Goal: Task Accomplishment & Management: Use online tool/utility

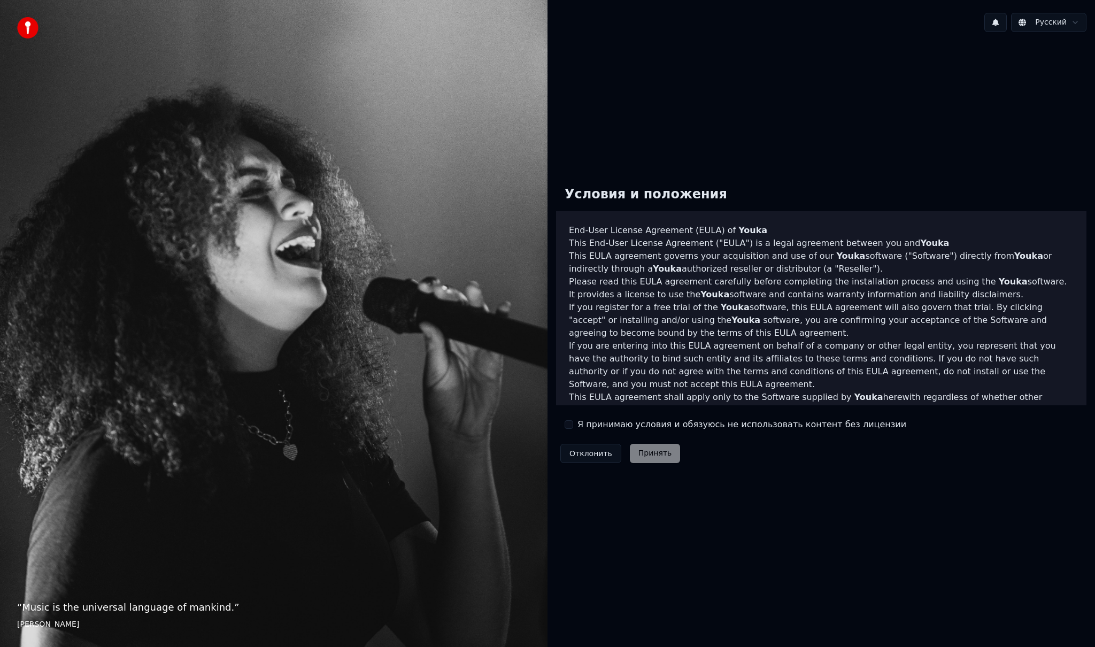
click at [569, 428] on button "Я принимаю условия и обязуюсь не использовать контент без лицензии" at bounding box center [569, 424] width 9 height 9
click at [645, 447] on button "Принять" at bounding box center [655, 453] width 51 height 19
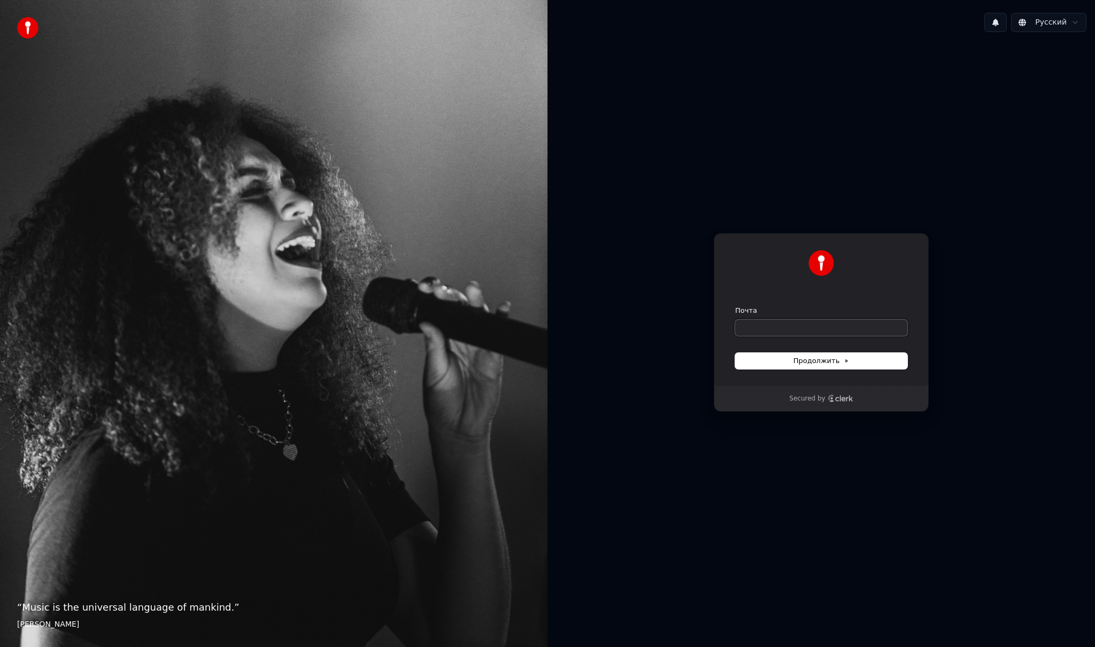
click at [777, 325] on input "Почта" at bounding box center [821, 328] width 172 height 16
click at [735, 306] on button "submit" at bounding box center [735, 306] width 0 height 0
type input "**********"
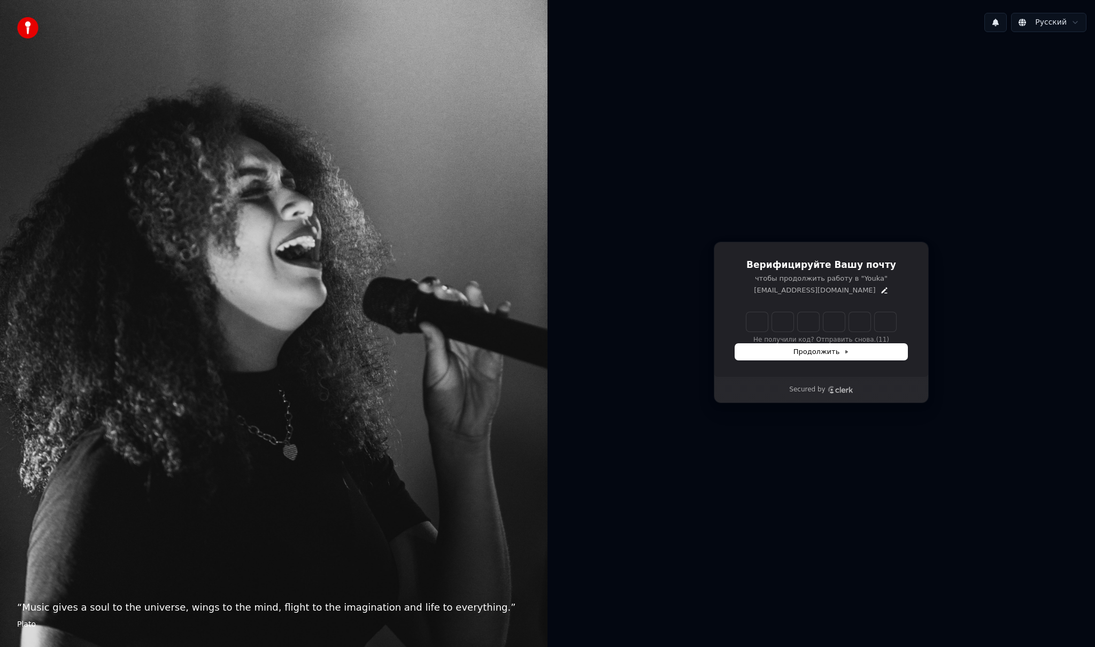
click at [757, 321] on input "Enter verification code" at bounding box center [821, 321] width 150 height 19
type input "******"
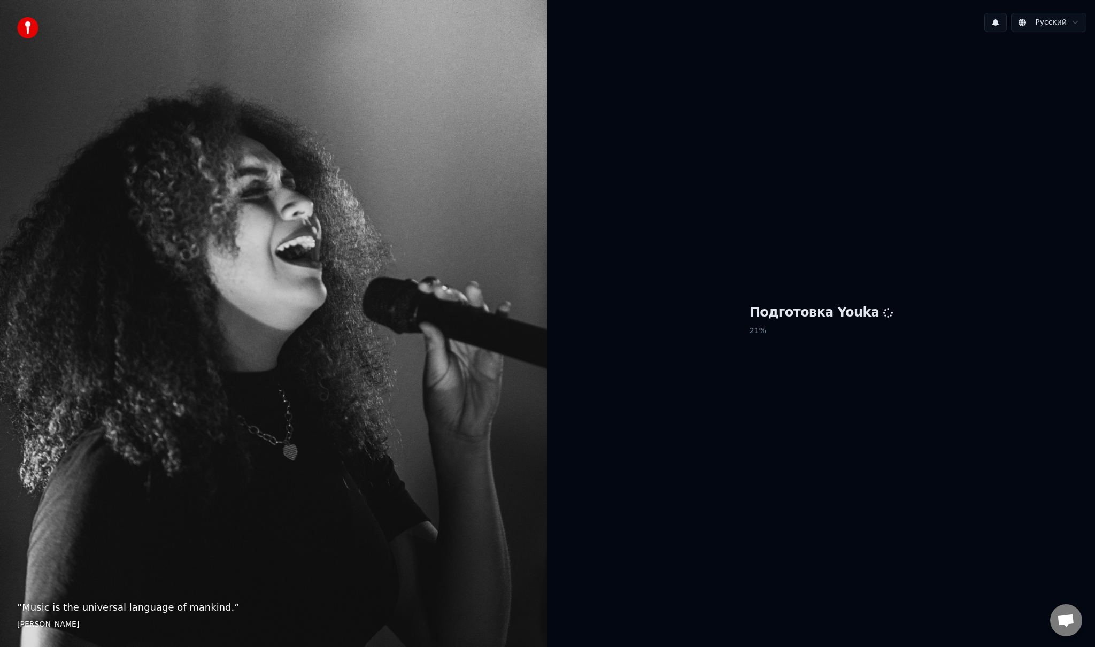
click at [770, 452] on div "Подготовка Youka 21 %" at bounding box center [820, 322] width 547 height 563
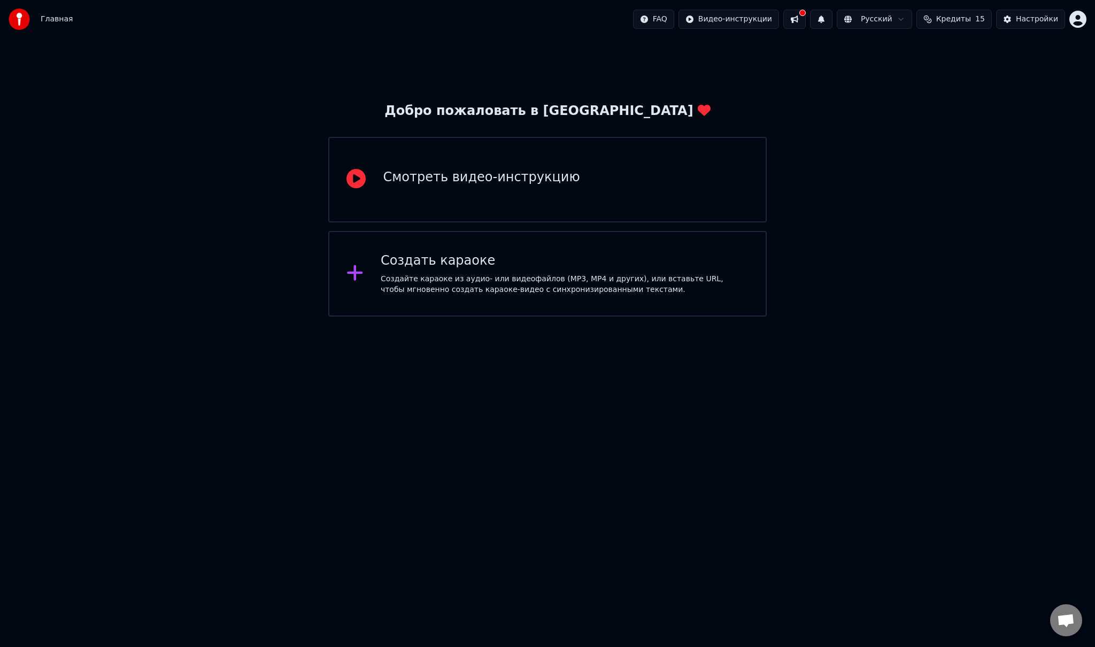
click at [503, 296] on div "Создать караоке Создайте караоке из аудио- или видеофайлов (MP3, MP4 и других),…" at bounding box center [547, 274] width 438 height 86
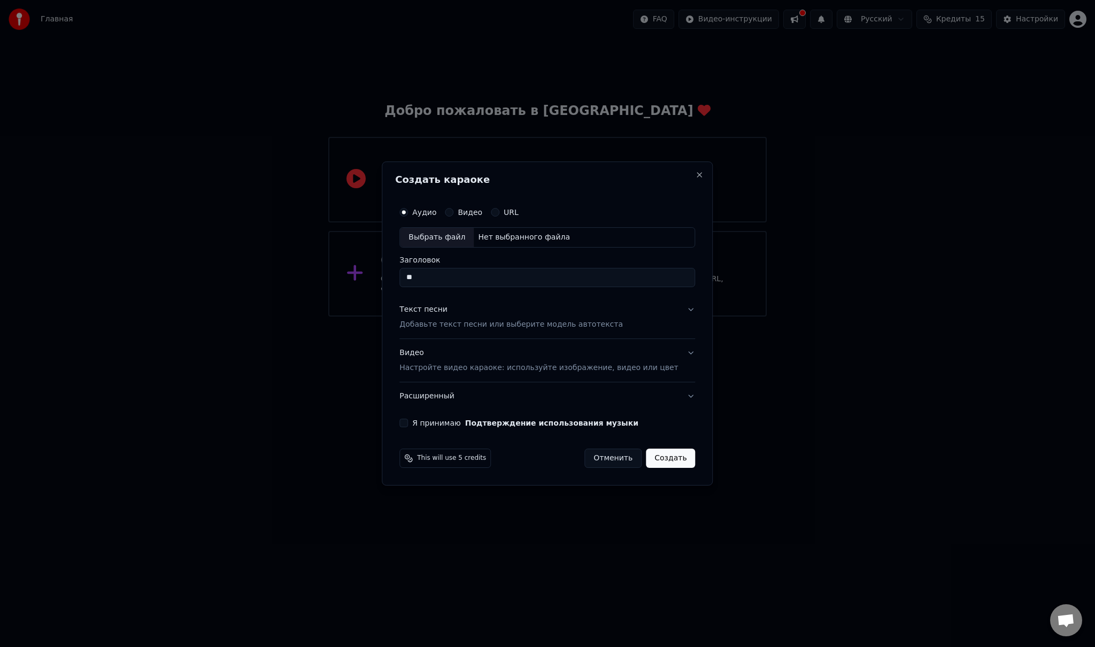
type input "*"
type input "**********"
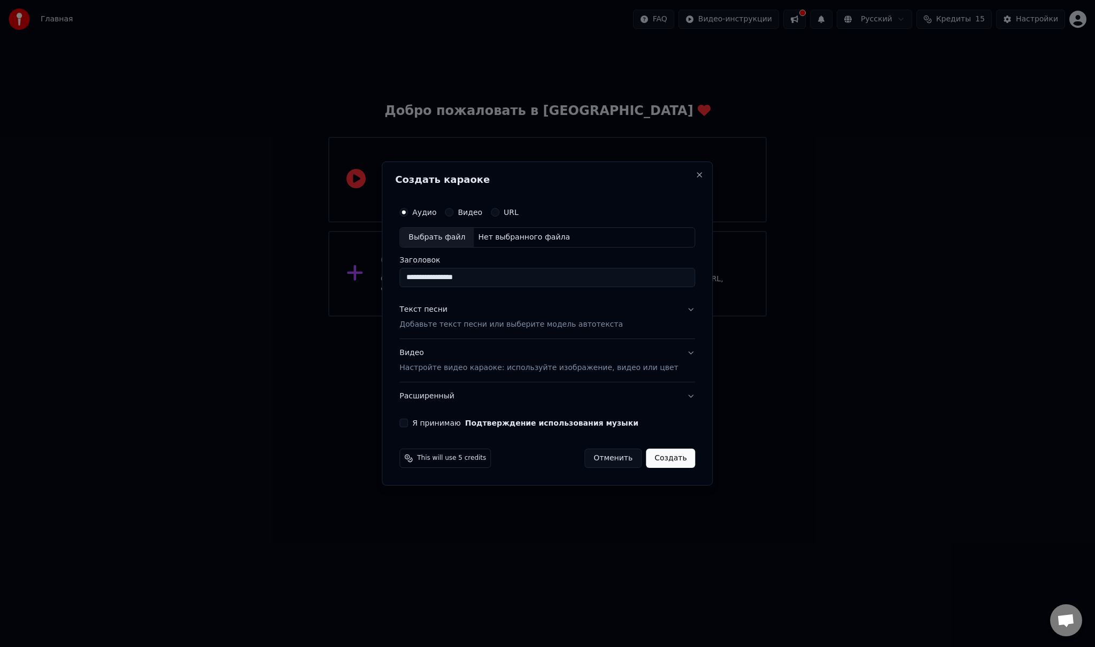
click at [447, 308] on div "Текст песни" at bounding box center [423, 309] width 48 height 11
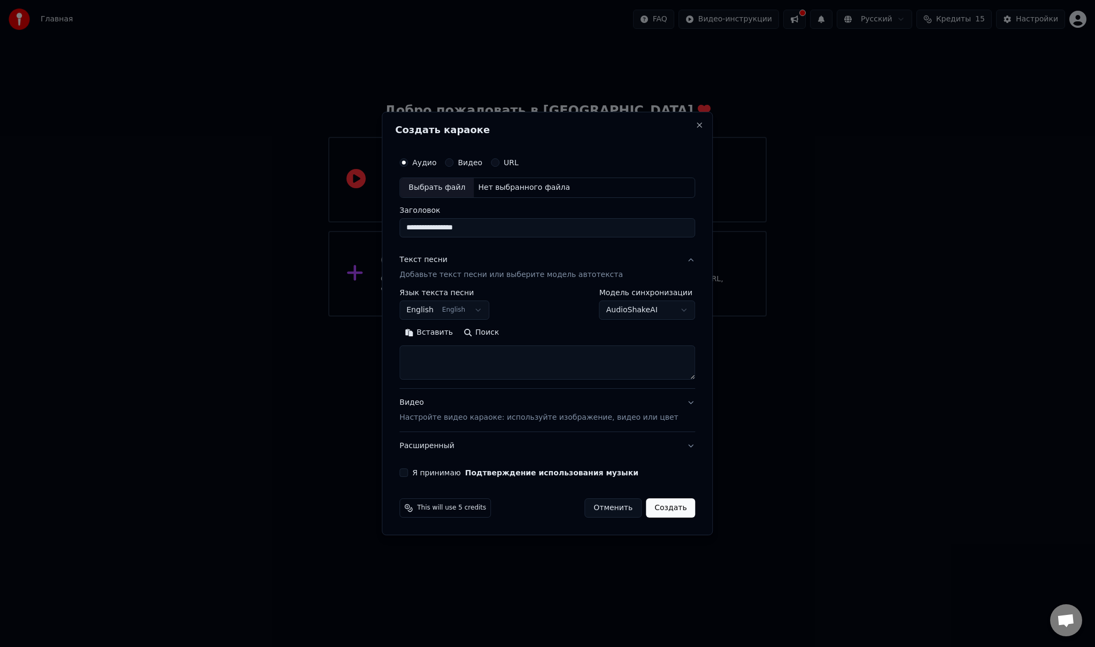
click at [472, 306] on body "**********" at bounding box center [547, 158] width 1095 height 316
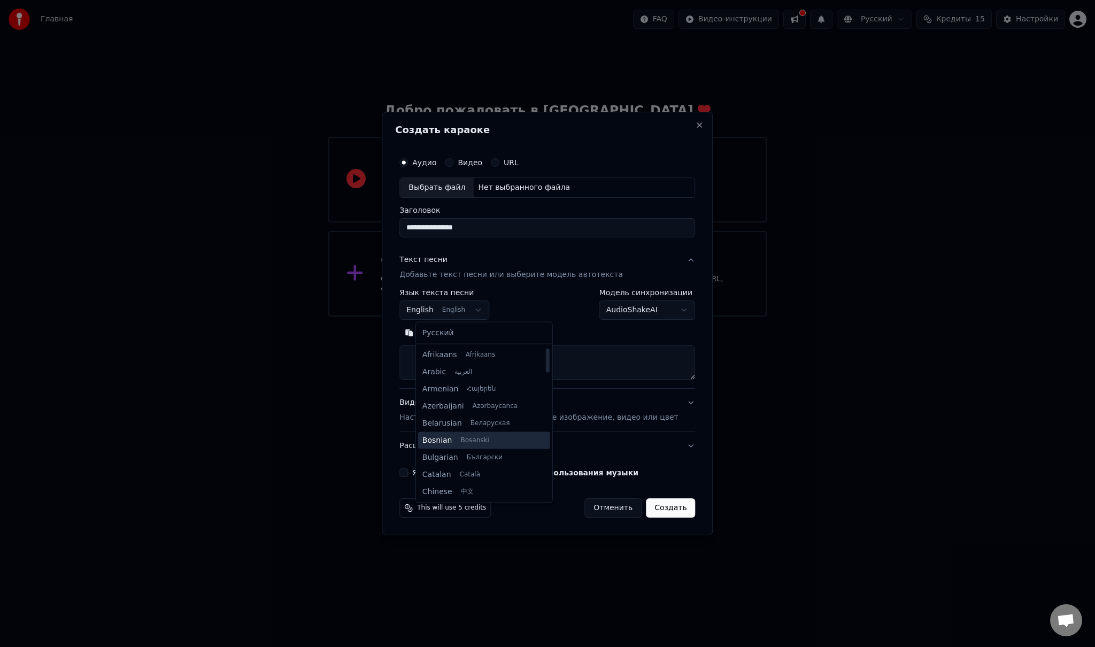
scroll to position [134, 0]
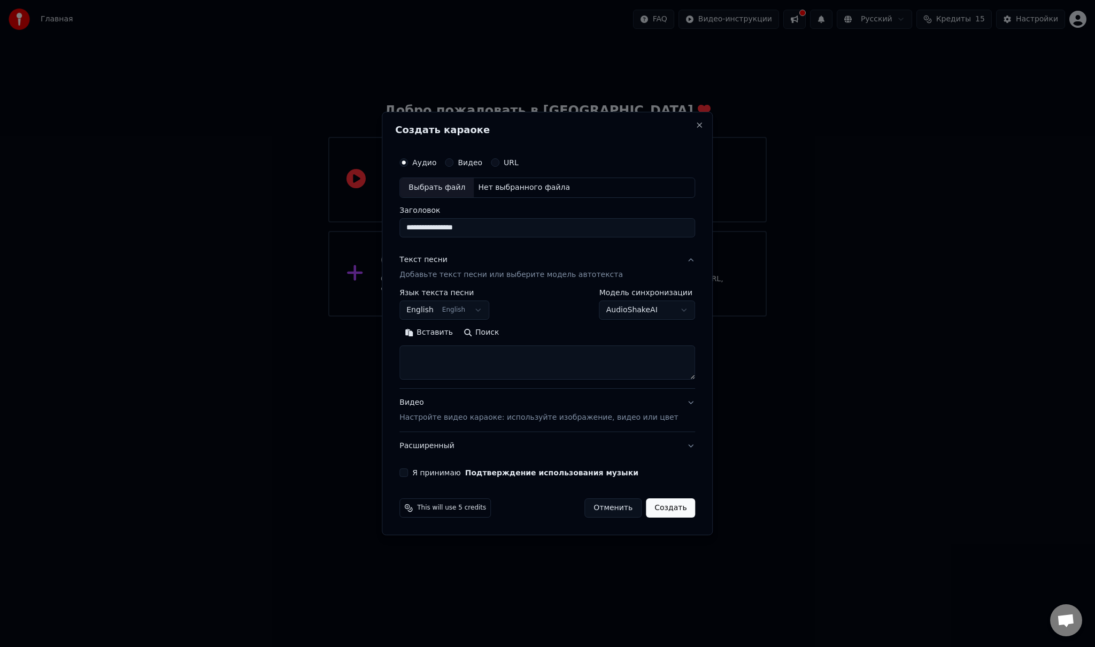
click at [466, 307] on body "**********" at bounding box center [547, 158] width 1095 height 316
click at [574, 316] on body "**********" at bounding box center [547, 158] width 1095 height 316
click at [527, 352] on textarea at bounding box center [547, 362] width 296 height 34
click at [540, 121] on div "**********" at bounding box center [547, 323] width 331 height 423
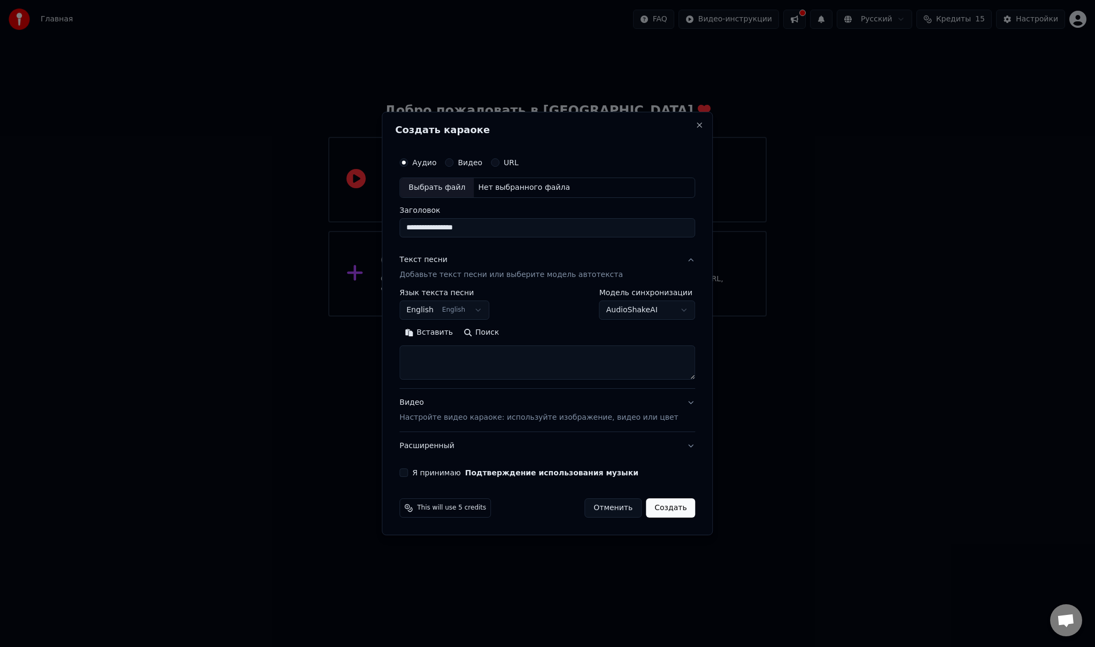
click at [482, 357] on textarea at bounding box center [547, 362] width 296 height 34
paste textarea "**********"
click at [535, 330] on button "Развернуть" at bounding box center [538, 332] width 67 height 17
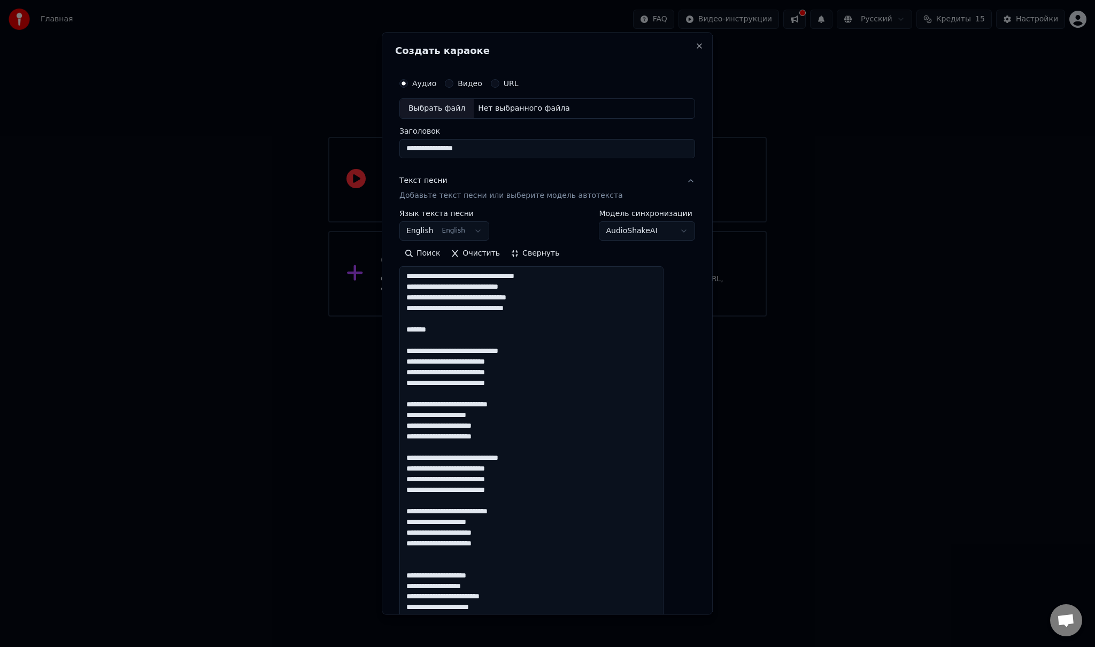
drag, startPoint x: 447, startPoint y: 325, endPoint x: 413, endPoint y: 327, distance: 34.3
click at [413, 327] on textarea "**********" at bounding box center [531, 462] width 264 height 393
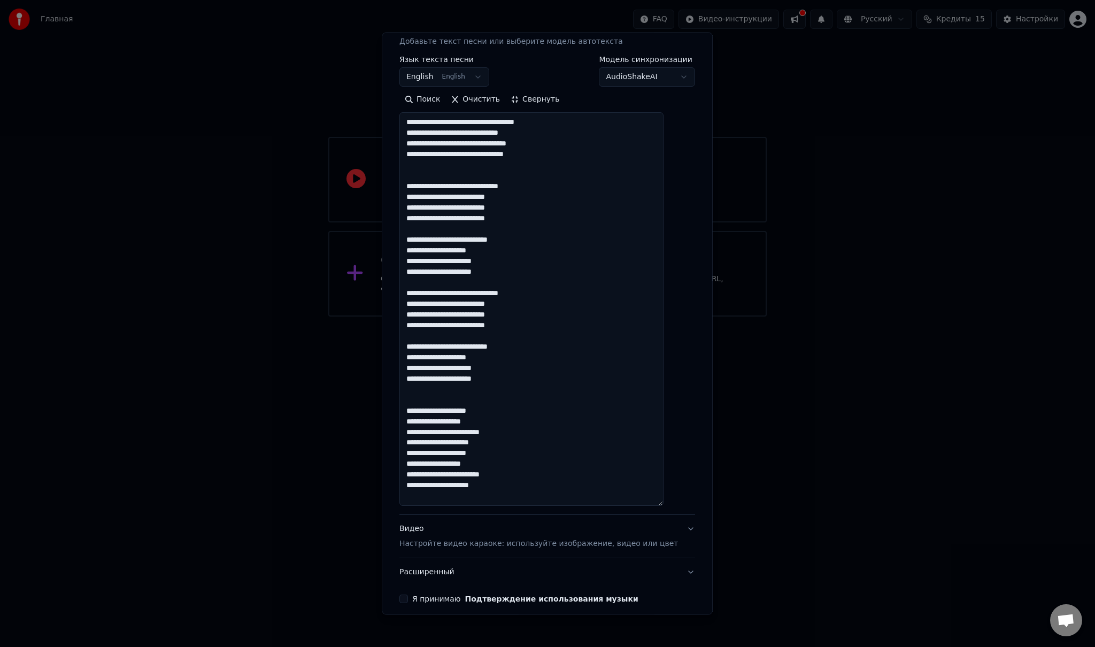
scroll to position [199, 0]
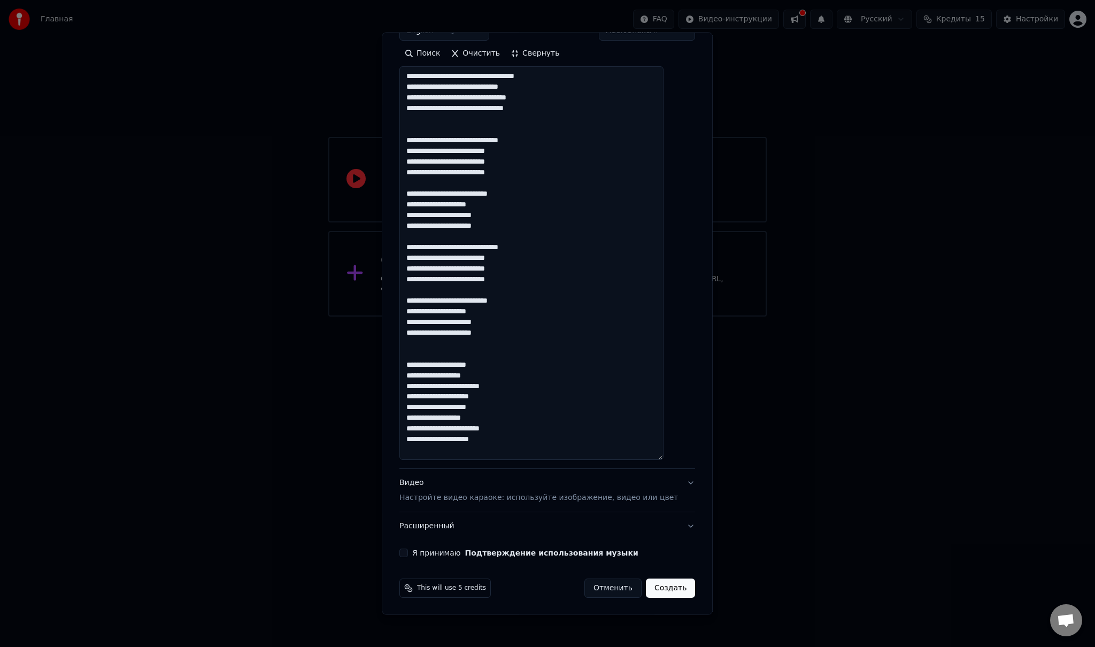
type textarea "**********"
click at [557, 497] on p "Настройте видео караоке: используйте изображение, видео или цвет" at bounding box center [538, 497] width 279 height 11
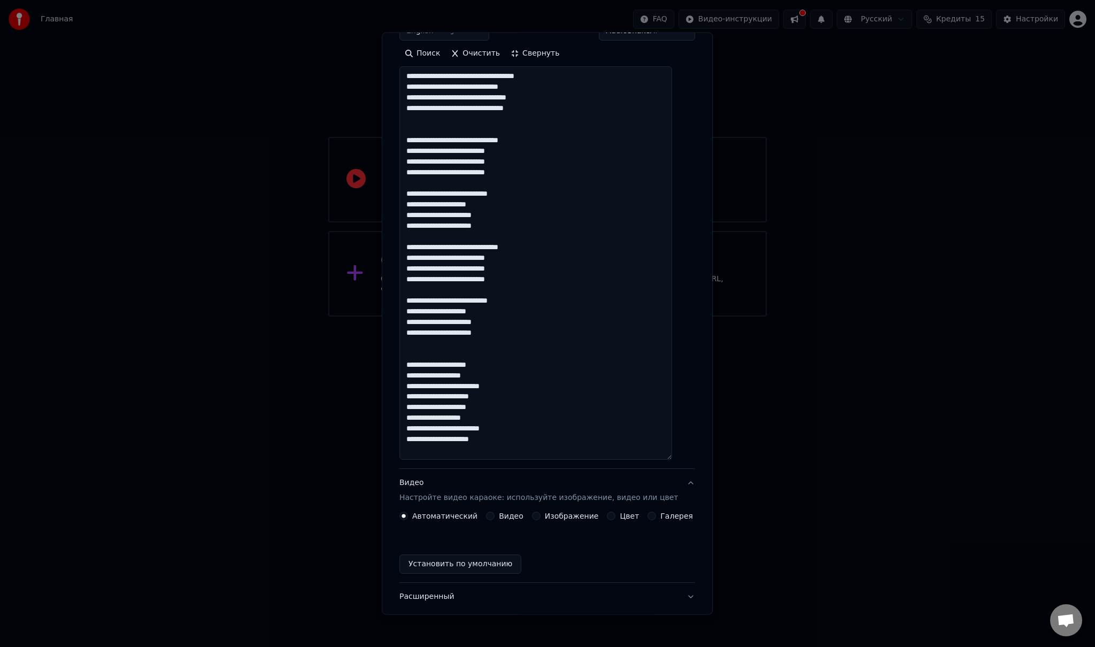
scroll to position [0, 0]
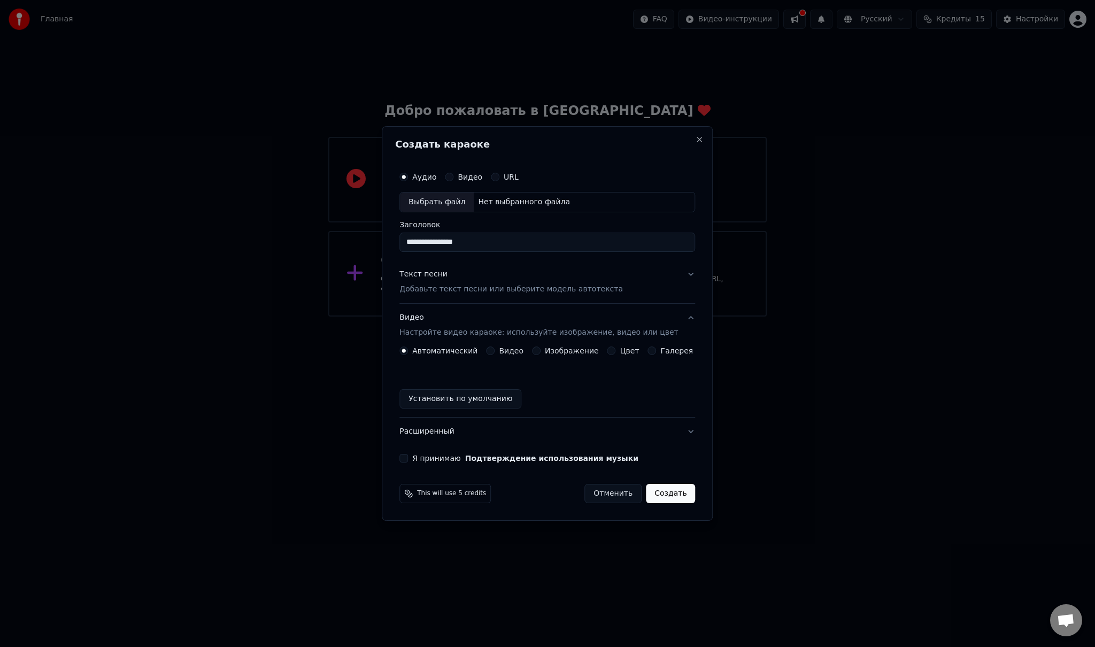
click at [500, 350] on div "Видео" at bounding box center [504, 350] width 37 height 9
click at [495, 350] on button "Видео" at bounding box center [490, 350] width 9 height 9
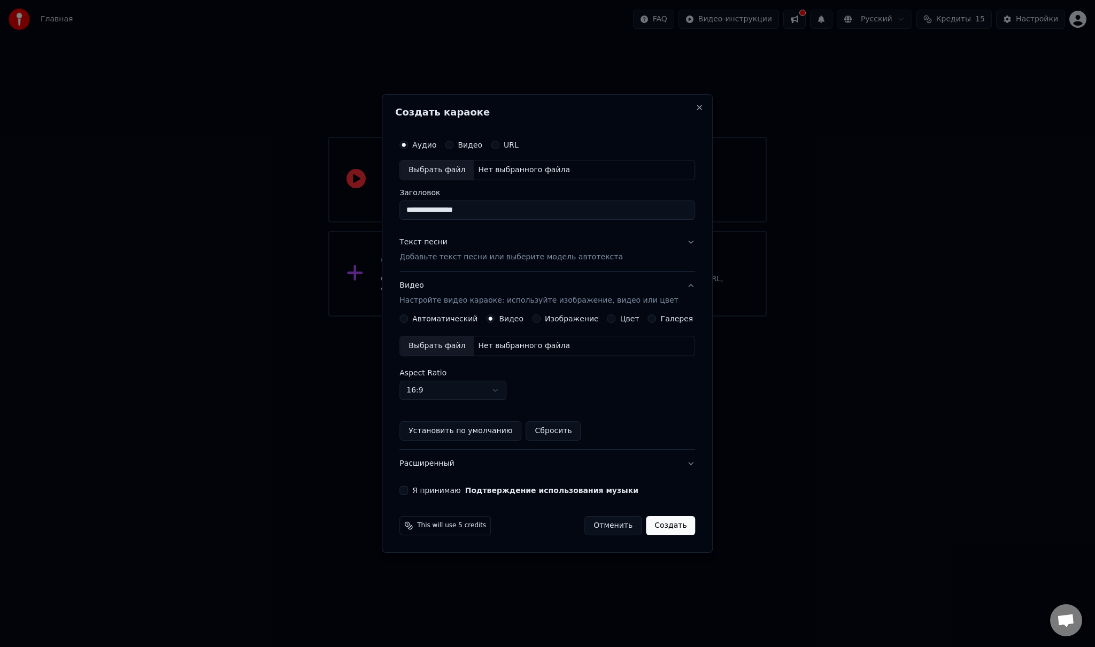
click at [449, 343] on div "Выбрать файл" at bounding box center [437, 345] width 74 height 19
click at [408, 490] on button "Я принимаю Подтверждение использования музыки" at bounding box center [403, 490] width 9 height 9
click at [450, 168] on div "Выбрать файл" at bounding box center [437, 169] width 74 height 19
click at [450, 173] on div "Выбрать файл" at bounding box center [437, 169] width 74 height 19
type input "**********"
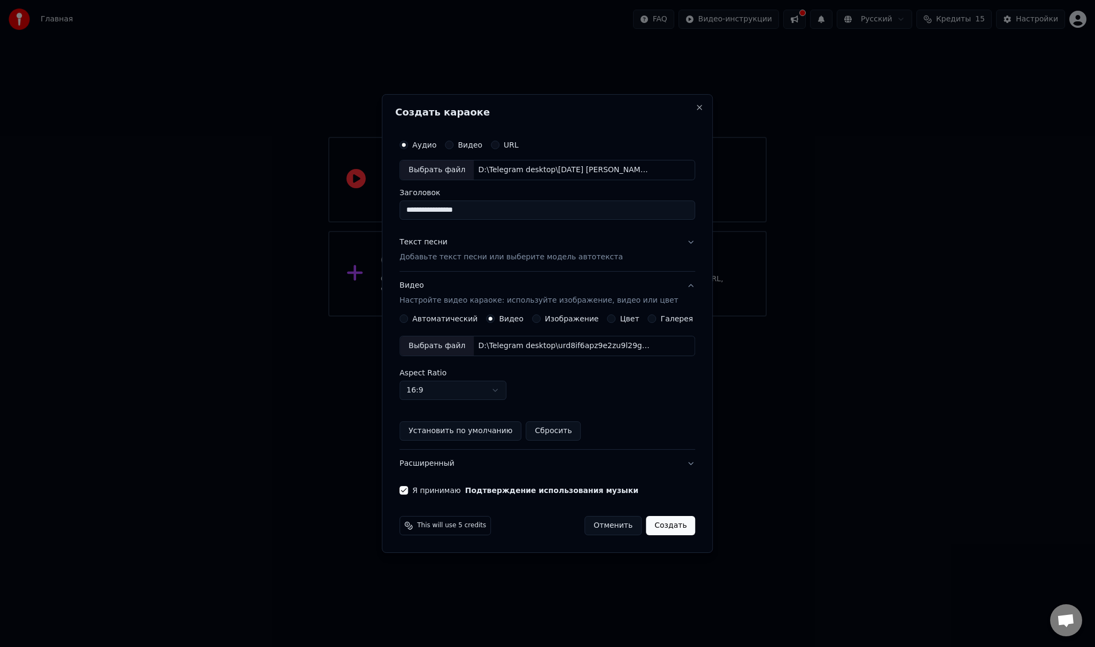
click at [540, 262] on p "Добавьте текст песни или выберите модель автотекста" at bounding box center [510, 257] width 223 height 11
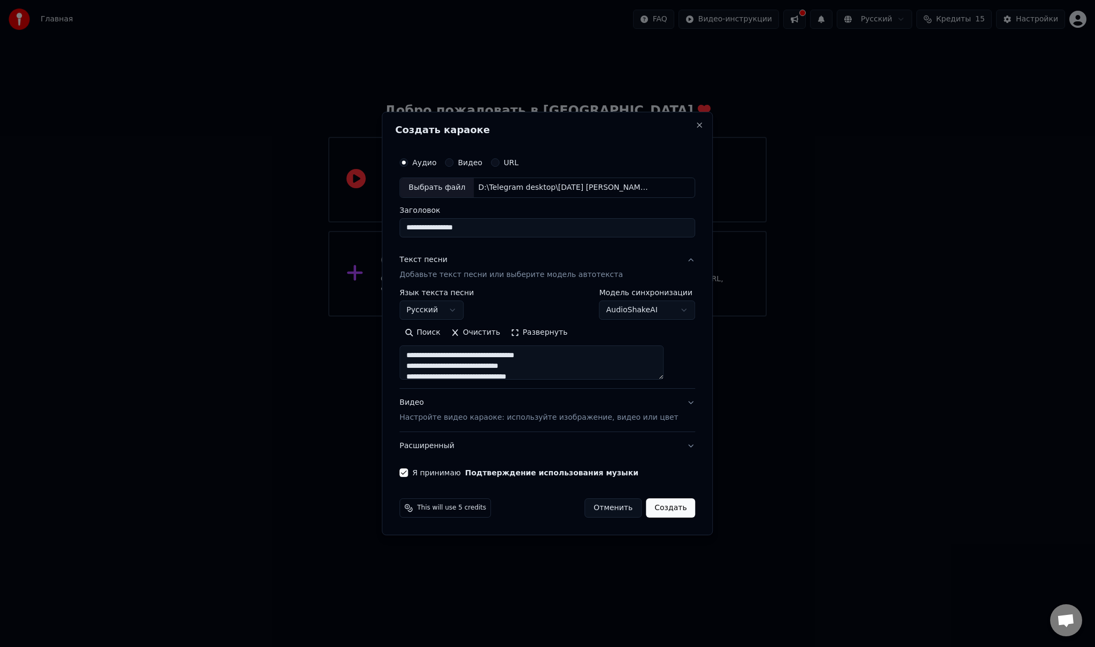
click at [653, 513] on button "Создать" at bounding box center [670, 507] width 49 height 19
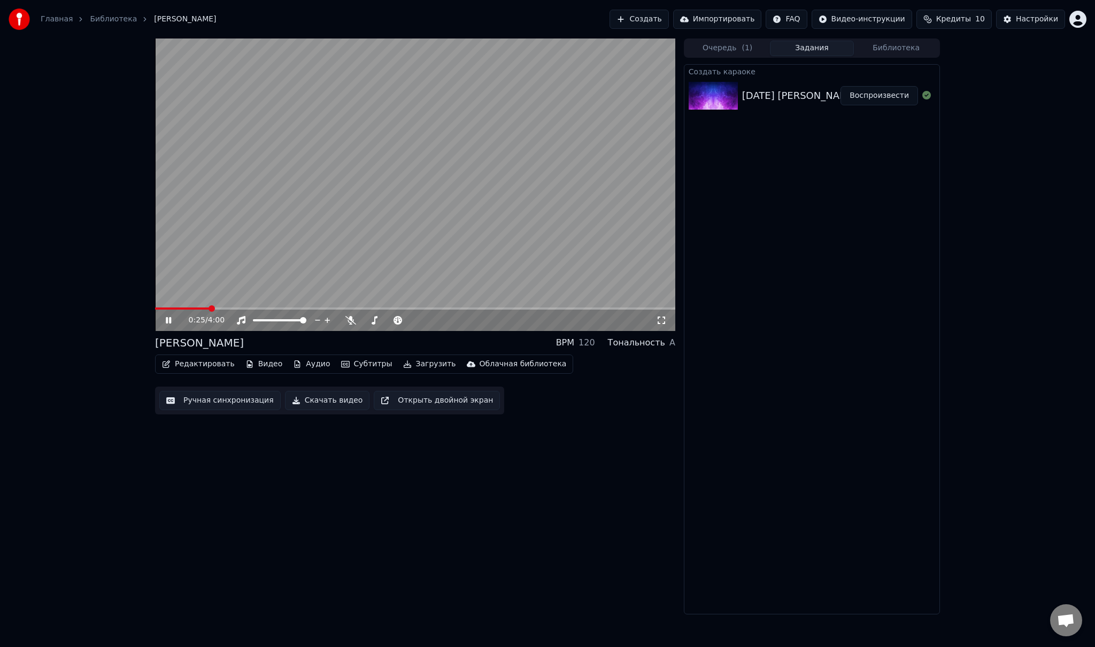
click at [210, 308] on span at bounding box center [415, 308] width 520 height 2
click at [230, 308] on span at bounding box center [415, 308] width 520 height 2
click at [284, 321] on span at bounding box center [269, 320] width 32 height 2
click at [171, 323] on icon at bounding box center [176, 320] width 25 height 9
click at [219, 401] on button "Ручная синхронизация" at bounding box center [219, 400] width 121 height 19
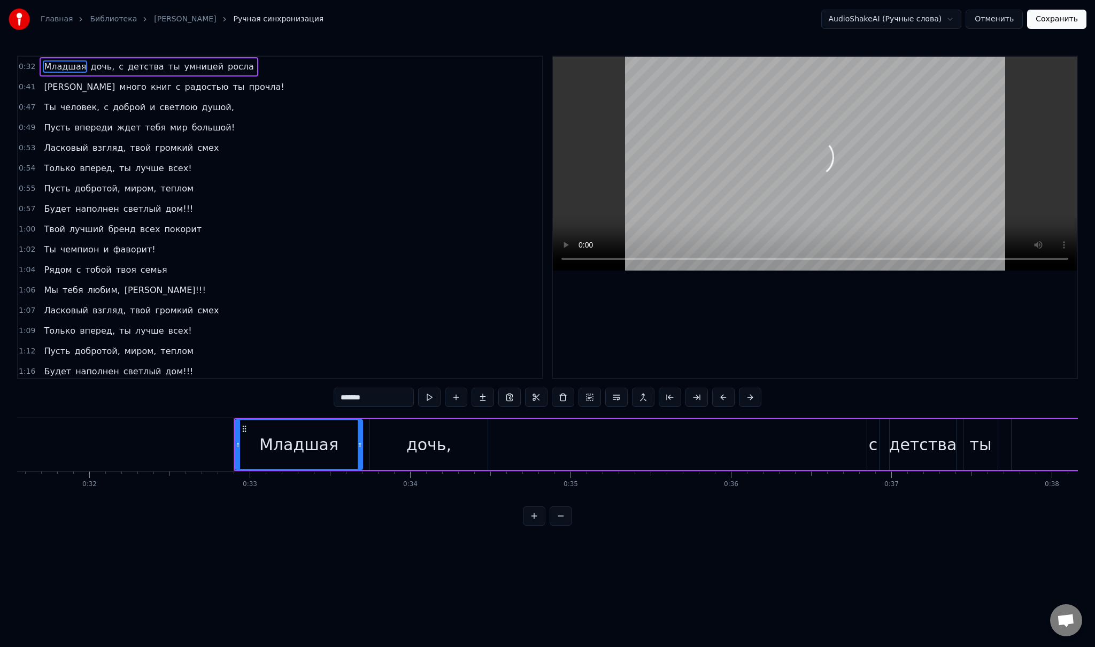
scroll to position [0, 5223]
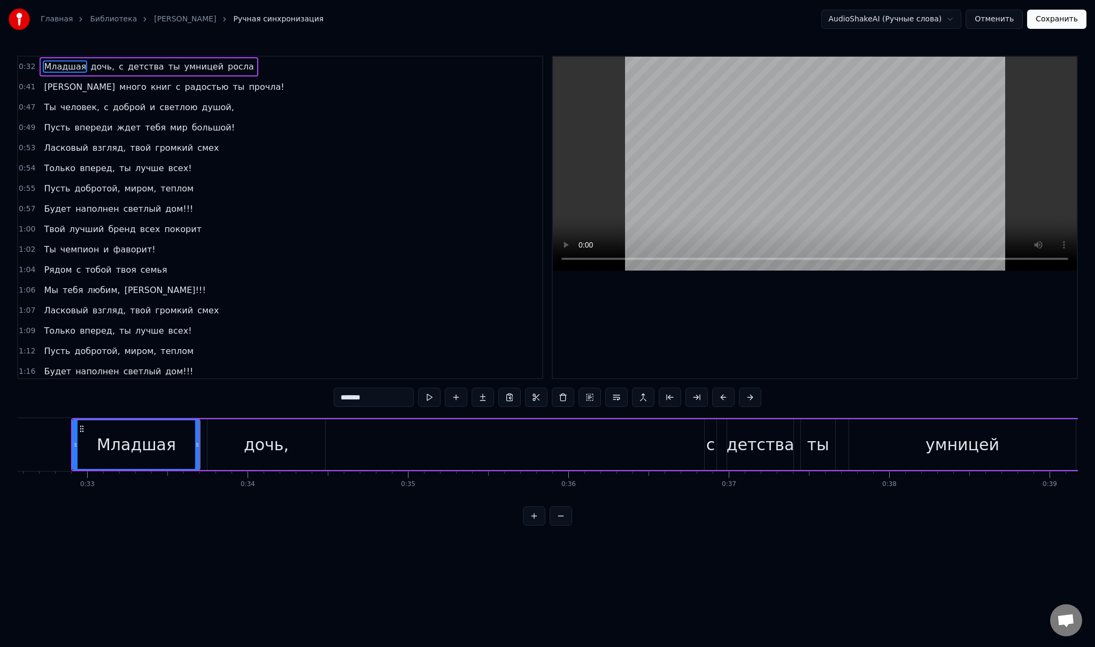
click at [89, 67] on span "дочь," at bounding box center [102, 66] width 26 height 12
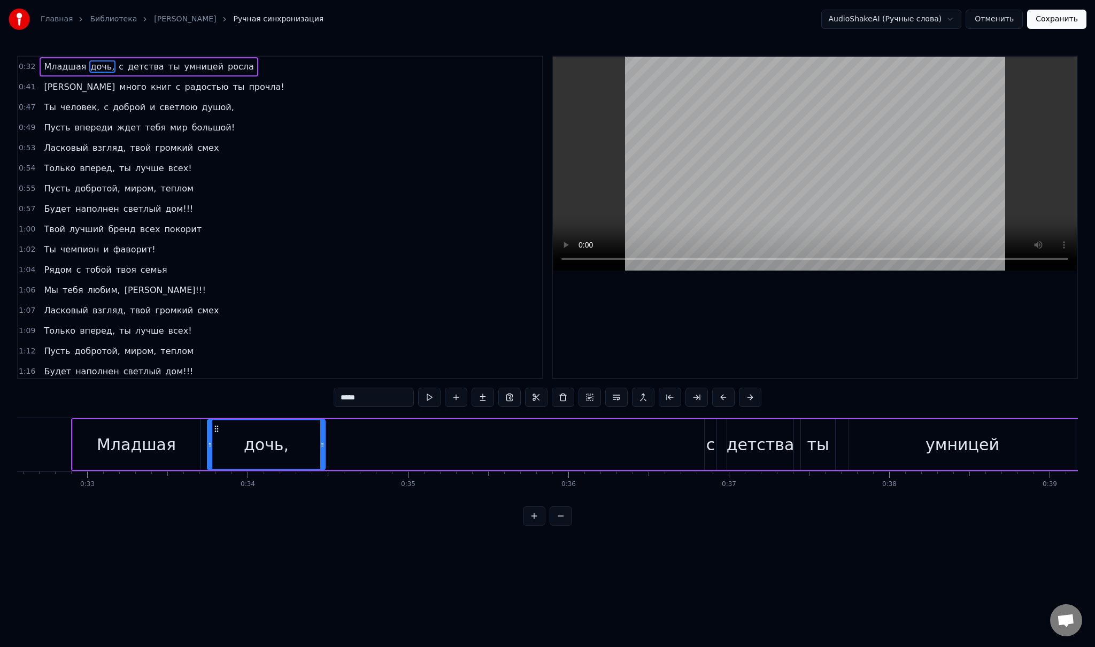
scroll to position [0, 0]
click at [127, 67] on span "детства" at bounding box center [146, 66] width 38 height 12
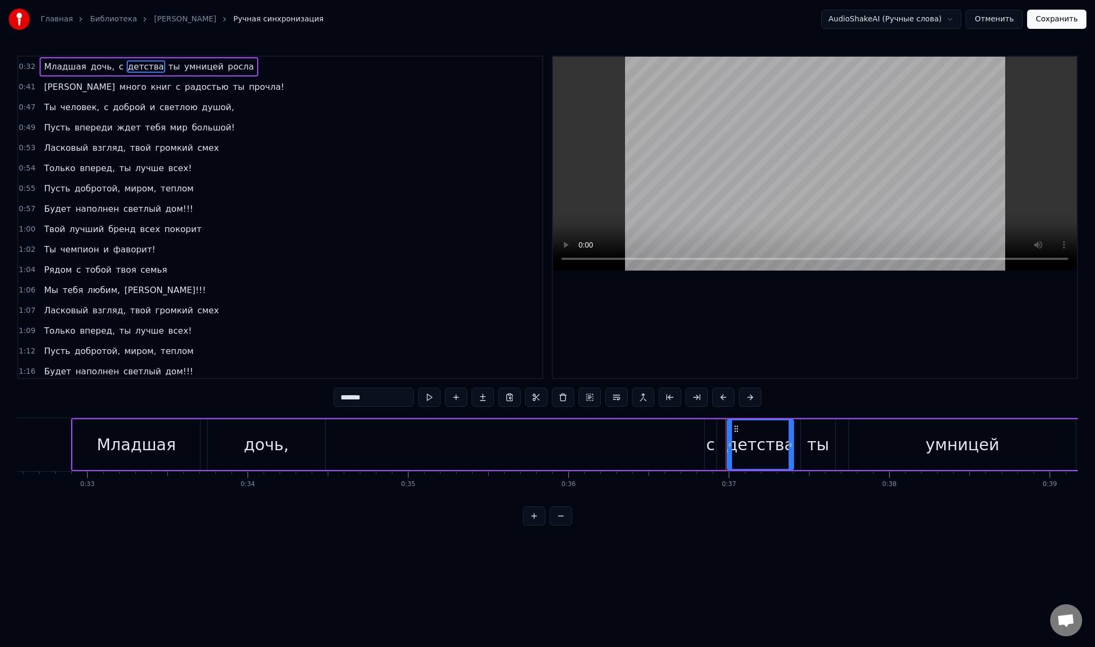
click at [118, 67] on span "с" at bounding box center [121, 66] width 7 height 12
click at [127, 67] on span "детства" at bounding box center [146, 66] width 38 height 12
click at [167, 64] on span "ты" at bounding box center [174, 66] width 14 height 12
click at [183, 65] on span "умницей" at bounding box center [204, 66] width 42 height 12
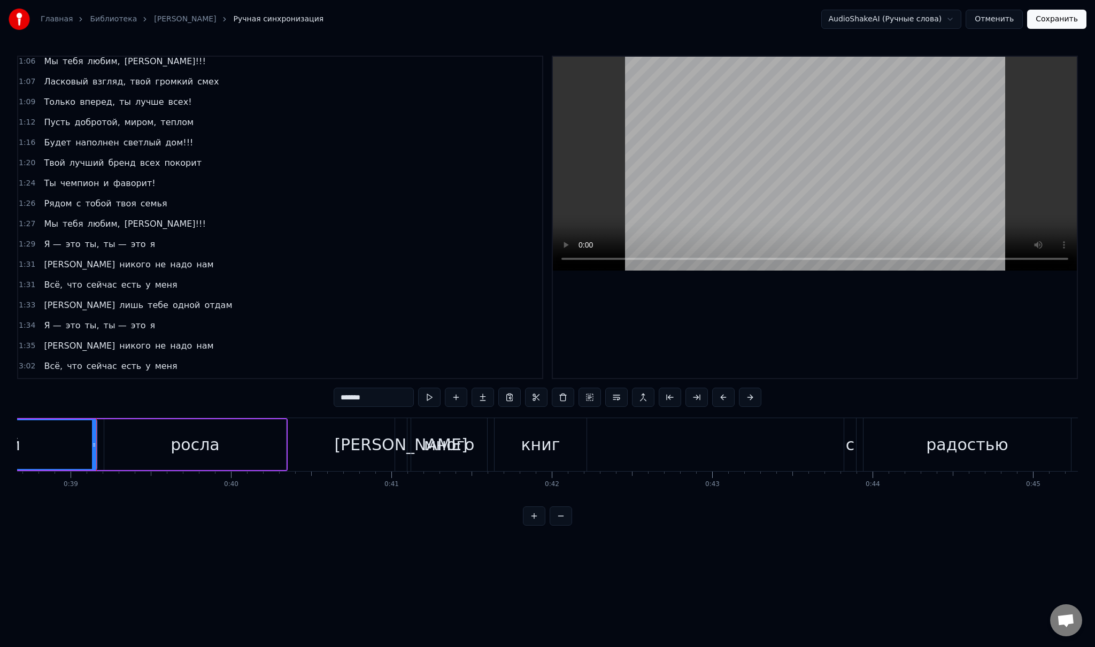
scroll to position [0, 6204]
click at [154, 442] on div "росла" at bounding box center [193, 444] width 182 height 51
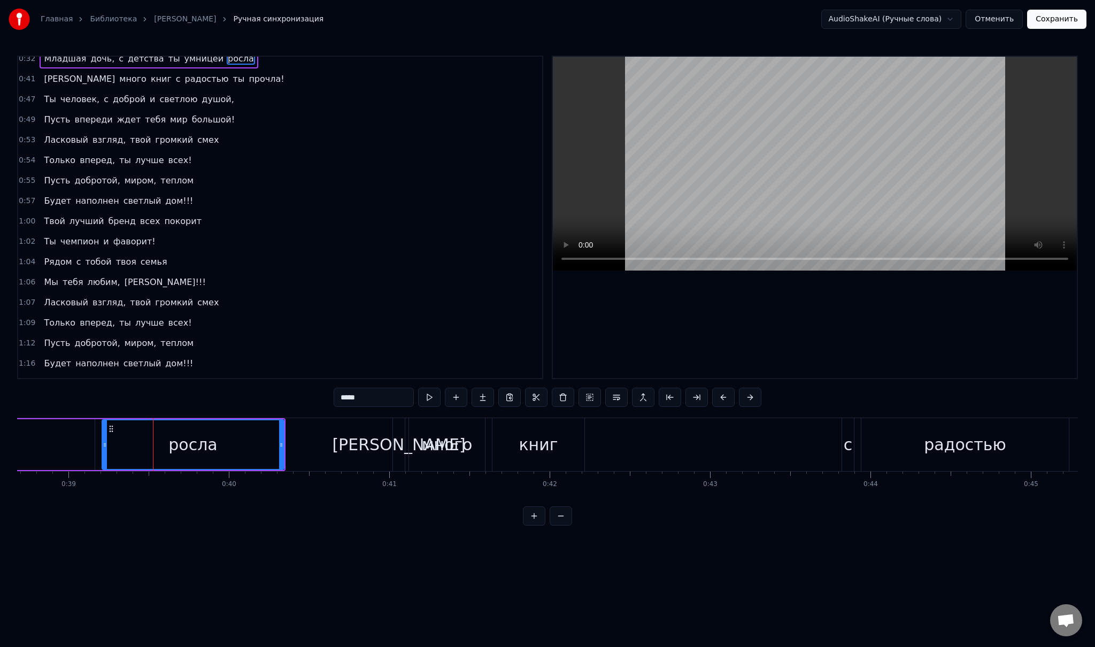
scroll to position [0, 0]
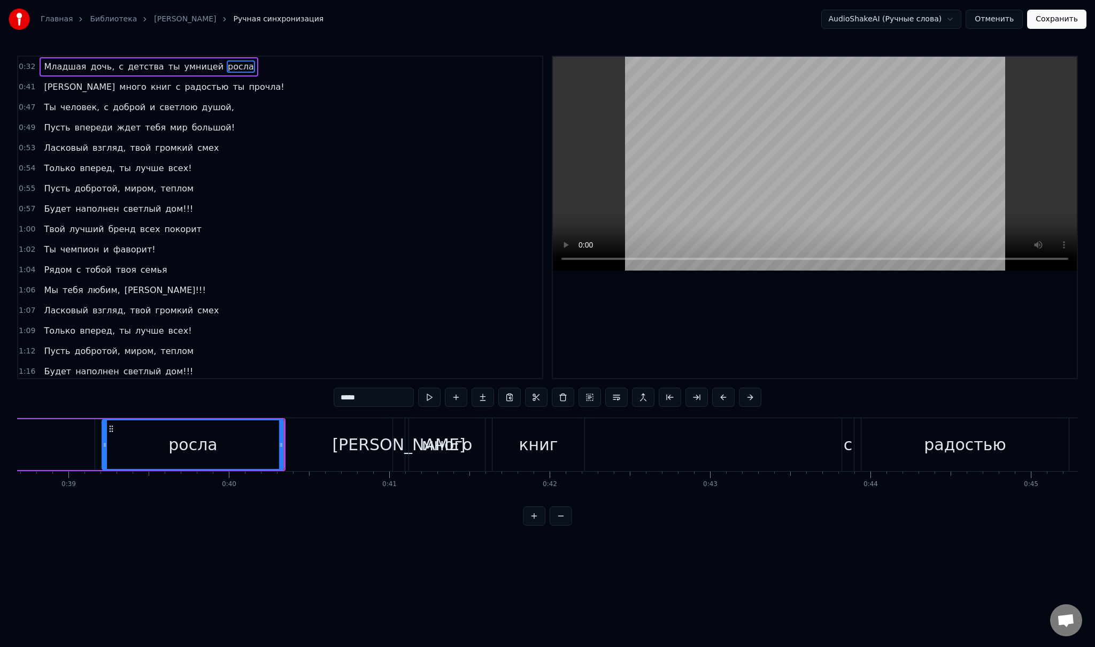
click at [46, 81] on span "[PERSON_NAME]" at bounding box center [79, 87] width 73 height 12
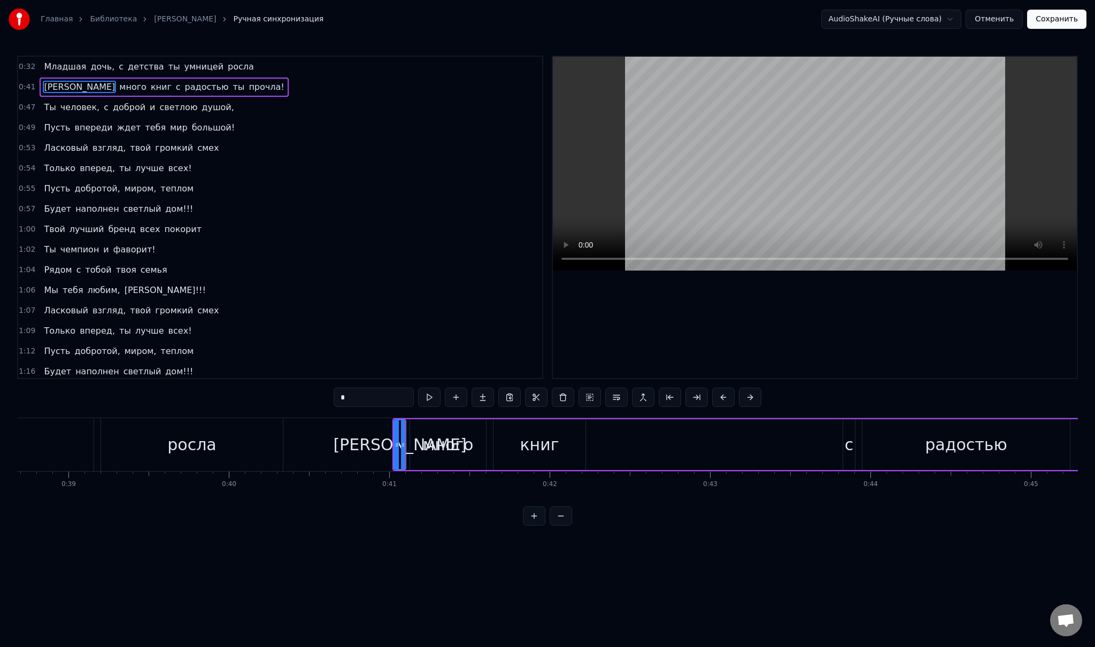
click at [118, 86] on span "много" at bounding box center [132, 87] width 29 height 12
click at [150, 87] on span "книг" at bounding box center [161, 87] width 23 height 12
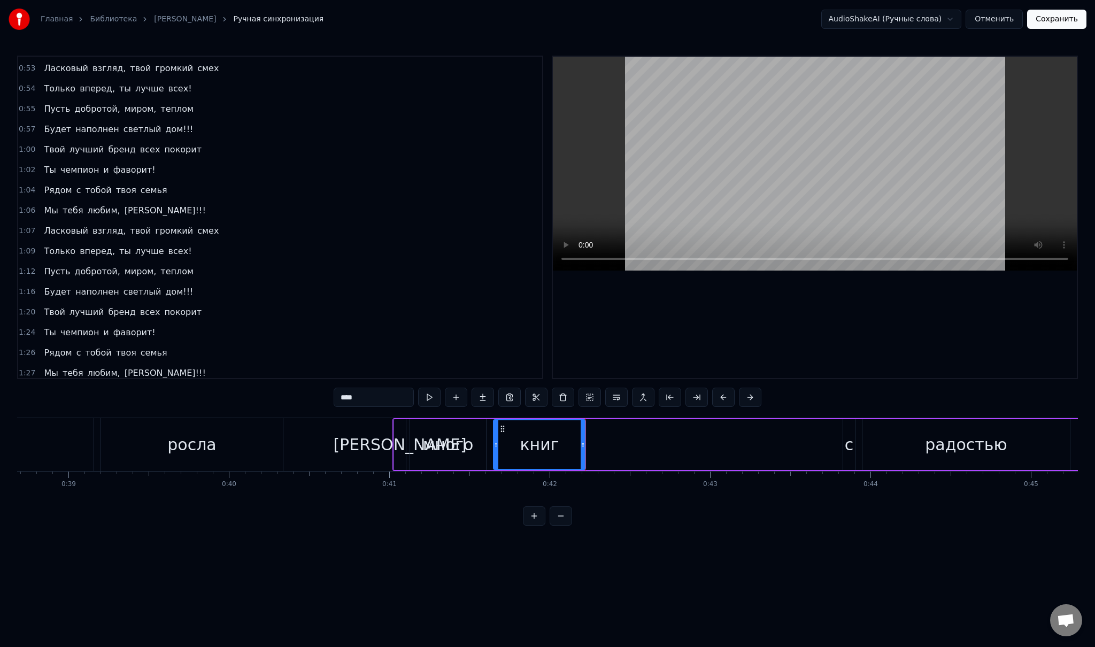
scroll to position [73, 0]
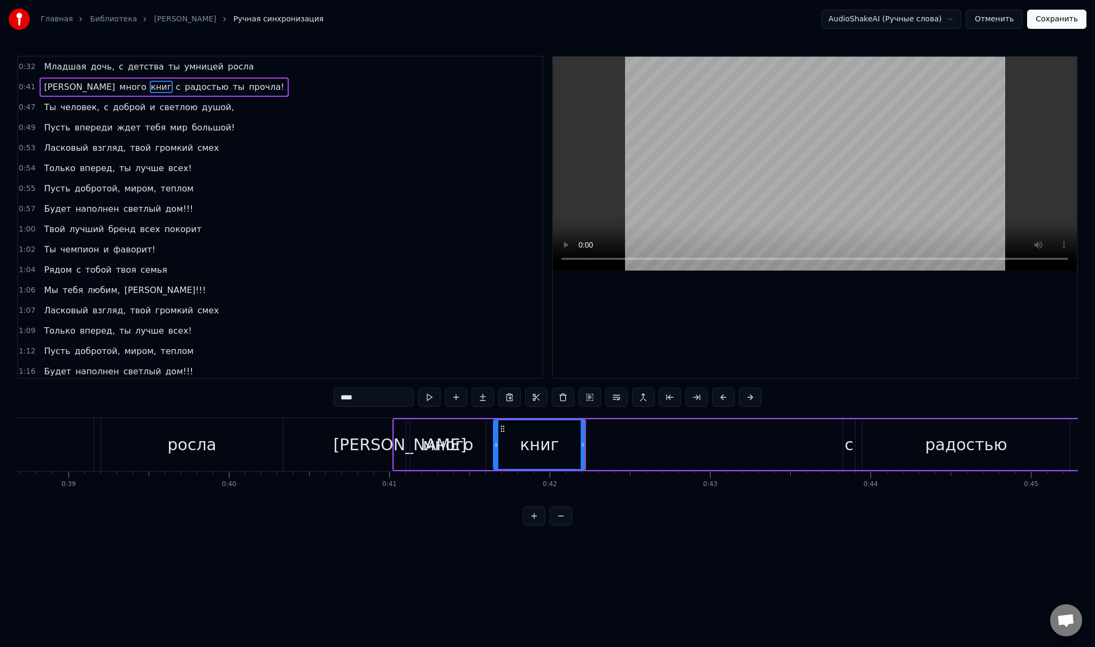
click at [175, 83] on span "с" at bounding box center [178, 87] width 7 height 12
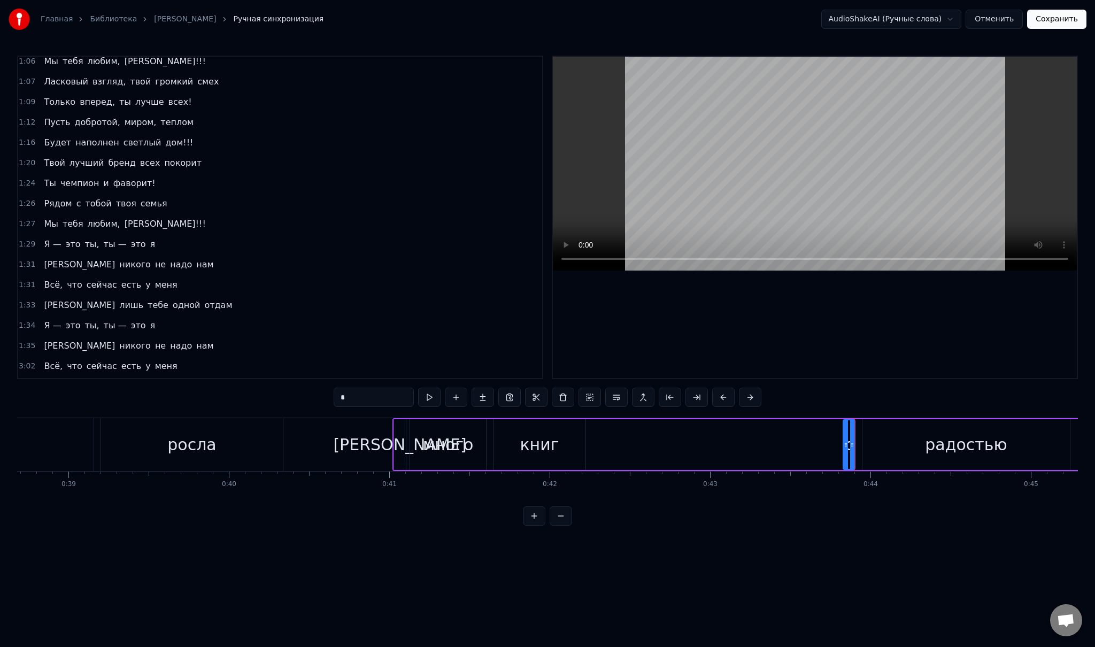
scroll to position [98, 0]
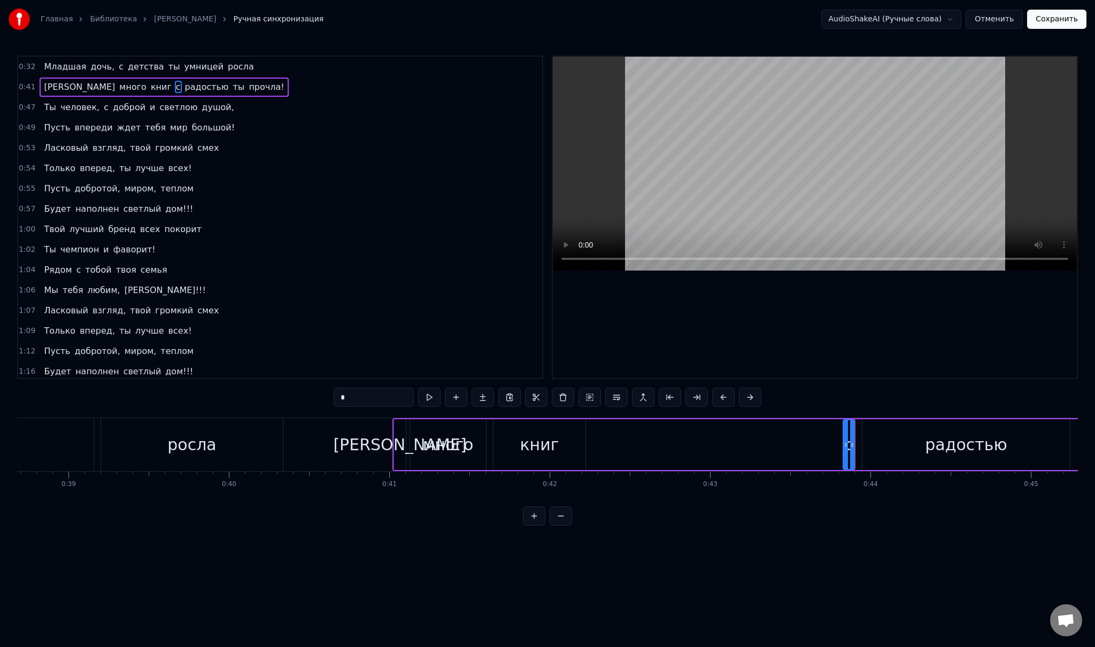
click at [184, 87] on span "радостью" at bounding box center [207, 87] width 46 height 12
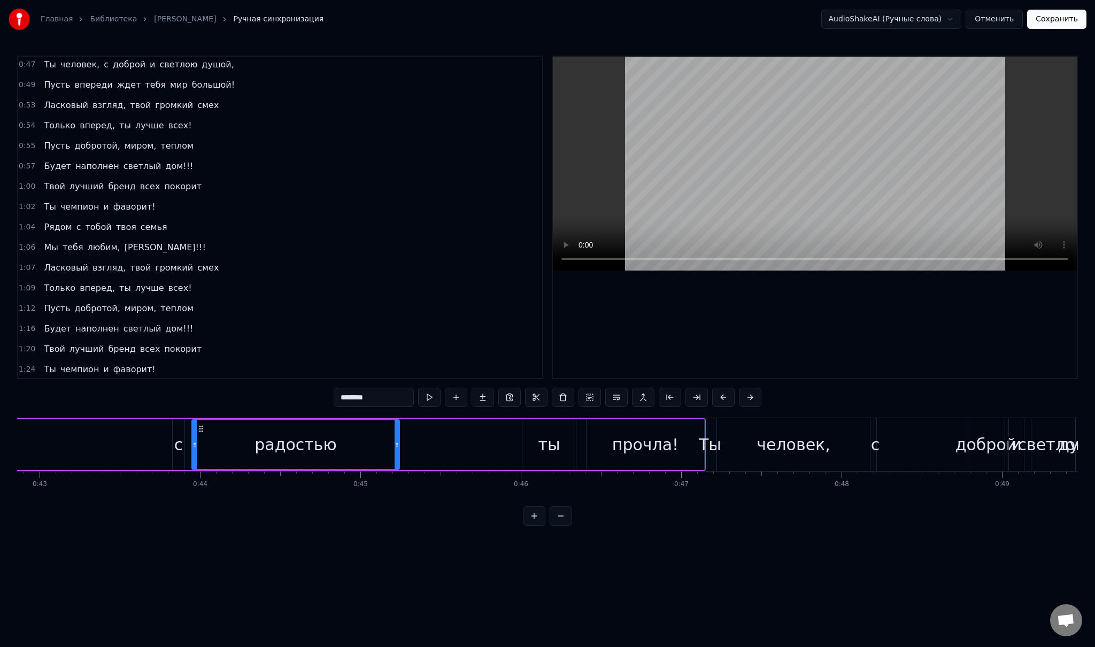
scroll to position [0, 0]
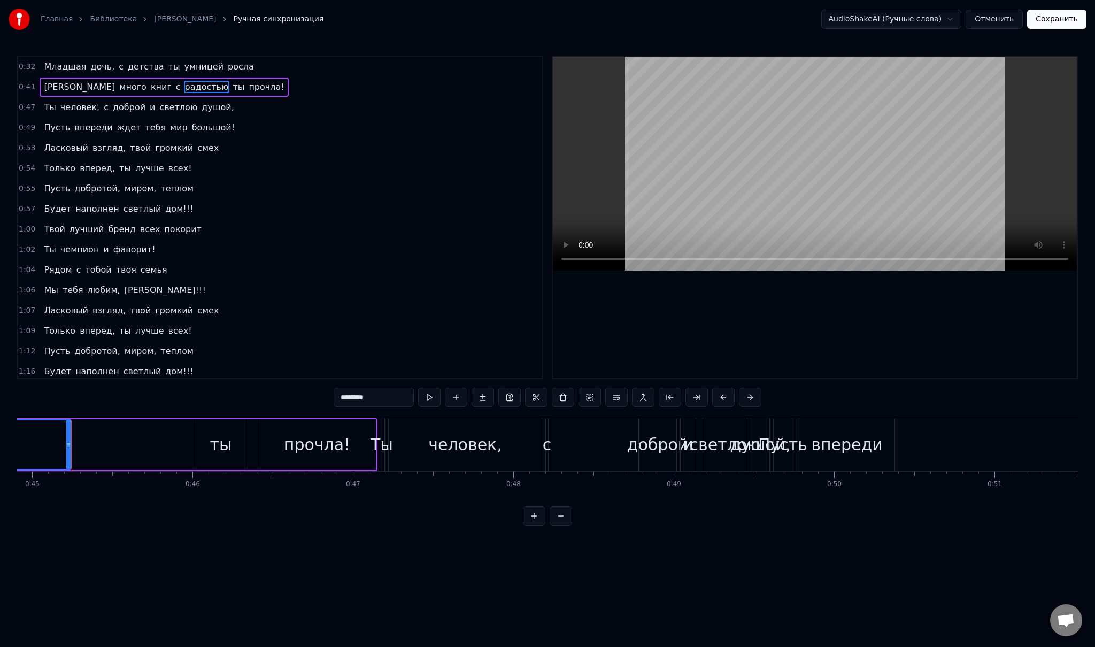
click at [231, 86] on span "ты" at bounding box center [238, 87] width 14 height 12
click at [248, 88] on span "прочла!" at bounding box center [266, 87] width 37 height 12
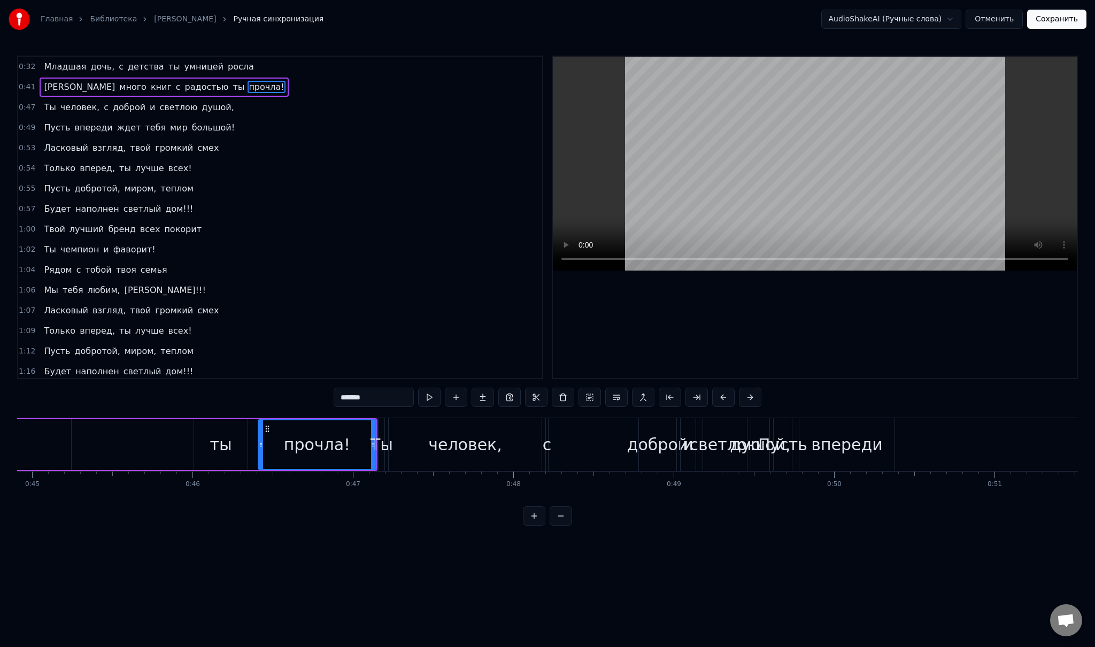
click at [48, 107] on span "Ты" at bounding box center [50, 107] width 14 height 12
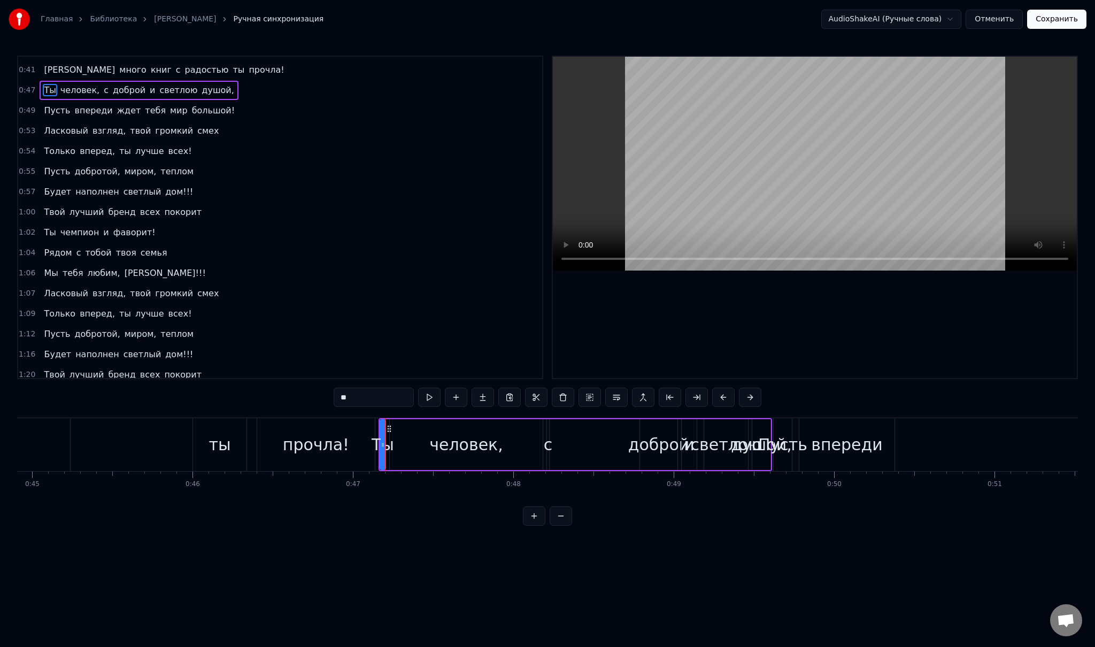
click at [65, 88] on span "человек," at bounding box center [79, 90] width 41 height 12
type input "********"
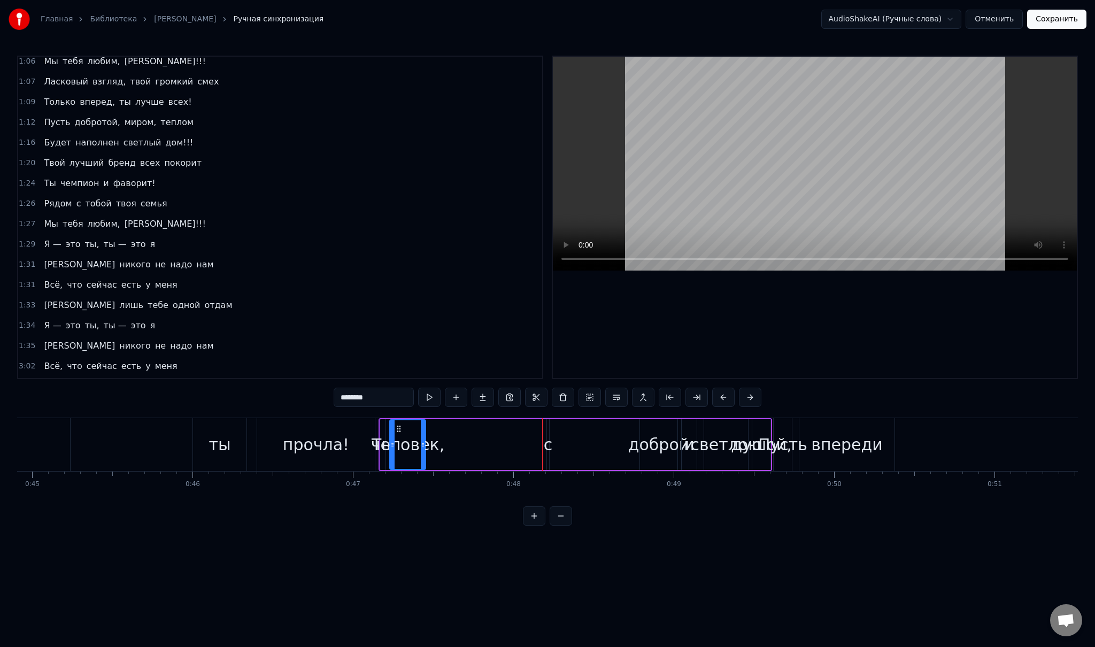
drag, startPoint x: 539, startPoint y: 446, endPoint x: 419, endPoint y: 434, distance: 120.4
click at [421, 434] on div at bounding box center [423, 444] width 4 height 49
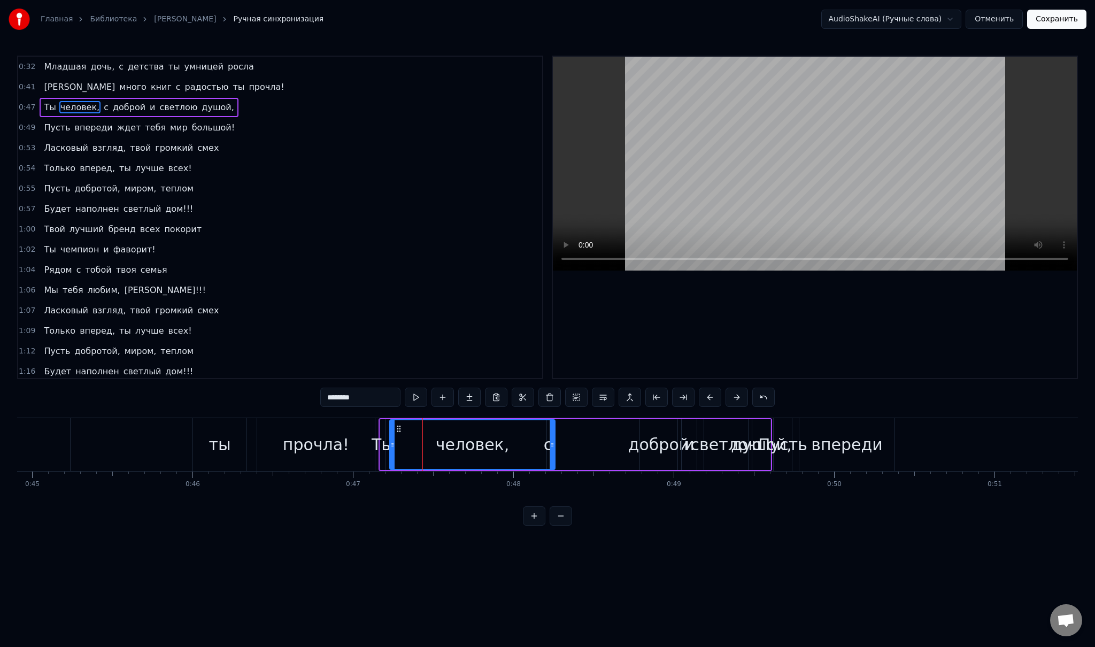
drag, startPoint x: 419, startPoint y: 434, endPoint x: 553, endPoint y: 461, distance: 136.4
click at [553, 461] on div at bounding box center [552, 444] width 4 height 49
drag, startPoint x: 553, startPoint y: 461, endPoint x: 543, endPoint y: 455, distance: 11.6
click at [544, 455] on div at bounding box center [546, 444] width 4 height 49
click at [603, 437] on div "Ты человек, с доброй и светлою душой," at bounding box center [575, 444] width 393 height 53
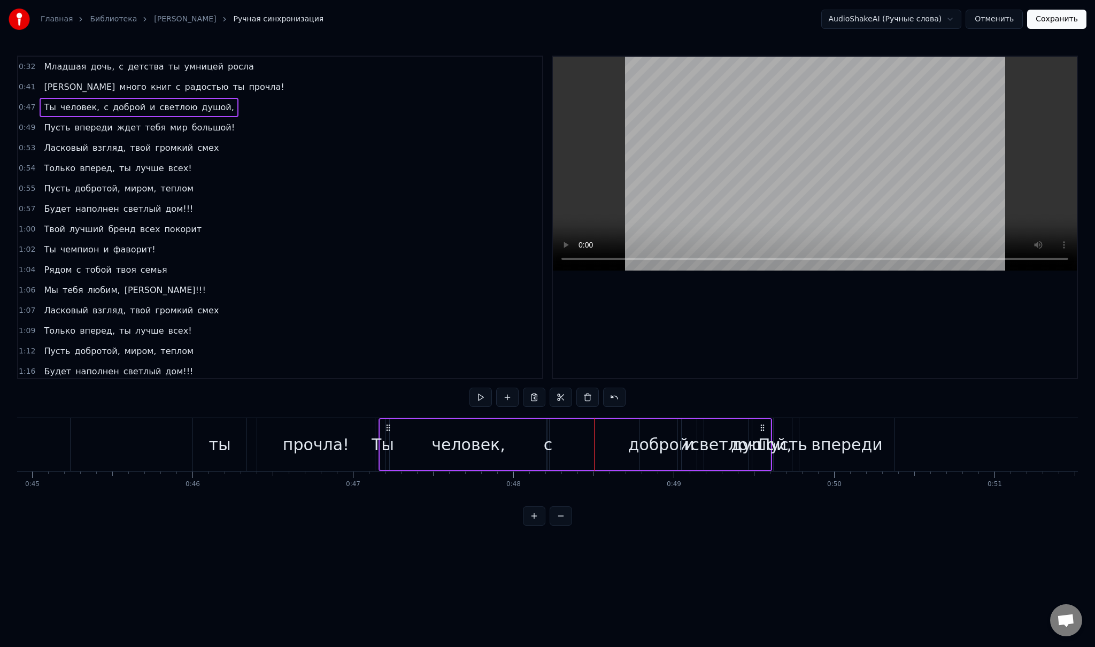
click at [383, 435] on div "Ты" at bounding box center [383, 444] width 22 height 24
click at [383, 435] on div at bounding box center [383, 444] width 4 height 49
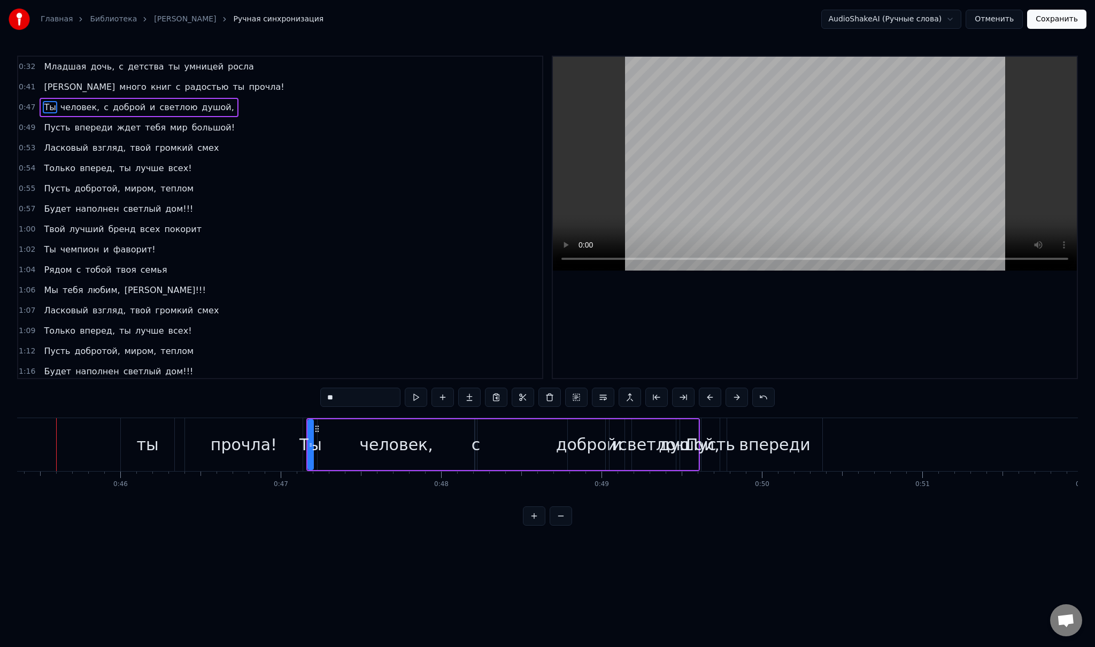
scroll to position [0, 7260]
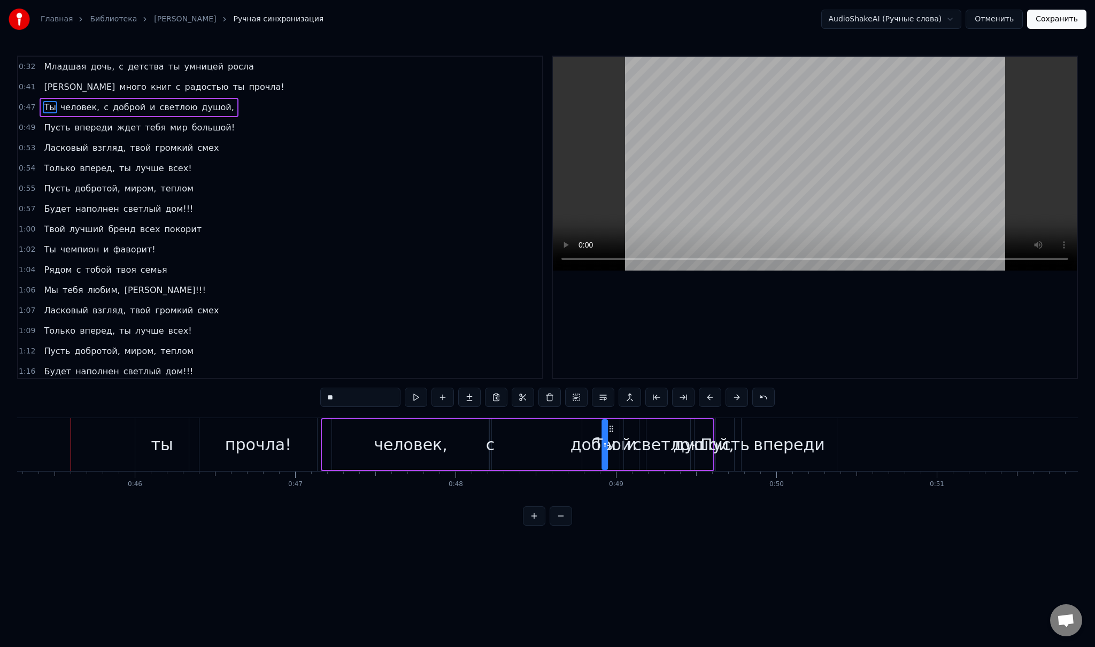
drag, startPoint x: 328, startPoint y: 428, endPoint x: 607, endPoint y: 430, distance: 279.6
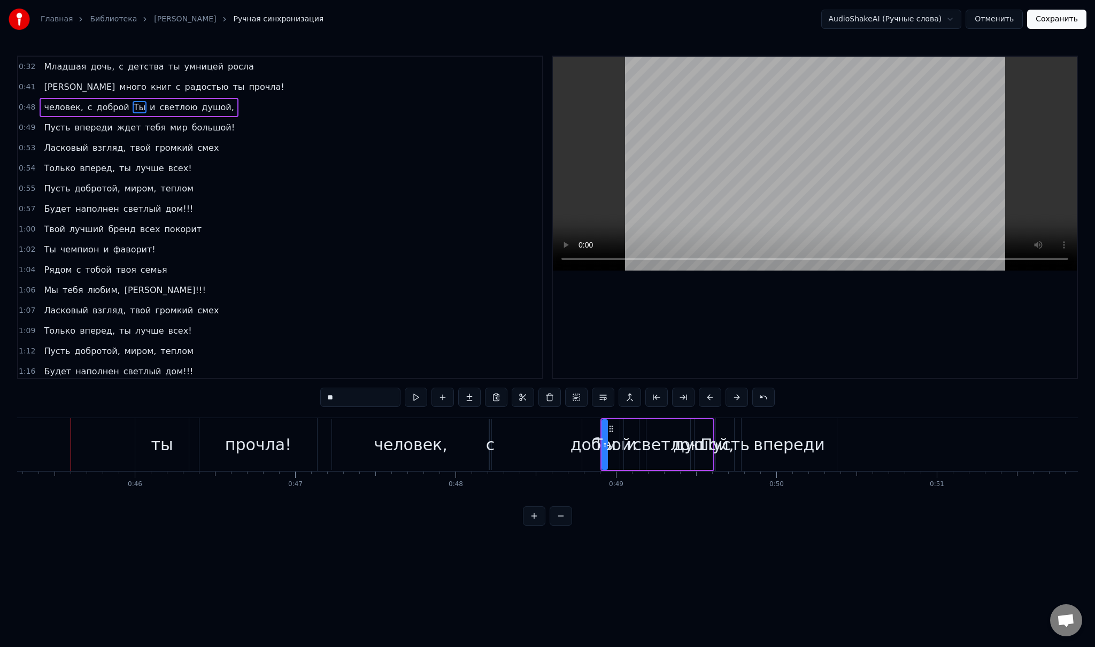
click at [334, 427] on div "человек," at bounding box center [410, 444] width 157 height 51
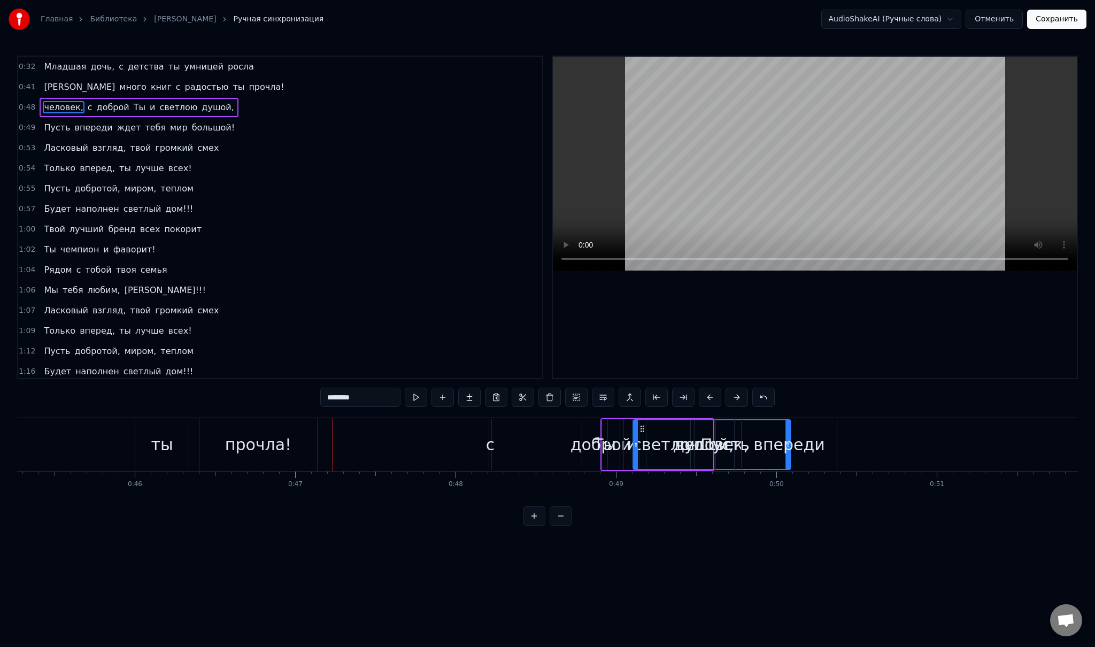
drag, startPoint x: 341, startPoint y: 426, endPoint x: 635, endPoint y: 461, distance: 296.1
click at [613, 442] on div "Ты" at bounding box center [604, 444] width 22 height 24
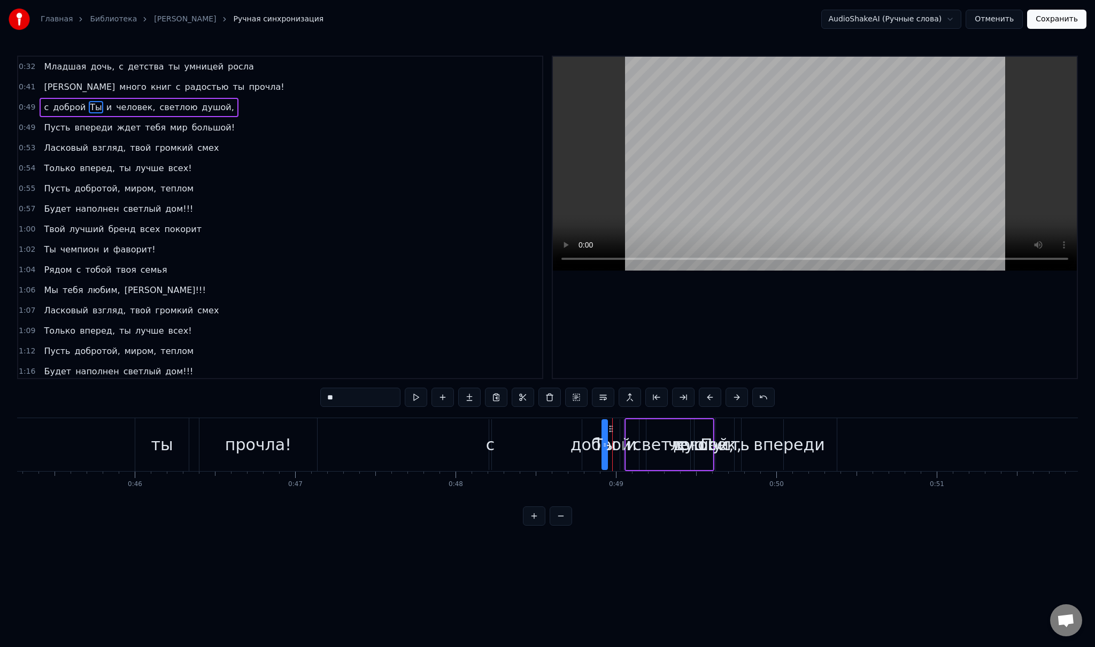
click at [588, 420] on div "доброй" at bounding box center [600, 444] width 37 height 51
click at [800, 445] on div "впереди" at bounding box center [789, 444] width 72 height 24
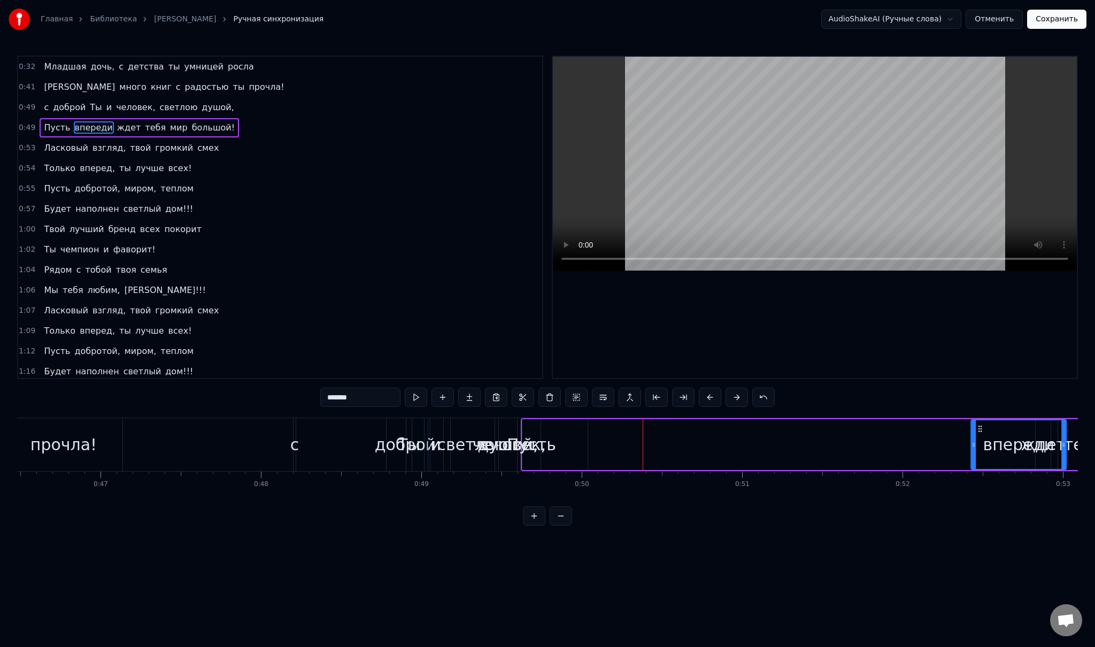
scroll to position [0, 7459]
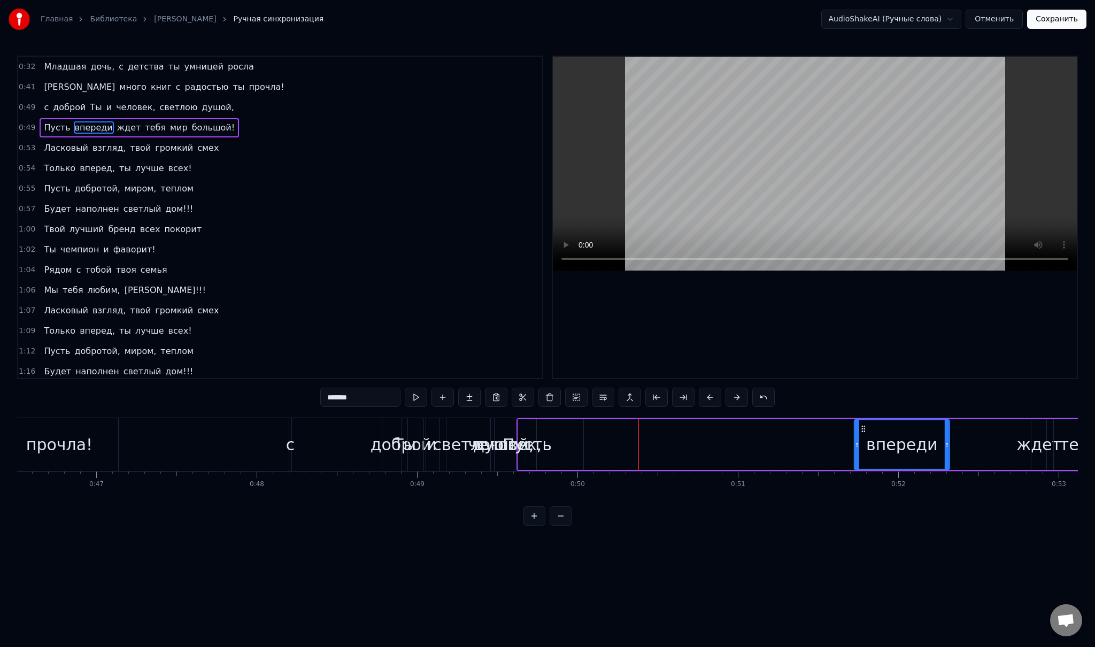
drag, startPoint x: 677, startPoint y: 426, endPoint x: 862, endPoint y: 428, distance: 185.5
click at [862, 428] on icon at bounding box center [863, 428] width 9 height 9
click at [528, 432] on div "Пусть" at bounding box center [527, 444] width 49 height 24
drag, startPoint x: 526, startPoint y: 426, endPoint x: 840, endPoint y: 456, distance: 315.8
click at [840, 456] on div "Пусть" at bounding box center [840, 444] width 17 height 49
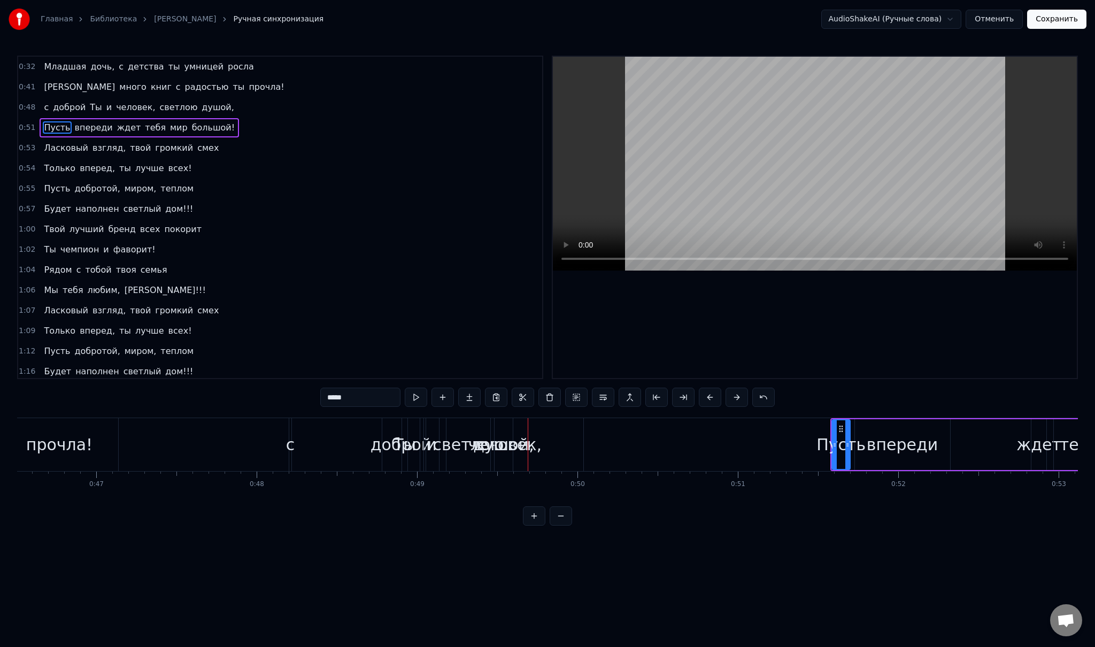
click at [529, 431] on div "человек," at bounding box center [504, 444] width 157 height 53
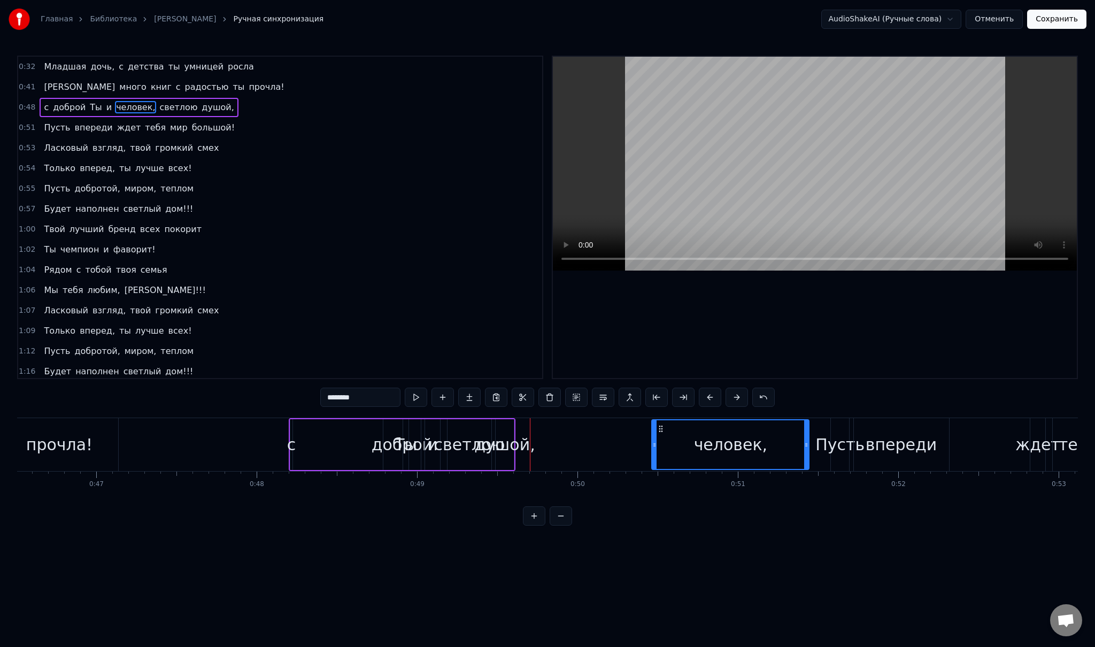
drag, startPoint x: 434, startPoint y: 428, endPoint x: 659, endPoint y: 458, distance: 226.5
click at [469, 426] on div "светлою" at bounding box center [469, 444] width 44 height 51
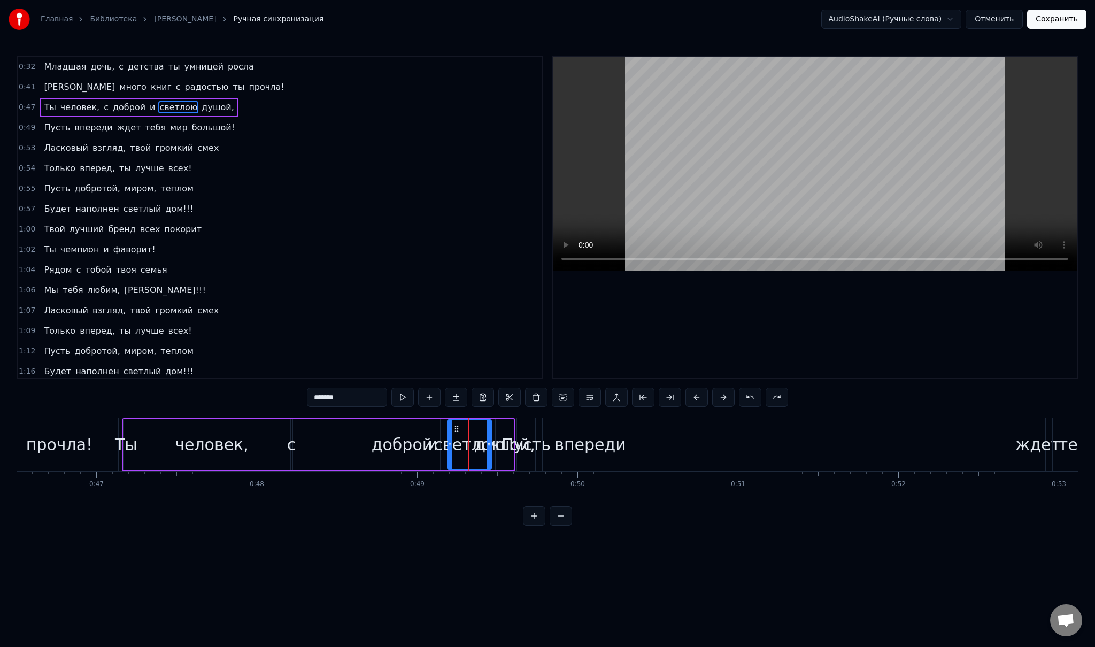
click at [204, 429] on div "человек," at bounding box center [211, 444] width 157 height 51
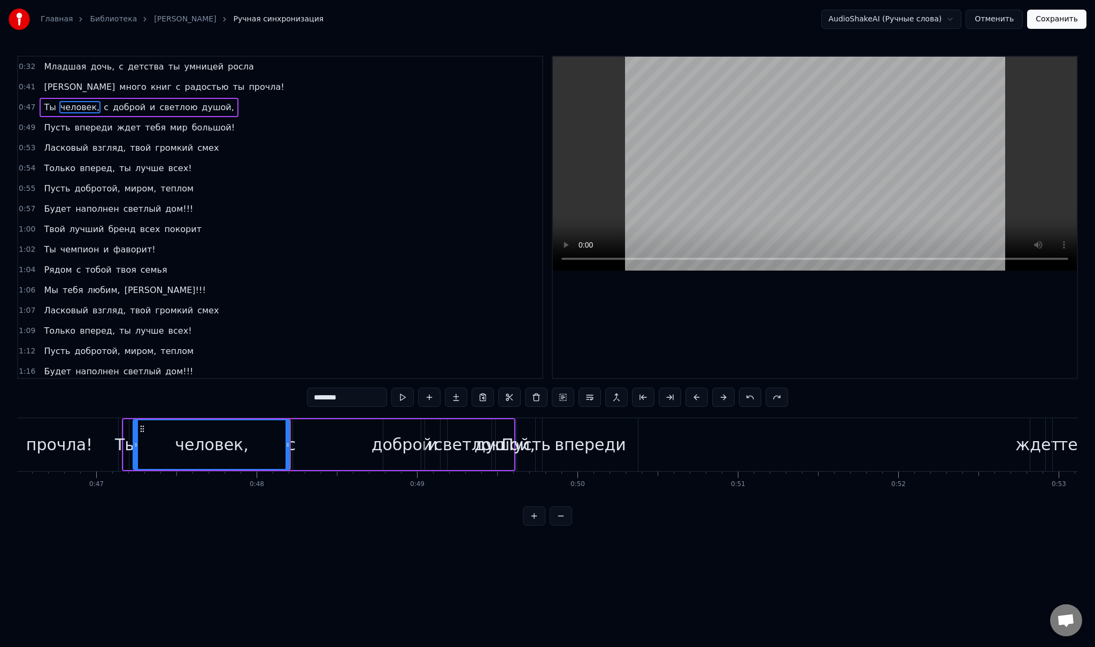
click at [48, 109] on span "Ты" at bounding box center [50, 107] width 14 height 12
click at [63, 109] on span "человек," at bounding box center [79, 107] width 41 height 12
click at [112, 106] on span "доброй" at bounding box center [129, 107] width 35 height 12
click at [103, 107] on span "с" at bounding box center [106, 107] width 7 height 12
click at [149, 106] on span "и" at bounding box center [152, 107] width 7 height 12
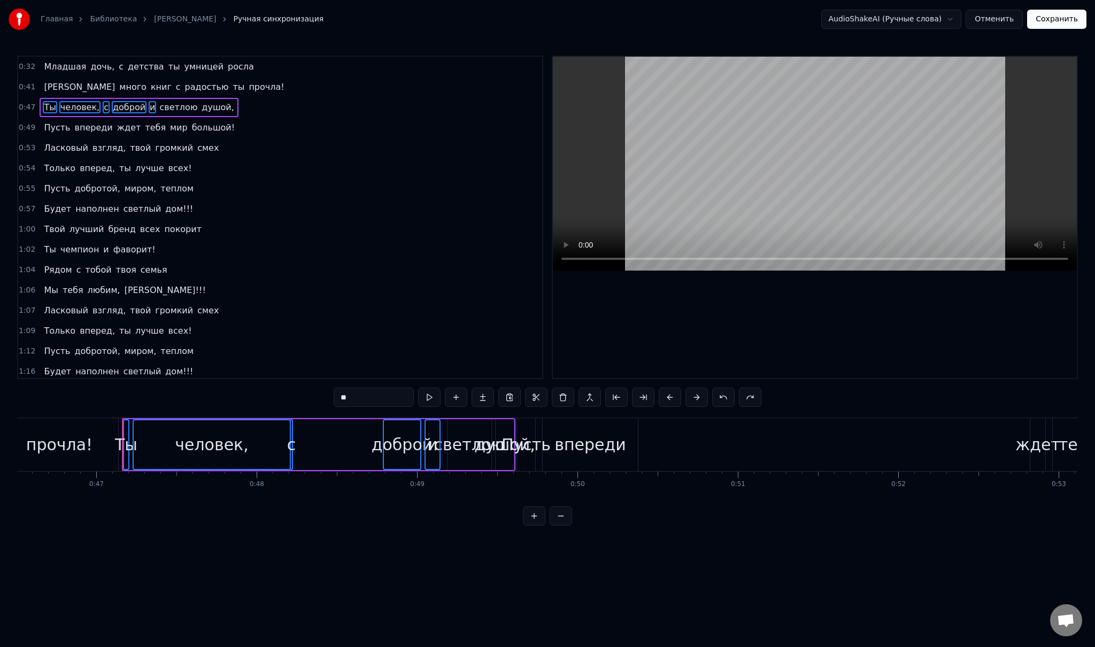
click at [158, 106] on span "светлою" at bounding box center [178, 107] width 40 height 12
click at [200, 107] on span "душой," at bounding box center [217, 107] width 34 height 12
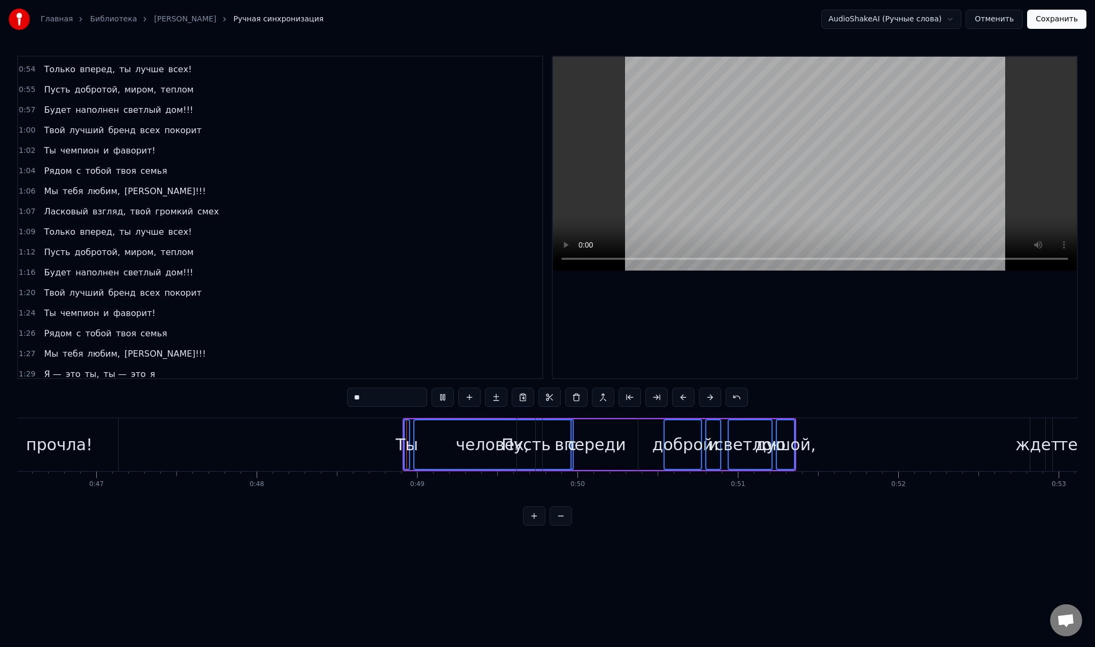
scroll to position [229, 0]
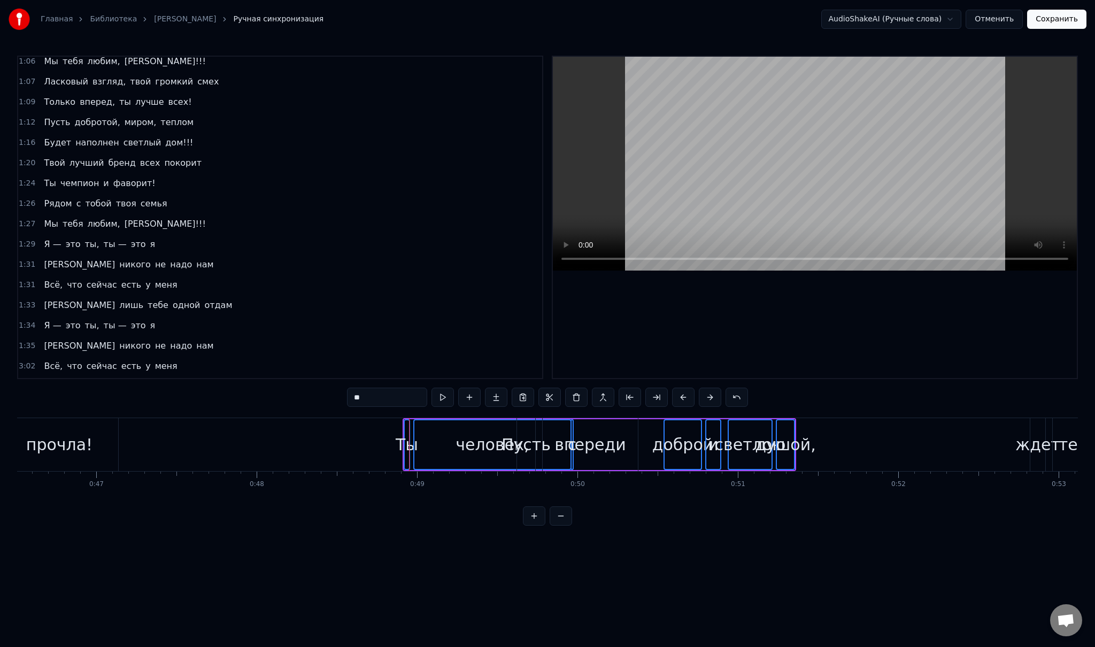
click at [428, 438] on div "человек," at bounding box center [492, 444] width 156 height 49
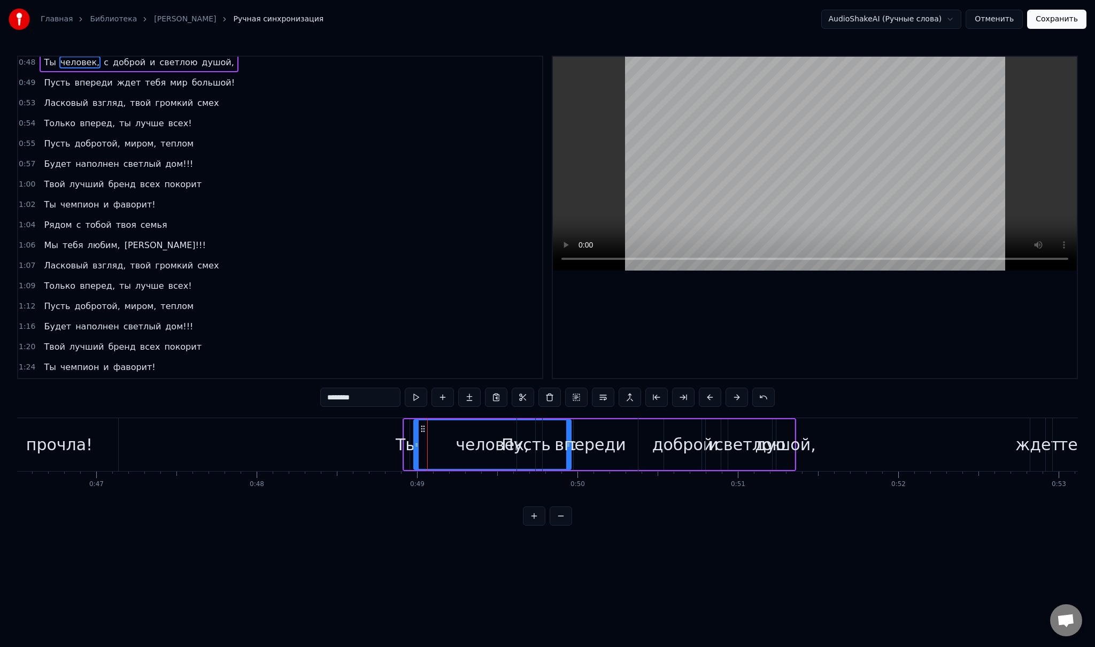
scroll to position [0, 0]
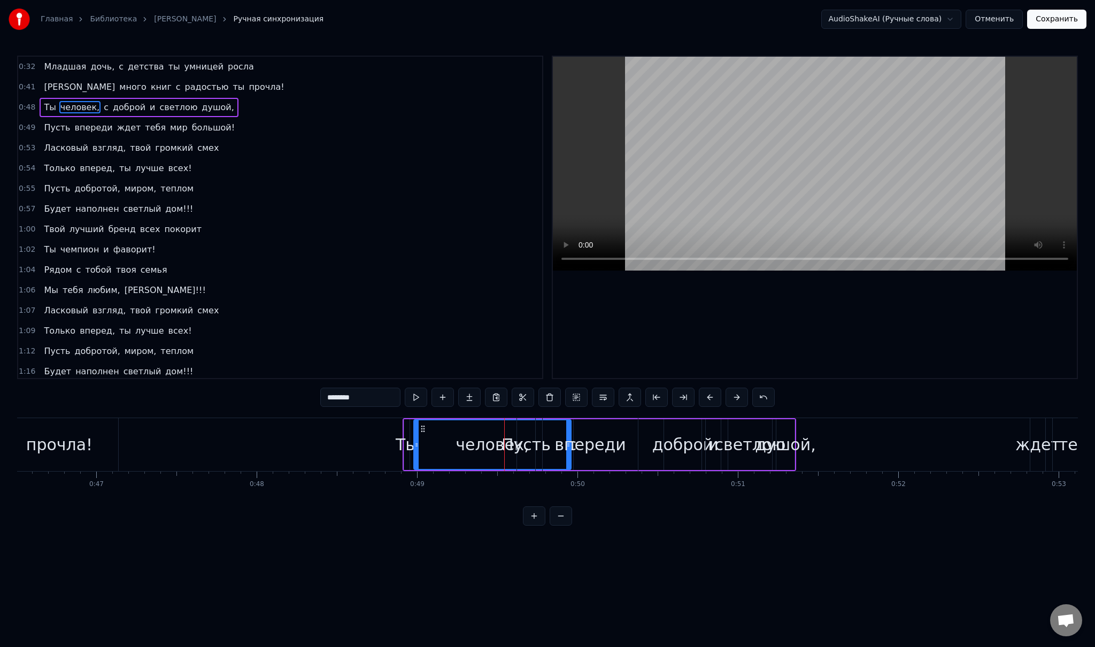
click at [43, 101] on span "Ты" at bounding box center [50, 107] width 14 height 12
click at [63, 103] on span "человек," at bounding box center [79, 107] width 41 height 12
click at [103, 105] on span "с" at bounding box center [106, 107] width 7 height 12
click at [114, 105] on span "доброй" at bounding box center [129, 107] width 35 height 12
click at [149, 105] on span "и" at bounding box center [152, 107] width 7 height 12
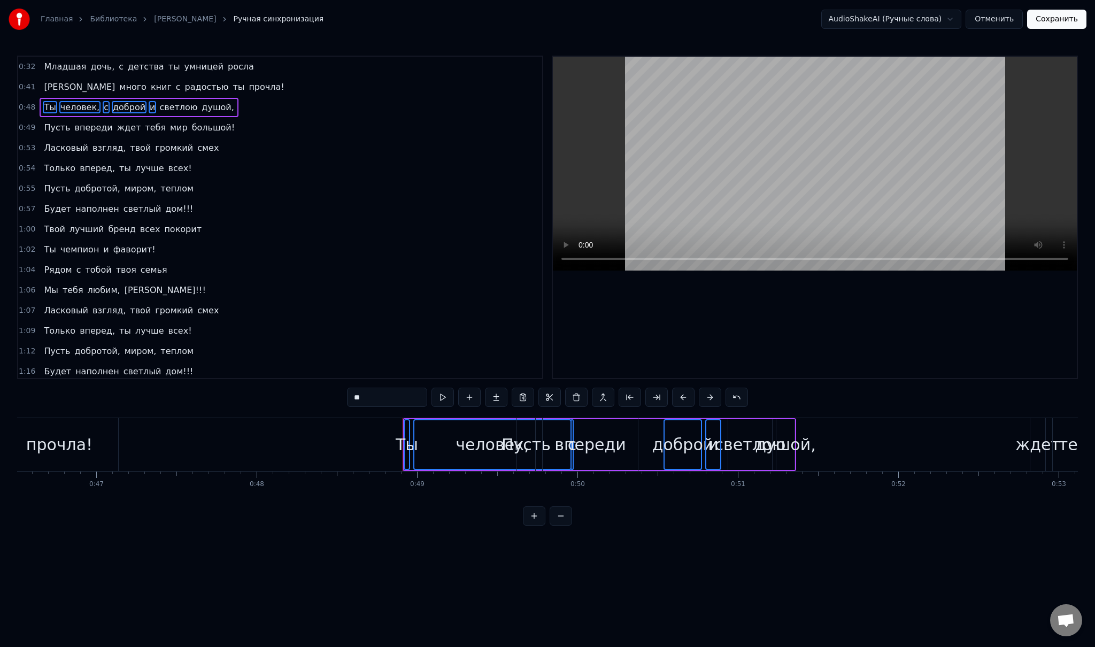
click at [158, 107] on span "светлою" at bounding box center [178, 107] width 40 height 12
click at [200, 102] on span "душой," at bounding box center [217, 107] width 34 height 12
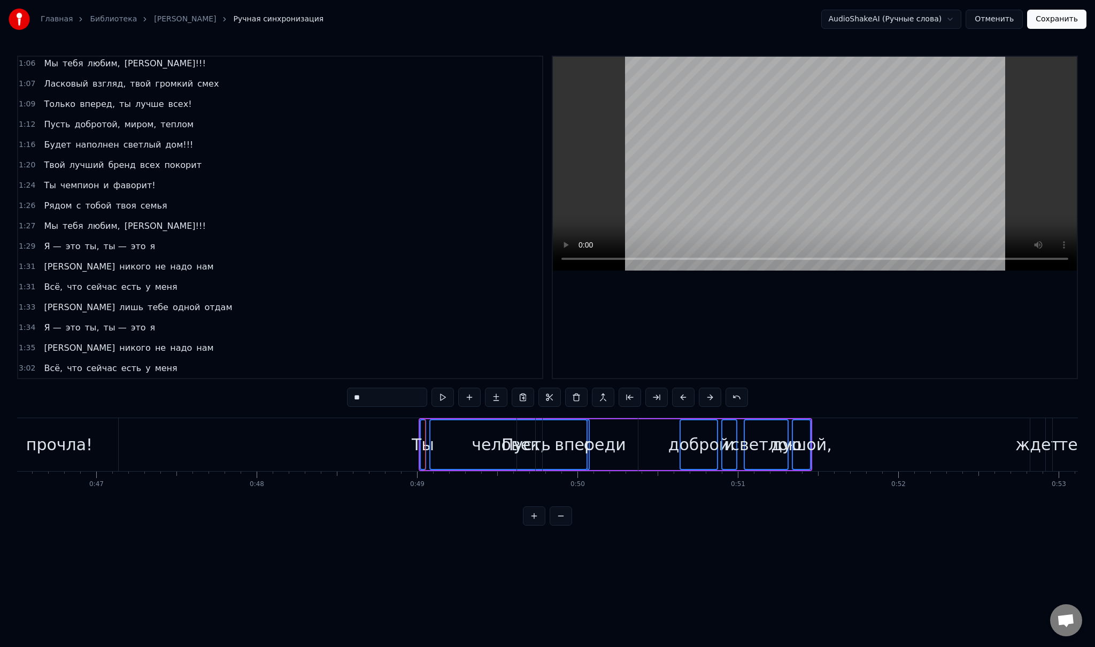
scroll to position [229, 0]
click at [442, 437] on div "человек," at bounding box center [508, 444] width 156 height 49
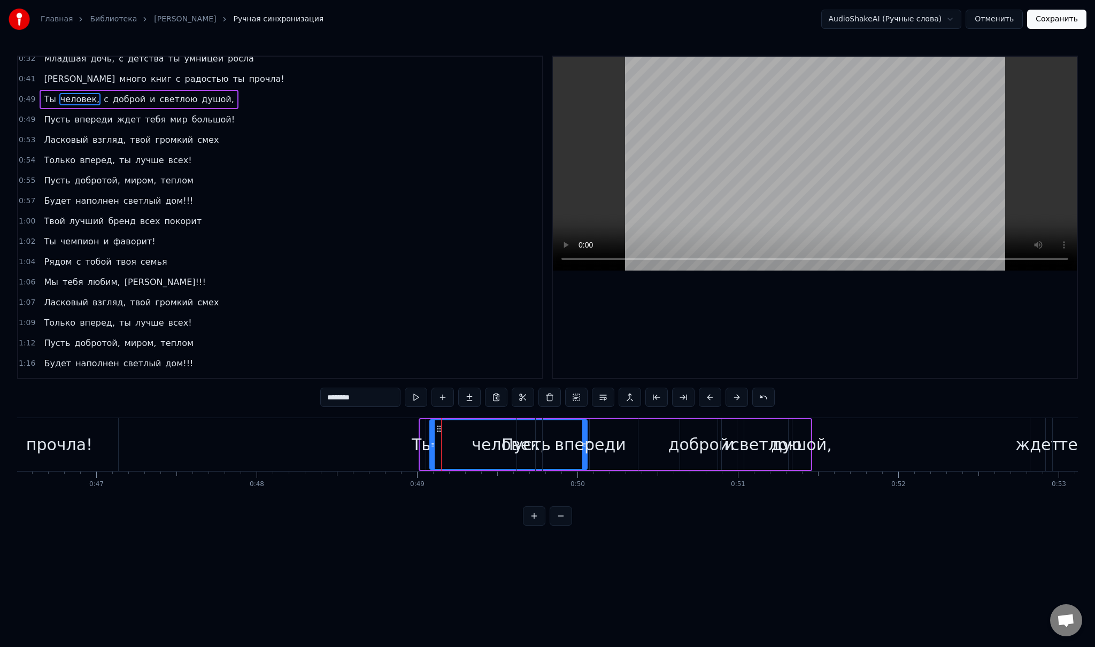
scroll to position [0, 0]
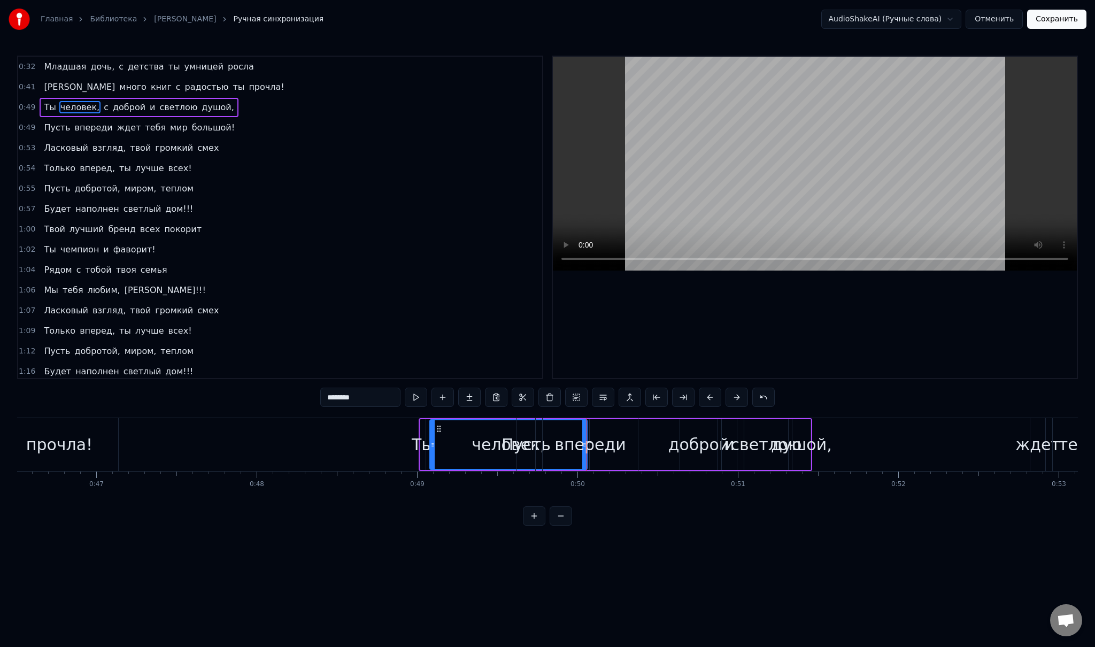
click at [604, 431] on div "впереди" at bounding box center [590, 444] width 95 height 53
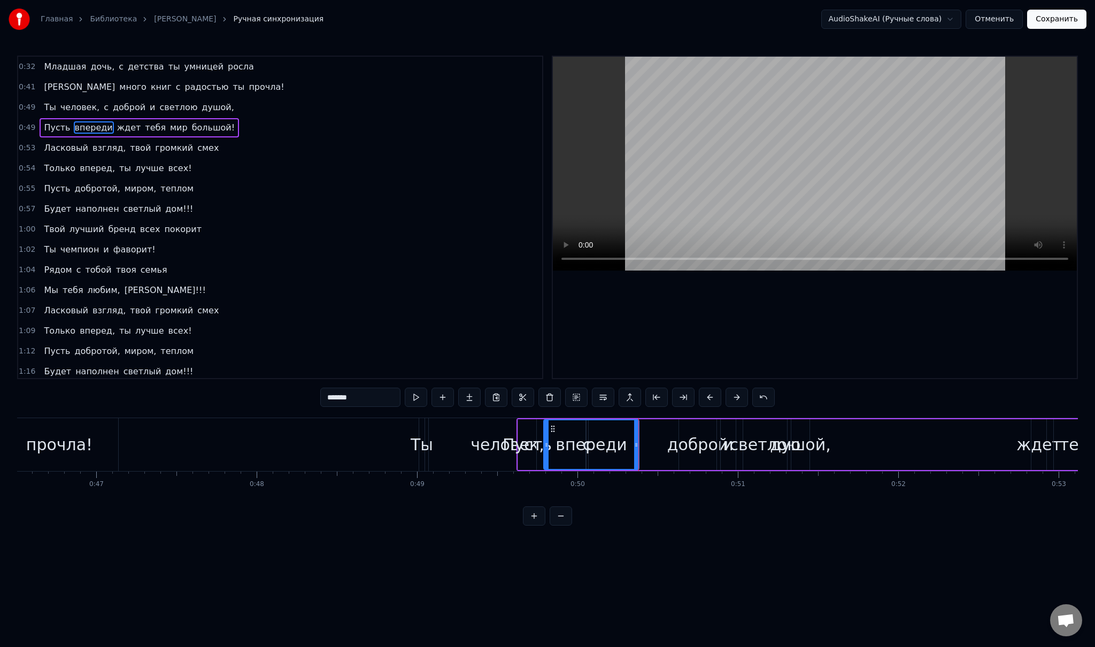
click at [59, 145] on span "Ласковый" at bounding box center [66, 148] width 47 height 12
type input "********"
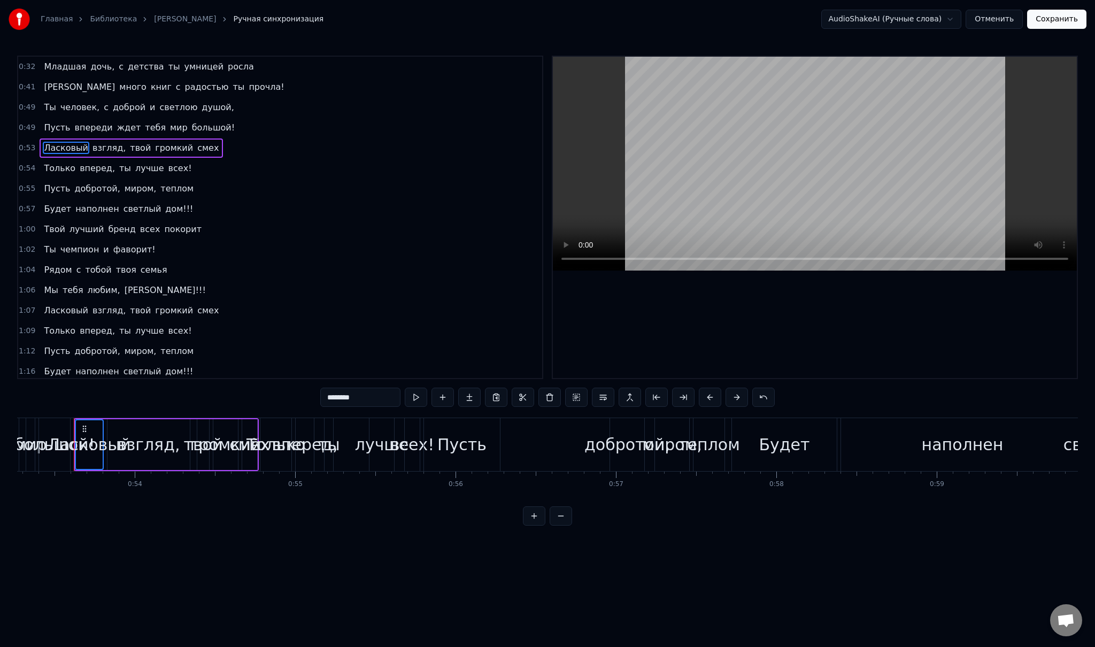
scroll to position [0, 8546]
click at [98, 143] on span "взгляд," at bounding box center [108, 148] width 35 height 12
click at [129, 143] on span "твой" at bounding box center [140, 148] width 23 height 12
click at [154, 145] on span "громкий" at bounding box center [174, 148] width 40 height 12
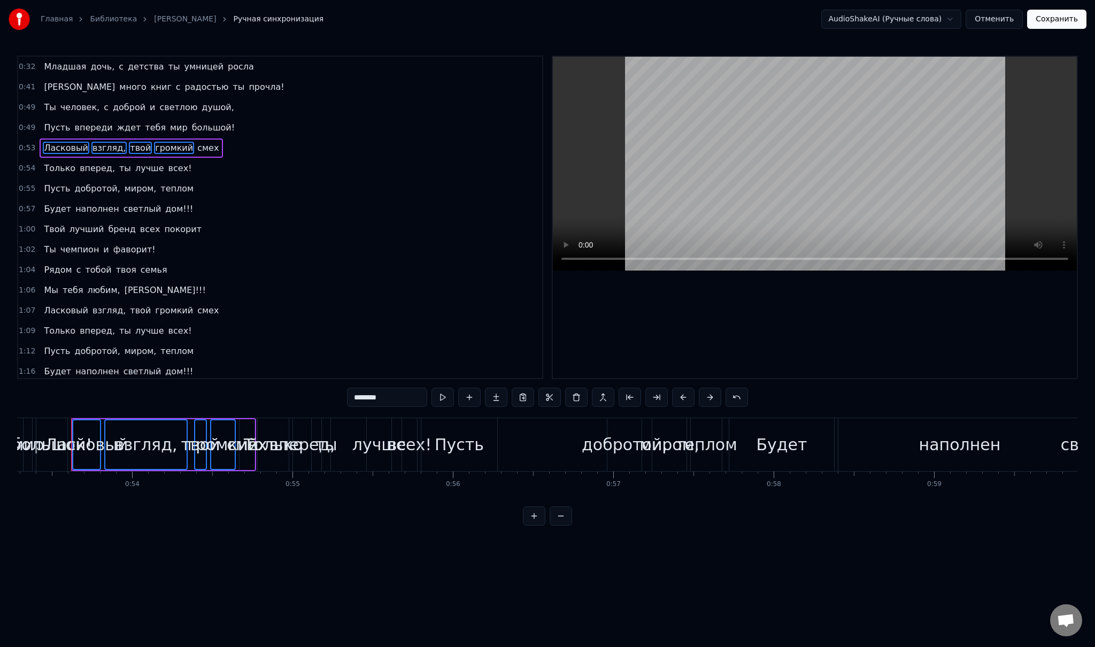
click at [196, 142] on span "смех" at bounding box center [208, 148] width 24 height 12
click at [61, 169] on span "Только" at bounding box center [60, 168] width 34 height 12
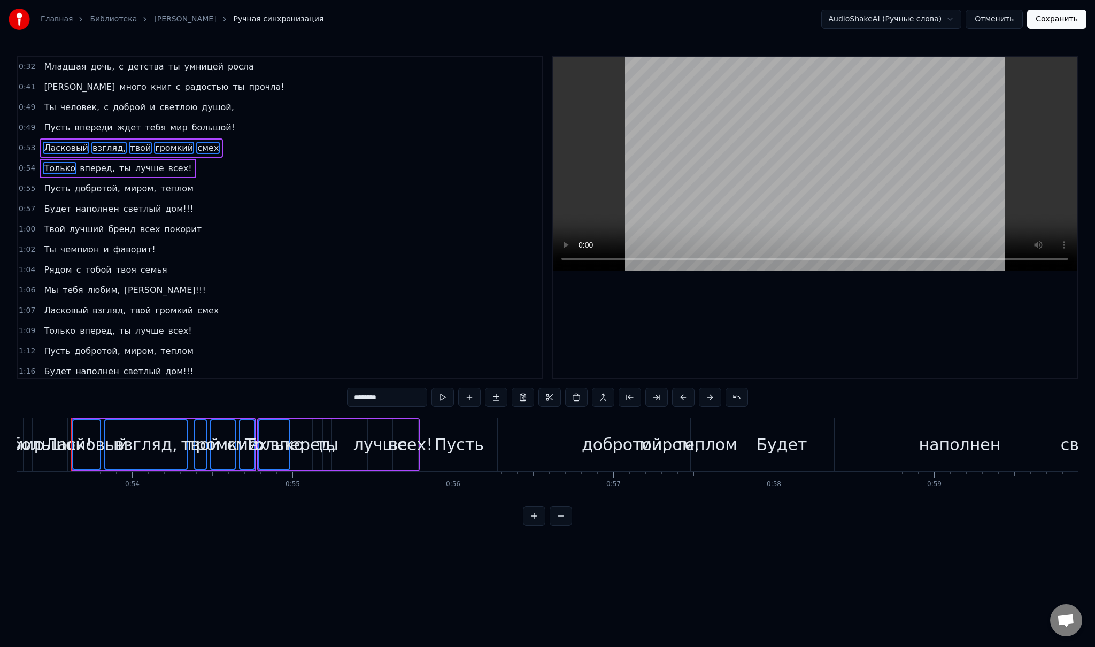
click at [89, 165] on span "вперед," at bounding box center [97, 168] width 37 height 12
click at [118, 165] on span "ты" at bounding box center [125, 168] width 14 height 12
click at [134, 165] on span "лучше" at bounding box center [149, 168] width 31 height 12
click at [167, 163] on span "всех!" at bounding box center [180, 168] width 26 height 12
click at [51, 184] on span "Пусть" at bounding box center [57, 188] width 28 height 12
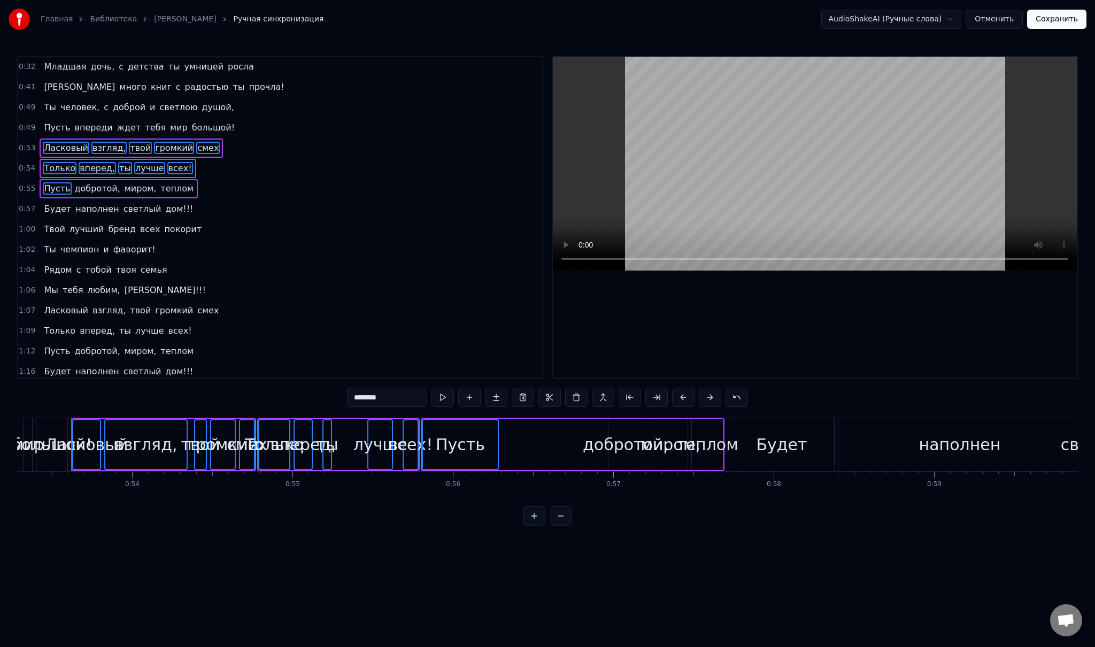
click at [77, 184] on span "добротой," at bounding box center [98, 188] width 48 height 12
click at [129, 182] on span "миром," at bounding box center [140, 188] width 34 height 12
click at [159, 184] on span "теплом" at bounding box center [176, 188] width 35 height 12
click at [49, 203] on span "Будет" at bounding box center [57, 209] width 29 height 12
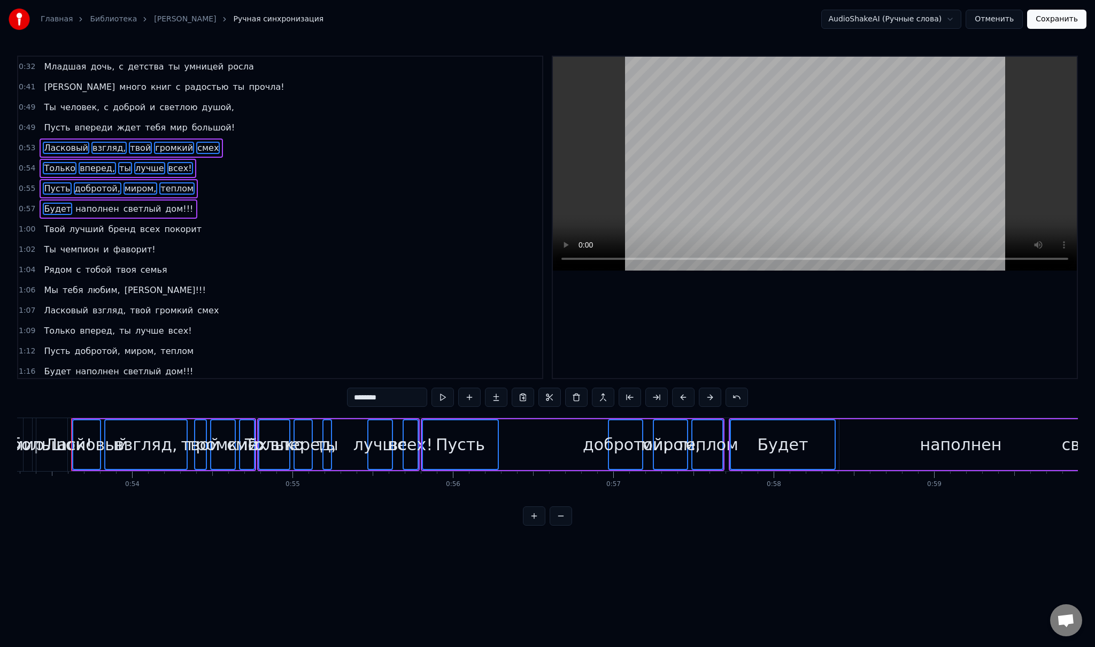
click at [81, 205] on span "наполнен" at bounding box center [97, 209] width 46 height 12
click at [122, 204] on span "светлый" at bounding box center [142, 209] width 40 height 12
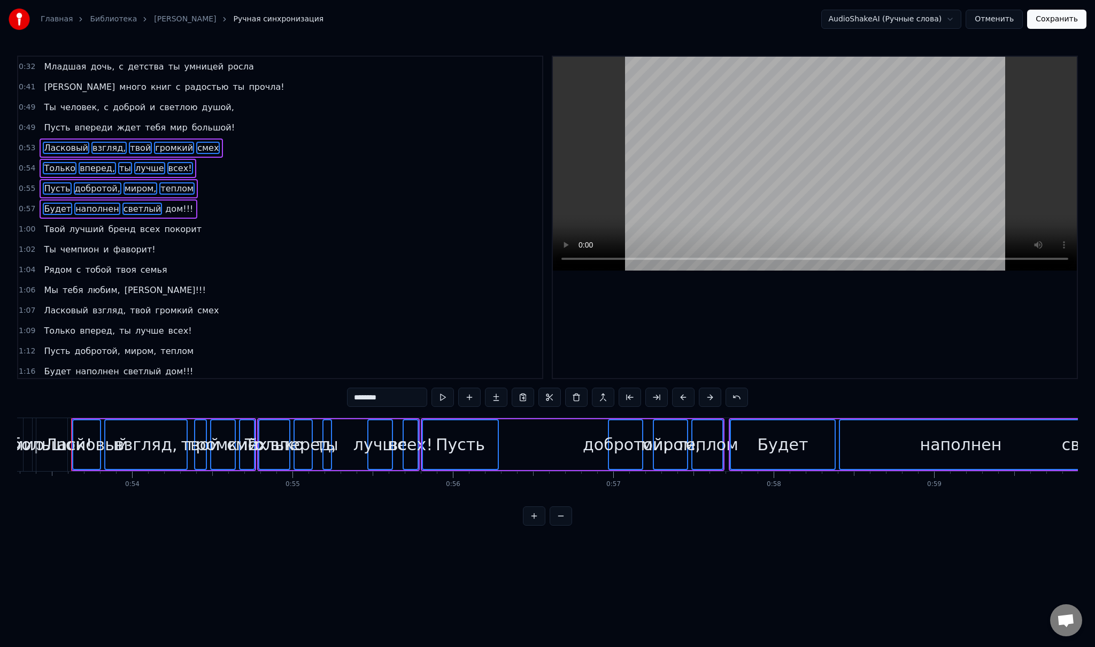
click at [164, 206] on span "дом!!!" at bounding box center [179, 209] width 30 height 12
click at [49, 228] on span "Твой" at bounding box center [54, 229] width 23 height 12
click at [77, 227] on span "лучший" at bounding box center [86, 229] width 37 height 12
click at [120, 223] on span "бренд" at bounding box center [121, 229] width 29 height 12
click at [139, 223] on span "всех" at bounding box center [150, 229] width 22 height 12
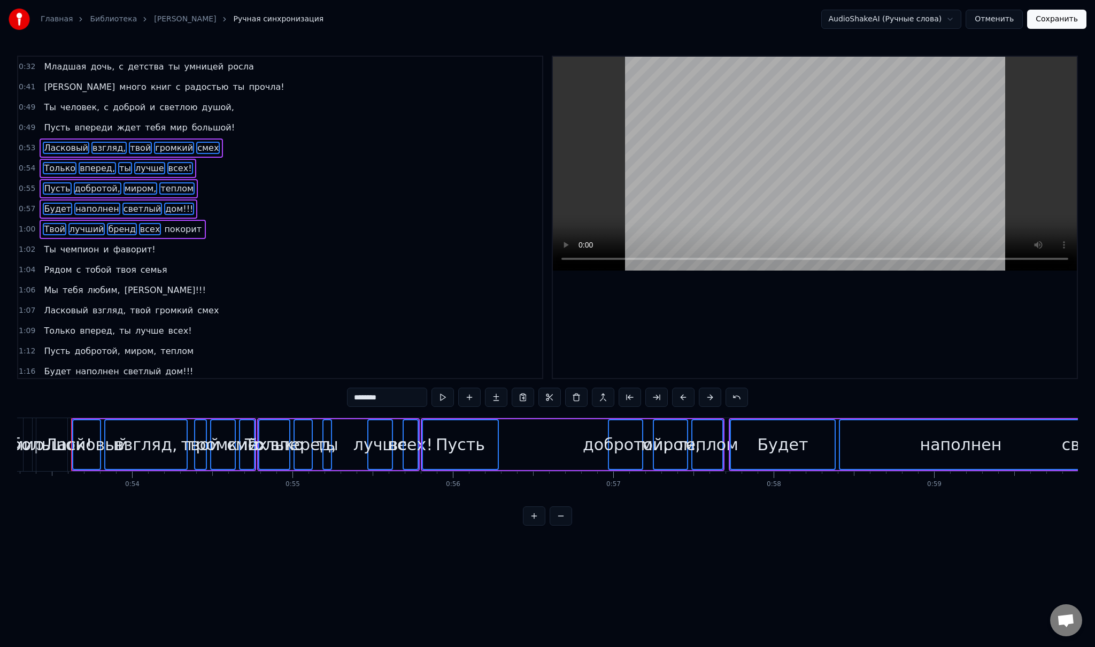
click at [163, 223] on span "покорит" at bounding box center [183, 229] width 40 height 12
click at [50, 245] on span "Ты" at bounding box center [50, 249] width 14 height 12
click at [67, 245] on span "чемпион" at bounding box center [79, 249] width 41 height 12
click at [102, 243] on span "и" at bounding box center [105, 249] width 7 height 12
click at [114, 243] on span "фаворит!" at bounding box center [134, 249] width 44 height 12
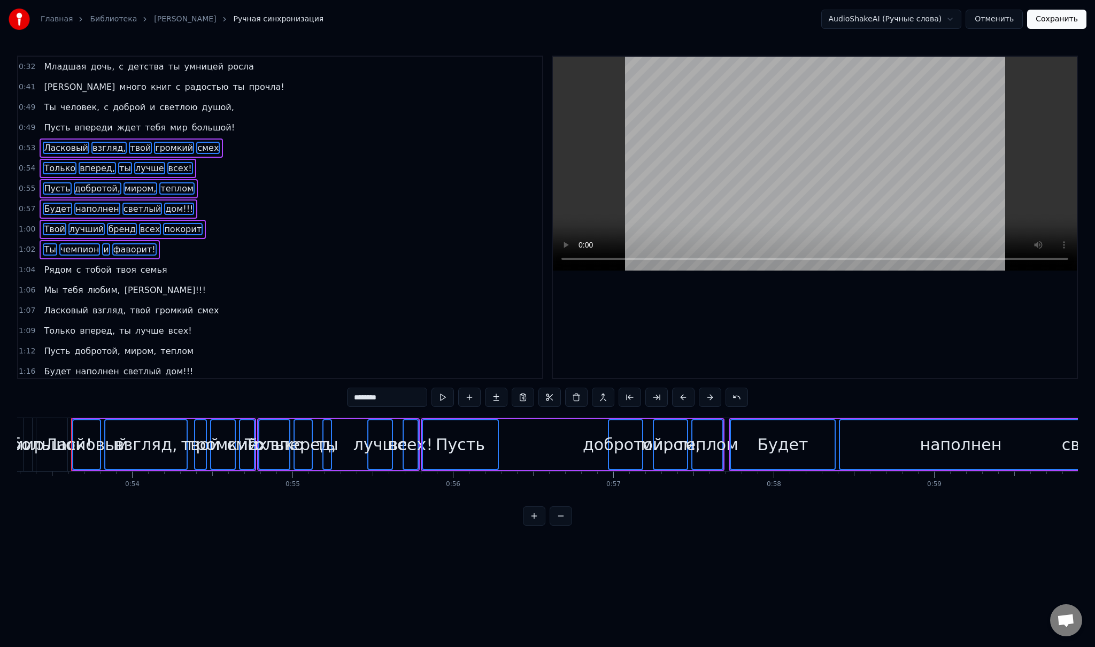
click at [45, 265] on span "Рядом" at bounding box center [58, 270] width 30 height 12
click at [75, 265] on span "с" at bounding box center [78, 270] width 7 height 12
click at [84, 264] on span "тобой" at bounding box center [98, 270] width 28 height 12
click at [115, 264] on span "твоя" at bounding box center [126, 270] width 22 height 12
click at [140, 264] on span "семья" at bounding box center [154, 270] width 29 height 12
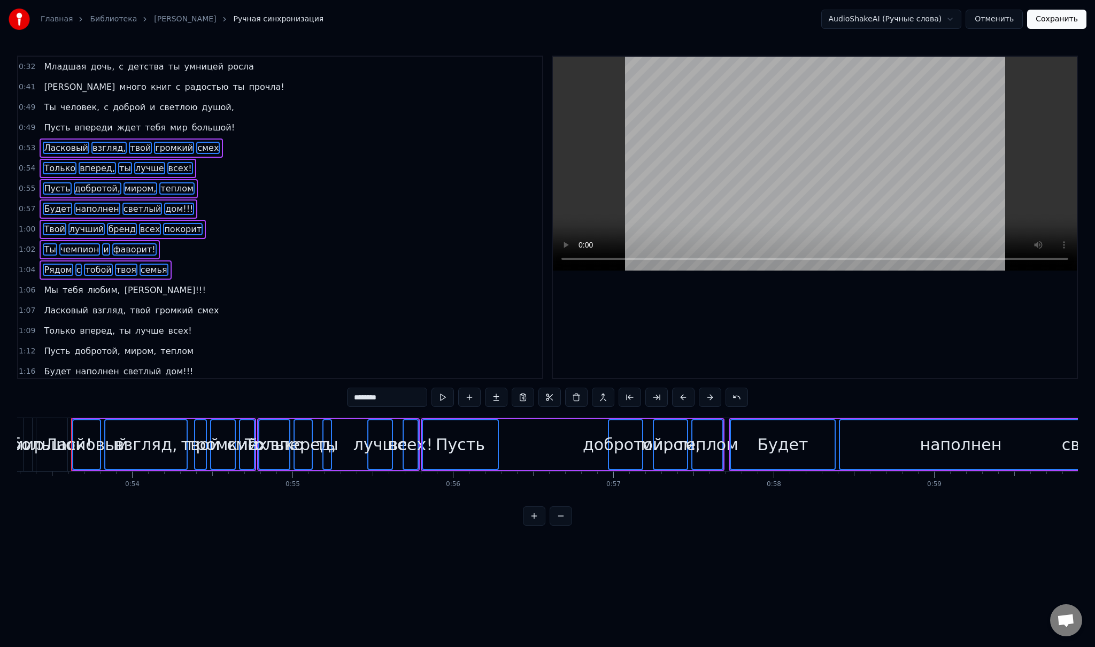
click at [47, 285] on span "Мы" at bounding box center [51, 290] width 16 height 12
click at [66, 284] on span "тебя" at bounding box center [72, 290] width 23 height 12
click at [87, 284] on span "любим," at bounding box center [104, 290] width 35 height 12
click at [123, 285] on span "[PERSON_NAME]!!!" at bounding box center [164, 290] width 83 height 12
click at [51, 304] on span "Ласковый" at bounding box center [66, 310] width 47 height 12
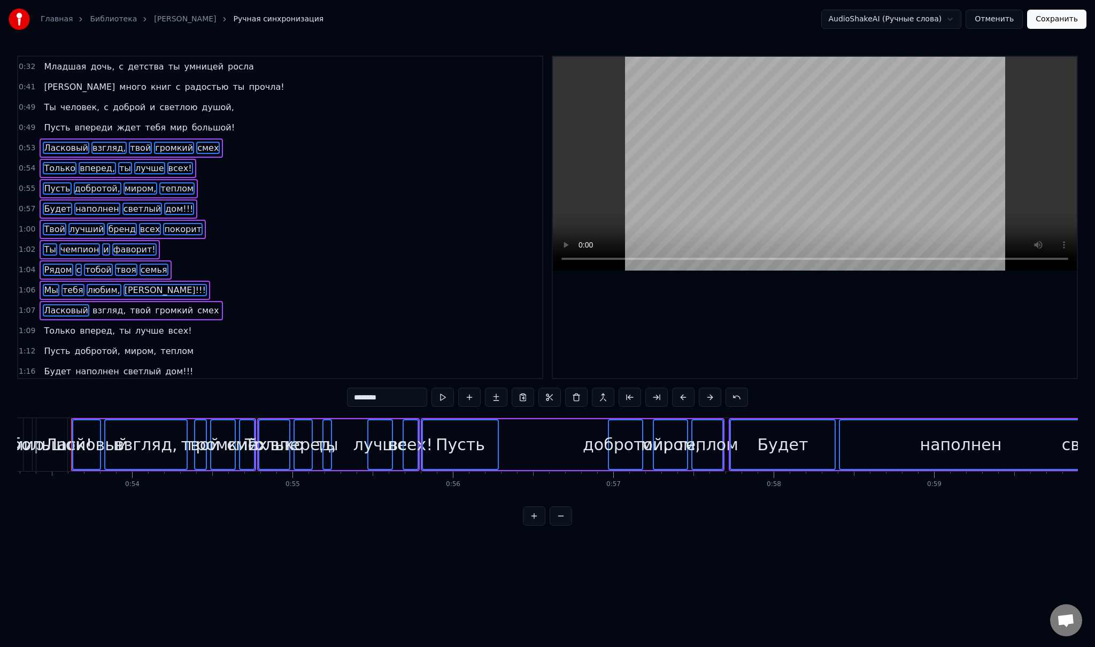
click at [97, 304] on span "взгляд," at bounding box center [108, 310] width 35 height 12
click at [129, 304] on span "твой" at bounding box center [140, 310] width 23 height 12
click at [154, 304] on span "громкий" at bounding box center [174, 310] width 40 height 12
click at [196, 304] on span "смех" at bounding box center [208, 310] width 24 height 12
click at [57, 325] on span "Только" at bounding box center [60, 331] width 34 height 12
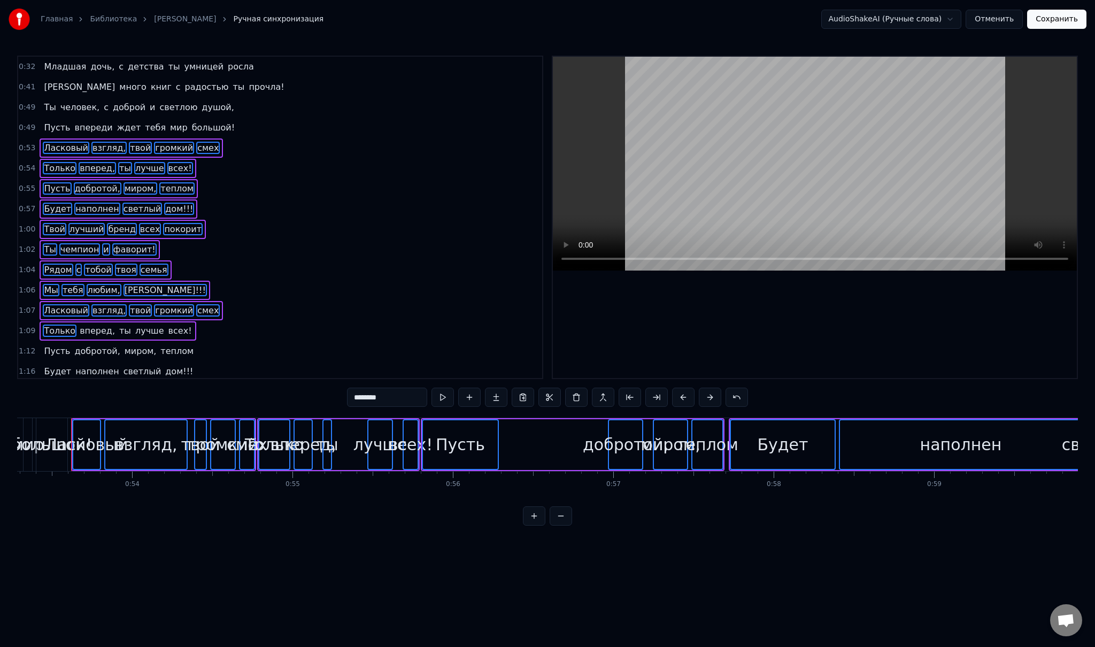
click at [79, 325] on span "вперед," at bounding box center [97, 331] width 37 height 12
click at [118, 325] on span "ты" at bounding box center [125, 331] width 14 height 12
click at [134, 325] on span "лучше" at bounding box center [149, 331] width 31 height 12
click at [167, 325] on span "всех!" at bounding box center [180, 331] width 26 height 12
click at [54, 345] on span "Пусть" at bounding box center [57, 351] width 28 height 12
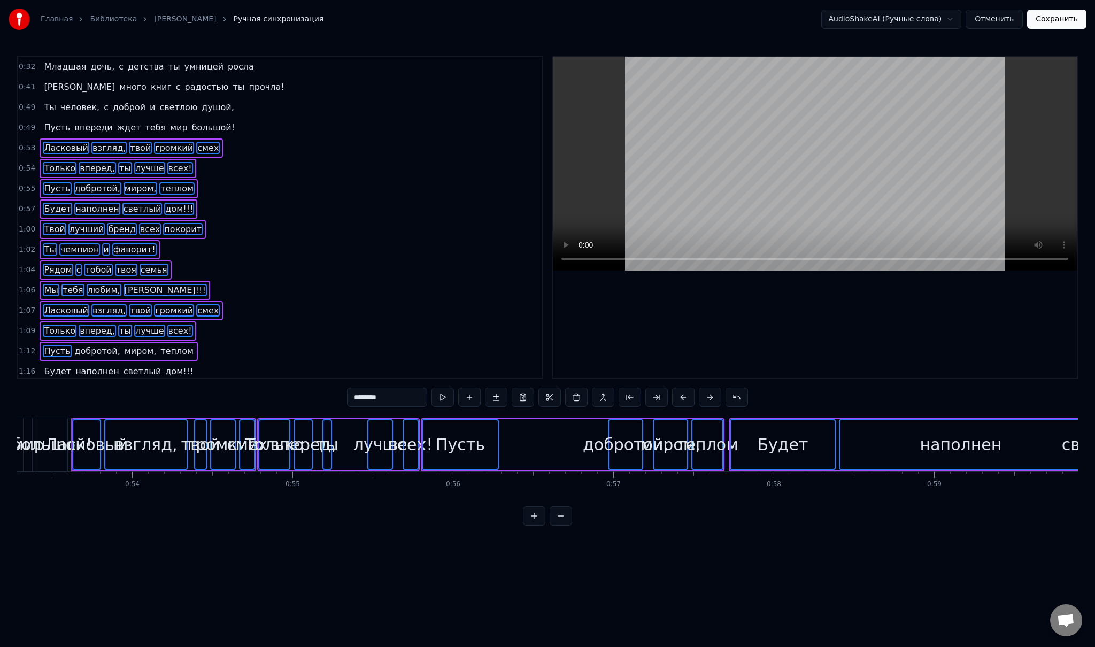
click at [90, 345] on span "добротой," at bounding box center [98, 351] width 48 height 12
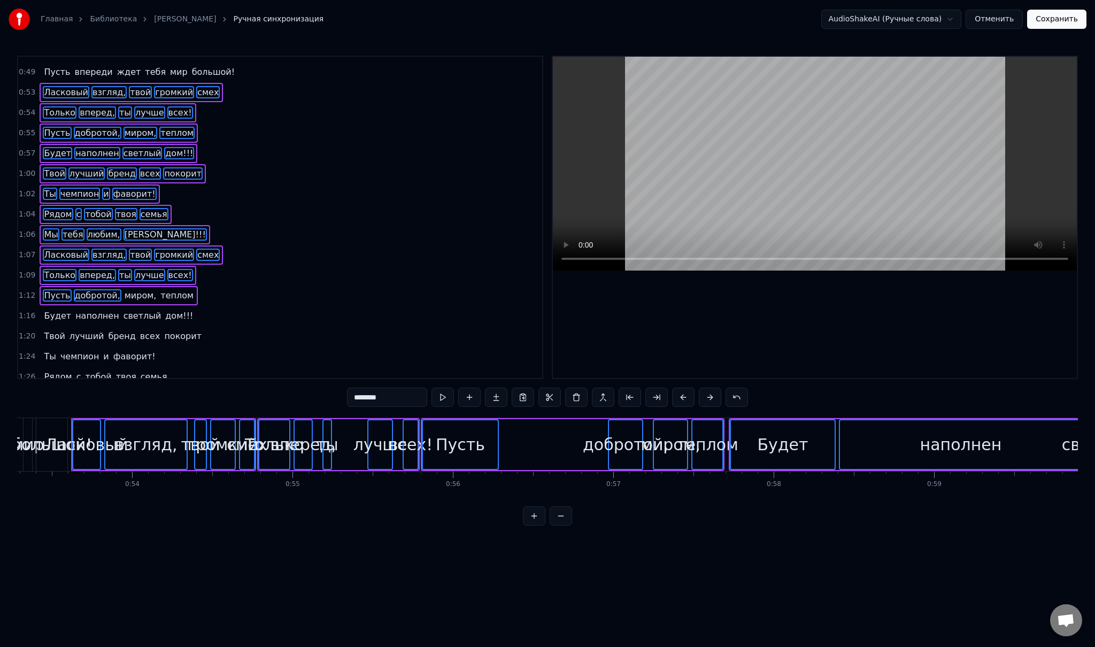
scroll to position [58, 0]
drag, startPoint x: 257, startPoint y: 245, endPoint x: 198, endPoint y: 283, distance: 70.0
click at [198, 283] on div "0:32 Младшая дочь, с детства ты умницей росла 0:41 И много книг с радостью ты п…" at bounding box center [280, 217] width 526 height 323
click at [130, 287] on span "миром," at bounding box center [140, 293] width 34 height 12
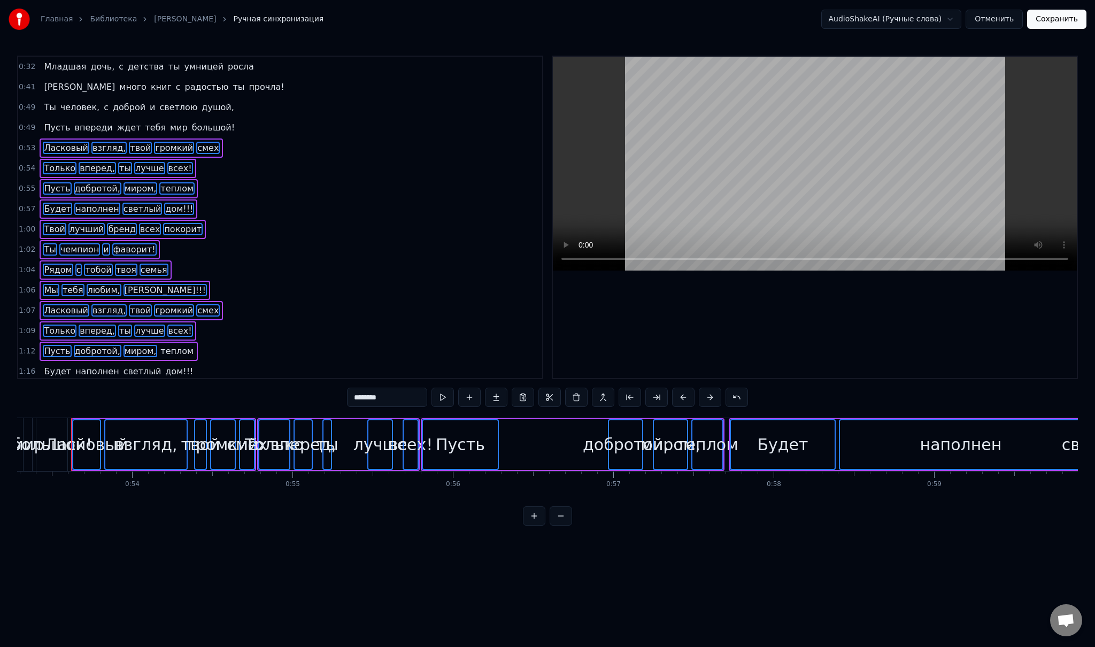
click at [159, 345] on span "теплом" at bounding box center [176, 351] width 35 height 12
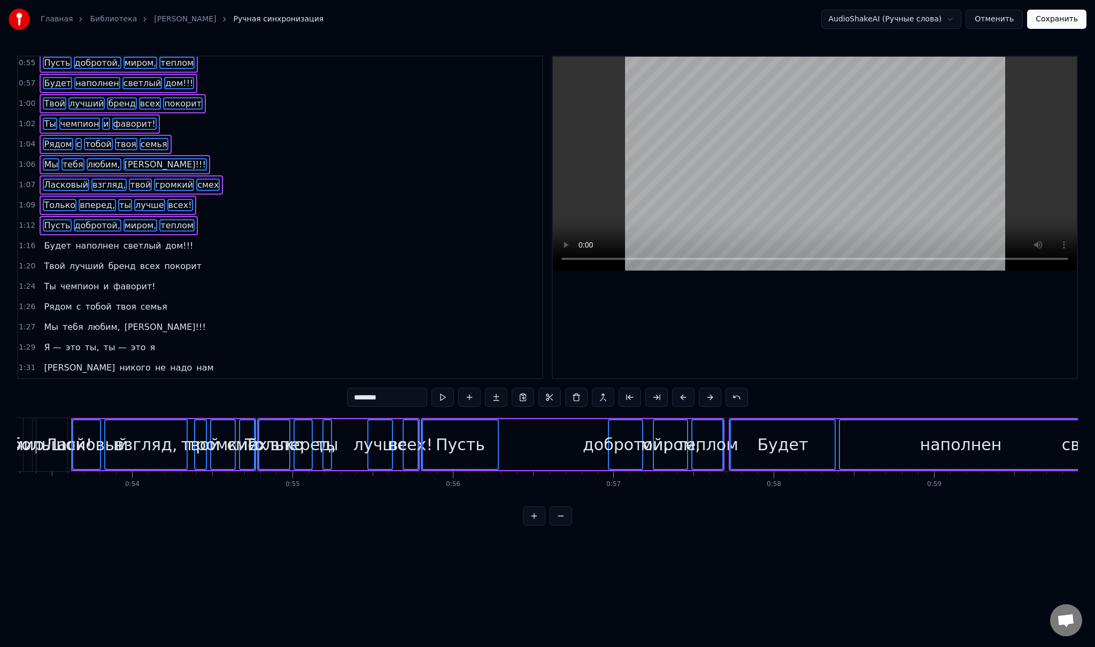
scroll to position [126, 0]
click at [60, 240] on span "Будет" at bounding box center [57, 245] width 29 height 12
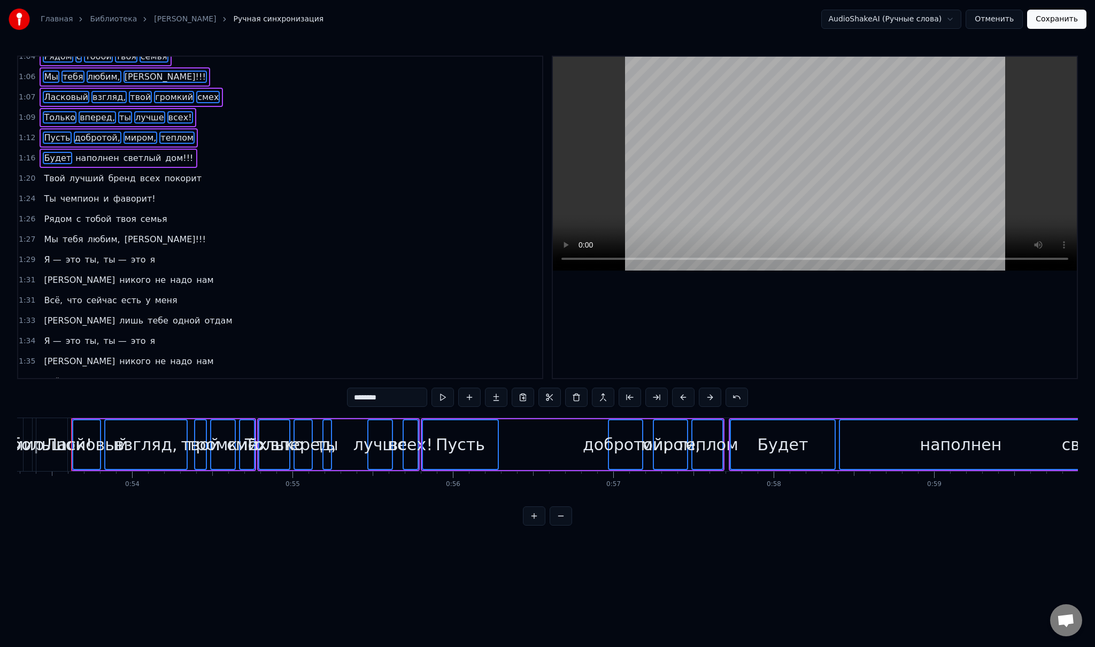
scroll to position [229, 0]
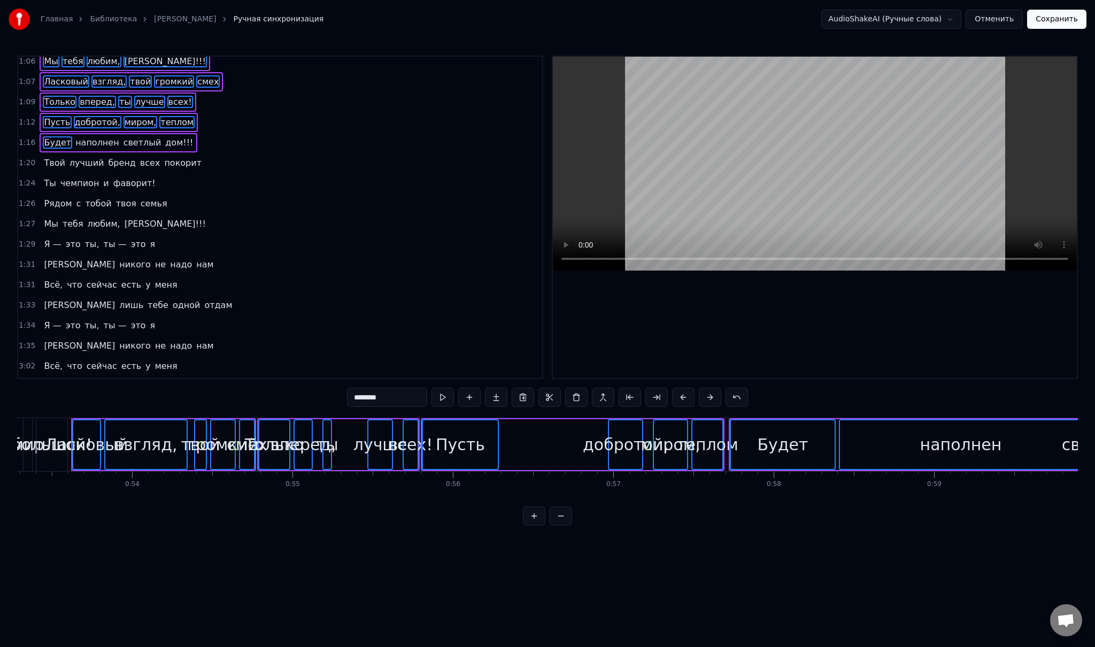
click at [74, 136] on span "наполнен" at bounding box center [97, 142] width 46 height 12
click at [122, 136] on span "светлый" at bounding box center [142, 142] width 40 height 12
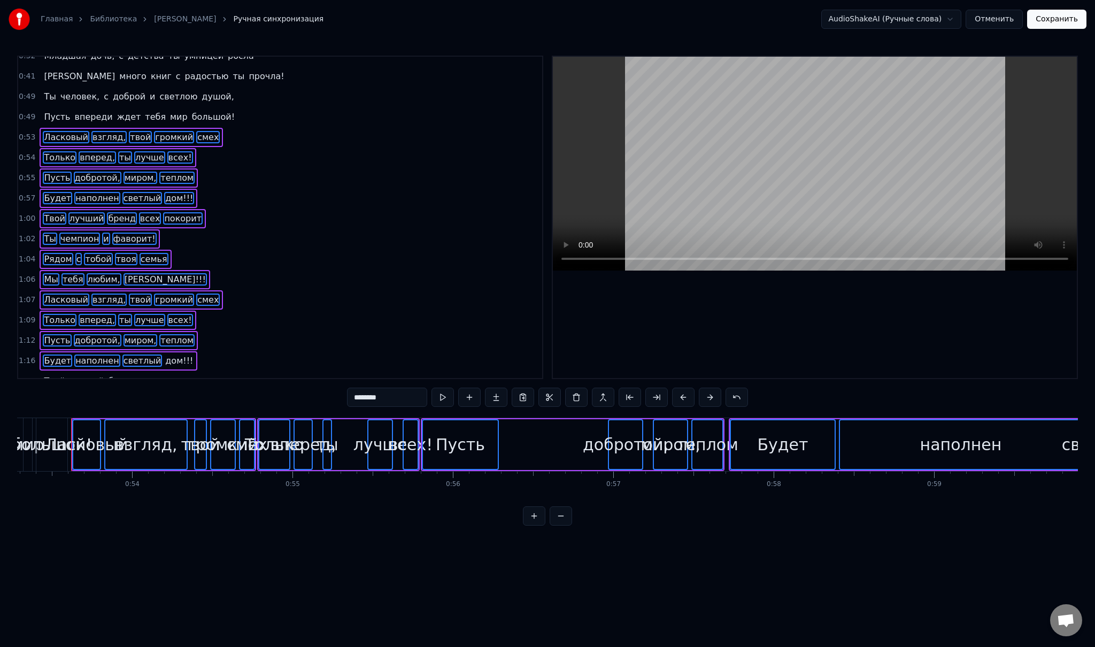
scroll to position [0, 0]
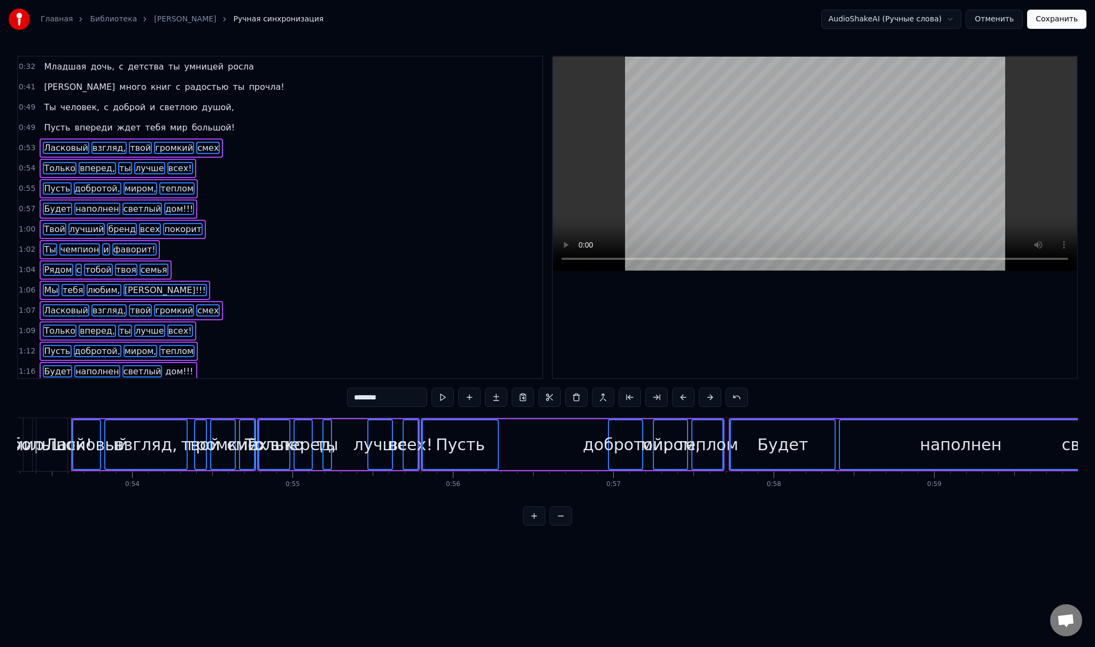
click at [164, 366] on span "дом!!!" at bounding box center [179, 371] width 30 height 12
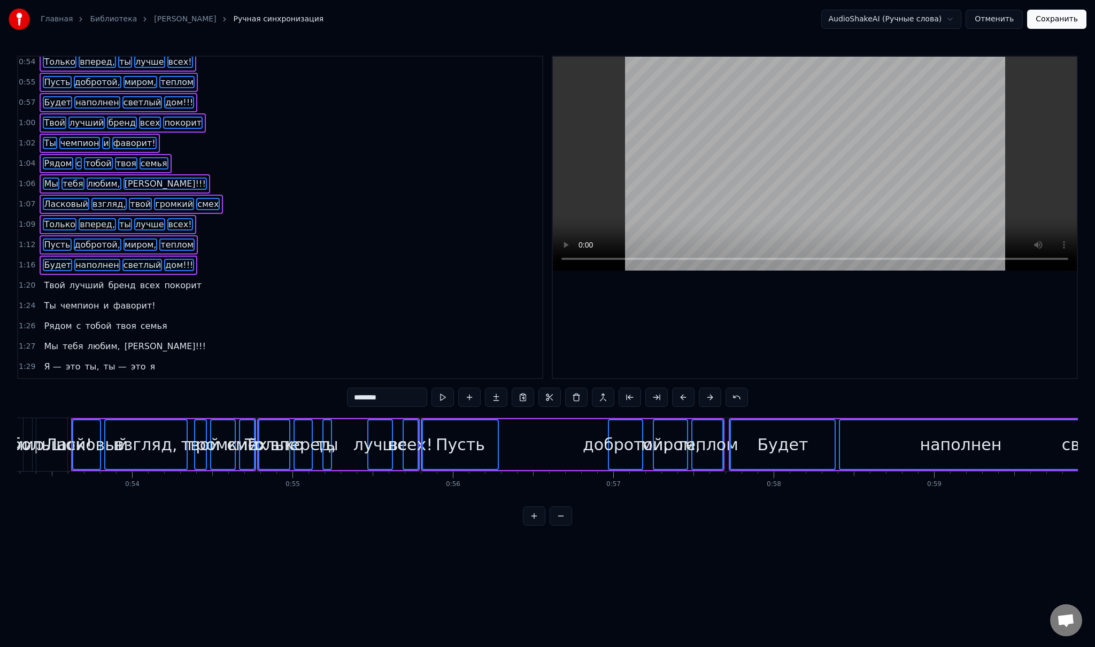
scroll to position [153, 0]
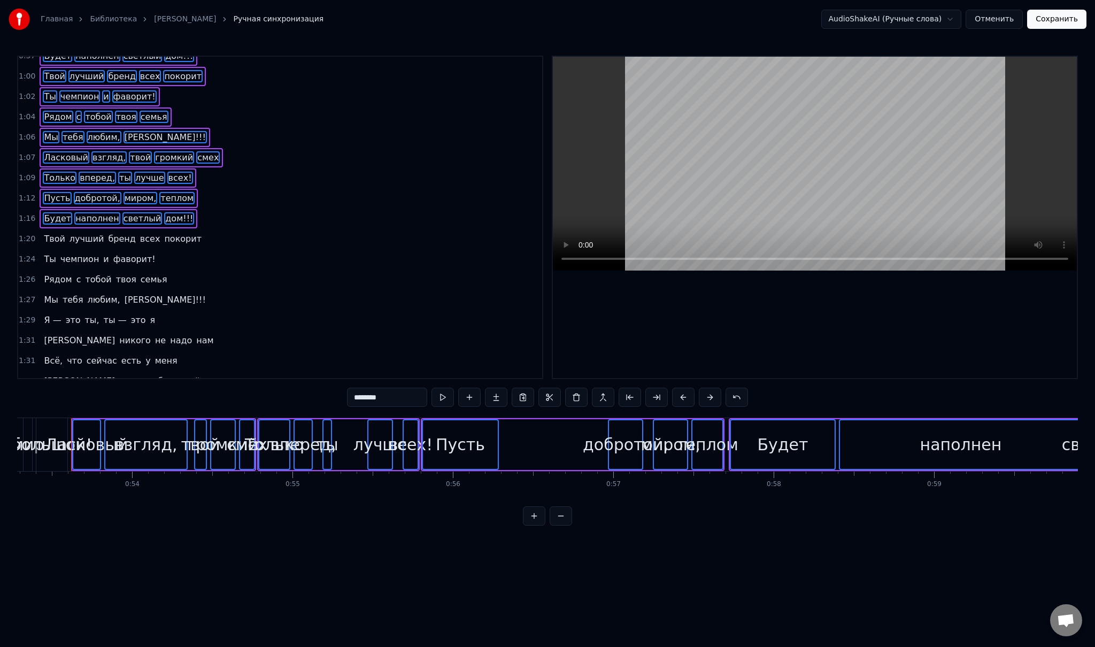
click at [56, 233] on span "Твой" at bounding box center [54, 239] width 23 height 12
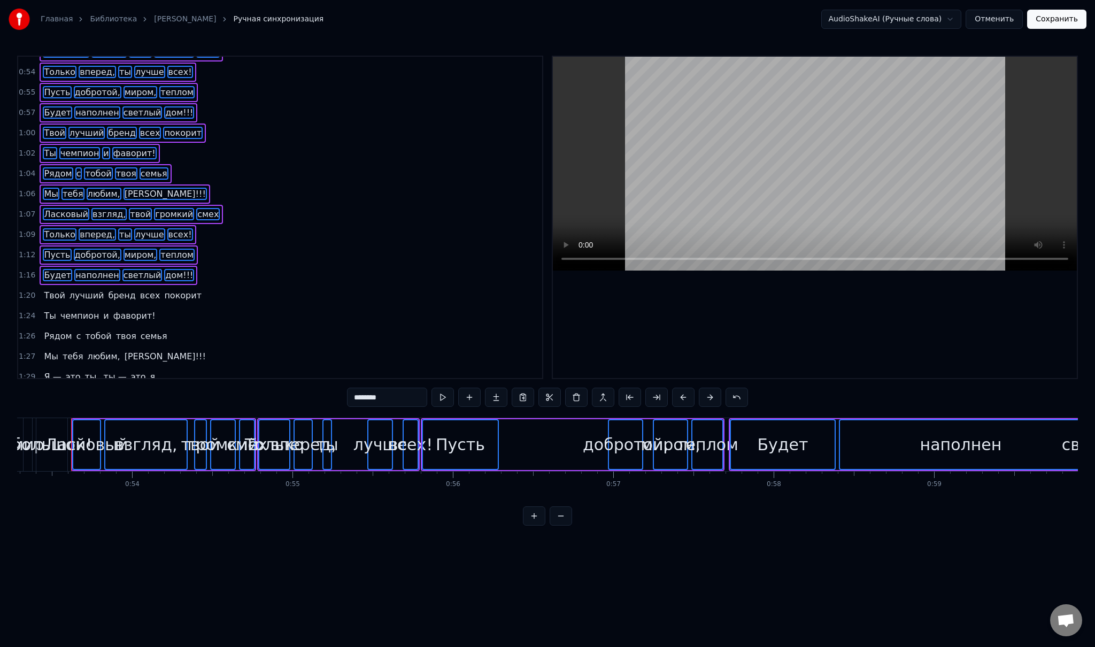
scroll to position [42, 0]
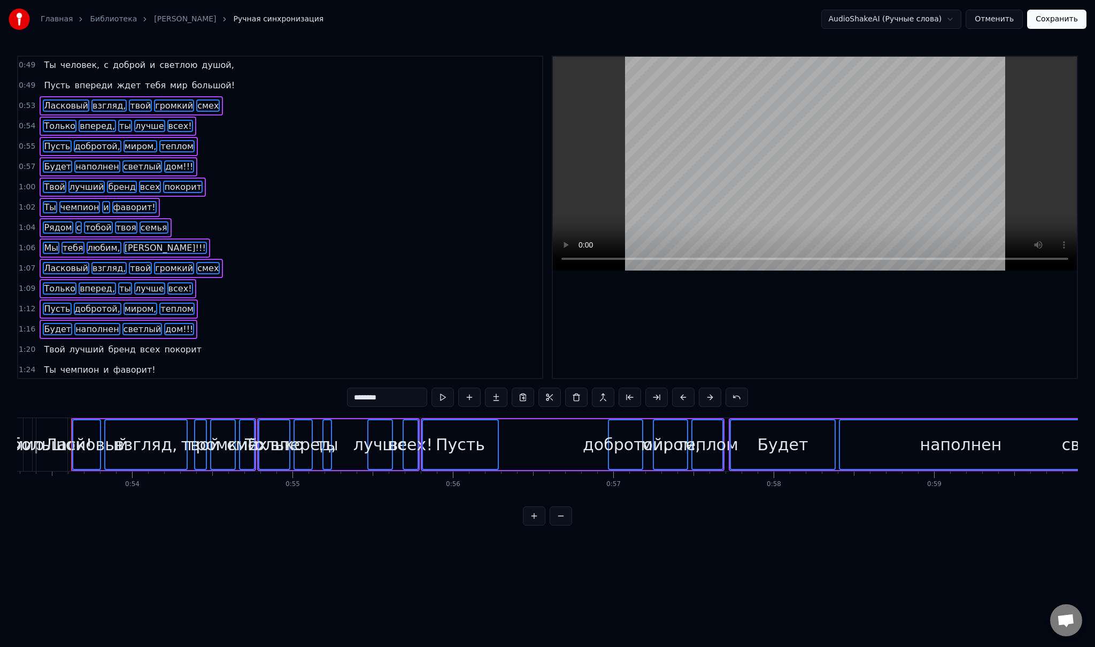
click at [56, 228] on div "0:32 Младшая дочь, с детства ты умницей росла 0:41 И много книг с радостью ты п…" at bounding box center [280, 217] width 526 height 323
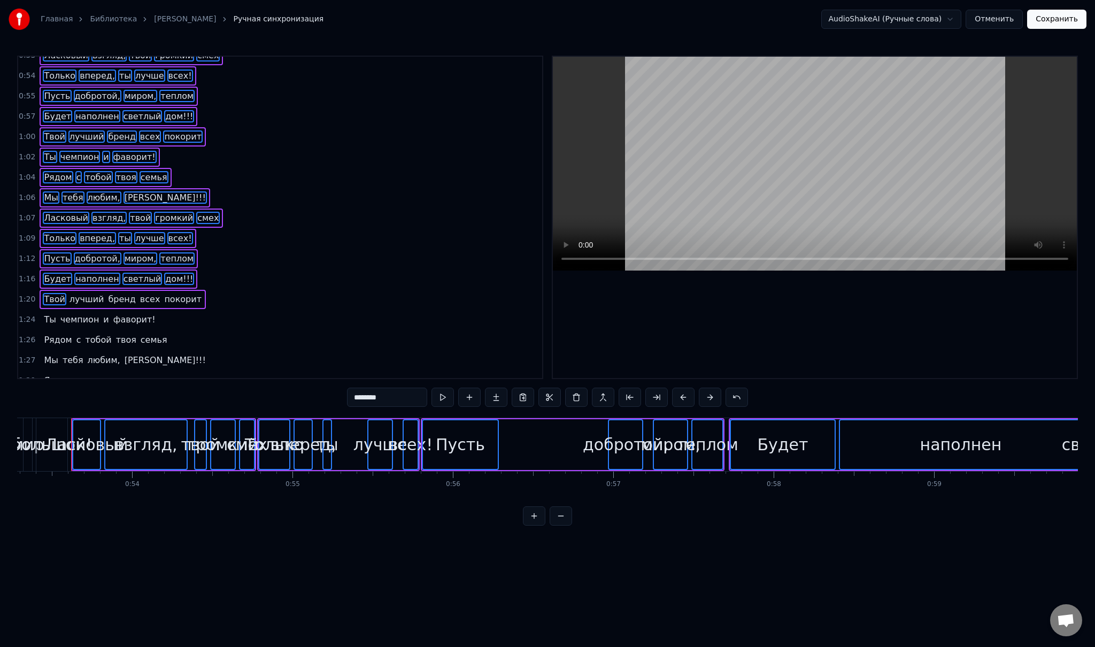
scroll to position [93, 0]
click at [78, 292] on span "лучший" at bounding box center [86, 298] width 37 height 12
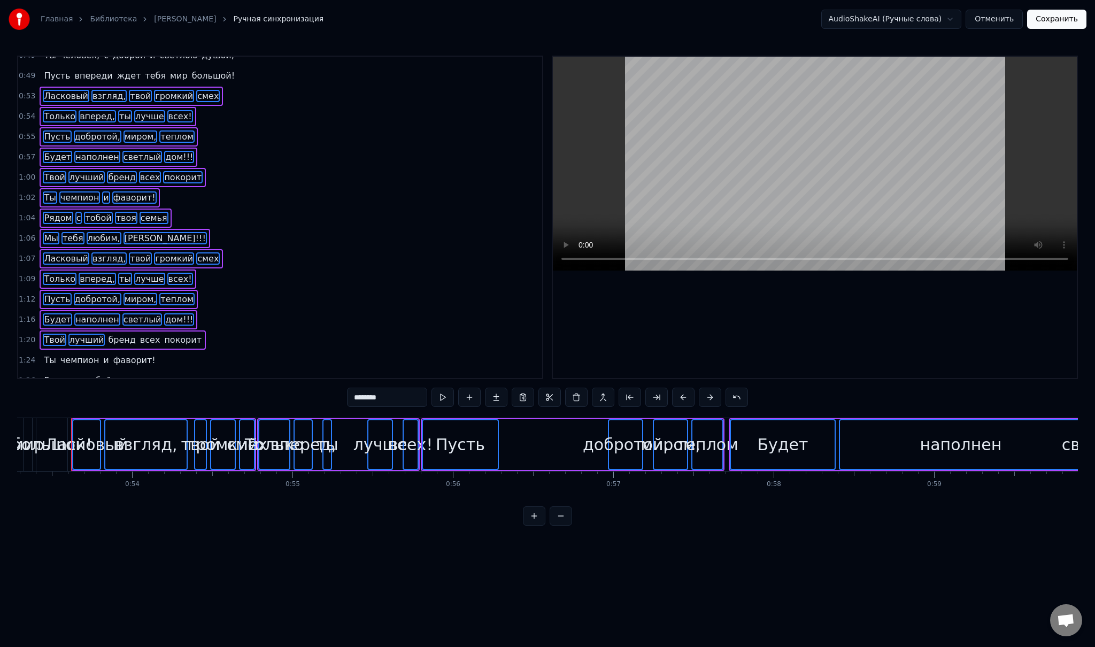
scroll to position [57, 0]
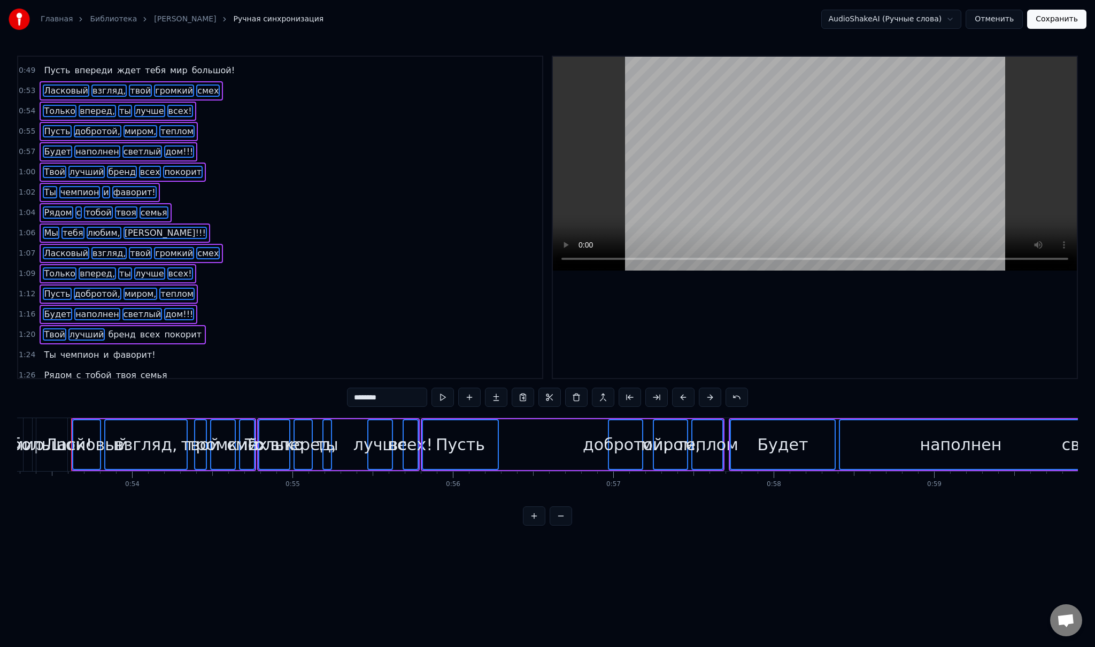
click at [107, 328] on span "бренд" at bounding box center [121, 334] width 29 height 12
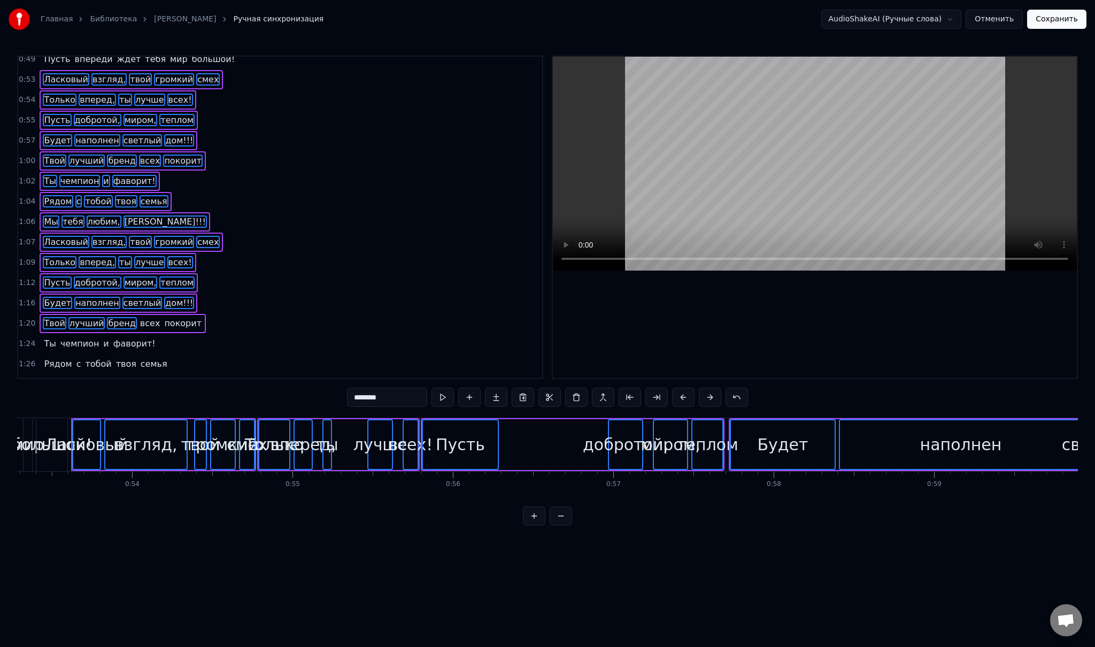
click at [139, 317] on span "всех" at bounding box center [150, 323] width 22 height 12
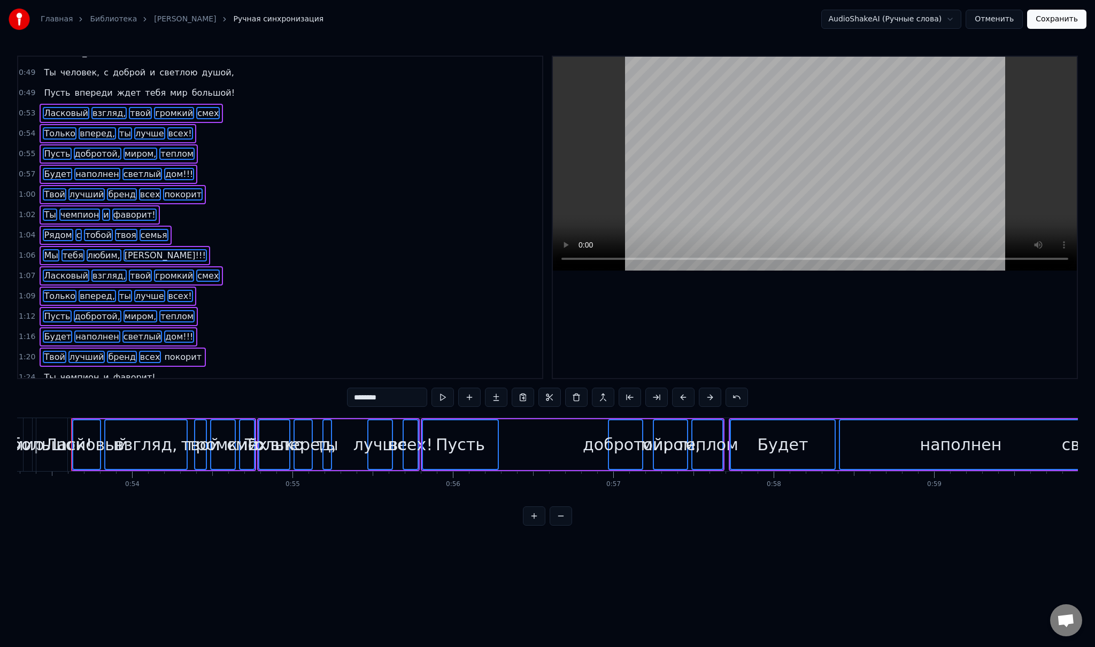
scroll to position [46, 0]
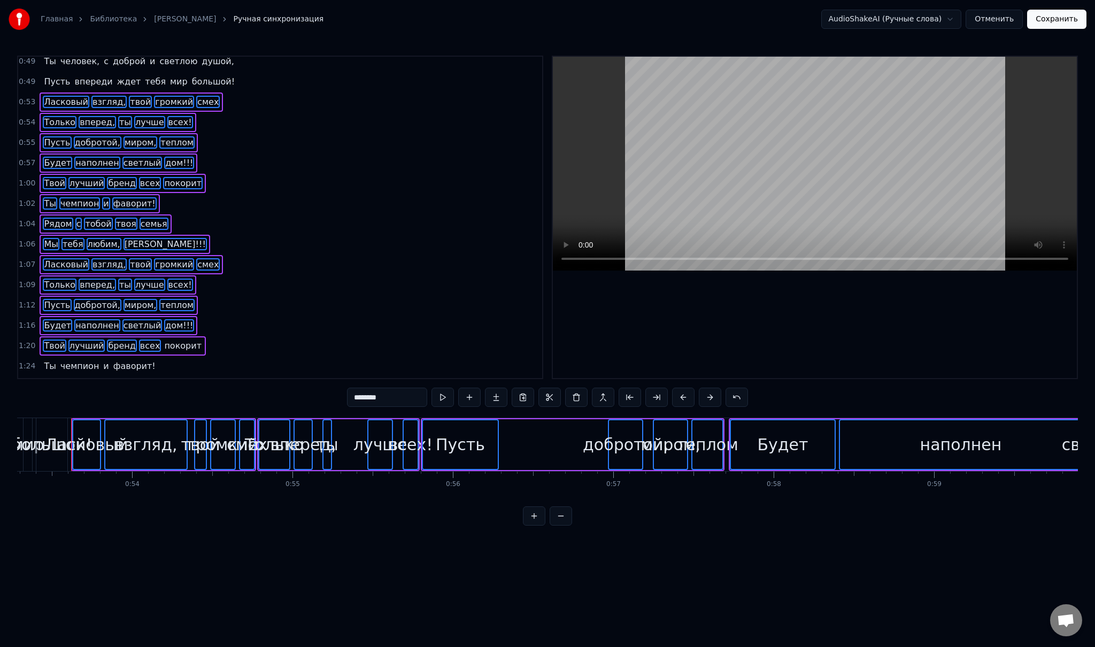
click at [163, 339] on span "покорит" at bounding box center [183, 345] width 40 height 12
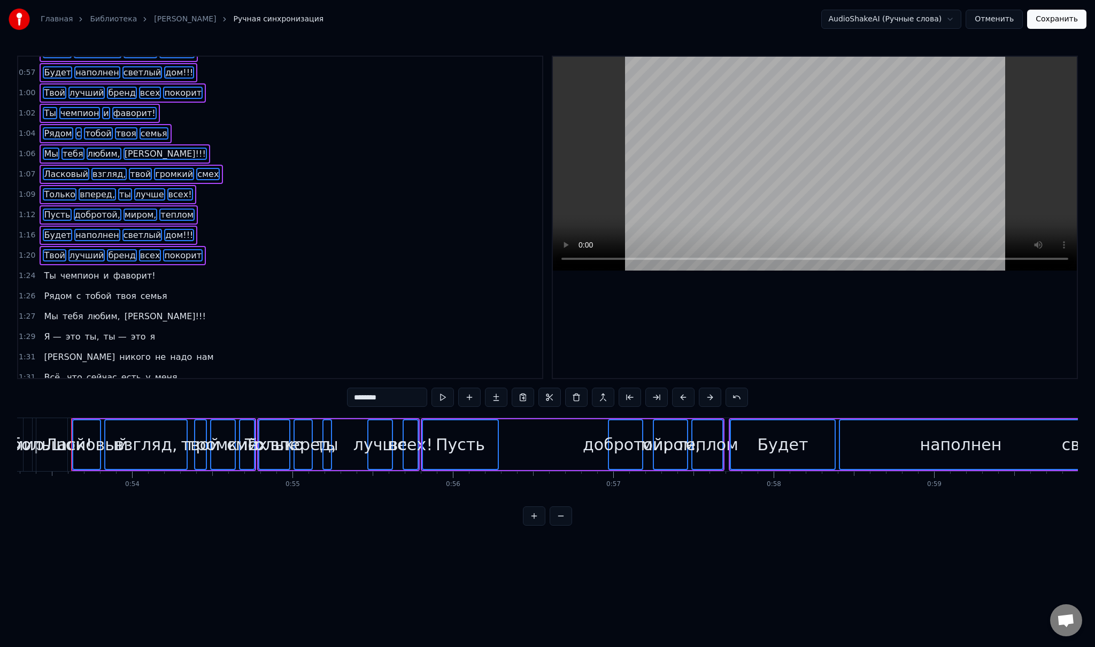
click at [50, 269] on span "Ты" at bounding box center [50, 275] width 14 height 12
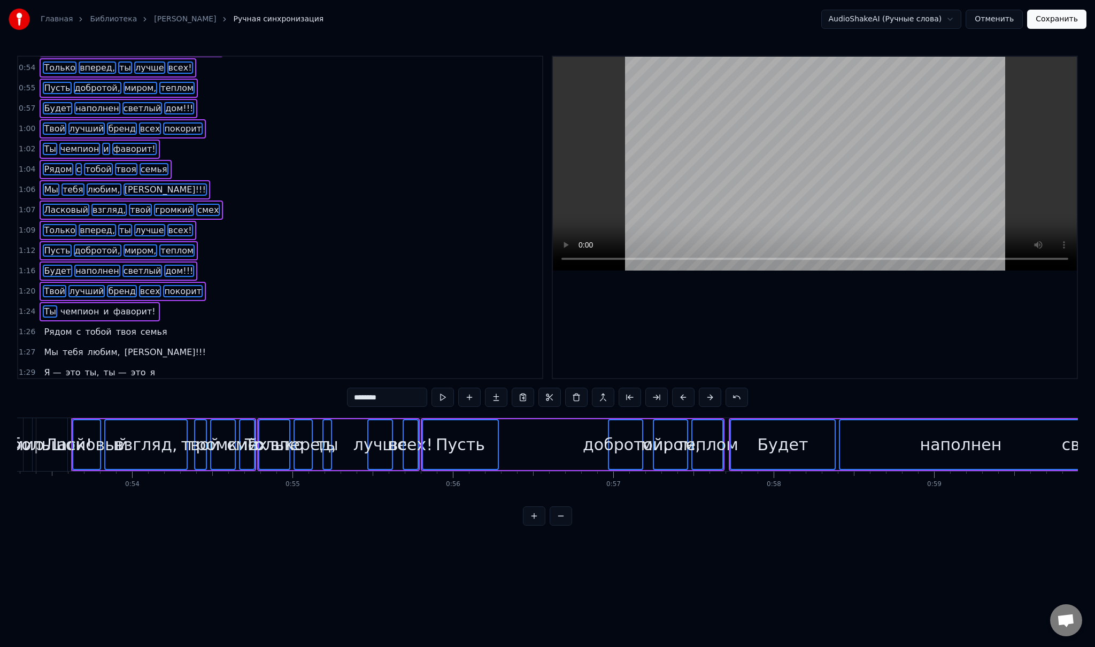
click at [66, 305] on span "чемпион" at bounding box center [79, 311] width 41 height 12
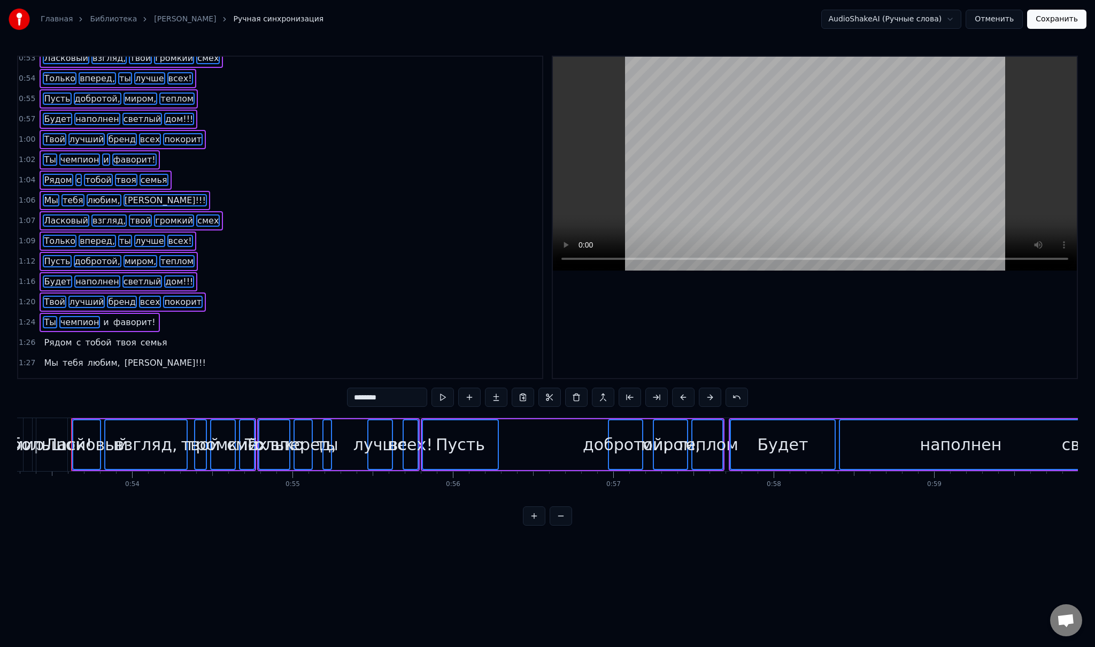
click at [102, 316] on span "и" at bounding box center [105, 322] width 7 height 12
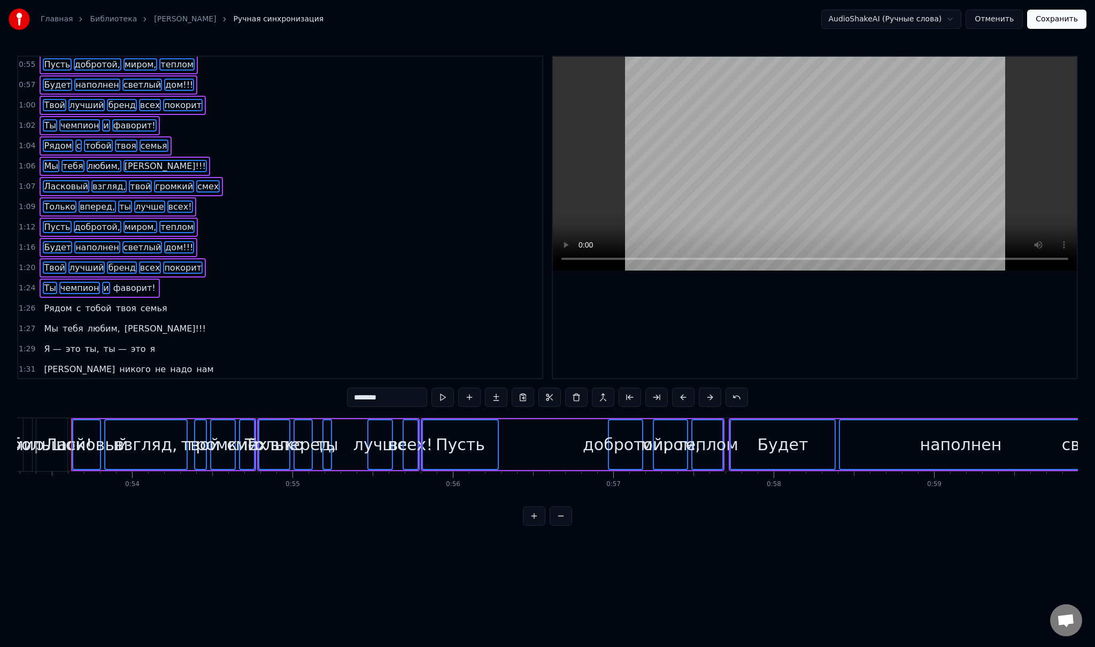
click at [115, 282] on span "фаворит!" at bounding box center [134, 288] width 44 height 12
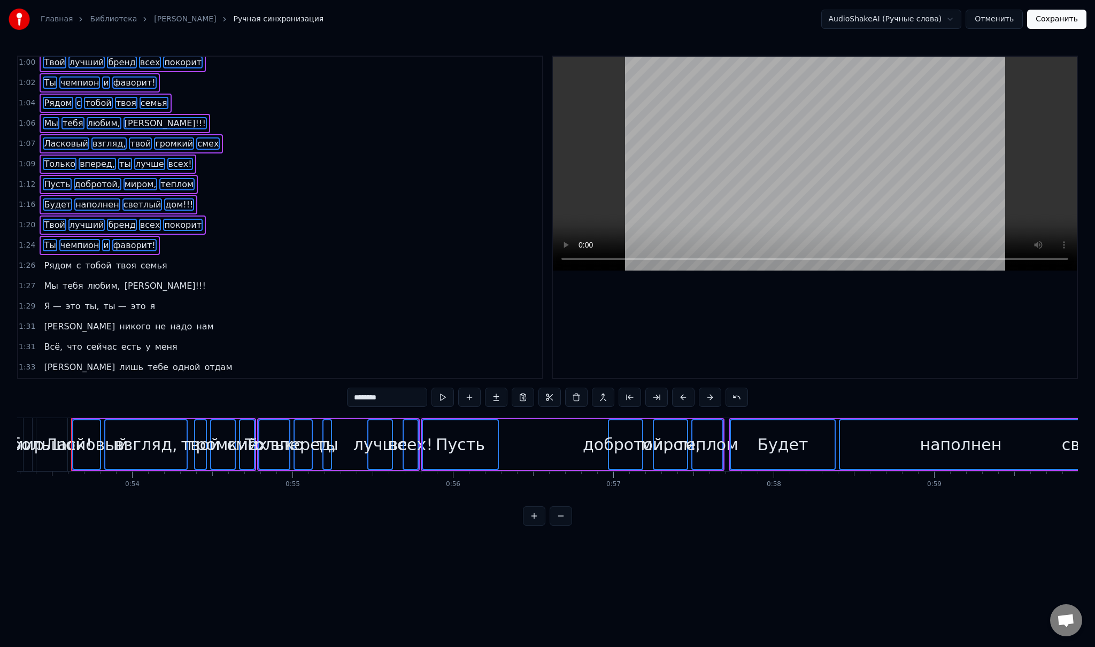
click at [49, 259] on span "Рядом" at bounding box center [58, 265] width 30 height 12
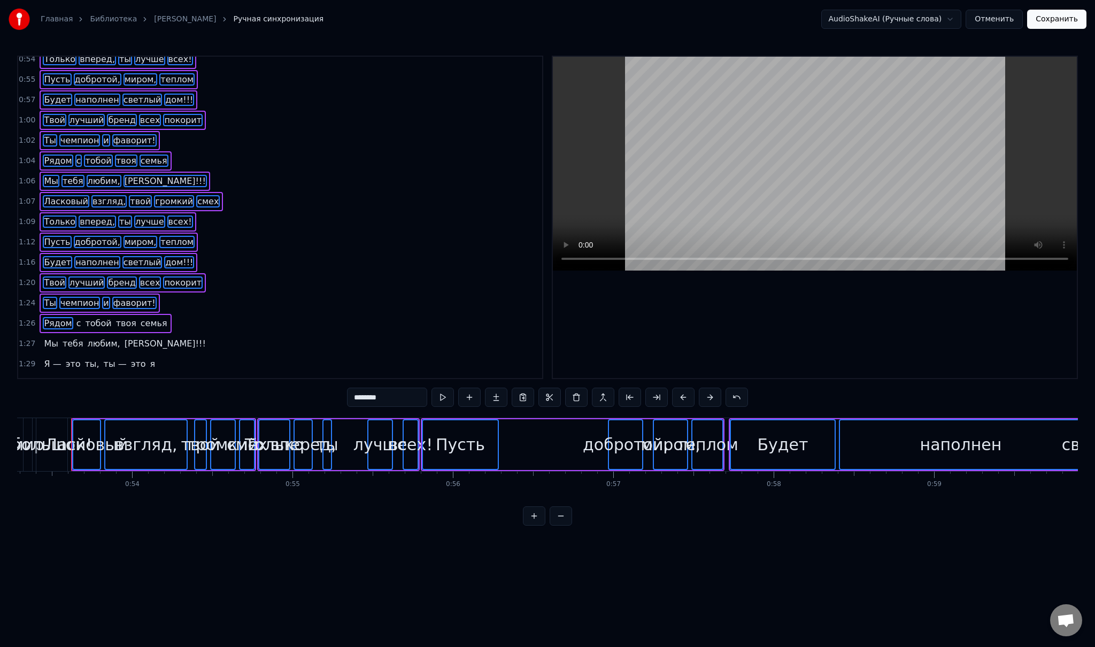
click at [84, 317] on span "тобой" at bounding box center [98, 323] width 28 height 12
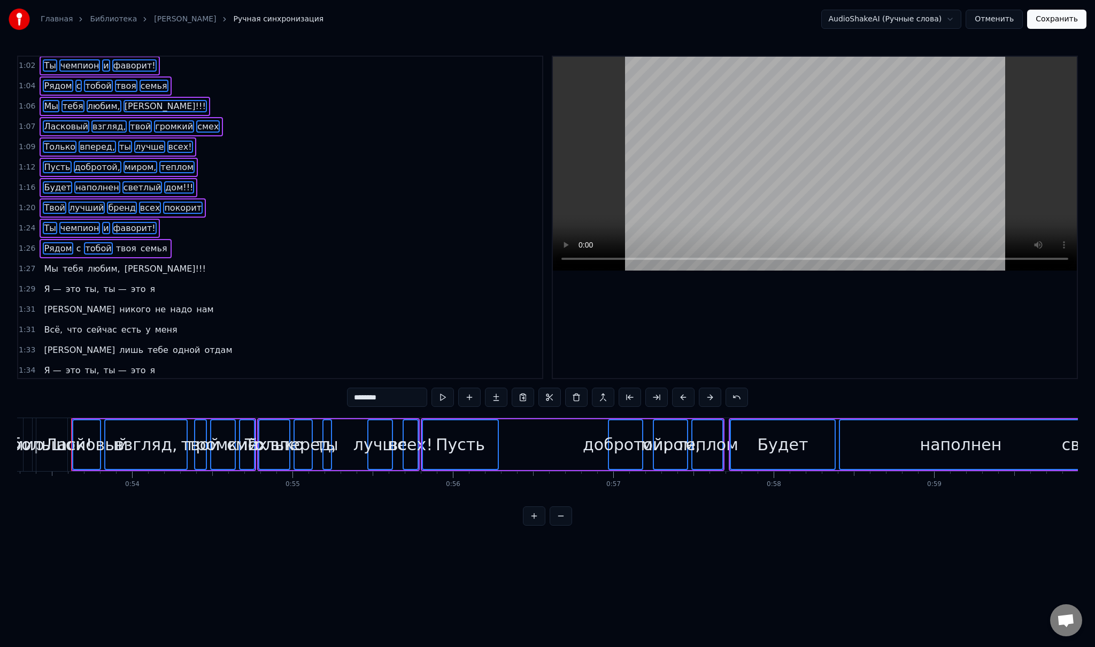
click at [75, 242] on span "с" at bounding box center [78, 248] width 7 height 12
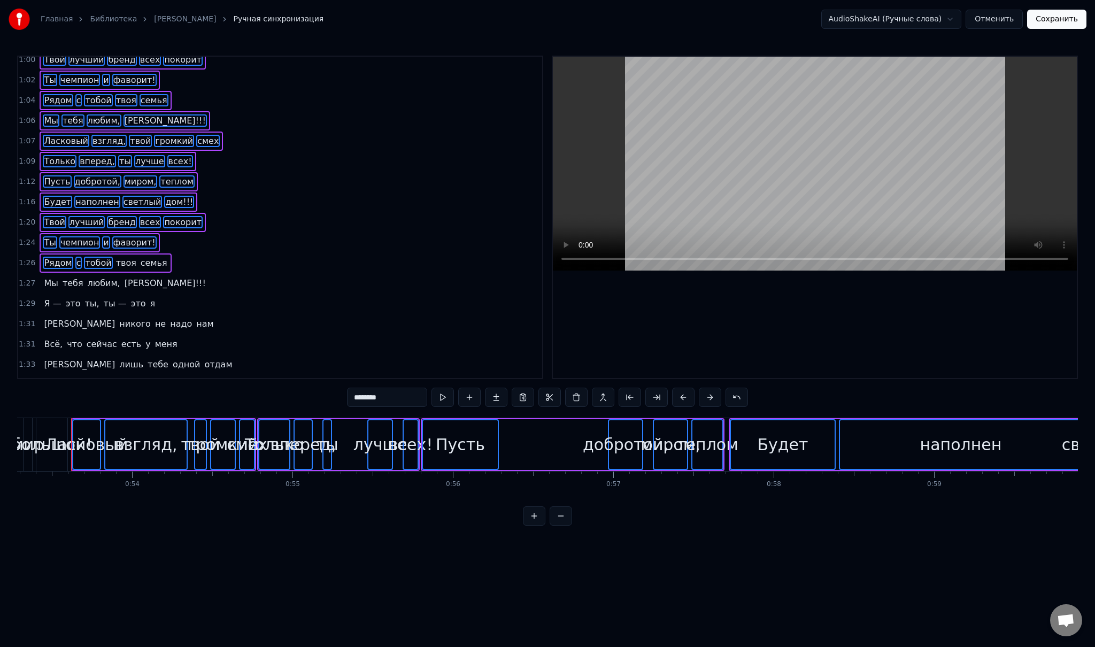
click at [118, 236] on span "фаворит!" at bounding box center [134, 242] width 44 height 12
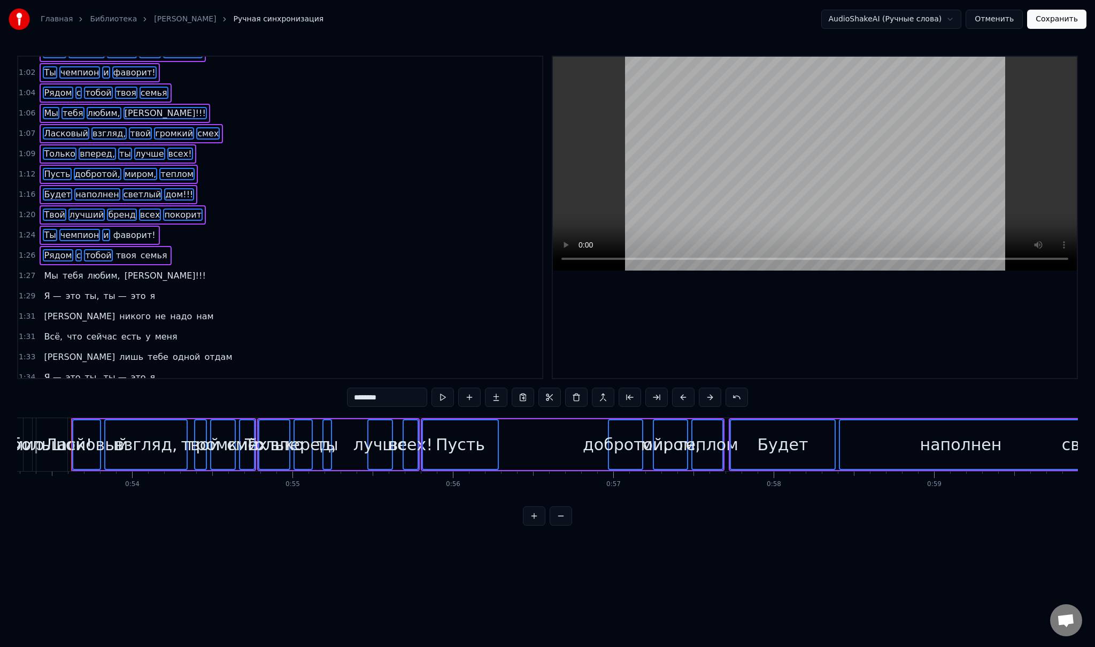
click at [112, 229] on span "фаворит!" at bounding box center [134, 235] width 44 height 12
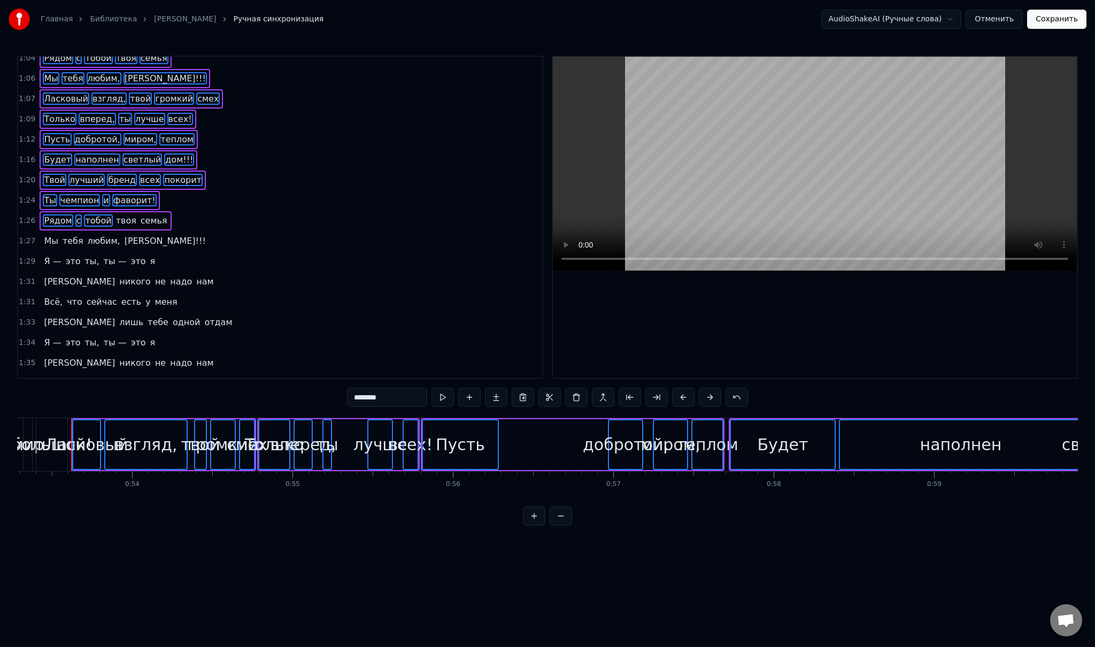
click at [115, 214] on span "твоя" at bounding box center [126, 220] width 22 height 12
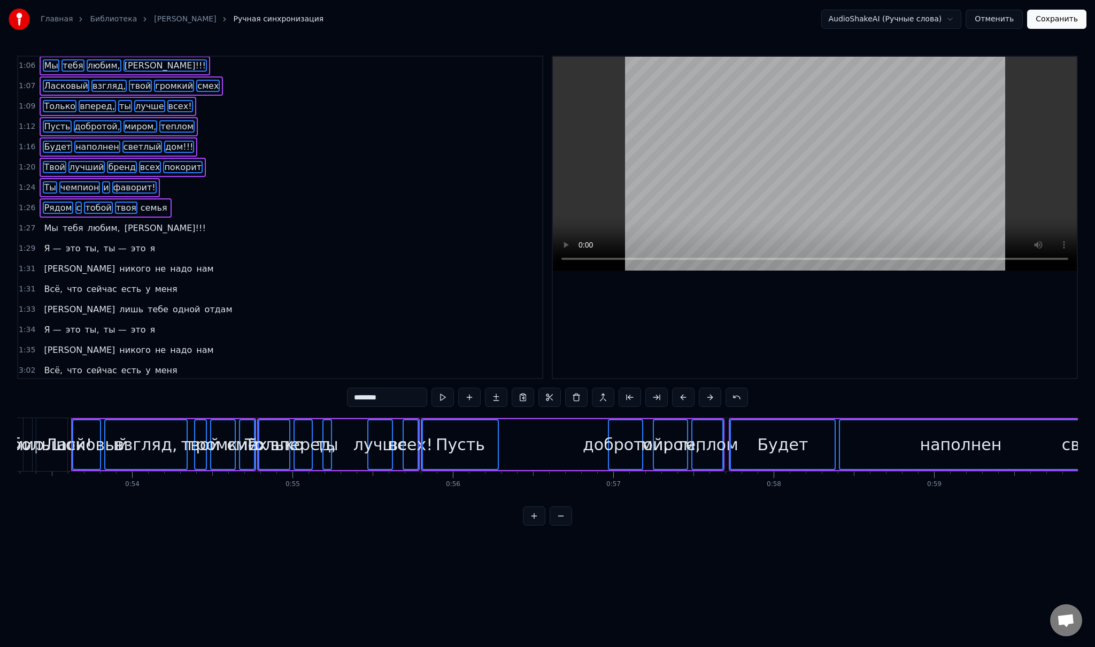
click at [140, 202] on span "семья" at bounding box center [154, 208] width 29 height 12
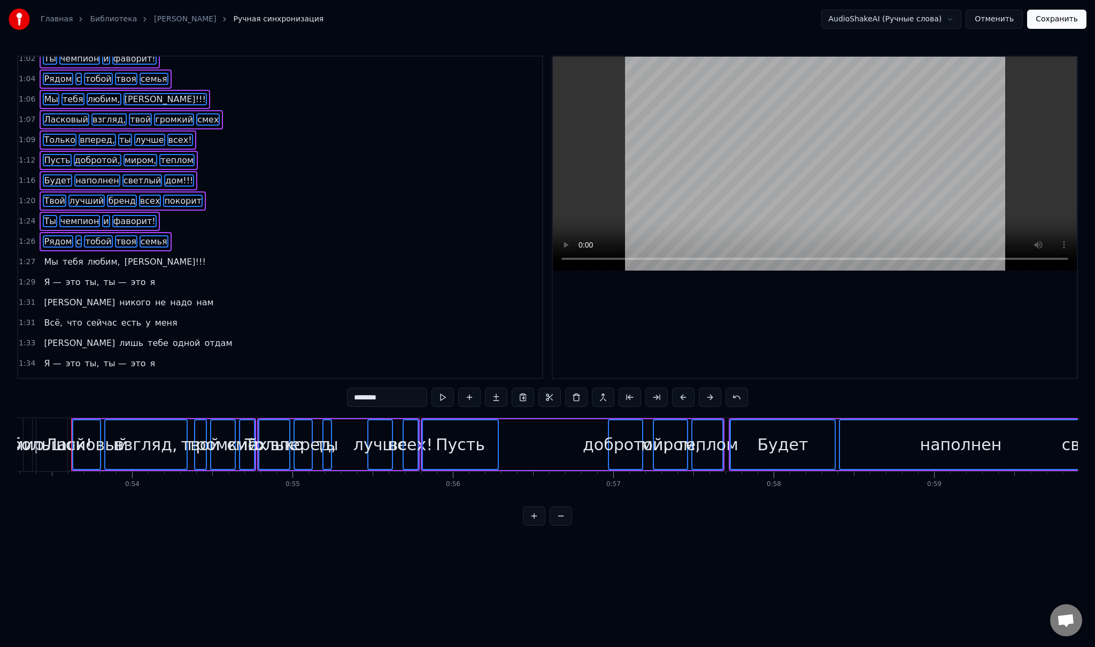
click at [50, 256] on span "Мы" at bounding box center [51, 262] width 16 height 12
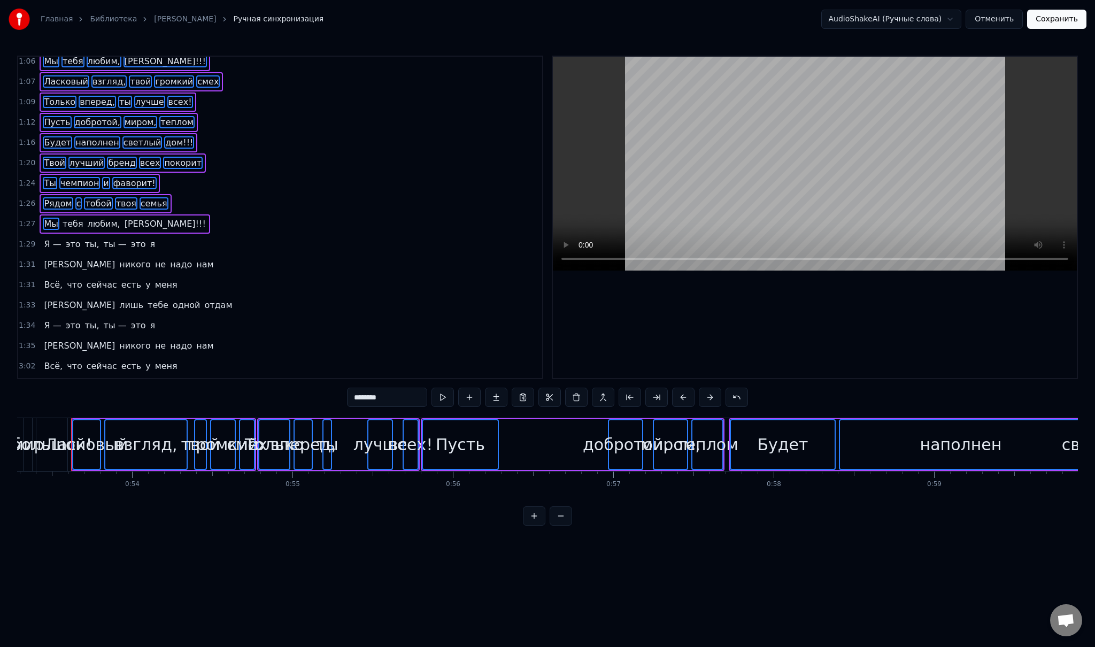
click at [66, 218] on span "тебя" at bounding box center [72, 224] width 23 height 12
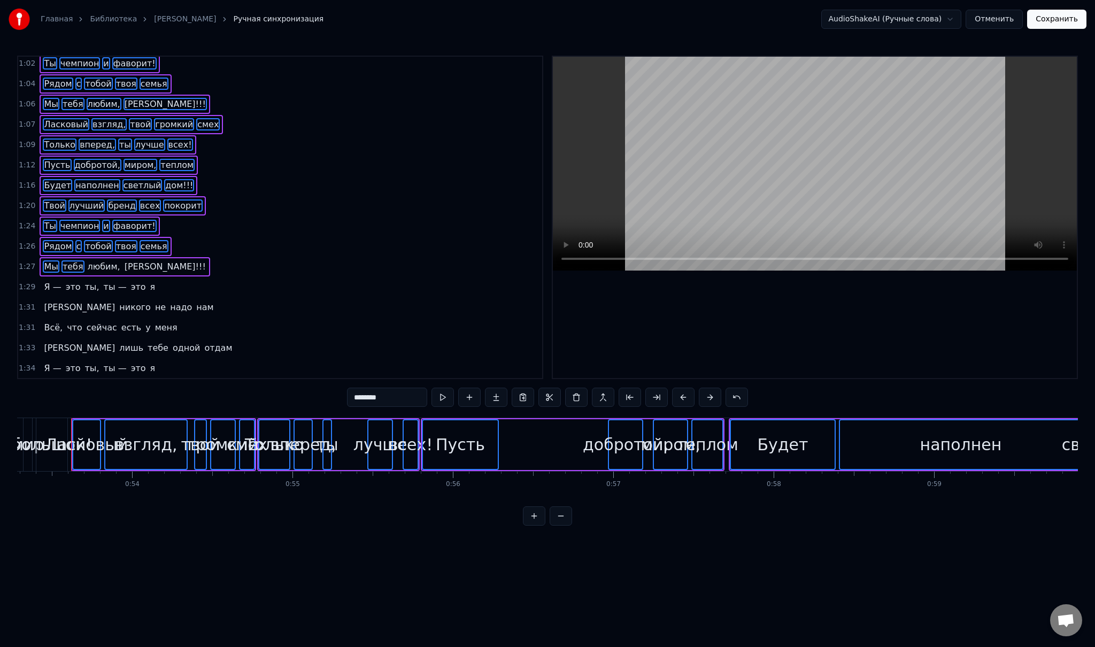
click at [97, 260] on span "любим," at bounding box center [104, 266] width 35 height 12
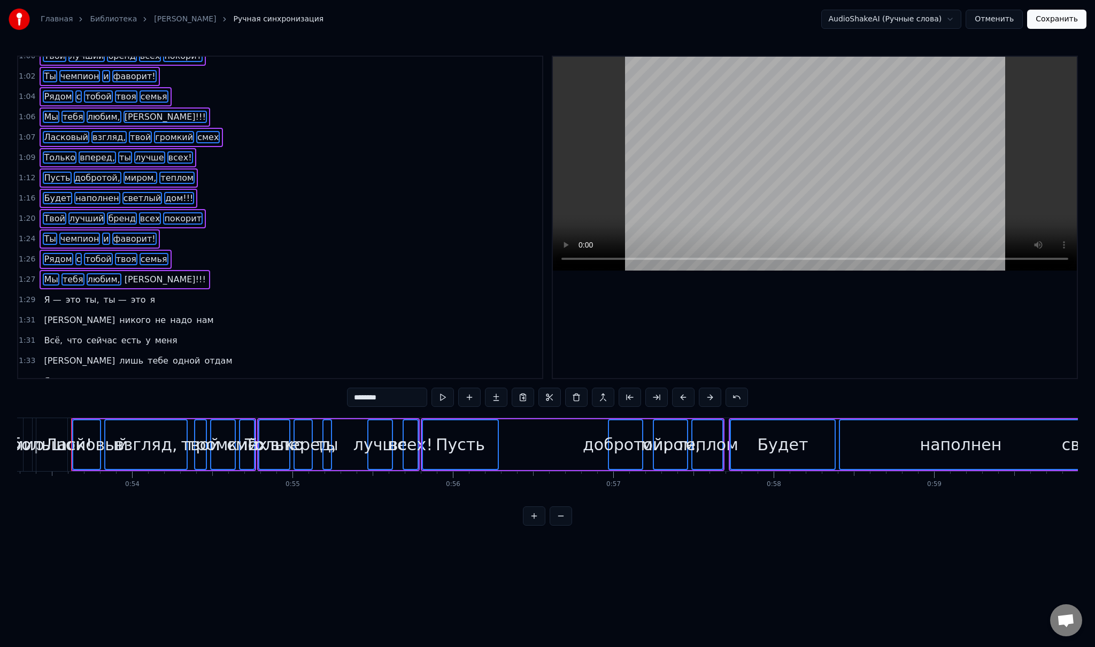
click at [133, 273] on span "[PERSON_NAME]!!!" at bounding box center [164, 279] width 83 height 12
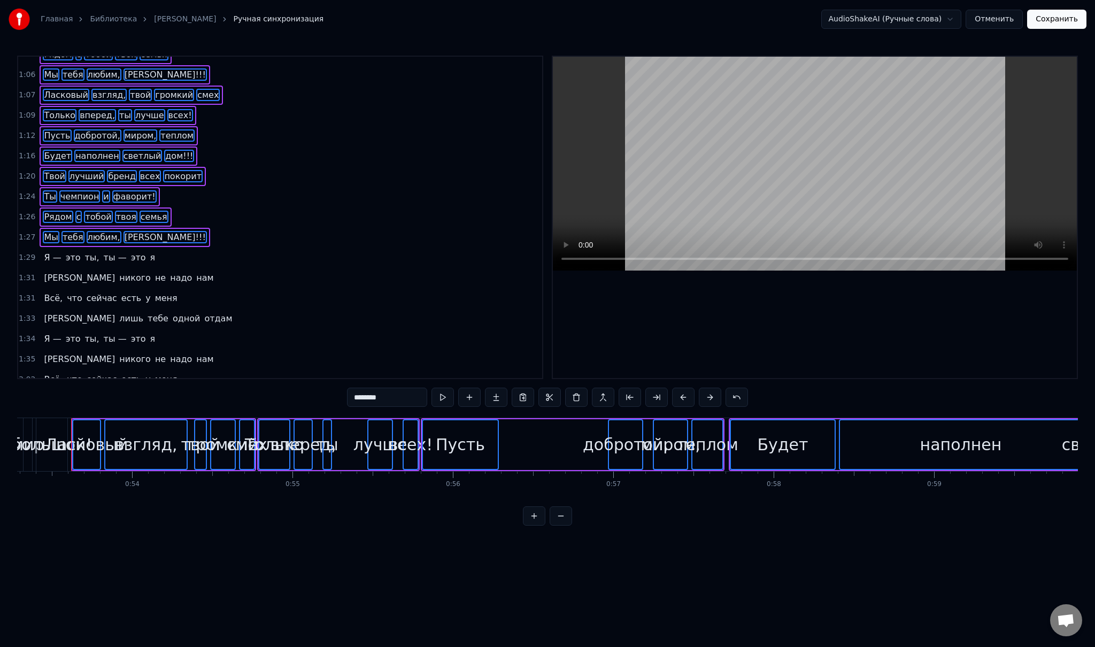
click at [47, 251] on span "Я —" at bounding box center [52, 257] width 19 height 12
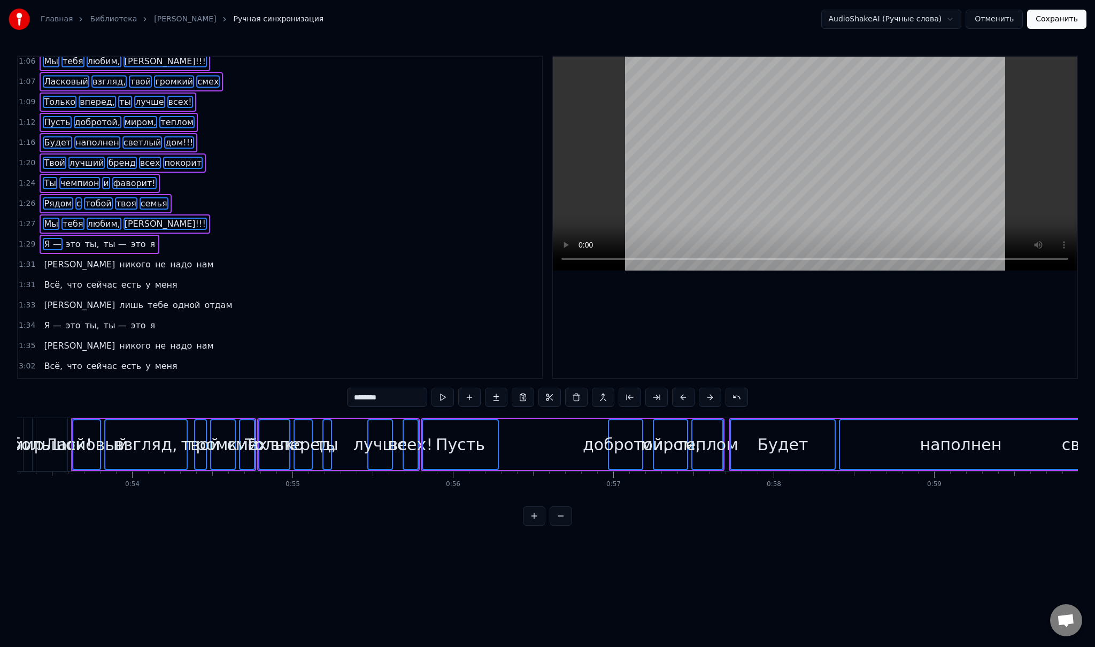
click at [71, 238] on span "это" at bounding box center [73, 244] width 17 height 12
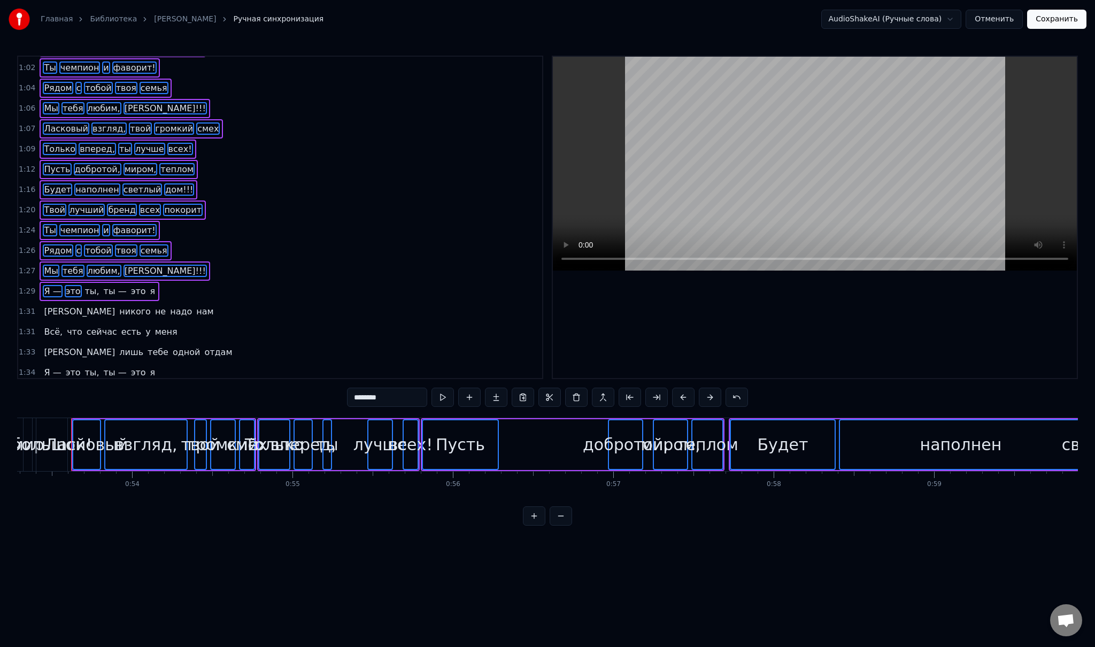
click at [84, 285] on span "ты," at bounding box center [92, 291] width 17 height 12
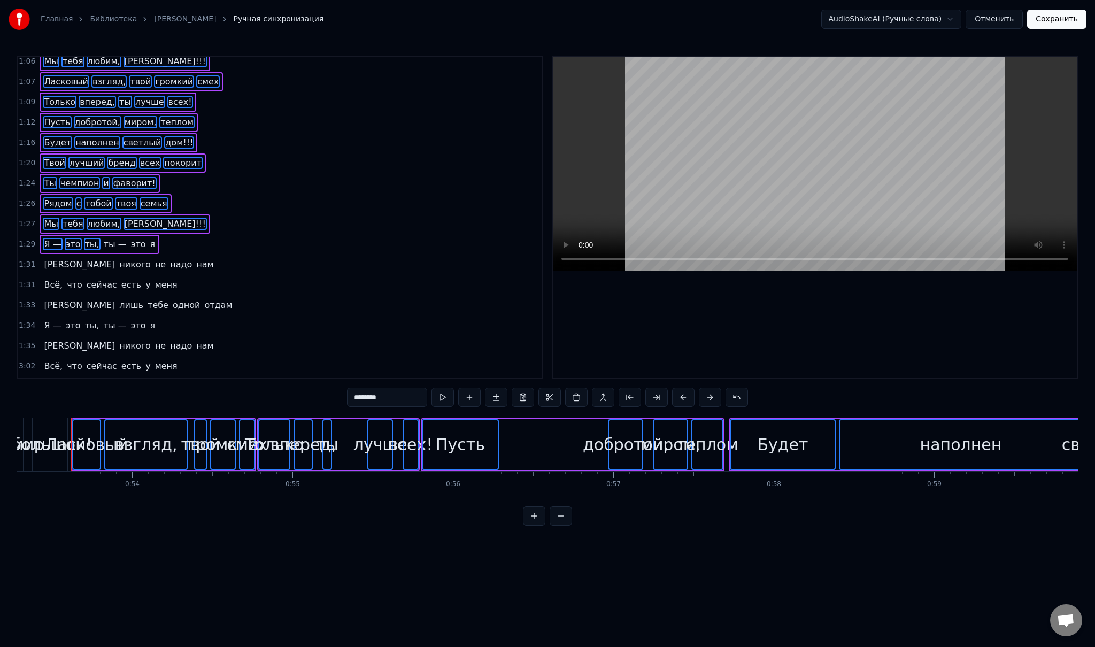
click at [105, 238] on span "ты —" at bounding box center [115, 244] width 25 height 12
click at [130, 238] on span "это" at bounding box center [138, 244] width 17 height 12
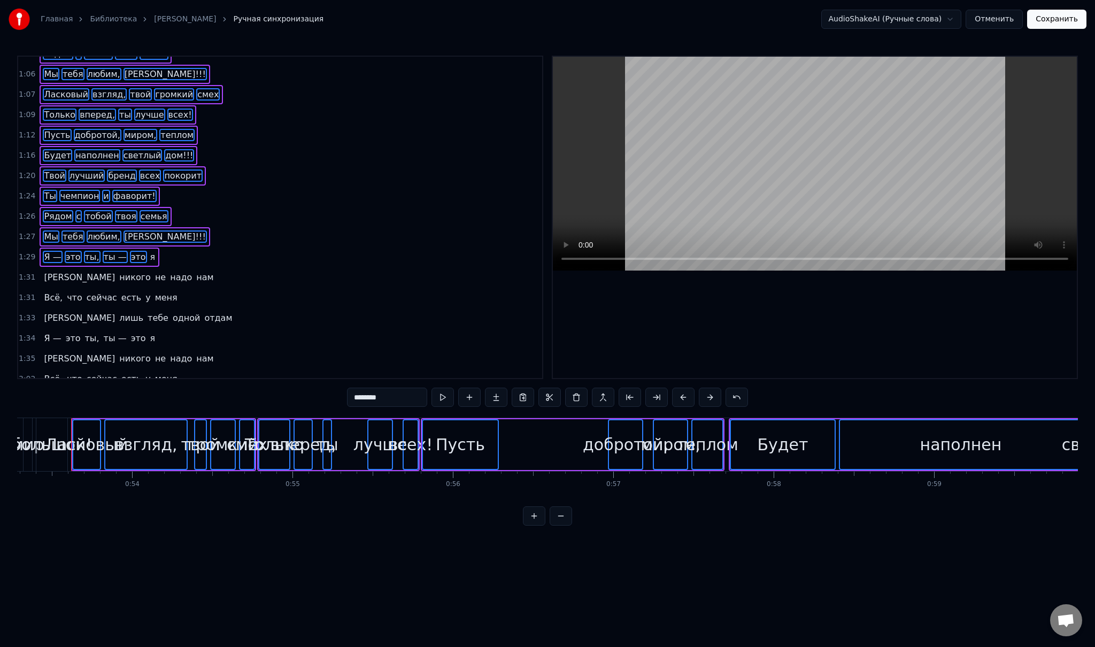
click at [149, 251] on span "я" at bounding box center [152, 257] width 7 height 12
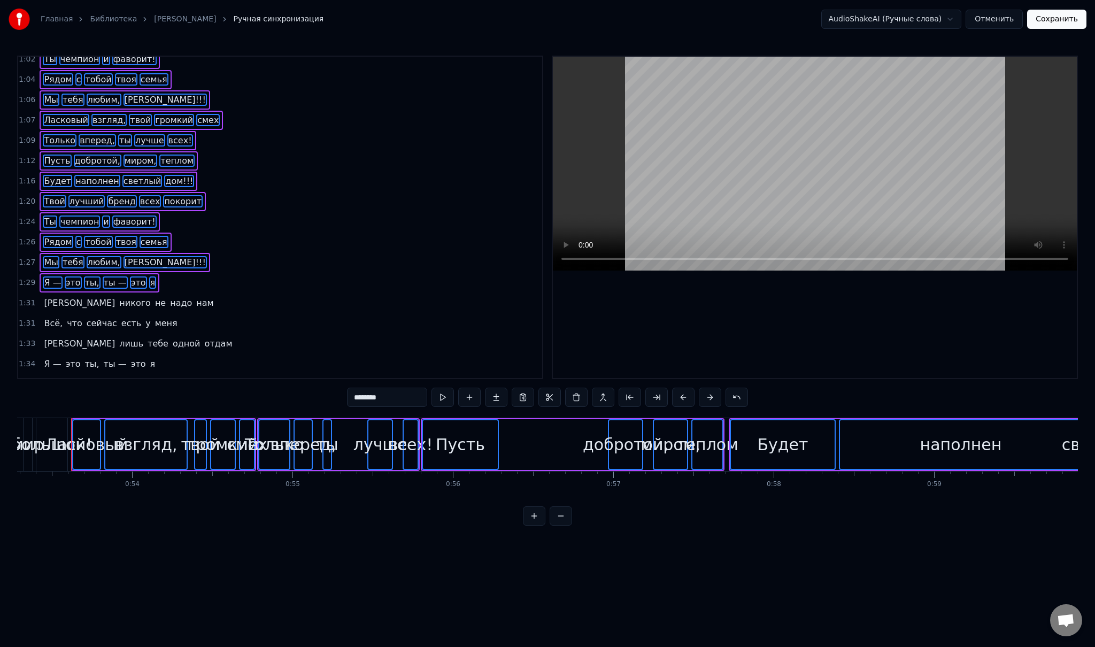
click at [48, 293] on div "И никого не надо нам" at bounding box center [129, 302] width 178 height 19
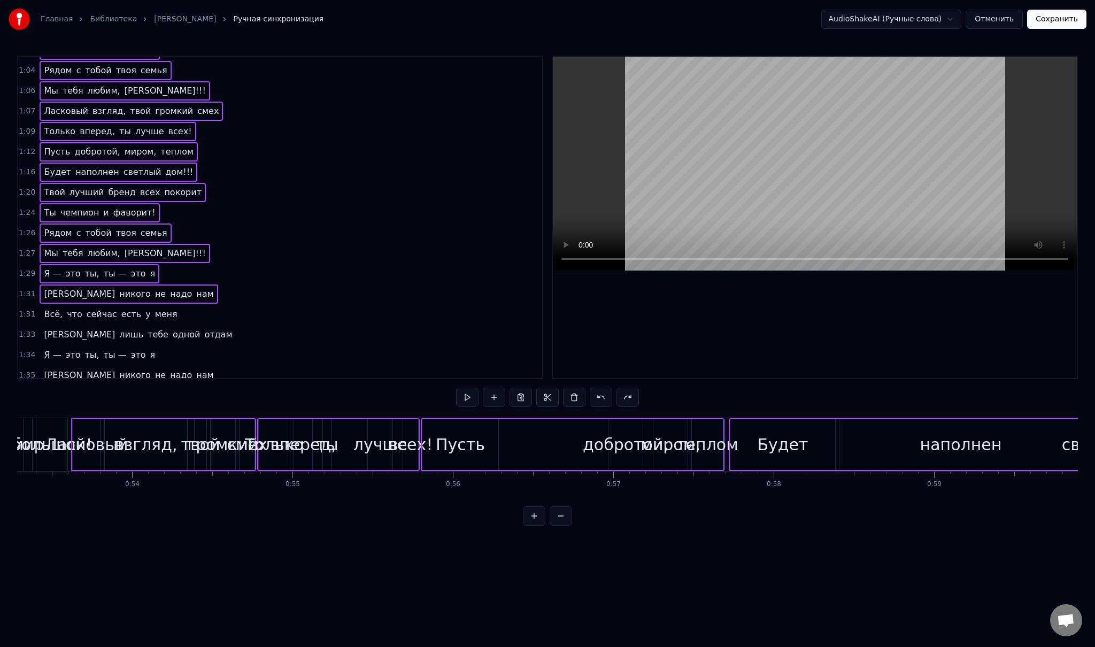
click at [49, 308] on span "Всё," at bounding box center [53, 314] width 21 height 12
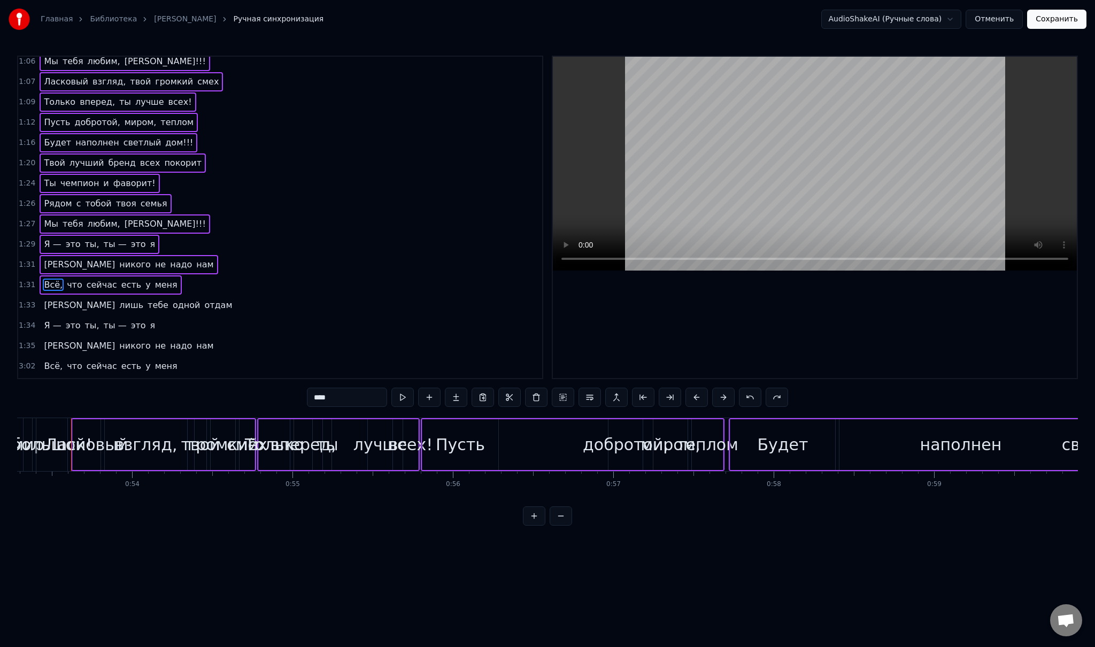
click at [66, 279] on span "что" at bounding box center [75, 285] width 18 height 12
click at [88, 279] on span "сейчас" at bounding box center [102, 285] width 33 height 12
click at [120, 279] on span "есть" at bounding box center [131, 285] width 22 height 12
click at [144, 279] on span "у" at bounding box center [147, 285] width 7 height 12
click at [154, 279] on span "меня" at bounding box center [166, 285] width 25 height 12
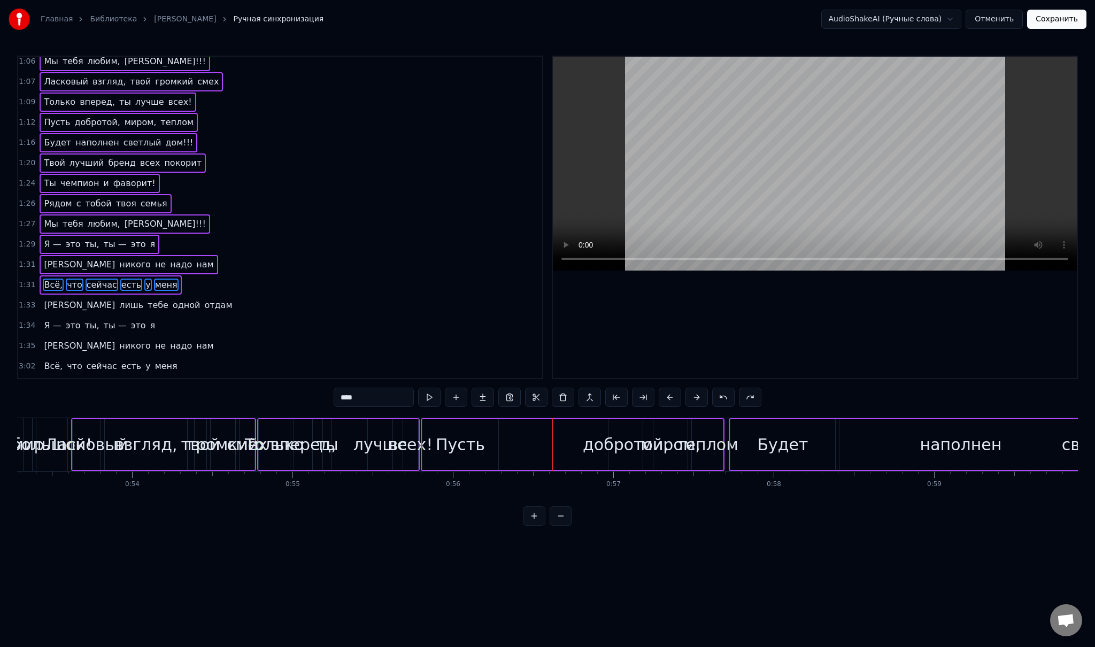
click at [45, 299] on span "[PERSON_NAME]" at bounding box center [79, 305] width 73 height 12
click at [118, 299] on span "лишь" at bounding box center [131, 305] width 26 height 12
click at [146, 299] on span "тебе" at bounding box center [157, 305] width 23 height 12
click at [172, 299] on span "одной" at bounding box center [187, 305] width 30 height 12
click at [203, 299] on span "отдам" at bounding box center [218, 305] width 30 height 12
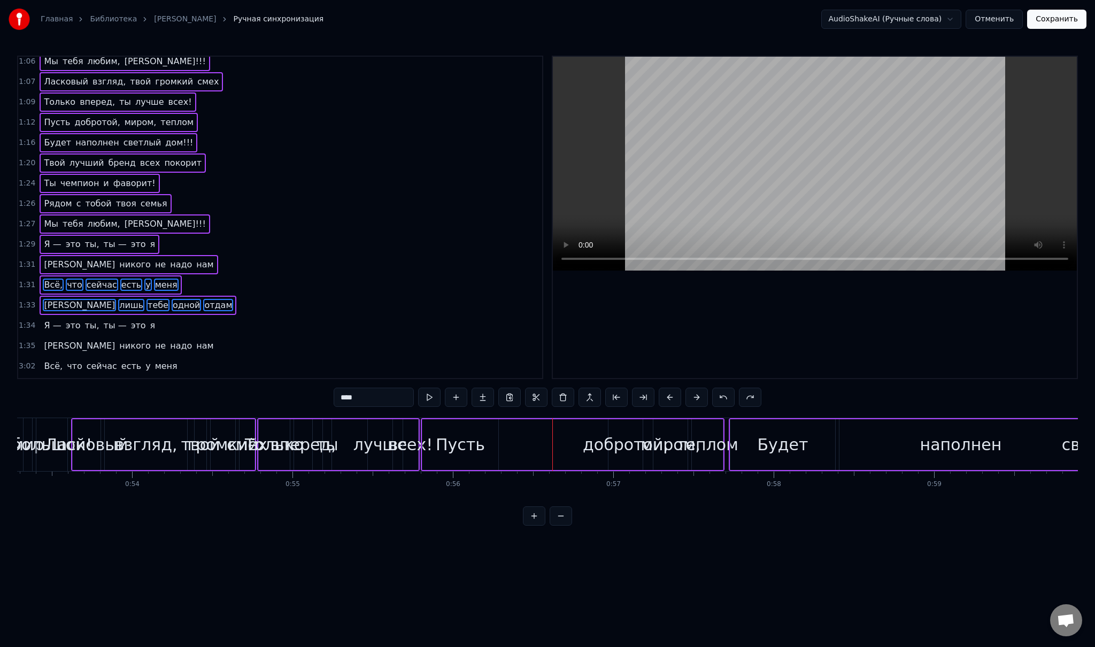
click at [45, 319] on span "Я —" at bounding box center [52, 325] width 19 height 12
click at [68, 319] on span "это" at bounding box center [73, 325] width 17 height 12
click at [84, 319] on span "ты," at bounding box center [92, 325] width 17 height 12
click at [103, 319] on span "ты —" at bounding box center [115, 325] width 25 height 12
click at [130, 319] on span "это" at bounding box center [138, 325] width 17 height 12
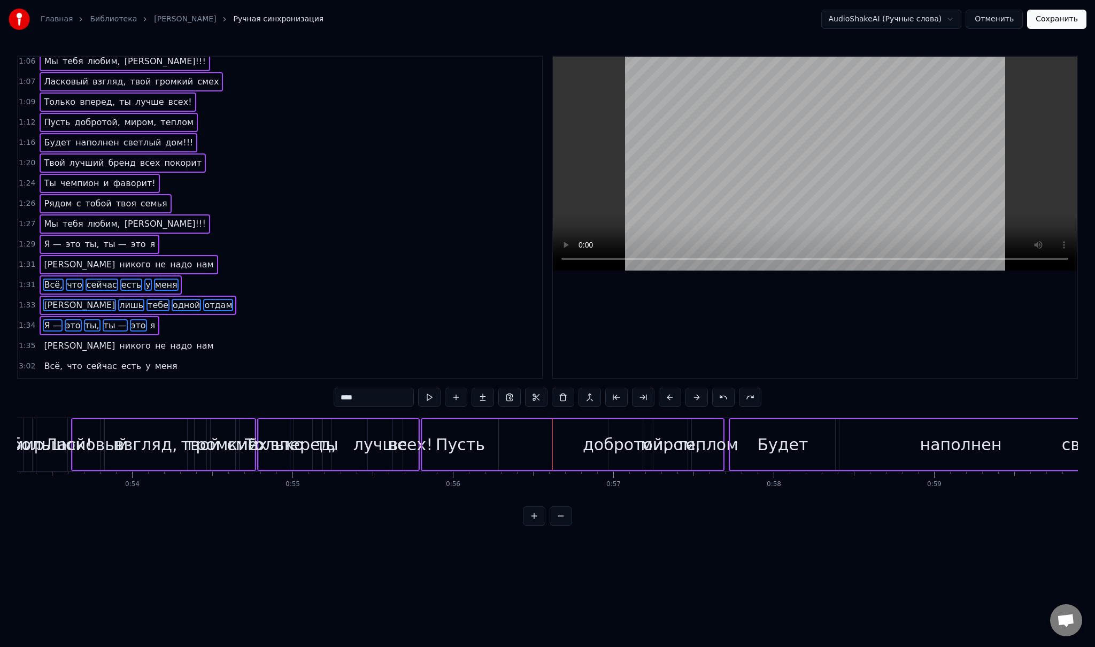
click at [149, 319] on span "я" at bounding box center [152, 325] width 7 height 12
click at [43, 339] on span "[PERSON_NAME]" at bounding box center [79, 345] width 73 height 12
click at [118, 339] on span "никого" at bounding box center [135, 345] width 34 height 12
click at [154, 339] on span "не" at bounding box center [160, 345] width 13 height 12
click at [169, 339] on span "надо" at bounding box center [181, 345] width 24 height 12
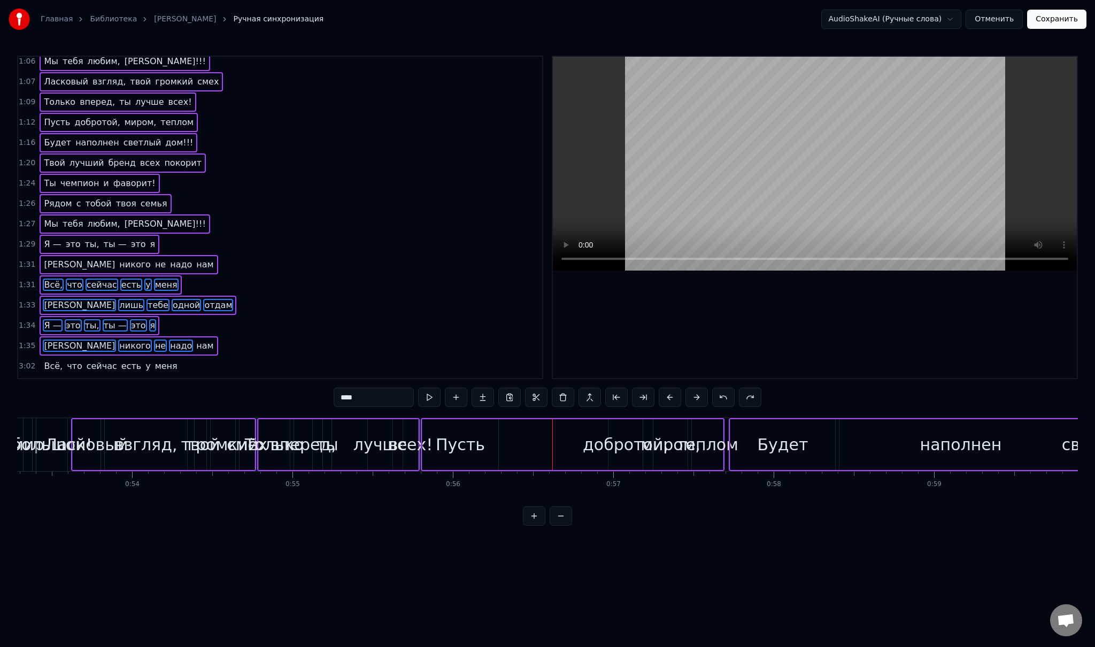
click at [195, 339] on span "нам" at bounding box center [204, 345] width 19 height 12
click at [51, 360] on span "Всё," at bounding box center [53, 366] width 21 height 12
click at [66, 360] on span "что" at bounding box center [75, 366] width 18 height 12
click at [86, 360] on span "сейчас" at bounding box center [102, 366] width 33 height 12
click at [120, 360] on span "есть" at bounding box center [131, 366] width 22 height 12
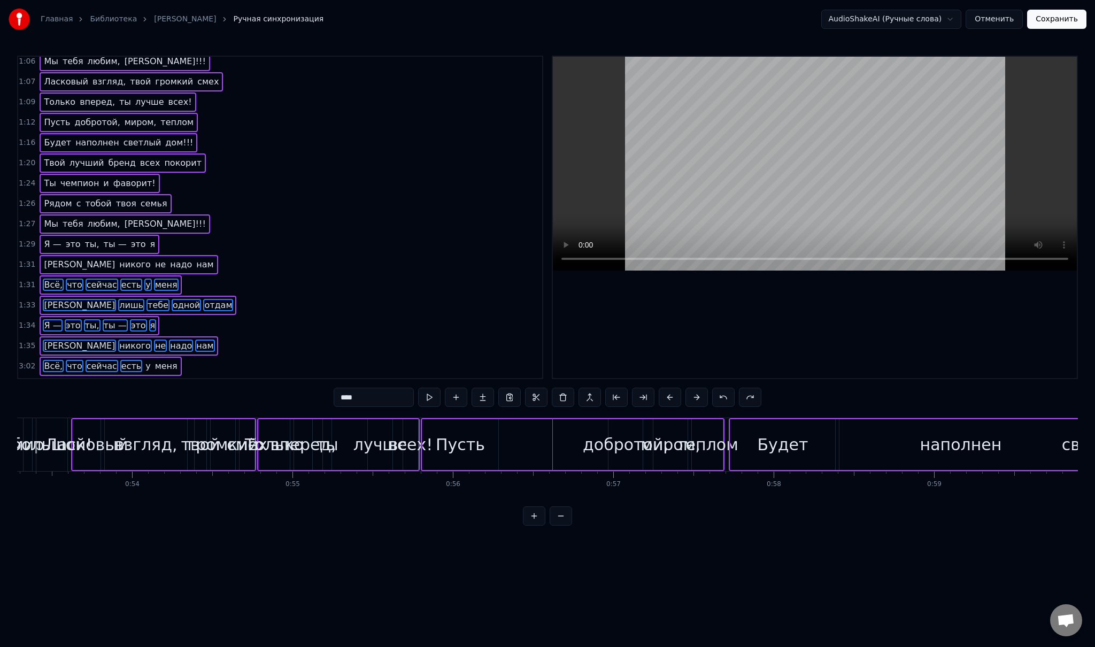
click at [144, 360] on span "у" at bounding box center [147, 366] width 7 height 12
click at [154, 360] on span "меня" at bounding box center [166, 366] width 25 height 12
click at [44, 380] on span "[PERSON_NAME]" at bounding box center [79, 386] width 73 height 12
click at [118, 380] on span "лишь" at bounding box center [131, 386] width 26 height 12
click at [146, 380] on span "тебе" at bounding box center [157, 386] width 23 height 12
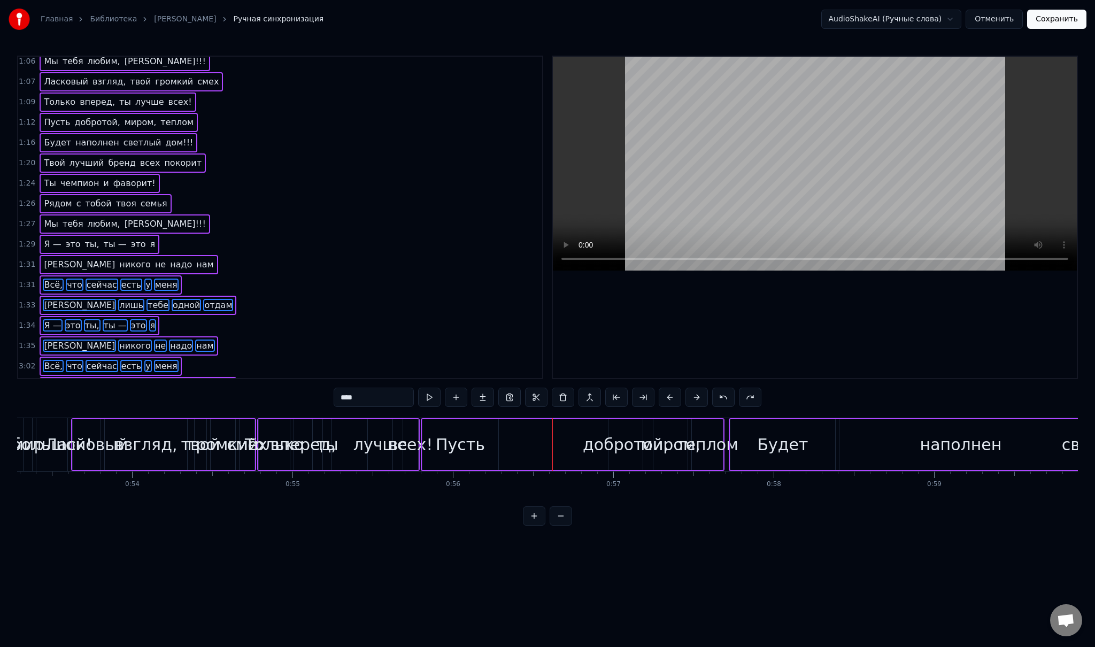
click at [172, 380] on span "одной" at bounding box center [187, 386] width 30 height 12
click at [203, 380] on span "отдам" at bounding box center [218, 386] width 30 height 12
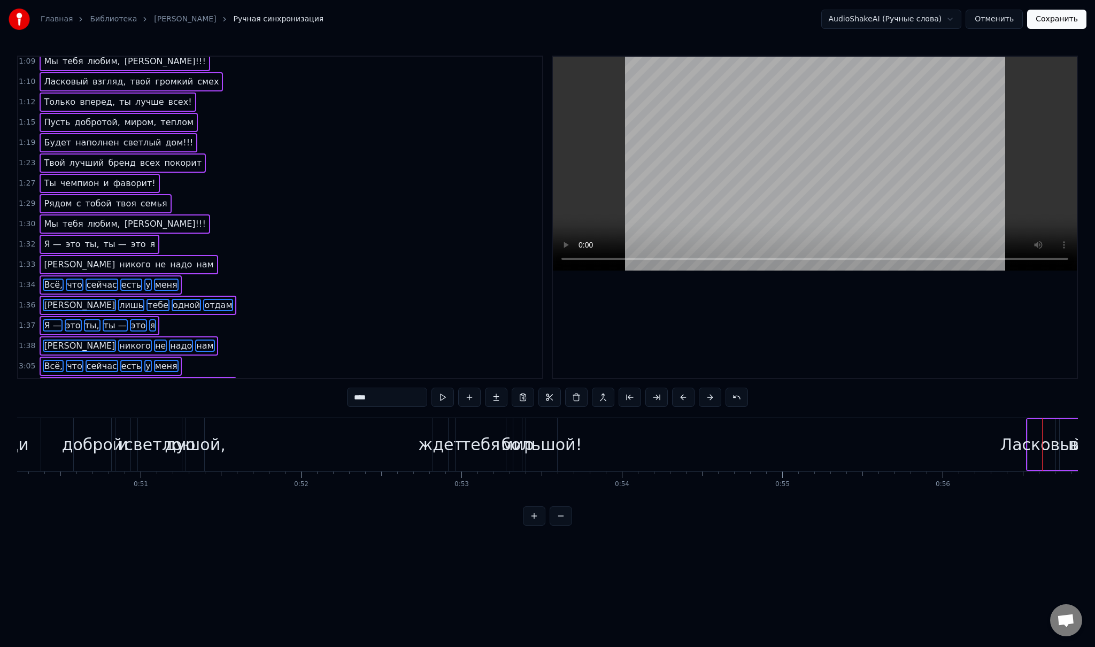
scroll to position [0, 8157]
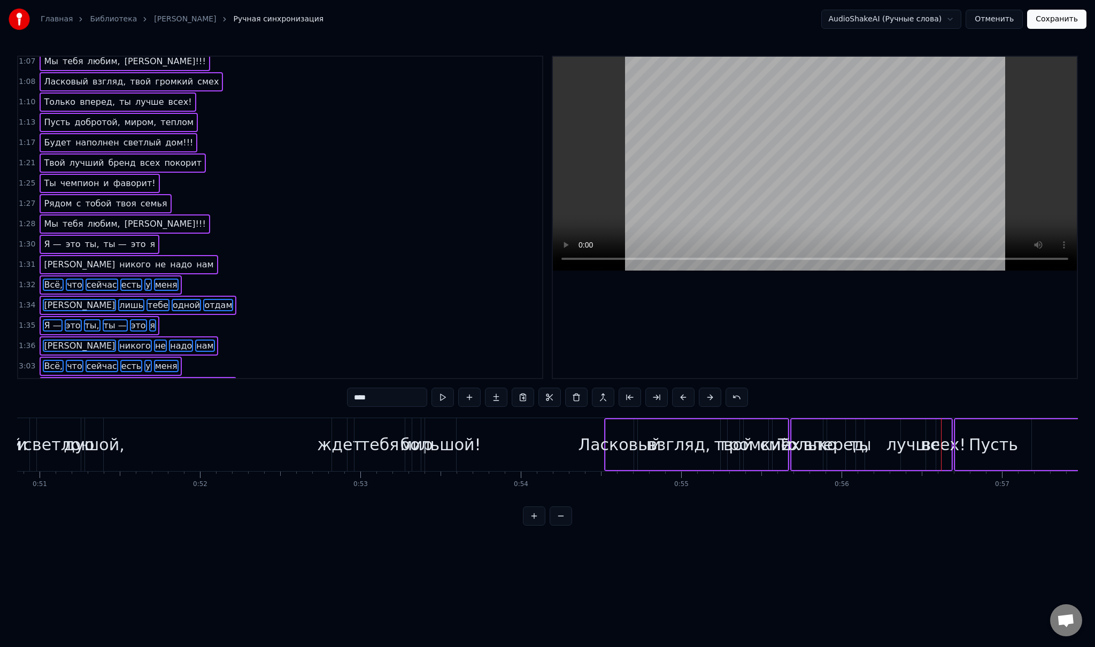
click at [631, 441] on div "Ласковый" at bounding box center [619, 444] width 83 height 24
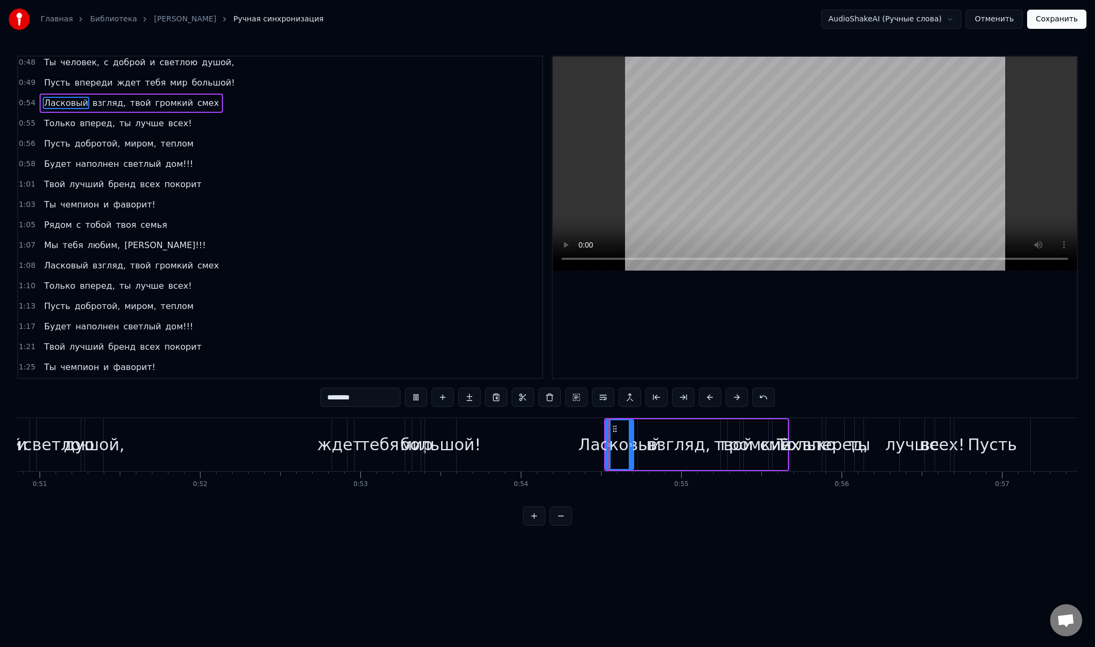
scroll to position [0, 0]
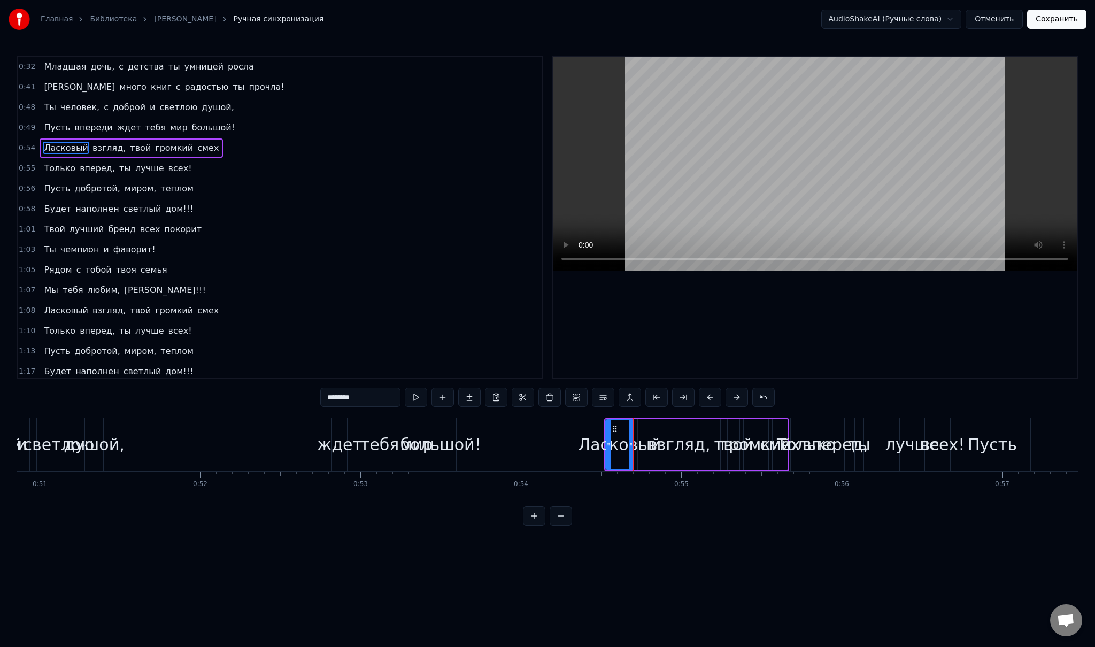
click at [647, 443] on div "Ласковый" at bounding box center [619, 444] width 83 height 24
click at [674, 450] on div "взгляд," at bounding box center [679, 444] width 63 height 24
click at [740, 436] on div "громкий" at bounding box center [756, 444] width 71 height 24
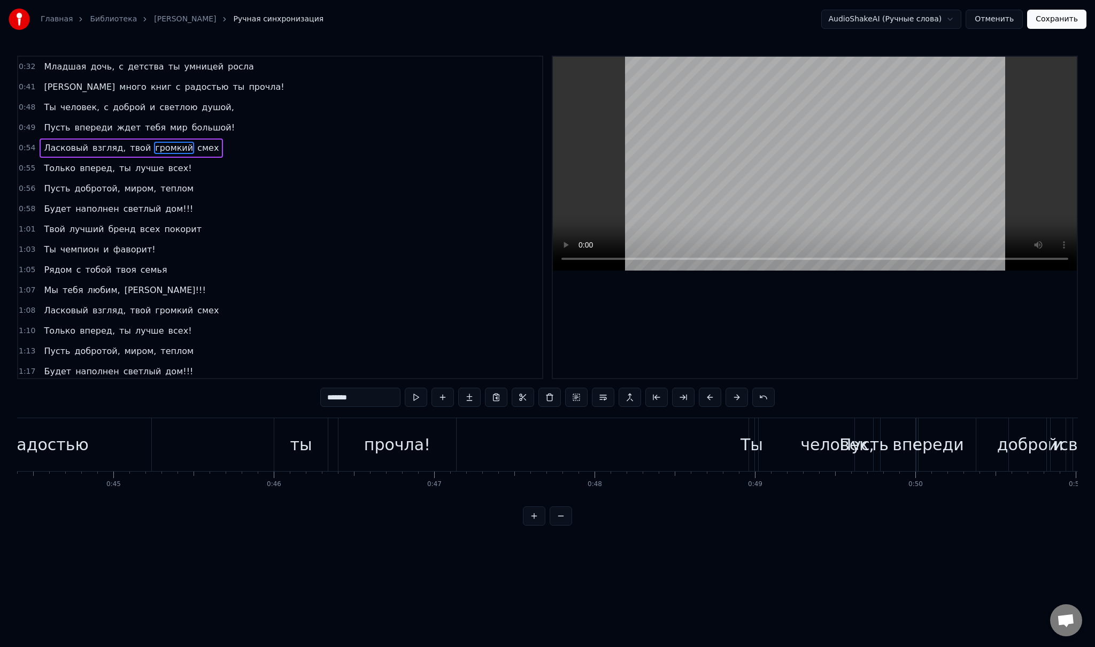
scroll to position [0, 7153]
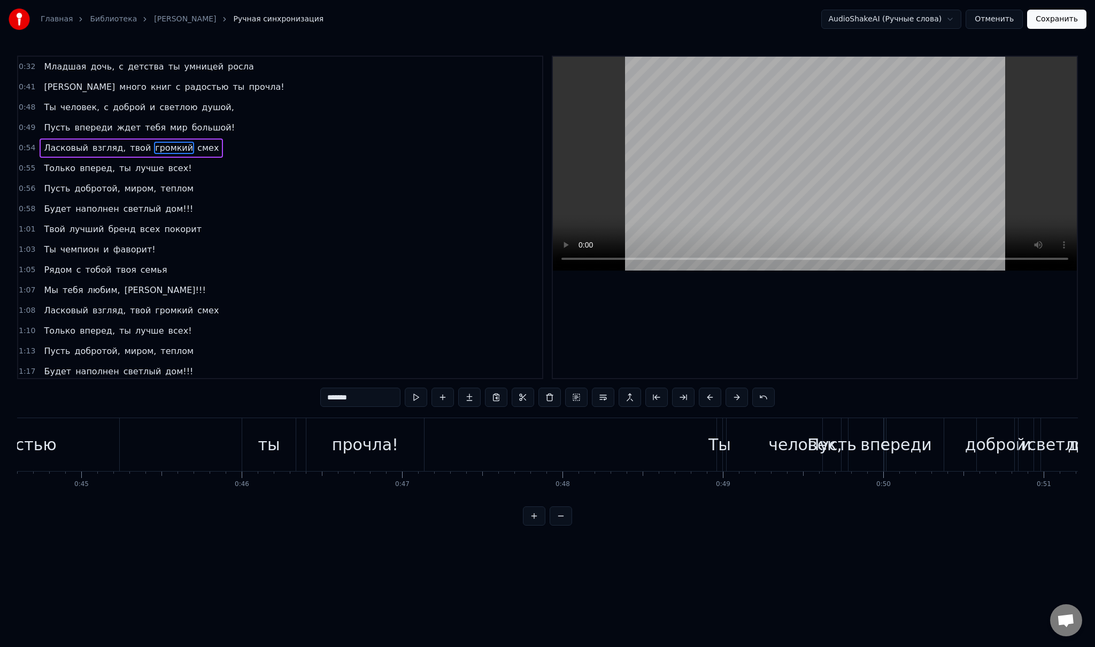
click at [259, 454] on div "ты" at bounding box center [268, 444] width 53 height 53
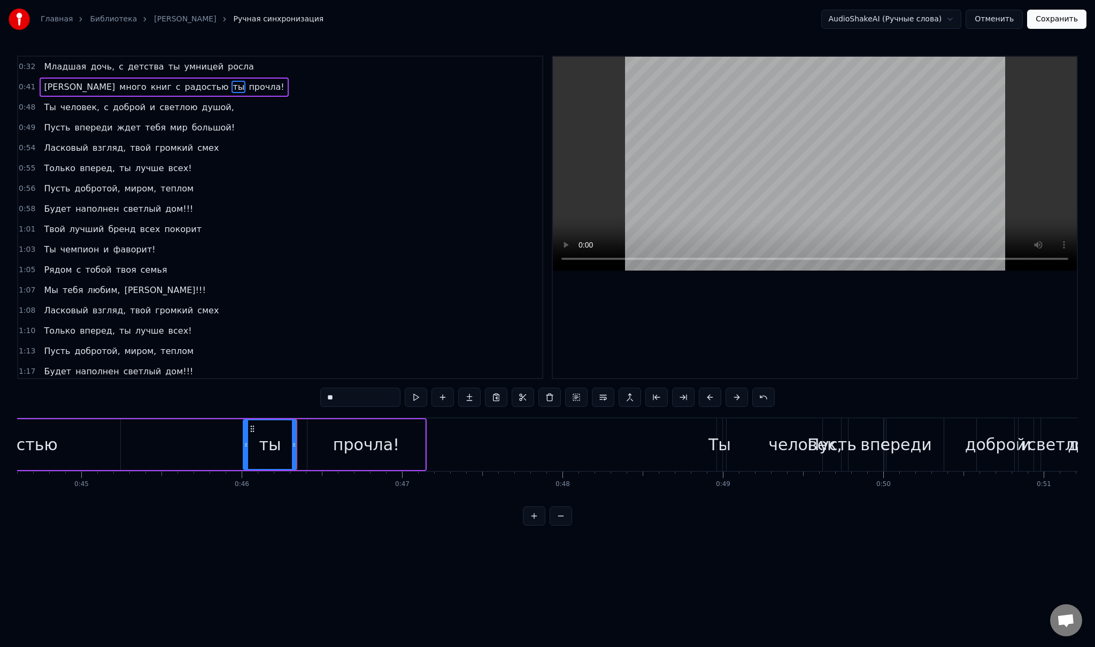
click at [362, 451] on div "прочла!" at bounding box center [366, 444] width 66 height 24
type input "*******"
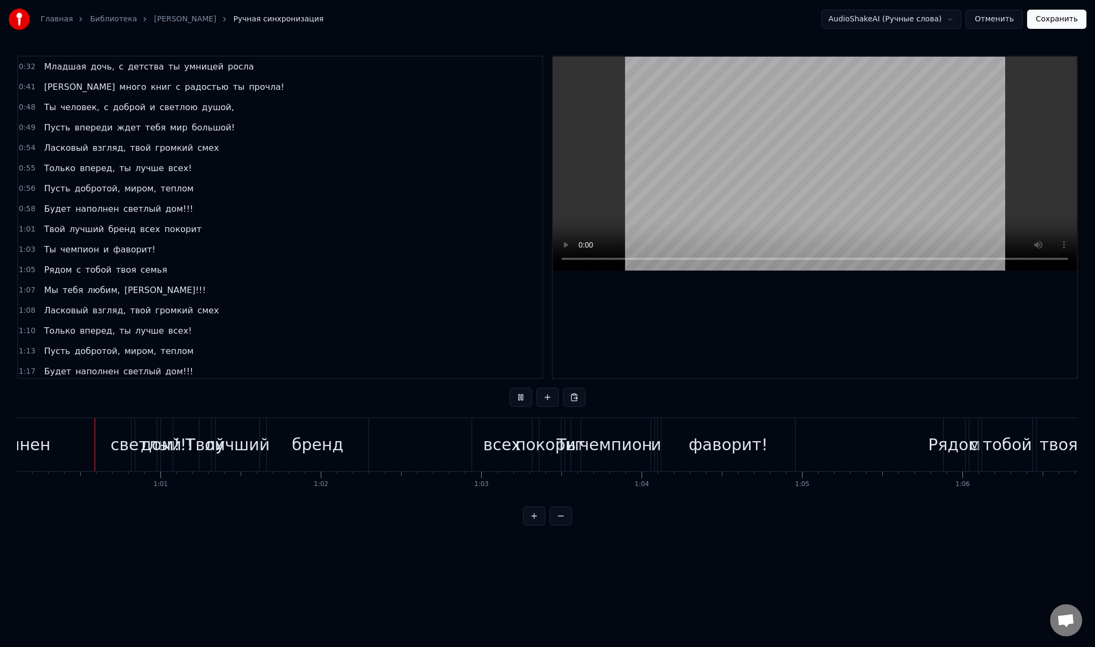
scroll to position [0, 9659]
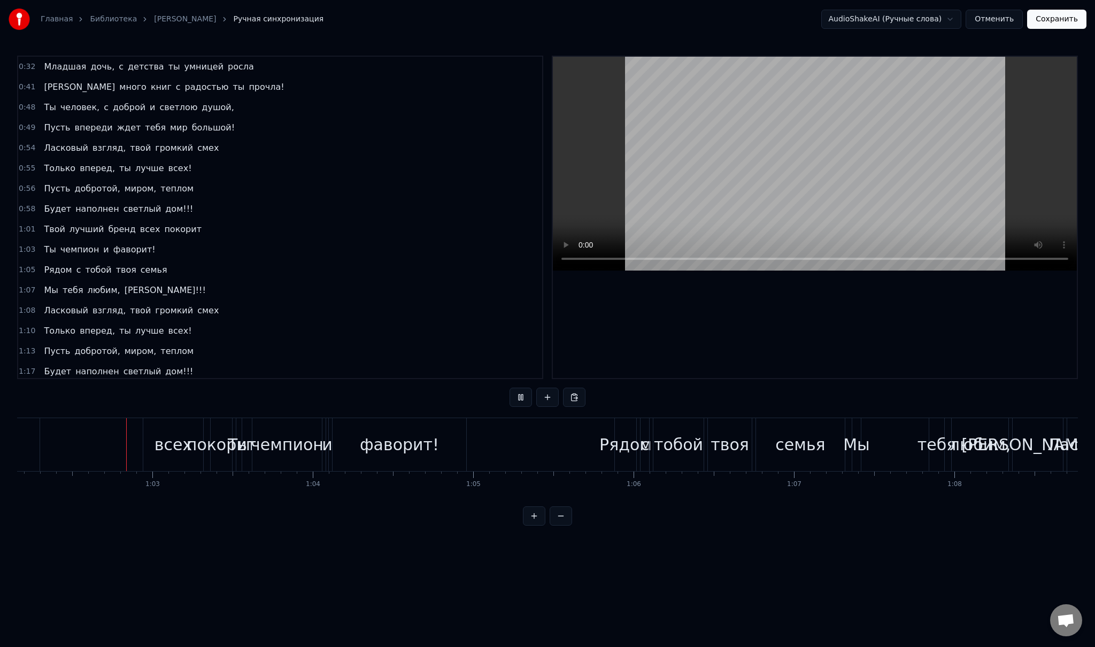
click at [1015, 496] on div "Младшая дочь, с детства ты умницей росла И много книг с радостью ты прочла! Ты …" at bounding box center [547, 458] width 1061 height 80
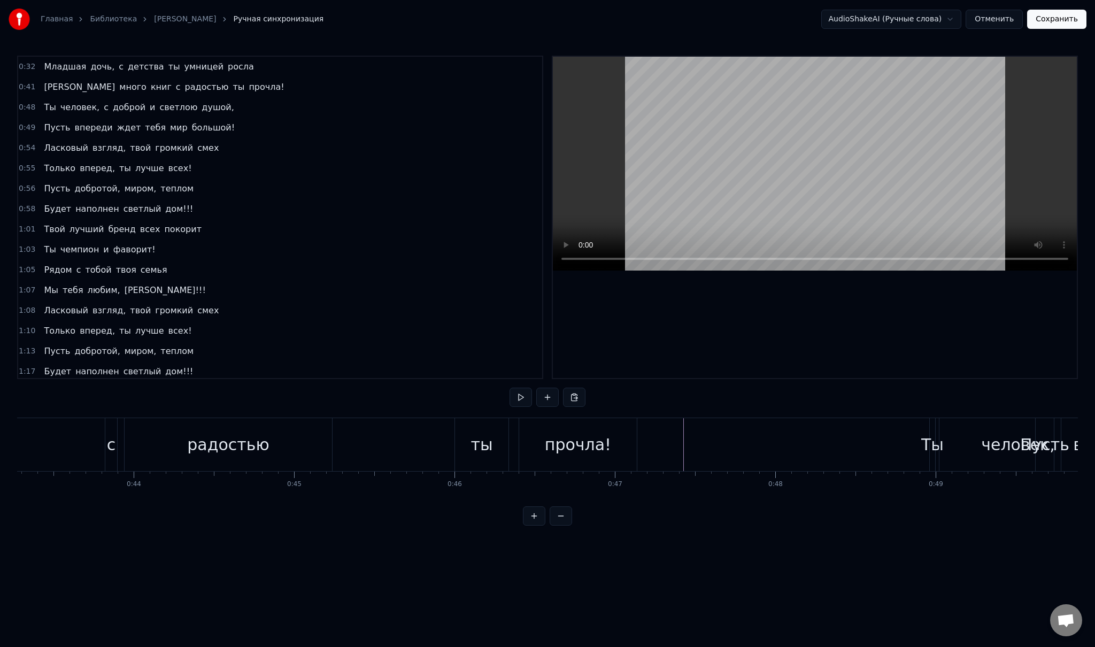
scroll to position [0, 6940]
click at [931, 14] on html "Главная Библиотека [PERSON_NAME] синхронизация AudioShakeAI (Ручные слова) Отме…" at bounding box center [547, 271] width 1095 height 543
click at [997, 18] on button "Отменить" at bounding box center [993, 19] width 57 height 19
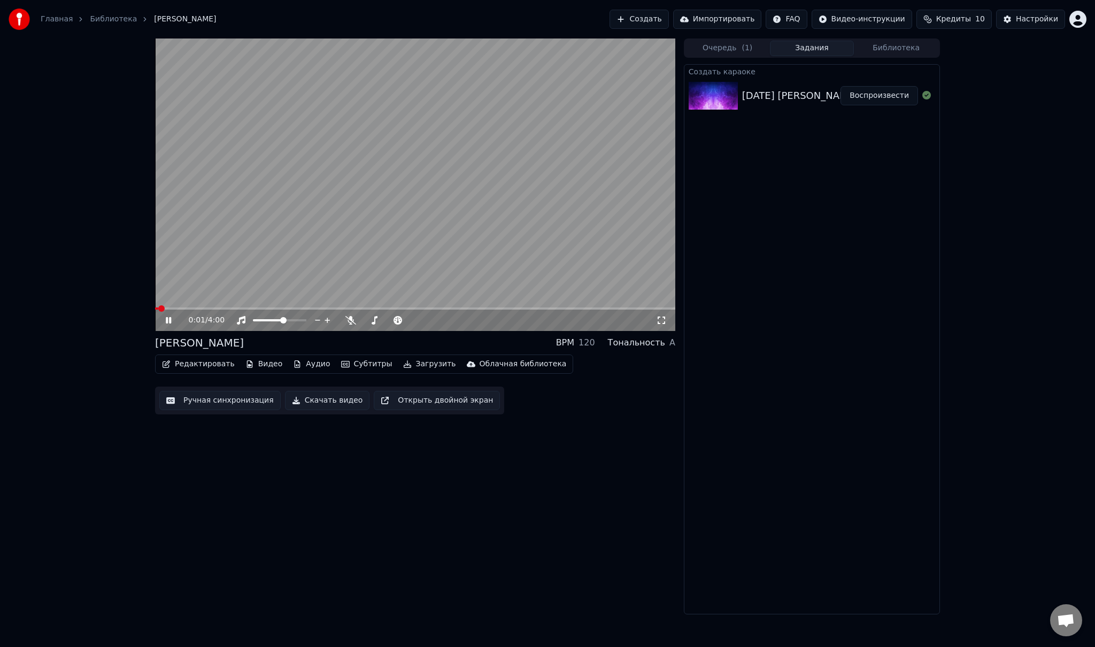
click at [240, 308] on span at bounding box center [415, 308] width 520 height 2
click at [353, 320] on icon at bounding box center [350, 320] width 11 height 9
click at [169, 319] on icon at bounding box center [168, 320] width 5 height 6
click at [227, 402] on button "Ручная синхронизация" at bounding box center [219, 400] width 121 height 19
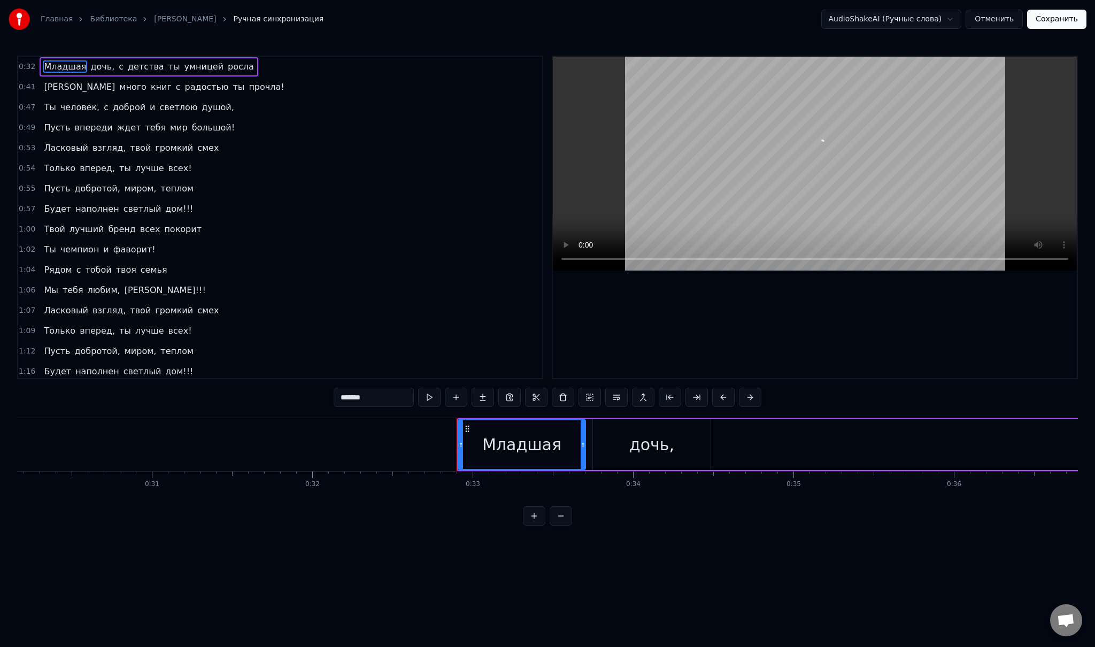
scroll to position [0, 5223]
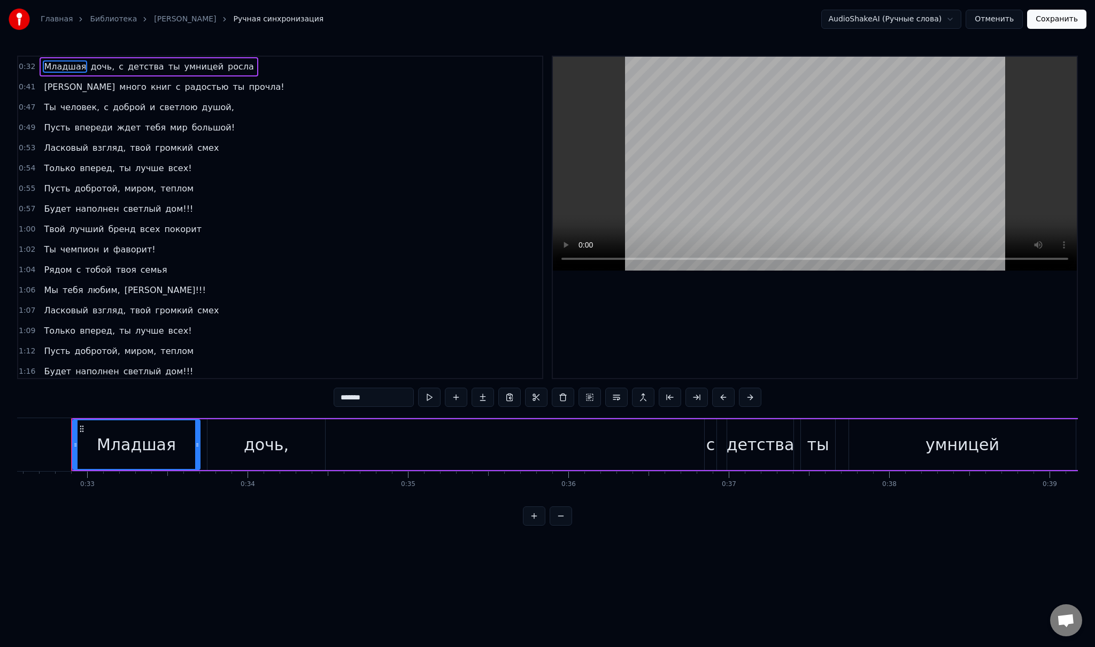
click at [48, 105] on span "Ты" at bounding box center [50, 107] width 14 height 12
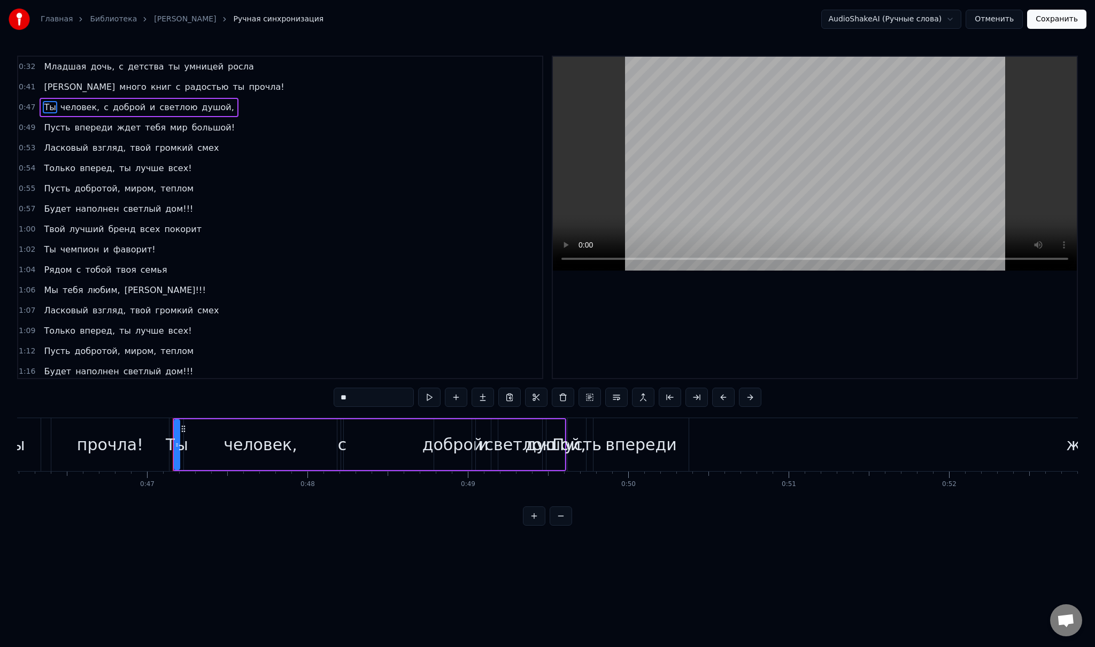
scroll to position [0, 7510]
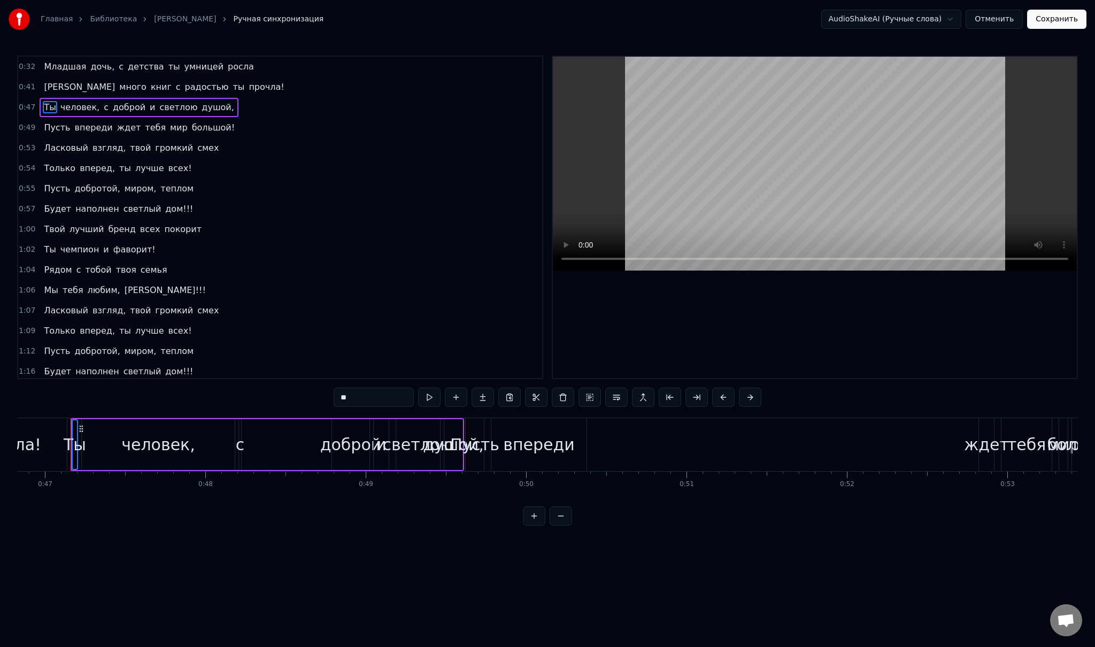
click at [69, 106] on span "человек," at bounding box center [79, 107] width 41 height 12
click at [103, 106] on span "с" at bounding box center [106, 107] width 7 height 12
click at [112, 105] on span "доброй" at bounding box center [129, 107] width 35 height 12
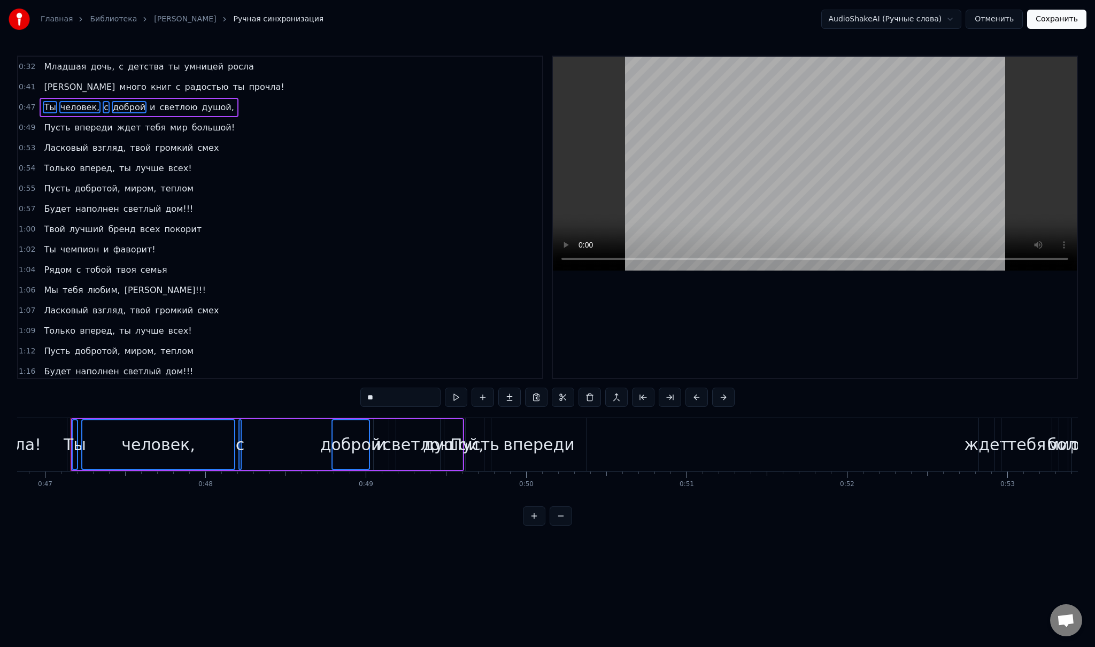
click at [149, 105] on span "и" at bounding box center [152, 107] width 7 height 12
click at [158, 104] on span "светлою" at bounding box center [178, 107] width 40 height 12
click at [200, 104] on span "душой," at bounding box center [217, 107] width 34 height 12
type input "******"
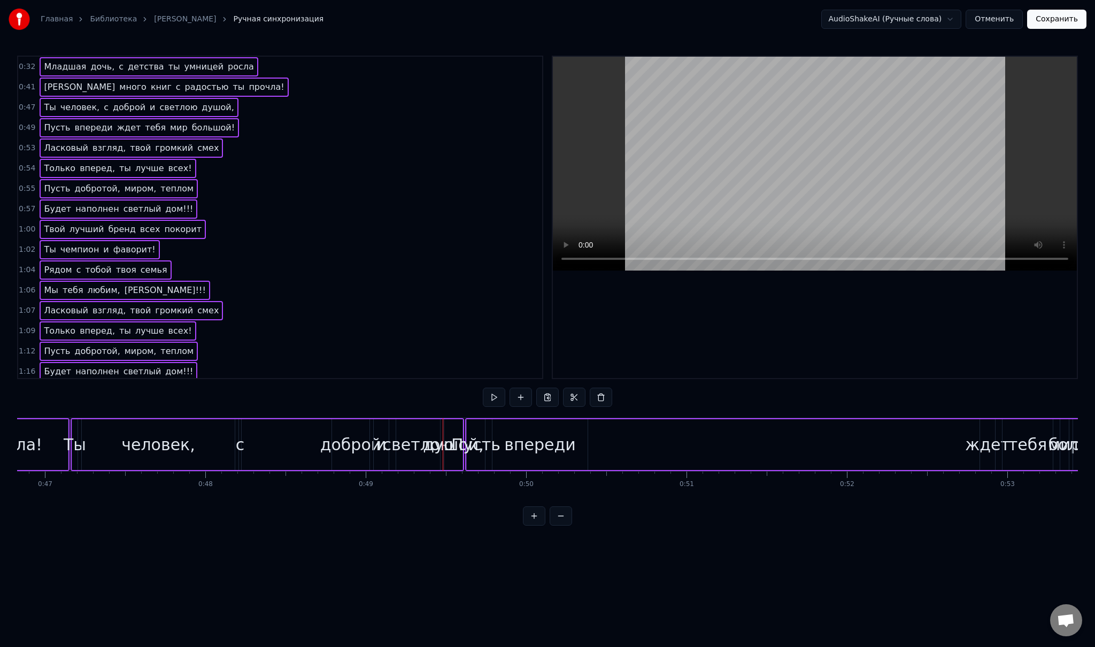
click at [53, 63] on span "Младшая" at bounding box center [65, 66] width 44 height 12
click at [94, 67] on span "дочь," at bounding box center [102, 66] width 26 height 12
type input "*****"
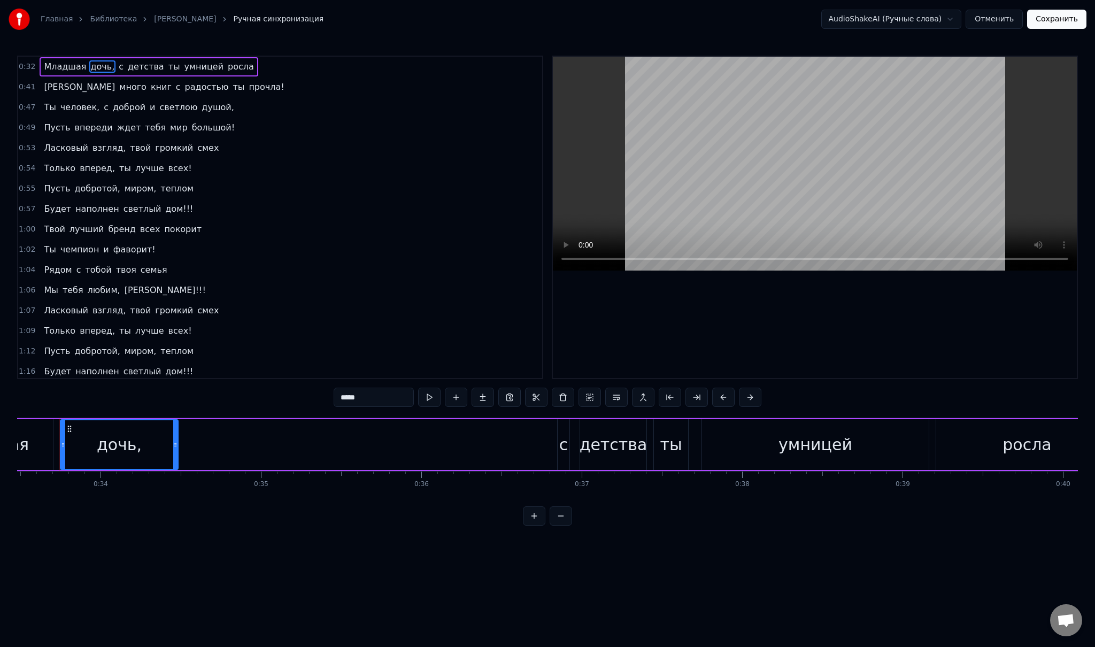
scroll to position [0, 5357]
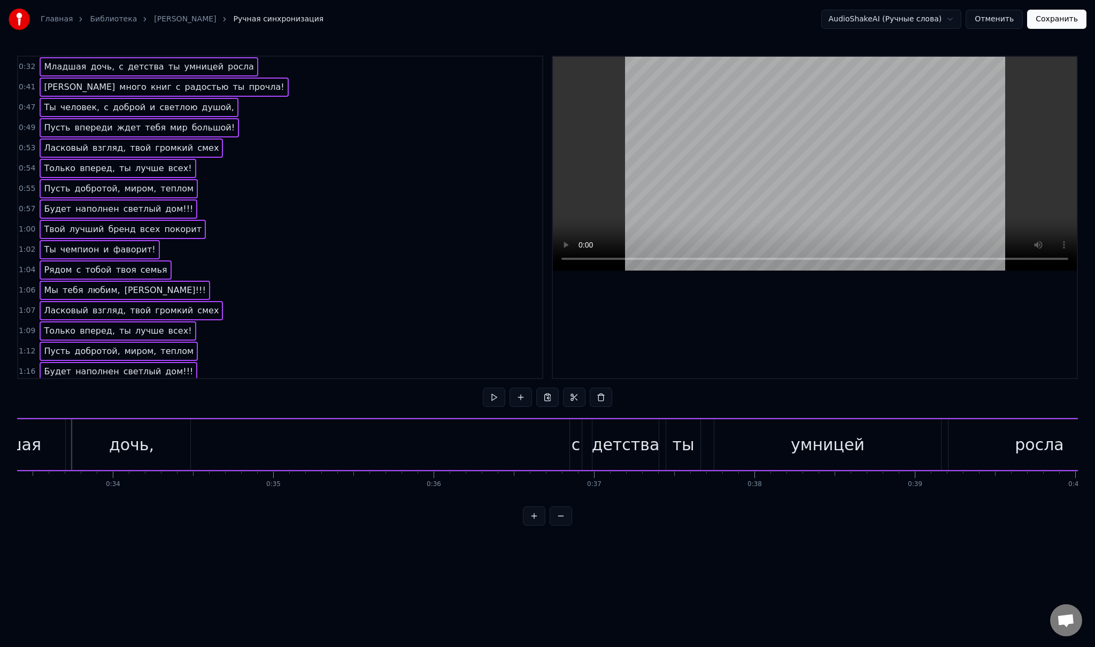
click at [89, 67] on span "дочь," at bounding box center [102, 66] width 26 height 12
click at [89, 66] on span "дочь," at bounding box center [102, 66] width 26 height 12
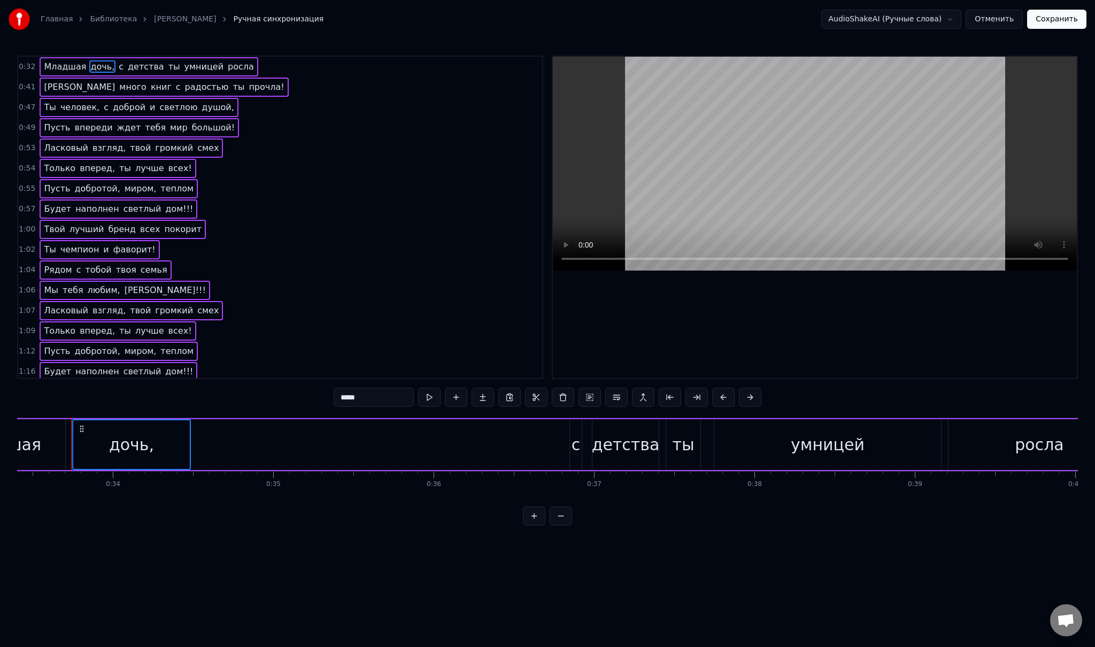
click at [73, 60] on span "Младшая" at bounding box center [65, 66] width 44 height 12
click at [111, 61] on div "Младшая дочь, с детства ты умницей росла" at bounding box center [149, 66] width 218 height 19
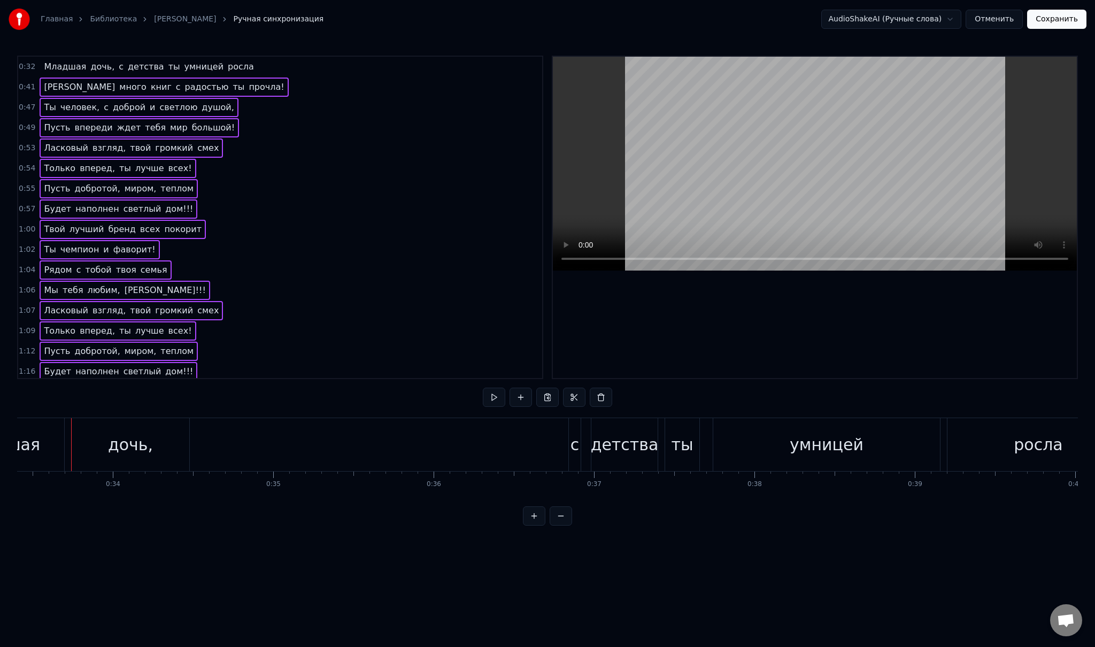
click at [127, 66] on span "детства" at bounding box center [146, 66] width 38 height 12
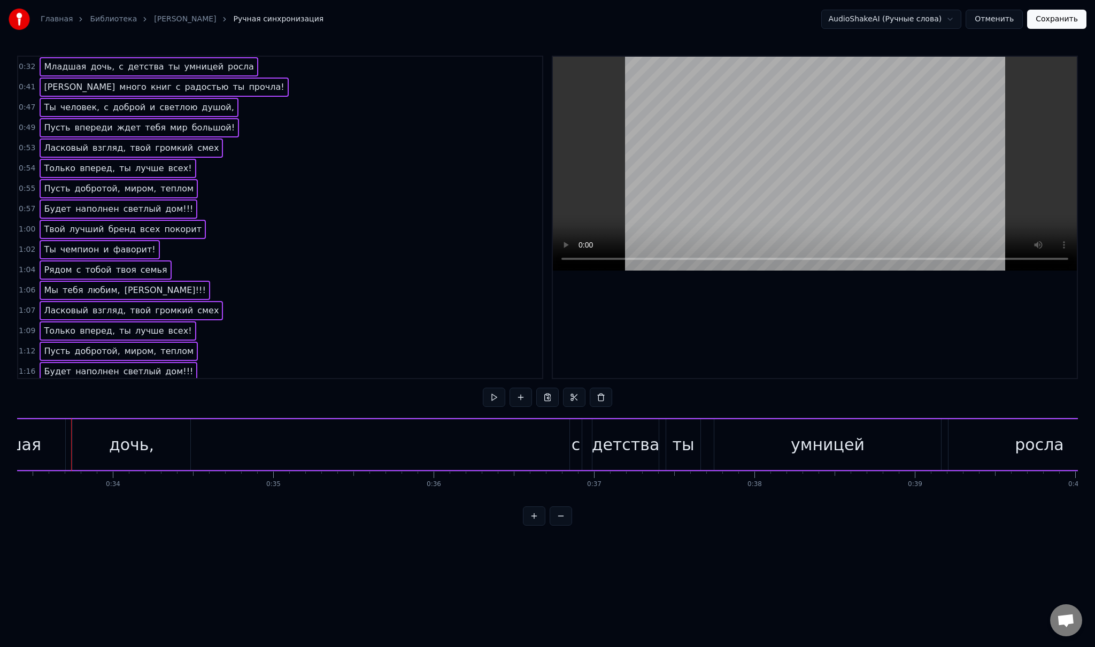
click at [266, 141] on div "0:53 Ласковый взгляд, твой громкий смех" at bounding box center [280, 148] width 524 height 20
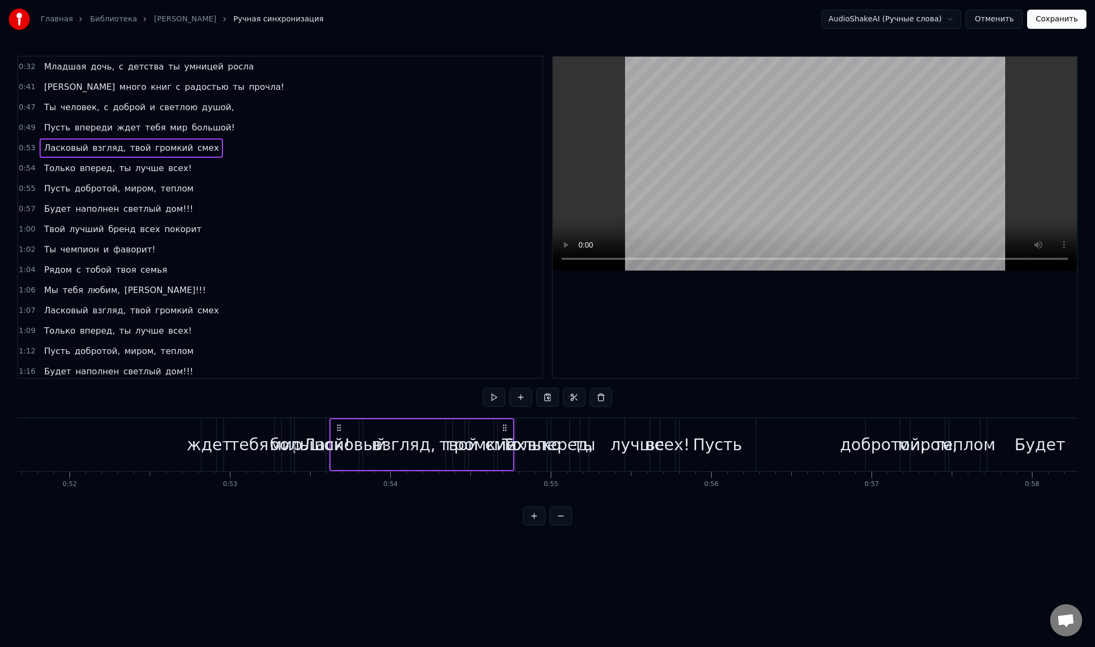
scroll to position [0, 8546]
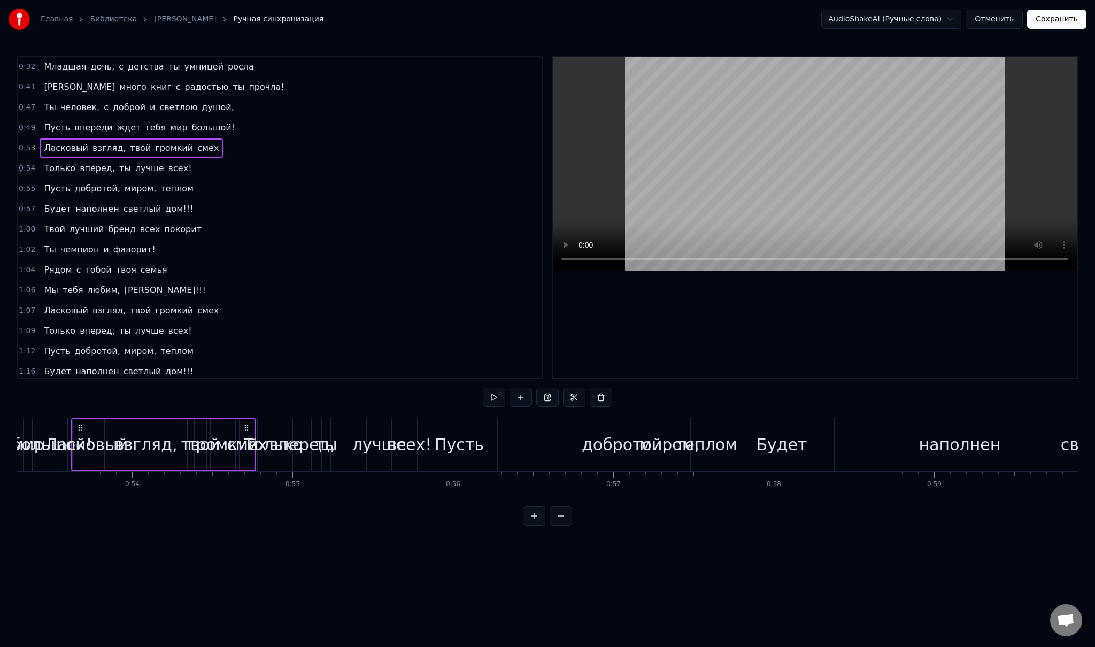
drag, startPoint x: 266, startPoint y: 141, endPoint x: 132, endPoint y: 177, distance: 138.9
click at [132, 177] on div "0:32 Младшая дочь, с детства ты умницей росла 0:41 И много книг с радостью ты п…" at bounding box center [280, 217] width 526 height 323
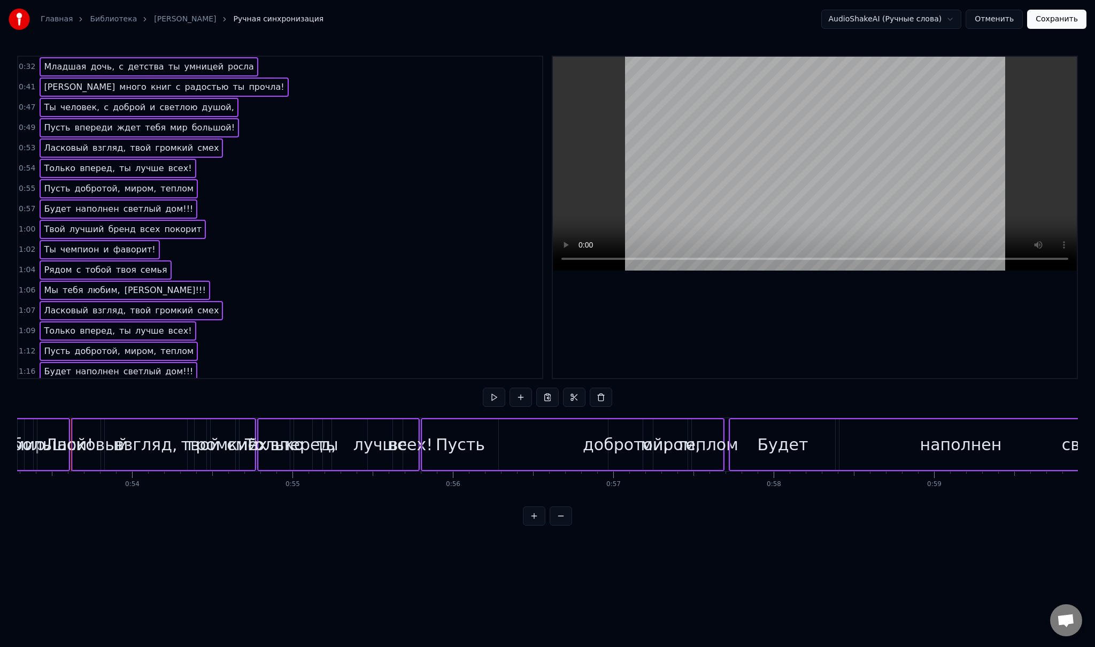
click at [53, 71] on span "Младшая" at bounding box center [65, 66] width 44 height 12
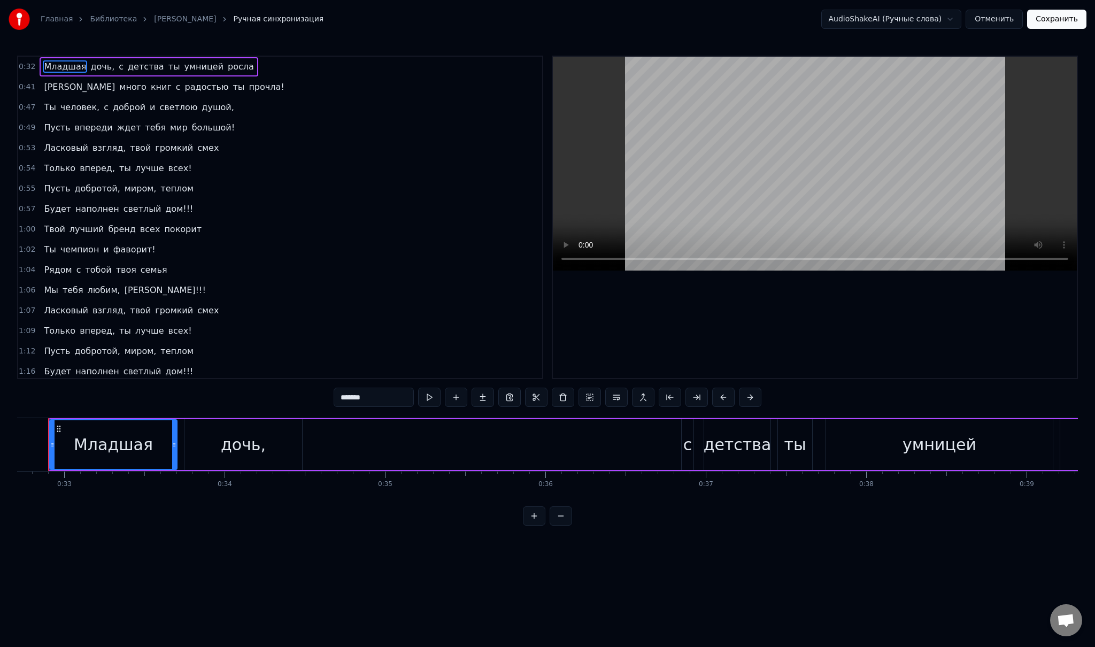
scroll to position [0, 5223]
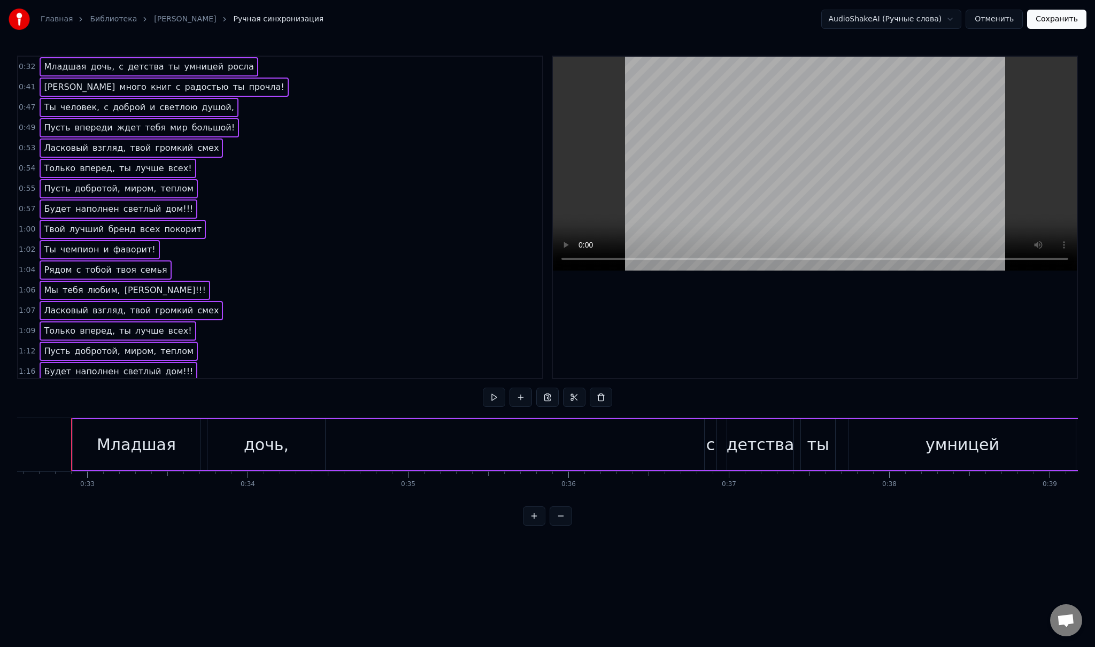
click at [59, 66] on span "Младшая" at bounding box center [65, 66] width 44 height 12
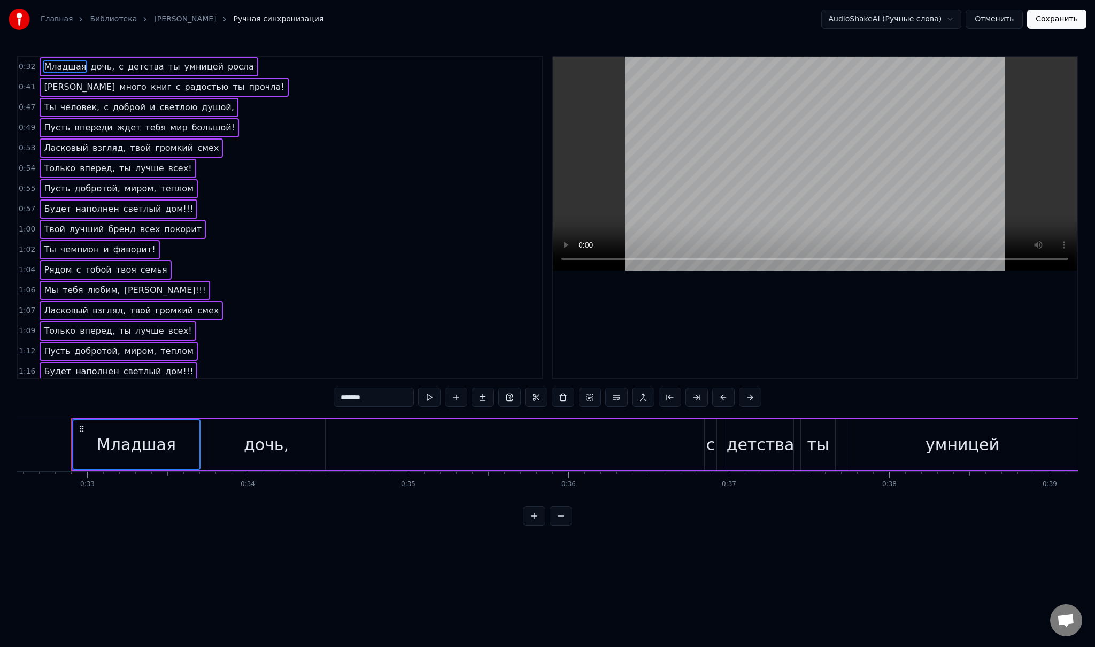
click at [91, 68] on span "дочь," at bounding box center [102, 66] width 26 height 12
click at [224, 130] on div "0:49 Пусть впереди ждет тебя мир большой!" at bounding box center [280, 128] width 524 height 20
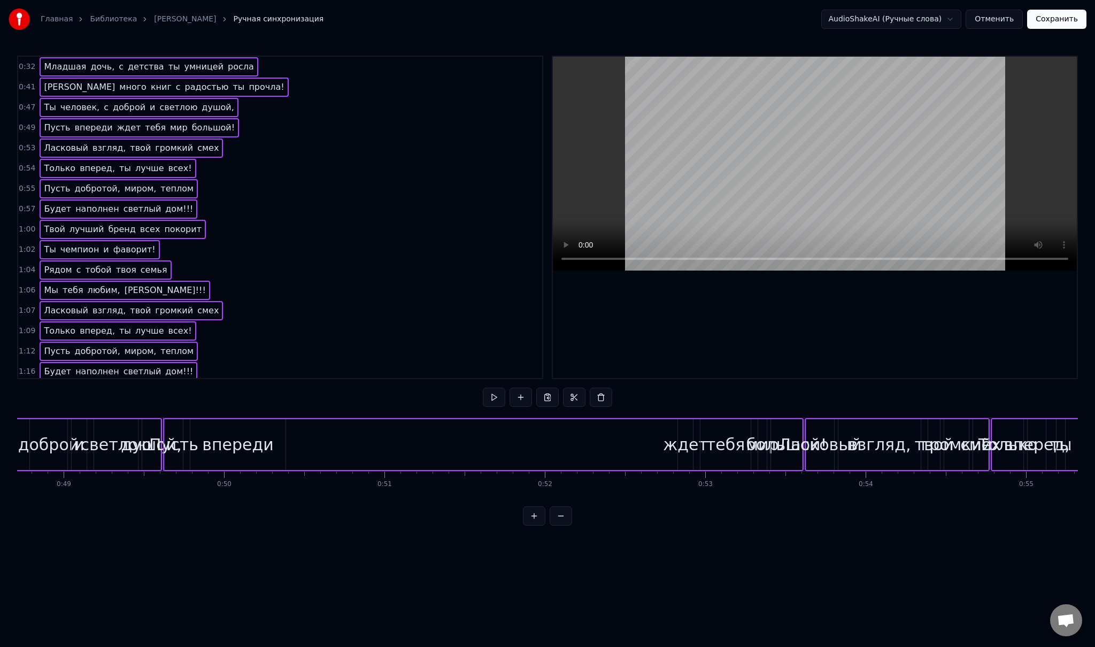
scroll to position [0, 7904]
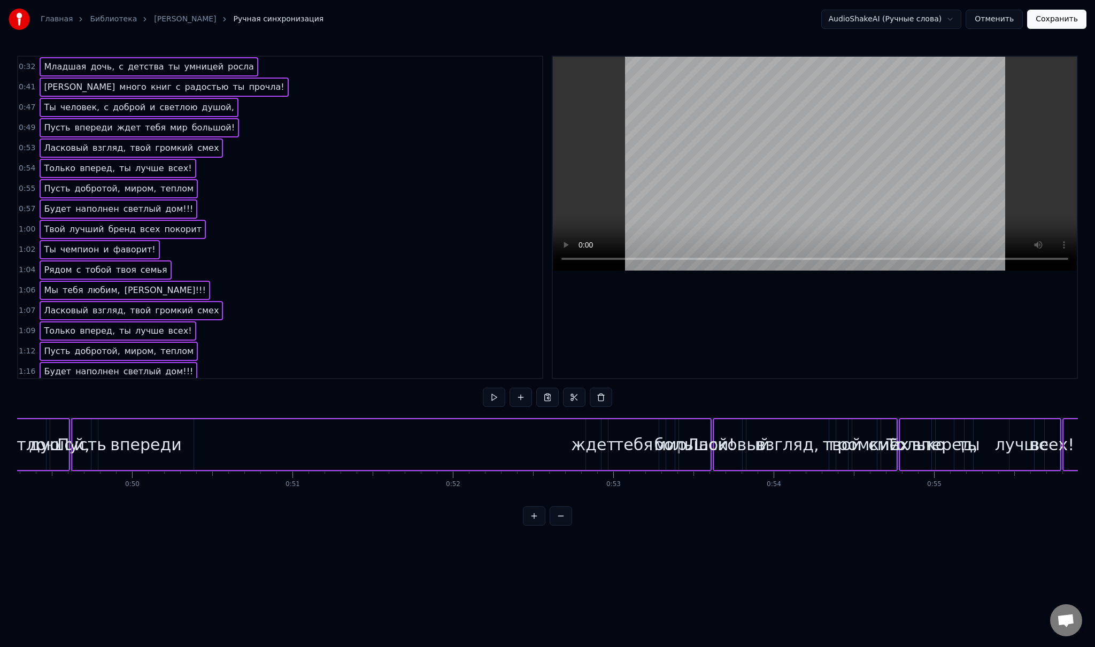
click at [28, 183] on span "0:55" at bounding box center [27, 188] width 17 height 11
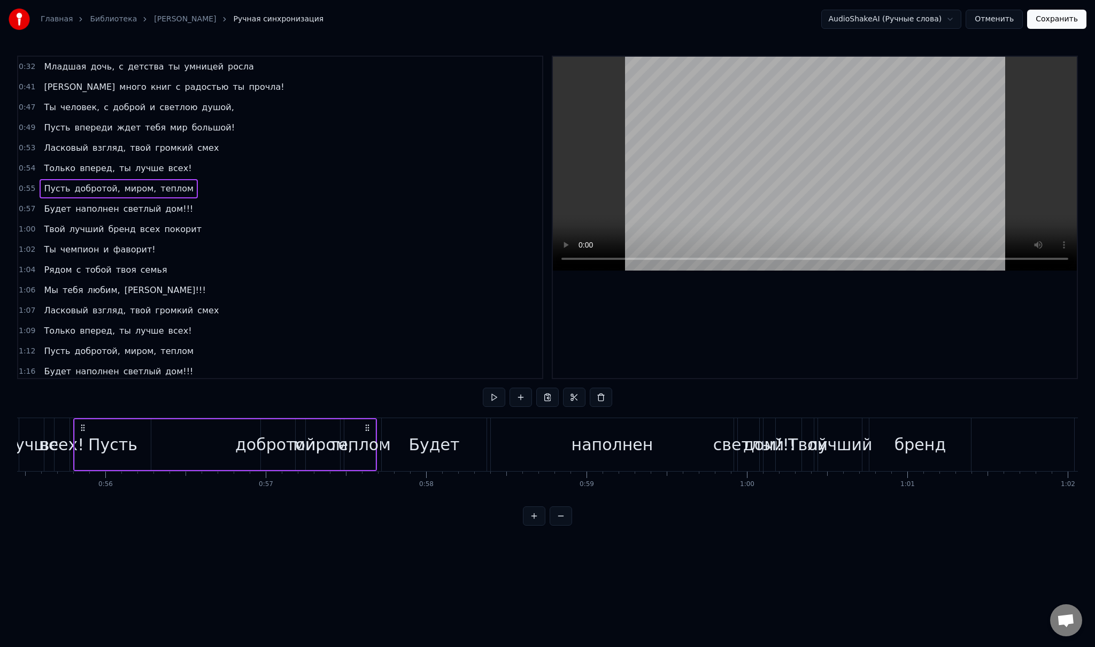
scroll to position [0, 8896]
click at [28, 184] on span "0:55" at bounding box center [27, 188] width 17 height 11
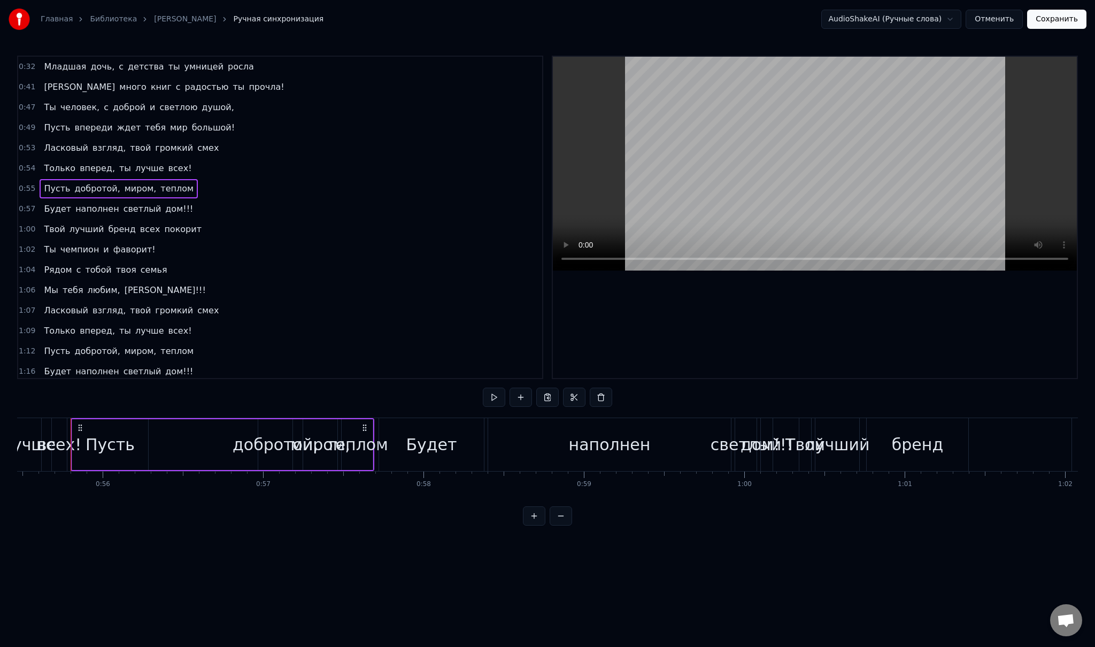
click at [28, 184] on span "0:55" at bounding box center [27, 188] width 17 height 11
click at [49, 107] on span "Ты" at bounding box center [50, 107] width 14 height 12
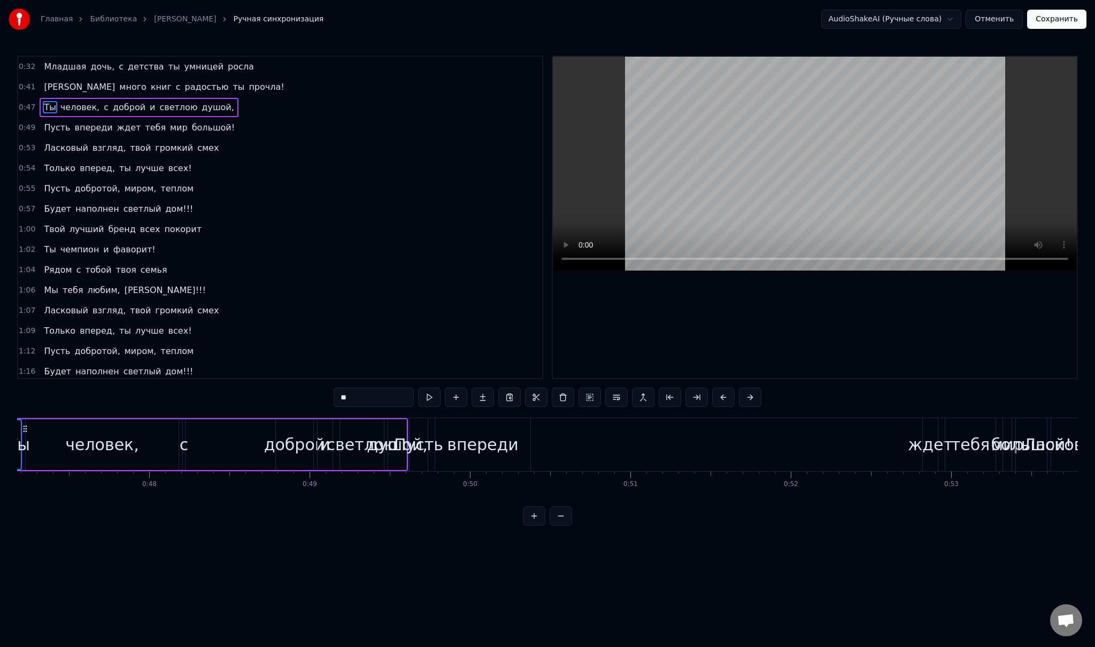
click at [73, 108] on span "человек," at bounding box center [79, 107] width 41 height 12
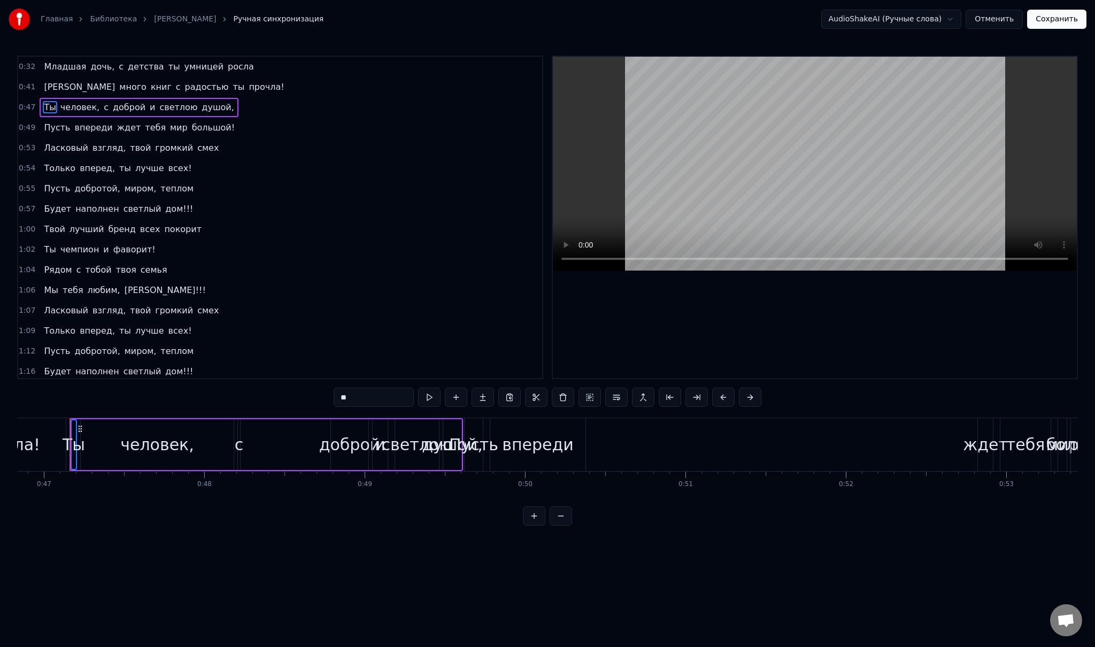
scroll to position [0, 7510]
click at [112, 105] on span "доброй" at bounding box center [129, 107] width 35 height 12
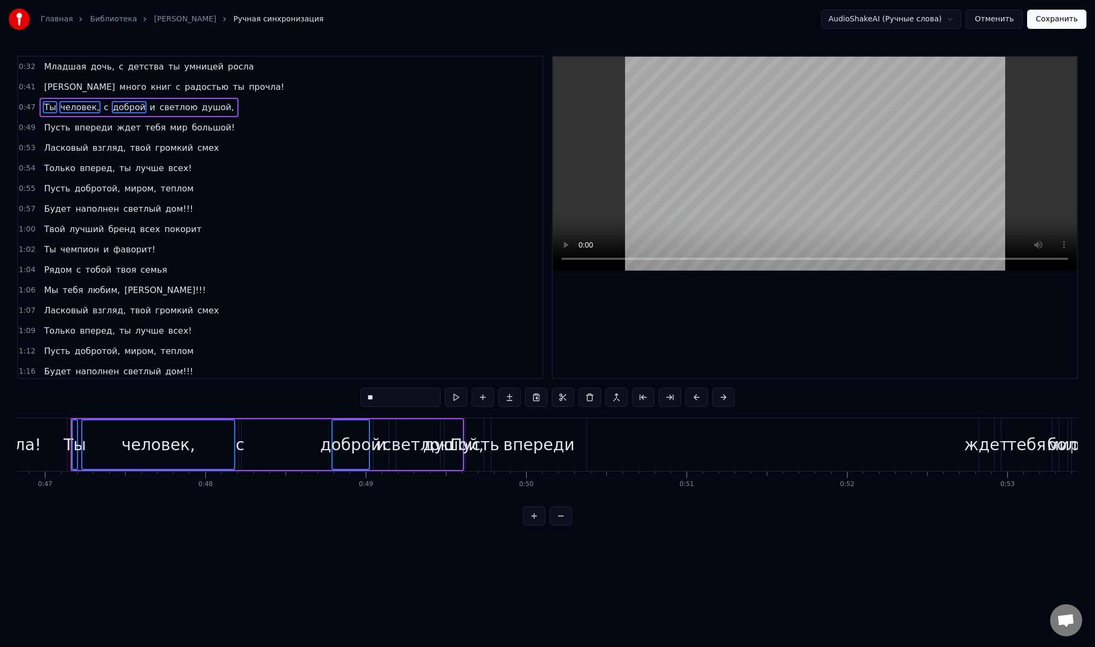
click at [149, 107] on span "и" at bounding box center [152, 107] width 7 height 12
click at [160, 107] on span "светлою" at bounding box center [178, 107] width 40 height 12
click at [200, 108] on span "душой," at bounding box center [217, 107] width 34 height 12
click at [51, 130] on span "Пусть" at bounding box center [57, 127] width 28 height 12
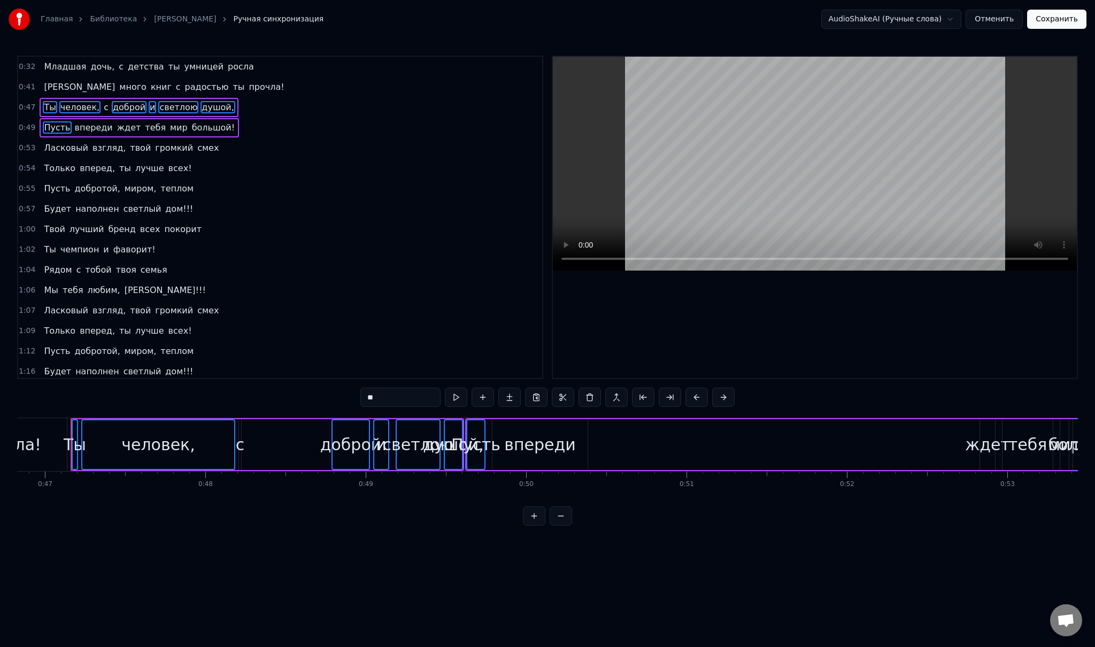
click at [75, 129] on span "впереди" at bounding box center [94, 127] width 40 height 12
click at [116, 129] on span "ждет" at bounding box center [129, 127] width 26 height 12
click at [144, 130] on span "тебя" at bounding box center [155, 127] width 23 height 12
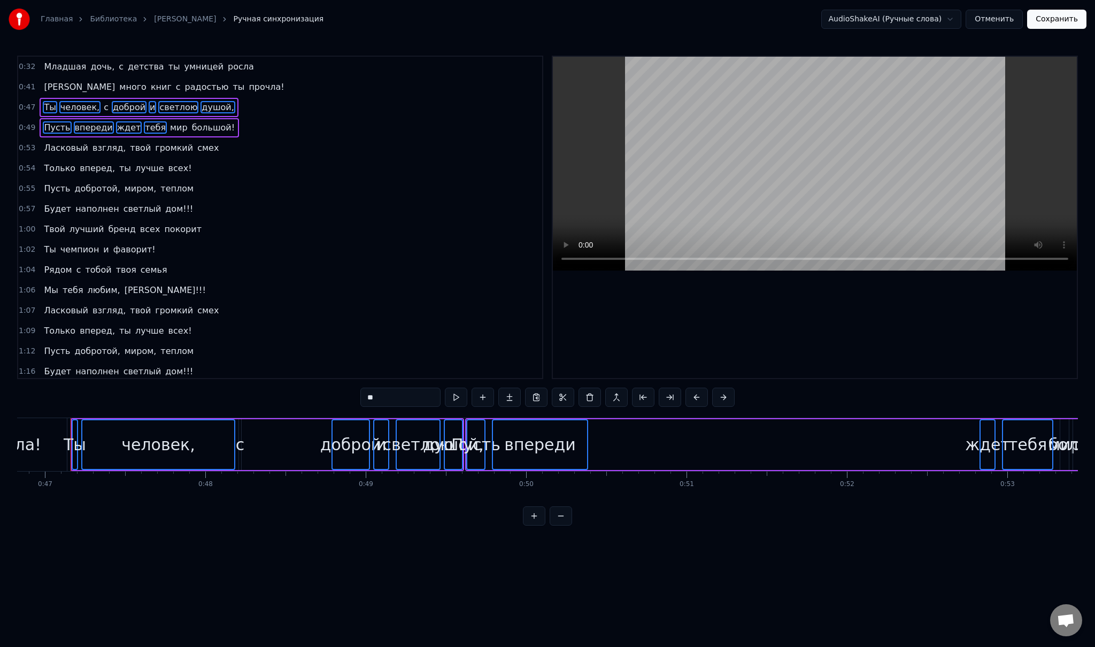
click at [169, 128] on span "мир" at bounding box center [179, 127] width 20 height 12
click at [191, 127] on span "большой!" at bounding box center [213, 127] width 45 height 12
click at [64, 146] on span "Ласковый" at bounding box center [66, 148] width 47 height 12
click at [92, 150] on span "взгляд," at bounding box center [108, 148] width 35 height 12
click at [129, 143] on span "твой" at bounding box center [140, 148] width 23 height 12
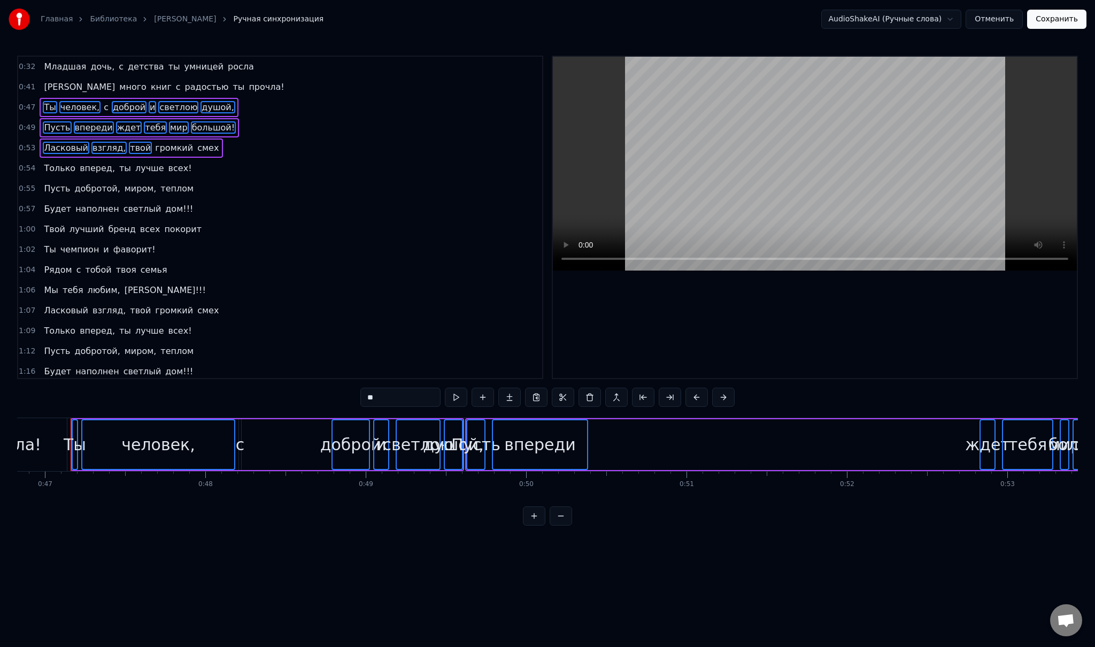
click at [154, 145] on span "громкий" at bounding box center [174, 148] width 40 height 12
click at [196, 145] on span "смех" at bounding box center [208, 148] width 24 height 12
click at [59, 165] on span "Только" at bounding box center [60, 168] width 34 height 12
click at [88, 164] on span "вперед," at bounding box center [97, 168] width 37 height 12
click at [118, 167] on span "ты" at bounding box center [125, 168] width 14 height 12
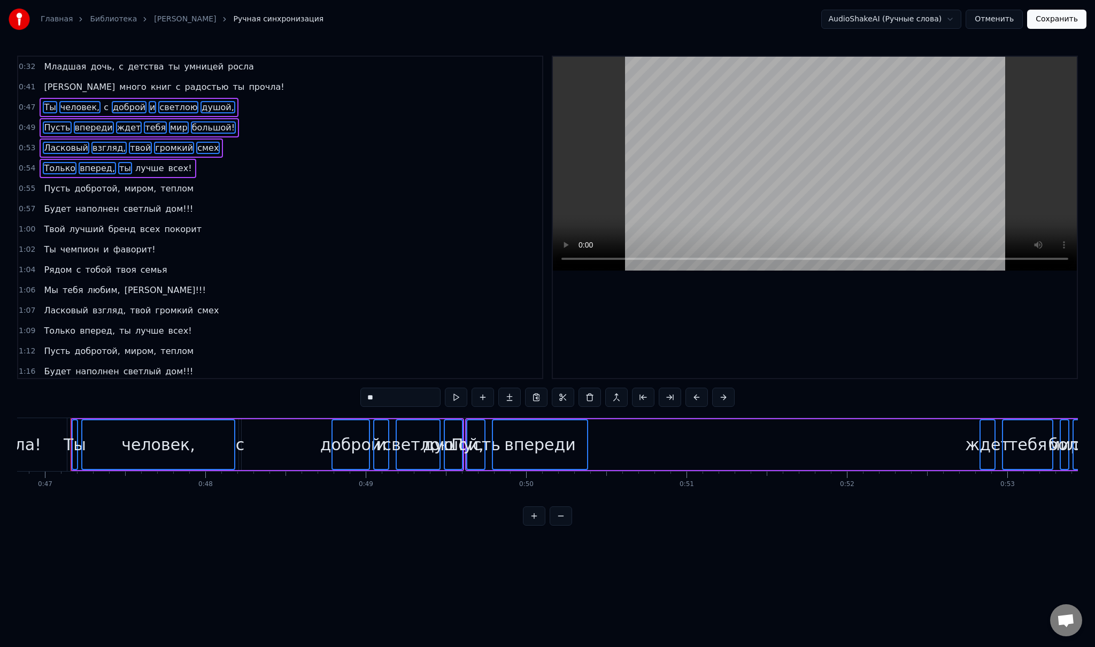
click at [134, 166] on span "лучше" at bounding box center [149, 168] width 31 height 12
click at [167, 167] on span "всех!" at bounding box center [180, 168] width 26 height 12
click at [74, 186] on span "добротой," at bounding box center [98, 188] width 48 height 13
click at [53, 184] on span "Пусть" at bounding box center [57, 188] width 28 height 12
click at [77, 186] on span "добротой," at bounding box center [98, 188] width 48 height 12
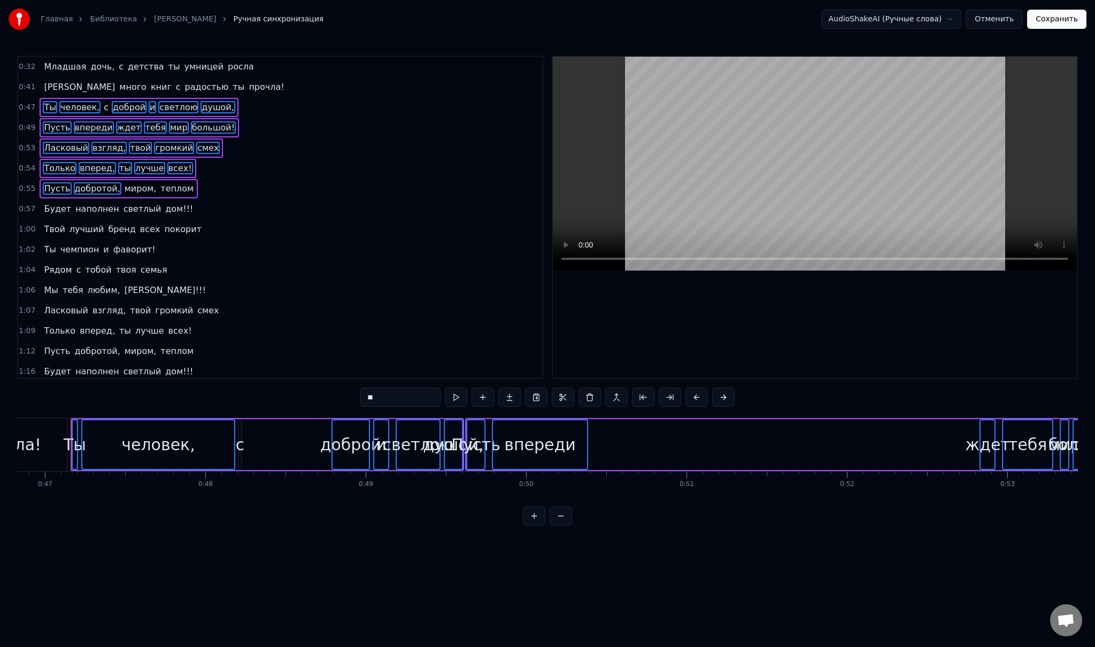
click at [123, 187] on span "миром," at bounding box center [140, 188] width 34 height 12
click at [159, 187] on span "теплом" at bounding box center [176, 188] width 35 height 12
click at [62, 203] on span "Будет" at bounding box center [57, 209] width 29 height 12
click at [78, 204] on span "наполнен" at bounding box center [97, 209] width 46 height 12
click at [122, 207] on span "светлый" at bounding box center [142, 209] width 40 height 12
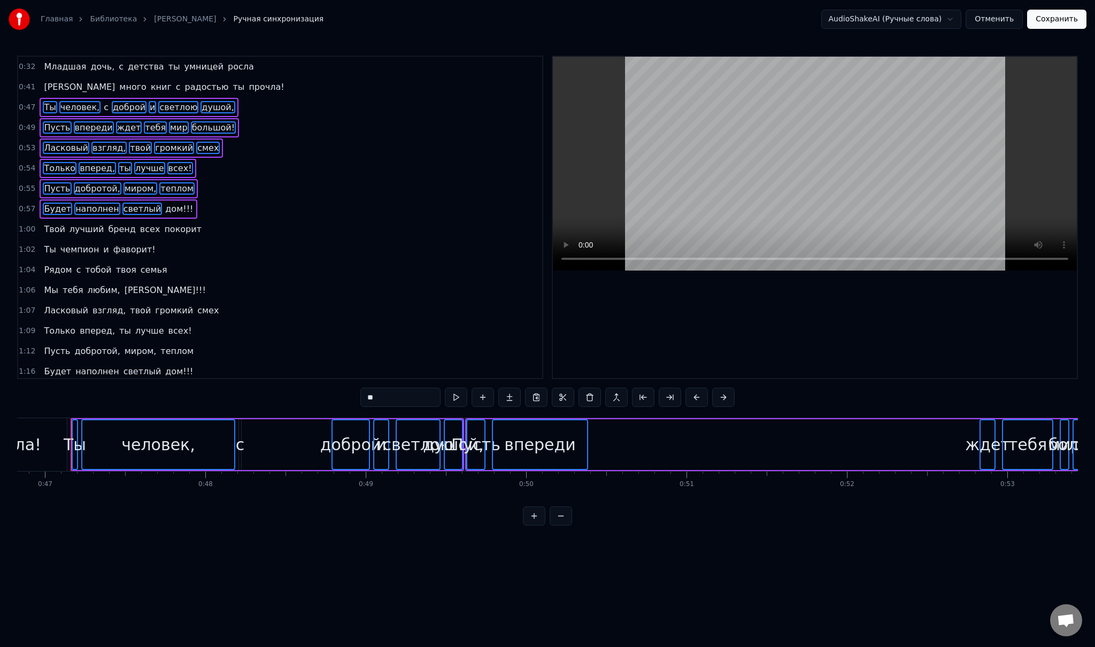
click at [164, 207] on span "дом!!!" at bounding box center [179, 209] width 30 height 12
click at [56, 223] on span "Твой" at bounding box center [54, 229] width 23 height 12
click at [86, 223] on span "лучший" at bounding box center [86, 229] width 37 height 12
click at [109, 225] on span "бренд" at bounding box center [121, 229] width 29 height 12
click at [139, 226] on span "всех" at bounding box center [150, 229] width 22 height 12
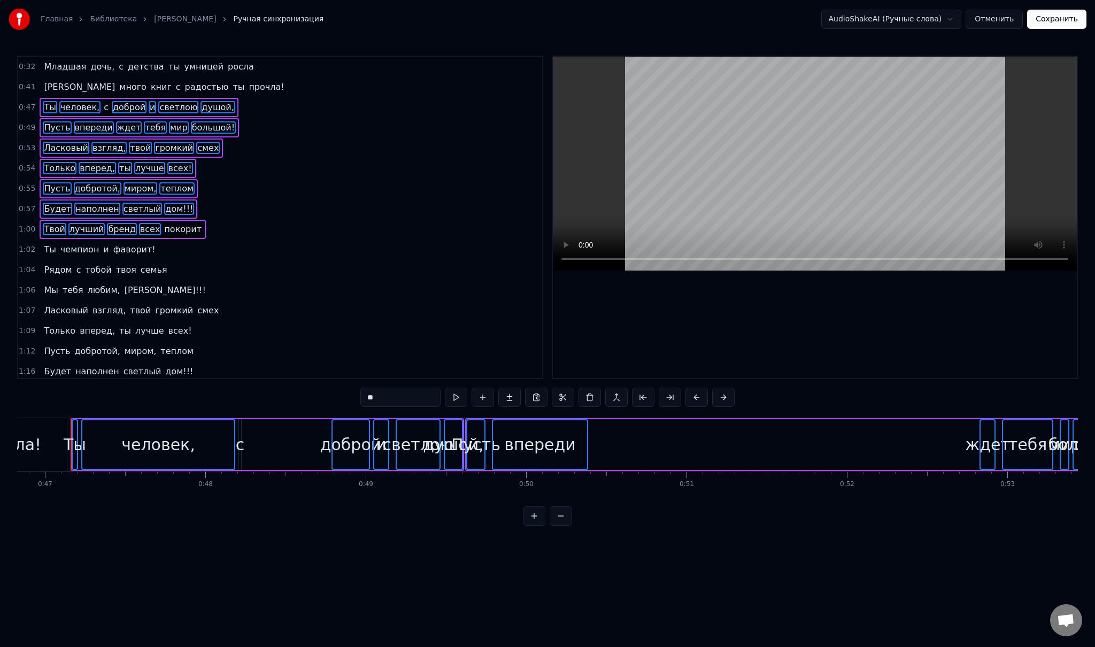
click at [163, 227] on span "покорит" at bounding box center [183, 229] width 40 height 12
click at [47, 243] on span "Ты" at bounding box center [50, 249] width 14 height 12
click at [70, 245] on span "чемпион" at bounding box center [79, 249] width 41 height 12
click at [102, 245] on span "и" at bounding box center [105, 249] width 7 height 12
click at [112, 245] on span "фаворит!" at bounding box center [134, 249] width 44 height 12
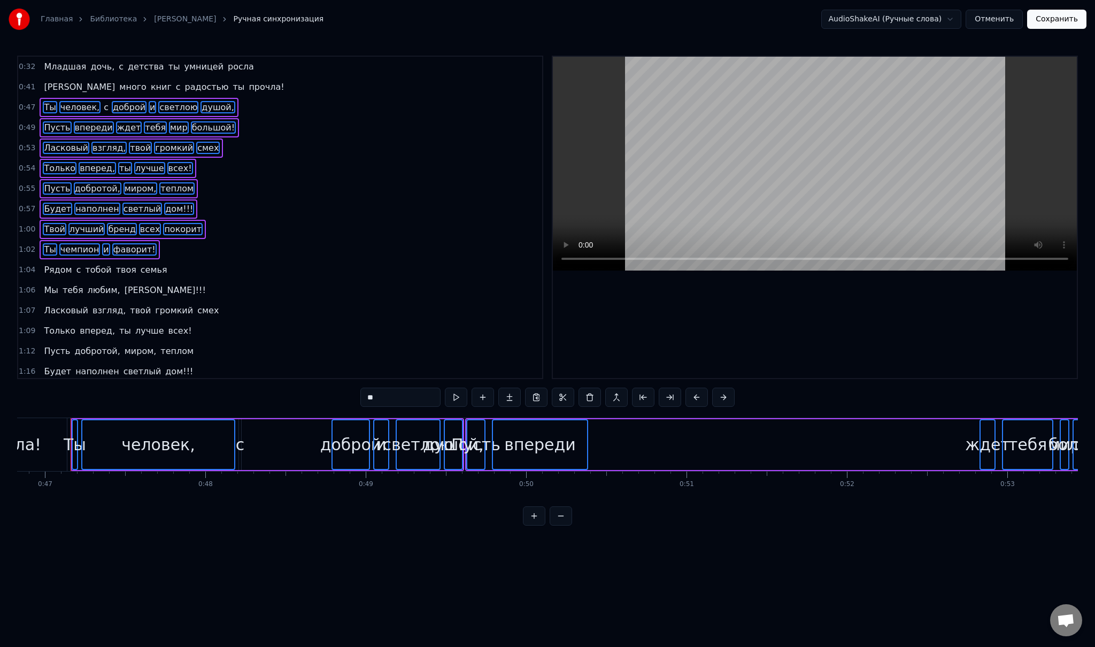
click at [58, 264] on span "Рядом" at bounding box center [58, 270] width 30 height 12
click at [84, 264] on span "тобой" at bounding box center [98, 270] width 28 height 12
click at [75, 265] on span "с" at bounding box center [78, 270] width 7 height 12
click at [115, 267] on span "твоя" at bounding box center [126, 270] width 22 height 12
click at [140, 267] on span "семья" at bounding box center [154, 270] width 29 height 12
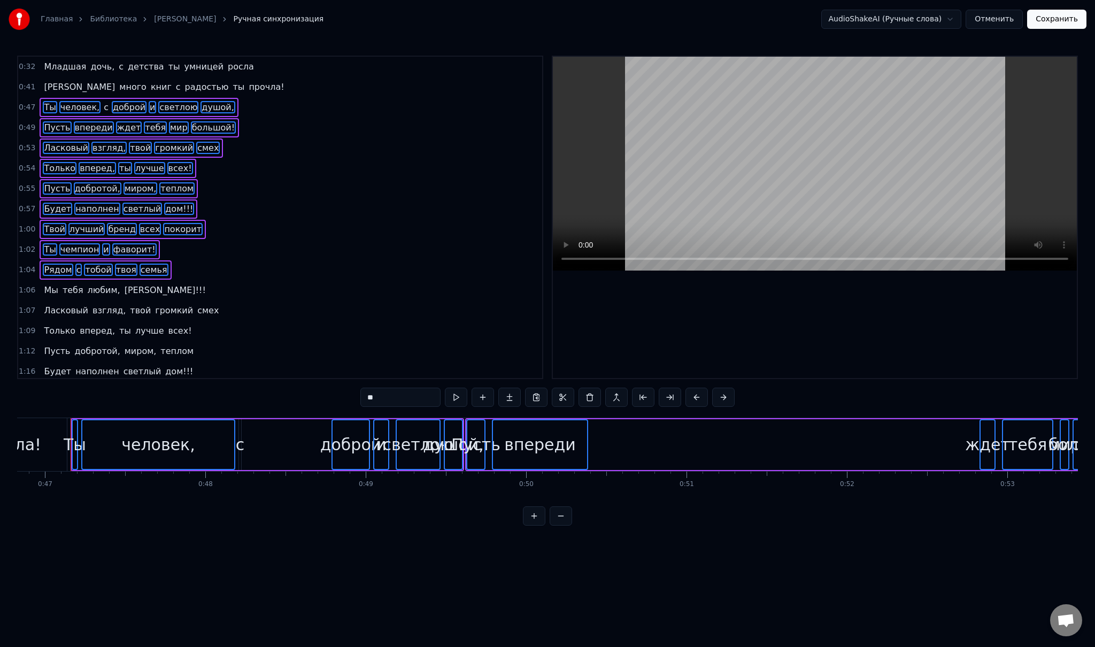
click at [50, 284] on span "Мы" at bounding box center [51, 290] width 16 height 12
click at [71, 284] on span "тебя" at bounding box center [72, 290] width 23 height 12
click at [91, 284] on span "любим," at bounding box center [104, 290] width 35 height 12
click at [123, 284] on span "[PERSON_NAME]!!!" at bounding box center [164, 290] width 83 height 12
click at [48, 304] on span "Ласковый" at bounding box center [66, 310] width 47 height 12
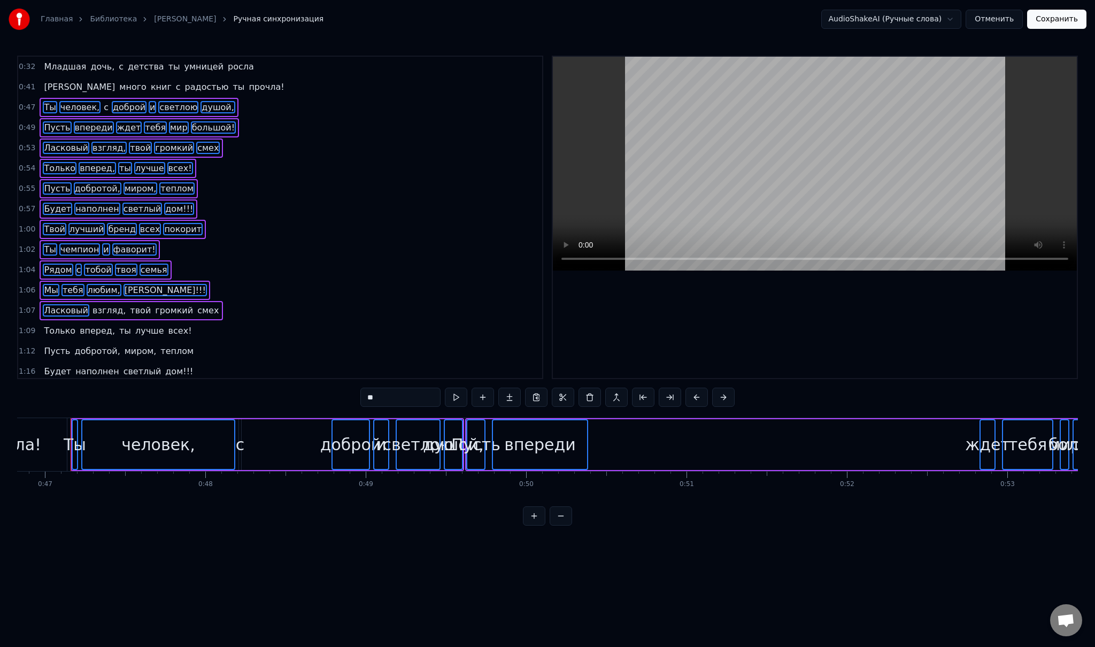
click at [91, 304] on span "взгляд," at bounding box center [108, 310] width 35 height 12
click at [129, 304] on span "твой" at bounding box center [140, 310] width 23 height 12
click at [154, 304] on span "громкий" at bounding box center [174, 310] width 40 height 12
click at [196, 304] on span "смех" at bounding box center [208, 310] width 24 height 12
click at [64, 325] on span "Только" at bounding box center [60, 331] width 34 height 12
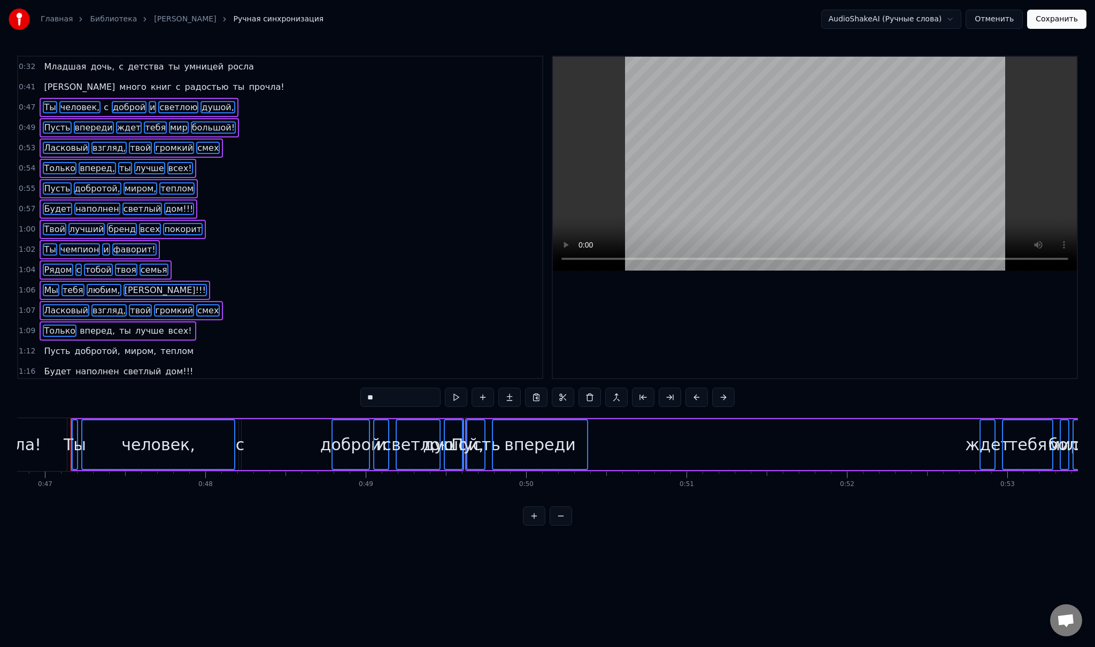
click at [81, 325] on span "вперед," at bounding box center [97, 331] width 37 height 12
click at [118, 325] on span "ты" at bounding box center [125, 331] width 14 height 12
click at [134, 325] on span "лучше" at bounding box center [149, 331] width 31 height 12
click at [167, 325] on span "всех!" at bounding box center [180, 331] width 26 height 12
click at [56, 345] on span "Пусть" at bounding box center [57, 351] width 28 height 12
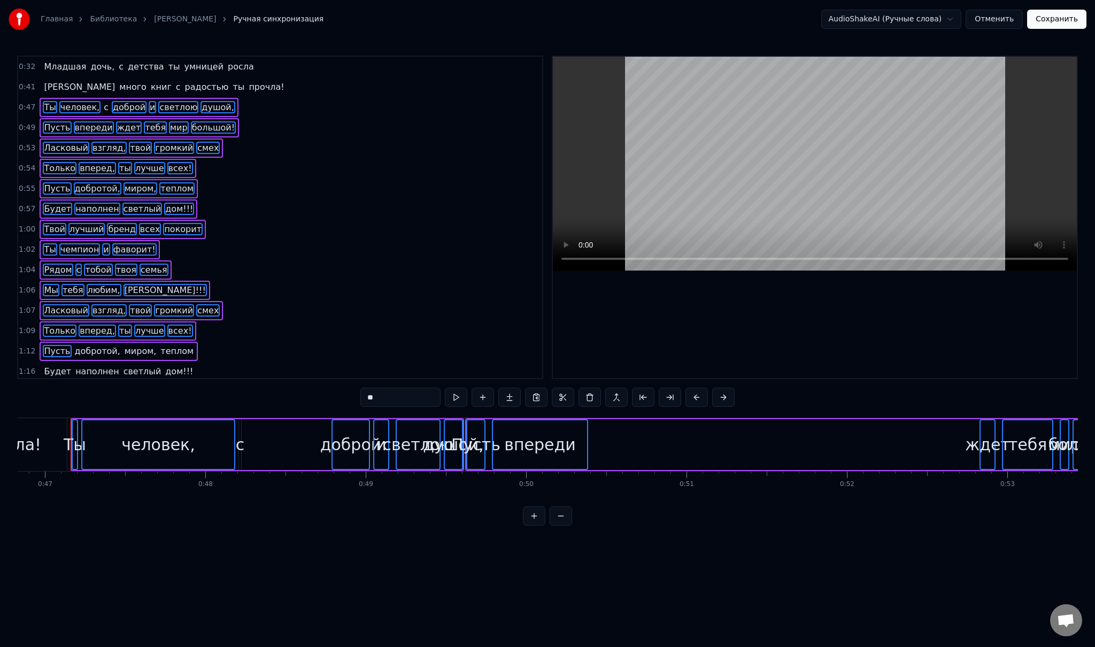
click at [83, 345] on span "добротой," at bounding box center [98, 351] width 48 height 12
click at [127, 345] on span "миром," at bounding box center [140, 351] width 34 height 12
click at [159, 345] on span "теплом" at bounding box center [176, 351] width 35 height 12
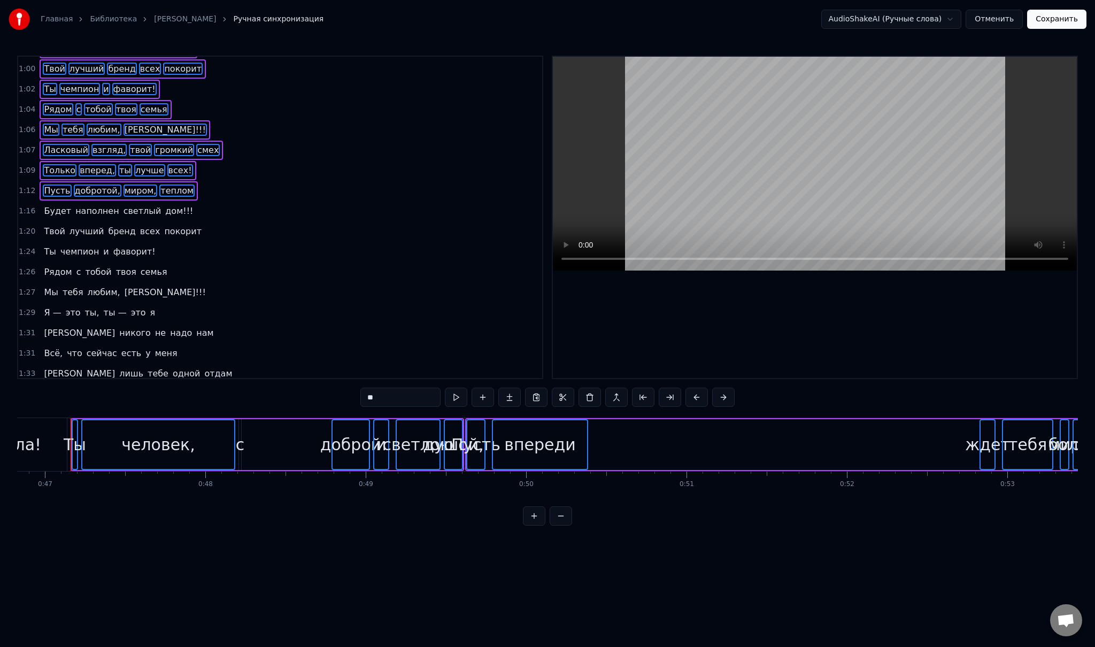
click at [54, 205] on span "Будет" at bounding box center [57, 211] width 29 height 12
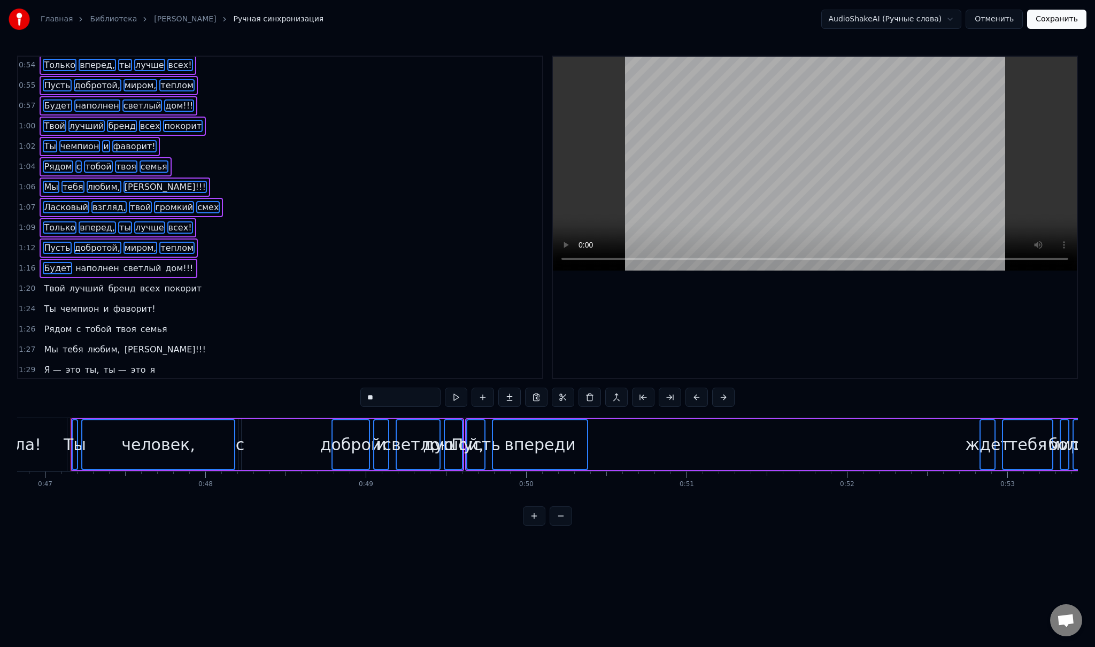
scroll to position [0, 0]
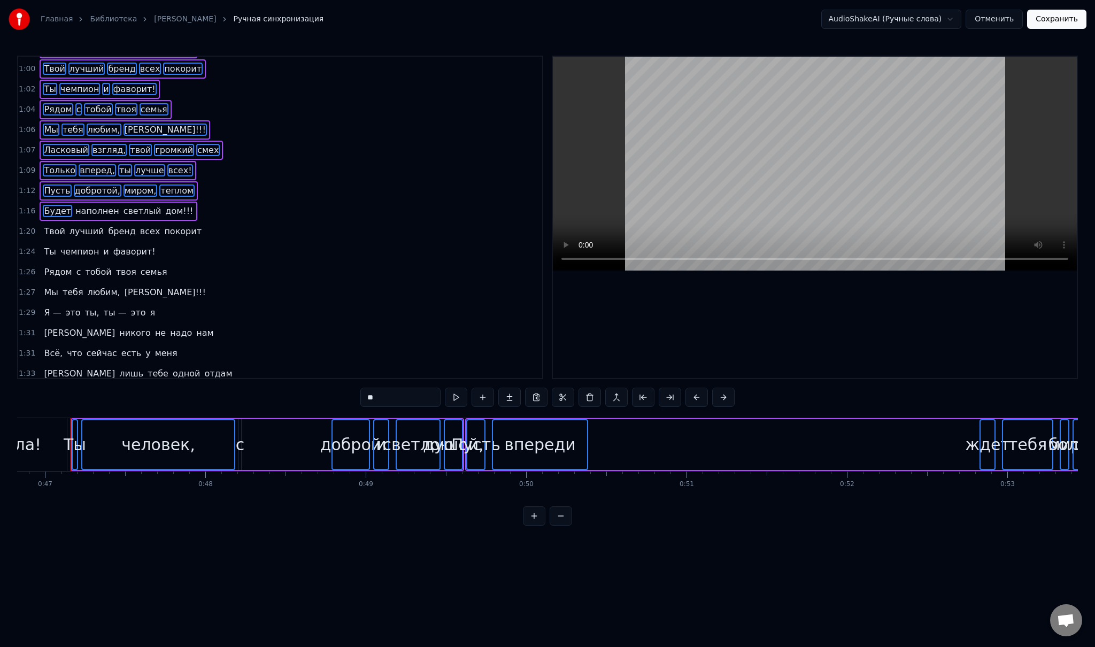
click at [83, 205] on span "наполнен" at bounding box center [97, 211] width 46 height 12
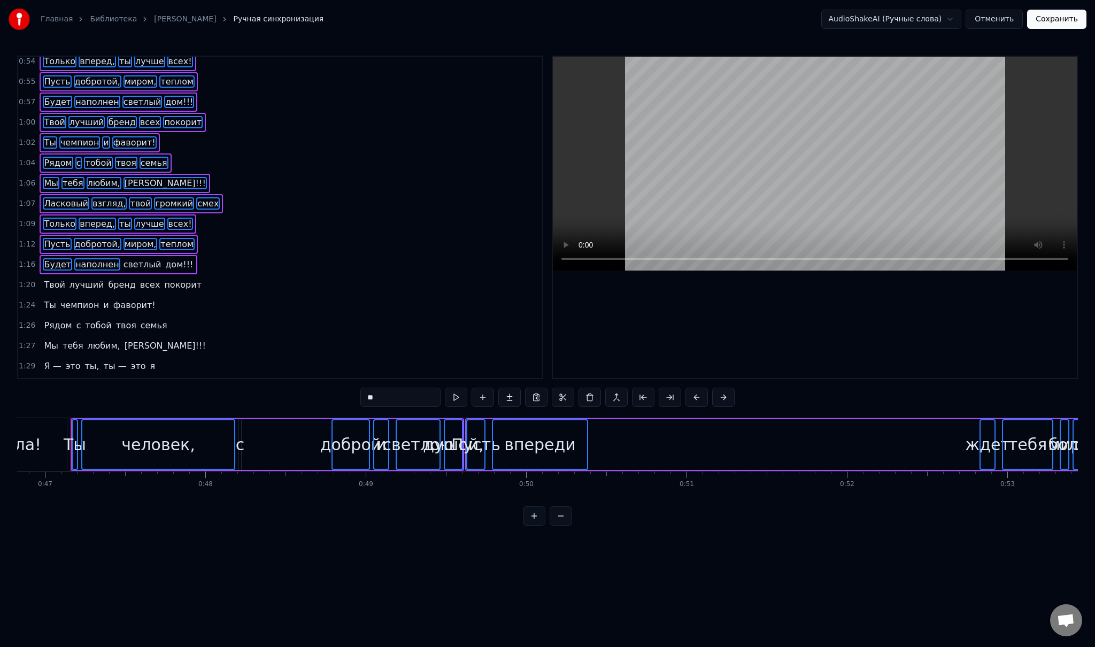
click at [122, 259] on span "светлый" at bounding box center [142, 264] width 40 height 12
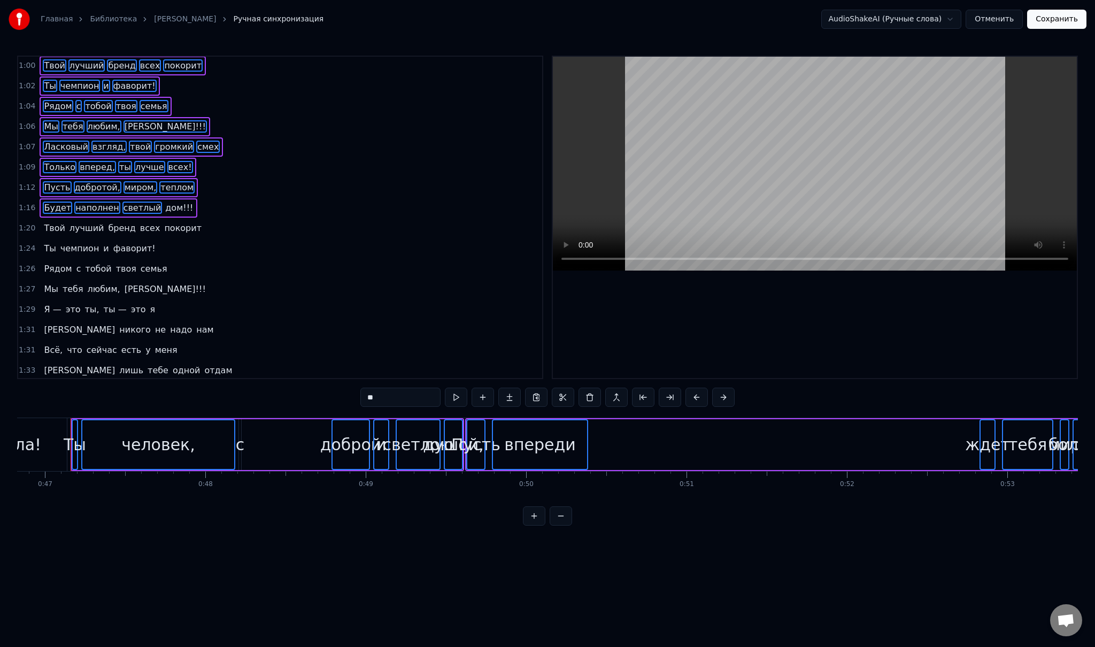
click at [164, 202] on span "дом!!!" at bounding box center [179, 208] width 30 height 12
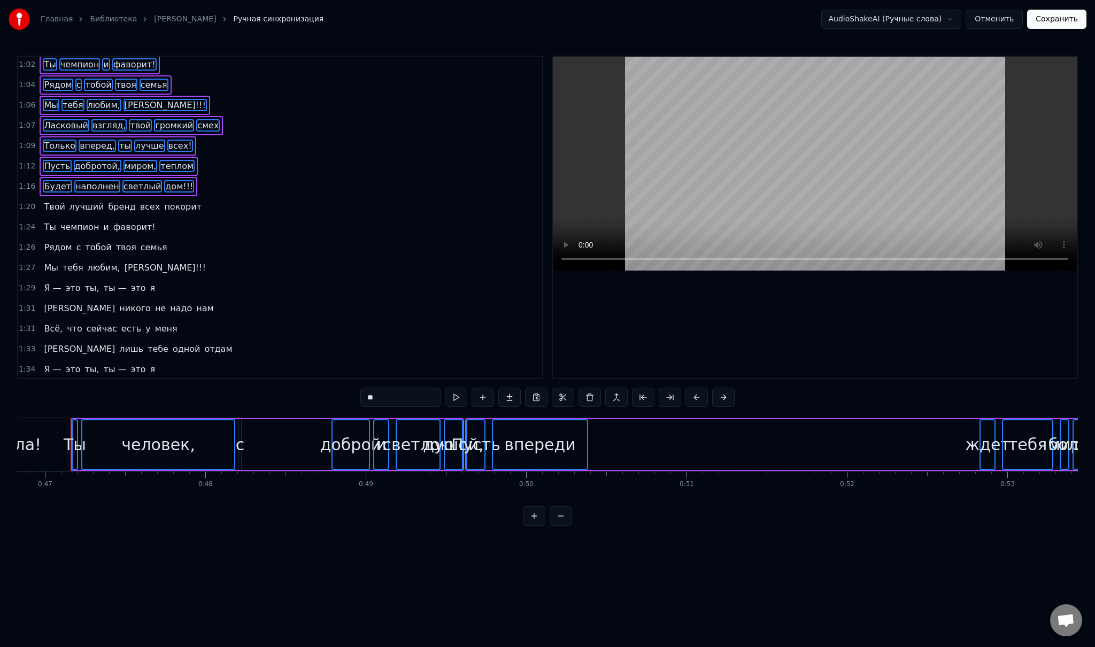
click at [47, 200] on span "Твой" at bounding box center [54, 206] width 23 height 12
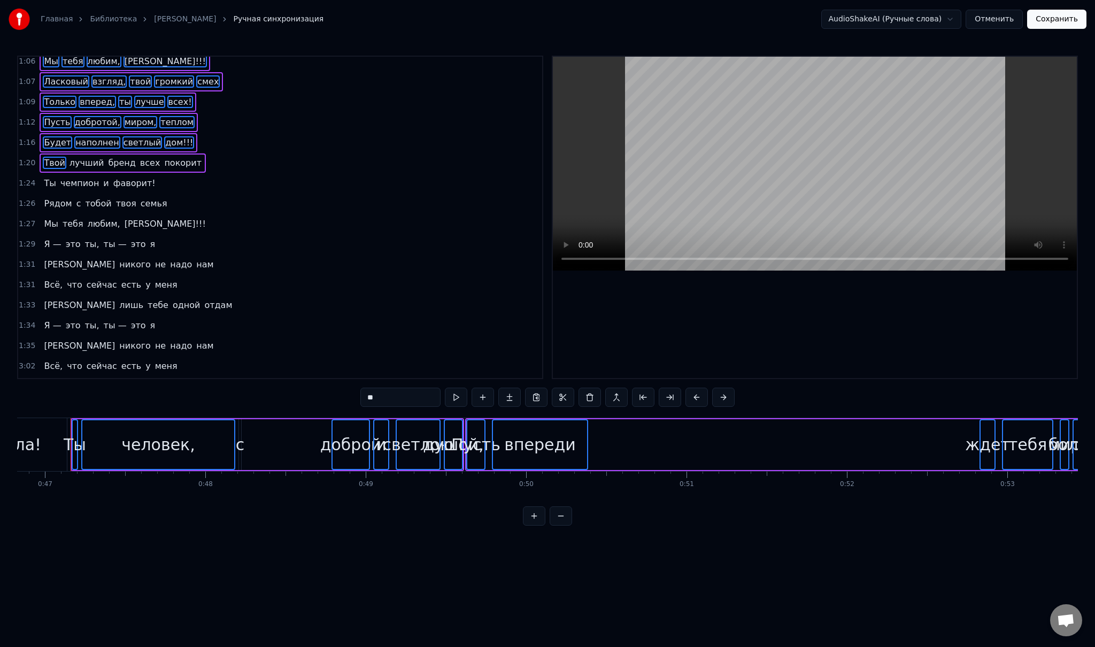
click at [76, 157] on span "лучший" at bounding box center [86, 163] width 37 height 12
click at [109, 159] on span "бренд" at bounding box center [121, 165] width 29 height 12
click at [139, 157] on span "всех" at bounding box center [150, 163] width 22 height 12
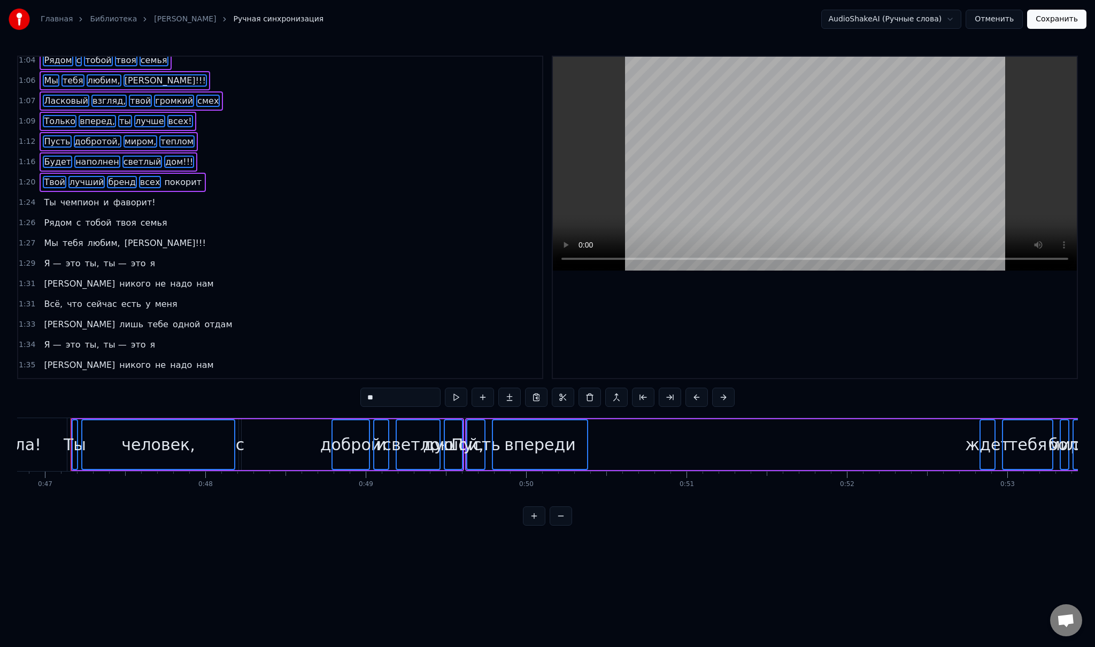
click at [163, 176] on span "покорит" at bounding box center [183, 182] width 40 height 12
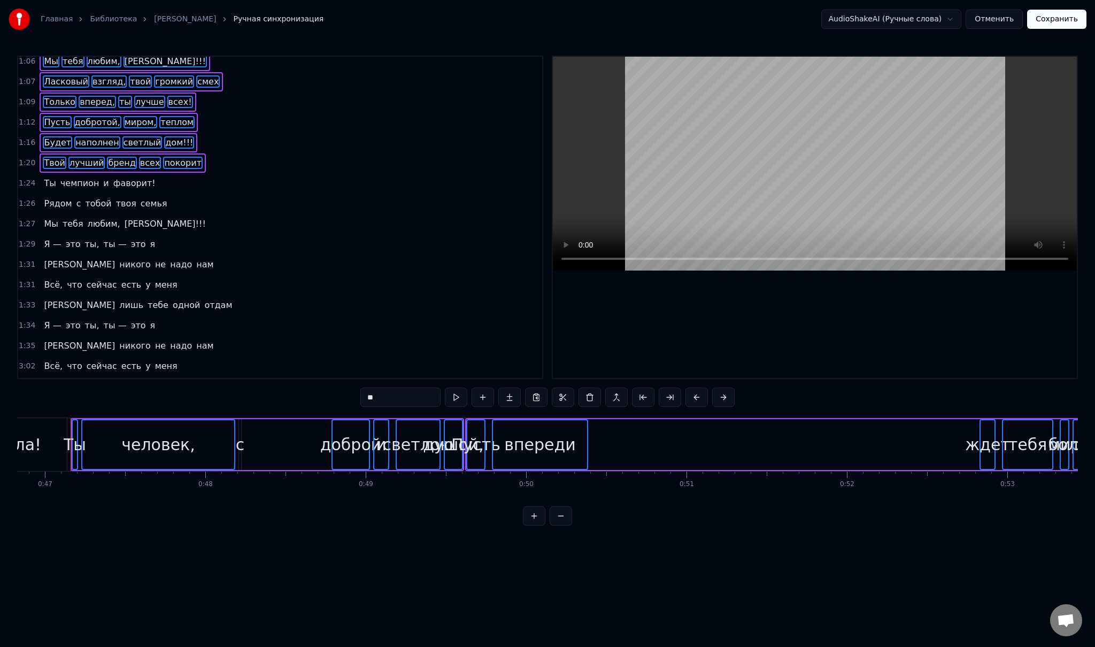
click at [51, 177] on span "Ты" at bounding box center [50, 183] width 14 height 12
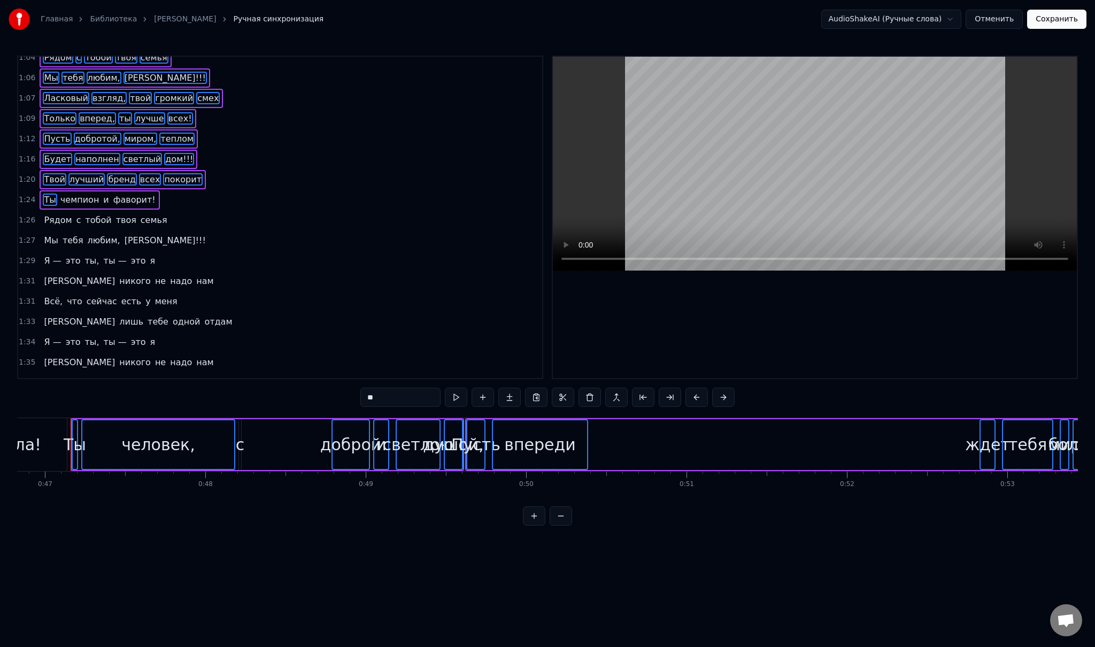
scroll to position [229, 0]
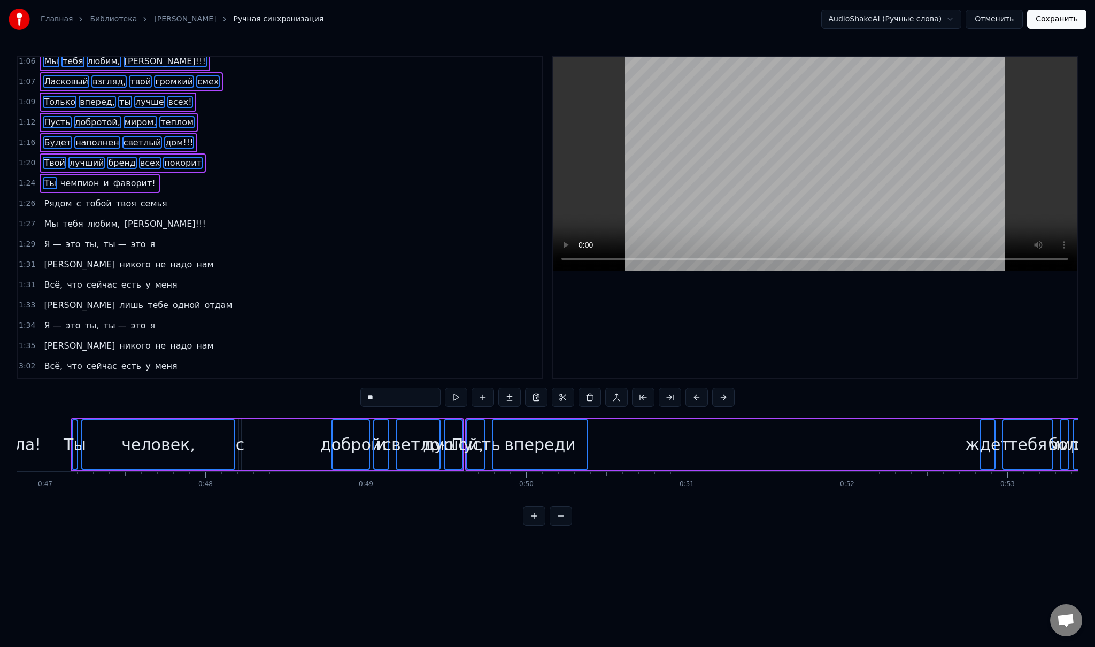
click at [64, 177] on span "чемпион" at bounding box center [79, 183] width 41 height 12
click at [102, 177] on span "и" at bounding box center [105, 183] width 7 height 12
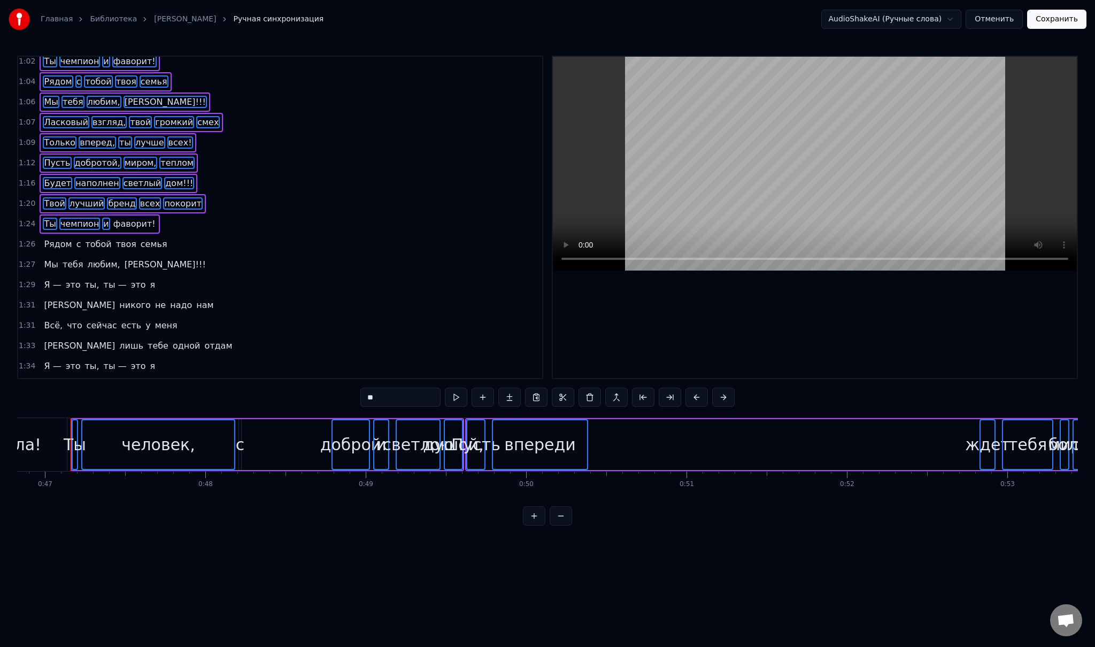
click at [126, 218] on span "фаворит!" at bounding box center [134, 224] width 44 height 12
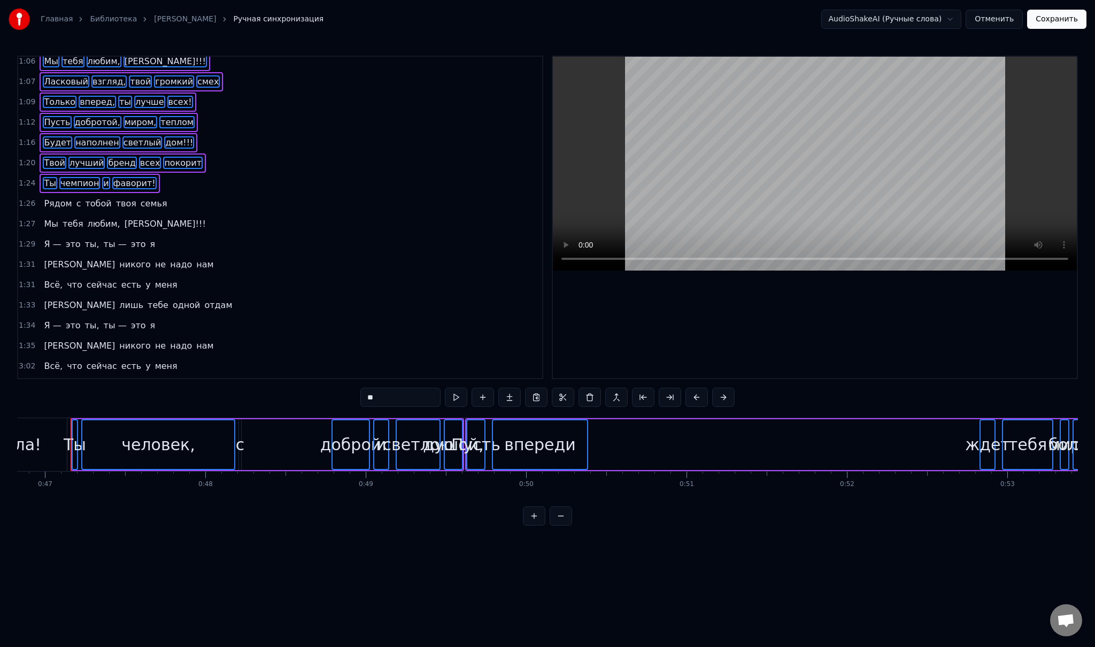
click at [55, 197] on span "Рядом" at bounding box center [58, 203] width 30 height 12
click at [75, 197] on span "с" at bounding box center [78, 203] width 7 height 13
click at [75, 197] on span "с" at bounding box center [78, 203] width 7 height 12
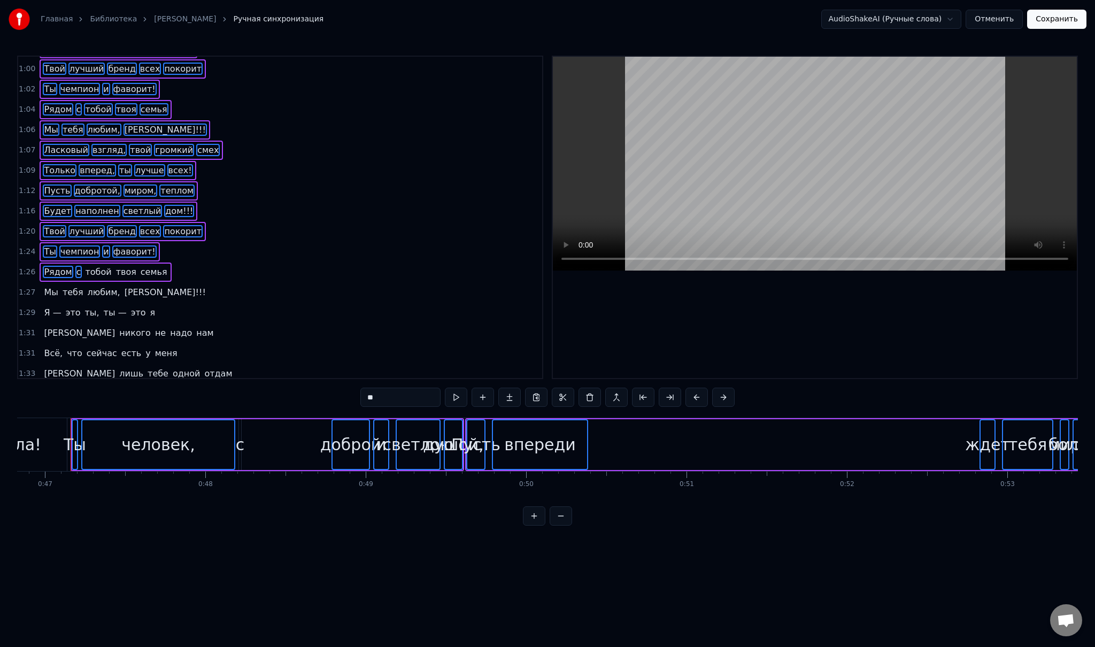
click at [92, 266] on span "тобой" at bounding box center [98, 272] width 28 height 12
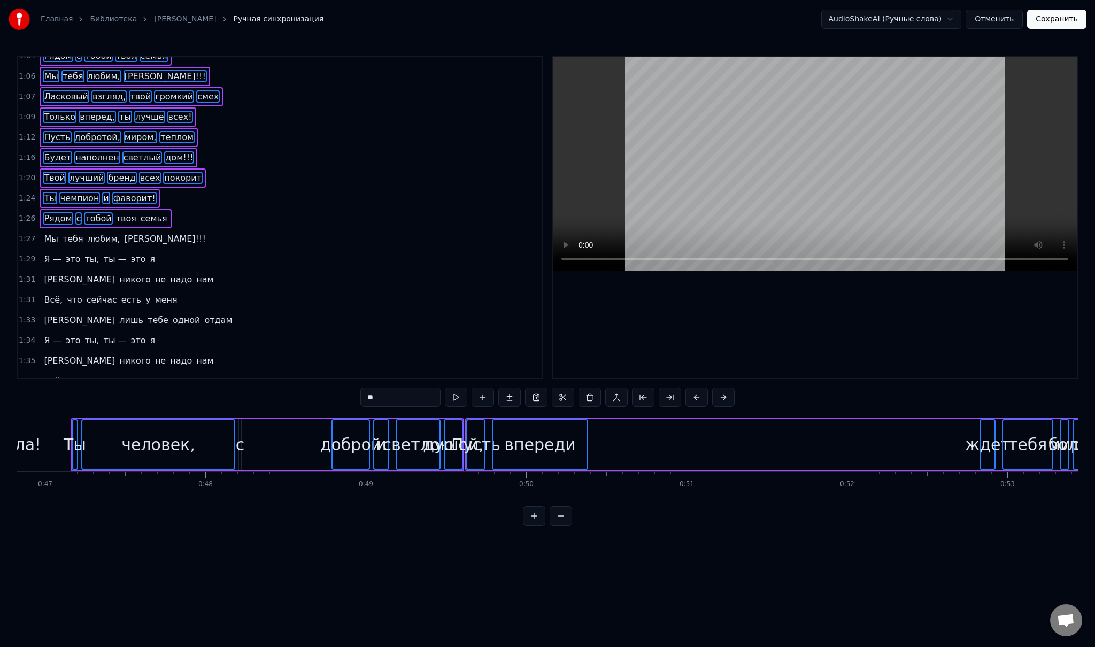
click at [115, 212] on span "твоя" at bounding box center [126, 218] width 22 height 12
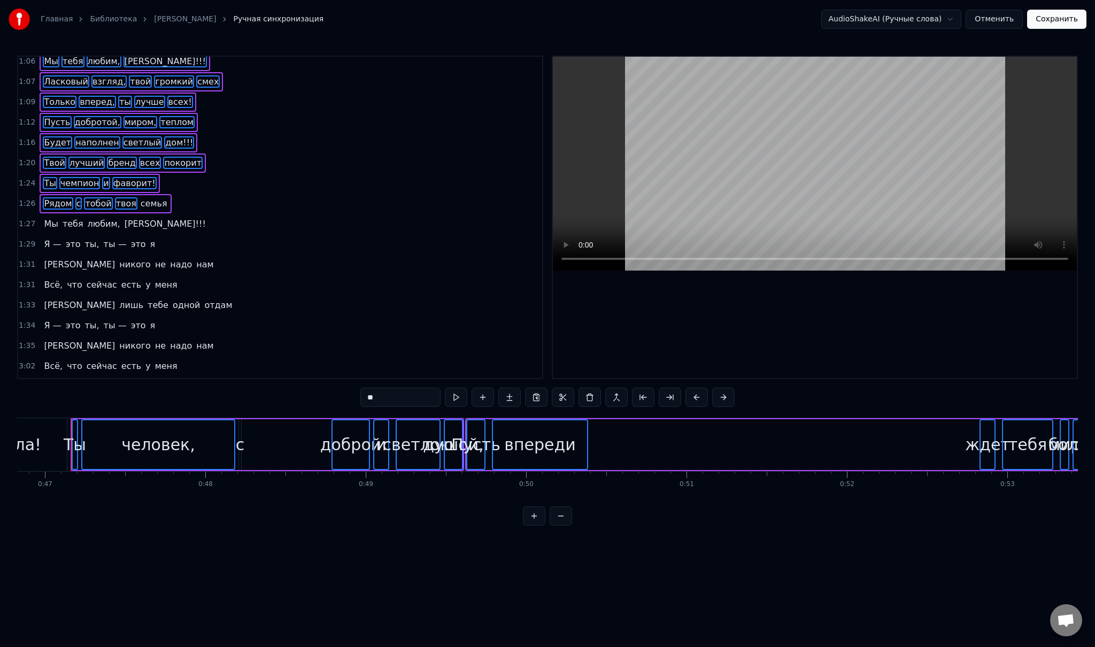
click at [140, 197] on span "семья" at bounding box center [154, 203] width 29 height 12
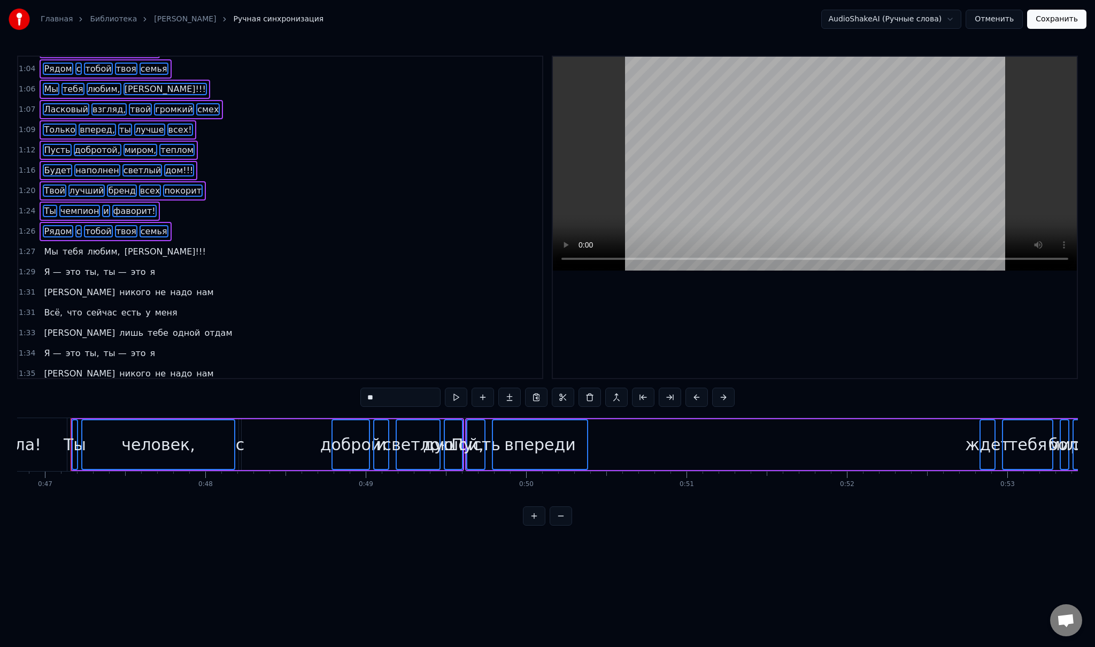
click at [44, 266] on span "Я —" at bounding box center [52, 272] width 19 height 12
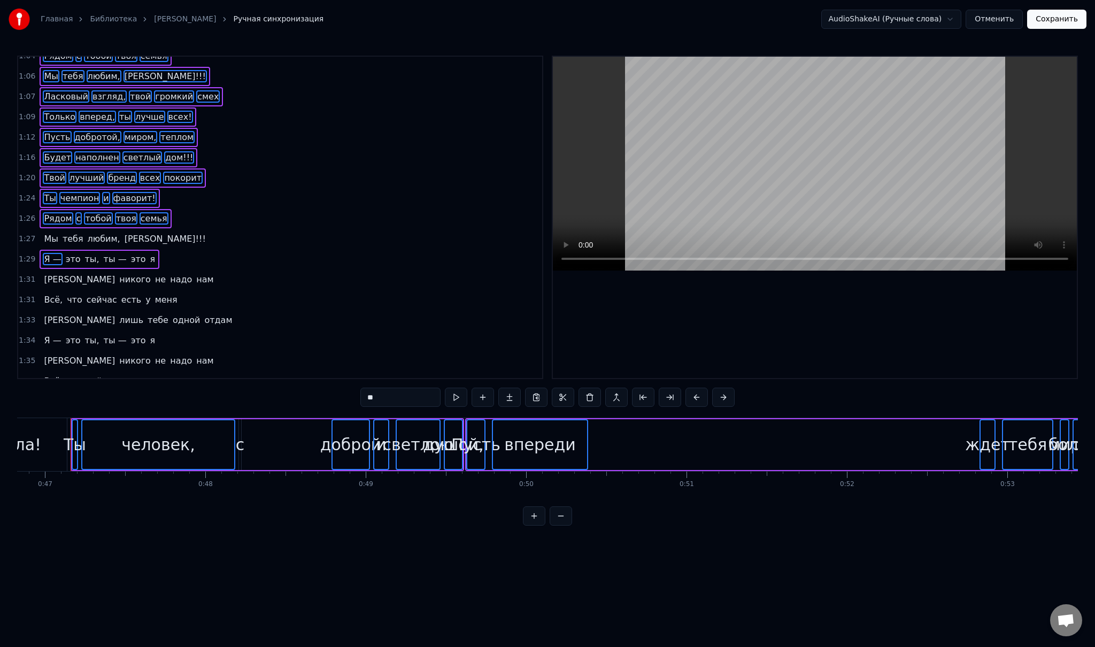
click at [49, 233] on span "Мы" at bounding box center [51, 239] width 16 height 12
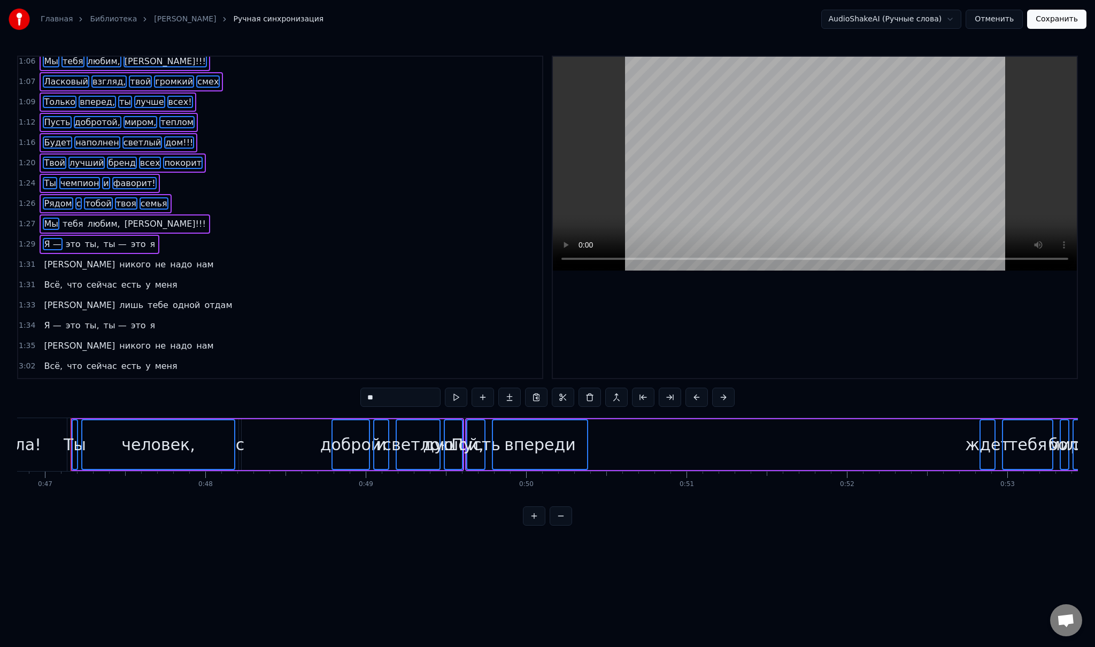
click at [68, 218] on span "тебя" at bounding box center [72, 224] width 23 height 12
click at [68, 238] on span "это" at bounding box center [73, 244] width 17 height 12
click at [87, 218] on span "любим," at bounding box center [104, 224] width 35 height 12
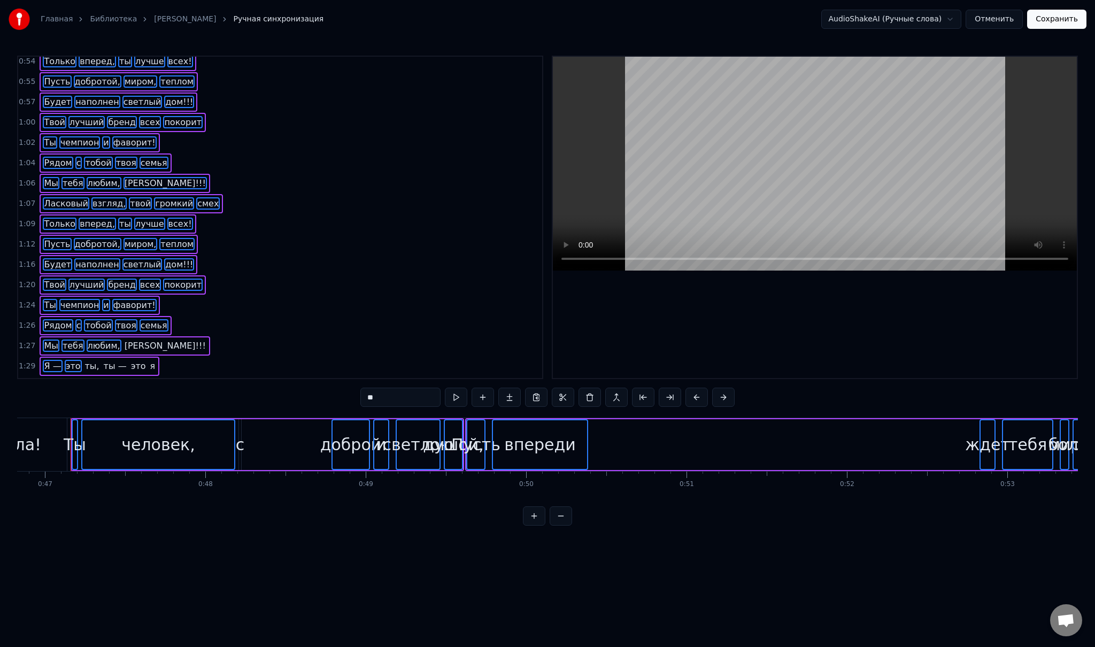
scroll to position [185, 0]
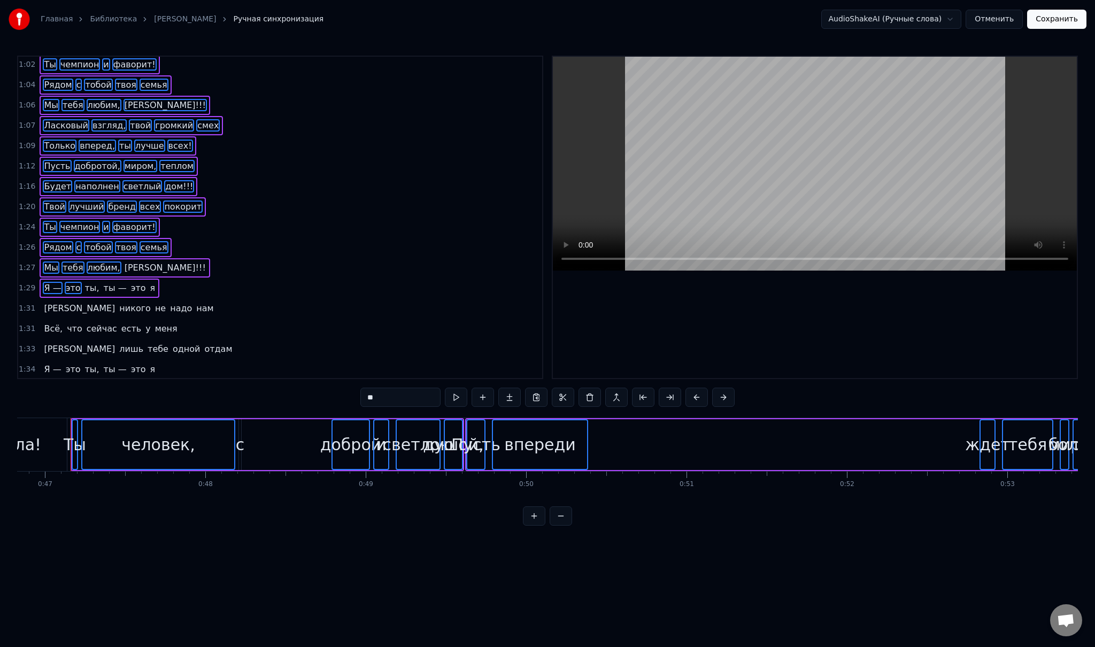
click at [84, 282] on span "ты," at bounding box center [92, 288] width 17 height 12
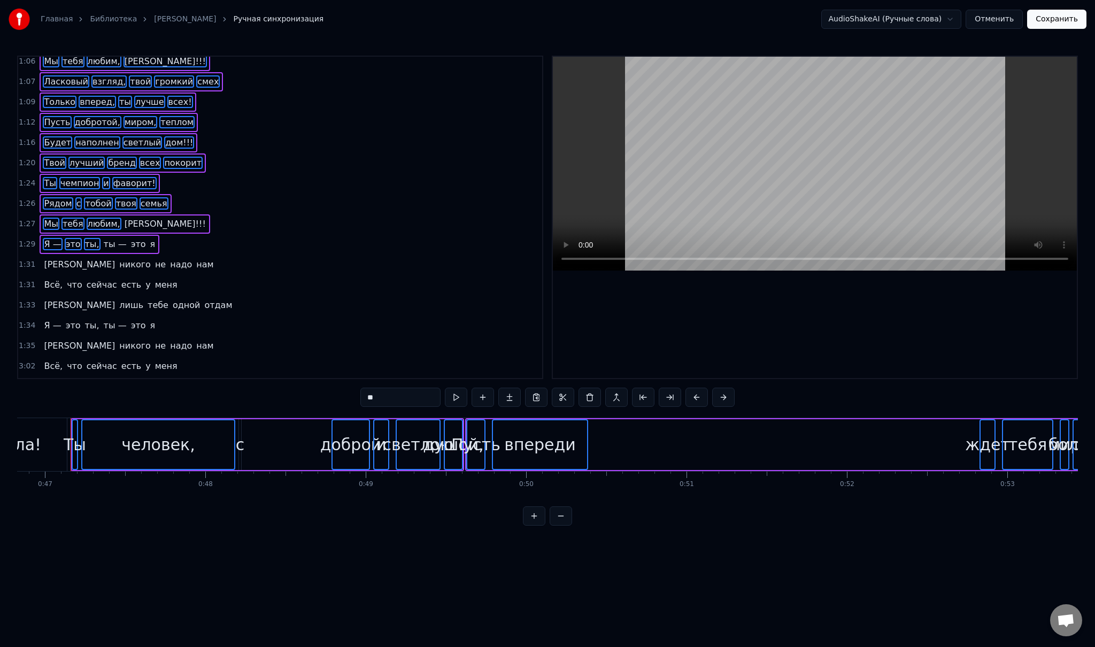
click at [103, 238] on span "ты —" at bounding box center [115, 244] width 25 height 12
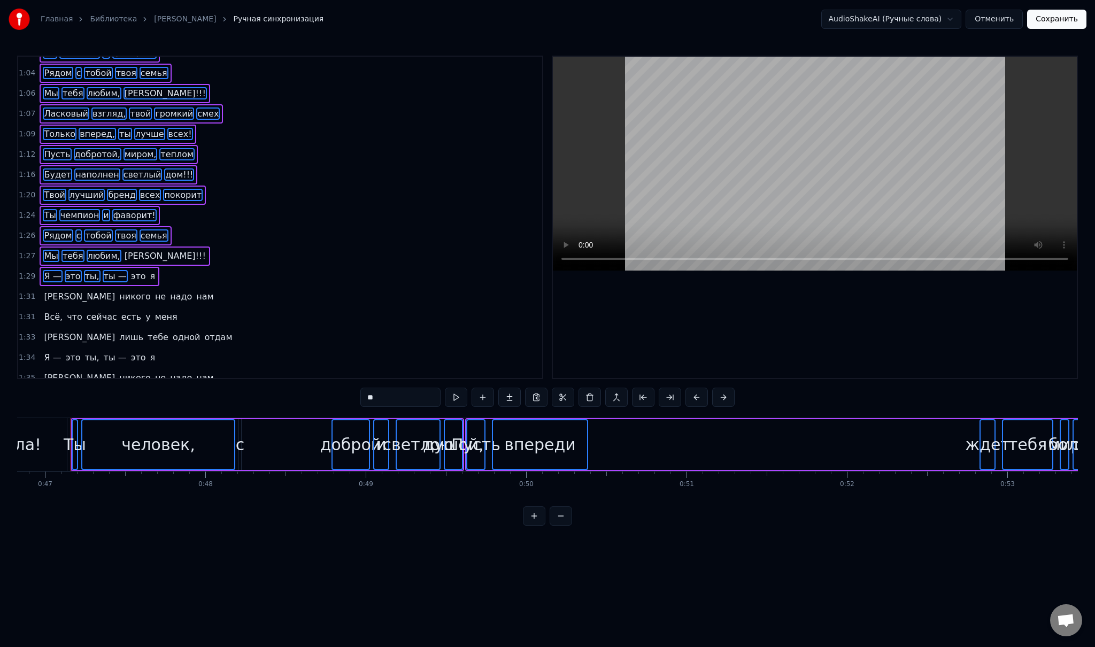
click at [126, 250] on span "[PERSON_NAME]!!!" at bounding box center [164, 256] width 83 height 12
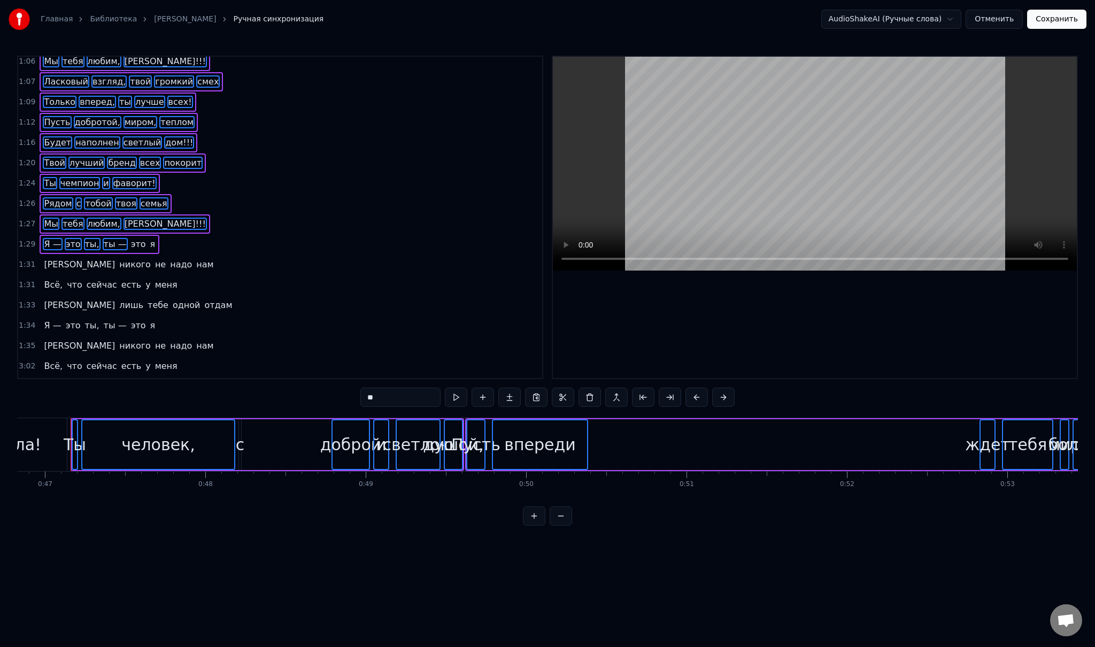
click at [130, 238] on span "это" at bounding box center [138, 244] width 17 height 12
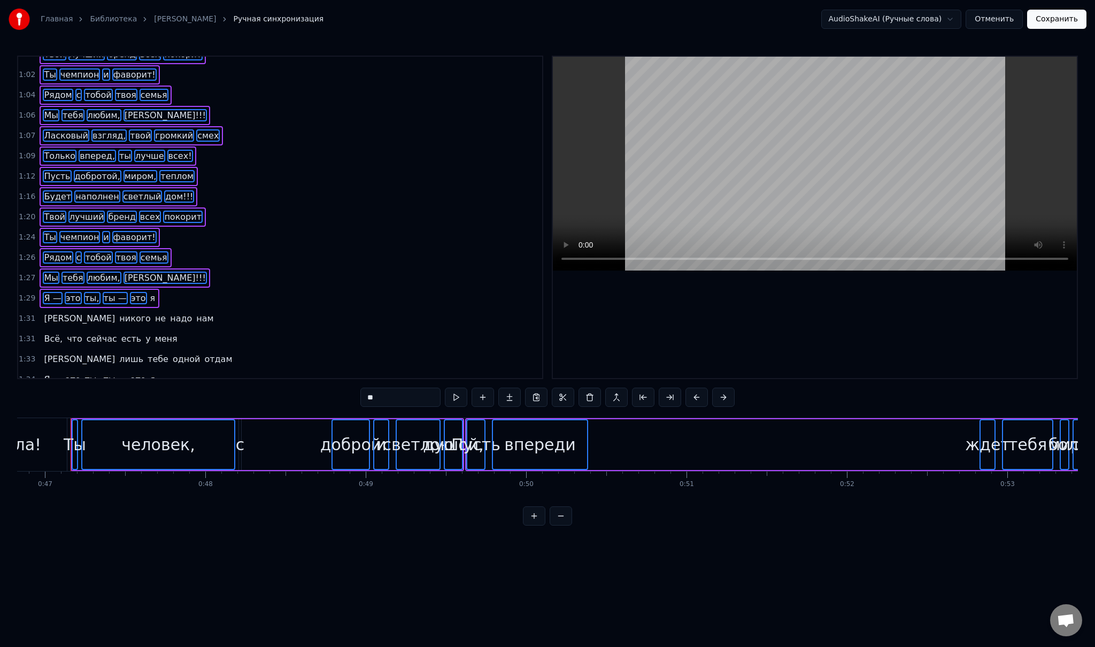
click at [149, 292] on span "я" at bounding box center [152, 298] width 7 height 12
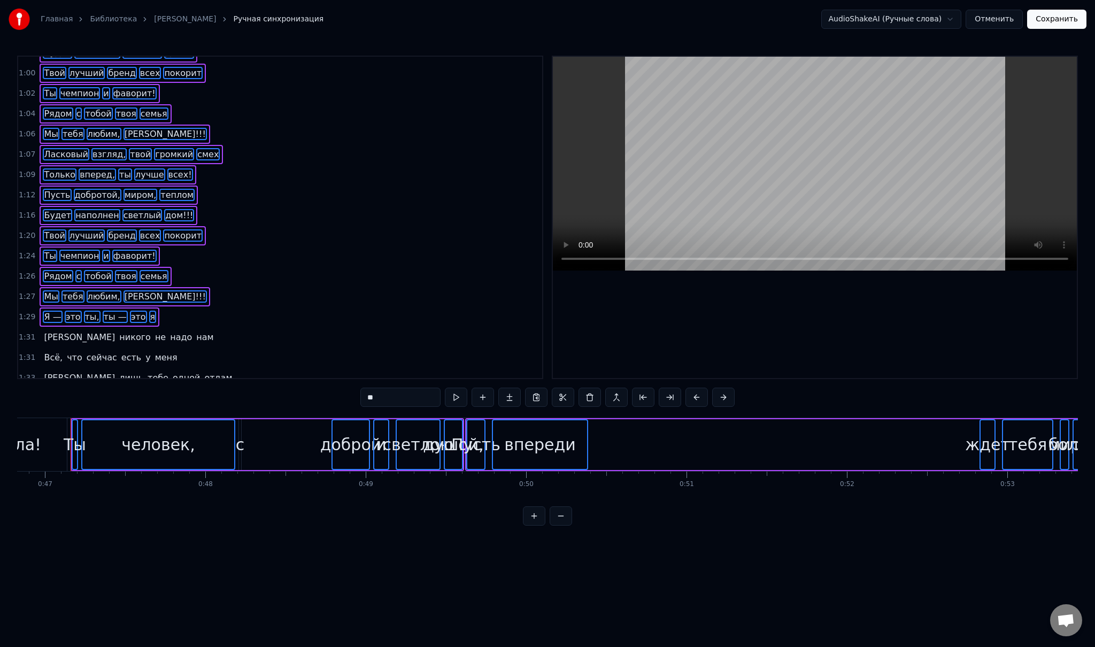
click at [44, 331] on span "[PERSON_NAME]" at bounding box center [79, 337] width 73 height 12
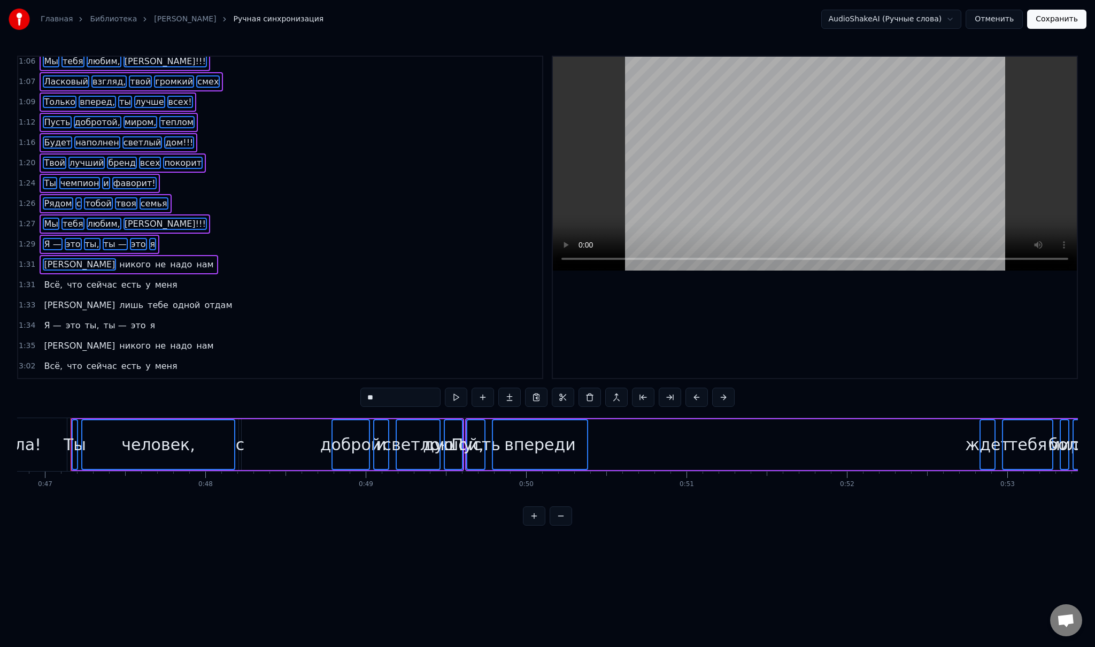
click at [118, 258] on span "никого" at bounding box center [135, 264] width 34 height 12
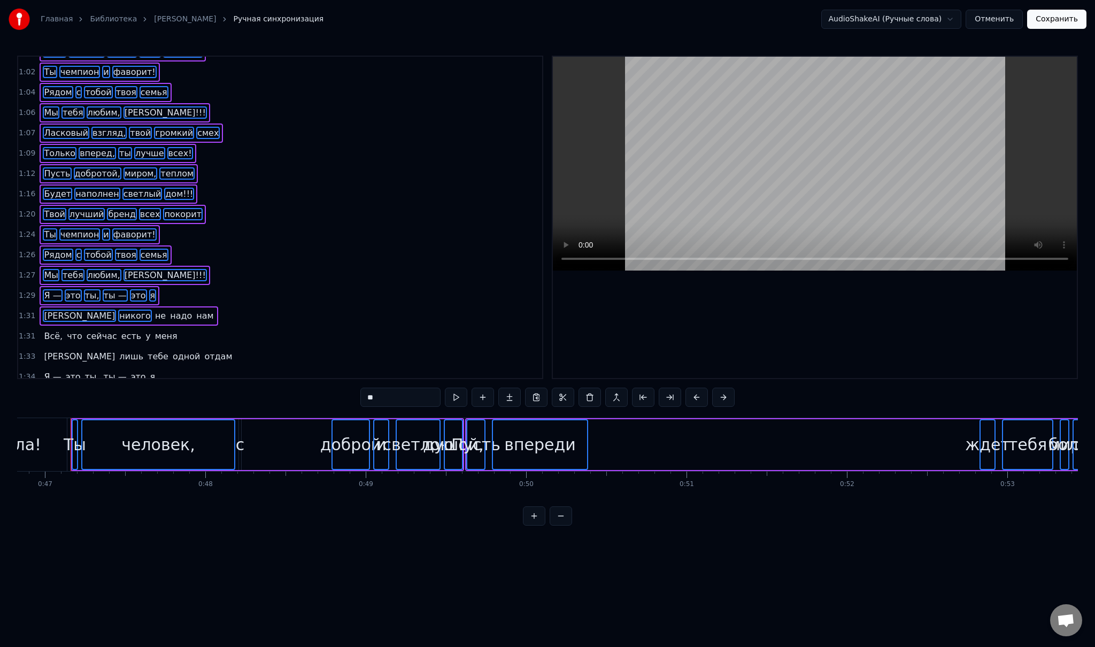
scroll to position [229, 0]
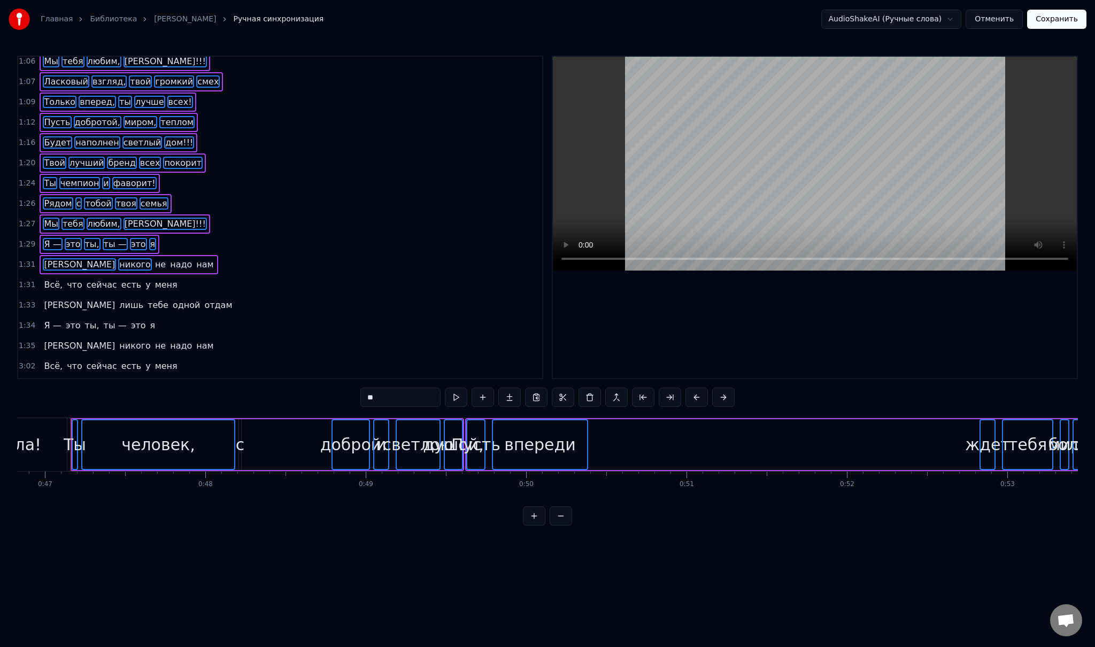
click at [154, 258] on span "не" at bounding box center [160, 264] width 13 height 12
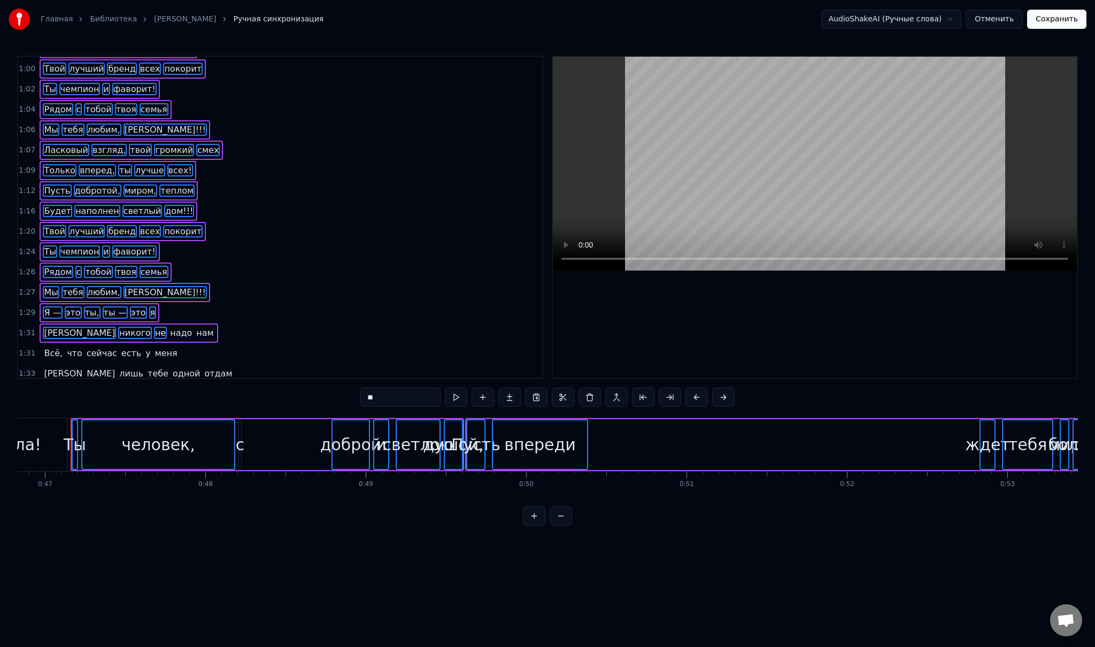
click at [169, 327] on span "надо" at bounding box center [181, 333] width 24 height 12
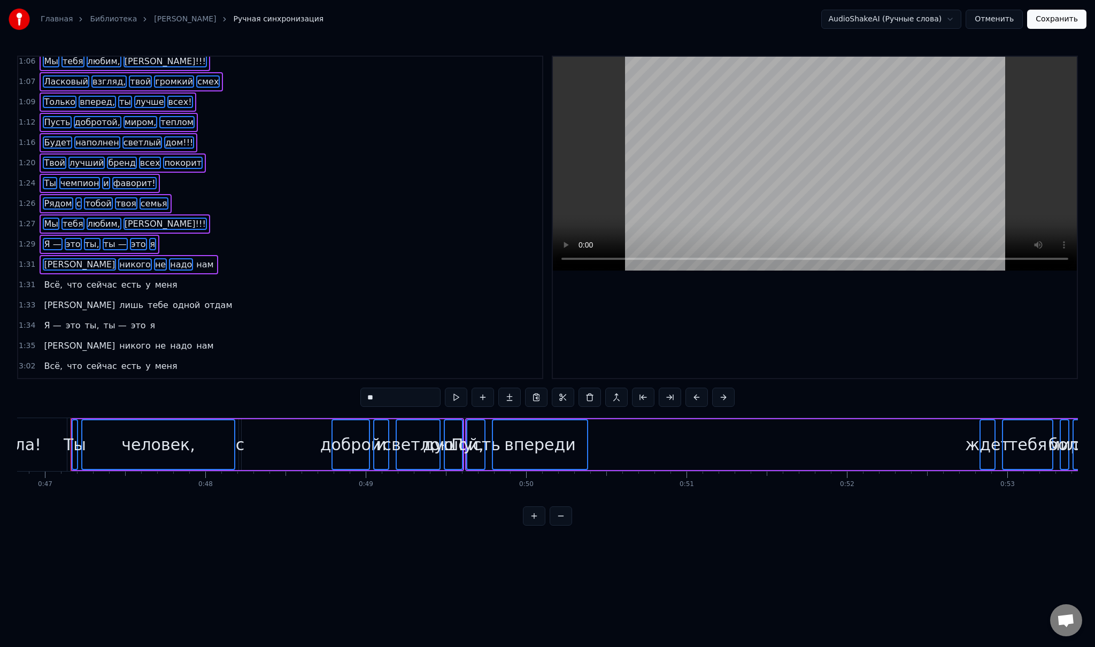
click at [195, 258] on span "нам" at bounding box center [204, 264] width 19 height 12
click at [51, 279] on span "Всё," at bounding box center [53, 285] width 21 height 12
click at [66, 279] on span "что" at bounding box center [75, 285] width 18 height 12
click at [94, 279] on span "сейчас" at bounding box center [102, 285] width 33 height 12
click at [120, 279] on span "есть" at bounding box center [131, 285] width 22 height 12
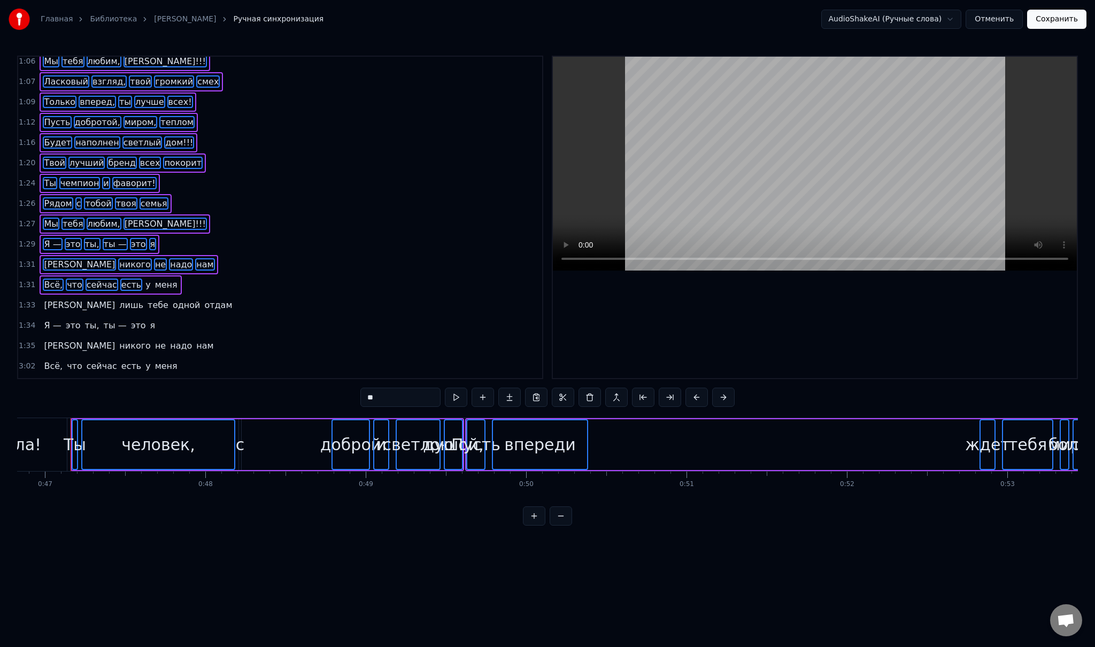
click at [144, 279] on span "у" at bounding box center [147, 285] width 7 height 12
click at [154, 279] on span "меня" at bounding box center [166, 285] width 25 height 12
click at [45, 299] on span "[PERSON_NAME]" at bounding box center [79, 305] width 73 height 12
click at [118, 299] on span "лишь" at bounding box center [131, 305] width 26 height 12
click at [146, 299] on span "тебе" at bounding box center [157, 305] width 23 height 12
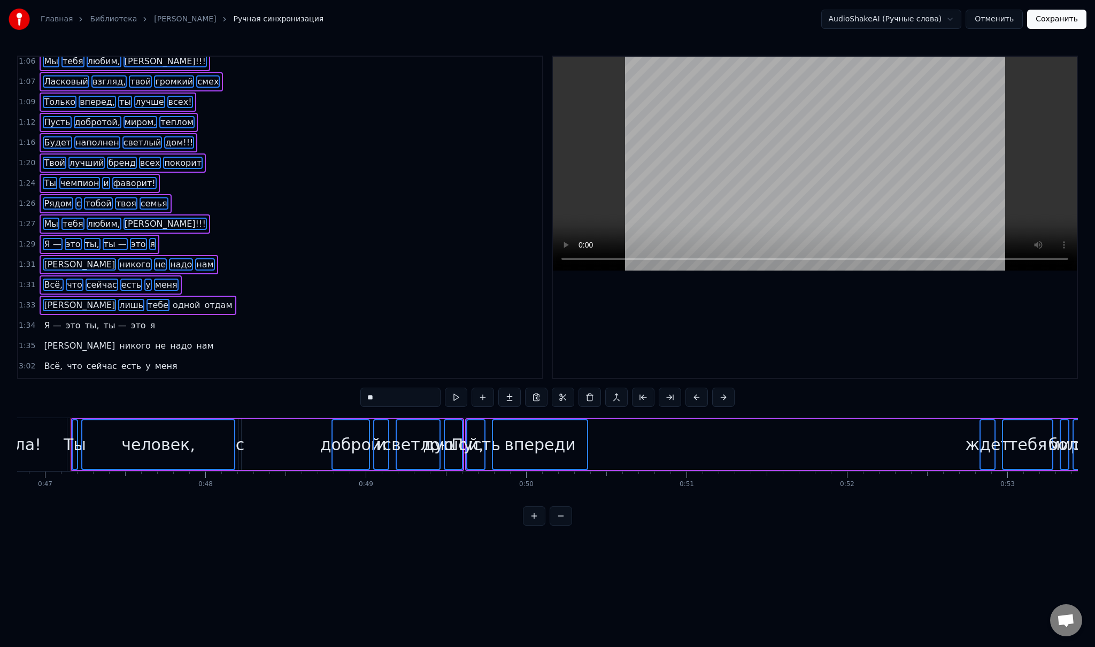
click at [172, 299] on span "одной" at bounding box center [187, 305] width 30 height 12
click at [203, 299] on span "отдам" at bounding box center [218, 305] width 30 height 12
click at [44, 319] on span "Я —" at bounding box center [52, 325] width 19 height 12
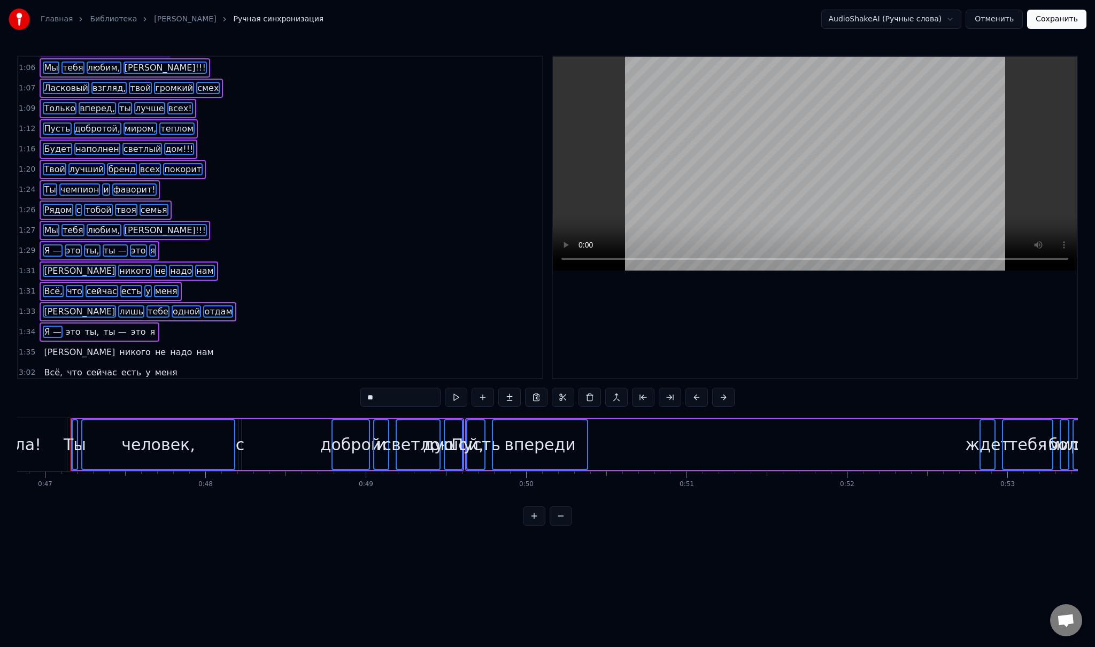
click at [71, 326] on span "это" at bounding box center [73, 332] width 17 height 12
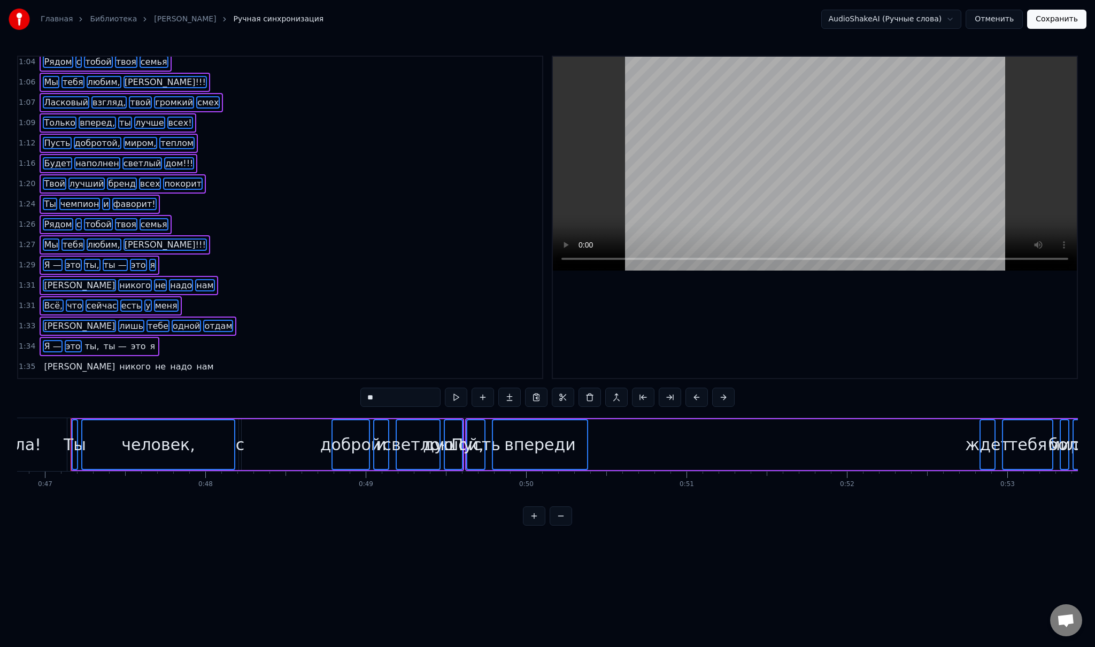
click at [84, 340] on span "ты," at bounding box center [92, 346] width 17 height 12
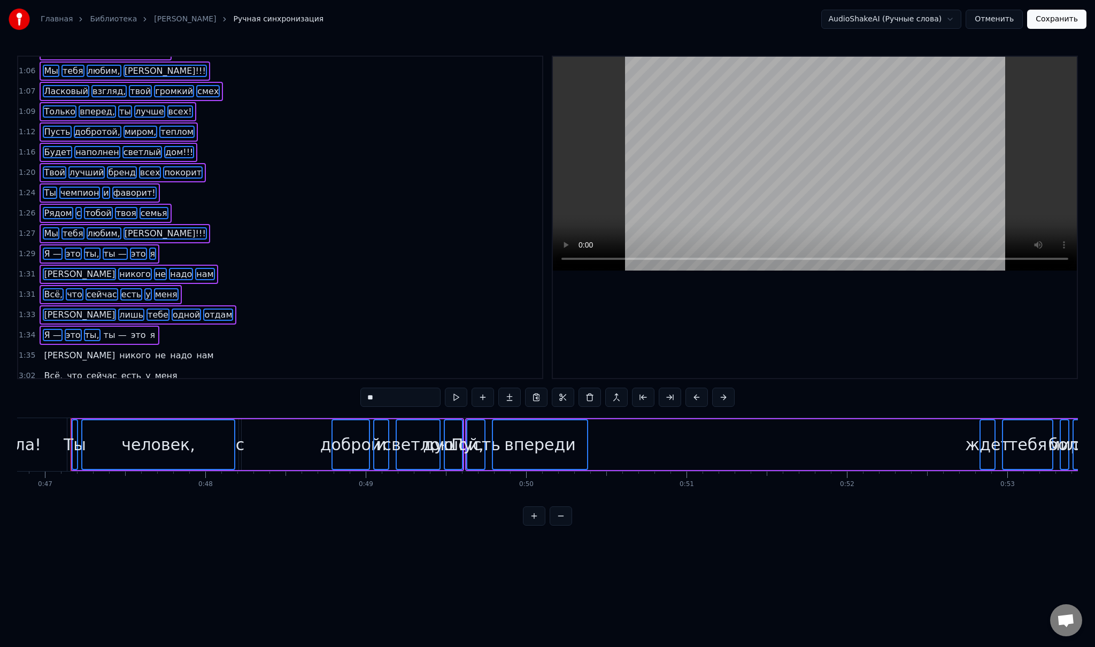
click at [103, 329] on span "ты —" at bounding box center [115, 335] width 25 height 12
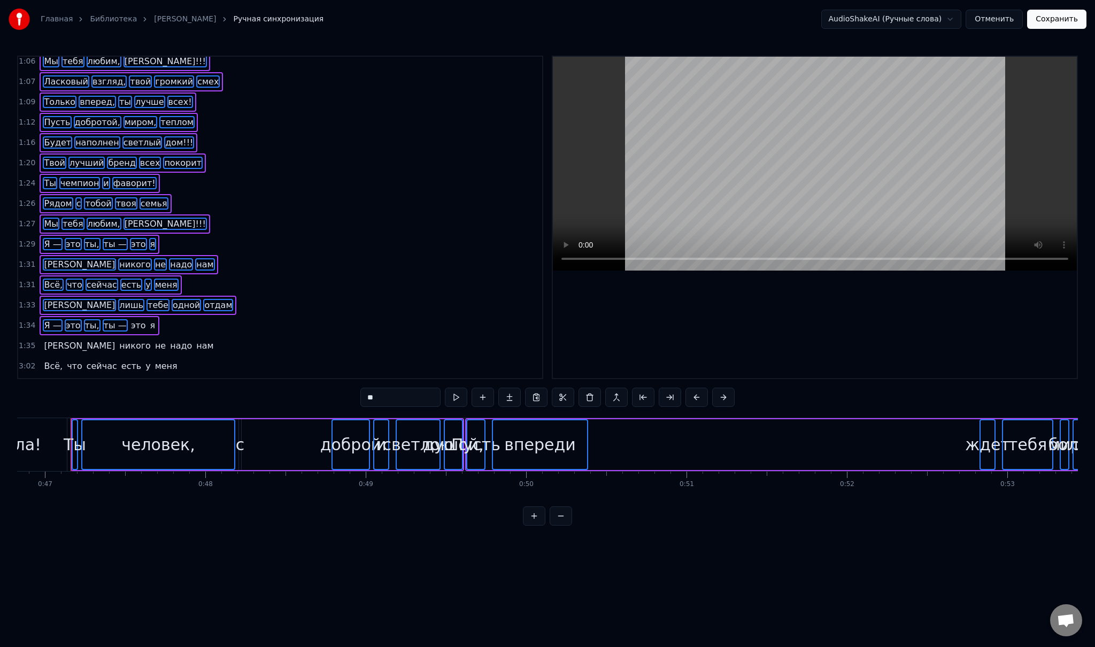
click at [130, 319] on span "это" at bounding box center [138, 325] width 17 height 12
click at [149, 319] on span "я" at bounding box center [152, 325] width 7 height 12
click at [46, 339] on span "[PERSON_NAME]" at bounding box center [79, 345] width 73 height 12
click at [118, 339] on span "никого" at bounding box center [135, 345] width 34 height 12
click at [154, 339] on span "не" at bounding box center [160, 345] width 13 height 12
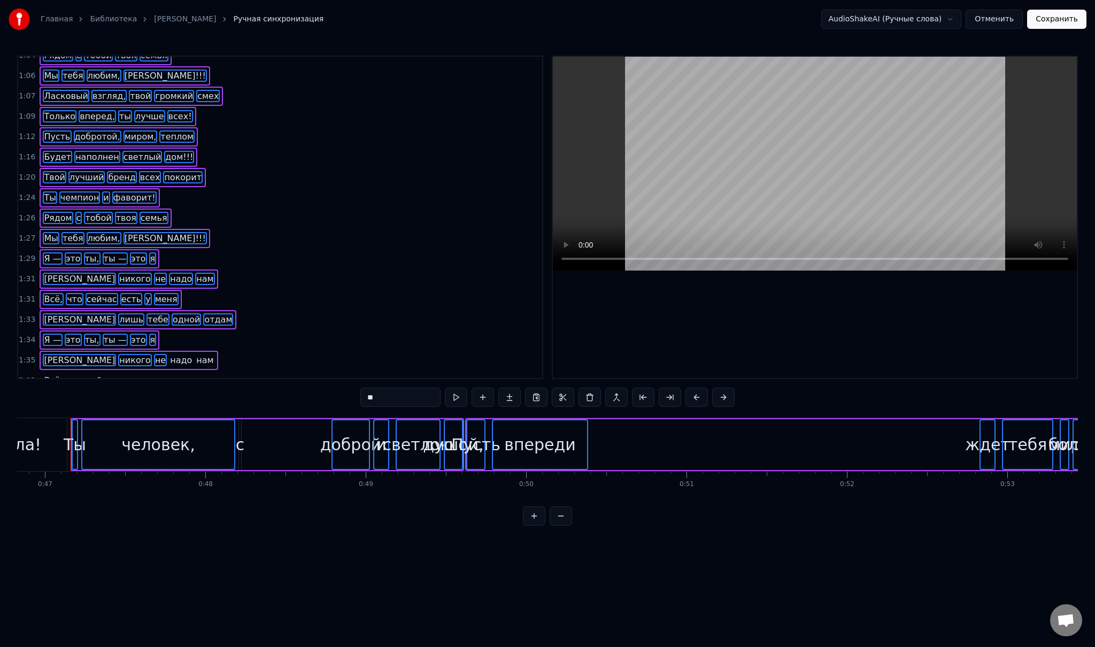
click at [169, 354] on span "надо" at bounding box center [181, 360] width 24 height 12
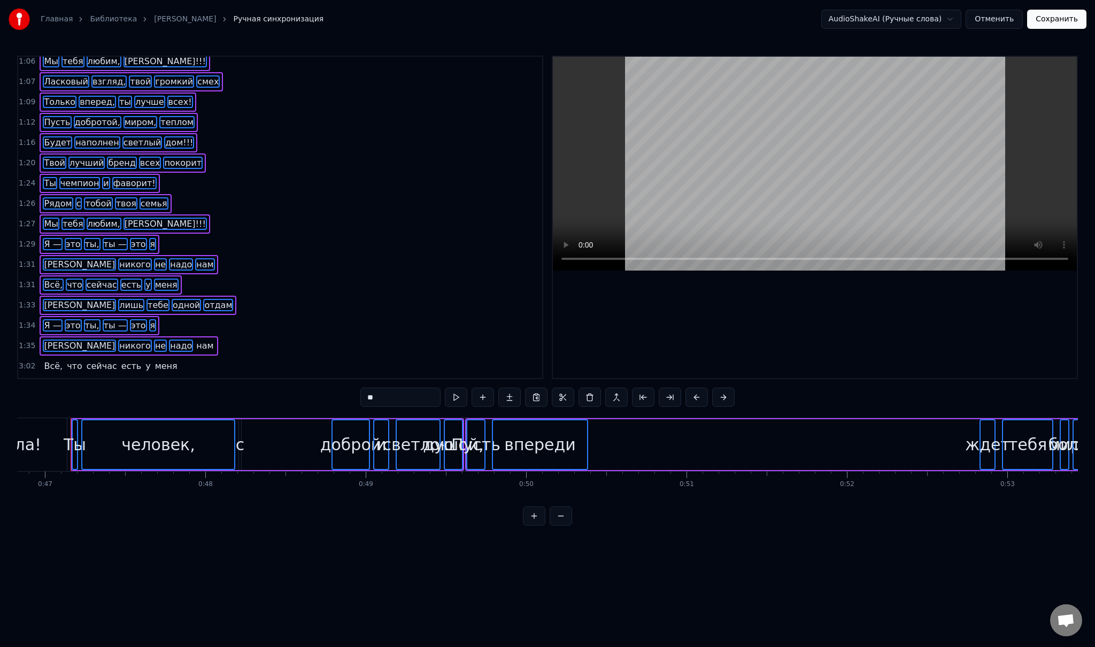
click at [195, 339] on span "нам" at bounding box center [204, 345] width 19 height 12
click at [48, 360] on span "Всё," at bounding box center [53, 366] width 21 height 12
click at [69, 360] on span "что" at bounding box center [75, 366] width 18 height 12
click at [88, 360] on span "сейчас" at bounding box center [102, 366] width 33 height 12
click at [120, 360] on span "есть" at bounding box center [131, 366] width 22 height 12
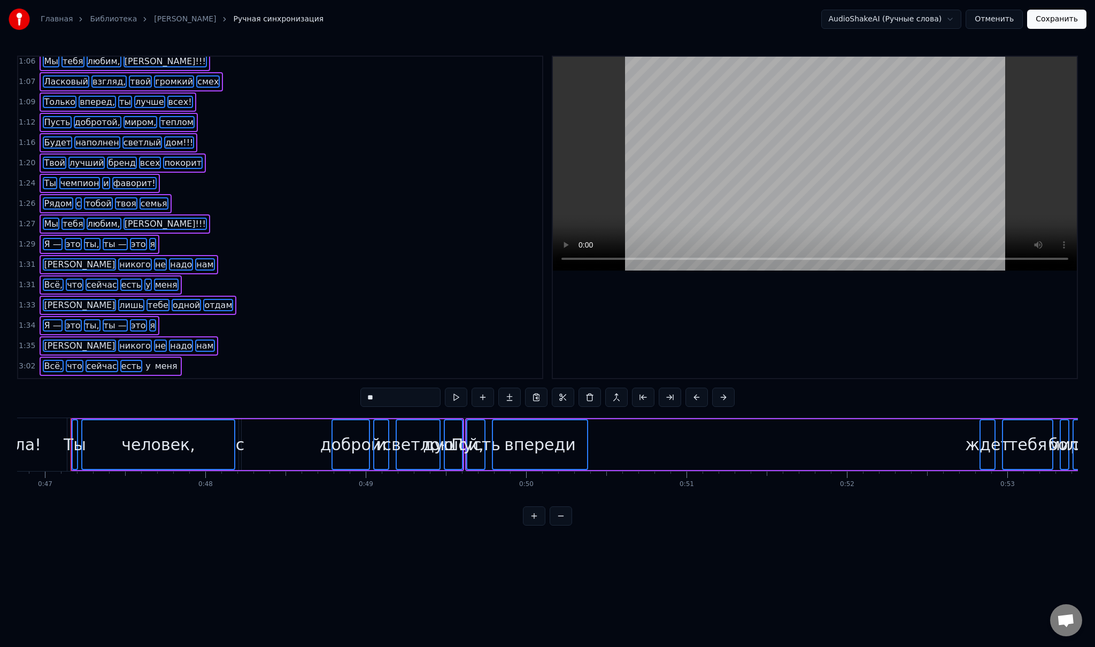
click at [144, 360] on span "у" at bounding box center [147, 366] width 7 height 12
click at [154, 360] on span "меня" at bounding box center [166, 366] width 25 height 12
click at [44, 380] on span "[PERSON_NAME]" at bounding box center [79, 386] width 73 height 12
click at [118, 380] on span "лишь" at bounding box center [131, 386] width 26 height 12
click at [146, 380] on span "тебе" at bounding box center [157, 386] width 23 height 12
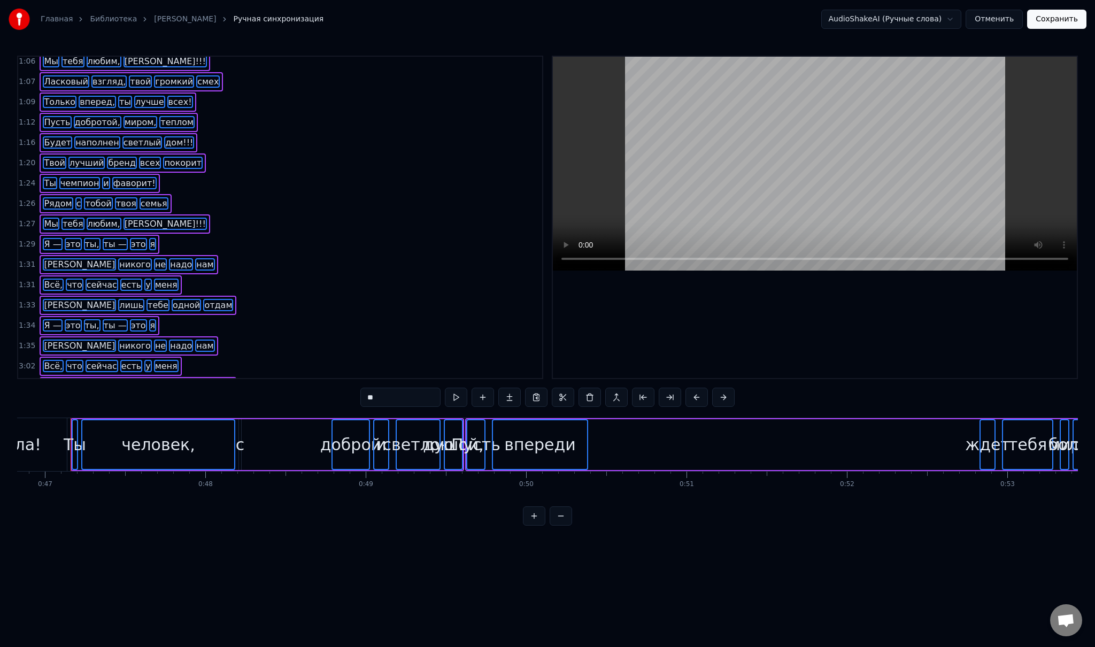
click at [172, 380] on span "одной" at bounding box center [187, 386] width 30 height 12
click at [203, 380] on span "отдам" at bounding box center [218, 386] width 30 height 12
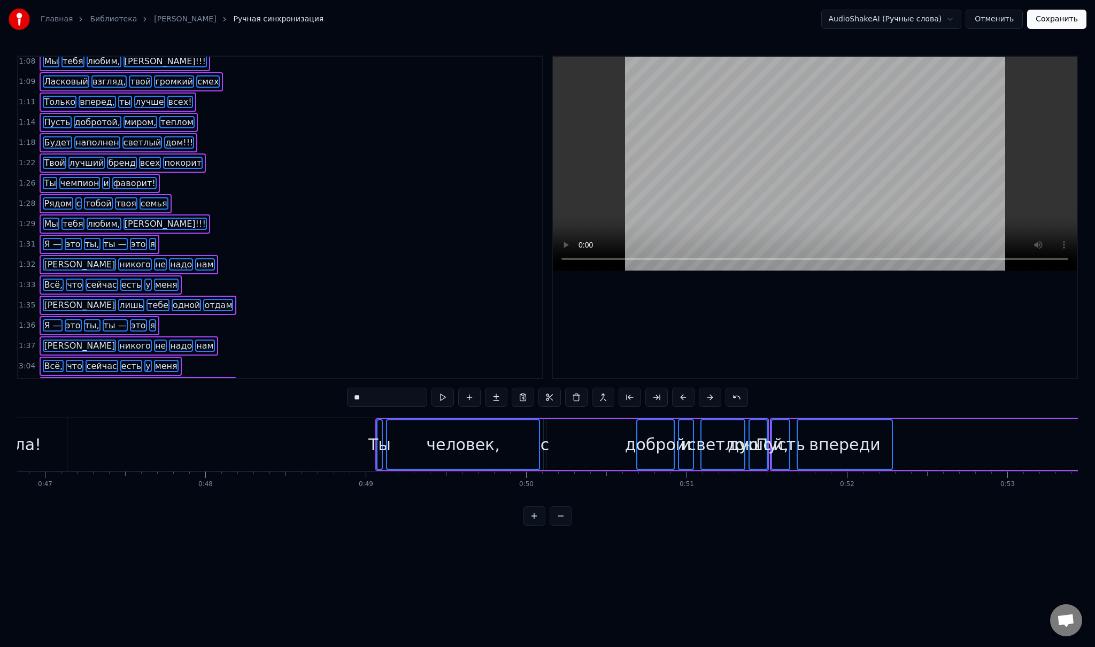
click at [413, 444] on div "человек," at bounding box center [463, 444] width 152 height 49
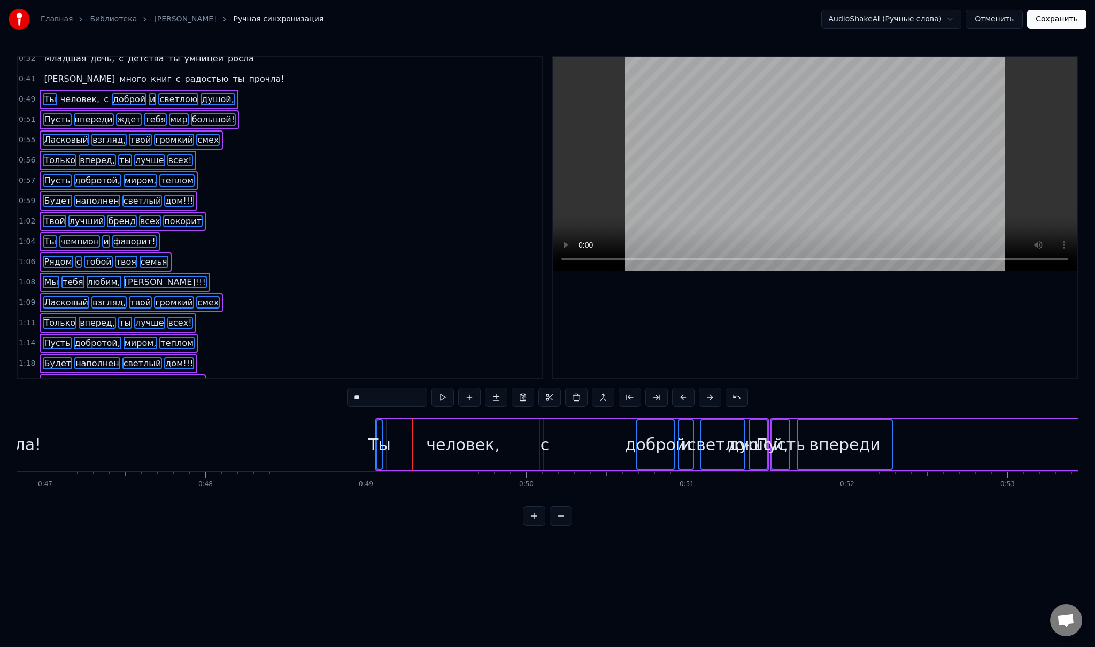
scroll to position [0, 0]
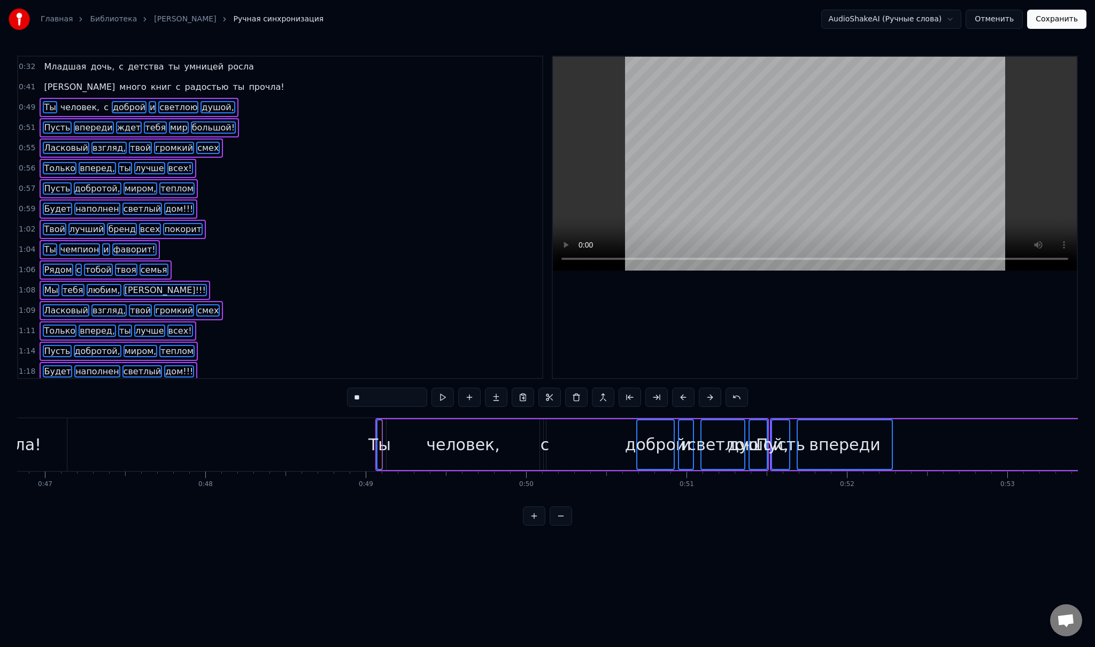
click at [81, 106] on span "человек," at bounding box center [79, 107] width 41 height 12
click at [80, 107] on span "человек," at bounding box center [79, 107] width 41 height 12
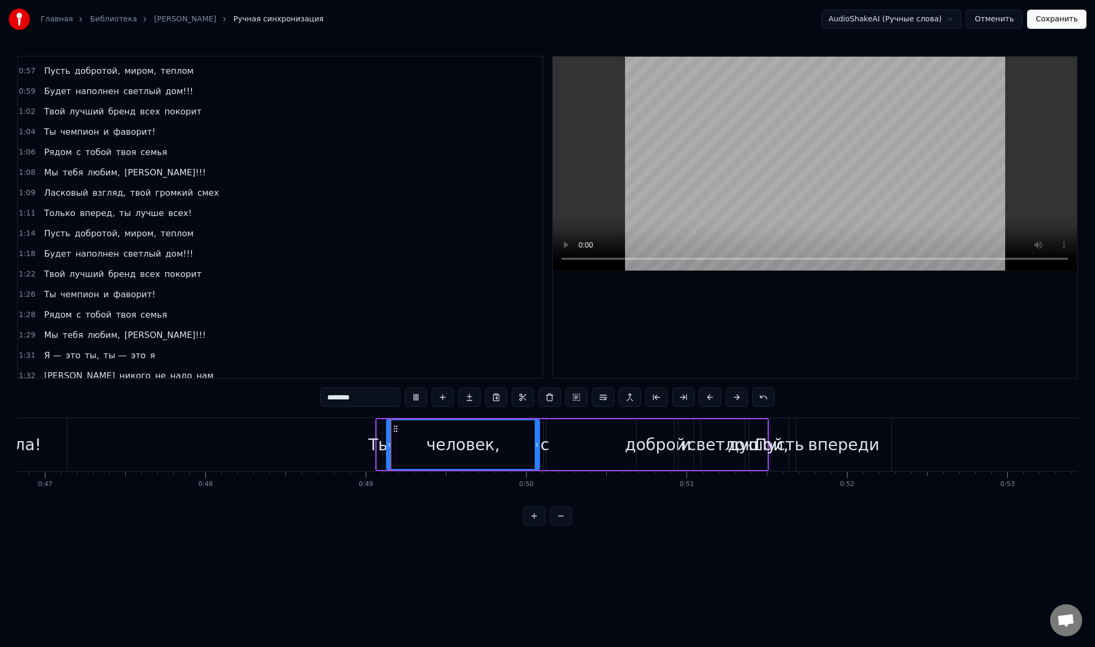
scroll to position [229, 0]
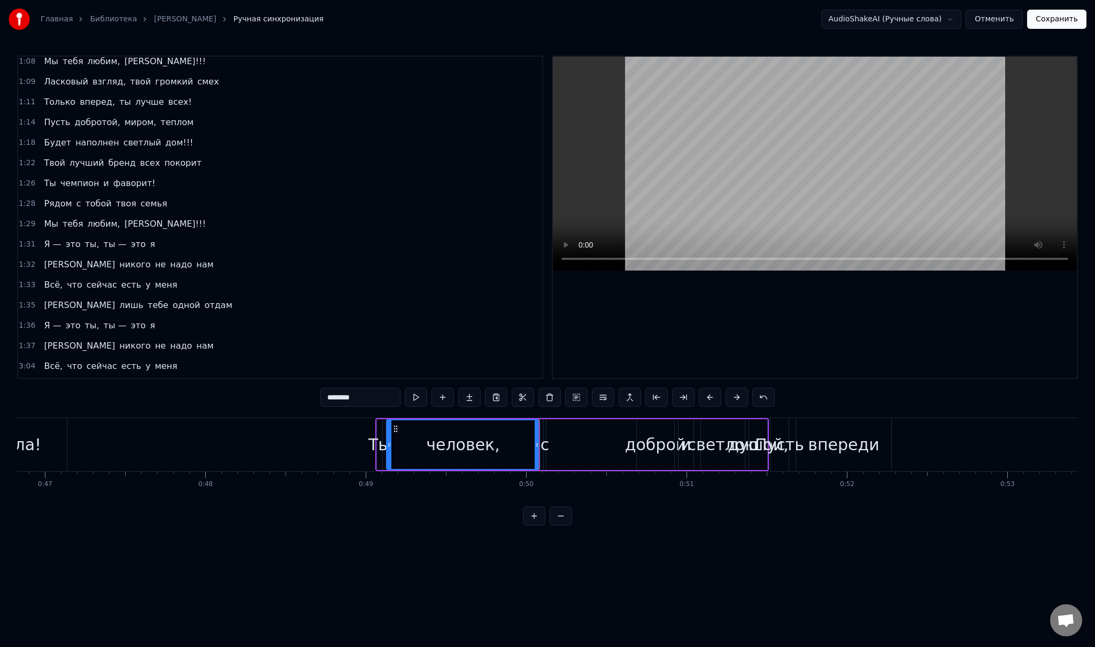
click at [543, 448] on div "с" at bounding box center [544, 444] width 9 height 24
type input "*"
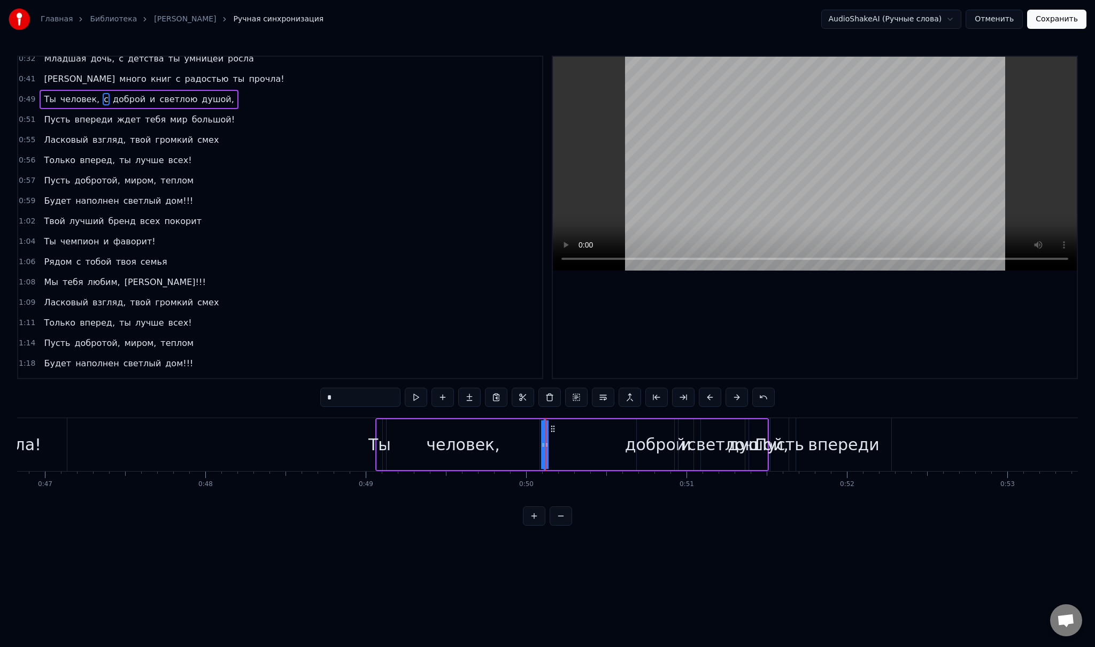
scroll to position [0, 0]
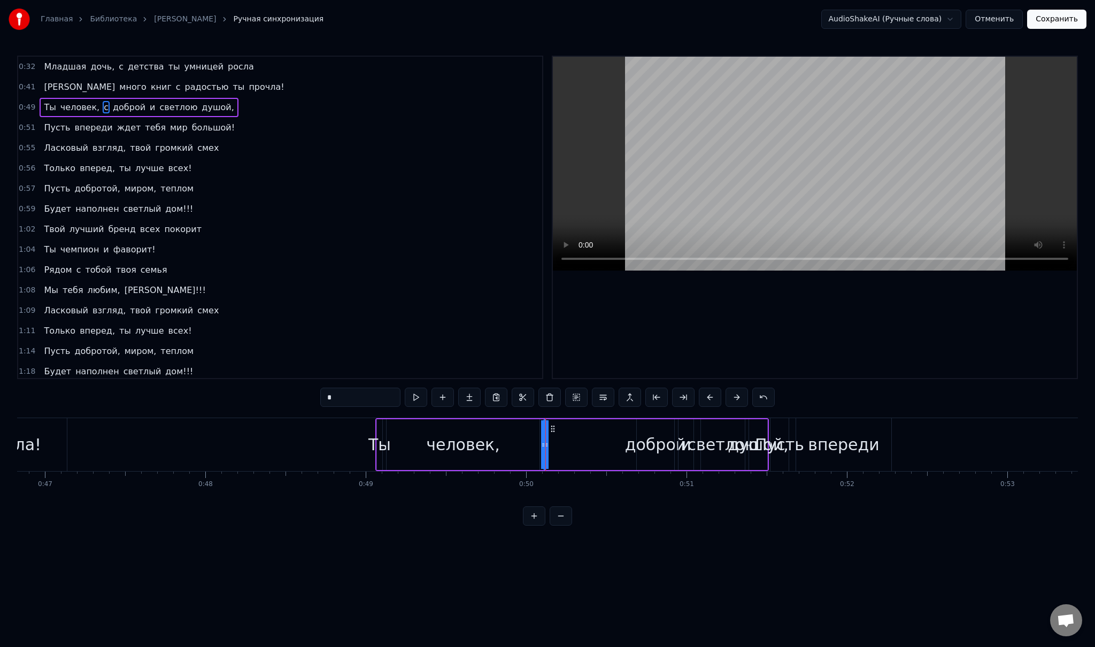
click at [592, 447] on div "Ты человек, с доброй и светлою душой," at bounding box center [571, 444] width 393 height 53
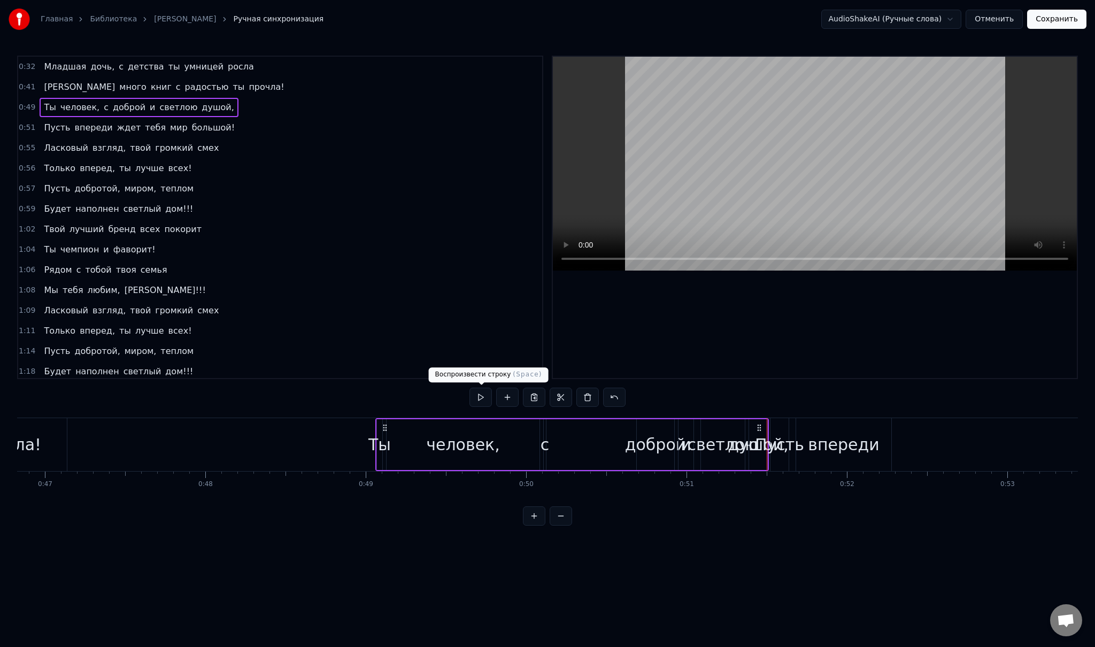
click at [483, 402] on button at bounding box center [480, 397] width 22 height 19
click at [482, 399] on button at bounding box center [480, 397] width 22 height 19
click at [112, 109] on span "доброй" at bounding box center [129, 107] width 35 height 12
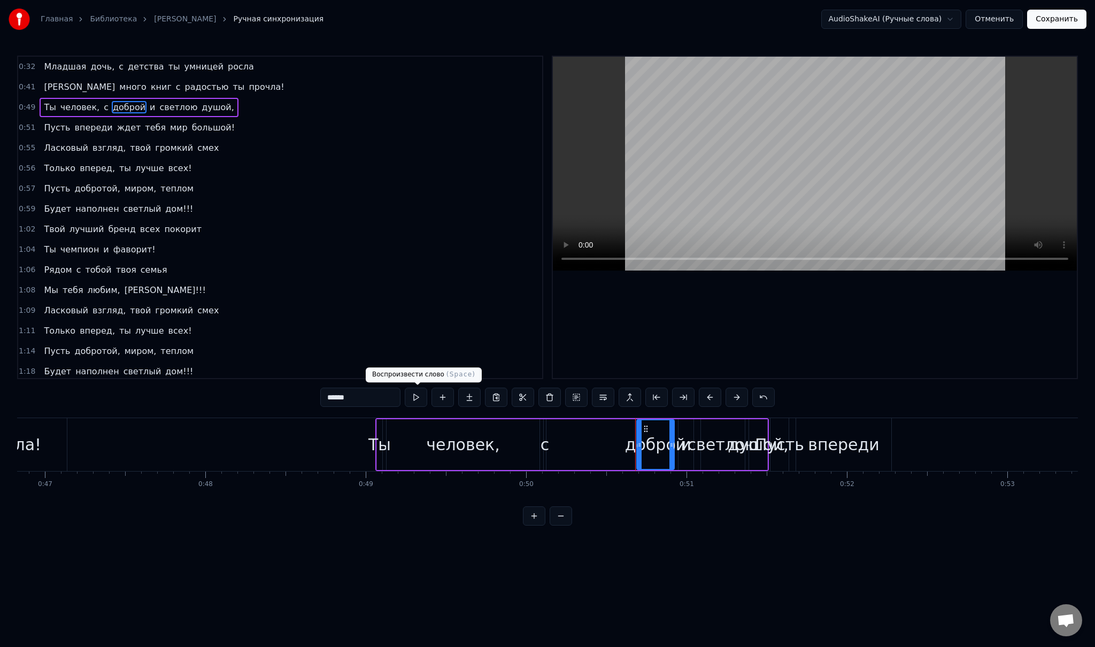
click at [419, 398] on button at bounding box center [416, 397] width 22 height 19
click at [149, 108] on span "и" at bounding box center [152, 107] width 7 height 12
click at [426, 400] on button at bounding box center [416, 397] width 22 height 19
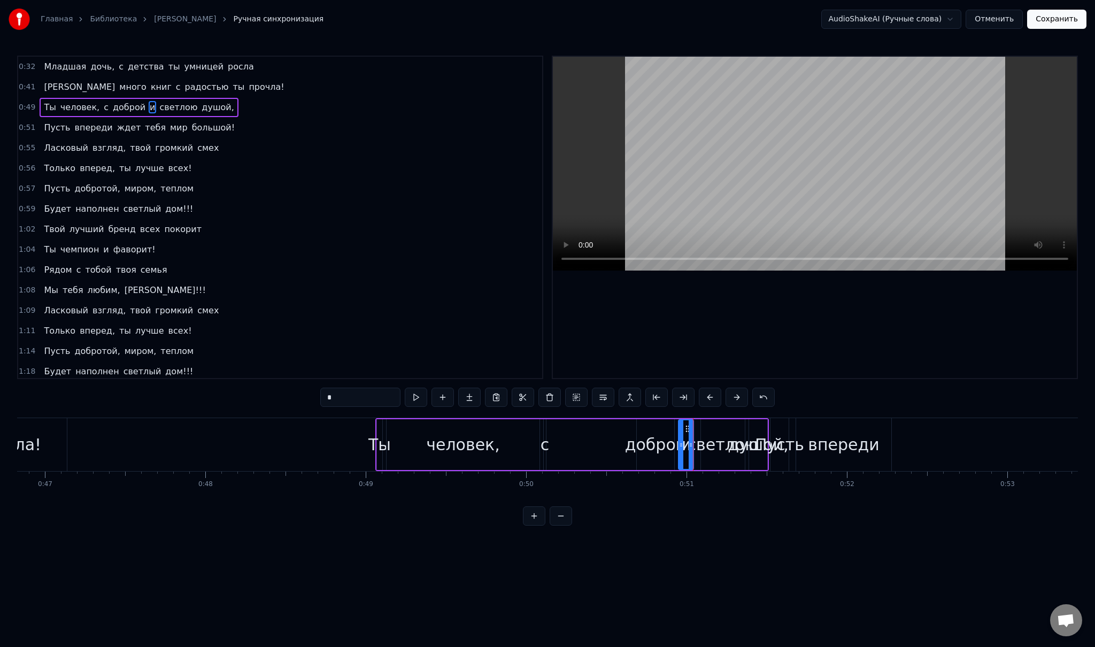
click at [161, 107] on span "светлою" at bounding box center [178, 107] width 40 height 12
click at [415, 398] on button at bounding box center [416, 397] width 22 height 19
click at [200, 106] on span "душой," at bounding box center [217, 107] width 34 height 12
type input "******"
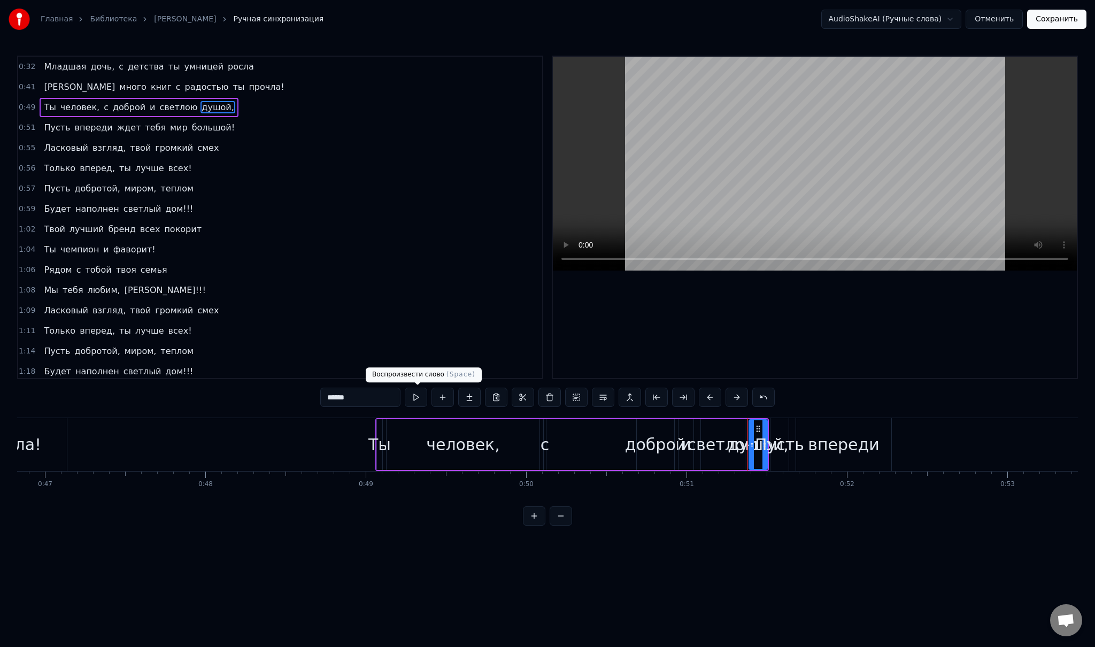
click at [421, 402] on button at bounding box center [416, 397] width 22 height 19
click at [1009, 439] on div "Пусть впереди ждет тебя мир большой!" at bounding box center [1090, 444] width 640 height 53
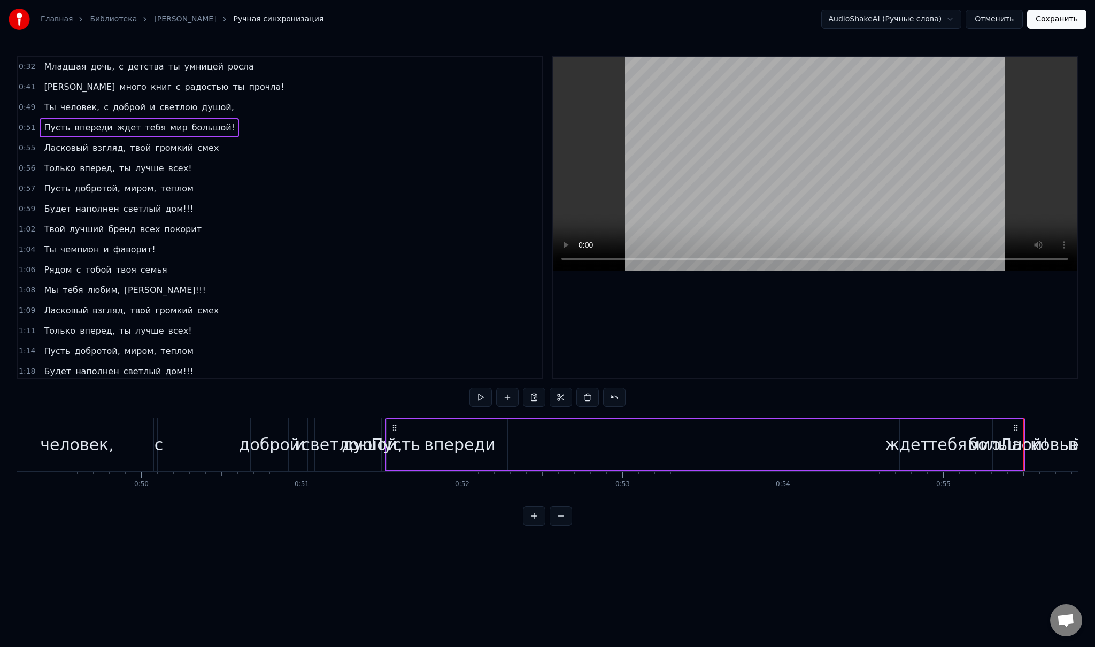
scroll to position [0, 7879]
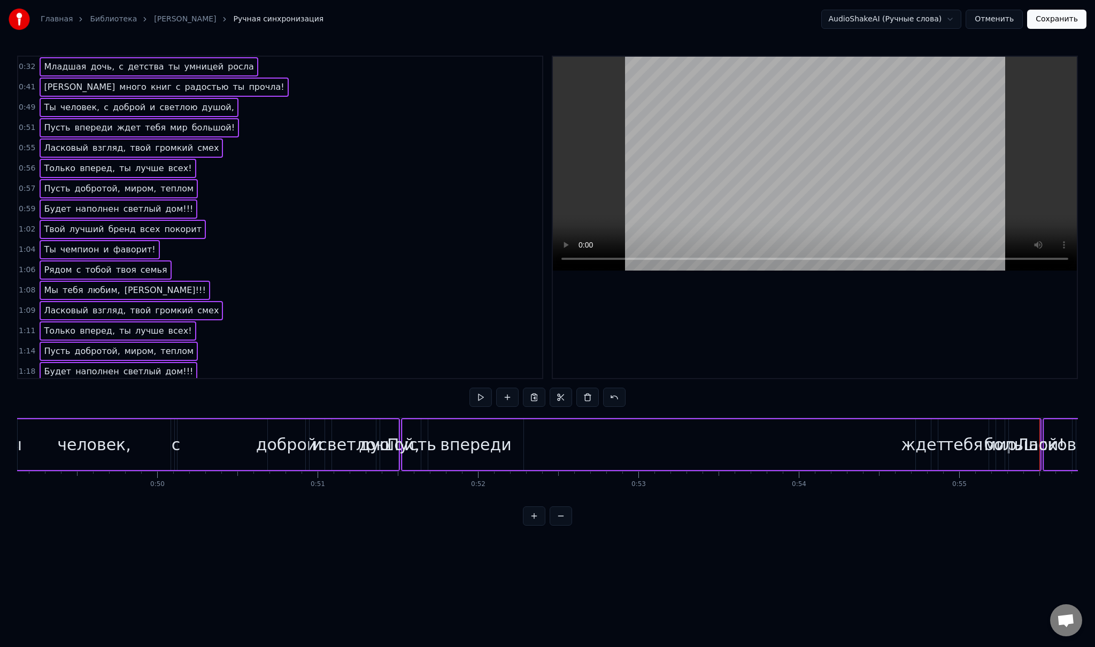
click at [59, 105] on span "человек," at bounding box center [79, 107] width 41 height 12
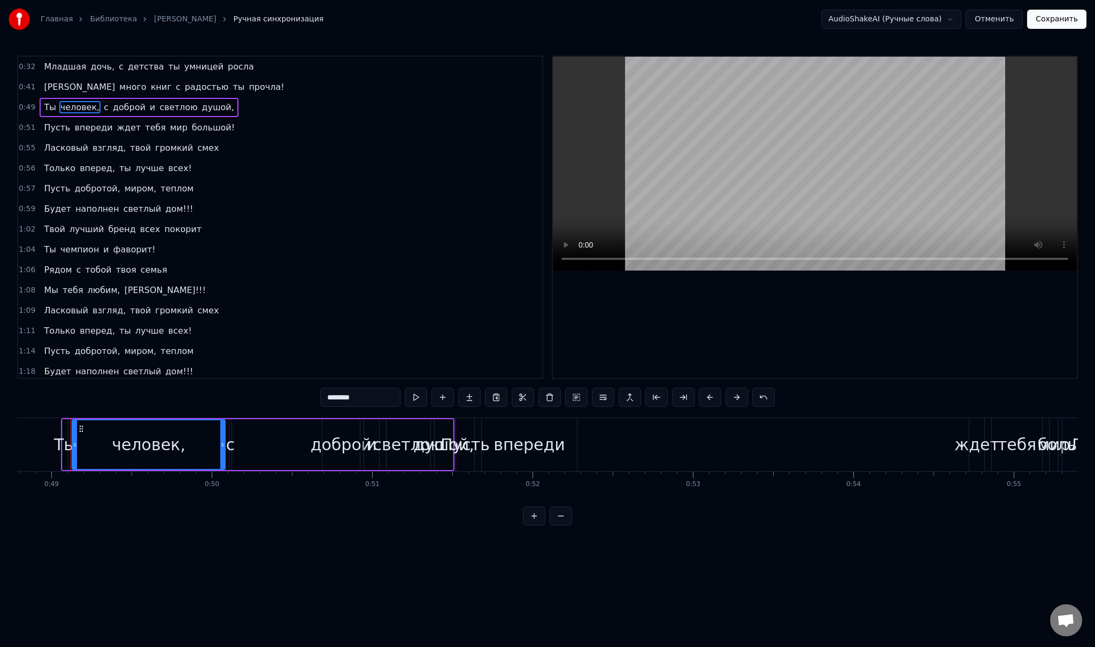
click at [241, 164] on div "0:56 Только вперед, ты лучше всех!" at bounding box center [280, 168] width 524 height 20
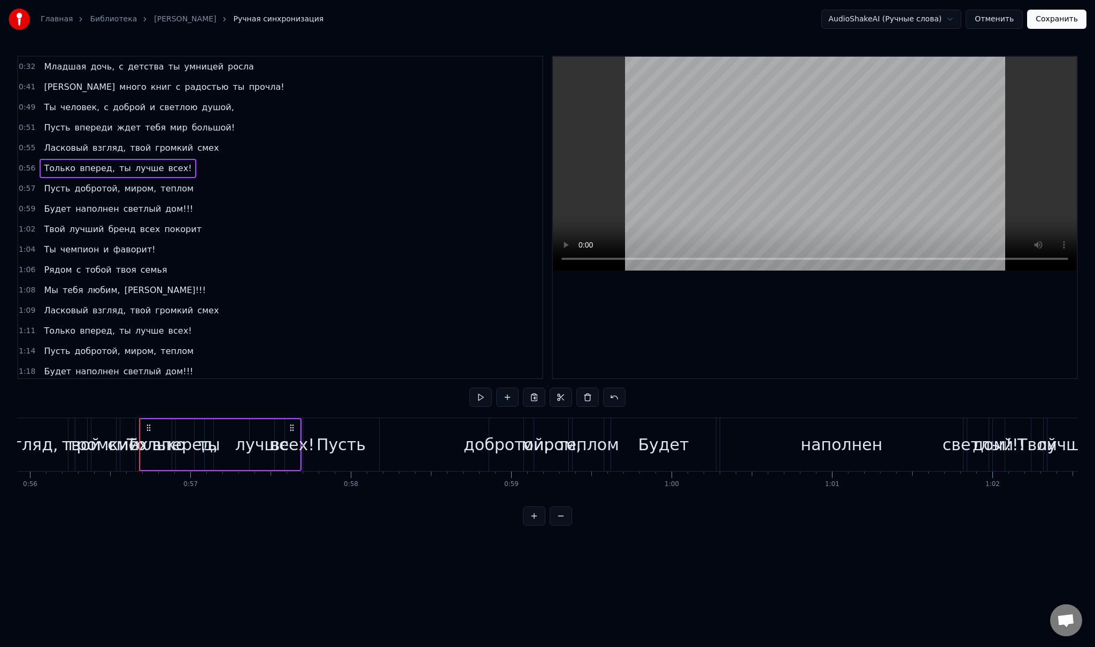
scroll to position [0, 9037]
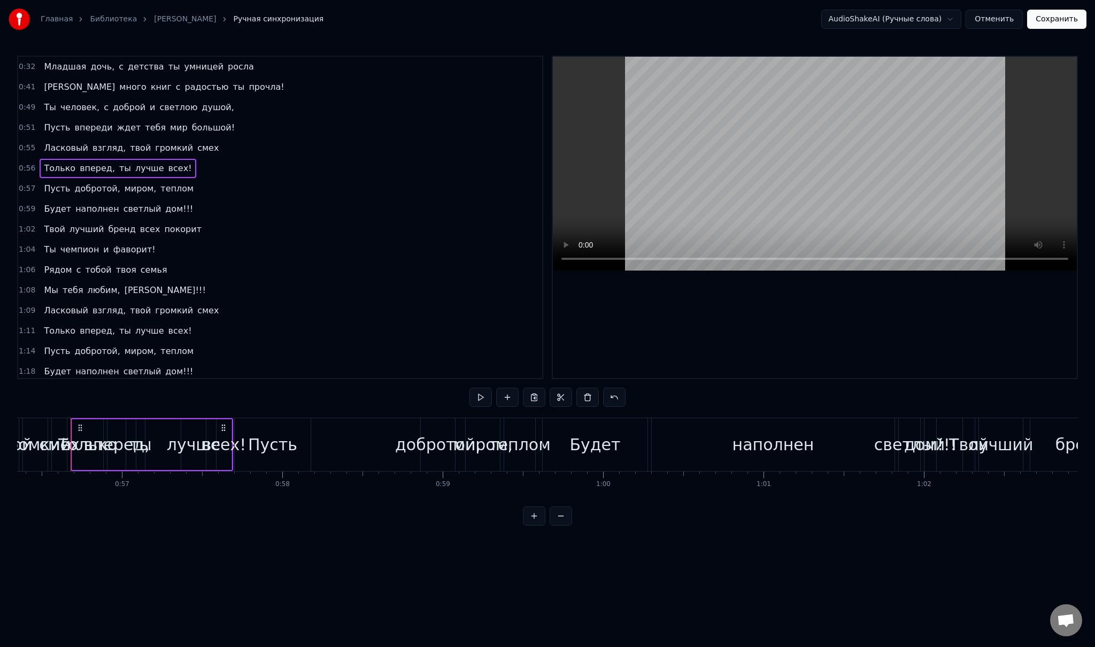
drag, startPoint x: 225, startPoint y: 202, endPoint x: 94, endPoint y: 272, distance: 147.8
click at [83, 279] on div "0:32 Младшая дочь, с детства ты умницей росла 0:41 И много книг с радостью ты п…" at bounding box center [280, 217] width 526 height 323
drag, startPoint x: 232, startPoint y: 192, endPoint x: 107, endPoint y: 278, distance: 151.5
click at [107, 278] on div "0:32 Младшая дочь, с детства ты умницей росла 0:41 И много книг с радостью ты п…" at bounding box center [280, 217] width 526 height 323
drag, startPoint x: 237, startPoint y: 197, endPoint x: 115, endPoint y: 282, distance: 148.2
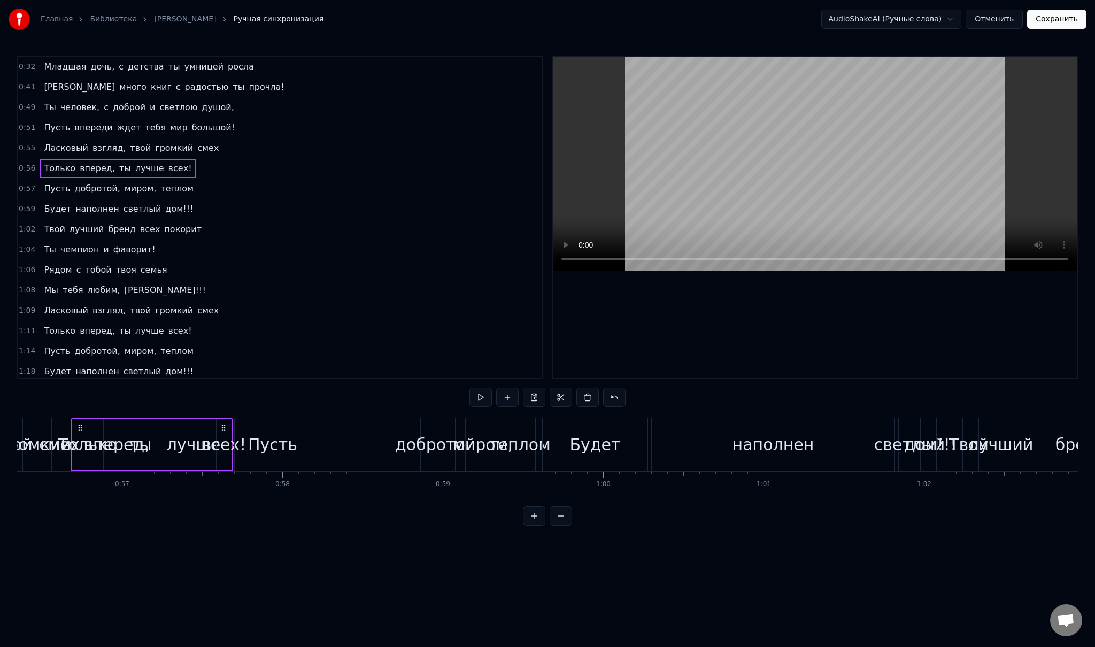
click at [115, 282] on div "0:32 Младшая дочь, с детства ты умницей росла 0:41 И много книг с радостью ты п…" at bounding box center [280, 217] width 526 height 323
click at [105, 188] on span "добротой," at bounding box center [98, 188] width 48 height 12
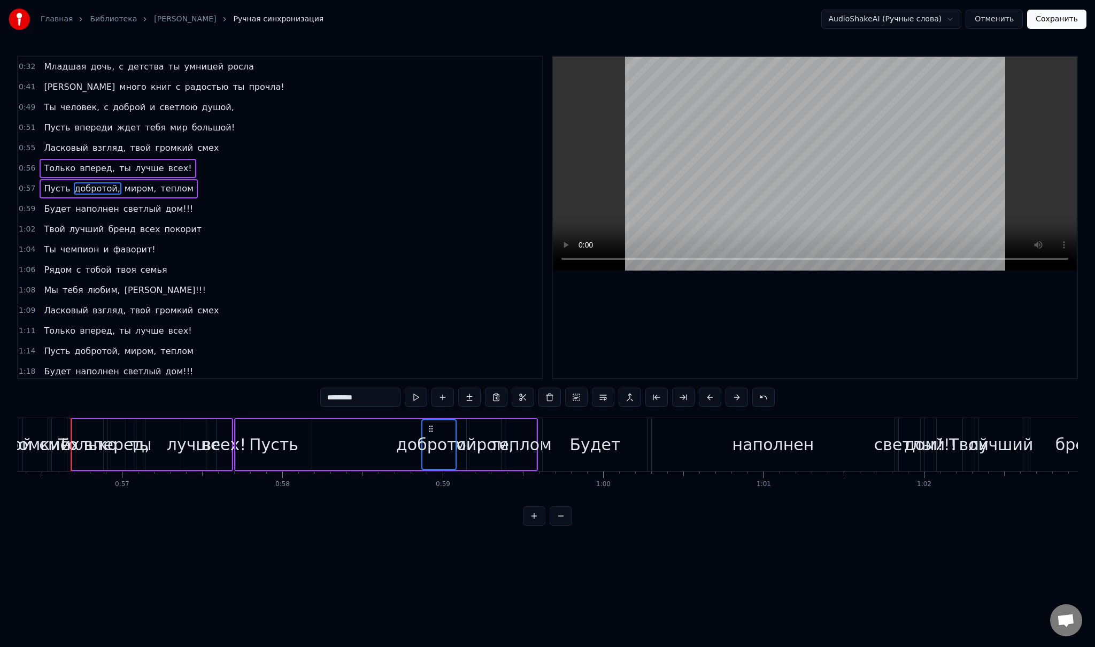
click at [140, 208] on span "светлый" at bounding box center [142, 209] width 40 height 12
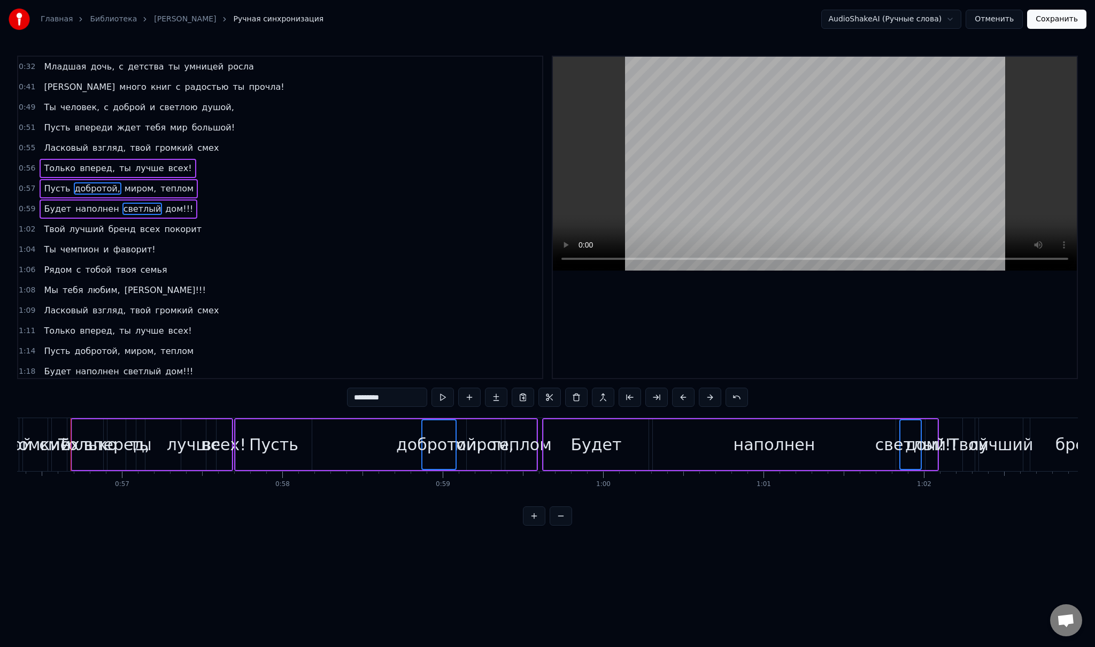
click at [134, 231] on div "Твой лучший бренд всех покорит" at bounding box center [123, 229] width 166 height 19
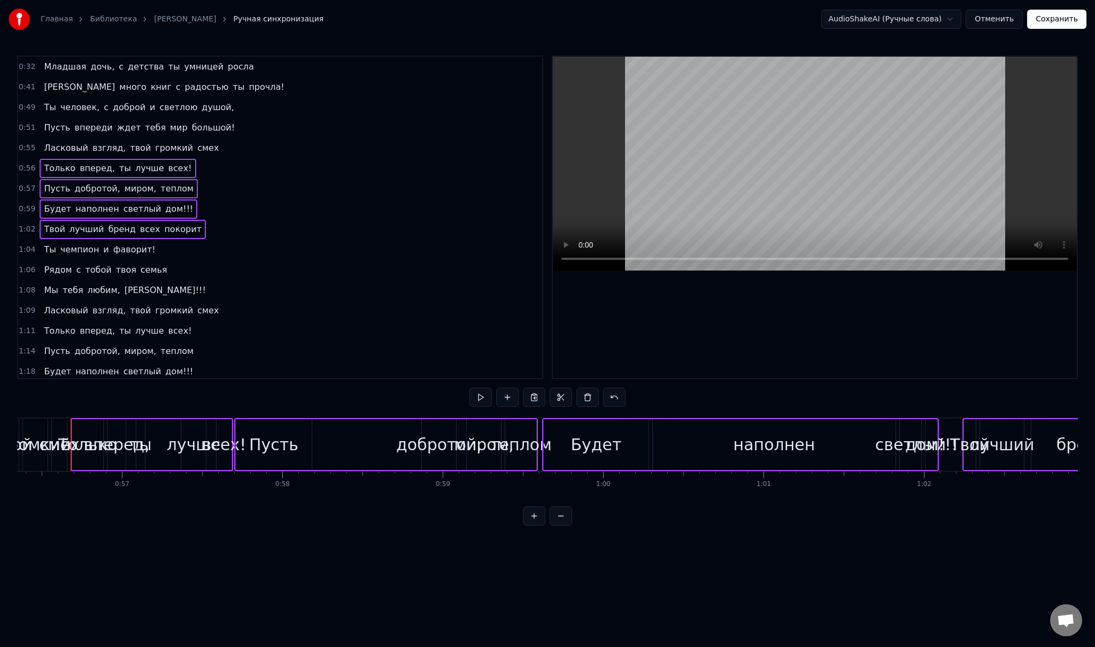
click at [124, 260] on div "Рядом с тобой твоя семья" at bounding box center [106, 269] width 132 height 19
click at [112, 245] on span "фаворит!" at bounding box center [134, 249] width 44 height 12
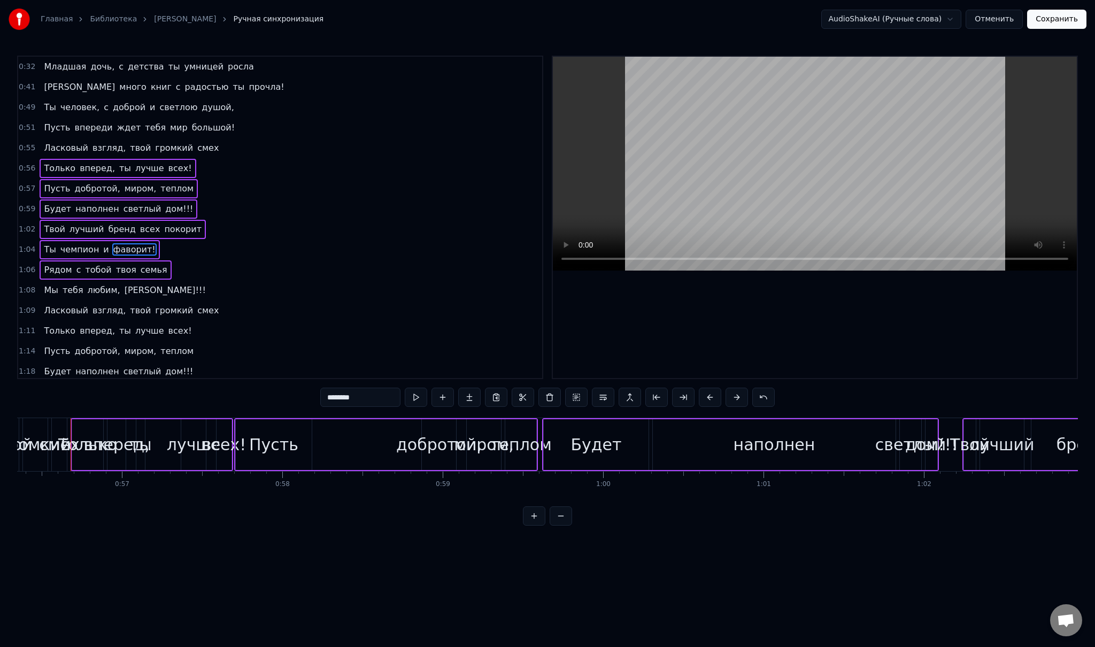
scroll to position [26, 0]
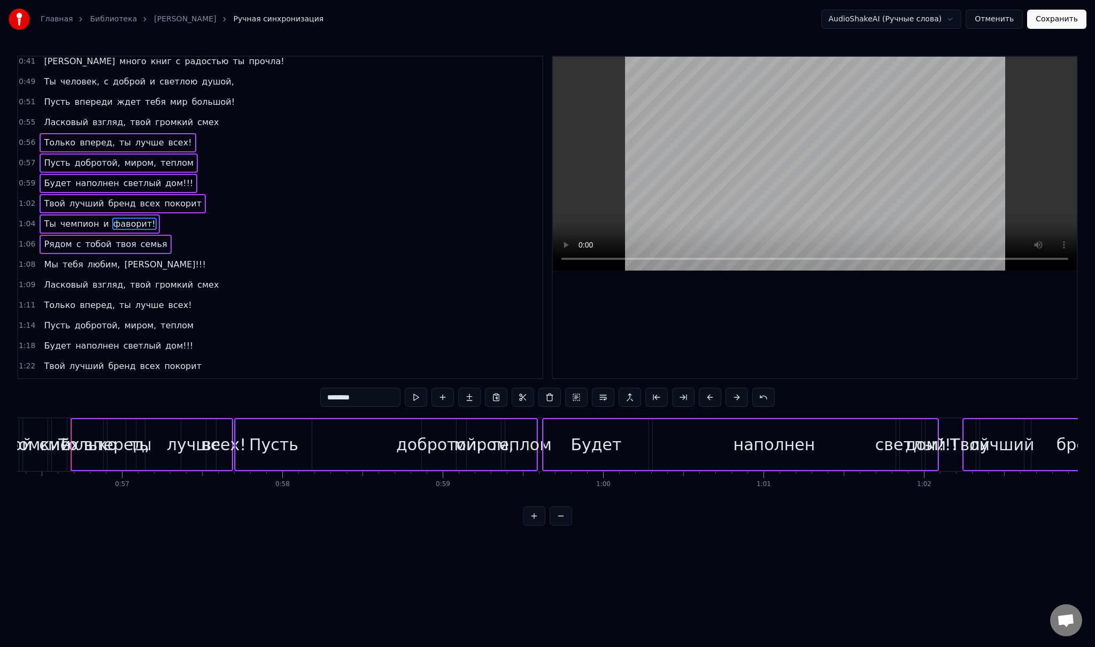
click at [123, 259] on span "[PERSON_NAME]!!!" at bounding box center [164, 264] width 83 height 12
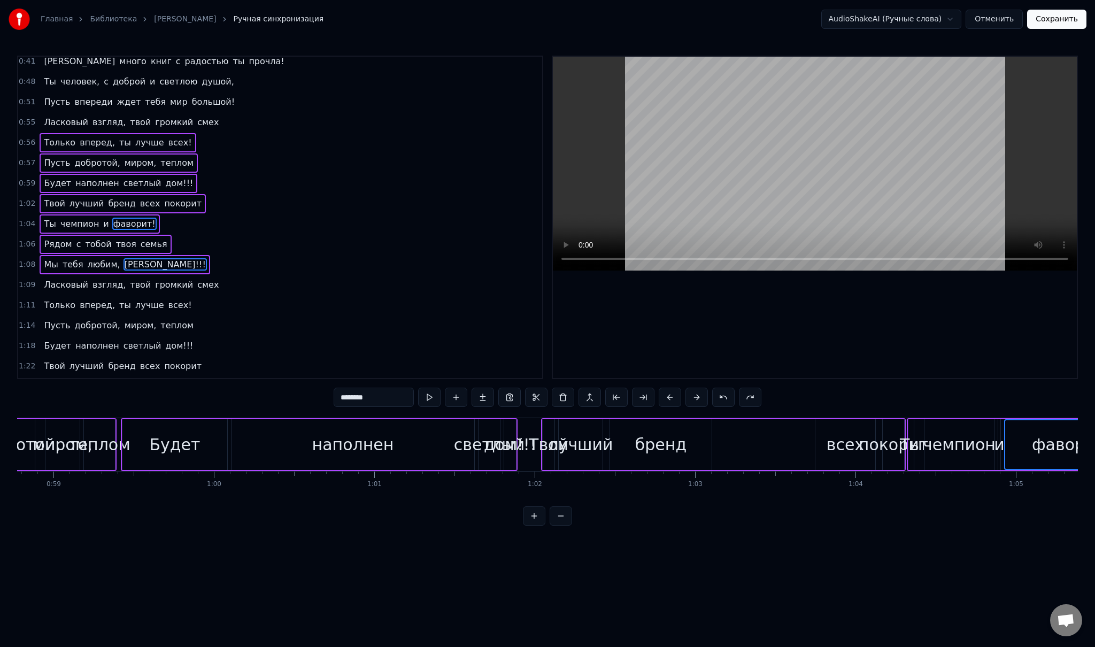
scroll to position [0, 9395]
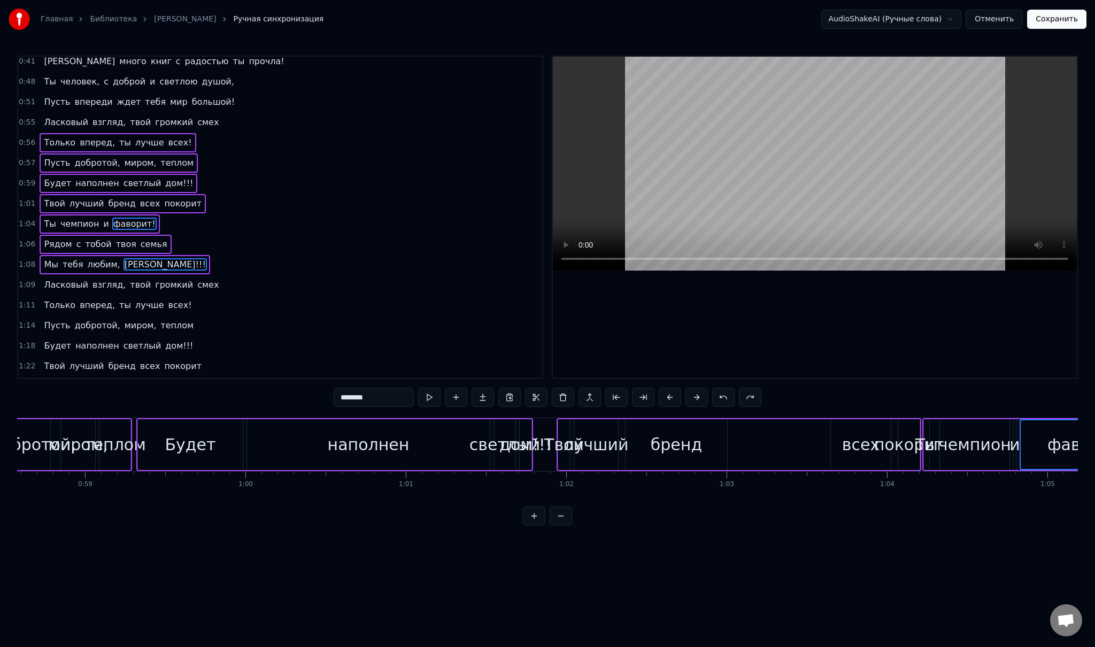
click at [49, 82] on span "Ты" at bounding box center [50, 81] width 14 height 12
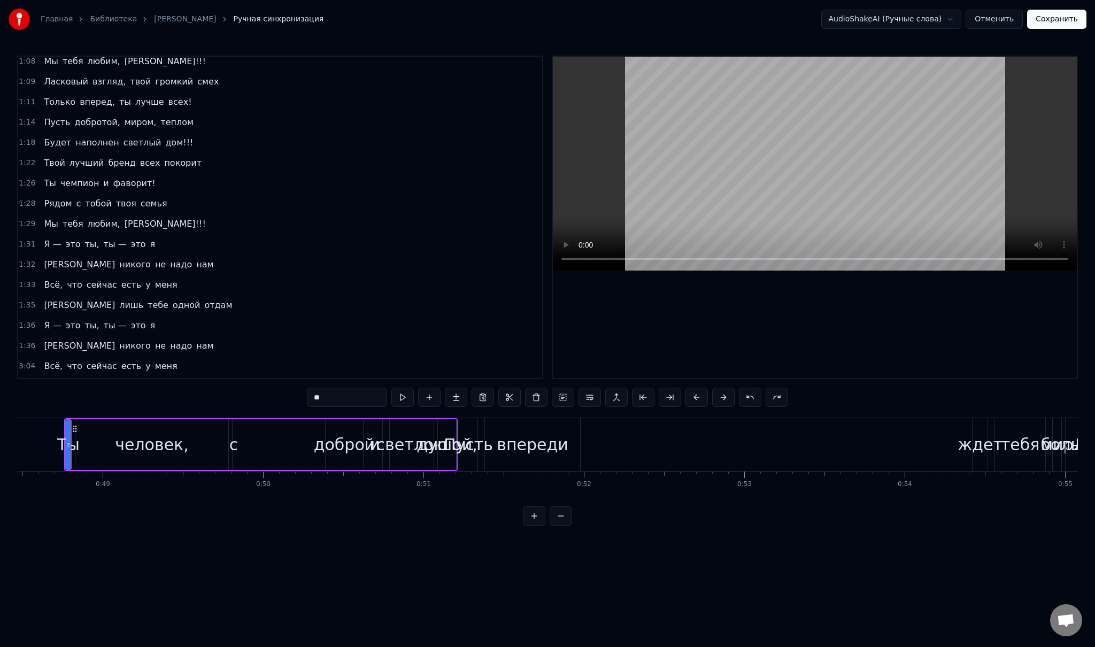
scroll to position [0, 7767]
click at [157, 436] on div "человек," at bounding box center [158, 444] width 74 height 24
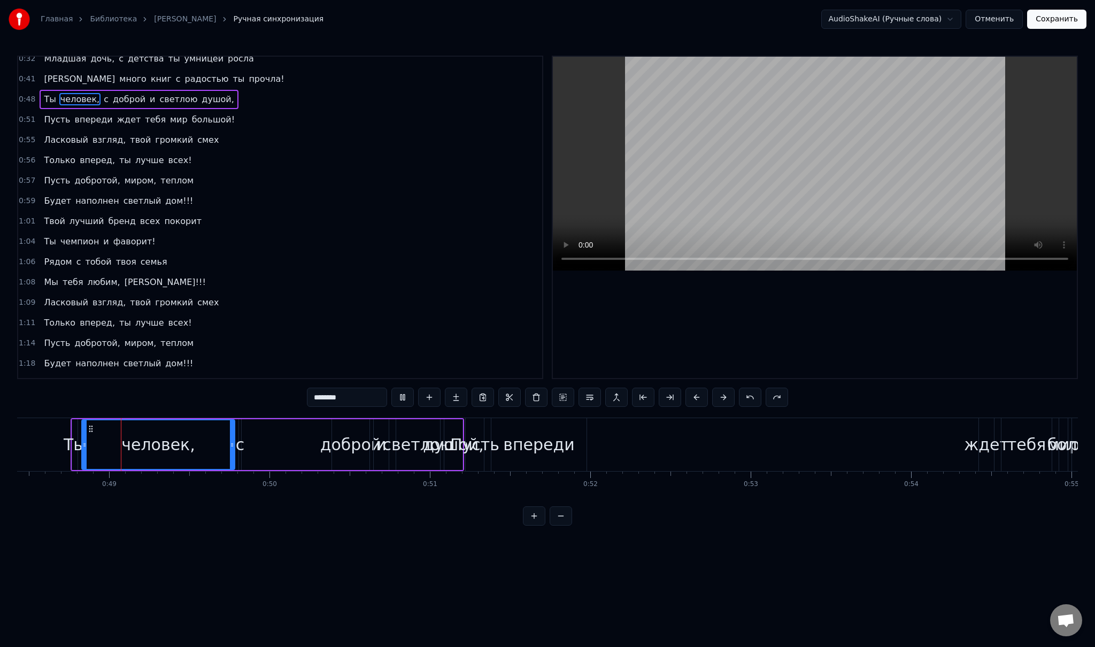
scroll to position [0, 0]
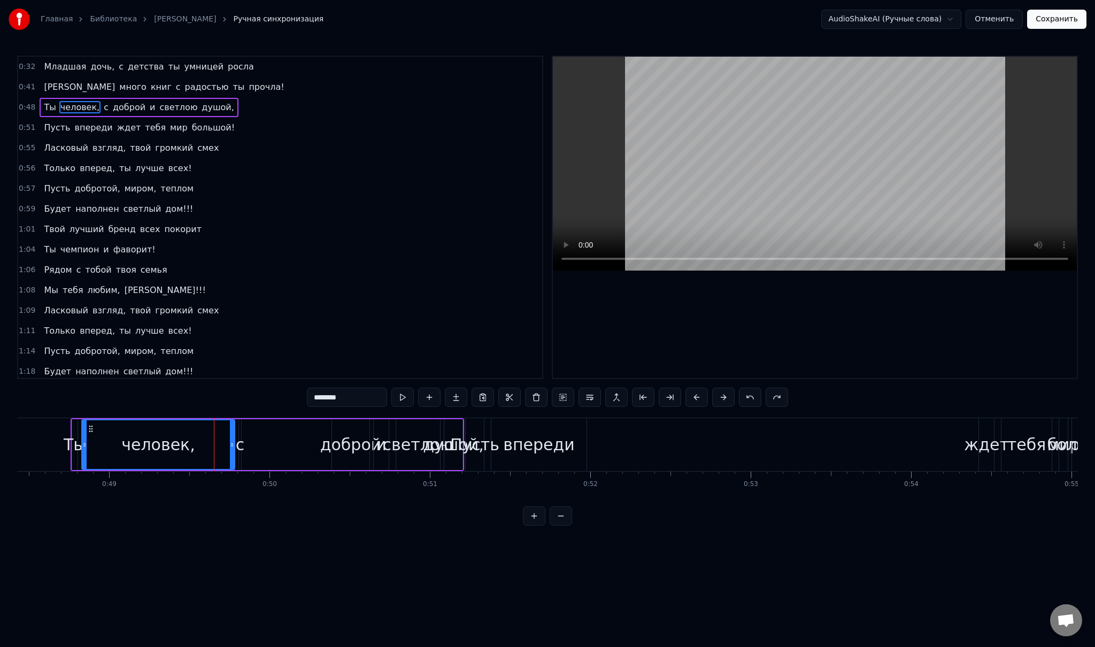
click at [75, 446] on div "Ты" at bounding box center [75, 444] width 22 height 24
click at [69, 104] on span "человек," at bounding box center [79, 107] width 41 height 12
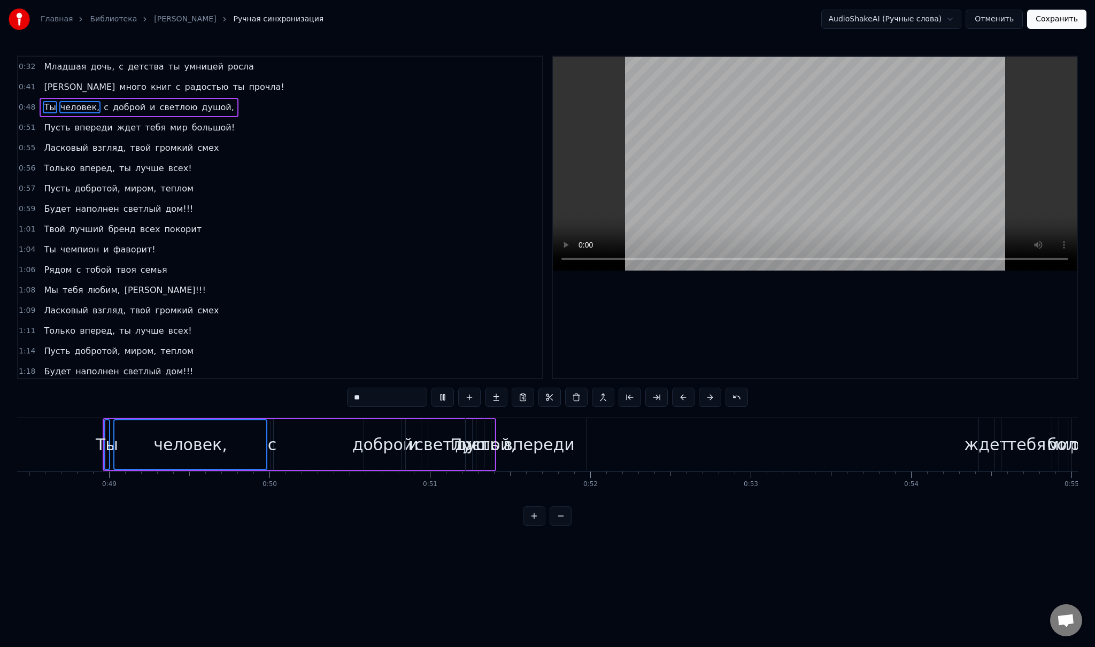
scroll to position [229, 0]
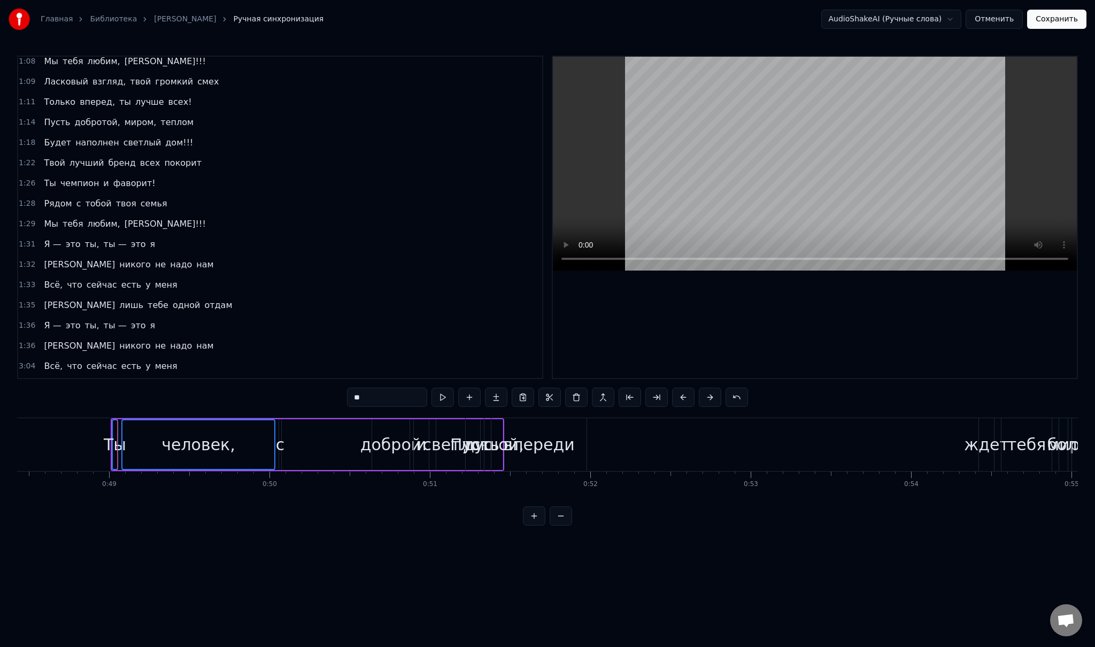
click at [182, 438] on div "человек," at bounding box center [198, 444] width 74 height 24
type input "********"
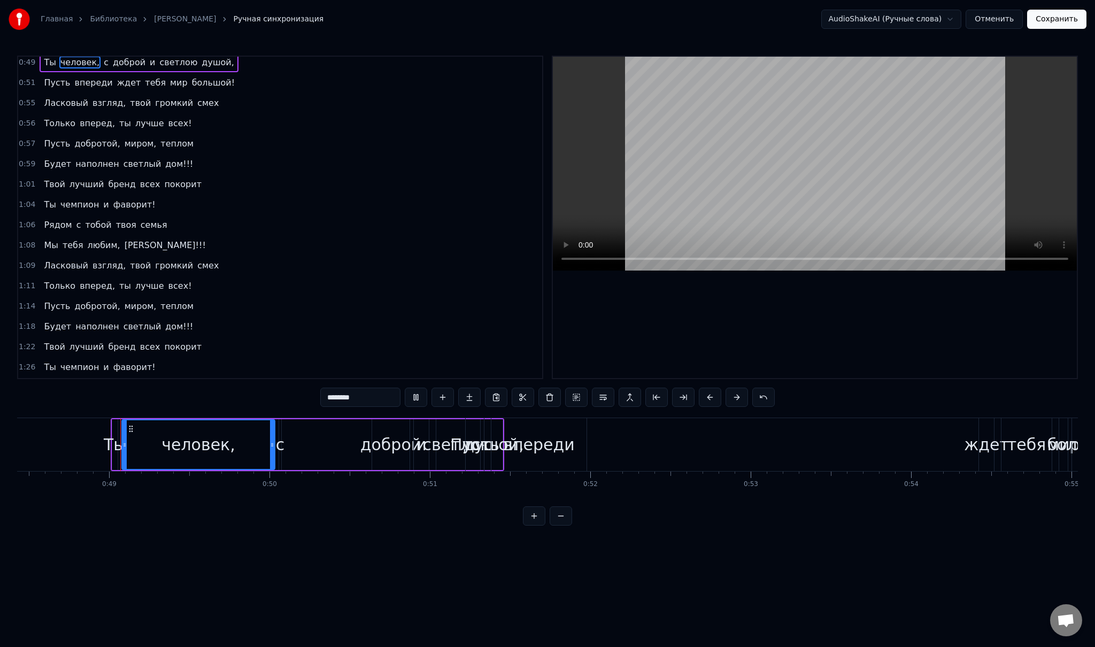
scroll to position [0, 0]
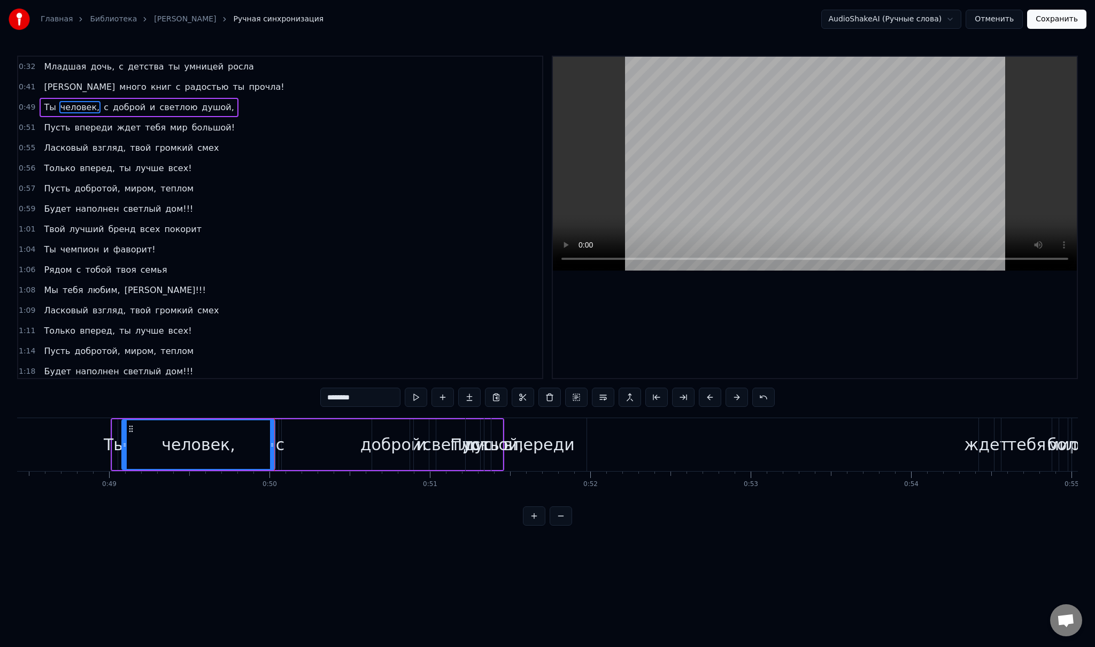
click at [327, 447] on div "Ты человек, с доброй и светлою душой," at bounding box center [307, 444] width 393 height 53
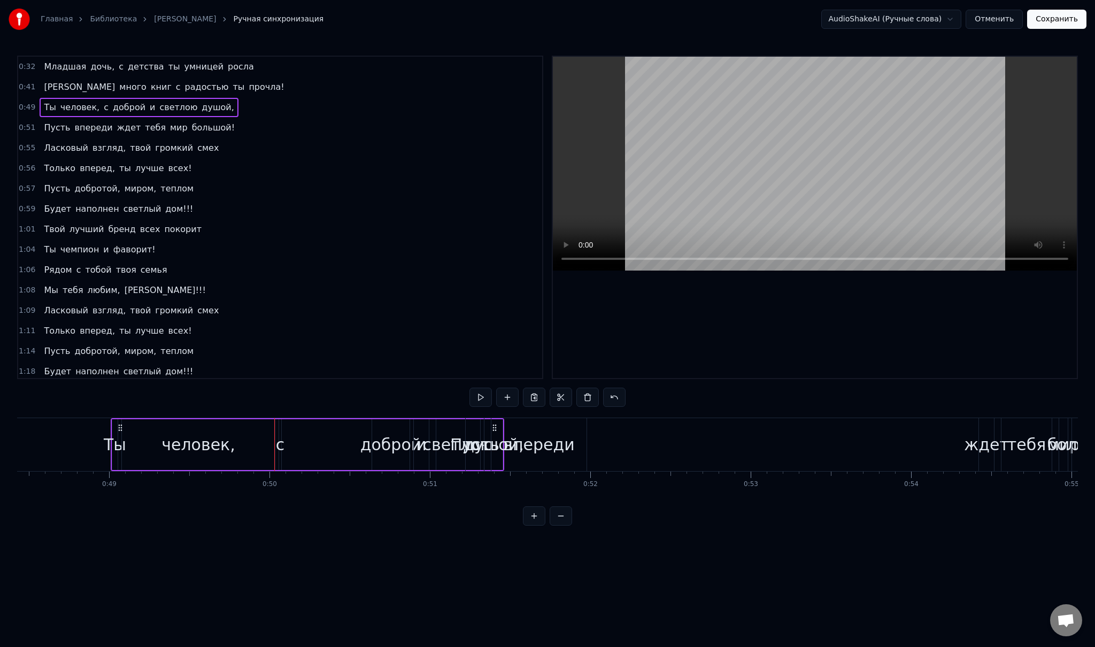
click at [47, 132] on div "Пусть впереди ждет тебя мир большой!" at bounding box center [139, 127] width 199 height 19
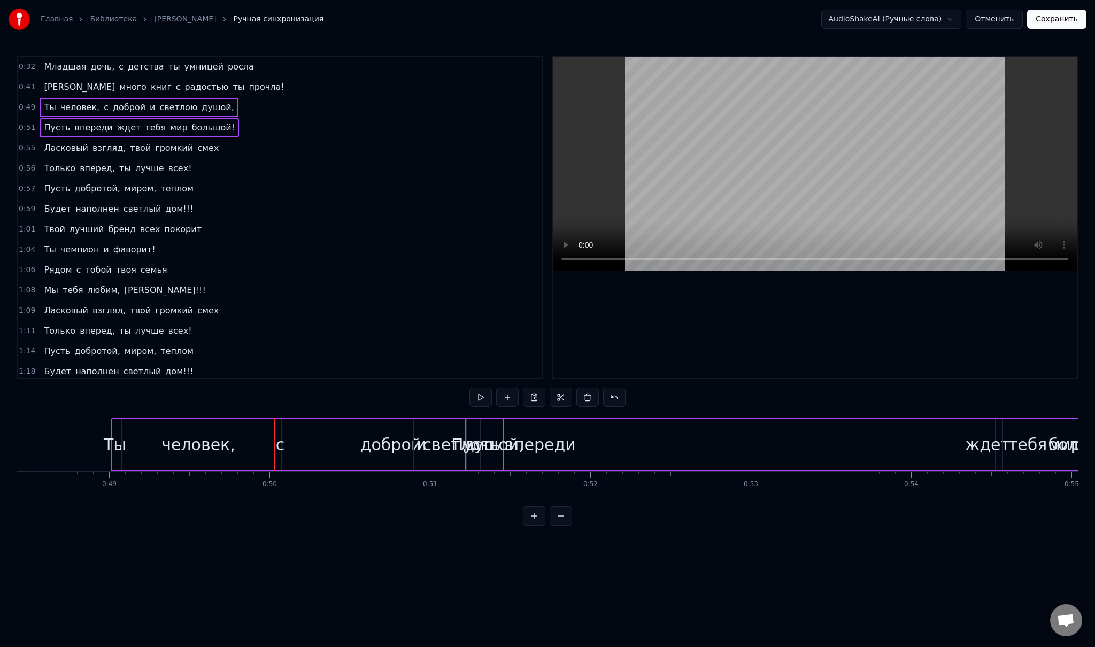
click at [57, 153] on div "Ласковый взгляд, твой громкий смех" at bounding box center [131, 147] width 183 height 19
click at [66, 172] on div "Только вперед, ты лучше всех!" at bounding box center [118, 168] width 156 height 19
click at [65, 191] on div "Пусть добротой, миром, теплом" at bounding box center [119, 188] width 158 height 19
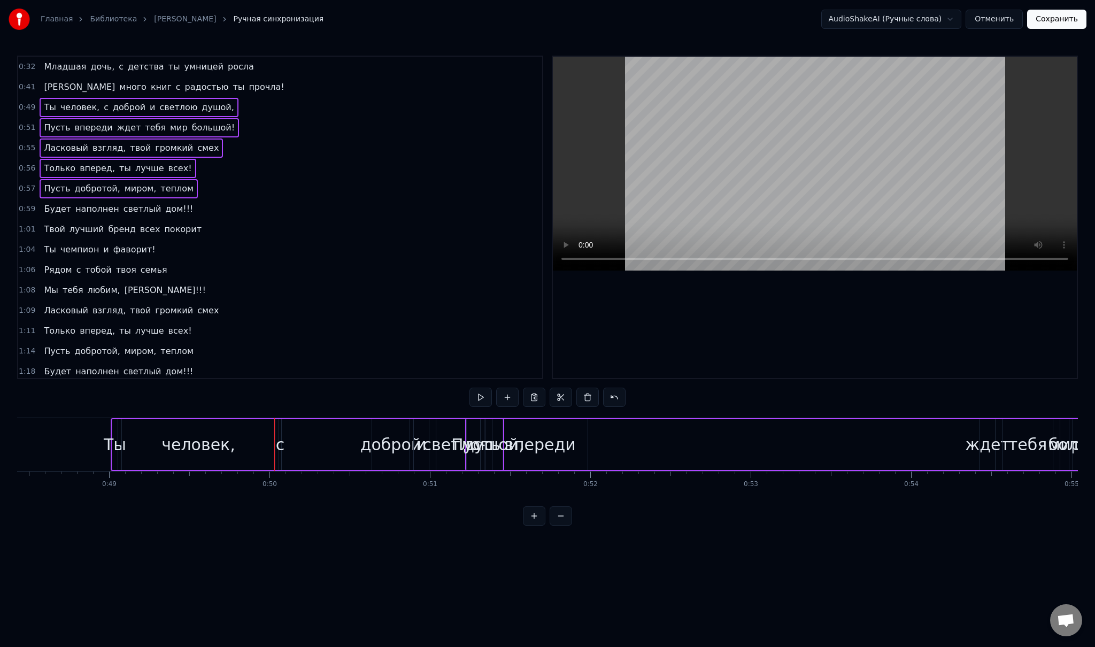
click at [69, 210] on div "Будет наполнен светлый дом!!!" at bounding box center [119, 208] width 158 height 19
click at [61, 229] on div "Твой лучший бренд всех покорит" at bounding box center [123, 229] width 166 height 19
click at [61, 250] on div "Ты чемпион и фаворит!" at bounding box center [100, 249] width 120 height 19
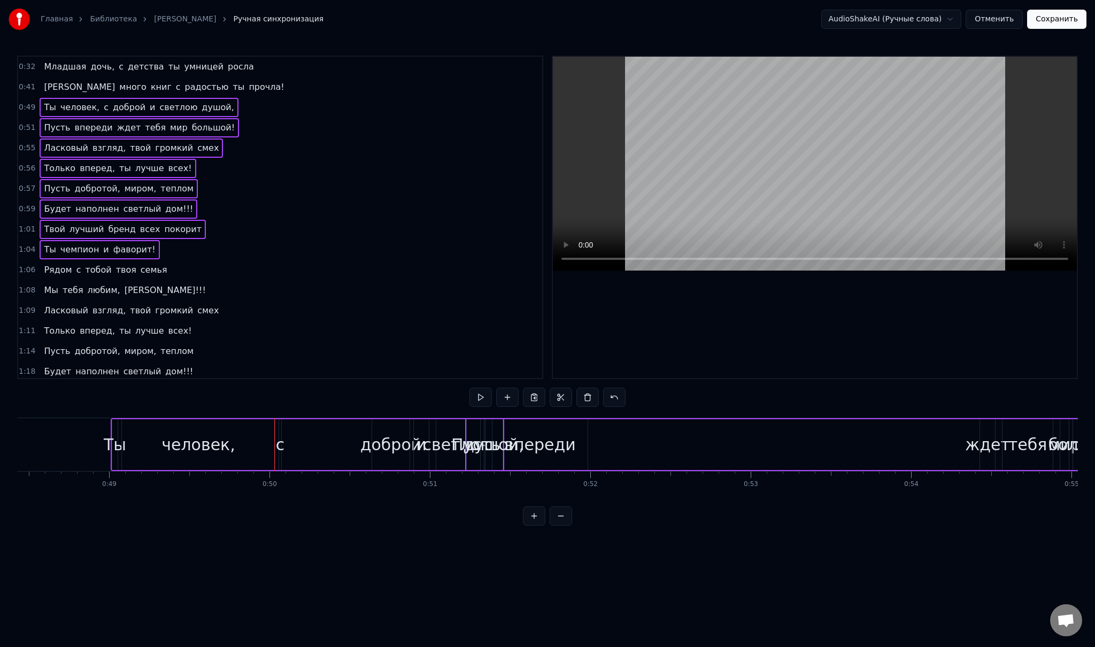
click at [66, 269] on div "Рядом с тобой твоя семья" at bounding box center [106, 269] width 132 height 19
click at [68, 290] on div "Мы тебя любим, [PERSON_NAME]!!!" at bounding box center [125, 290] width 170 height 19
click at [70, 309] on div "Ласковый взгляд, твой громкий смех" at bounding box center [131, 310] width 183 height 19
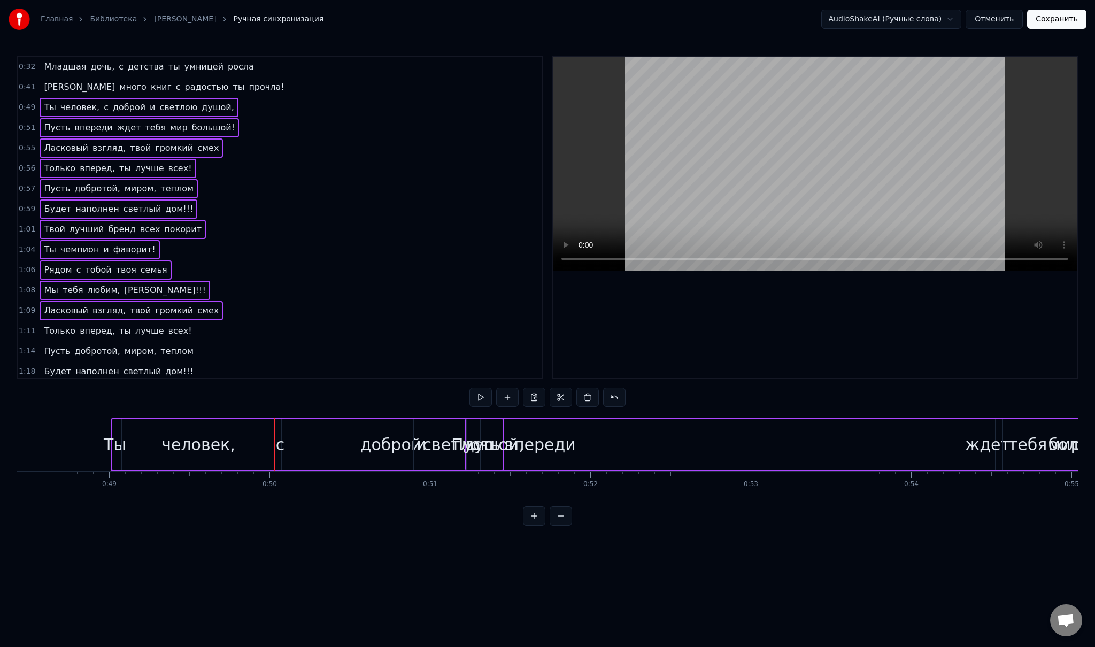
click at [79, 328] on span "вперед," at bounding box center [97, 331] width 37 height 13
click at [68, 348] on div "Пусть добротой, миром, теплом" at bounding box center [119, 351] width 158 height 19
click at [74, 367] on span "наполнен" at bounding box center [97, 371] width 46 height 13
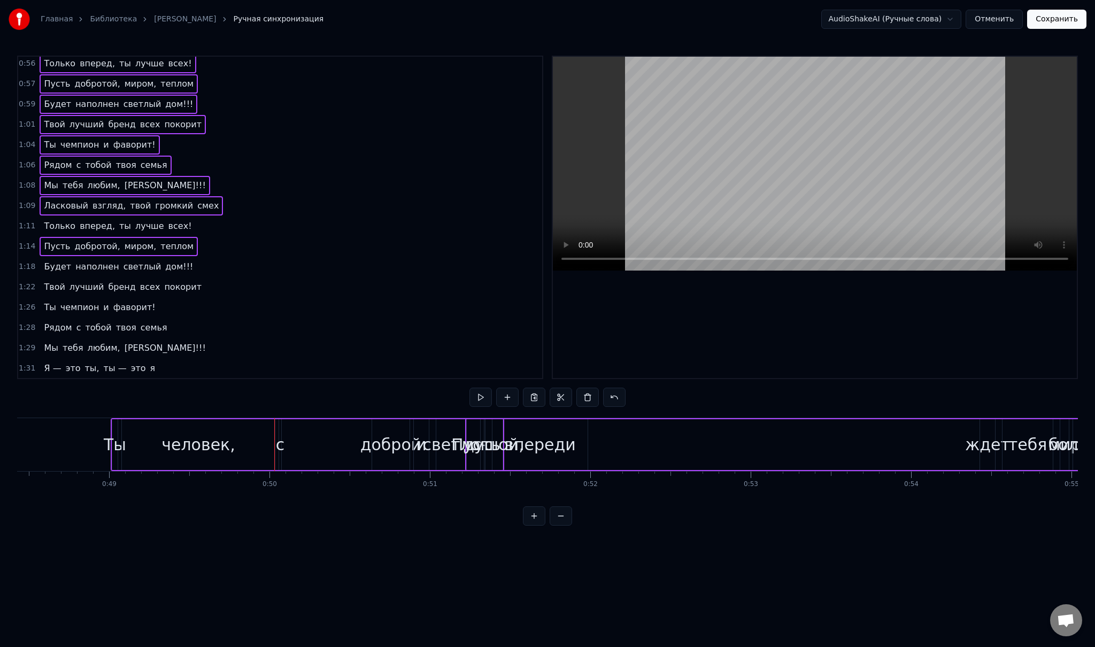
scroll to position [107, 0]
click at [69, 220] on div "Только вперед, ты лучше всех!" at bounding box center [118, 223] width 156 height 19
click at [63, 258] on div "Будет наполнен светлый дом!!!" at bounding box center [119, 264] width 158 height 19
click at [61, 279] on div "Твой лучший бренд всех покорит" at bounding box center [123, 284] width 166 height 19
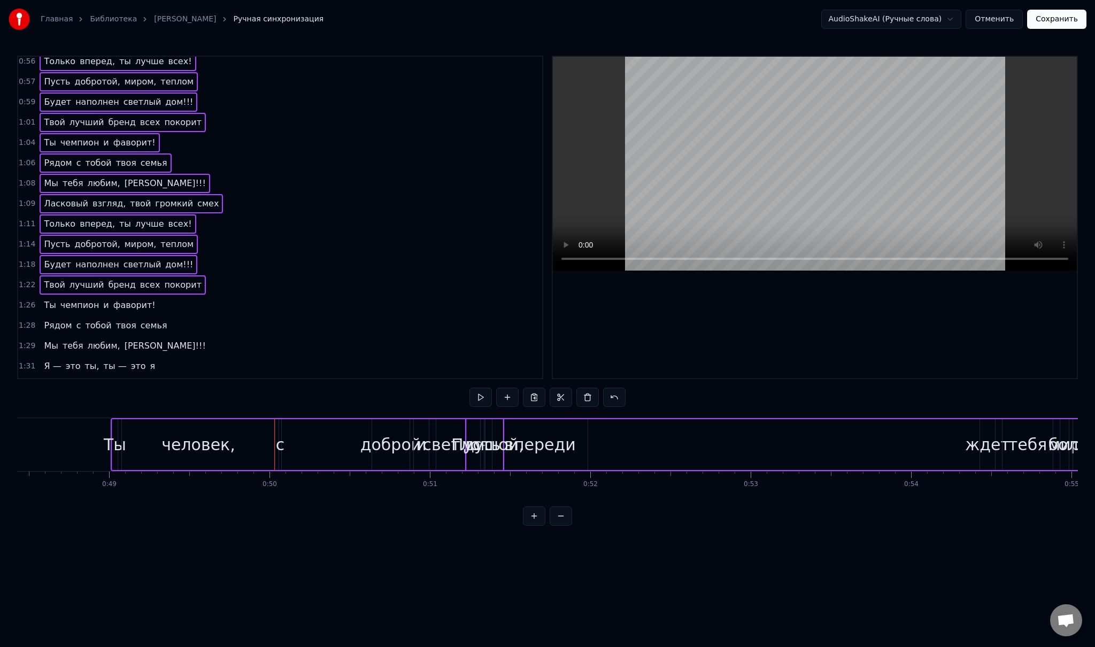
click at [52, 296] on div "Ты чемпион и фаворит!" at bounding box center [100, 305] width 120 height 19
click at [66, 316] on div "Рядом с тобой твоя семья" at bounding box center [106, 325] width 132 height 19
click at [56, 336] on div "Мы тебя любим, [PERSON_NAME]!!!" at bounding box center [125, 345] width 170 height 19
click at [57, 357] on div "Я — это ты, ты — это я" at bounding box center [100, 366] width 120 height 19
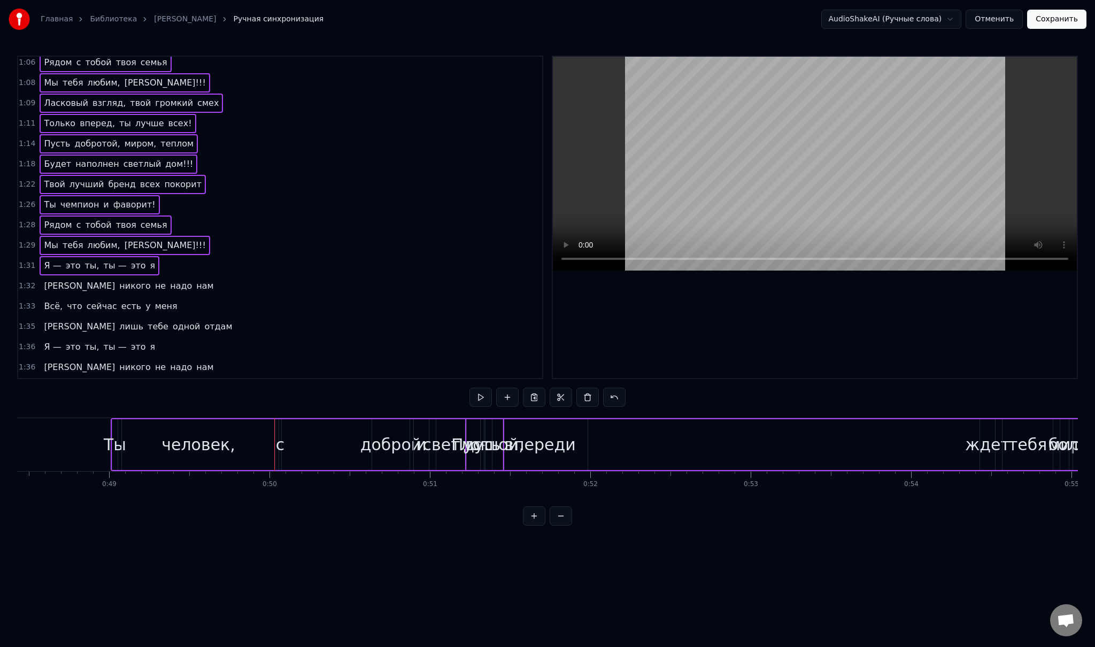
scroll to position [214, 0]
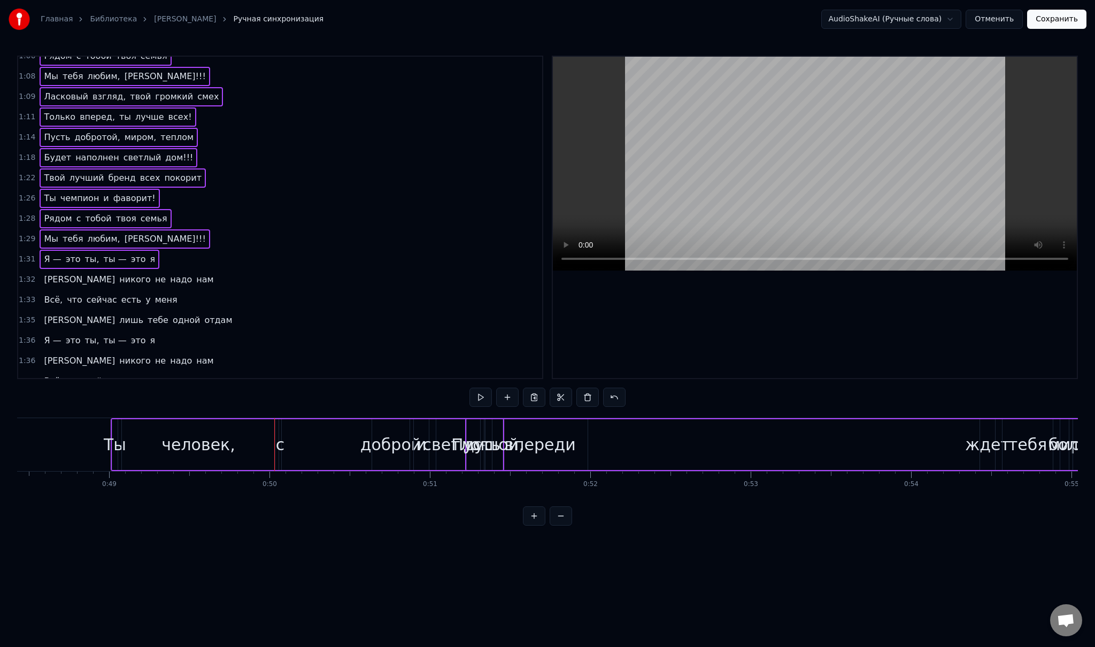
click at [47, 273] on span "[PERSON_NAME]" at bounding box center [79, 279] width 73 height 13
click at [66, 293] on span "что" at bounding box center [75, 299] width 18 height 13
click at [72, 311] on div "Я лишь тебе одной отдам" at bounding box center [138, 320] width 197 height 19
click at [58, 331] on div "Я — это ты, ты — это я" at bounding box center [100, 340] width 120 height 19
click at [49, 351] on div "И никого не надо нам" at bounding box center [129, 360] width 178 height 19
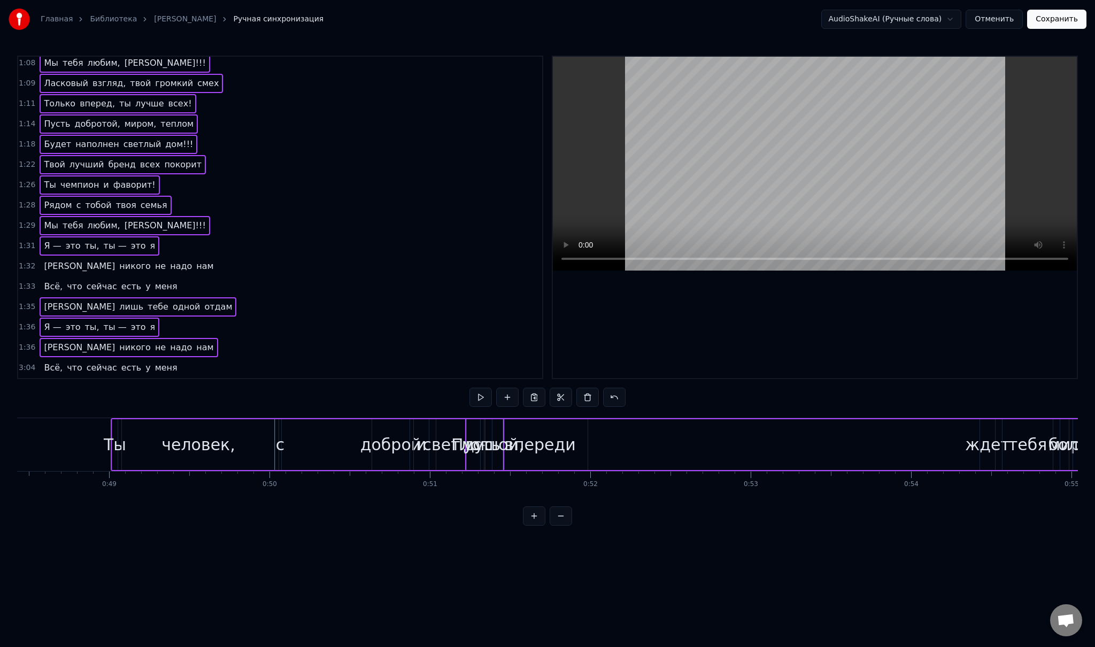
scroll to position [229, 0]
click at [48, 255] on div "И никого не надо нам" at bounding box center [129, 264] width 178 height 19
click at [57, 275] on div "Всё, что сейчас есть у меня" at bounding box center [111, 284] width 142 height 19
click at [66, 360] on span "что" at bounding box center [75, 366] width 18 height 13
click at [47, 377] on div "Я лишь тебе одной отдам" at bounding box center [138, 386] width 197 height 19
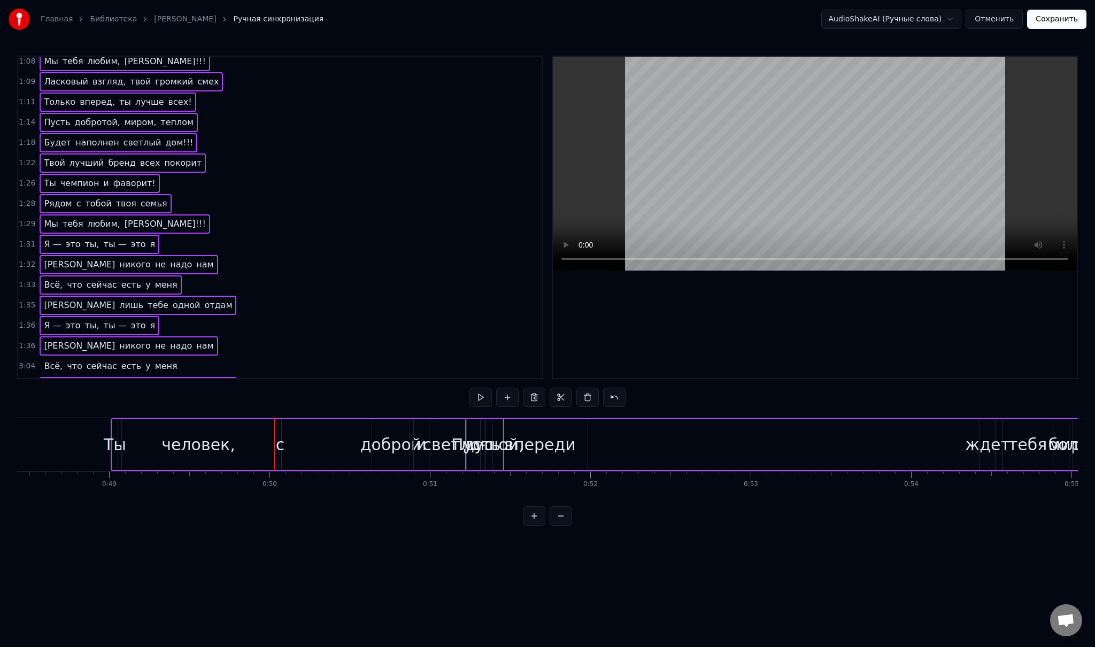
click at [57, 357] on div "Всё, что сейчас есть у меня" at bounding box center [111, 366] width 142 height 19
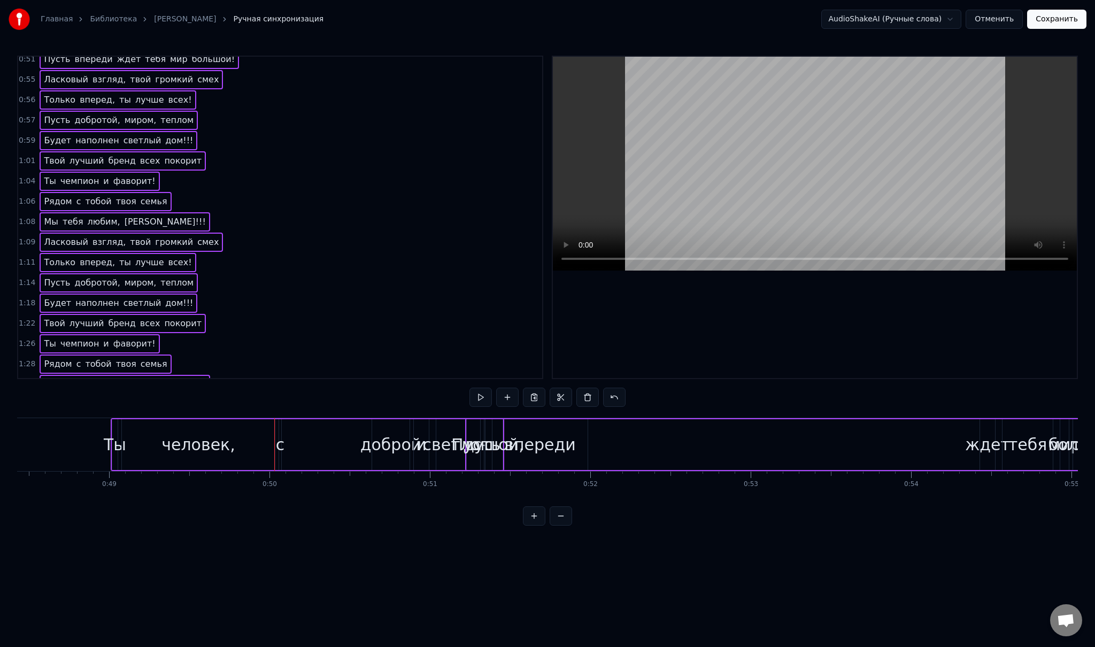
scroll to position [0, 0]
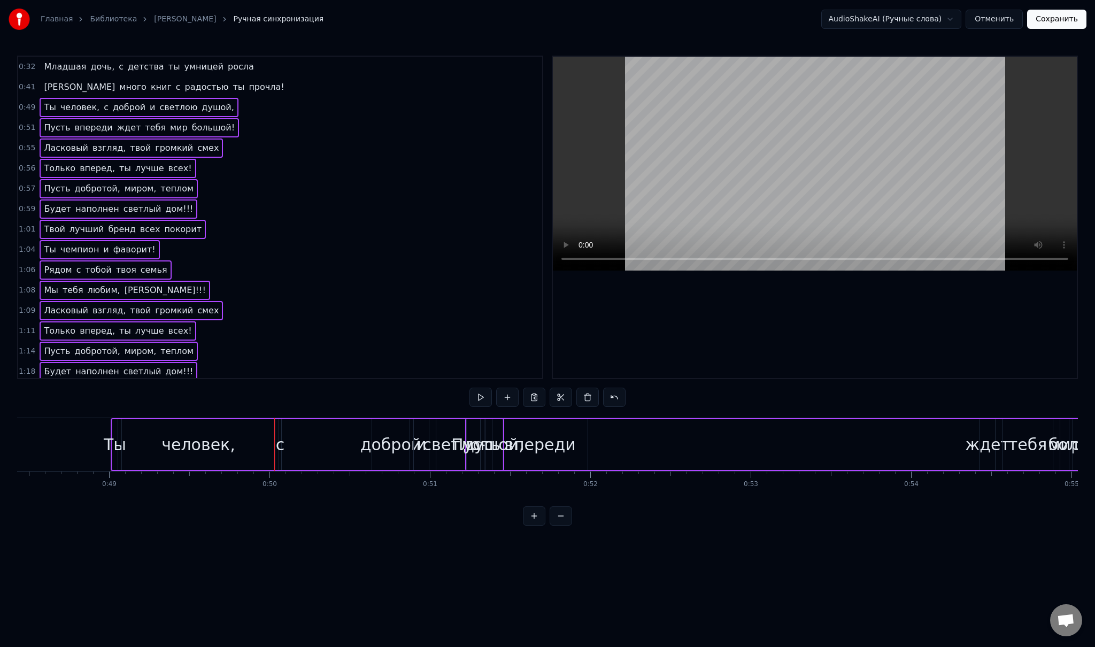
click at [90, 111] on div "Ты человек, с доброй и светлою душой," at bounding box center [139, 107] width 198 height 19
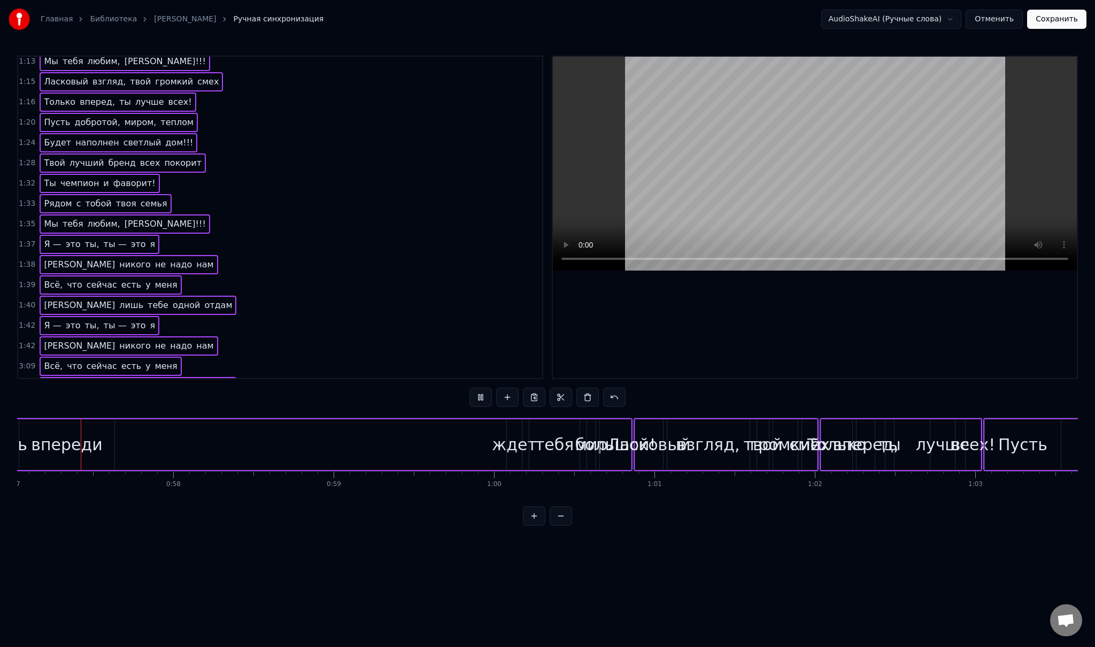
scroll to position [0, 9141]
click at [527, 446] on div "ждет" at bounding box center [519, 444] width 45 height 24
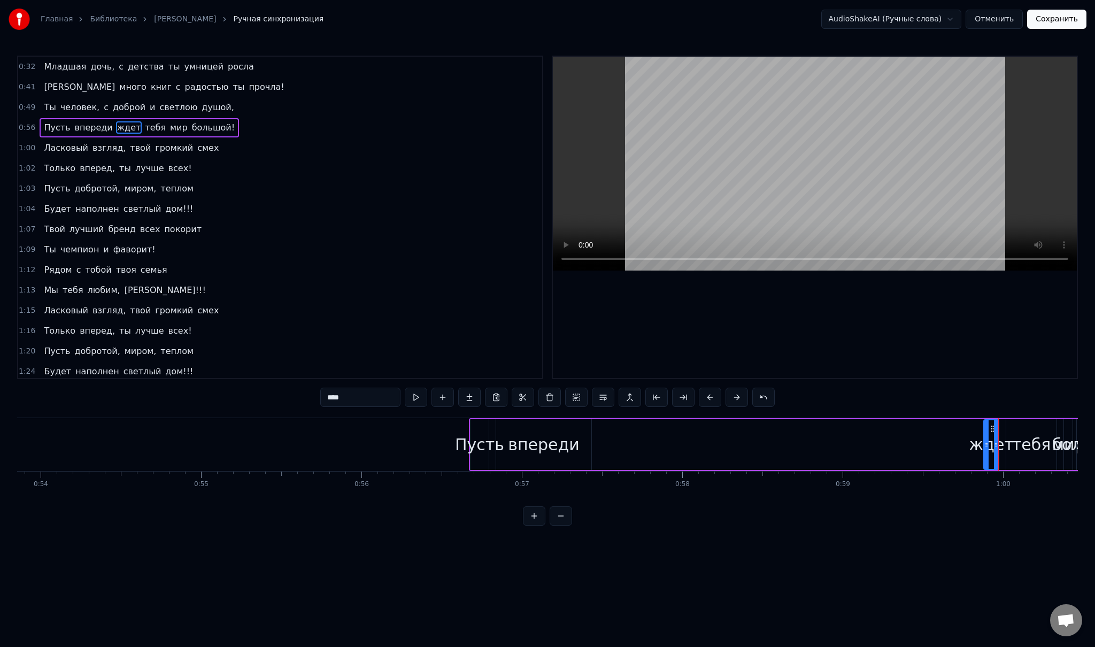
scroll to position [0, 8684]
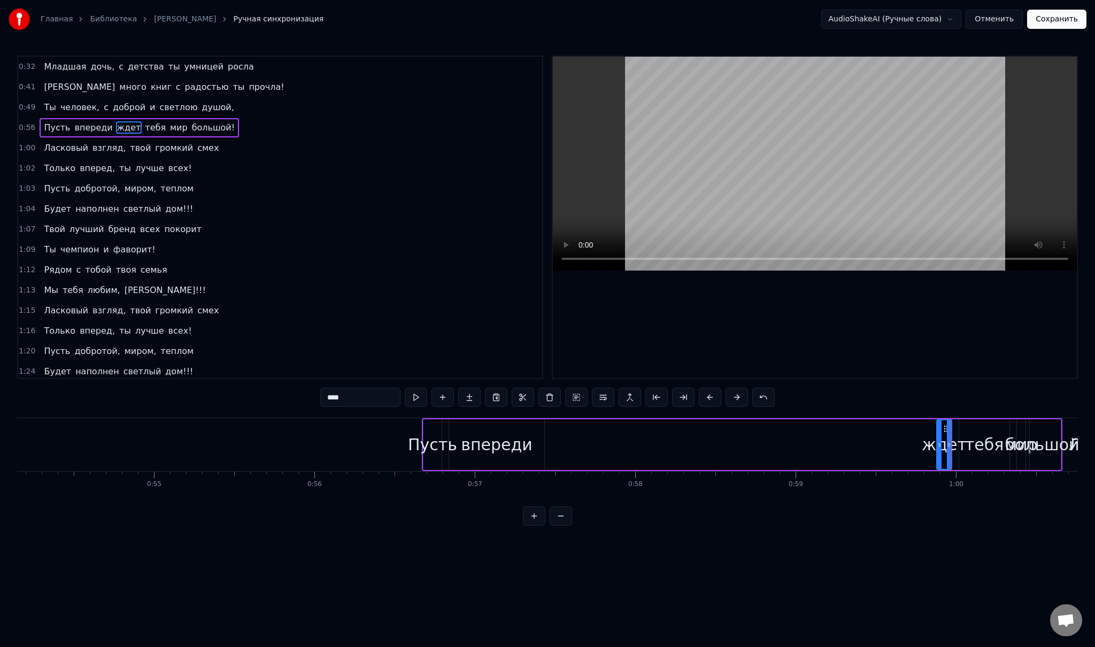
click at [436, 448] on div "Пусть" at bounding box center [432, 444] width 49 height 24
drag, startPoint x: 432, startPoint y: 429, endPoint x: 476, endPoint y: 429, distance: 44.4
click at [503, 430] on div "впереди" at bounding box center [496, 444] width 95 height 51
type input "*******"
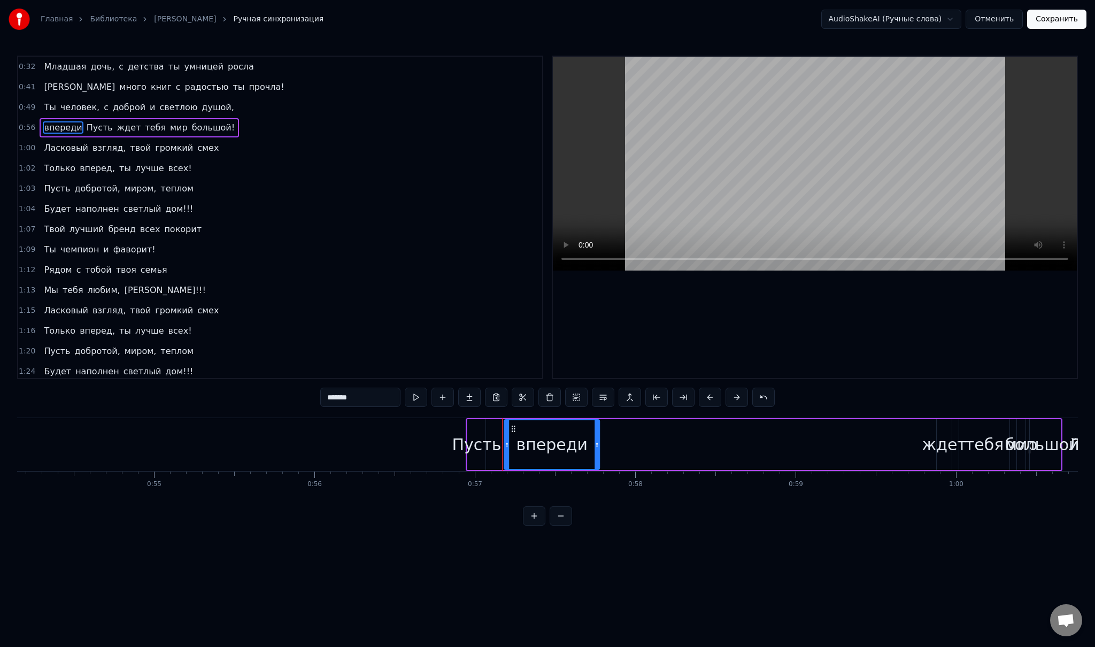
drag, startPoint x: 457, startPoint y: 428, endPoint x: 512, endPoint y: 428, distance: 55.1
click at [628, 441] on div "Пусть впереди ждет тебя мир большой!" at bounding box center [764, 444] width 597 height 53
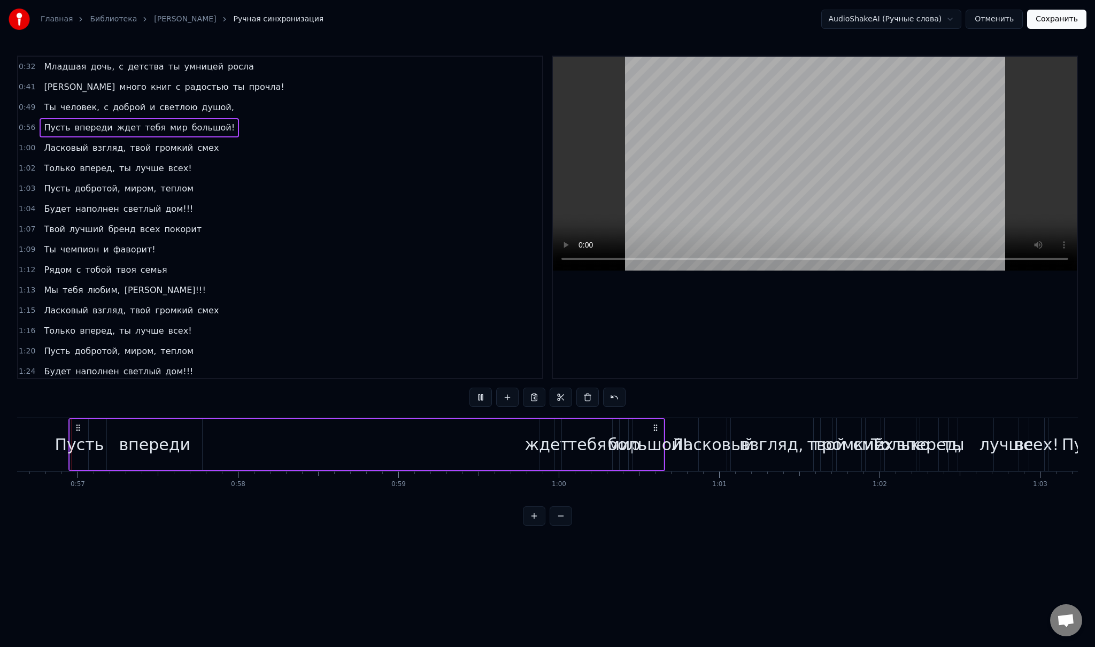
scroll to position [0, 9079]
click at [143, 151] on div "Ласковый взгляд, твой громкий смех" at bounding box center [131, 147] width 183 height 19
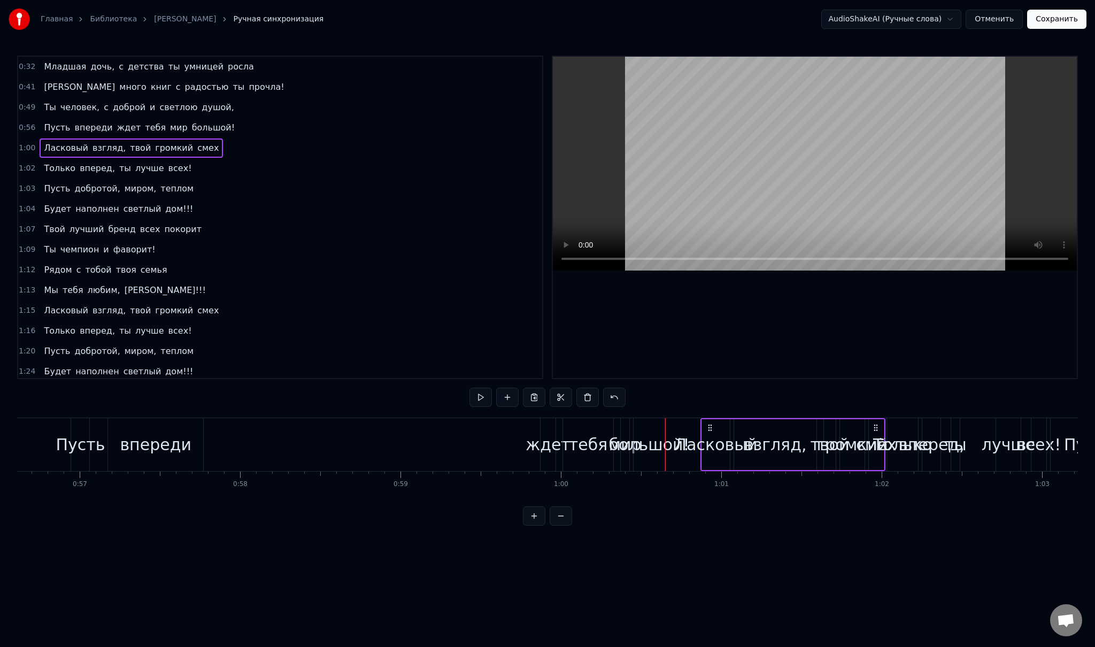
click at [105, 171] on div "Только вперед, ты лучше всех!" at bounding box center [118, 168] width 156 height 19
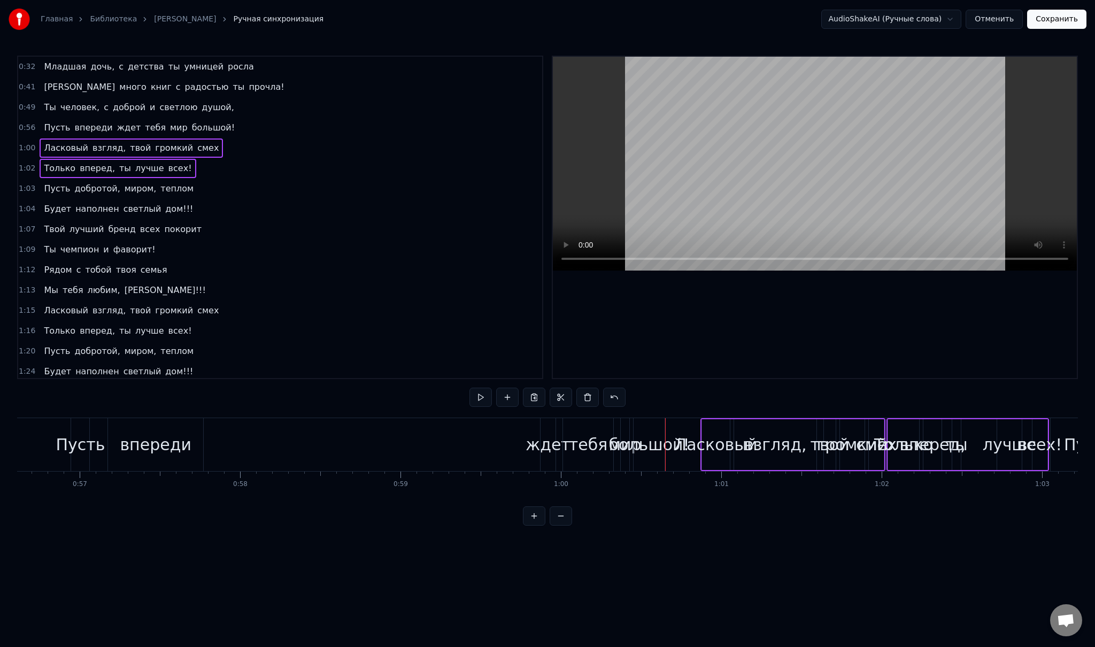
click at [109, 190] on div "Пусть добротой, миром, теплом" at bounding box center [119, 188] width 158 height 19
click at [105, 211] on div "Будет наполнен светлый дом!!!" at bounding box center [119, 208] width 158 height 19
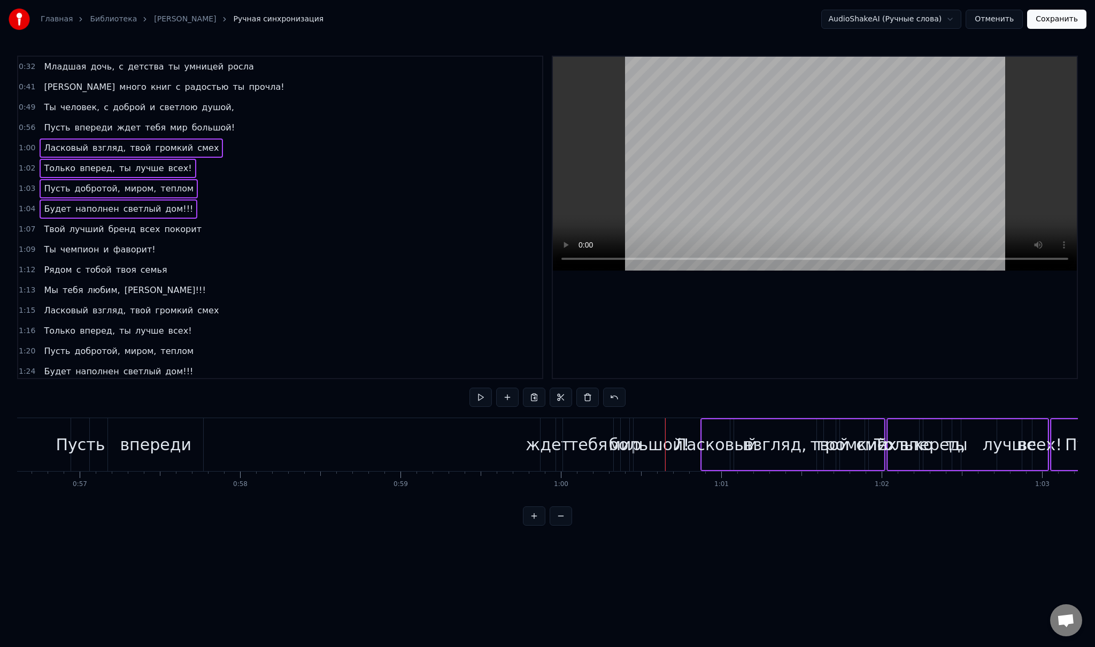
click at [98, 231] on div "Твой лучший бренд всех покорит" at bounding box center [123, 229] width 166 height 19
click at [91, 248] on div "Ты чемпион и фаворит!" at bounding box center [100, 249] width 120 height 19
click at [76, 269] on div "Рядом с тобой твоя семья" at bounding box center [106, 269] width 132 height 19
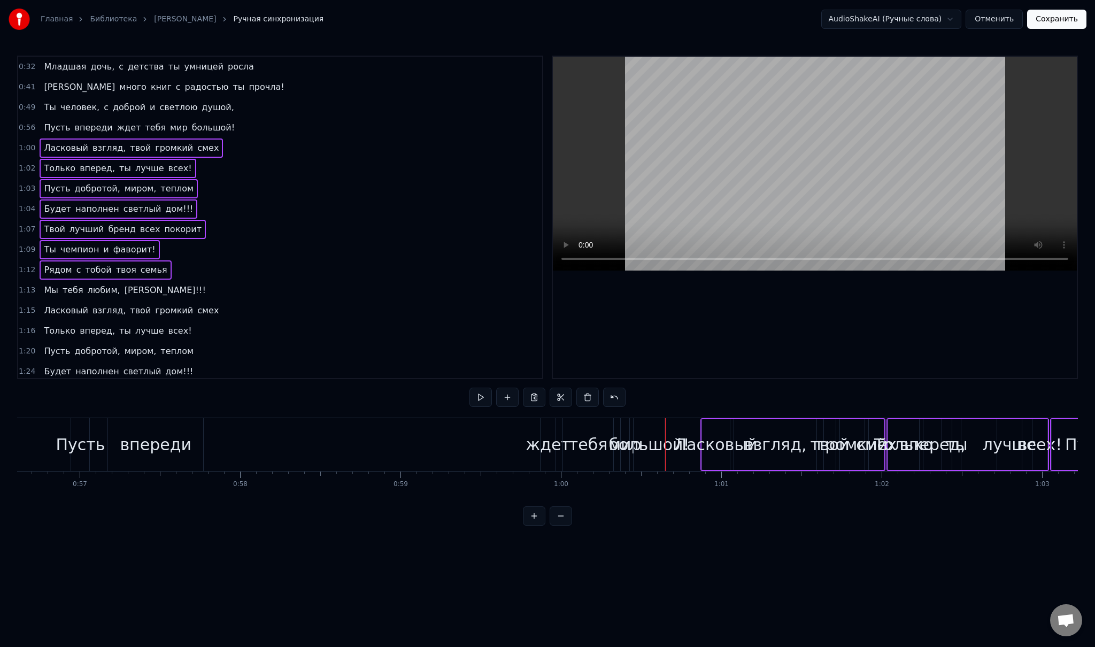
click at [76, 289] on div "Мы тебя любим, [PERSON_NAME]!!!" at bounding box center [125, 290] width 170 height 19
click at [80, 308] on div "Ласковый взгляд, твой громкий смех" at bounding box center [131, 310] width 183 height 19
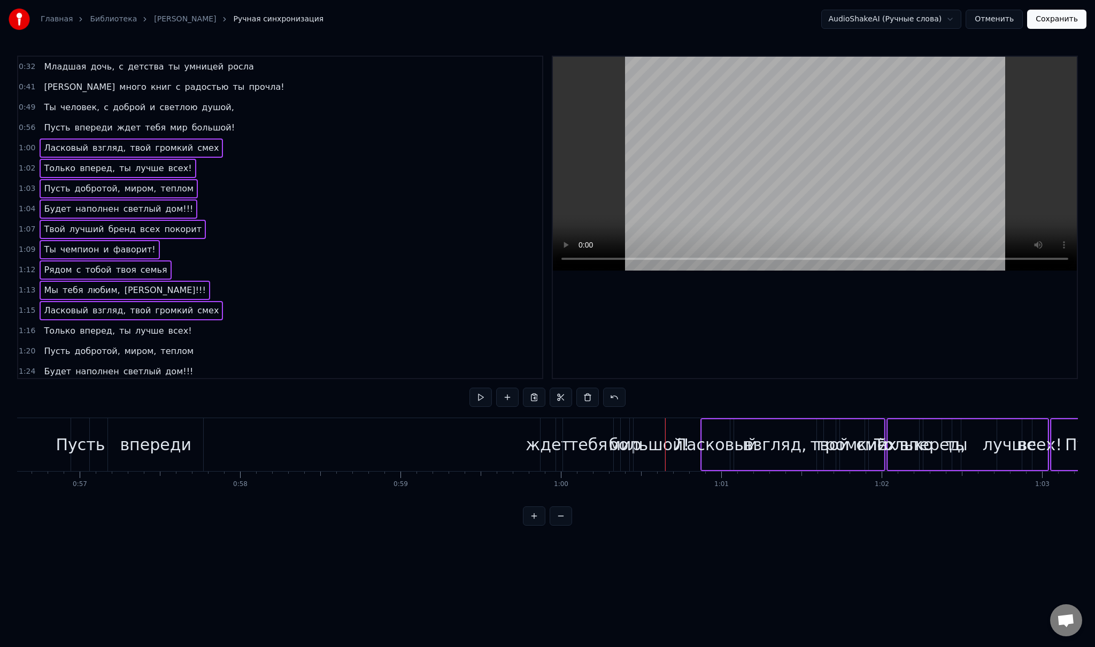
click at [69, 327] on div "Только вперед, ты лучше всех!" at bounding box center [118, 330] width 156 height 19
click at [64, 346] on div "Пусть добротой, миром, теплом" at bounding box center [119, 351] width 158 height 19
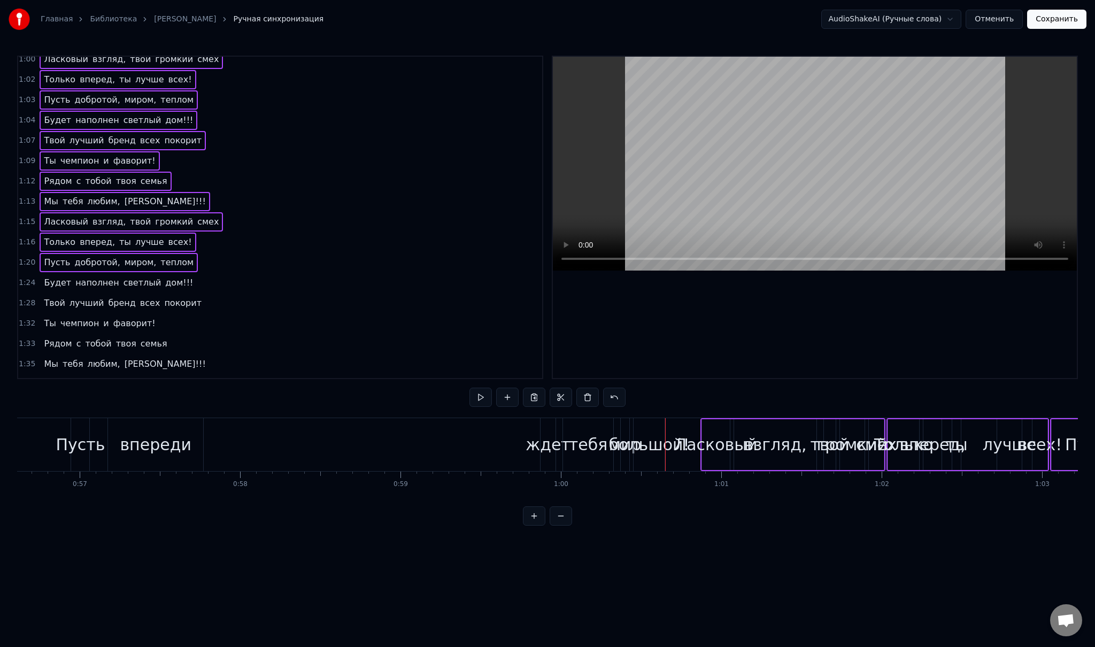
scroll to position [160, 0]
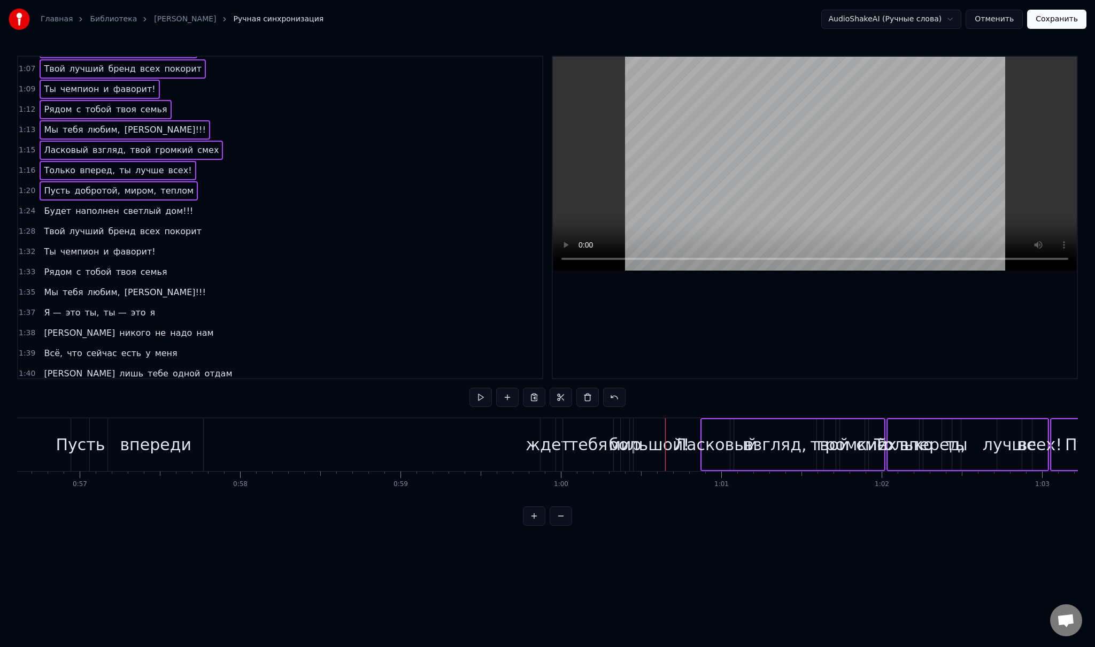
click at [63, 206] on div "Будет наполнен светлый дом!!!" at bounding box center [119, 211] width 158 height 19
click at [60, 225] on div "Твой лучший бренд всех покорит" at bounding box center [123, 231] width 166 height 19
click at [59, 245] on span "чемпион" at bounding box center [79, 251] width 41 height 13
click at [64, 267] on div "Рядом с тобой твоя семья" at bounding box center [106, 271] width 132 height 19
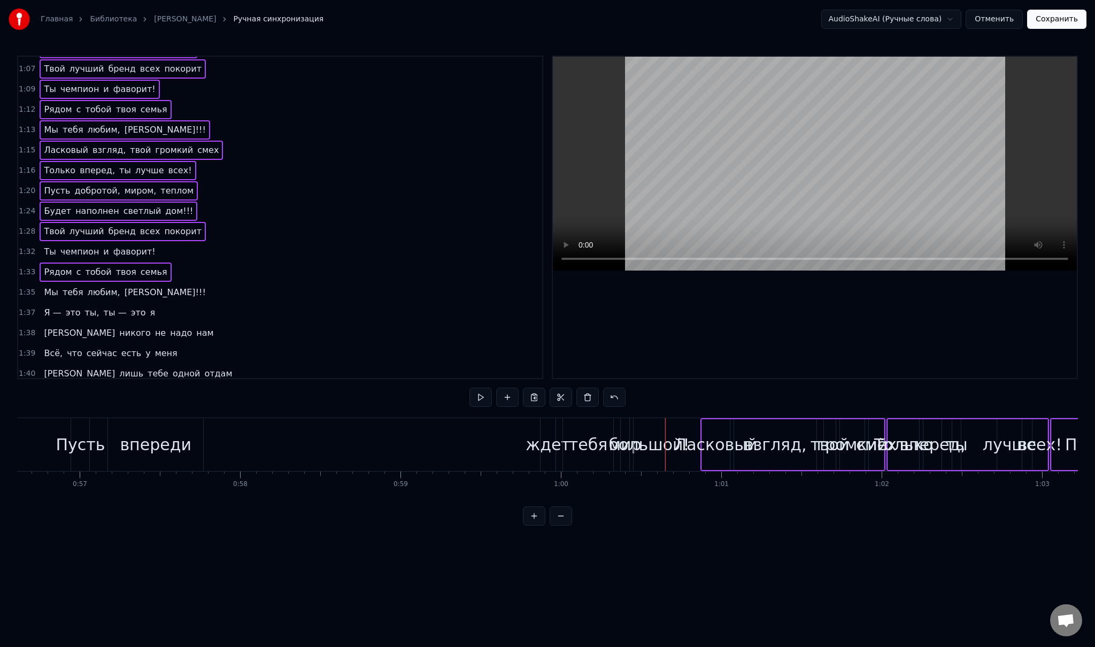
click at [55, 284] on div "Мы тебя любим, [PERSON_NAME]!!!" at bounding box center [125, 292] width 170 height 19
click at [58, 303] on div "Я — это ты, ты — это я" at bounding box center [100, 312] width 120 height 19
click at [47, 327] on span "[PERSON_NAME]" at bounding box center [79, 333] width 73 height 13
click at [58, 344] on div "Всё, что сейчас есть у меня" at bounding box center [111, 353] width 142 height 19
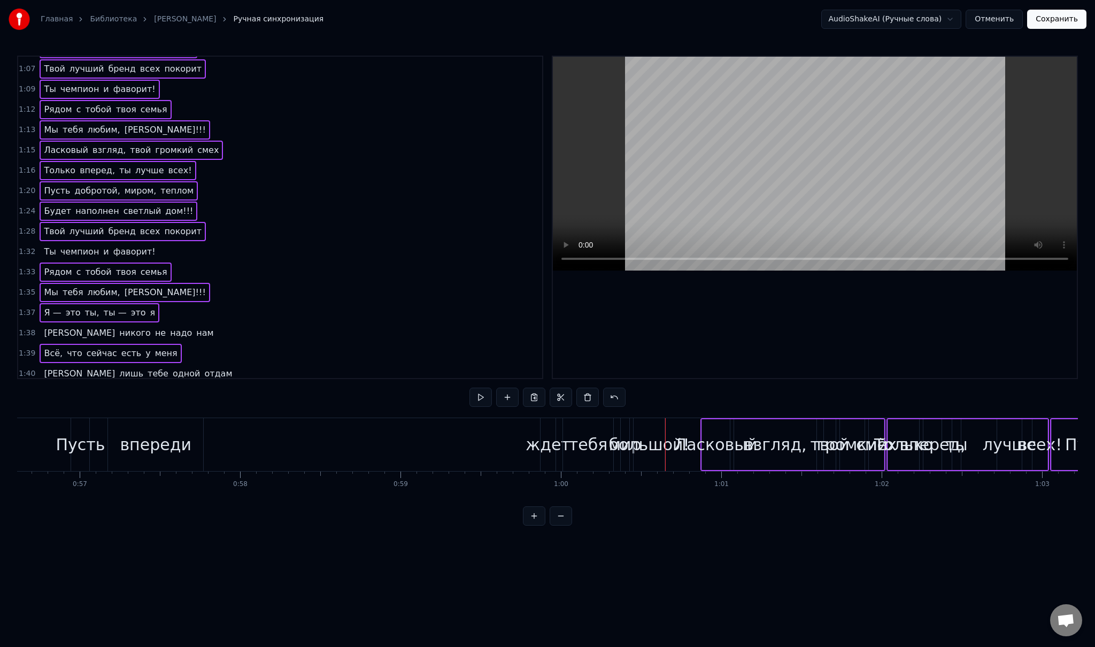
click at [47, 327] on span "[PERSON_NAME]" at bounding box center [79, 333] width 73 height 13
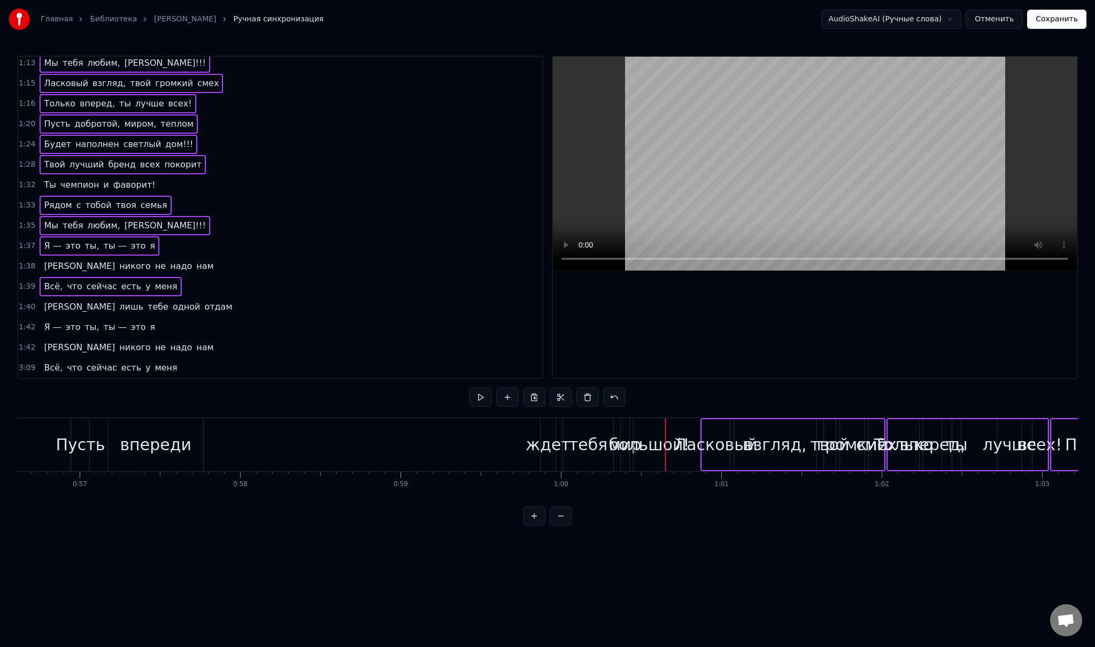
scroll to position [229, 0]
click at [47, 296] on div "Я лишь тебе одной отдам" at bounding box center [138, 305] width 197 height 19
click at [58, 316] on div "Я — это ты, ты — это я" at bounding box center [100, 325] width 120 height 19
click at [49, 336] on div "И никого не надо нам" at bounding box center [129, 345] width 178 height 19
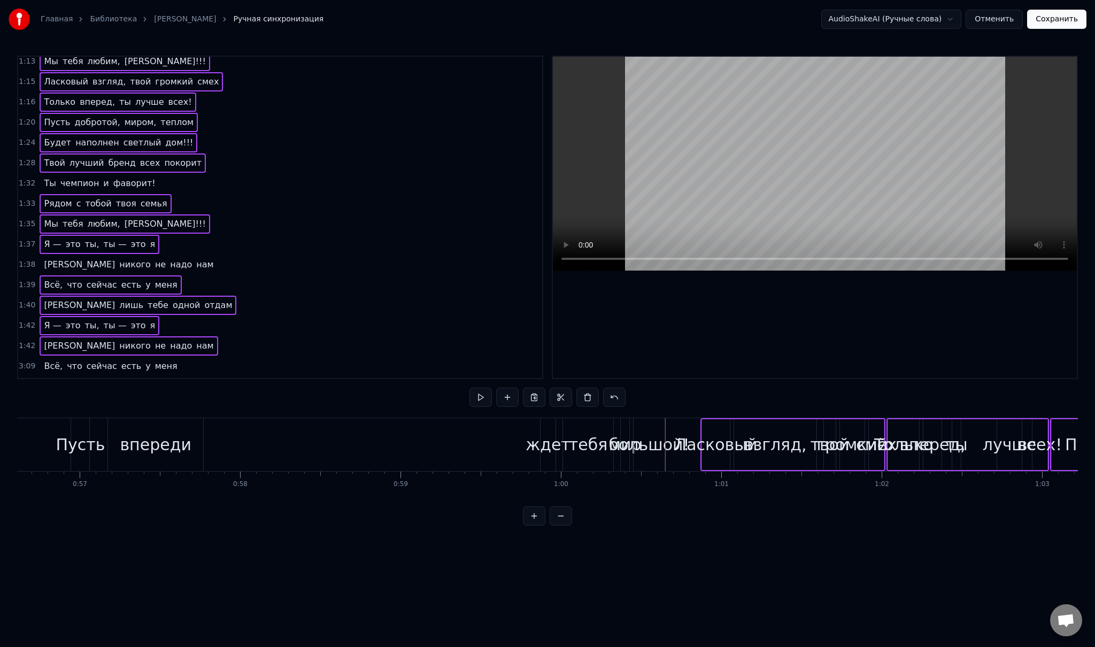
click at [57, 357] on div "Всё, что сейчас есть у меня" at bounding box center [111, 366] width 142 height 19
click at [48, 256] on div "И никого не надо нам" at bounding box center [129, 264] width 178 height 19
click at [52, 176] on div "Ты чемпион и фаворит!" at bounding box center [100, 183] width 120 height 19
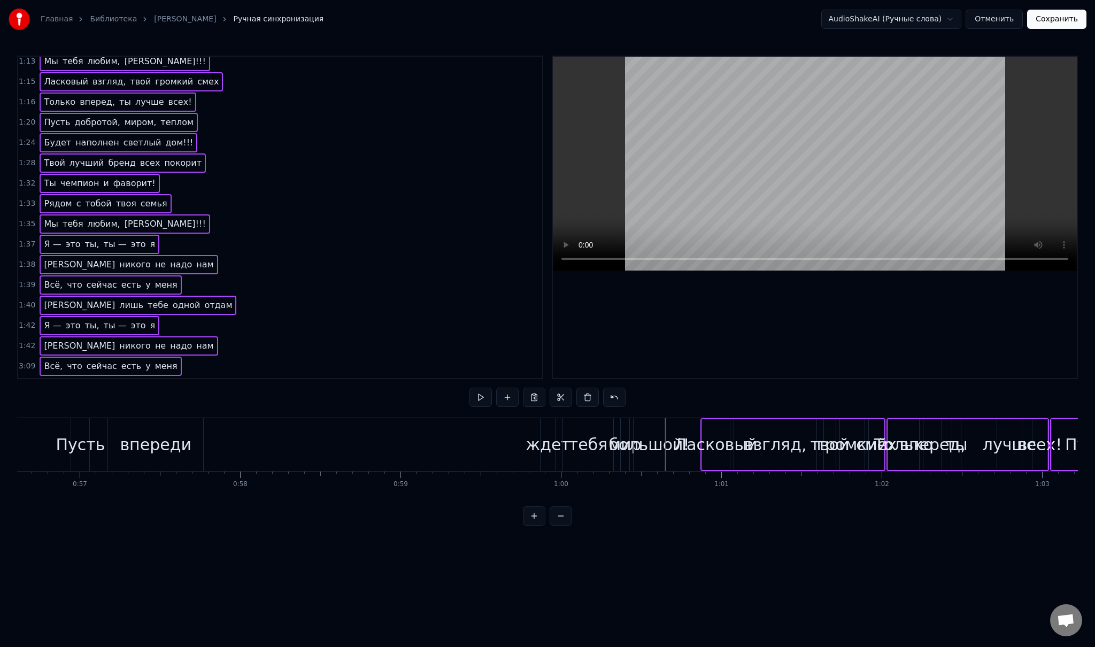
click at [72, 377] on div "Я лишь тебе одной отдам" at bounding box center [138, 386] width 197 height 19
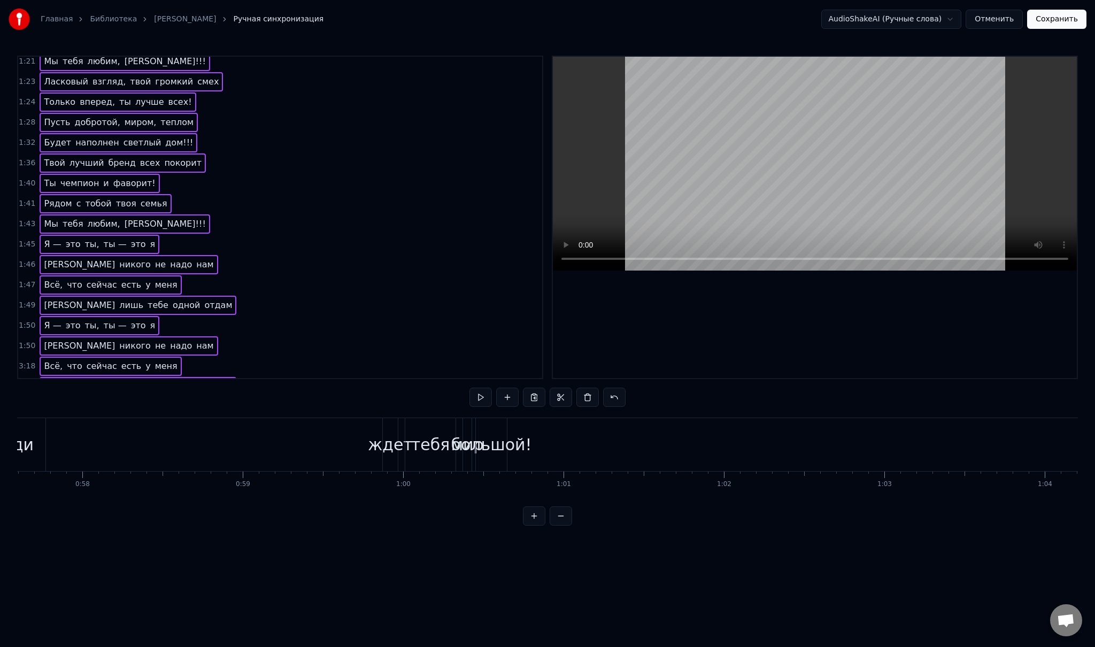
scroll to position [0, 9252]
click at [409, 460] on div "тебя" at bounding box center [415, 444] width 50 height 53
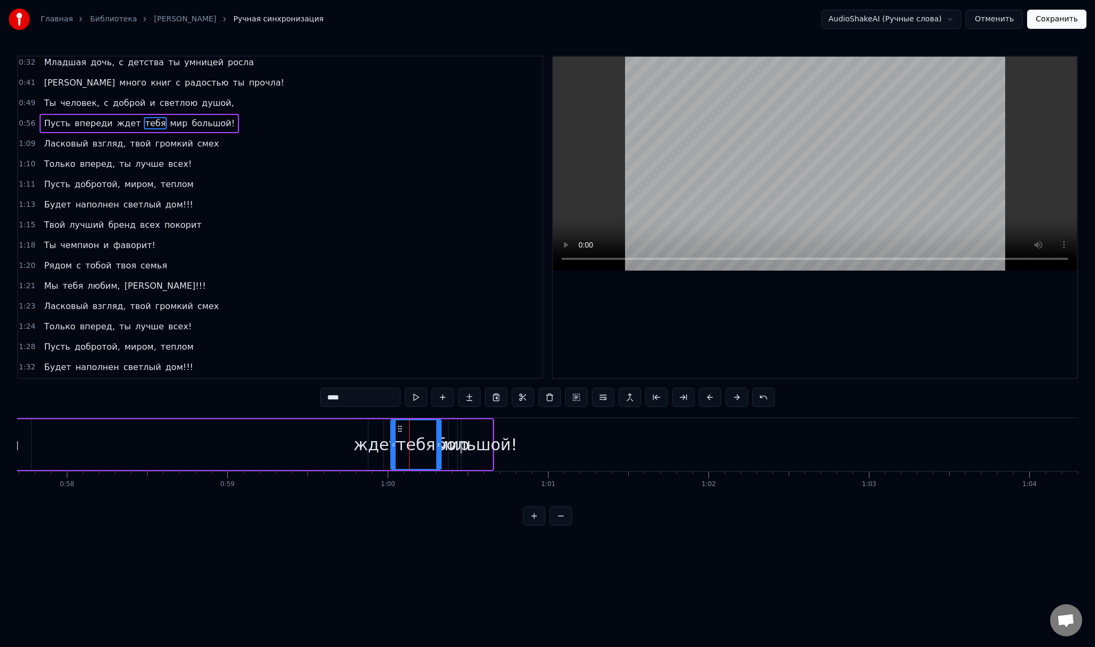
scroll to position [0, 0]
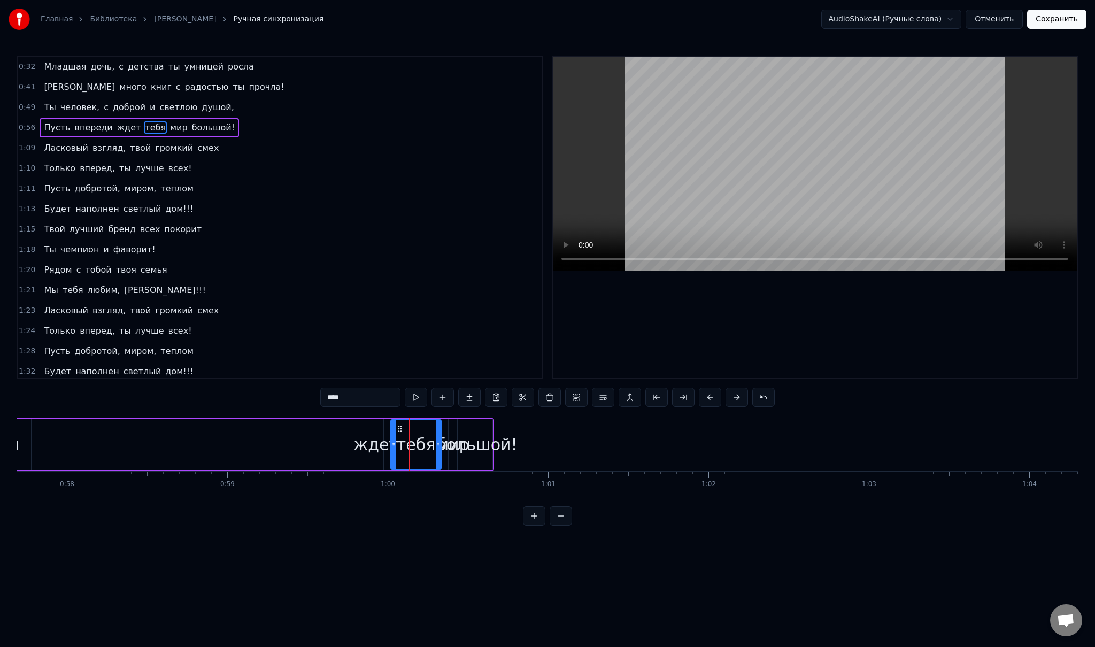
click at [365, 443] on div "ждет" at bounding box center [375, 444] width 45 height 24
click at [399, 436] on div "тебя" at bounding box center [416, 444] width 38 height 24
drag, startPoint x: 401, startPoint y: 427, endPoint x: 477, endPoint y: 426, distance: 75.9
click at [452, 436] on div "большой!" at bounding box center [476, 444] width 81 height 24
type input "********"
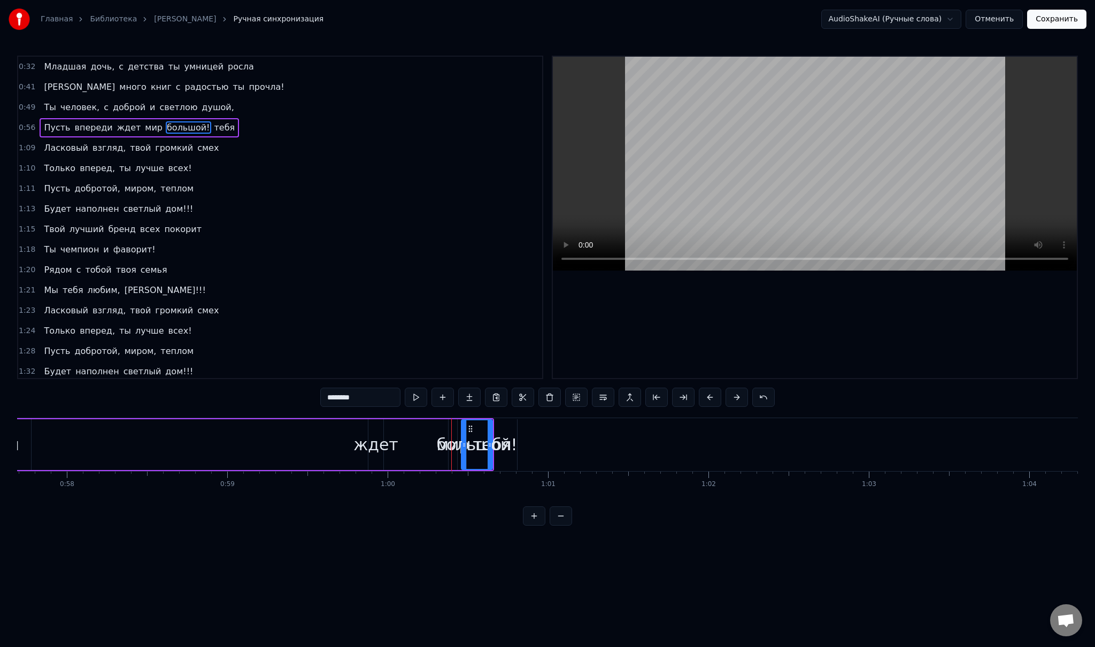
click at [166, 126] on span "большой!" at bounding box center [188, 127] width 45 height 12
drag, startPoint x: 469, startPoint y: 428, endPoint x: 558, endPoint y: 433, distance: 88.3
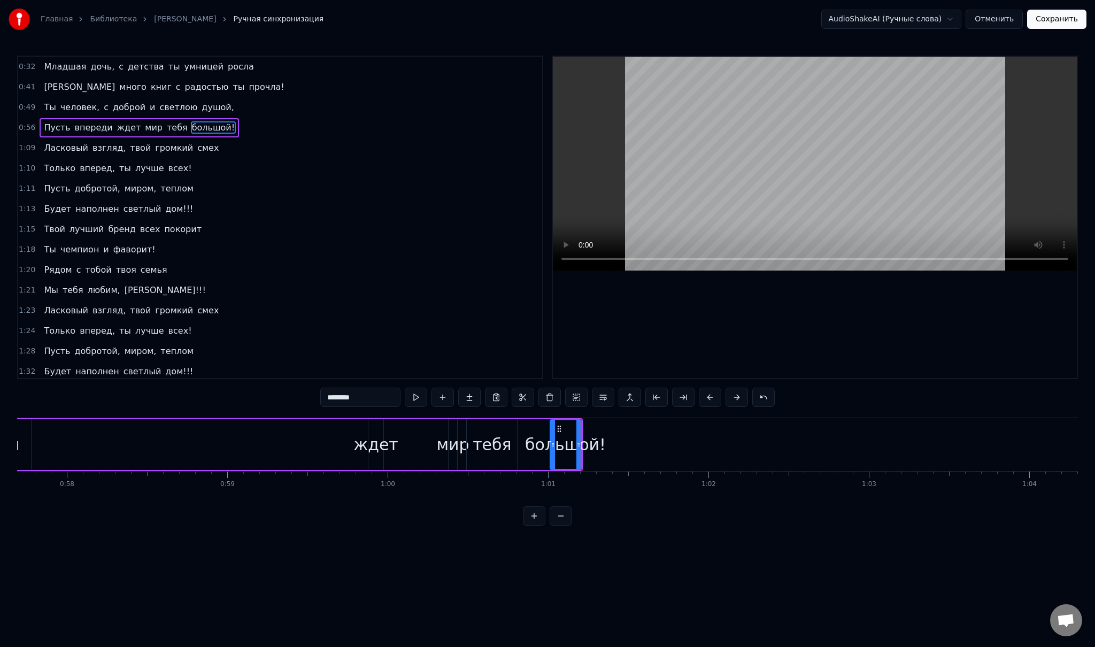
click at [532, 436] on div "большой!" at bounding box center [565, 444] width 81 height 24
drag, startPoint x: 558, startPoint y: 427, endPoint x: 535, endPoint y: 427, distance: 22.5
click at [537, 427] on icon at bounding box center [541, 428] width 9 height 9
drag, startPoint x: 535, startPoint y: 427, endPoint x: 519, endPoint y: 426, distance: 15.5
click at [519, 426] on div "Пусть впереди ждет мир тебя большой!" at bounding box center [228, 444] width 663 height 53
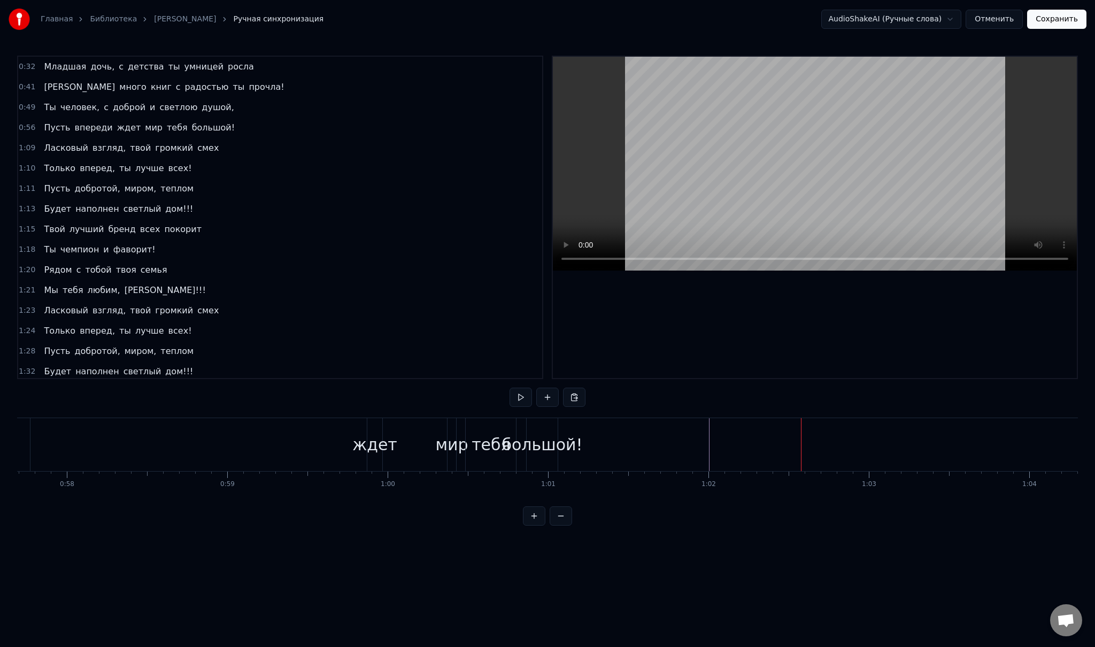
click at [452, 434] on div "мир" at bounding box center [451, 444] width 33 height 24
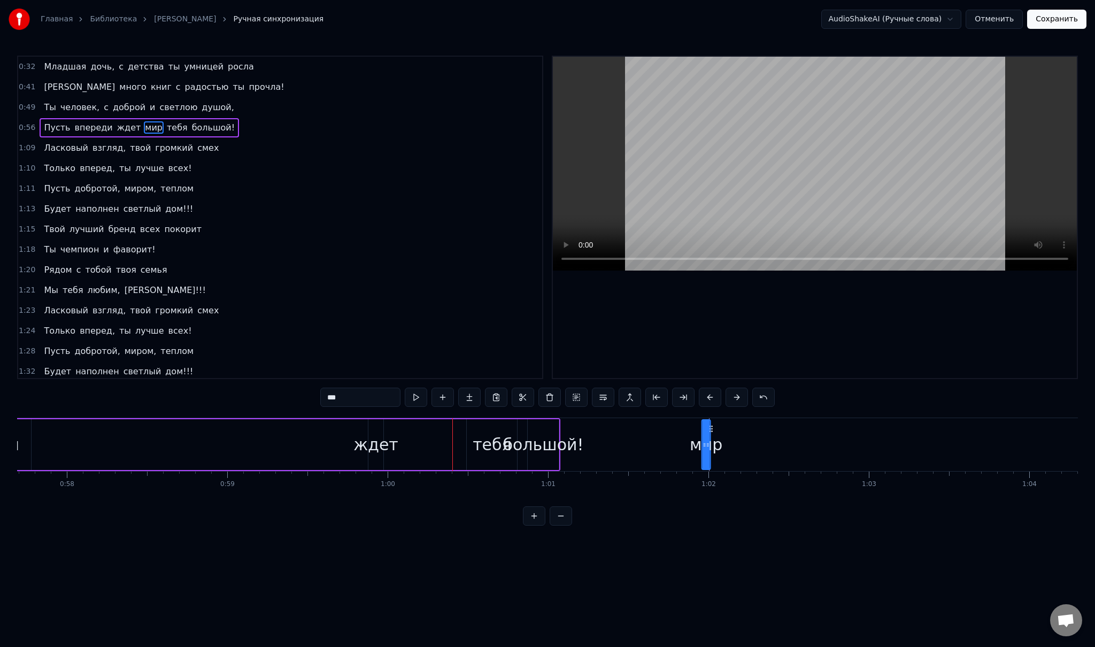
drag, startPoint x: 458, startPoint y: 428, endPoint x: 712, endPoint y: 438, distance: 253.6
drag, startPoint x: 706, startPoint y: 445, endPoint x: 714, endPoint y: 446, distance: 8.1
click at [714, 446] on icon at bounding box center [715, 445] width 4 height 9
drag, startPoint x: 714, startPoint y: 447, endPoint x: 721, endPoint y: 448, distance: 7.0
click at [721, 448] on icon at bounding box center [723, 445] width 4 height 9
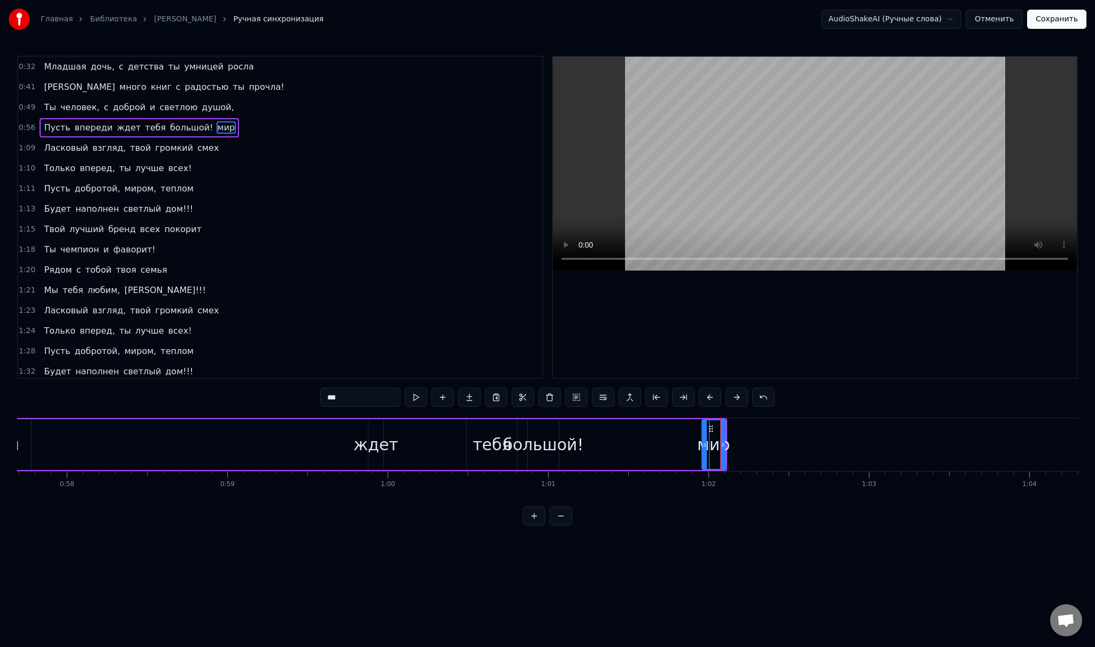
click at [712, 428] on div "мир" at bounding box center [713, 444] width 22 height 49
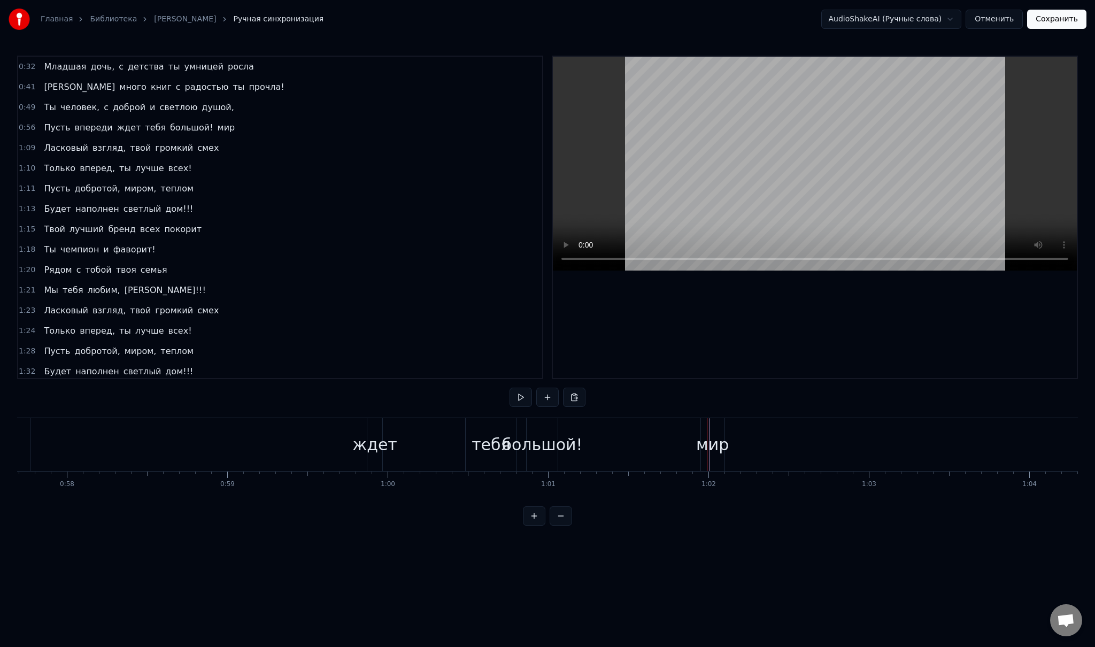
click at [706, 435] on div "мир" at bounding box center [712, 444] width 33 height 24
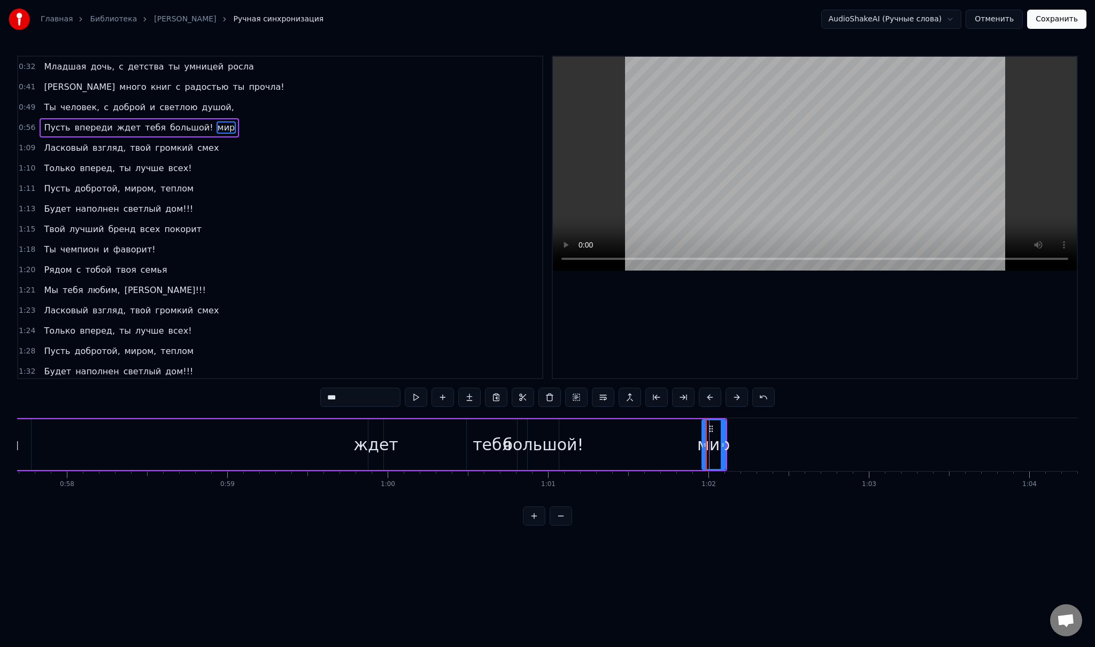
click at [698, 444] on div "мир" at bounding box center [713, 444] width 33 height 24
click at [560, 449] on div "большой!" at bounding box center [543, 444] width 81 height 24
click at [569, 444] on div "большой!" at bounding box center [543, 444] width 81 height 24
drag, startPoint x: 537, startPoint y: 428, endPoint x: 738, endPoint y: 439, distance: 201.3
drag, startPoint x: 736, startPoint y: 429, endPoint x: 773, endPoint y: 434, distance: 37.8
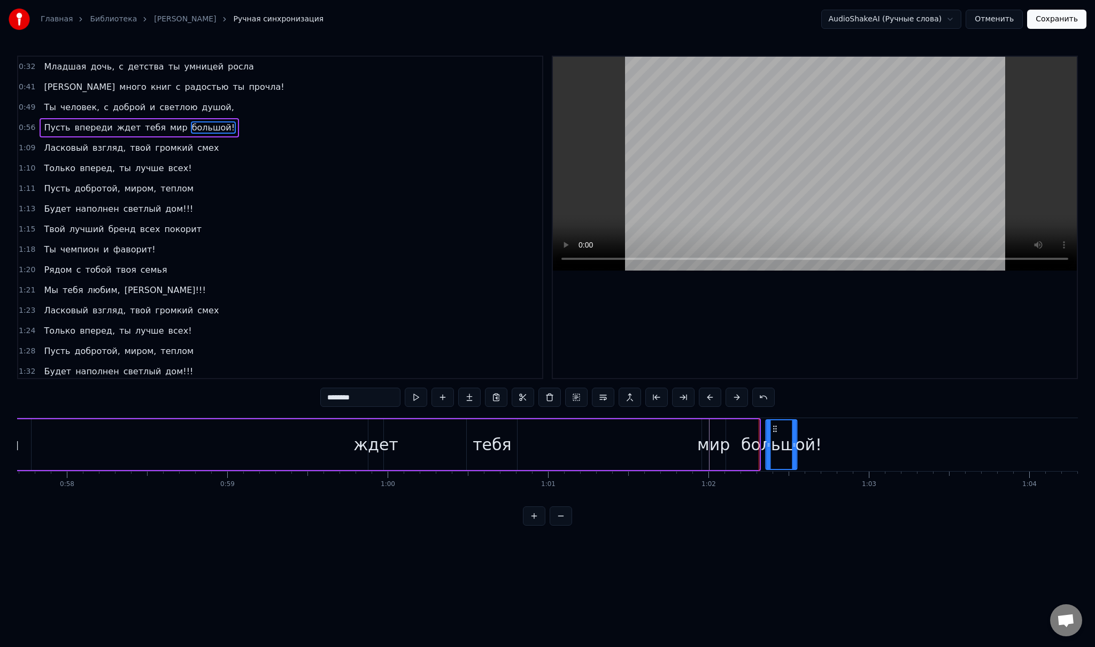
click at [773, 434] on div "большой!" at bounding box center [782, 444] width 30 height 49
drag, startPoint x: 773, startPoint y: 434, endPoint x: 786, endPoint y: 435, distance: 13.4
click at [786, 435] on div "большой!" at bounding box center [781, 444] width 81 height 24
drag, startPoint x: 774, startPoint y: 426, endPoint x: 792, endPoint y: 431, distance: 19.5
click at [792, 431] on div "большой!" at bounding box center [782, 444] width 30 height 49
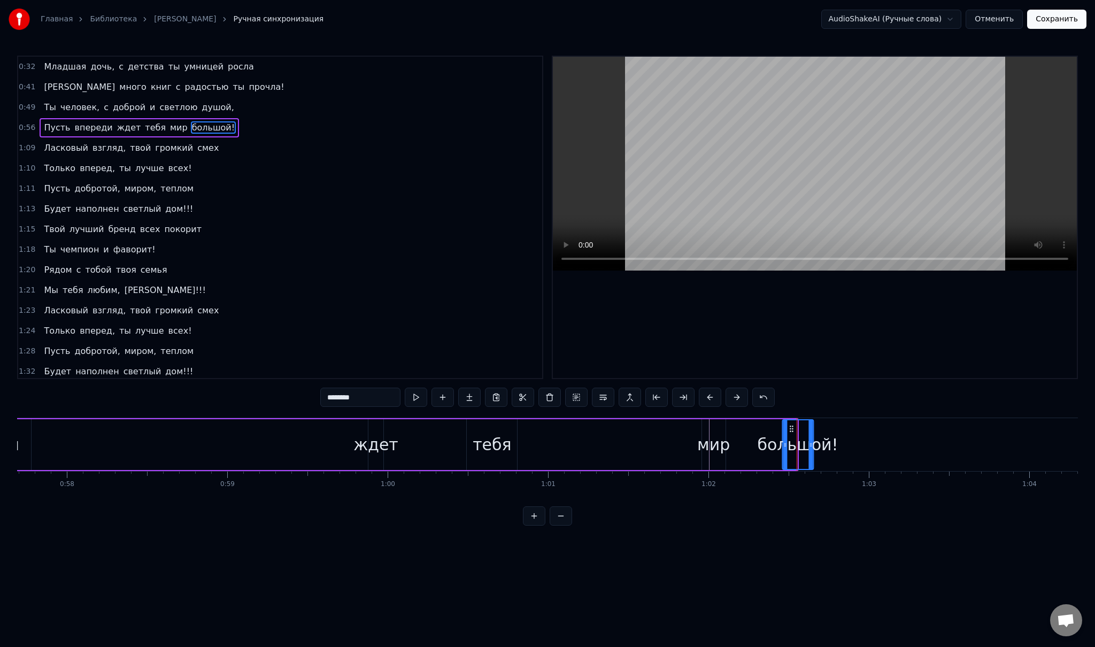
drag, startPoint x: 774, startPoint y: 427, endPoint x: 790, endPoint y: 432, distance: 16.9
click at [790, 432] on div "большой!" at bounding box center [798, 444] width 30 height 49
drag, startPoint x: 812, startPoint y: 443, endPoint x: 827, endPoint y: 443, distance: 15.0
click at [825, 443] on icon at bounding box center [823, 445] width 4 height 9
drag, startPoint x: 825, startPoint y: 443, endPoint x: 831, endPoint y: 444, distance: 5.9
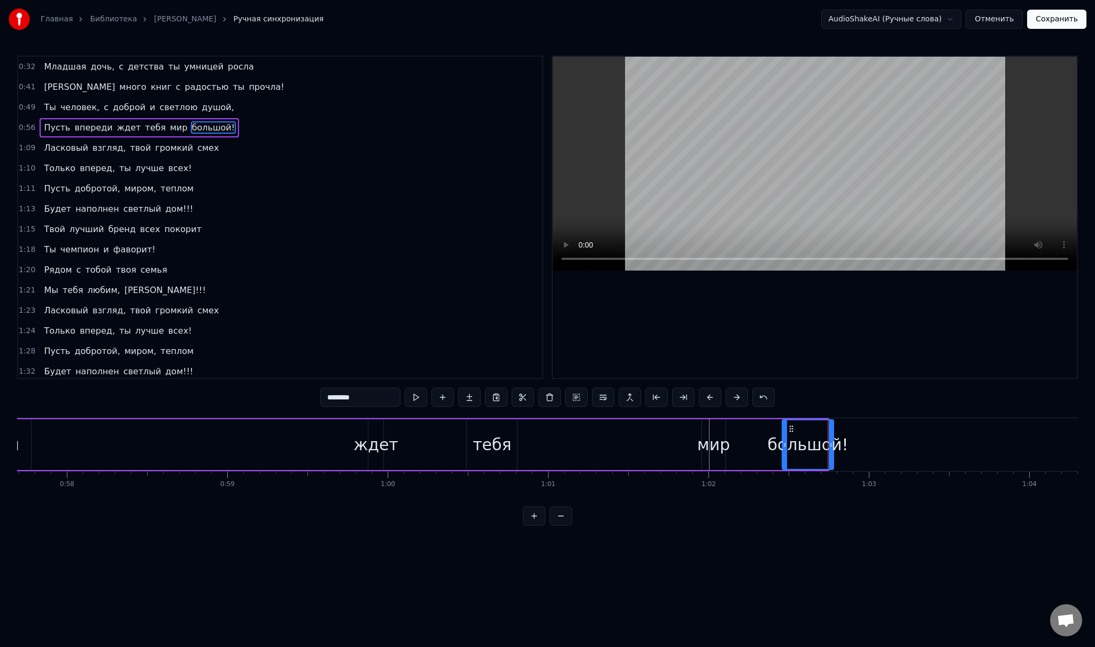
click at [831, 444] on icon at bounding box center [831, 445] width 4 height 9
click at [780, 445] on icon at bounding box center [780, 445] width 4 height 9
click at [713, 445] on div "мир" at bounding box center [713, 444] width 33 height 24
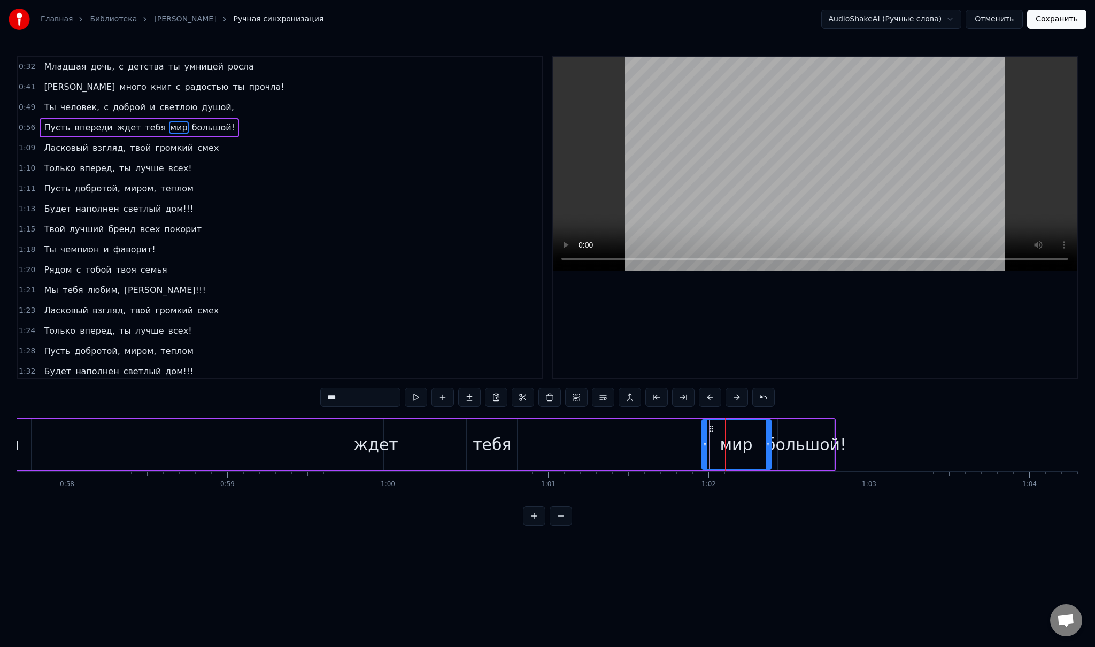
drag, startPoint x: 723, startPoint y: 441, endPoint x: 769, endPoint y: 441, distance: 45.4
click at [769, 441] on icon at bounding box center [768, 445] width 4 height 9
click at [771, 441] on icon at bounding box center [771, 445] width 4 height 9
click at [796, 442] on div "большой!" at bounding box center [806, 444] width 81 height 24
type input "********"
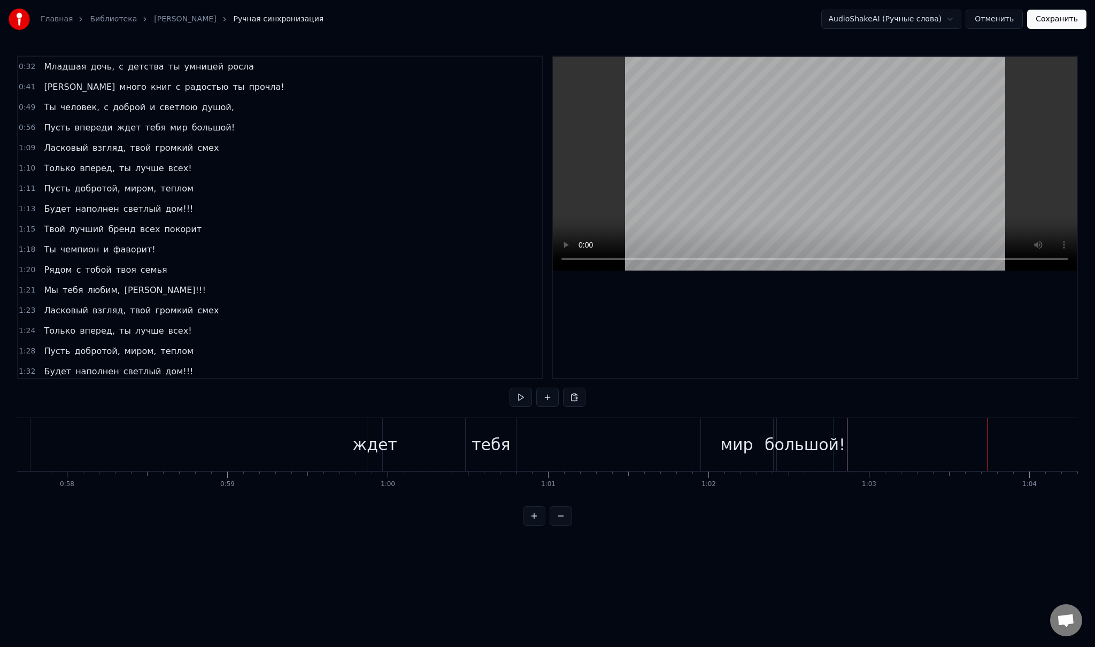
click at [828, 447] on div "большой!" at bounding box center [804, 444] width 81 height 24
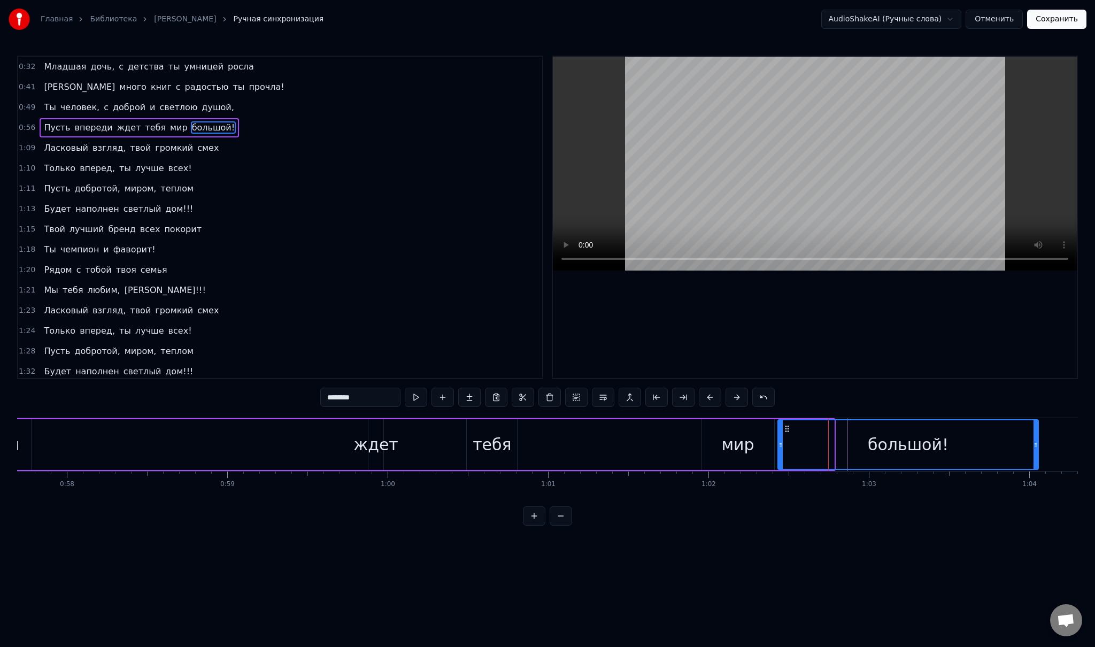
drag, startPoint x: 831, startPoint y: 443, endPoint x: 1035, endPoint y: 447, distance: 204.3
click at [1035, 447] on icon at bounding box center [1035, 445] width 4 height 9
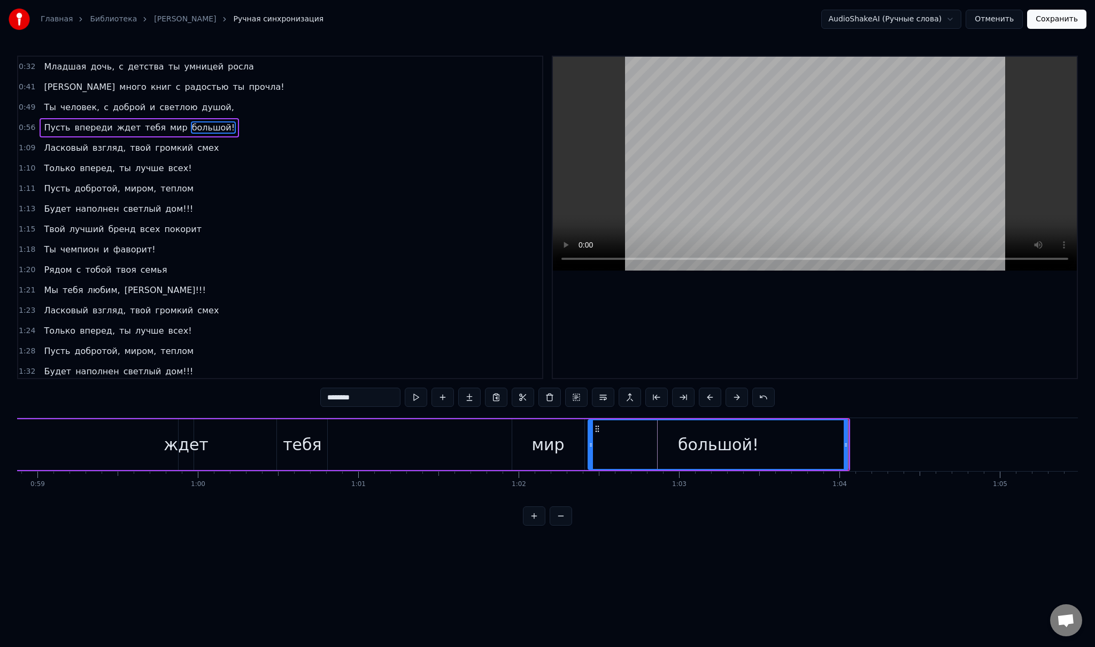
scroll to position [0, 9237]
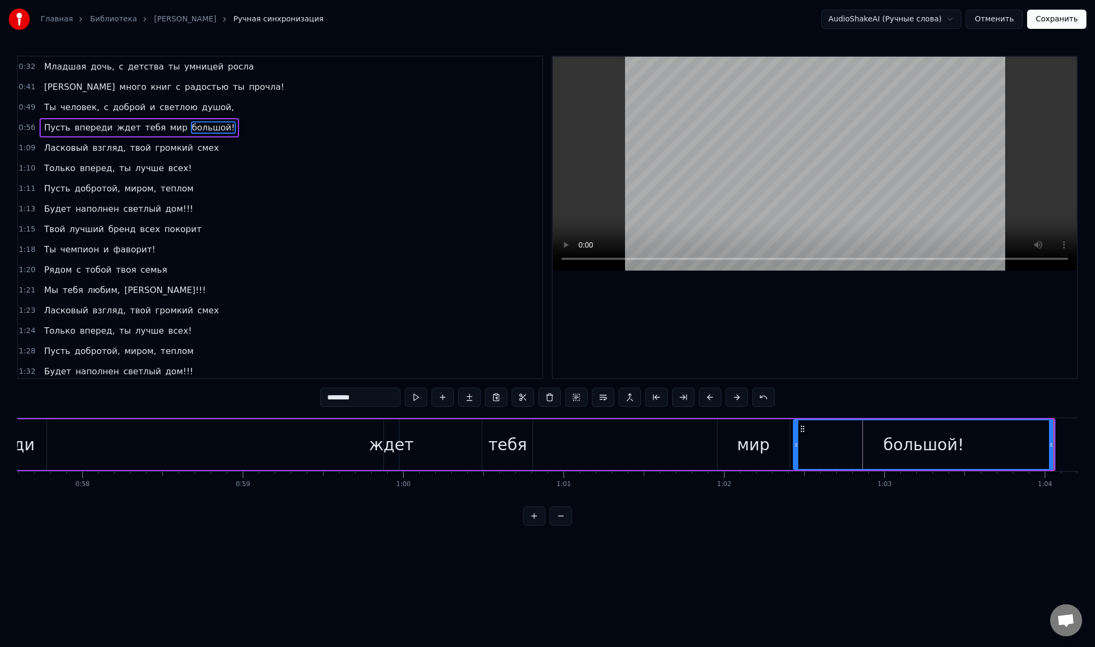
click at [359, 451] on div "Пусть впереди ждет тебя мир большой!" at bounding box center [484, 444] width 1142 height 53
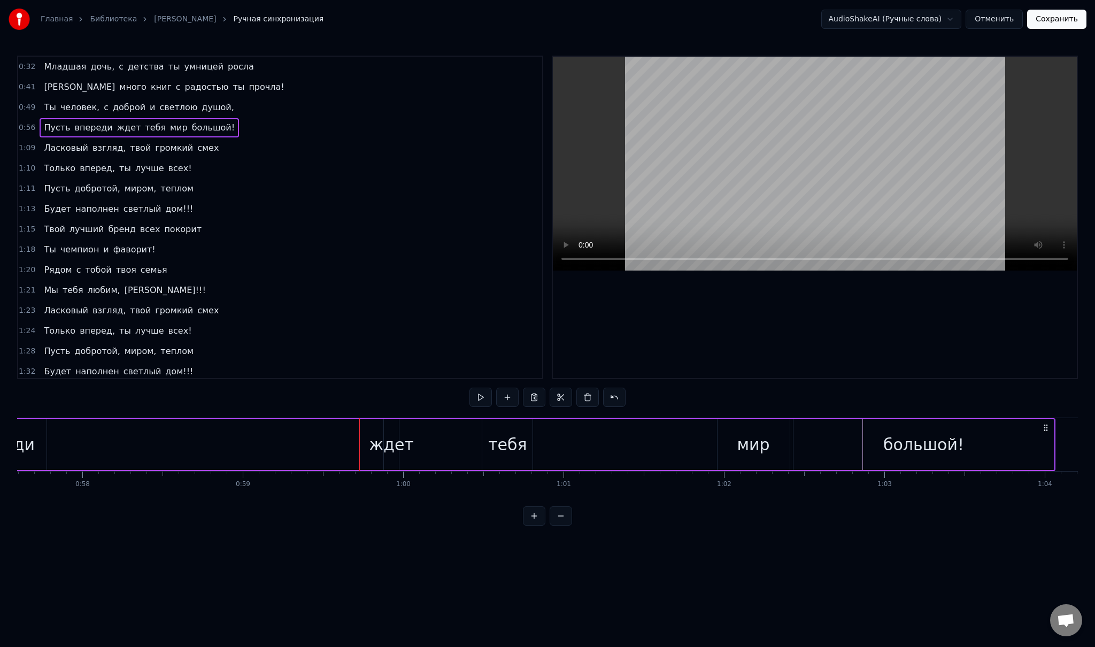
click at [376, 440] on div "ждет" at bounding box center [391, 444] width 45 height 24
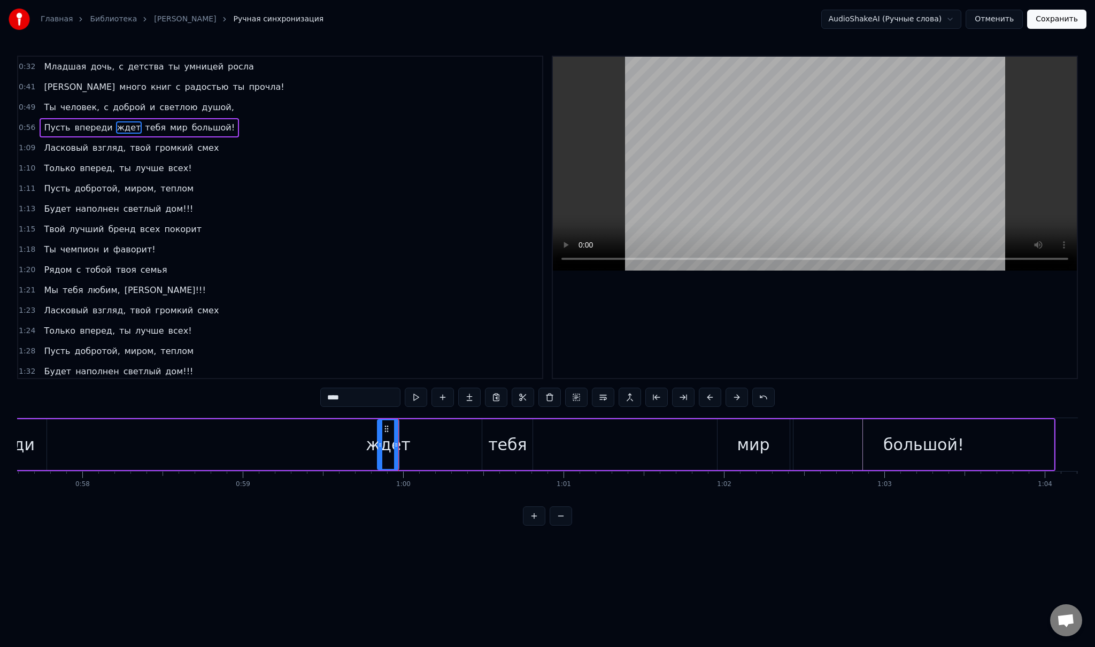
drag, startPoint x: 384, startPoint y: 431, endPoint x: 376, endPoint y: 430, distance: 8.0
click at [378, 430] on div at bounding box center [380, 444] width 4 height 49
drag, startPoint x: 395, startPoint y: 435, endPoint x: 404, endPoint y: 438, distance: 9.5
click at [403, 438] on div at bounding box center [401, 444] width 4 height 49
drag, startPoint x: 404, startPoint y: 438, endPoint x: 460, endPoint y: 437, distance: 55.6
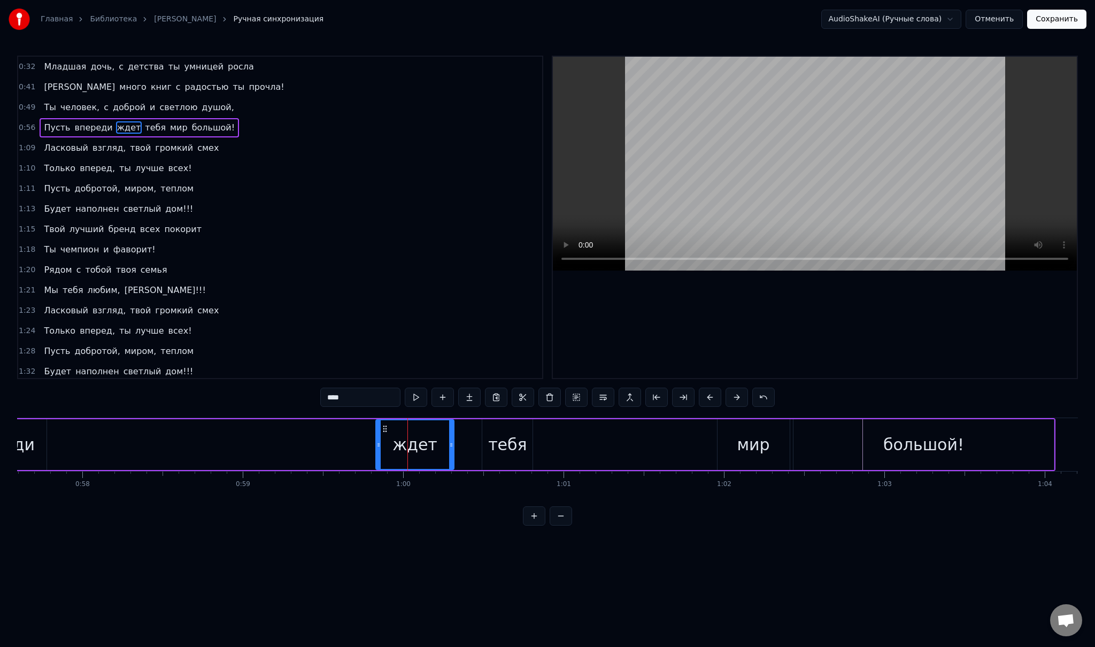
click at [453, 437] on div at bounding box center [451, 444] width 4 height 49
drag, startPoint x: 460, startPoint y: 437, endPoint x: 470, endPoint y: 440, distance: 10.5
click at [470, 440] on div at bounding box center [471, 444] width 4 height 49
click at [498, 445] on div "тебя" at bounding box center [507, 444] width 38 height 24
type input "****"
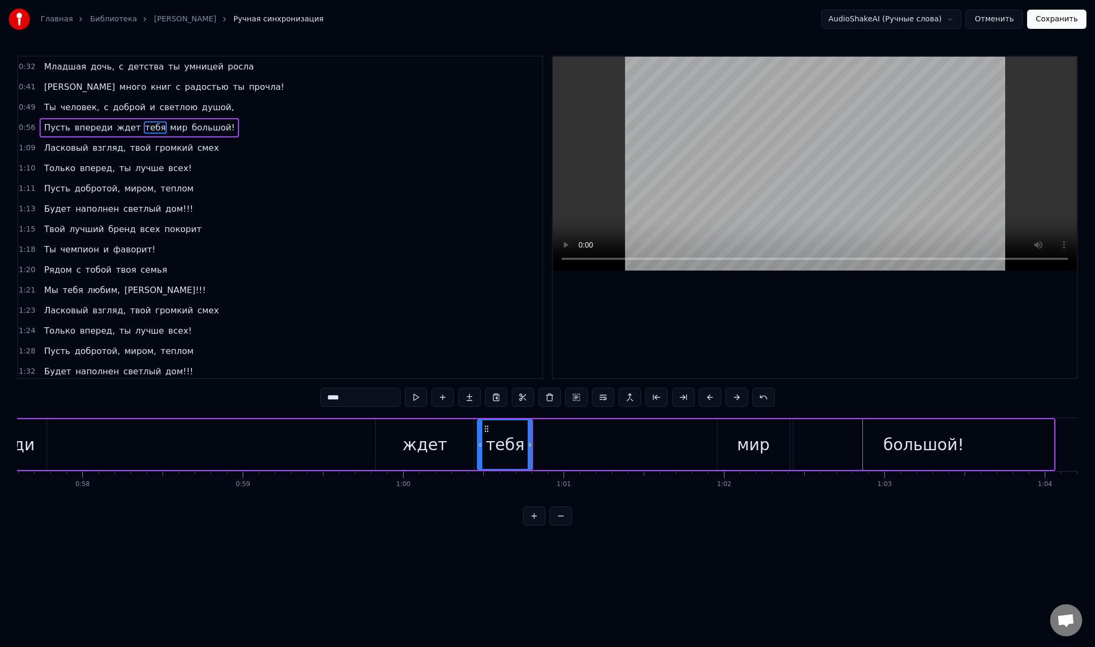
click at [480, 443] on circle at bounding box center [480, 443] width 1 height 1
click at [550, 447] on div "Пусть впереди ждет тебя мир большой!" at bounding box center [484, 444] width 1142 height 53
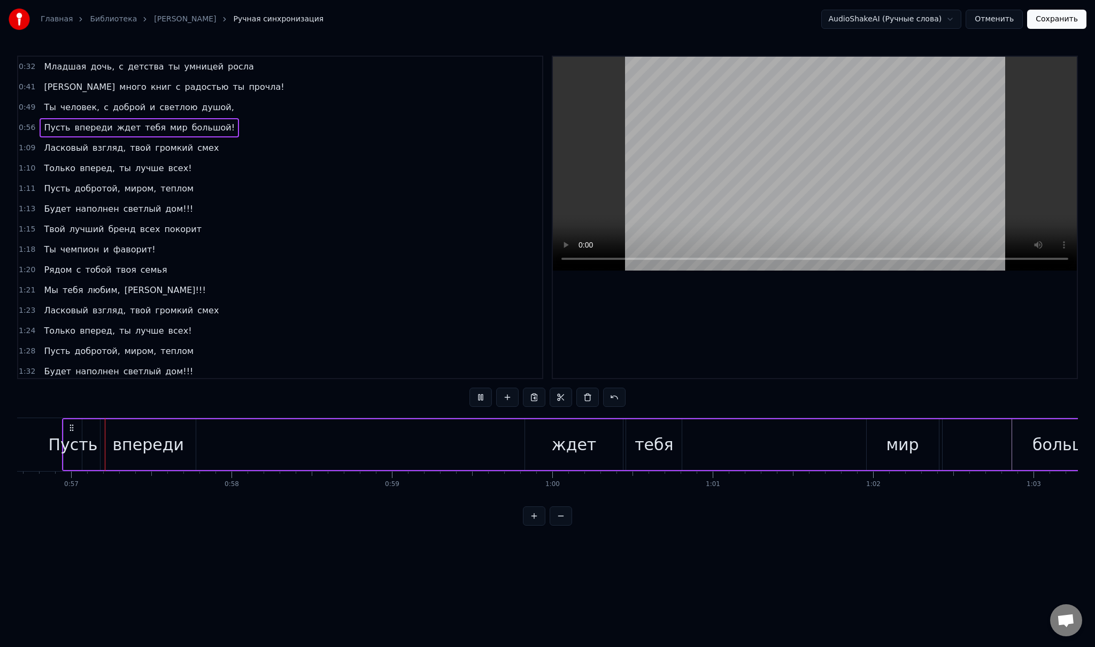
scroll to position [0, 9079]
click at [703, 447] on div "Пусть впереди ждет тебя мир большой!" at bounding box center [642, 444] width 1142 height 53
click at [709, 442] on div "Пусть впереди ждет тебя мир большой!" at bounding box center [642, 444] width 1142 height 53
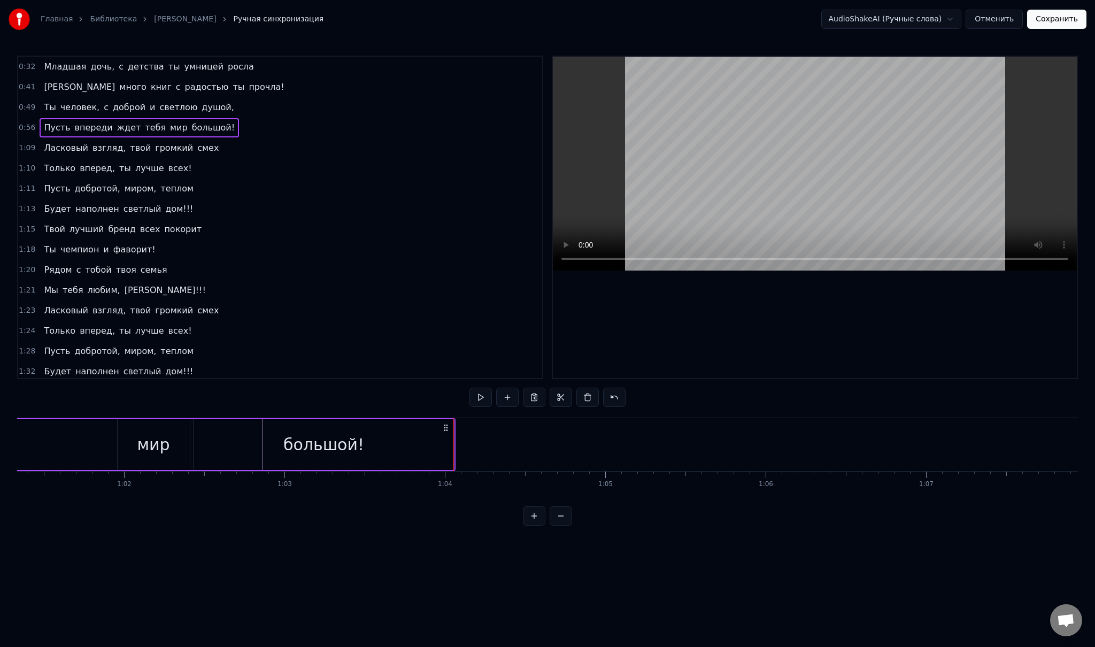
scroll to position [0, 10042]
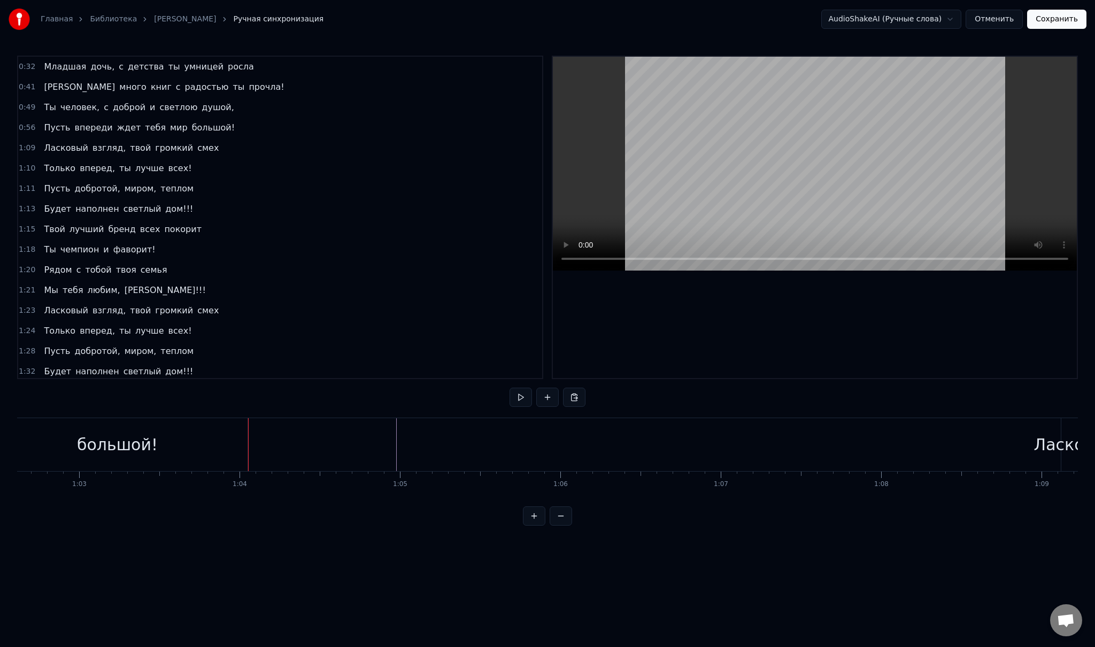
click at [57, 144] on span "Ласковый" at bounding box center [66, 148] width 47 height 12
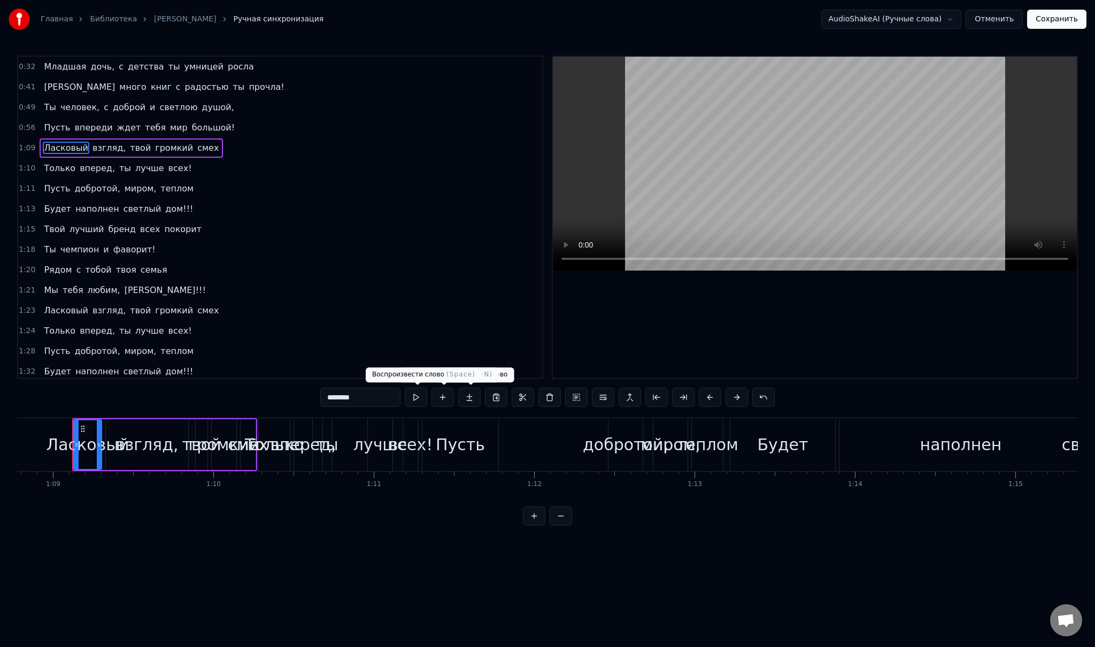
scroll to position [0, 11032]
click at [86, 151] on div "Ласковый взгляд, твой громкий смех" at bounding box center [131, 147] width 183 height 19
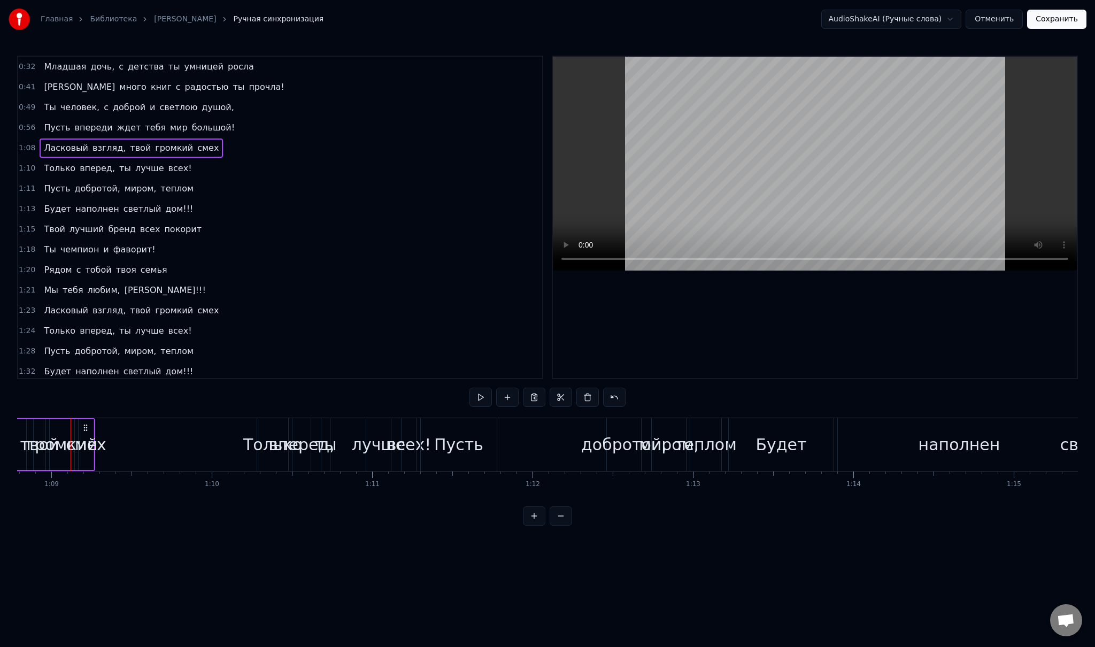
scroll to position [0, 10389]
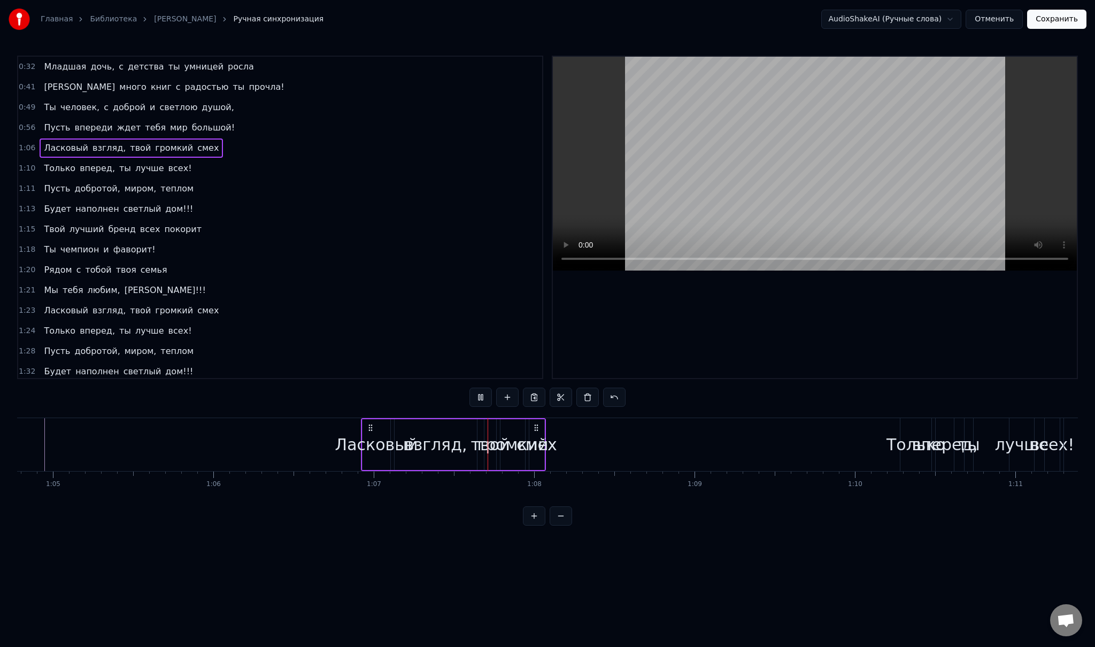
click at [59, 143] on span "Ласковый" at bounding box center [66, 148] width 47 height 12
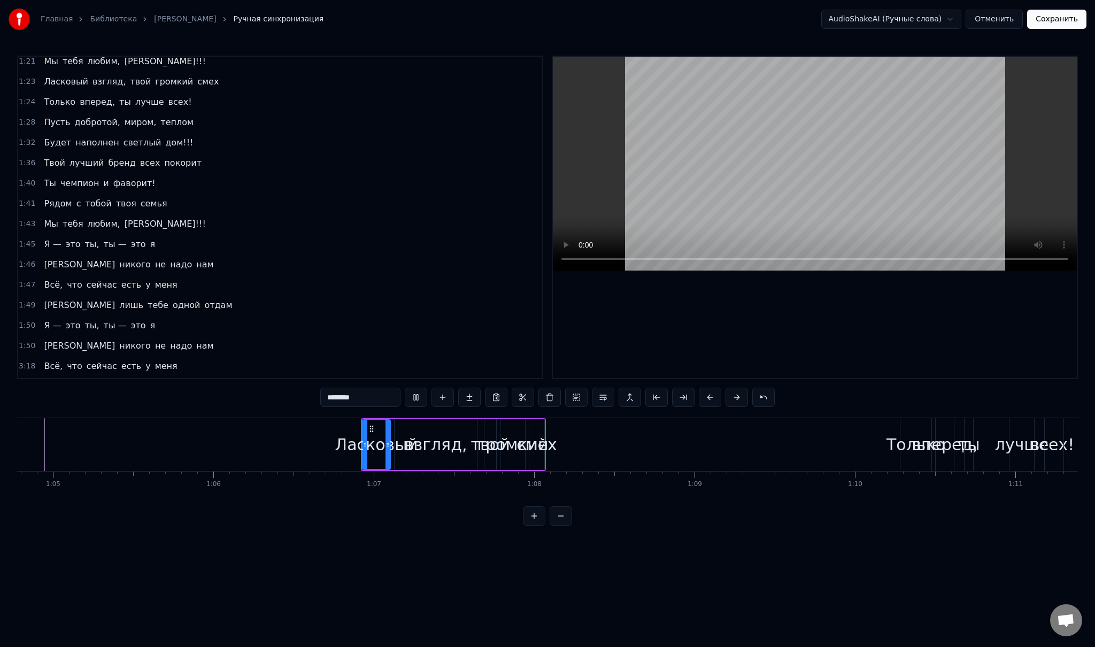
scroll to position [229, 0]
click at [58, 80] on div "Ласковый взгляд, твой громкий смех" at bounding box center [131, 81] width 183 height 19
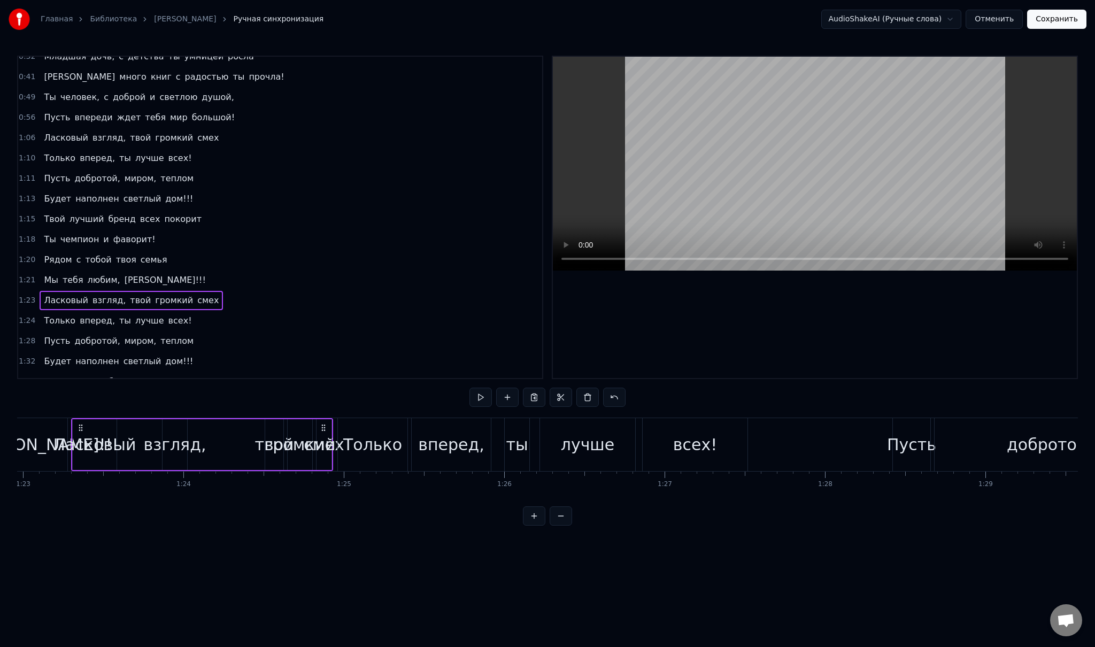
scroll to position [0, 0]
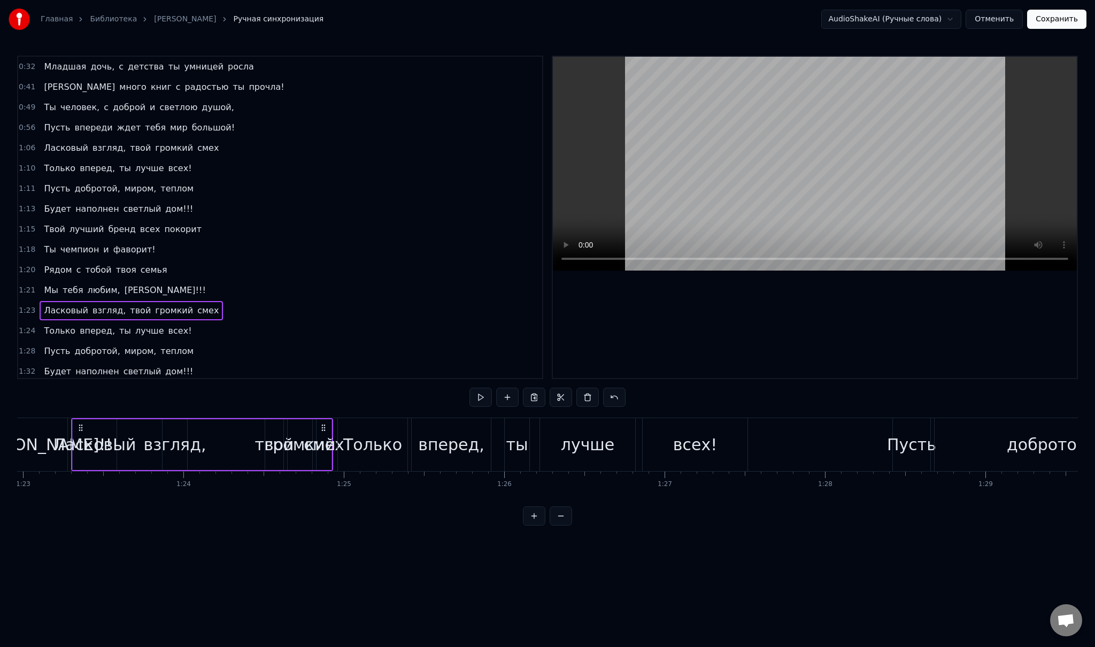
click at [63, 152] on div "Ласковый взгляд, твой громкий смех" at bounding box center [131, 147] width 183 height 19
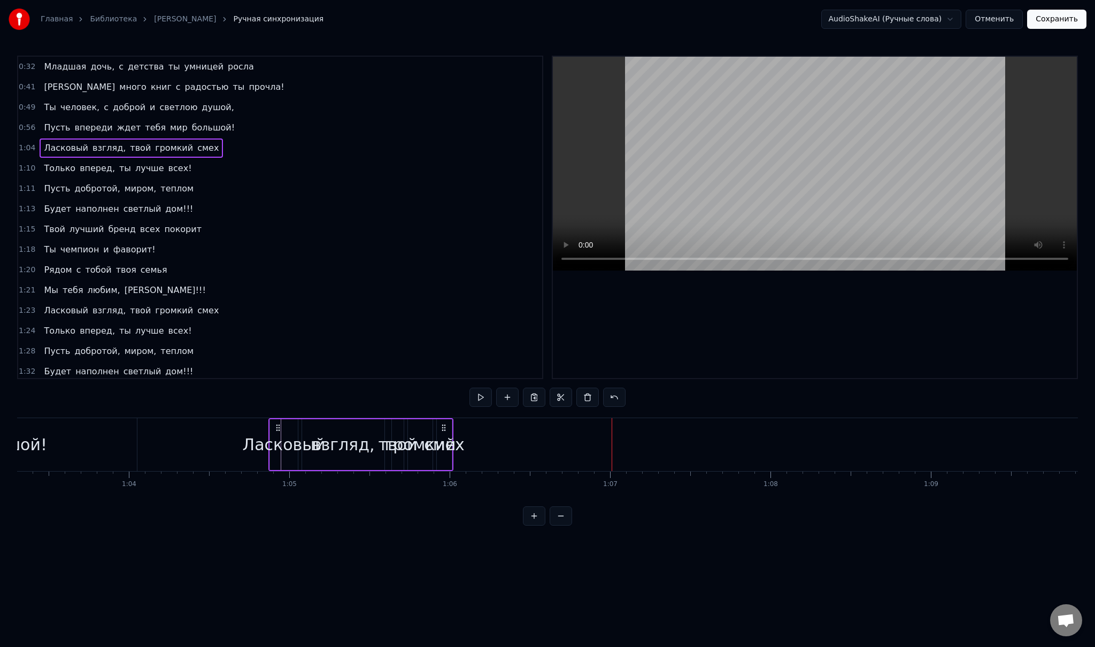
scroll to position [0, 10174]
click at [256, 428] on icon at bounding box center [256, 427] width 9 height 9
click at [320, 445] on div "взгляд," at bounding box center [322, 444] width 63 height 24
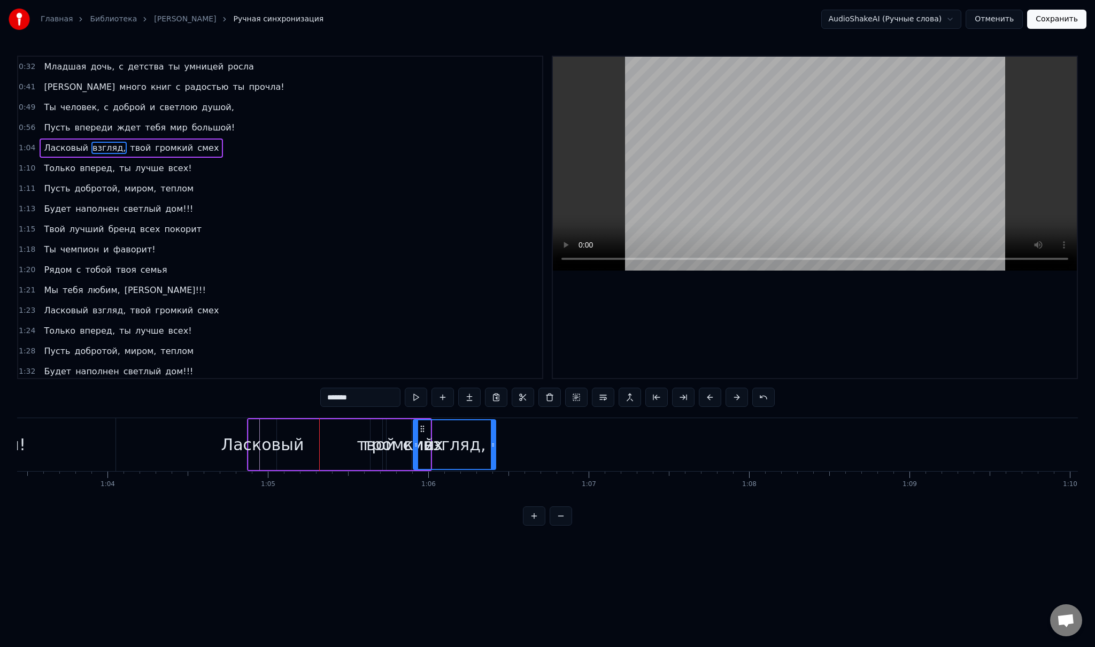
drag, startPoint x: 289, startPoint y: 427, endPoint x: 423, endPoint y: 436, distance: 135.0
click at [366, 441] on div "твой" at bounding box center [376, 444] width 39 height 24
drag, startPoint x: 380, startPoint y: 446, endPoint x: 387, endPoint y: 445, distance: 7.0
click at [387, 445] on icon at bounding box center [387, 445] width 4 height 9
drag, startPoint x: 378, startPoint y: 427, endPoint x: 586, endPoint y: 438, distance: 208.8
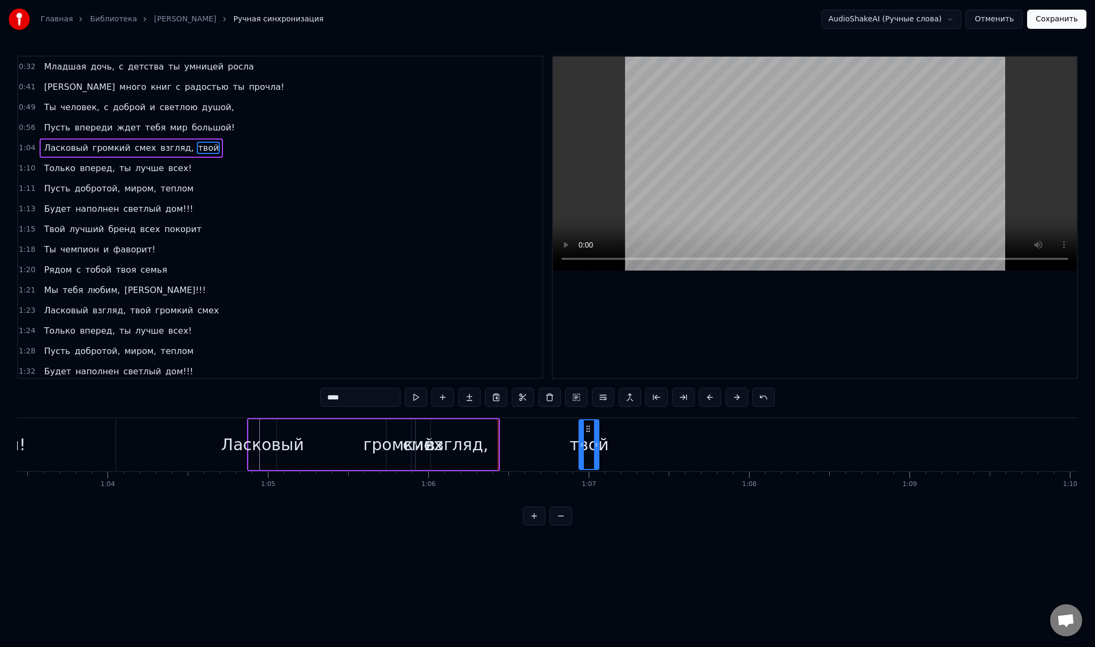
click at [586, 444] on div "твой" at bounding box center [588, 444] width 39 height 24
drag, startPoint x: 597, startPoint y: 446, endPoint x: 614, endPoint y: 447, distance: 17.1
click at [614, 447] on icon at bounding box center [613, 445] width 4 height 9
click at [578, 443] on icon at bounding box center [579, 445] width 4 height 9
click at [455, 443] on div "взгляд," at bounding box center [457, 444] width 63 height 24
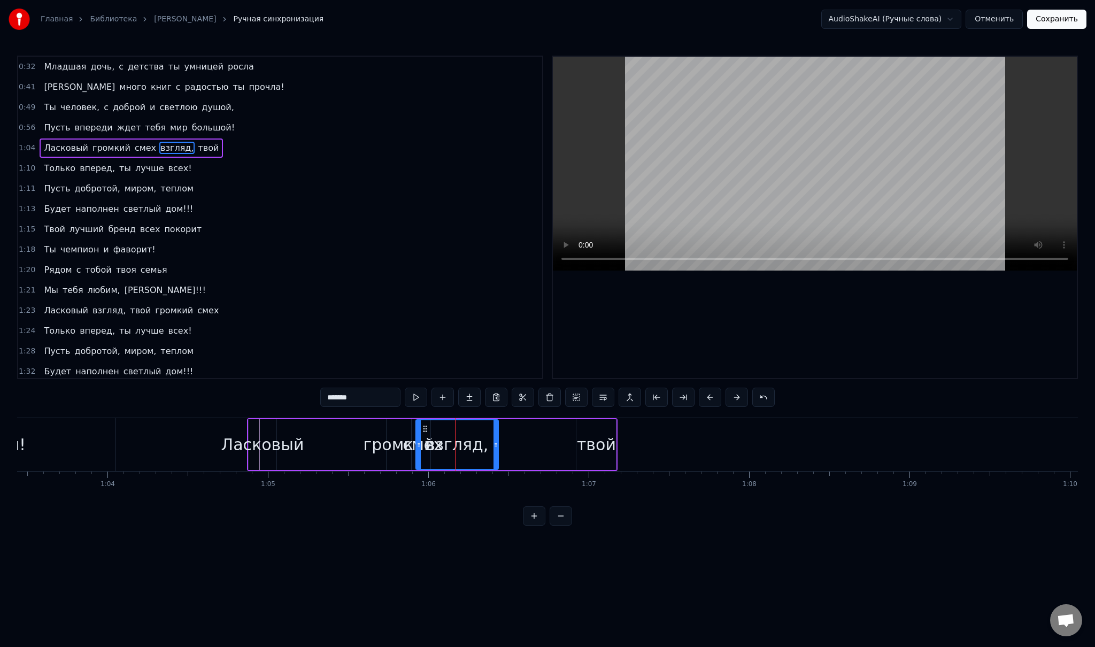
click at [466, 449] on div "взгляд," at bounding box center [457, 444] width 63 height 24
click at [392, 447] on div "громкий" at bounding box center [399, 444] width 71 height 24
type input "*******"
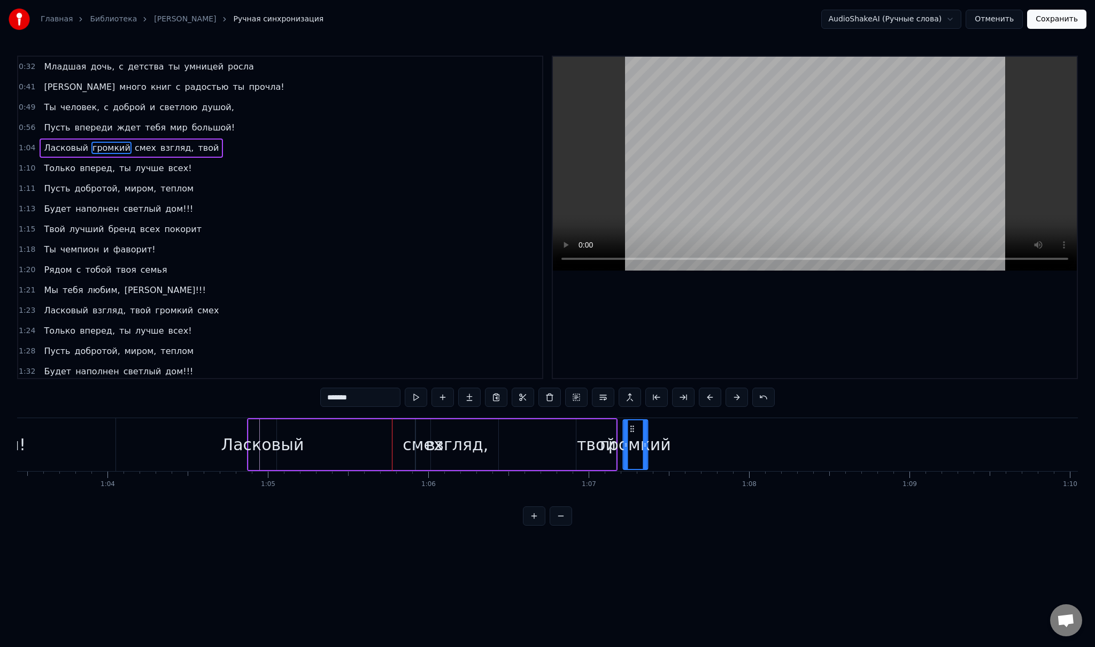
drag, startPoint x: 396, startPoint y: 429, endPoint x: 634, endPoint y: 450, distance: 238.3
drag, startPoint x: 651, startPoint y: 446, endPoint x: 669, endPoint y: 447, distance: 17.7
click at [669, 447] on icon at bounding box center [668, 445] width 4 height 9
drag, startPoint x: 624, startPoint y: 447, endPoint x: 619, endPoint y: 445, distance: 5.8
click at [620, 445] on icon at bounding box center [622, 445] width 4 height 9
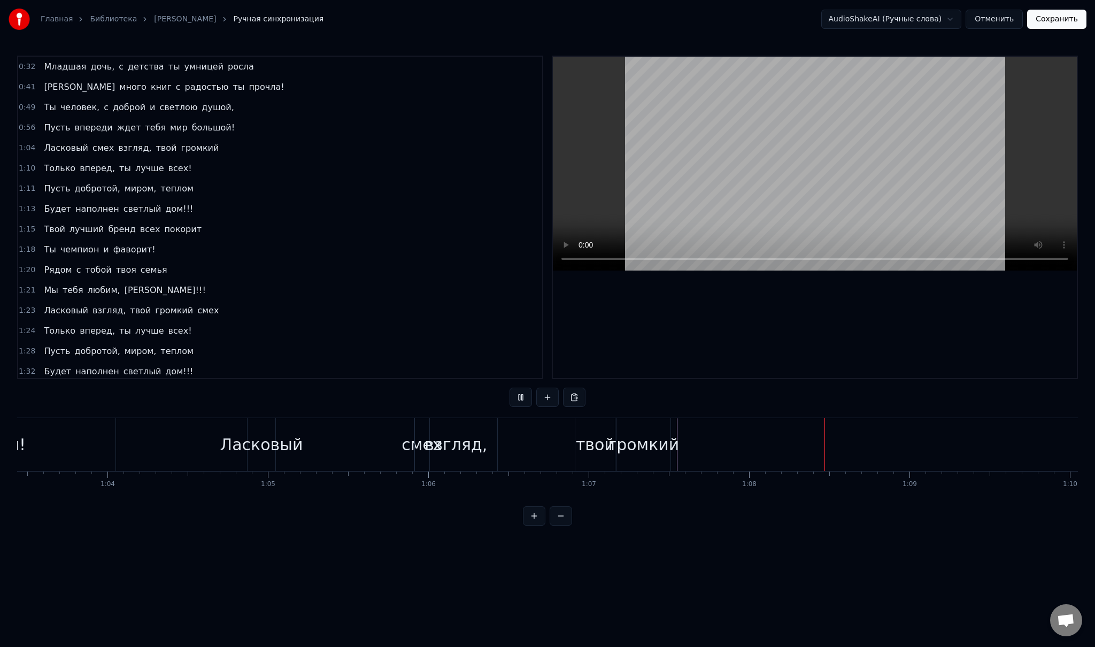
click at [673, 443] on div "громкий" at bounding box center [643, 444] width 71 height 24
click at [664, 442] on div "громкий" at bounding box center [643, 444] width 71 height 24
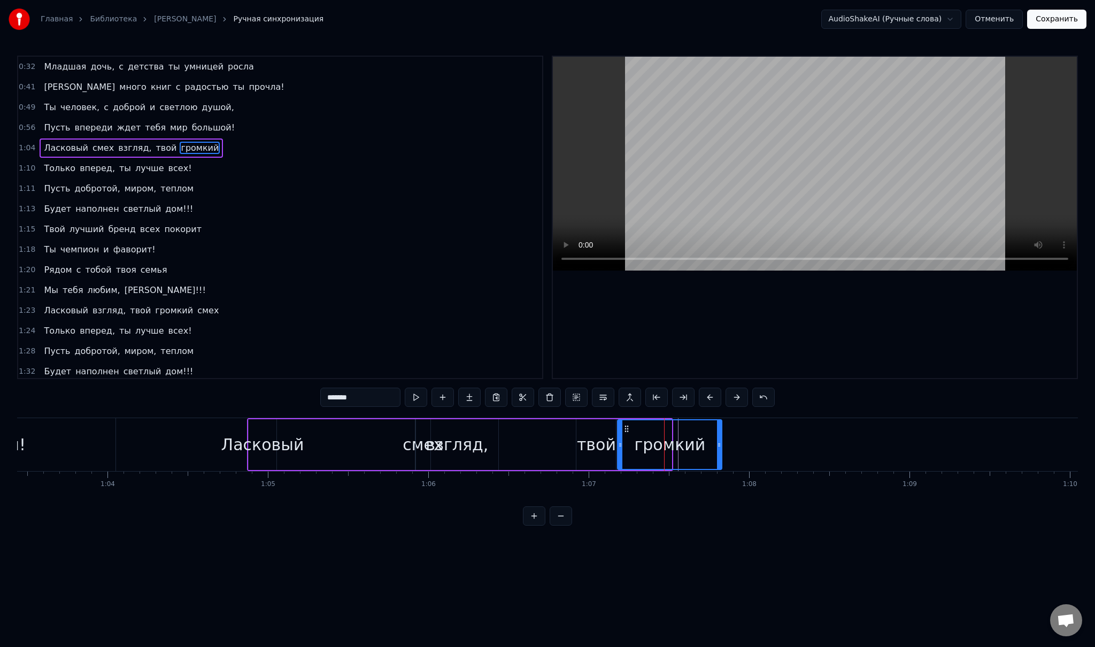
drag, startPoint x: 670, startPoint y: 444, endPoint x: 720, endPoint y: 447, distance: 50.4
click at [720, 447] on icon at bounding box center [719, 445] width 4 height 9
click at [413, 445] on div "смех" at bounding box center [423, 444] width 40 height 24
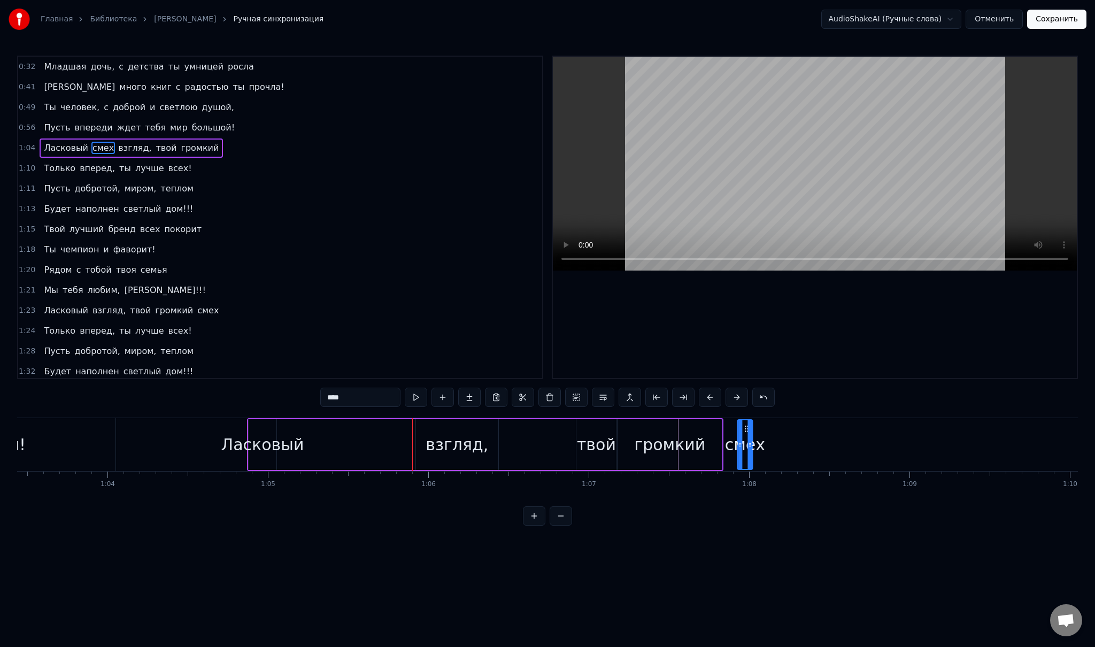
drag, startPoint x: 422, startPoint y: 428, endPoint x: 744, endPoint y: 447, distance: 322.9
drag, startPoint x: 751, startPoint y: 443, endPoint x: 813, endPoint y: 447, distance: 62.7
click at [813, 447] on icon at bounding box center [812, 445] width 4 height 9
click at [255, 436] on div "Ласковый" at bounding box center [262, 444] width 83 height 24
type input "********"
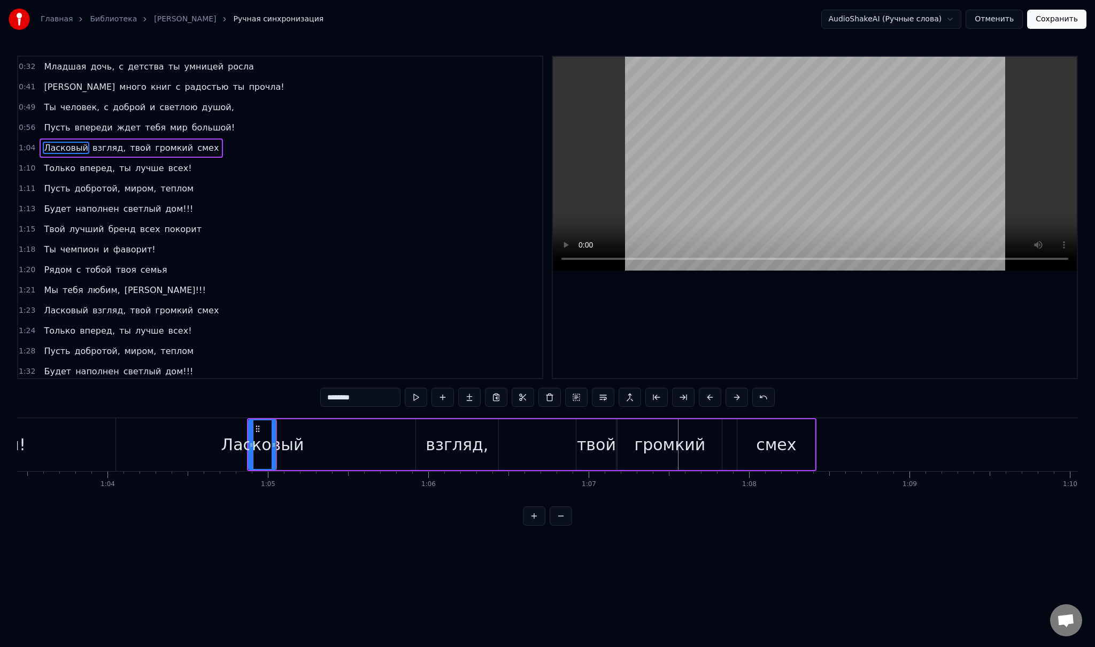
click at [65, 144] on span "Ласковый" at bounding box center [66, 148] width 47 height 12
click at [110, 152] on div "Ласковый взгляд, твой громкий смех" at bounding box center [131, 147] width 183 height 19
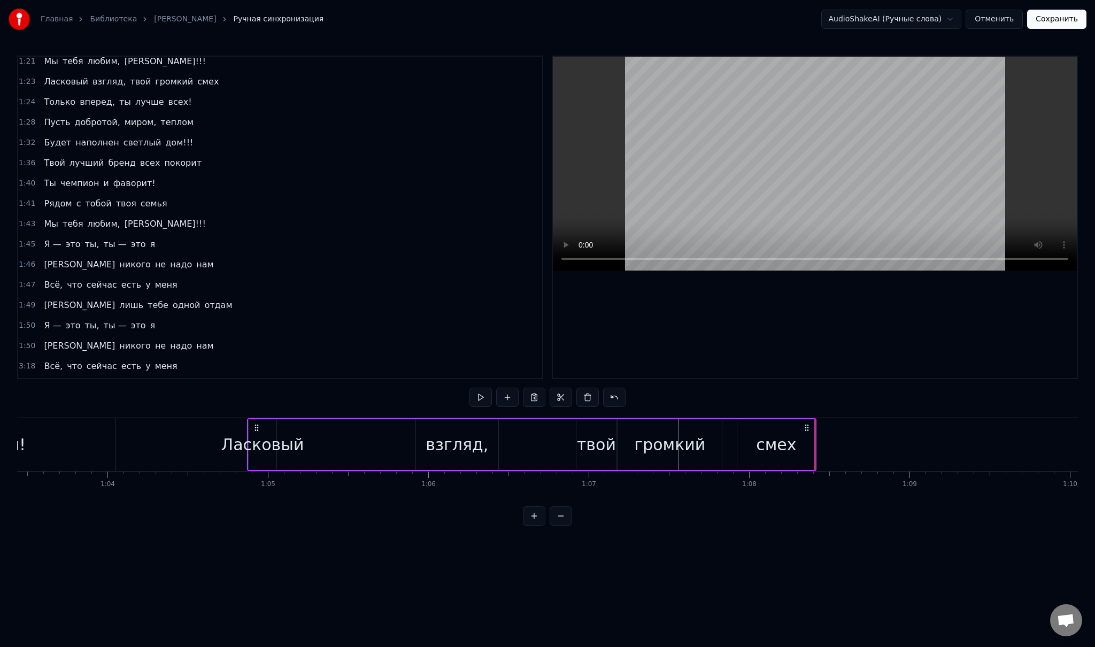
scroll to position [0, 0]
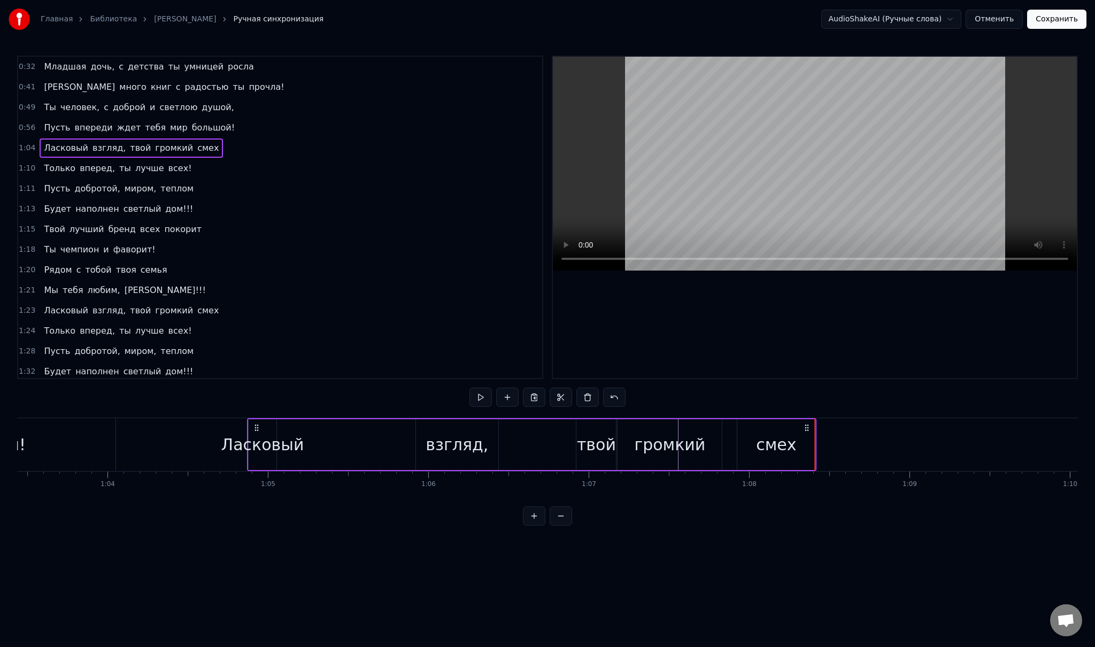
click at [57, 171] on div "Только вперед, ты лучше всех!" at bounding box center [118, 168] width 156 height 19
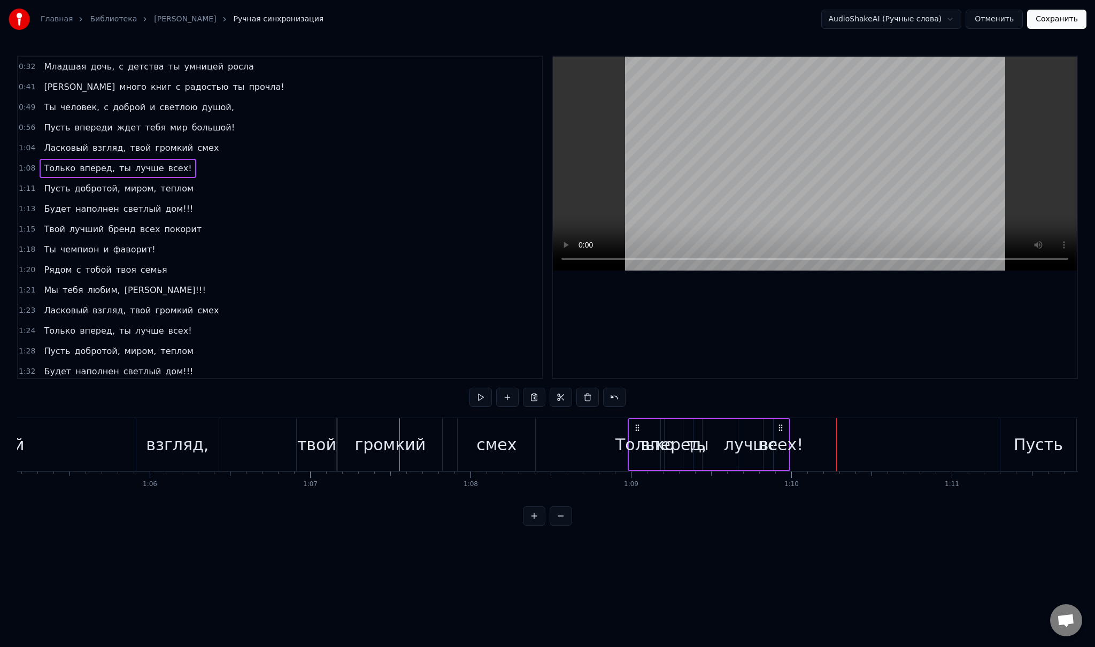
scroll to position [0, 10468]
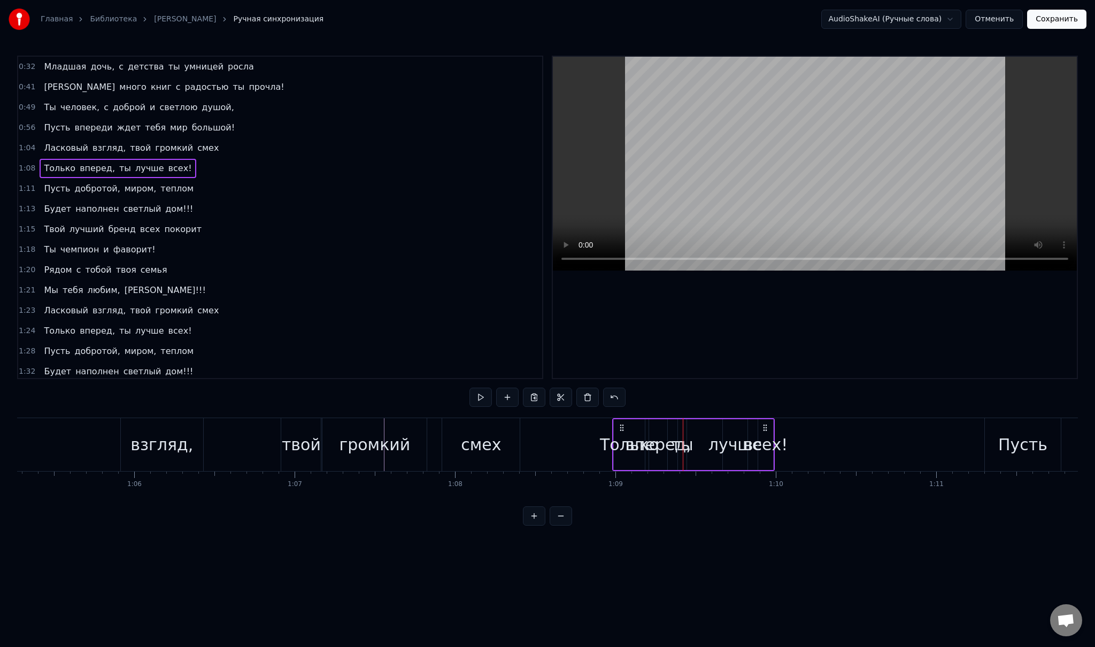
click at [626, 435] on div "Только" at bounding box center [629, 444] width 59 height 24
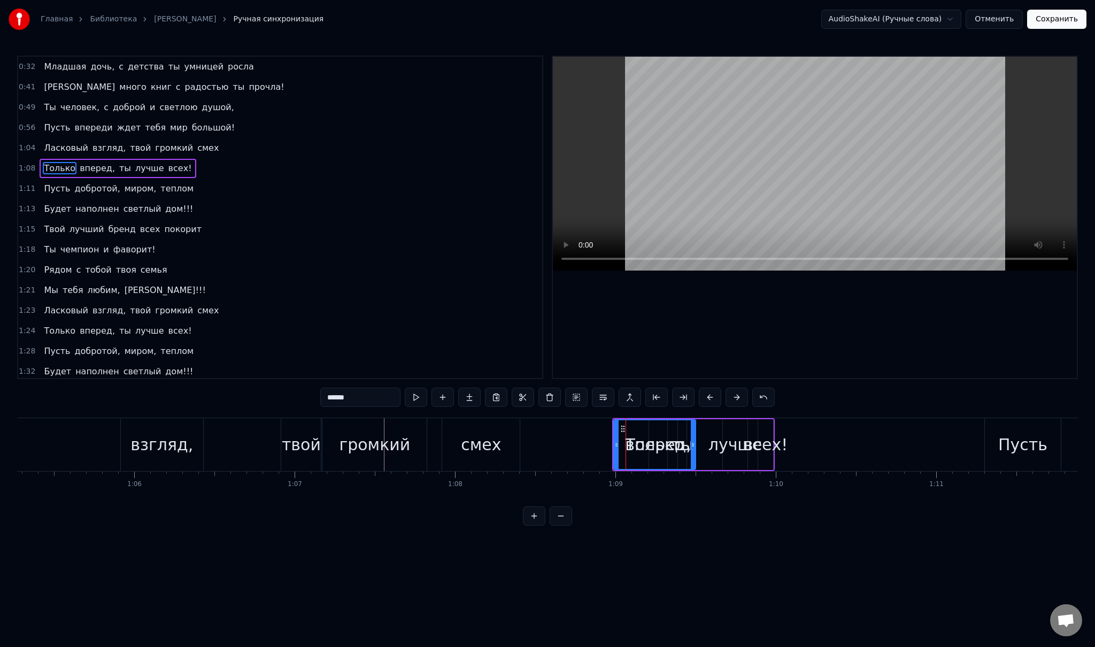
drag, startPoint x: 642, startPoint y: 436, endPoint x: 692, endPoint y: 438, distance: 50.8
click at [692, 438] on div at bounding box center [693, 444] width 4 height 49
click at [90, 167] on span "вперед," at bounding box center [97, 168] width 37 height 12
type input "*******"
drag, startPoint x: 656, startPoint y: 428, endPoint x: 700, endPoint y: 432, distance: 44.6
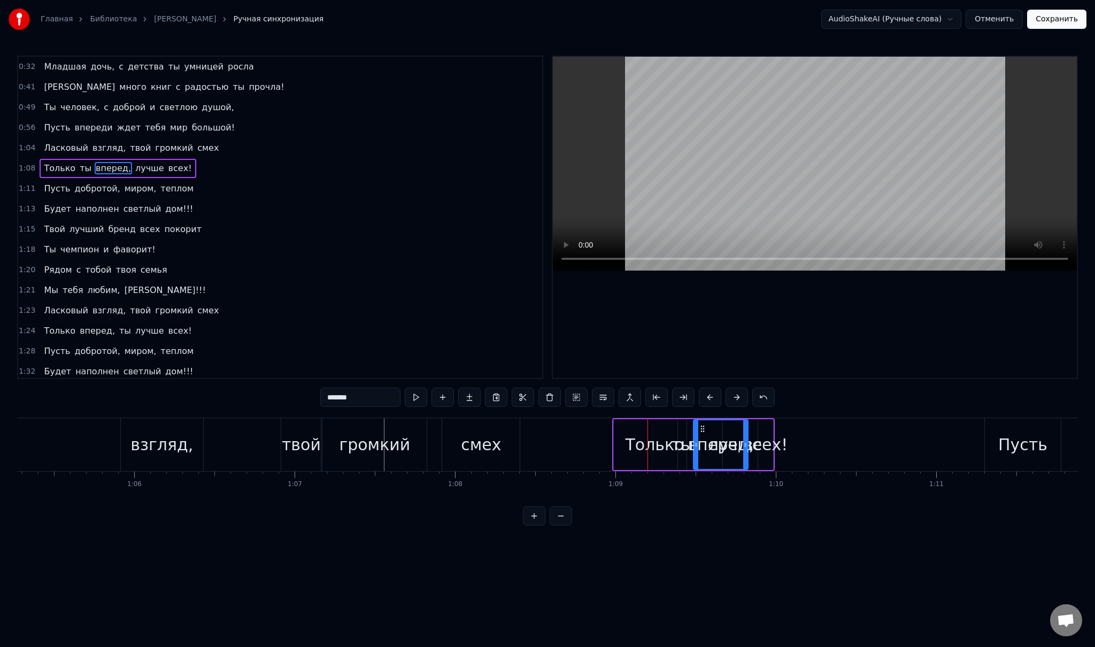
drag, startPoint x: 710, startPoint y: 438, endPoint x: 746, endPoint y: 440, distance: 36.4
click at [746, 440] on div at bounding box center [745, 444] width 4 height 49
drag, startPoint x: 744, startPoint y: 438, endPoint x: 762, endPoint y: 439, distance: 18.2
click at [762, 439] on div at bounding box center [763, 444] width 4 height 49
drag, startPoint x: 762, startPoint y: 439, endPoint x: 774, endPoint y: 441, distance: 12.0
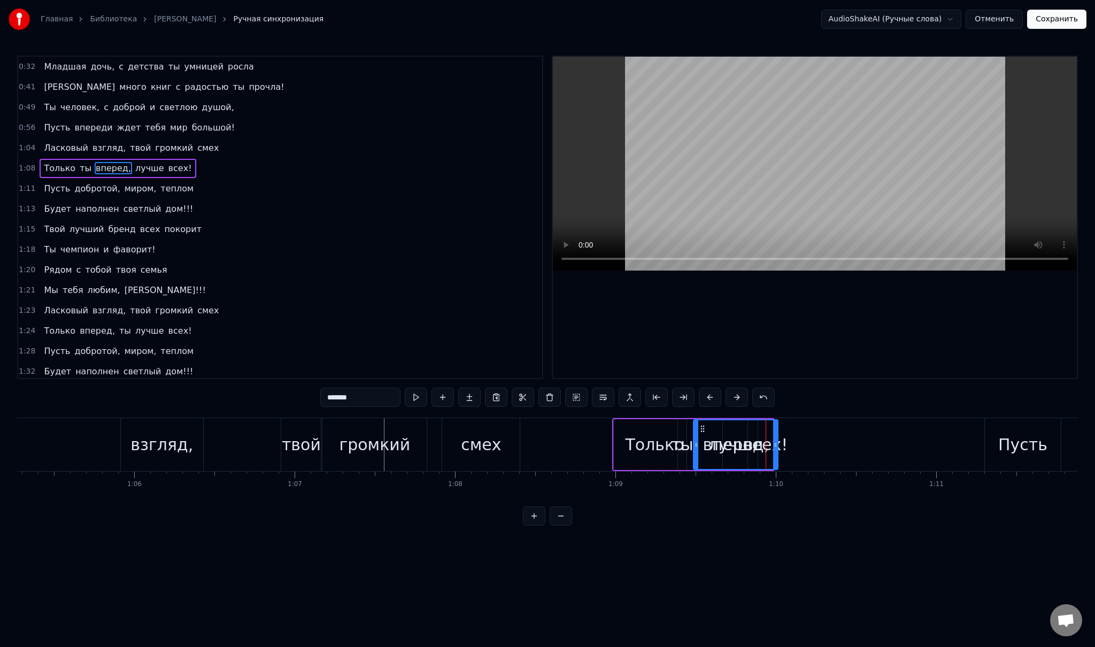
click at [774, 441] on div at bounding box center [775, 444] width 4 height 49
click at [774, 441] on icon at bounding box center [775, 445] width 4 height 9
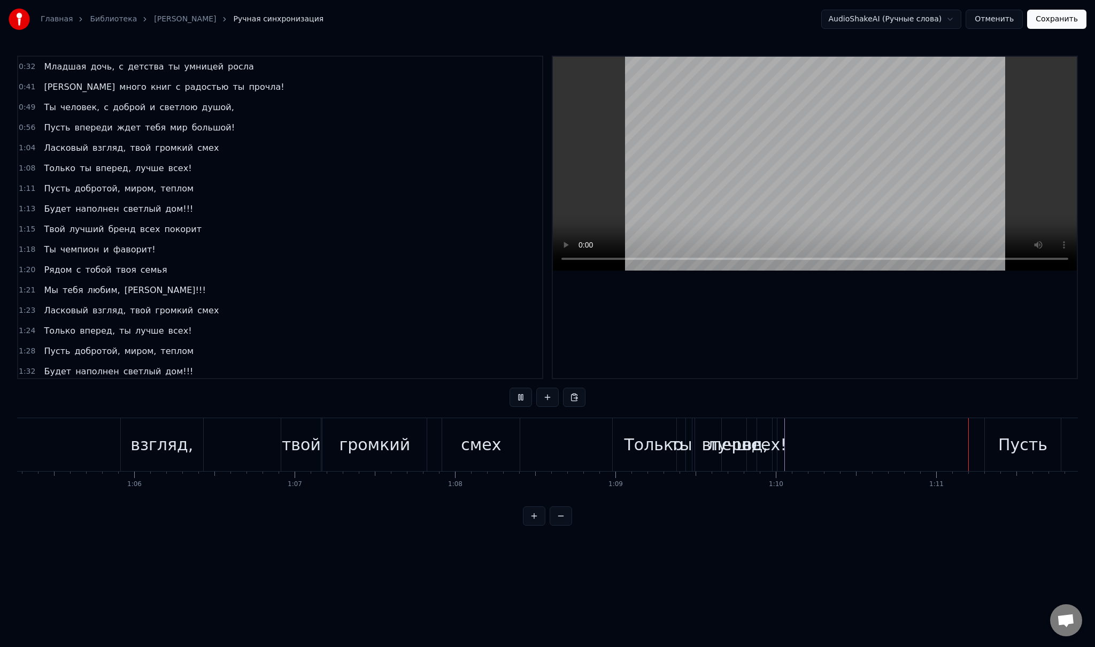
click at [767, 436] on div "всех!" at bounding box center [765, 444] width 44 height 24
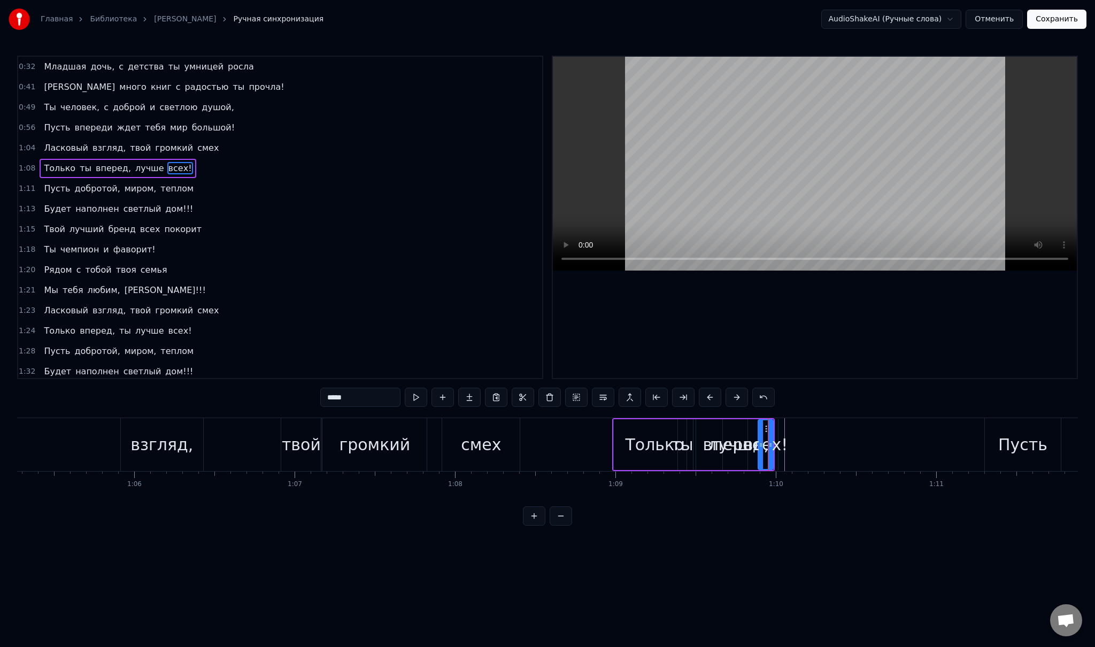
click at [744, 436] on div "лучше" at bounding box center [735, 444] width 54 height 24
click at [95, 167] on span "вперед," at bounding box center [113, 168] width 37 height 12
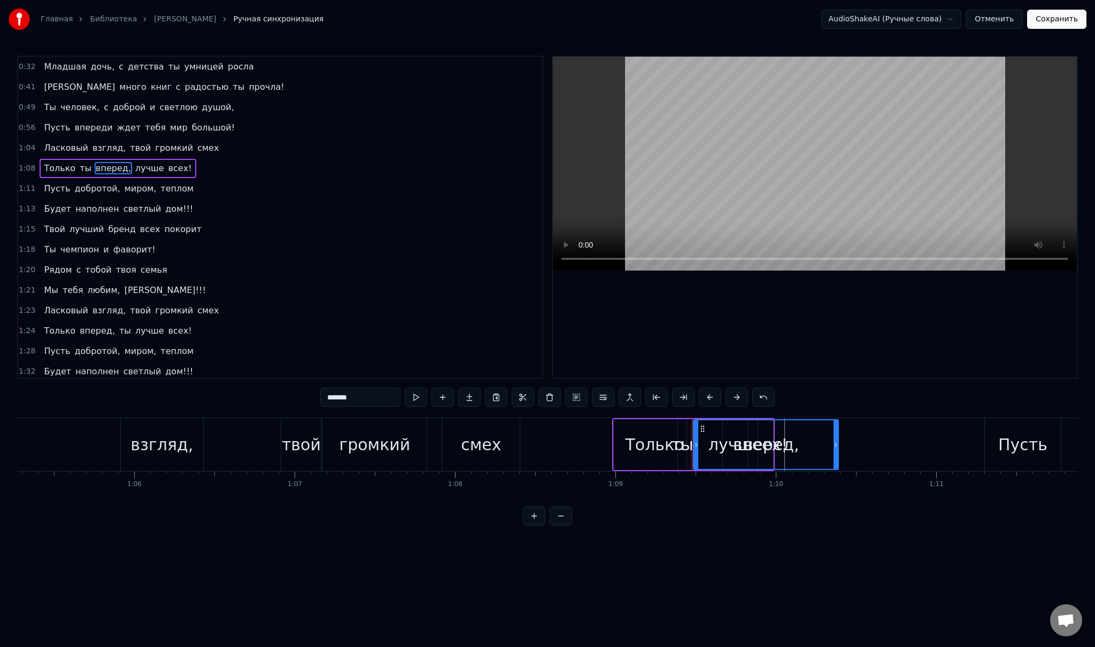
drag, startPoint x: 773, startPoint y: 443, endPoint x: 833, endPoint y: 447, distance: 60.6
click at [833, 447] on icon at bounding box center [835, 445] width 4 height 9
click at [79, 165] on span "ты" at bounding box center [86, 168] width 14 height 12
drag, startPoint x: 688, startPoint y: 428, endPoint x: 789, endPoint y: 441, distance: 102.5
drag, startPoint x: 789, startPoint y: 429, endPoint x: 823, endPoint y: 434, distance: 34.6
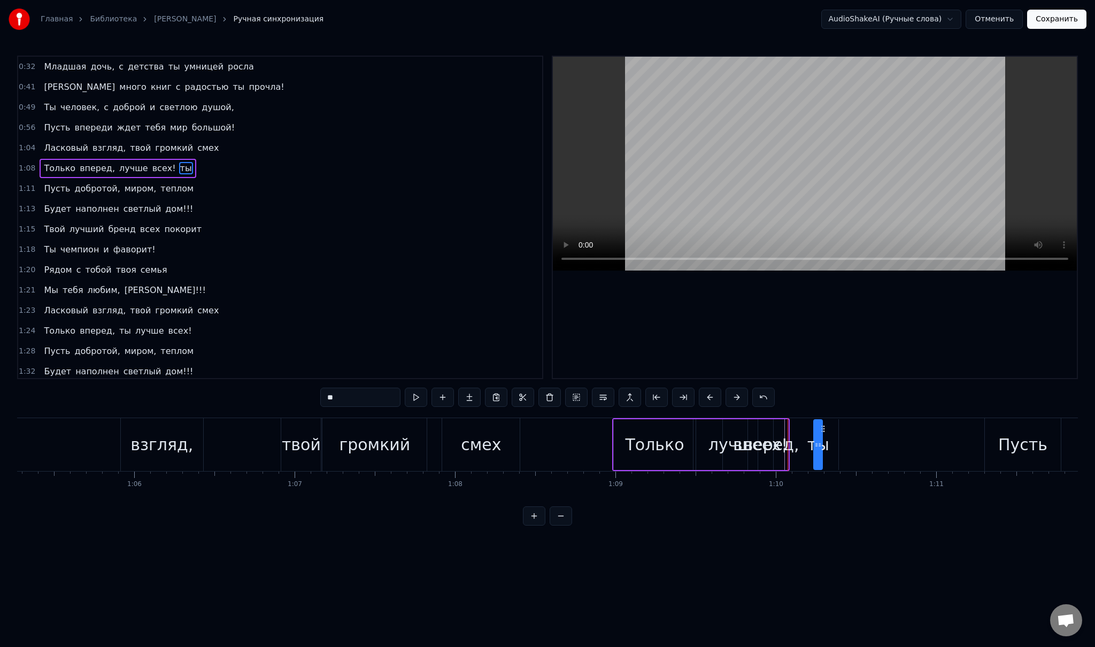
click at [822, 434] on div "ты" at bounding box center [817, 444] width 7 height 49
drag, startPoint x: 823, startPoint y: 428, endPoint x: 866, endPoint y: 432, distance: 43.0
click at [863, 432] on div "ты" at bounding box center [859, 444] width 7 height 49
drag, startPoint x: 862, startPoint y: 444, endPoint x: 898, endPoint y: 447, distance: 35.9
click at [898, 447] on icon at bounding box center [898, 445] width 4 height 9
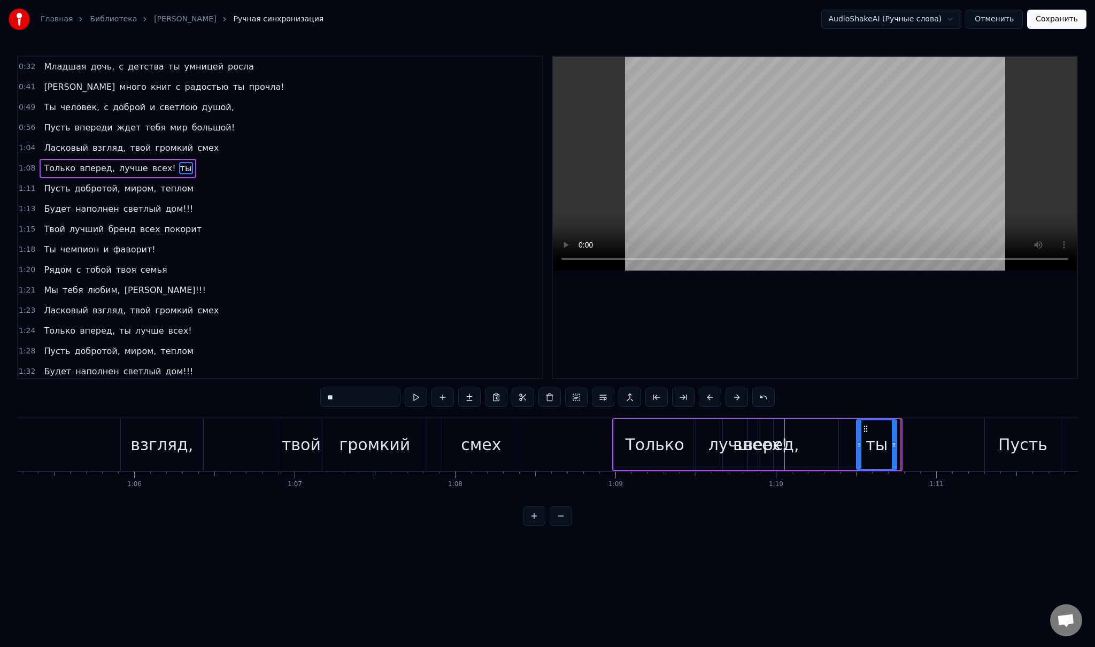
click at [894, 445] on icon at bounding box center [894, 445] width 4 height 9
click at [889, 445] on icon at bounding box center [889, 445] width 4 height 9
drag, startPoint x: 889, startPoint y: 445, endPoint x: 883, endPoint y: 444, distance: 6.5
click at [883, 444] on icon at bounding box center [882, 445] width 4 height 9
click at [881, 444] on icon at bounding box center [881, 445] width 4 height 9
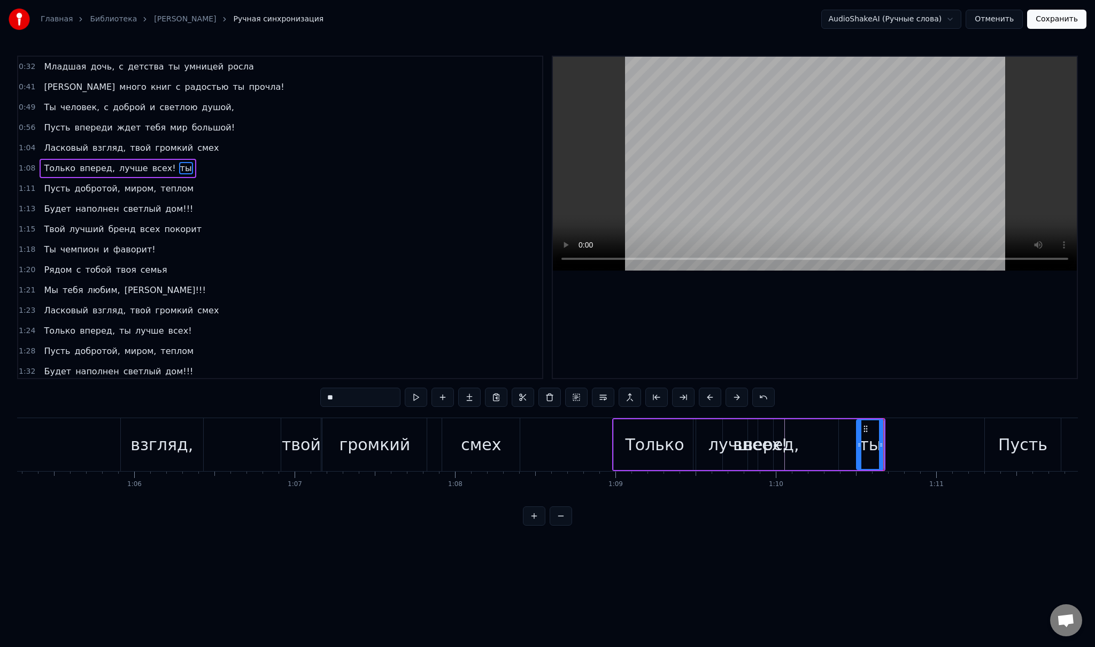
click at [127, 165] on span "лучше" at bounding box center [133, 168] width 31 height 12
type input "*****"
drag, startPoint x: 732, startPoint y: 427, endPoint x: 802, endPoint y: 434, distance: 70.3
click at [862, 438] on div "Только вперед, лучше всех! ты" at bounding box center [748, 444] width 273 height 53
drag, startPoint x: 160, startPoint y: 166, endPoint x: 103, endPoint y: 164, distance: 57.8
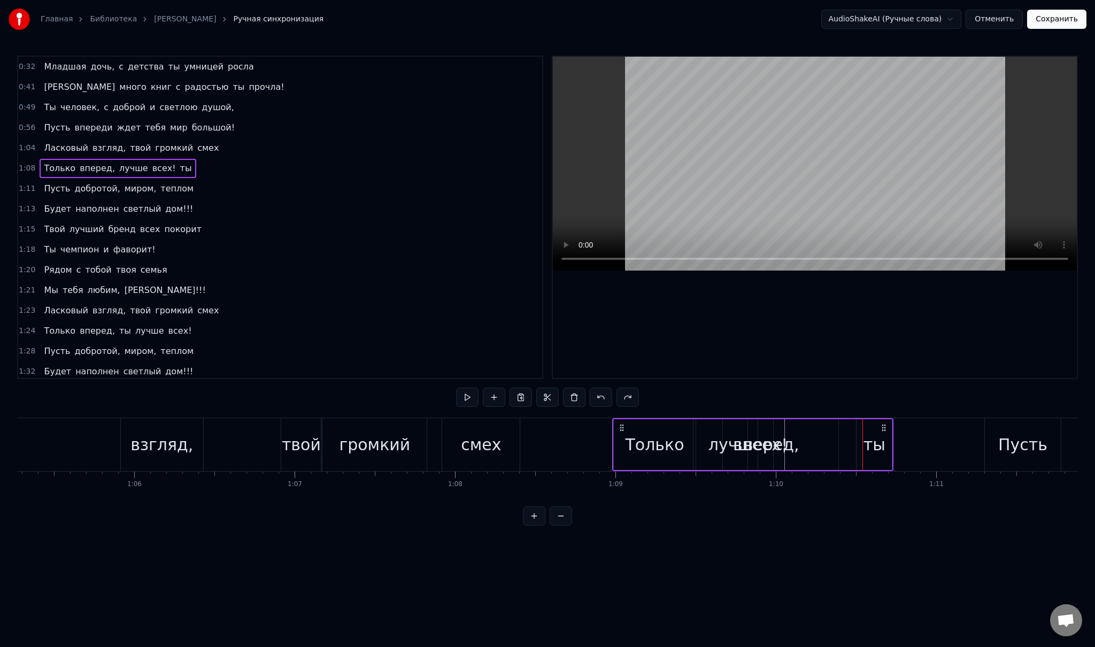
click at [103, 164] on div "Только вперед, лучше всех! ты" at bounding box center [118, 168] width 156 height 19
drag, startPoint x: 159, startPoint y: 165, endPoint x: 105, endPoint y: 165, distance: 53.5
click at [105, 165] on div "Только вперед, лучше всех! ты" at bounding box center [118, 168] width 156 height 19
click at [179, 164] on span "ты" at bounding box center [186, 168] width 14 height 12
click at [722, 450] on div "лучше" at bounding box center [735, 444] width 54 height 24
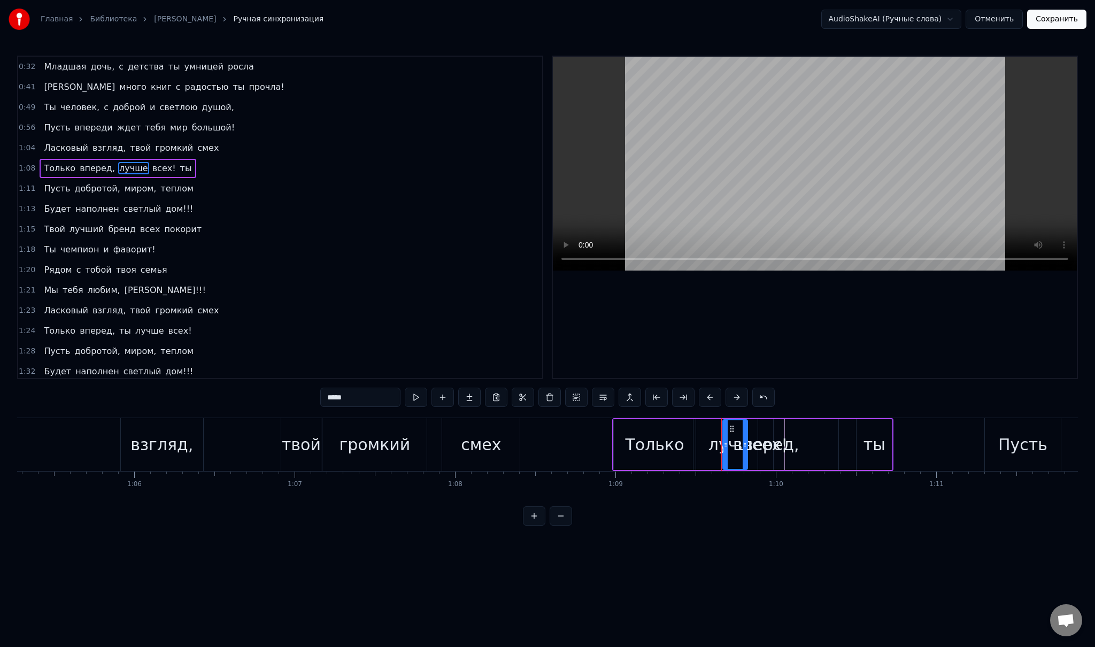
click at [85, 169] on span "вперед," at bounding box center [97, 168] width 37 height 12
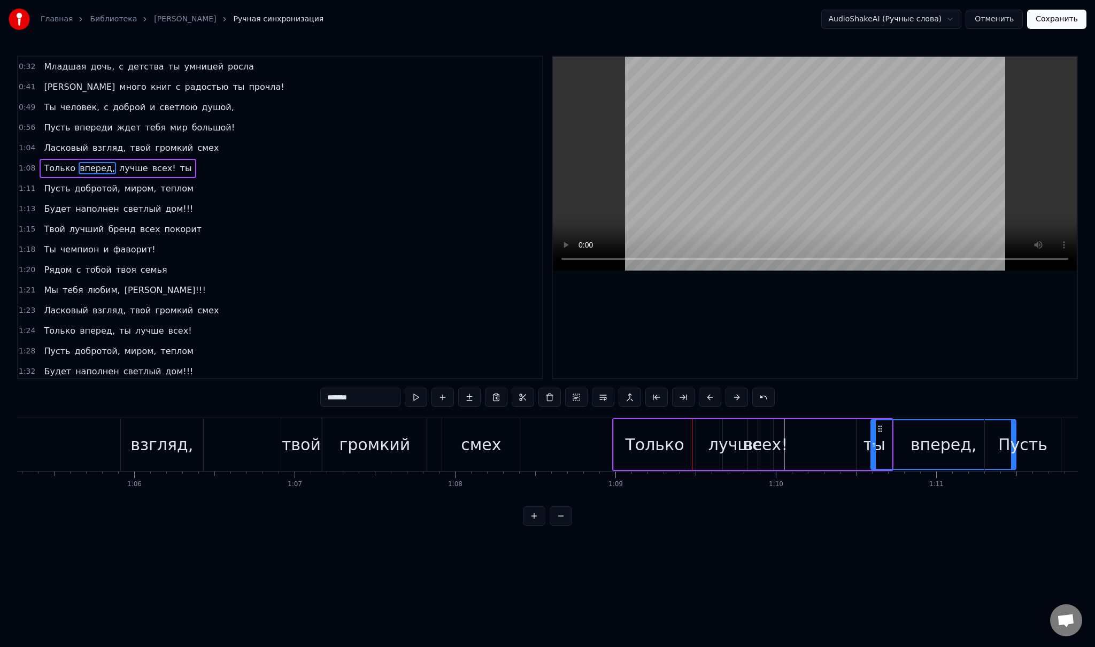
drag, startPoint x: 702, startPoint y: 428, endPoint x: 879, endPoint y: 448, distance: 178.6
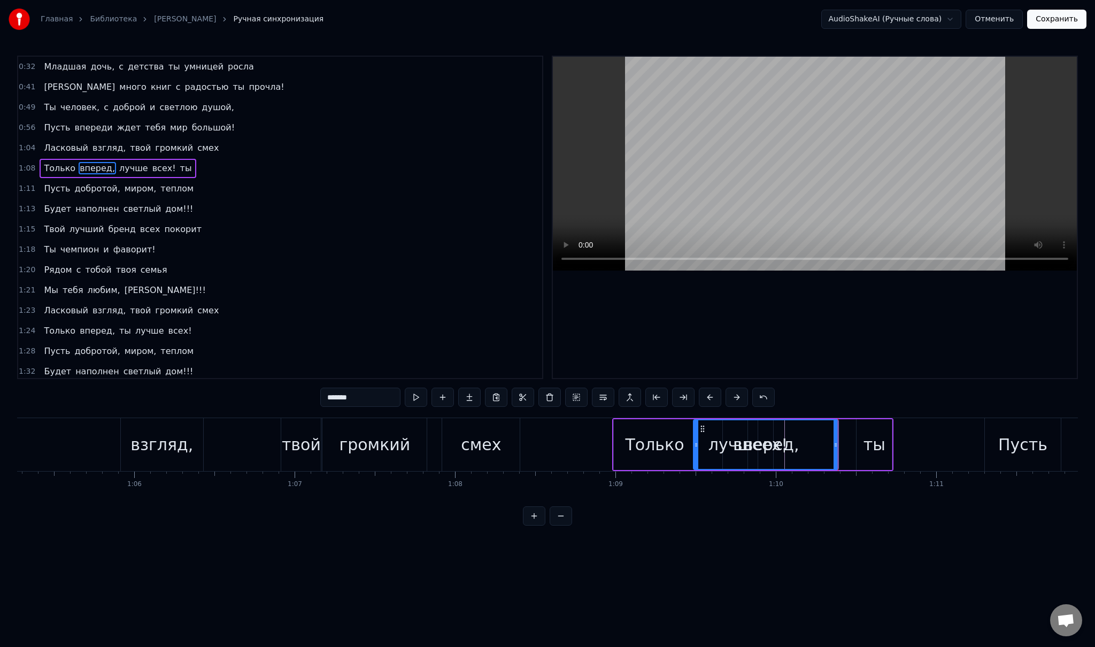
click at [118, 165] on span "лучше" at bounding box center [133, 168] width 31 height 12
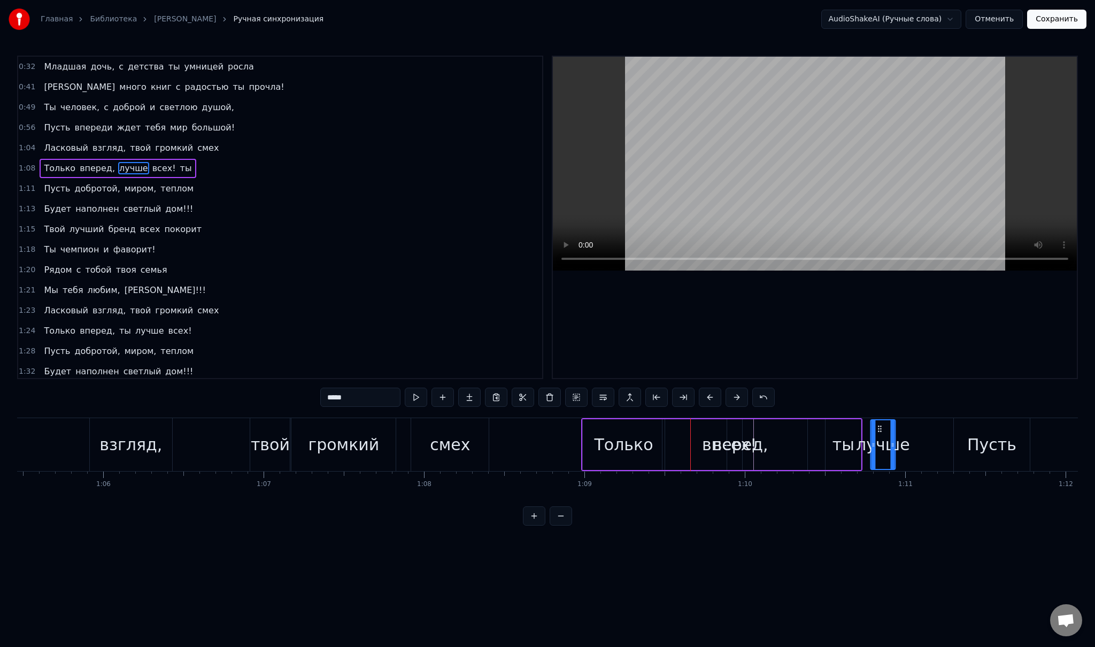
scroll to position [0, 10501]
drag, startPoint x: 732, startPoint y: 428, endPoint x: 869, endPoint y: 442, distance: 137.0
drag, startPoint x: 880, startPoint y: 443, endPoint x: 917, endPoint y: 445, distance: 37.0
click at [917, 445] on icon at bounding box center [917, 445] width 4 height 9
click at [922, 445] on icon at bounding box center [920, 445] width 4 height 9
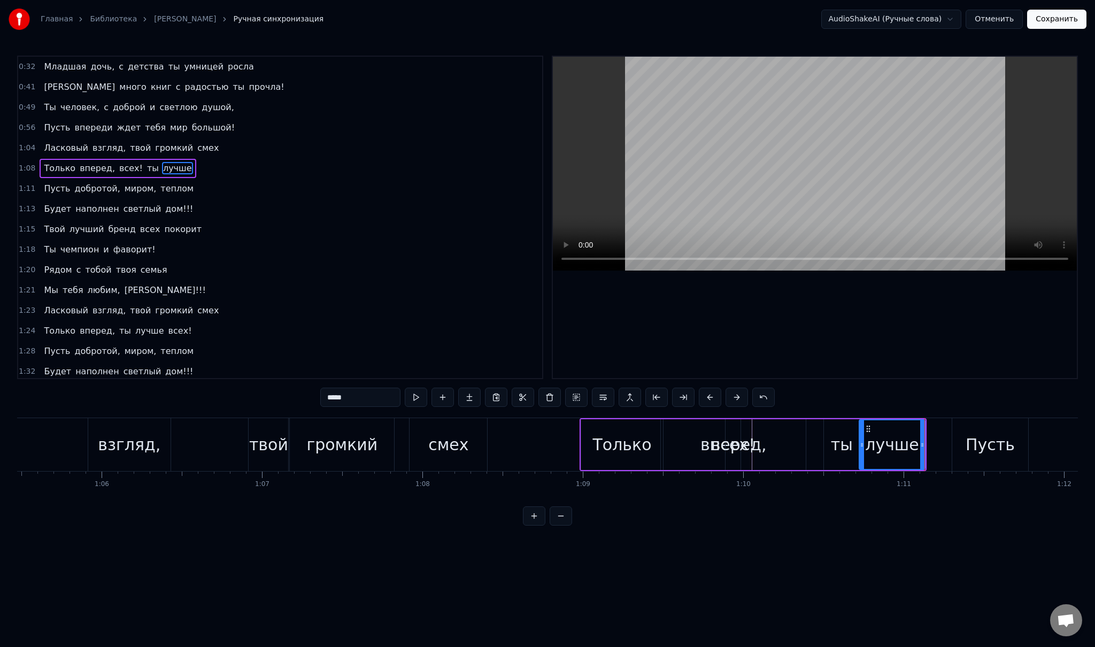
click at [740, 439] on div "всех!" at bounding box center [733, 444] width 44 height 24
type input "*****"
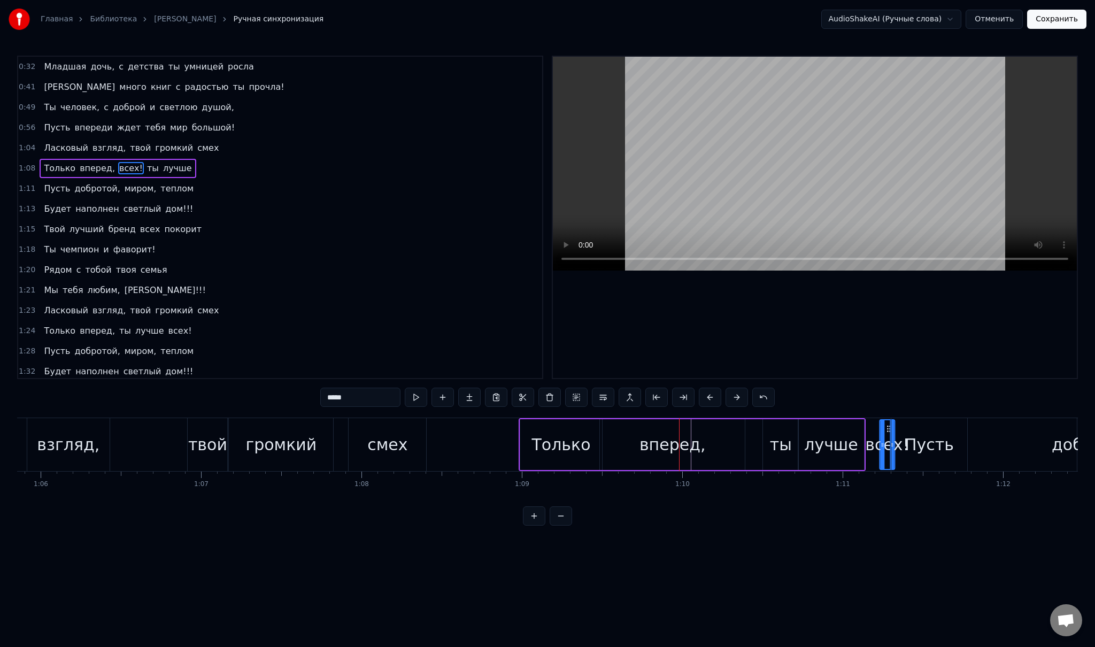
scroll to position [0, 10564]
drag, startPoint x: 733, startPoint y: 428, endPoint x: 870, endPoint y: 448, distance: 138.9
drag, startPoint x: 872, startPoint y: 445, endPoint x: 894, endPoint y: 445, distance: 21.9
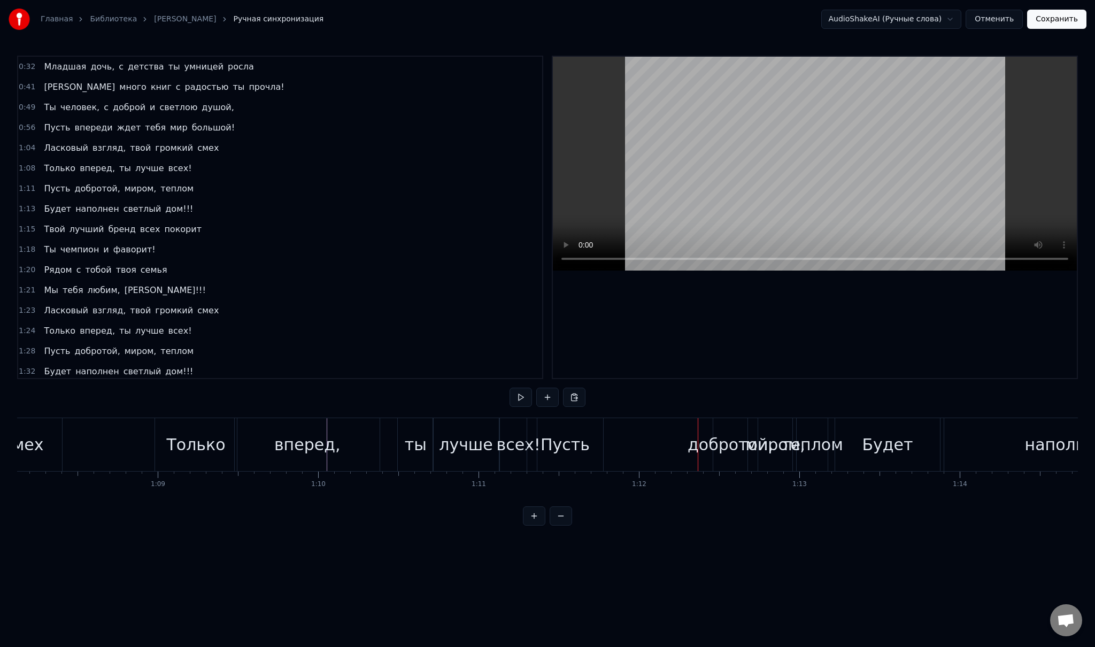
scroll to position [0, 11084]
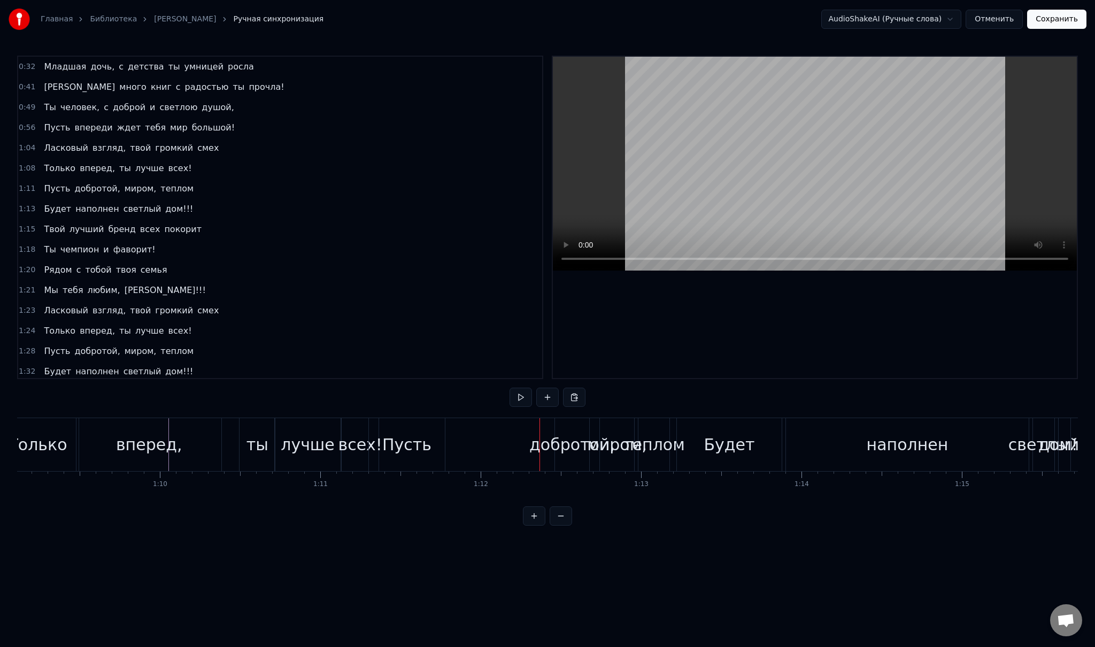
click at [359, 453] on div "всех!" at bounding box center [360, 444] width 44 height 24
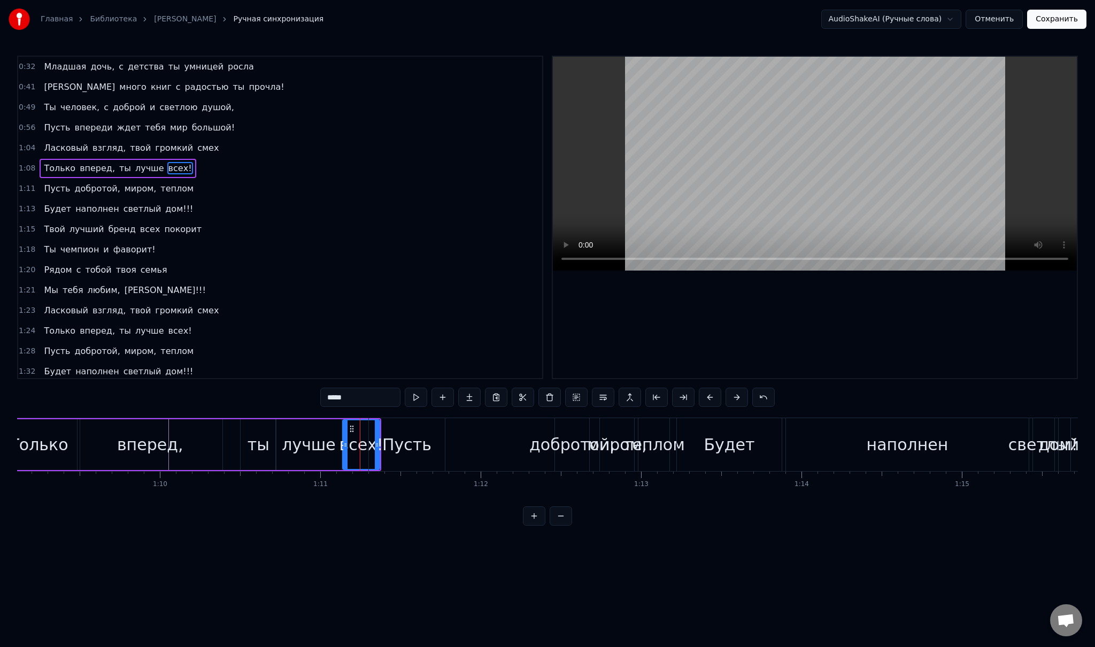
click at [361, 441] on div "всех!" at bounding box center [361, 444] width 44 height 24
drag, startPoint x: 392, startPoint y: 444, endPoint x: 407, endPoint y: 446, distance: 15.1
click at [407, 446] on div "Пусть" at bounding box center [406, 444] width 49 height 24
type input "*****"
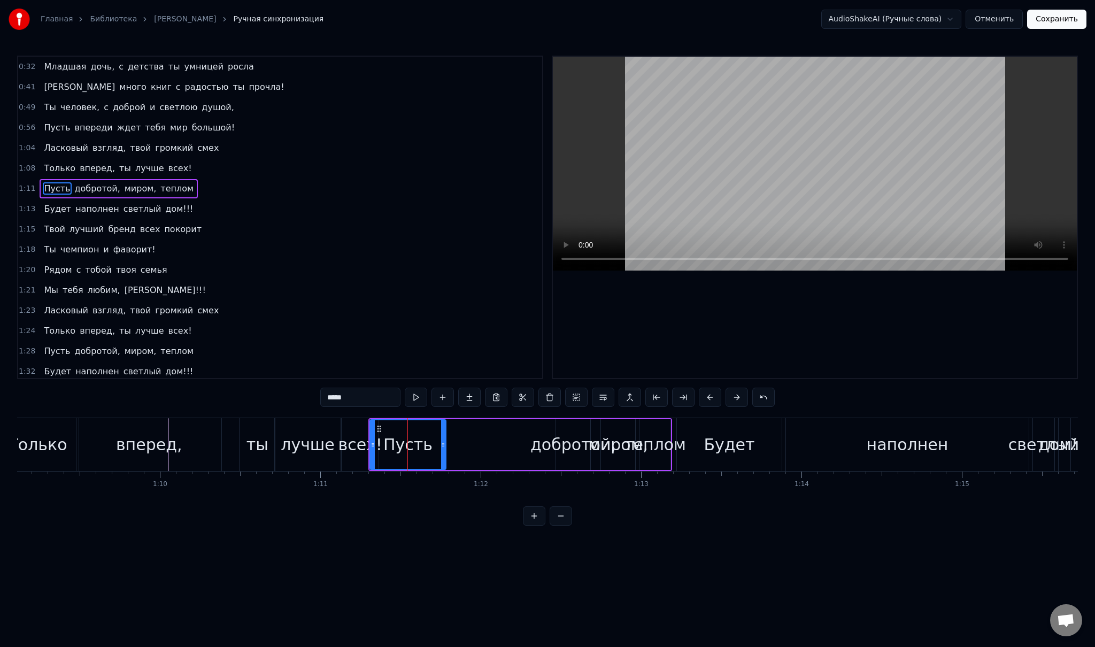
drag, startPoint x: 406, startPoint y: 443, endPoint x: 423, endPoint y: 445, distance: 17.8
click at [423, 445] on div "Пусть" at bounding box center [407, 444] width 49 height 24
click at [75, 190] on div "Пусть добротой, миром, теплом" at bounding box center [119, 188] width 158 height 19
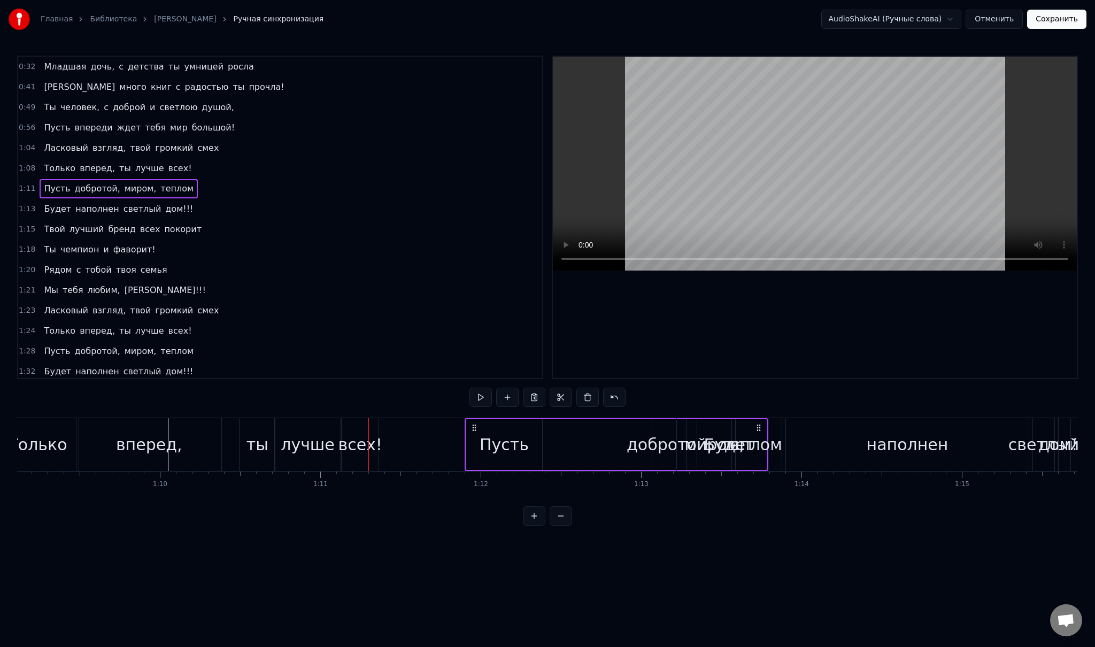
click at [351, 448] on div "всех!" at bounding box center [360, 444] width 44 height 24
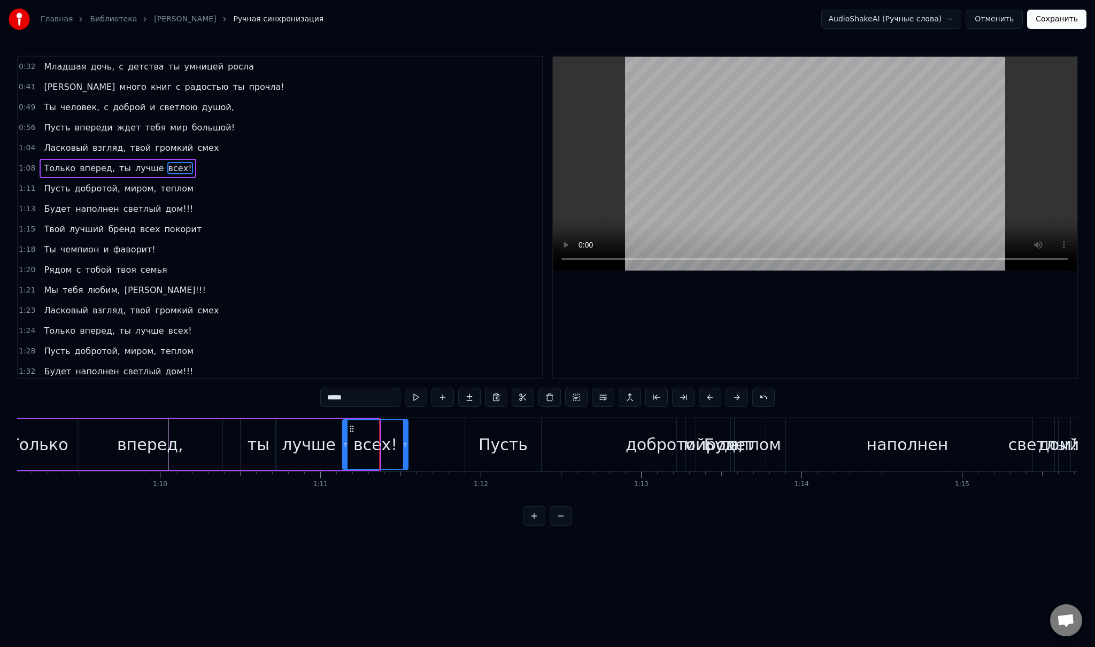
drag, startPoint x: 378, startPoint y: 444, endPoint x: 412, endPoint y: 445, distance: 33.7
click at [407, 445] on icon at bounding box center [405, 445] width 4 height 9
drag, startPoint x: 412, startPoint y: 445, endPoint x: 460, endPoint y: 451, distance: 48.5
click at [440, 451] on div at bounding box center [438, 444] width 4 height 49
drag, startPoint x: 344, startPoint y: 443, endPoint x: 401, endPoint y: 449, distance: 57.6
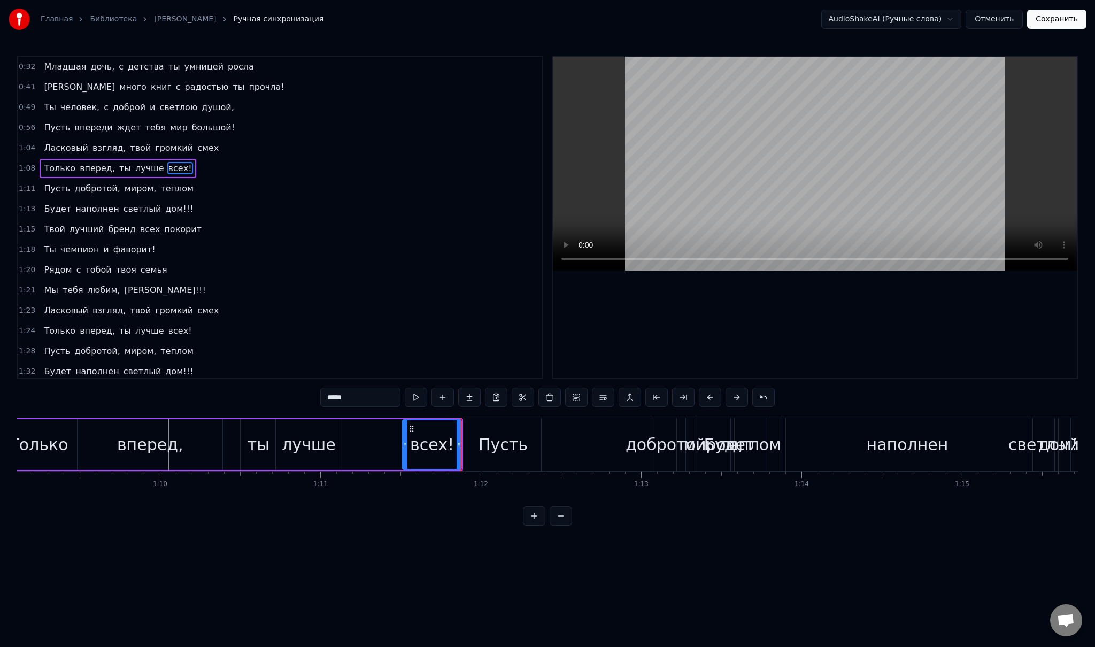
click at [403, 449] on div at bounding box center [405, 444] width 4 height 49
drag, startPoint x: 401, startPoint y: 449, endPoint x: 342, endPoint y: 446, distance: 59.4
click at [342, 446] on div at bounding box center [343, 444] width 4 height 49
click at [306, 446] on div "лучше" at bounding box center [309, 444] width 54 height 24
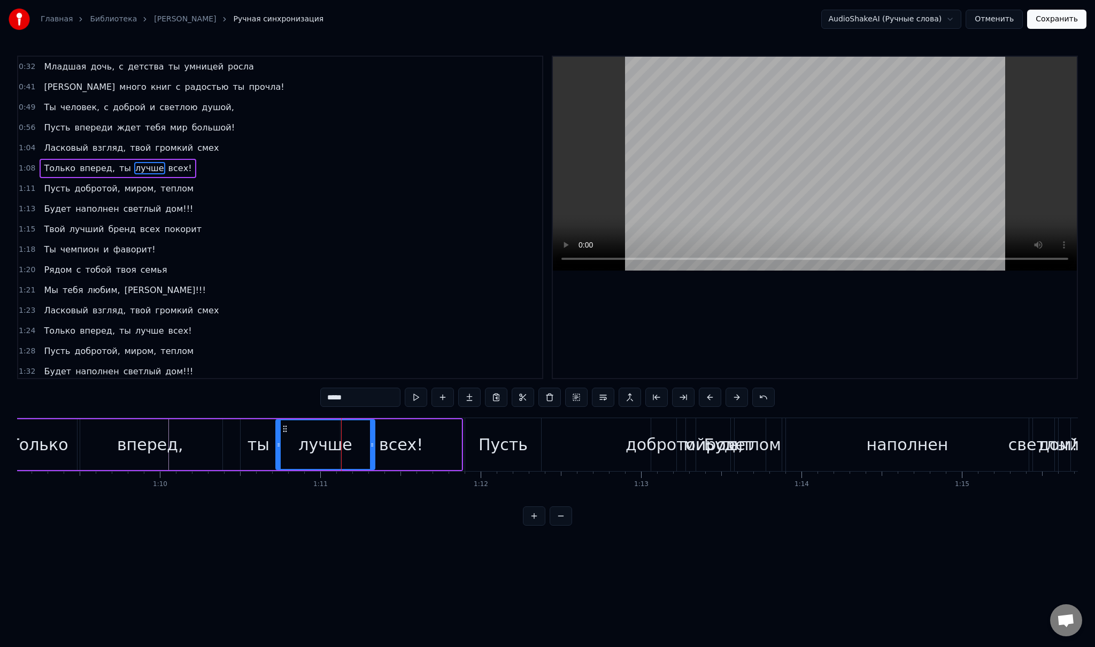
drag, startPoint x: 338, startPoint y: 443, endPoint x: 371, endPoint y: 445, distance: 33.2
click at [371, 445] on icon at bounding box center [372, 445] width 4 height 9
click at [387, 449] on div "всех!" at bounding box center [401, 444] width 44 height 24
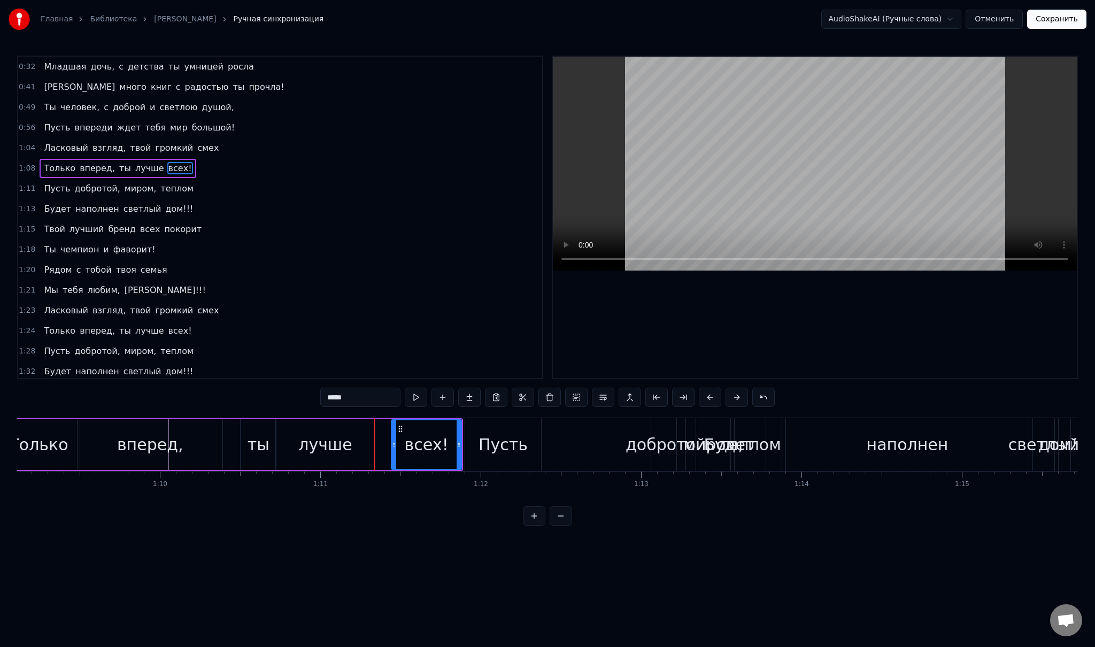
drag, startPoint x: 369, startPoint y: 445, endPoint x: 392, endPoint y: 446, distance: 23.0
click at [392, 446] on icon at bounding box center [394, 445] width 4 height 9
click at [345, 443] on div "лучше" at bounding box center [325, 444] width 54 height 24
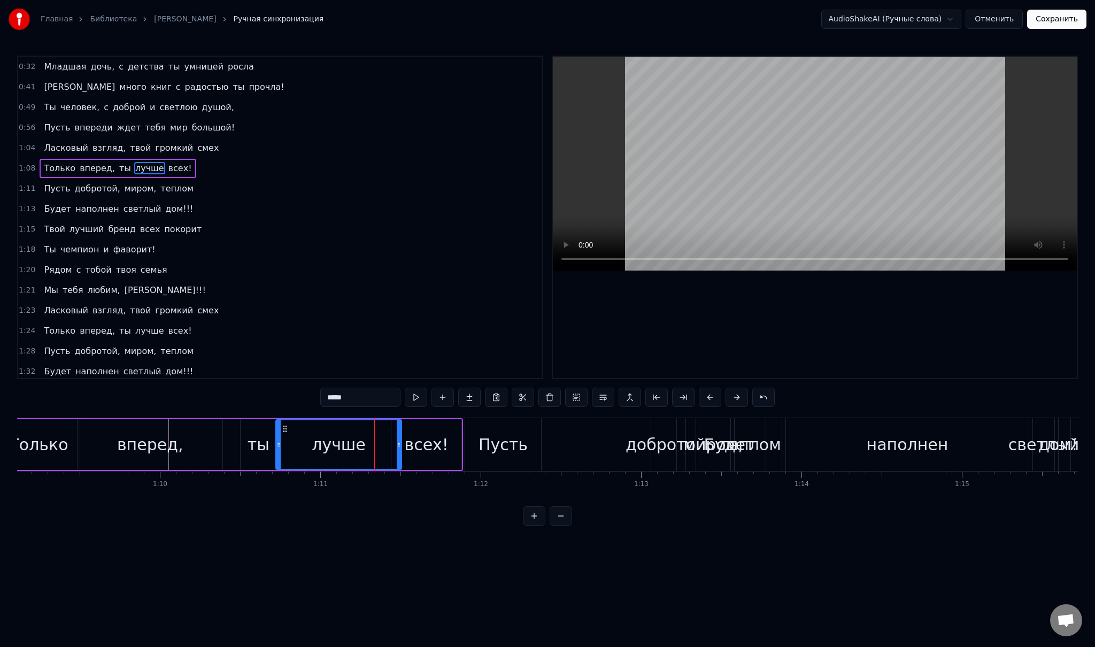
drag, startPoint x: 381, startPoint y: 444, endPoint x: 398, endPoint y: 445, distance: 16.6
click at [398, 445] on icon at bounding box center [399, 445] width 4 height 9
click at [419, 443] on div "всех!" at bounding box center [426, 444] width 44 height 24
click at [483, 452] on div "Пусть" at bounding box center [502, 444] width 49 height 24
type input "*****"
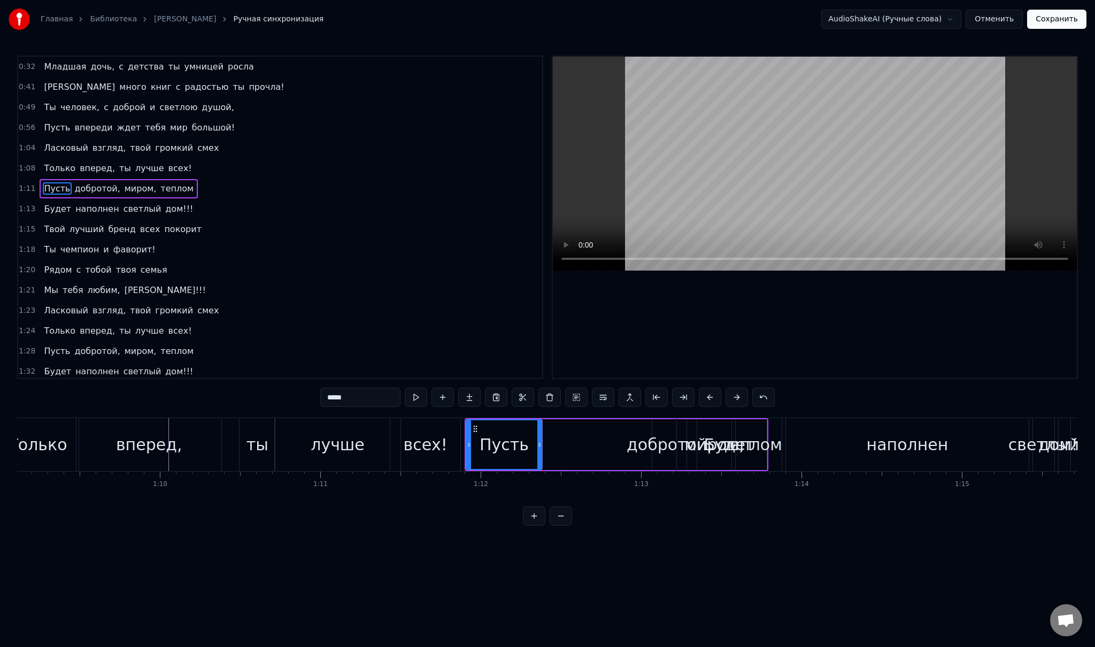
click at [66, 191] on div "Пусть добротой, миром, теплом" at bounding box center [119, 188] width 158 height 19
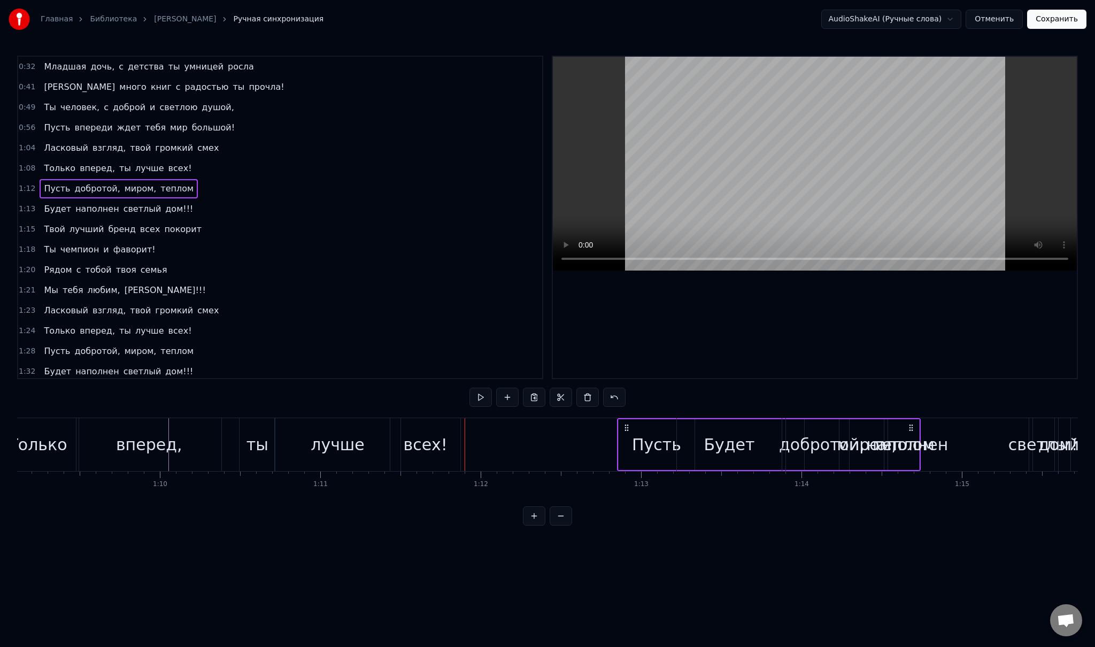
scroll to position [229, 0]
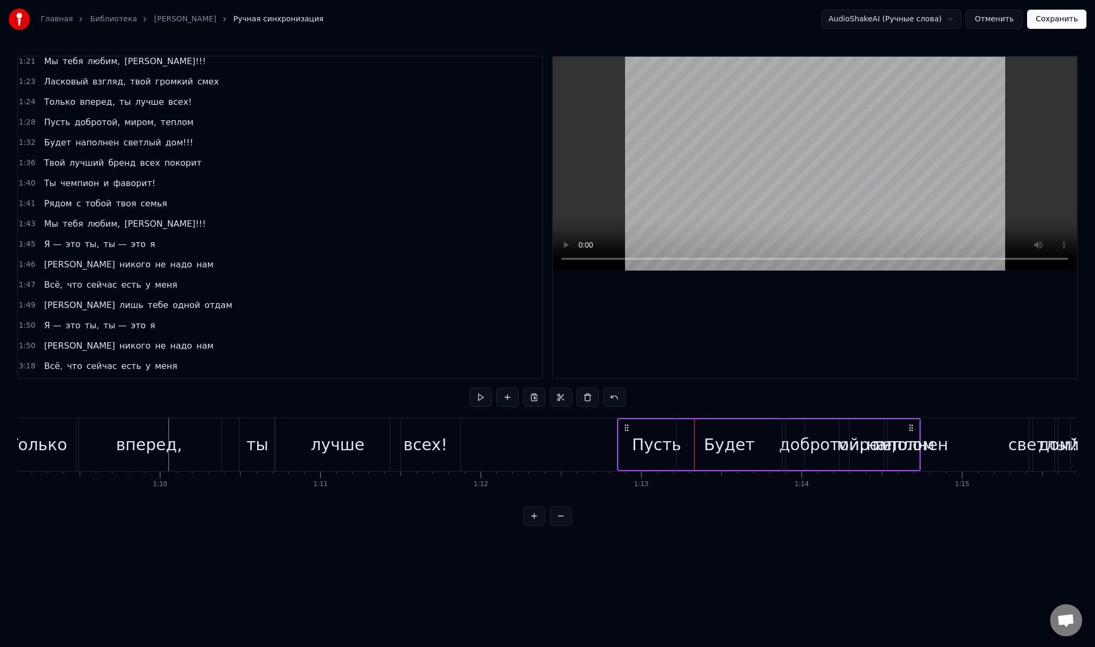
click at [674, 447] on div "Пусть" at bounding box center [656, 444] width 49 height 24
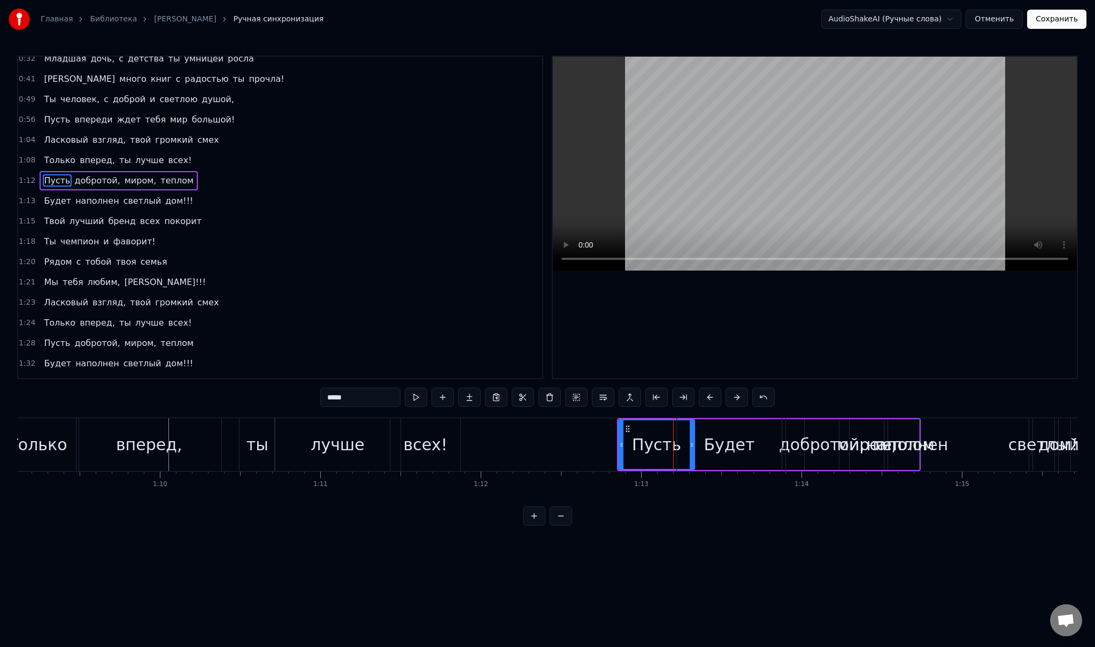
scroll to position [0, 0]
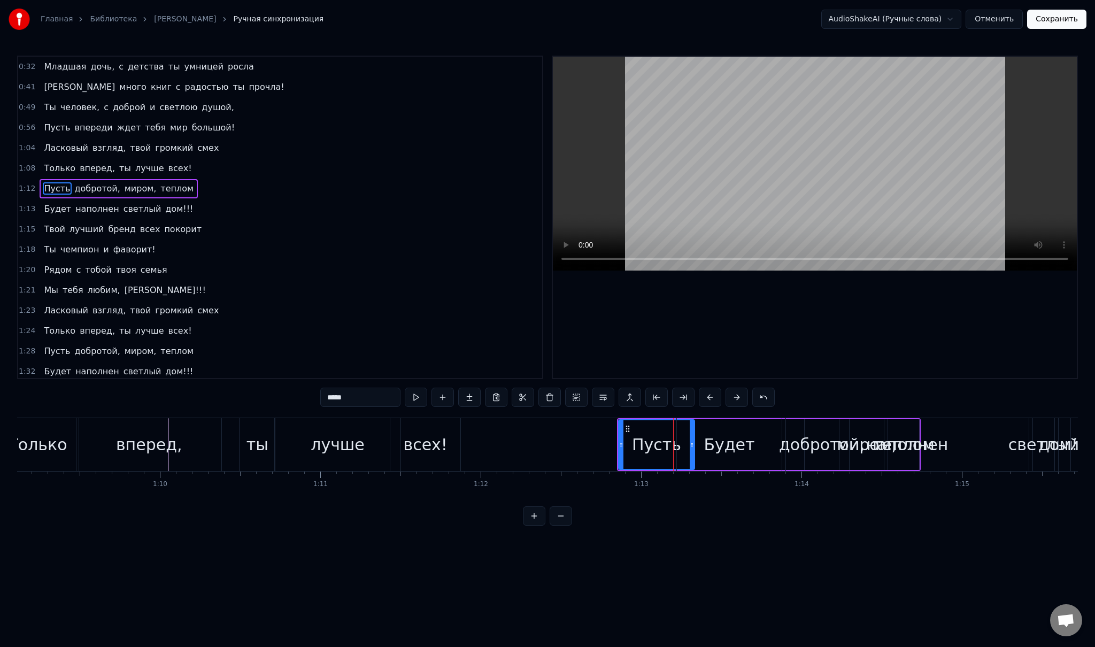
drag, startPoint x: 693, startPoint y: 446, endPoint x: 674, endPoint y: 446, distance: 19.3
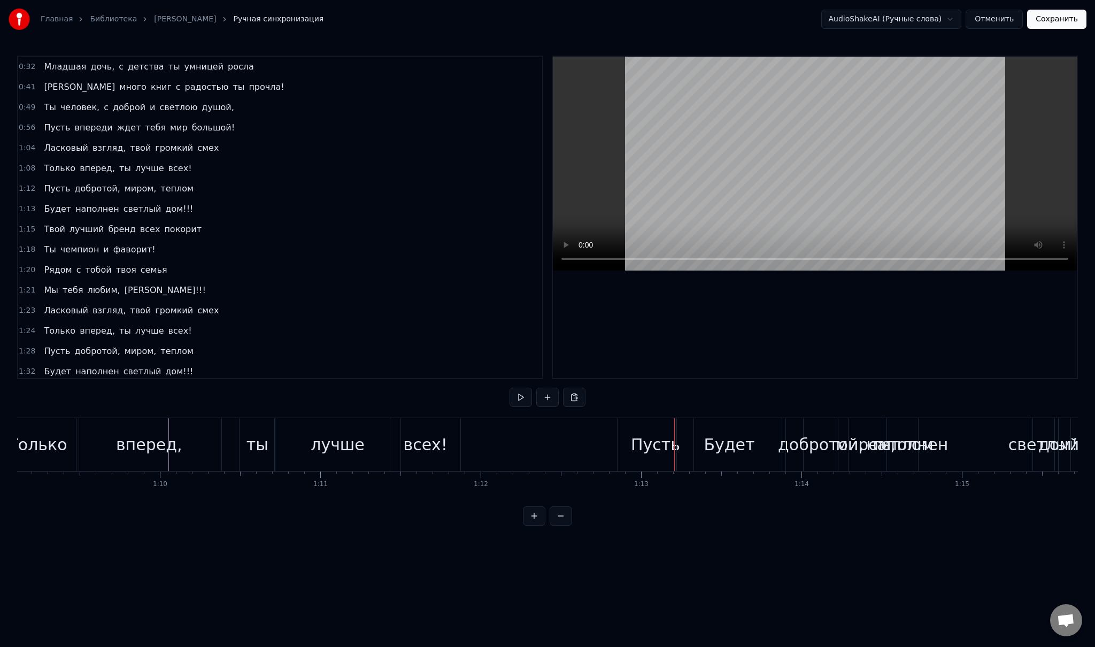
click at [653, 445] on div "Пусть" at bounding box center [655, 444] width 49 height 24
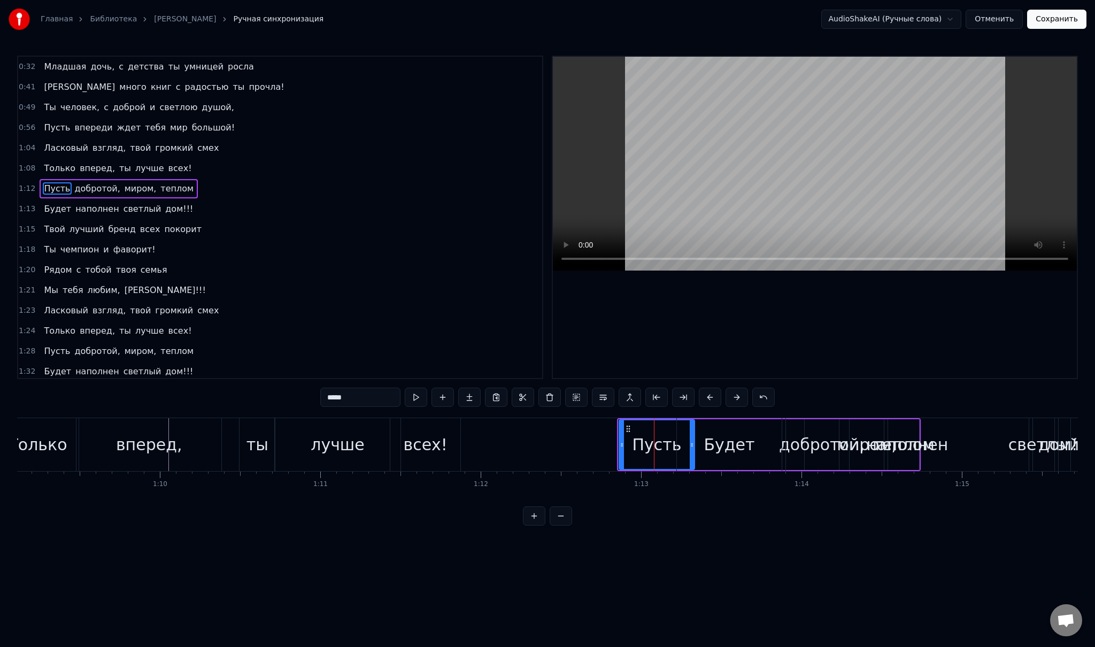
drag, startPoint x: 620, startPoint y: 438, endPoint x: 681, endPoint y: 453, distance: 63.2
click at [621, 439] on div at bounding box center [622, 444] width 4 height 49
drag, startPoint x: 691, startPoint y: 444, endPoint x: 680, endPoint y: 443, distance: 10.7
click at [680, 443] on div "Будет" at bounding box center [729, 444] width 105 height 53
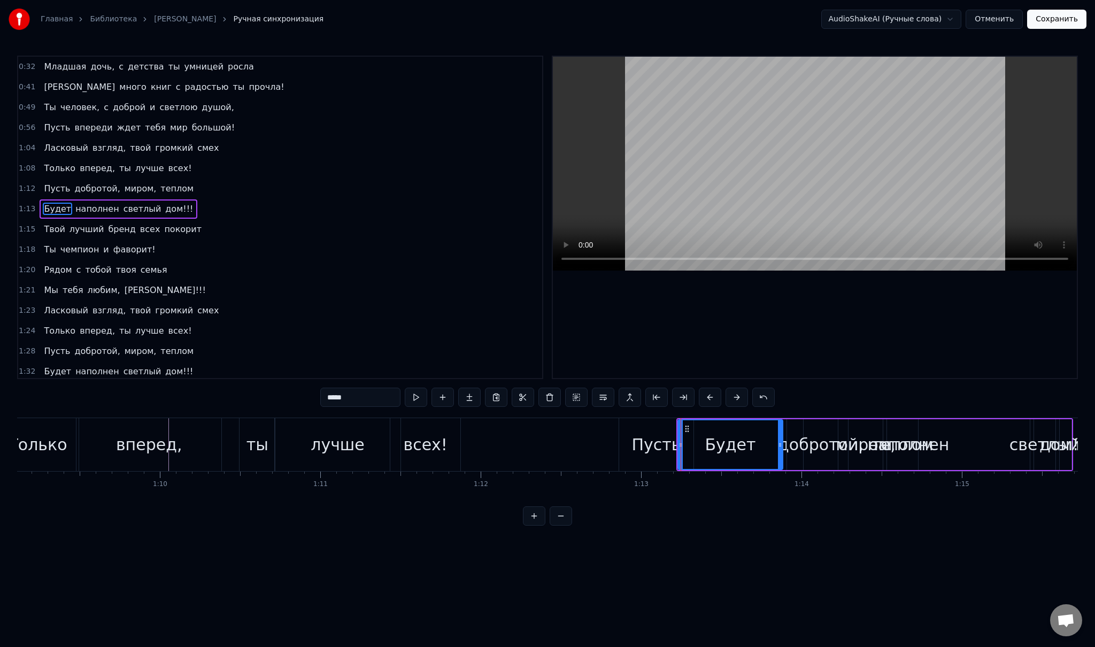
click at [656, 441] on div "Пусть" at bounding box center [656, 444] width 49 height 24
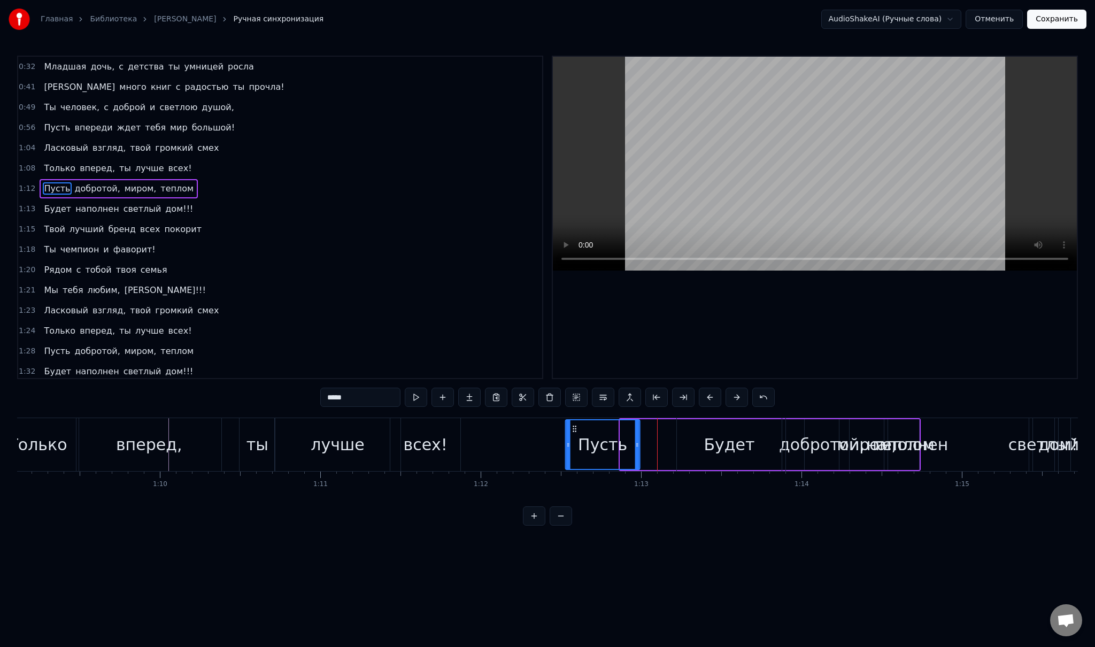
drag, startPoint x: 629, startPoint y: 427, endPoint x: 597, endPoint y: 428, distance: 31.6
click at [570, 424] on icon at bounding box center [574, 428] width 9 height 9
drag, startPoint x: 631, startPoint y: 440, endPoint x: 617, endPoint y: 438, distance: 13.5
click at [617, 438] on div at bounding box center [618, 444] width 4 height 49
drag, startPoint x: 570, startPoint y: 427, endPoint x: 627, endPoint y: 428, distance: 56.7
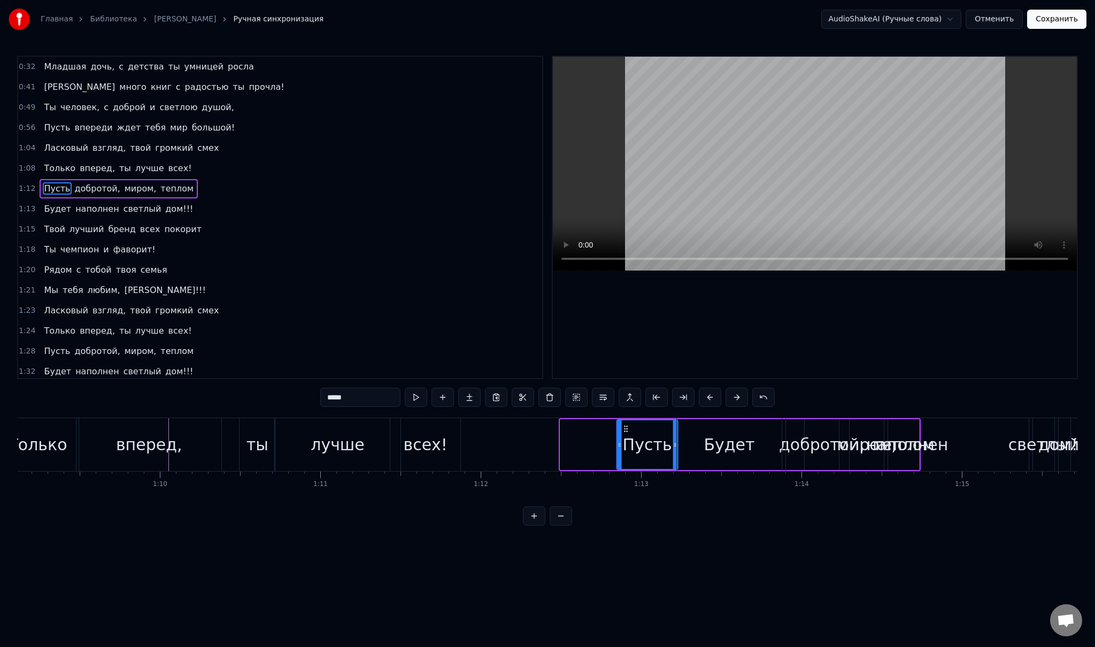
click at [627, 428] on icon at bounding box center [626, 428] width 9 height 9
click at [75, 185] on span "добротой," at bounding box center [98, 188] width 48 height 12
type input "*********"
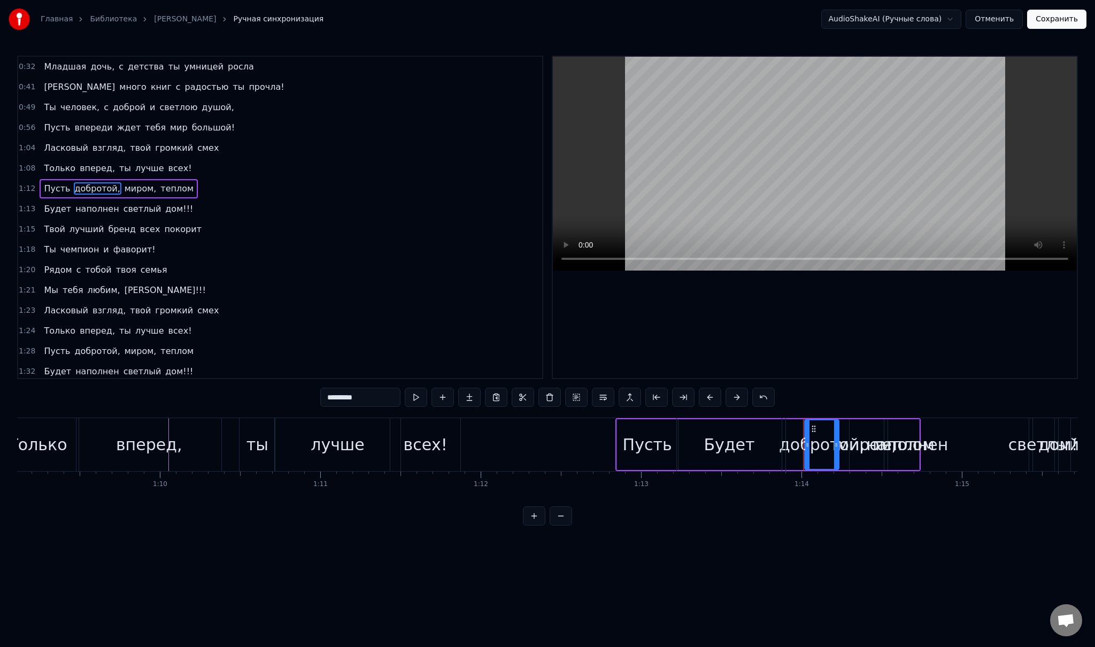
drag, startPoint x: 813, startPoint y: 428, endPoint x: 699, endPoint y: 433, distance: 114.0
click at [699, 433] on div "Будет наполнен светлый дом!!!" at bounding box center [874, 444] width 397 height 53
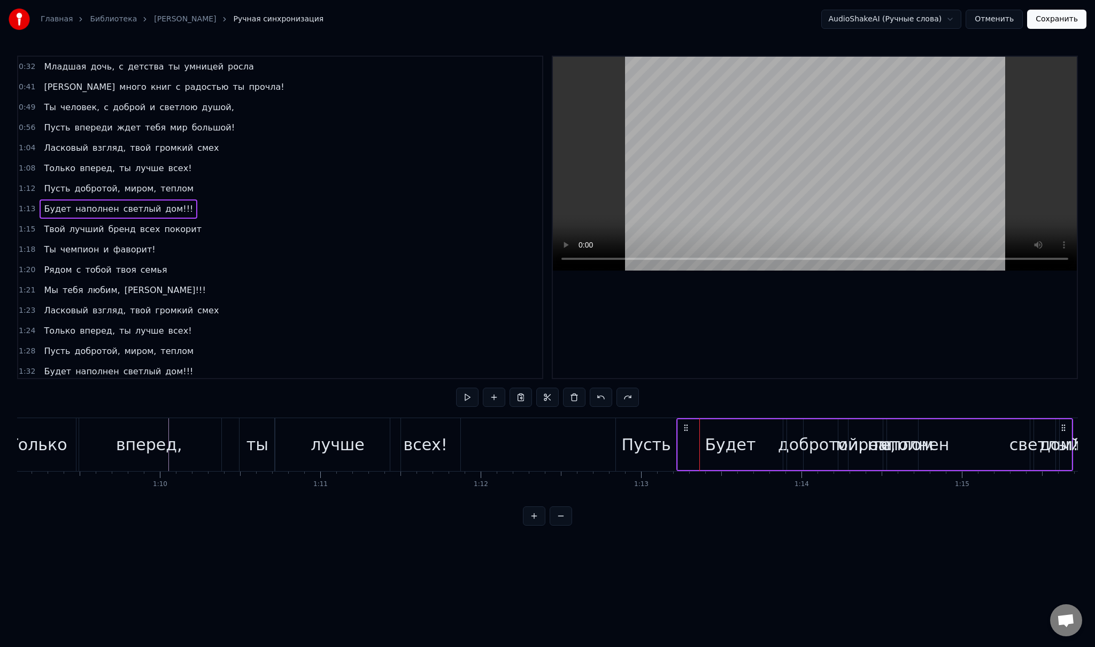
click at [827, 437] on div "наполнен" at bounding box center [908, 444] width 243 height 51
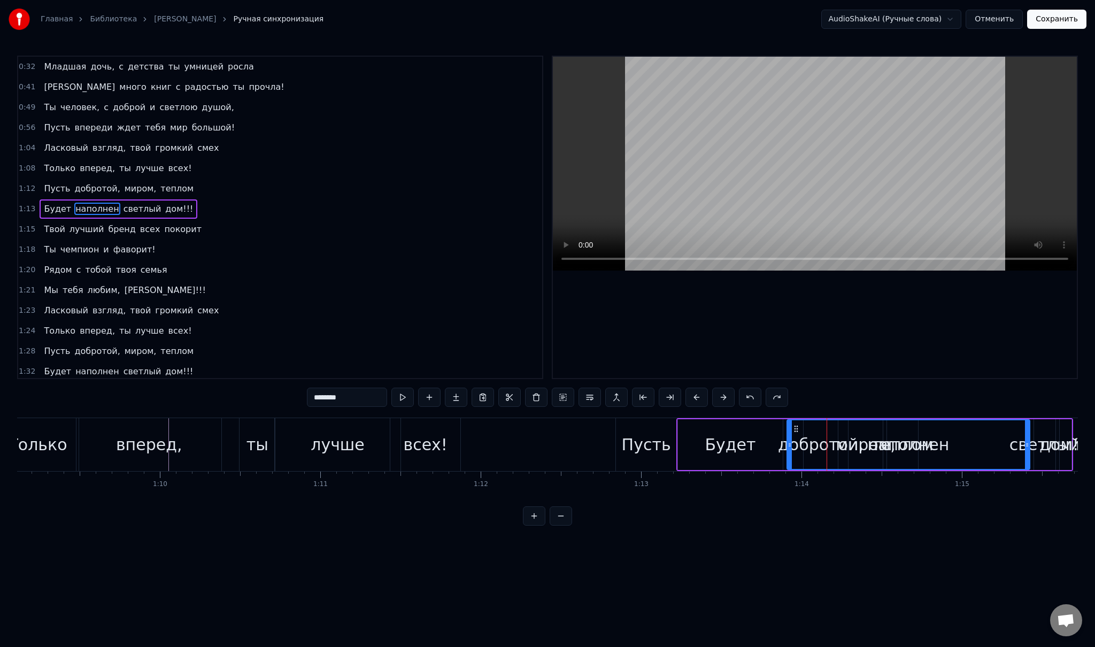
click at [78, 187] on span "добротой," at bounding box center [98, 188] width 48 height 12
type input "*********"
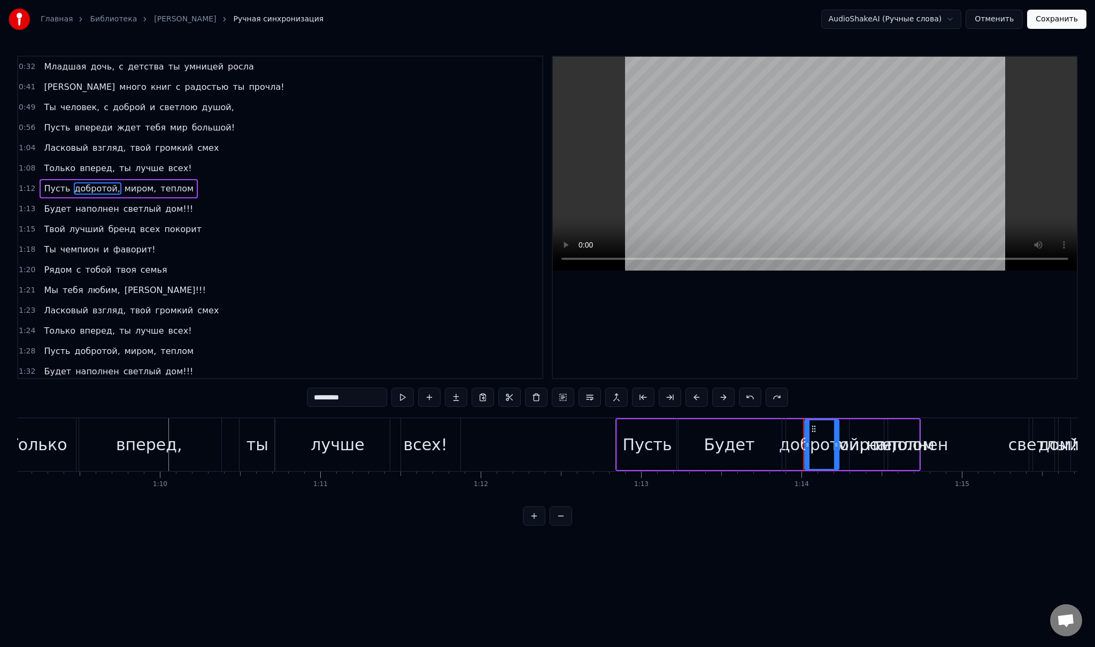
drag, startPoint x: 813, startPoint y: 428, endPoint x: 710, endPoint y: 427, distance: 103.2
click at [710, 427] on div "Будет наполнен светлый дом!!!" at bounding box center [874, 444] width 397 height 53
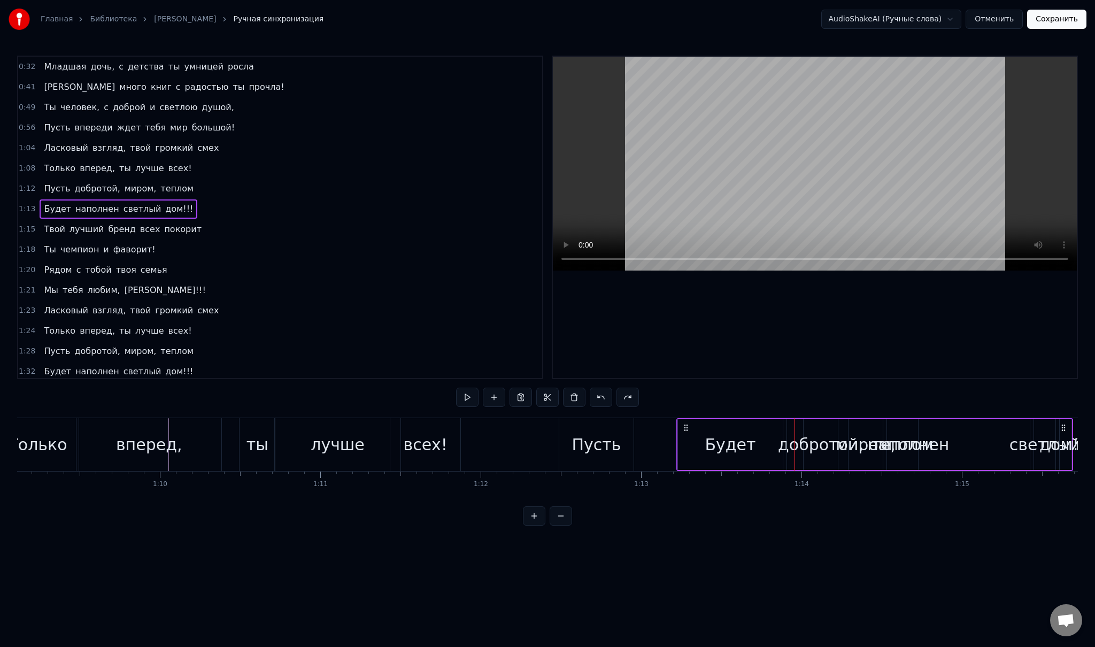
click at [604, 441] on div "Пусть" at bounding box center [596, 444] width 49 height 24
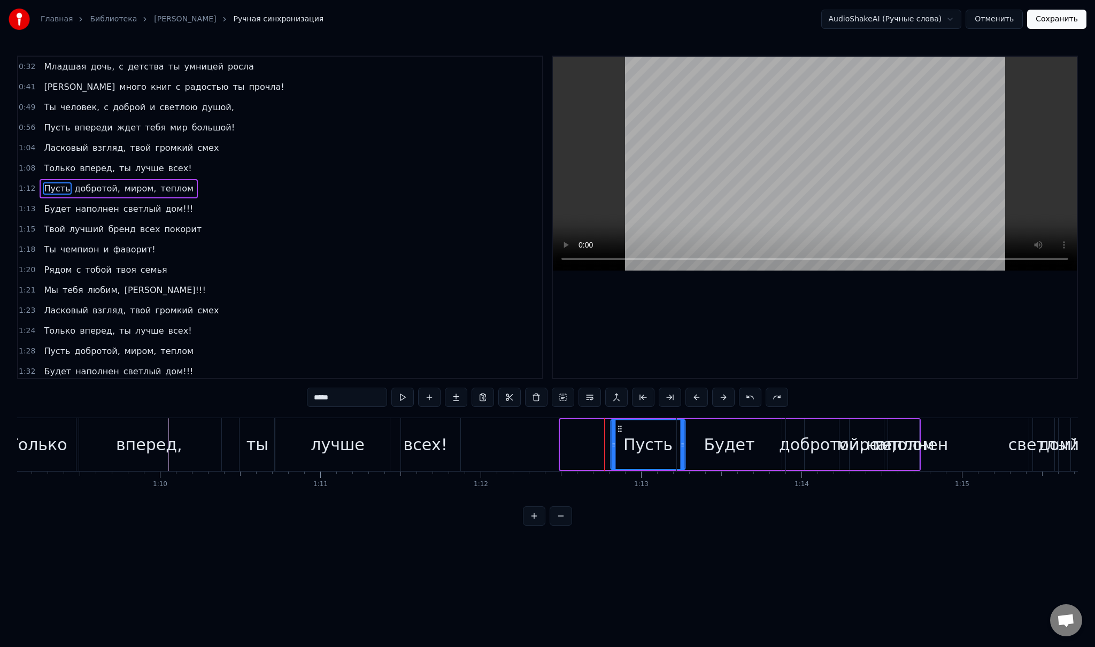
drag, startPoint x: 568, startPoint y: 428, endPoint x: 618, endPoint y: 426, distance: 49.7
click at [618, 426] on icon at bounding box center [619, 428] width 9 height 9
drag, startPoint x: 682, startPoint y: 445, endPoint x: 673, endPoint y: 444, distance: 9.6
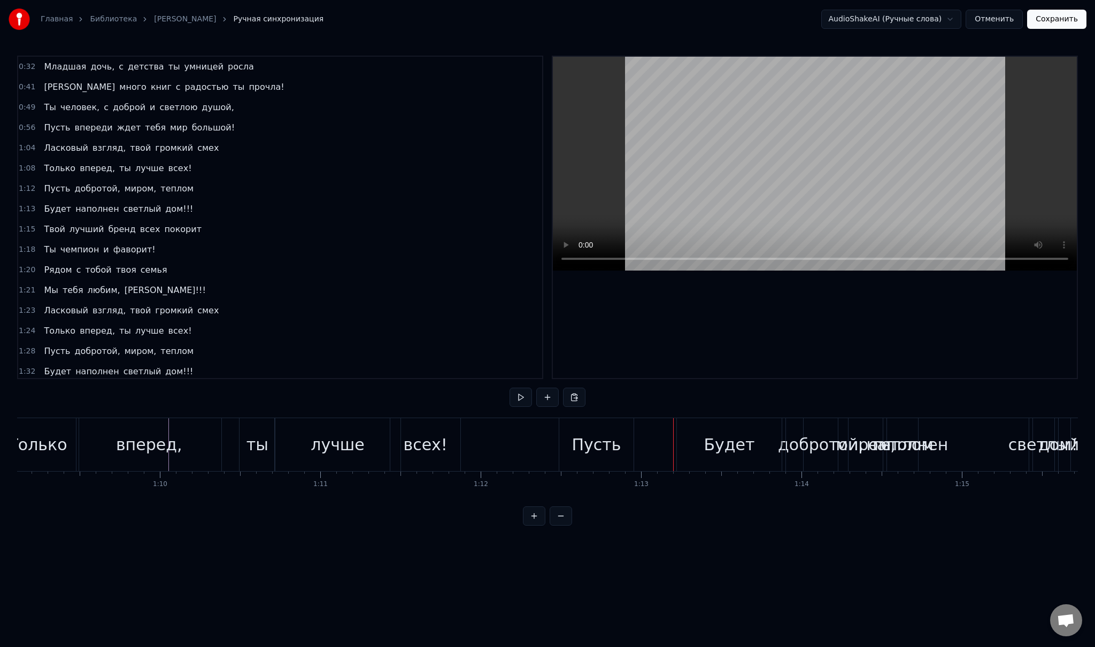
click at [614, 436] on div "Пусть" at bounding box center [596, 444] width 49 height 24
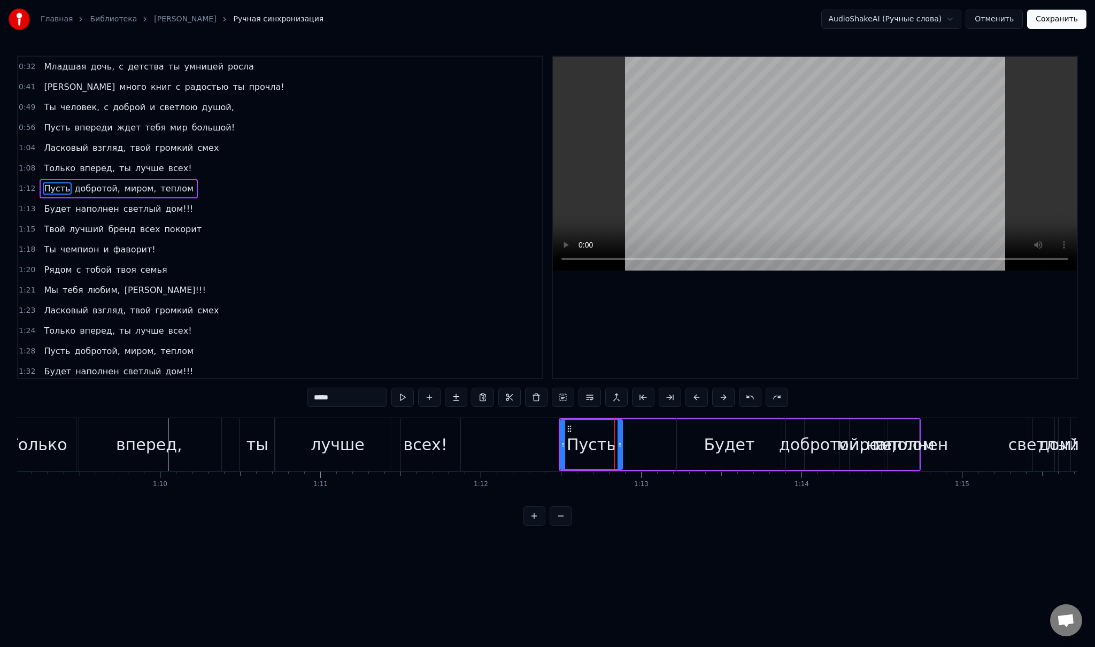
drag, startPoint x: 632, startPoint y: 441, endPoint x: 618, endPoint y: 440, distance: 14.5
click at [618, 441] on icon at bounding box center [619, 445] width 4 height 9
drag, startPoint x: 571, startPoint y: 427, endPoint x: 617, endPoint y: 428, distance: 46.0
click at [620, 428] on div "Пусть добротой, миром, теплом" at bounding box center [740, 444] width 362 height 53
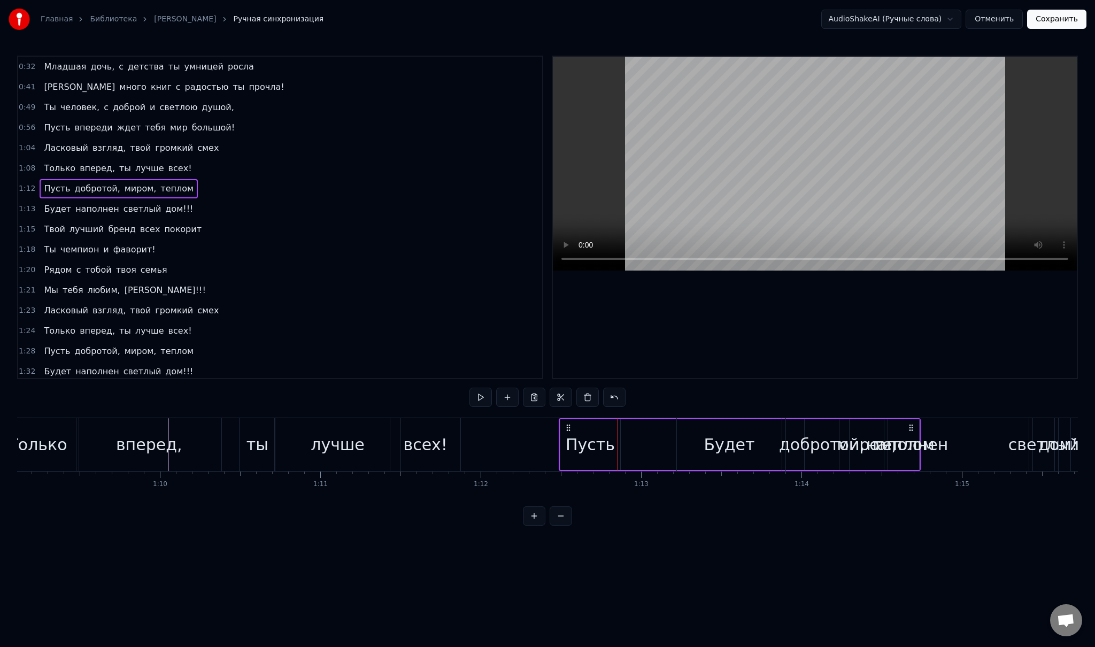
drag, startPoint x: 569, startPoint y: 426, endPoint x: 610, endPoint y: 432, distance: 41.7
click at [610, 432] on div "Пусть добротой, миром, теплом" at bounding box center [740, 444] width 362 height 53
click at [597, 438] on div "Пусть" at bounding box center [590, 444] width 49 height 24
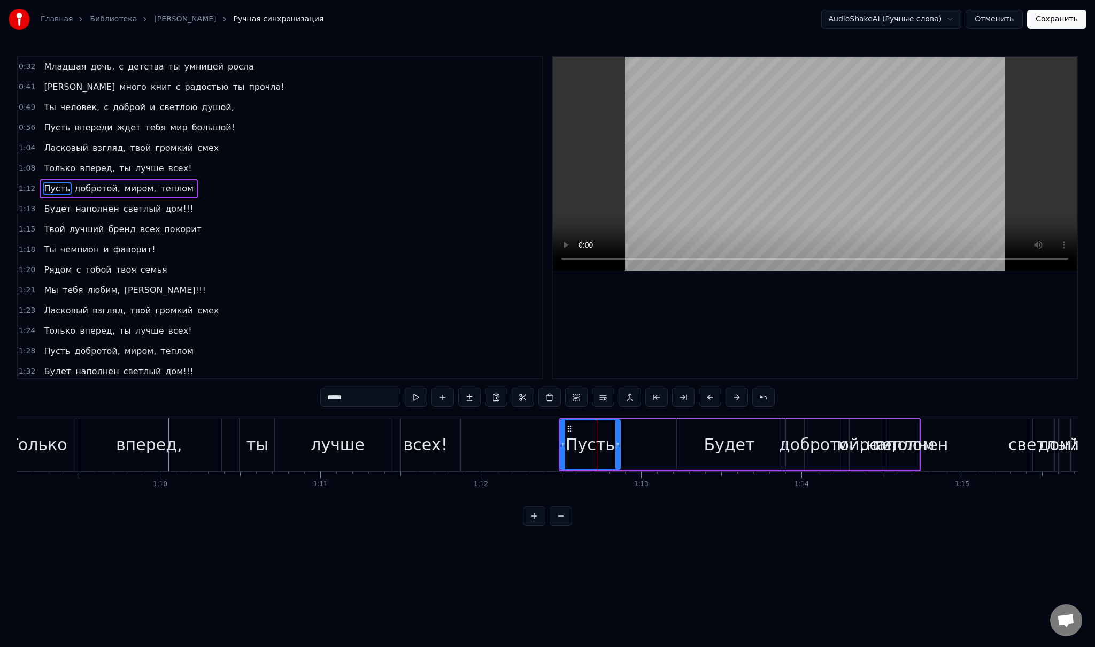
drag, startPoint x: 568, startPoint y: 428, endPoint x: 609, endPoint y: 432, distance: 40.8
click at [609, 432] on div "Пусть" at bounding box center [590, 444] width 59 height 49
click at [588, 441] on div "Пусть" at bounding box center [590, 444] width 49 height 24
click at [53, 184] on span "Пусть" at bounding box center [57, 188] width 28 height 12
drag, startPoint x: 568, startPoint y: 429, endPoint x: 609, endPoint y: 430, distance: 41.7
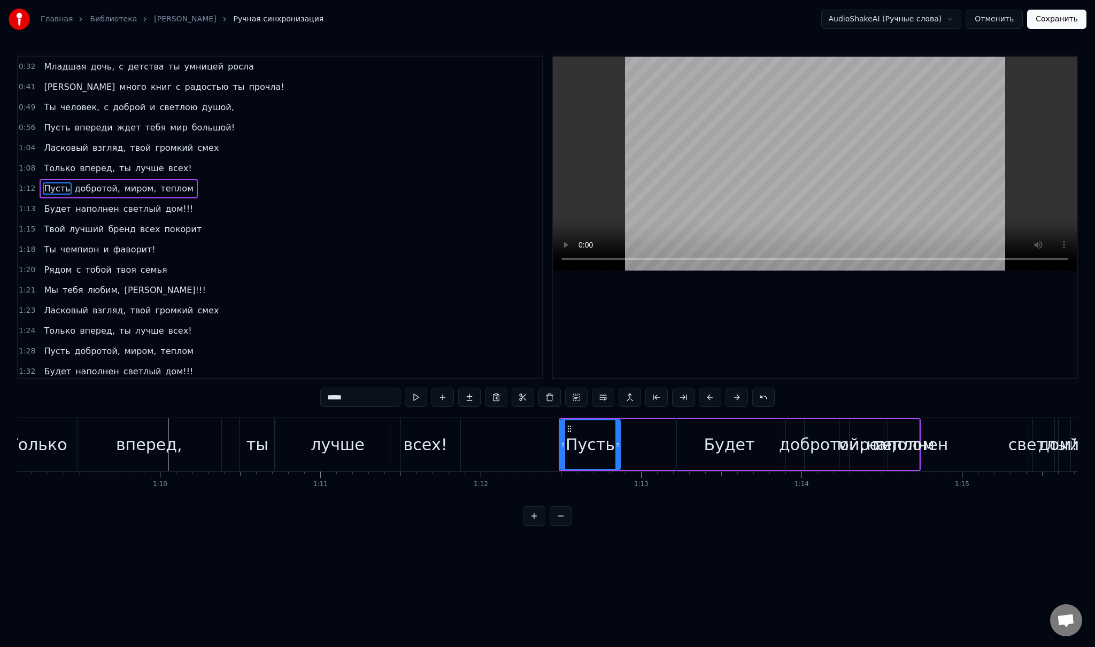
click at [609, 430] on div "Пусть" at bounding box center [590, 444] width 59 height 49
drag, startPoint x: 587, startPoint y: 434, endPoint x: 605, endPoint y: 436, distance: 17.8
click at [605, 436] on div "Пусть" at bounding box center [590, 444] width 59 height 49
click at [629, 441] on div "Пусть добротой, миром, теплом" at bounding box center [740, 444] width 362 height 53
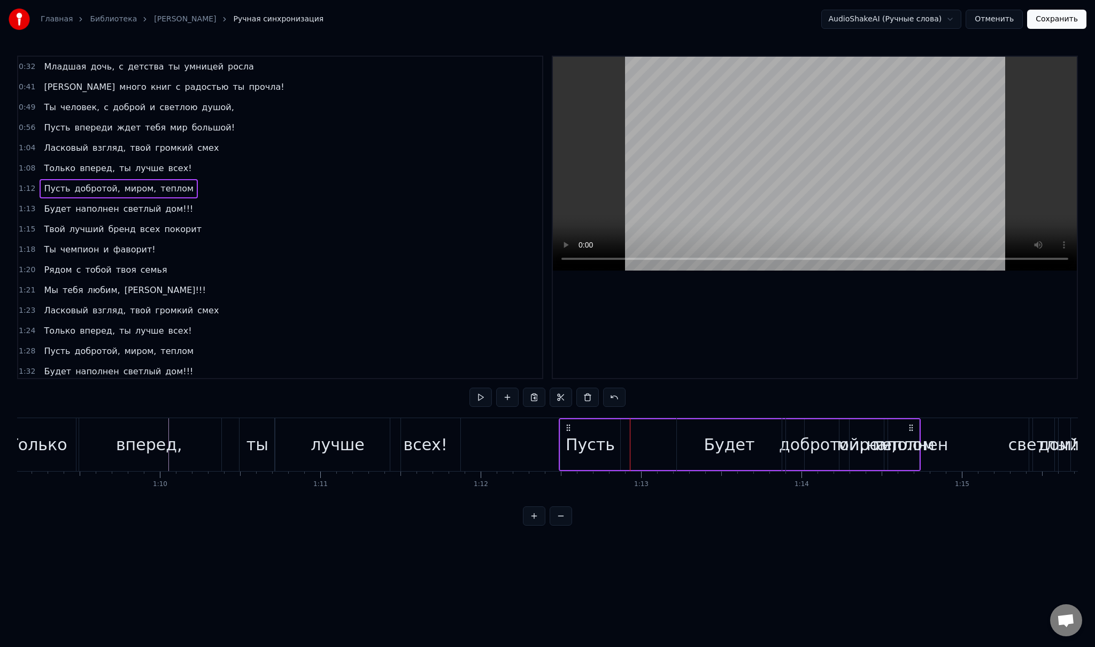
click at [575, 433] on div "Пусть" at bounding box center [590, 444] width 49 height 24
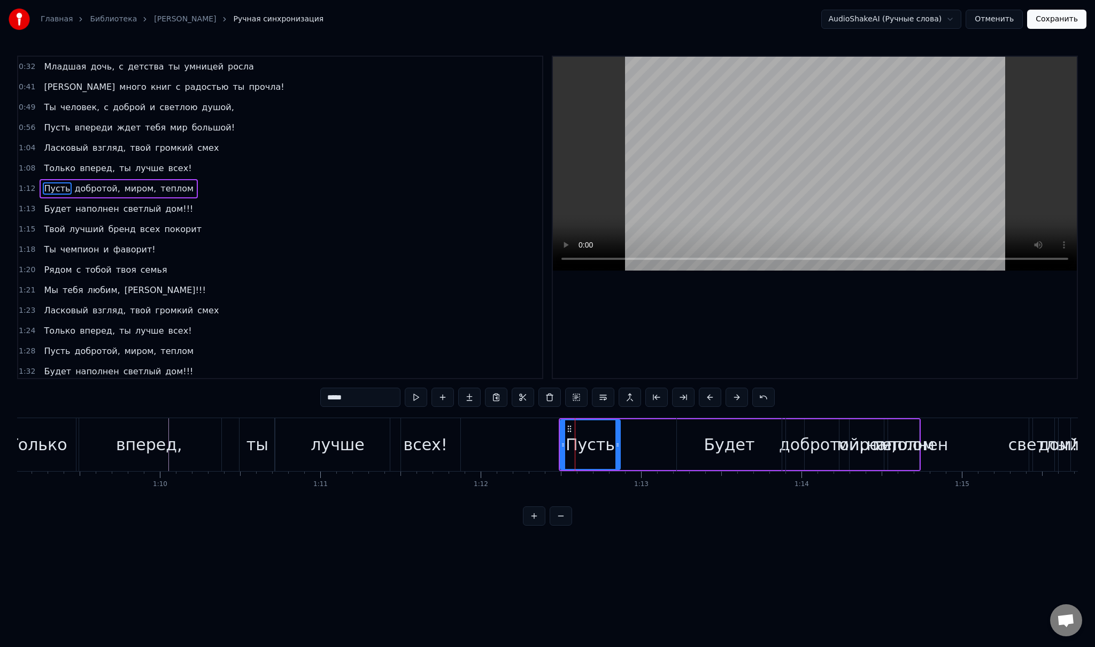
click at [566, 427] on icon at bounding box center [569, 428] width 9 height 9
drag, startPoint x: 569, startPoint y: 427, endPoint x: 648, endPoint y: 436, distance: 79.6
click at [648, 436] on div "Пусть добротой, миром, теплом" at bounding box center [740, 444] width 362 height 53
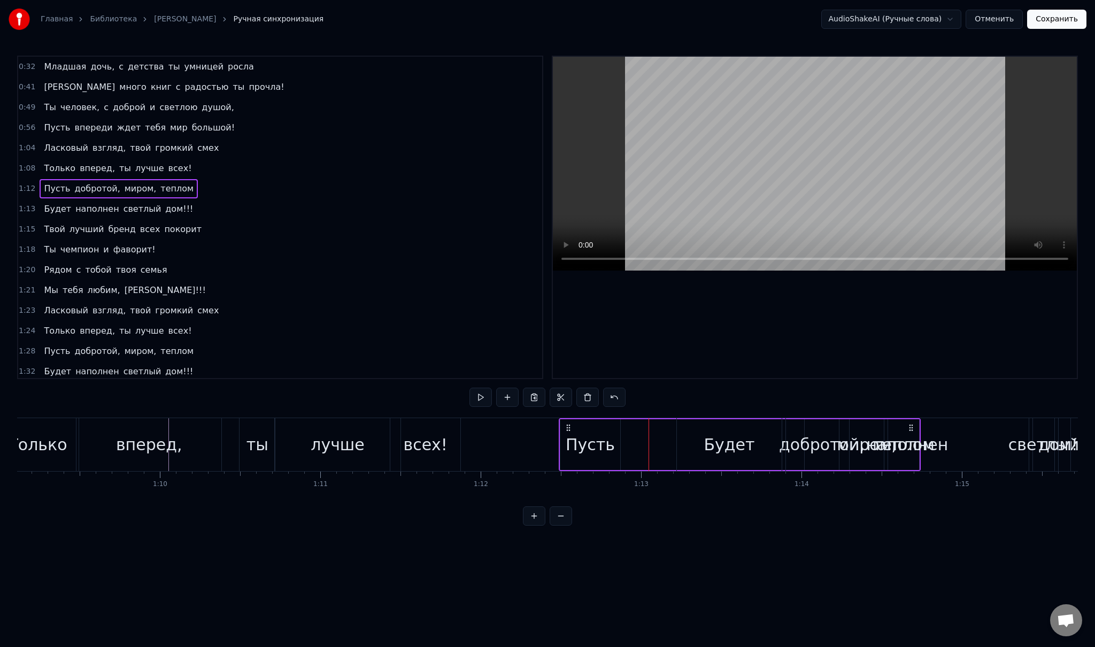
click at [647, 439] on div "Пусть добротой, миром, теплом" at bounding box center [740, 444] width 362 height 53
click at [758, 396] on div "0:32 Младшая дочь, с детства ты умницей росла 0:41 И много книг с радостью ты п…" at bounding box center [547, 291] width 1061 height 470
click at [757, 393] on div "0:32 Младшая дочь, с детства ты умницей росла 0:41 И много книг с радостью ты п…" at bounding box center [547, 291] width 1061 height 470
click at [629, 539] on html "Главная Библиотека [PERSON_NAME] синхронизация AudioShakeAI (Ручные слова) Отме…" at bounding box center [547, 271] width 1095 height 543
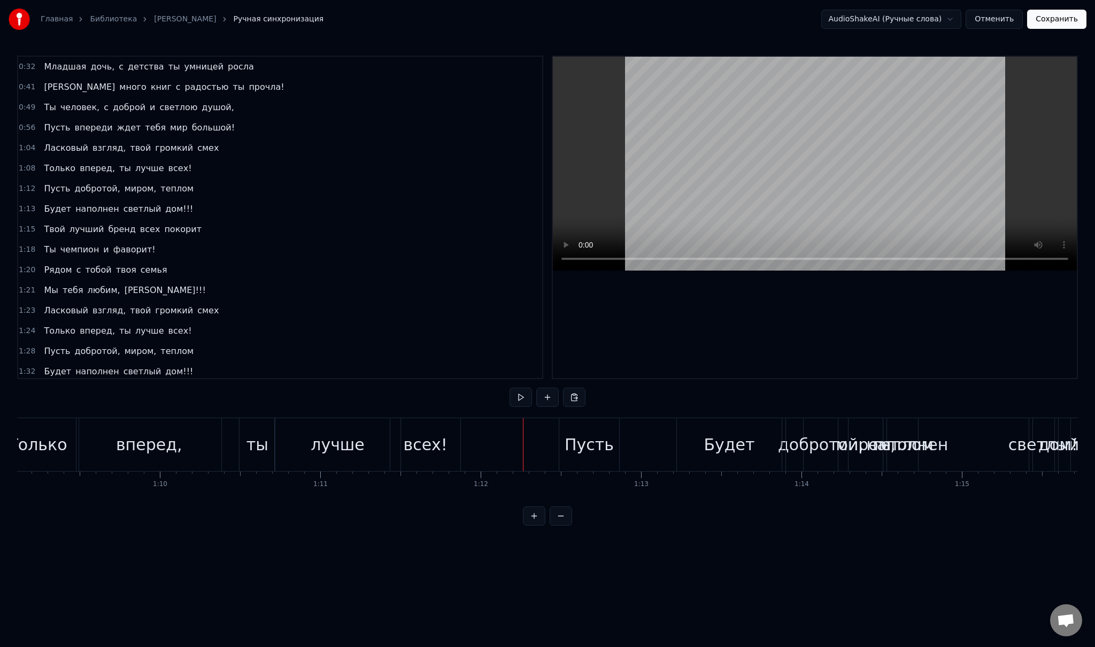
click at [596, 441] on div "Пусть" at bounding box center [589, 444] width 49 height 24
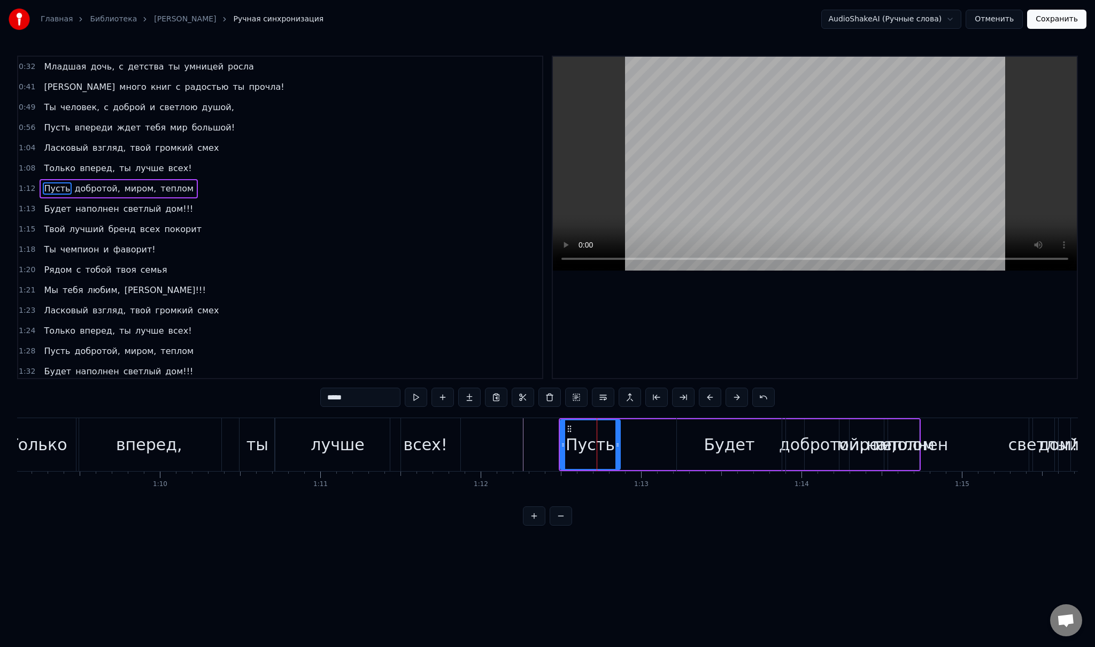
drag, startPoint x: 570, startPoint y: 428, endPoint x: 605, endPoint y: 432, distance: 35.6
click at [600, 432] on div "Пусть" at bounding box center [590, 444] width 59 height 49
click at [661, 437] on div "Пусть добротой, миром, теплом" at bounding box center [740, 444] width 362 height 53
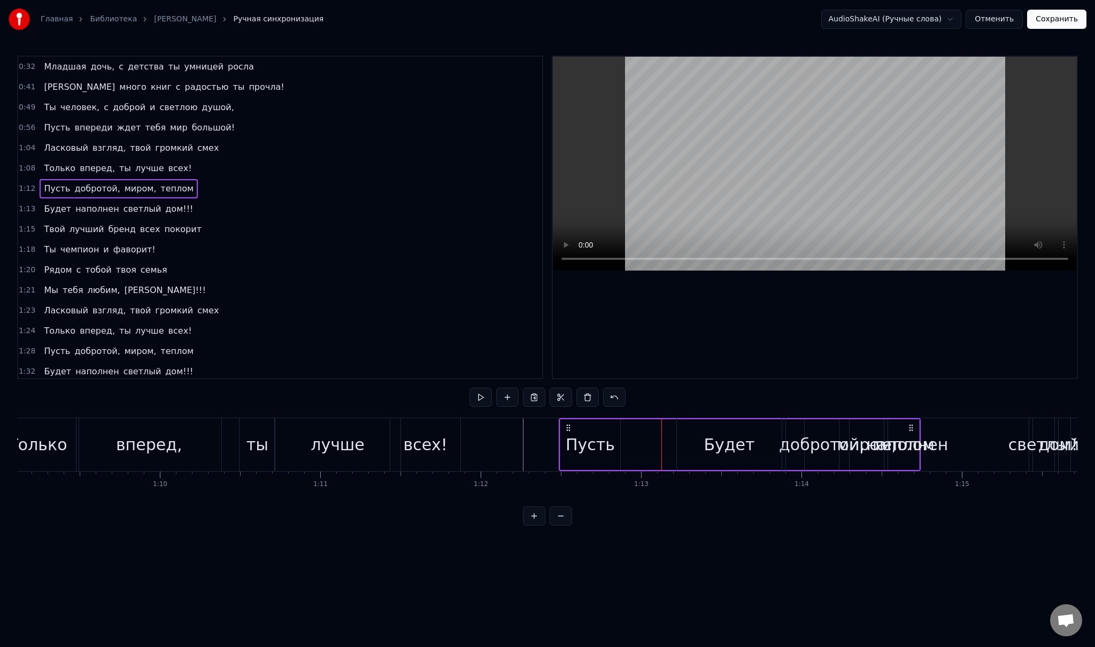
click at [86, 182] on span "добротой," at bounding box center [98, 188] width 48 height 12
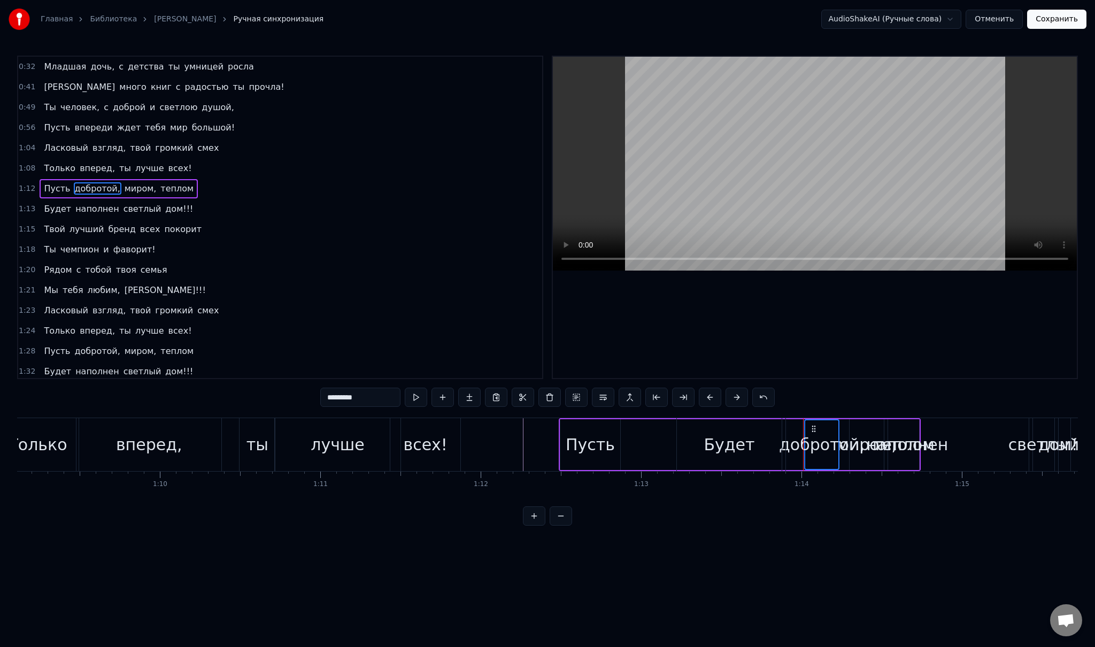
click at [123, 184] on span "миром," at bounding box center [140, 188] width 34 height 12
click at [159, 184] on span "теплом" at bounding box center [176, 188] width 35 height 12
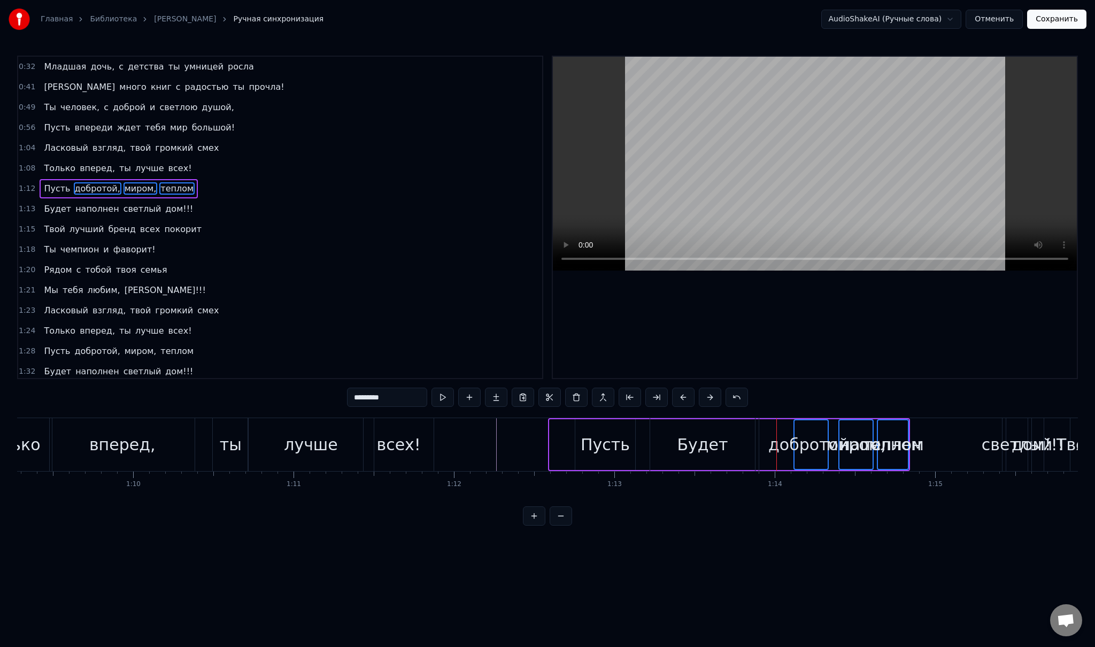
scroll to position [0, 11124]
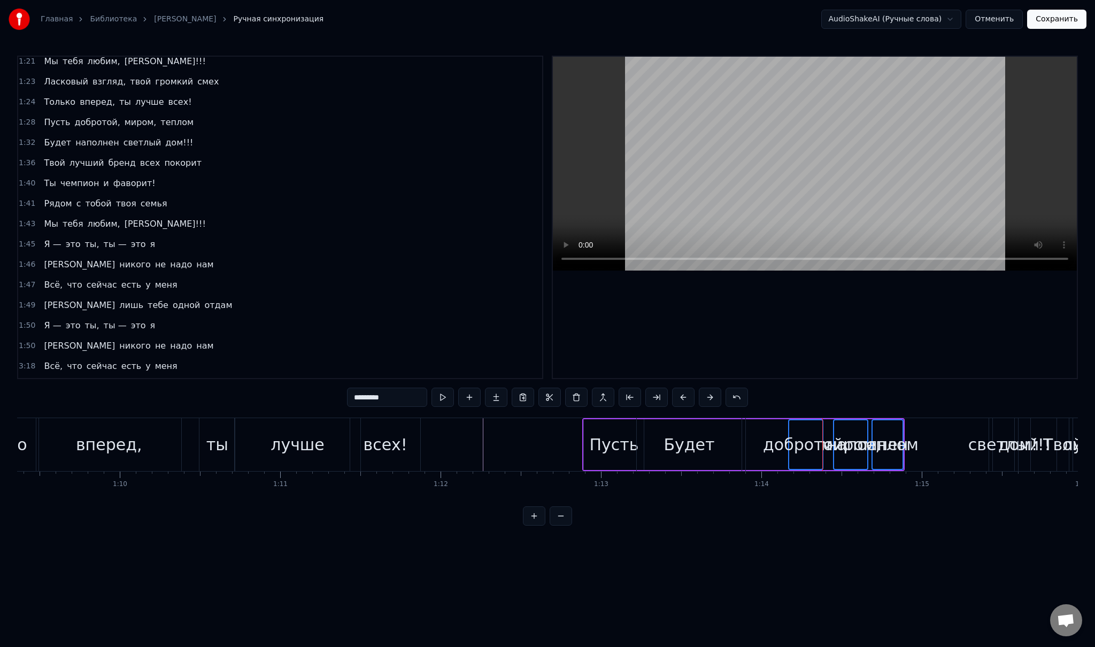
click at [615, 437] on div "Пусть" at bounding box center [613, 444] width 49 height 24
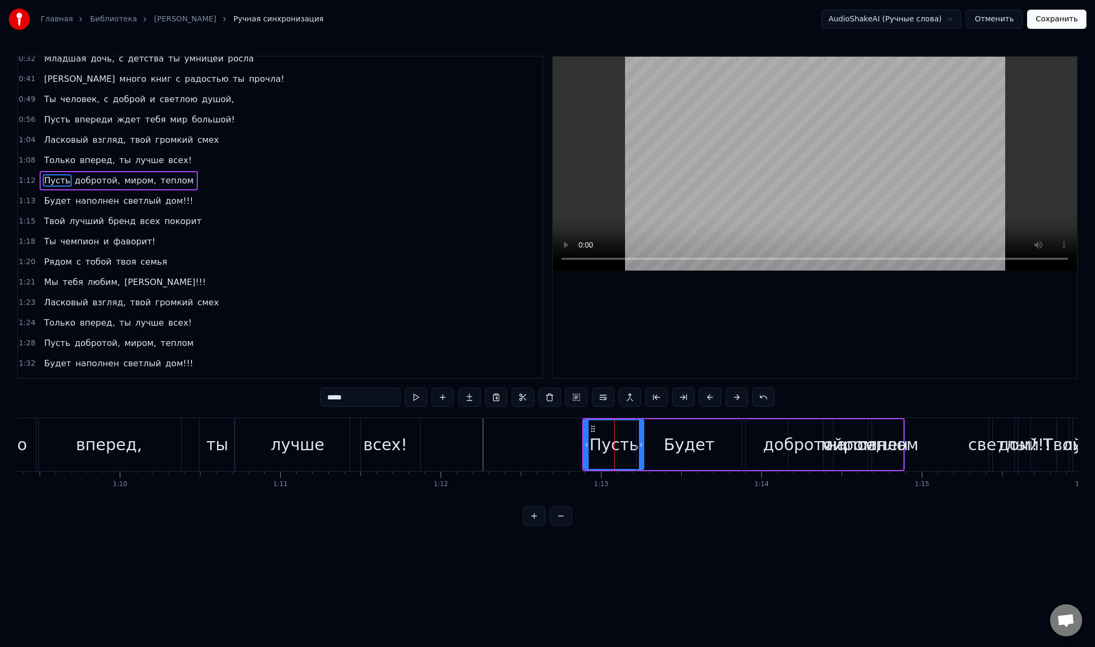
scroll to position [0, 0]
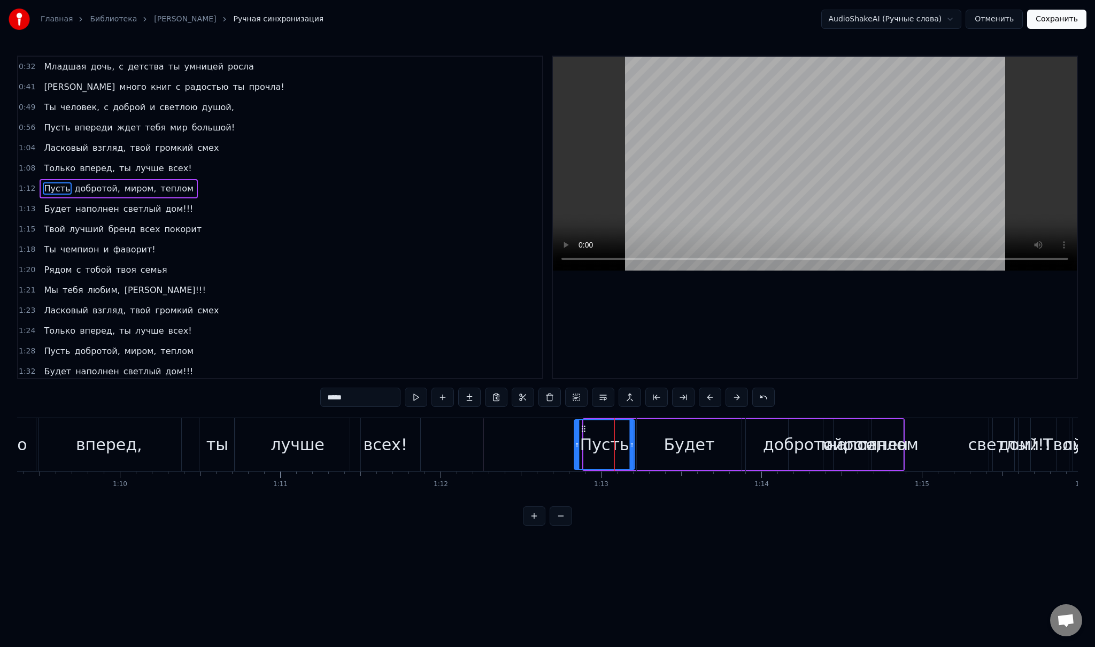
drag, startPoint x: 592, startPoint y: 428, endPoint x: 583, endPoint y: 427, distance: 9.1
click at [583, 427] on icon at bounding box center [584, 428] width 9 height 9
click at [583, 427] on icon at bounding box center [581, 428] width 9 height 9
click at [781, 447] on div "наполнен" at bounding box center [867, 444] width 243 height 53
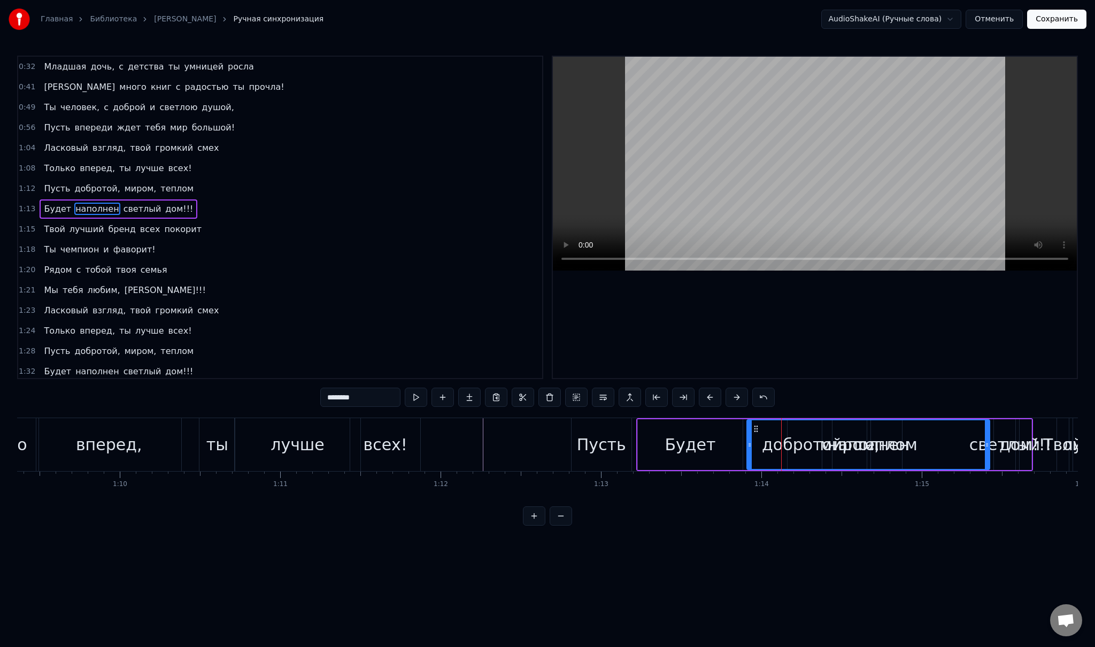
click at [84, 186] on span "добротой," at bounding box center [98, 188] width 48 height 12
type input "*********"
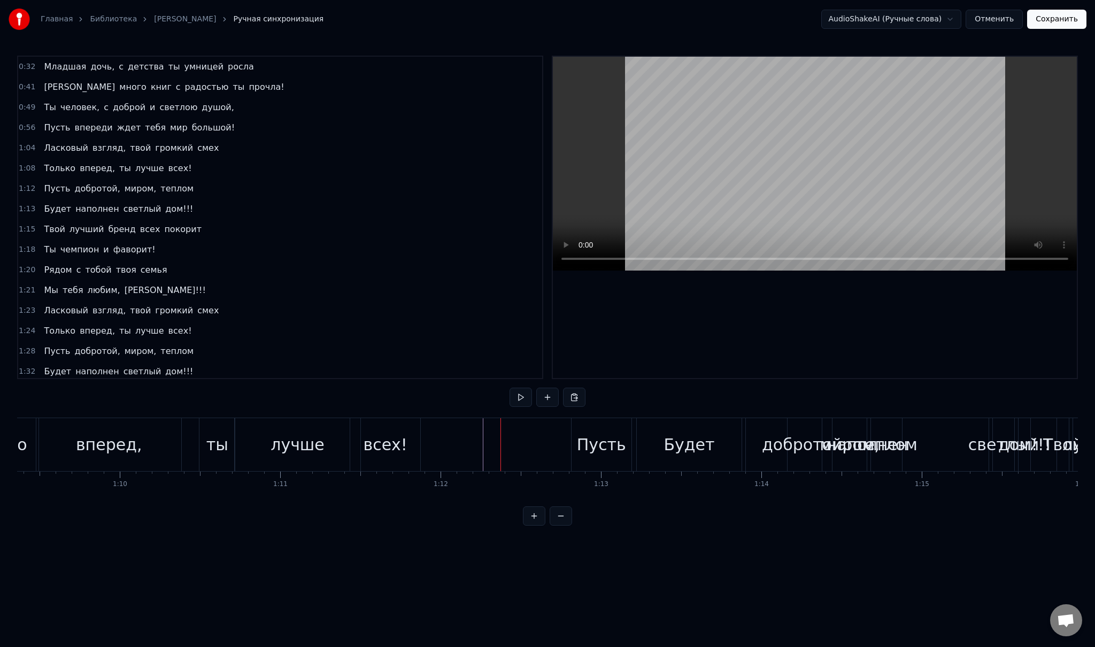
click at [791, 449] on div "наполнен" at bounding box center [867, 444] width 243 height 53
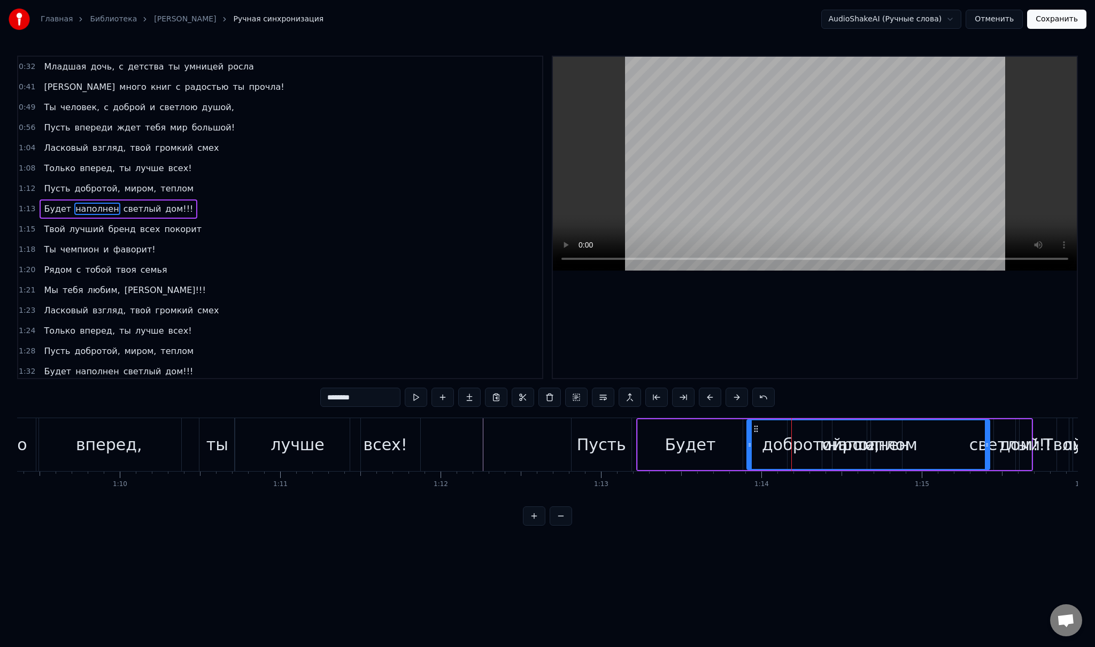
click at [792, 449] on div "наполнен" at bounding box center [868, 444] width 242 height 49
click at [757, 430] on icon at bounding box center [756, 428] width 9 height 9
click at [87, 186] on span "добротой," at bounding box center [98, 188] width 48 height 12
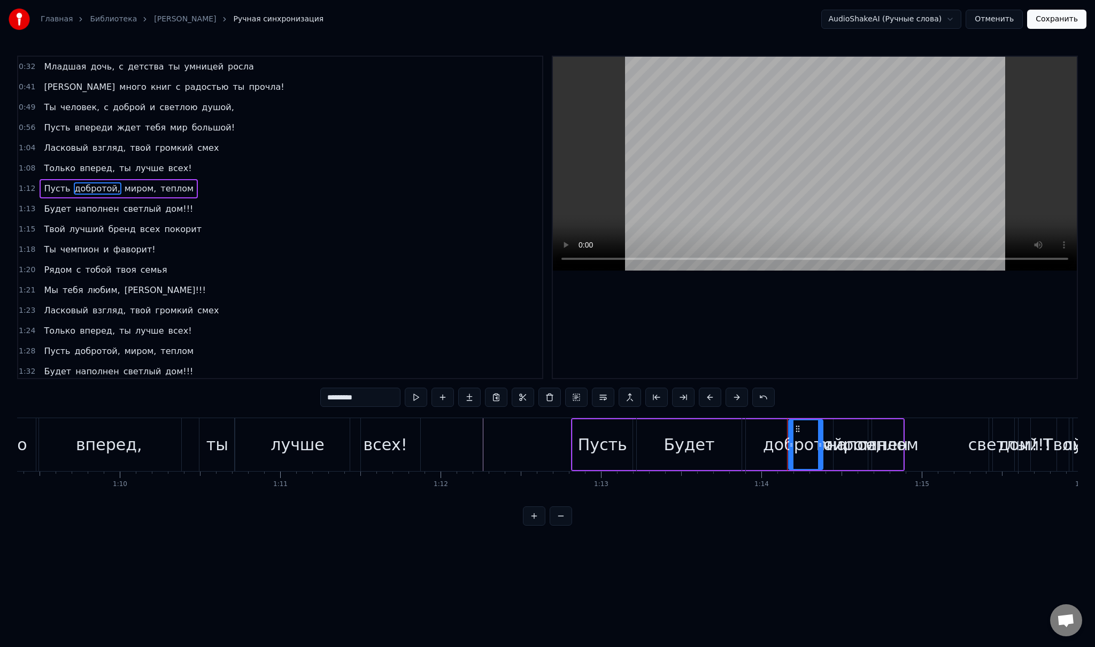
click at [87, 186] on span "добротой," at bounding box center [98, 188] width 48 height 12
click at [790, 442] on div "наполнен" at bounding box center [867, 444] width 243 height 53
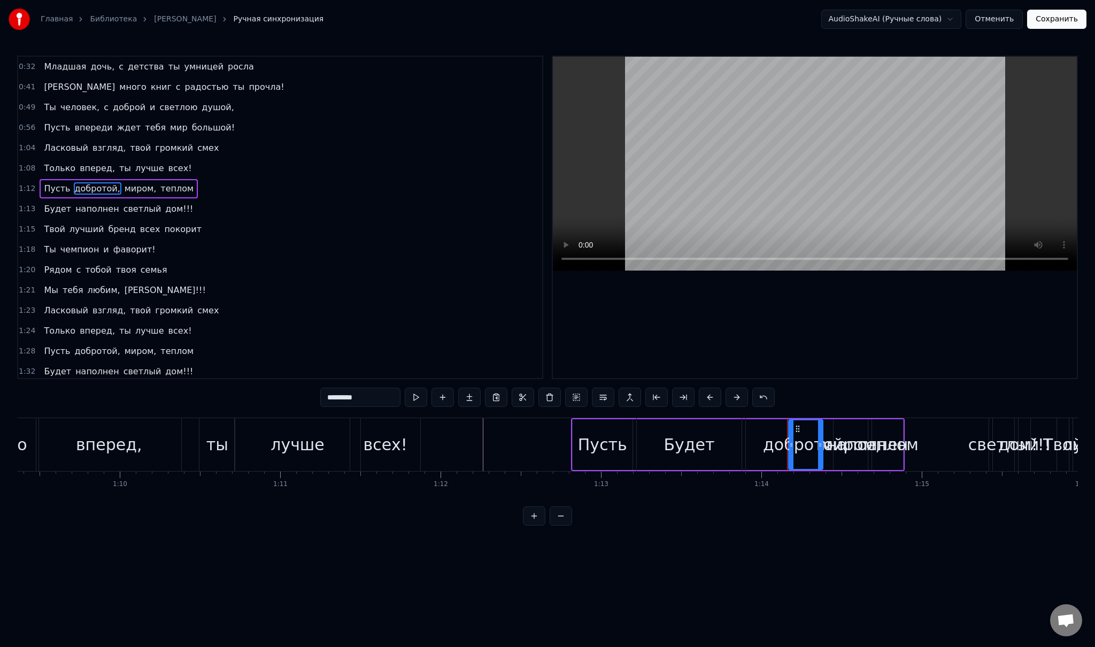
type input "********"
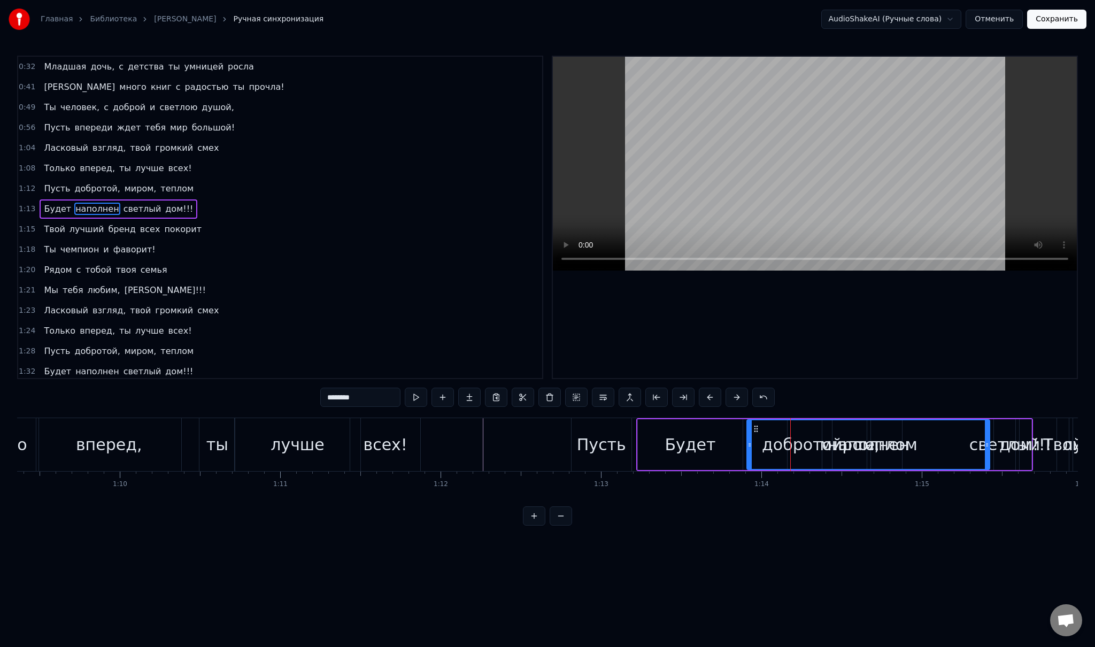
drag, startPoint x: 756, startPoint y: 428, endPoint x: 831, endPoint y: 435, distance: 75.2
click at [832, 435] on div "наполнен" at bounding box center [868, 444] width 242 height 49
drag, startPoint x: 751, startPoint y: 440, endPoint x: 848, endPoint y: 444, distance: 97.4
click at [854, 444] on icon at bounding box center [852, 445] width 4 height 9
click at [792, 443] on div "Будет наполнен светлый дом!!!" at bounding box center [834, 444] width 397 height 53
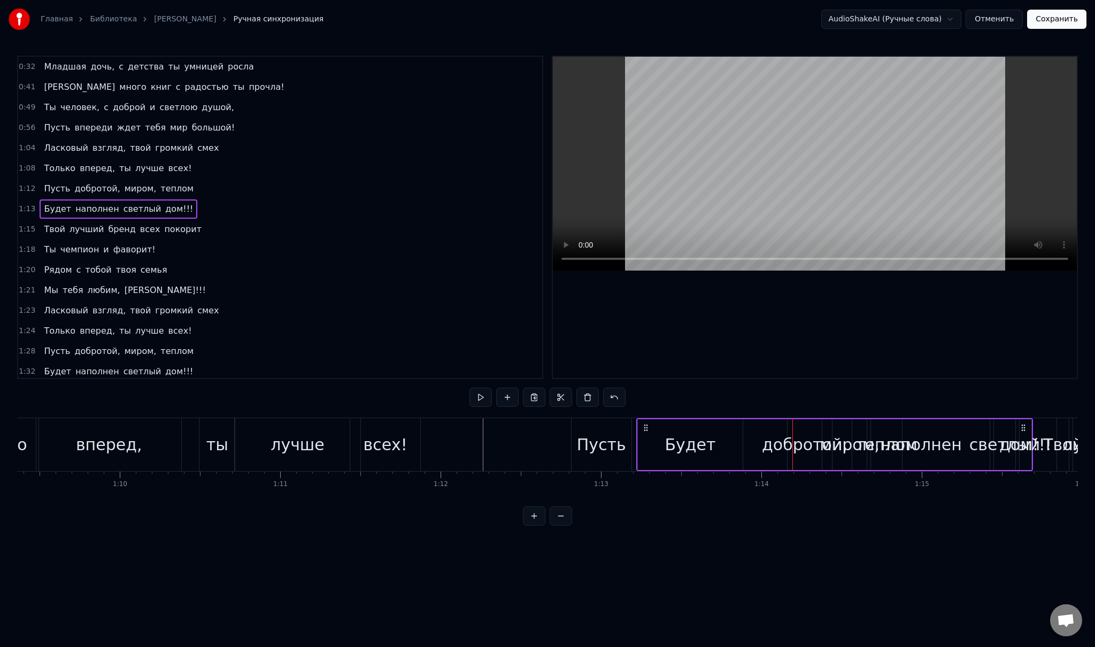
click at [804, 443] on div "Будет наполнен светлый дом!!!" at bounding box center [834, 444] width 397 height 53
click at [91, 187] on span "добротой," at bounding box center [98, 188] width 48 height 12
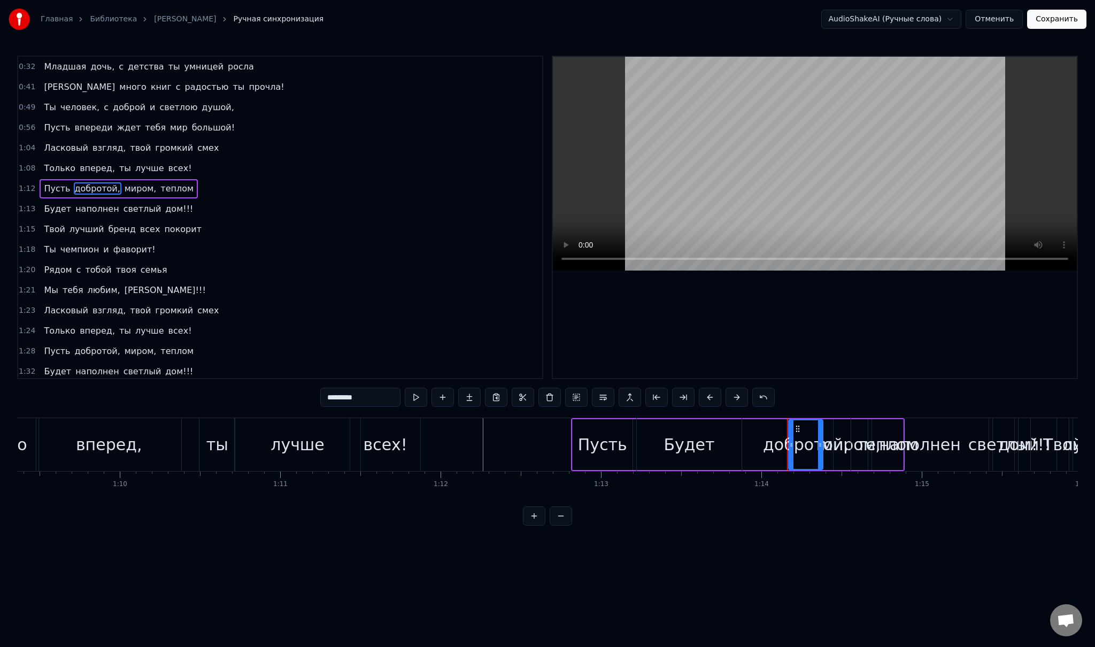
click at [758, 442] on div "Будет наполнен светлый дом!!!" at bounding box center [834, 444] width 397 height 53
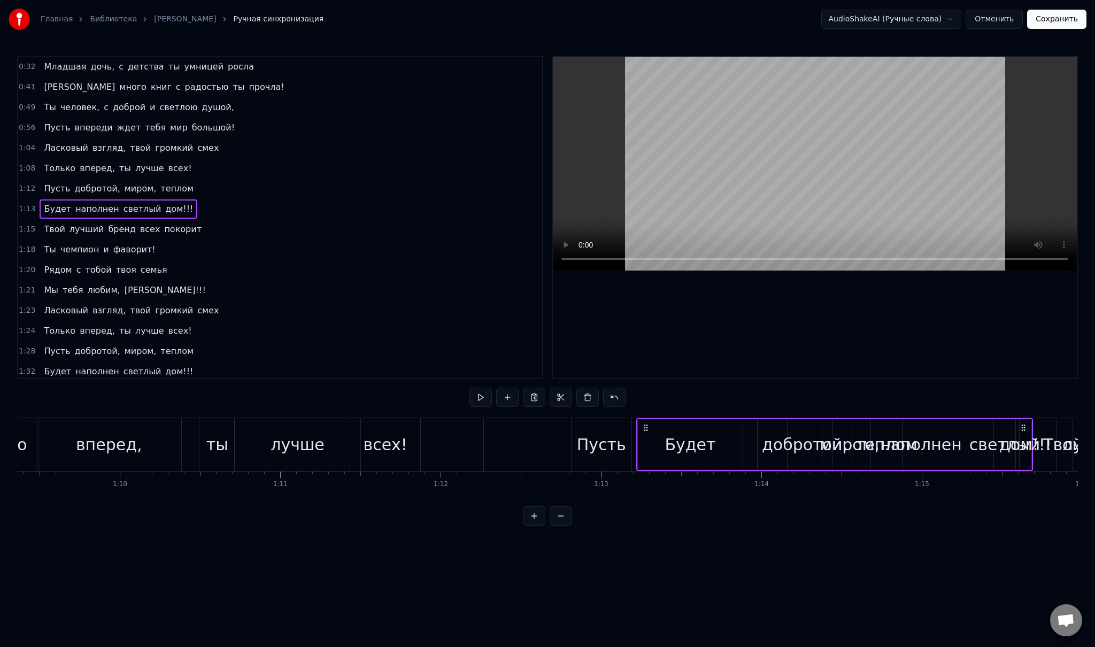
click at [806, 445] on div "Будет наполнен светлый дом!!!" at bounding box center [834, 444] width 397 height 53
click at [923, 435] on div "наполнен" at bounding box center [921, 444] width 82 height 24
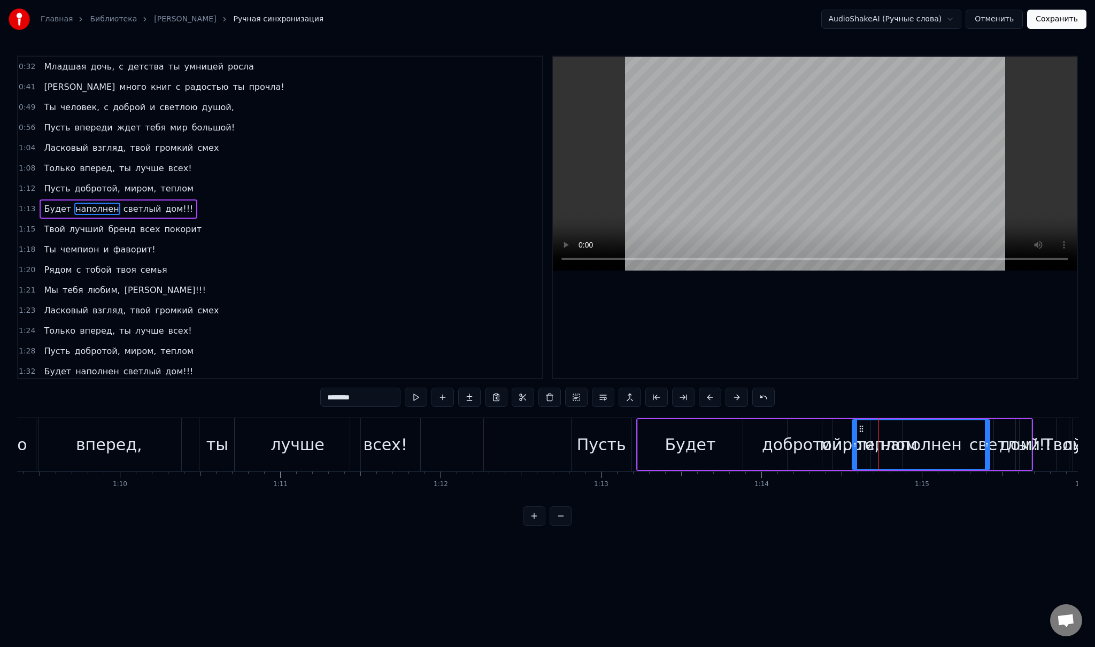
click at [225, 206] on div "1:13 Будет наполнен светлый дом!!!" at bounding box center [280, 209] width 524 height 20
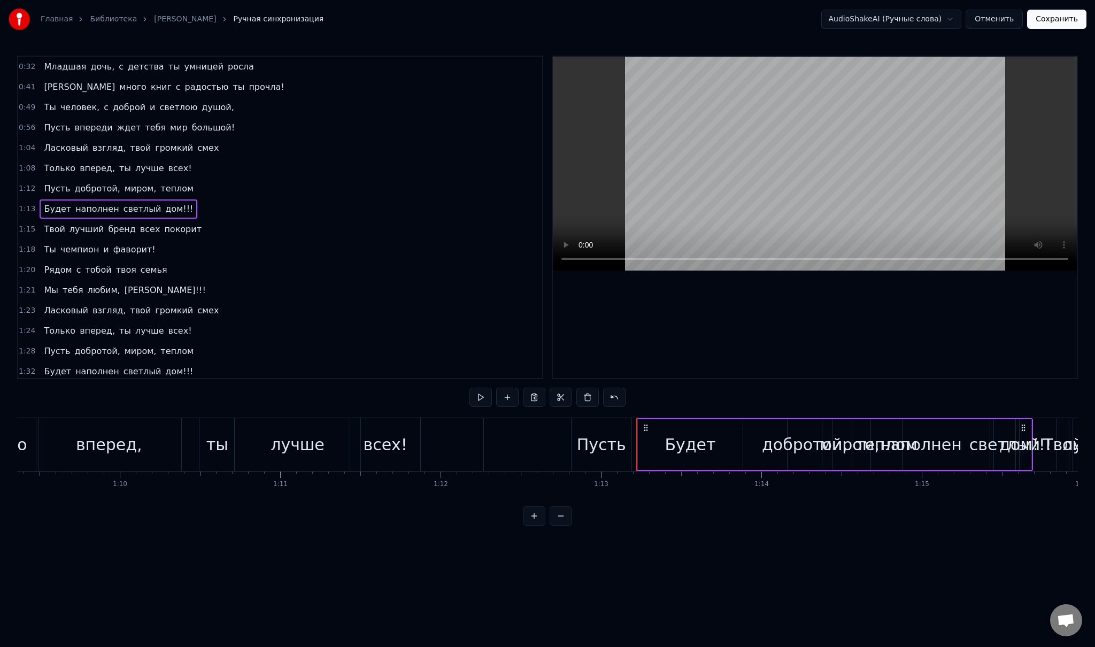
click at [64, 209] on div "Будет наполнен светлый дом!!!" at bounding box center [119, 208] width 158 height 19
click at [68, 229] on span "лучший" at bounding box center [86, 229] width 37 height 13
click at [60, 229] on div "Твой лучший бренд всех покорит" at bounding box center [123, 229] width 166 height 19
click at [53, 250] on div "Ты чемпион и фаворит!" at bounding box center [100, 249] width 120 height 19
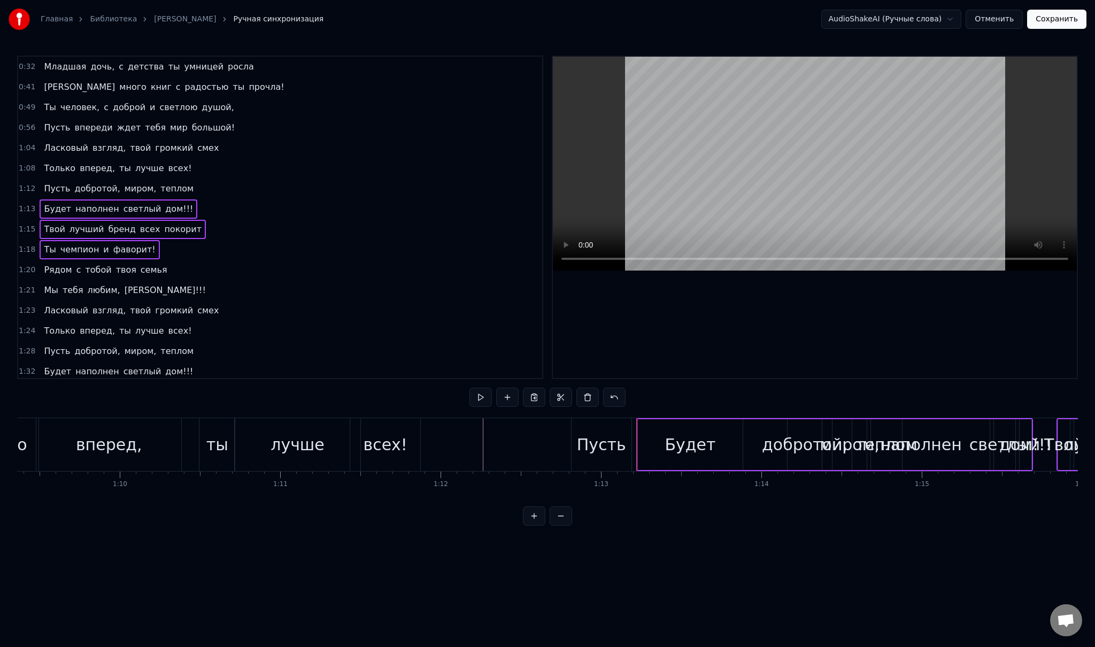
click at [65, 269] on div "Рядом с тобой твоя семья" at bounding box center [106, 269] width 132 height 19
click at [55, 287] on span "Мы" at bounding box center [51, 290] width 16 height 13
click at [61, 284] on span "тебя" at bounding box center [72, 290] width 23 height 12
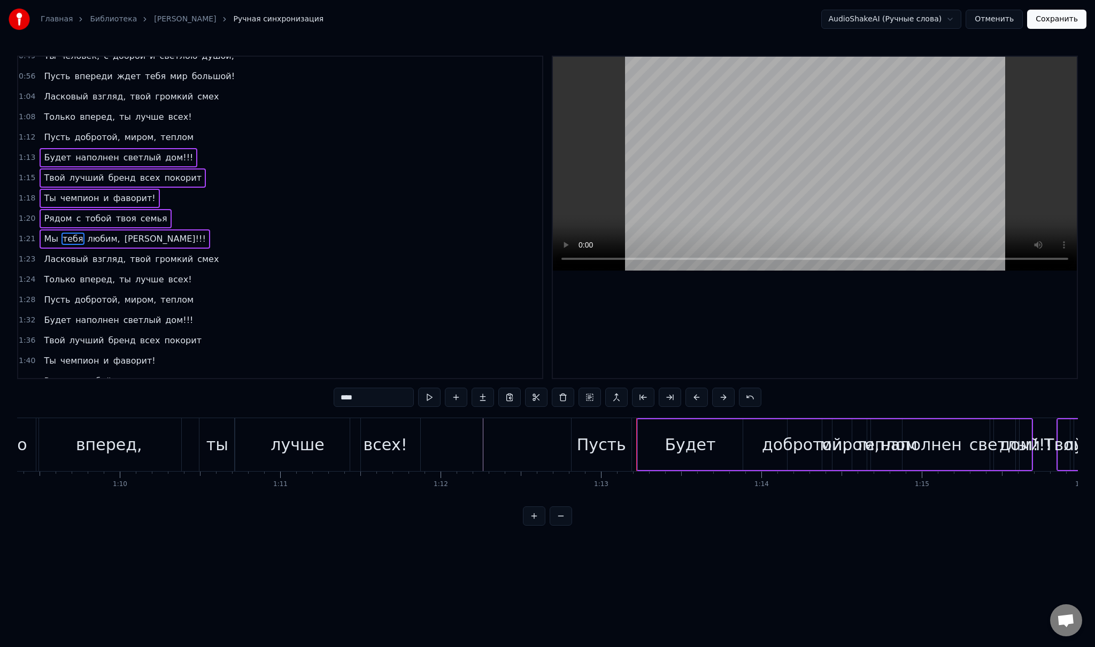
scroll to position [65, 0]
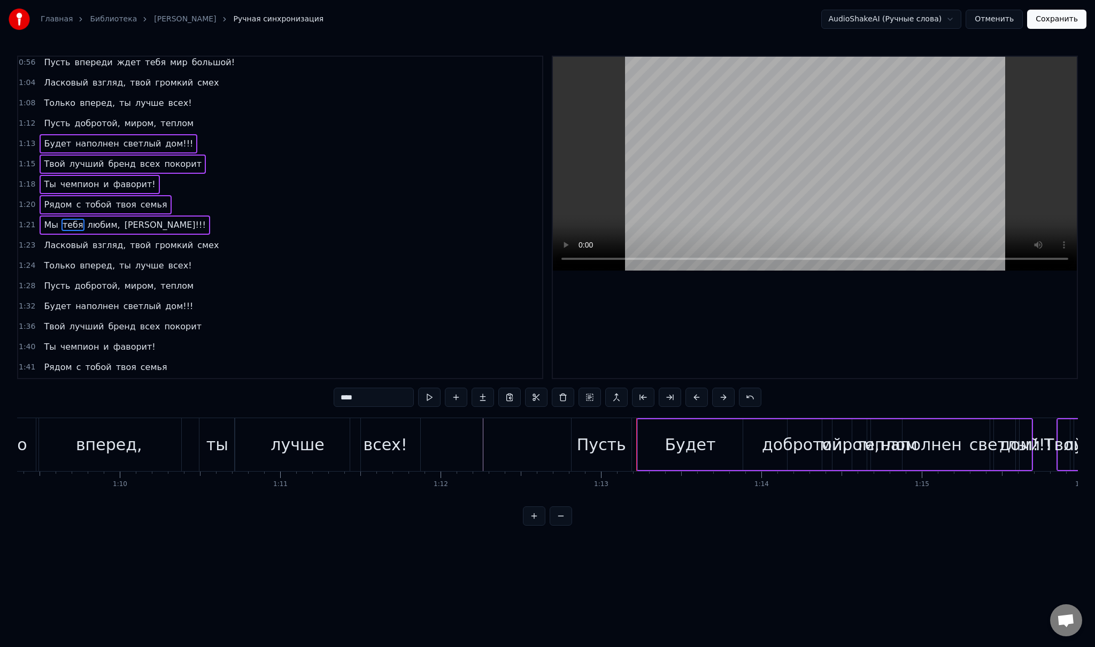
click at [56, 215] on div "Мы тебя любим, [PERSON_NAME]!!!" at bounding box center [125, 224] width 170 height 19
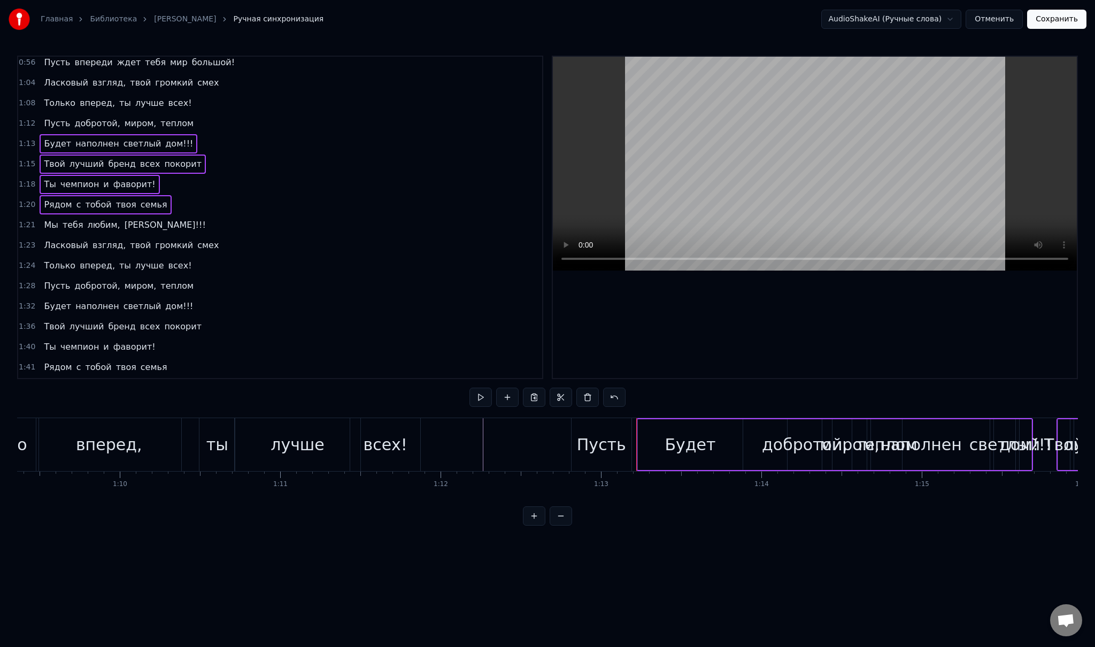
click at [80, 236] on div "Ласковый взгляд, твой громкий смех" at bounding box center [131, 245] width 183 height 19
click at [56, 215] on div "Мы тебя любим, [PERSON_NAME]!!!" at bounding box center [125, 224] width 170 height 19
click at [69, 260] on div "Только вперед, ты лучше всех!" at bounding box center [118, 265] width 156 height 19
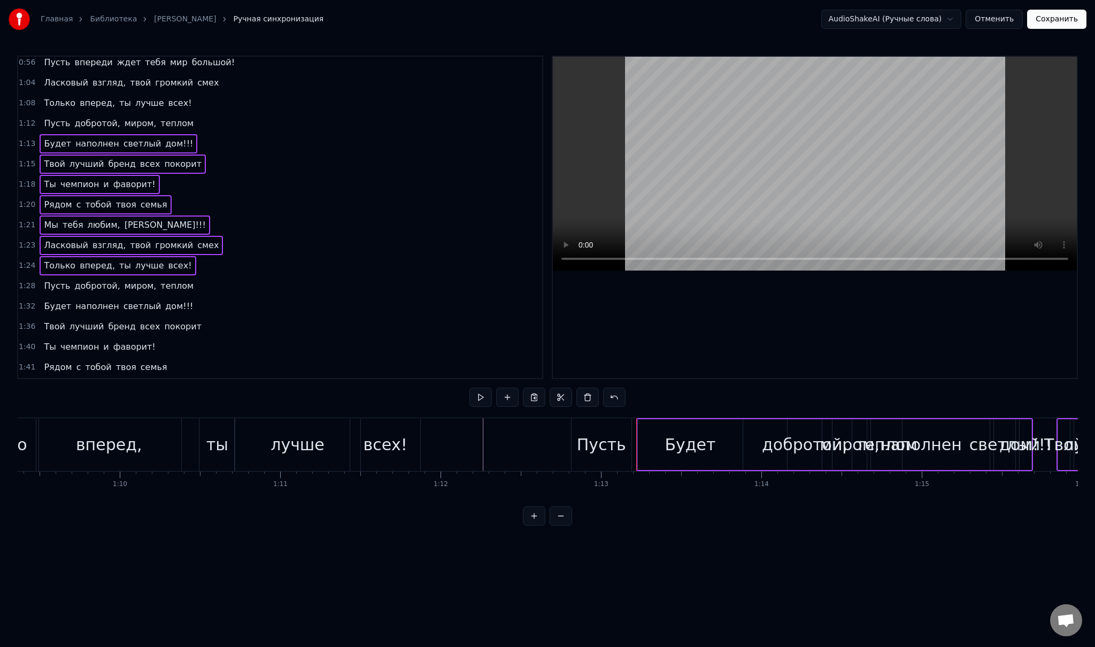
click at [64, 281] on div "Пусть добротой, миром, теплом" at bounding box center [119, 285] width 158 height 19
click at [63, 300] on div "Будет наполнен светлый дом!!!" at bounding box center [119, 306] width 158 height 19
click at [60, 320] on div "Твой лучший бренд всех покорит" at bounding box center [123, 326] width 166 height 19
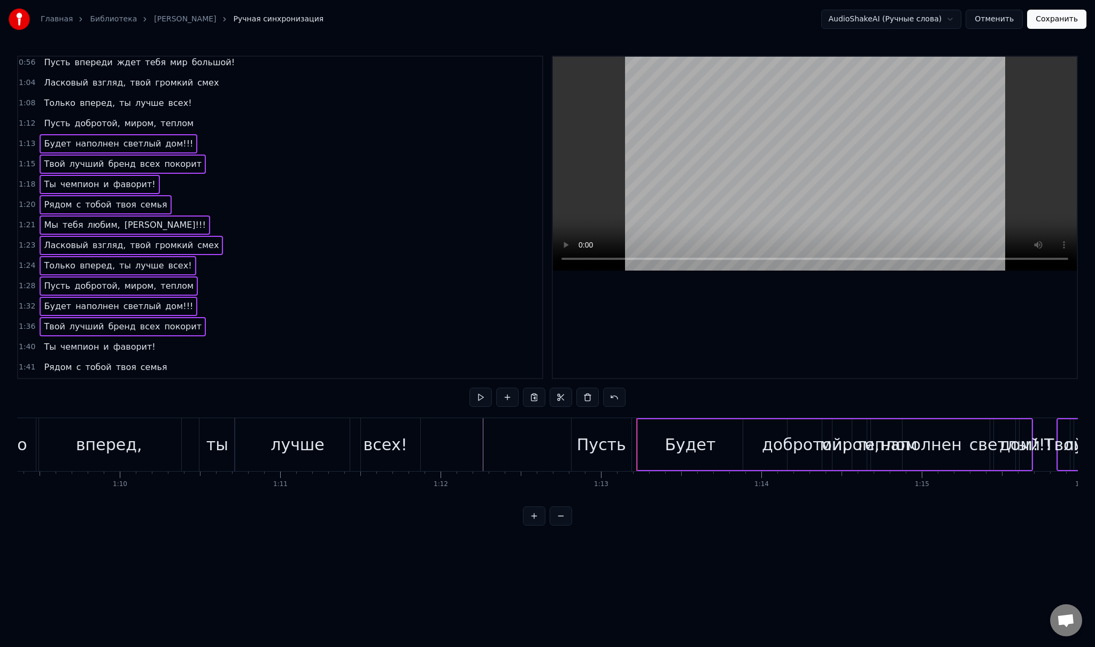
click at [59, 341] on span "чемпион" at bounding box center [79, 347] width 41 height 13
click at [52, 338] on div "Ты чемпион и фаворит!" at bounding box center [100, 346] width 120 height 19
click at [67, 358] on div "Рядом с тобой твоя семья" at bounding box center [106, 367] width 132 height 19
click at [56, 378] on div "Мы тебя любим, [PERSON_NAME]!!!" at bounding box center [125, 387] width 170 height 19
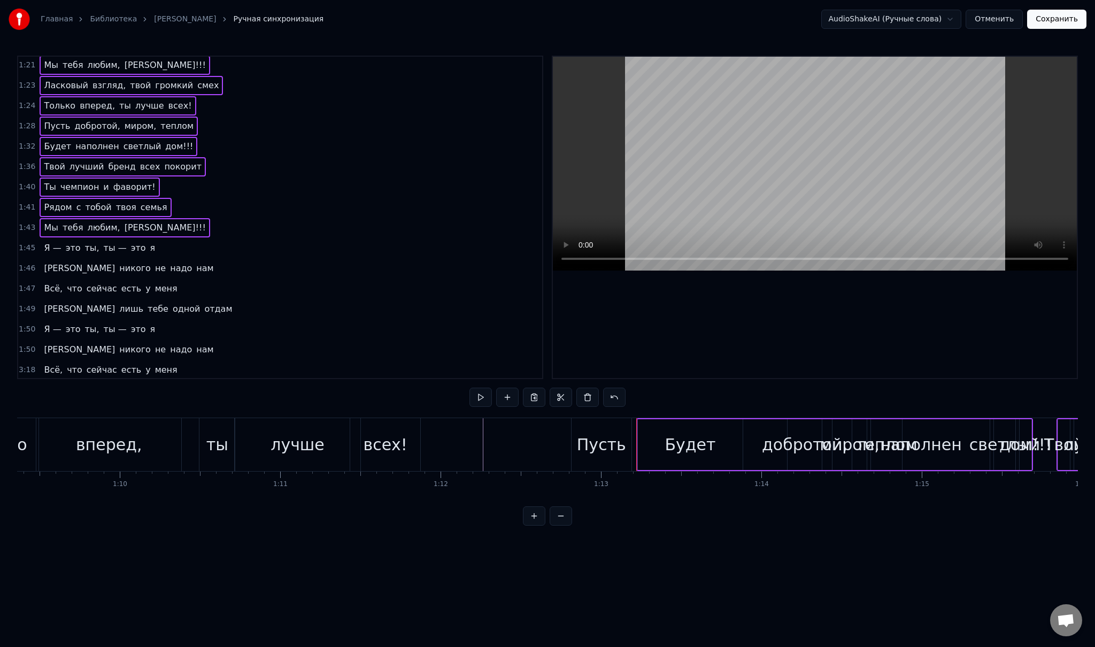
scroll to position [229, 0]
click at [58, 235] on div "Я — это ты, ты — это я" at bounding box center [100, 244] width 120 height 19
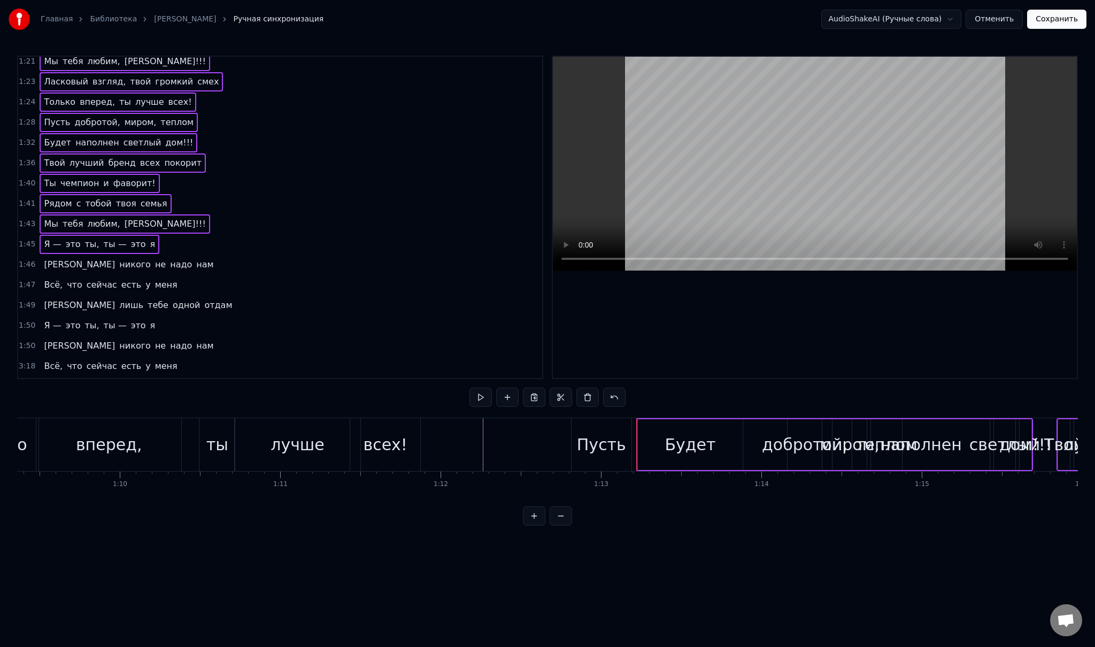
click at [48, 255] on div "И никого не надо нам" at bounding box center [129, 264] width 178 height 19
click at [57, 275] on div "Всё, что сейчас есть у меня" at bounding box center [111, 284] width 142 height 19
click at [47, 296] on div "Я лишь тебе одной отдам" at bounding box center [138, 305] width 197 height 19
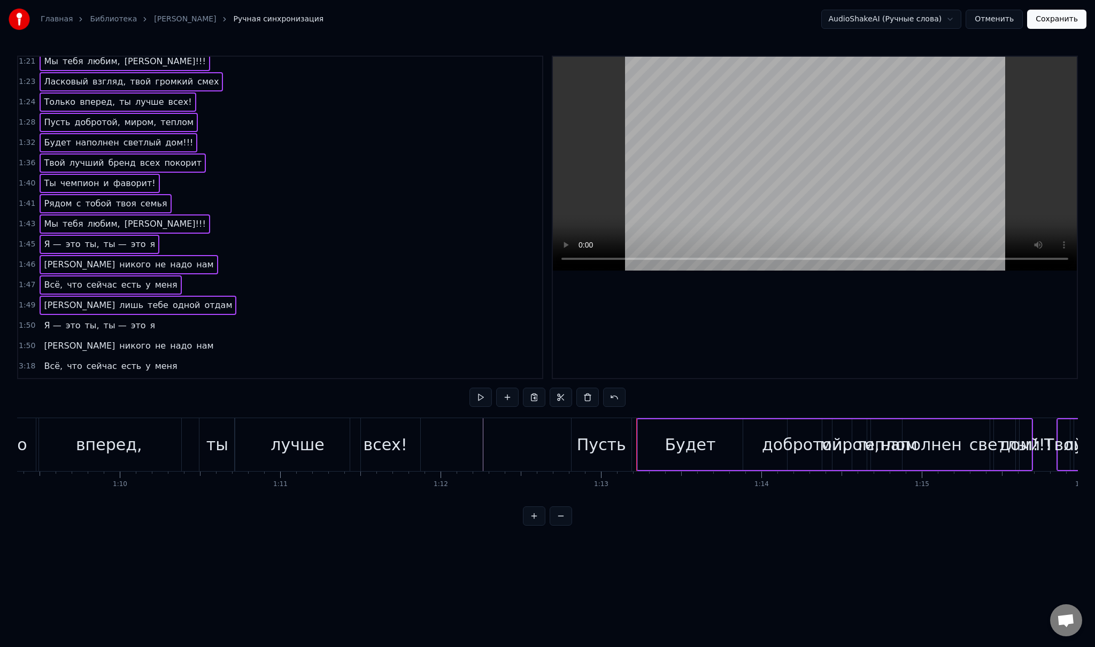
click at [58, 316] on div "Я — это ты, ты — это я" at bounding box center [100, 325] width 120 height 19
click at [48, 336] on div "И никого не надо нам" at bounding box center [129, 345] width 178 height 19
click at [57, 357] on div "Всё, что сейчас есть у меня" at bounding box center [111, 366] width 142 height 19
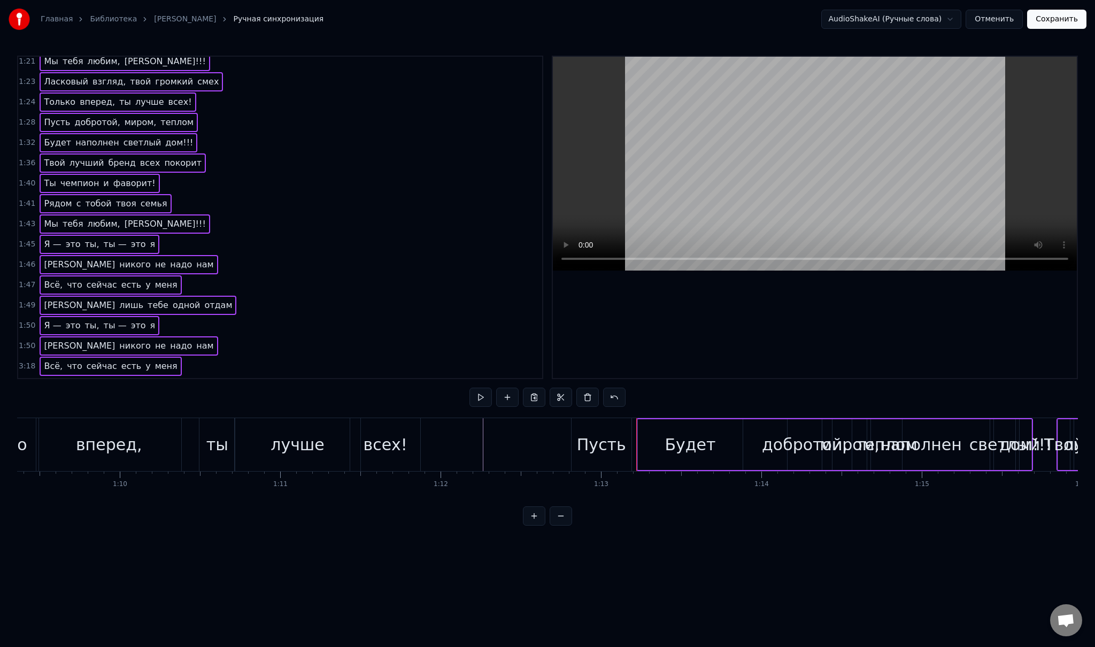
click at [47, 377] on div "Я лишь тебе одной отдам" at bounding box center [138, 386] width 197 height 19
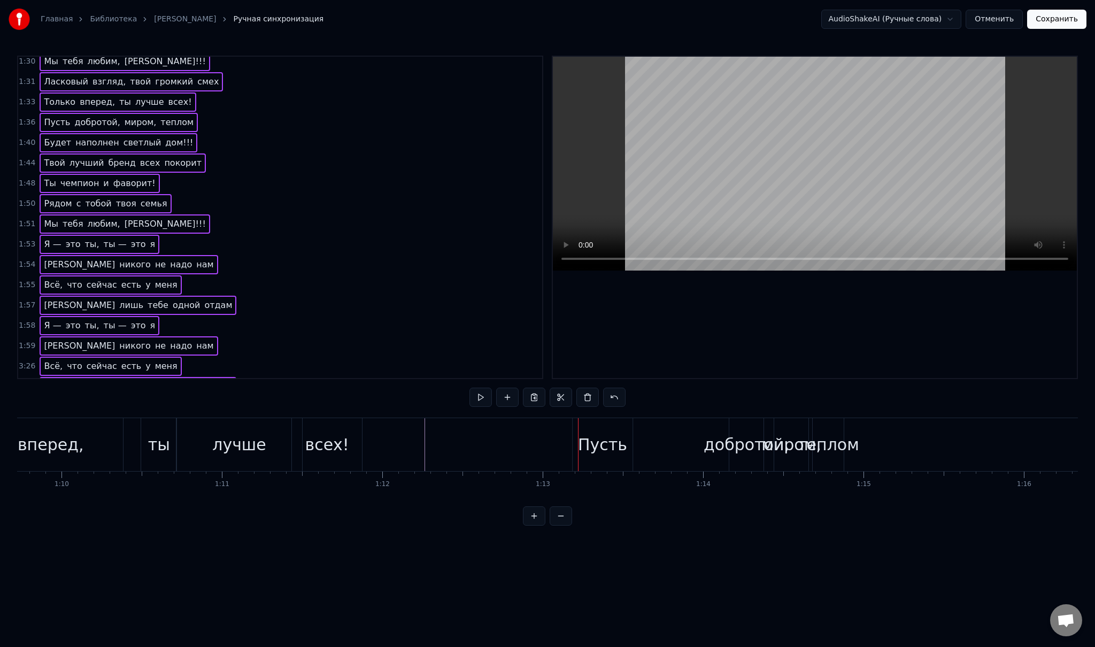
scroll to position [0, 11183]
click at [596, 449] on div "Пусть" at bounding box center [601, 444] width 49 height 24
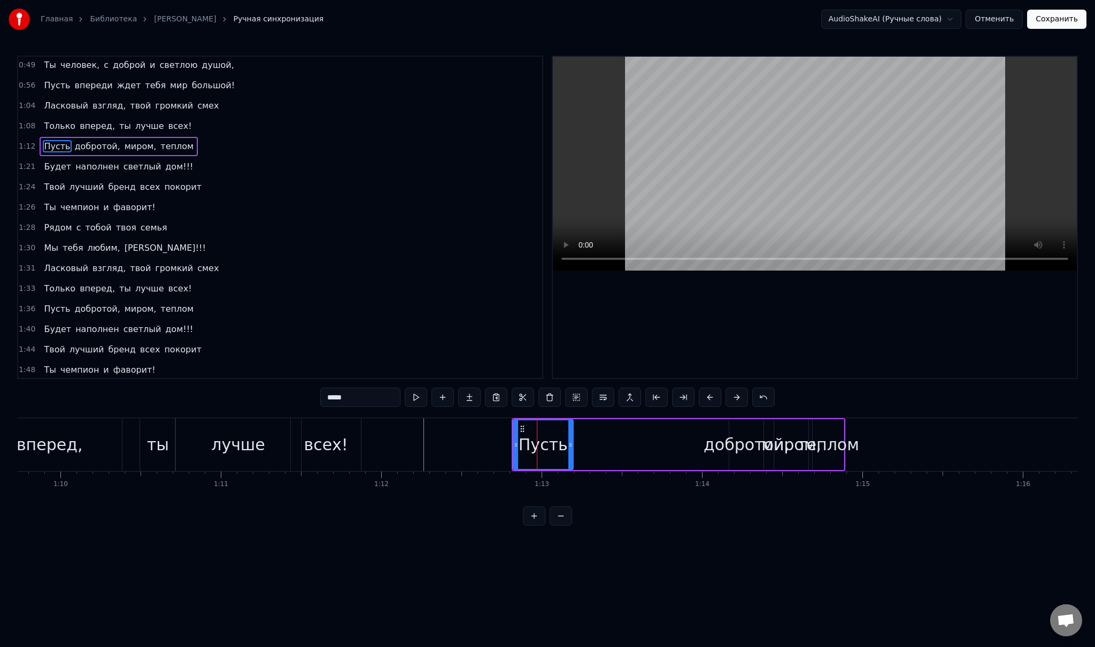
scroll to position [0, 0]
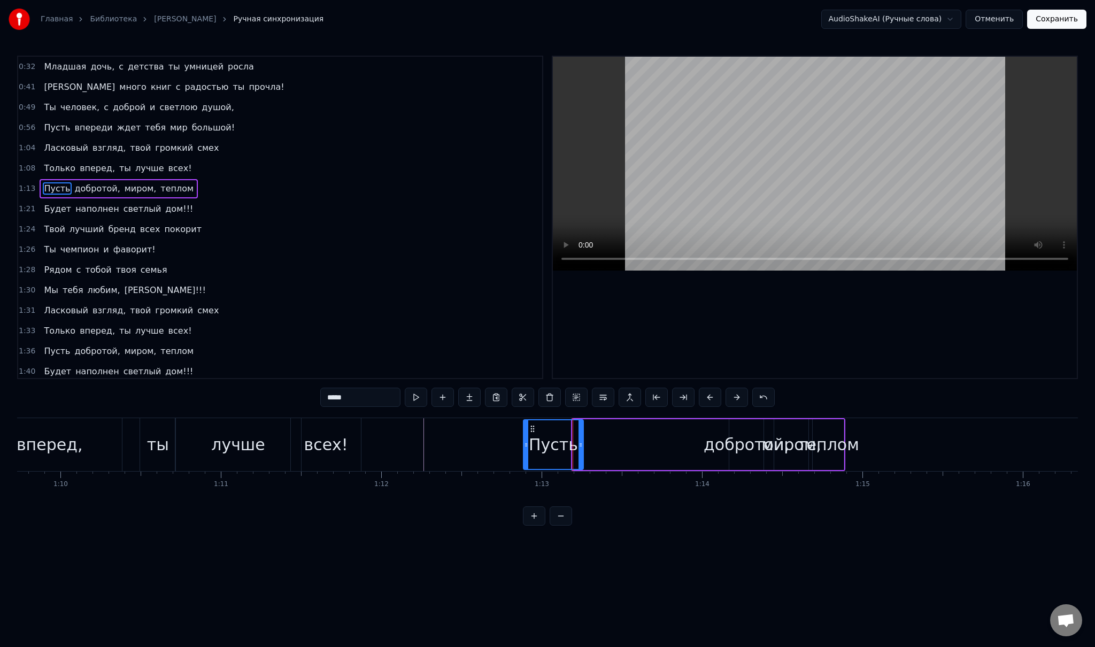
drag, startPoint x: 580, startPoint y: 429, endPoint x: 531, endPoint y: 436, distance: 49.7
click at [531, 436] on div "Пусть" at bounding box center [553, 444] width 59 height 49
click at [526, 428] on div "Пусть" at bounding box center [553, 444] width 59 height 49
drag, startPoint x: 530, startPoint y: 428, endPoint x: 522, endPoint y: 426, distance: 8.2
click at [523, 426] on div "Пусть" at bounding box center [553, 444] width 61 height 51
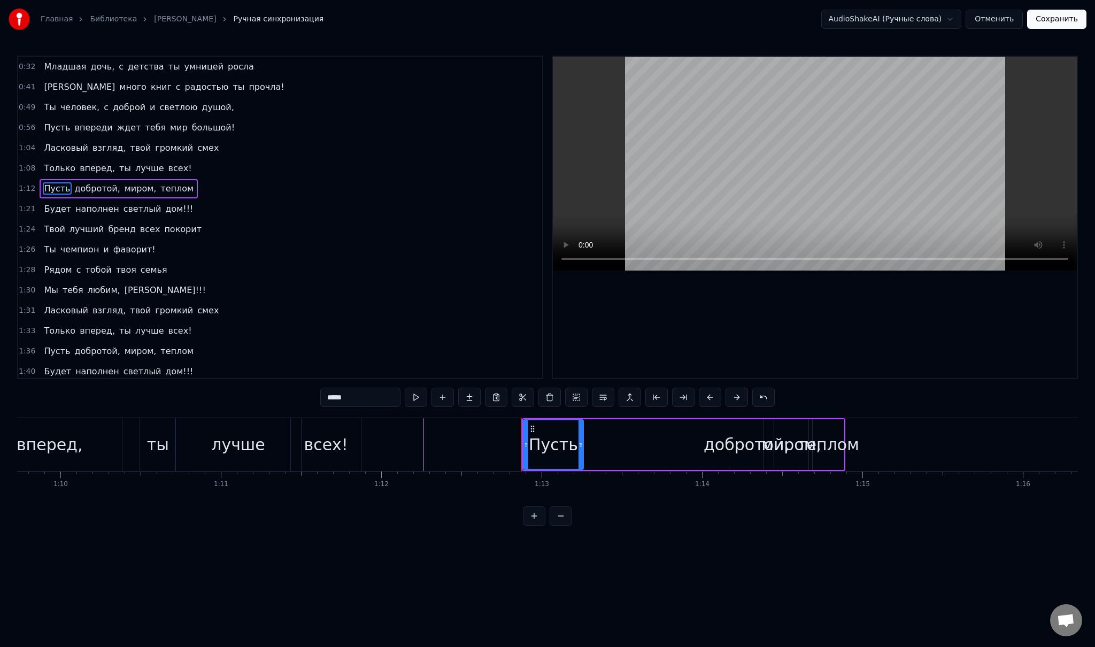
drag, startPoint x: 532, startPoint y: 427, endPoint x: 523, endPoint y: 428, distance: 9.1
click at [524, 428] on div "Пусть" at bounding box center [553, 444] width 59 height 49
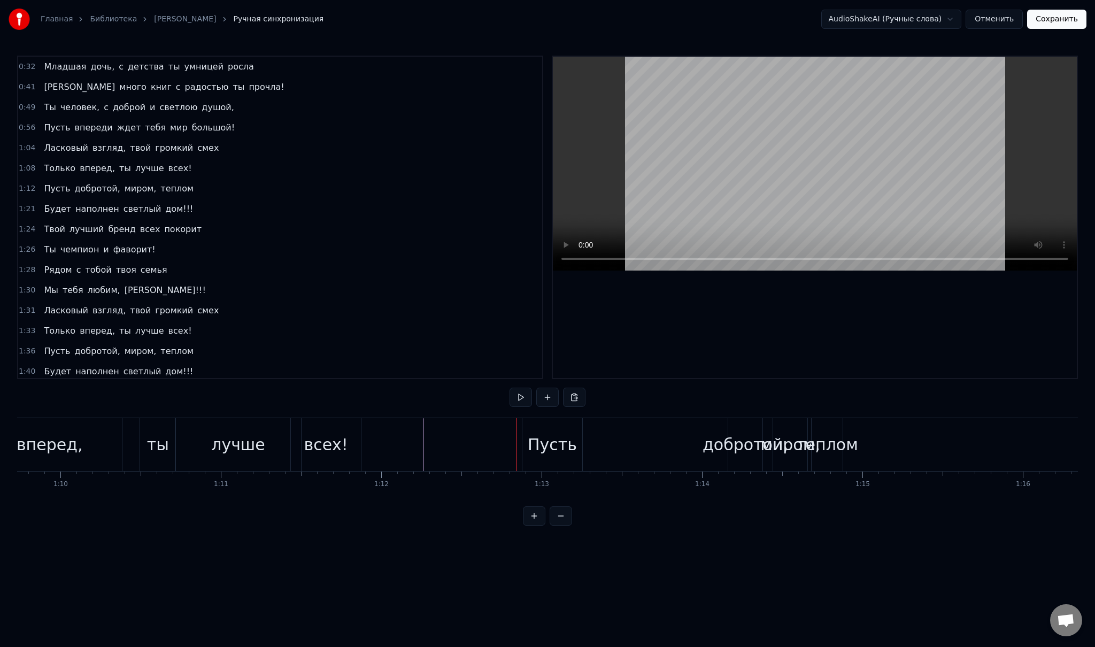
click at [534, 434] on div "Пусть" at bounding box center [552, 444] width 49 height 24
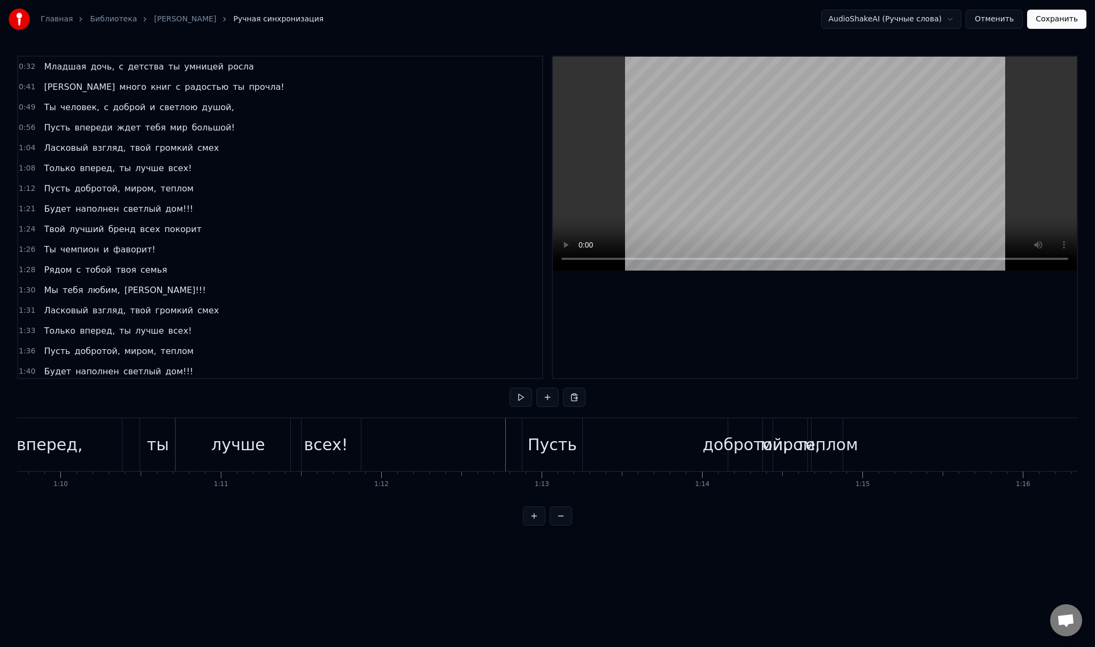
click at [532, 436] on div "Пусть" at bounding box center [552, 444] width 49 height 24
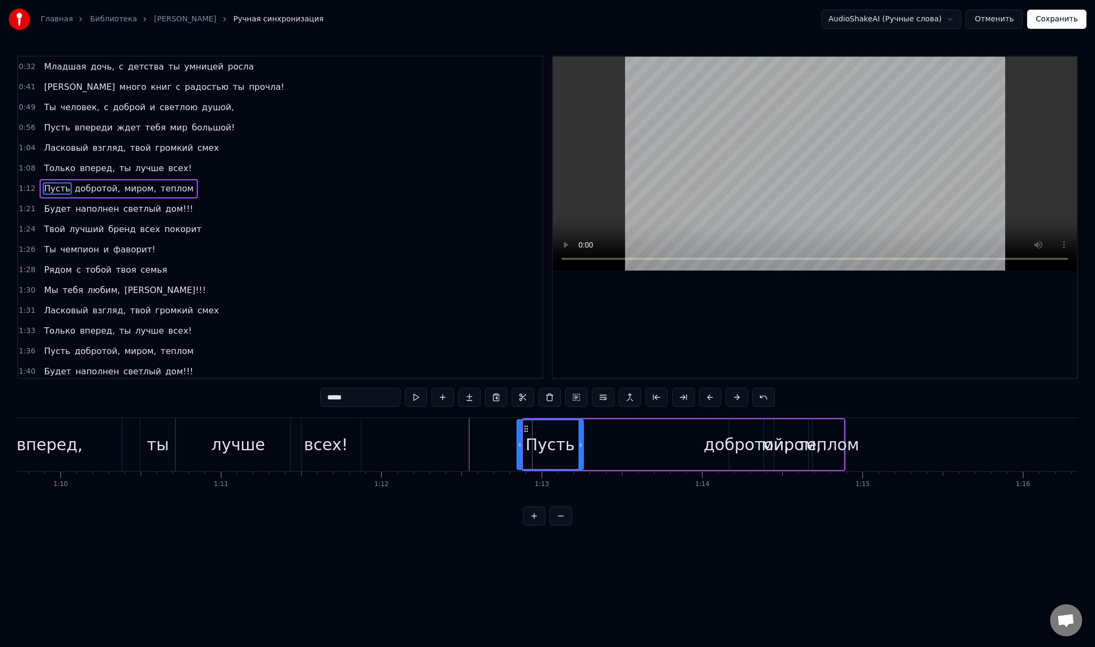
drag, startPoint x: 524, startPoint y: 441, endPoint x: 518, endPoint y: 441, distance: 6.4
click at [518, 441] on icon at bounding box center [519, 445] width 4 height 9
drag, startPoint x: 580, startPoint y: 440, endPoint x: 569, endPoint y: 439, distance: 10.7
click at [569, 439] on div at bounding box center [570, 444] width 4 height 49
click at [720, 443] on div "добротой," at bounding box center [747, 444] width 86 height 24
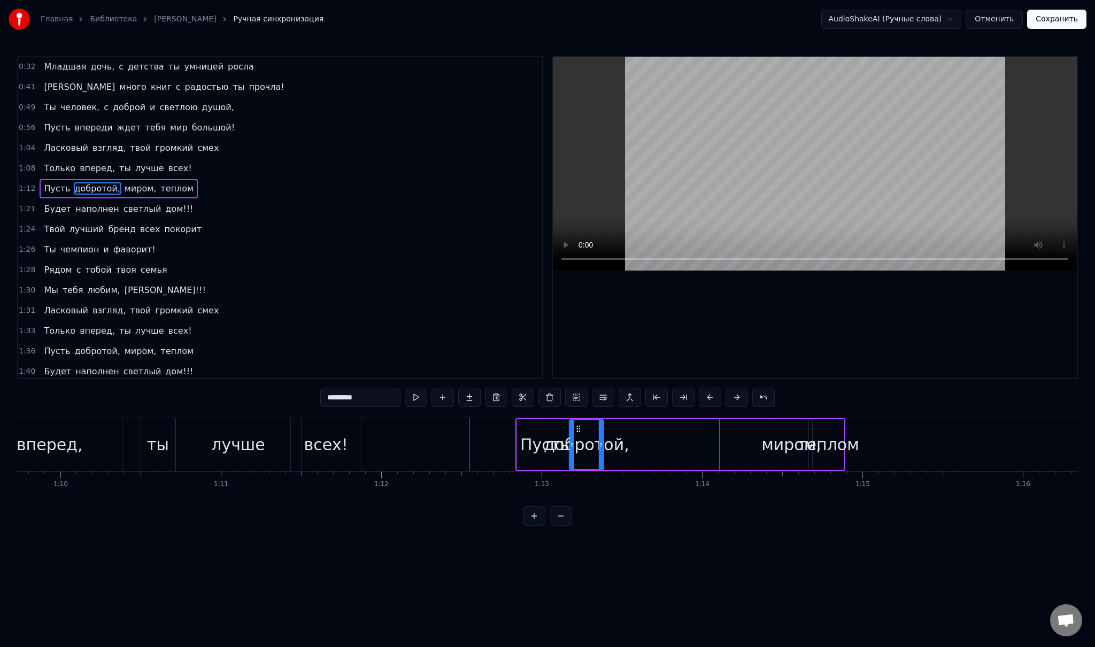
drag, startPoint x: 739, startPoint y: 427, endPoint x: 579, endPoint y: 426, distance: 159.9
click at [579, 426] on icon at bounding box center [578, 428] width 9 height 9
drag, startPoint x: 600, startPoint y: 441, endPoint x: 677, endPoint y: 448, distance: 77.3
click at [677, 448] on icon at bounding box center [678, 445] width 4 height 9
drag, startPoint x: 676, startPoint y: 445, endPoint x: 690, endPoint y: 447, distance: 13.5
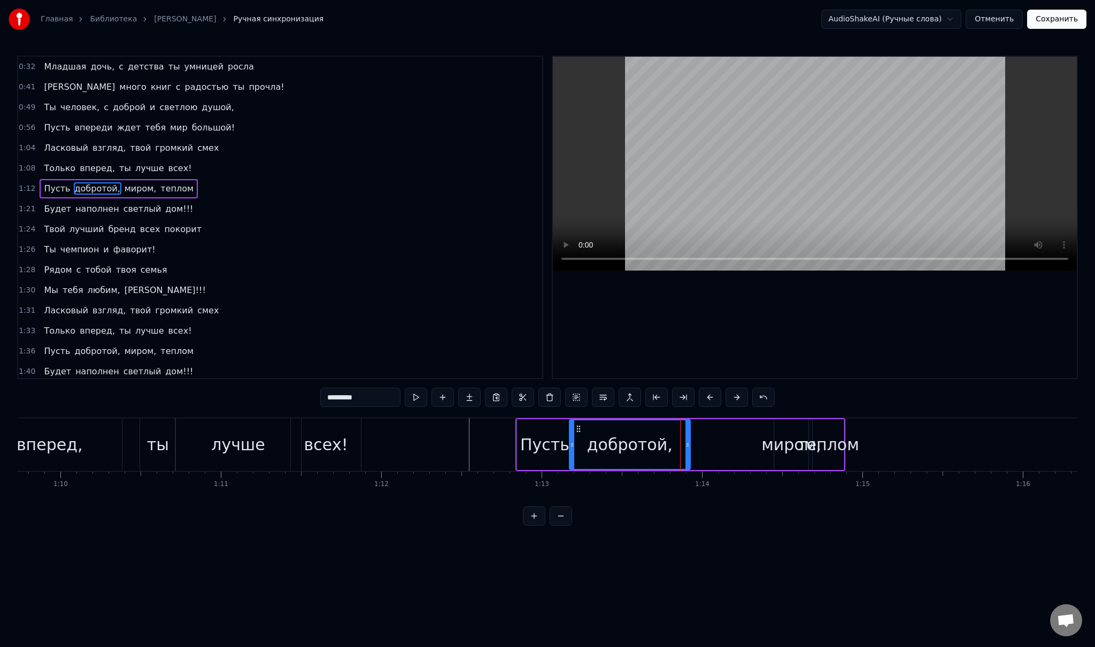
click at [690, 447] on icon at bounding box center [687, 445] width 4 height 9
click at [695, 447] on icon at bounding box center [694, 445] width 4 height 9
drag, startPoint x: 694, startPoint y: 447, endPoint x: 721, endPoint y: 453, distance: 27.5
click at [704, 453] on div at bounding box center [702, 444] width 4 height 49
drag, startPoint x: 722, startPoint y: 450, endPoint x: 761, endPoint y: 449, distance: 39.0
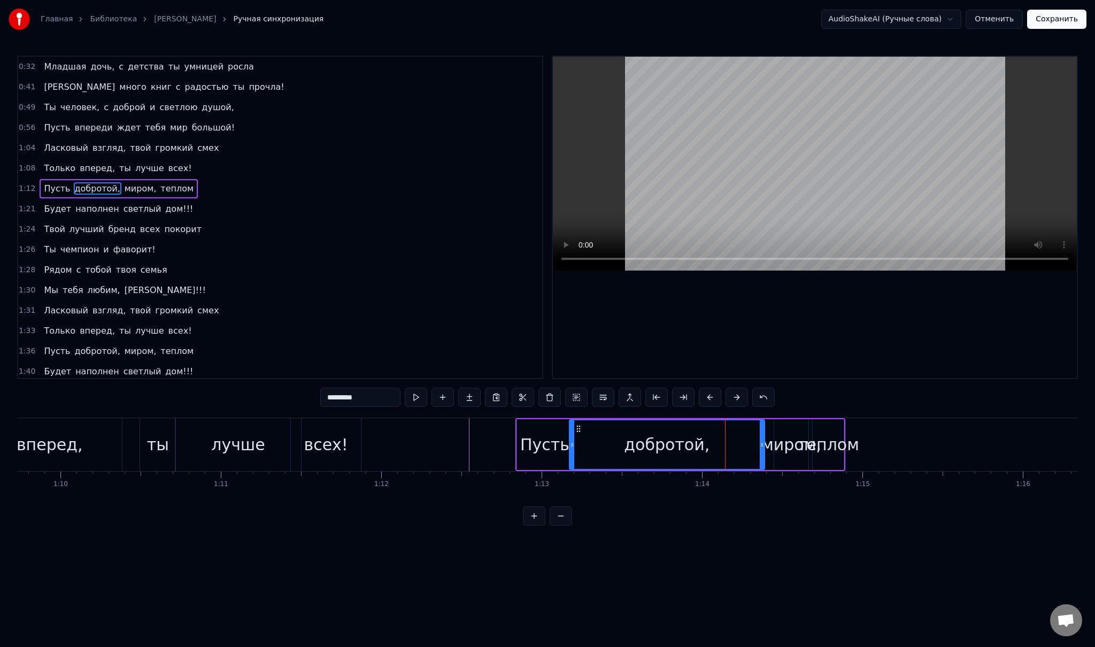
click at [761, 449] on div at bounding box center [762, 444] width 4 height 49
drag, startPoint x: 759, startPoint y: 447, endPoint x: 790, endPoint y: 451, distance: 30.7
click at [790, 451] on div at bounding box center [792, 444] width 4 height 49
drag, startPoint x: 792, startPoint y: 449, endPoint x: 800, endPoint y: 451, distance: 8.8
click at [800, 451] on div at bounding box center [801, 444] width 4 height 49
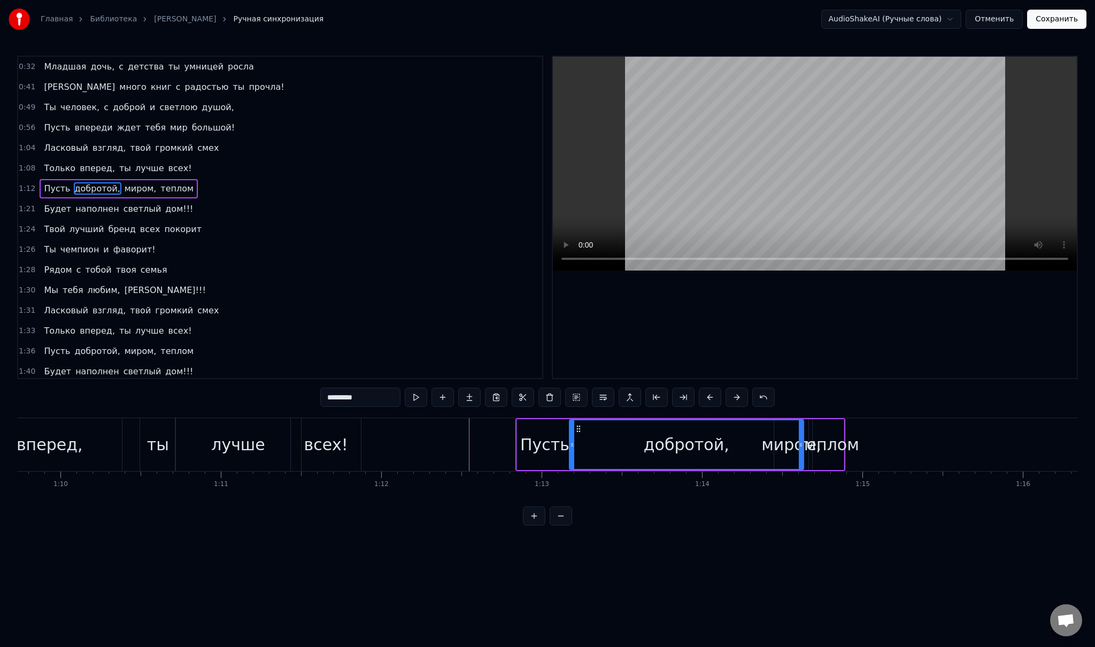
click at [822, 436] on div "теплом" at bounding box center [828, 444] width 62 height 24
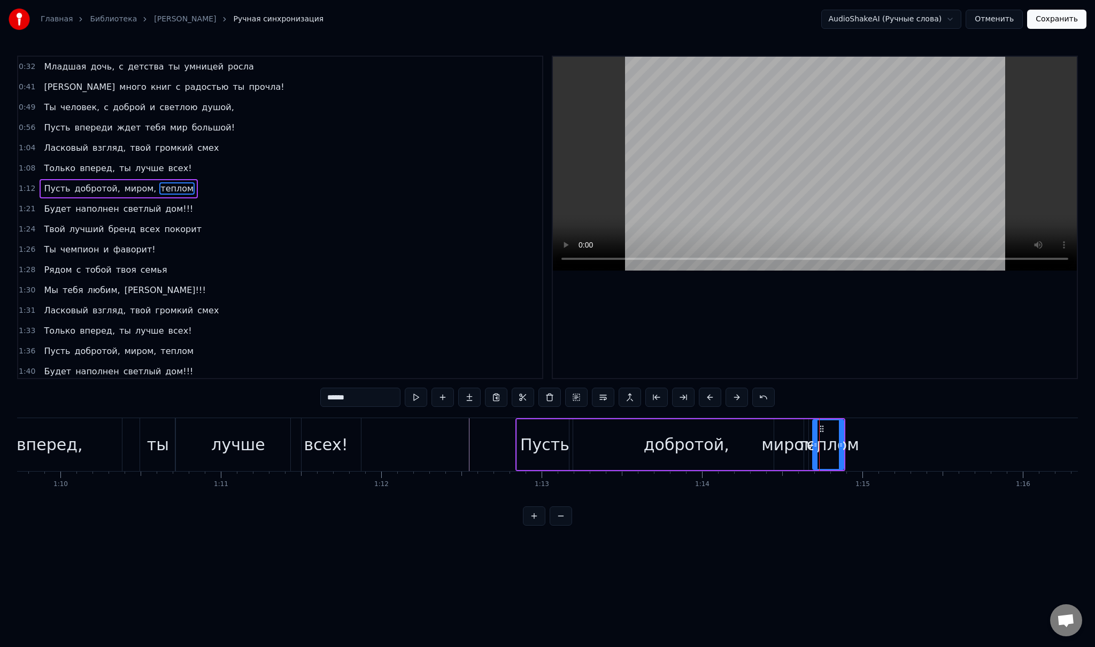
click at [799, 432] on div "миром," at bounding box center [791, 444] width 60 height 24
drag, startPoint x: 783, startPoint y: 426, endPoint x: 849, endPoint y: 431, distance: 66.0
drag, startPoint x: 872, startPoint y: 439, endPoint x: 924, endPoint y: 446, distance: 51.7
click at [924, 446] on div at bounding box center [922, 444] width 4 height 49
click at [816, 435] on div "теплом" at bounding box center [828, 444] width 62 height 24
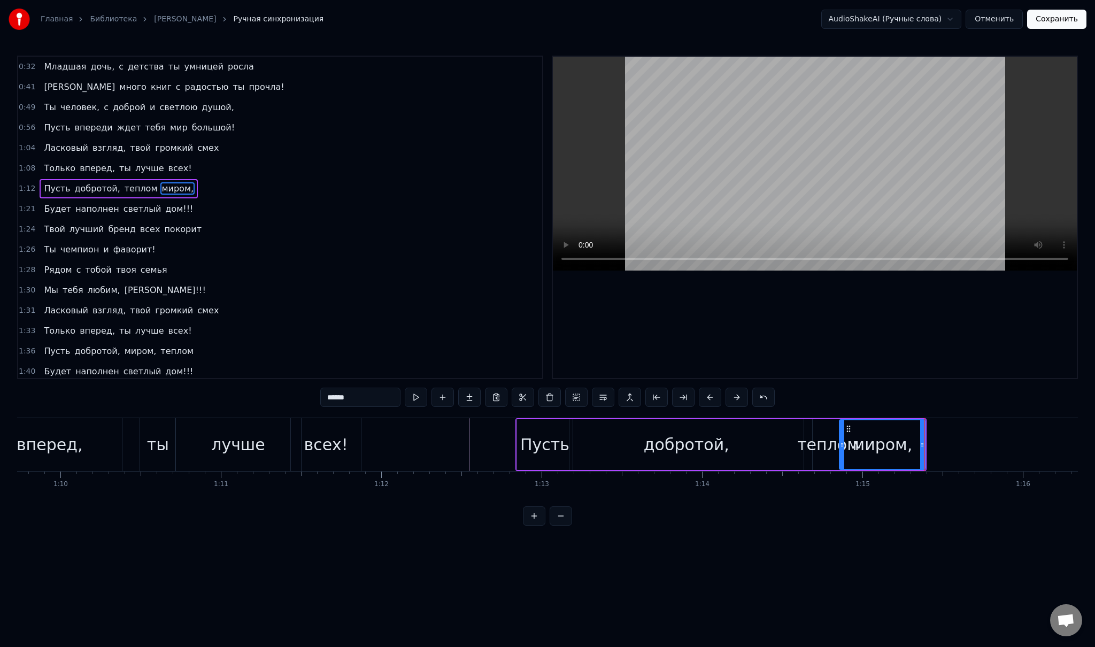
type input "******"
drag, startPoint x: 822, startPoint y: 426, endPoint x: 902, endPoint y: 437, distance: 81.4
click at [921, 438] on div "Пусть добротой, теплом миром," at bounding box center [720, 444] width 411 height 53
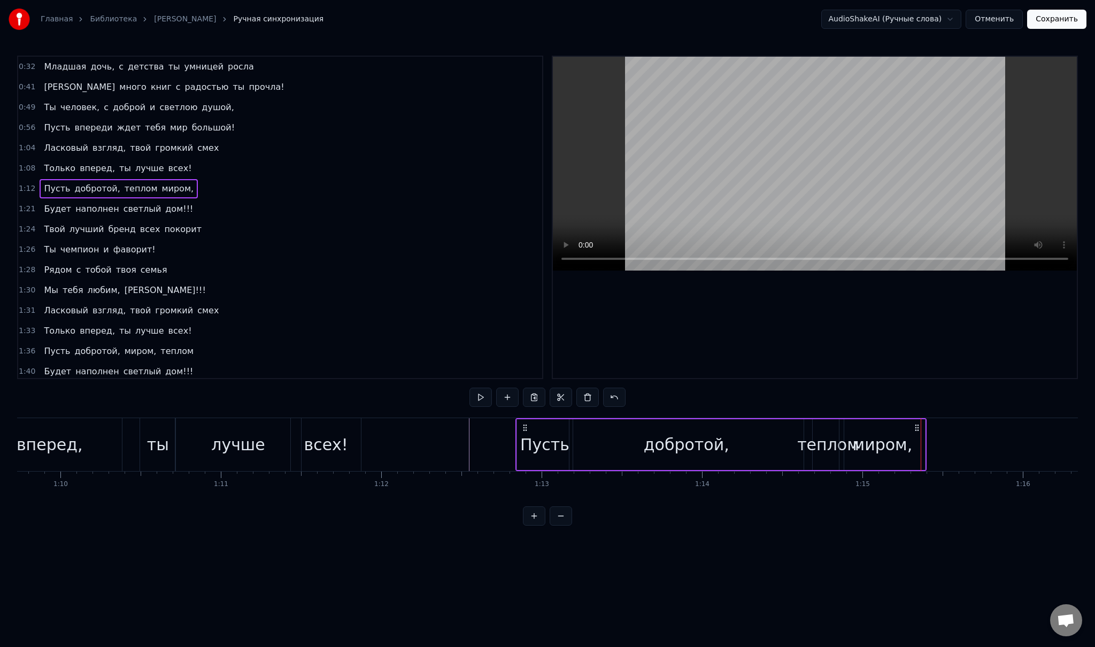
click at [819, 439] on div "теплом" at bounding box center [828, 444] width 62 height 24
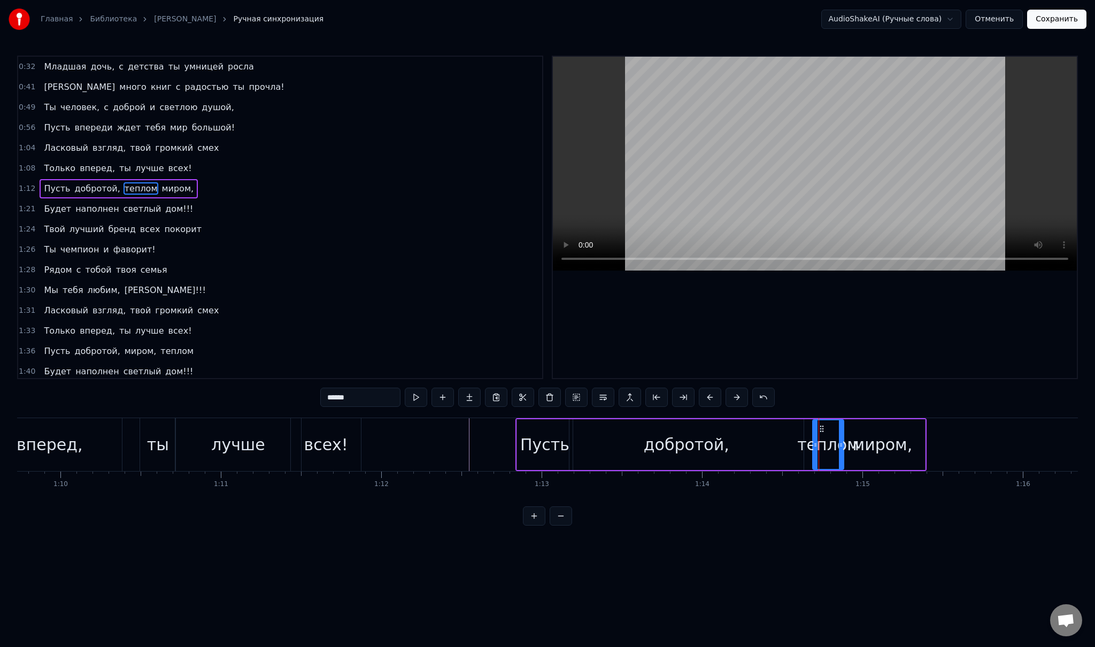
drag, startPoint x: 821, startPoint y: 428, endPoint x: 862, endPoint y: 434, distance: 41.6
click at [862, 434] on div "Пусть добротой, теплом миром," at bounding box center [720, 444] width 411 height 53
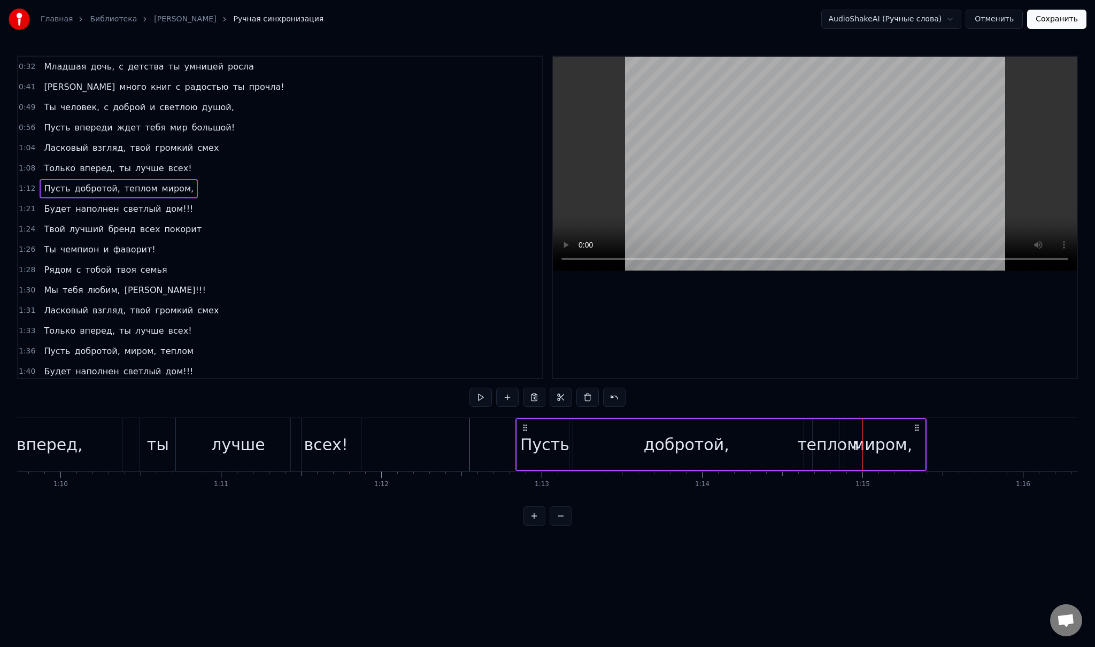
click at [825, 441] on div "теплом" at bounding box center [828, 444] width 62 height 24
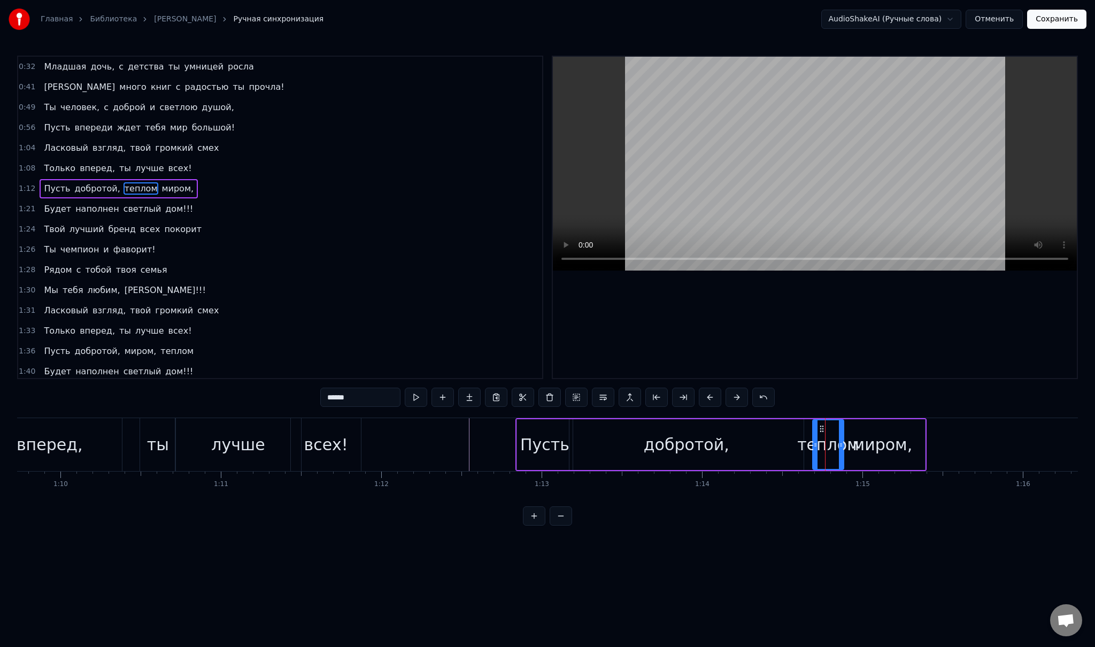
click at [818, 428] on icon at bounding box center [821, 428] width 9 height 9
click at [820, 428] on circle at bounding box center [820, 428] width 1 height 1
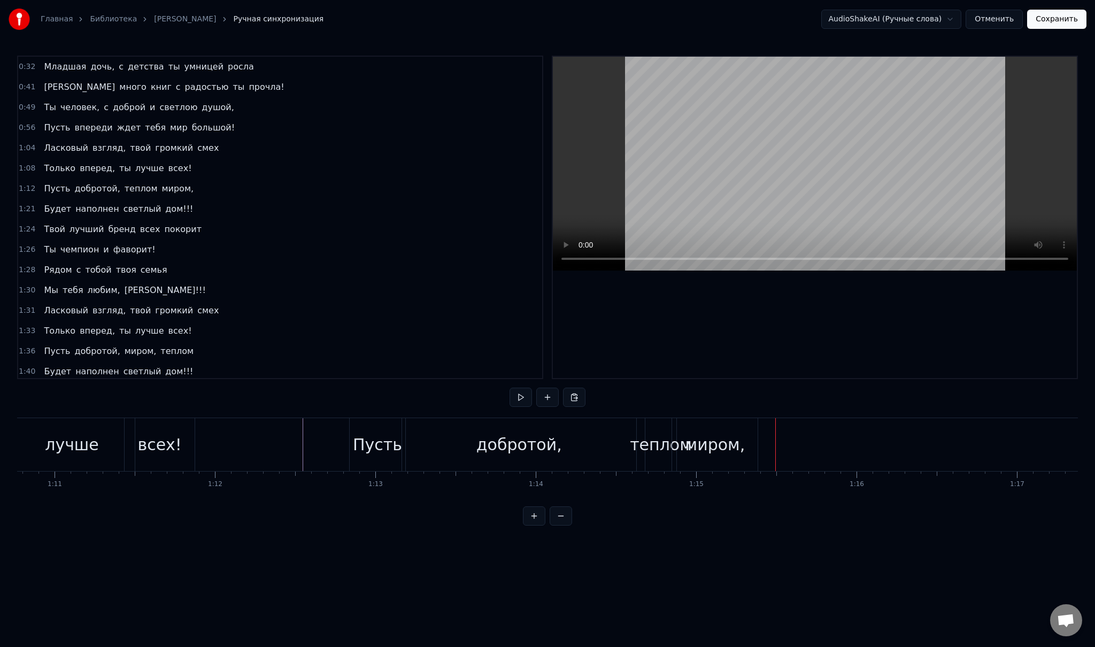
scroll to position [0, 11366]
click at [634, 439] on div "теплом" at bounding box center [645, 444] width 62 height 24
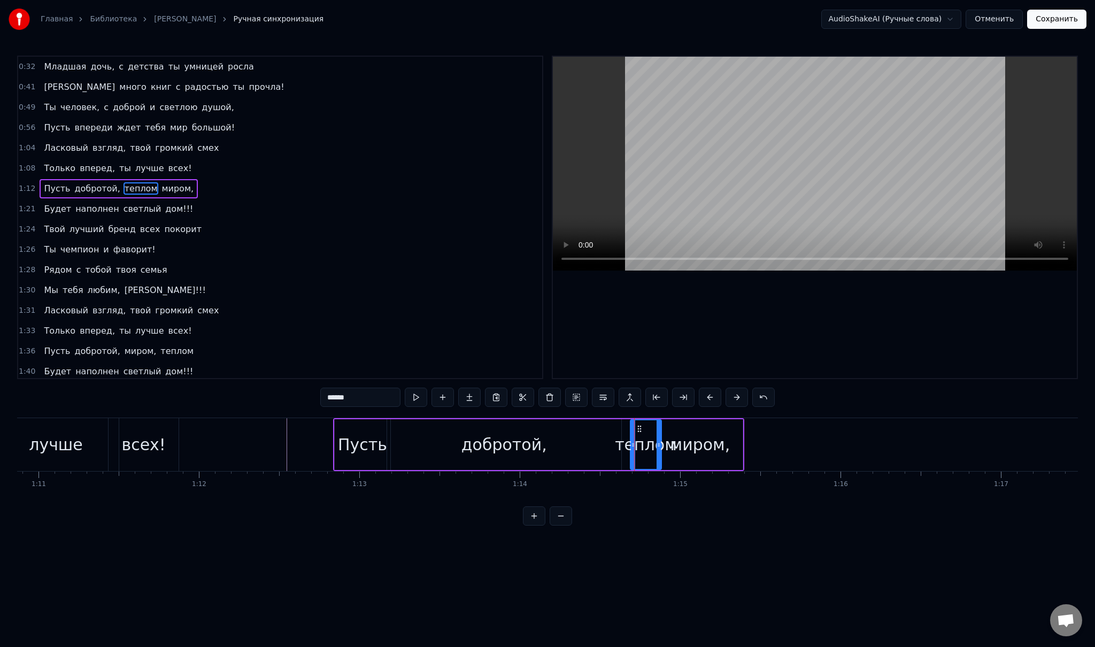
click at [640, 431] on circle at bounding box center [640, 431] width 1 height 1
click at [639, 429] on icon at bounding box center [639, 428] width 9 height 9
click at [652, 429] on div "теплом" at bounding box center [654, 444] width 30 height 49
click at [648, 426] on icon at bounding box center [647, 428] width 9 height 9
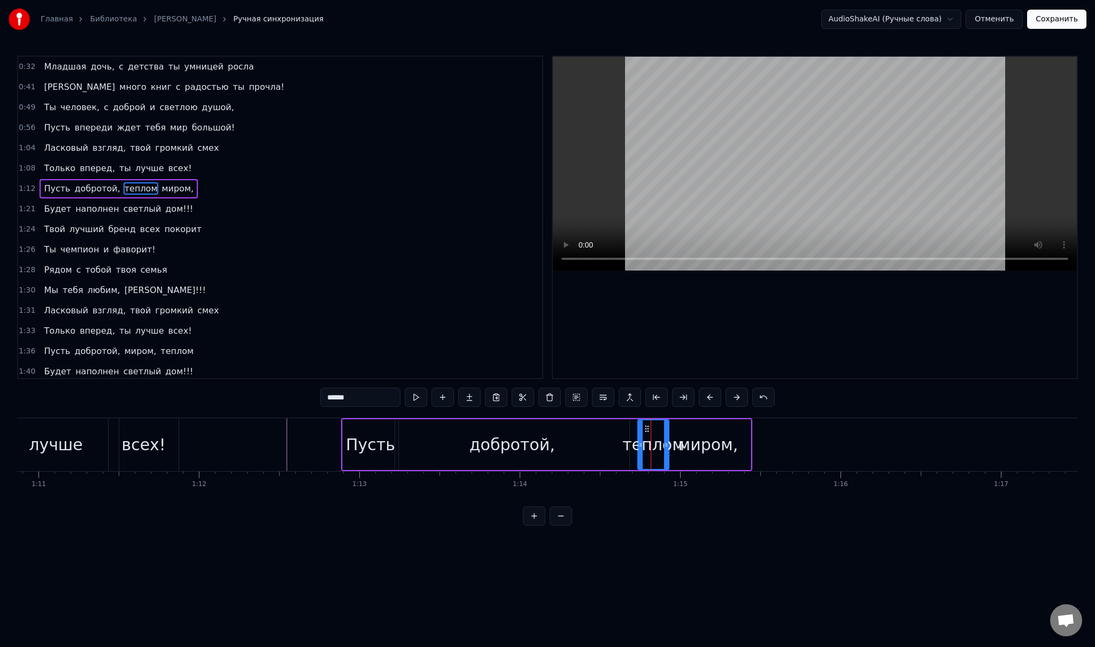
click at [648, 426] on icon at bounding box center [647, 428] width 9 height 9
drag, startPoint x: 648, startPoint y: 426, endPoint x: 715, endPoint y: 430, distance: 67.0
drag, startPoint x: 713, startPoint y: 428, endPoint x: 760, endPoint y: 431, distance: 47.7
click at [760, 431] on icon at bounding box center [762, 428] width 9 height 9
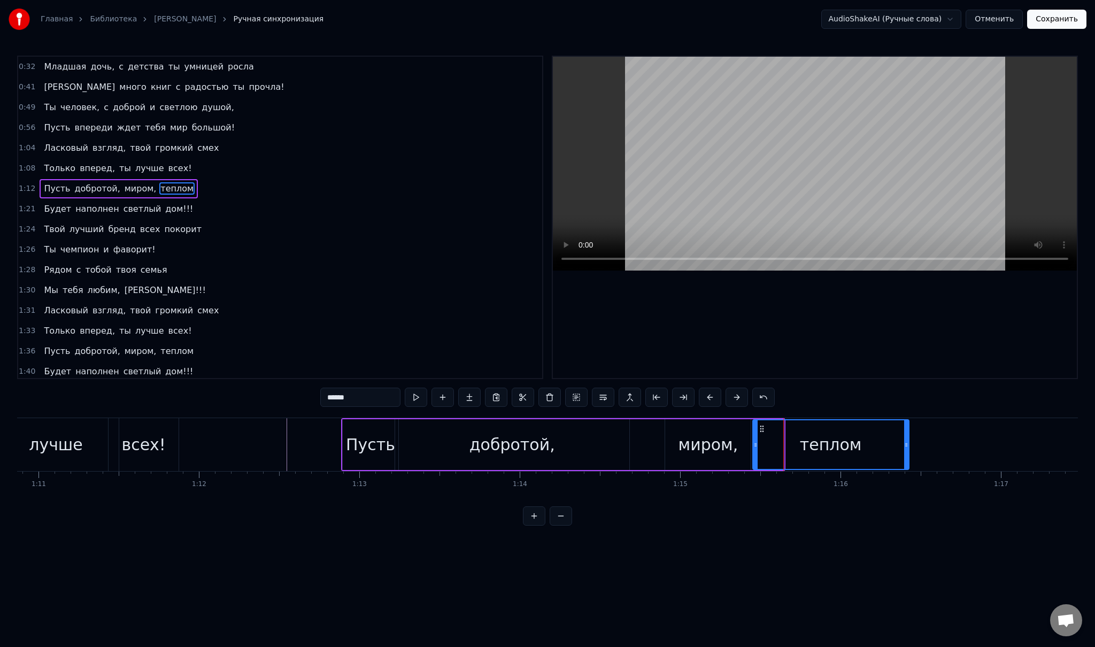
drag, startPoint x: 781, startPoint y: 439, endPoint x: 906, endPoint y: 443, distance: 125.2
click at [906, 443] on div at bounding box center [906, 444] width 4 height 49
click at [671, 436] on div "миром," at bounding box center [708, 444] width 86 height 51
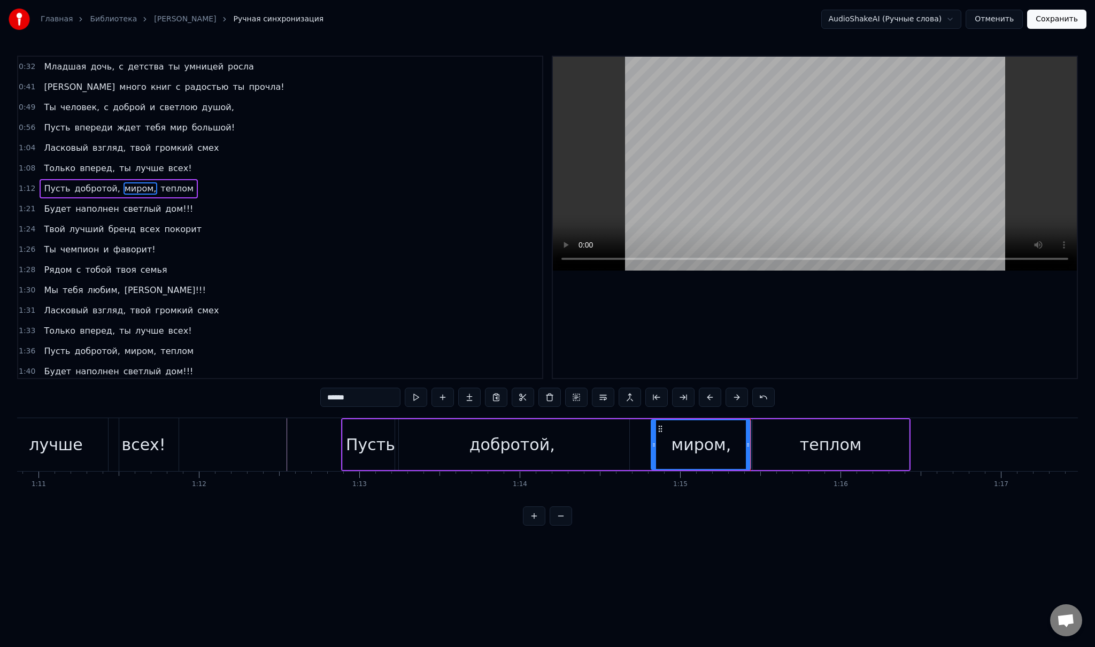
drag, startPoint x: 668, startPoint y: 438, endPoint x: 654, endPoint y: 438, distance: 13.9
click at [654, 438] on div at bounding box center [654, 444] width 4 height 49
click at [765, 442] on div "теплом" at bounding box center [831, 444] width 156 height 51
type input "******"
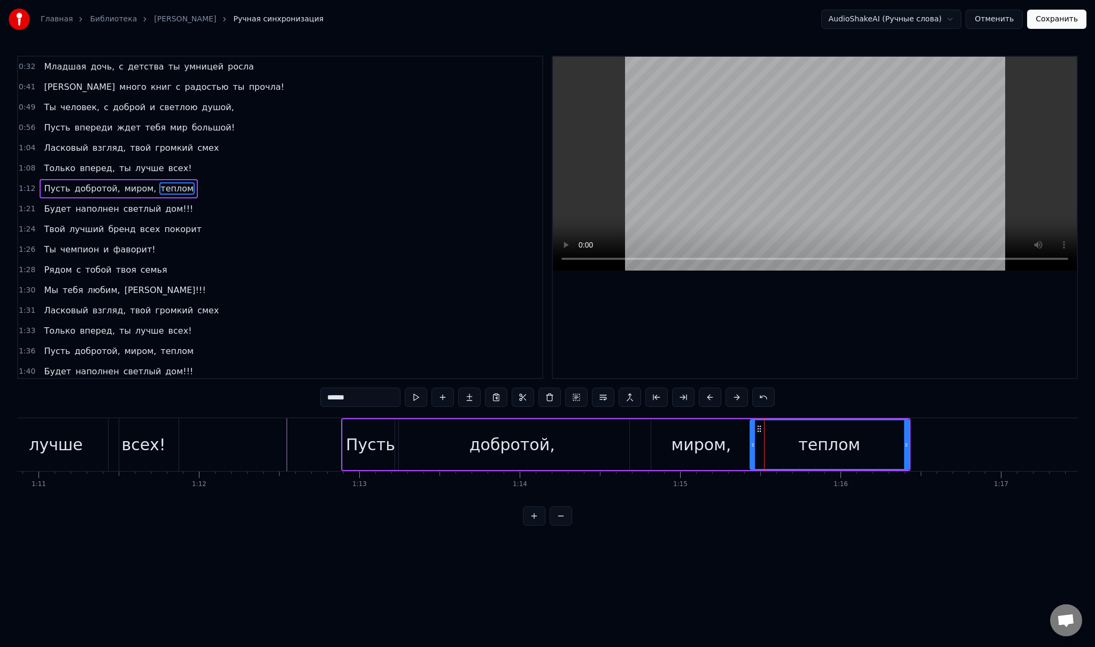
click at [752, 443] on icon at bounding box center [753, 445] width 4 height 9
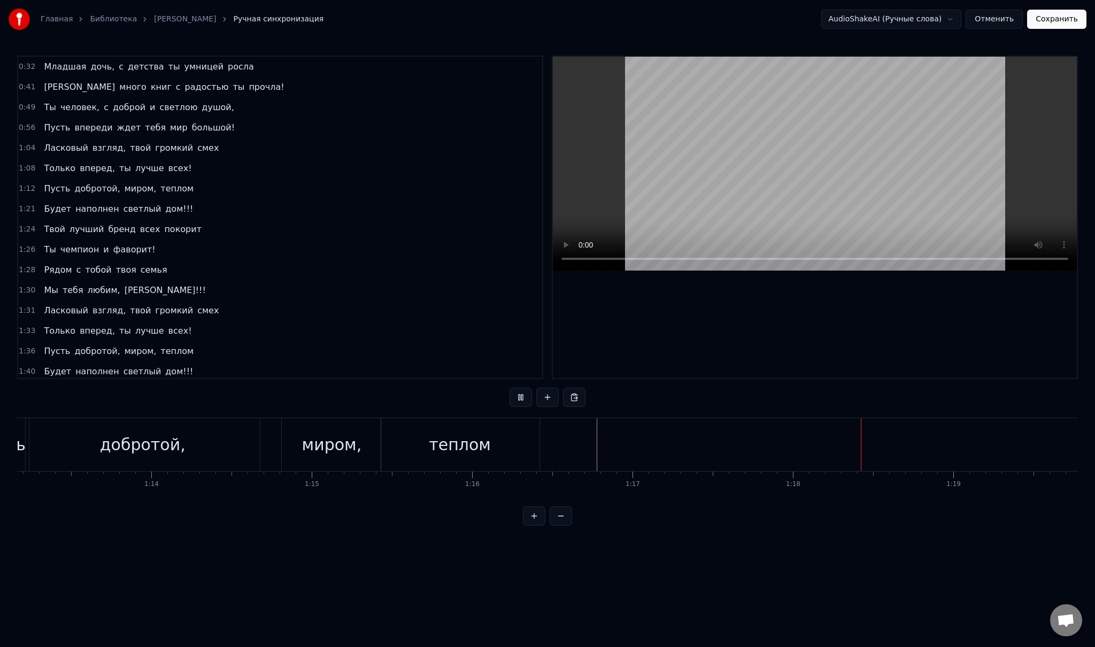
click at [58, 208] on span "Будет" at bounding box center [57, 209] width 29 height 12
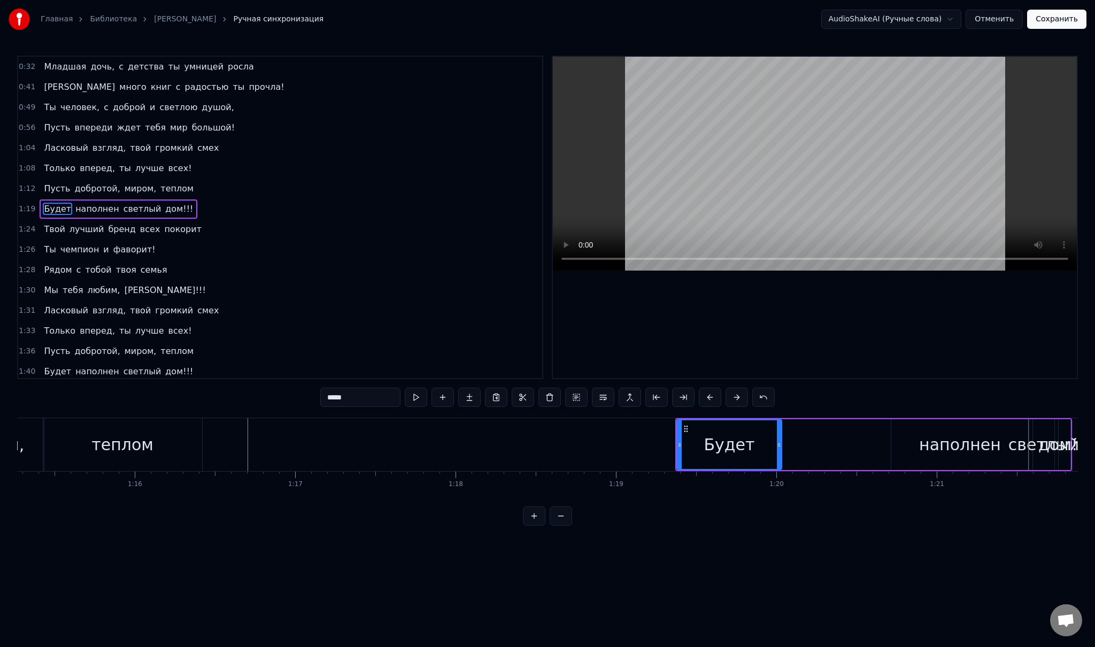
scroll to position [0, 12023]
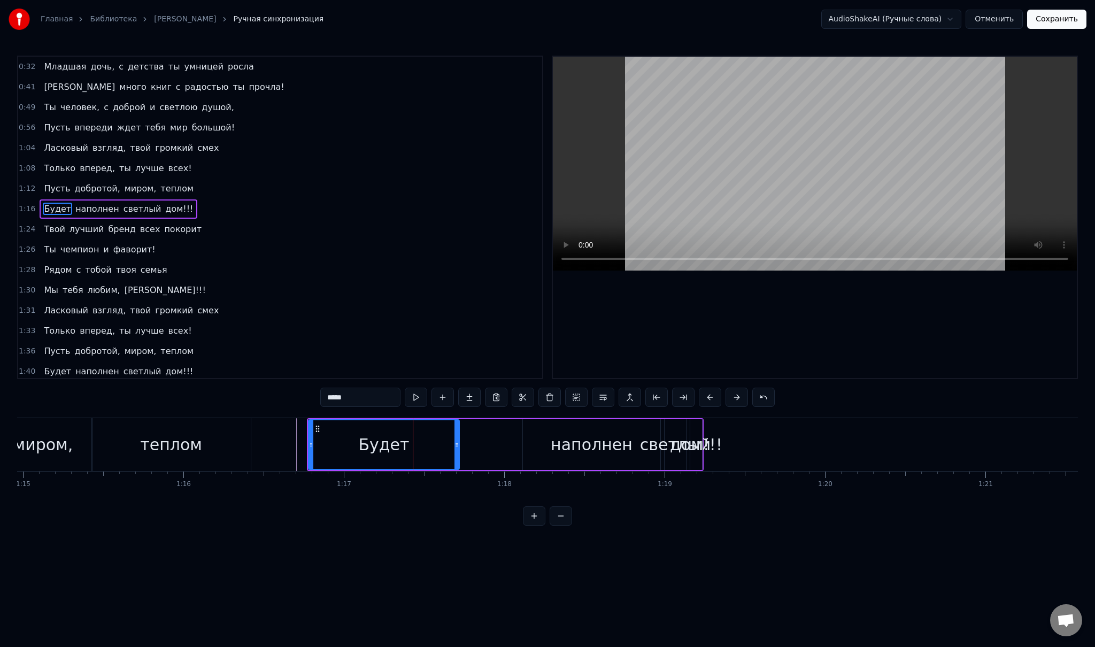
drag, startPoint x: 409, startPoint y: 449, endPoint x: 457, endPoint y: 449, distance: 48.1
click at [457, 449] on div at bounding box center [456, 444] width 4 height 49
drag, startPoint x: 457, startPoint y: 449, endPoint x: 408, endPoint y: 449, distance: 48.7
click at [408, 449] on div at bounding box center [410, 444] width 4 height 49
click at [582, 445] on div "наполнен" at bounding box center [592, 444] width 82 height 24
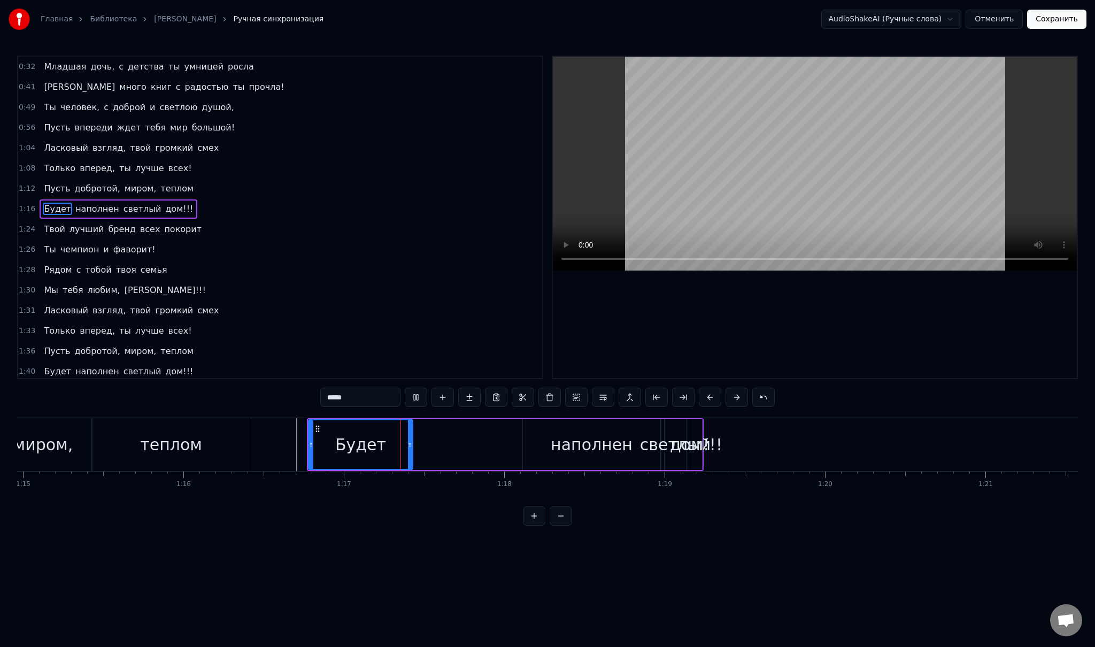
type input "********"
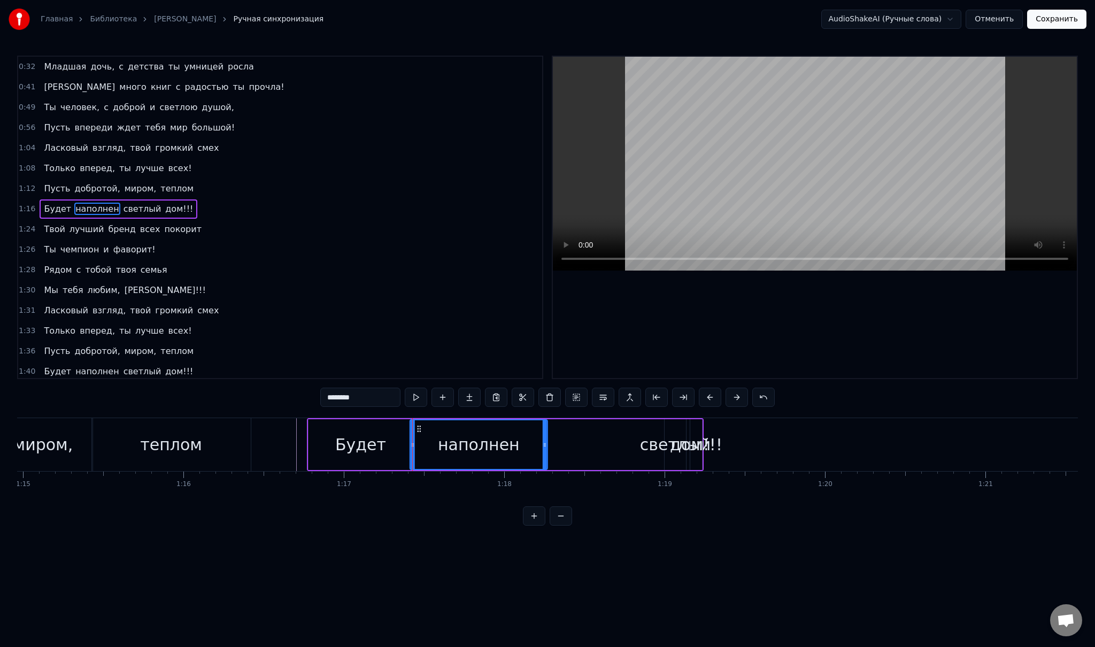
drag, startPoint x: 530, startPoint y: 427, endPoint x: 444, endPoint y: 428, distance: 86.6
click at [417, 423] on div "наполнен" at bounding box center [479, 444] width 136 height 49
drag, startPoint x: 543, startPoint y: 442, endPoint x: 458, endPoint y: 440, distance: 85.0
click at [458, 441] on icon at bounding box center [460, 445] width 4 height 9
drag, startPoint x: 470, startPoint y: 440, endPoint x: 524, endPoint y: 442, distance: 54.0
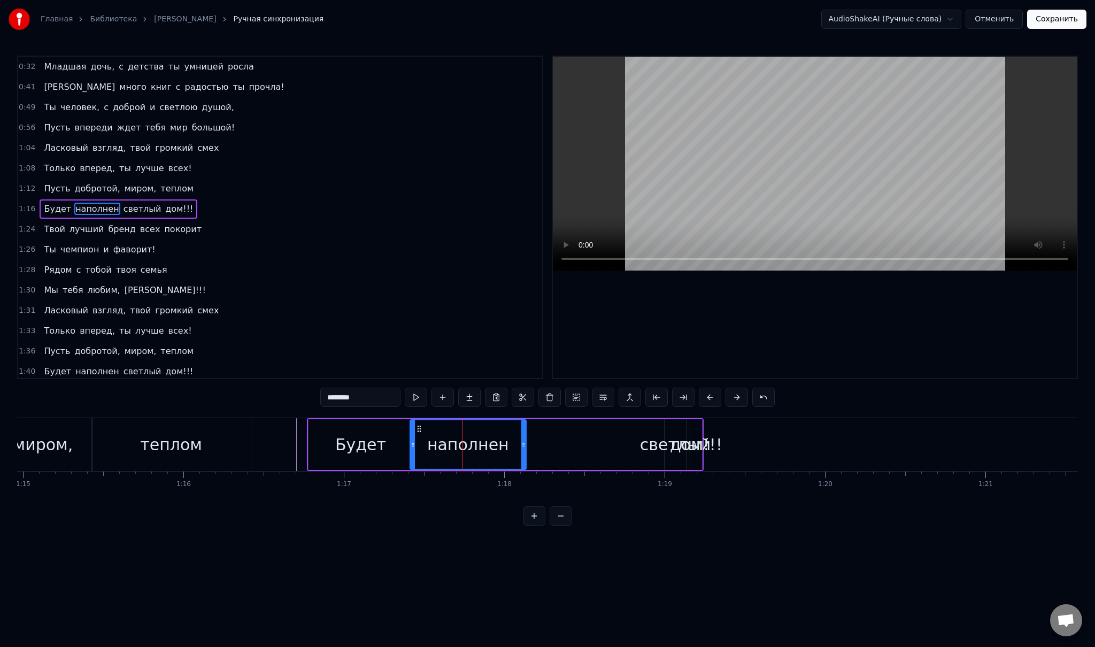
click at [524, 442] on icon at bounding box center [523, 445] width 4 height 9
drag, startPoint x: 524, startPoint y: 442, endPoint x: 599, endPoint y: 446, distance: 75.0
click at [599, 446] on icon at bounding box center [598, 445] width 4 height 9
drag, startPoint x: 599, startPoint y: 446, endPoint x: 606, endPoint y: 447, distance: 7.0
click at [606, 447] on icon at bounding box center [606, 445] width 4 height 9
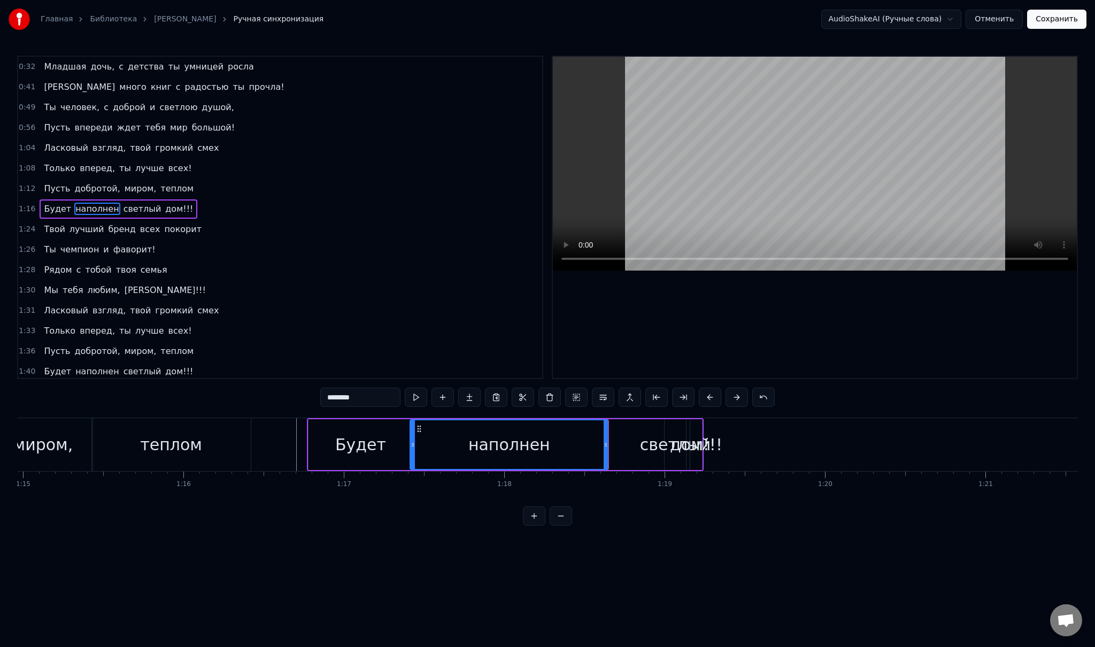
drag, startPoint x: 625, startPoint y: 449, endPoint x: 636, endPoint y: 450, distance: 11.2
click at [636, 450] on div "Будет наполнен светлый дом!!!" at bounding box center [505, 444] width 397 height 53
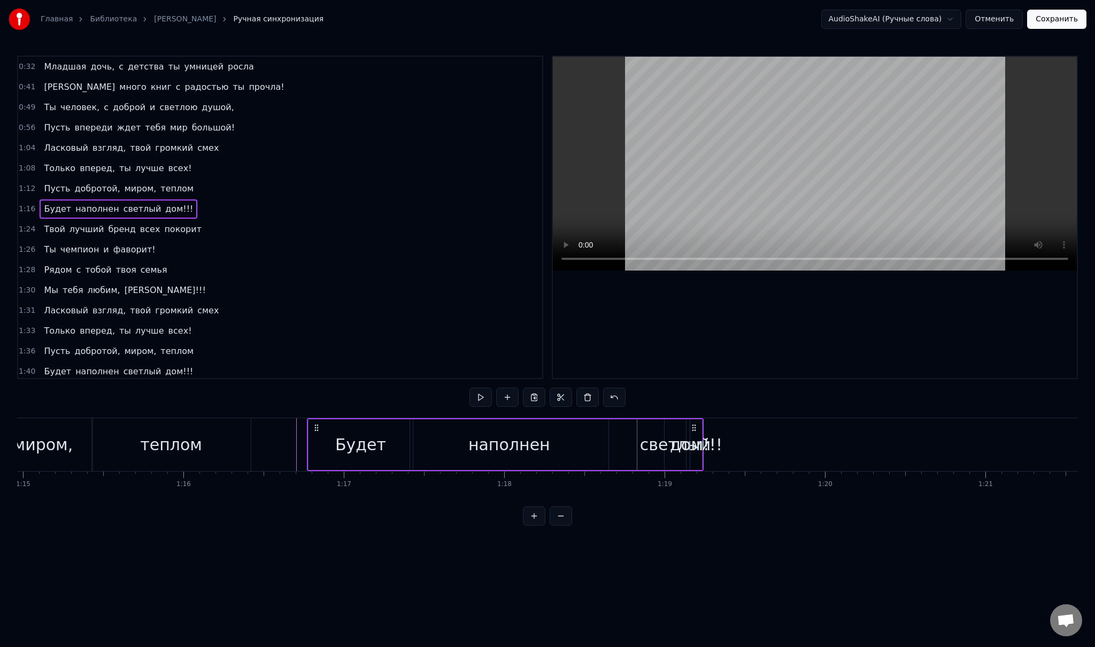
click at [610, 442] on div "Будет наполнен светлый дом!!!" at bounding box center [505, 444] width 397 height 53
click at [581, 441] on div "наполнен" at bounding box center [509, 444] width 198 height 51
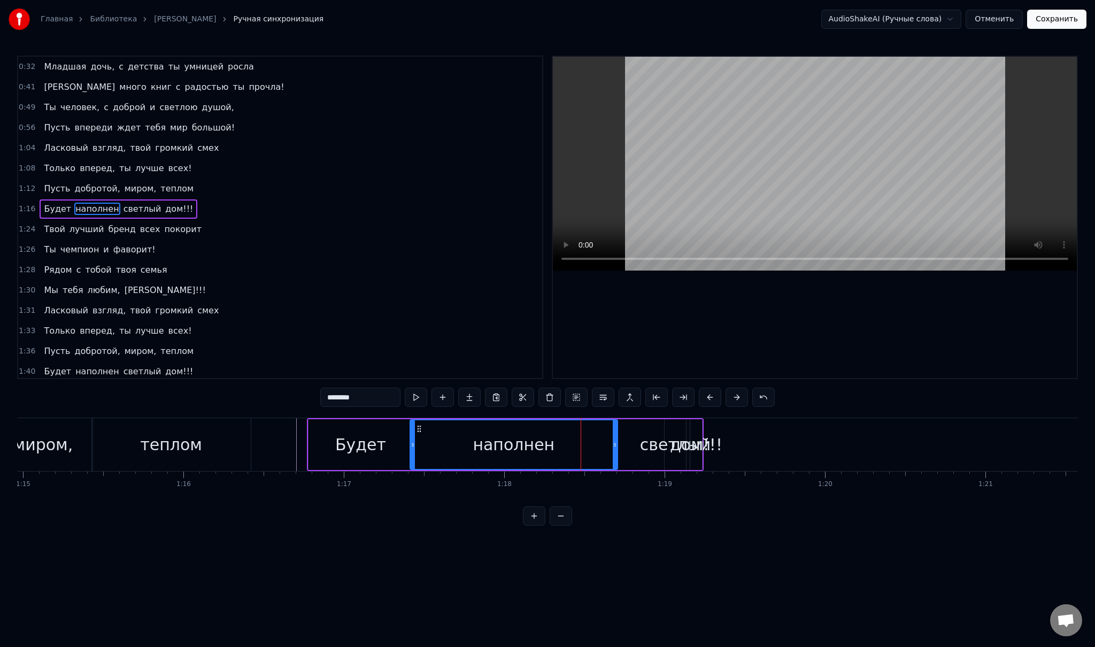
drag, startPoint x: 605, startPoint y: 444, endPoint x: 614, endPoint y: 444, distance: 9.1
click at [614, 444] on icon at bounding box center [615, 445] width 4 height 9
drag, startPoint x: 614, startPoint y: 441, endPoint x: 607, endPoint y: 439, distance: 7.1
click at [607, 439] on div at bounding box center [609, 444] width 4 height 49
click at [658, 444] on div "светлый" at bounding box center [675, 444] width 71 height 24
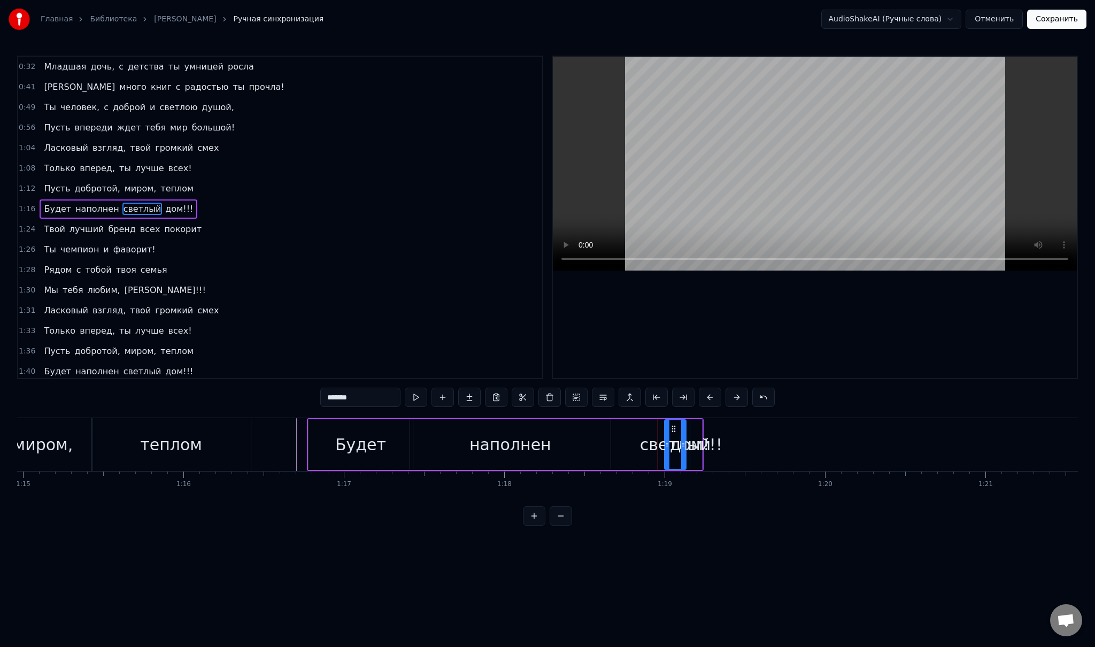
click at [650, 443] on div "светлый" at bounding box center [675, 444] width 71 height 24
drag, startPoint x: 646, startPoint y: 434, endPoint x: 615, endPoint y: 432, distance: 31.6
click at [615, 432] on div at bounding box center [616, 444] width 4 height 49
click at [610, 434] on div at bounding box center [611, 444] width 4 height 49
drag, startPoint x: 681, startPoint y: 441, endPoint x: 741, endPoint y: 441, distance: 60.4
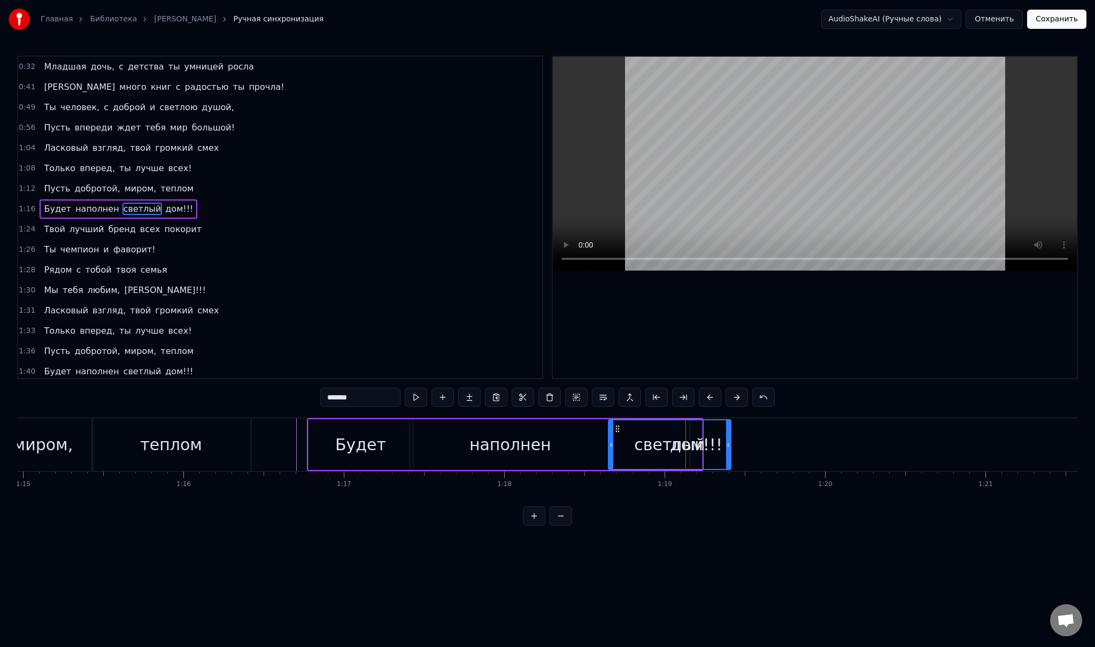
click at [730, 441] on icon at bounding box center [728, 445] width 4 height 9
drag, startPoint x: 741, startPoint y: 441, endPoint x: 778, endPoint y: 445, distance: 36.6
click at [778, 445] on icon at bounding box center [778, 445] width 4 height 9
click at [783, 445] on icon at bounding box center [783, 445] width 4 height 9
drag, startPoint x: 783, startPoint y: 445, endPoint x: 777, endPoint y: 445, distance: 5.9
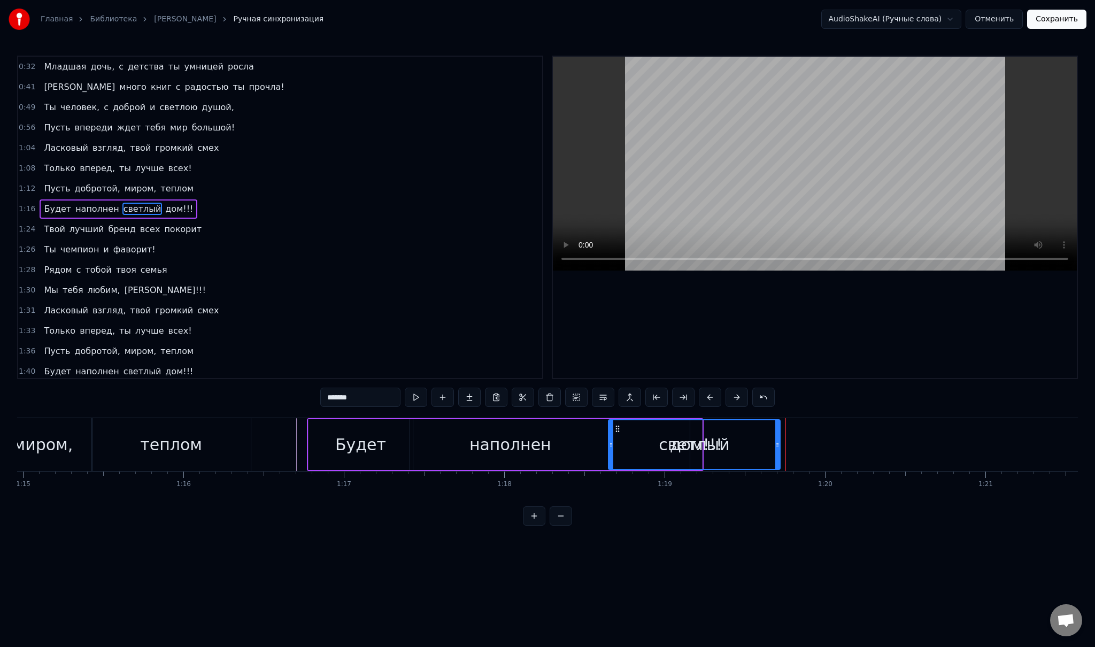
click at [777, 445] on icon at bounding box center [777, 445] width 4 height 9
click at [164, 206] on span "дом!!!" at bounding box center [179, 209] width 30 height 12
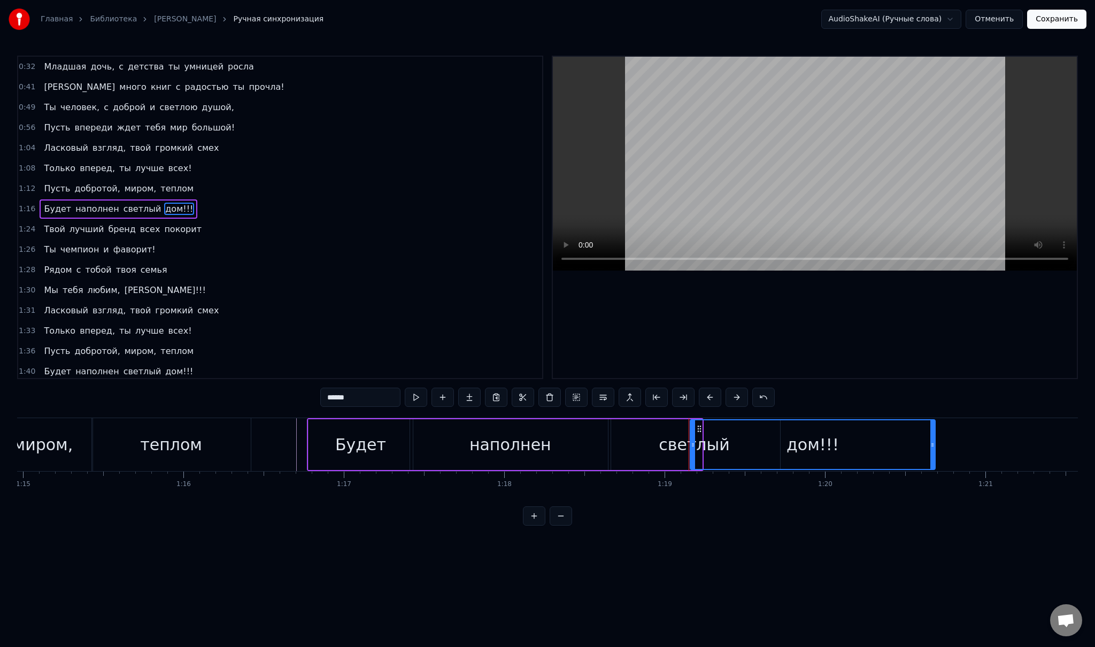
drag, startPoint x: 699, startPoint y: 439, endPoint x: 930, endPoint y: 443, distance: 231.5
click at [930, 443] on div at bounding box center [932, 444] width 4 height 49
drag, startPoint x: 691, startPoint y: 436, endPoint x: 781, endPoint y: 443, distance: 90.0
click at [781, 443] on div at bounding box center [783, 444] width 4 height 49
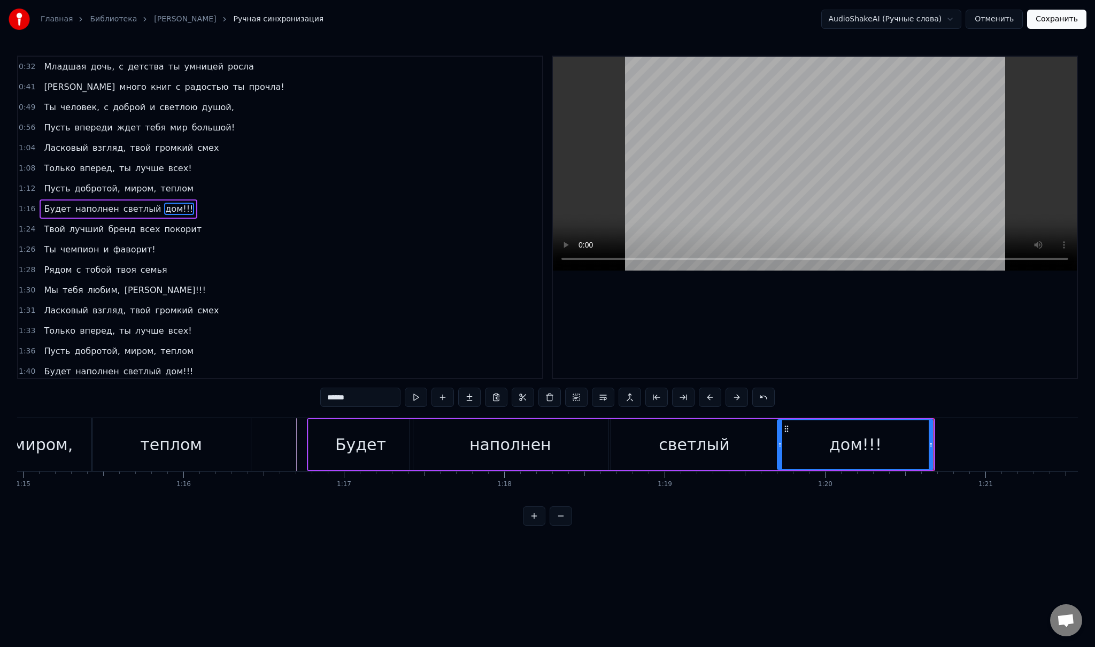
click at [778, 441] on icon at bounding box center [780, 445] width 4 height 9
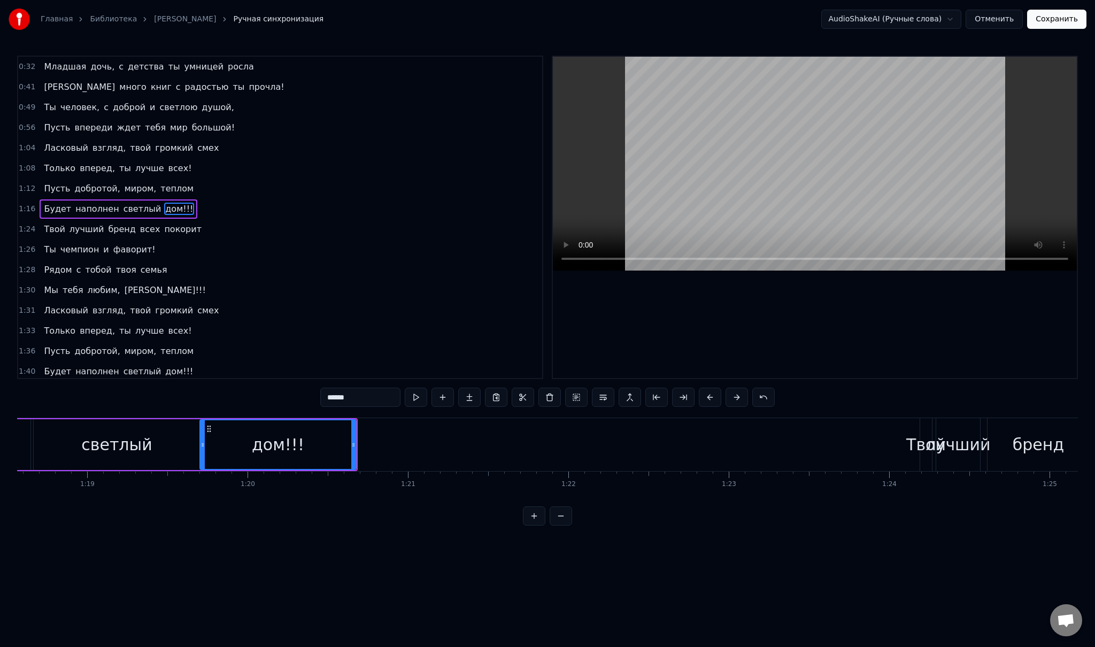
scroll to position [0, 12616]
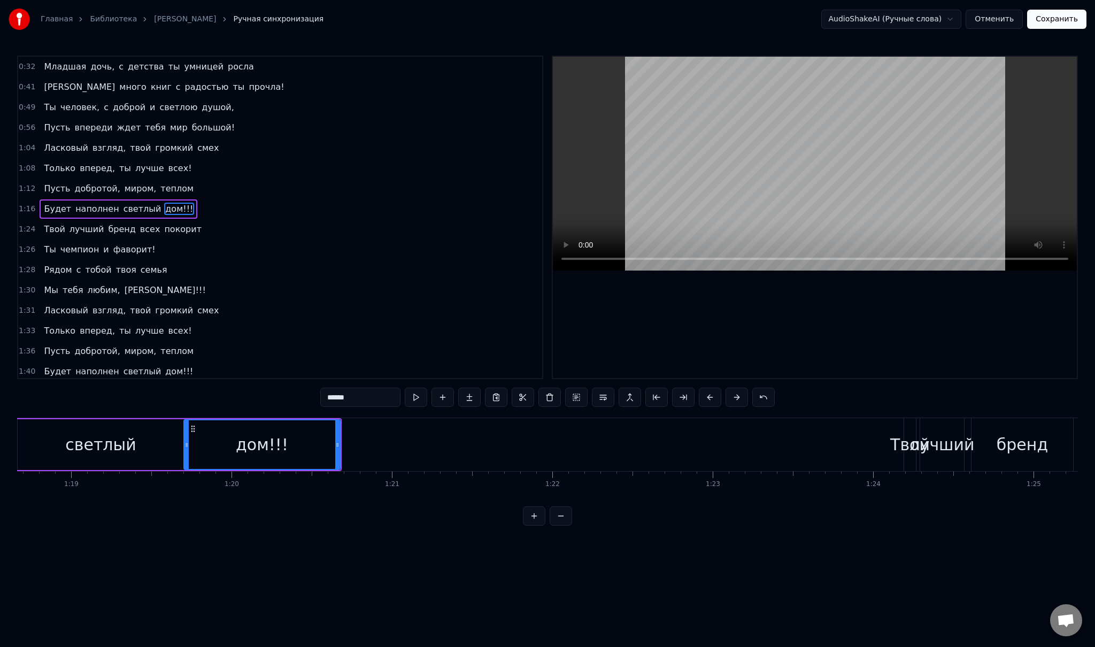
click at [898, 448] on div "Твой" at bounding box center [910, 444] width 40 height 24
type input "****"
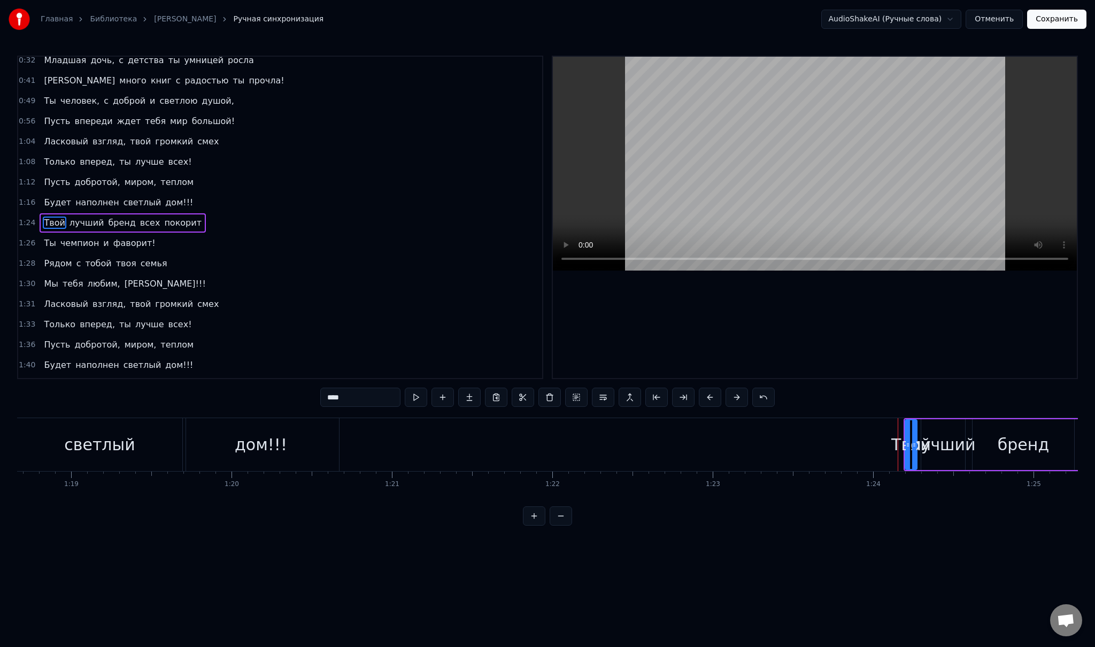
click at [68, 223] on span "лучший" at bounding box center [86, 223] width 37 height 13
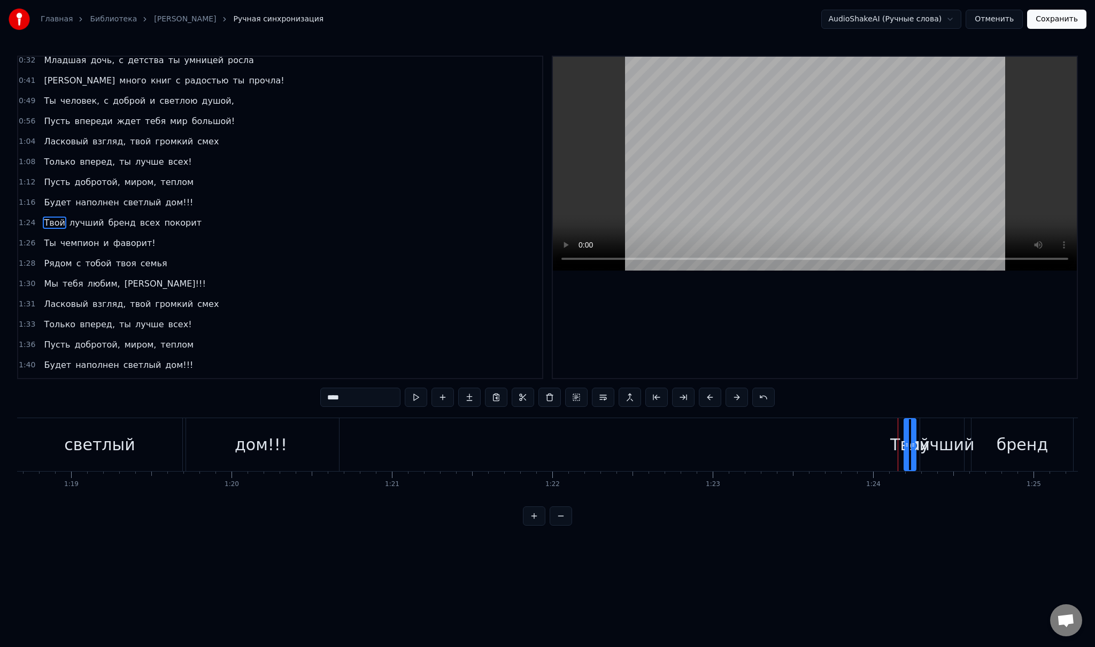
click at [96, 213] on div "Твой лучший бренд всех покорит" at bounding box center [123, 222] width 166 height 19
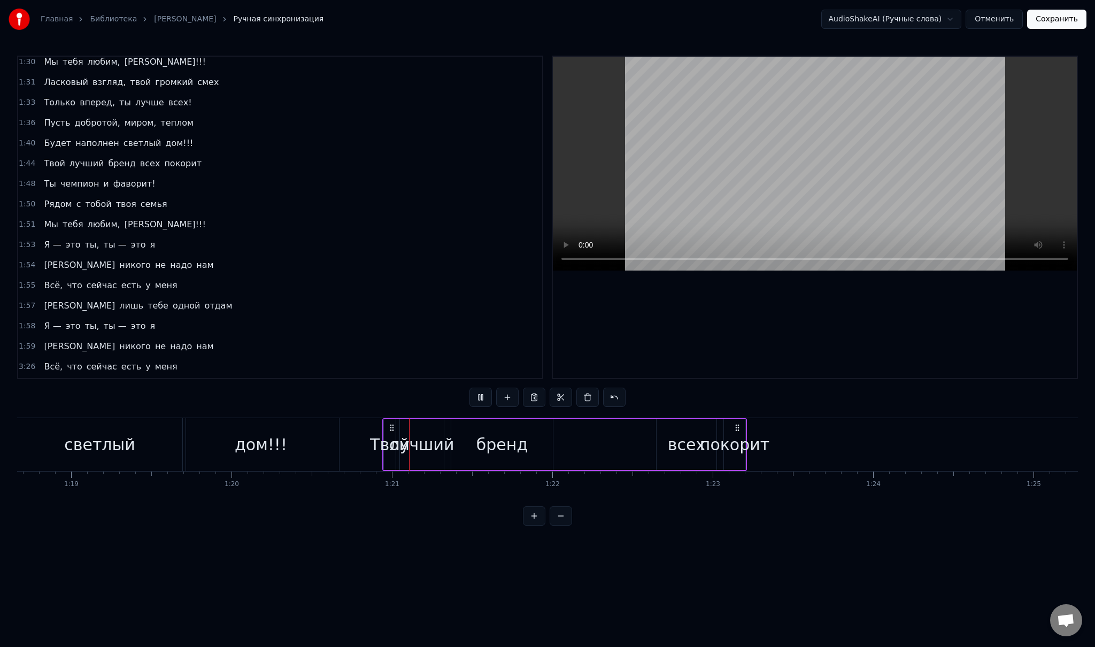
scroll to position [229, 0]
click at [389, 443] on div "Твой" at bounding box center [390, 444] width 40 height 24
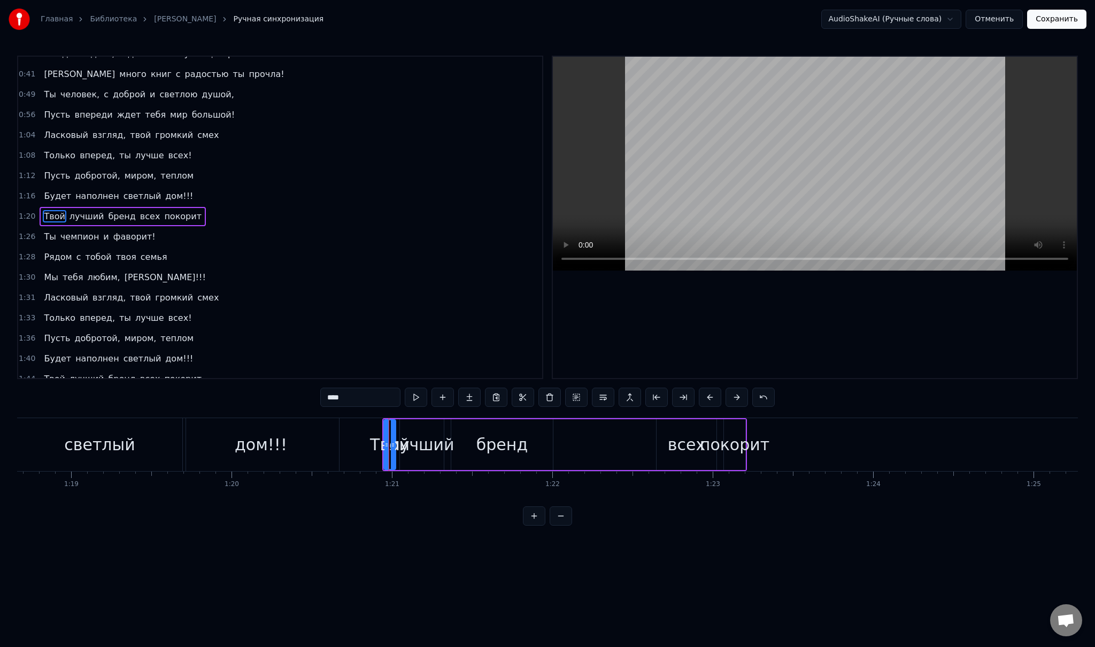
scroll to position [6, 0]
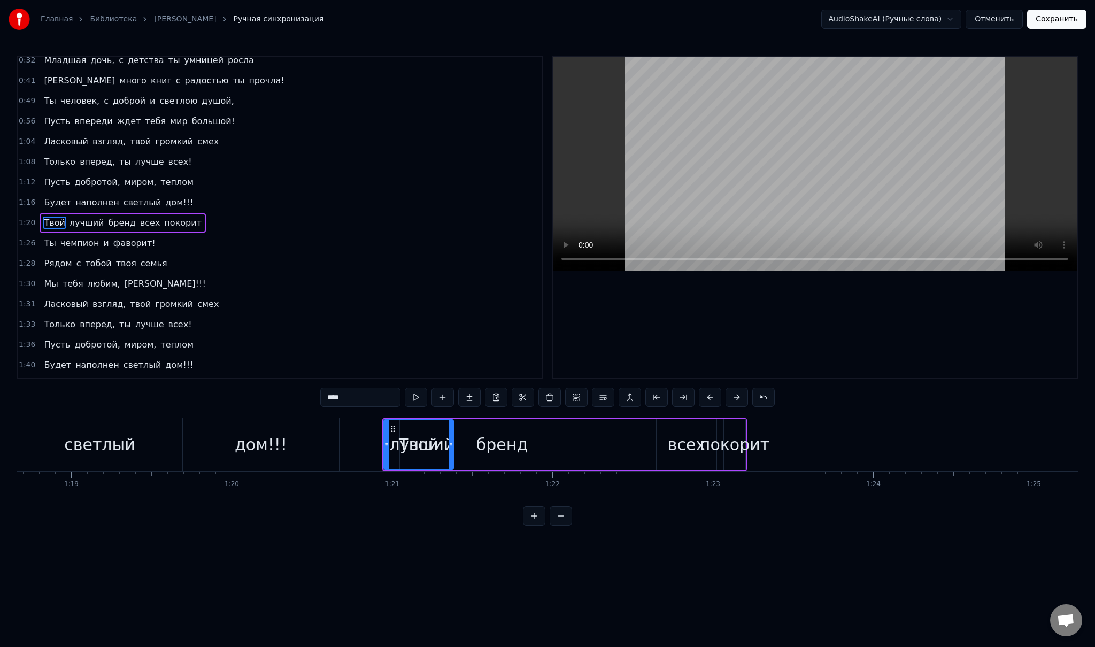
drag, startPoint x: 393, startPoint y: 442, endPoint x: 450, endPoint y: 444, distance: 56.7
click at [450, 444] on icon at bounding box center [451, 445] width 4 height 9
click at [79, 219] on span "лучший" at bounding box center [86, 223] width 37 height 12
drag, startPoint x: 441, startPoint y: 438, endPoint x: 529, endPoint y: 444, distance: 88.4
click at [529, 444] on div at bounding box center [529, 444] width 4 height 49
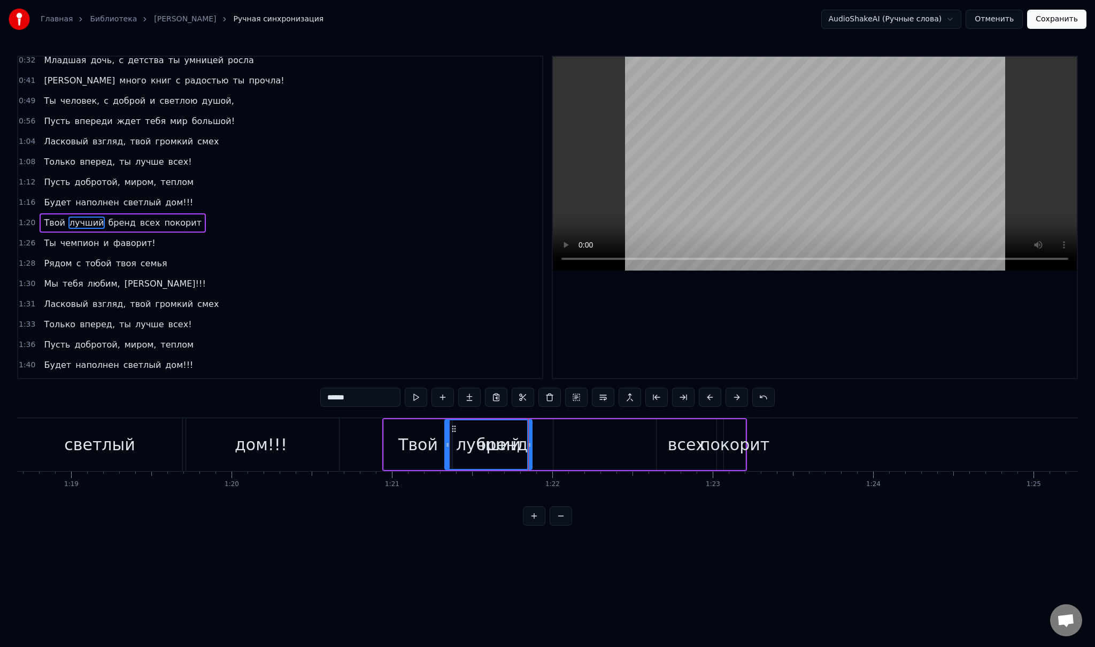
drag, startPoint x: 402, startPoint y: 442, endPoint x: 447, endPoint y: 443, distance: 45.4
click at [447, 443] on icon at bounding box center [447, 445] width 4 height 9
click at [526, 444] on icon at bounding box center [526, 445] width 4 height 9
click at [109, 221] on span "бренд" at bounding box center [121, 223] width 29 height 12
drag, startPoint x: 451, startPoint y: 440, endPoint x: 530, endPoint y: 442, distance: 79.1
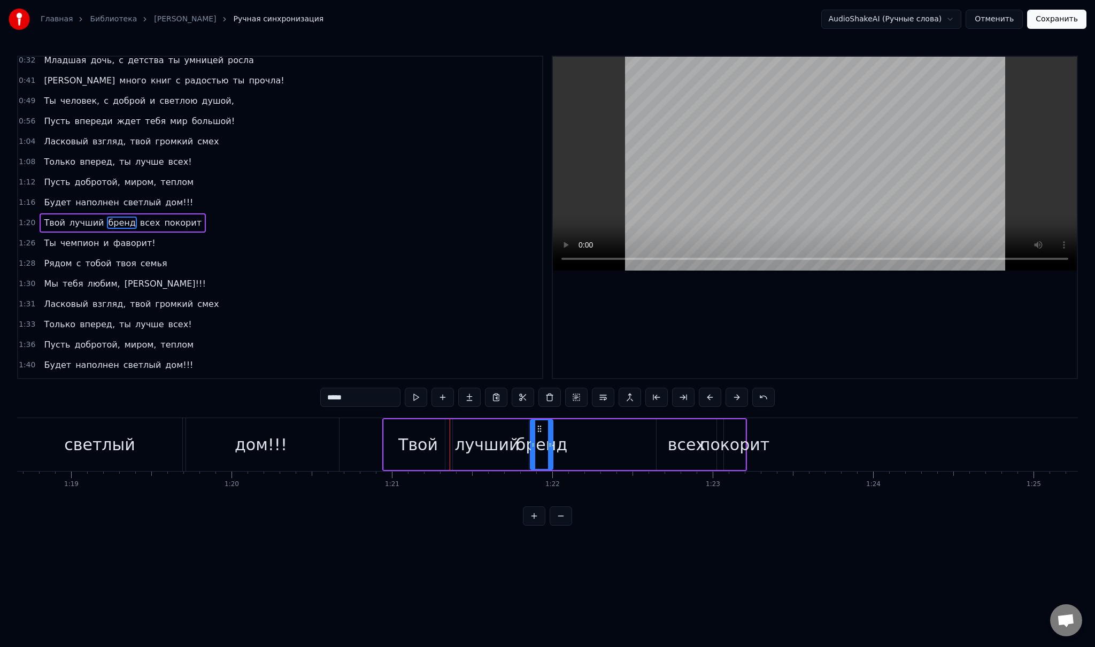
click at [531, 442] on icon at bounding box center [533, 445] width 4 height 9
drag, startPoint x: 586, startPoint y: 447, endPoint x: 621, endPoint y: 451, distance: 35.5
click at [621, 451] on div at bounding box center [620, 444] width 4 height 49
drag, startPoint x: 622, startPoint y: 449, endPoint x: 628, endPoint y: 449, distance: 6.4
click at [628, 449] on div at bounding box center [627, 444] width 4 height 49
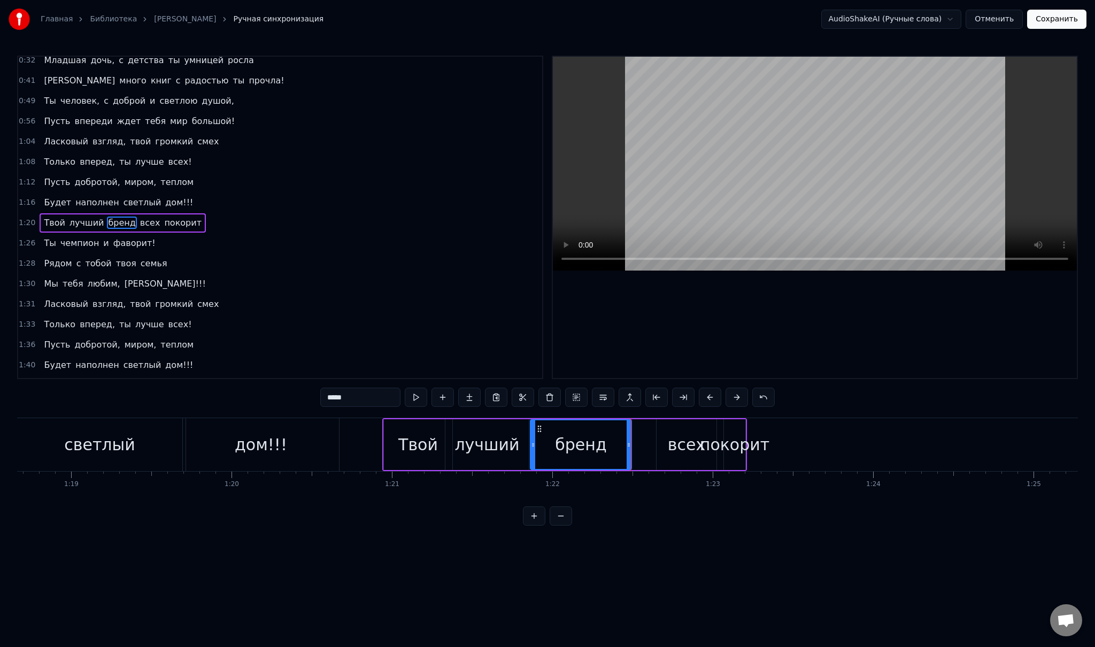
click at [139, 218] on span "всех" at bounding box center [150, 223] width 22 height 12
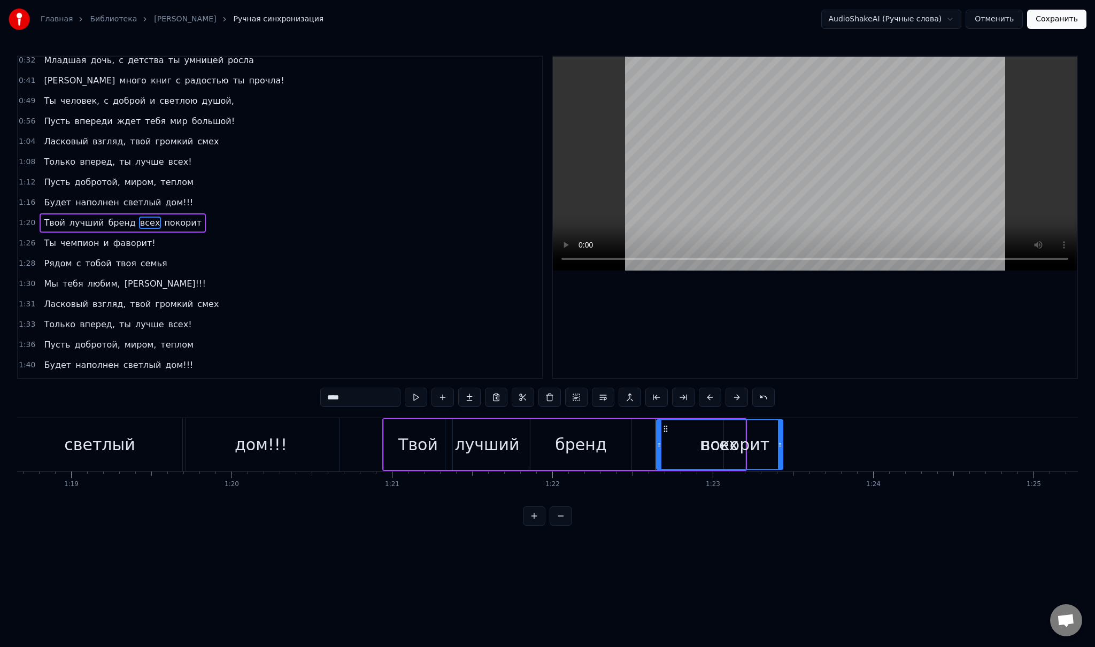
drag, startPoint x: 712, startPoint y: 439, endPoint x: 778, endPoint y: 447, distance: 66.7
click at [778, 447] on div at bounding box center [780, 444] width 4 height 49
drag, startPoint x: 658, startPoint y: 441, endPoint x: 698, endPoint y: 443, distance: 40.7
click at [698, 443] on icon at bounding box center [700, 445] width 4 height 9
drag, startPoint x: 698, startPoint y: 443, endPoint x: 688, endPoint y: 441, distance: 10.3
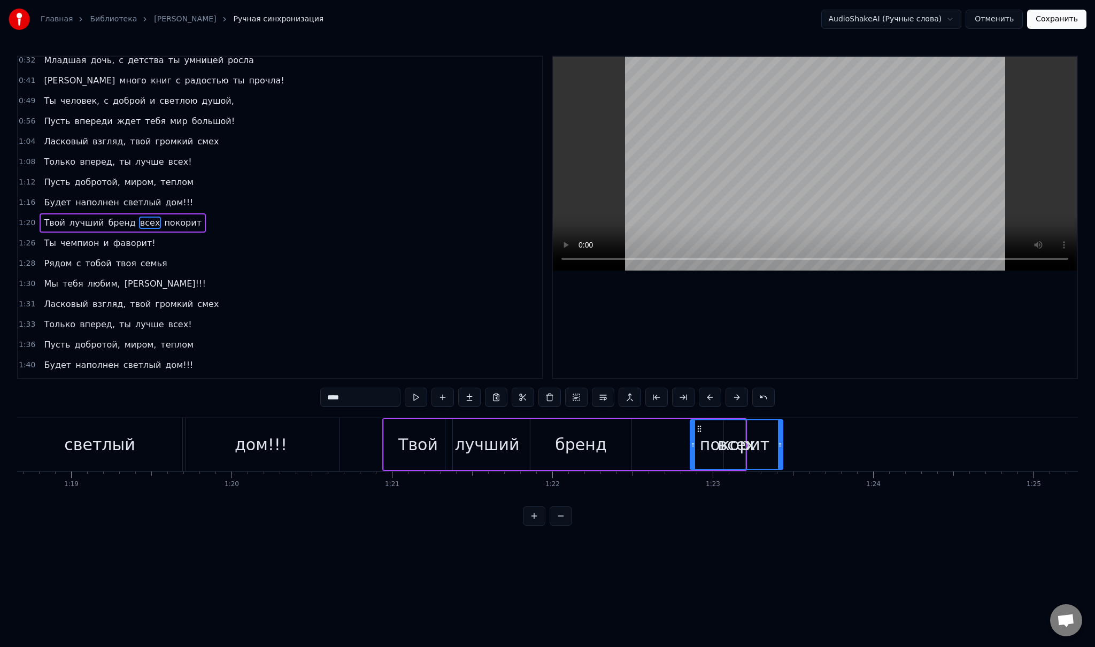
click at [691, 441] on icon at bounding box center [693, 445] width 4 height 9
drag, startPoint x: 688, startPoint y: 441, endPoint x: 682, endPoint y: 440, distance: 6.0
click
drag, startPoint x: 779, startPoint y: 443, endPoint x: 736, endPoint y: 446, distance: 43.9
drag, startPoint x: 743, startPoint y: 443, endPoint x: 789, endPoint y: 449, distance: 46.4
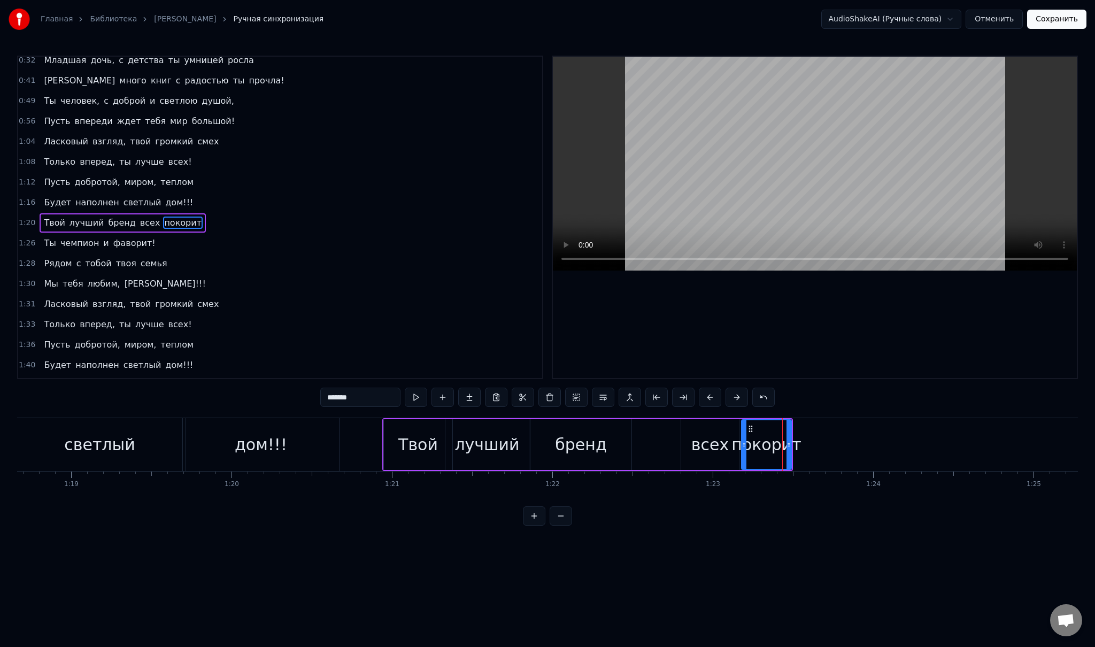
drag, startPoint x: 727, startPoint y: 445, endPoint x: 744, endPoint y: 446, distance: 17.7
drag, startPoint x: 843, startPoint y: 450, endPoint x: 869, endPoint y: 452, distance: 26.3
drag, startPoint x: 876, startPoint y: 447, endPoint x: 937, endPoint y: 449, distance: 60.4
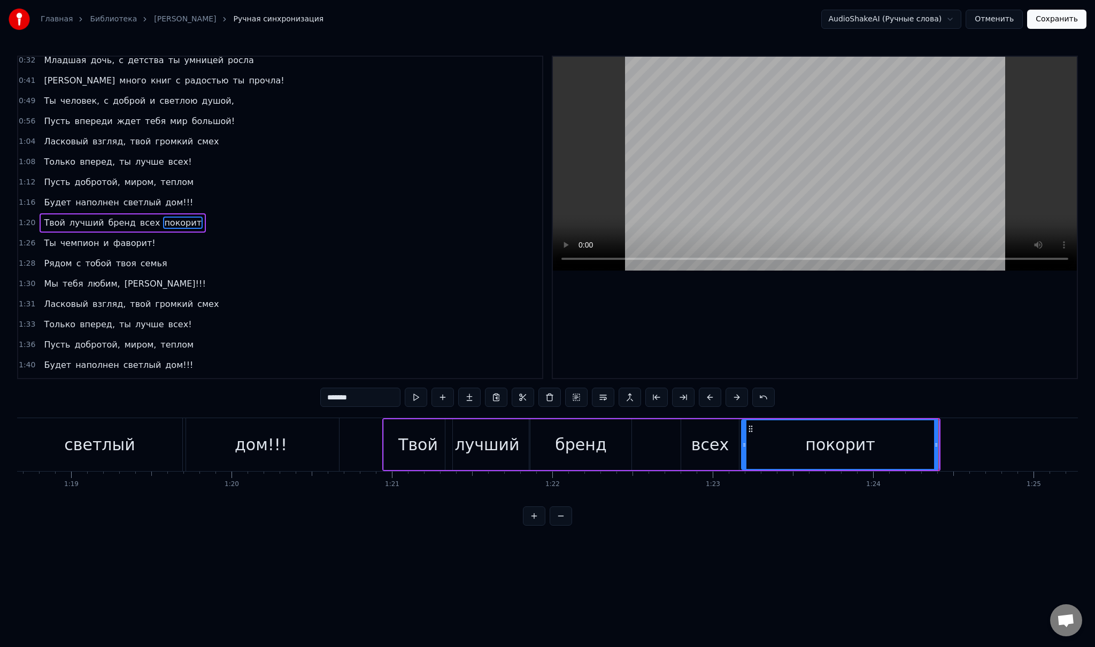
type input "****"
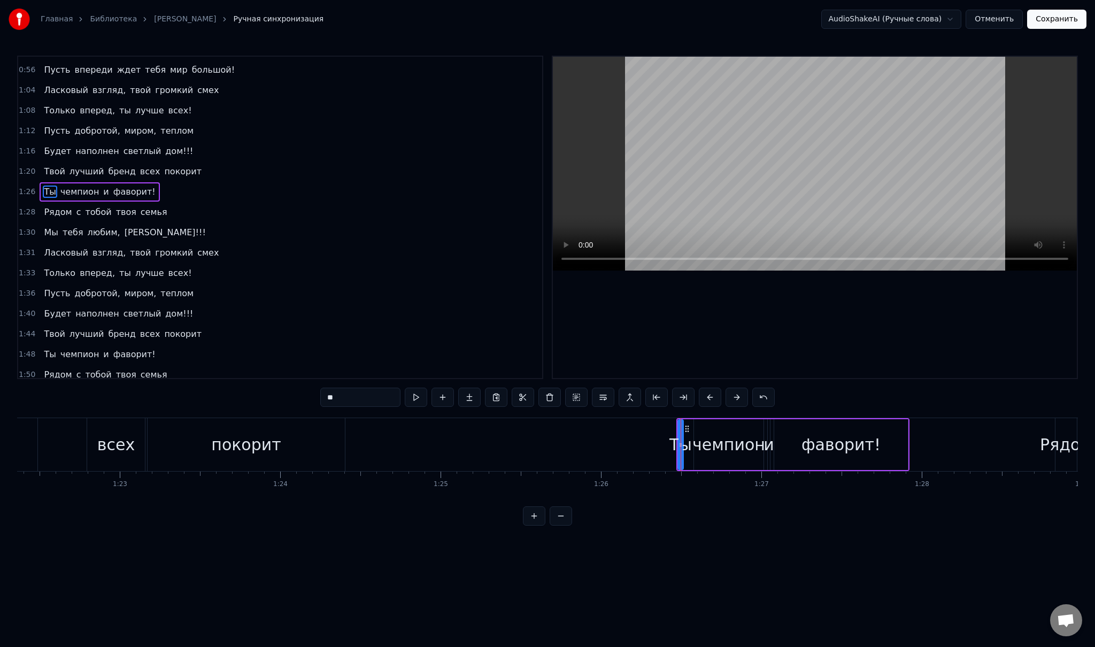
scroll to position [26, 0]
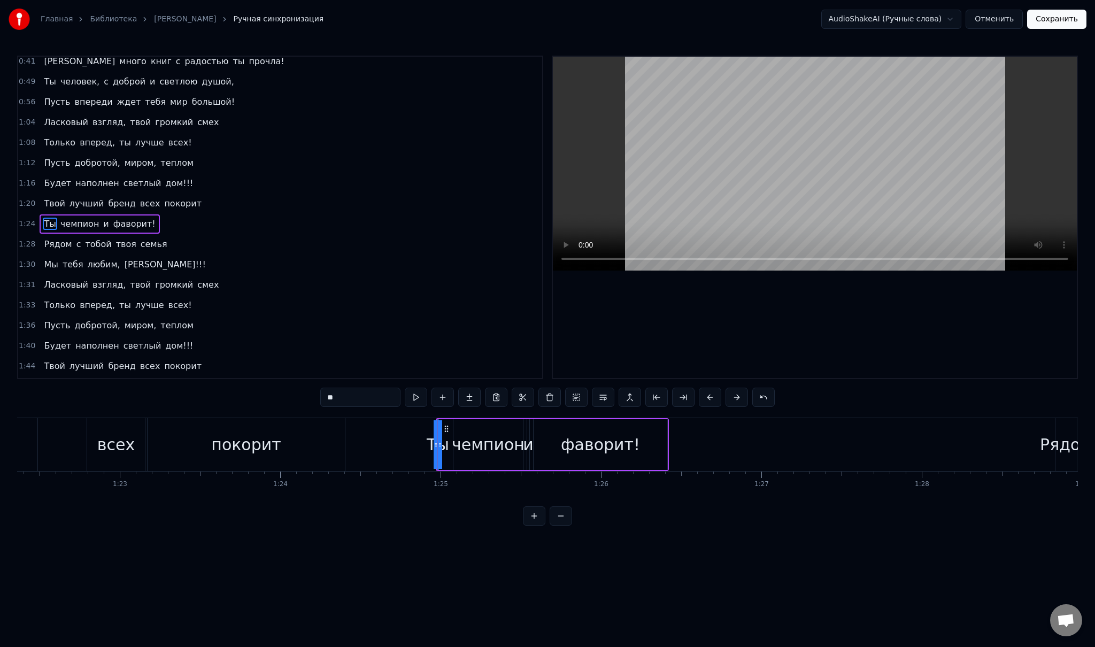
drag, startPoint x: 440, startPoint y: 443, endPoint x: 467, endPoint y: 445, distance: 27.3
drag, startPoint x: 438, startPoint y: 442, endPoint x: 460, endPoint y: 443, distance: 21.4
drag, startPoint x: 455, startPoint y: 437, endPoint x: 474, endPoint y: 437, distance: 18.7
type input "**"
drag, startPoint x: 438, startPoint y: 439, endPoint x: 454, endPoint y: 441, distance: 16.1
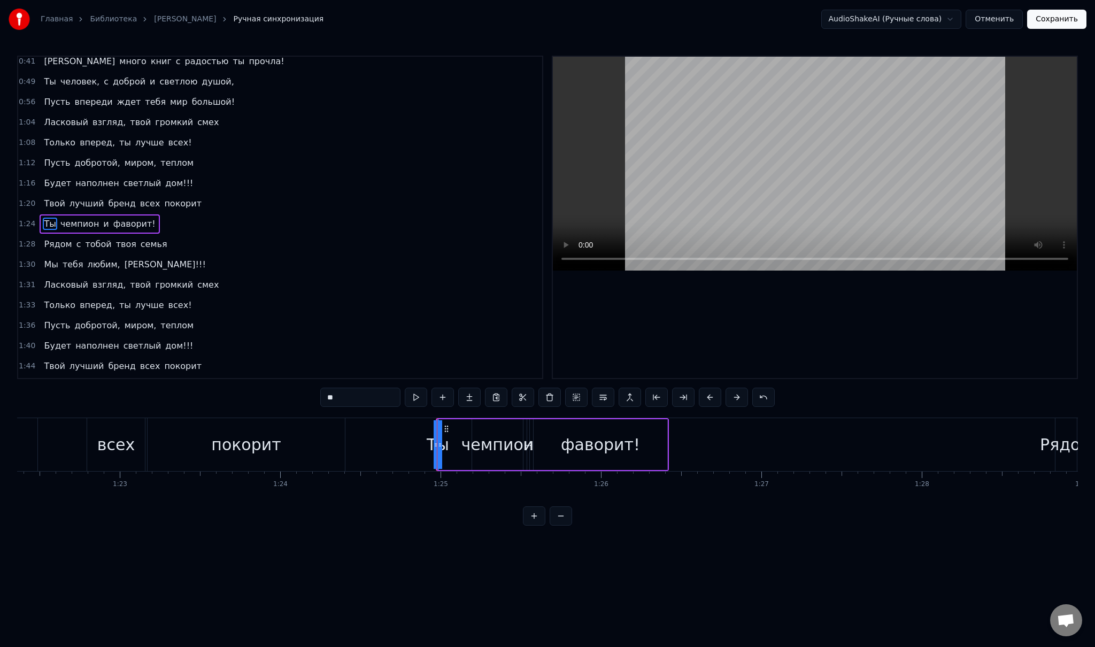
drag, startPoint x: 438, startPoint y: 419, endPoint x: 453, endPoint y: 419, distance: 14.4
drag, startPoint x: 428, startPoint y: 445, endPoint x: 456, endPoint y: 445, distance: 28.3
drag, startPoint x: 431, startPoint y: 445, endPoint x: 425, endPoint y: 444, distance: 6.4
drag, startPoint x: 464, startPoint y: 445, endPoint x: 454, endPoint y: 444, distance: 9.6
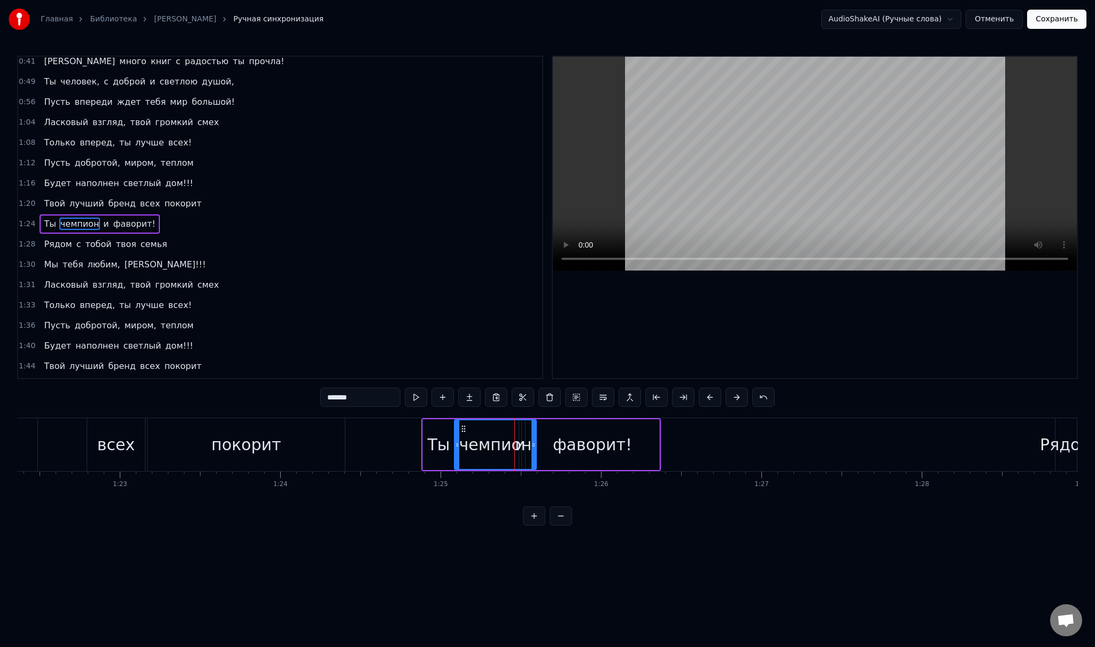
drag, startPoint x: 512, startPoint y: 446, endPoint x: 533, endPoint y: 447, distance: 21.4
drag, startPoint x: 532, startPoint y: 447, endPoint x: 565, endPoint y: 451, distance: 32.4
drag, startPoint x: 565, startPoint y: 451, endPoint x: 613, endPoint y: 455, distance: 48.8
drag, startPoint x: 612, startPoint y: 447, endPoint x: 654, endPoint y: 449, distance: 42.8
drag, startPoint x: 656, startPoint y: 449, endPoint x: 703, endPoint y: 453, distance: 46.7
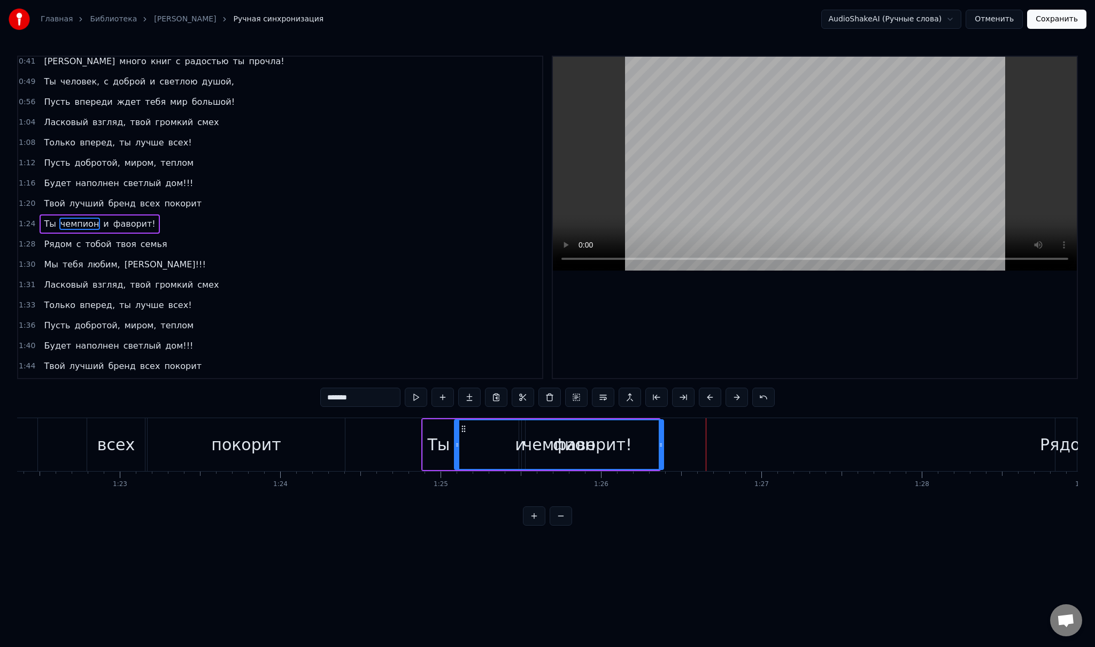
drag, startPoint x: 702, startPoint y: 453, endPoint x: 660, endPoint y: 452, distance: 42.8
type input "*"
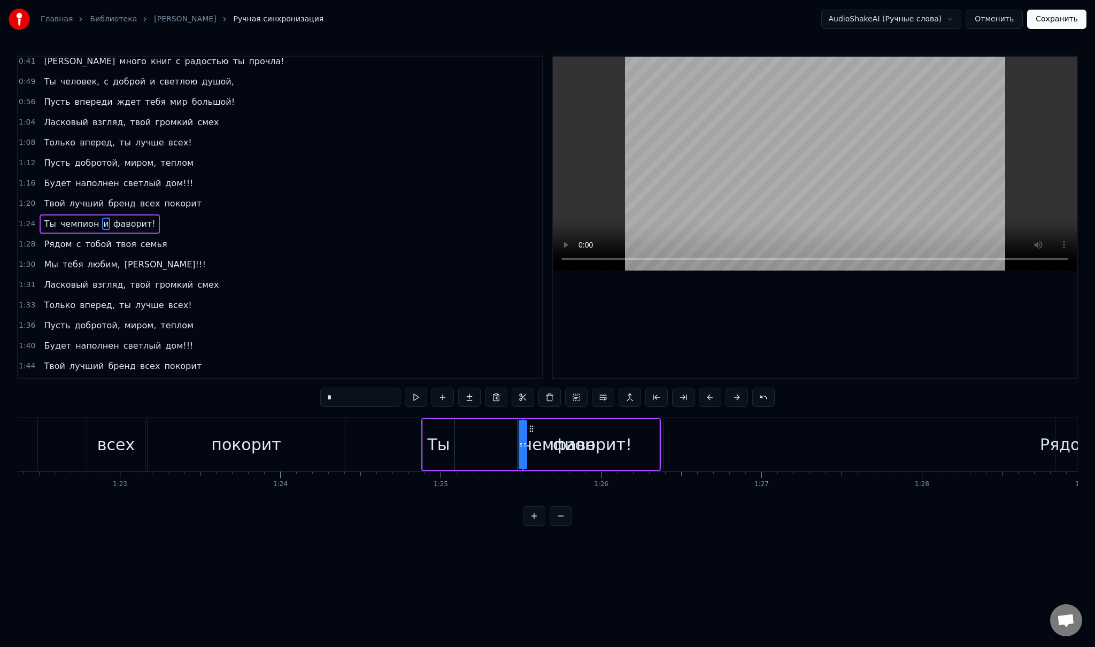
drag, startPoint x: 522, startPoint y: 439, endPoint x: 565, endPoint y: 443, distance: 43.4
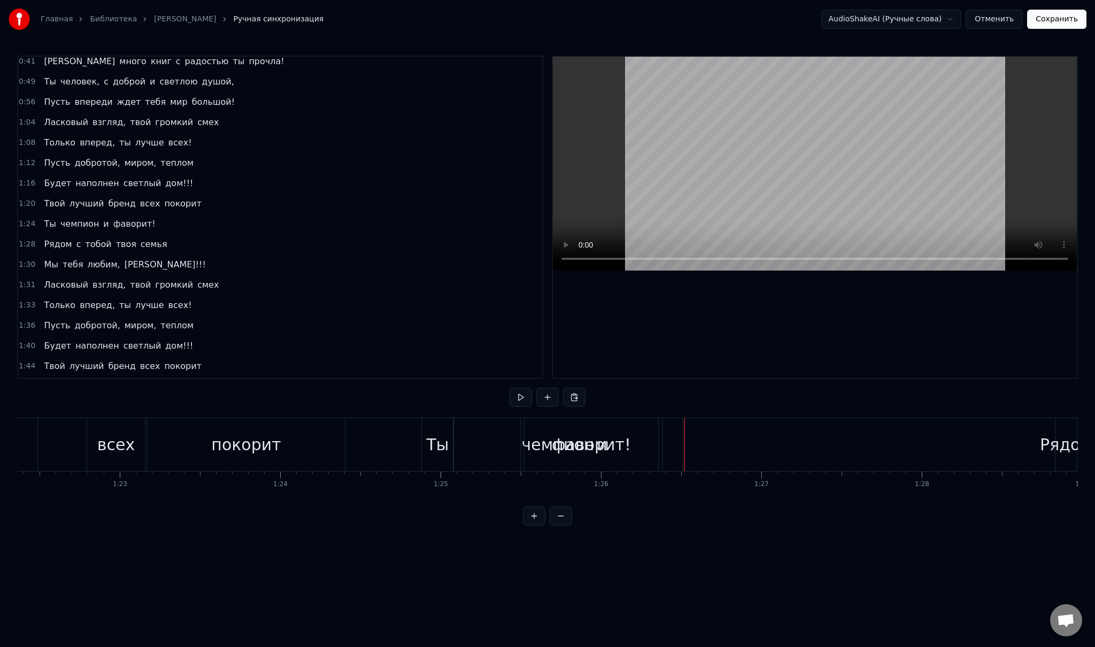
drag, startPoint x: 568, startPoint y: 446, endPoint x: 575, endPoint y: 446, distance: 7.5
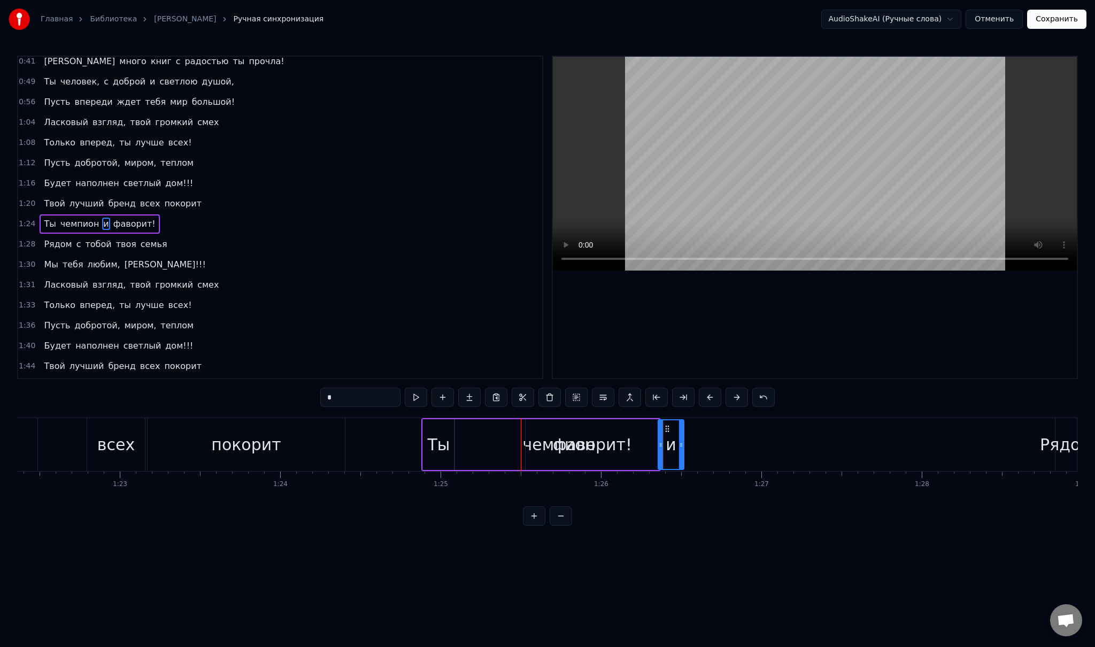
drag, startPoint x: 526, startPoint y: 444, endPoint x: 662, endPoint y: 454, distance: 136.1
drag, startPoint x: 682, startPoint y: 448, endPoint x: 734, endPoint y: 451, distance: 51.9
drag, startPoint x: 734, startPoint y: 449, endPoint x: 706, endPoint y: 447, distance: 27.9
drag, startPoint x: 659, startPoint y: 447, endPoint x: 681, endPoint y: 451, distance: 22.2
drag, startPoint x: 682, startPoint y: 449, endPoint x: 670, endPoint y: 447, distance: 12.5
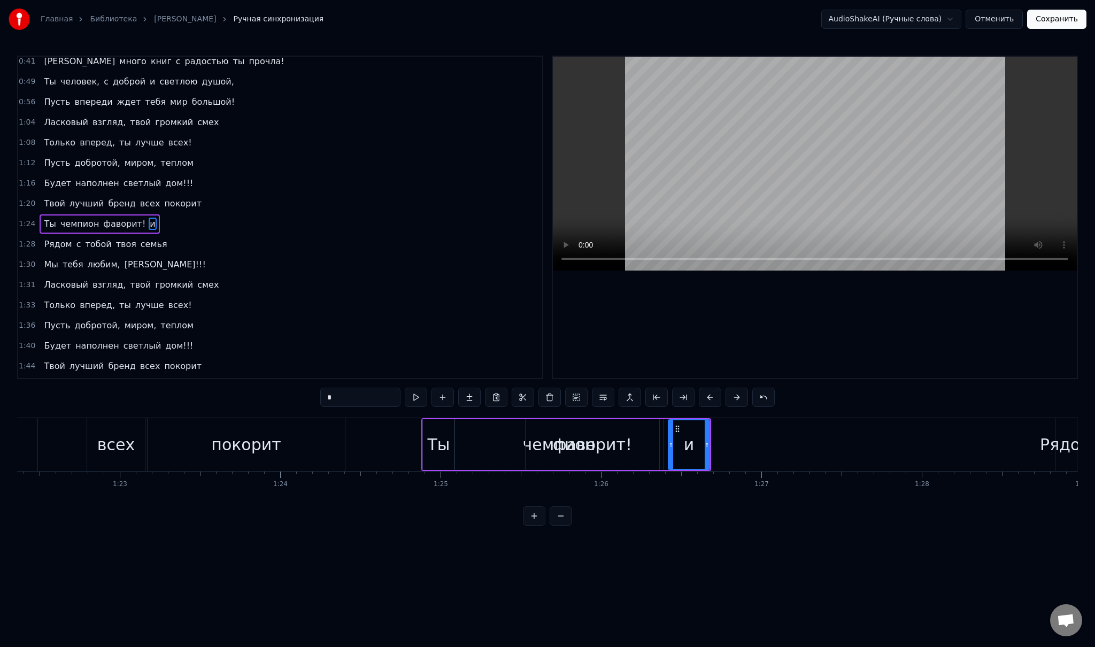
type input "********"
drag, startPoint x: 528, startPoint y: 445, endPoint x: 629, endPoint y: 443, distance: 101.1
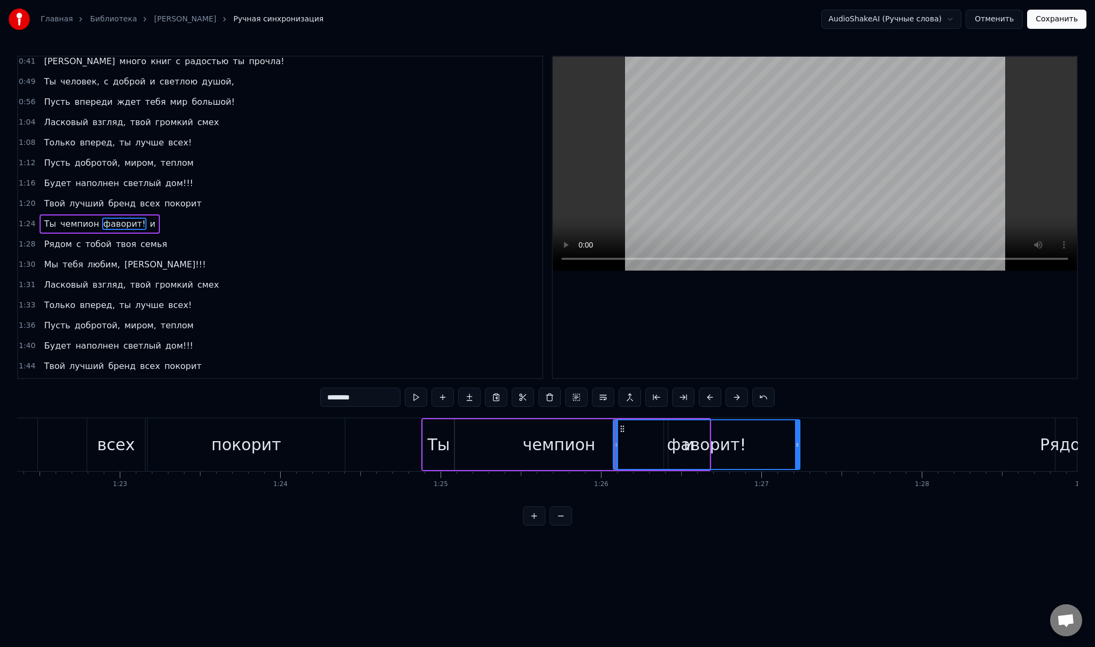
drag, startPoint x: 655, startPoint y: 443, endPoint x: 797, endPoint y: 446, distance: 141.7
drag, startPoint x: 616, startPoint y: 441, endPoint x: 717, endPoint y: 440, distance: 101.6
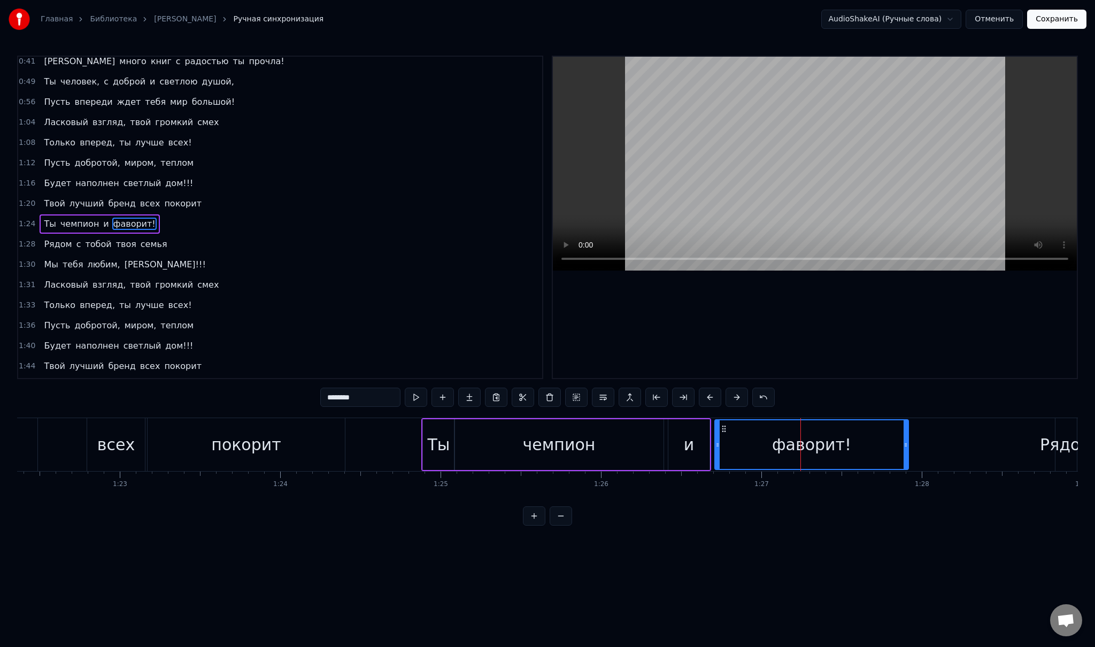
drag, startPoint x: 797, startPoint y: 441, endPoint x: 904, endPoint y: 444, distance: 107.5
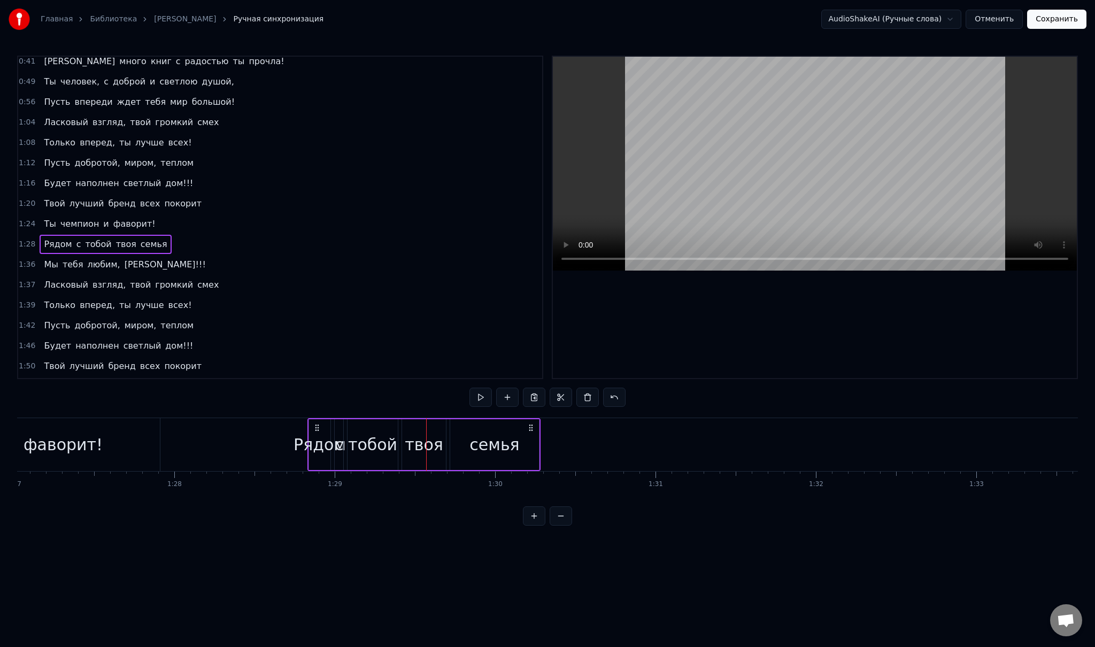
scroll to position [45, 0]
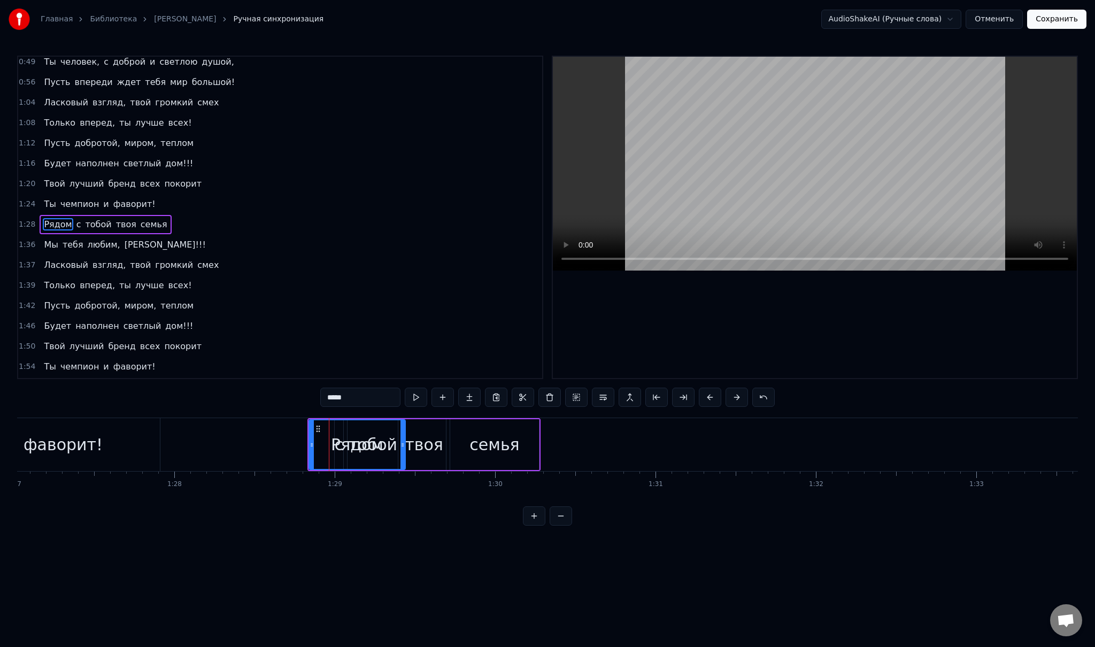
drag, startPoint x: 329, startPoint y: 443, endPoint x: 404, endPoint y: 448, distance: 75.0
drag, startPoint x: 341, startPoint y: 445, endPoint x: 418, endPoint y: 453, distance: 78.0
drag, startPoint x: 336, startPoint y: 446, endPoint x: 396, endPoint y: 452, distance: 60.2
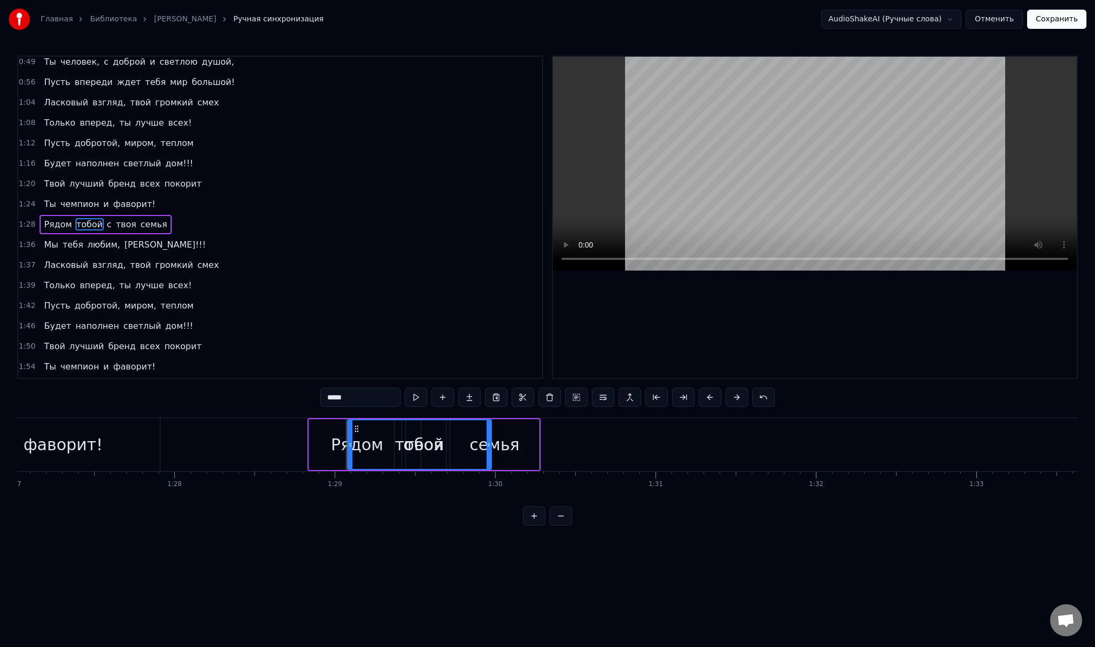
drag, startPoint x: 395, startPoint y: 443, endPoint x: 490, endPoint y: 453, distance: 95.7
drag, startPoint x: 349, startPoint y: 445, endPoint x: 429, endPoint y: 451, distance: 79.9
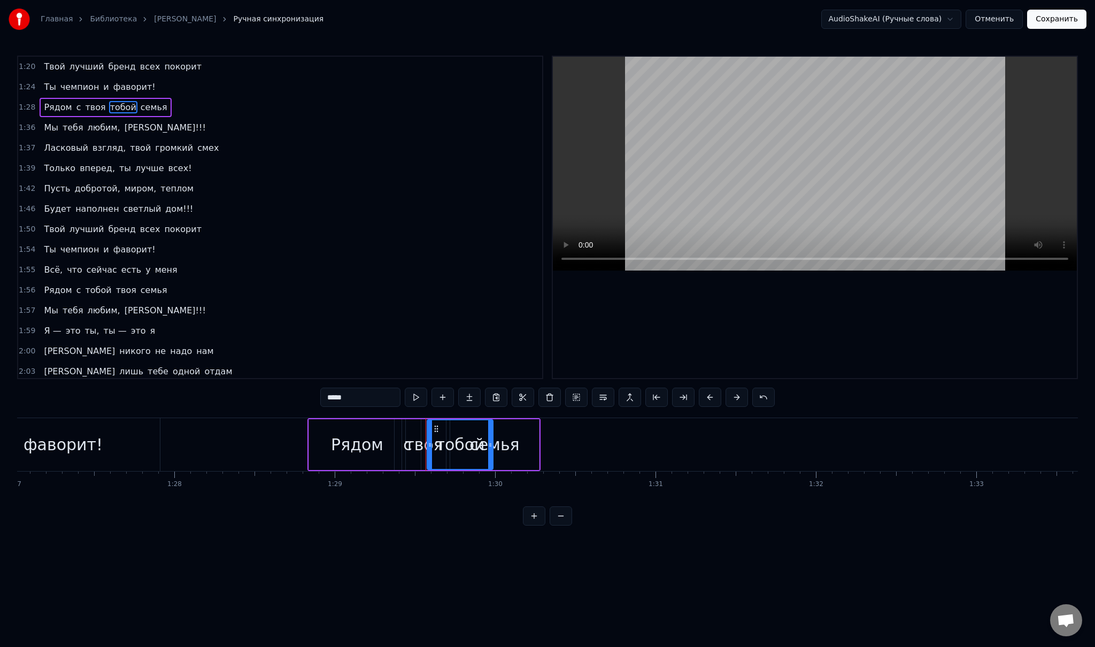
scroll to position [229, 0]
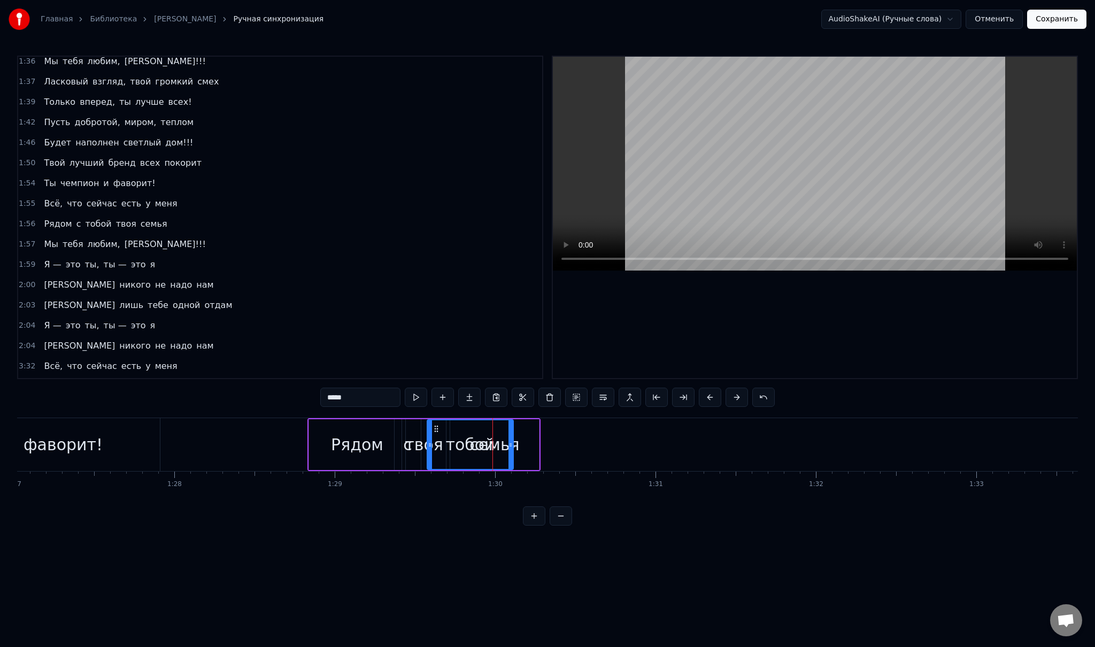
drag, startPoint x: 489, startPoint y: 445, endPoint x: 514, endPoint y: 447, distance: 25.8
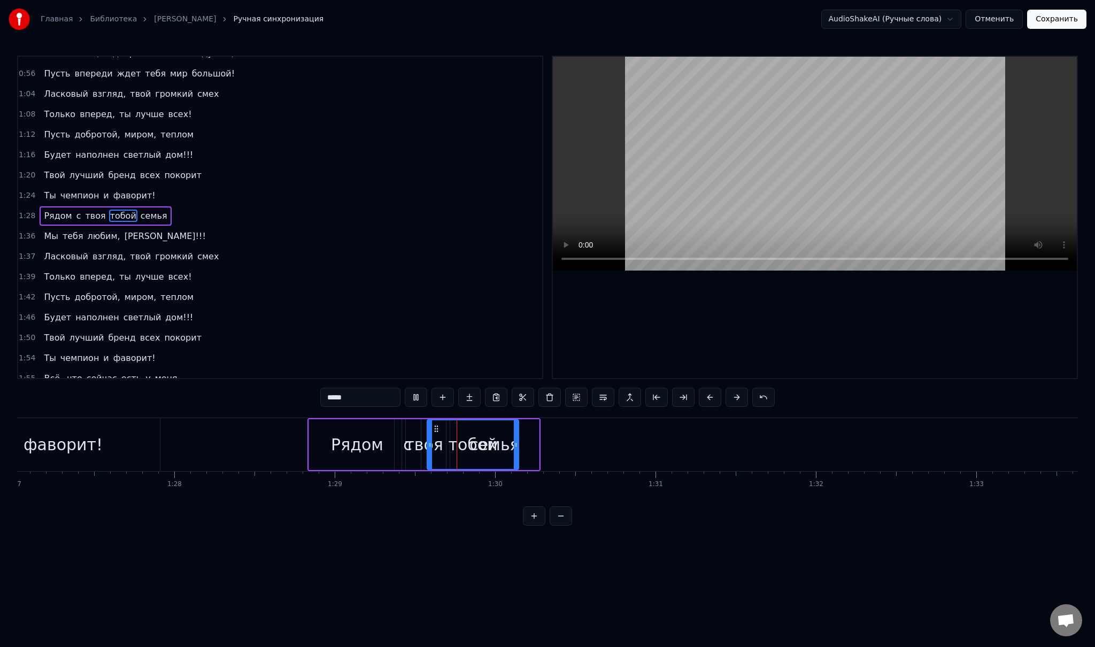
scroll to position [45, 0]
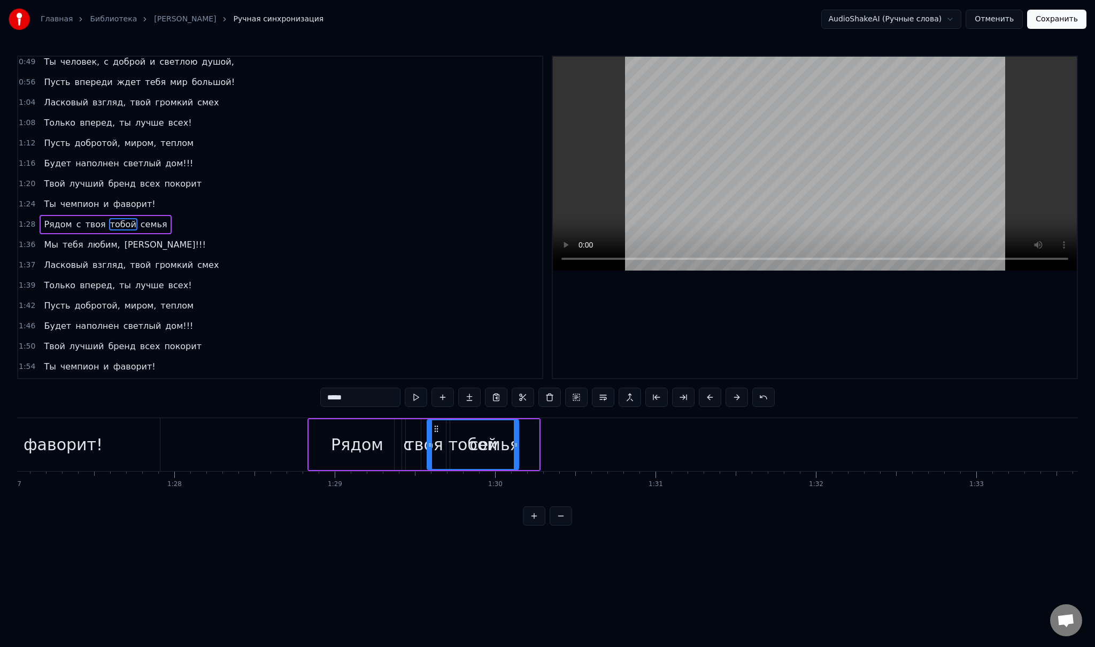
drag, startPoint x: 514, startPoint y: 447, endPoint x: 550, endPoint y: 451, distance: 35.5
drag, startPoint x: 550, startPoint y: 451, endPoint x: 582, endPoint y: 454, distance: 32.2
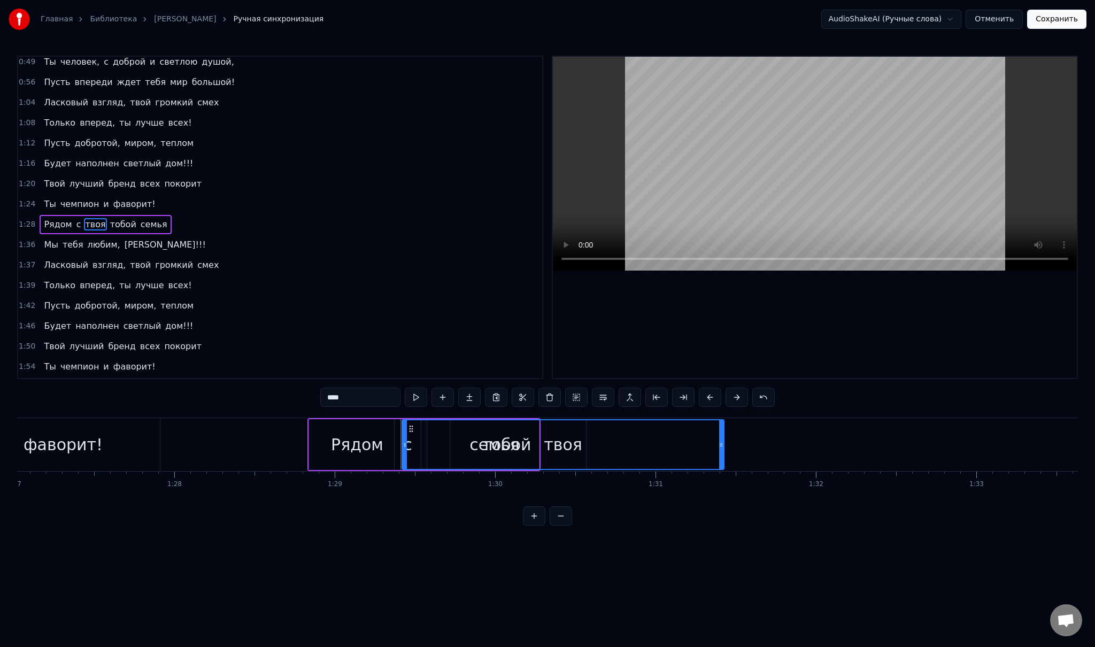
drag, startPoint x: 442, startPoint y: 439, endPoint x: 699, endPoint y: 447, distance: 257.3
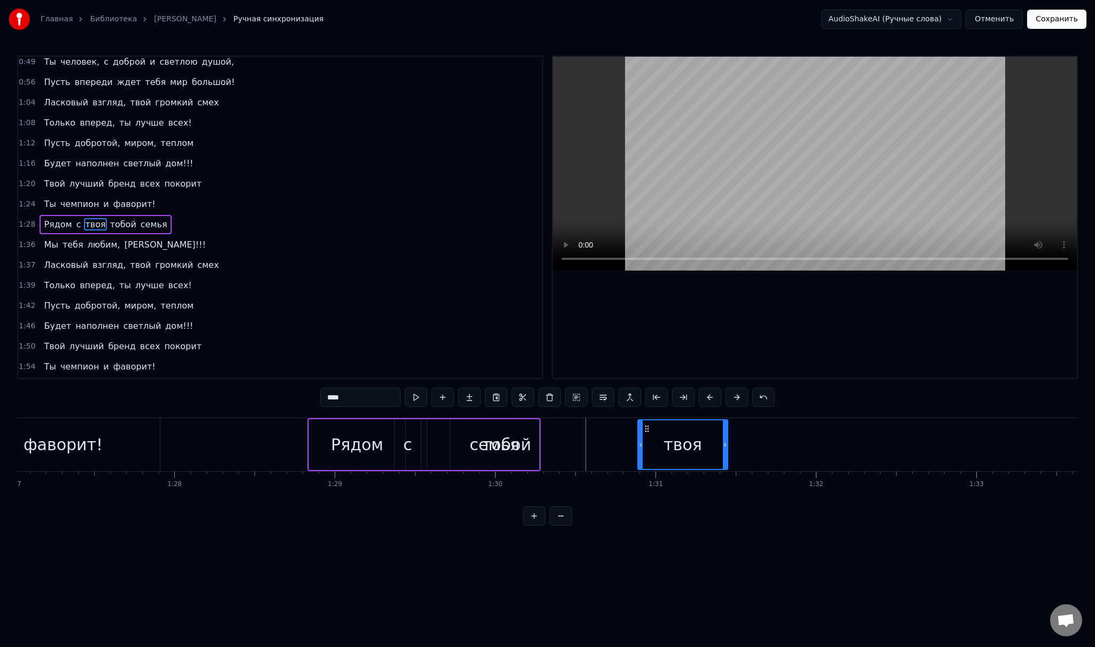
drag, startPoint x: 404, startPoint y: 437, endPoint x: 639, endPoint y: 446, distance: 235.9
type input "*****"
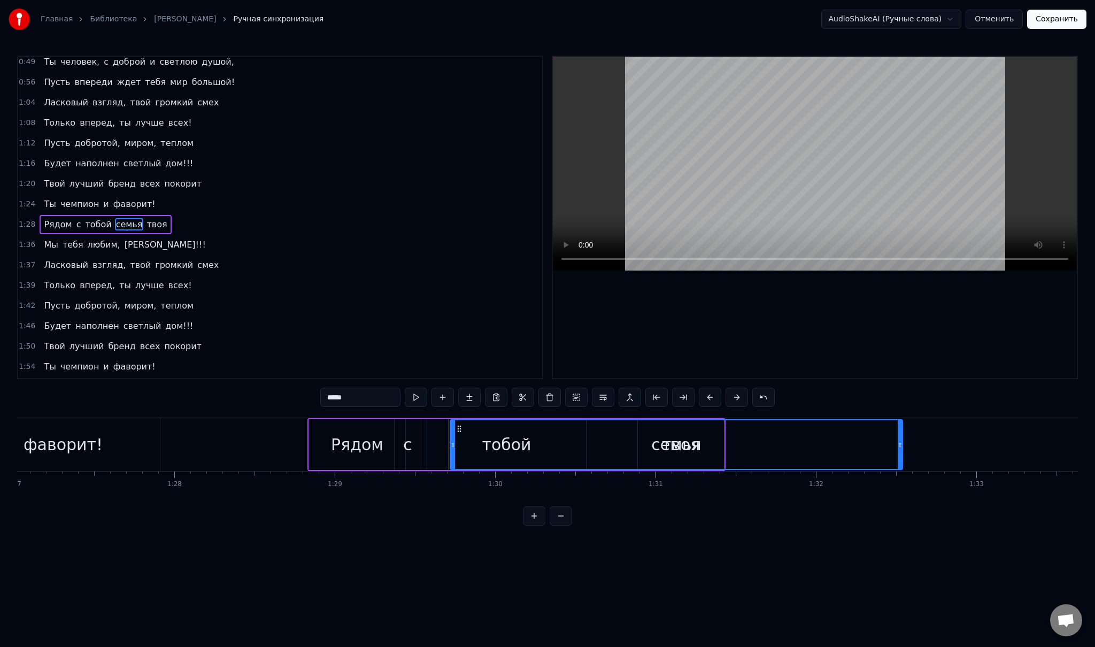
drag, startPoint x: 537, startPoint y: 447, endPoint x: 900, endPoint y: 455, distance: 363.6
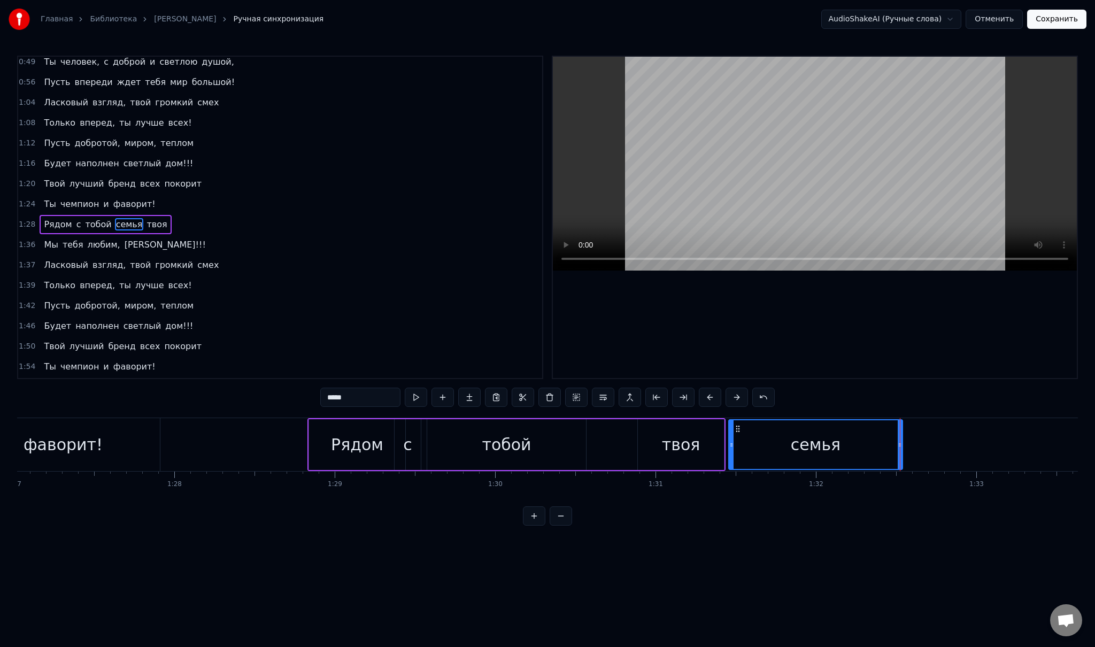
drag, startPoint x: 451, startPoint y: 441, endPoint x: 730, endPoint y: 467, distance: 279.8
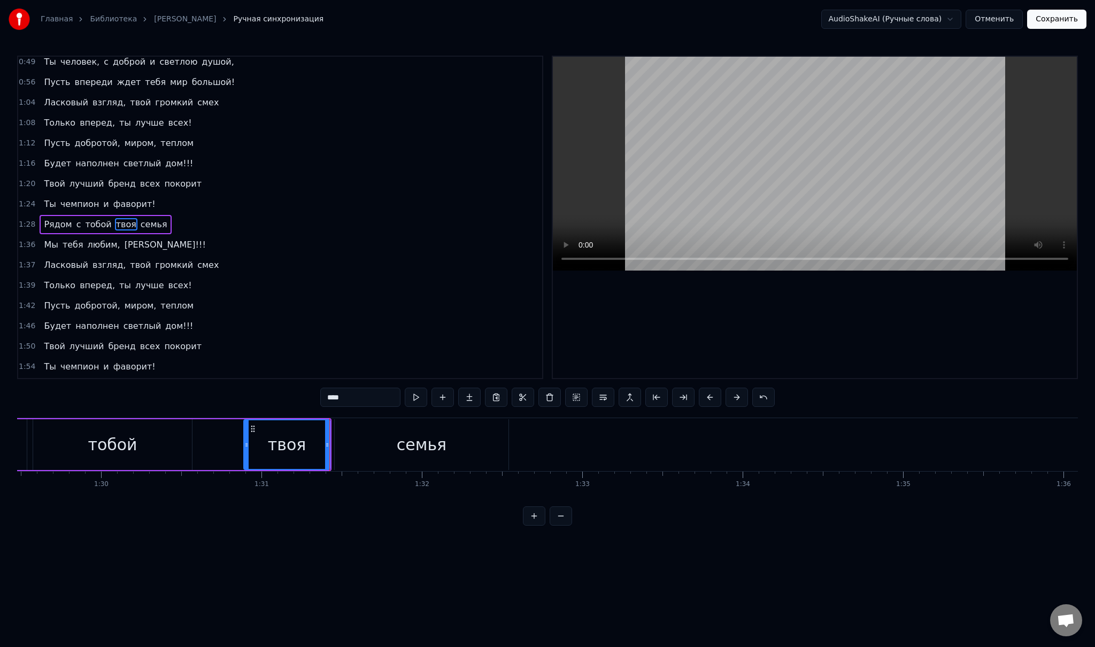
scroll to position [0, 14416]
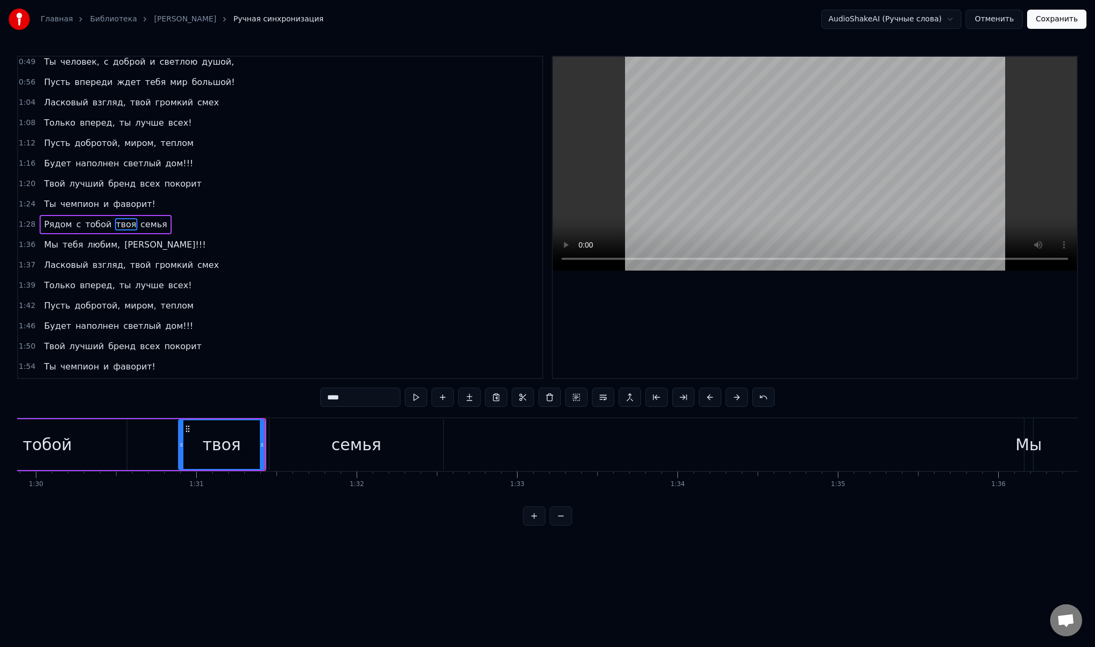
type input "*****"
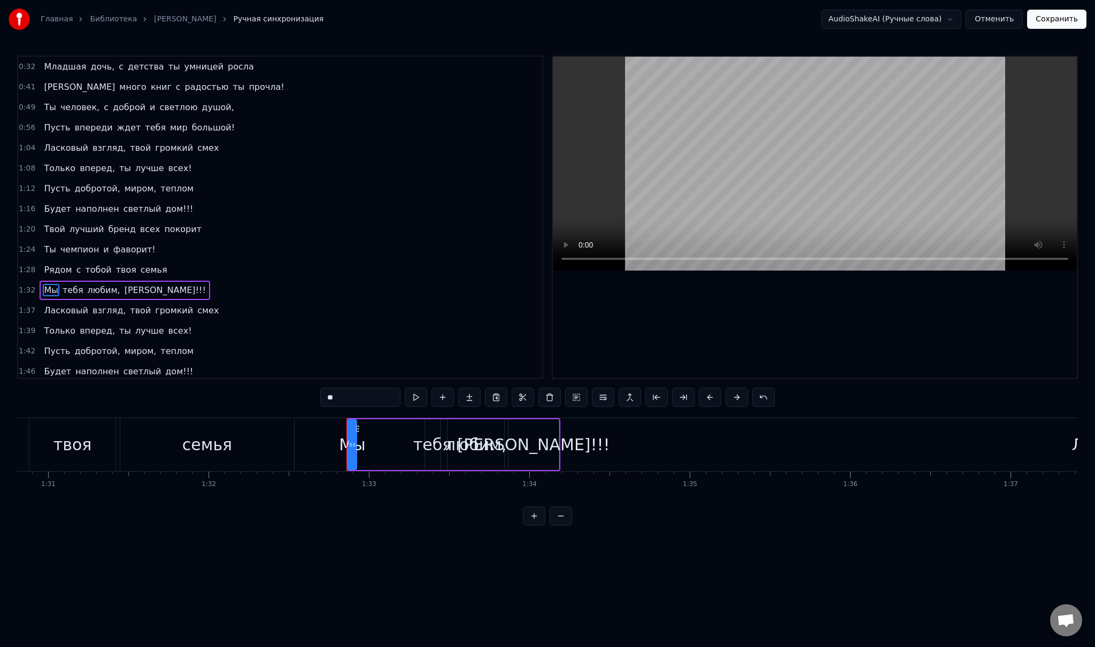
scroll to position [65, 0]
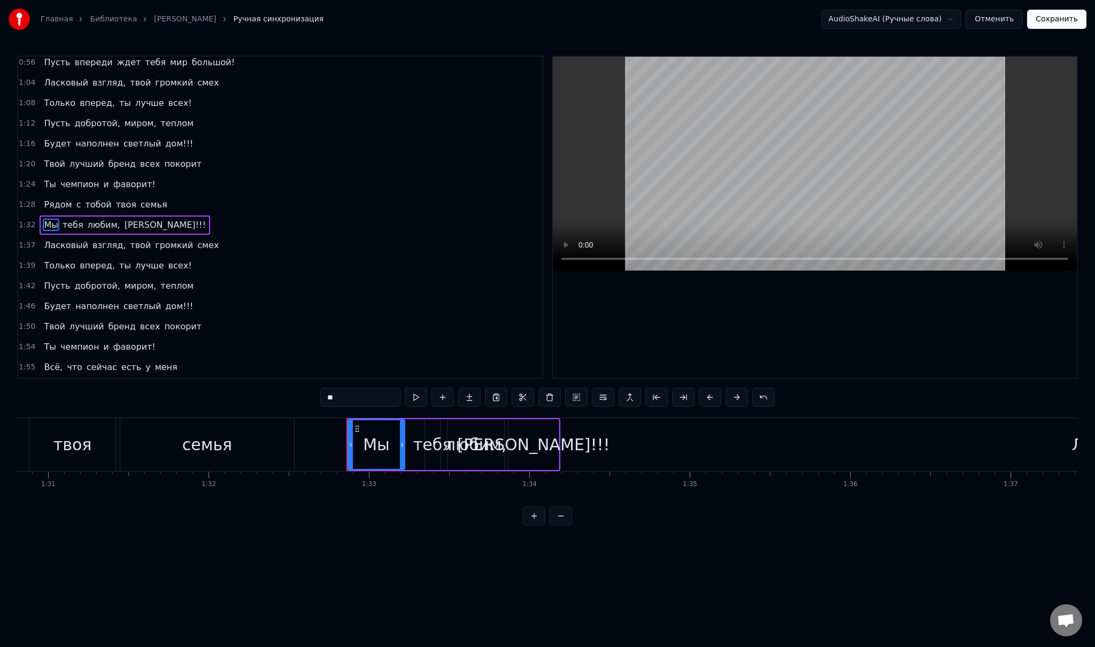
drag, startPoint x: 353, startPoint y: 439, endPoint x: 401, endPoint y: 444, distance: 48.4
drag, startPoint x: 400, startPoint y: 447, endPoint x: 392, endPoint y: 446, distance: 8.6
drag, startPoint x: 426, startPoint y: 445, endPoint x: 394, endPoint y: 446, distance: 31.6
type input "******"
drag, startPoint x: 438, startPoint y: 438, endPoint x: 479, endPoint y: 439, distance: 40.6
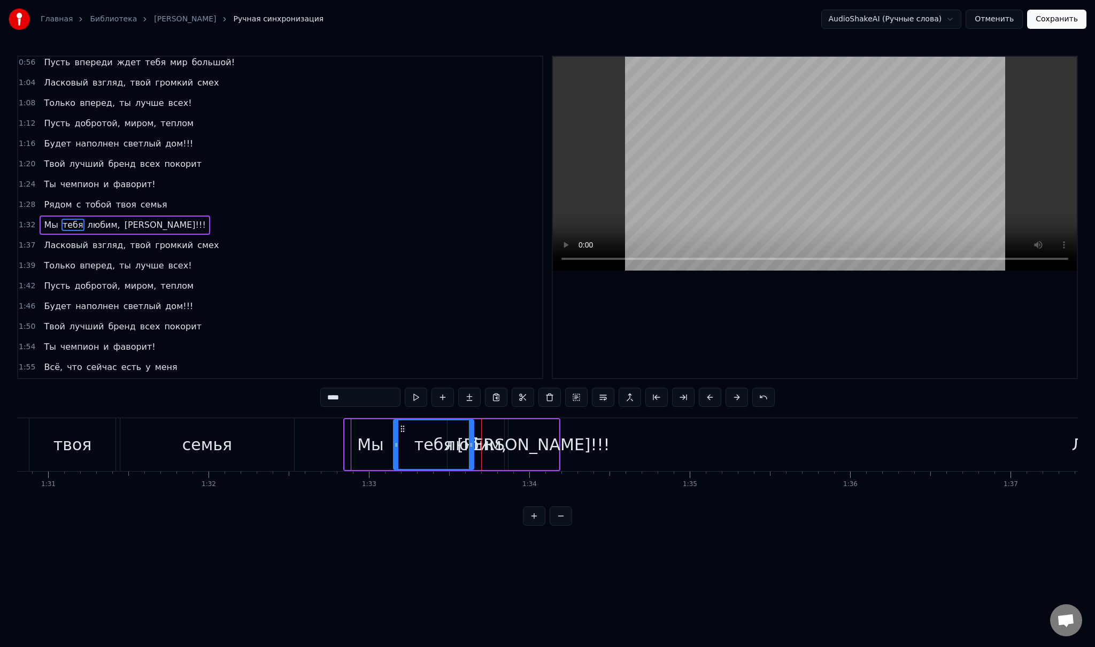
drag, startPoint x: 477, startPoint y: 439, endPoint x: 463, endPoint y: 437, distance: 14.0
drag, startPoint x: 461, startPoint y: 437, endPoint x: 455, endPoint y: 436, distance: 5.9
drag, startPoint x: 449, startPoint y: 442, endPoint x: 465, endPoint y: 442, distance: 15.5
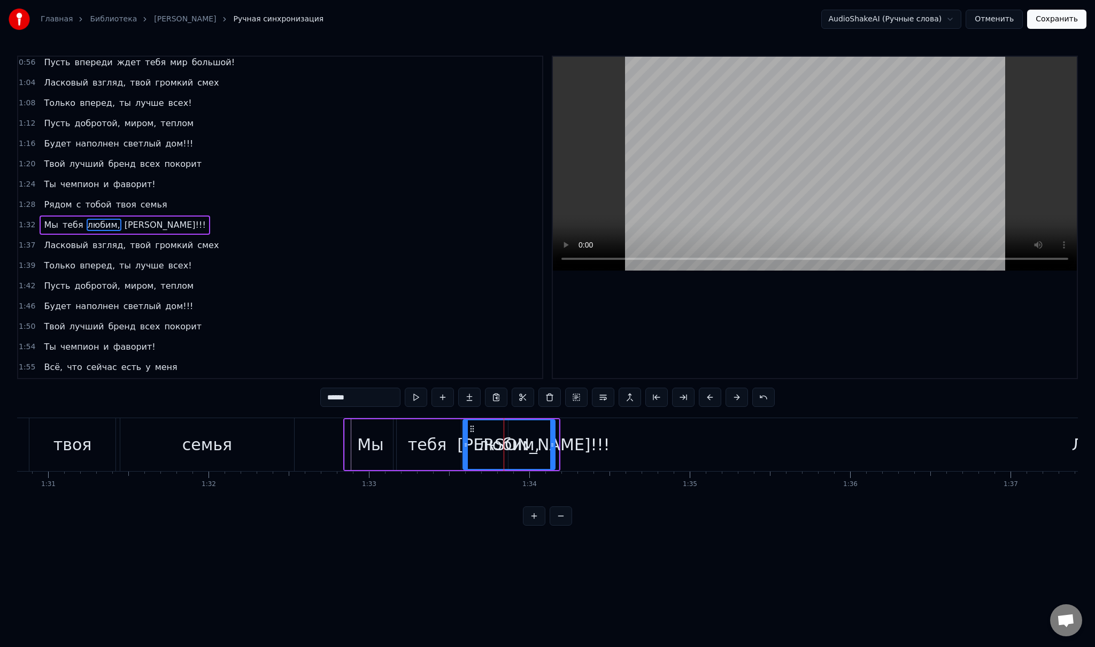
drag, startPoint x: 501, startPoint y: 435, endPoint x: 565, endPoint y: 437, distance: 64.2
drag, startPoint x: 565, startPoint y: 437, endPoint x: 597, endPoint y: 439, distance: 32.7
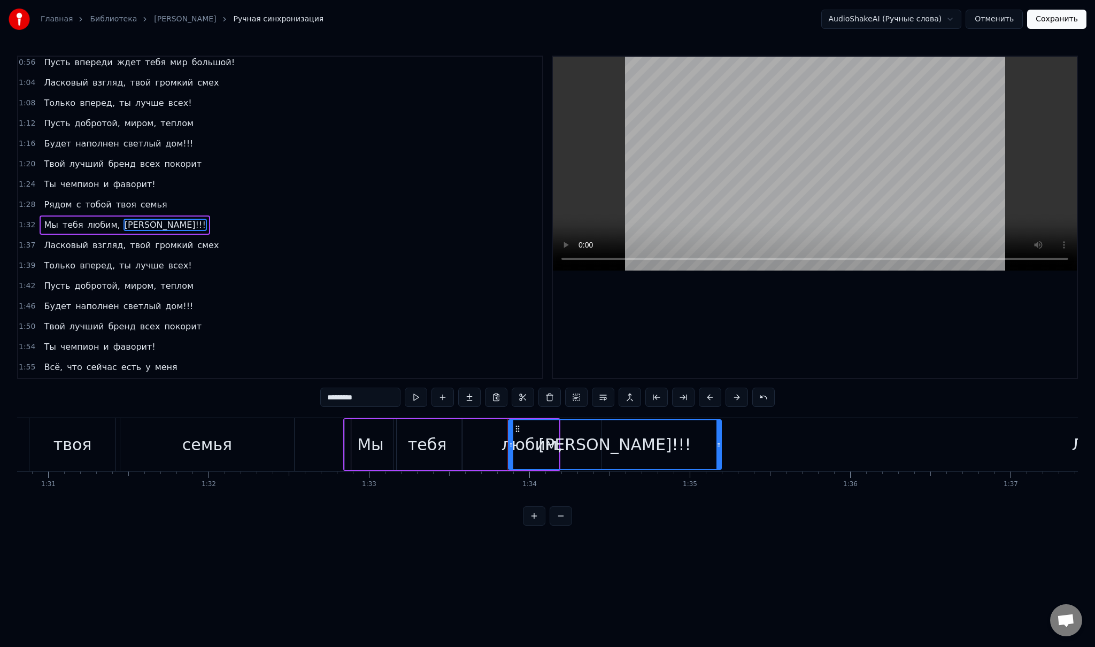
drag, startPoint x: 556, startPoint y: 443, endPoint x: 715, endPoint y: 460, distance: 159.7
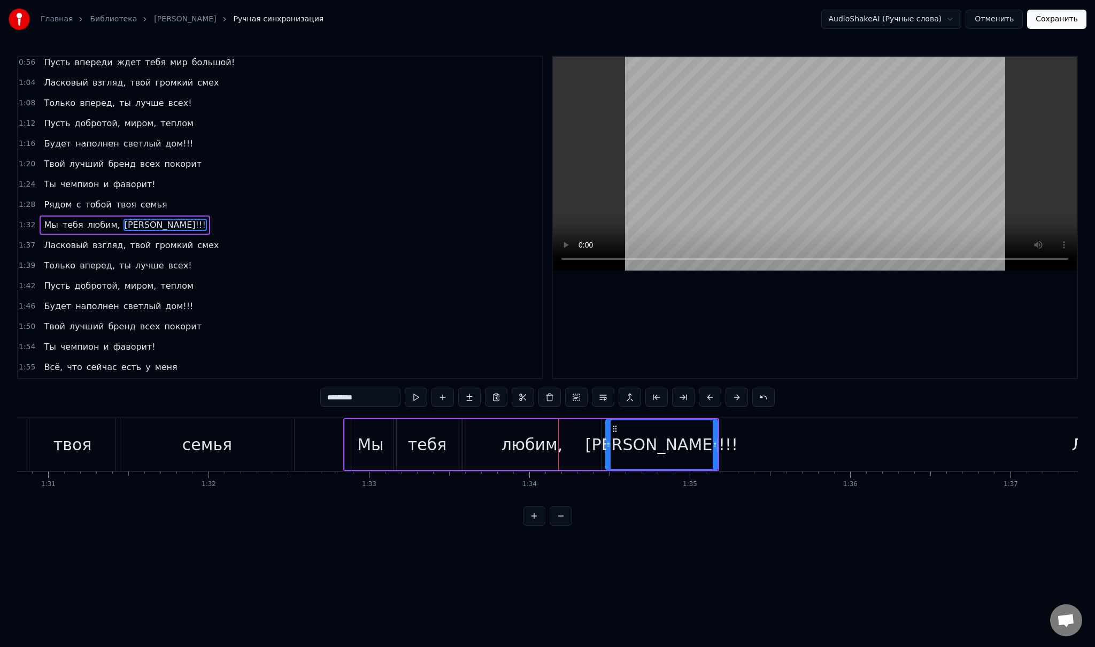
drag, startPoint x: 509, startPoint y: 441, endPoint x: 607, endPoint y: 454, distance: 98.8
drag, startPoint x: 607, startPoint y: 446, endPoint x: 594, endPoint y: 446, distance: 12.3
drag, startPoint x: 596, startPoint y: 445, endPoint x: 615, endPoint y: 446, distance: 18.7
drag, startPoint x: 609, startPoint y: 446, endPoint x: 624, endPoint y: 448, distance: 15.1
drag, startPoint x: 714, startPoint y: 445, endPoint x: 761, endPoint y: 445, distance: 47.0
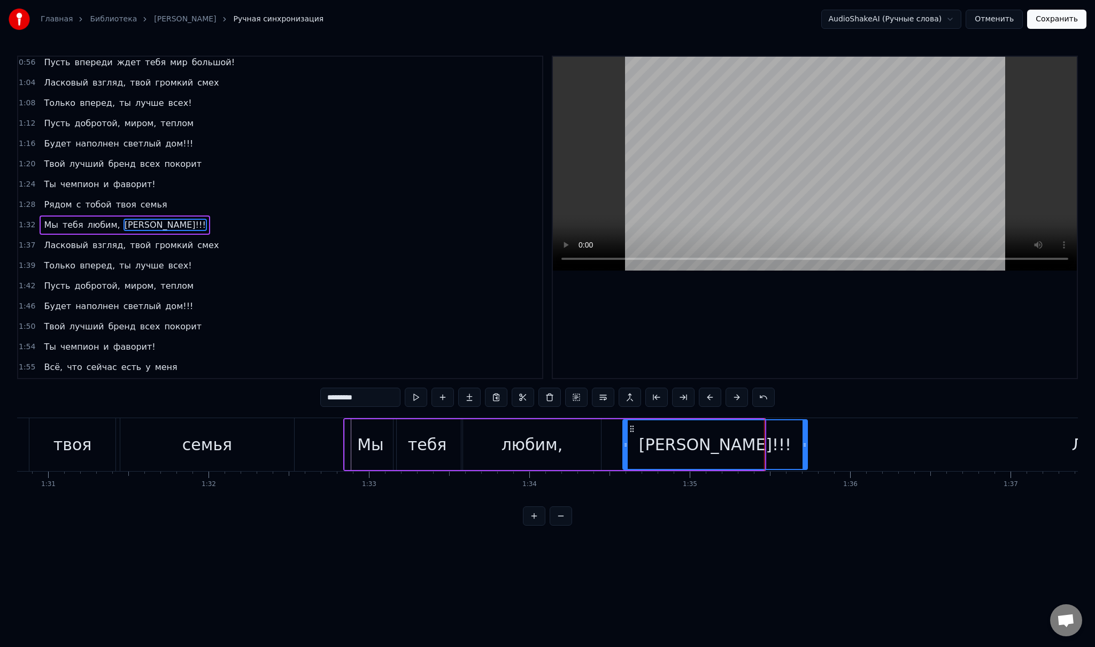
drag, startPoint x: 761, startPoint y: 445, endPoint x: 816, endPoint y: 451, distance: 55.4
drag, startPoint x: 816, startPoint y: 449, endPoint x: 899, endPoint y: 450, distance: 82.9
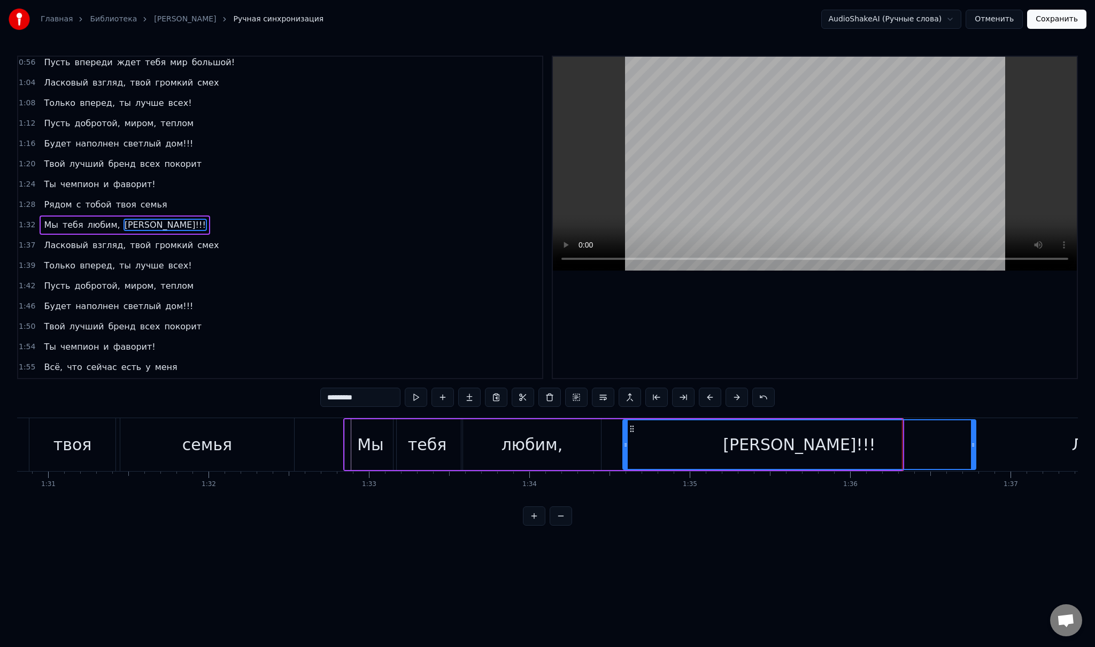
drag, startPoint x: 900, startPoint y: 444, endPoint x: 975, endPoint y: 454, distance: 75.5
drag, startPoint x: 975, startPoint y: 449, endPoint x: 1022, endPoint y: 451, distance: 47.1
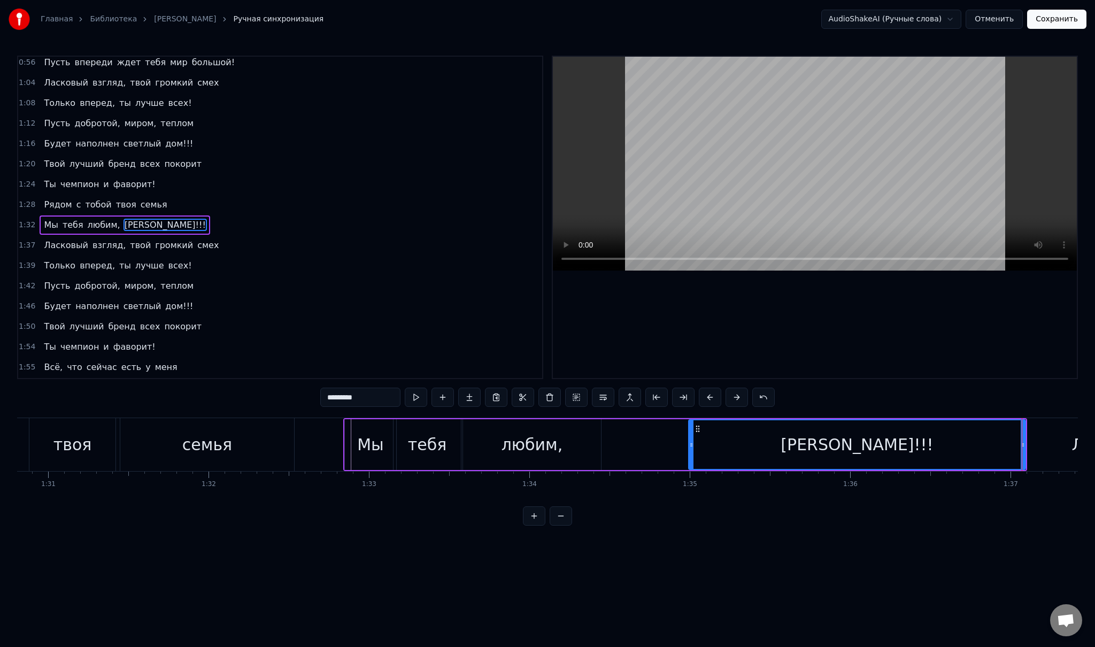
drag, startPoint x: 623, startPoint y: 444, endPoint x: 706, endPoint y: 445, distance: 83.4
drag, startPoint x: 708, startPoint y: 445, endPoint x: 646, endPoint y: 441, distance: 62.1
drag, startPoint x: 646, startPoint y: 441, endPoint x: 658, endPoint y: 443, distance: 11.9
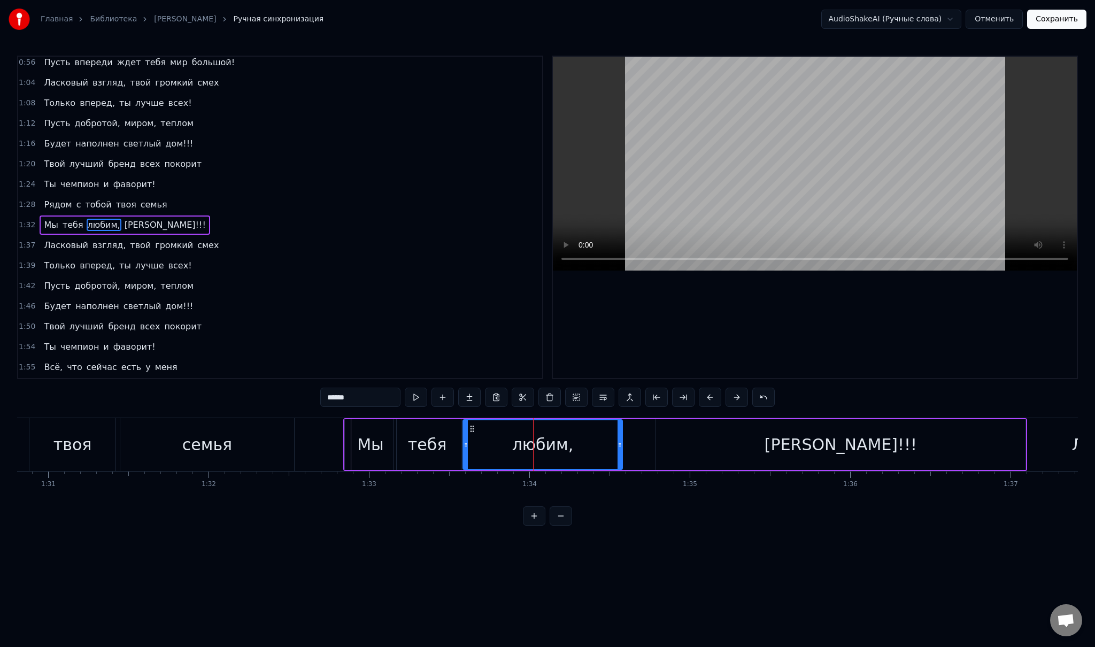
drag, startPoint x: 599, startPoint y: 445, endPoint x: 653, endPoint y: 442, distance: 54.6
type input "*********"
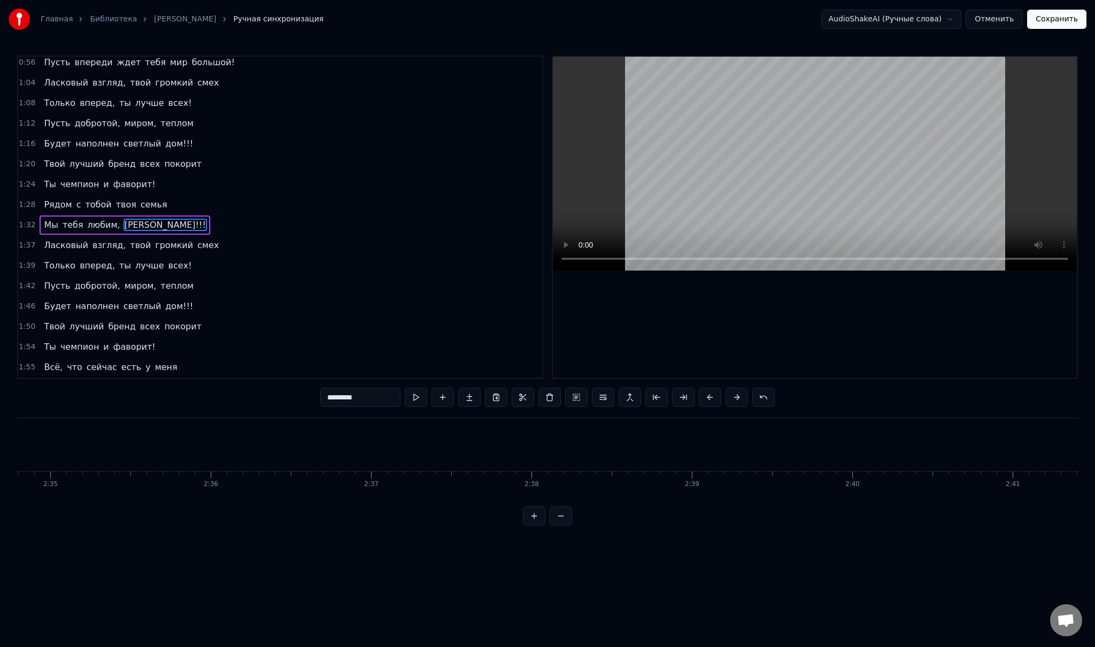
scroll to position [0, 24727]
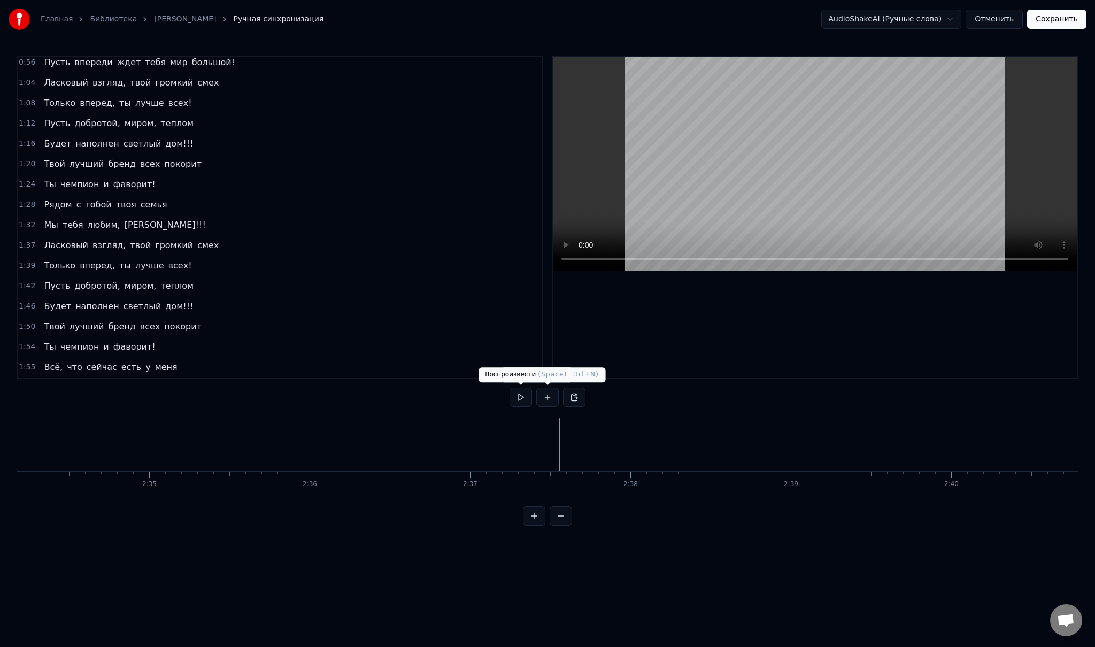
click at [528, 396] on button at bounding box center [520, 397] width 22 height 19
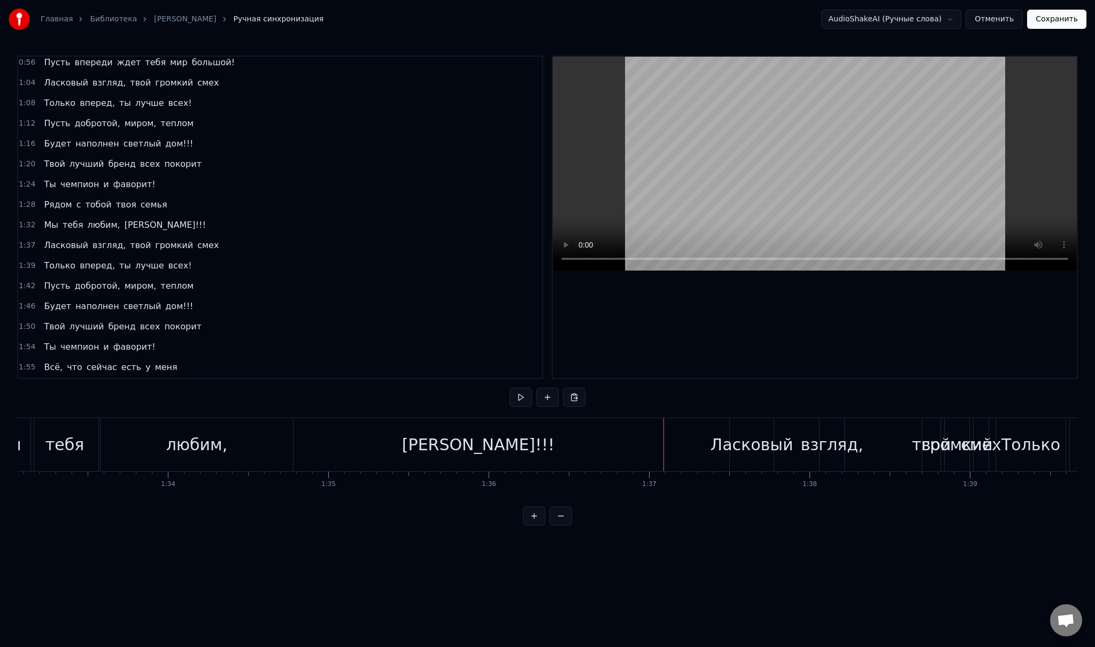
scroll to position [0, 14942]
click at [443, 429] on div "[PERSON_NAME]!!!" at bounding box center [461, 444] width 369 height 53
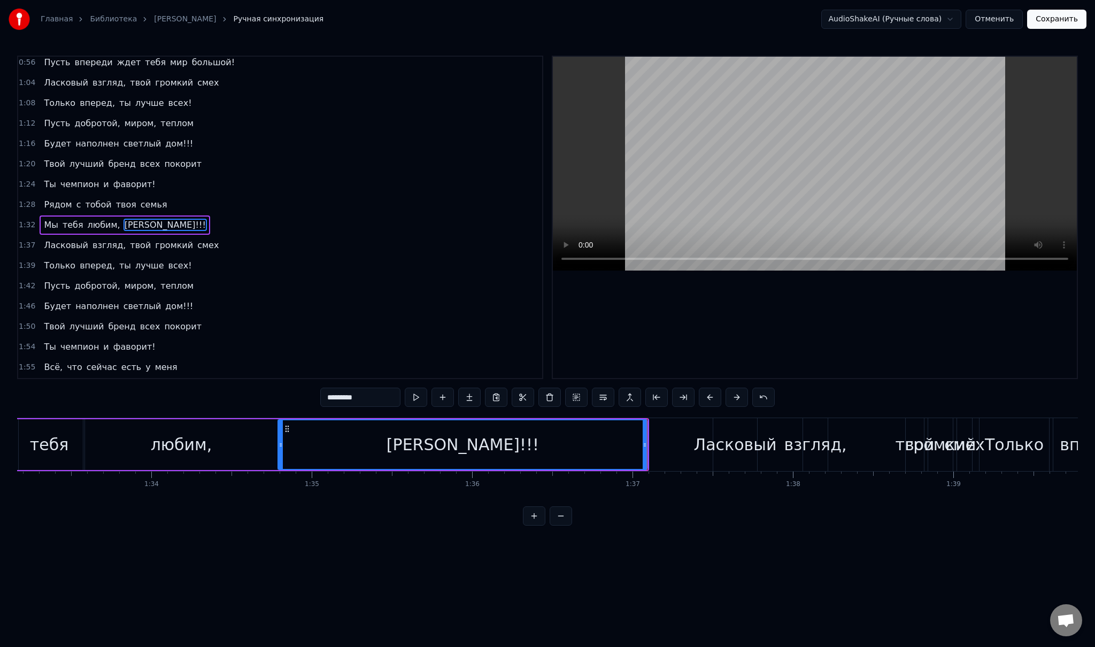
click at [1053, 21] on button "Сохранить" at bounding box center [1056, 19] width 59 height 19
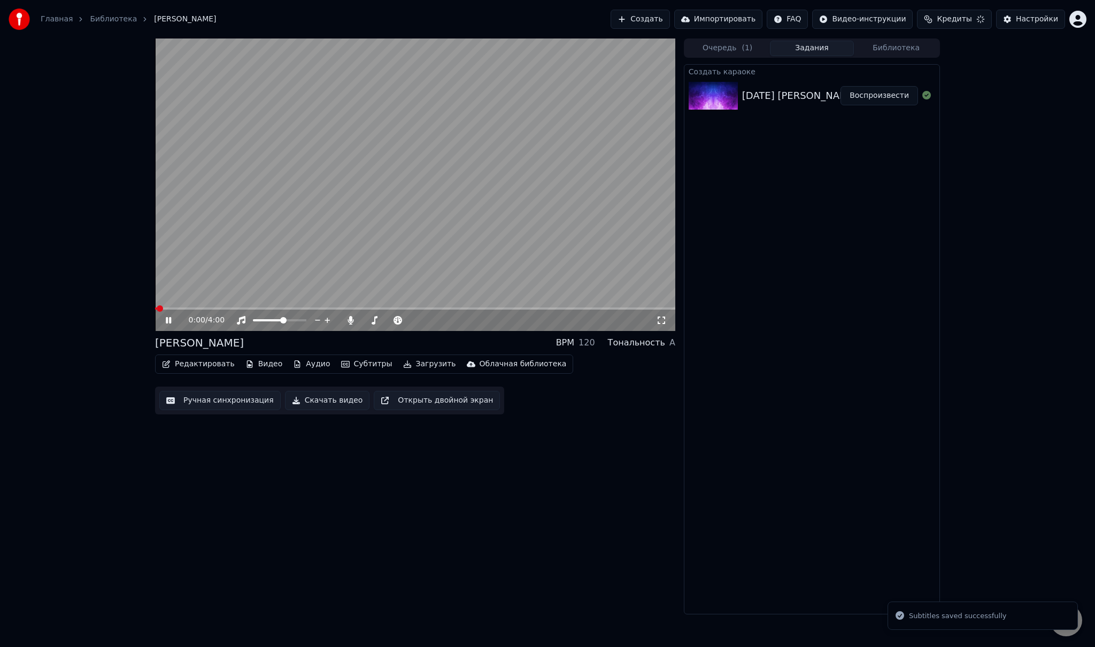
click at [443, 308] on span at bounding box center [415, 308] width 520 height 2
click at [428, 308] on span at bounding box center [300, 308] width 290 height 2
click at [412, 308] on span at bounding box center [284, 308] width 258 height 2
click at [367, 307] on span at bounding box center [287, 308] width 265 height 2
click at [316, 307] on video at bounding box center [415, 184] width 520 height 292
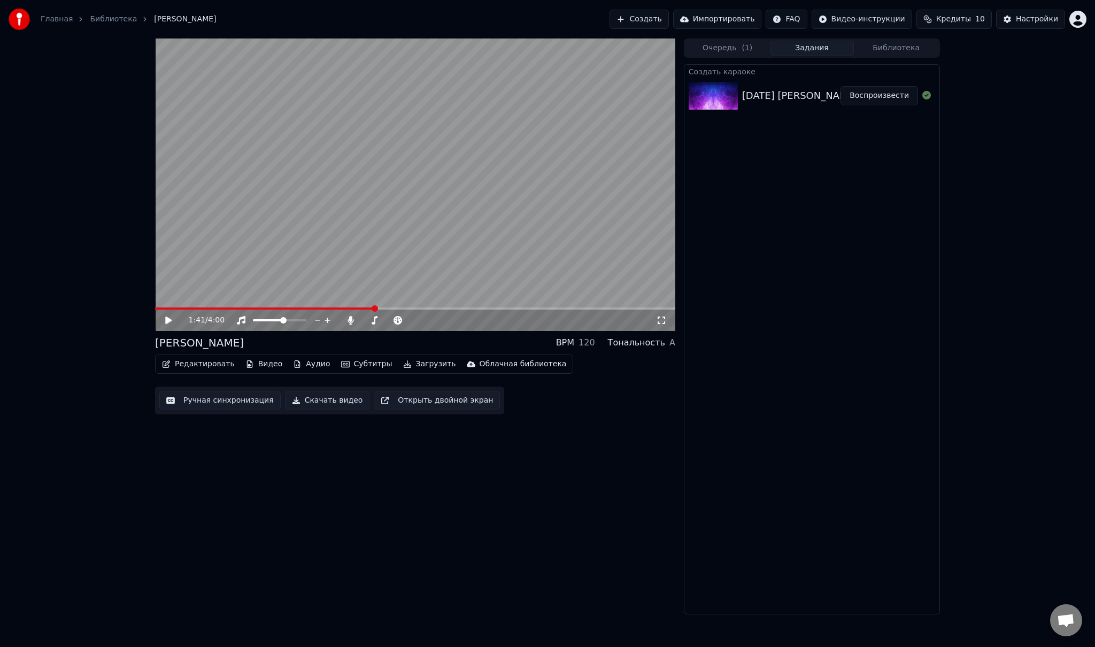
click at [316, 309] on span at bounding box center [264, 308] width 219 height 2
click at [305, 280] on video at bounding box center [415, 184] width 520 height 292
click at [221, 276] on video at bounding box center [415, 184] width 520 height 292
click at [328, 307] on video at bounding box center [415, 184] width 520 height 292
click at [339, 308] on span at bounding box center [415, 308] width 520 height 2
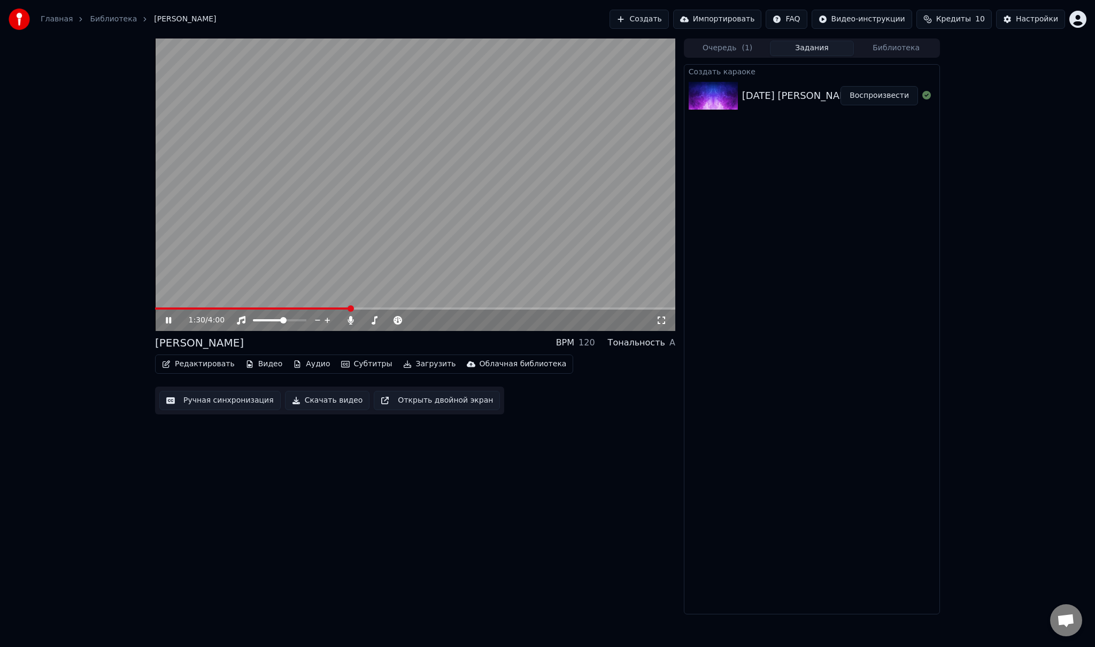
click at [349, 308] on span at bounding box center [415, 308] width 520 height 2
click at [359, 307] on span at bounding box center [415, 308] width 520 height 2
click at [171, 321] on icon at bounding box center [168, 320] width 5 height 6
click at [221, 402] on button "Ручная синхронизация" at bounding box center [219, 400] width 121 height 19
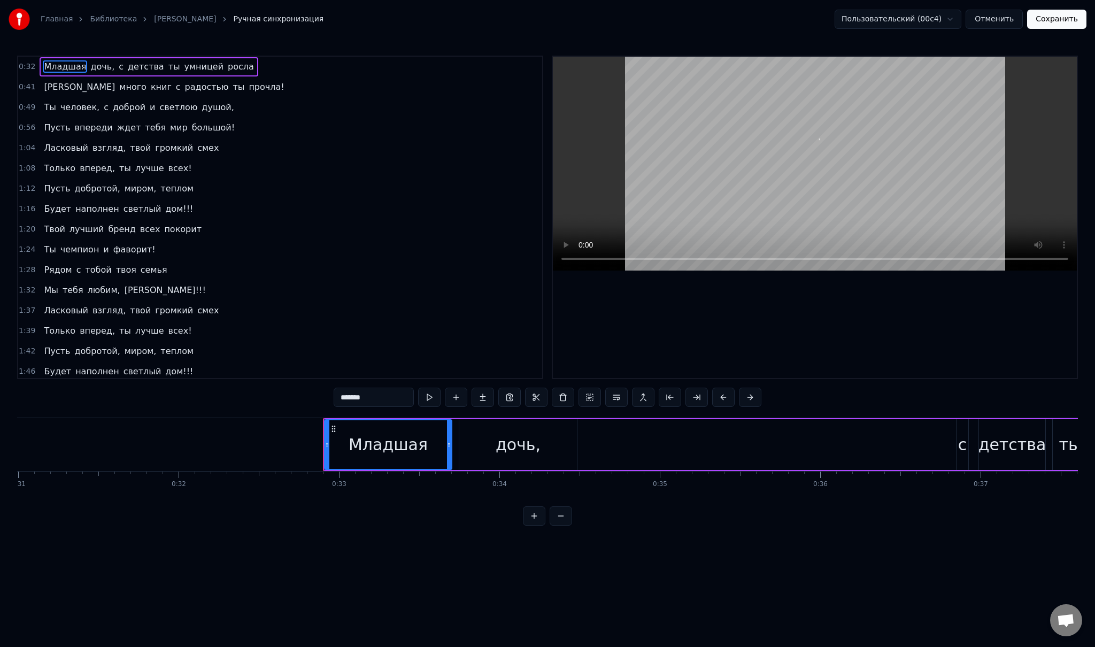
scroll to position [0, 5223]
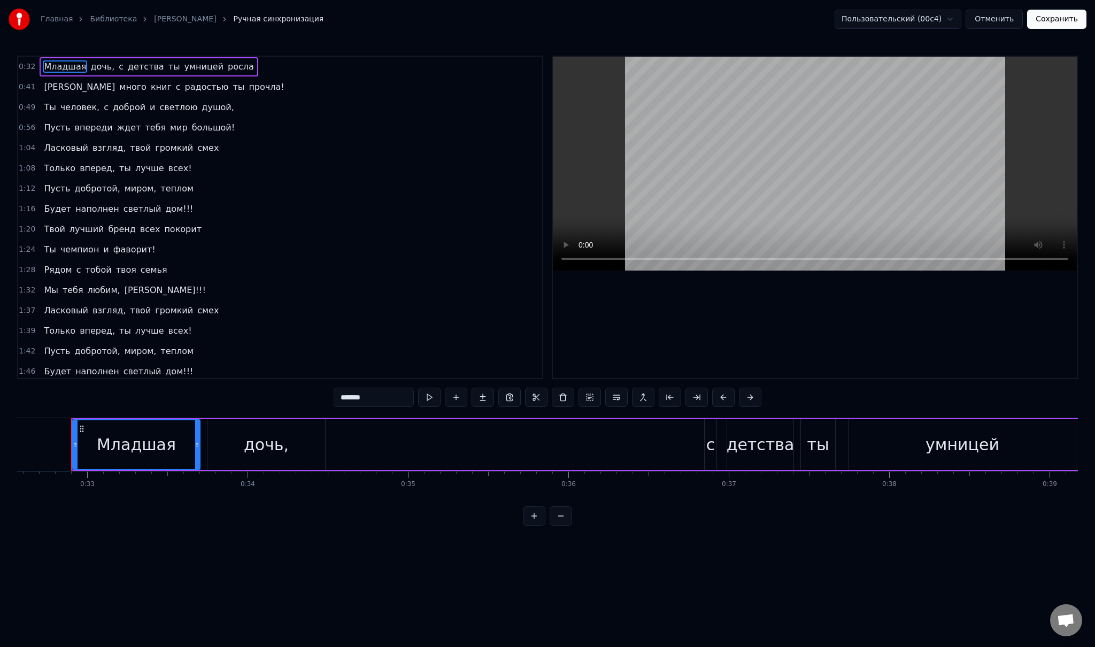
click at [97, 284] on span "любим," at bounding box center [104, 290] width 35 height 12
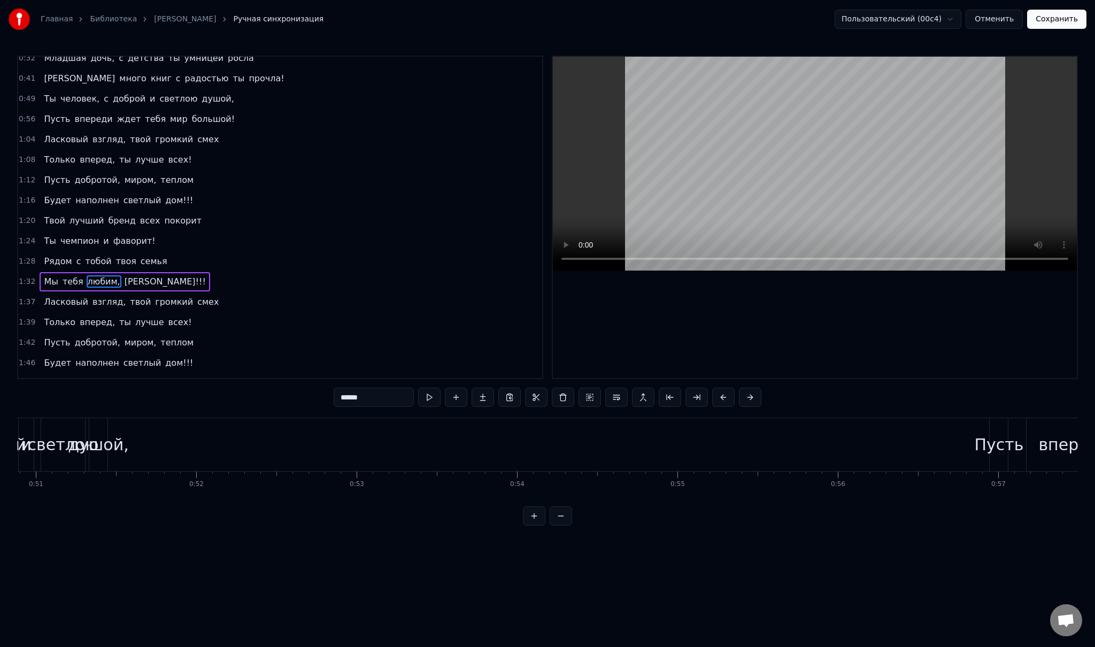
scroll to position [0, 12283]
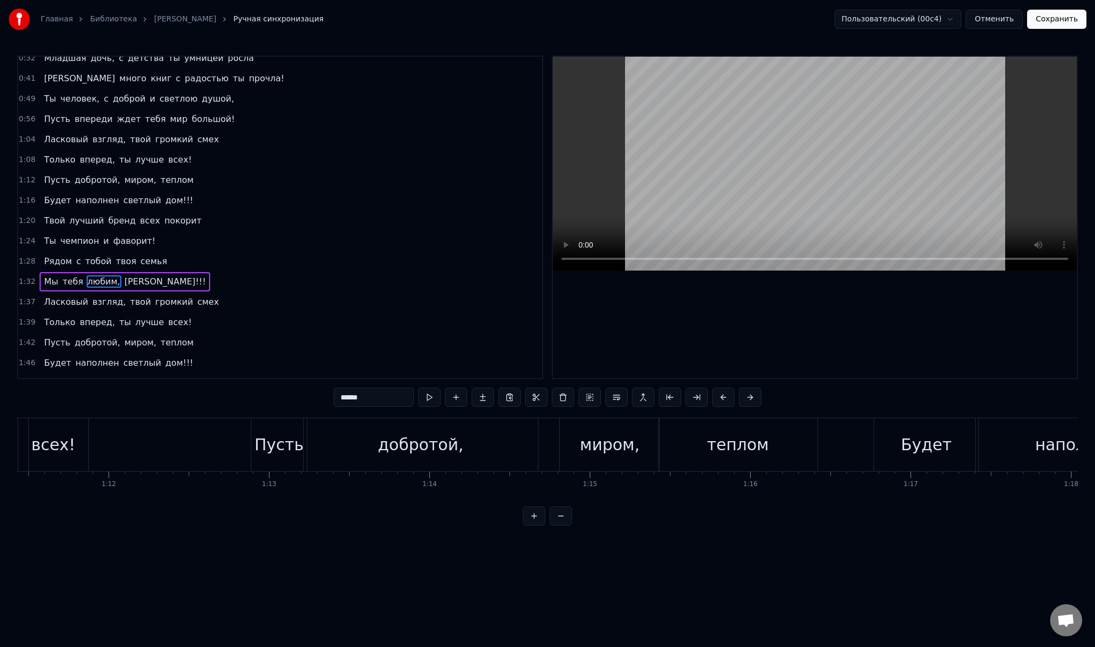
click at [135, 276] on span "[PERSON_NAME]!!!" at bounding box center [164, 281] width 83 height 12
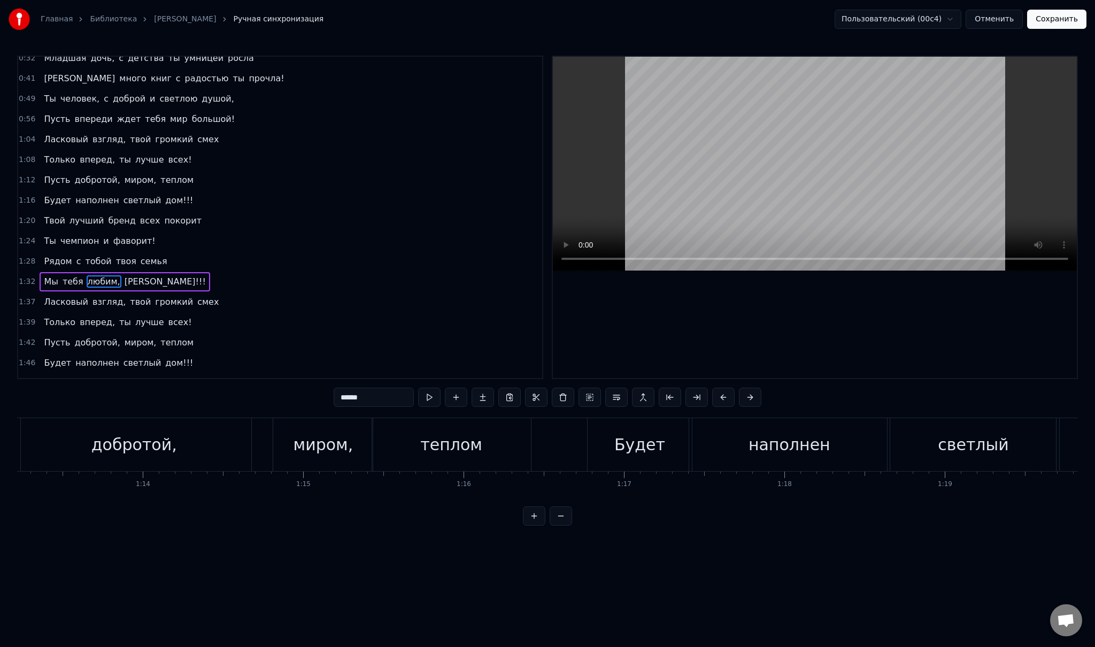
type input "*********"
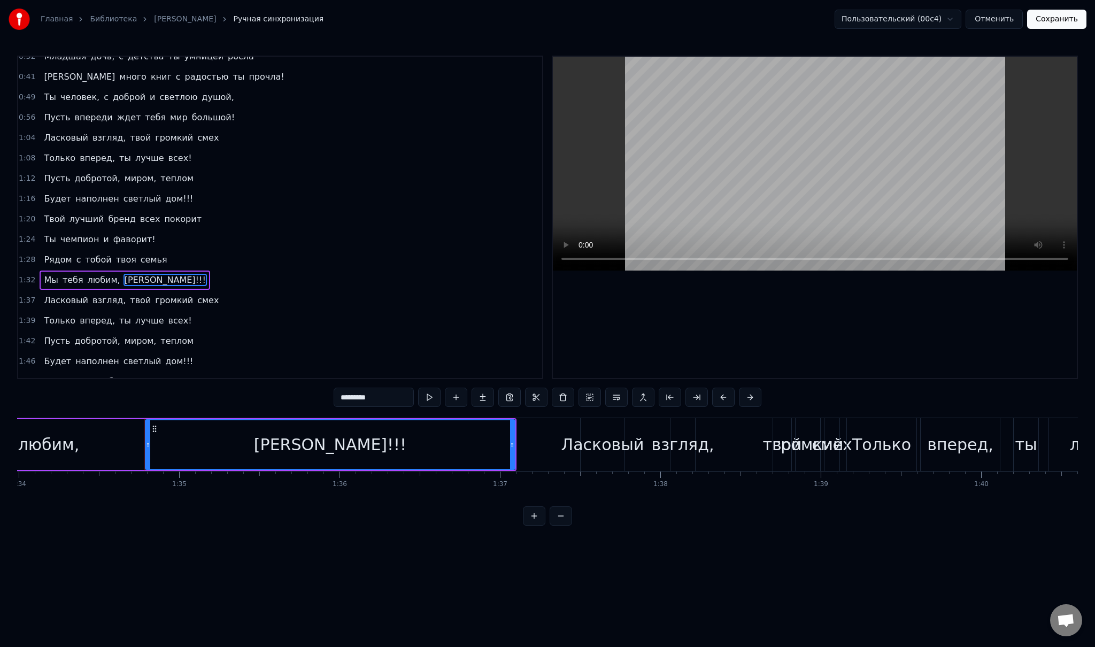
scroll to position [0, 15147]
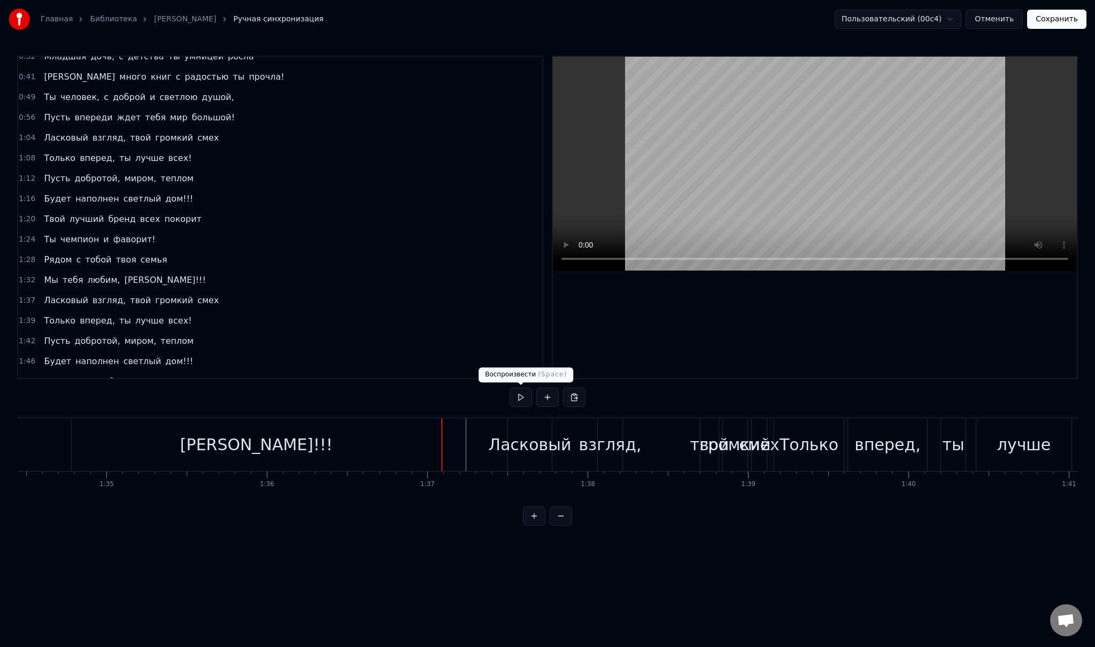
click at [521, 397] on button at bounding box center [520, 397] width 22 height 19
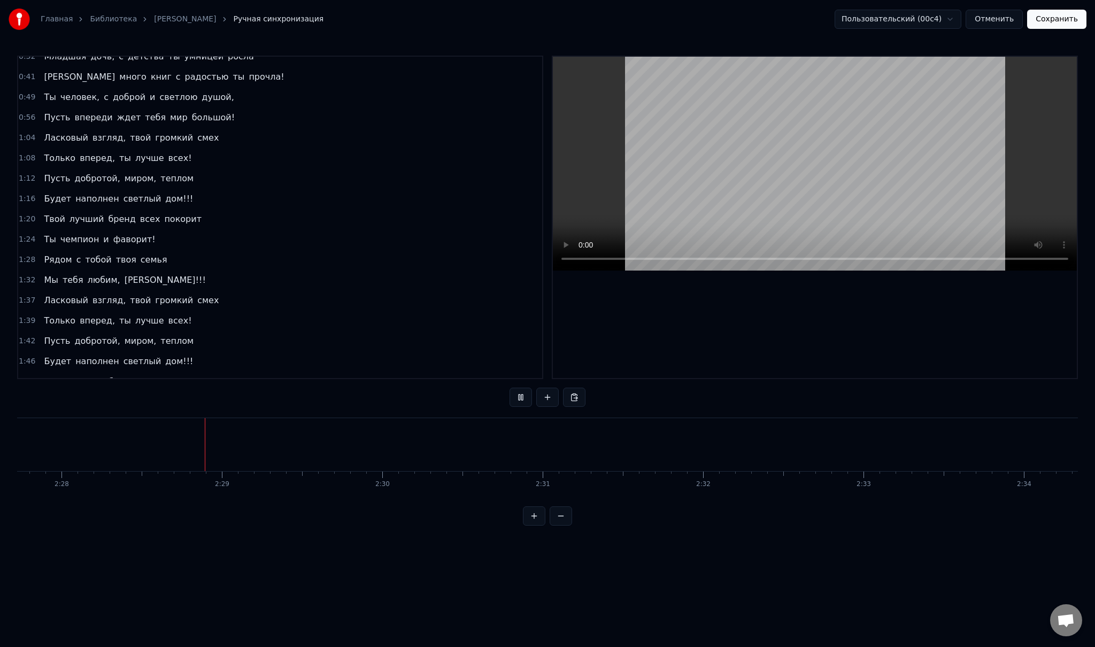
scroll to position [0, 23729]
click at [509, 388] on button at bounding box center [520, 397] width 22 height 19
click at [519, 401] on button at bounding box center [520, 397] width 22 height 19
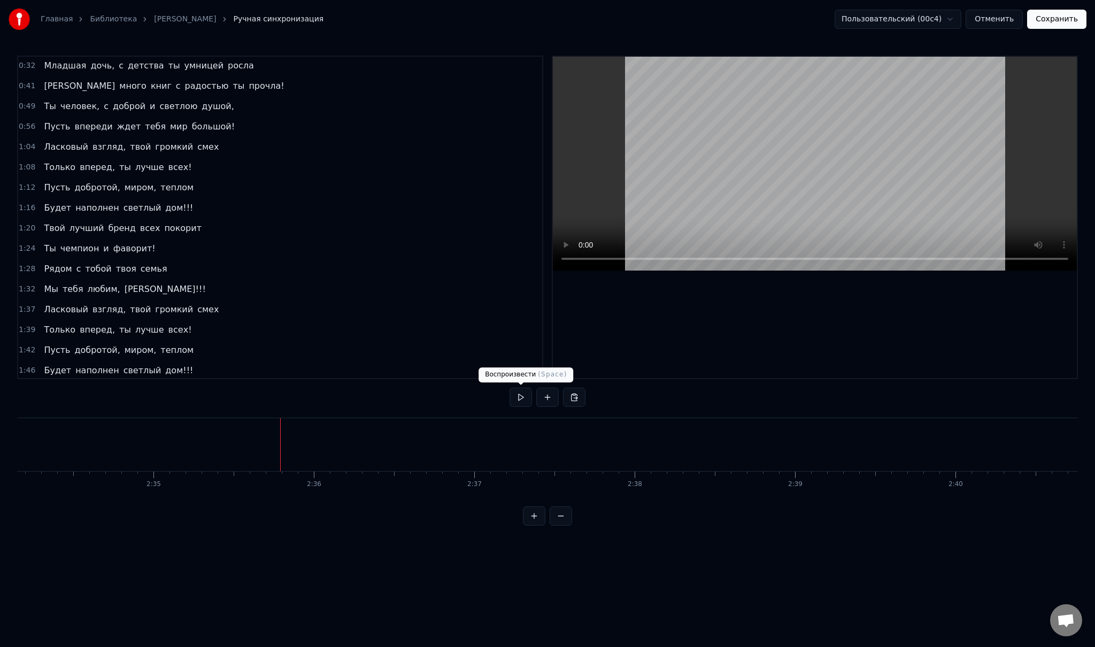
scroll to position [0, 0]
click at [52, 188] on span "Пусть" at bounding box center [57, 188] width 28 height 12
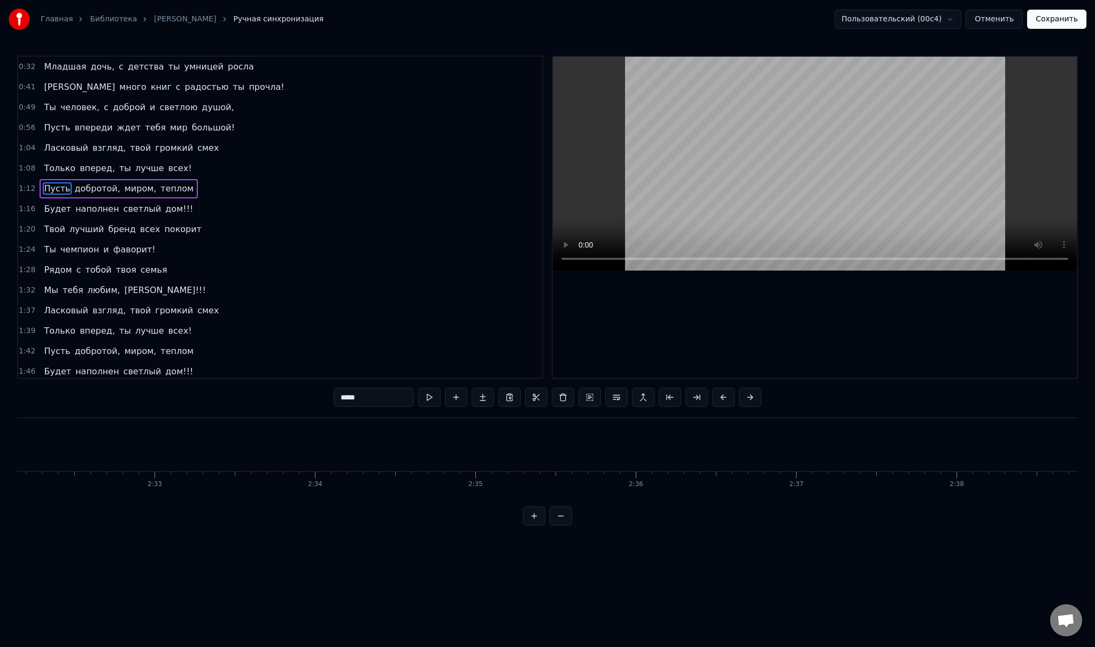
click at [52, 188] on span "Пусть" at bounding box center [57, 188] width 28 height 12
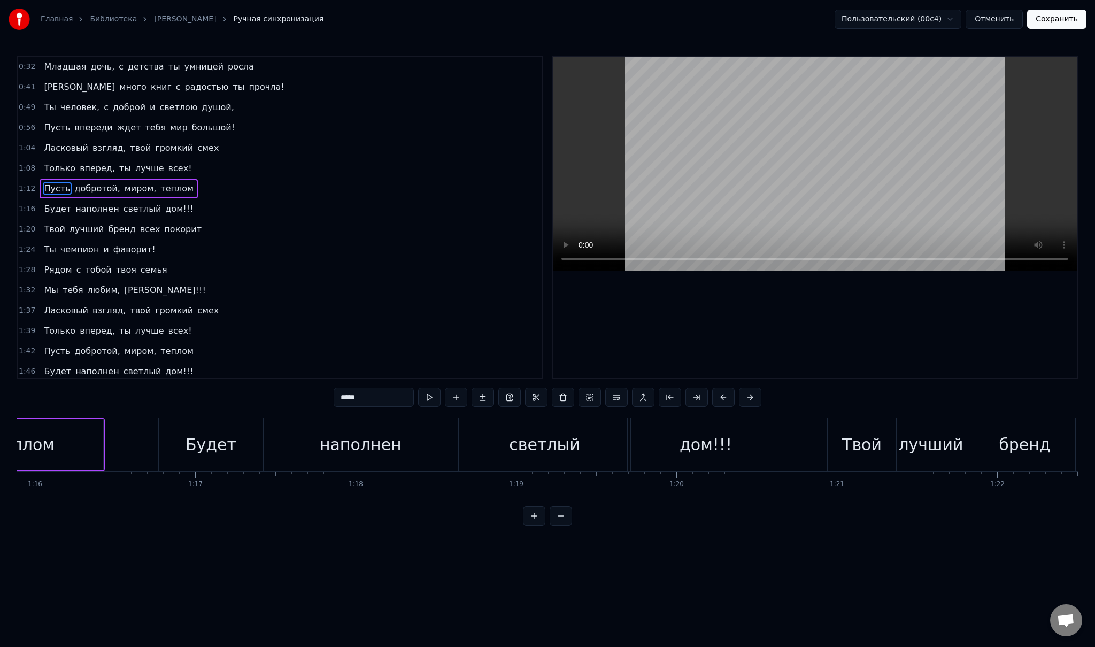
scroll to position [0, 11636]
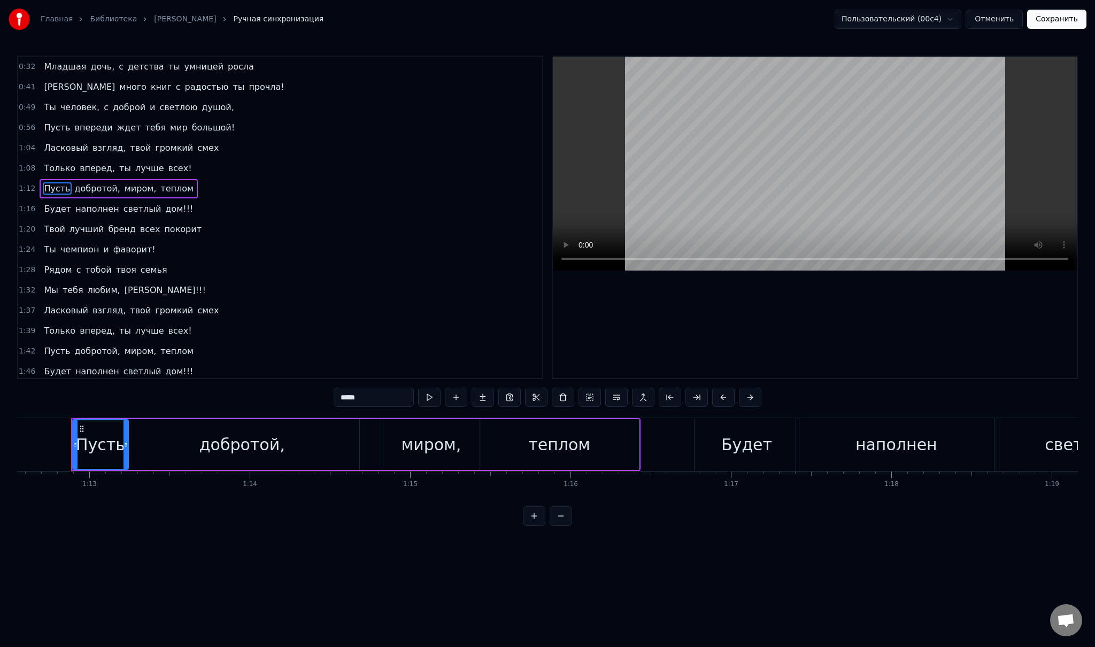
click at [430, 442] on div "миром," at bounding box center [431, 444] width 60 height 24
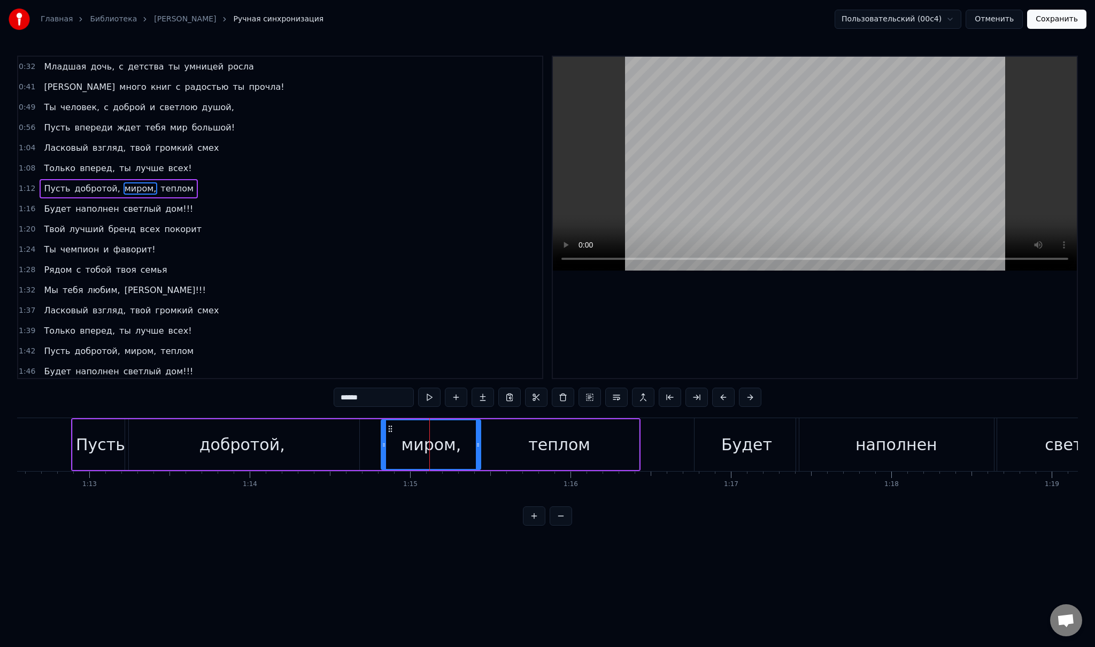
click at [430, 442] on div "миром," at bounding box center [431, 444] width 60 height 24
click at [392, 428] on icon at bounding box center [390, 428] width 9 height 9
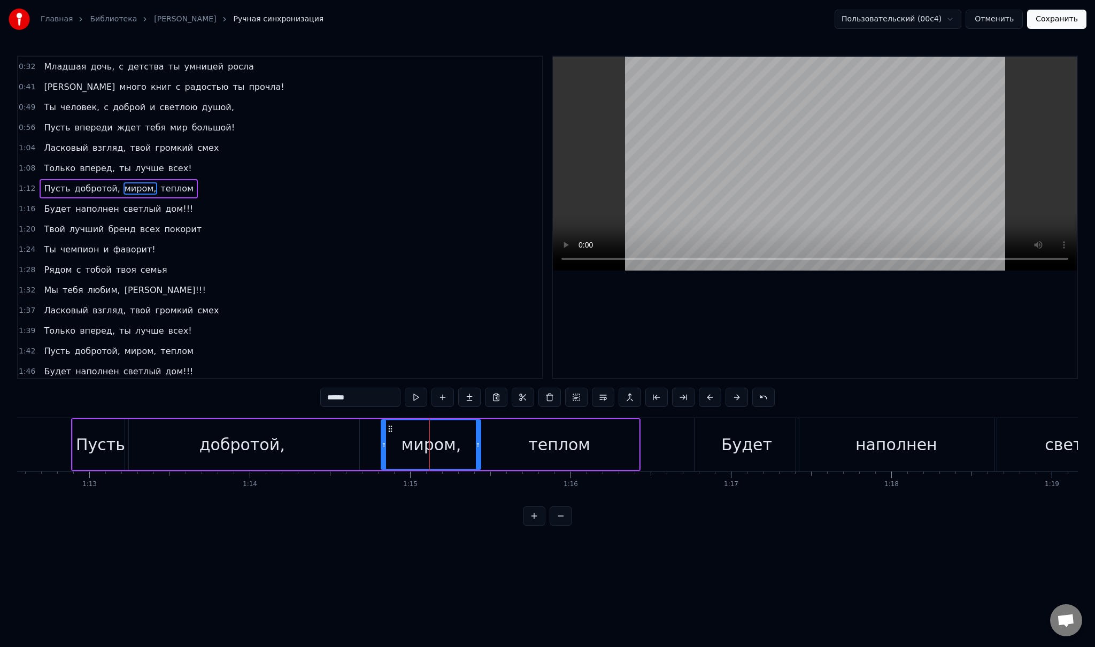
click at [391, 428] on circle at bounding box center [391, 428] width 1 height 1
click at [361, 399] on input "******" at bounding box center [360, 397] width 80 height 19
drag, startPoint x: 361, startPoint y: 399, endPoint x: 315, endPoint y: 397, distance: 46.6
click at [315, 397] on div "0:32 Младшая дочь, с детства ты умницей росла 0:41 И много книг с радостью ты п…" at bounding box center [547, 291] width 1061 height 470
type input "***"
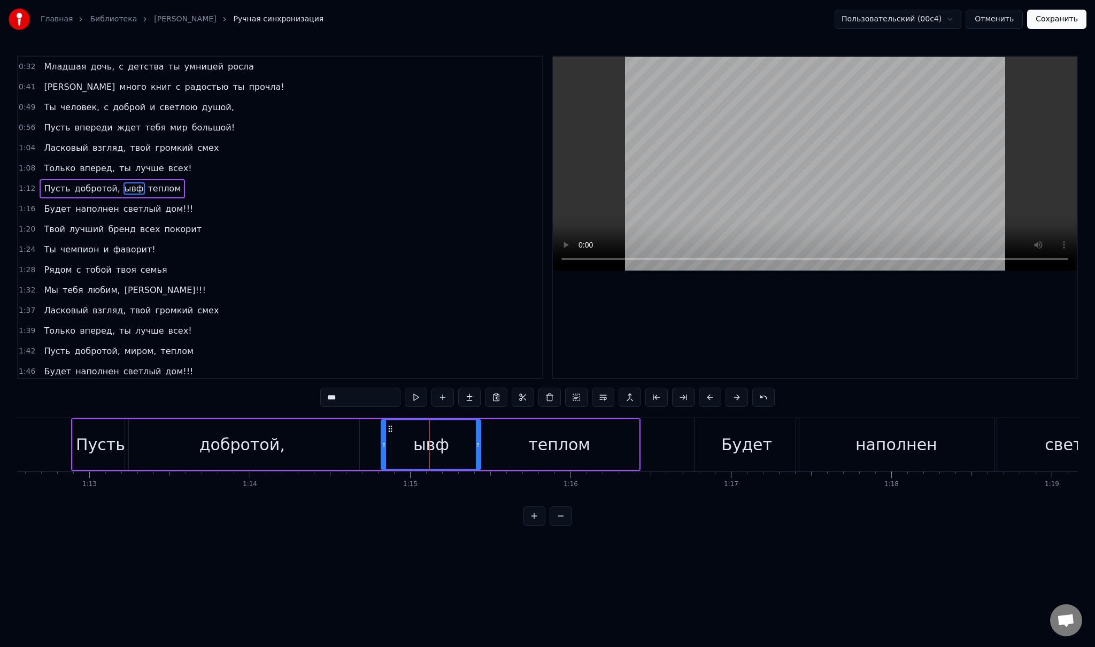
click at [277, 393] on div "0:32 Младшая дочь, с детства ты умницей росла 0:41 И много книг с радостью ты п…" at bounding box center [547, 291] width 1061 height 470
click at [313, 311] on div "1:37 Ласковый взгляд, твой громкий смех" at bounding box center [280, 310] width 524 height 20
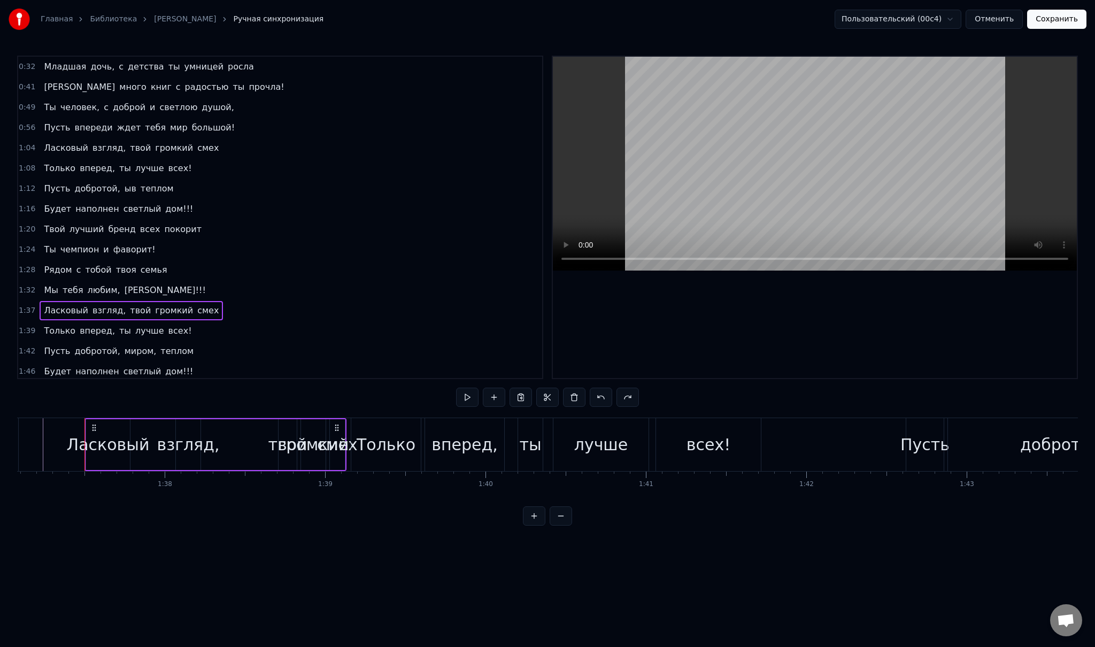
scroll to position [0, 15583]
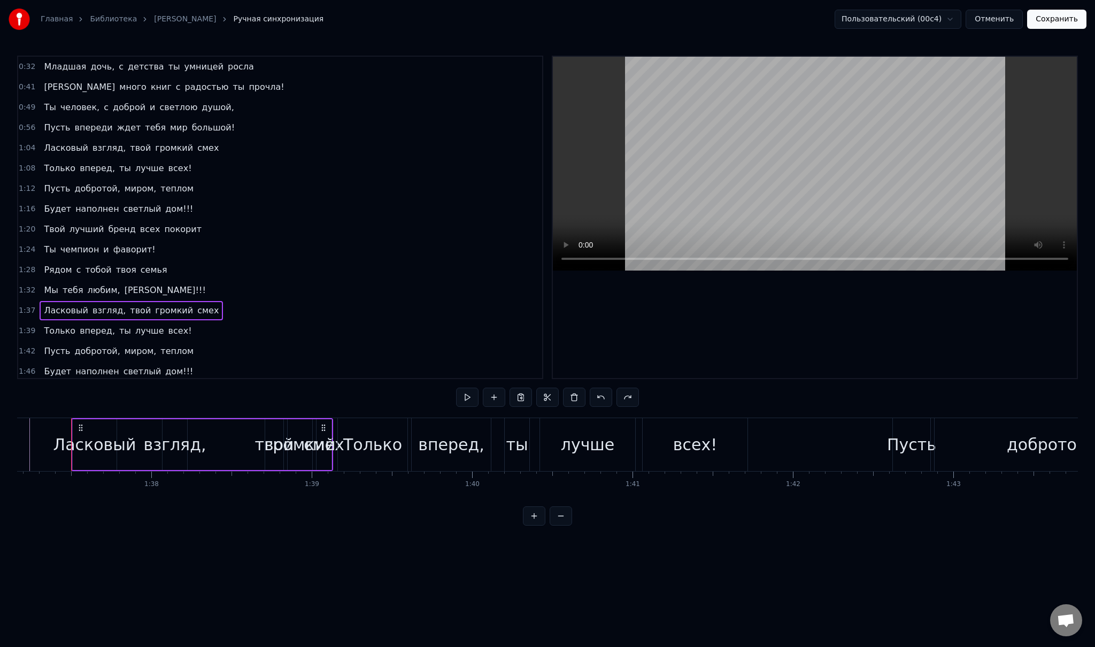
click at [123, 287] on span "[PERSON_NAME]!!!" at bounding box center [164, 290] width 83 height 12
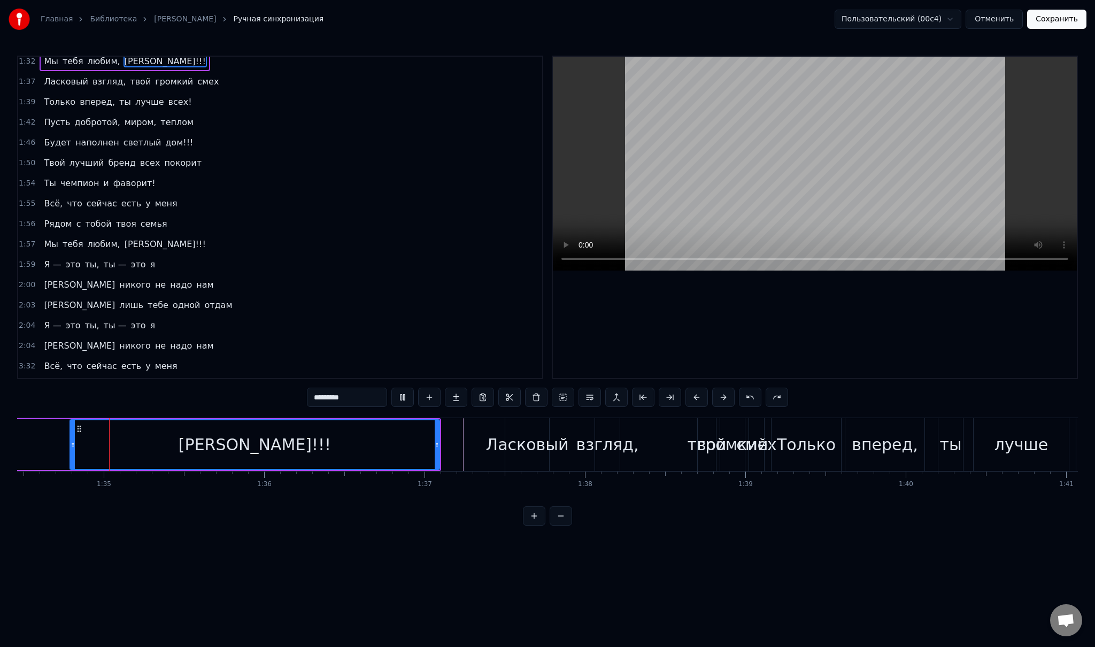
scroll to position [0, 15147]
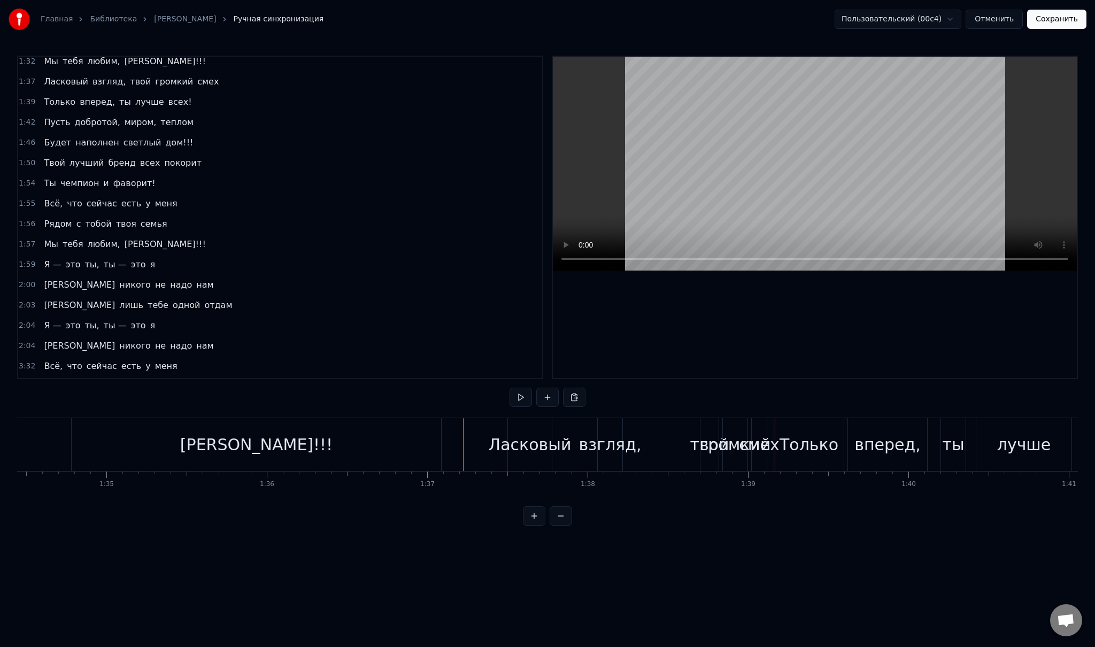
click at [640, 437] on div "Ласковый взгляд, твой громкий смех" at bounding box center [638, 444] width 262 height 53
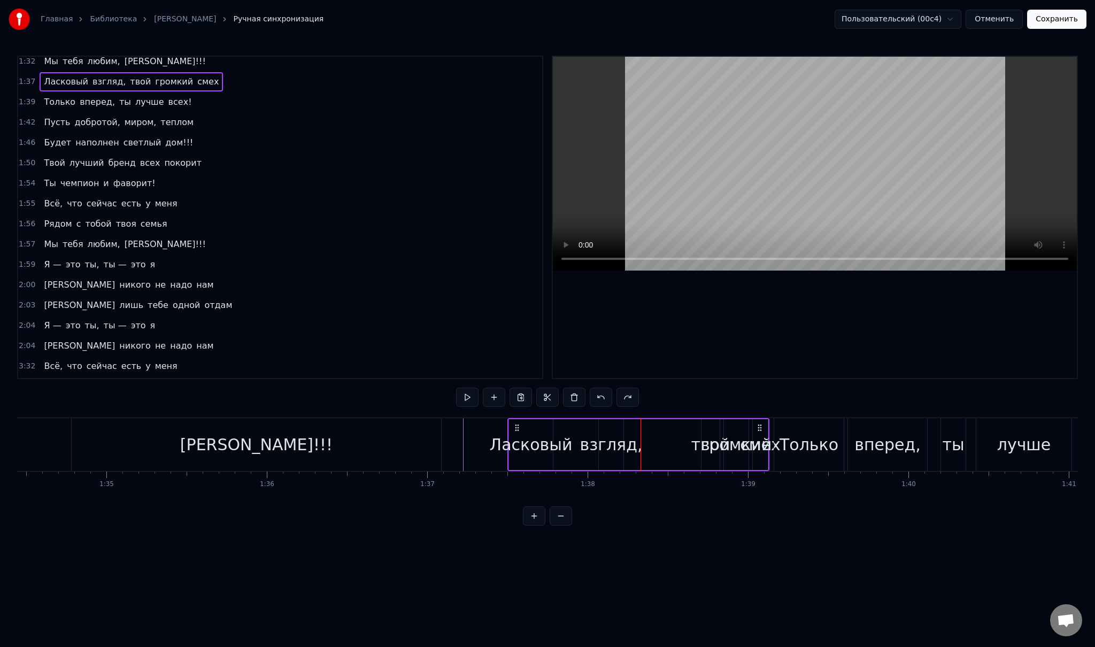
scroll to position [175, 0]
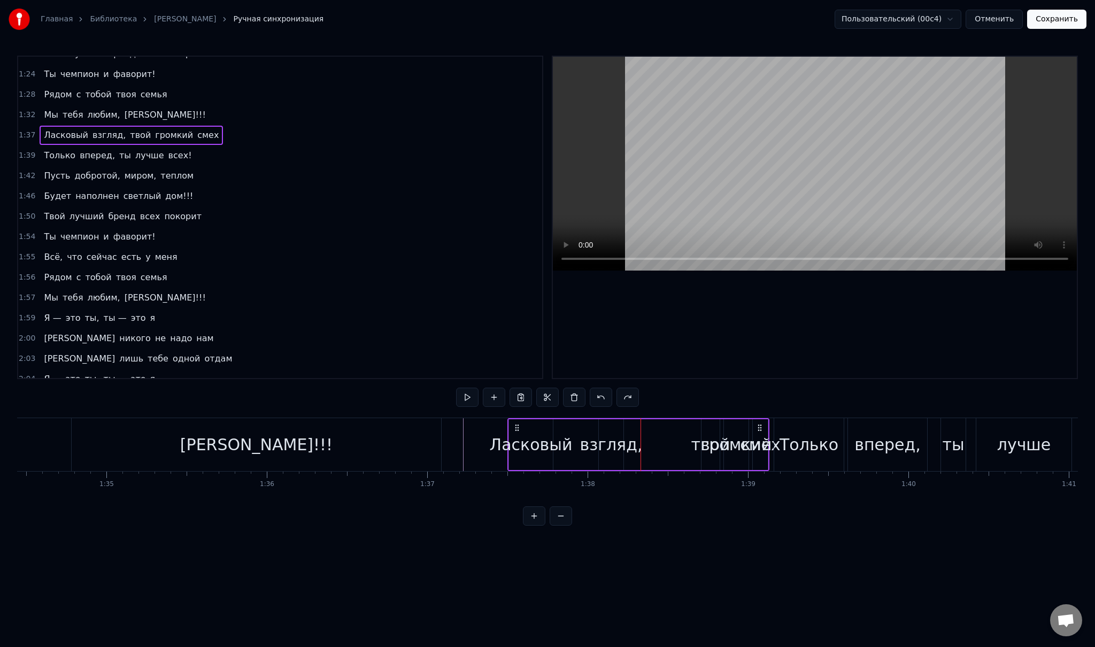
click at [57, 129] on span "Ласковый" at bounding box center [66, 135] width 47 height 12
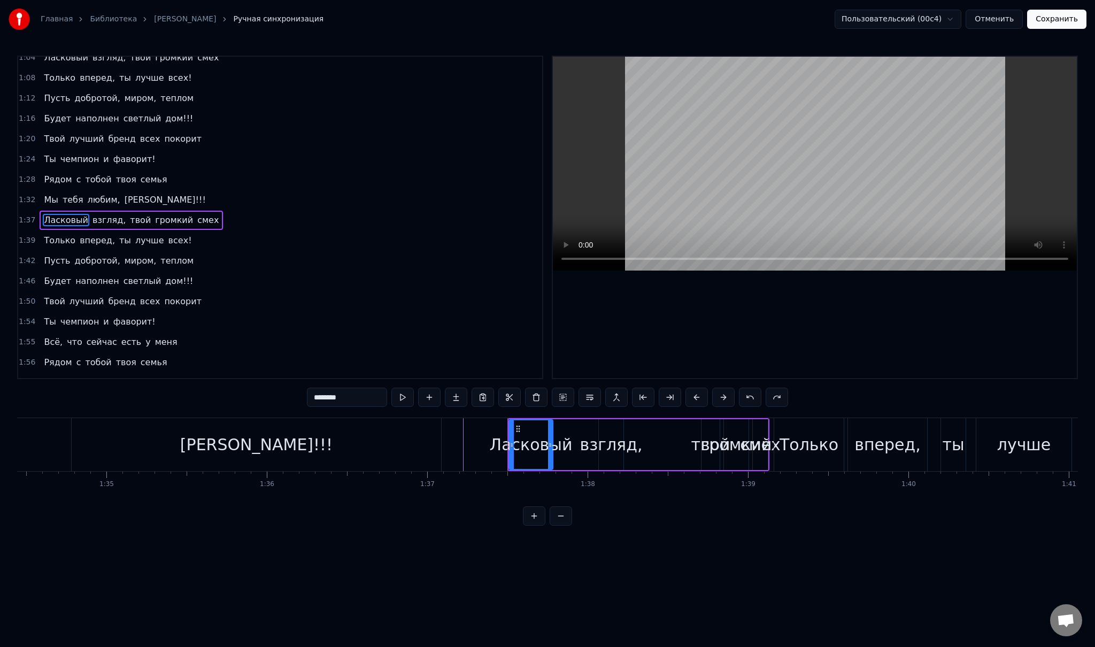
scroll to position [85, 0]
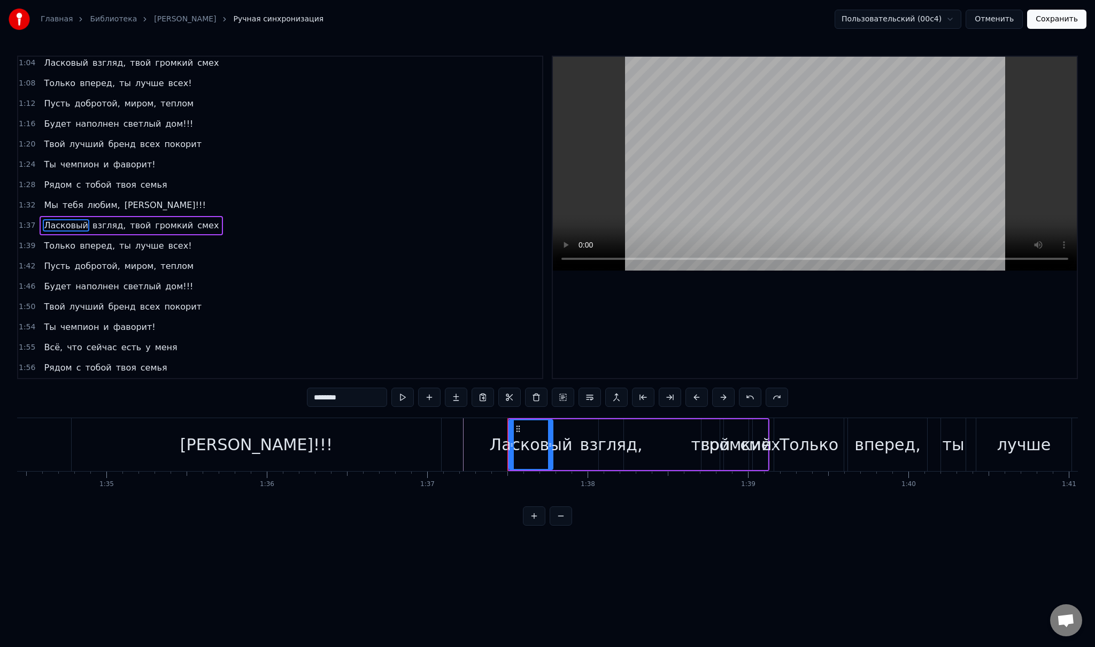
click at [349, 398] on input "********" at bounding box center [347, 397] width 80 height 19
click at [78, 219] on span "взгляд," at bounding box center [86, 225] width 35 height 12
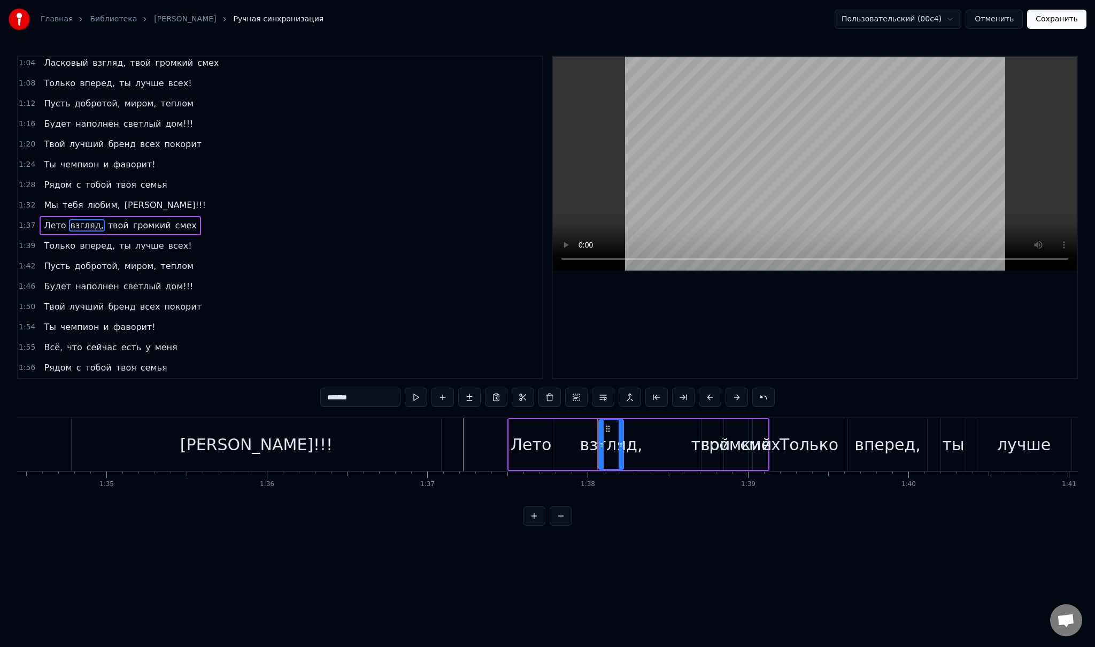
click at [374, 400] on input "*******" at bounding box center [360, 397] width 80 height 19
click at [113, 219] on span "твой" at bounding box center [120, 225] width 23 height 12
click at [109, 219] on span "твой" at bounding box center [120, 225] width 23 height 12
drag, startPoint x: 368, startPoint y: 398, endPoint x: 310, endPoint y: 391, distance: 58.7
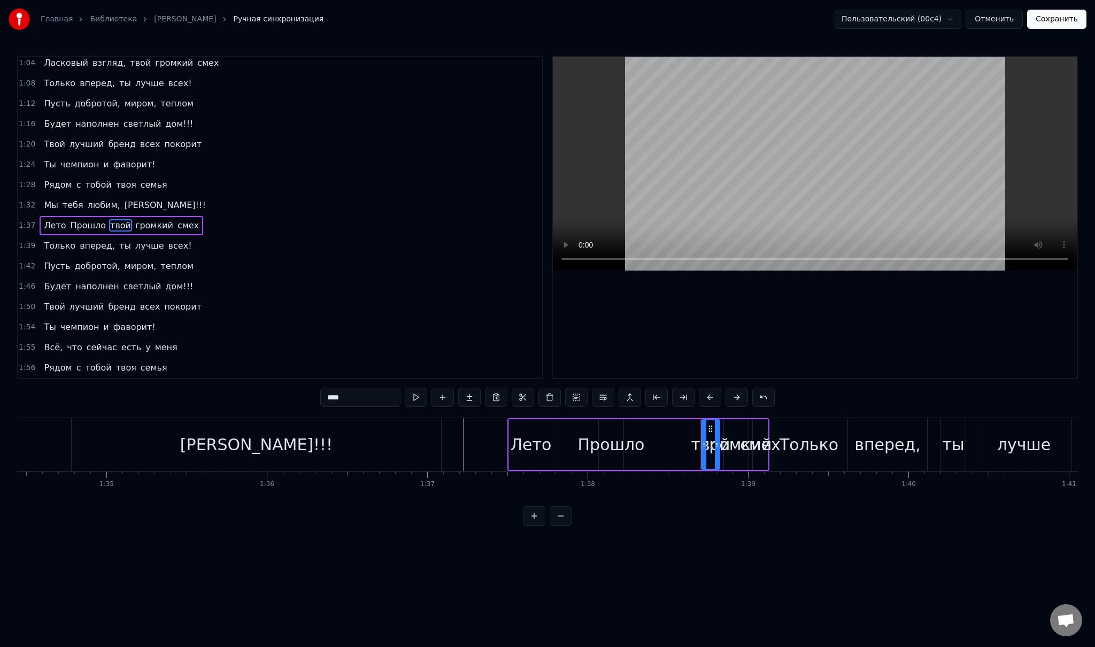
click at [310, 391] on div "0:32 Младшая дочь, с детства ты умницей росла 0:41 И много книг с радостью ты п…" at bounding box center [547, 291] width 1061 height 470
click at [120, 219] on span "громкий" at bounding box center [139, 225] width 40 height 12
drag, startPoint x: 357, startPoint y: 395, endPoint x: 333, endPoint y: 395, distance: 23.5
click at [333, 395] on input "*******" at bounding box center [360, 397] width 80 height 19
type input "*"
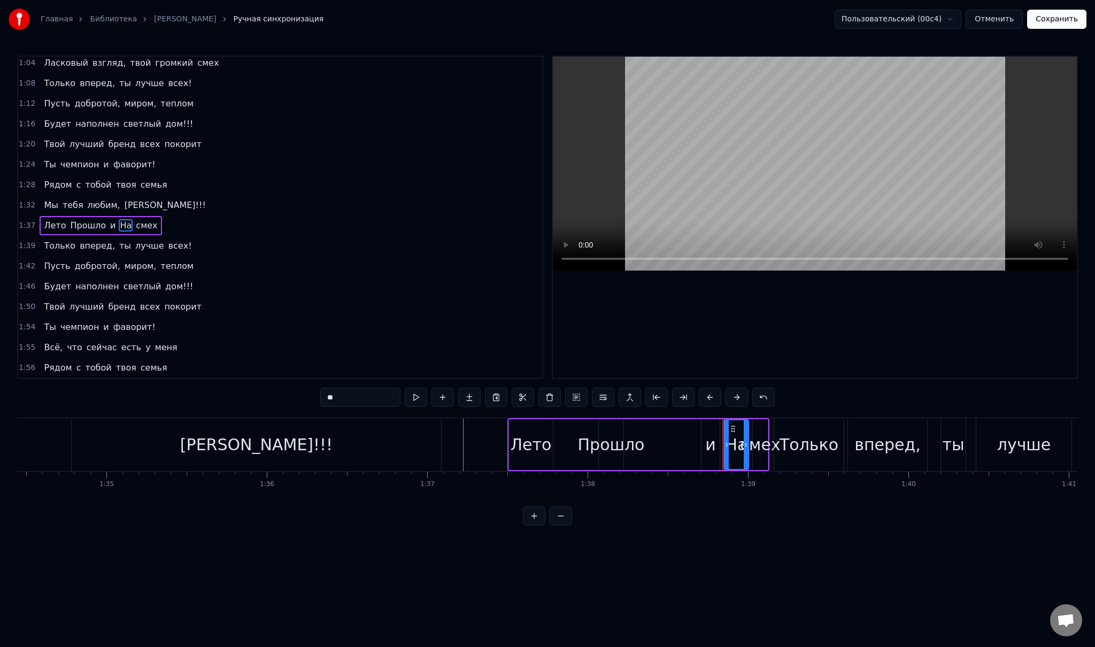
type input "*"
click at [171, 219] on span "смех" at bounding box center [183, 225] width 24 height 12
drag, startPoint x: 350, startPoint y: 393, endPoint x: 305, endPoint y: 391, distance: 45.0
click at [305, 391] on div "0:32 Младшая дочь, с детства ты умницей росла 0:41 И много книг с радостью ты п…" at bounding box center [547, 291] width 1061 height 470
click at [48, 240] on span "Только" at bounding box center [60, 246] width 34 height 12
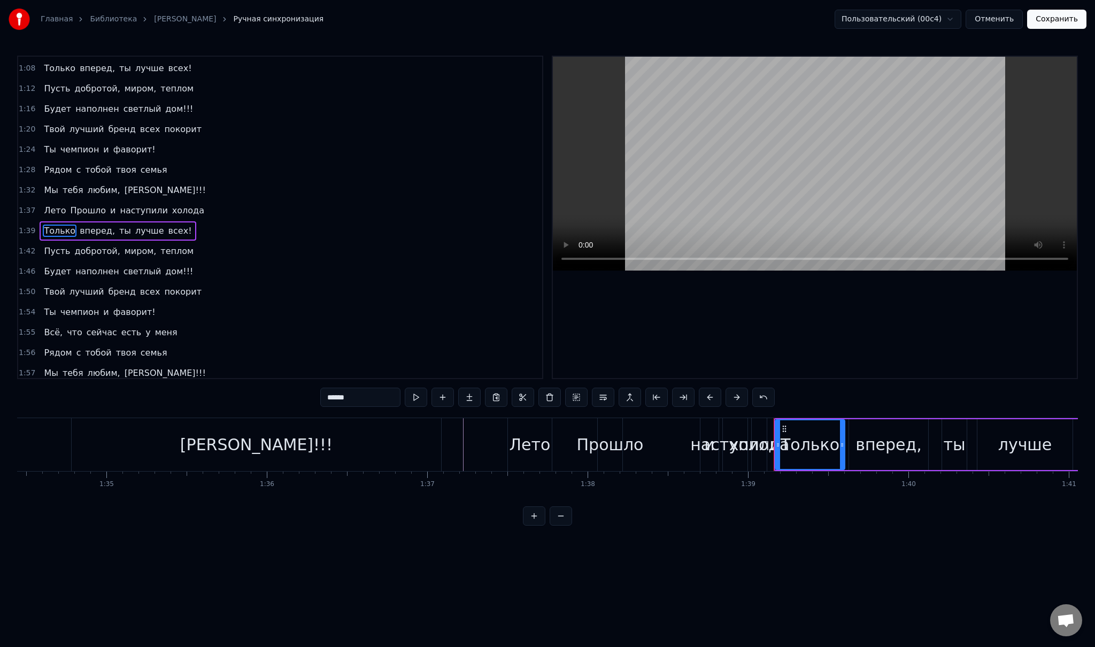
scroll to position [105, 0]
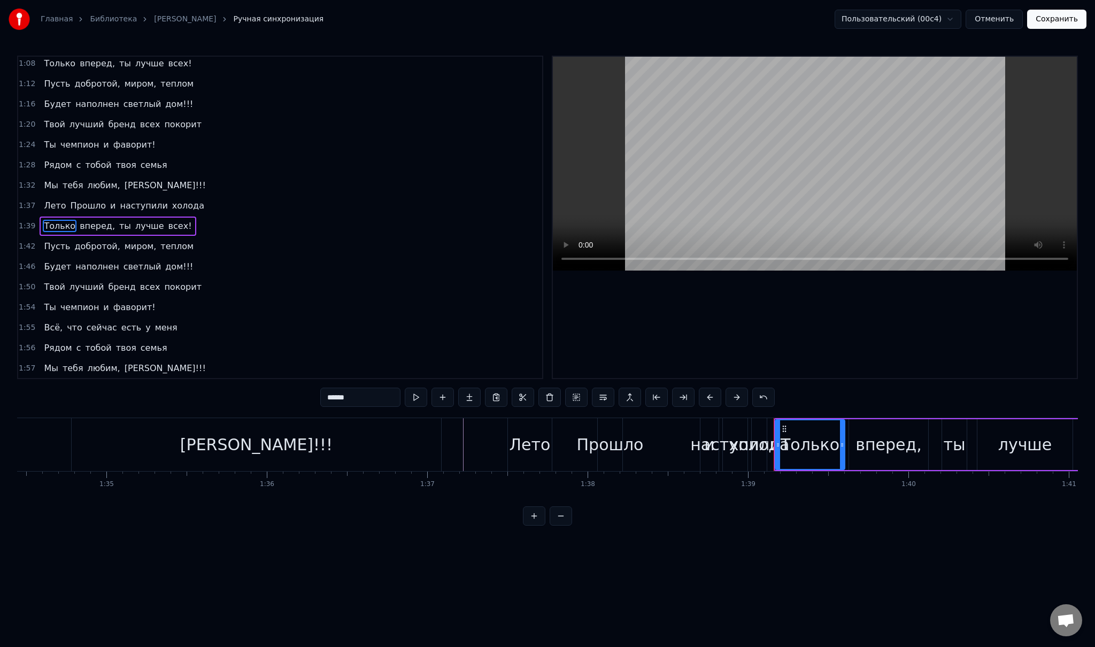
drag, startPoint x: 359, startPoint y: 396, endPoint x: 288, endPoint y: 385, distance: 71.9
click at [288, 385] on div "0:32 Младшая дочь, с детства ты умницей росла 0:41 И много книг с радостью ты п…" at bounding box center [547, 291] width 1061 height 470
click at [66, 220] on span "вперед," at bounding box center [77, 226] width 37 height 12
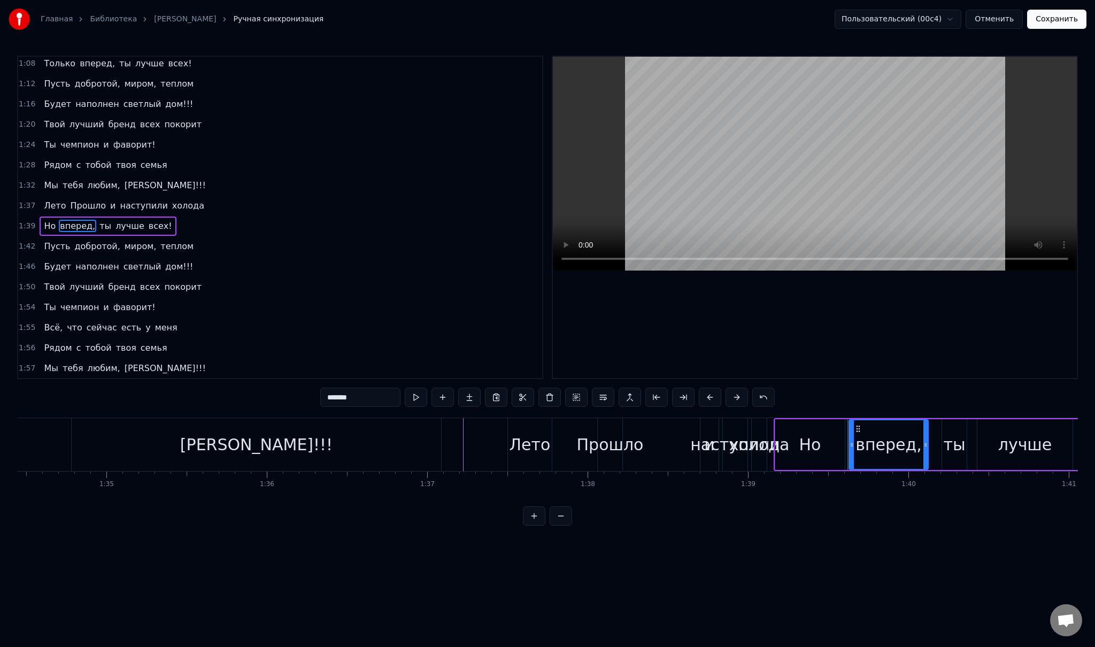
drag, startPoint x: 353, startPoint y: 399, endPoint x: 287, endPoint y: 394, distance: 66.5
click at [297, 395] on div "0:32 Младшая дочь, с детства ты умницей росла 0:41 И много книг с радостью ты п…" at bounding box center [547, 291] width 1061 height 470
click at [78, 220] on span "ты" at bounding box center [85, 226] width 14 height 12
drag, startPoint x: 328, startPoint y: 398, endPoint x: 306, endPoint y: 398, distance: 22.5
click at [308, 398] on div "0:32 Младшая дочь, с детства ты умницей росла 0:41 И много книг с радостью ты п…" at bounding box center [547, 291] width 1061 height 470
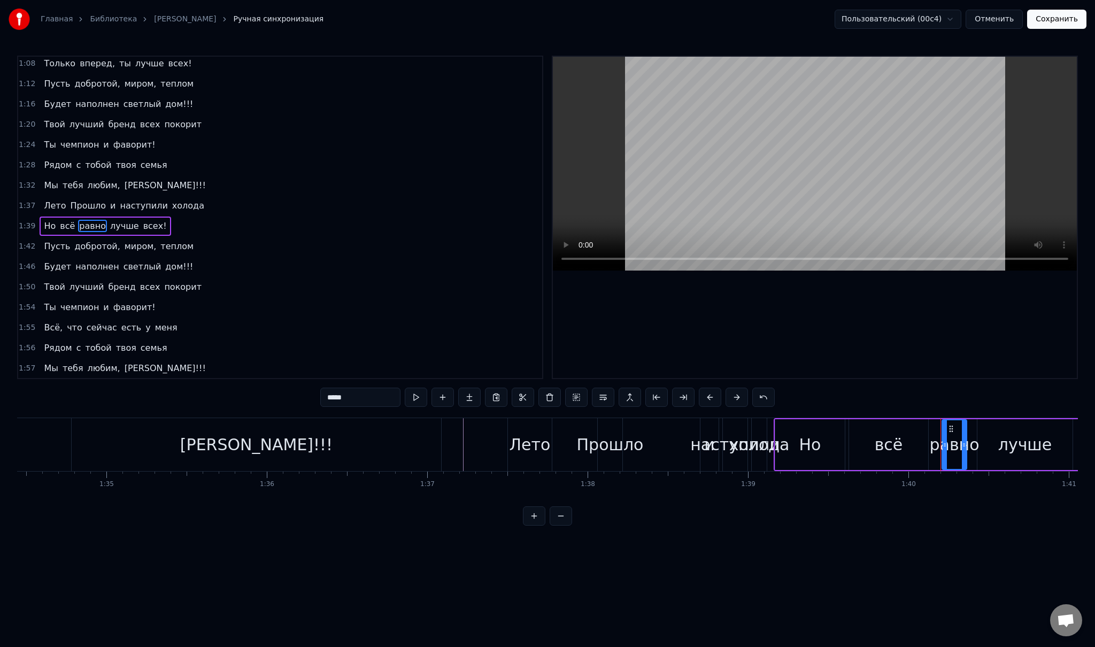
click at [109, 220] on span "лучше" at bounding box center [124, 226] width 31 height 12
drag, startPoint x: 356, startPoint y: 399, endPoint x: 292, endPoint y: 392, distance: 64.5
click at [292, 392] on div "0:32 Младшая дочь, с детства ты умницей росла 0:41 И много книг с радостью ты п…" at bounding box center [547, 291] width 1061 height 470
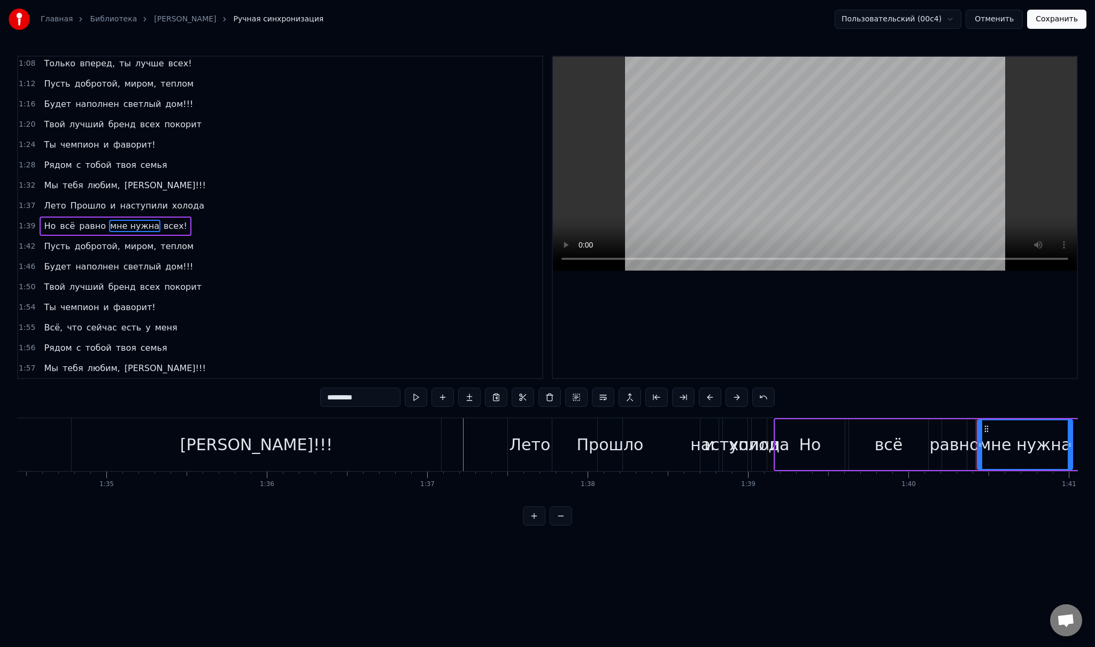
click at [163, 220] on span "всех!" at bounding box center [176, 226] width 26 height 12
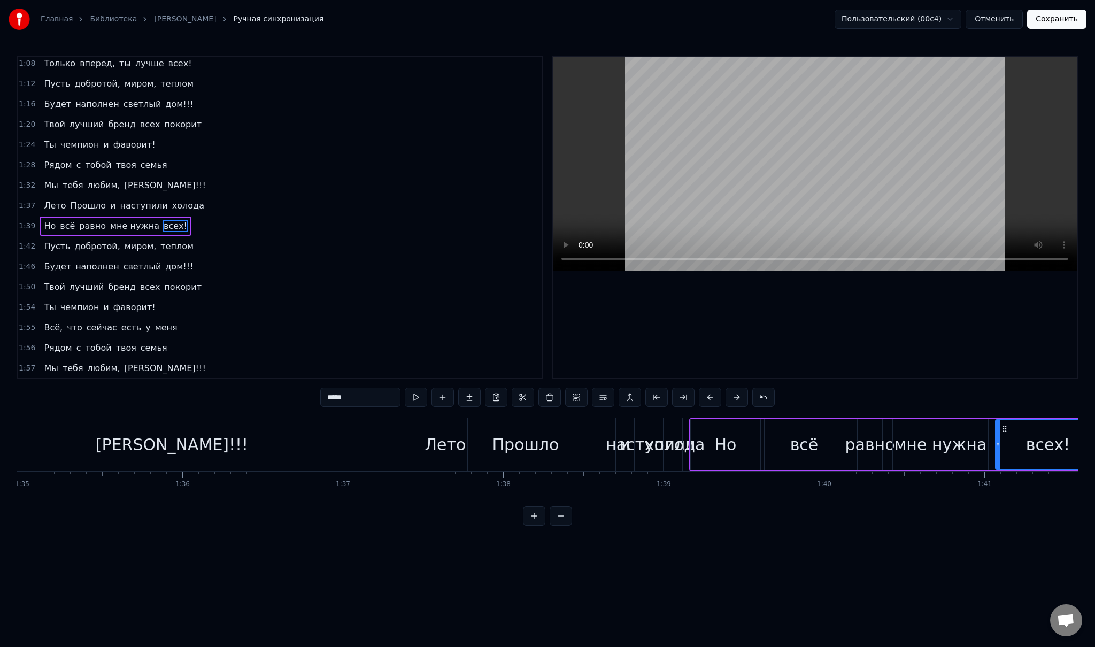
scroll to position [0, 16154]
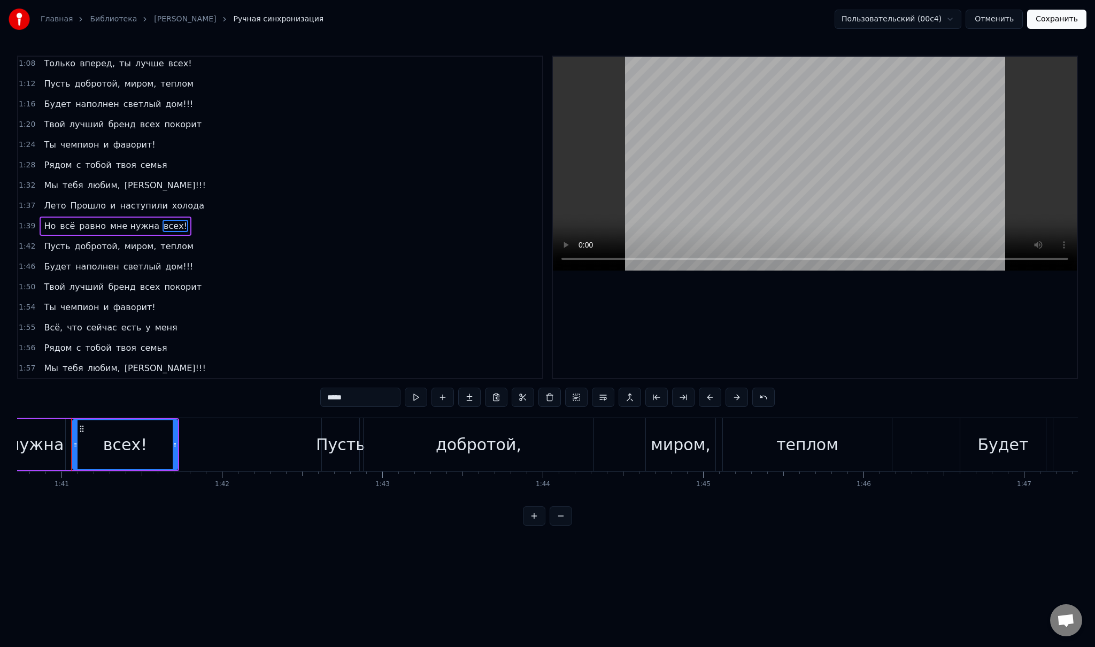
drag, startPoint x: 360, startPoint y: 395, endPoint x: 309, endPoint y: 393, distance: 50.8
click at [309, 393] on div "0:32 Младшая дочь, с детства ты умницей росла 0:41 И много книг с радостью ты п…" at bounding box center [547, 291] width 1061 height 470
click at [51, 240] on span "Пусть" at bounding box center [57, 246] width 28 height 12
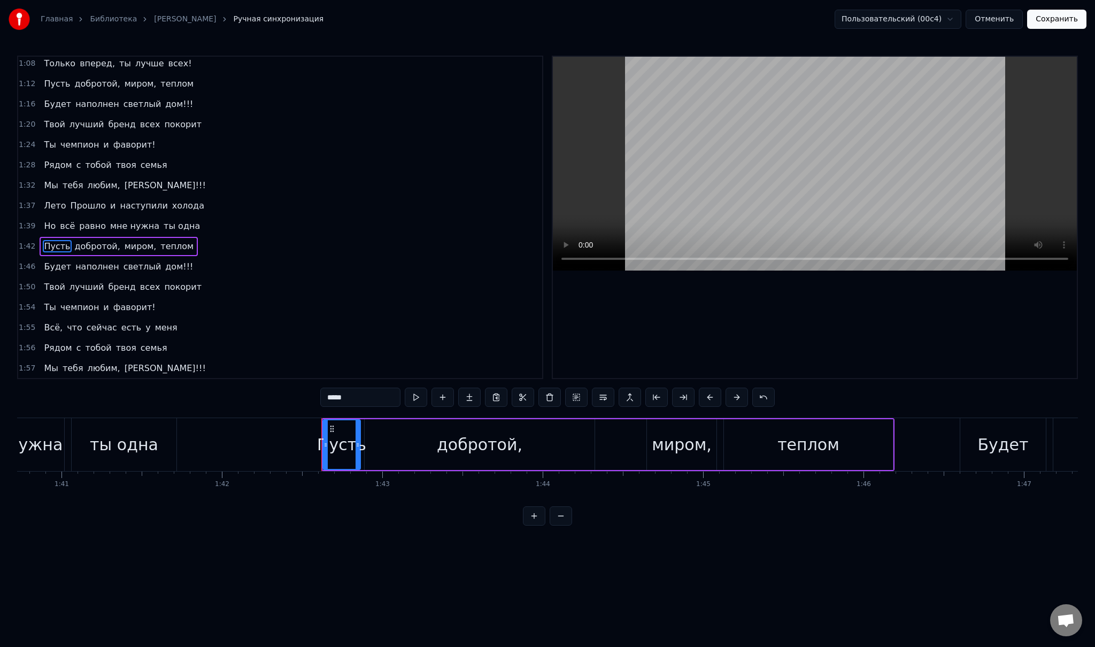
scroll to position [124, 0]
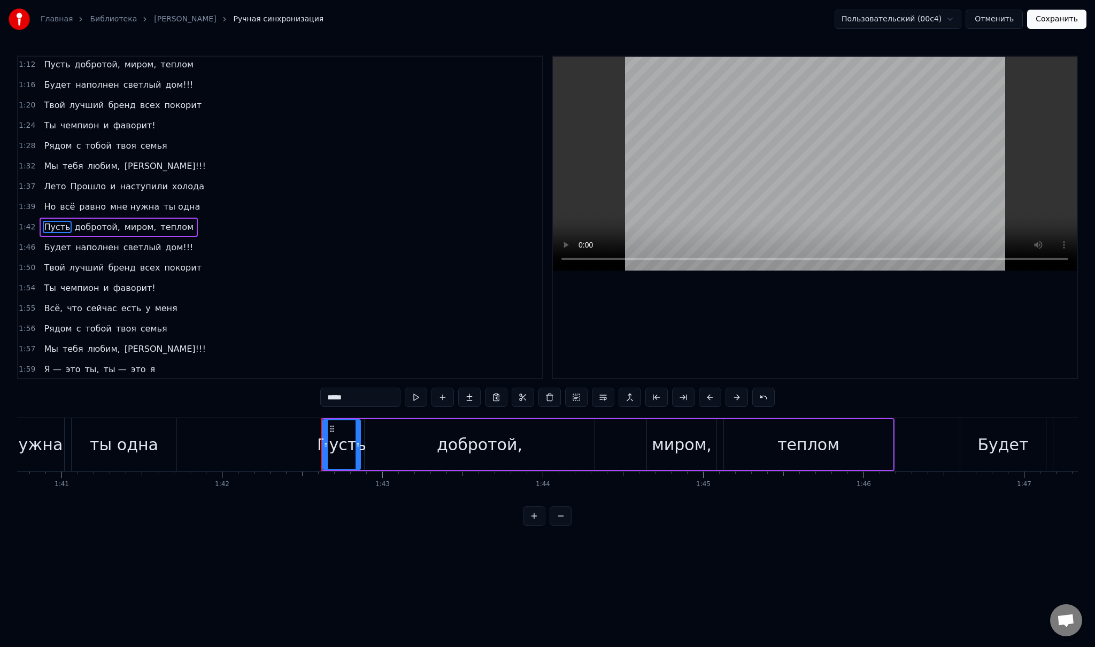
drag, startPoint x: 361, startPoint y: 400, endPoint x: 307, endPoint y: 393, distance: 54.4
click at [308, 393] on div "0:32 Младшая дочь, с детства ты умницей росла 0:41 И много книг с радостью ты п…" at bounding box center [547, 291] width 1061 height 470
click at [96, 221] on span "добротой," at bounding box center [107, 227] width 48 height 12
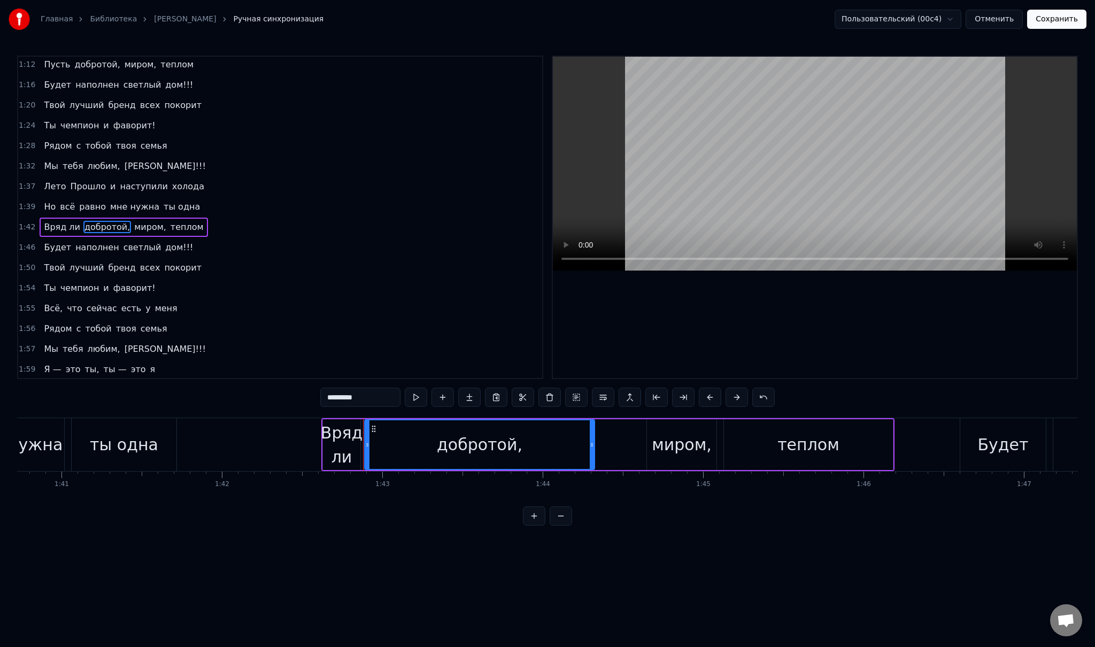
drag, startPoint x: 369, startPoint y: 396, endPoint x: 275, endPoint y: 383, distance: 94.9
click at [276, 383] on div "0:32 Младшая дочь, с детства ты умницей росла 0:41 И много книг с радостью ты п…" at bounding box center [547, 291] width 1061 height 470
type input "*"
click at [435, 449] on div "поймёт" at bounding box center [479, 444] width 229 height 49
drag, startPoint x: 368, startPoint y: 396, endPoint x: 309, endPoint y: 390, distance: 59.1
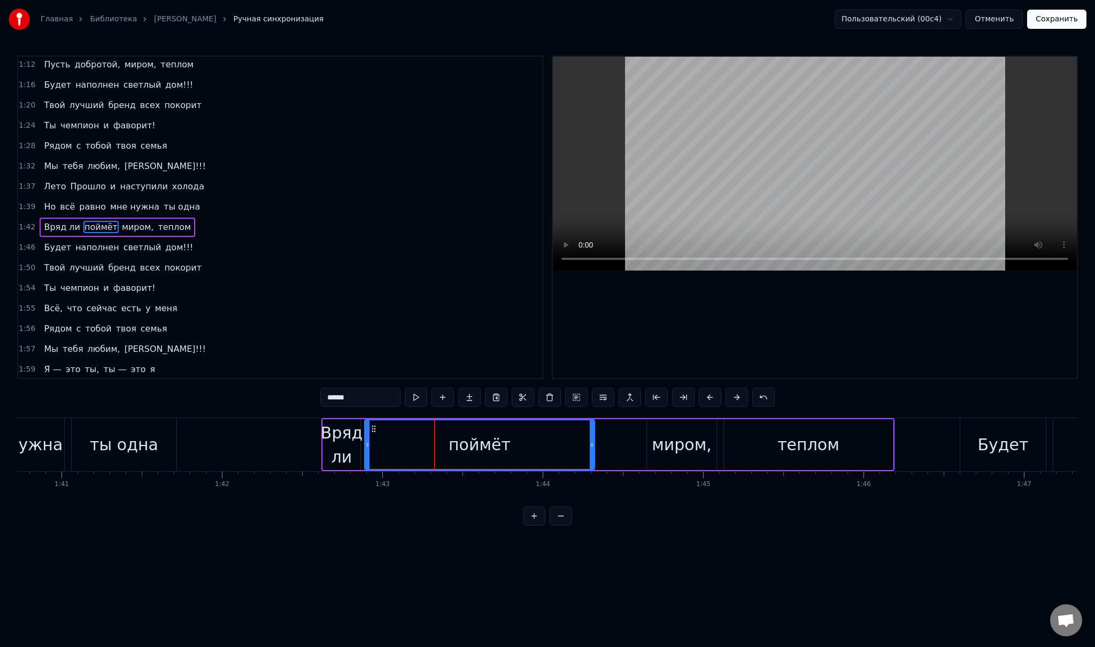
click at [309, 390] on div "0:32 Младшая дочь, с детства ты умницей росла 0:41 И много книг с радостью ты п…" at bounding box center [547, 291] width 1061 height 470
click at [121, 221] on span "миром," at bounding box center [138, 227] width 34 height 12
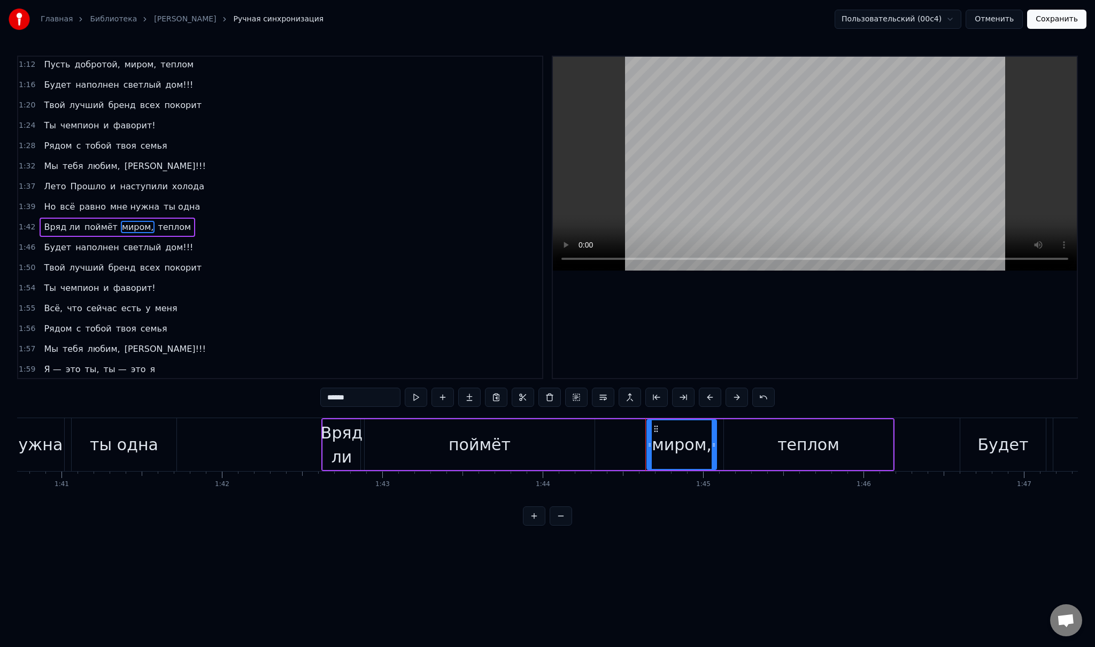
drag, startPoint x: 364, startPoint y: 400, endPoint x: 305, endPoint y: 393, distance: 58.7
click at [305, 393] on div "0:32 Младшая дочь, с детства ты умницей росла 0:41 И много книг с радостью ты п…" at bounding box center [547, 291] width 1061 height 470
click at [62, 221] on span "Вряд ли" at bounding box center [62, 227] width 38 height 12
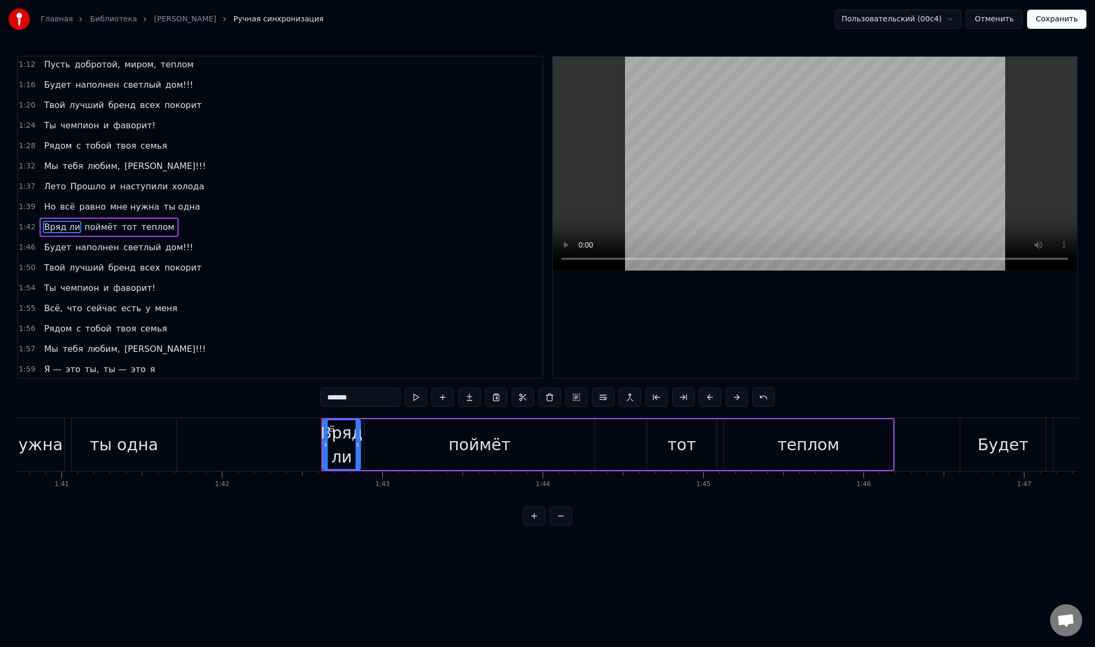
click at [92, 221] on span "поймёт" at bounding box center [100, 227] width 35 height 12
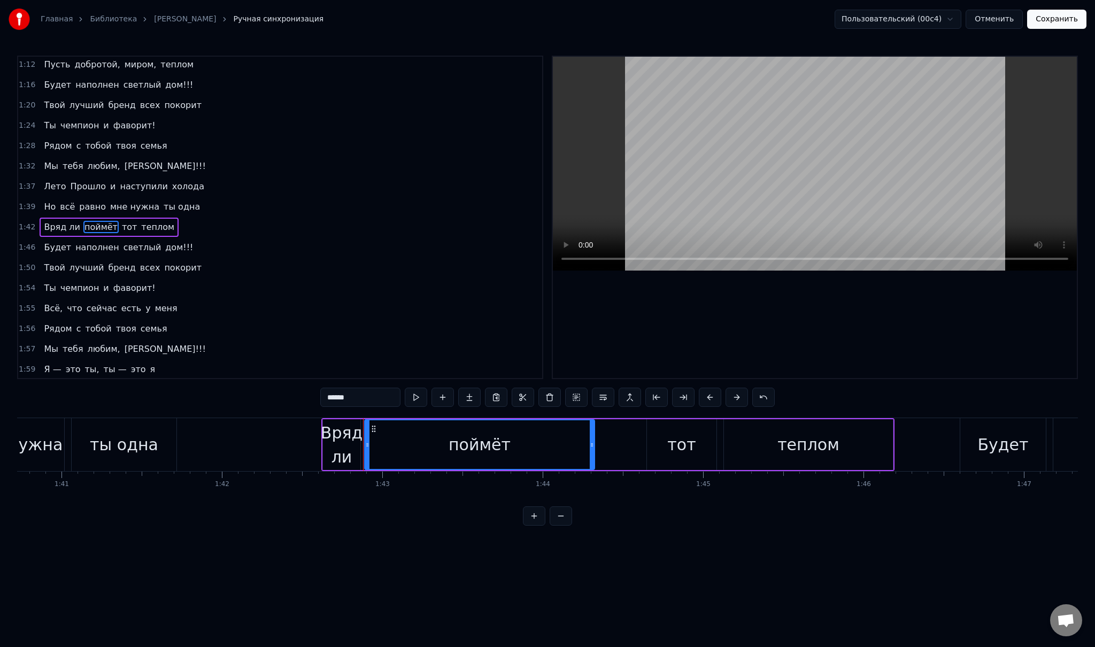
click at [366, 401] on input "******" at bounding box center [360, 397] width 80 height 19
click at [138, 221] on span "тот" at bounding box center [146, 227] width 17 height 12
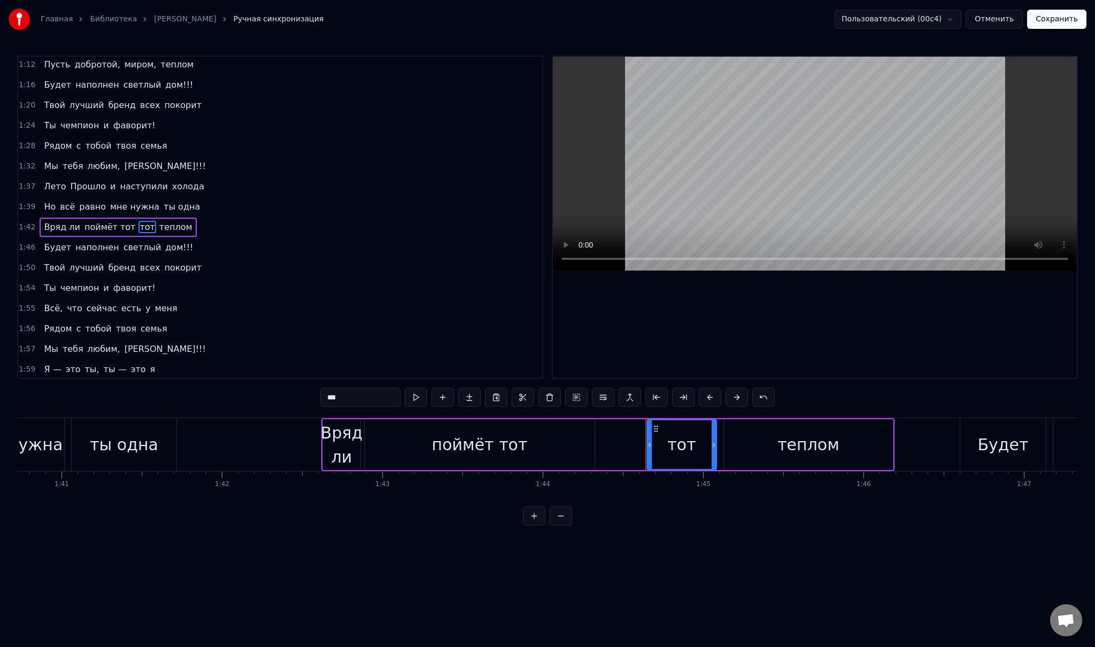
drag, startPoint x: 358, startPoint y: 398, endPoint x: 306, endPoint y: 396, distance: 51.9
click at [307, 396] on div "0:32 Младшая дочь, с детства ты умницей росла 0:41 И много книг с радостью ты п…" at bounding box center [547, 291] width 1061 height 470
click at [203, 221] on span "теплом" at bounding box center [220, 227] width 35 height 12
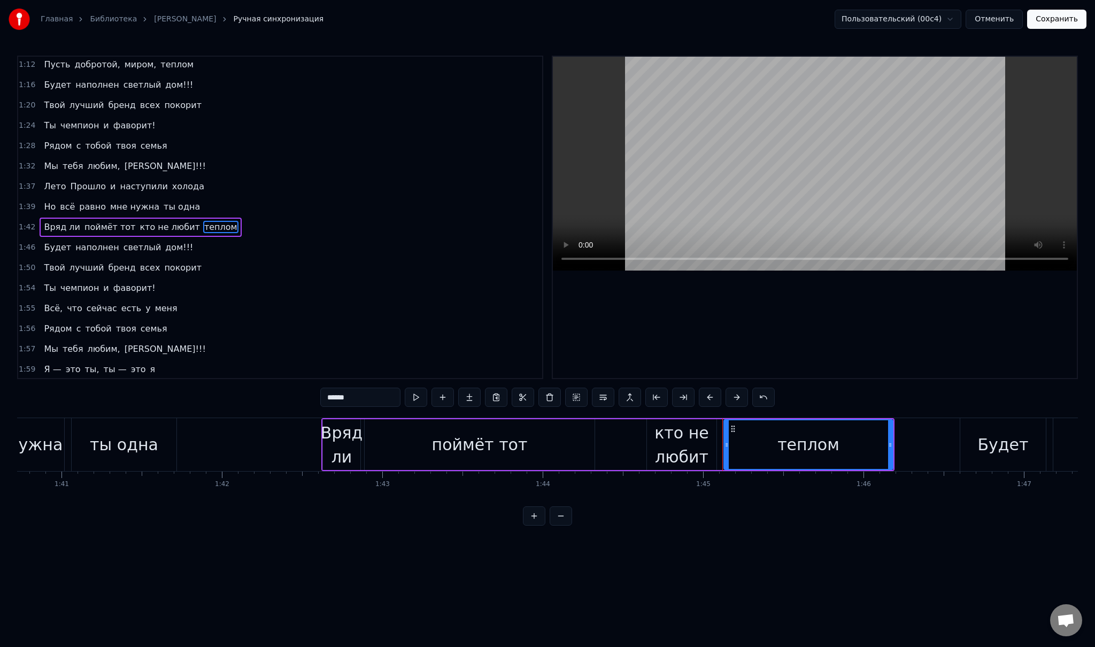
drag, startPoint x: 373, startPoint y: 399, endPoint x: 302, endPoint y: 389, distance: 71.9
click at [302, 389] on div "0:32 Младшая дочь, с детства ты умницей росла 0:41 И много книг с радостью ты п…" at bounding box center [547, 291] width 1061 height 470
type input "*"
click at [118, 221] on span "поймёт тот" at bounding box center [109, 227] width 53 height 12
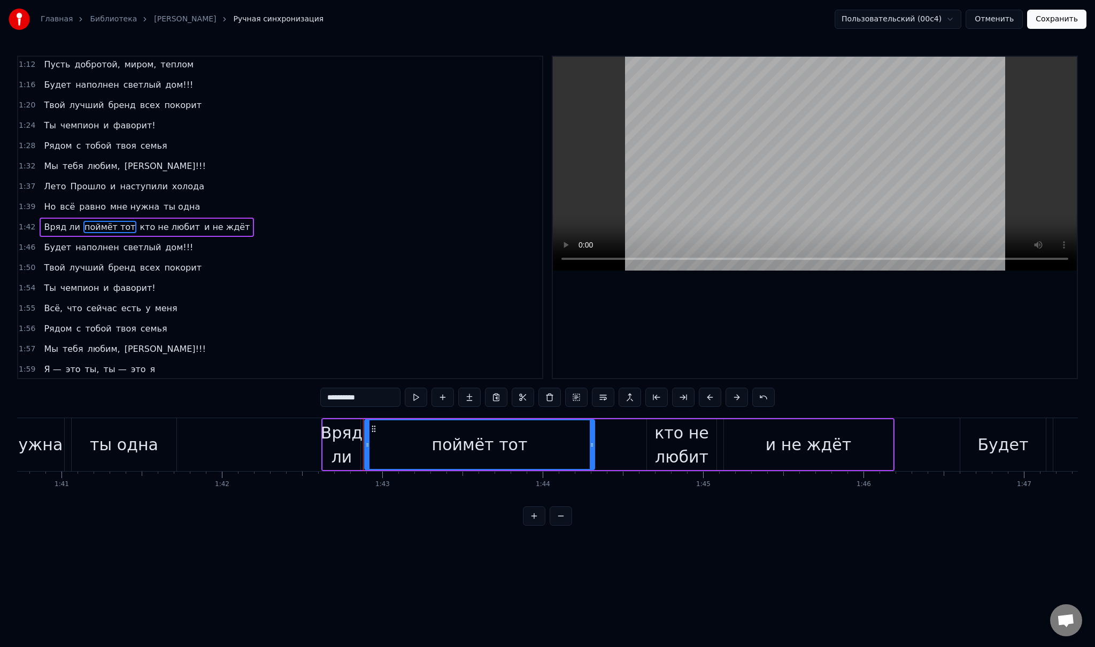
click at [372, 399] on input "**********" at bounding box center [360, 397] width 80 height 19
click at [51, 241] on span "Будет" at bounding box center [57, 247] width 29 height 12
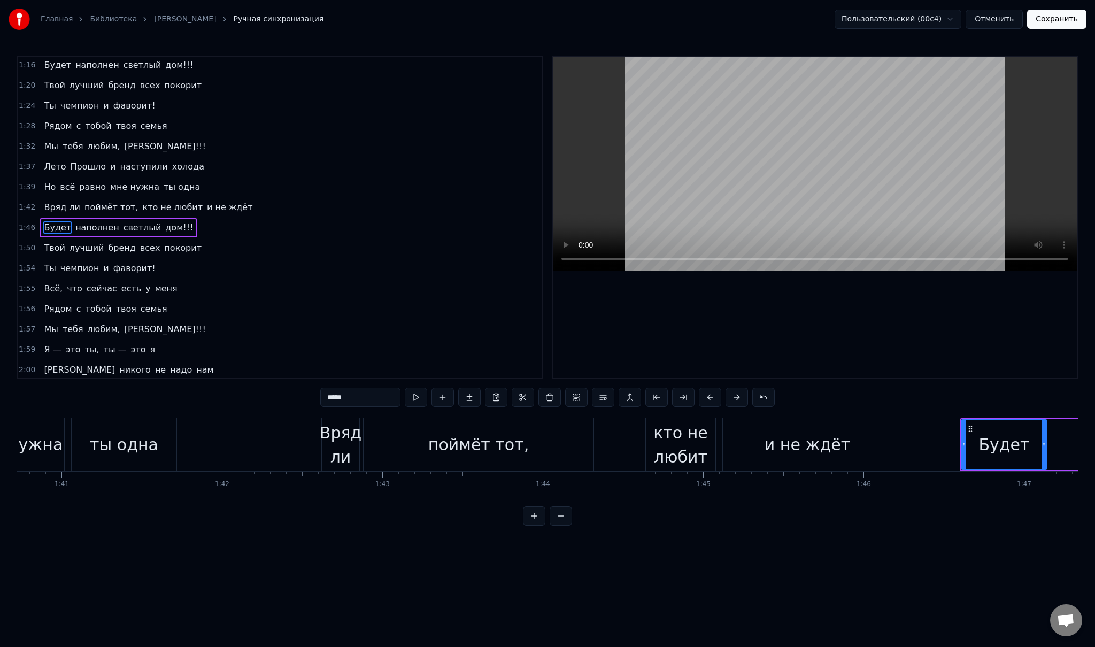
drag, startPoint x: 330, startPoint y: 396, endPoint x: 272, endPoint y: 389, distance: 59.2
click at [273, 389] on div "0:32 Младшая дочь, с детства ты умницей росла 0:41 И много книг с радостью ты п…" at bounding box center [547, 291] width 1061 height 470
click at [76, 221] on span "наполнен" at bounding box center [89, 227] width 46 height 12
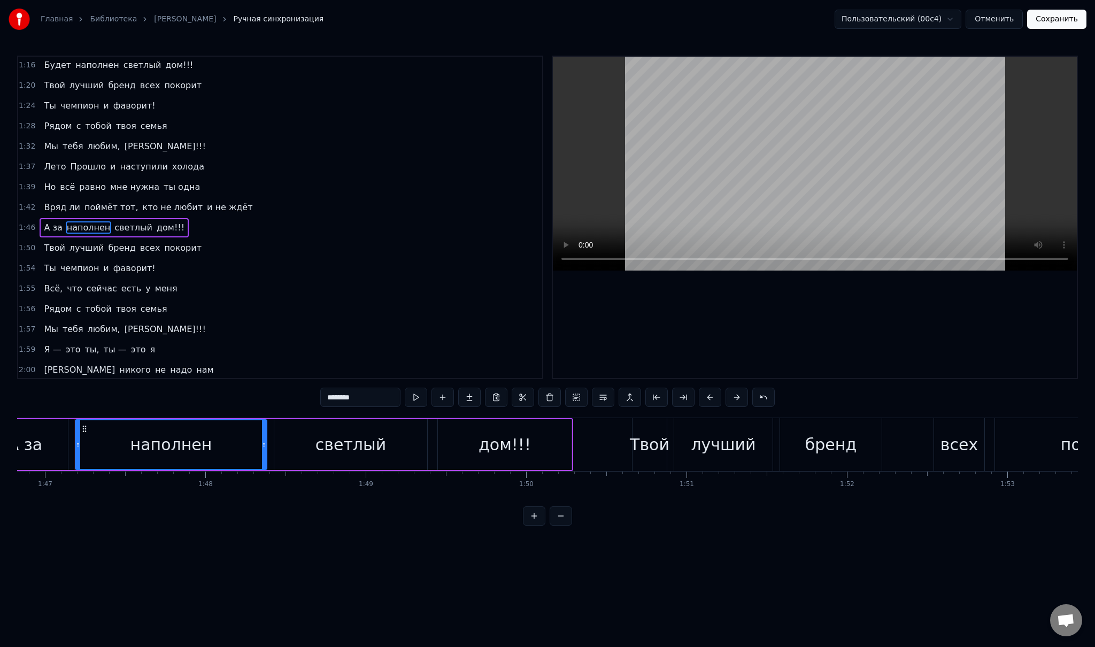
drag, startPoint x: 369, startPoint y: 399, endPoint x: 289, endPoint y: 391, distance: 81.2
click at [289, 391] on div "0:32 Младшая дочь, с детства ты умницей росла 0:41 И много книг с радостью ты п…" at bounding box center [547, 291] width 1061 height 470
type input "*"
click at [120, 221] on span "светлый" at bounding box center [140, 227] width 40 height 12
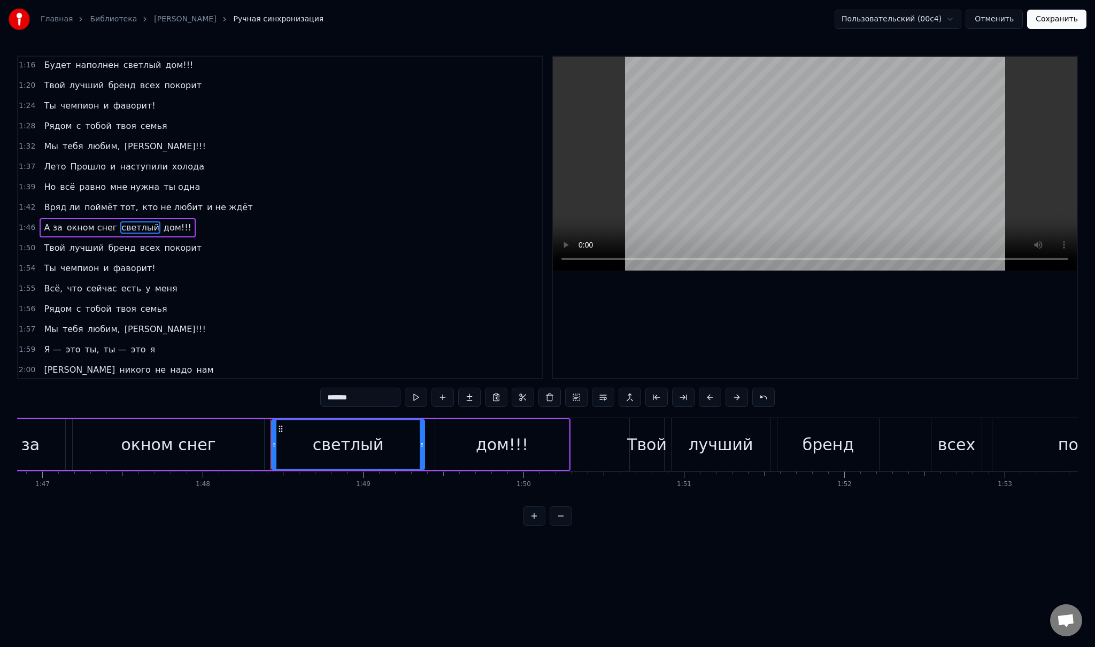
drag, startPoint x: 323, startPoint y: 393, endPoint x: 310, endPoint y: 392, distance: 13.4
click at [312, 392] on div "0:32 Младшая дочь, с детства ты умницей росла 0:41 И много книг с радостью ты п…" at bounding box center [547, 291] width 1061 height 470
click at [196, 221] on span "дом!!!" at bounding box center [211, 227] width 30 height 12
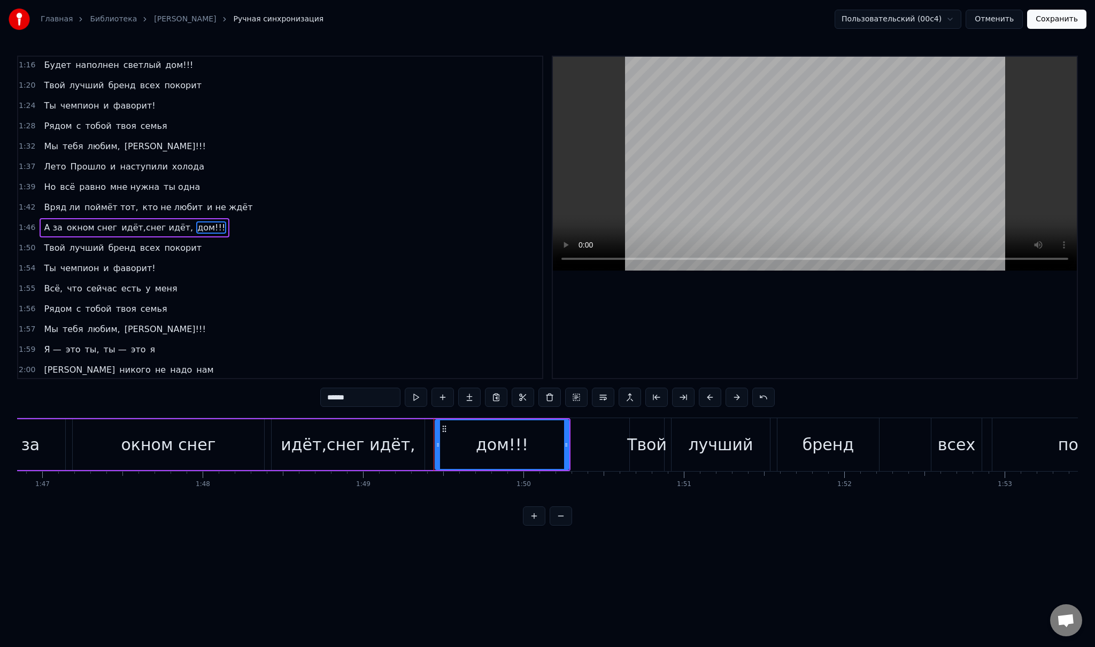
drag, startPoint x: 369, startPoint y: 395, endPoint x: 307, endPoint y: 400, distance: 62.8
click at [307, 400] on div "0:32 Младшая дочь, с детства ты умницей росла 0:41 И много книг с радостью ты п…" at bounding box center [547, 291] width 1061 height 470
type input "*****"
click at [61, 241] on div "Твой лучший бренд всех покорит" at bounding box center [123, 247] width 166 height 19
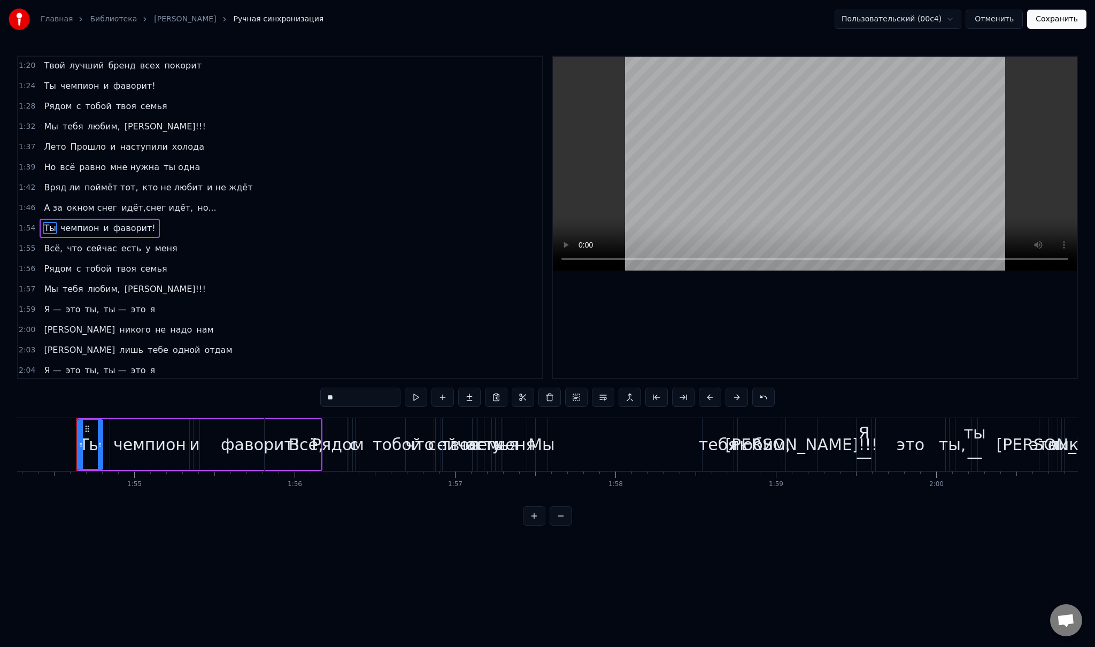
scroll to position [0, 18333]
click at [59, 223] on span "чемпион" at bounding box center [79, 228] width 41 height 12
type input "*******"
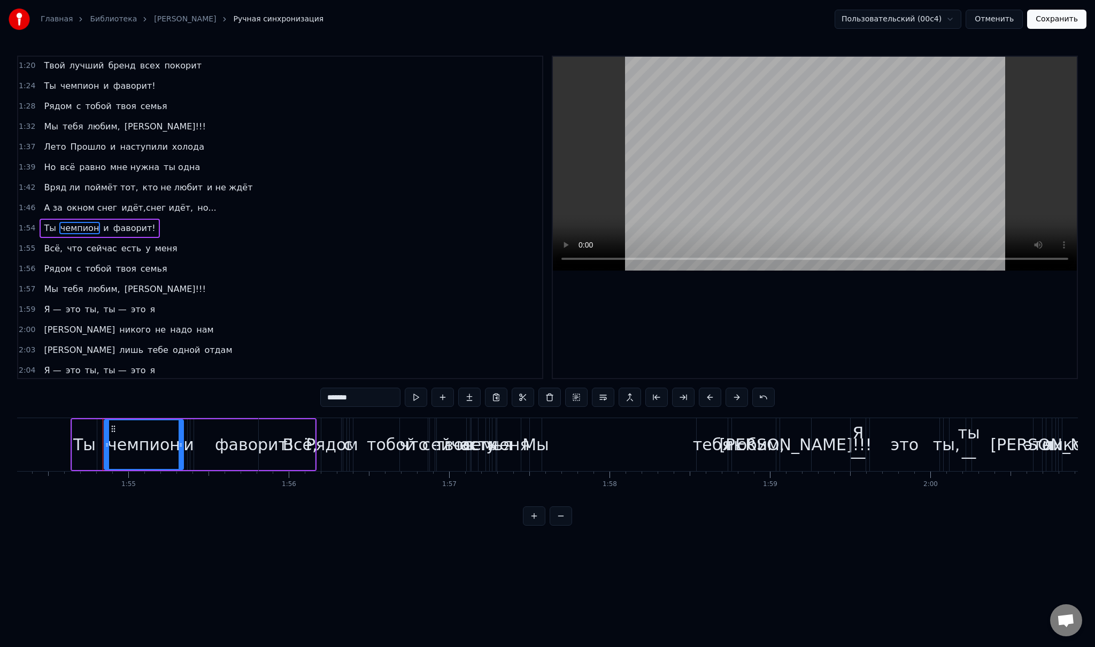
click at [52, 225] on div "Ты чемпион и фаворит!" at bounding box center [100, 228] width 120 height 19
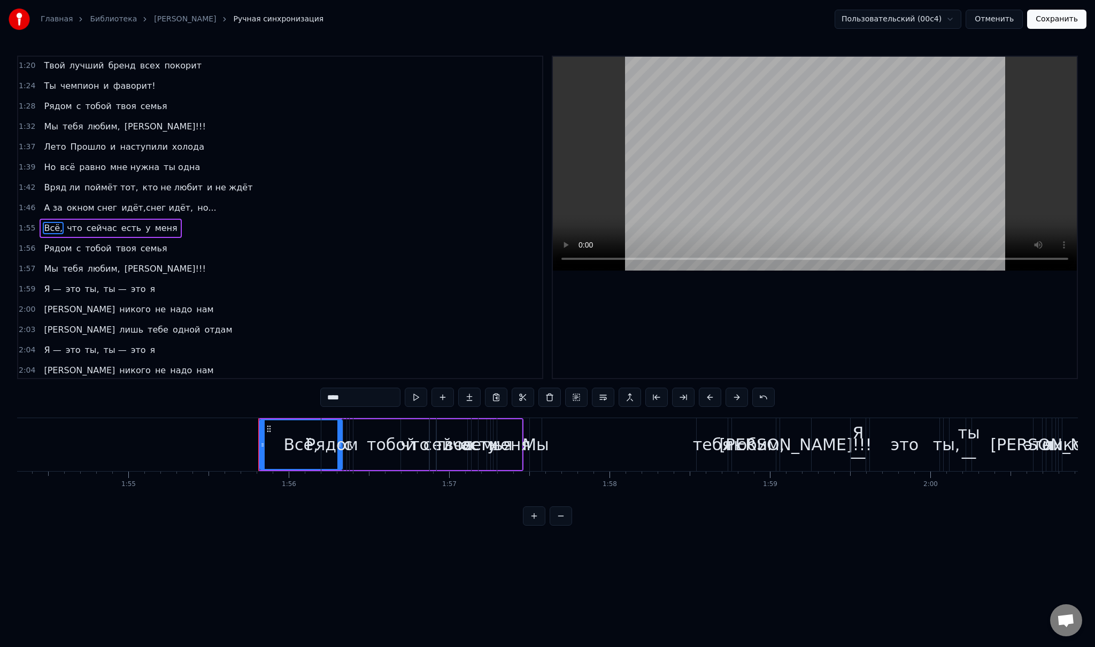
click at [57, 224] on div "Всё, что сейчас есть у меня" at bounding box center [111, 228] width 142 height 19
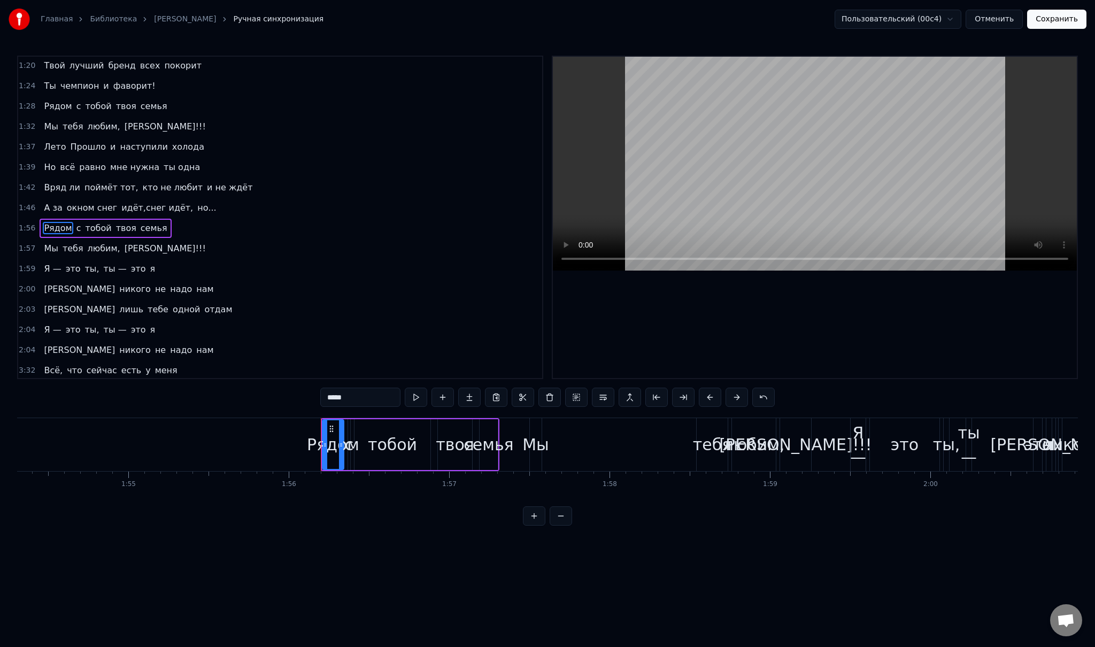
click at [65, 223] on div "Рядом с тобой твоя семья" at bounding box center [106, 228] width 132 height 19
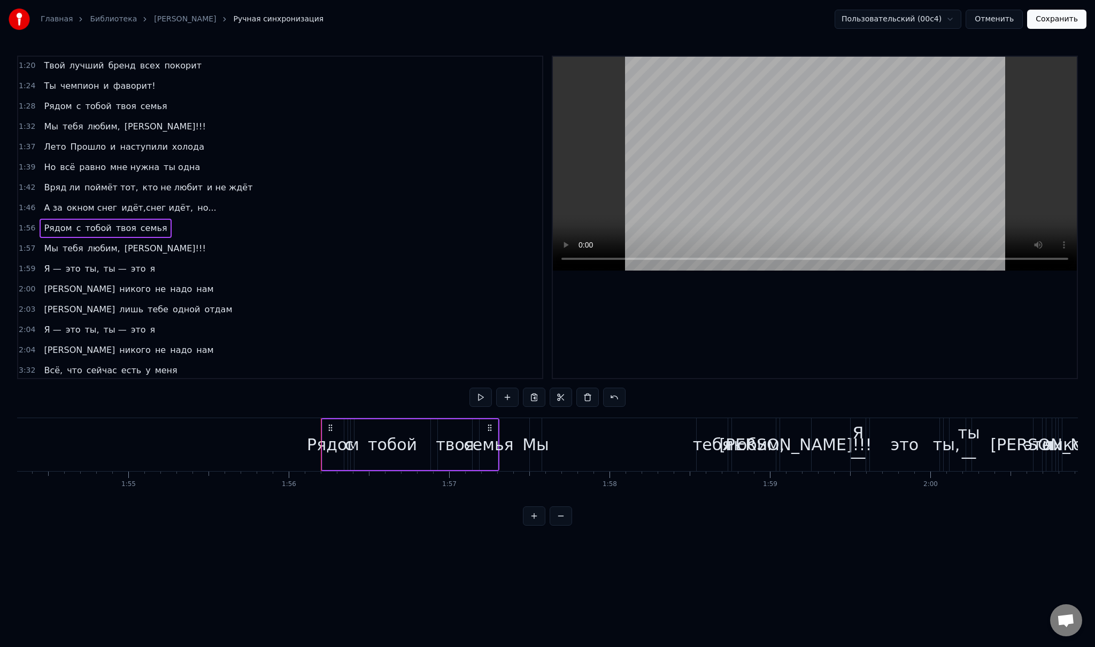
scroll to position [150, 0]
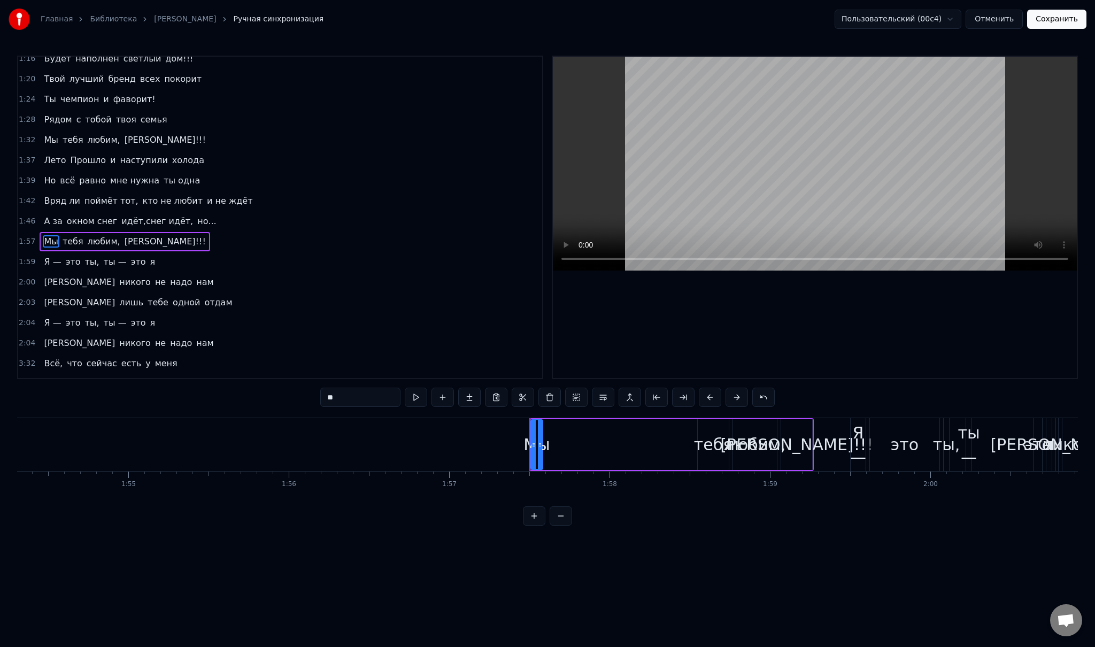
click at [56, 237] on div "Мы тебя любим, [PERSON_NAME]!!!" at bounding box center [125, 241] width 170 height 19
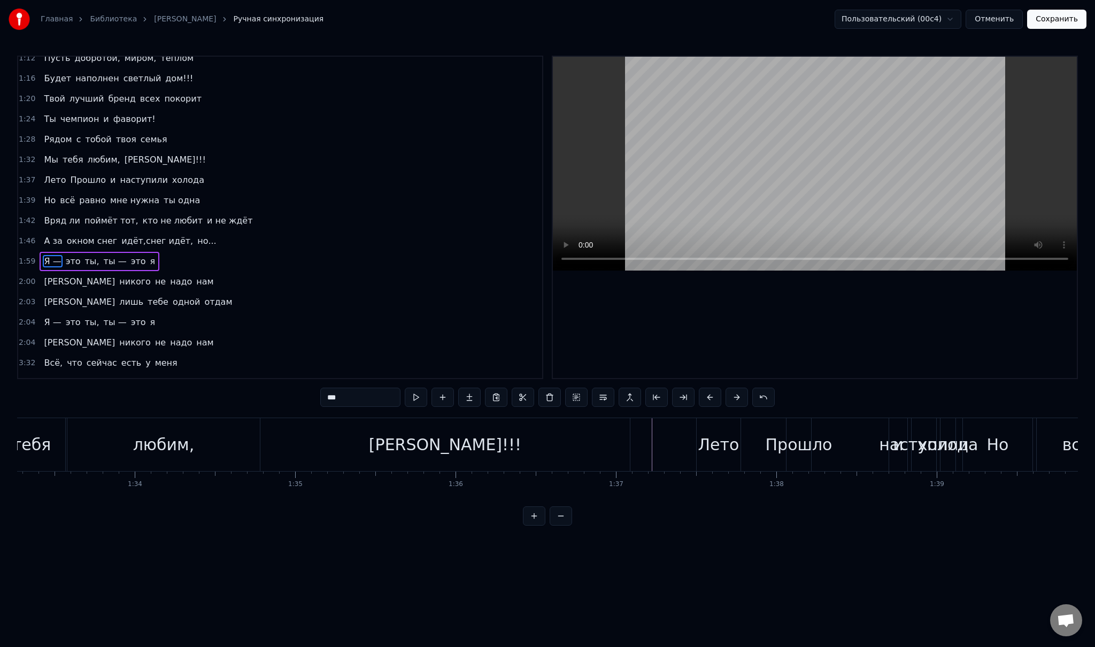
scroll to position [0, 15188]
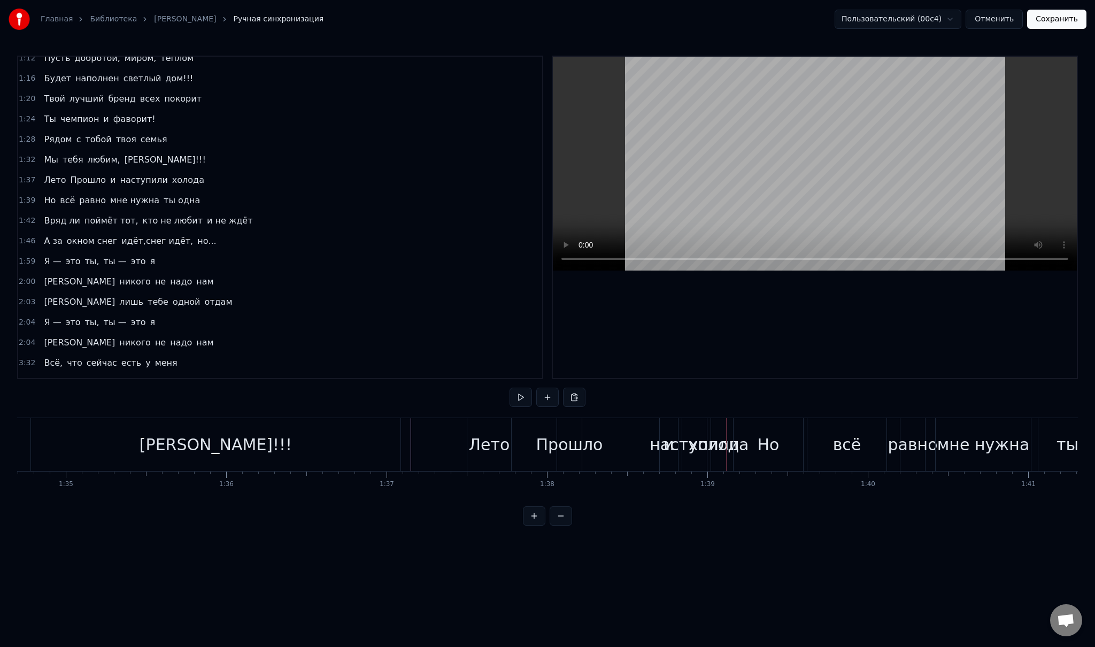
click at [490, 444] on div "Лето" at bounding box center [489, 444] width 41 height 24
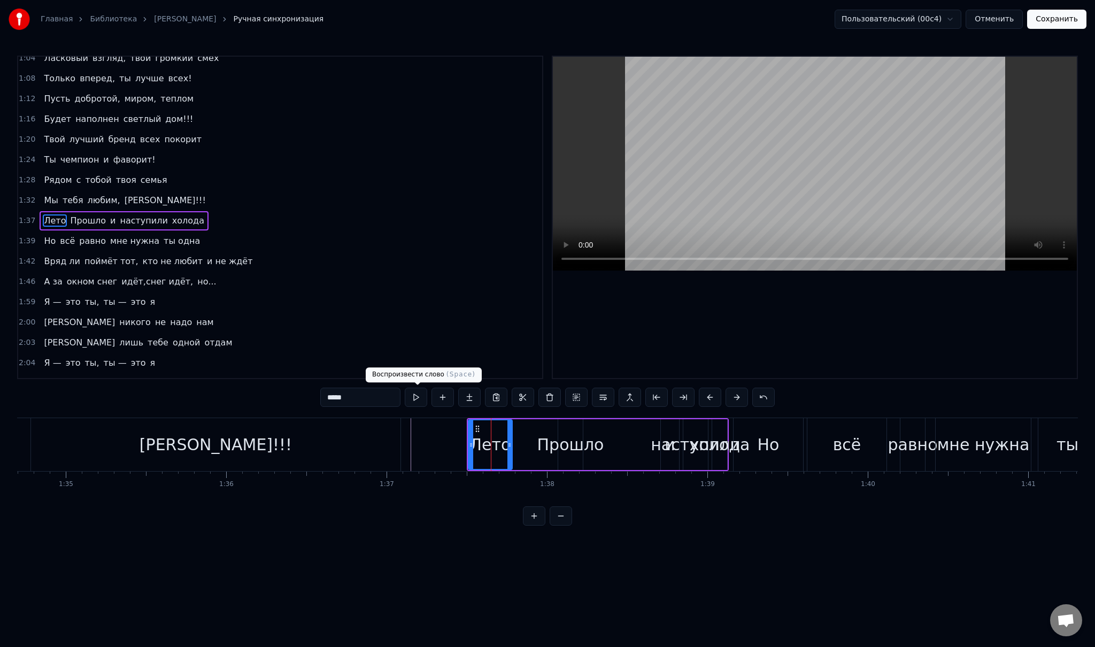
scroll to position [85, 0]
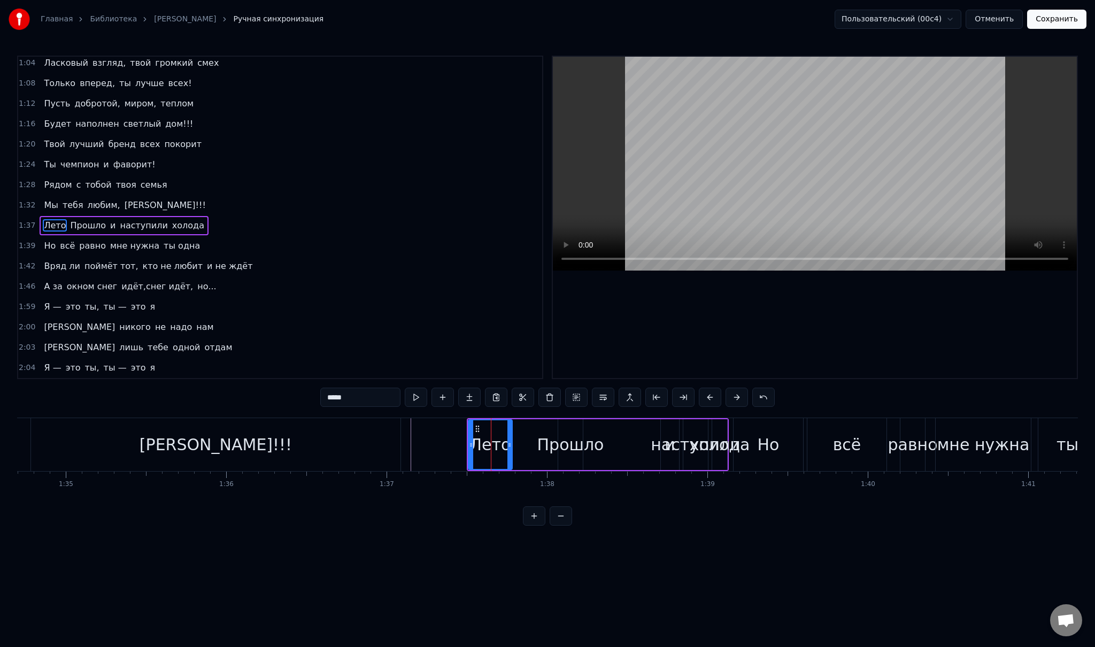
click at [61, 223] on div "Лето Прошло и наступили холода" at bounding box center [124, 225] width 169 height 19
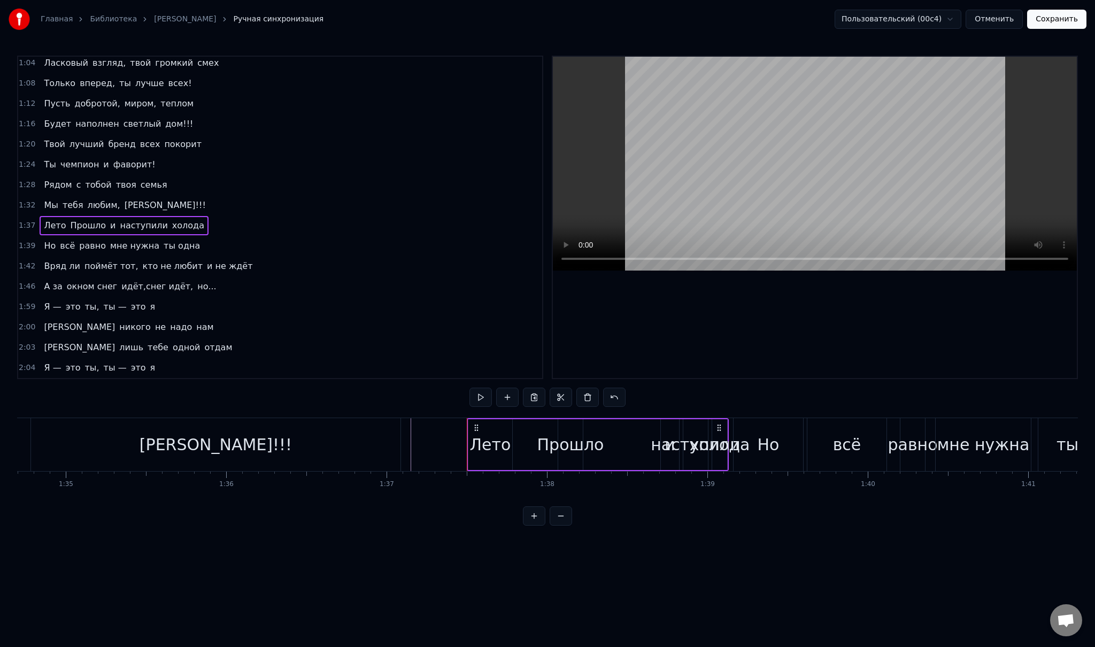
click at [53, 243] on div "Но всё равно мне нужна ты одна" at bounding box center [122, 245] width 165 height 19
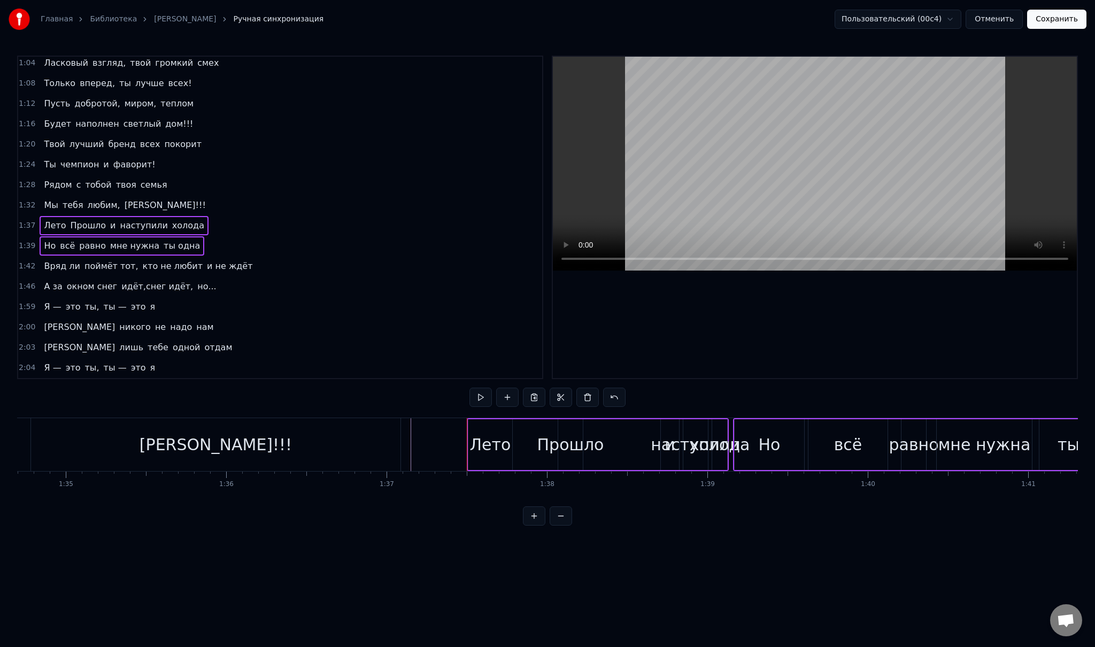
click at [56, 262] on span "Вряд ли" at bounding box center [62, 266] width 38 height 12
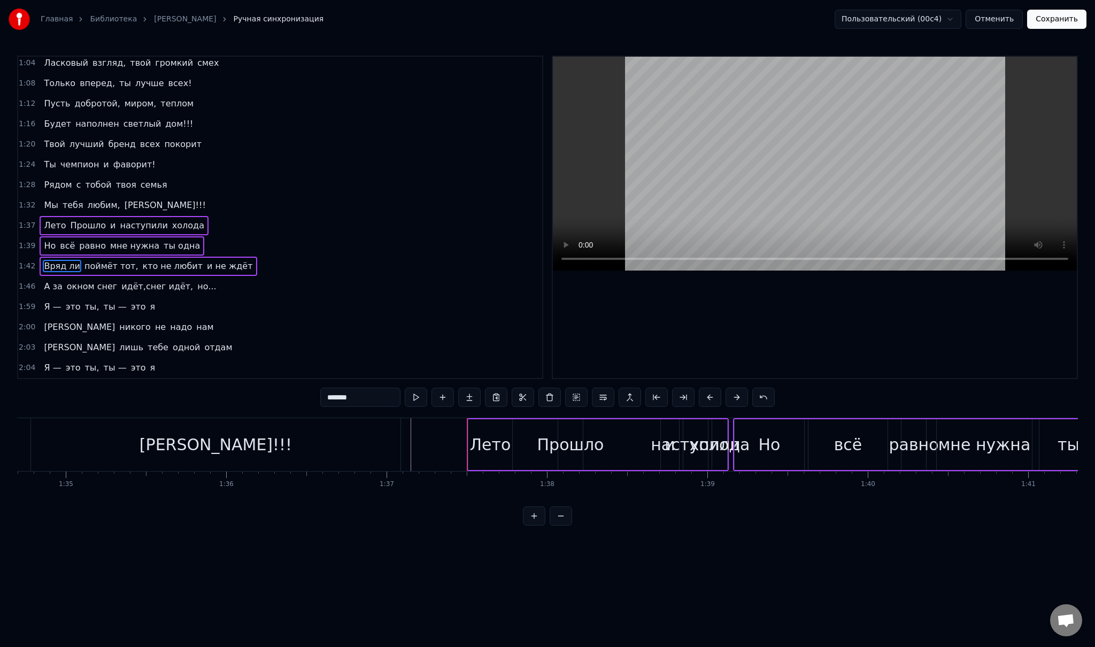
scroll to position [124, 0]
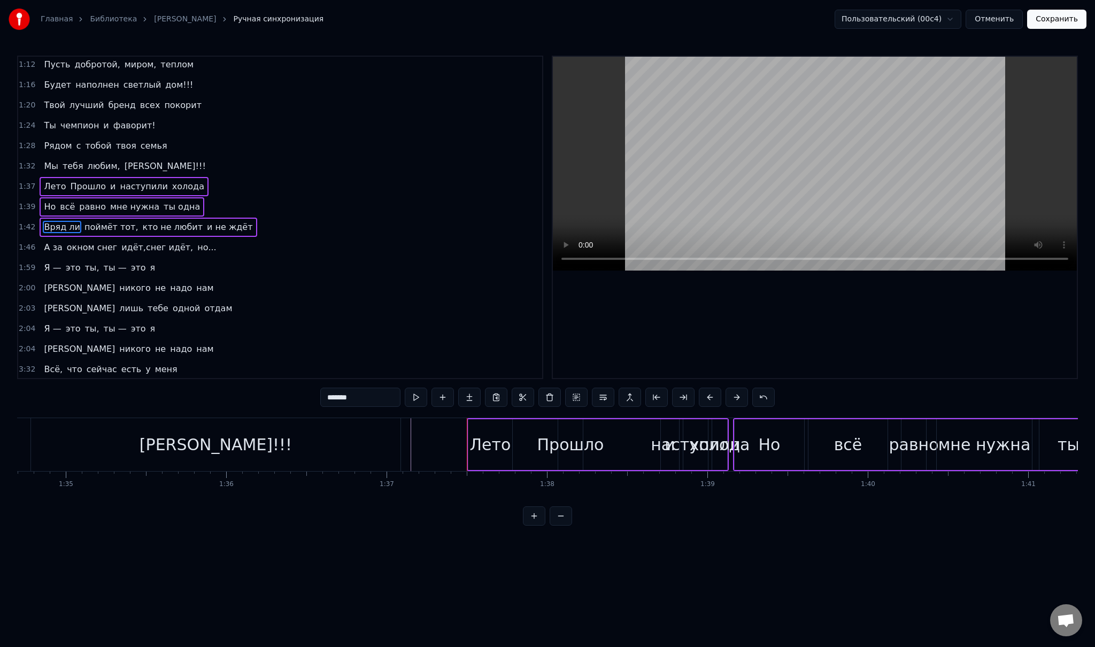
click at [57, 242] on span "А за" at bounding box center [53, 247] width 20 height 12
click at [53, 241] on span "А за" at bounding box center [53, 247] width 20 height 12
click at [58, 242] on div "А за окном снег идёт,снег идёт, но..." at bounding box center [130, 247] width 181 height 19
click at [65, 262] on span "это" at bounding box center [73, 267] width 17 height 13
click at [57, 243] on div "А за окном снег идёт,снег идёт, но..." at bounding box center [130, 247] width 181 height 19
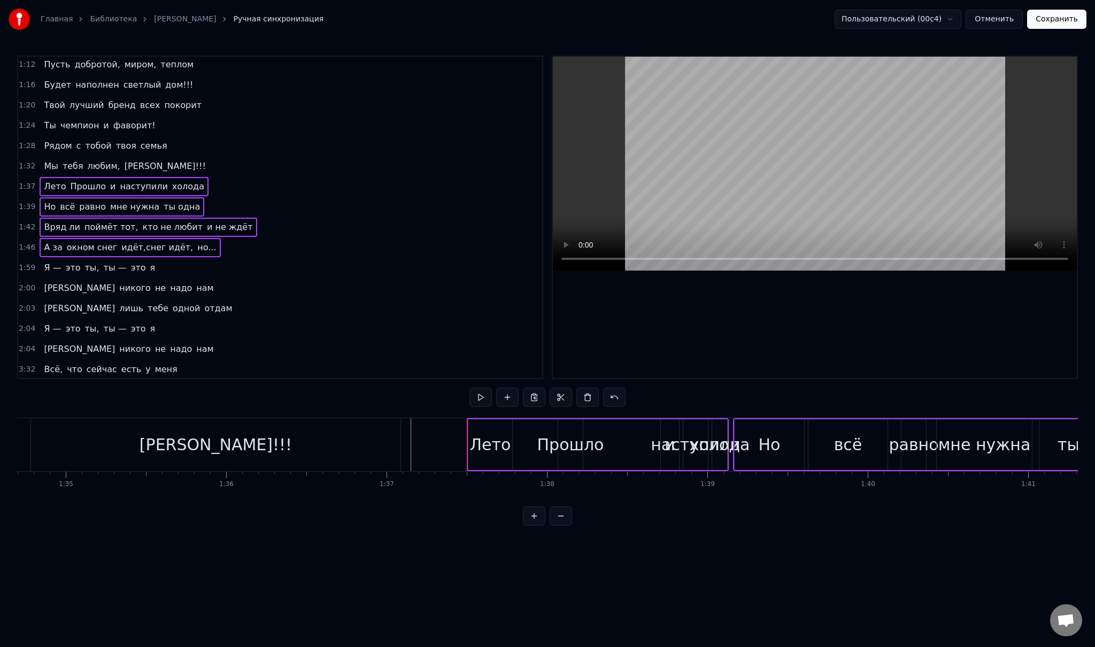
click at [58, 261] on div "Я — это ты, ты — это я" at bounding box center [100, 267] width 120 height 19
click at [48, 282] on div "И никого не надо нам" at bounding box center [129, 288] width 178 height 19
click at [47, 302] on div "Я лишь тебе одной отдам" at bounding box center [138, 308] width 197 height 19
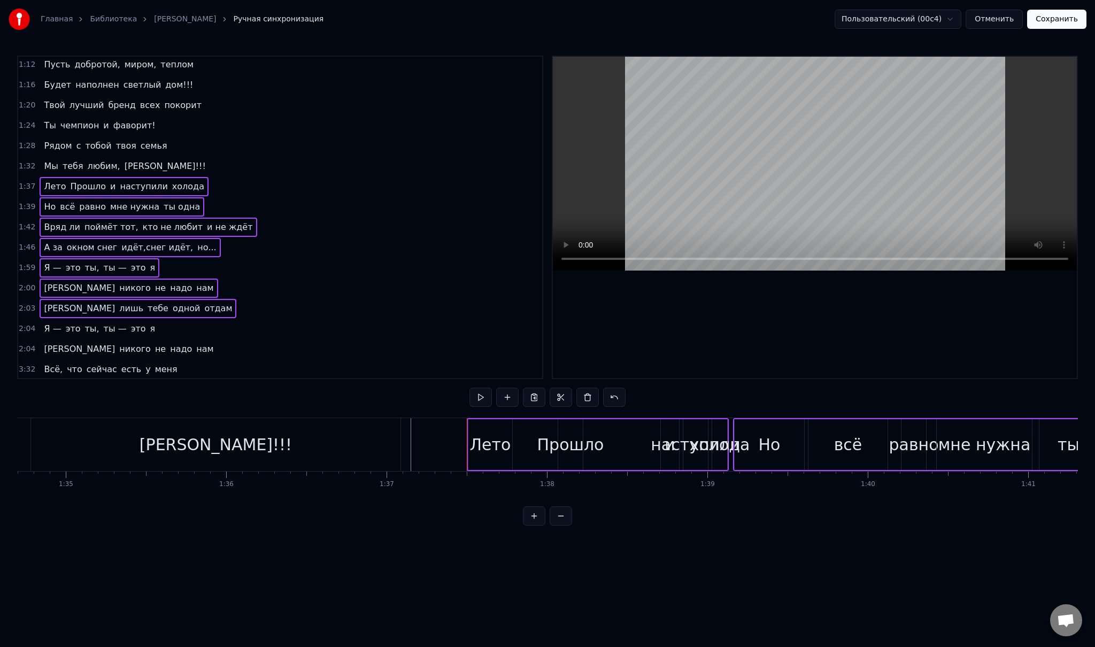
click at [58, 321] on div "Я — это ты, ты — это я" at bounding box center [100, 328] width 120 height 19
click at [50, 342] on div "И никого не надо нам" at bounding box center [129, 348] width 178 height 19
click at [57, 360] on div "Всё, что сейчас есть у меня" at bounding box center [111, 369] width 142 height 19
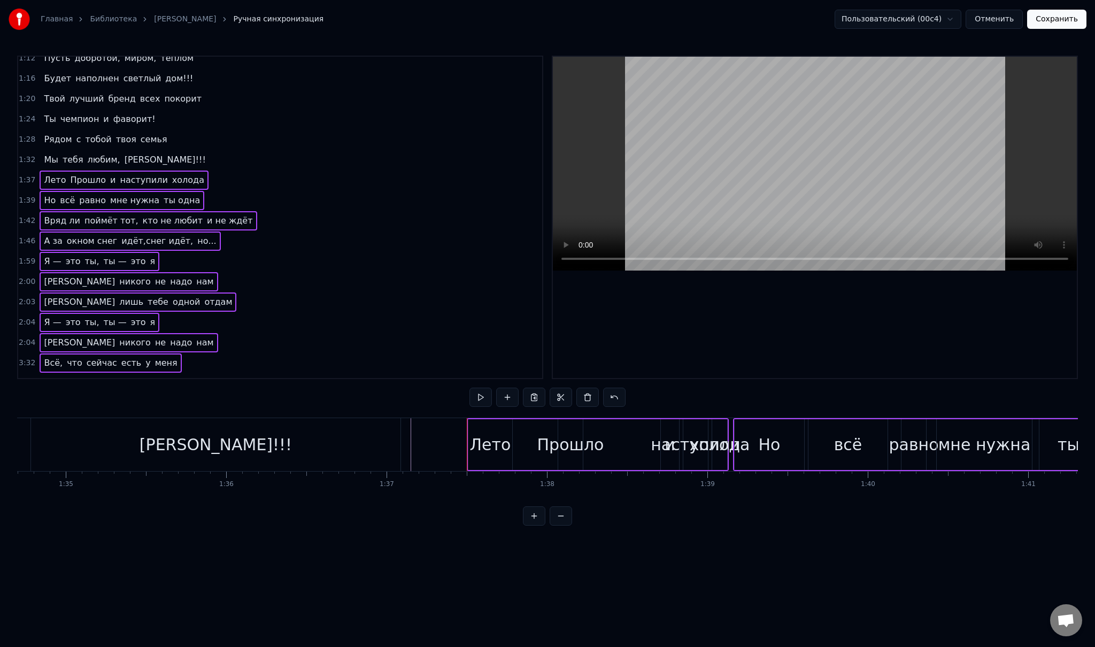
scroll to position [130, 0]
click at [72, 374] on div "Я лишь тебе одной отдам" at bounding box center [138, 383] width 197 height 19
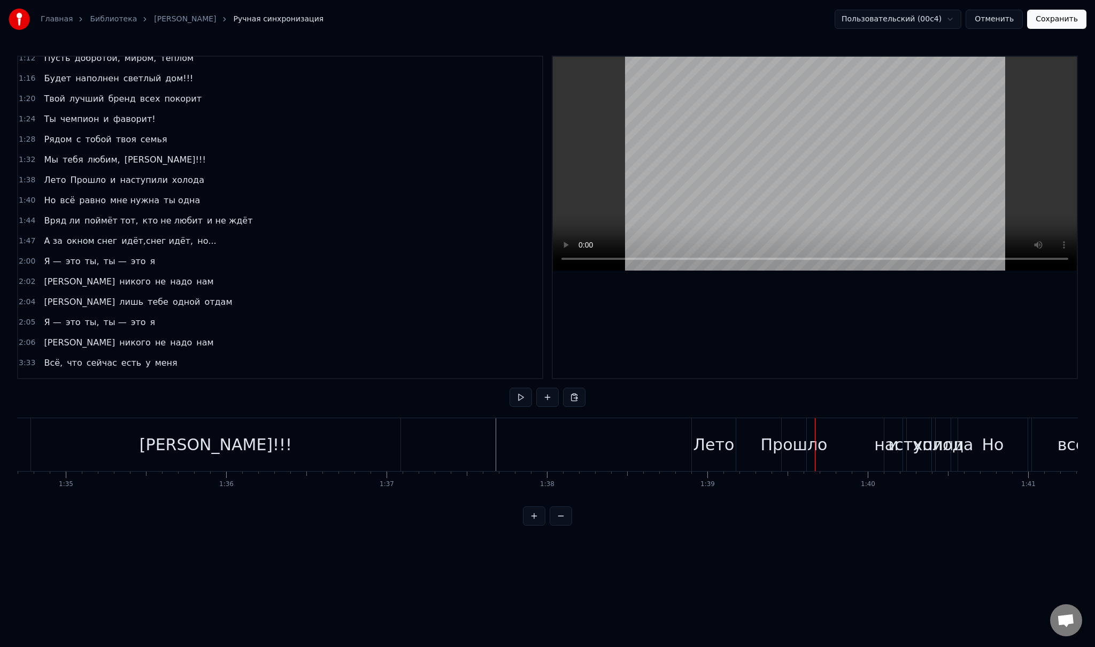
click at [776, 453] on div "Прошло" at bounding box center [794, 444] width 67 height 24
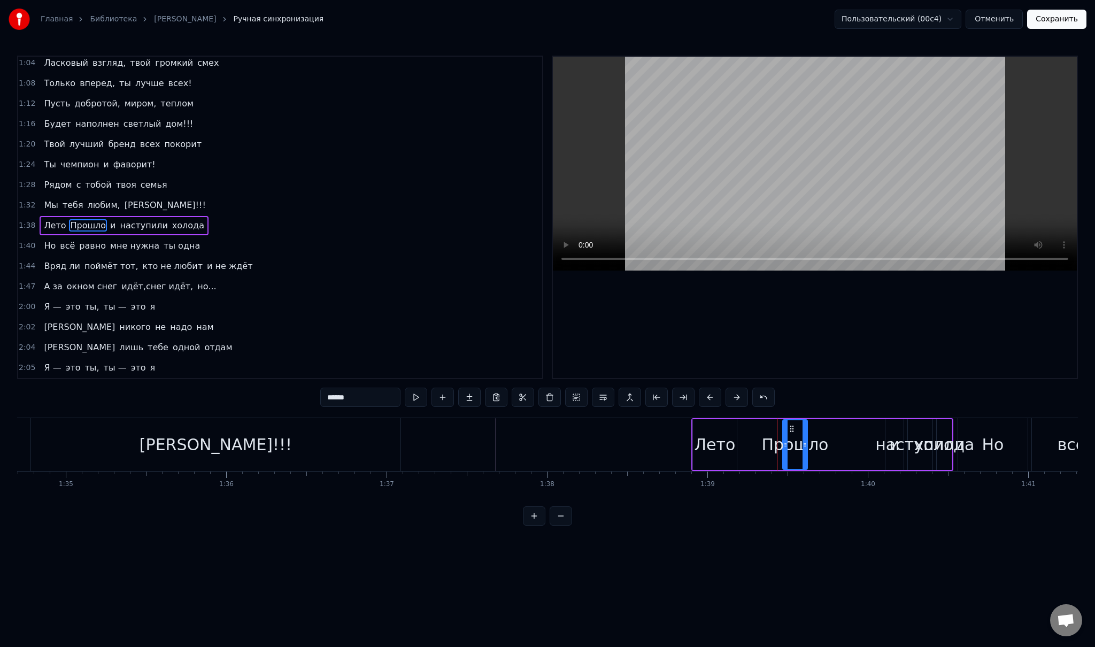
click at [330, 397] on input "******" at bounding box center [360, 397] width 80 height 19
type input "******"
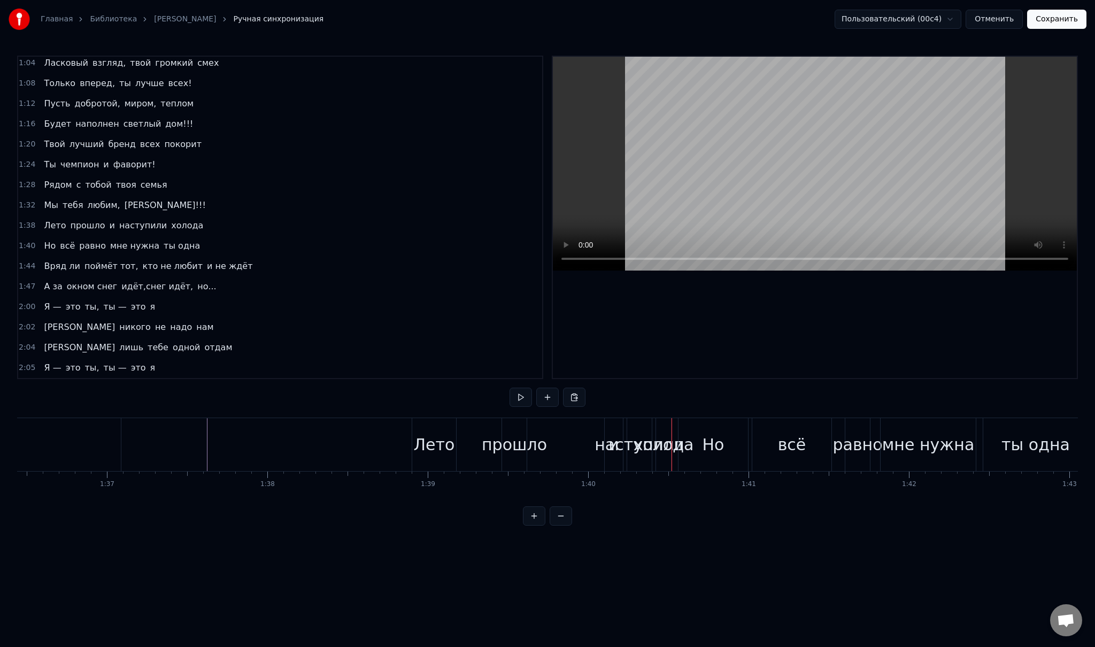
scroll to position [0, 15698]
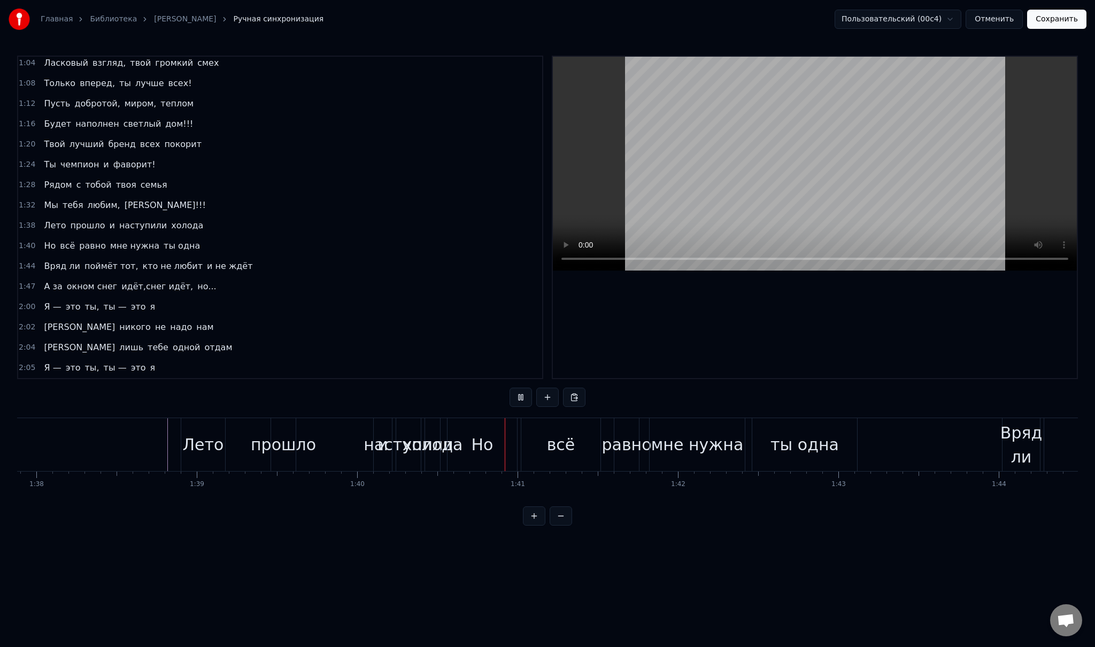
click at [53, 242] on div "Но всё равно мне нужна ты одна" at bounding box center [122, 245] width 165 height 19
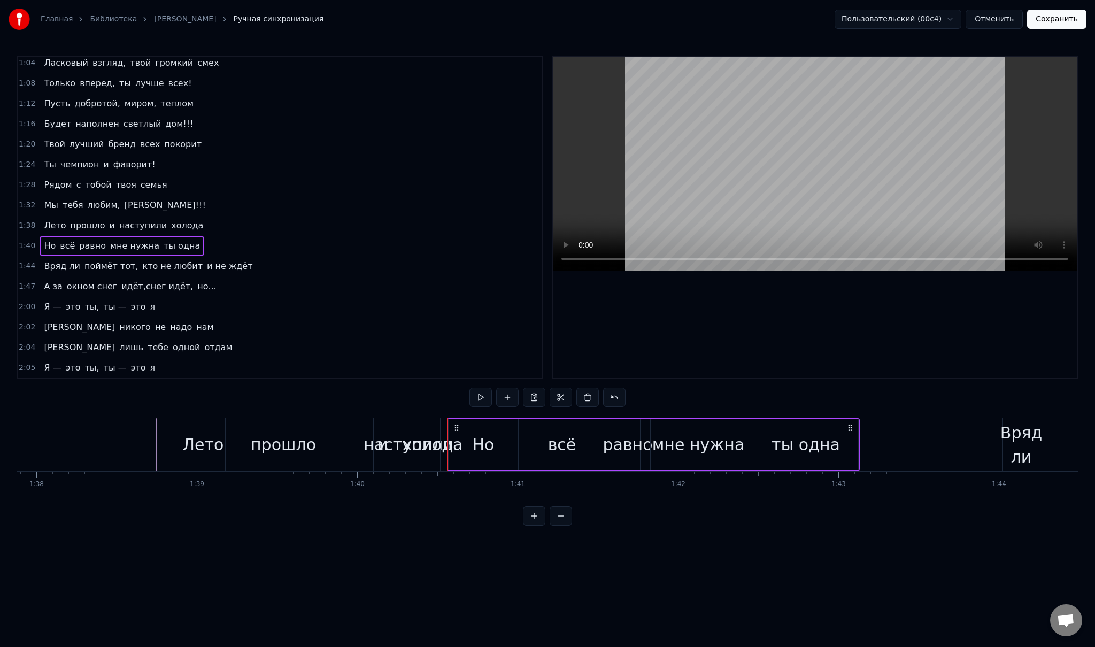
click at [57, 263] on div "Вряд ли поймёт тот, кто не любит и не ждёт" at bounding box center [148, 266] width 217 height 19
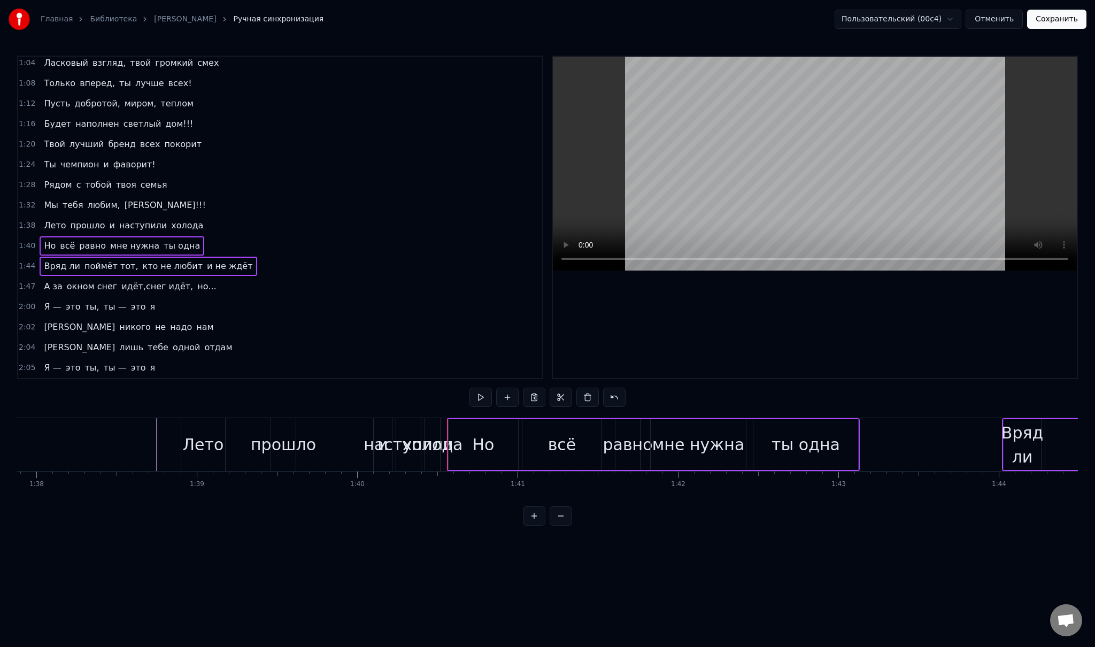
click at [56, 283] on div "А за окном снег идёт,снег идёт, но..." at bounding box center [130, 286] width 181 height 19
click at [58, 300] on div "Я — это ты, ты — это я" at bounding box center [100, 306] width 120 height 19
click at [118, 321] on span "никого" at bounding box center [135, 327] width 34 height 12
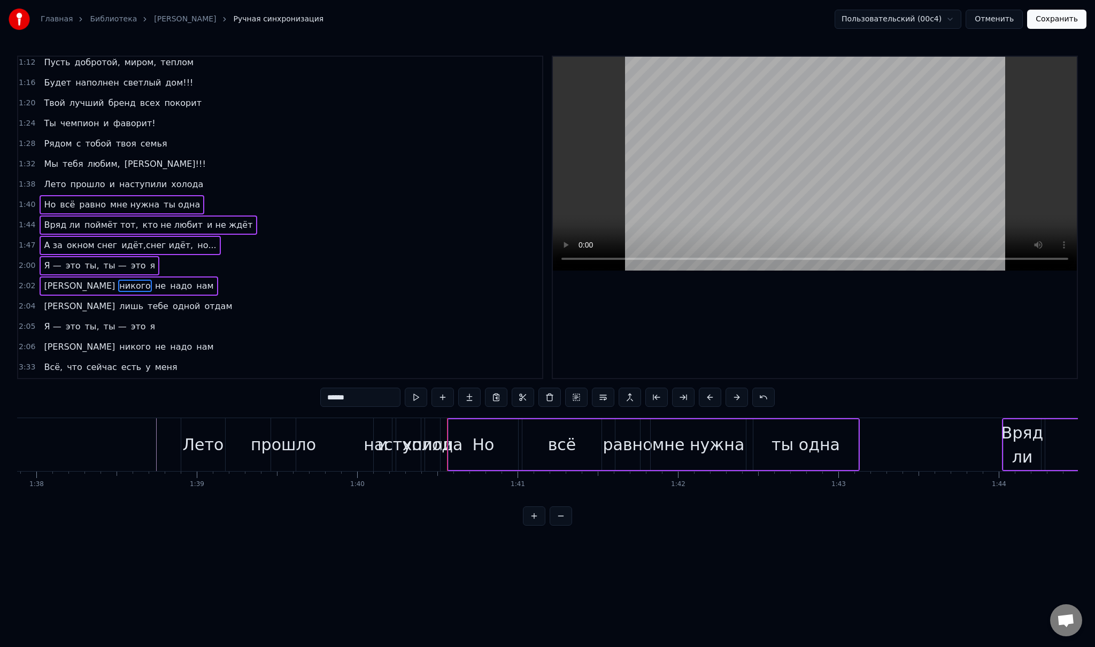
scroll to position [130, 0]
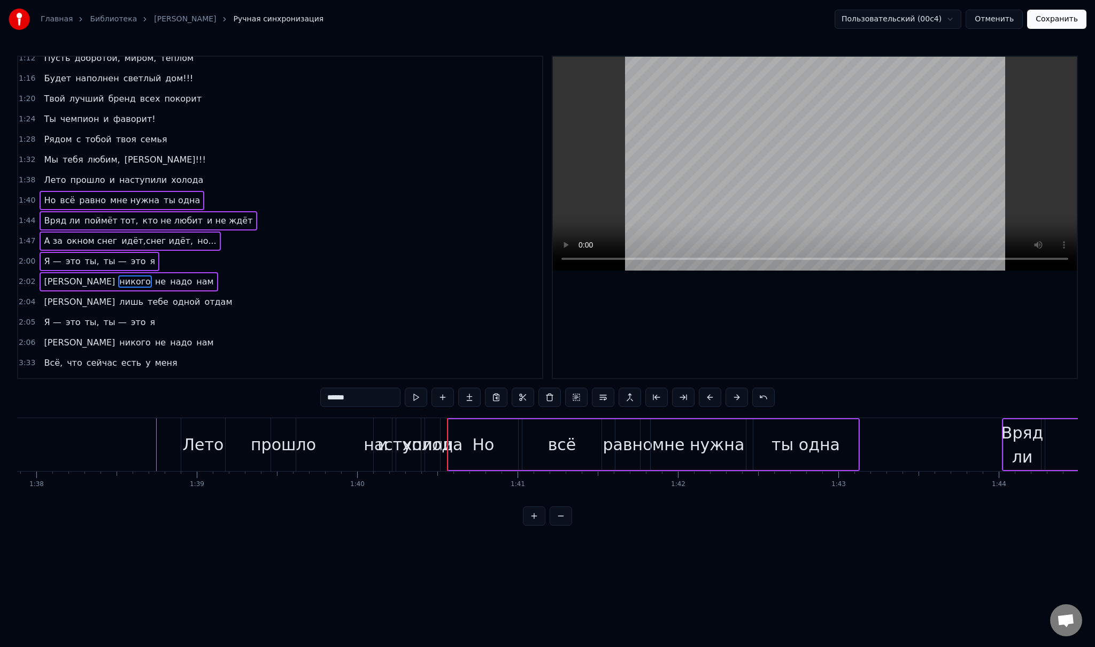
click at [118, 275] on span "никого" at bounding box center [135, 281] width 34 height 12
click at [47, 293] on div "Я лишь тебе одной отдам" at bounding box center [138, 301] width 197 height 19
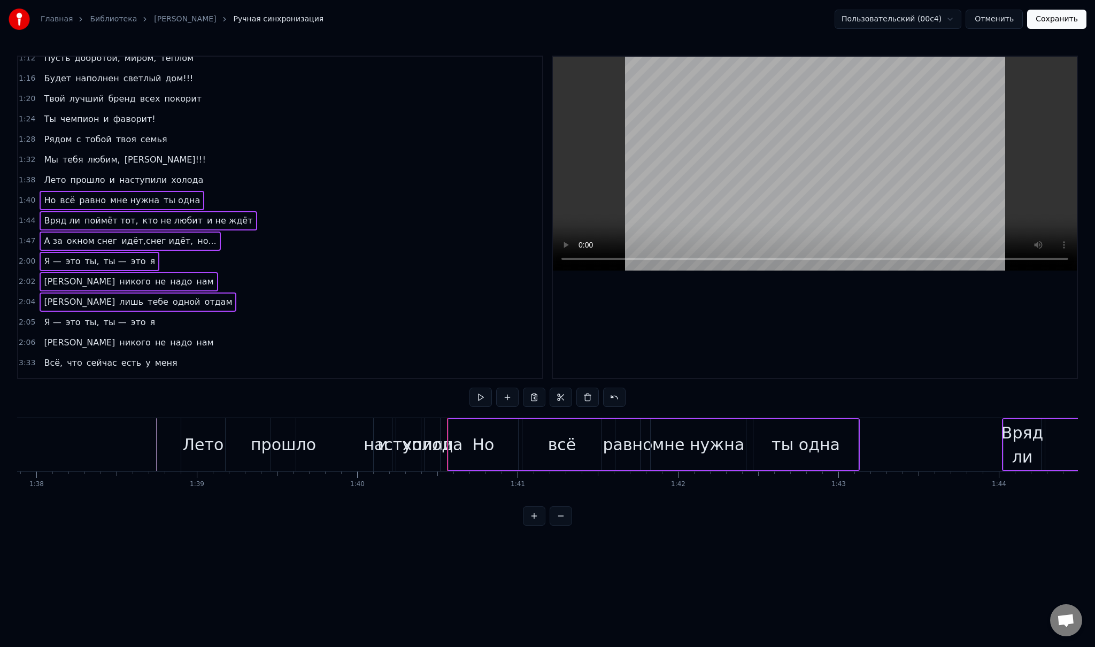
click at [57, 316] on span "Я —" at bounding box center [52, 322] width 19 height 13
click at [48, 335] on div "И никого не надо нам" at bounding box center [129, 342] width 178 height 19
click at [53, 316] on span "Я —" at bounding box center [52, 322] width 19 height 12
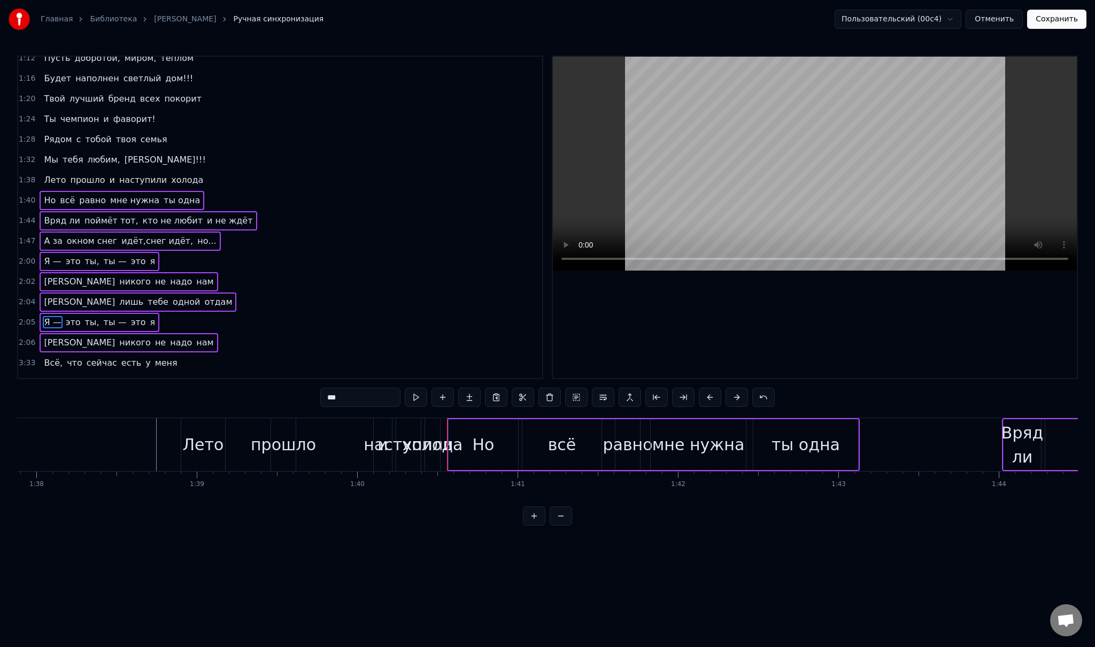
click at [49, 316] on span "Я —" at bounding box center [52, 322] width 19 height 12
click at [50, 357] on span "Всё," at bounding box center [53, 363] width 21 height 12
click at [49, 357] on span "Всё," at bounding box center [53, 363] width 21 height 12
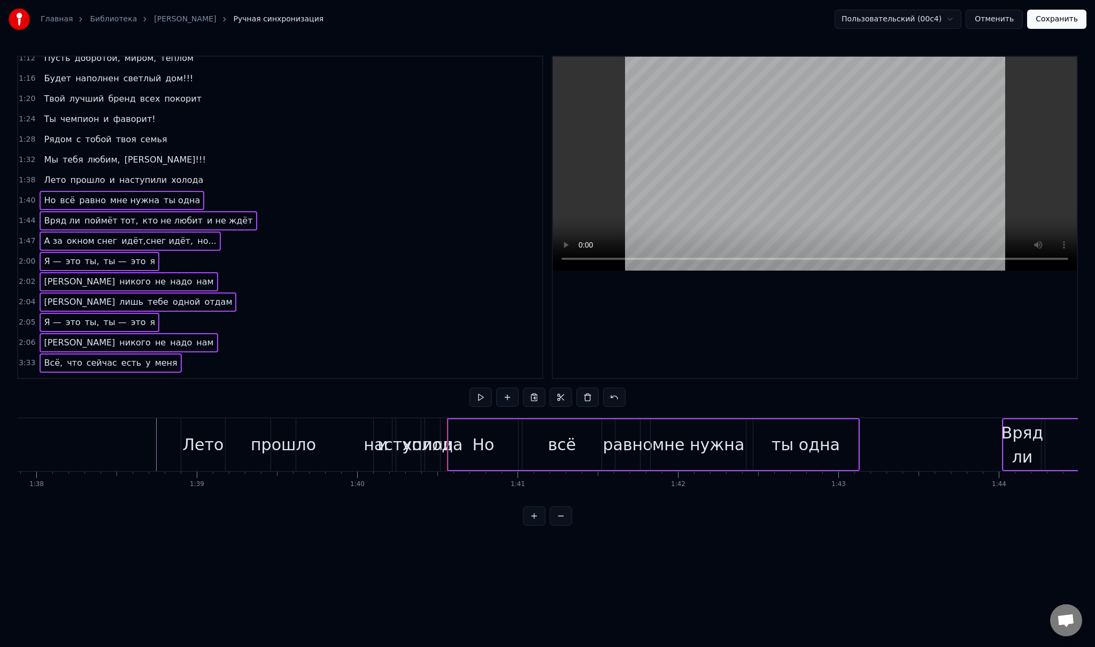
click at [118, 377] on span "лишь" at bounding box center [131, 383] width 26 height 12
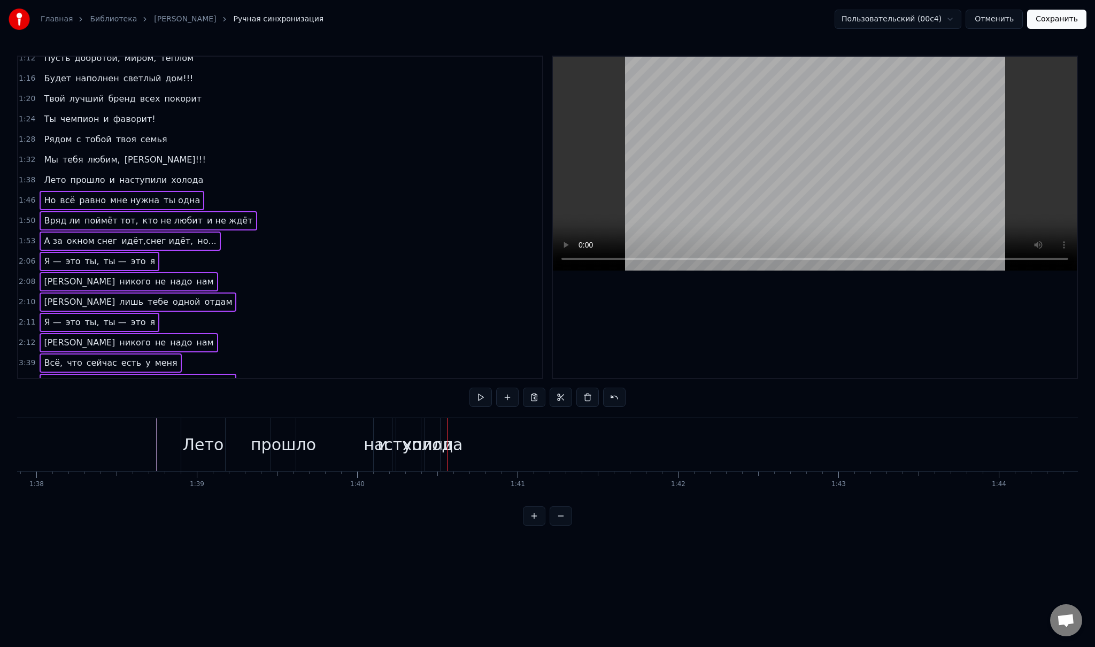
click at [197, 446] on div "Лето" at bounding box center [203, 444] width 41 height 24
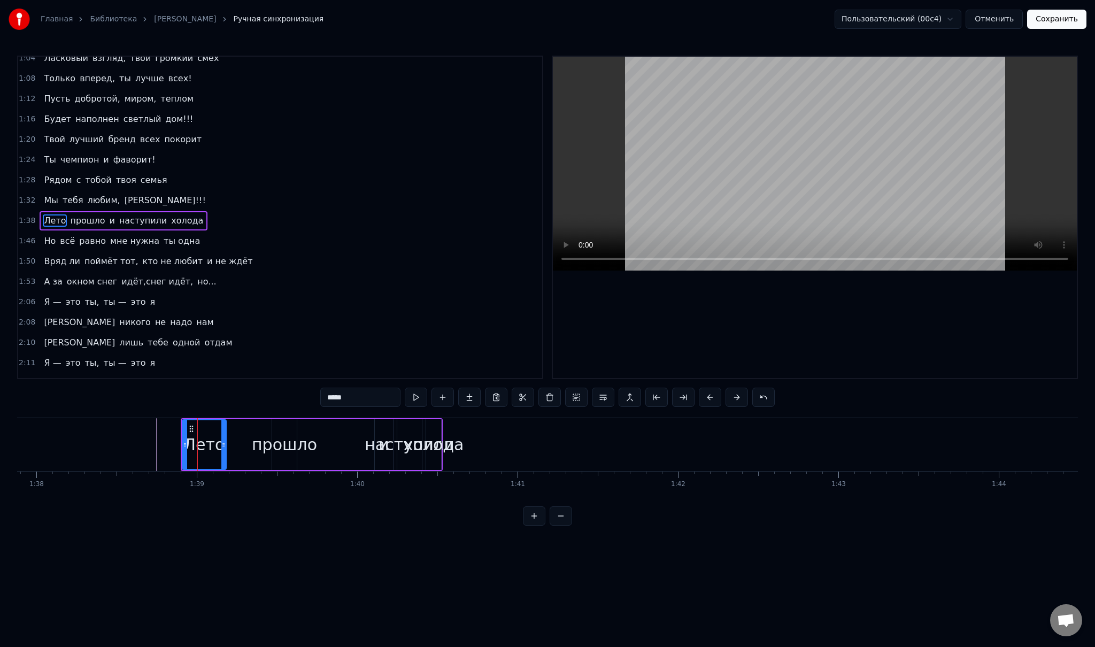
scroll to position [85, 0]
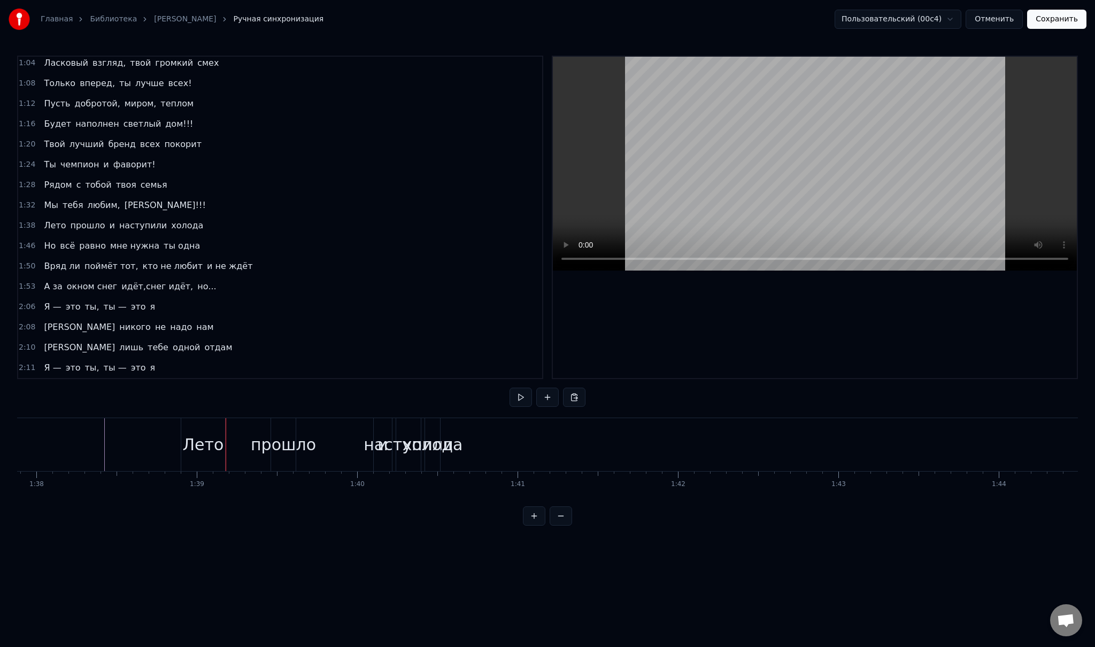
click at [247, 434] on div "Лето" at bounding box center [246, 444] width 41 height 24
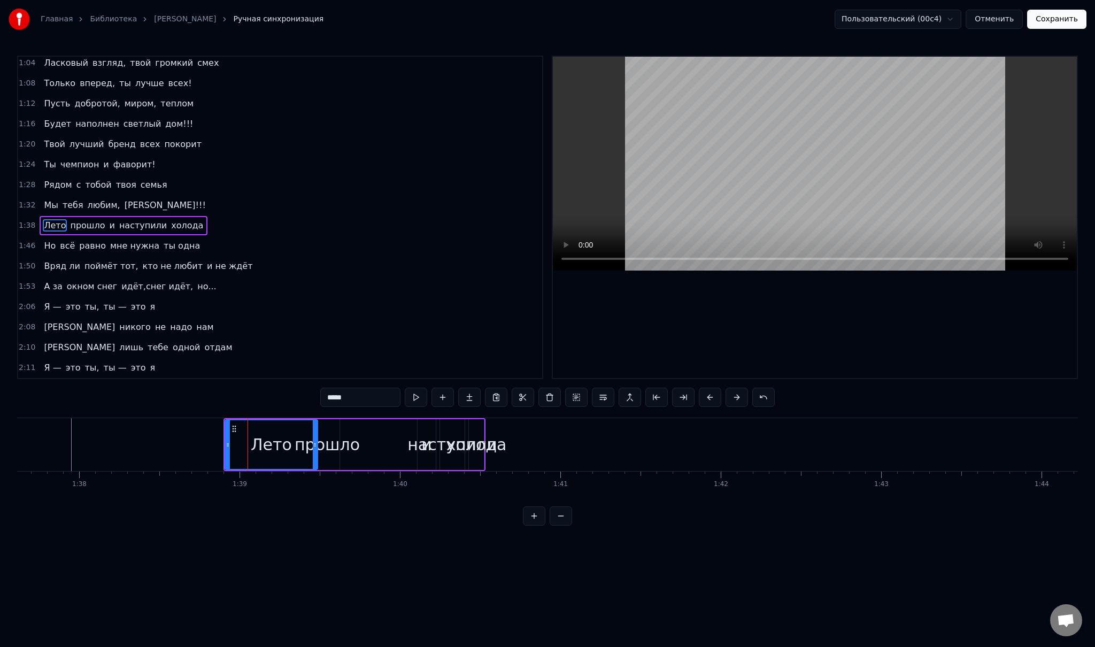
drag, startPoint x: 266, startPoint y: 440, endPoint x: 315, endPoint y: 438, distance: 48.7
click at [315, 438] on div at bounding box center [315, 444] width 4 height 49
click at [341, 441] on div "прошло" at bounding box center [327, 444] width 65 height 24
type input "******"
click at [363, 436] on div "Лето прошло и наступили холода" at bounding box center [354, 444] width 262 height 53
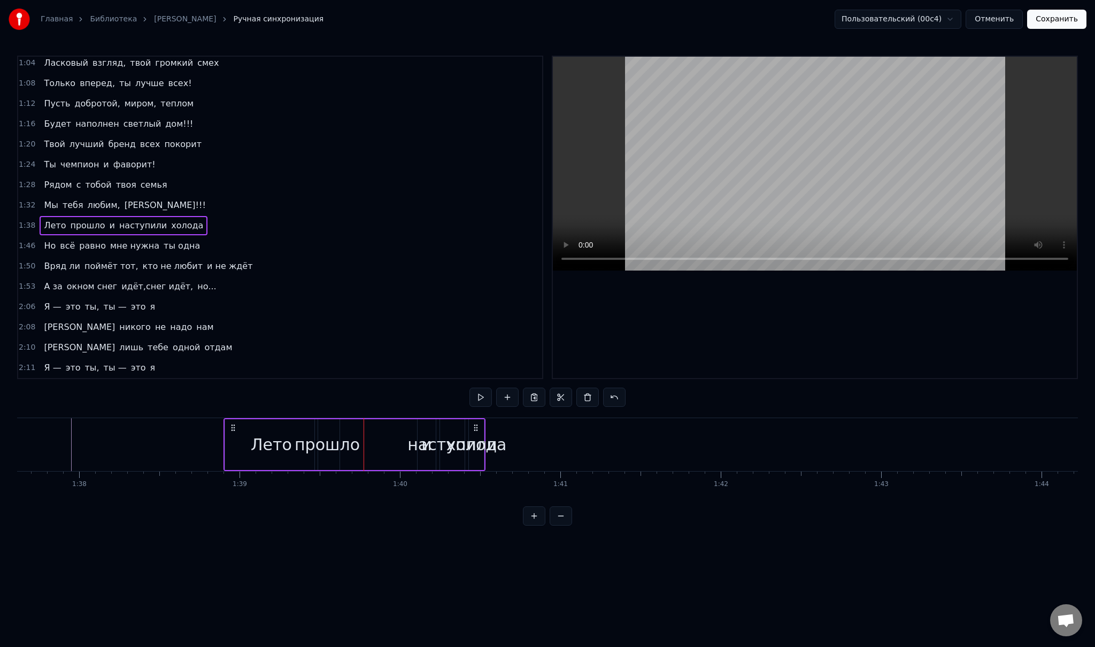
click at [359, 442] on div "Лето прошло и наступили холода" at bounding box center [354, 444] width 262 height 53
click at [78, 219] on span "прошло" at bounding box center [87, 225] width 37 height 12
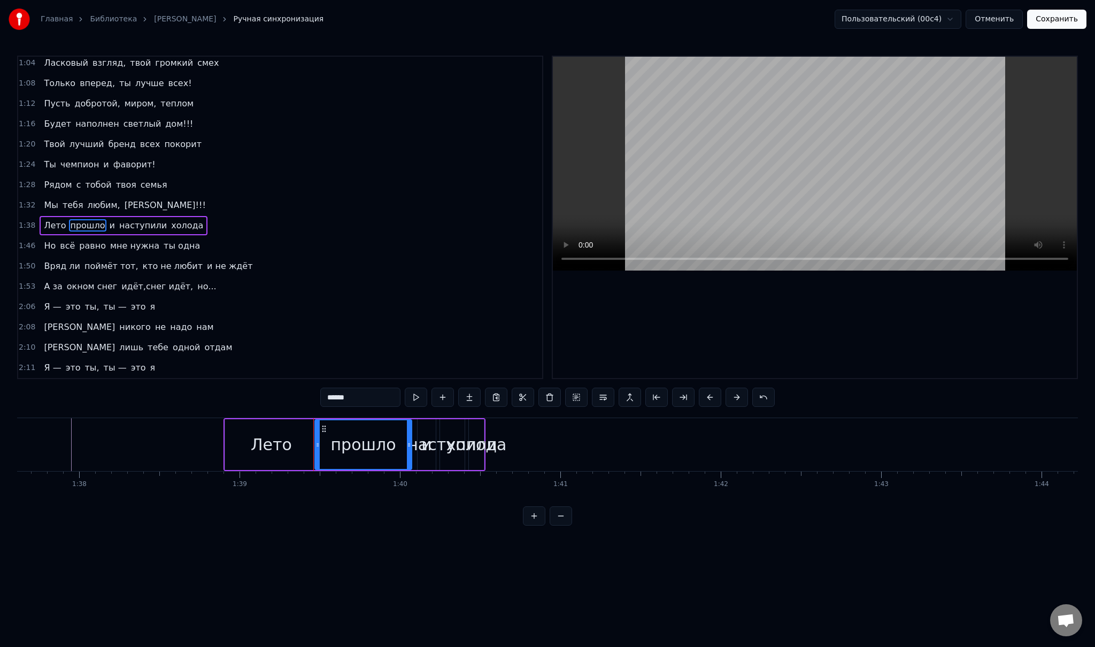
drag, startPoint x: 336, startPoint y: 441, endPoint x: 421, endPoint y: 439, distance: 84.5
click at [411, 439] on div at bounding box center [409, 444] width 4 height 49
click at [109, 219] on span "и" at bounding box center [112, 225] width 7 height 12
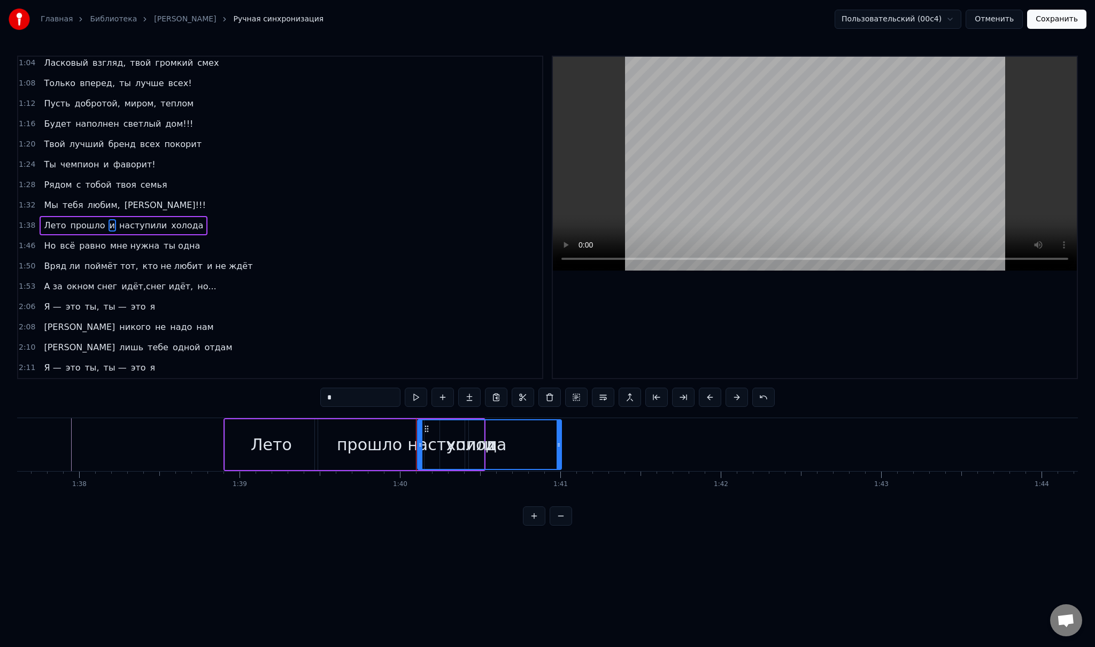
drag, startPoint x: 431, startPoint y: 439, endPoint x: 557, endPoint y: 447, distance: 125.9
click at [557, 447] on div at bounding box center [559, 444] width 4 height 49
drag, startPoint x: 419, startPoint y: 440, endPoint x: 517, endPoint y: 451, distance: 99.0
click at [119, 220] on span "наступили" at bounding box center [134, 225] width 50 height 12
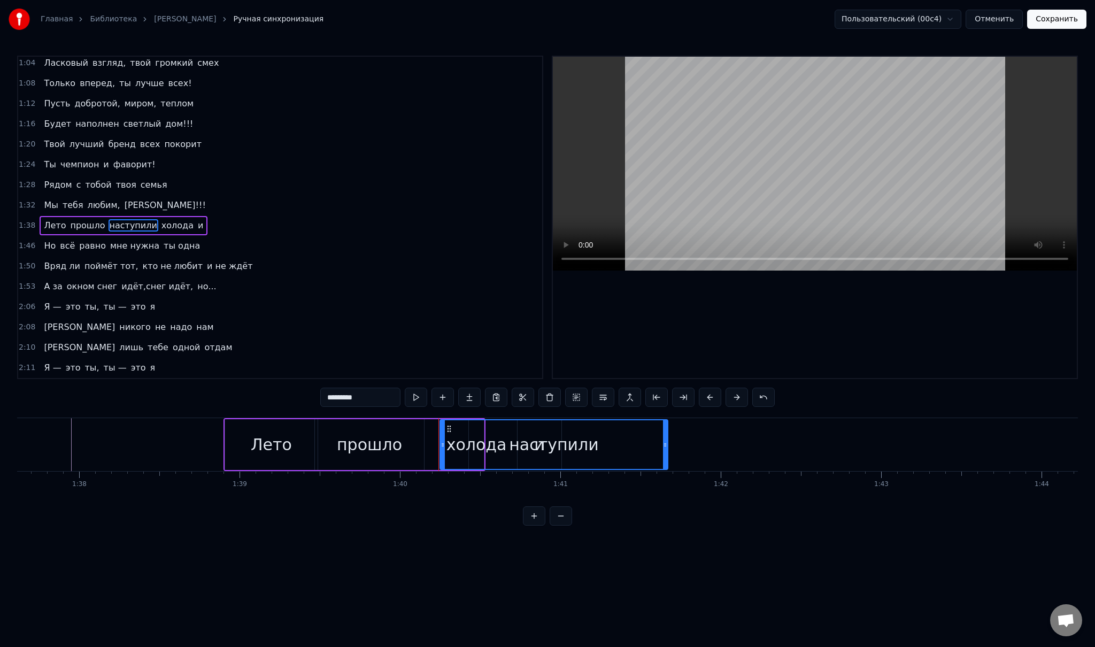
drag, startPoint x: 461, startPoint y: 440, endPoint x: 718, endPoint y: 455, distance: 257.1
click at [667, 455] on div at bounding box center [665, 444] width 4 height 49
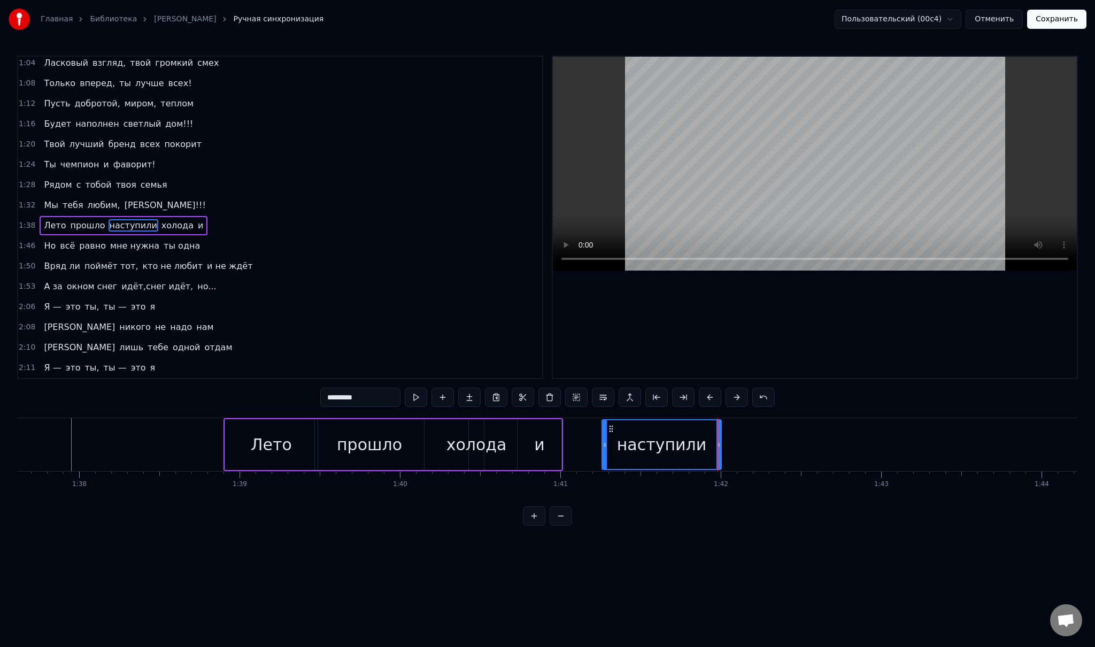
drag, startPoint x: 441, startPoint y: 444, endPoint x: 599, endPoint y: 453, distance: 158.5
click at [477, 450] on div "холода" at bounding box center [476, 444] width 60 height 24
type input "******"
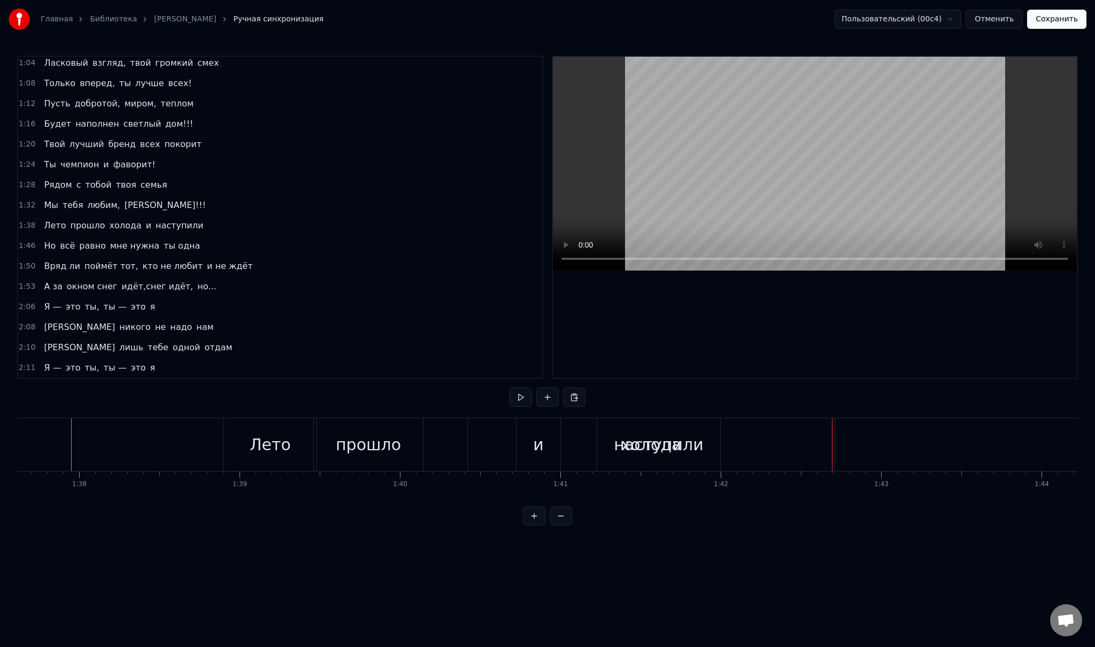
click at [109, 220] on span "холода" at bounding box center [126, 225] width 34 height 12
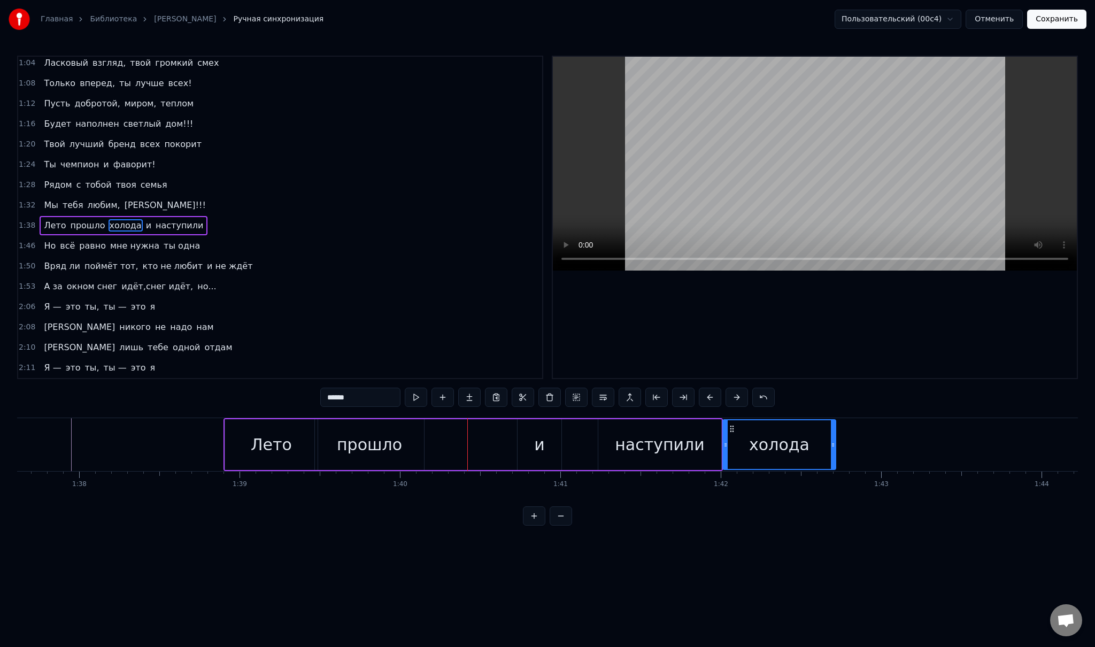
drag, startPoint x: 471, startPoint y: 443, endPoint x: 727, endPoint y: 454, distance: 256.3
drag, startPoint x: 832, startPoint y: 441, endPoint x: 739, endPoint y: 441, distance: 92.5
click at [893, 445] on icon at bounding box center [891, 445] width 4 height 9
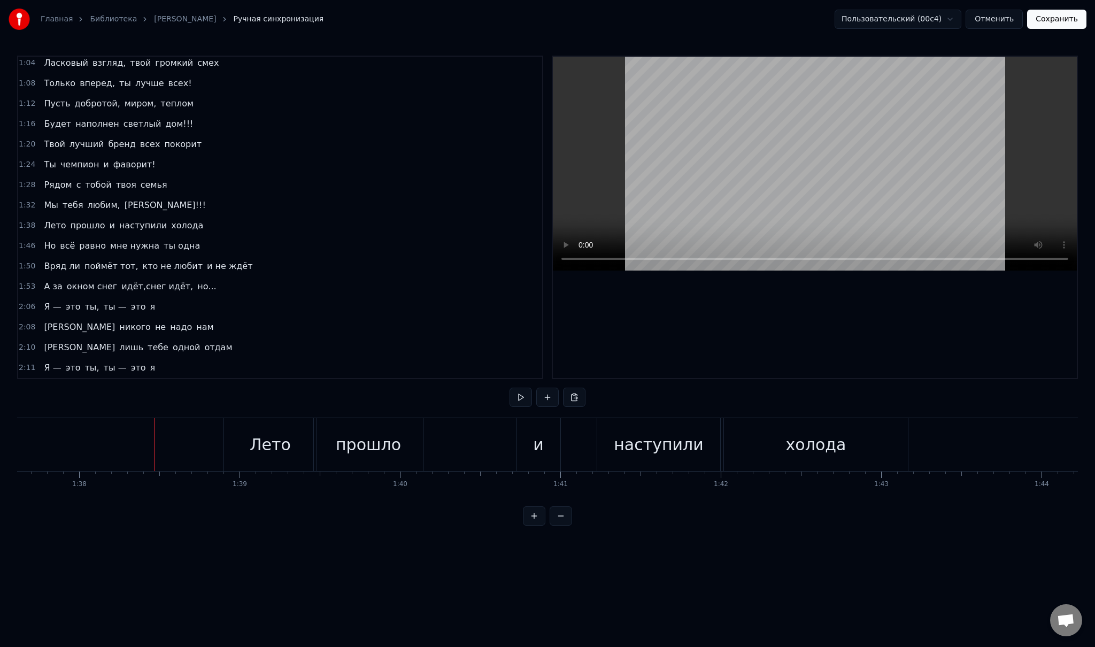
click at [578, 446] on div "и" at bounding box center [569, 444] width 44 height 53
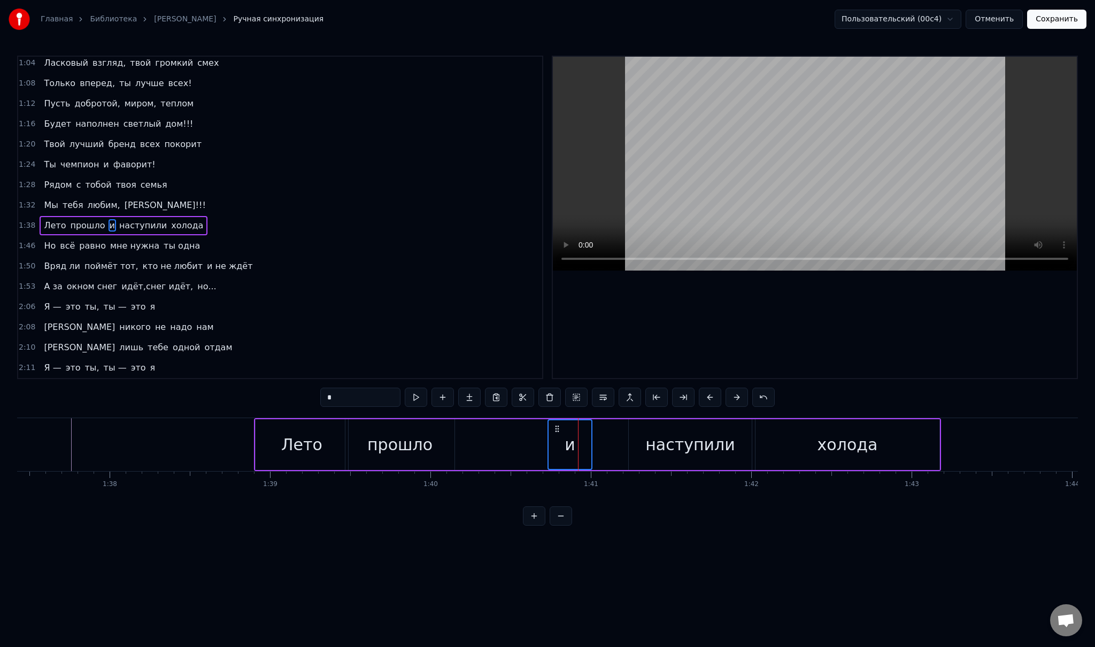
click at [680, 445] on div "наступили" at bounding box center [690, 444] width 90 height 24
click at [170, 220] on span "холода" at bounding box center [187, 225] width 34 height 12
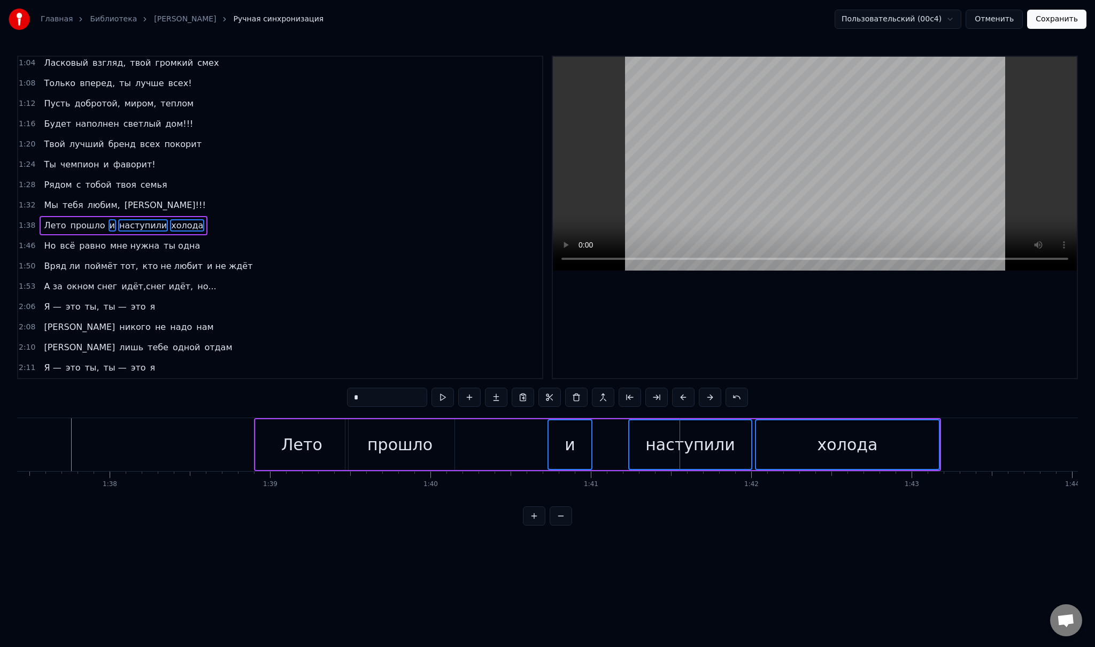
click at [109, 219] on span "и" at bounding box center [112, 225] width 7 height 12
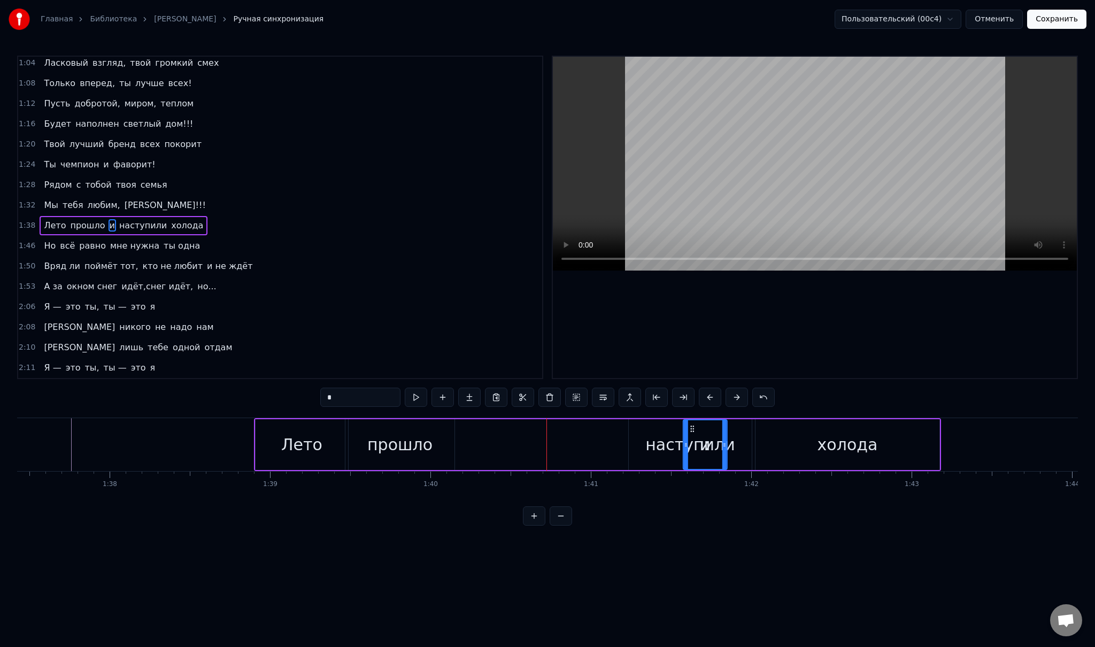
drag, startPoint x: 554, startPoint y: 430, endPoint x: 689, endPoint y: 435, distance: 135.3
click at [128, 219] on span "наступили" at bounding box center [134, 225] width 50 height 12
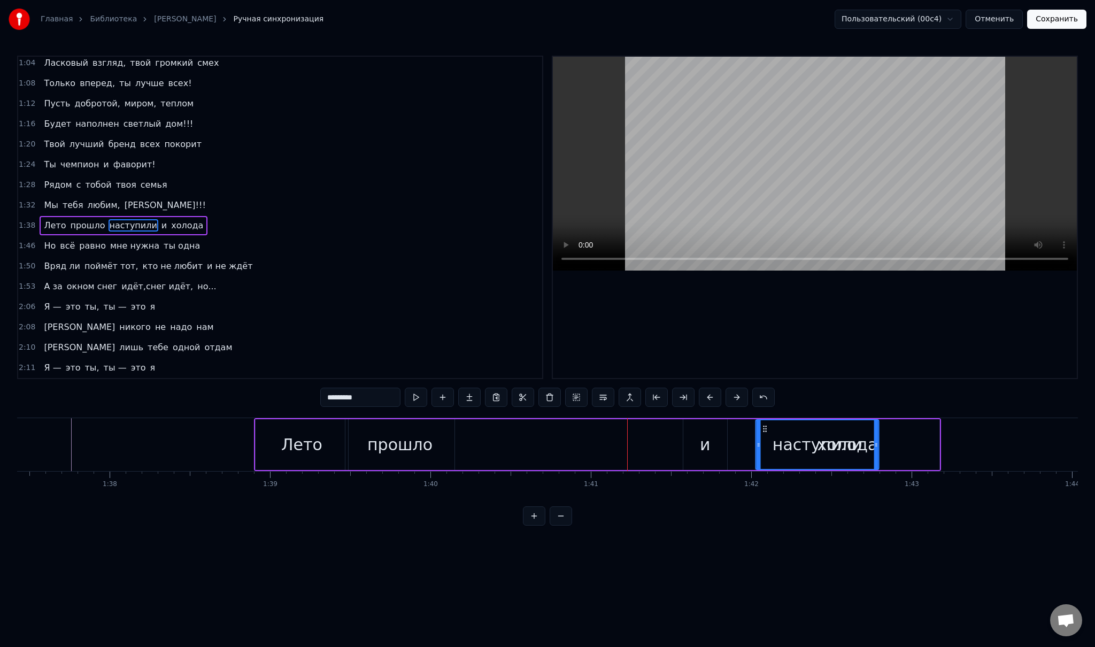
drag, startPoint x: 663, startPoint y: 430, endPoint x: 763, endPoint y: 436, distance: 100.1
click at [118, 219] on span "холода" at bounding box center [135, 225] width 34 height 12
type input "******"
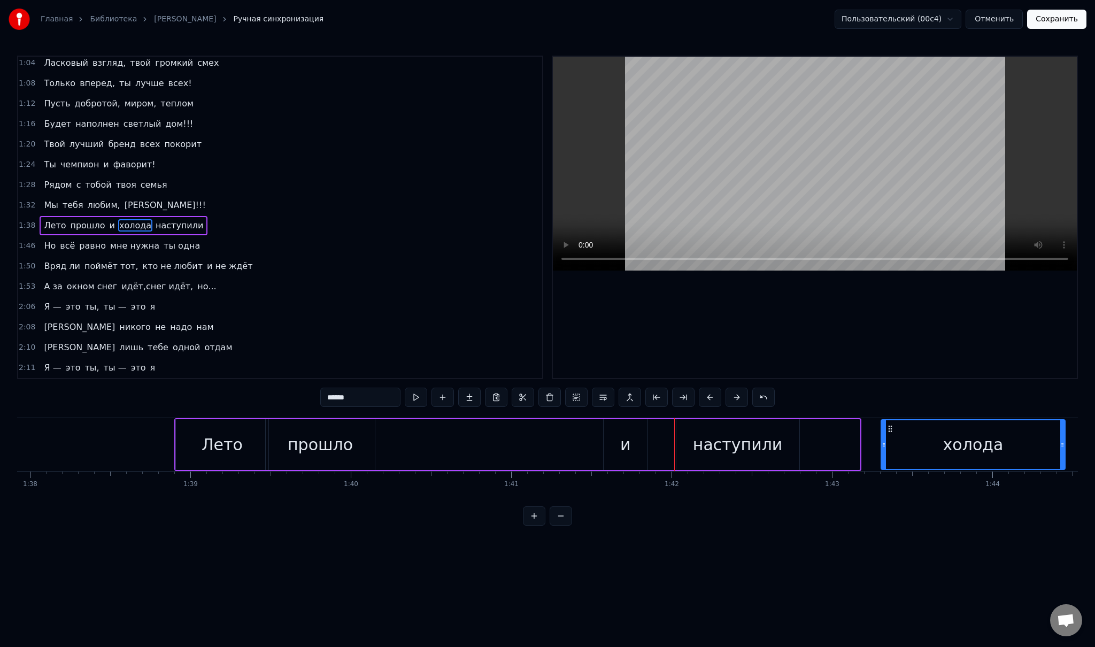
scroll to position [0, 15707]
drag, startPoint x: 767, startPoint y: 428, endPoint x: 864, endPoint y: 433, distance: 97.4
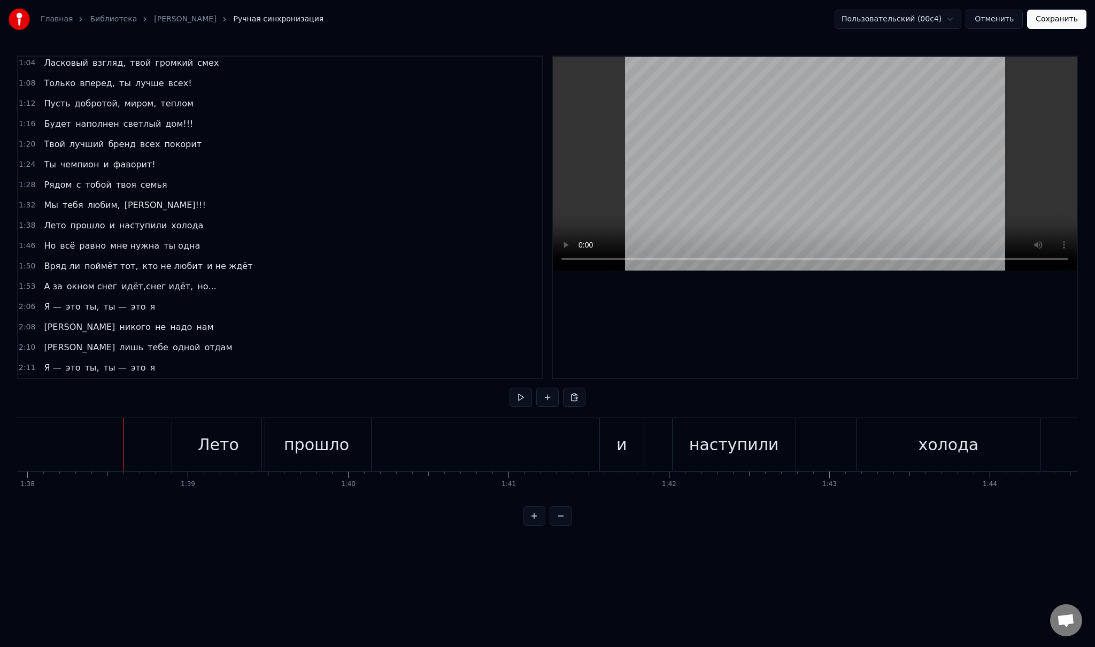
drag, startPoint x: 79, startPoint y: 436, endPoint x: 73, endPoint y: 436, distance: 5.9
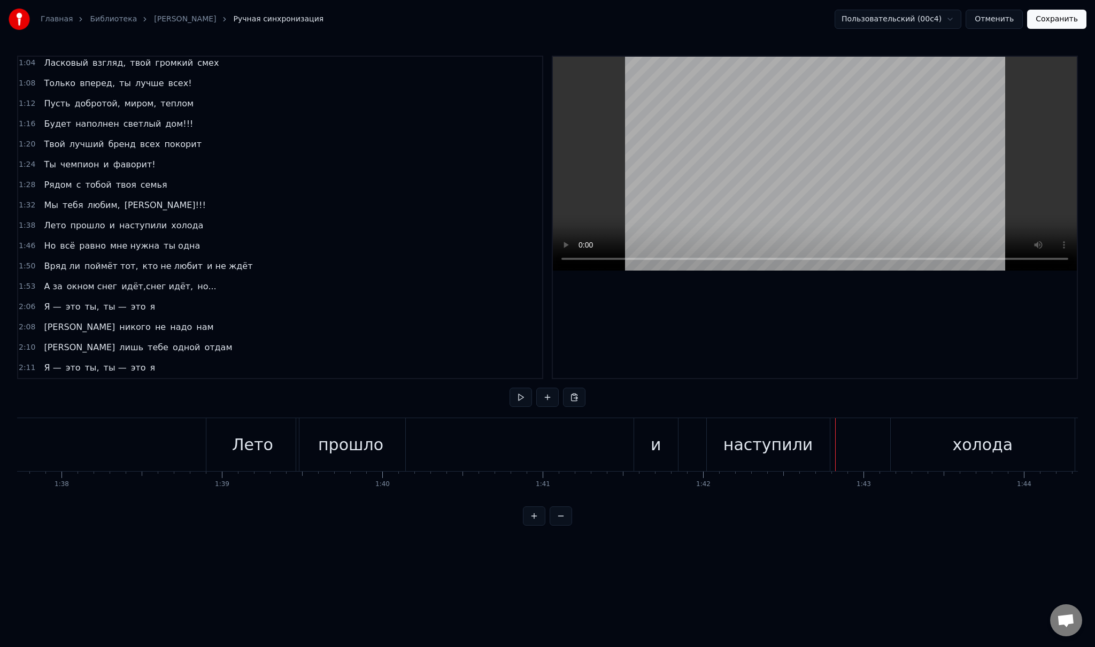
click at [645, 449] on div "и" at bounding box center [656, 444] width 44 height 53
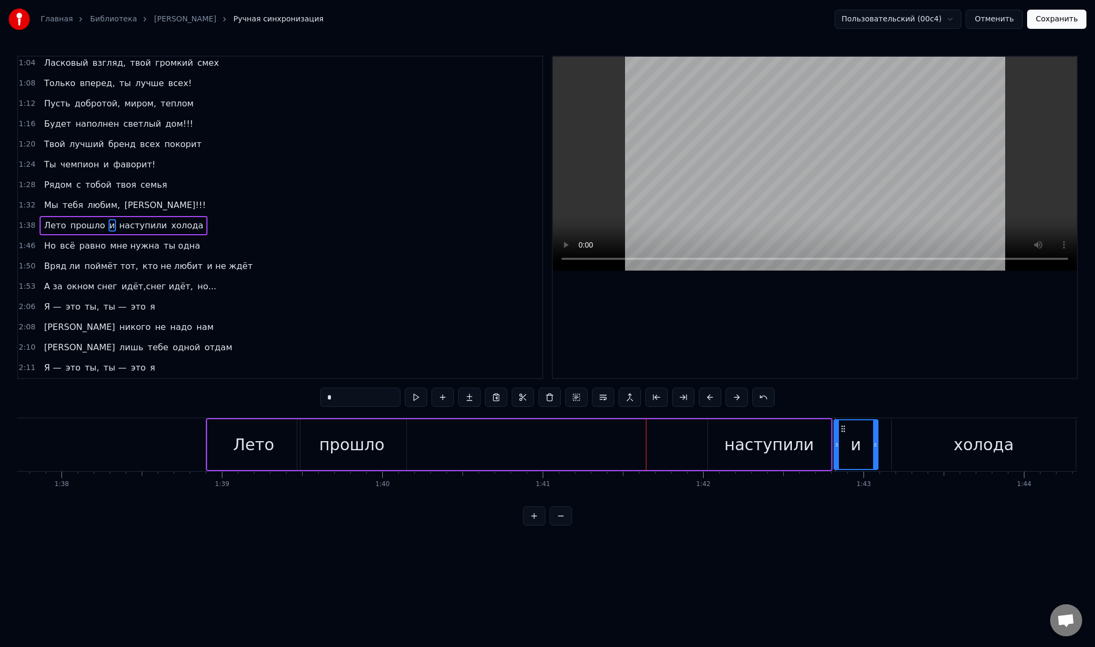
drag, startPoint x: 642, startPoint y: 427, endPoint x: 840, endPoint y: 434, distance: 197.9
click at [667, 432] on div "Лето прошло наступили и холода" at bounding box center [641, 444] width 871 height 53
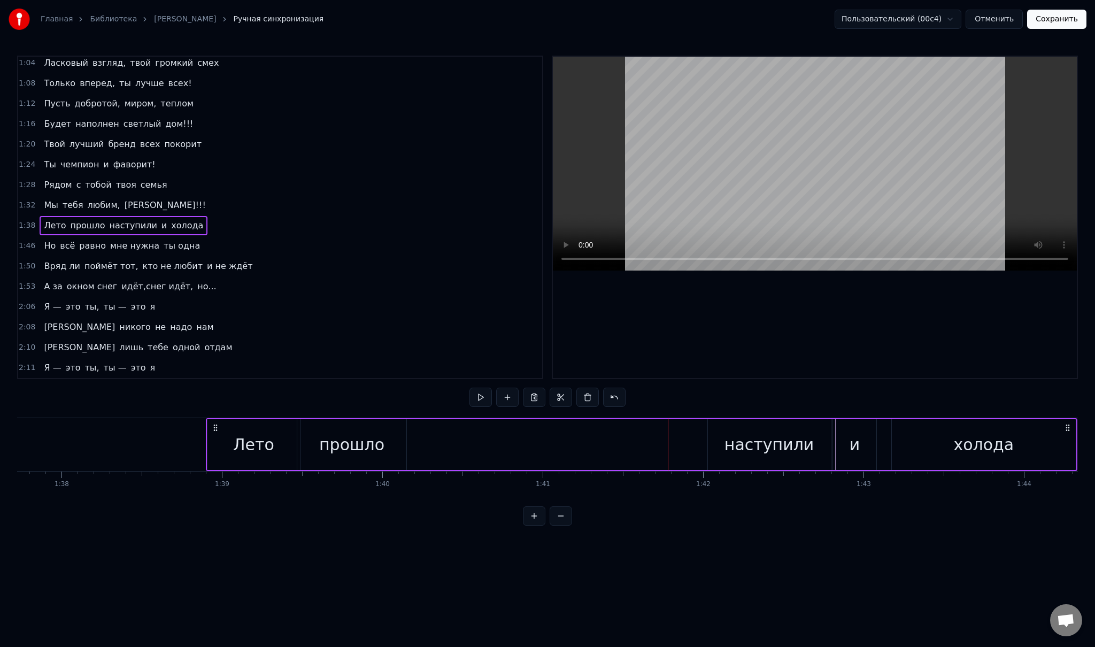
click at [732, 442] on div "наступили" at bounding box center [769, 444] width 90 height 24
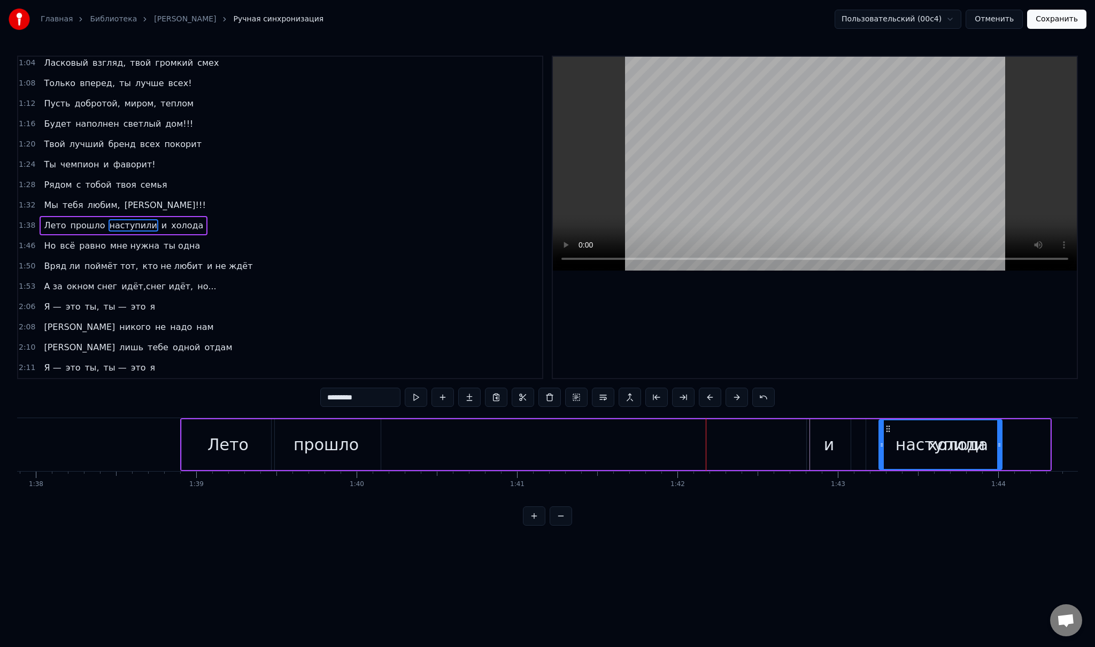
scroll to position [0, 15707]
drag, startPoint x: 714, startPoint y: 427, endPoint x: 817, endPoint y: 444, distance: 104.6
click at [816, 444] on div "и" at bounding box center [821, 444] width 11 height 24
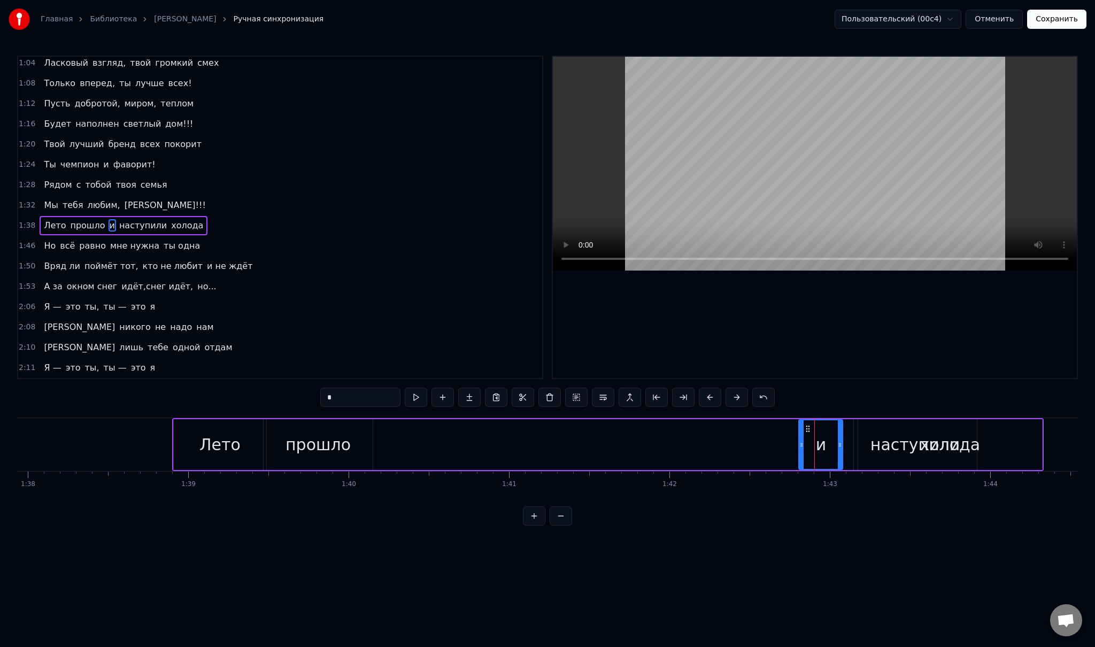
click at [856, 435] on div "наступили" at bounding box center [915, 444] width 123 height 51
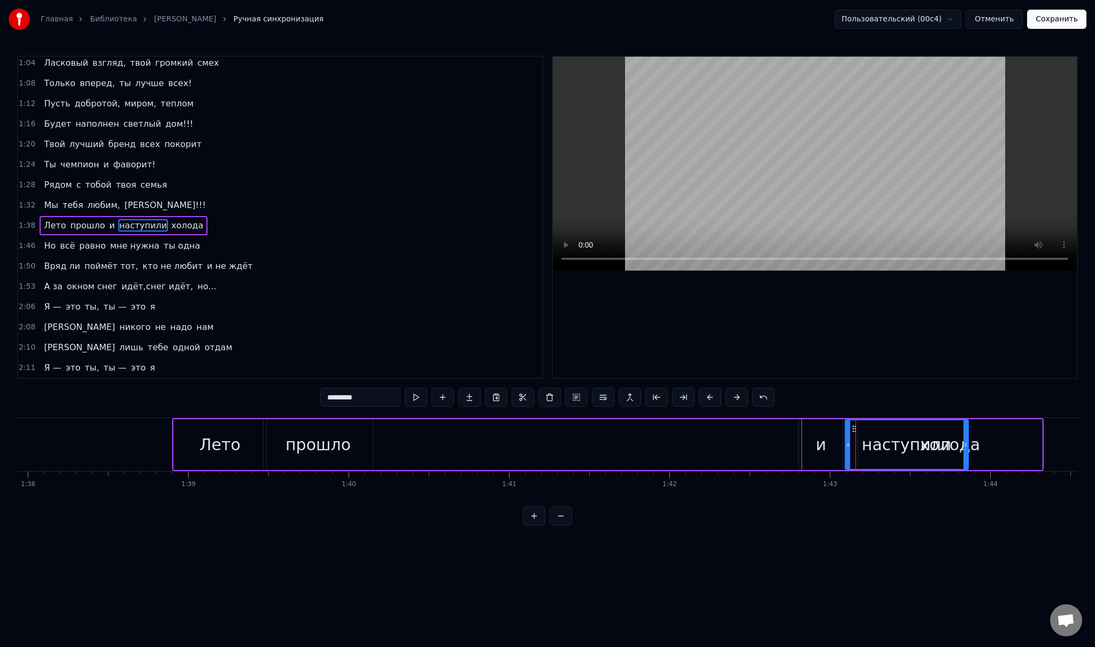
drag, startPoint x: 860, startPoint y: 428, endPoint x: 852, endPoint y: 428, distance: 8.0
click at [852, 428] on icon at bounding box center [854, 428] width 9 height 9
click at [170, 220] on span "холода" at bounding box center [187, 225] width 34 height 12
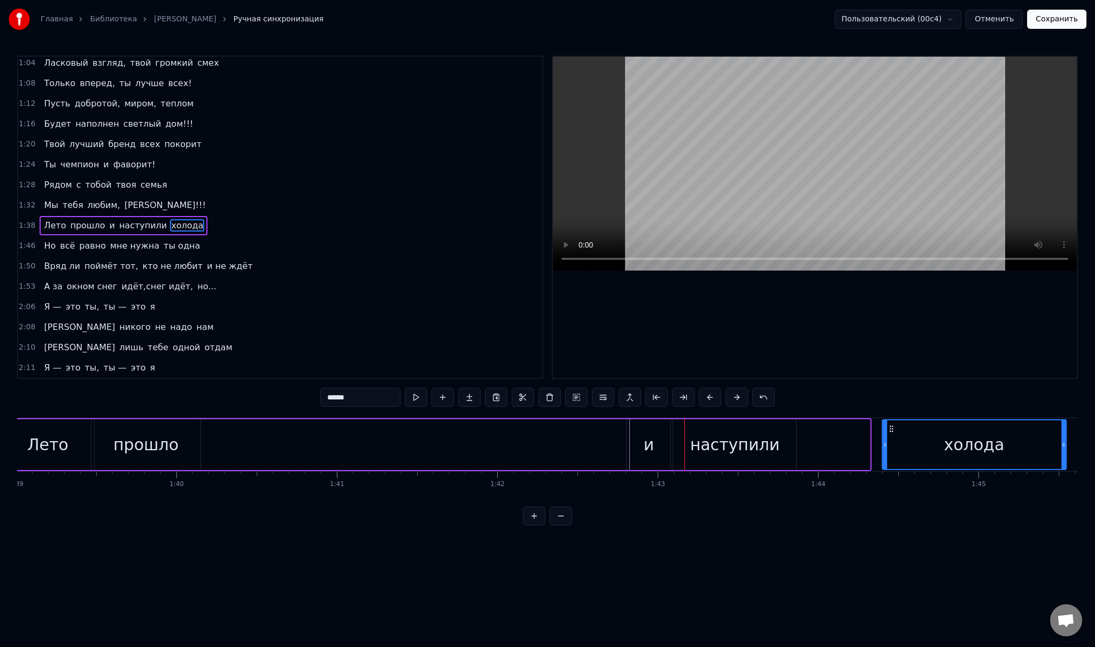
scroll to position [0, 15885]
drag, startPoint x: 870, startPoint y: 427, endPoint x: 873, endPoint y: 445, distance: 17.8
click at [873, 445] on div "холода" at bounding box center [957, 444] width 183 height 49
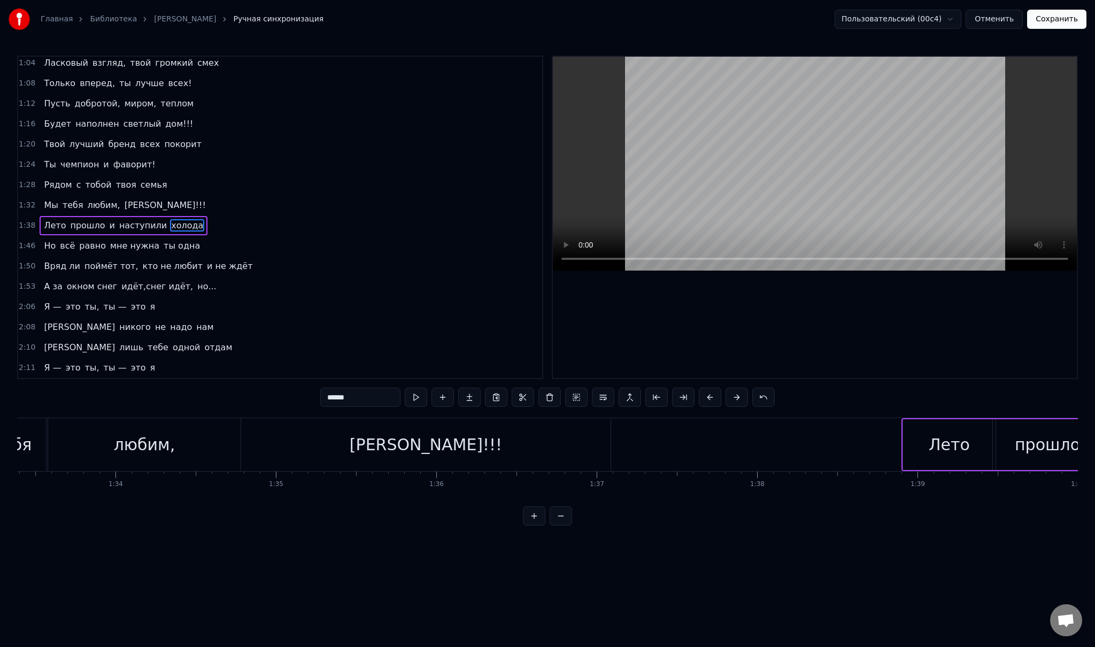
scroll to position [0, 15046]
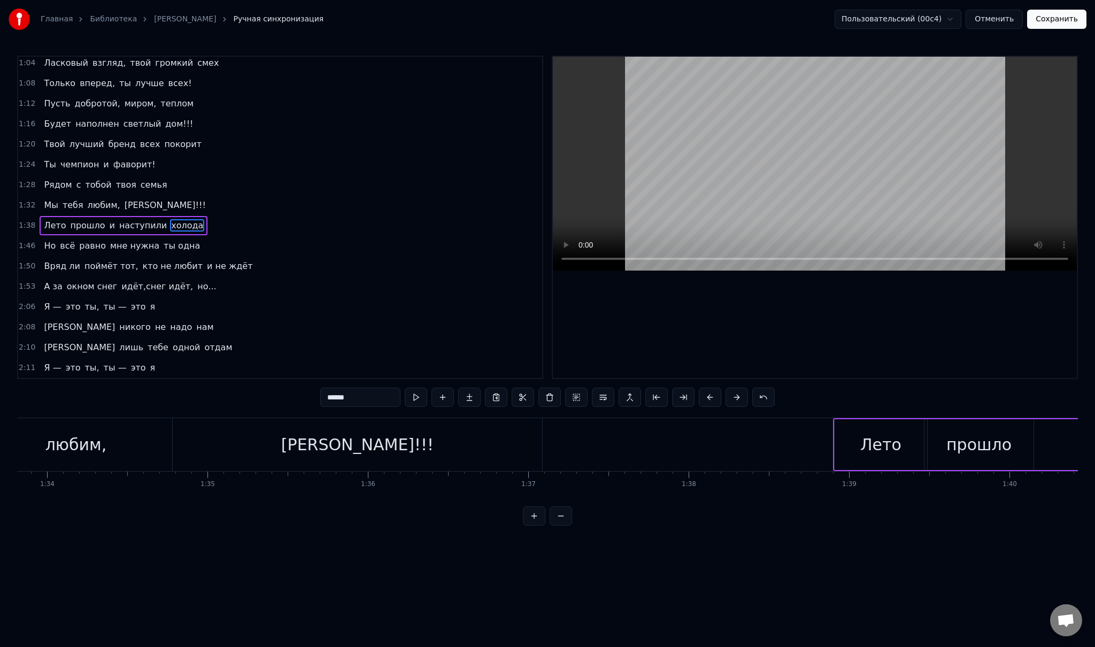
click at [451, 443] on div "[PERSON_NAME]!!!" at bounding box center [357, 444] width 369 height 53
type input "*********"
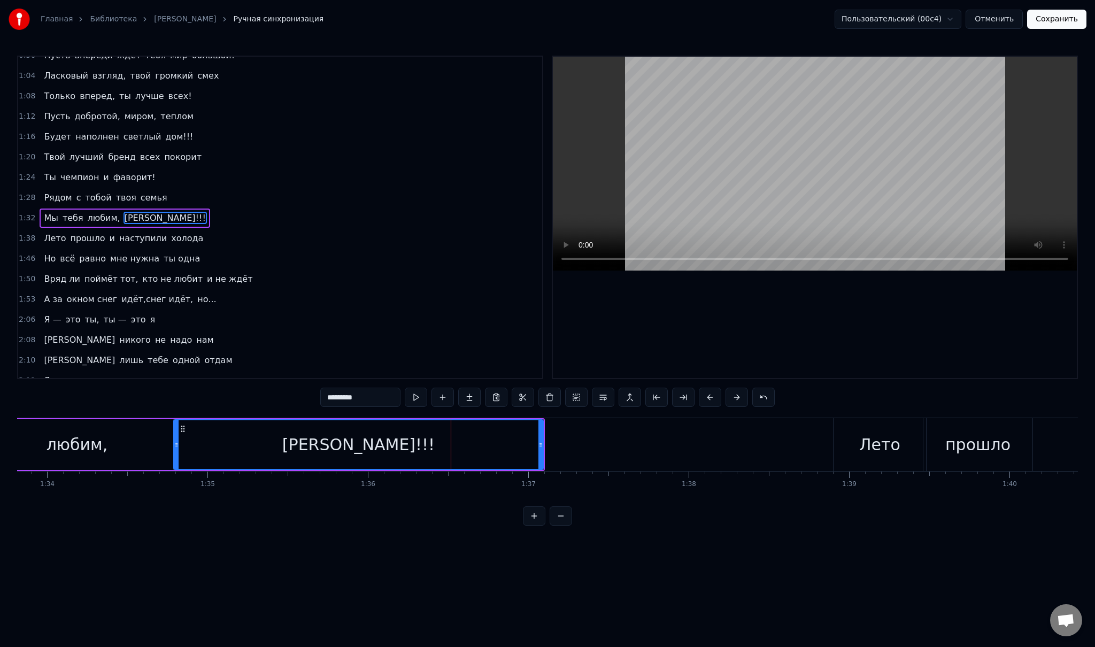
scroll to position [65, 0]
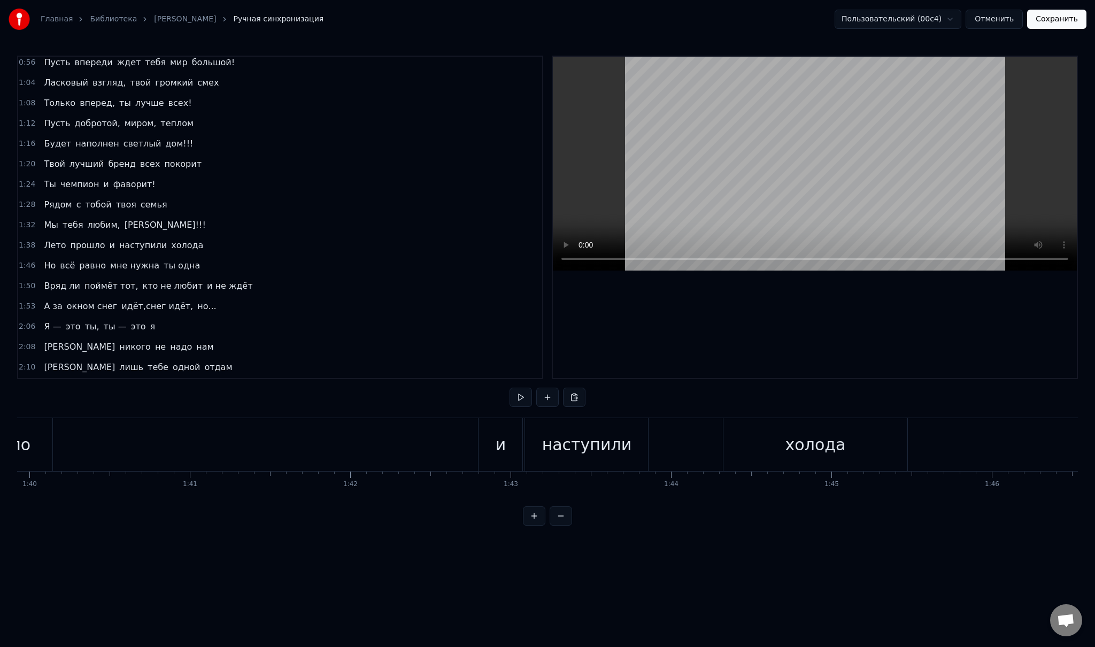
scroll to position [0, 15806]
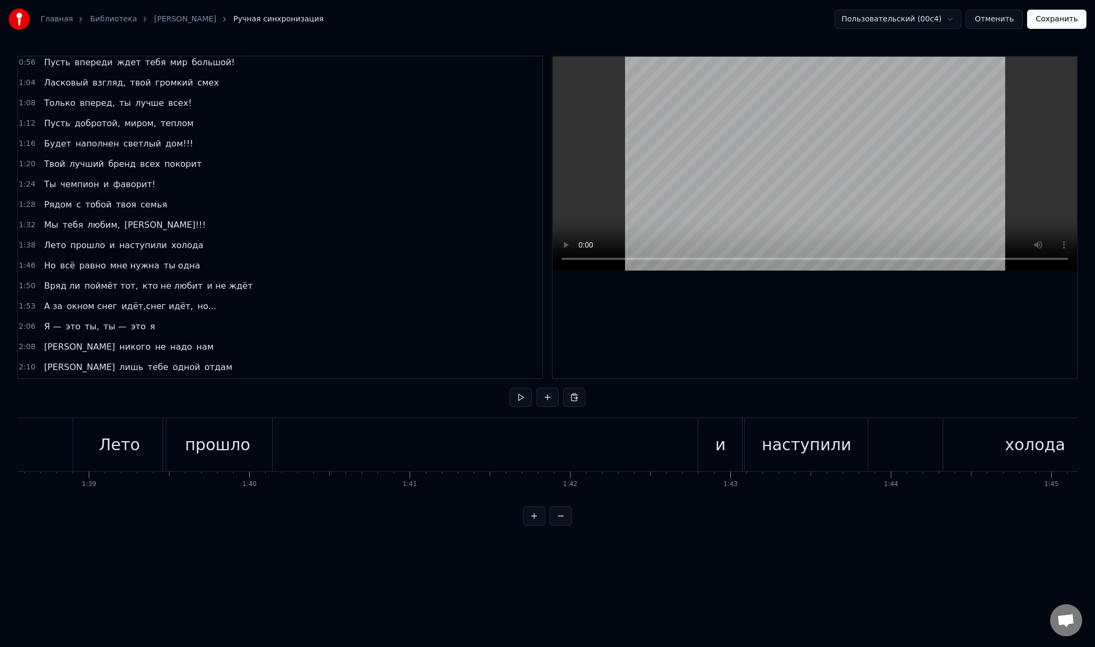
click at [422, 448] on div "Лето прошло и наступили холода" at bounding box center [601, 444] width 1057 height 53
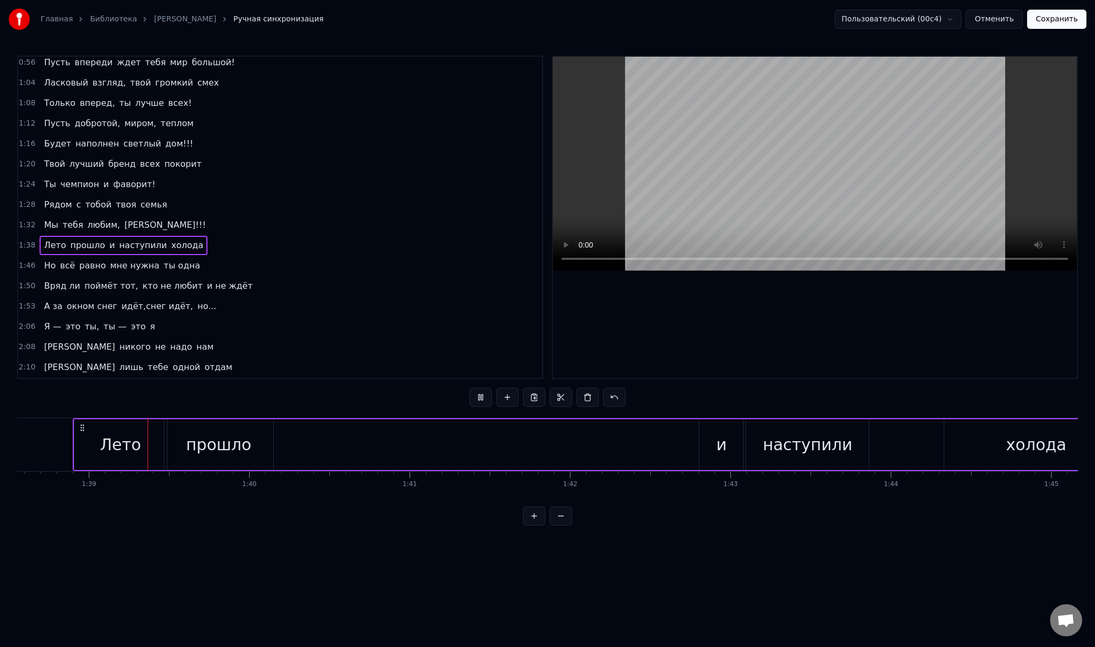
click at [444, 445] on div "Лето прошло и наступили холода" at bounding box center [601, 444] width 1057 height 53
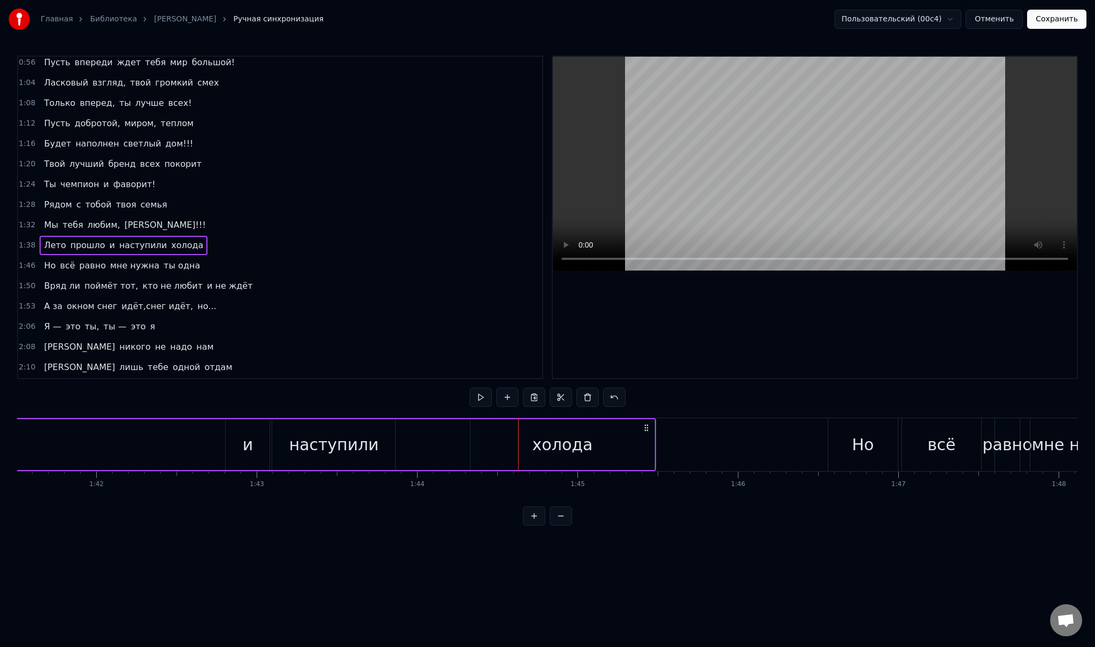
scroll to position [0, 16297]
click at [530, 444] on div "холода" at bounding box center [545, 444] width 60 height 24
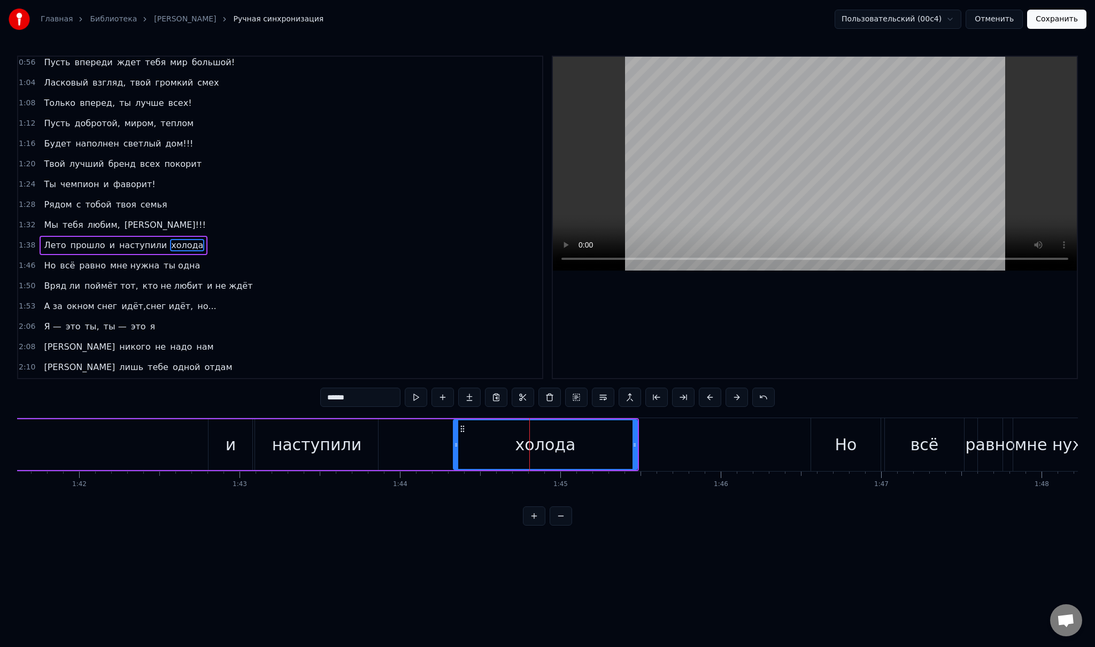
scroll to position [85, 0]
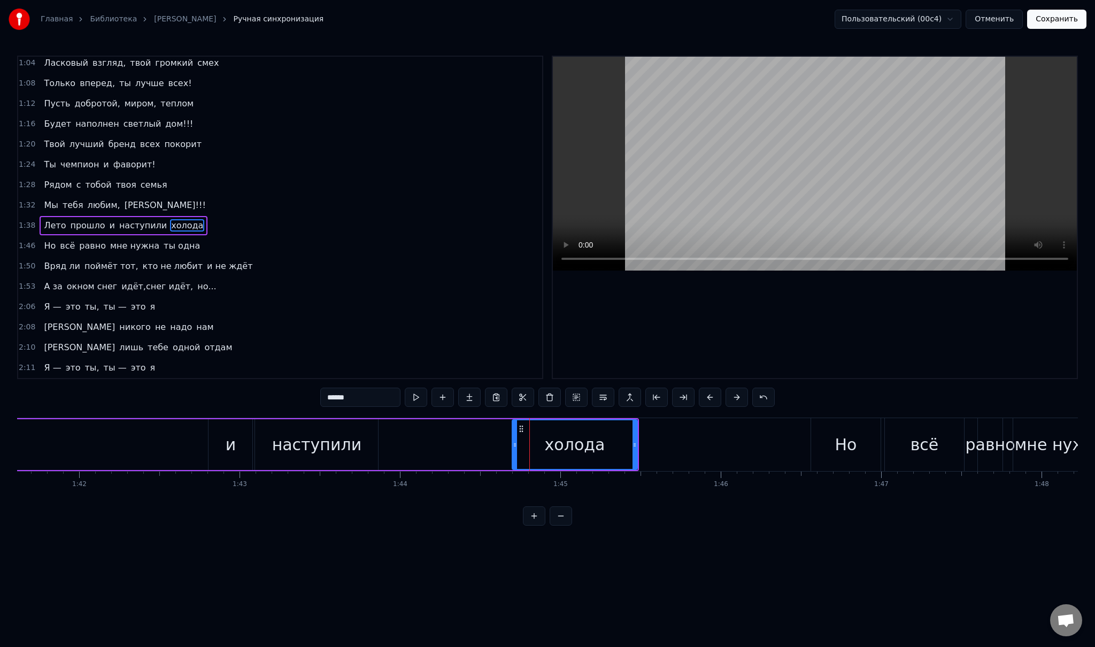
drag, startPoint x: 453, startPoint y: 443, endPoint x: 512, endPoint y: 445, distance: 58.8
click at [513, 445] on icon at bounding box center [515, 445] width 4 height 9
click at [379, 443] on div "Лето прошло и наступили холода" at bounding box center [110, 444] width 1057 height 53
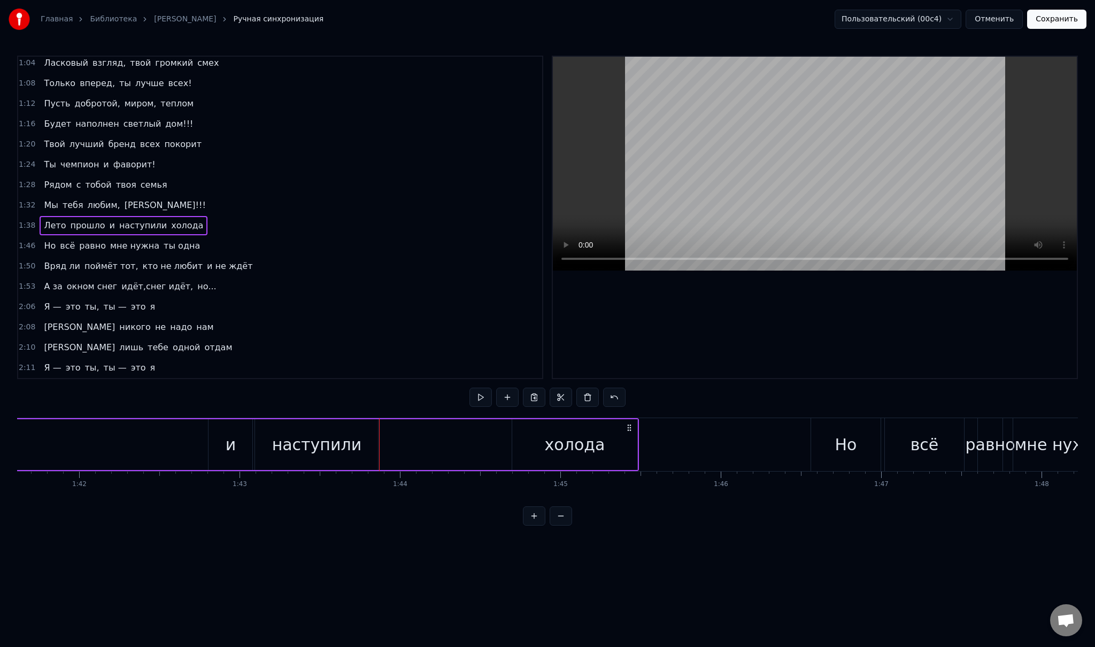
click at [351, 444] on div "наступили" at bounding box center [317, 444] width 90 height 24
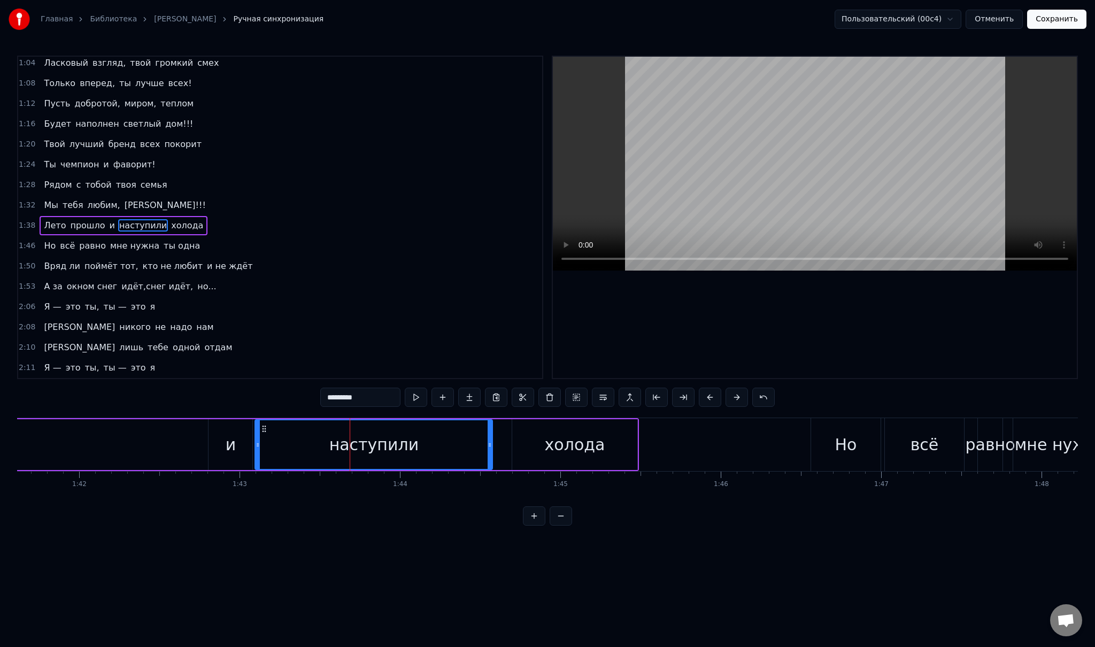
drag, startPoint x: 376, startPoint y: 441, endPoint x: 494, endPoint y: 441, distance: 117.6
click at [492, 441] on icon at bounding box center [490, 445] width 4 height 9
click at [180, 434] on div "Лето прошло и наступили холода" at bounding box center [110, 444] width 1057 height 53
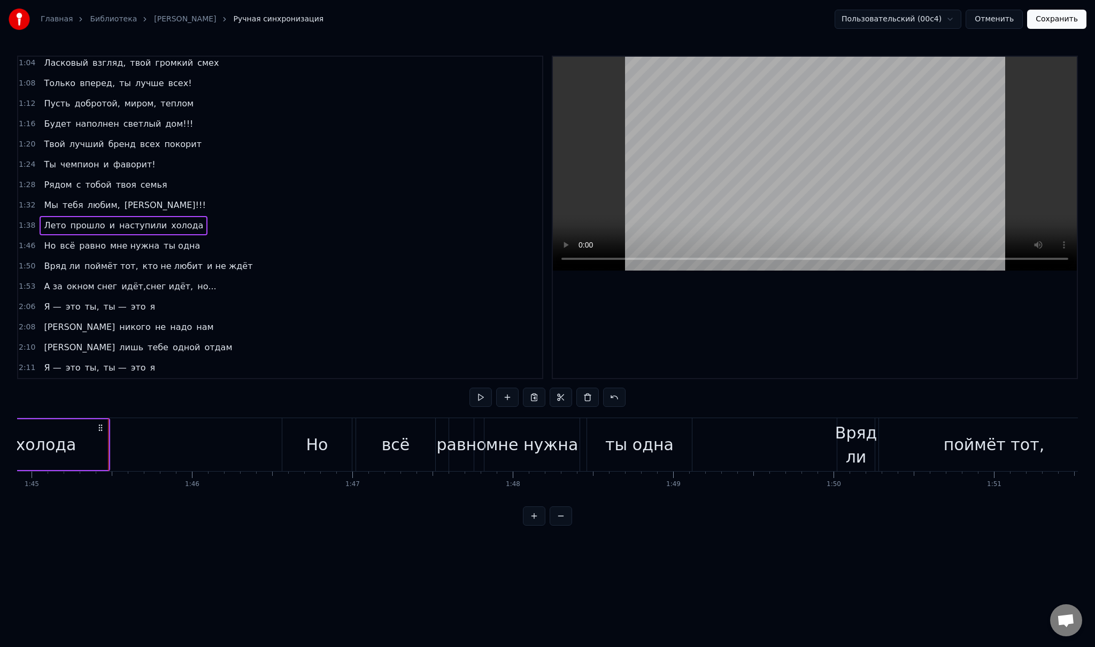
scroll to position [0, 16863]
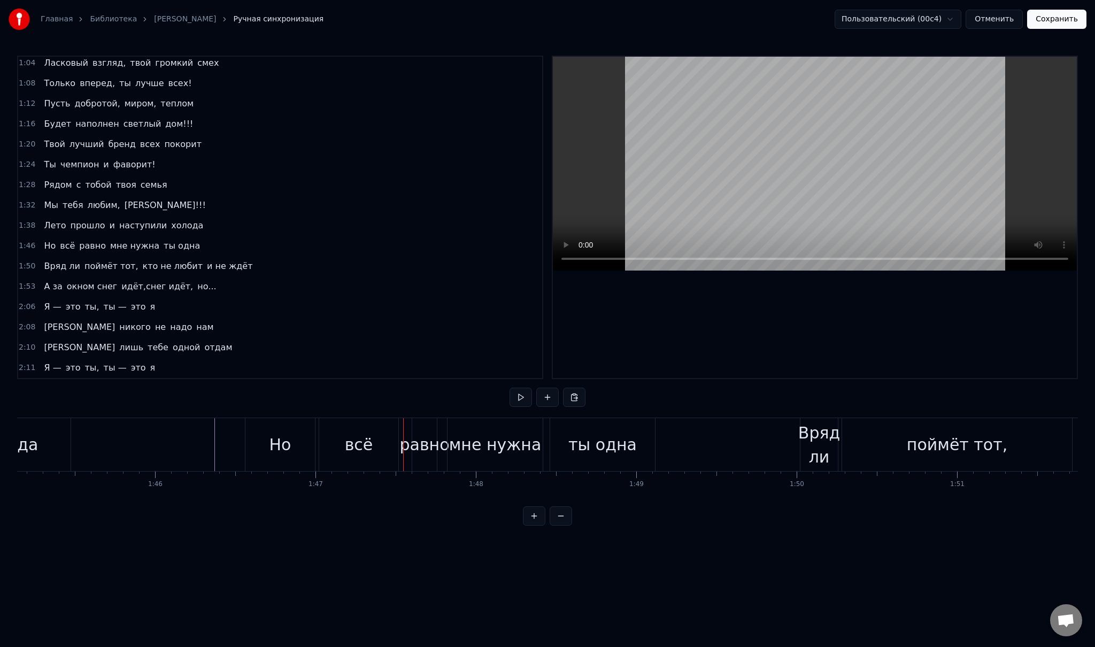
click at [419, 451] on div "равно" at bounding box center [424, 444] width 50 height 24
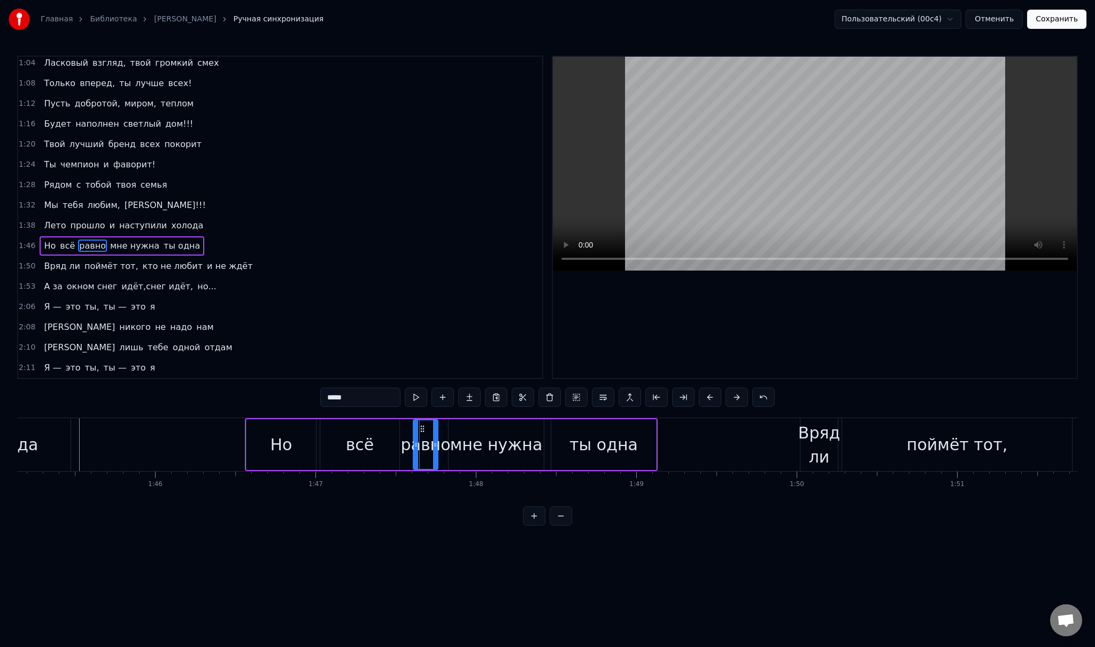
scroll to position [105, 0]
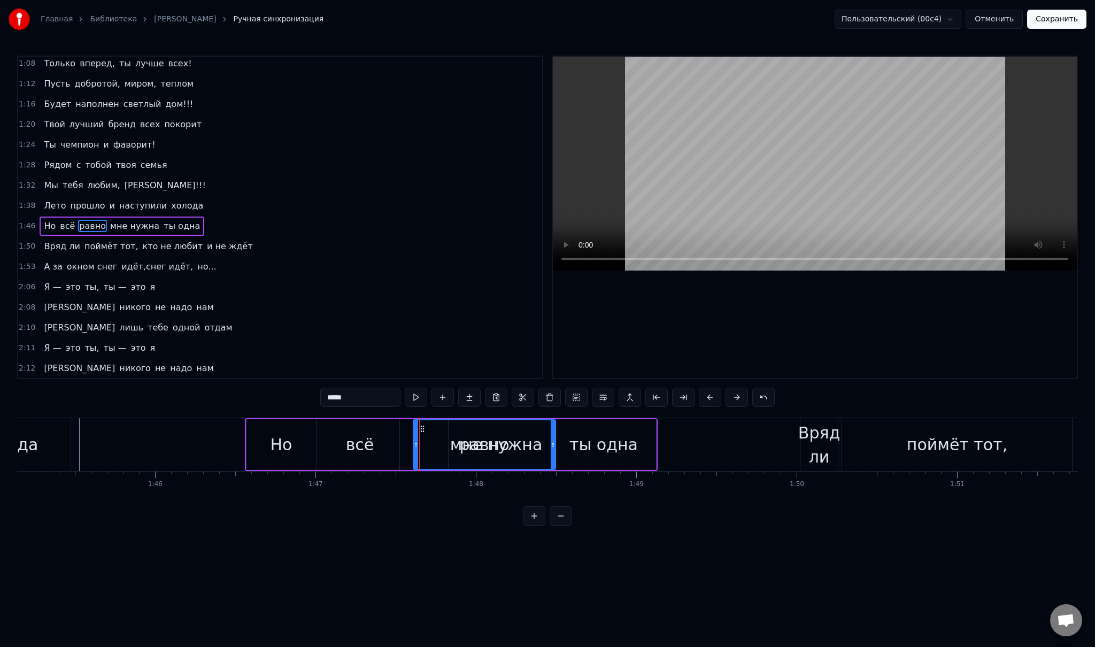
drag, startPoint x: 436, startPoint y: 444, endPoint x: 554, endPoint y: 448, distance: 117.7
click at [554, 448] on icon at bounding box center [553, 445] width 4 height 9
click at [73, 242] on div "Вряд ли поймёт тот, кто не любит и не ждёт" at bounding box center [148, 246] width 217 height 19
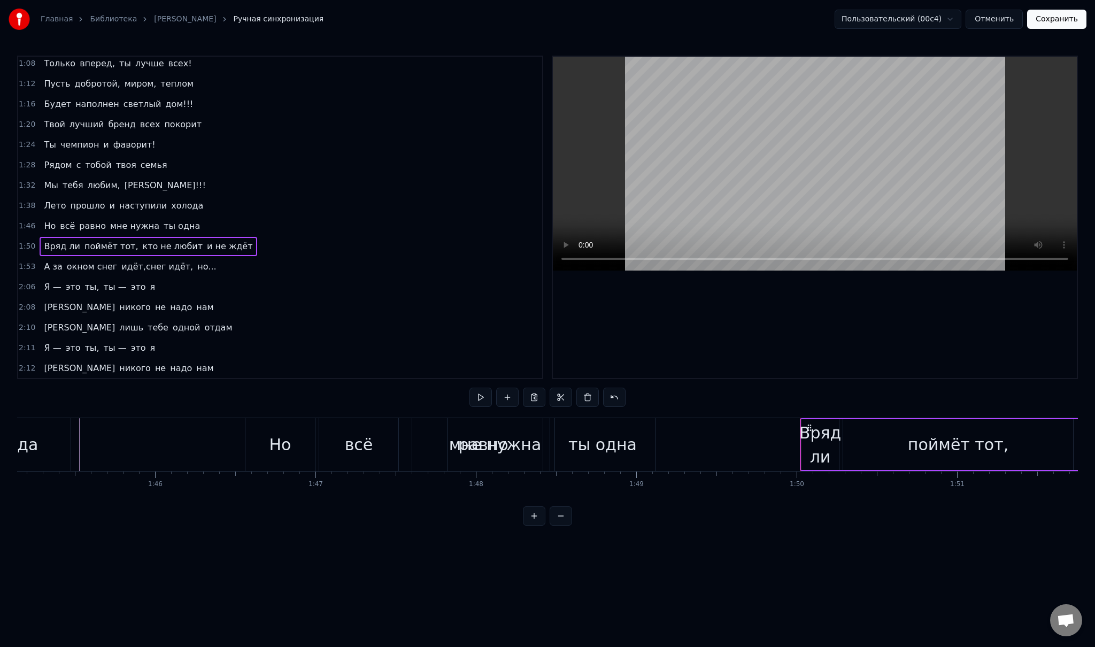
click at [58, 262] on div "А за окном снег идёт,снег идёт, но..." at bounding box center [130, 266] width 181 height 19
click at [58, 280] on div "Я — это ты, ты — это я" at bounding box center [100, 286] width 120 height 19
click at [47, 302] on span "[PERSON_NAME]" at bounding box center [79, 307] width 73 height 12
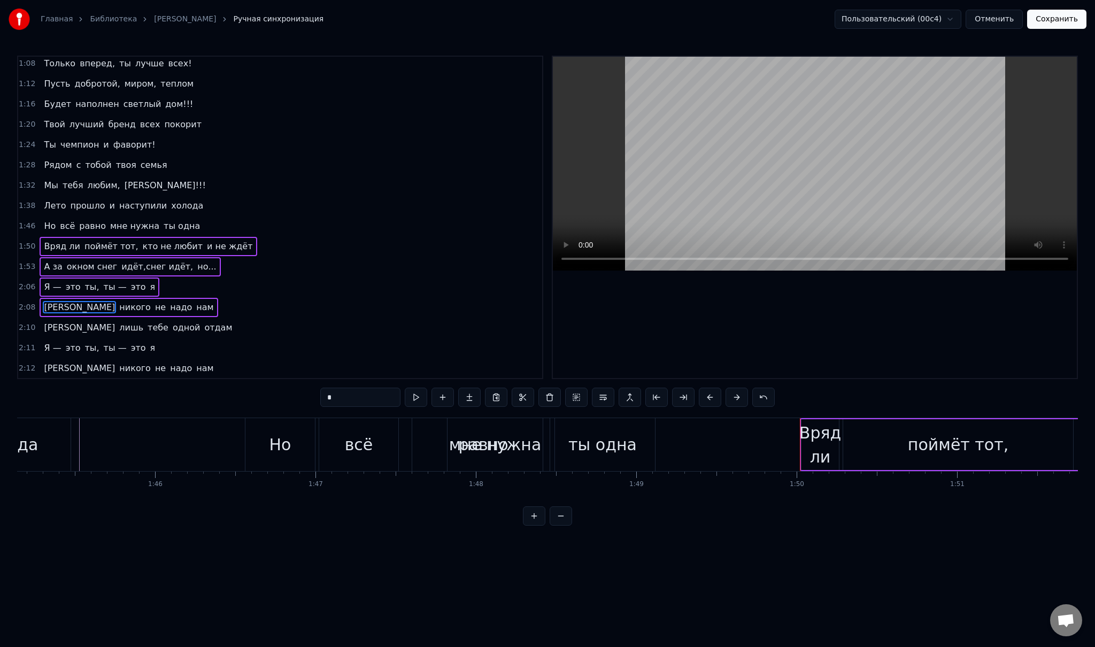
scroll to position [130, 0]
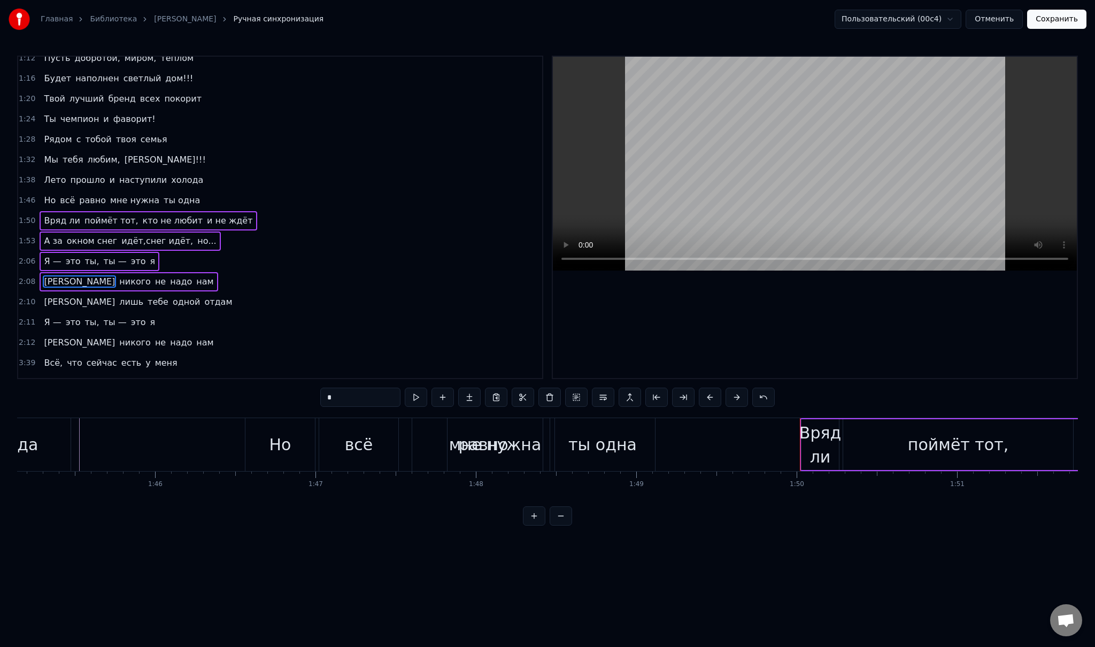
click at [45, 275] on span "[PERSON_NAME]" at bounding box center [79, 281] width 73 height 12
click at [45, 296] on span "[PERSON_NAME]" at bounding box center [79, 302] width 73 height 12
click at [43, 316] on span "Я —" at bounding box center [52, 322] width 19 height 12
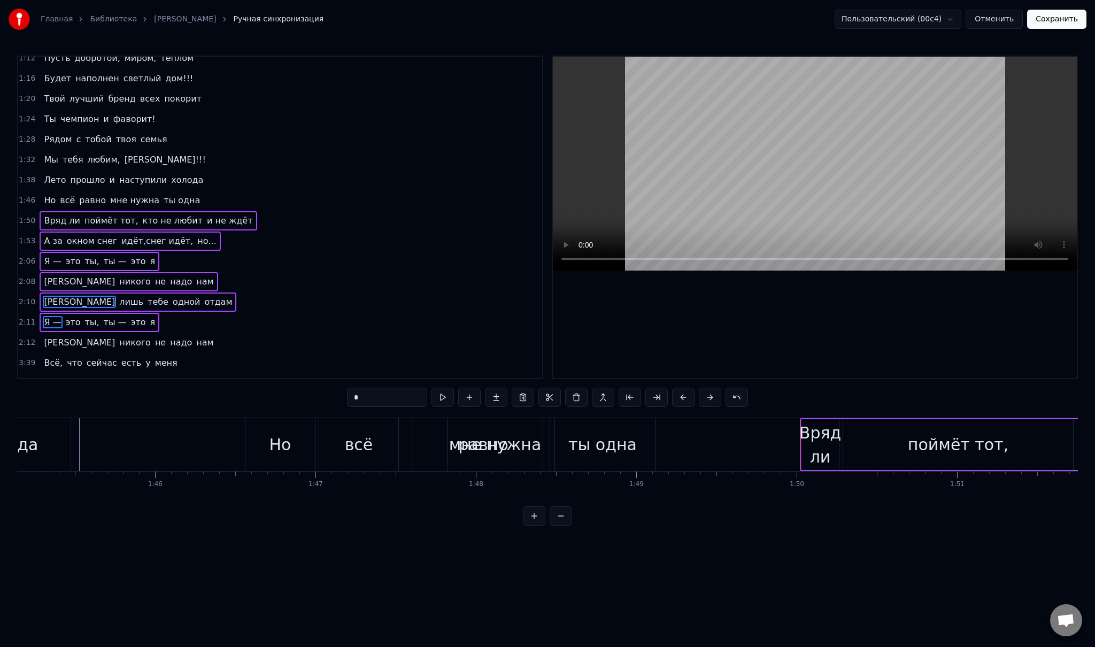
click at [45, 336] on span "[PERSON_NAME]" at bounding box center [79, 342] width 73 height 12
click at [43, 357] on span "Всё," at bounding box center [53, 363] width 21 height 12
click at [45, 377] on span "[PERSON_NAME]" at bounding box center [79, 383] width 73 height 12
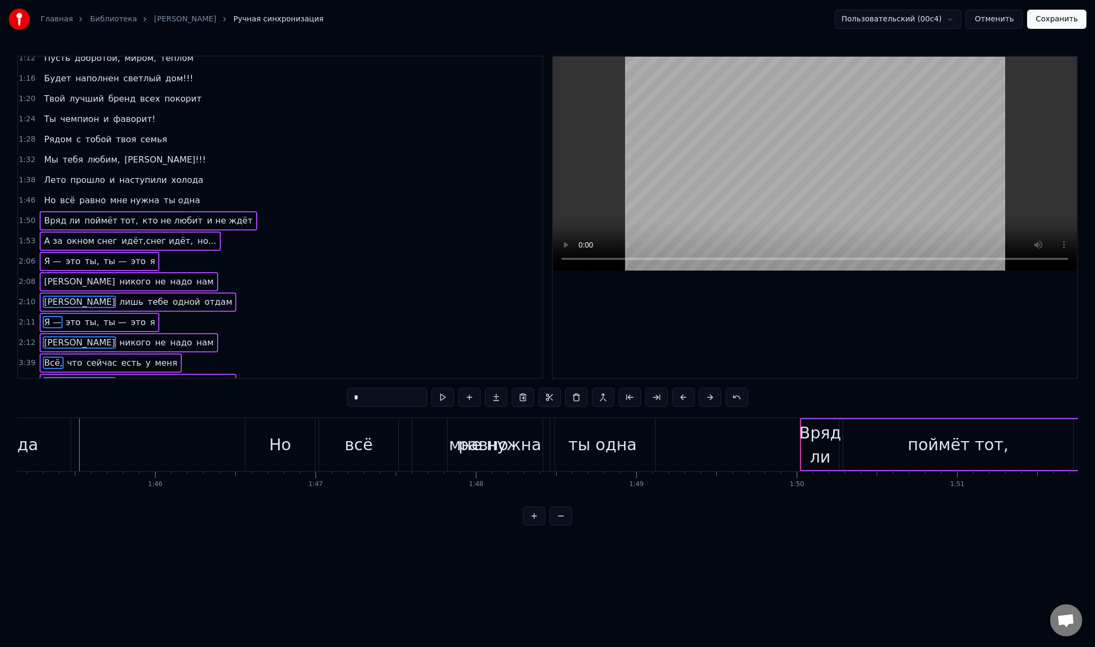
click at [47, 357] on span "Всё," at bounding box center [53, 363] width 21 height 12
click at [43, 377] on span "[PERSON_NAME]" at bounding box center [79, 383] width 73 height 12
click at [43, 336] on span "[PERSON_NAME]" at bounding box center [79, 342] width 73 height 12
click at [46, 316] on span "Я —" at bounding box center [52, 322] width 19 height 12
click at [44, 296] on span "[PERSON_NAME]" at bounding box center [79, 302] width 73 height 12
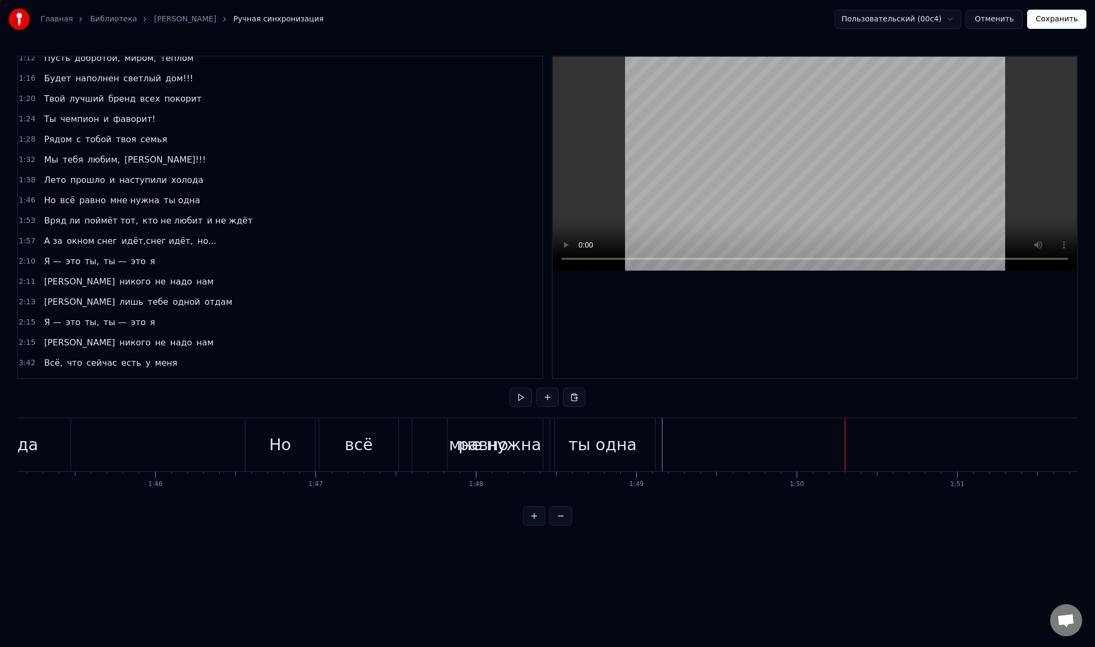
click at [111, 194] on span "мне нужна" at bounding box center [134, 200] width 51 height 12
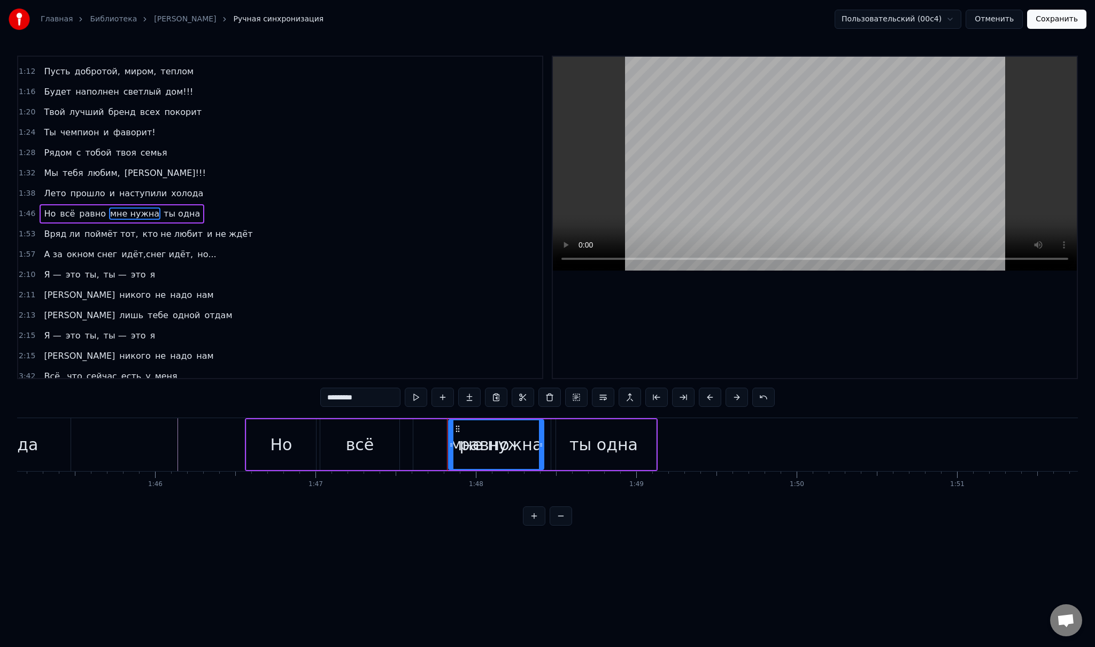
scroll to position [105, 0]
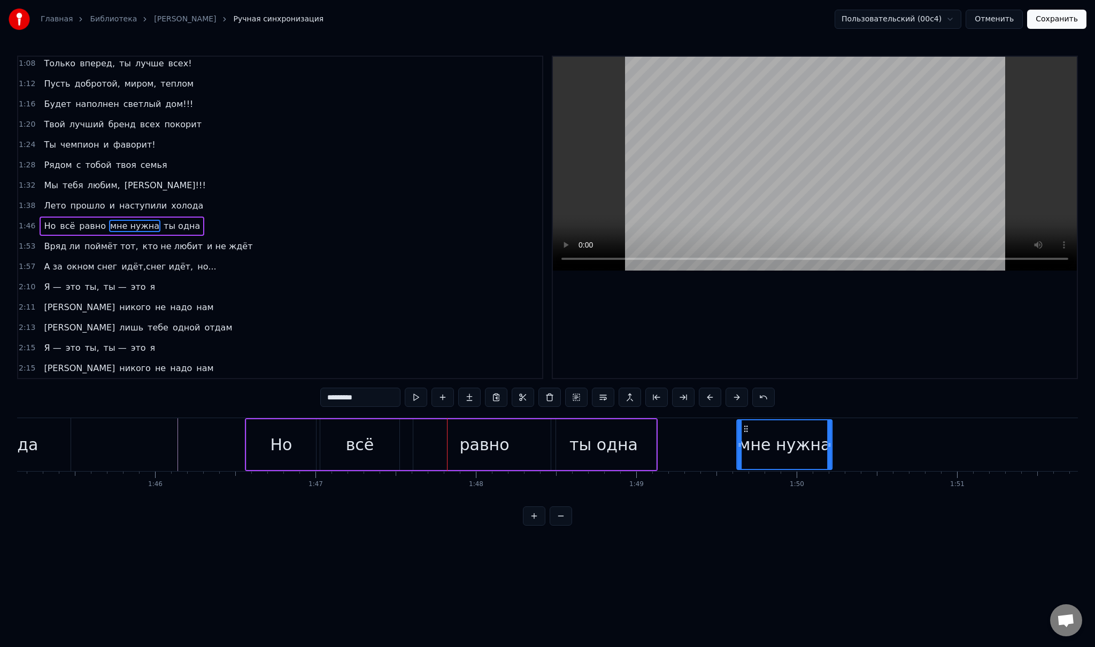
drag, startPoint x: 458, startPoint y: 428, endPoint x: 746, endPoint y: 445, distance: 289.2
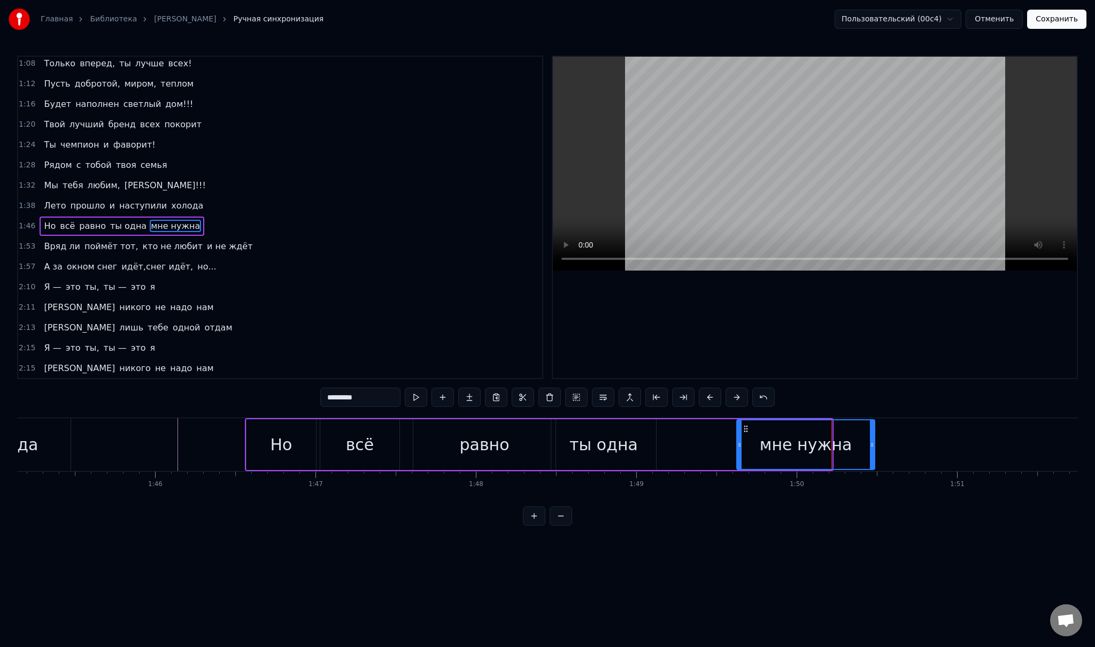
drag, startPoint x: 830, startPoint y: 439, endPoint x: 875, endPoint y: 439, distance: 44.9
click at [874, 439] on div at bounding box center [872, 444] width 4 height 49
click at [109, 221] on span "ты одна" at bounding box center [128, 226] width 38 height 12
type input "*******"
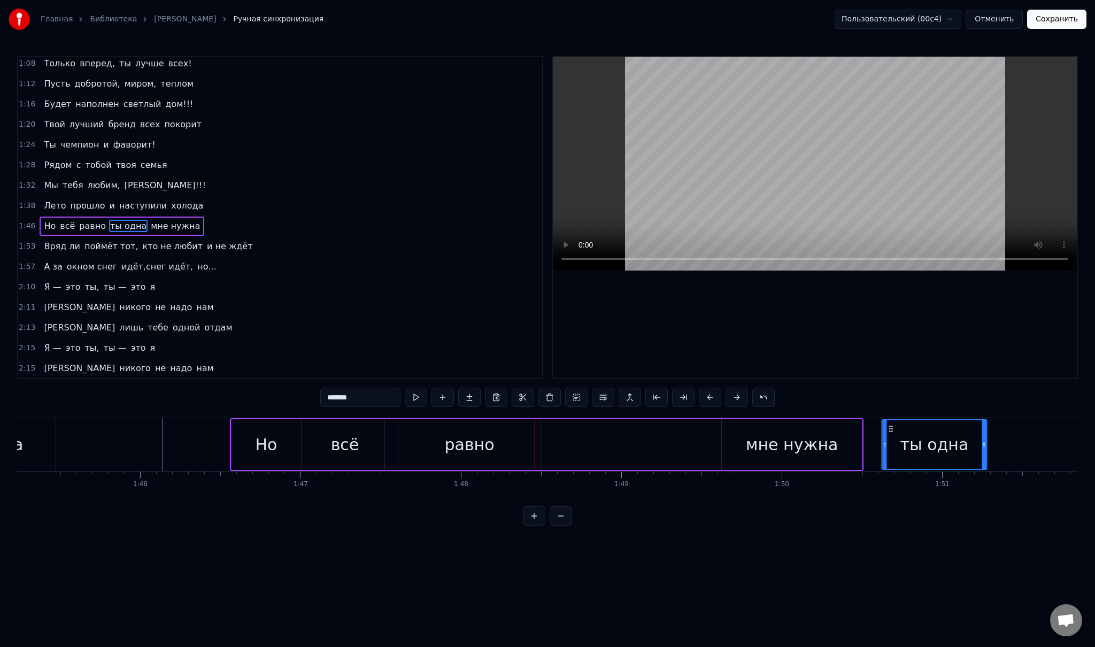
scroll to position [0, 16883]
drag, startPoint x: 558, startPoint y: 429, endPoint x: 864, endPoint y: 447, distance: 306.3
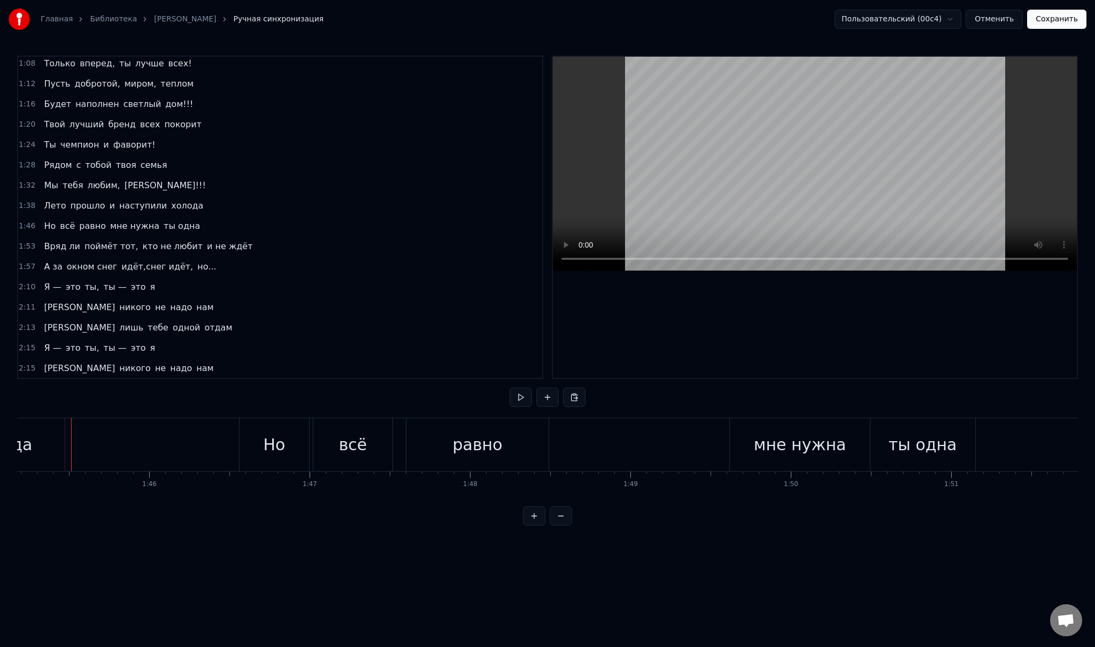
scroll to position [0, 16272]
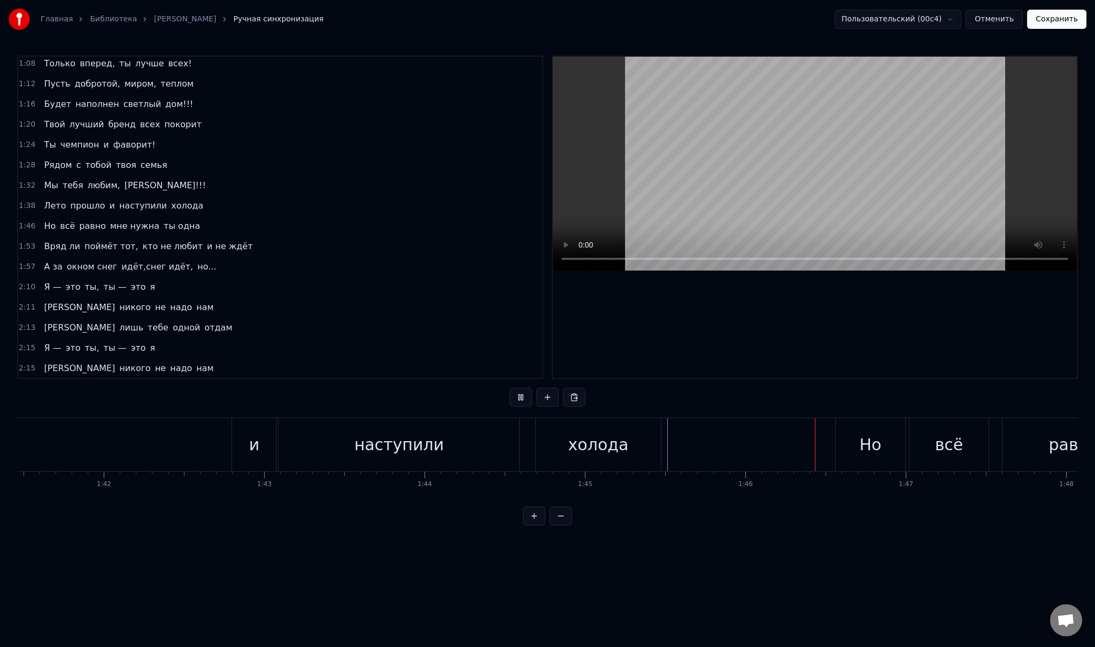
click at [113, 437] on div "Лето прошло и наступили холода" at bounding box center [135, 444] width 1057 height 53
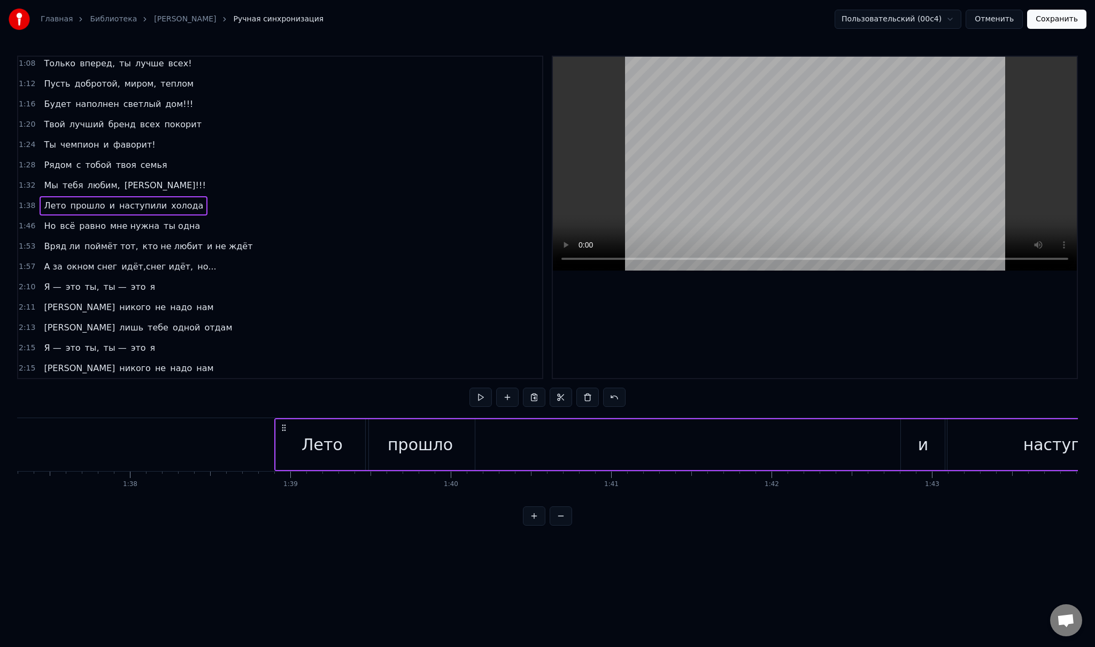
scroll to position [0, 15245]
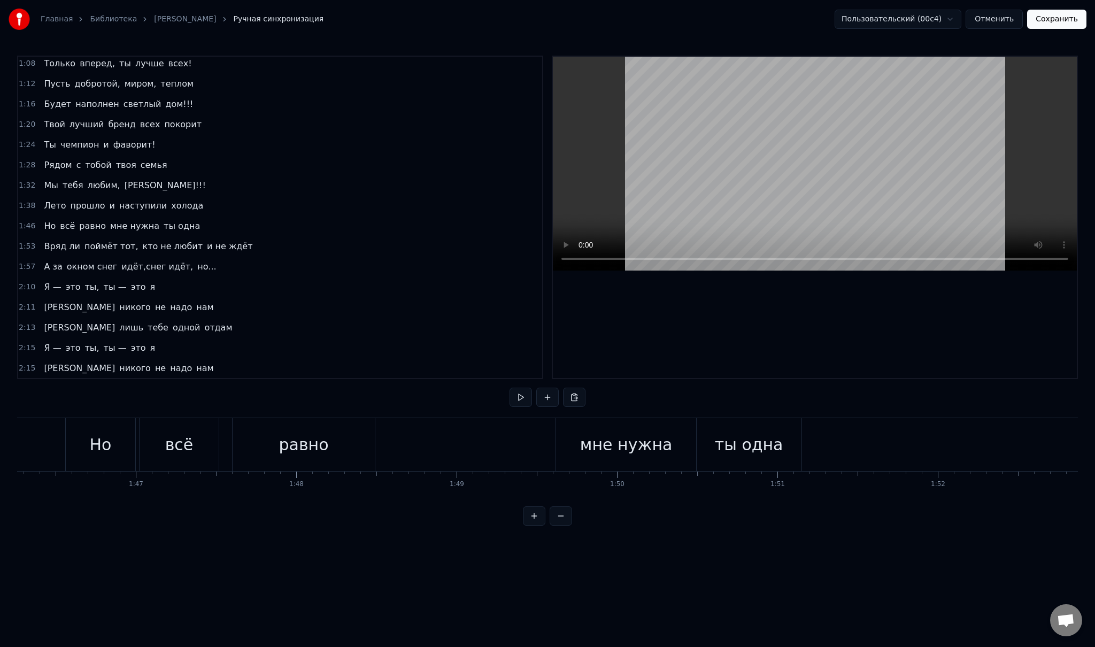
scroll to position [0, 17094]
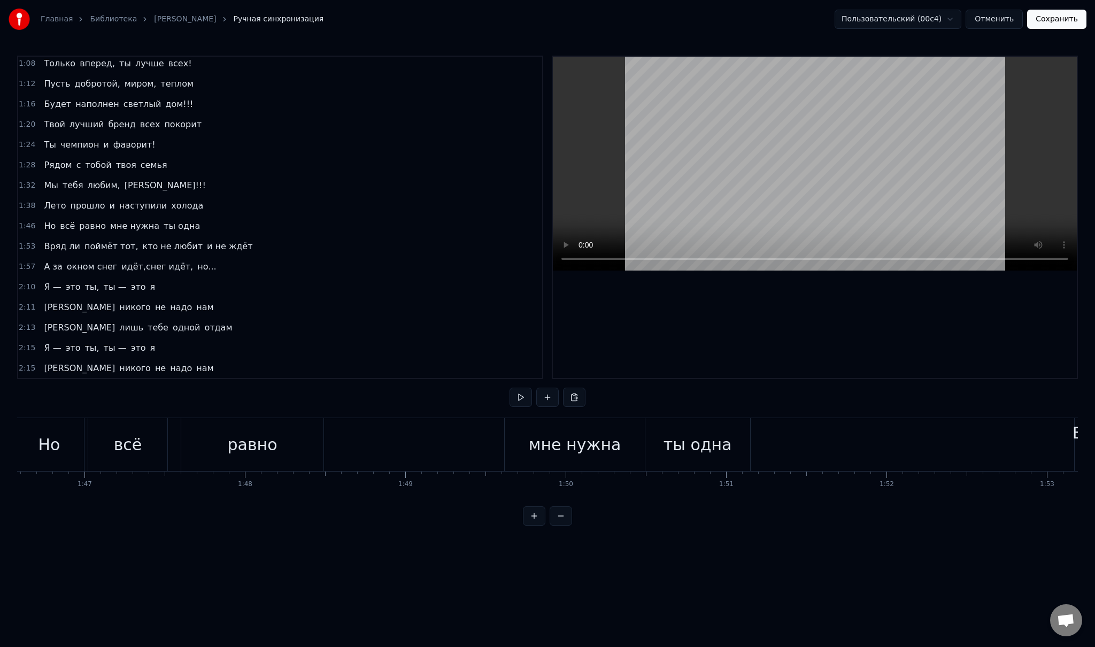
click at [492, 440] on div "Но всё равно мне нужна ты одна" at bounding box center [331, 444] width 634 height 53
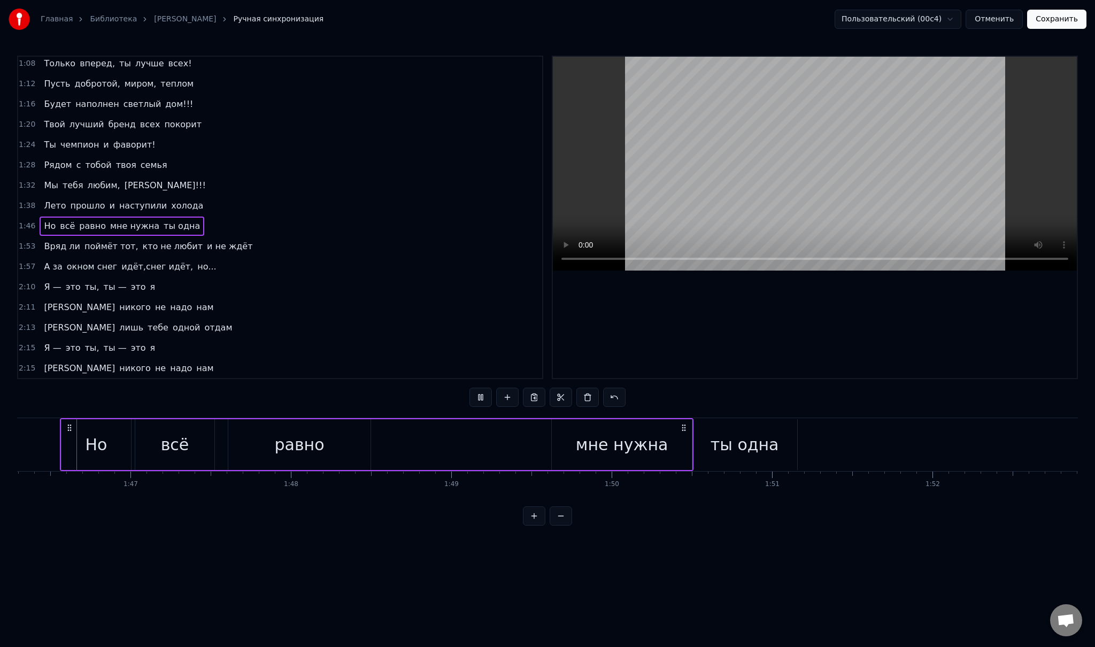
scroll to position [0, 17037]
click at [621, 436] on div "мне нужна" at bounding box center [632, 444] width 92 height 24
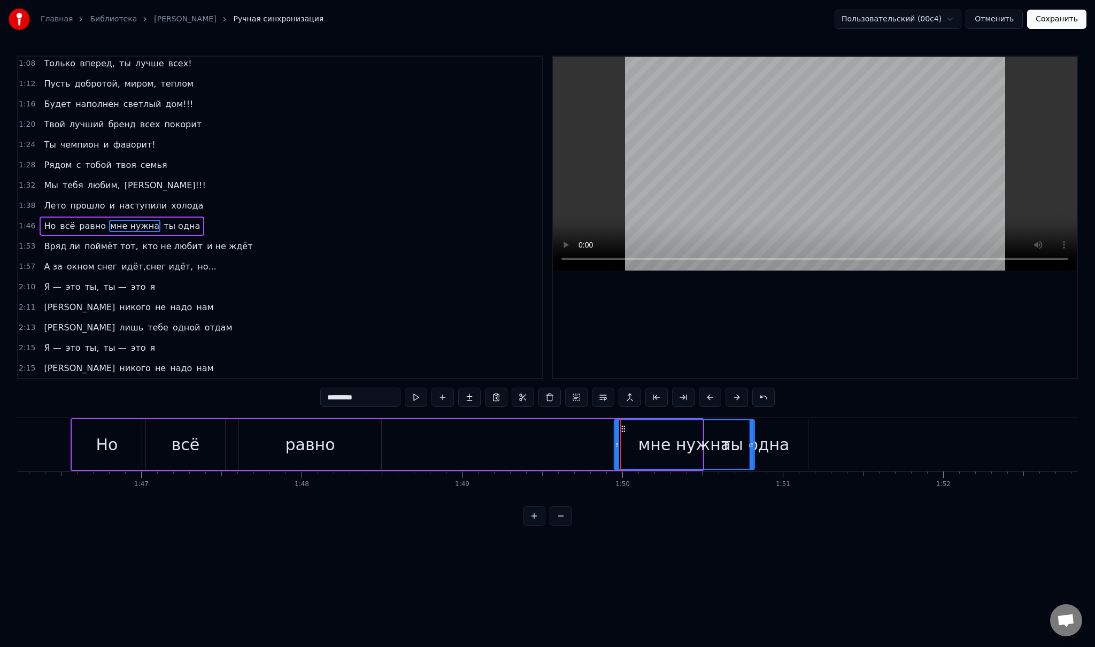
drag, startPoint x: 570, startPoint y: 428, endPoint x: 621, endPoint y: 429, distance: 50.8
click at [621, 429] on icon at bounding box center [623, 428] width 9 height 9
click at [775, 433] on div "ты одна" at bounding box center [755, 444] width 68 height 24
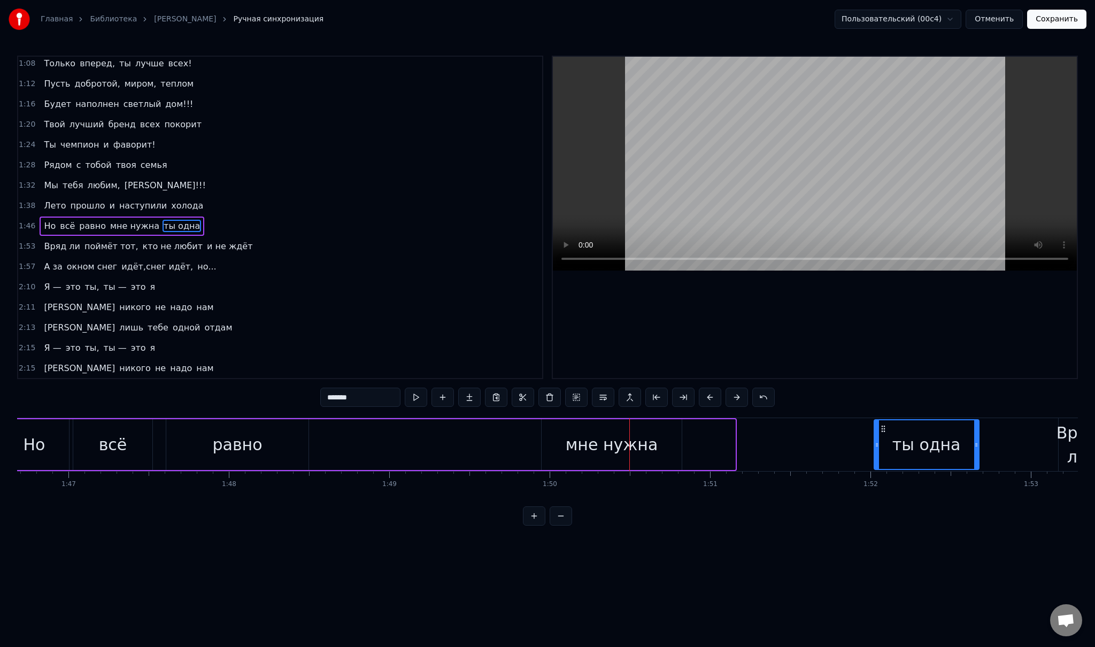
scroll to position [0, 17112]
drag, startPoint x: 710, startPoint y: 428, endPoint x: 869, endPoint y: 447, distance: 159.9
click at [869, 447] on div "ты одна" at bounding box center [914, 444] width 104 height 49
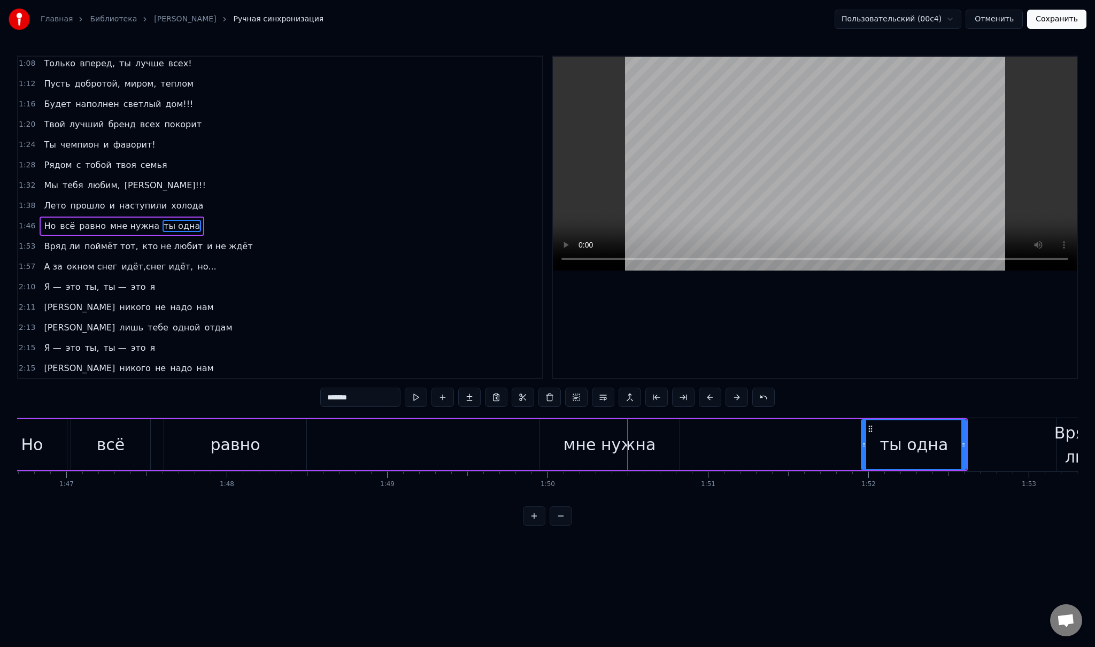
click at [634, 444] on div "мне нужна" at bounding box center [609, 444] width 92 height 24
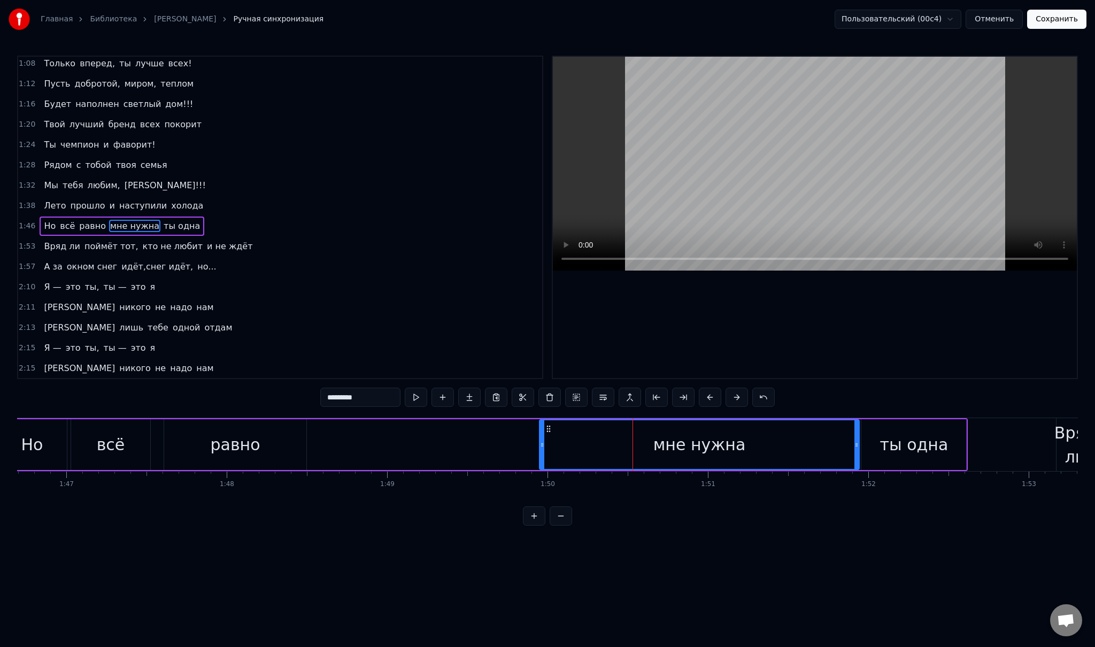
drag, startPoint x: 678, startPoint y: 441, endPoint x: 853, endPoint y: 444, distance: 175.4
click at [854, 444] on icon at bounding box center [856, 445] width 4 height 9
click at [883, 442] on div "ты одна" at bounding box center [913, 444] width 105 height 51
type input "*******"
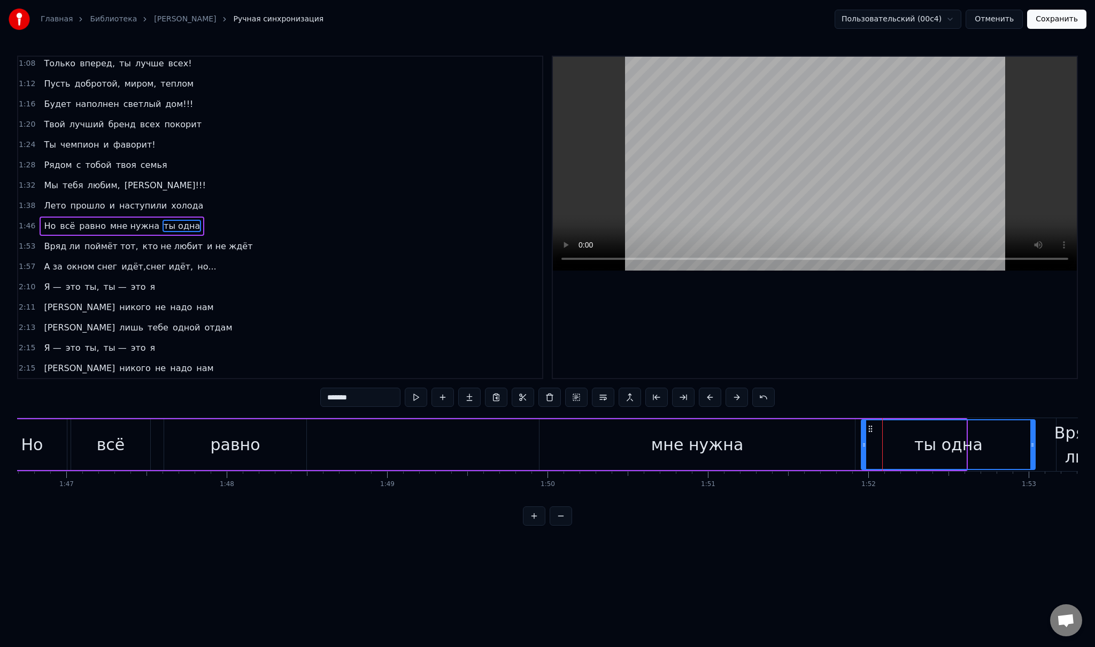
drag, startPoint x: 964, startPoint y: 447, endPoint x: 1033, endPoint y: 447, distance: 69.0
click at [1033, 447] on icon at bounding box center [1032, 445] width 4 height 9
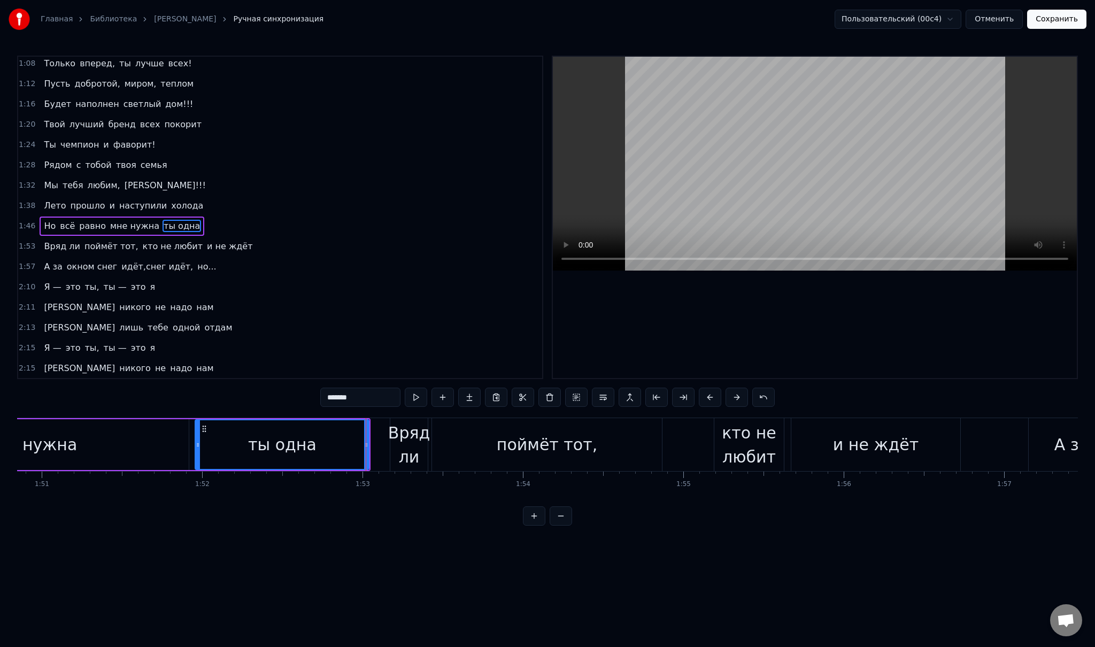
scroll to position [0, 17659]
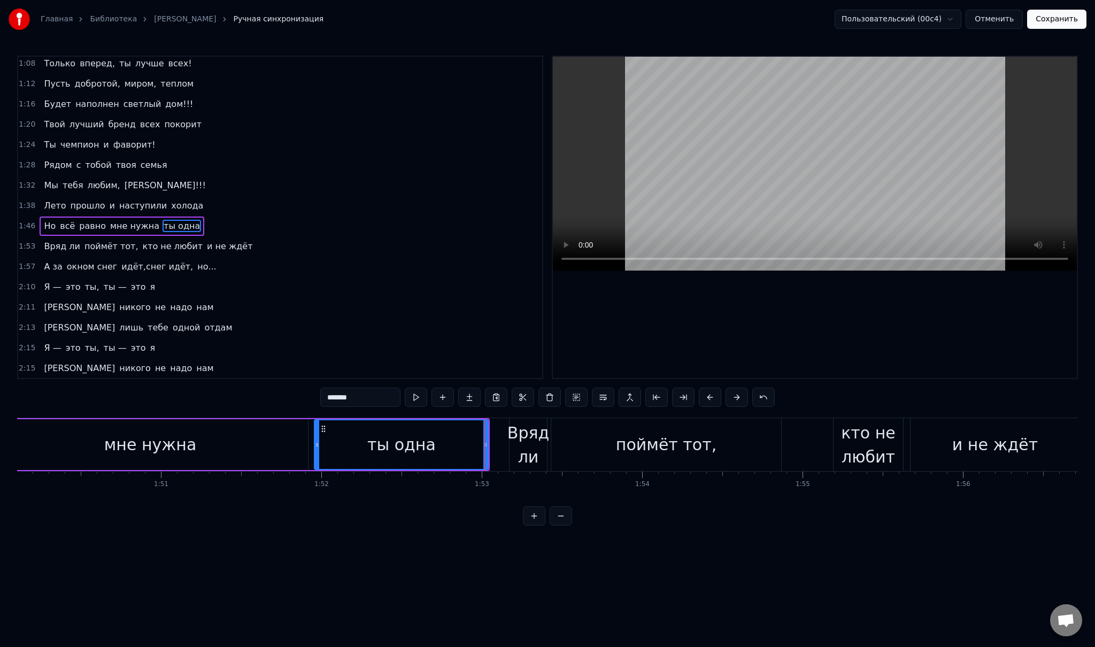
click at [205, 244] on div "Вряд ли поймёт тот, кто не любит и не ждёт" at bounding box center [148, 246] width 217 height 19
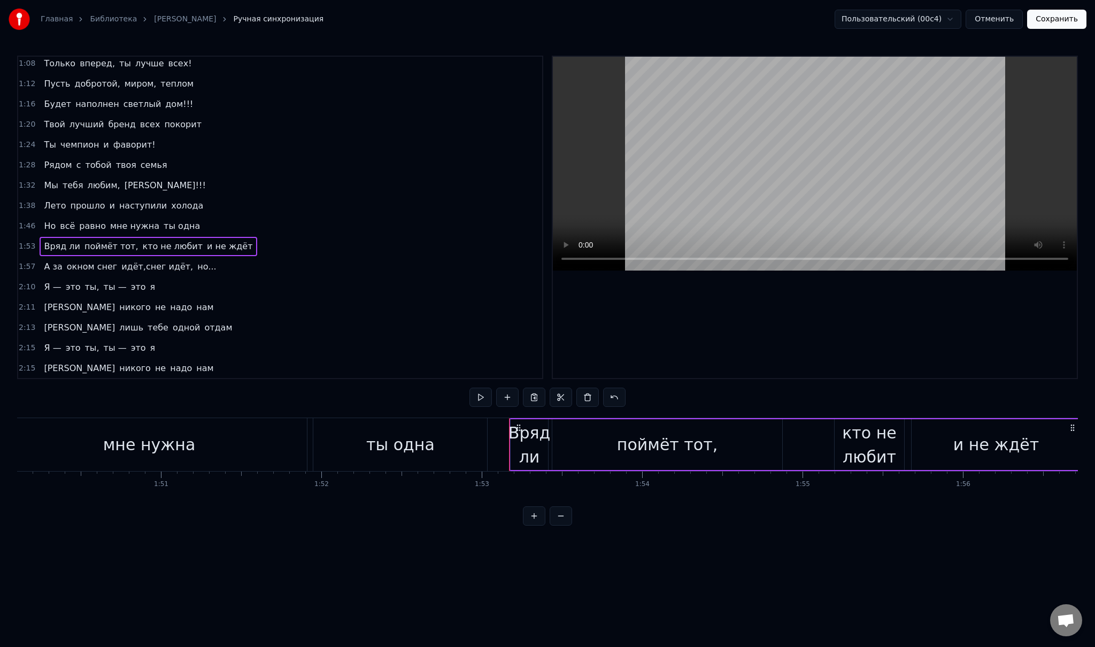
click at [58, 262] on div "А за окном снег идёт,снег идёт, но..." at bounding box center [130, 266] width 181 height 19
click at [58, 277] on div "Я — это ты, ты — это я" at bounding box center [100, 286] width 120 height 19
click at [49, 298] on div "И никого не надо нам" at bounding box center [129, 307] width 178 height 19
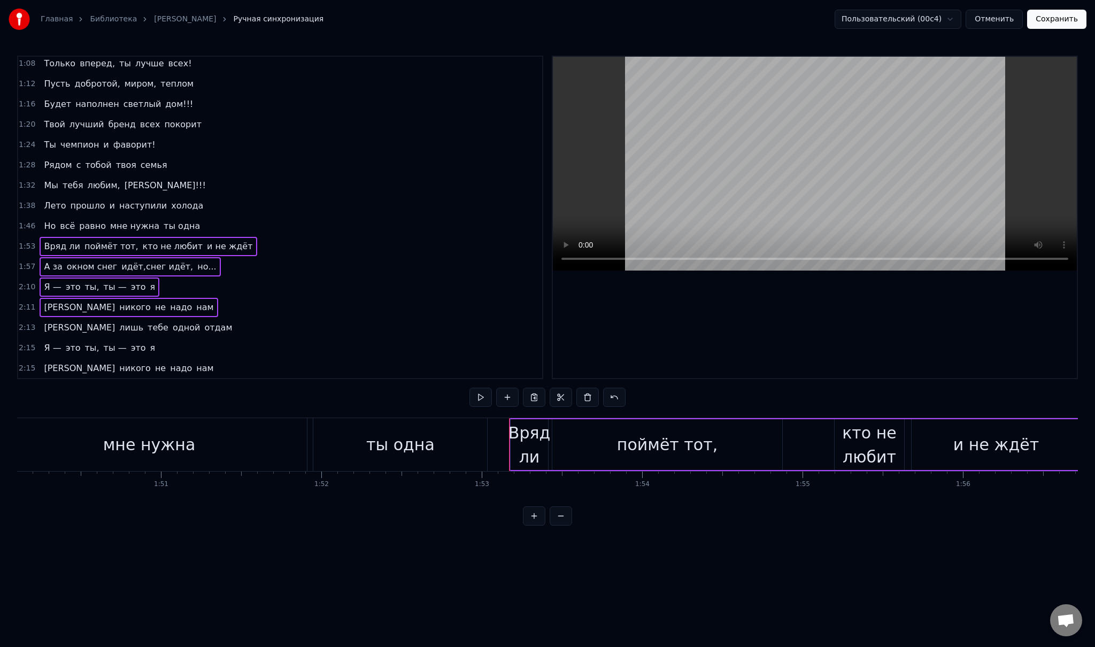
click at [118, 321] on span "лишь" at bounding box center [131, 327] width 26 height 13
click at [58, 338] on div "Я — это ты, ты — это я" at bounding box center [100, 347] width 120 height 19
click at [47, 318] on div "Я лишь тебе одной отдам" at bounding box center [138, 327] width 197 height 19
click at [49, 359] on div "И никого не надо нам" at bounding box center [129, 368] width 178 height 19
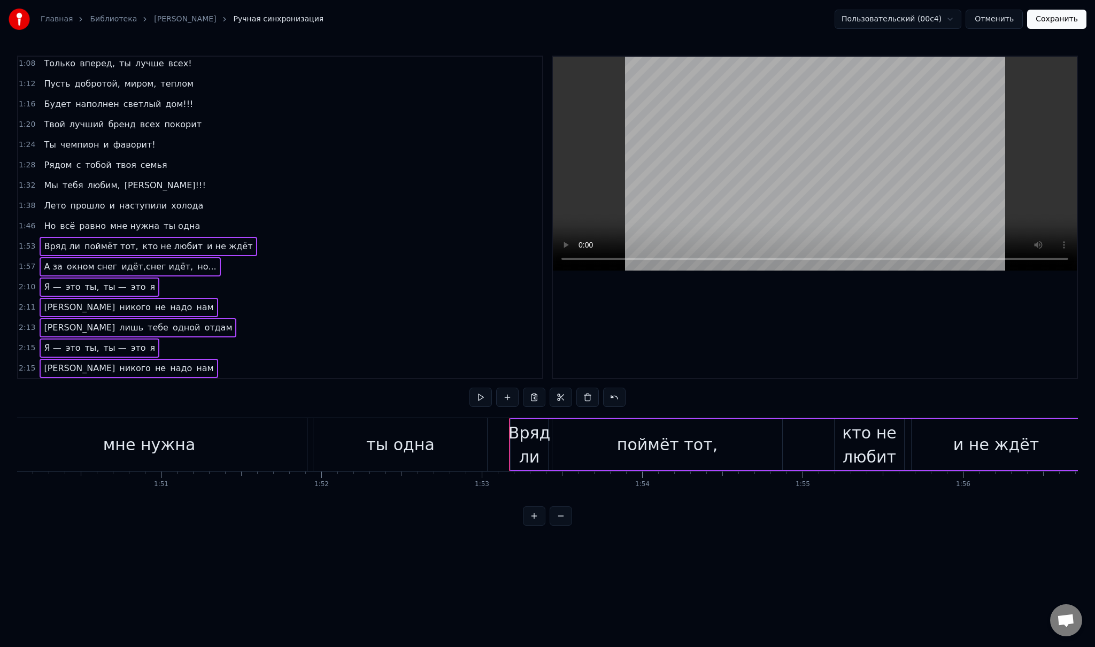
click at [58, 379] on div "Всё, что сейчас есть у меня" at bounding box center [111, 388] width 142 height 19
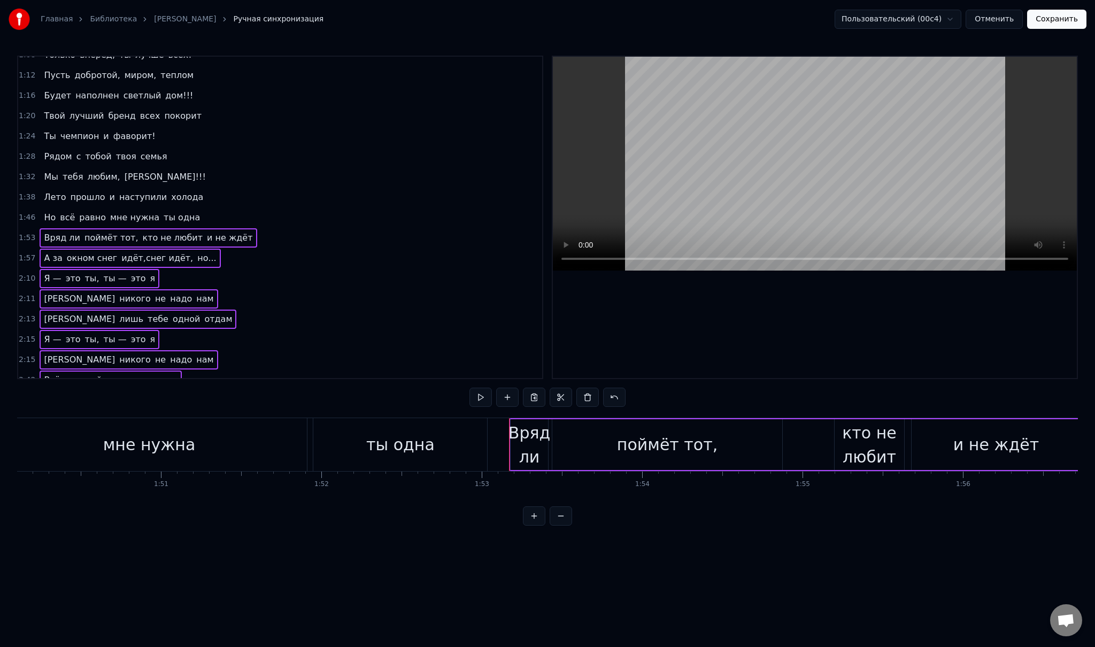
scroll to position [130, 0]
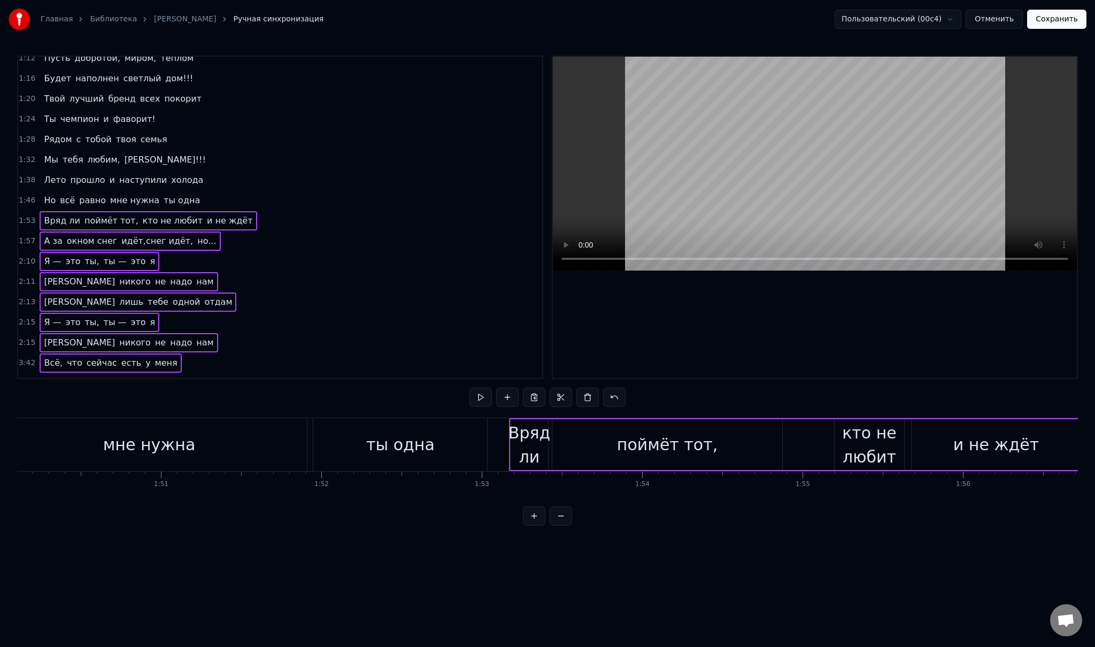
click at [118, 377] on span "лишь" at bounding box center [131, 383] width 26 height 13
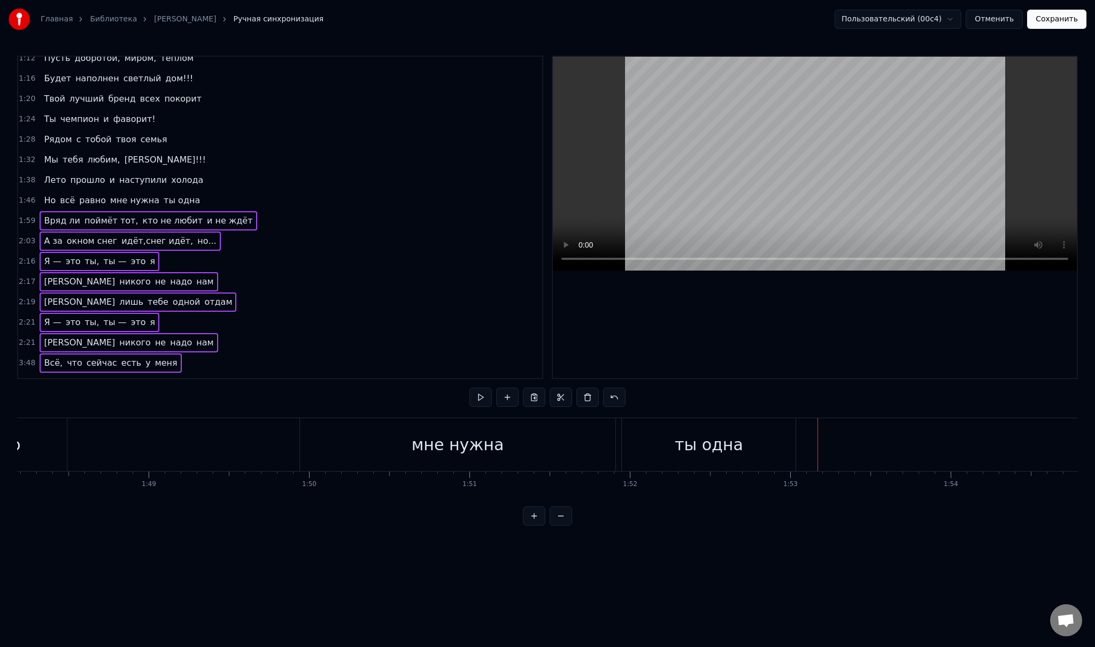
scroll to position [0, 17282]
click at [301, 420] on div "Но всё равно мне нужна ты одна" at bounding box center [346, 444] width 1041 height 53
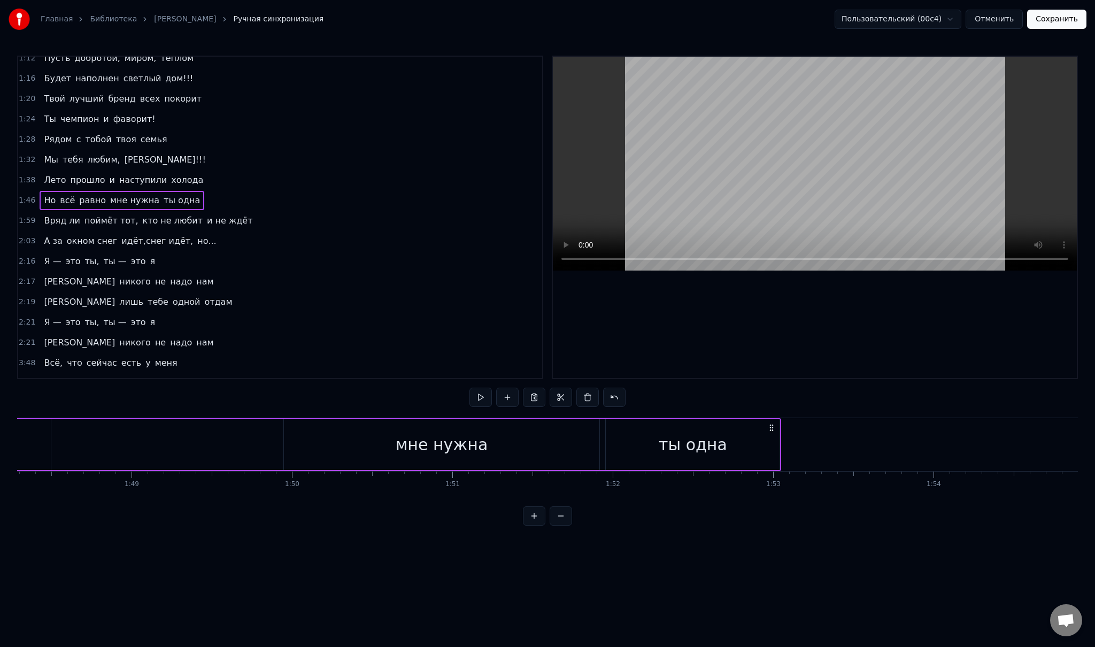
scroll to position [0, 17829]
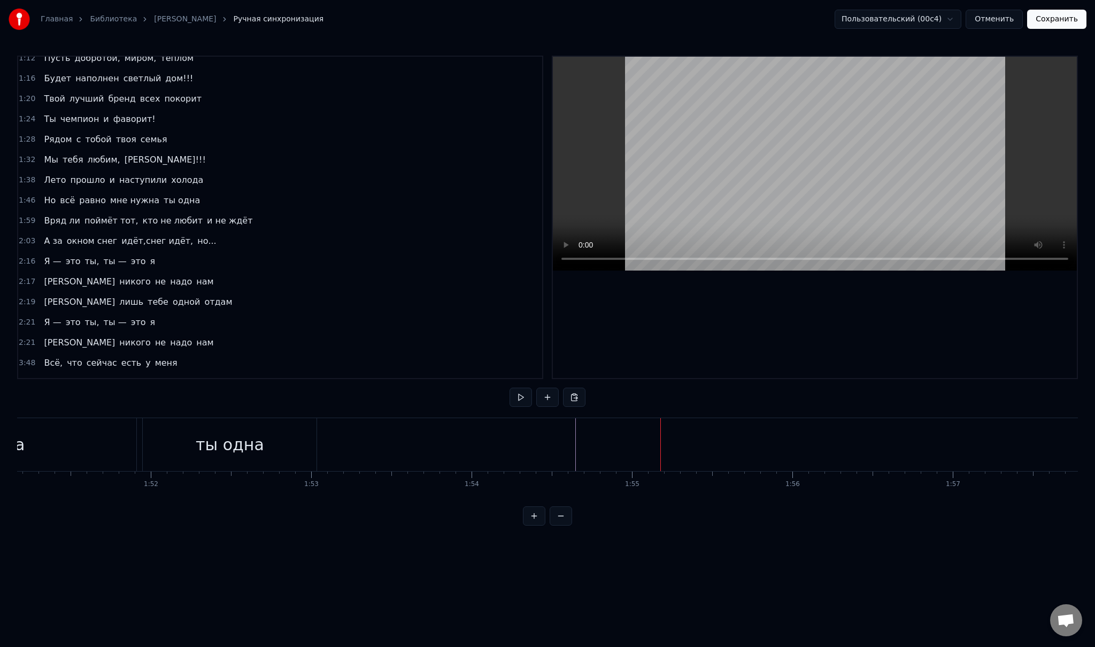
click at [50, 214] on span "Вряд ли" at bounding box center [62, 220] width 38 height 12
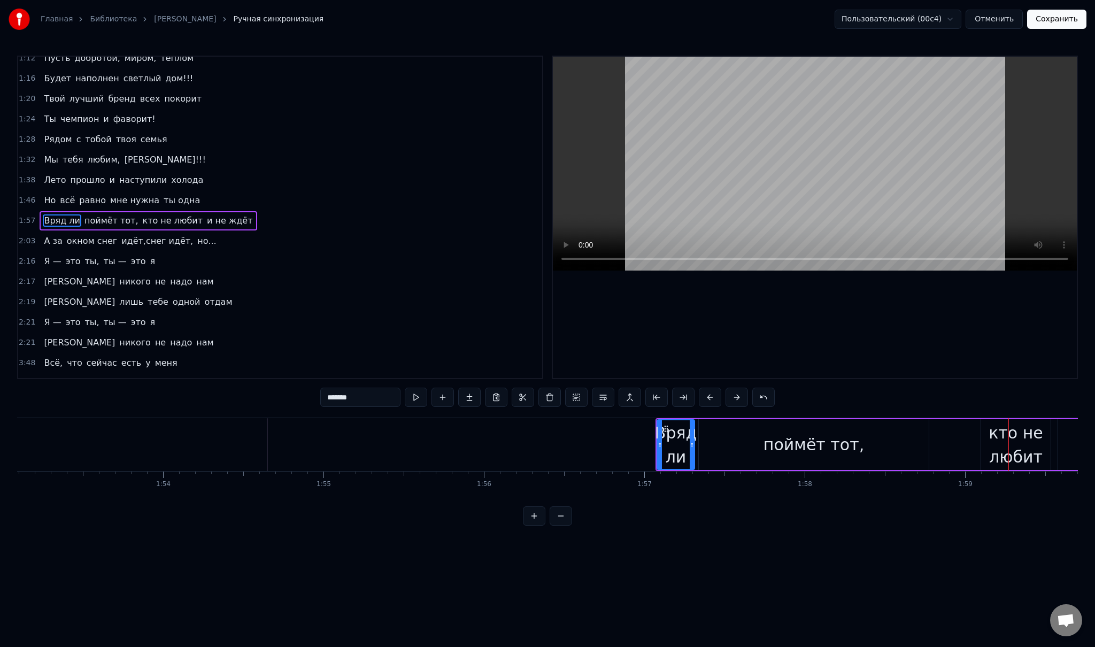
scroll to position [0, 18069]
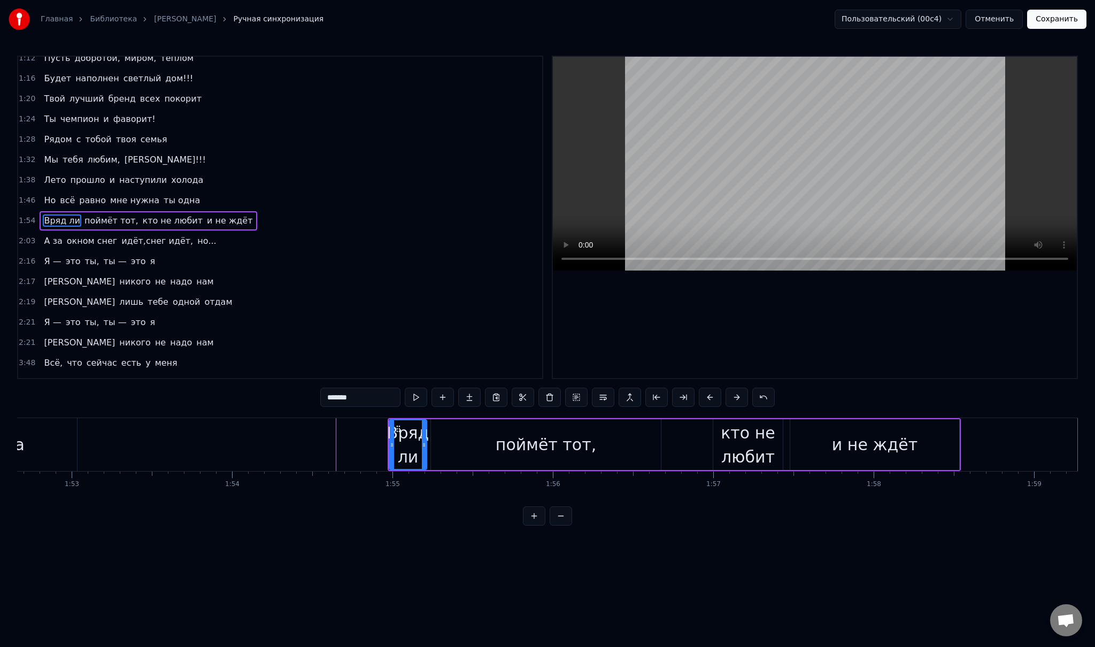
click at [745, 439] on div "кто не любит" at bounding box center [747, 445] width 69 height 48
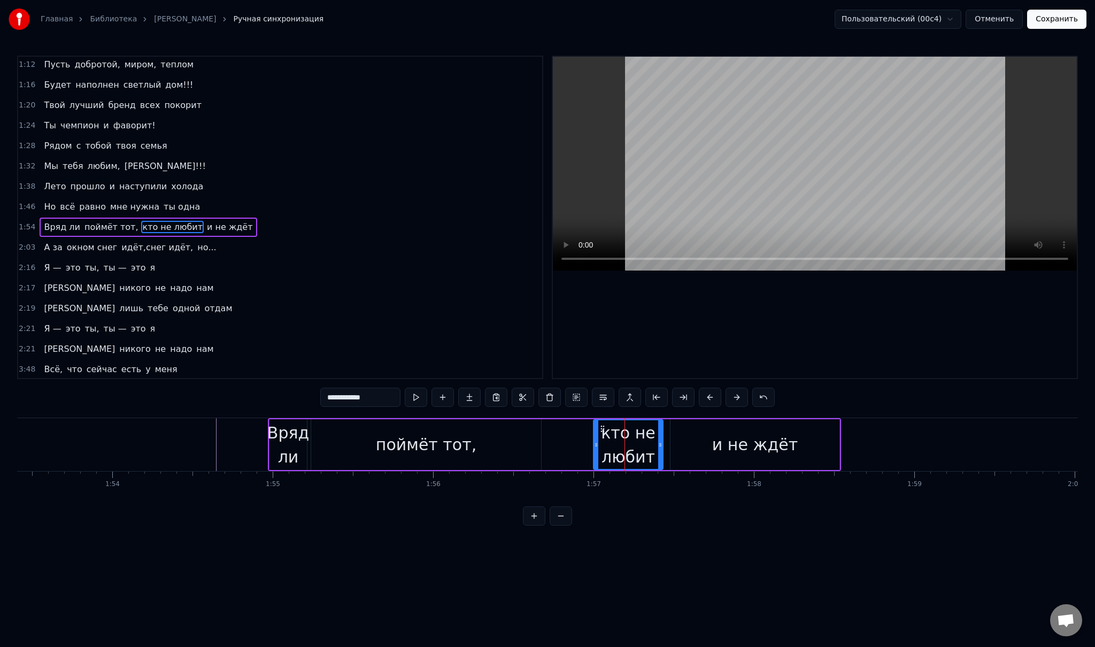
scroll to position [0, 18292]
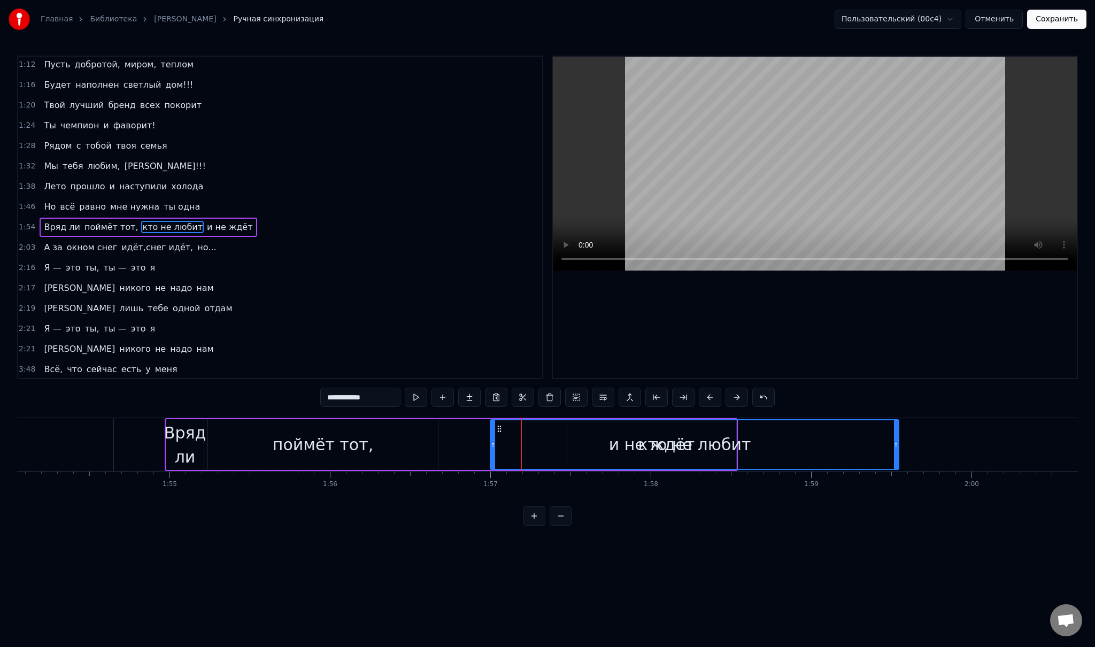
drag, startPoint x: 557, startPoint y: 443, endPoint x: 895, endPoint y: 450, distance: 338.5
click at [895, 450] on div at bounding box center [896, 444] width 4 height 49
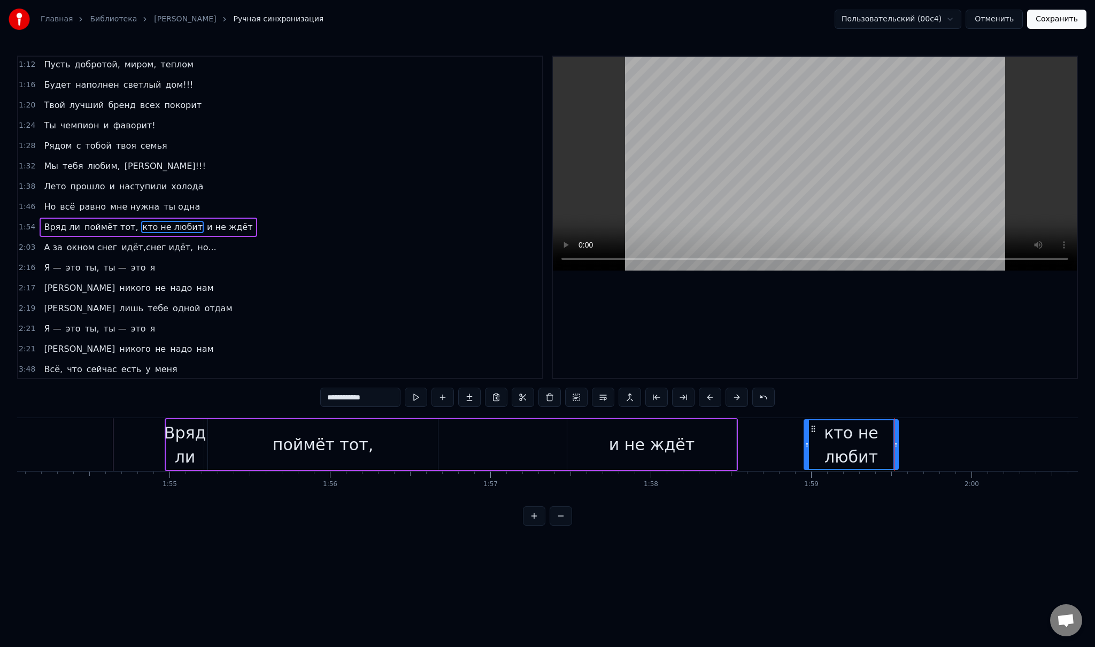
drag, startPoint x: 493, startPoint y: 445, endPoint x: 807, endPoint y: 458, distance: 314.1
drag, startPoint x: 896, startPoint y: 443, endPoint x: 907, endPoint y: 444, distance: 10.7
click at [907, 444] on icon at bounding box center [906, 445] width 4 height 9
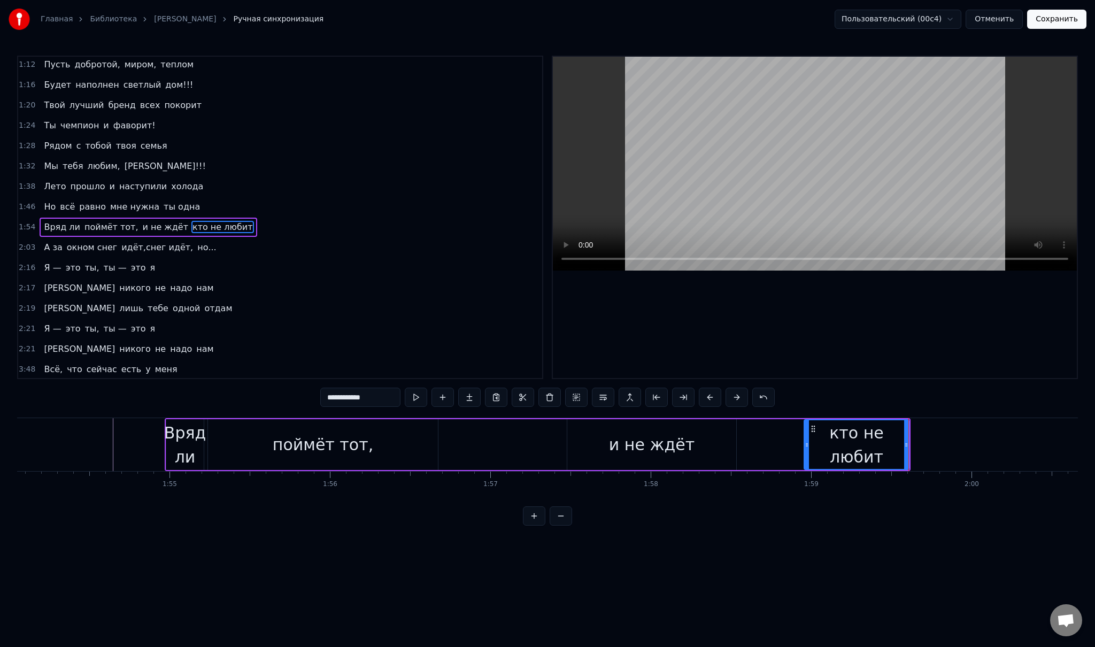
click at [646, 441] on div "и не ждёт" at bounding box center [652, 444] width 86 height 24
type input "*********"
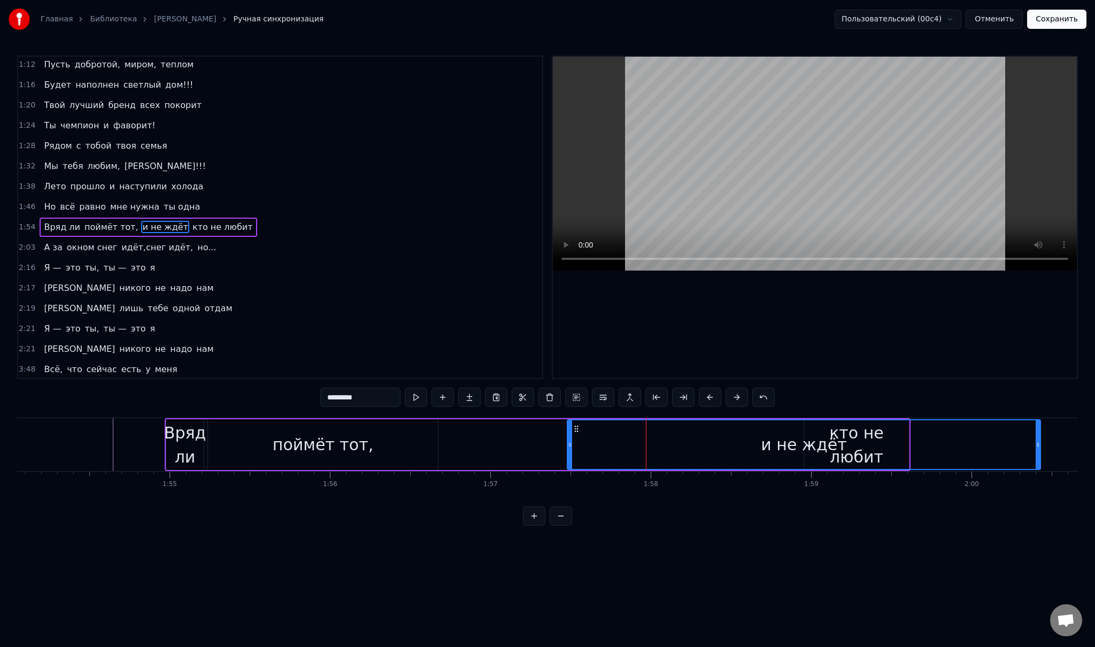
drag, startPoint x: 733, startPoint y: 439, endPoint x: 1041, endPoint y: 451, distance: 308.7
click at [1040, 451] on div at bounding box center [1038, 444] width 4 height 49
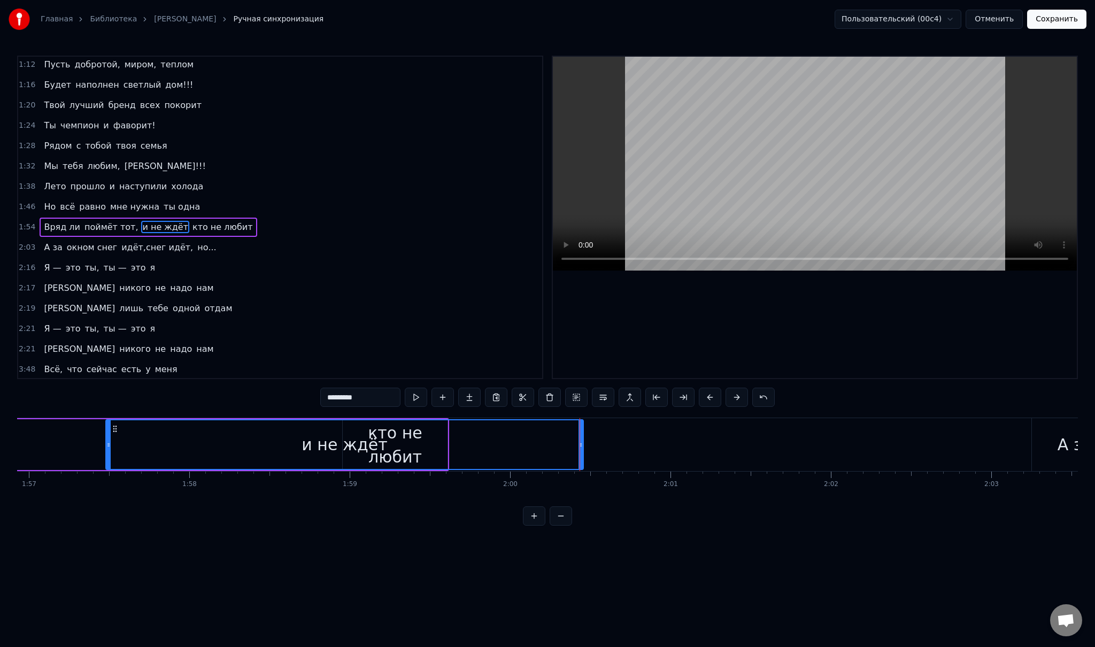
scroll to position [0, 18719]
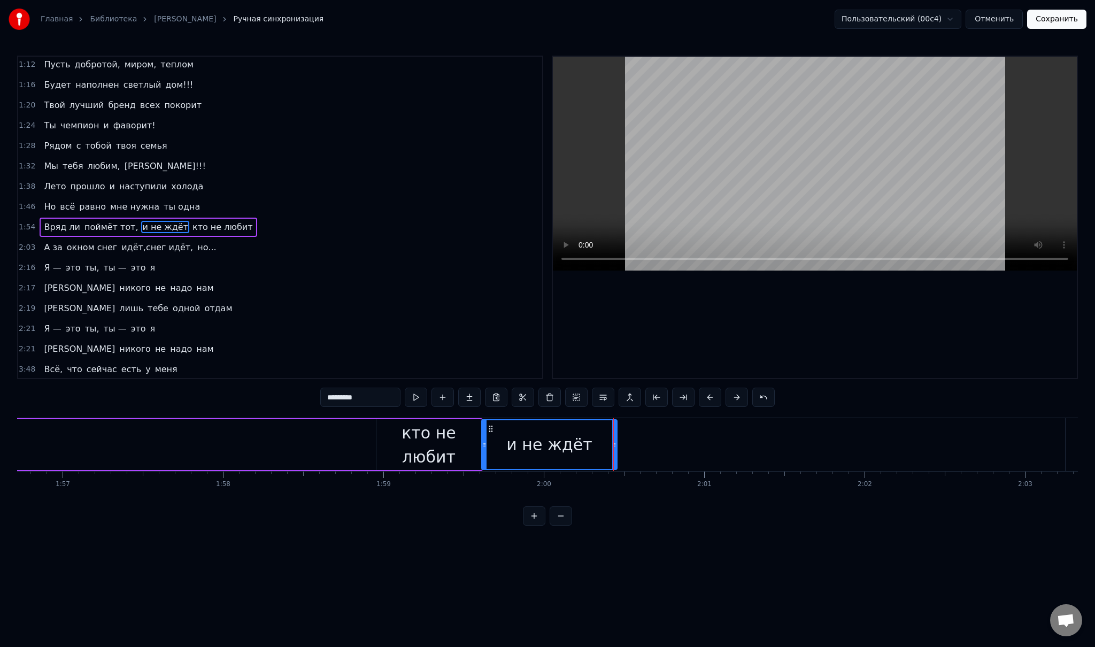
drag, startPoint x: 142, startPoint y: 439, endPoint x: 484, endPoint y: 445, distance: 342.2
drag, startPoint x: 615, startPoint y: 444, endPoint x: 667, endPoint y: 445, distance: 51.3
click at [661, 445] on icon at bounding box center [659, 445] width 4 height 9
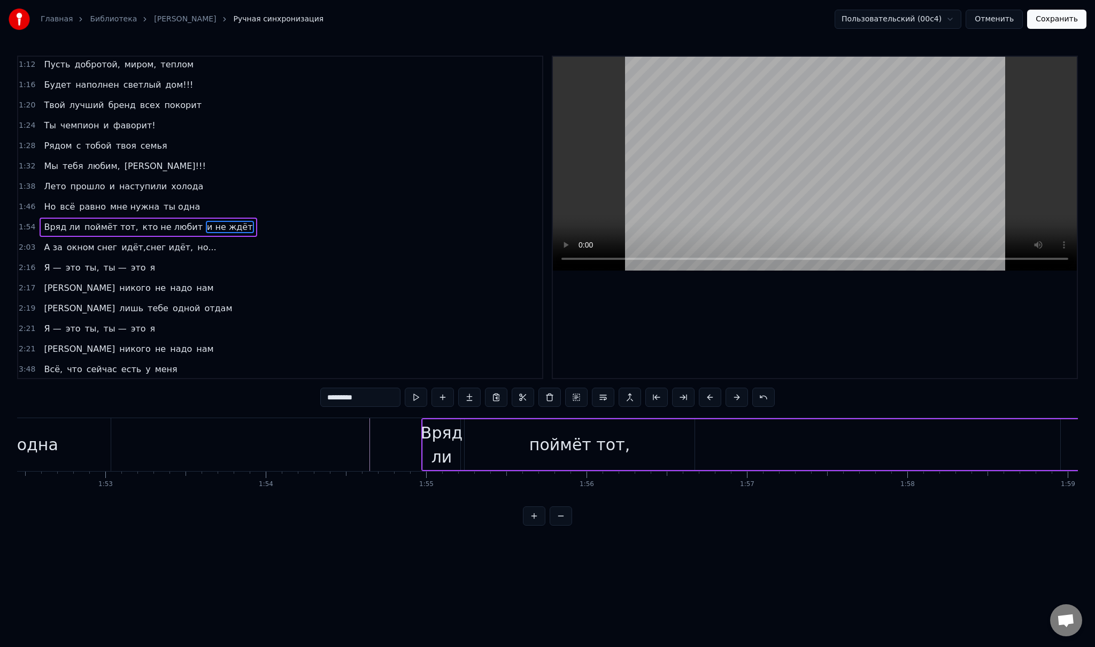
scroll to position [0, 18017]
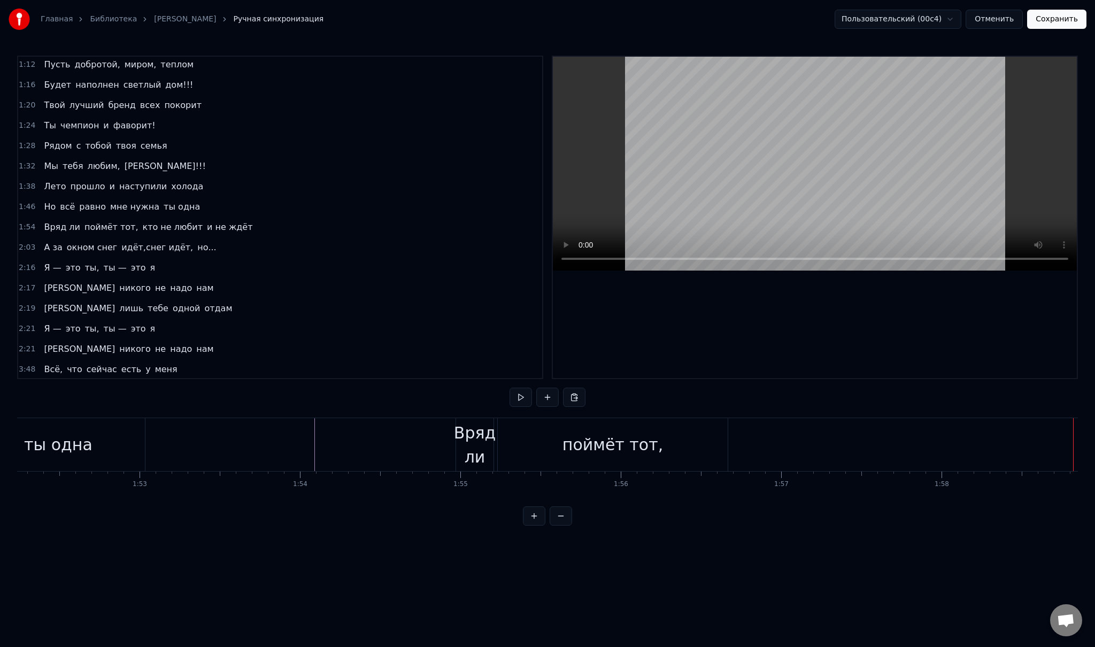
scroll to position [0, 17915]
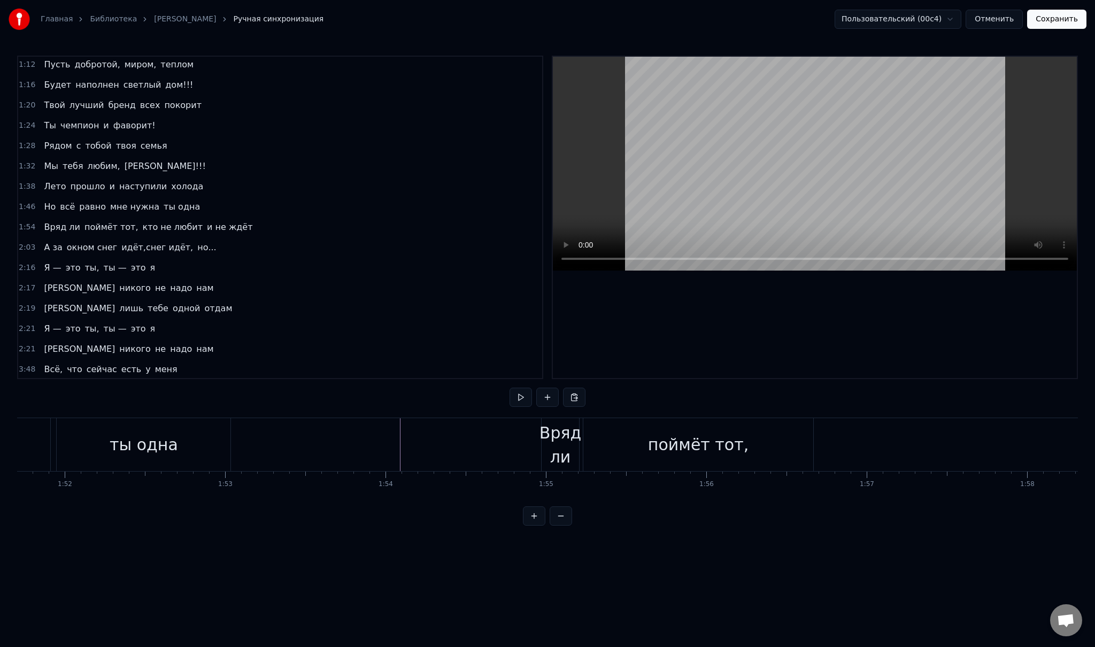
click at [569, 446] on div "Вряд ли" at bounding box center [560, 445] width 42 height 48
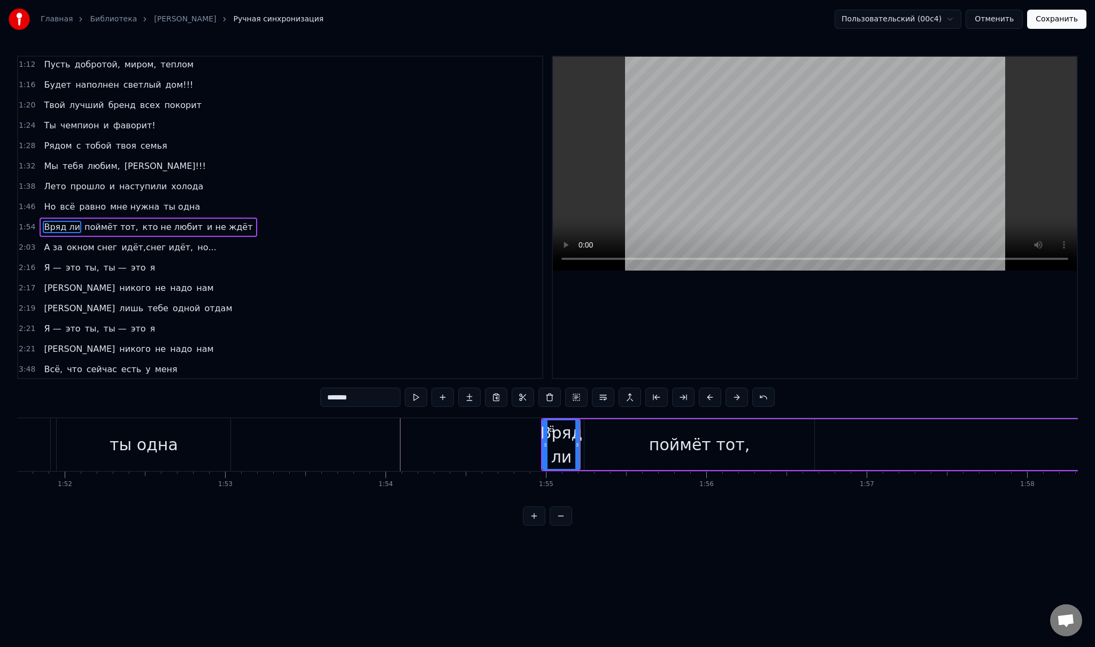
click at [650, 443] on div "поймёт тот," at bounding box center [699, 444] width 230 height 51
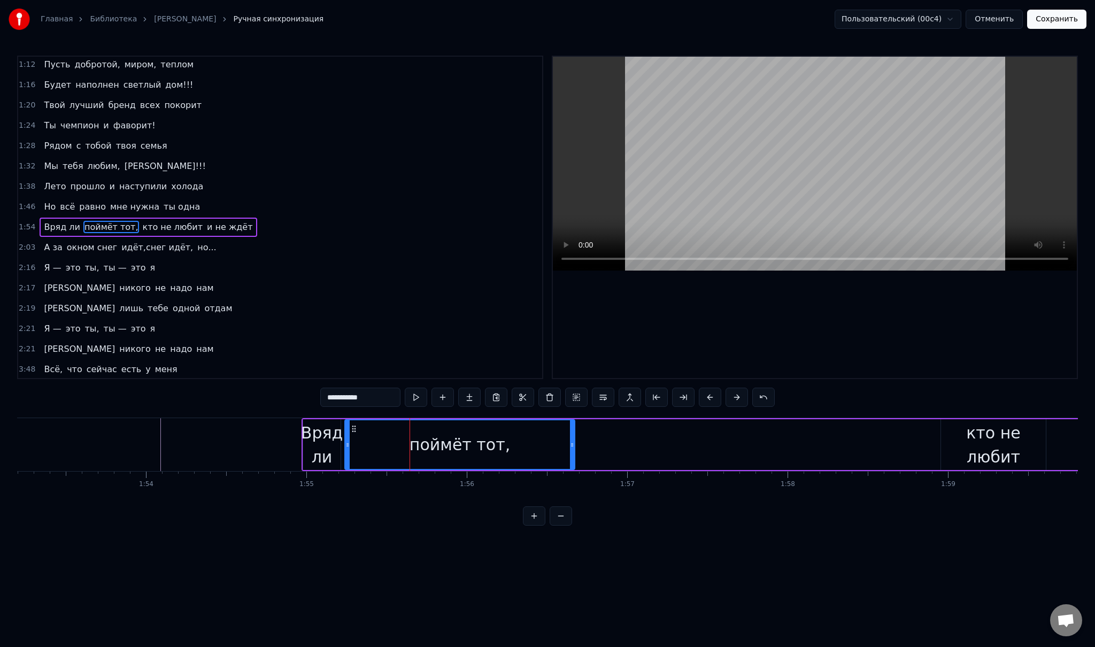
scroll to position [0, 18171]
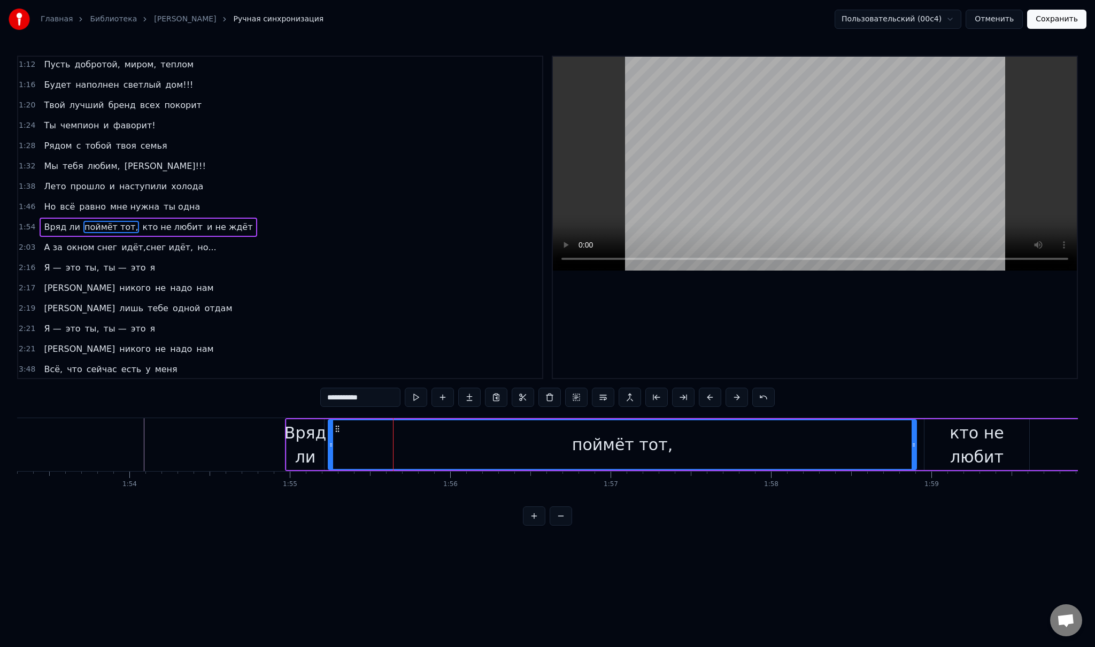
drag, startPoint x: 556, startPoint y: 438, endPoint x: 914, endPoint y: 445, distance: 358.3
click at [914, 445] on div at bounding box center [914, 444] width 4 height 49
click at [342, 441] on div "поймёт тот," at bounding box center [622, 444] width 587 height 49
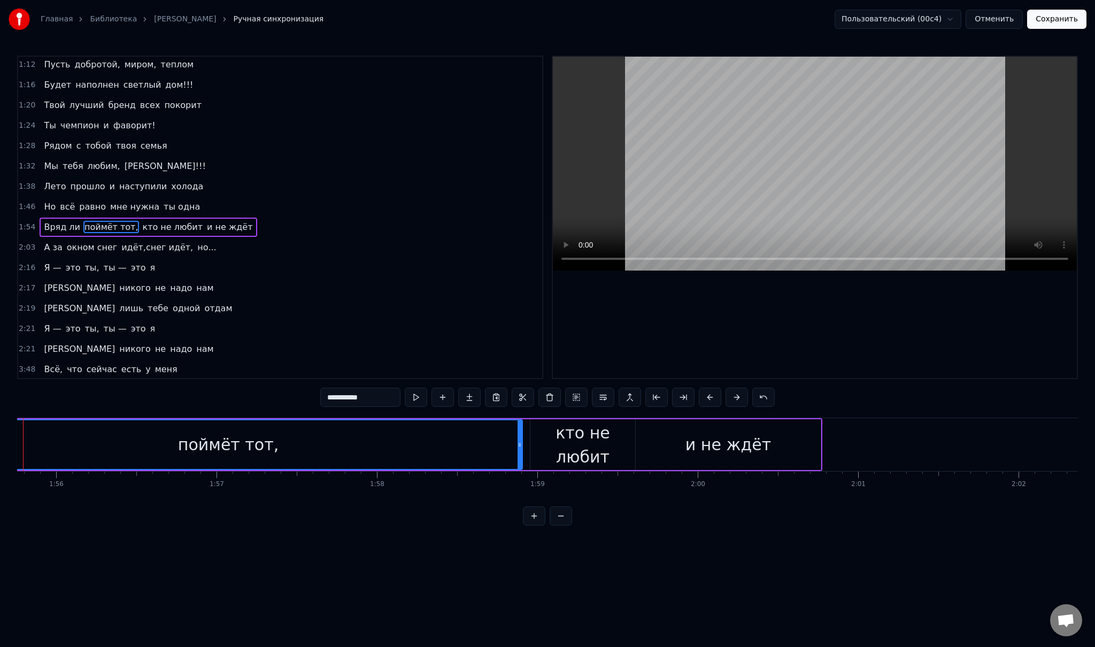
scroll to position [0, 18599]
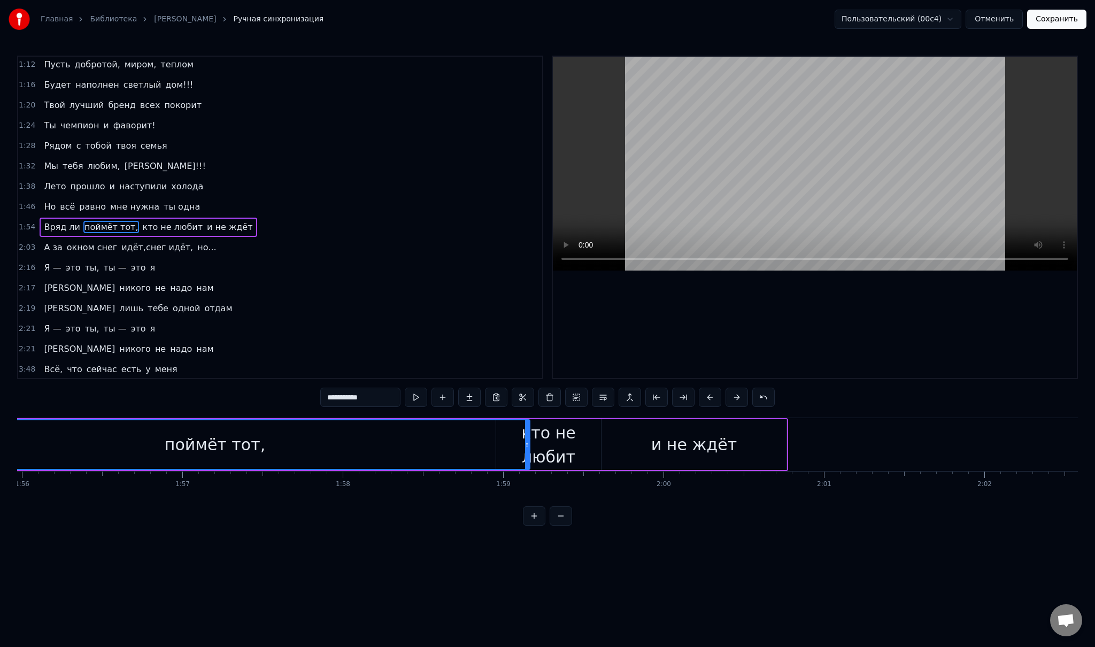
drag, startPoint x: 484, startPoint y: 447, endPoint x: 526, endPoint y: 445, distance: 41.8
click at [526, 445] on icon at bounding box center [527, 445] width 4 height 9
click at [557, 447] on div "кто не любит" at bounding box center [548, 445] width 105 height 48
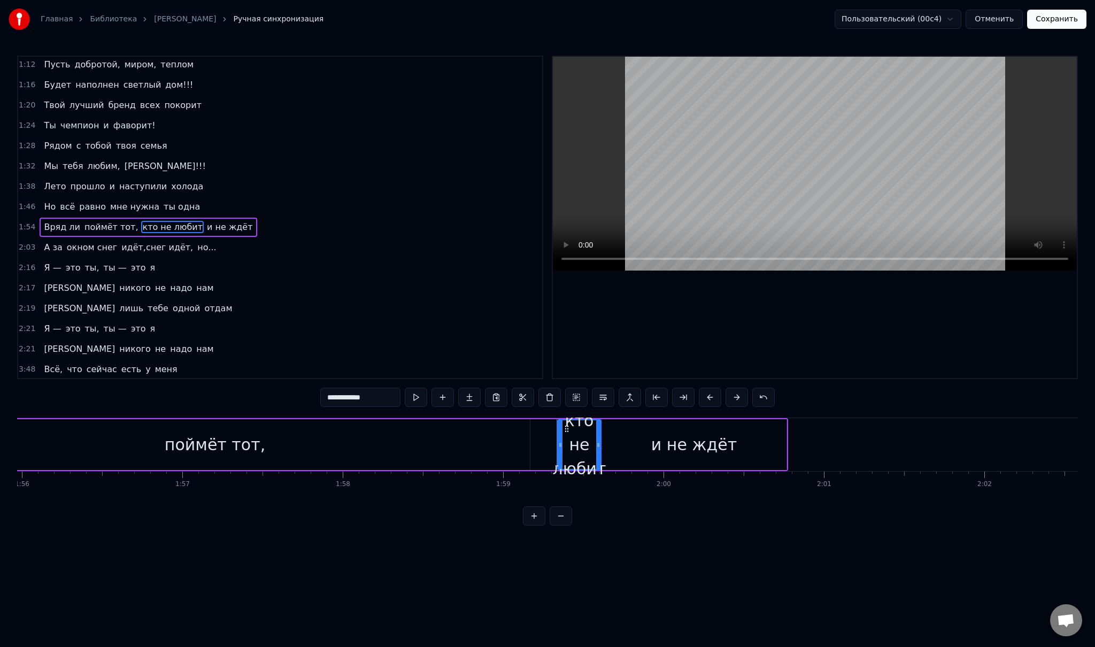
drag, startPoint x: 498, startPoint y: 444, endPoint x: 560, endPoint y: 446, distance: 61.5
click at [560, 446] on icon at bounding box center [560, 445] width 4 height 9
drag, startPoint x: 598, startPoint y: 443, endPoint x: 699, endPoint y: 443, distance: 101.6
click at [699, 443] on icon at bounding box center [700, 445] width 4 height 9
click at [748, 441] on div "и не ждёт" at bounding box center [693, 444] width 185 height 51
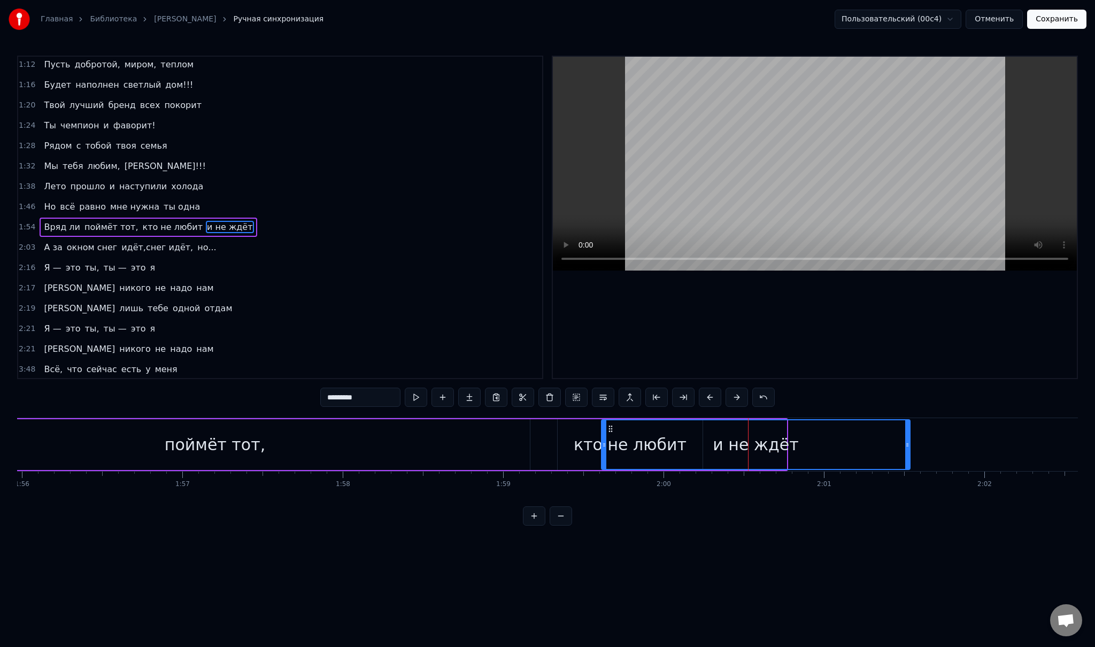
drag, startPoint x: 784, startPoint y: 443, endPoint x: 917, endPoint y: 444, distance: 133.1
click at [909, 444] on icon at bounding box center [907, 445] width 4 height 9
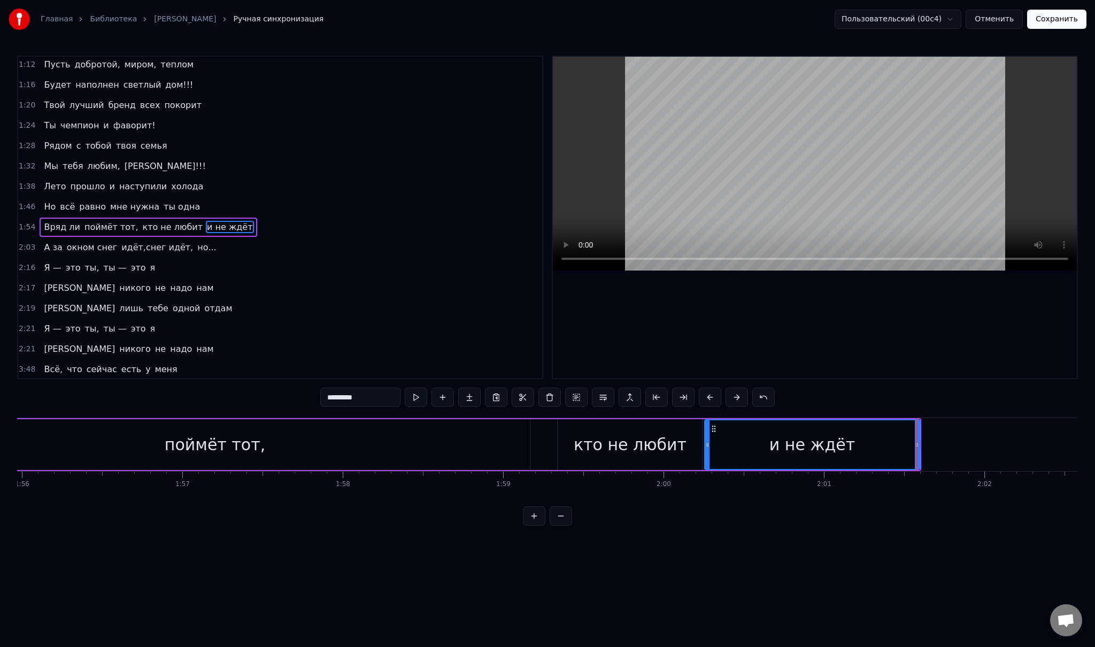
drag, startPoint x: 649, startPoint y: 444, endPoint x: 701, endPoint y: 449, distance: 52.7
click at [705, 449] on div at bounding box center [707, 444] width 4 height 49
click at [660, 446] on div "кто не любит" at bounding box center [630, 444] width 113 height 24
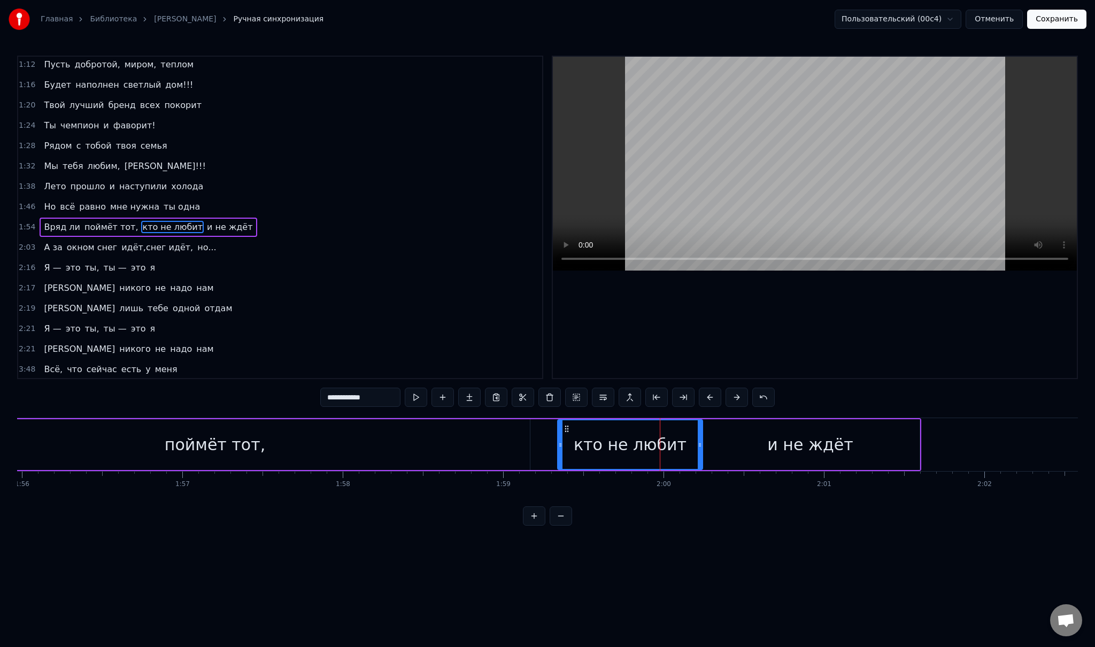
click at [158, 449] on div "поймёт тот," at bounding box center [215, 444] width 630 height 51
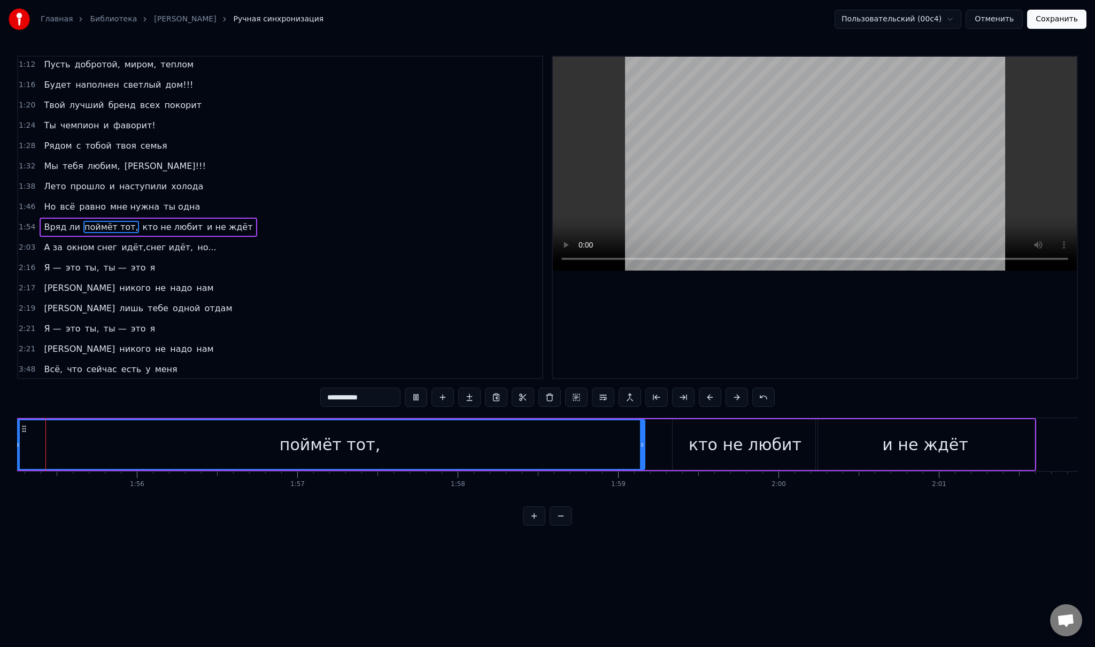
scroll to position [0, 18427]
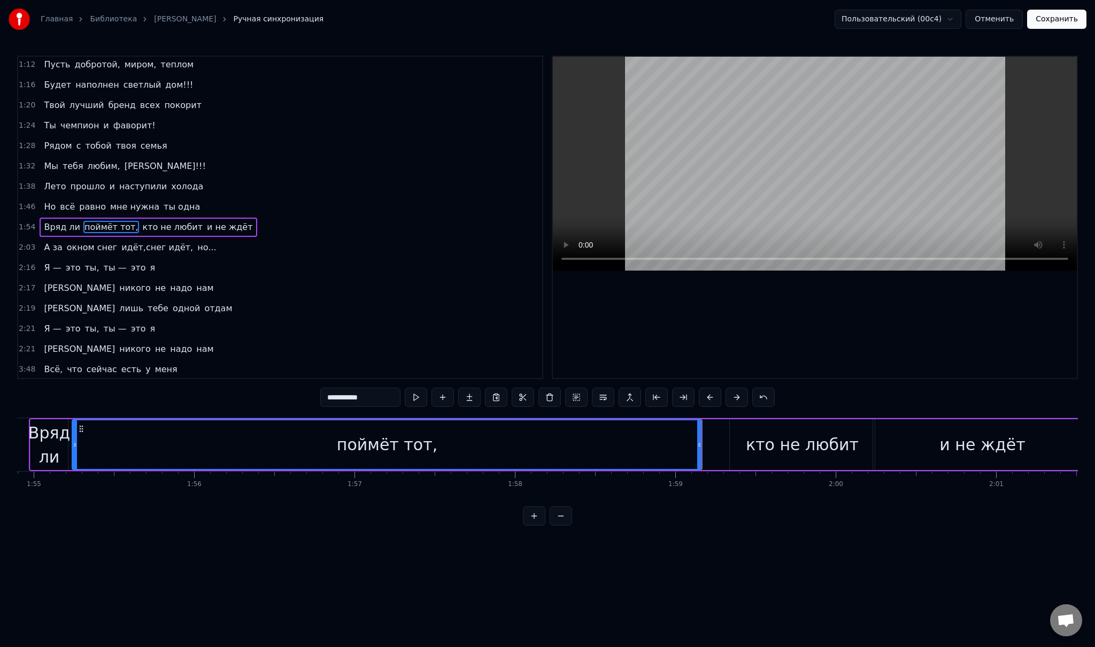
click at [549, 445] on div "поймёт тот," at bounding box center [387, 444] width 629 height 49
click at [528, 441] on div "поймёт тот," at bounding box center [387, 444] width 629 height 49
click at [511, 438] on div "поймёт тот," at bounding box center [387, 444] width 629 height 49
click at [496, 436] on div "поймёт тот," at bounding box center [387, 444] width 629 height 49
click at [466, 436] on div "поймёт тот," at bounding box center [387, 444] width 629 height 49
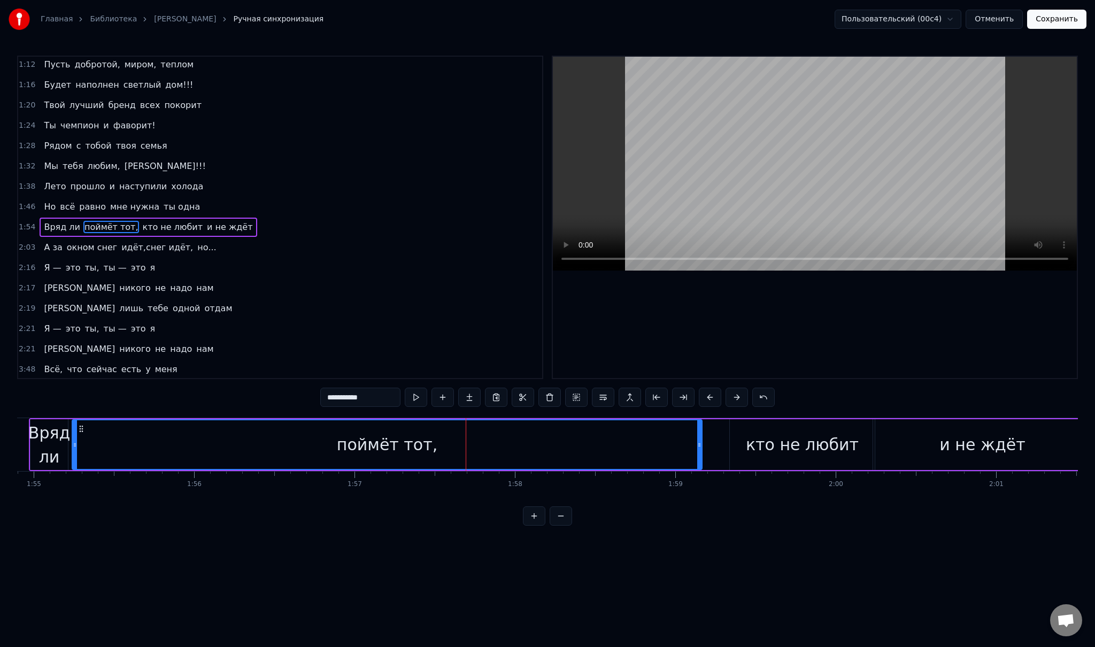
click at [115, 221] on span "поймёт тот," at bounding box center [111, 227] width 56 height 12
drag, startPoint x: 366, startPoint y: 397, endPoint x: 354, endPoint y: 397, distance: 11.2
click at [354, 397] on input "**********" at bounding box center [360, 397] width 80 height 19
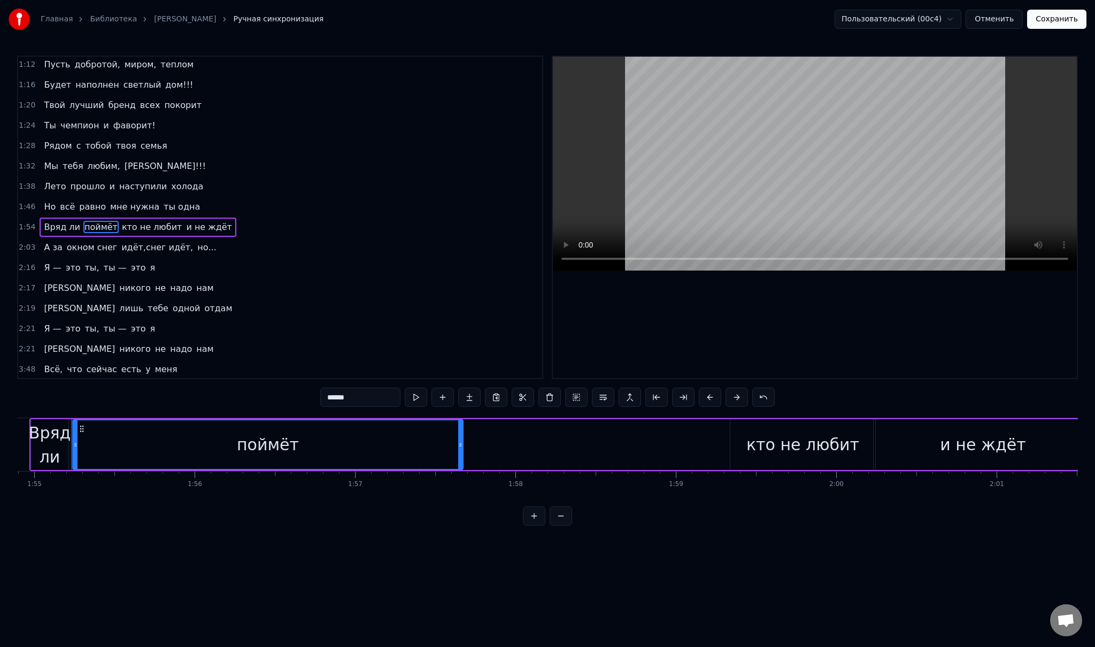
drag, startPoint x: 698, startPoint y: 443, endPoint x: 441, endPoint y: 435, distance: 257.3
click at [458, 435] on div at bounding box center [460, 444] width 4 height 49
type input "******"
click at [521, 438] on div "Вряд ли поймёт кто не любит и не ждёт" at bounding box center [561, 444] width 1064 height 53
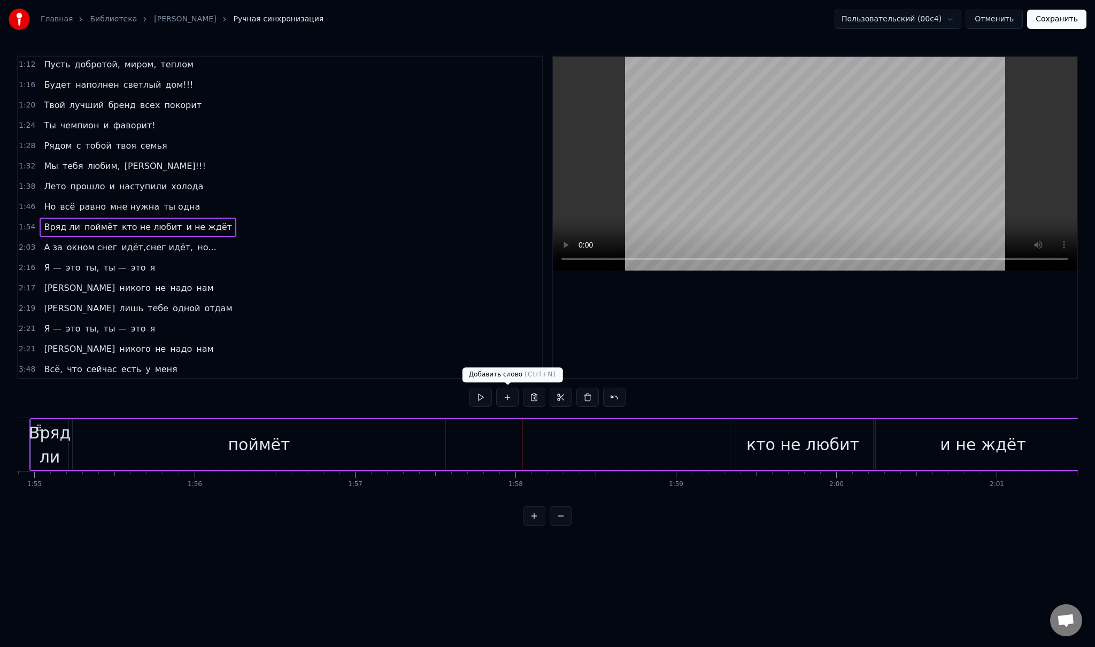
click at [509, 402] on button at bounding box center [507, 397] width 22 height 19
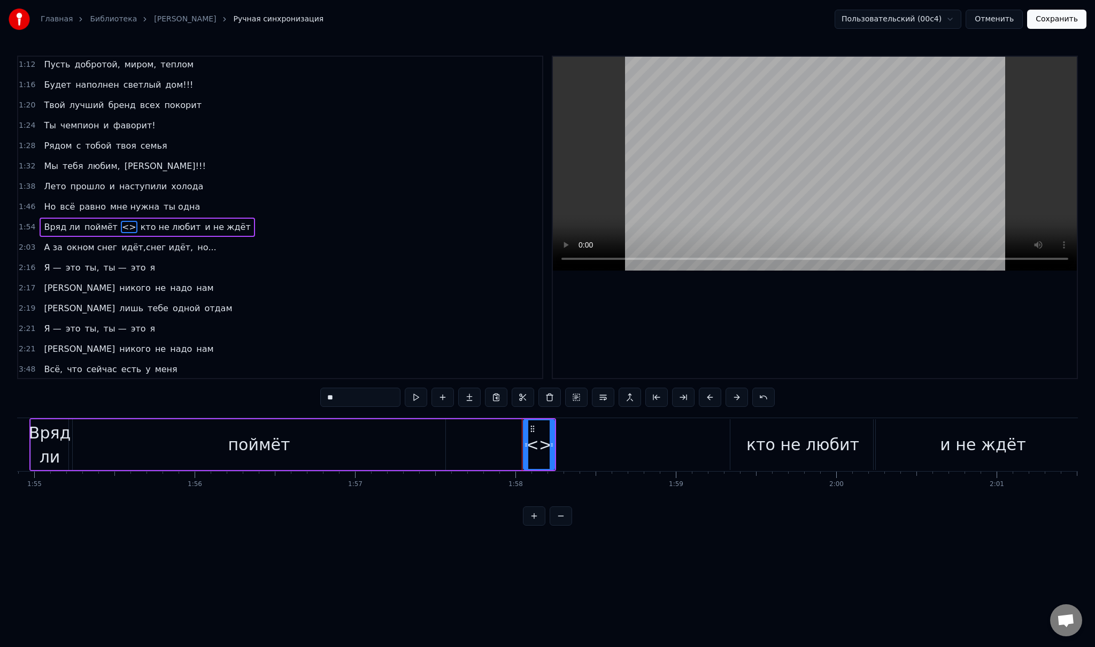
drag, startPoint x: 351, startPoint y: 396, endPoint x: 305, endPoint y: 390, distance: 46.4
click at [305, 390] on div "0:32 Младшая дочь, с детства ты умницей росла 0:41 И много книг с радостью ты п…" at bounding box center [547, 291] width 1061 height 470
paste input "**"
drag, startPoint x: 553, startPoint y: 445, endPoint x: 721, endPoint y: 449, distance: 168.5
click at [723, 450] on div at bounding box center [723, 444] width 4 height 49
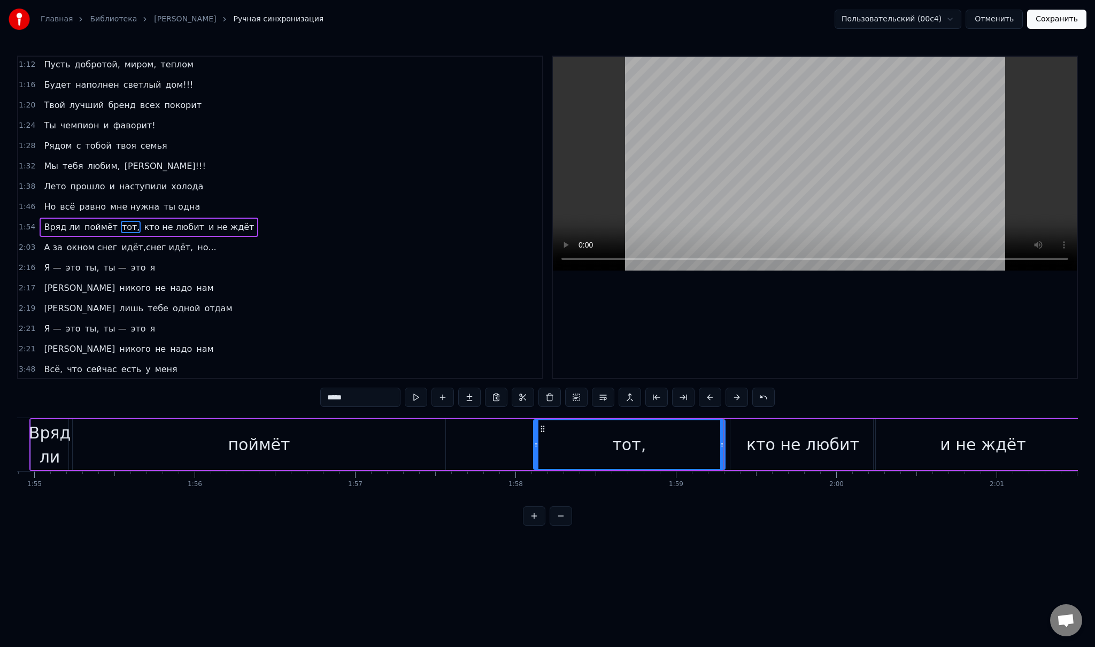
drag, startPoint x: 524, startPoint y: 441, endPoint x: 535, endPoint y: 441, distance: 10.2
click at [535, 441] on icon at bounding box center [536, 445] width 4 height 9
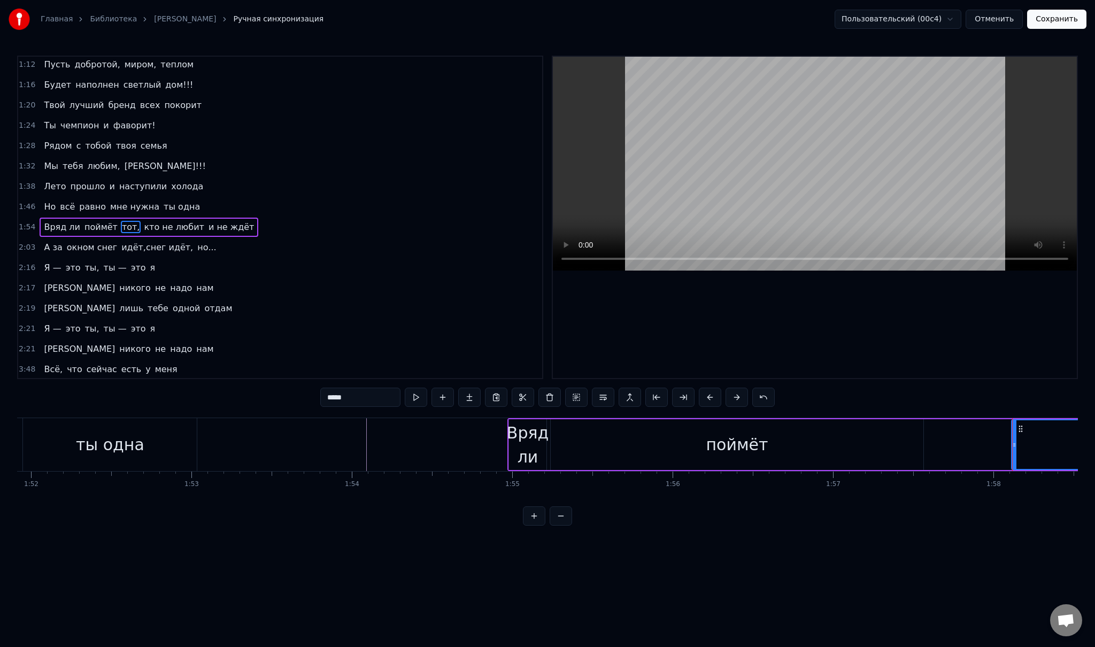
scroll to position [0, 17966]
type input "****"
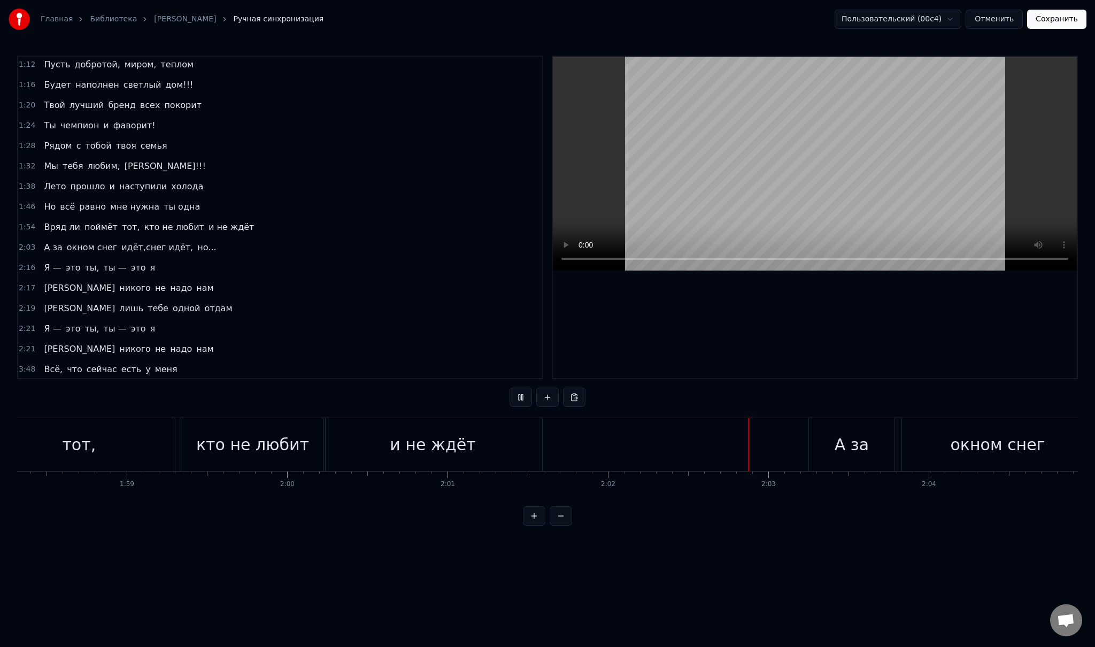
scroll to position [0, 19010]
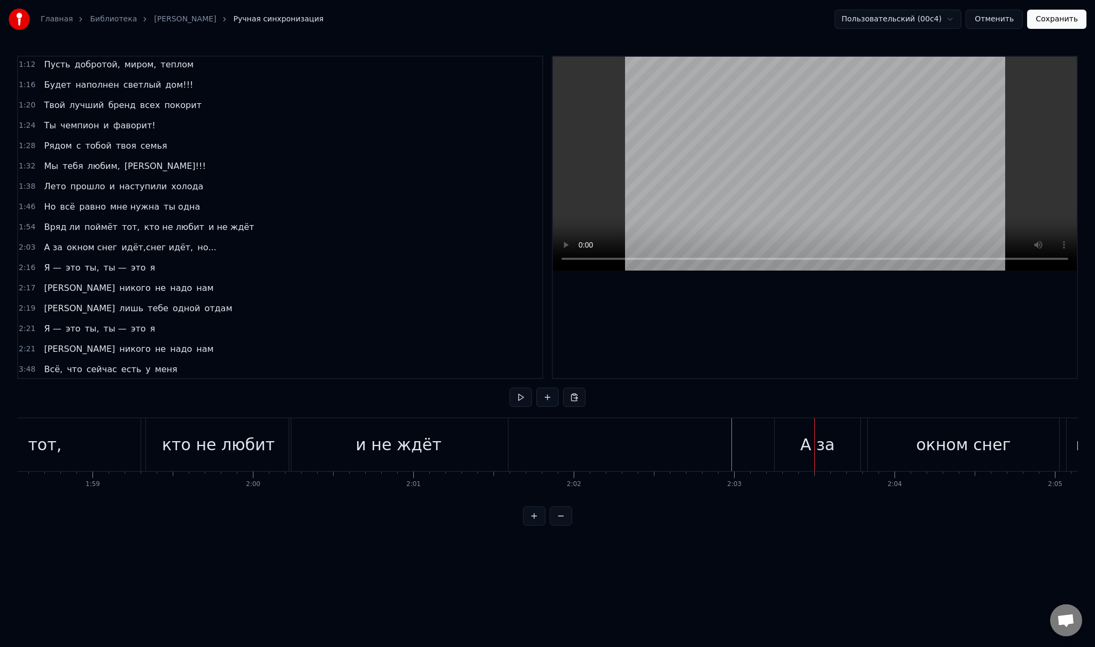
click at [806, 443] on div "А за" at bounding box center [817, 444] width 34 height 24
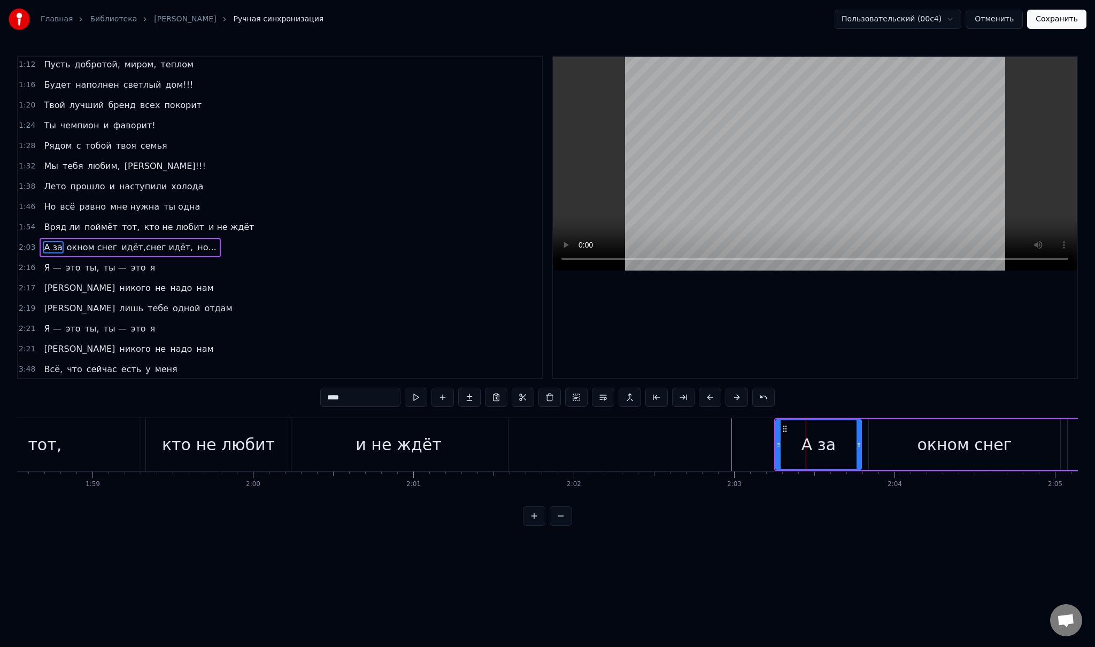
scroll to position [130, 0]
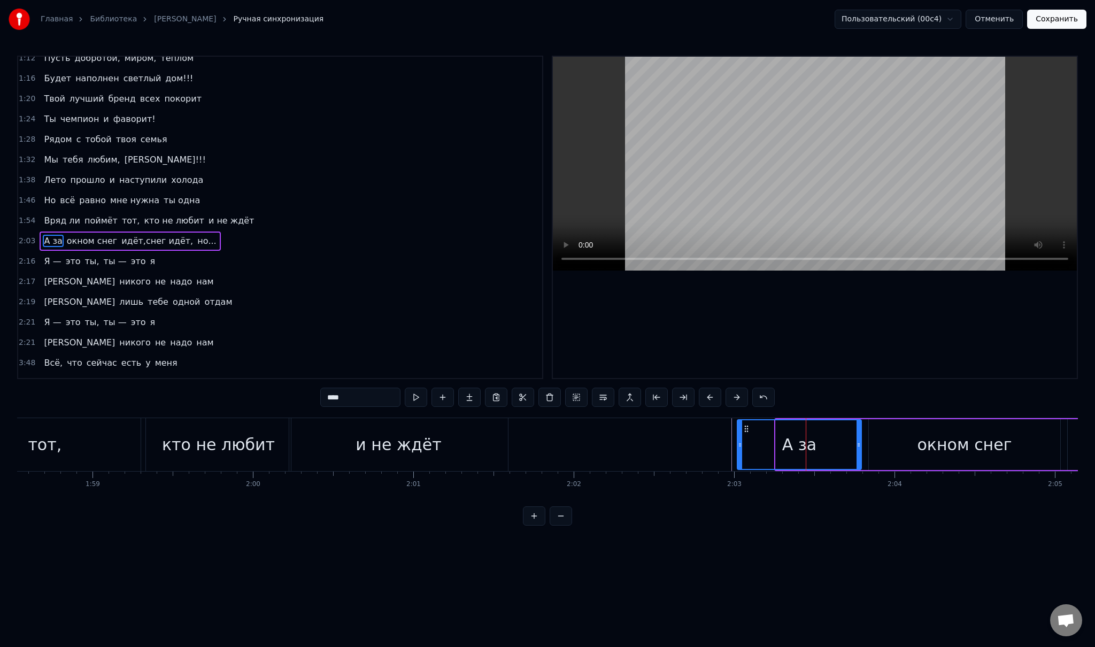
drag, startPoint x: 778, startPoint y: 445, endPoint x: 740, endPoint y: 447, distance: 38.6
click at [740, 447] on icon at bounding box center [740, 445] width 4 height 9
click at [866, 440] on div "А за окном снег идёт,снег идёт, но..." at bounding box center [1051, 444] width 631 height 53
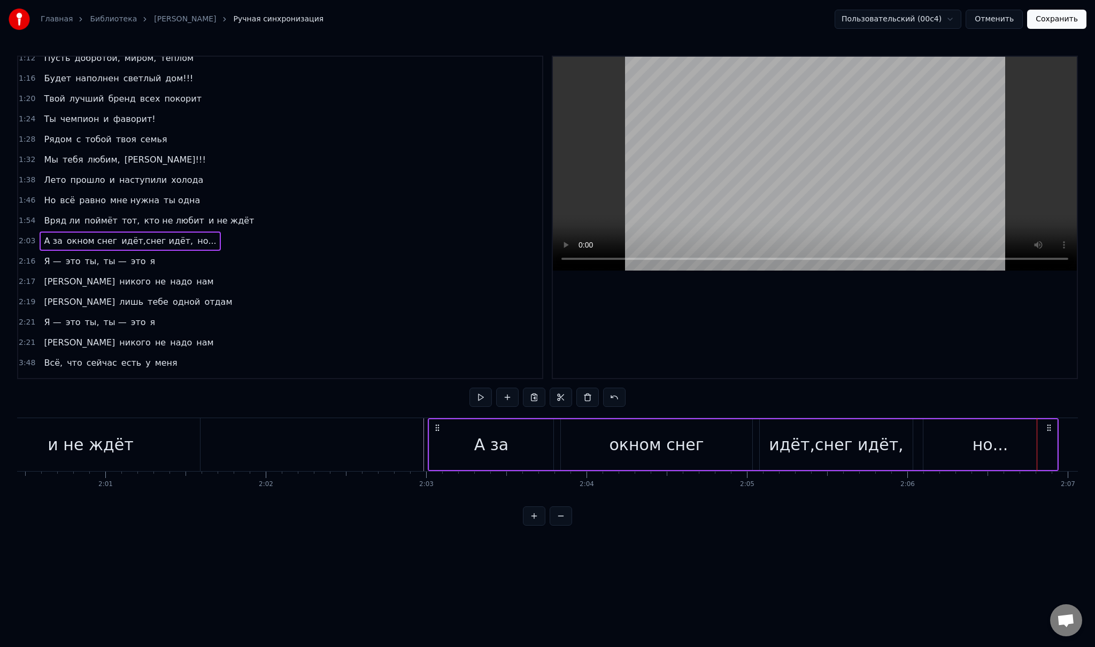
scroll to position [0, 19404]
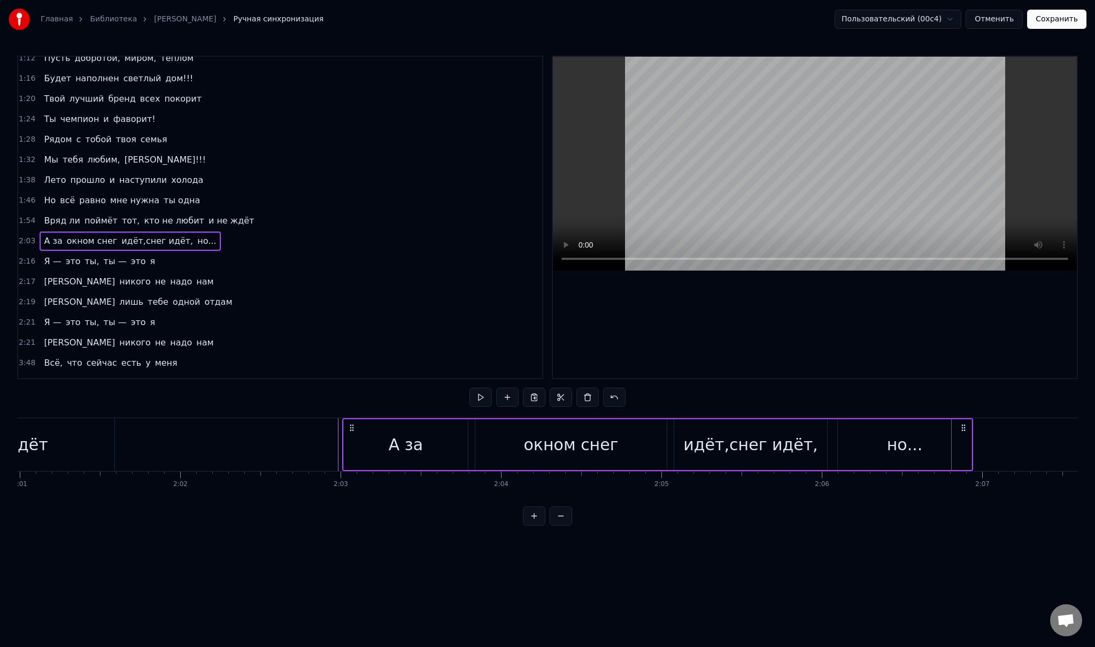
click at [570, 445] on div "окном снег" at bounding box center [571, 444] width 95 height 24
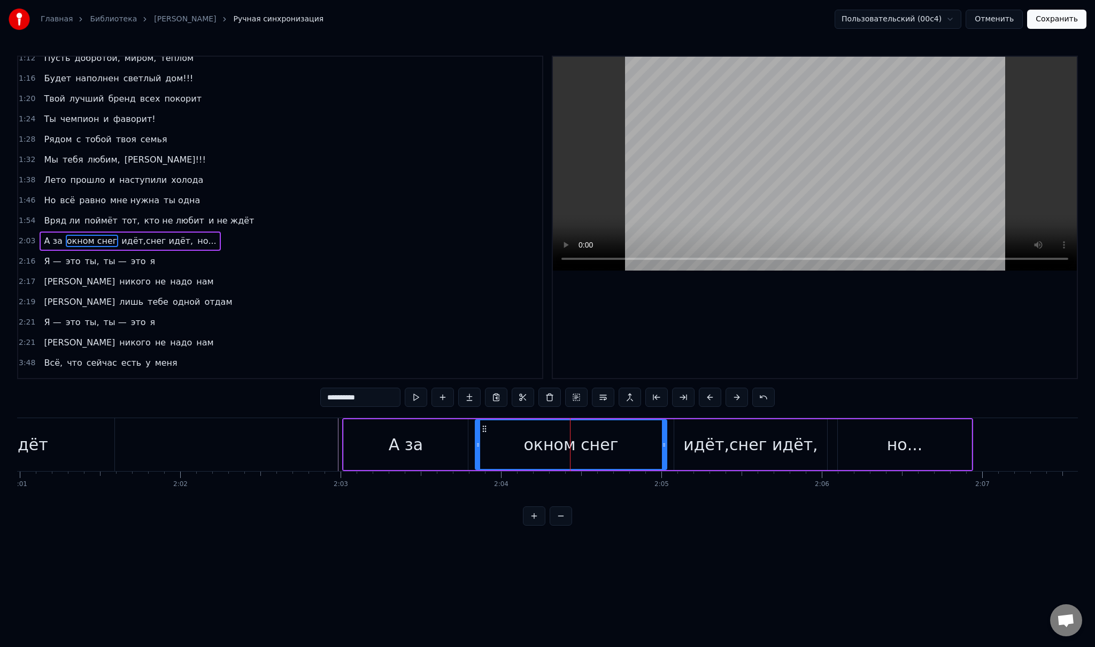
click at [585, 445] on div "окном снег" at bounding box center [571, 444] width 95 height 24
drag, startPoint x: 368, startPoint y: 399, endPoint x: 350, endPoint y: 398, distance: 17.7
click at [350, 398] on input "**********" at bounding box center [360, 397] width 80 height 19
click at [484, 439] on div "окном" at bounding box center [571, 444] width 190 height 49
click at [680, 444] on div "идёт,снег идёт," at bounding box center [750, 444] width 153 height 51
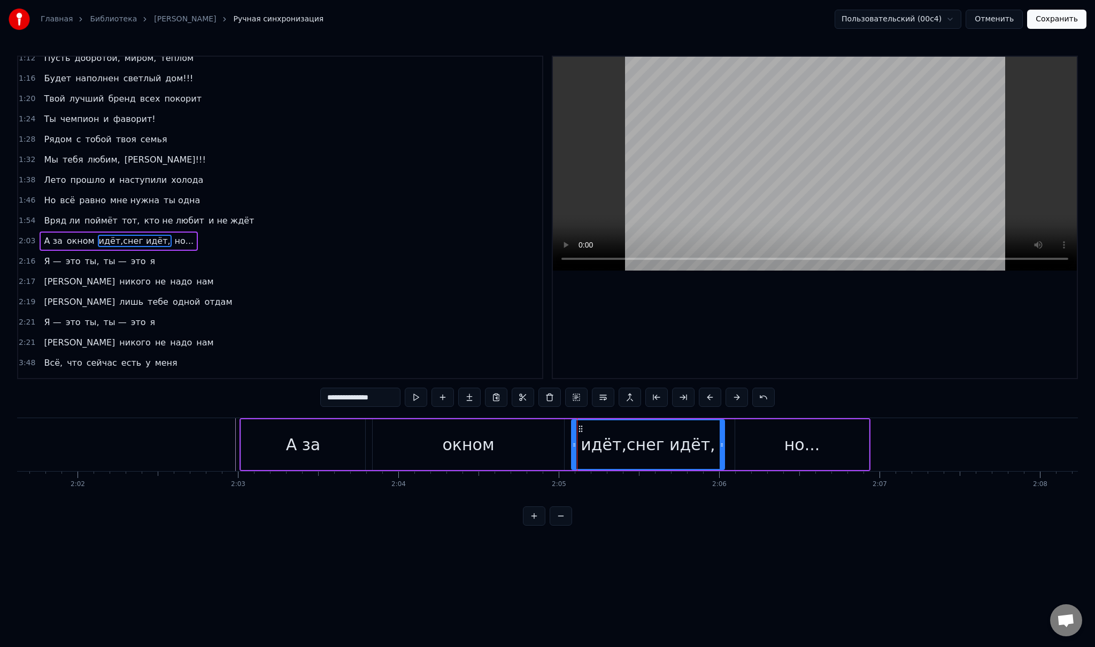
scroll to position [0, 19763]
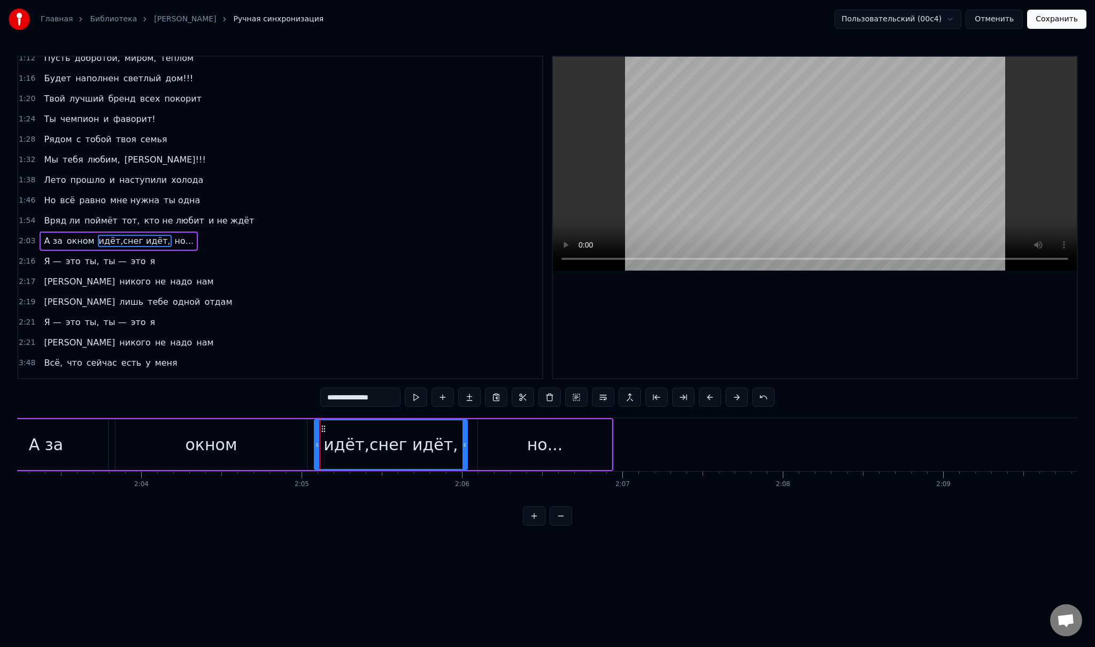
click at [526, 450] on div "но..." at bounding box center [545, 444] width 134 height 51
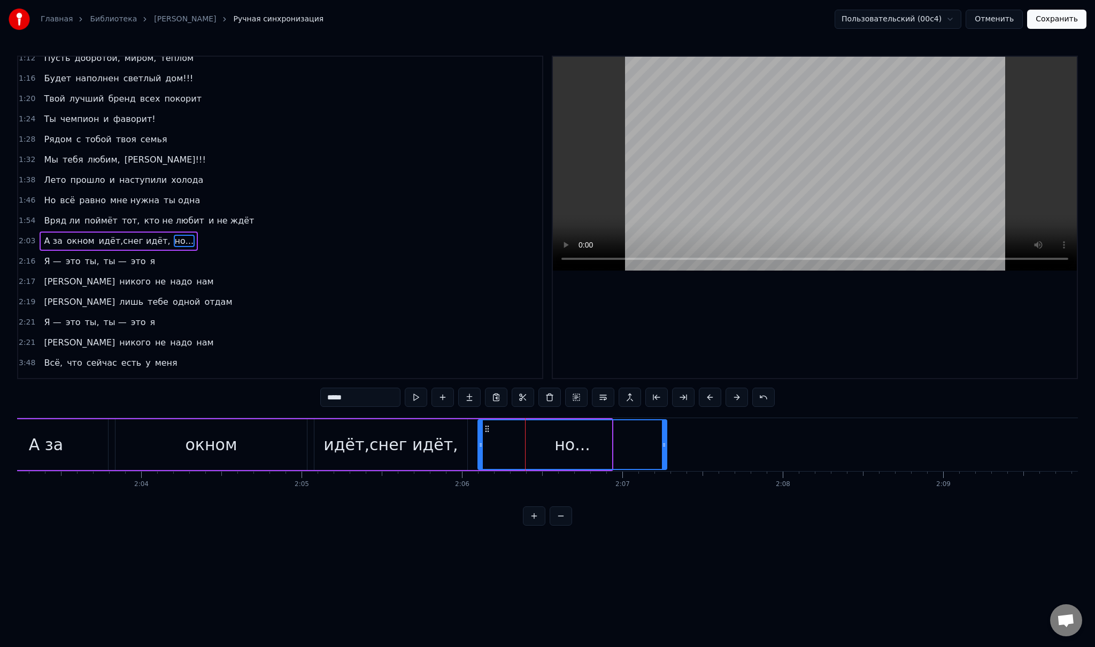
drag, startPoint x: 609, startPoint y: 438, endPoint x: 789, endPoint y: 445, distance: 179.7
click at [666, 445] on div at bounding box center [664, 444] width 4 height 49
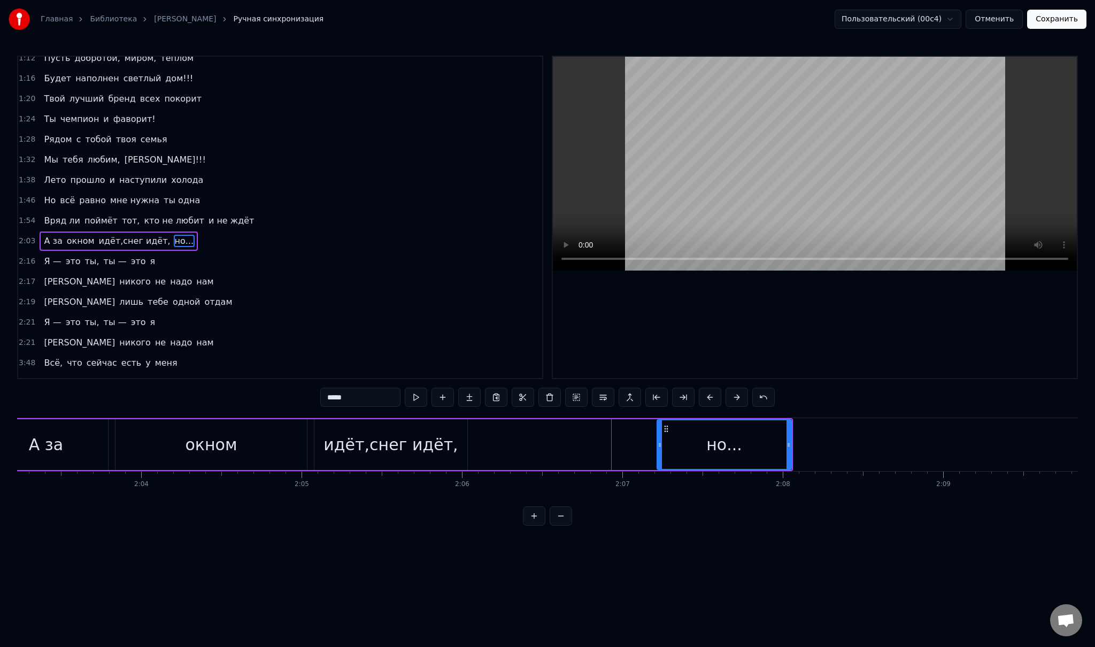
drag, startPoint x: 480, startPoint y: 445, endPoint x: 659, endPoint y: 445, distance: 179.1
click at [659, 445] on icon at bounding box center [660, 445] width 4 height 9
click at [406, 451] on div "идёт,снег идёт," at bounding box center [390, 444] width 134 height 24
type input "**********"
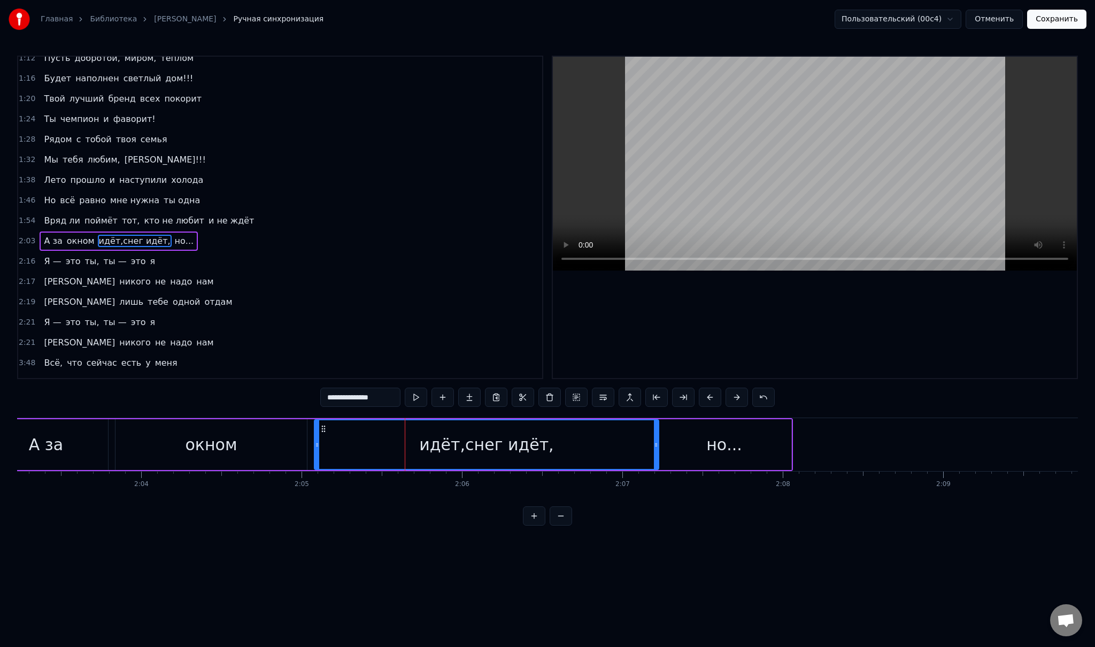
drag, startPoint x: 464, startPoint y: 444, endPoint x: 655, endPoint y: 445, distance: 191.4
click at [655, 445] on icon at bounding box center [656, 445] width 4 height 9
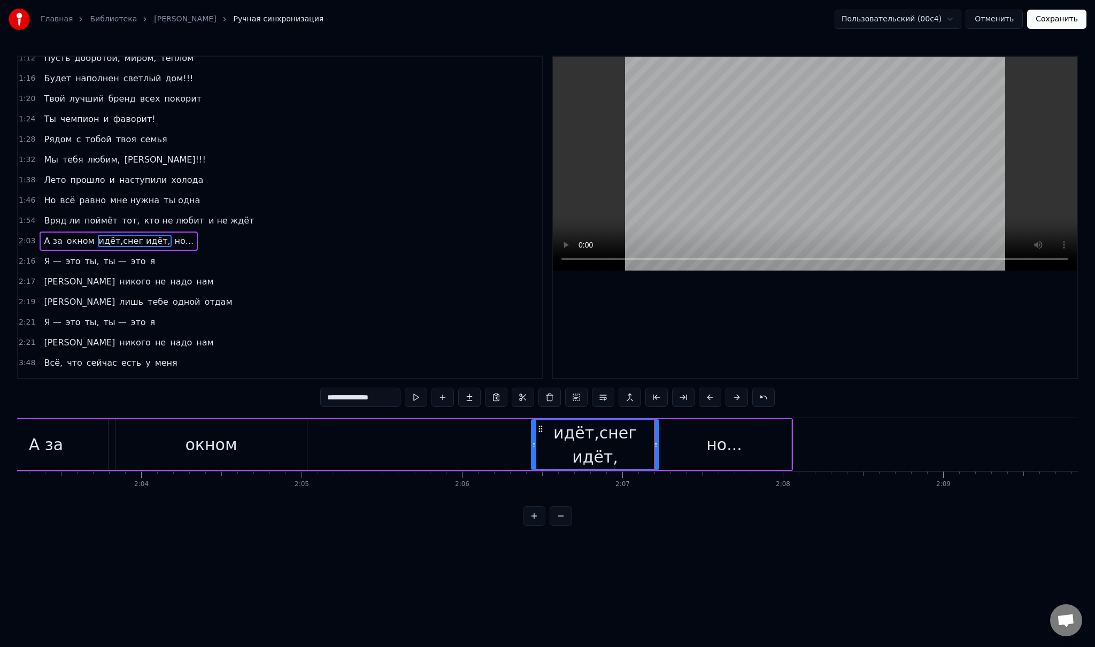
drag, startPoint x: 315, startPoint y: 445, endPoint x: 532, endPoint y: 447, distance: 217.1
click at [532, 447] on icon at bounding box center [534, 445] width 4 height 9
click at [329, 450] on div "А за окном идёт,снег идёт, но..." at bounding box center [387, 444] width 810 height 53
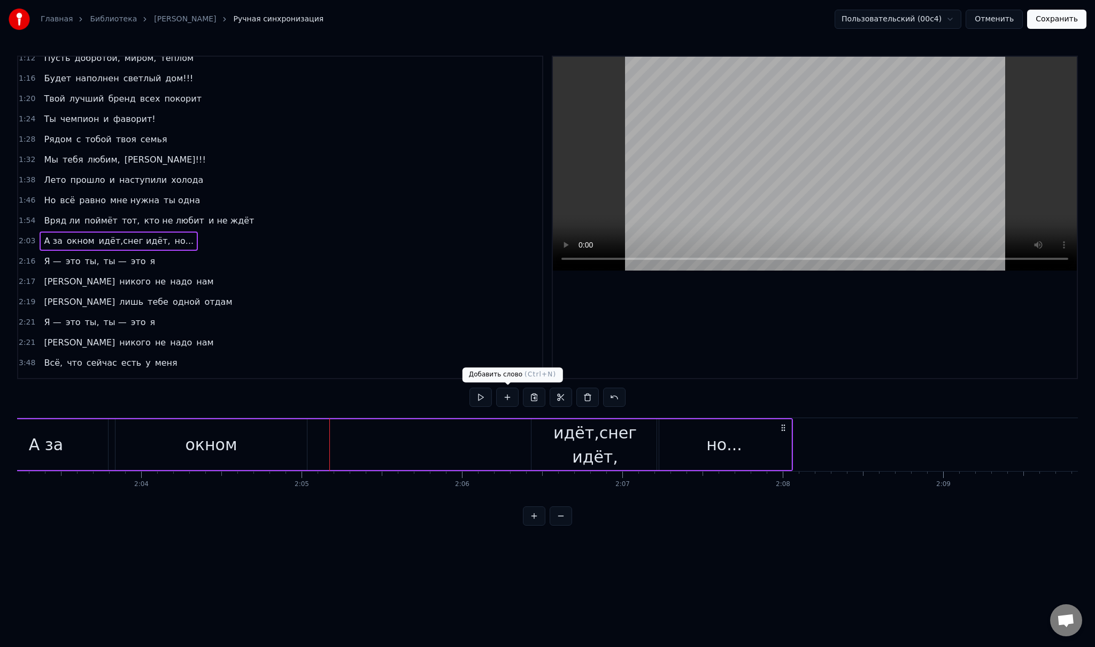
click at [503, 399] on button at bounding box center [507, 397] width 22 height 19
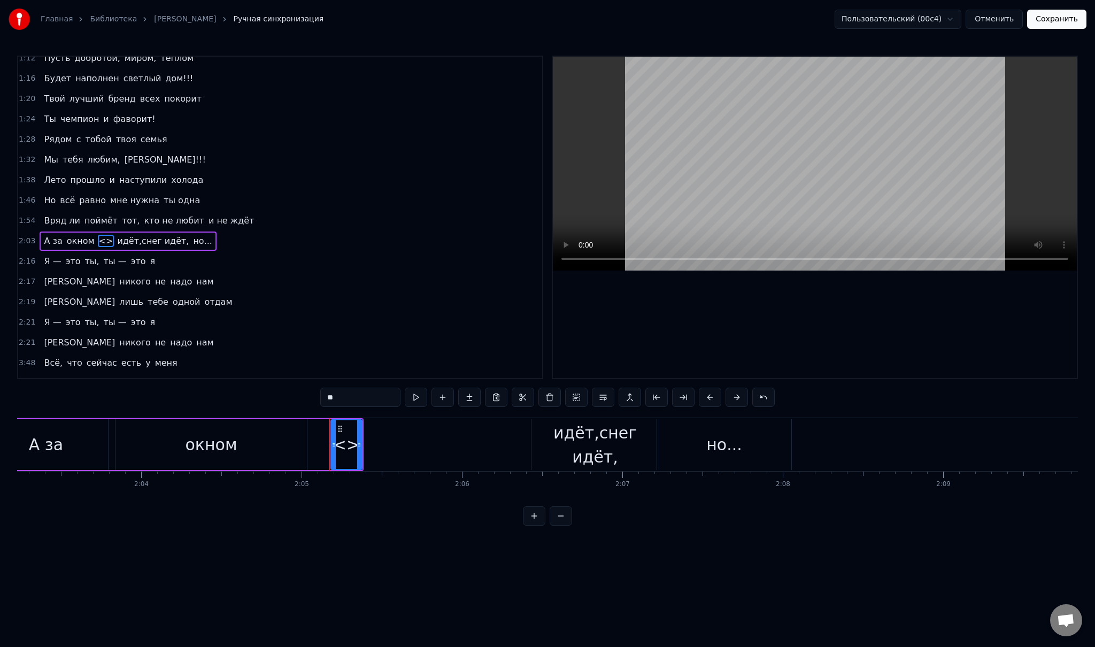
drag, startPoint x: 352, startPoint y: 397, endPoint x: 320, endPoint y: 391, distance: 32.7
click at [320, 391] on div "0:32 Младшая дочь, с детства ты умницей росла 0:41 И много книг с радостью ты п…" at bounding box center [547, 291] width 1061 height 470
paste input "**"
drag, startPoint x: 360, startPoint y: 440, endPoint x: 491, endPoint y: 444, distance: 131.0
click at [488, 444] on icon at bounding box center [486, 445] width 4 height 9
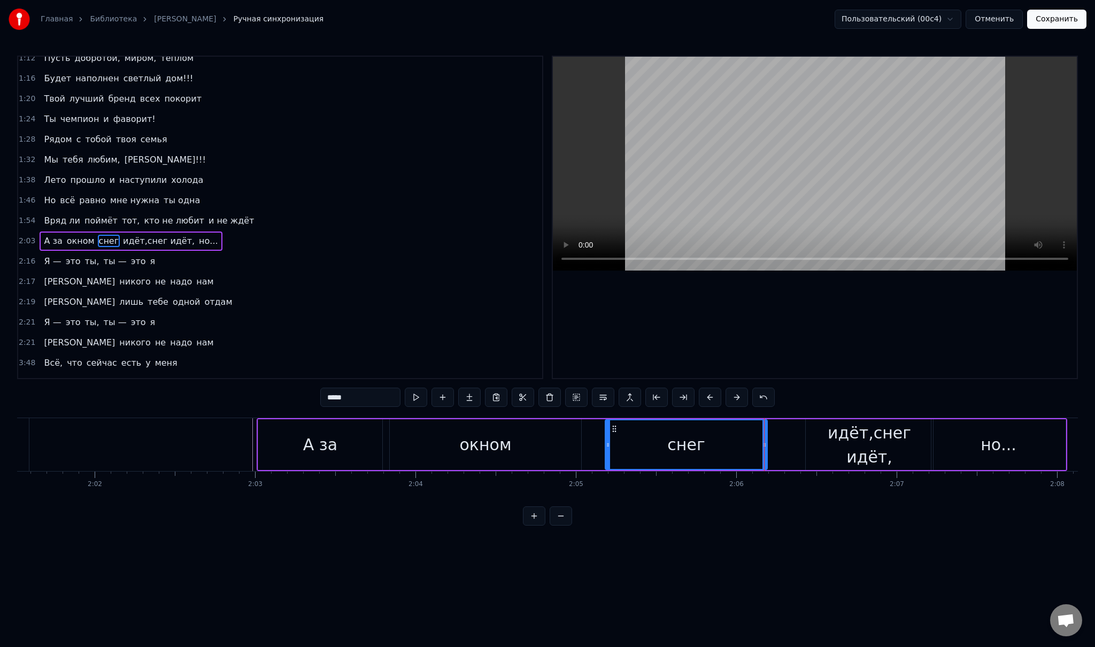
scroll to position [0, 19455]
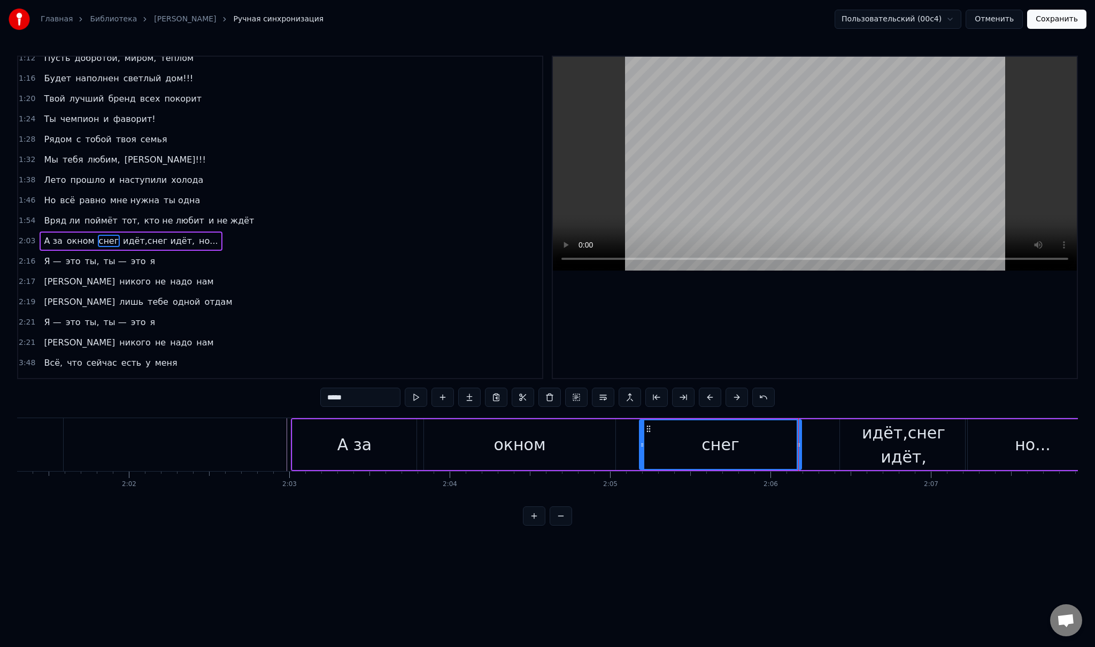
click at [299, 450] on div "А за" at bounding box center [354, 444] width 124 height 51
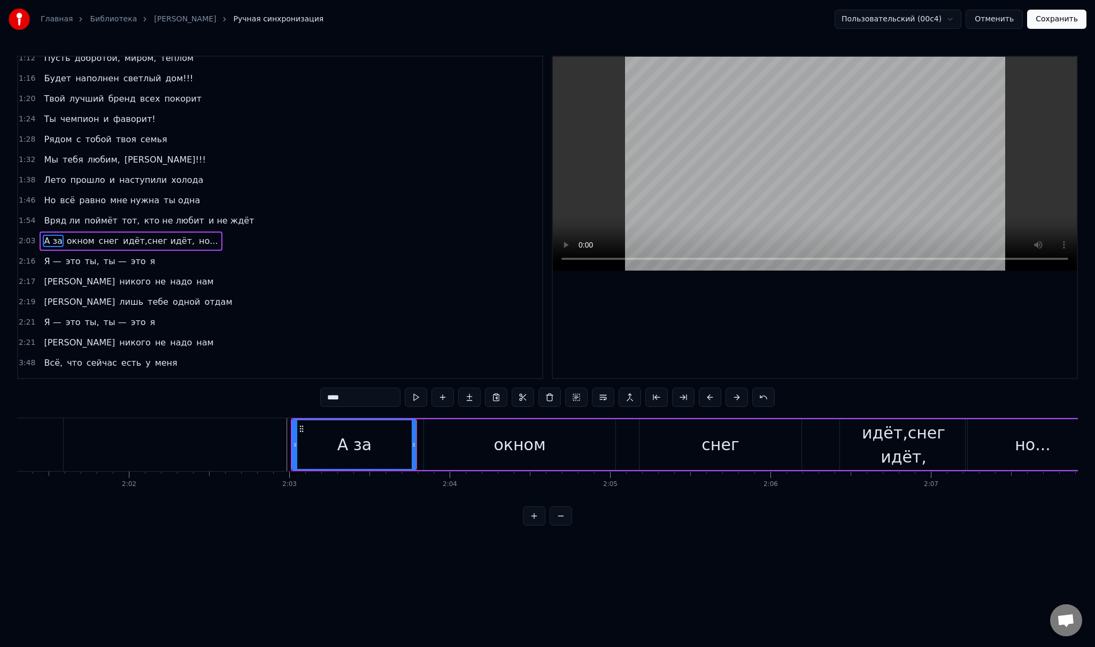
click at [445, 424] on div "окном" at bounding box center [519, 444] width 191 height 51
type input "*****"
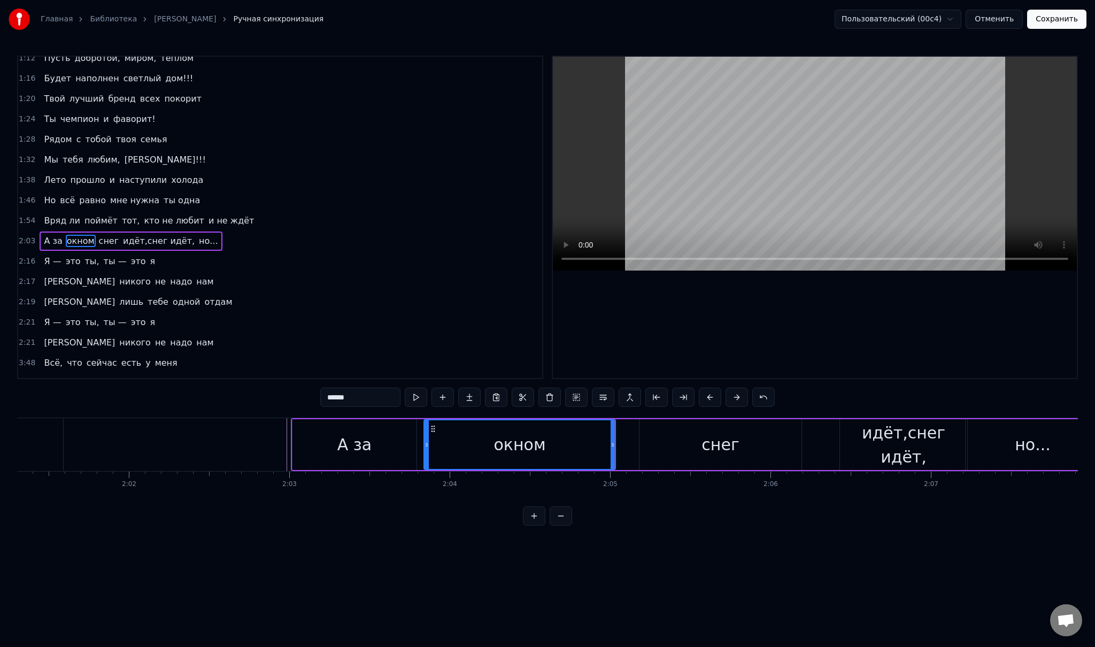
click at [630, 445] on div "А за окном снег идёт,снег идёт, но..." at bounding box center [696, 444] width 810 height 53
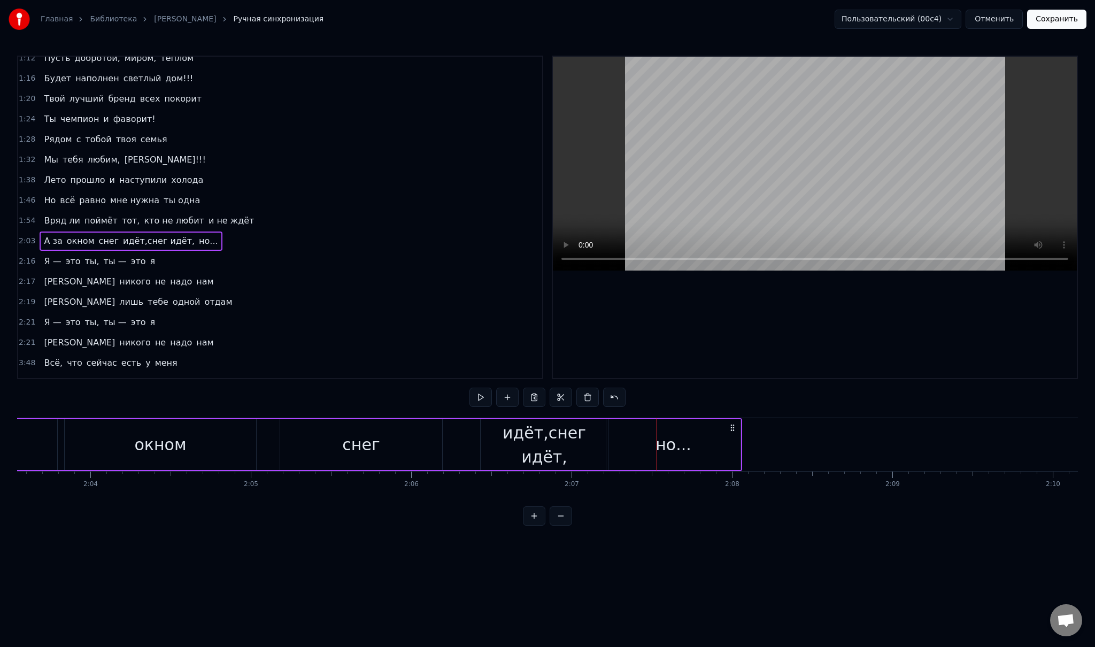
scroll to position [0, 19934]
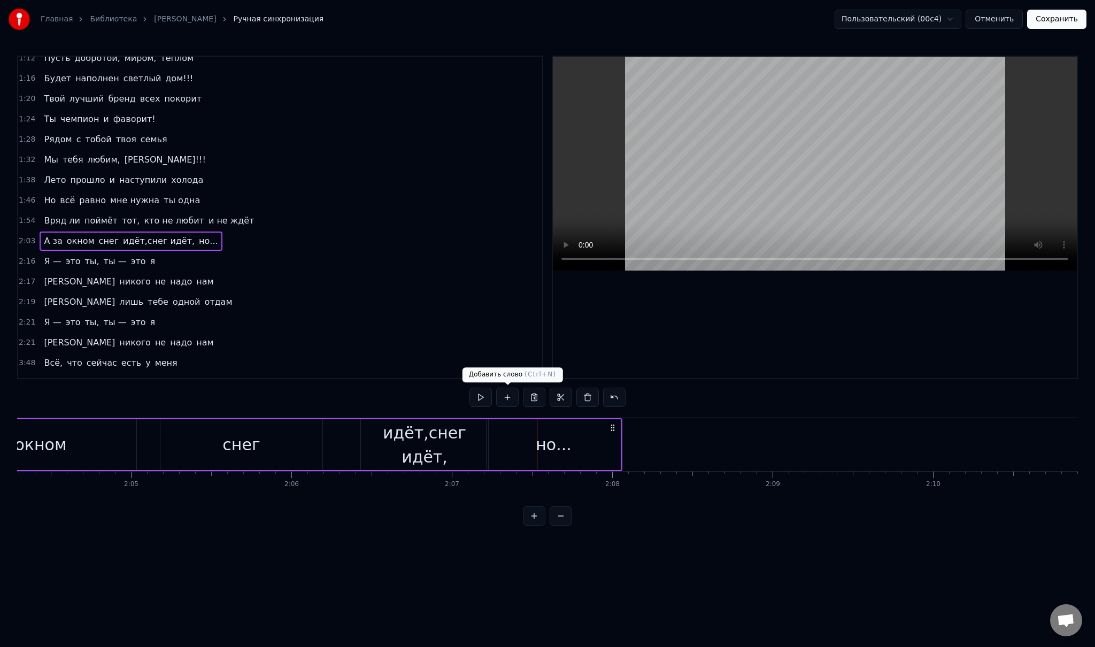
click at [507, 399] on button at bounding box center [507, 397] width 22 height 19
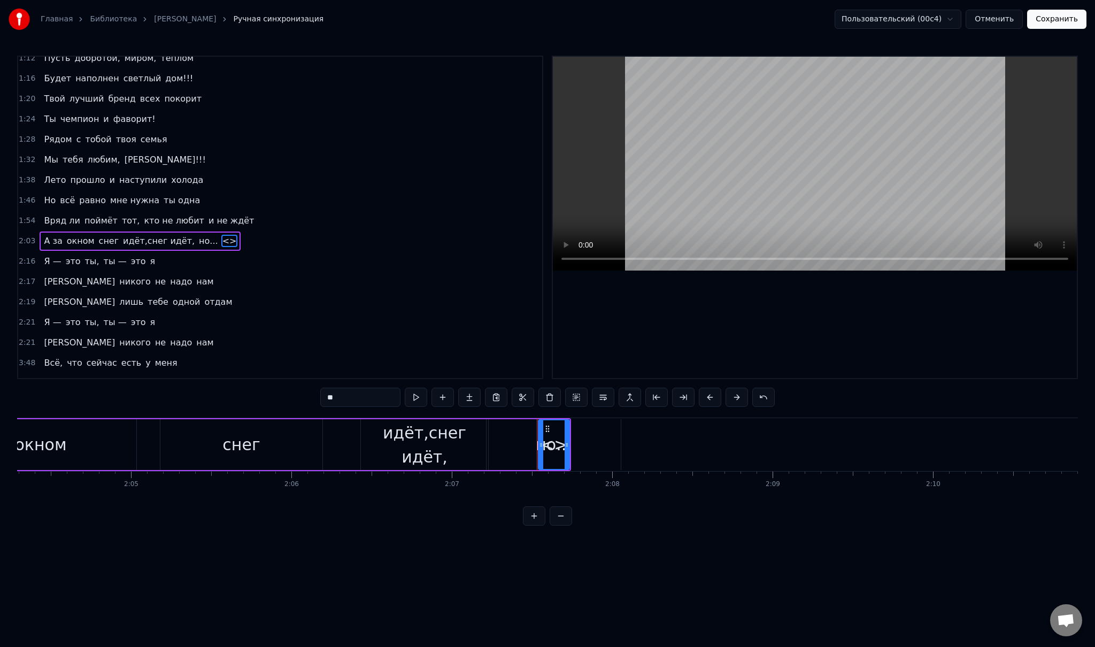
drag, startPoint x: 343, startPoint y: 398, endPoint x: 304, endPoint y: 396, distance: 39.7
click at [304, 396] on div "0:32 Младшая дочь, с детства ты умницей росла 0:41 И много книг с радостью ты п…" at bounding box center [547, 291] width 1061 height 470
drag, startPoint x: 567, startPoint y: 441, endPoint x: 665, endPoint y: 436, distance: 98.5
click at [671, 435] on div at bounding box center [669, 444] width 4 height 49
click at [386, 441] on div "идёт,снег идёт," at bounding box center [424, 445] width 127 height 48
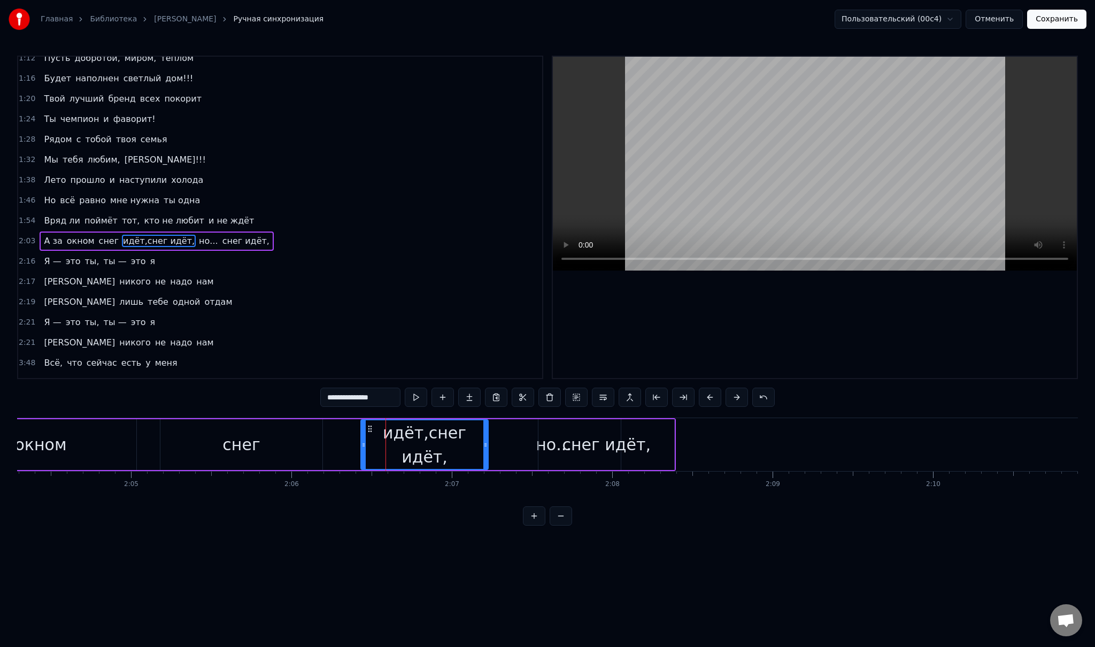
drag, startPoint x: 384, startPoint y: 400, endPoint x: 344, endPoint y: 401, distance: 40.6
click at [344, 401] on input "**********" at bounding box center [360, 397] width 80 height 19
click at [558, 452] on div "снег идёт," at bounding box center [606, 444] width 136 height 51
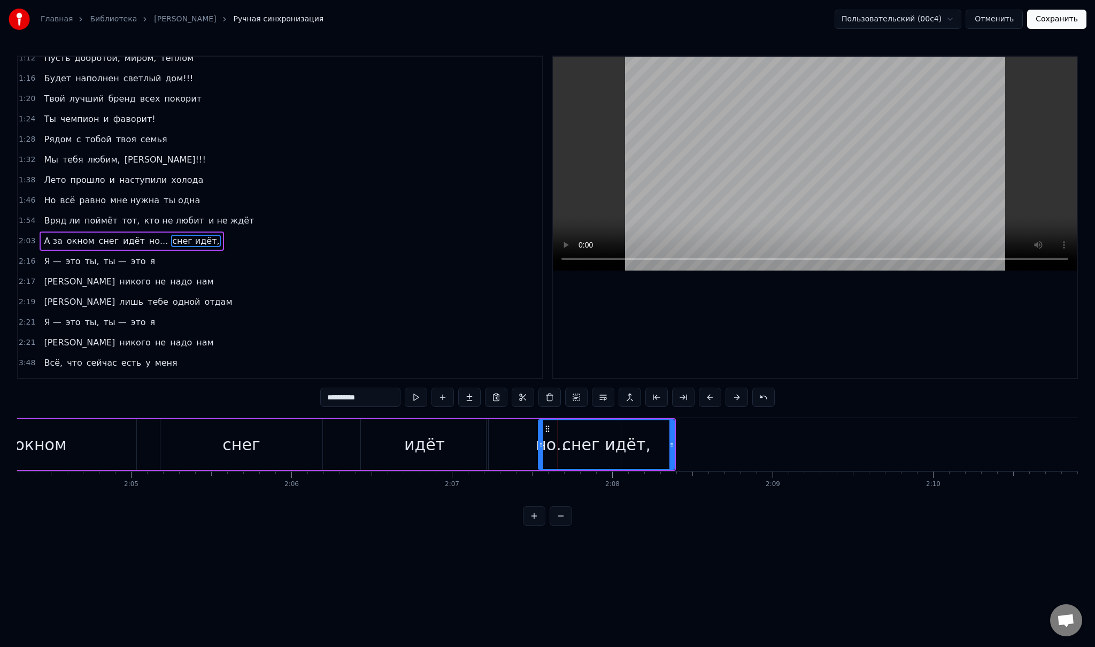
click at [148, 235] on span "но..." at bounding box center [158, 241] width 21 height 12
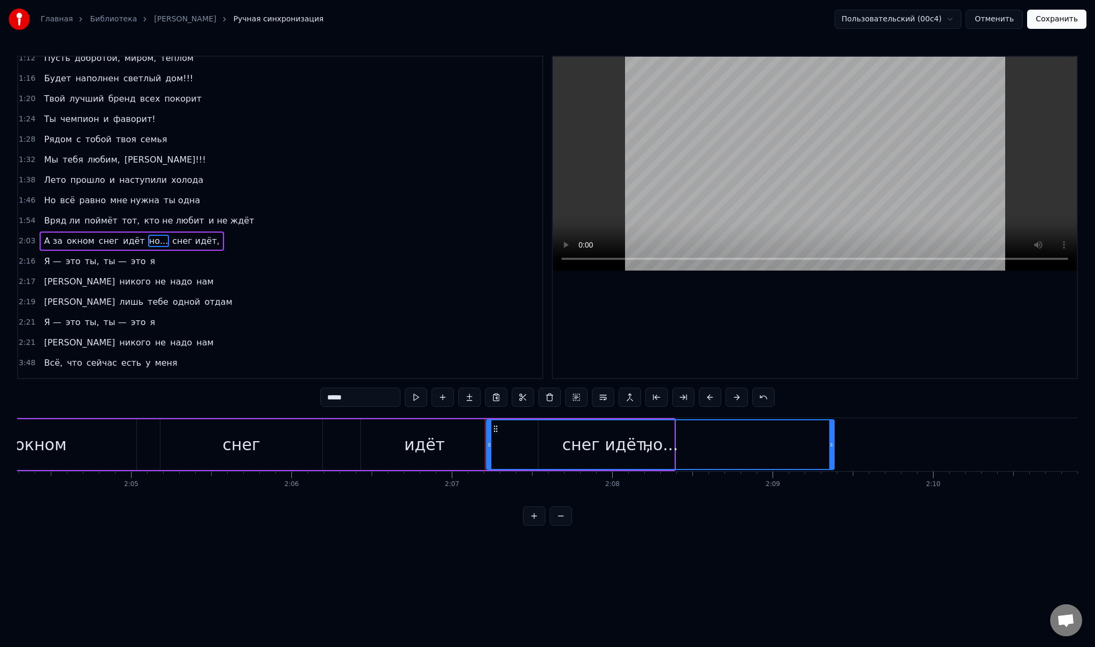
drag, startPoint x: 620, startPoint y: 446, endPoint x: 849, endPoint y: 449, distance: 229.4
click at [833, 451] on div at bounding box center [831, 444] width 4 height 49
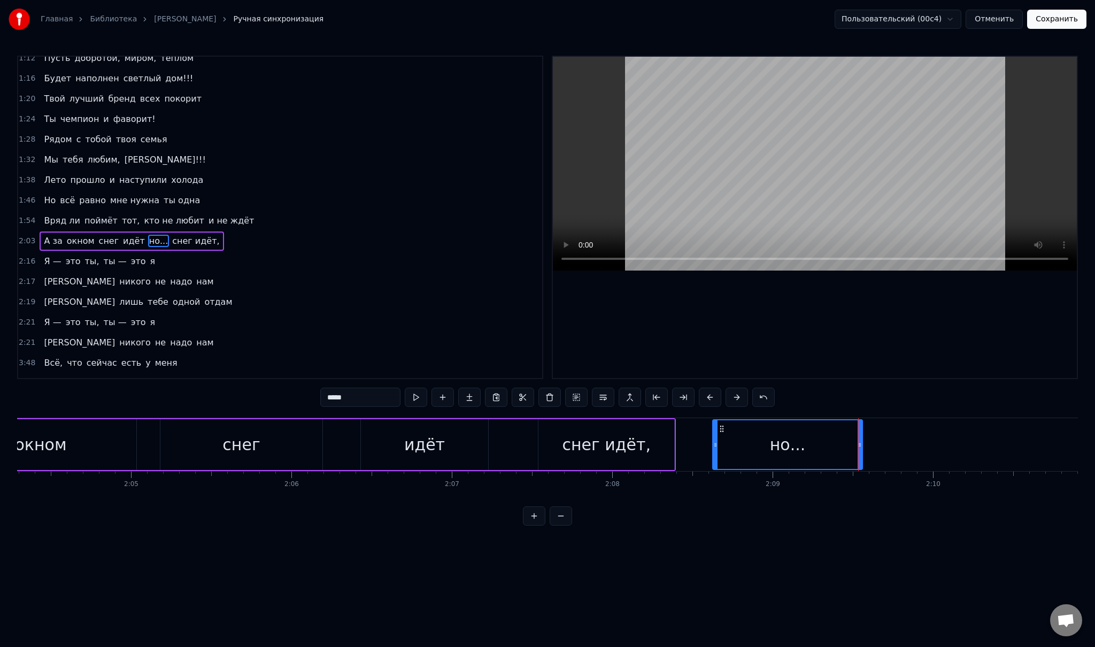
drag, startPoint x: 572, startPoint y: 453, endPoint x: 723, endPoint y: 458, distance: 150.8
click at [577, 451] on div "снег идёт," at bounding box center [606, 444] width 89 height 24
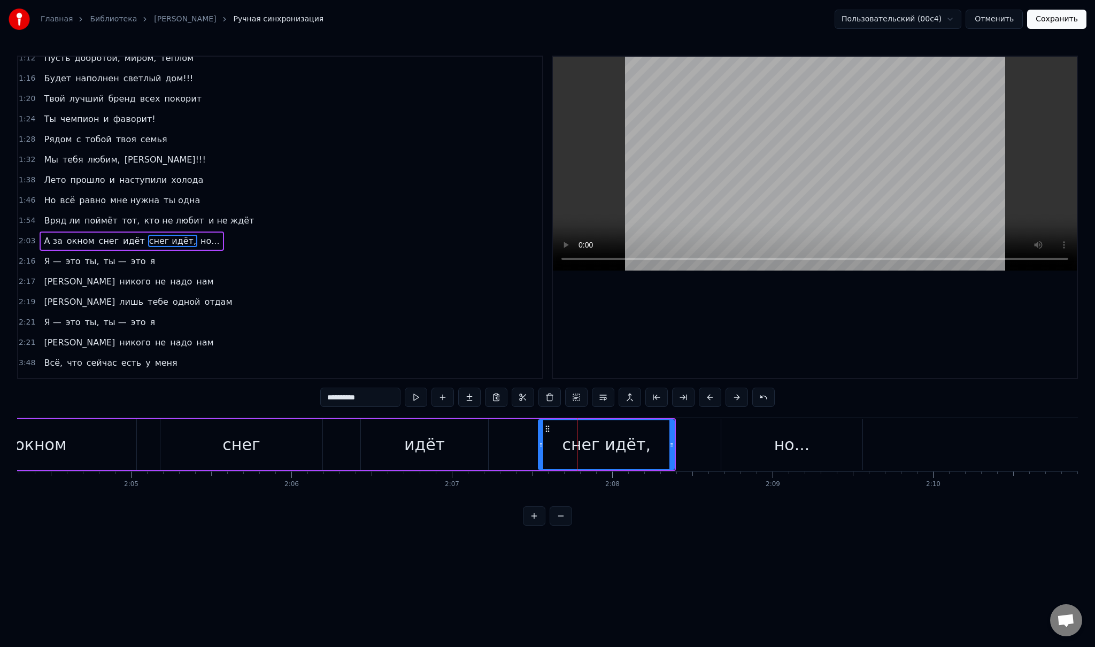
click at [550, 449] on div "снег идёт," at bounding box center [606, 444] width 135 height 49
drag, startPoint x: 541, startPoint y: 445, endPoint x: 605, endPoint y: 447, distance: 64.2
click at [605, 447] on icon at bounding box center [604, 445] width 4 height 9
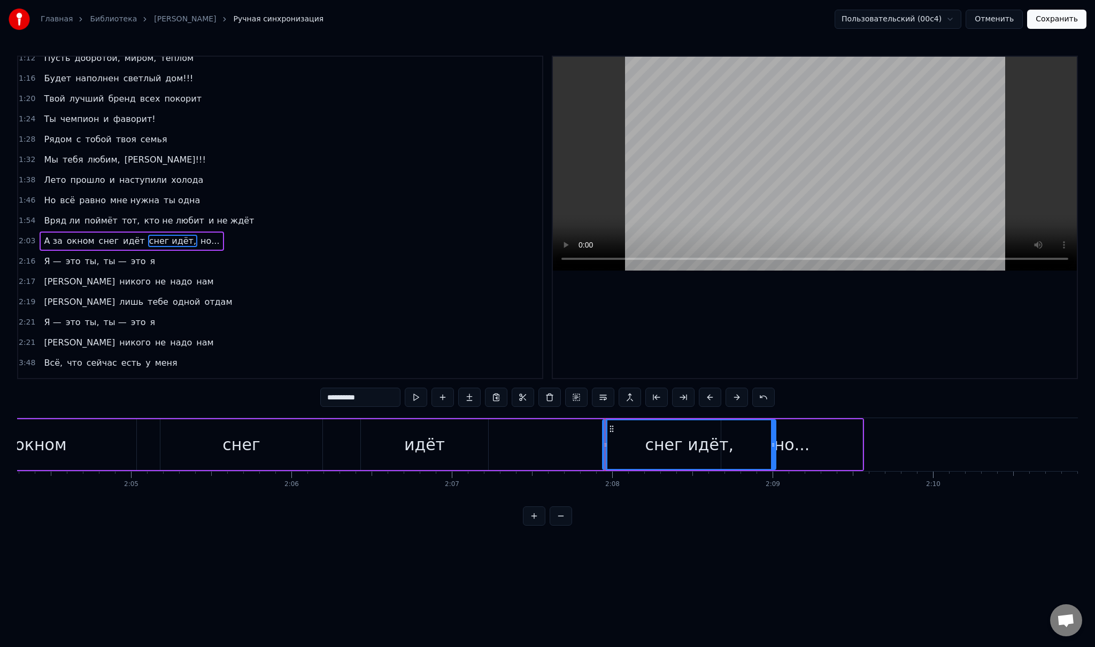
drag, startPoint x: 670, startPoint y: 445, endPoint x: 785, endPoint y: 445, distance: 114.9
click at [773, 446] on circle at bounding box center [773, 446] width 1 height 1
click at [819, 443] on div "но..." at bounding box center [791, 444] width 141 height 51
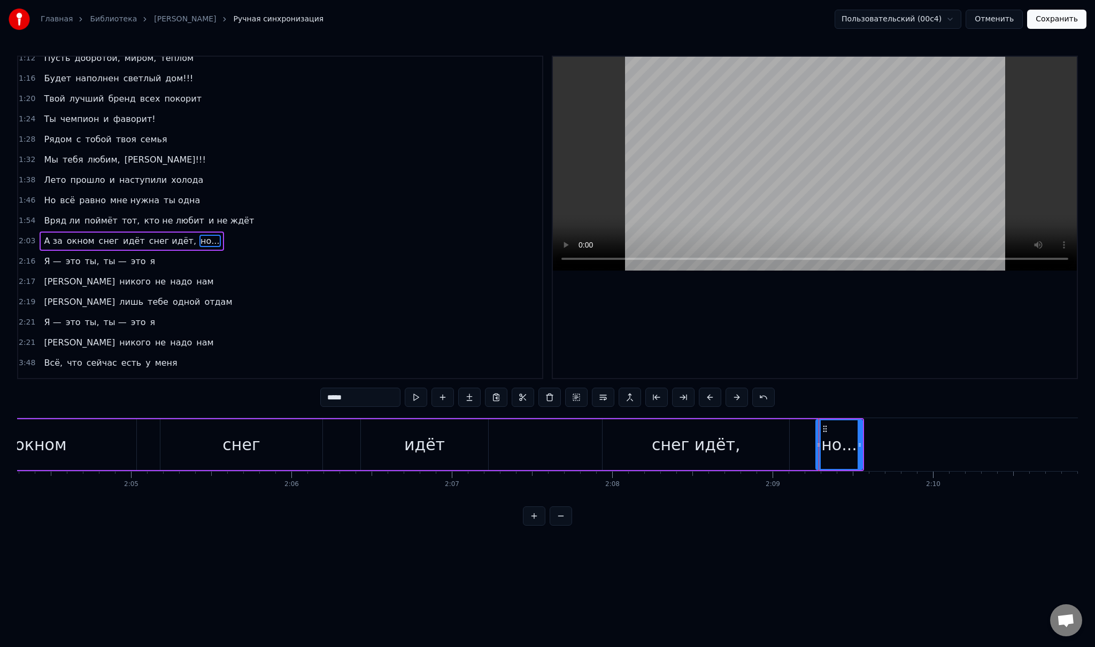
drag, startPoint x: 722, startPoint y: 445, endPoint x: 817, endPoint y: 443, distance: 94.6
click at [817, 443] on icon at bounding box center [818, 445] width 4 height 9
drag, startPoint x: 860, startPoint y: 441, endPoint x: 979, endPoint y: 441, distance: 119.8
click at [978, 443] on icon at bounding box center [976, 445] width 4 height 9
click at [736, 441] on div "снег идёт," at bounding box center [696, 444] width 187 height 51
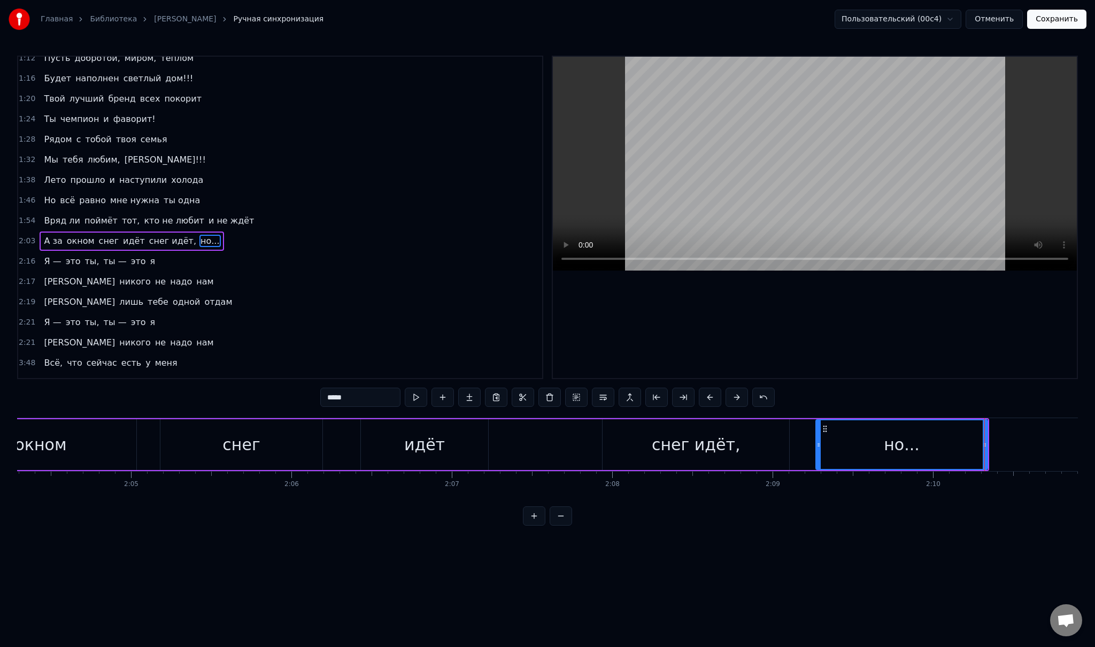
type input "**********"
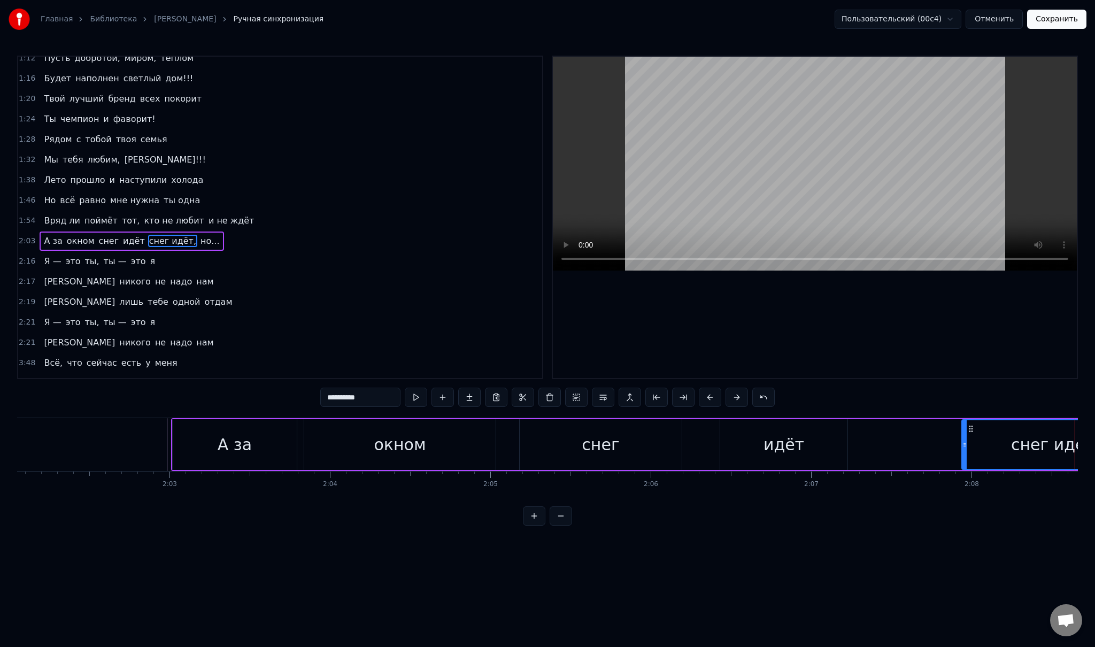
scroll to position [0, 19540]
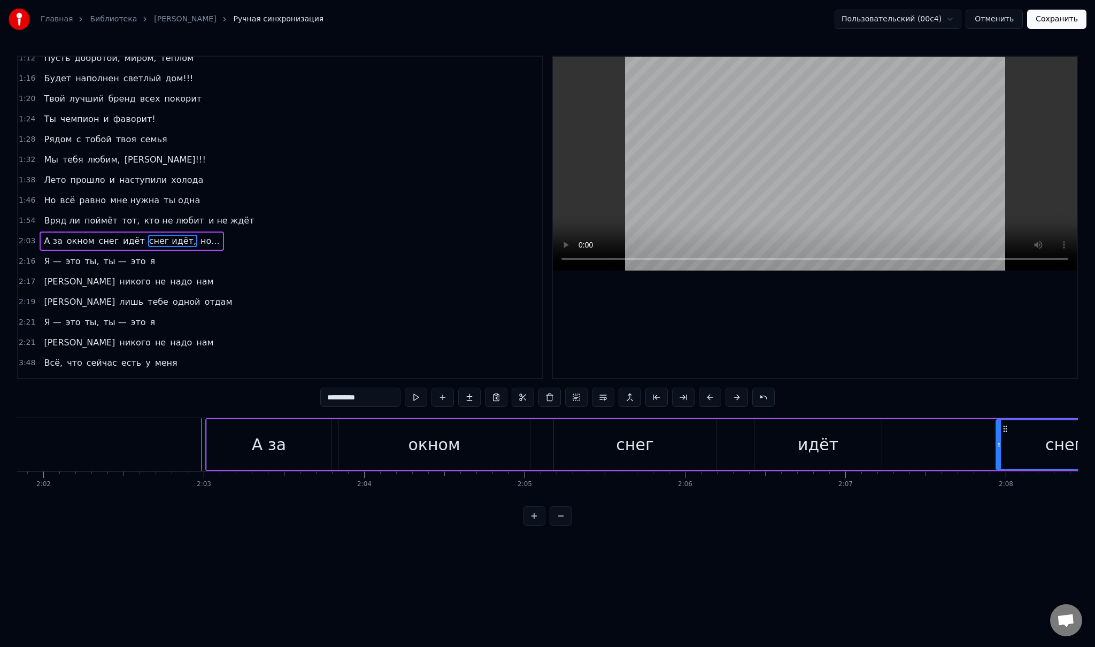
click at [45, 237] on div "А за окном снег идёт снег идёт, но..." at bounding box center [132, 240] width 184 height 19
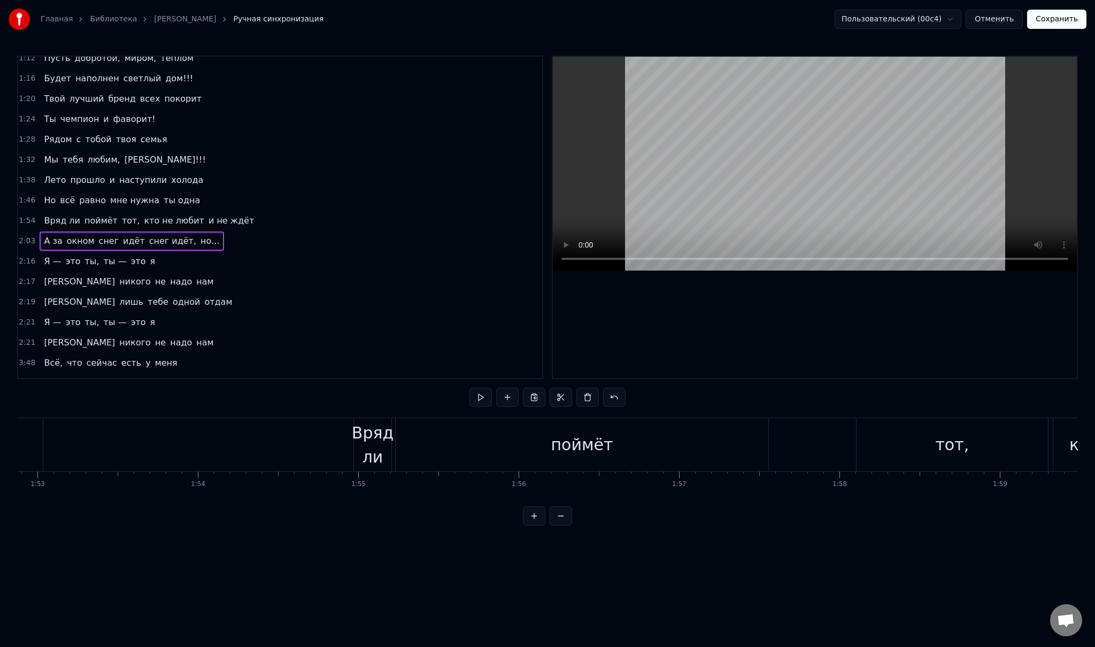
scroll to position [0, 18052]
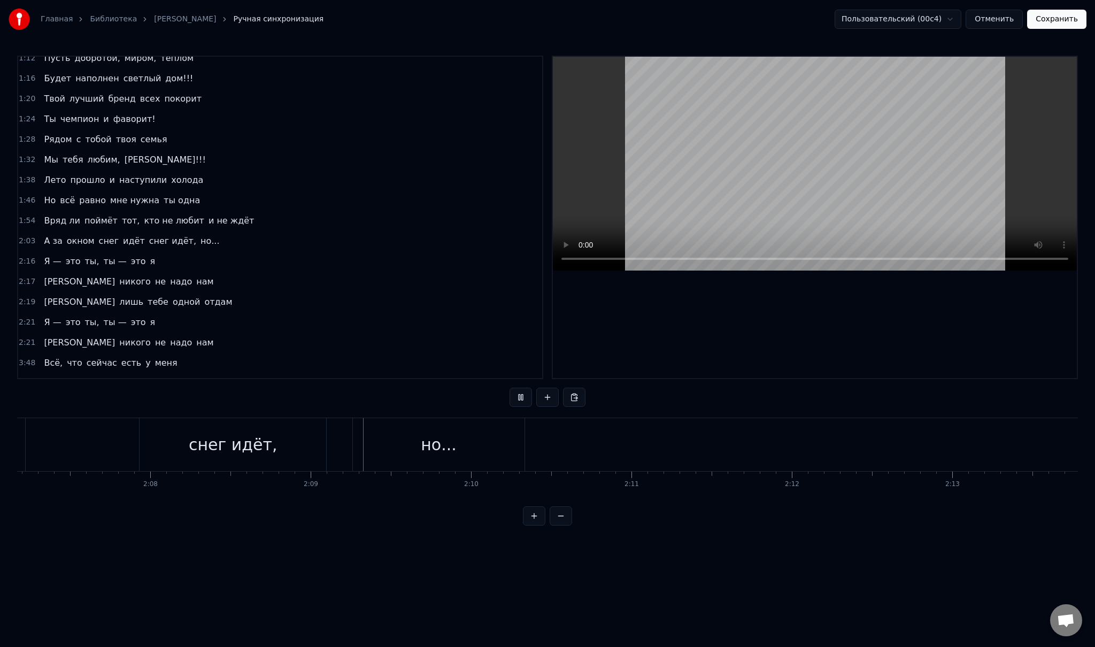
scroll to position [0, 20396]
click at [58, 255] on div "Я — это ты, ты — это я" at bounding box center [100, 261] width 120 height 19
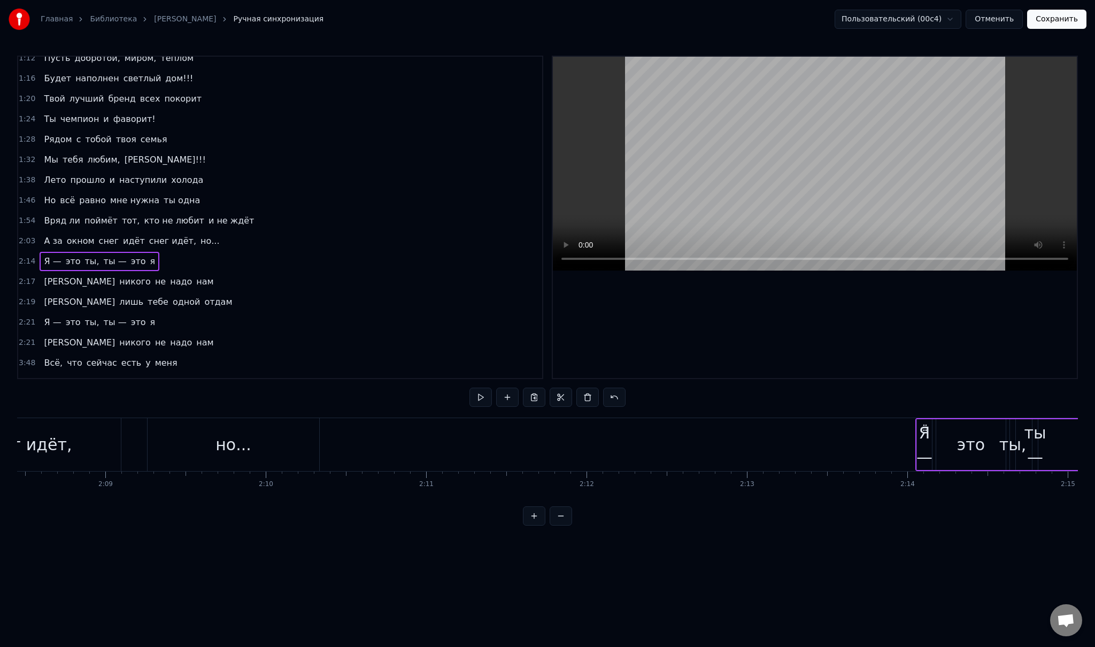
scroll to position [0, 20533]
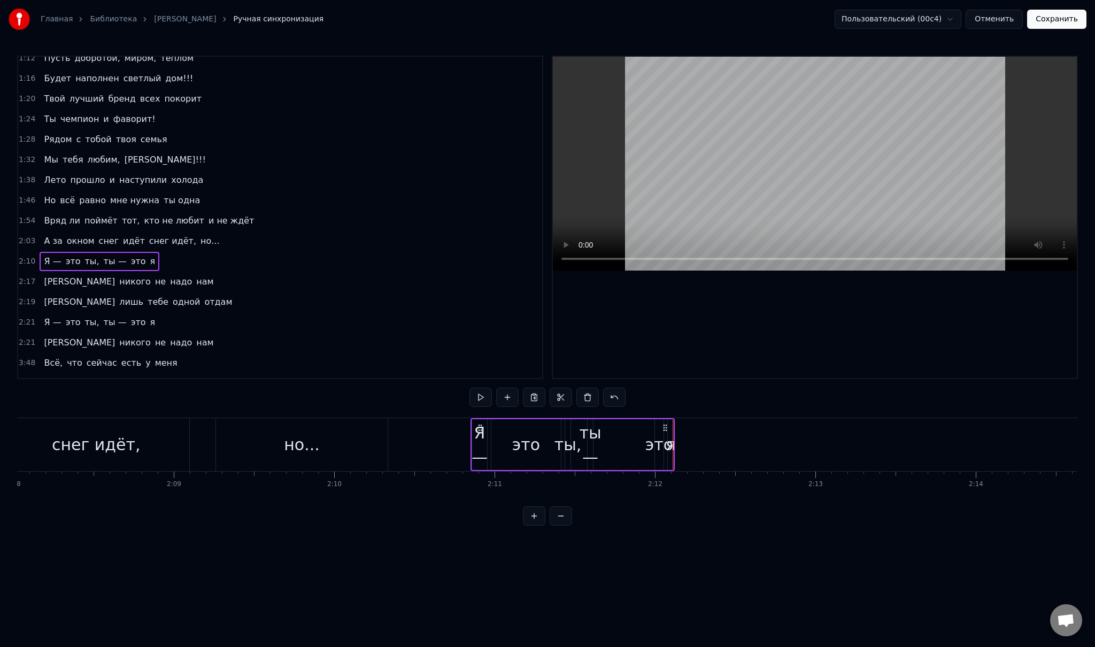
click at [484, 446] on div "Я —" at bounding box center [480, 445] width 16 height 48
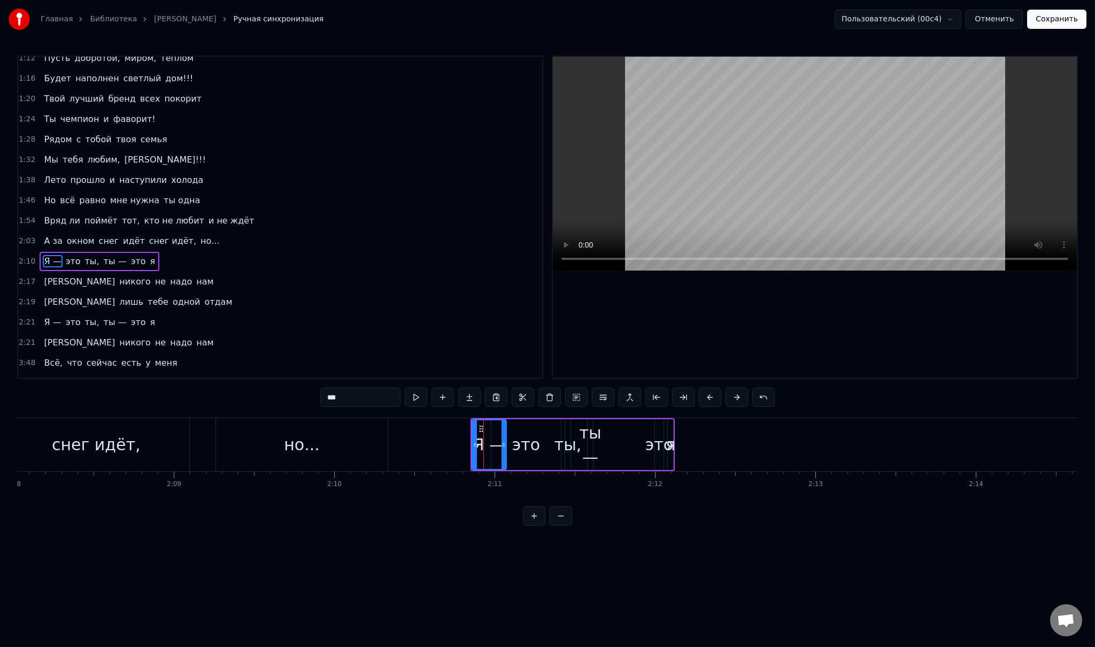
drag, startPoint x: 485, startPoint y: 442, endPoint x: 505, endPoint y: 443, distance: 19.3
click at [505, 443] on icon at bounding box center [503, 445] width 4 height 9
click at [529, 444] on div "это" at bounding box center [526, 444] width 28 height 24
drag, startPoint x: 493, startPoint y: 445, endPoint x: 511, endPoint y: 445, distance: 17.1
click at [511, 445] on icon at bounding box center [513, 445] width 4 height 9
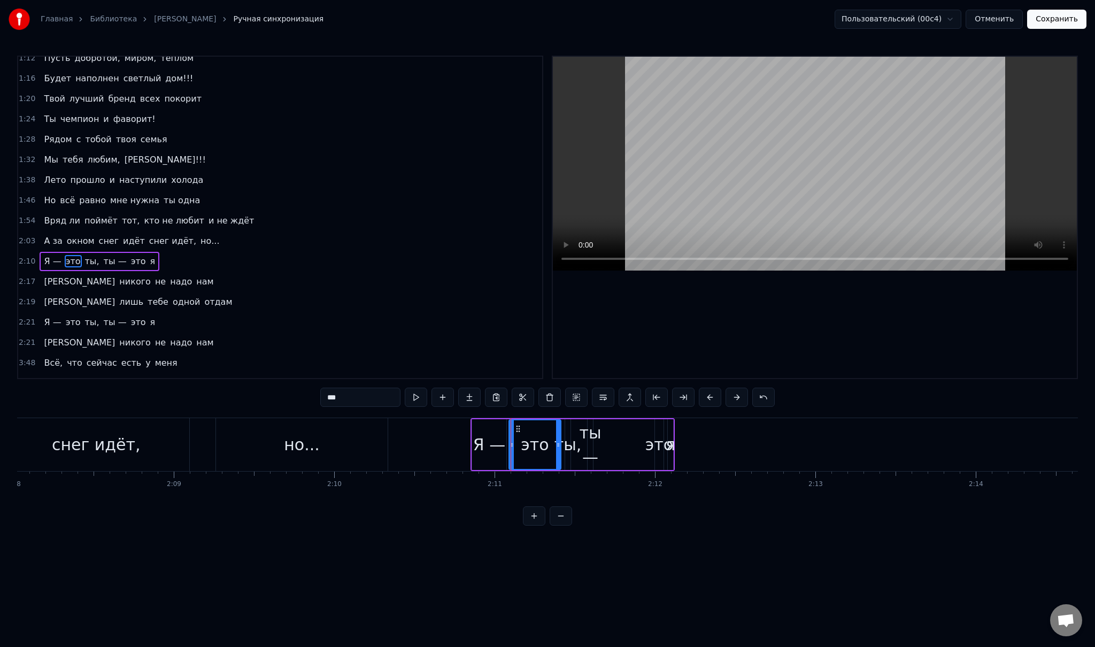
click at [500, 444] on div "Я —" at bounding box center [489, 444] width 32 height 24
click at [541, 446] on div "это" at bounding box center [535, 444] width 28 height 24
drag, startPoint x: 559, startPoint y: 444, endPoint x: 623, endPoint y: 444, distance: 63.6
click at [620, 444] on icon at bounding box center [618, 445] width 4 height 9
click at [103, 255] on span "ты —" at bounding box center [115, 261] width 25 height 12
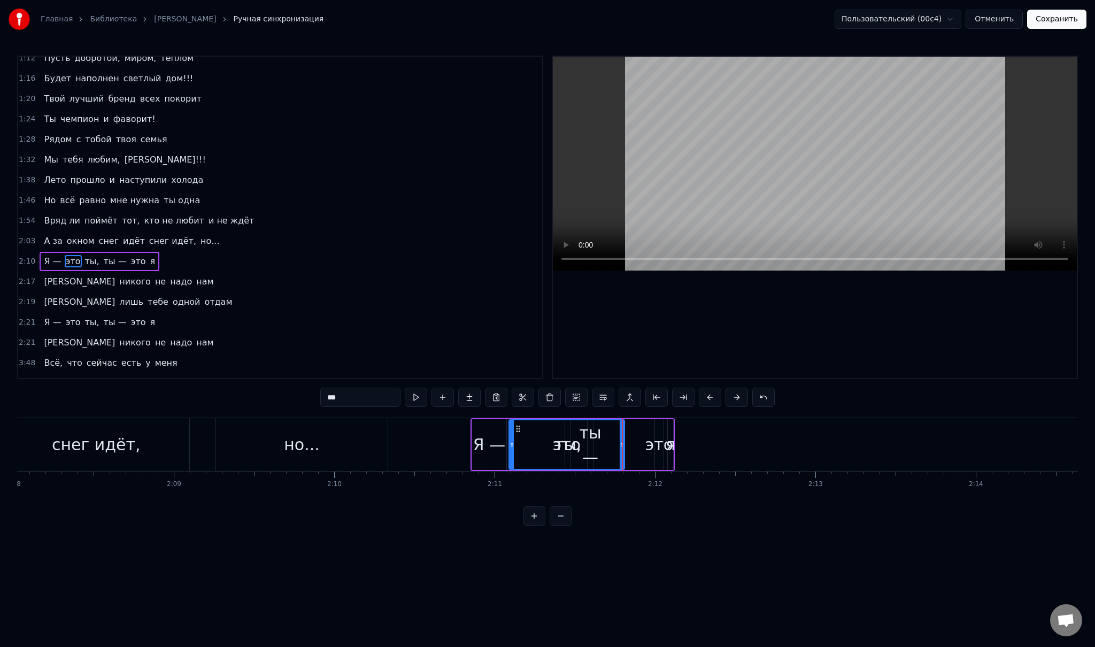
type input "****"
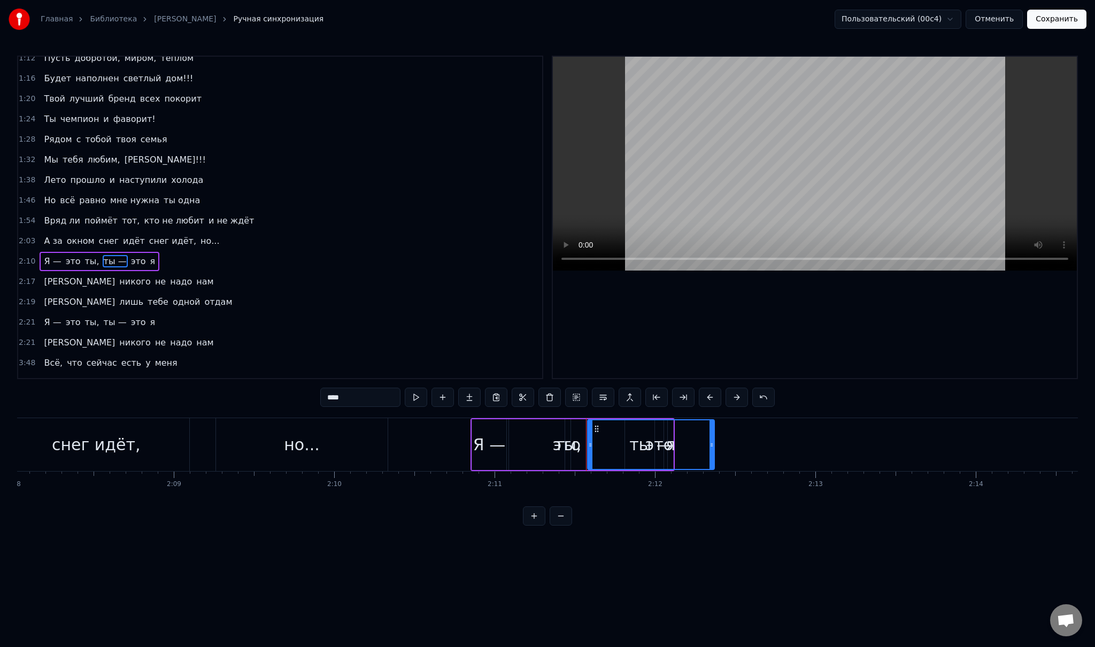
drag, startPoint x: 591, startPoint y: 439, endPoint x: 712, endPoint y: 446, distance: 121.6
click at [712, 446] on div at bounding box center [711, 444] width 4 height 49
drag, startPoint x: 603, startPoint y: 441, endPoint x: 673, endPoint y: 448, distance: 70.4
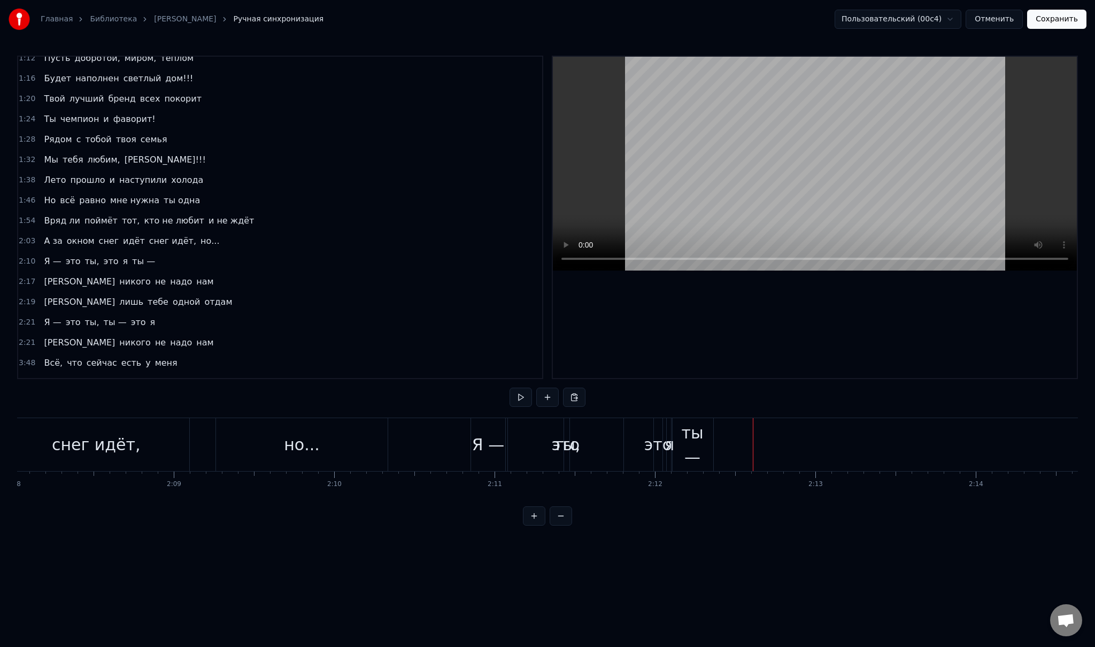
click at [701, 445] on div "ты —" at bounding box center [692, 445] width 42 height 48
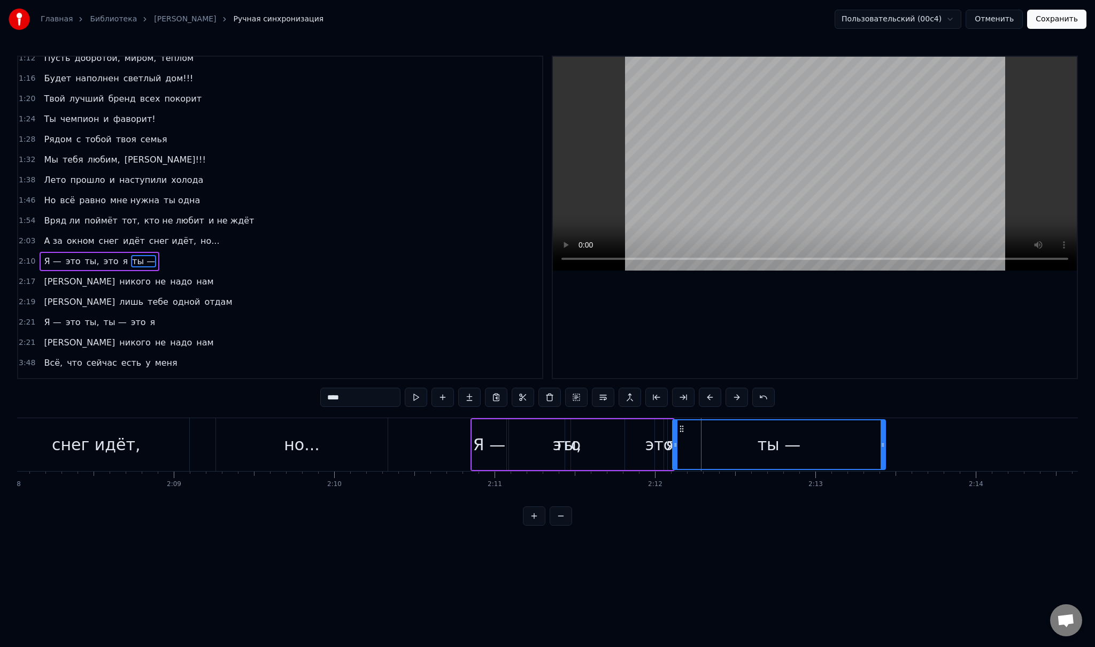
drag, startPoint x: 712, startPoint y: 444, endPoint x: 883, endPoint y: 442, distance: 171.1
click at [883, 442] on icon at bounding box center [882, 445] width 4 height 9
drag, startPoint x: 674, startPoint y: 441, endPoint x: 812, endPoint y: 449, distance: 137.6
click at [809, 449] on div at bounding box center [809, 444] width 4 height 49
click at [103, 255] on span "это" at bounding box center [111, 261] width 17 height 12
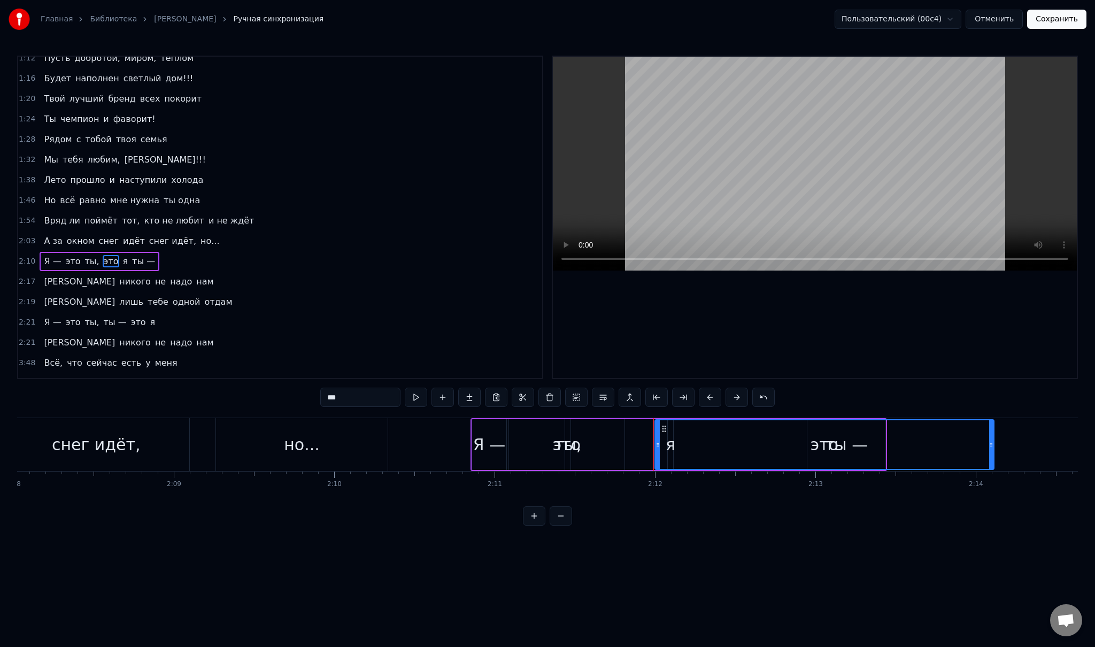
drag, startPoint x: 660, startPoint y: 443, endPoint x: 997, endPoint y: 451, distance: 336.4
click at [997, 451] on div at bounding box center [997, 444] width 4 height 49
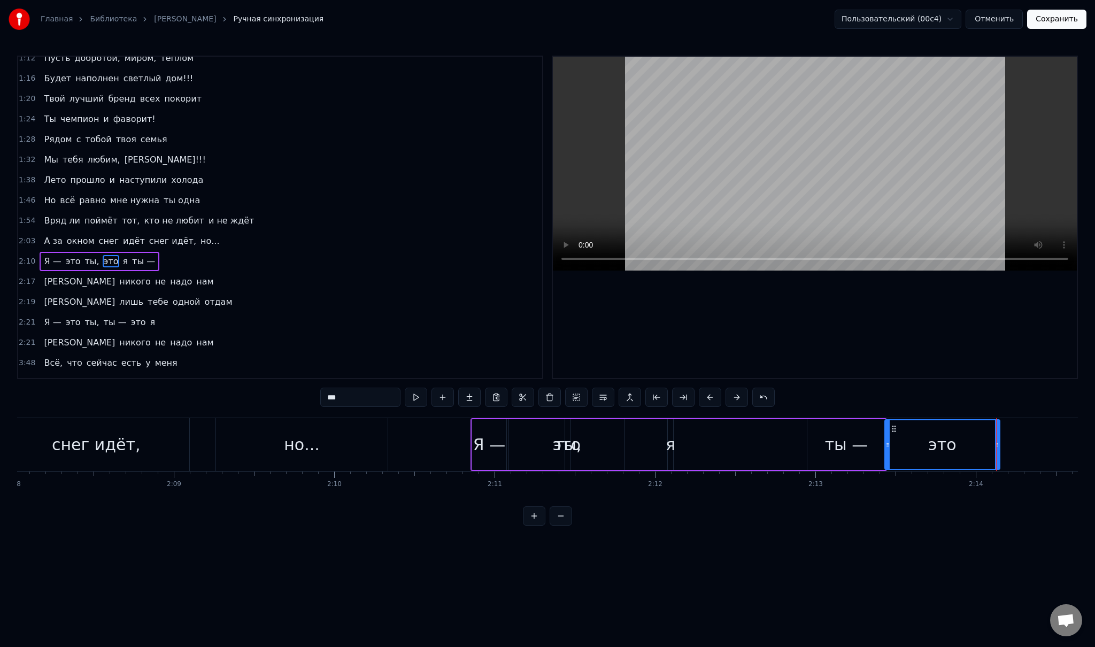
drag, startPoint x: 654, startPoint y: 443, endPoint x: 884, endPoint y: 460, distance: 230.5
click at [103, 255] on span "я" at bounding box center [106, 261] width 7 height 12
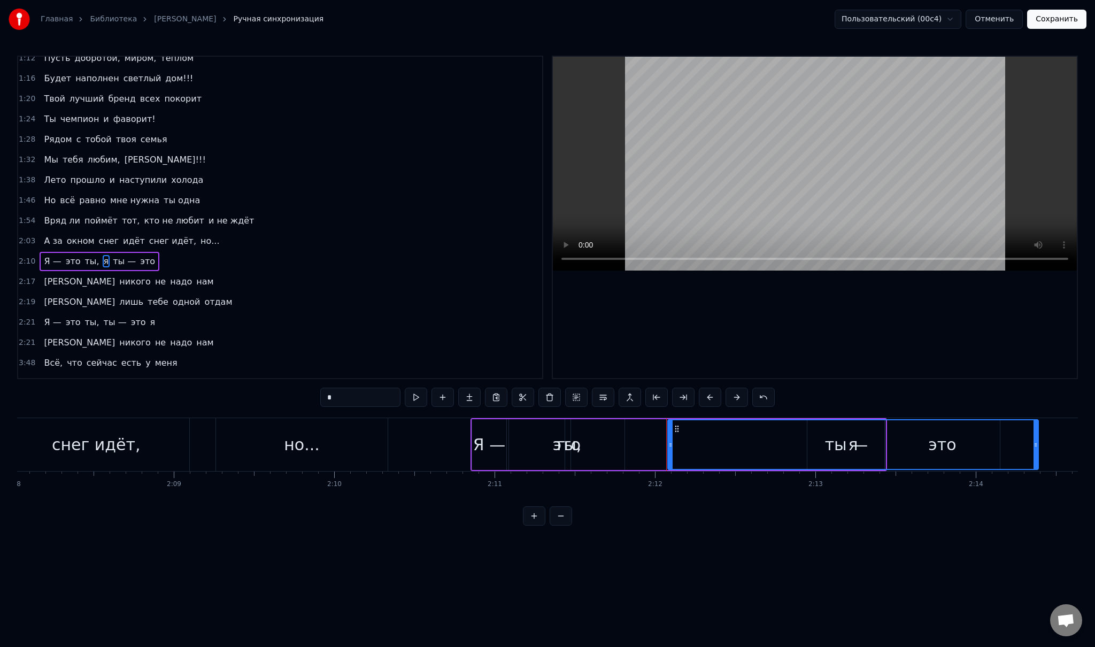
drag, startPoint x: 671, startPoint y: 443, endPoint x: 1037, endPoint y: 466, distance: 366.4
click at [1037, 466] on div at bounding box center [1035, 444] width 4 height 49
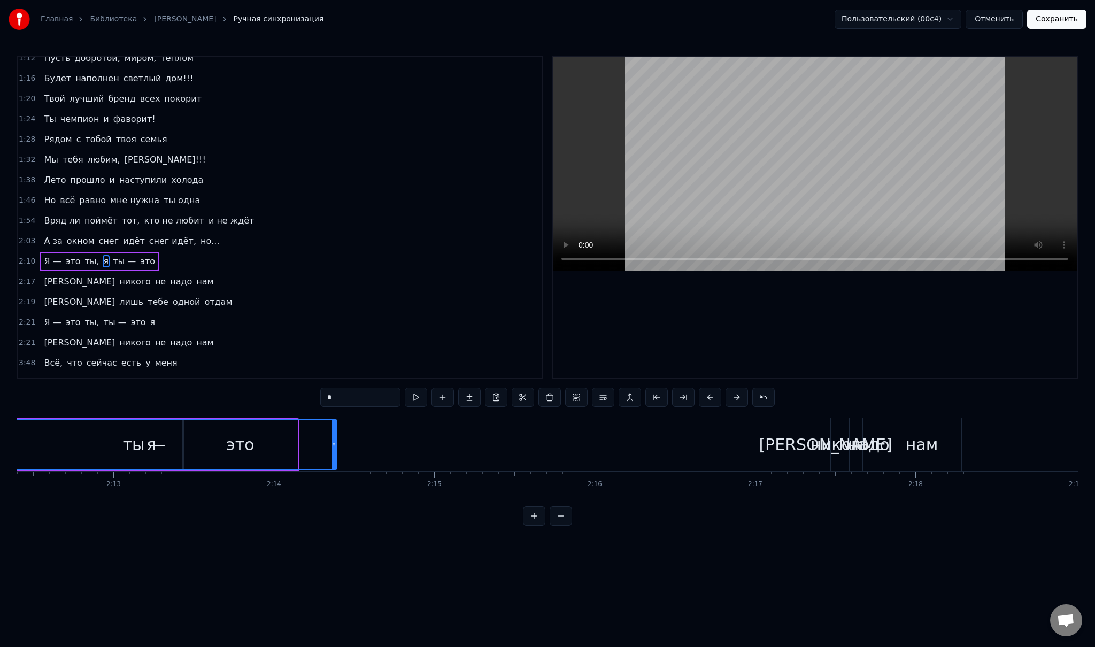
scroll to position [0, 21029]
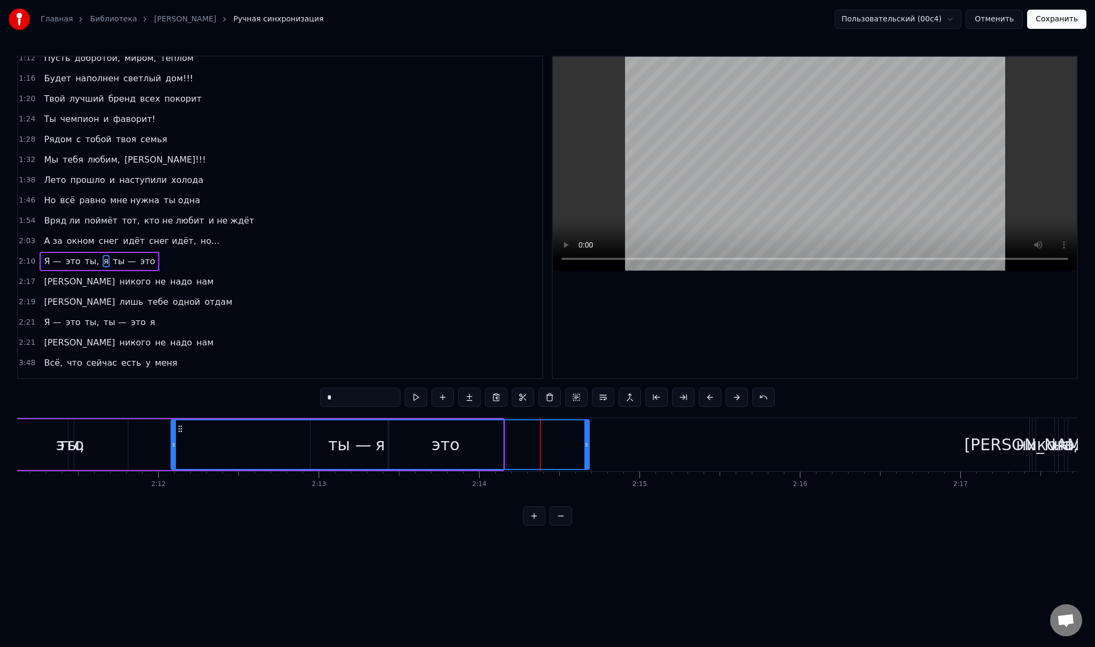
drag, startPoint x: 540, startPoint y: 443, endPoint x: 588, endPoint y: 441, distance: 47.1
click at [588, 441] on icon at bounding box center [586, 445] width 4 height 9
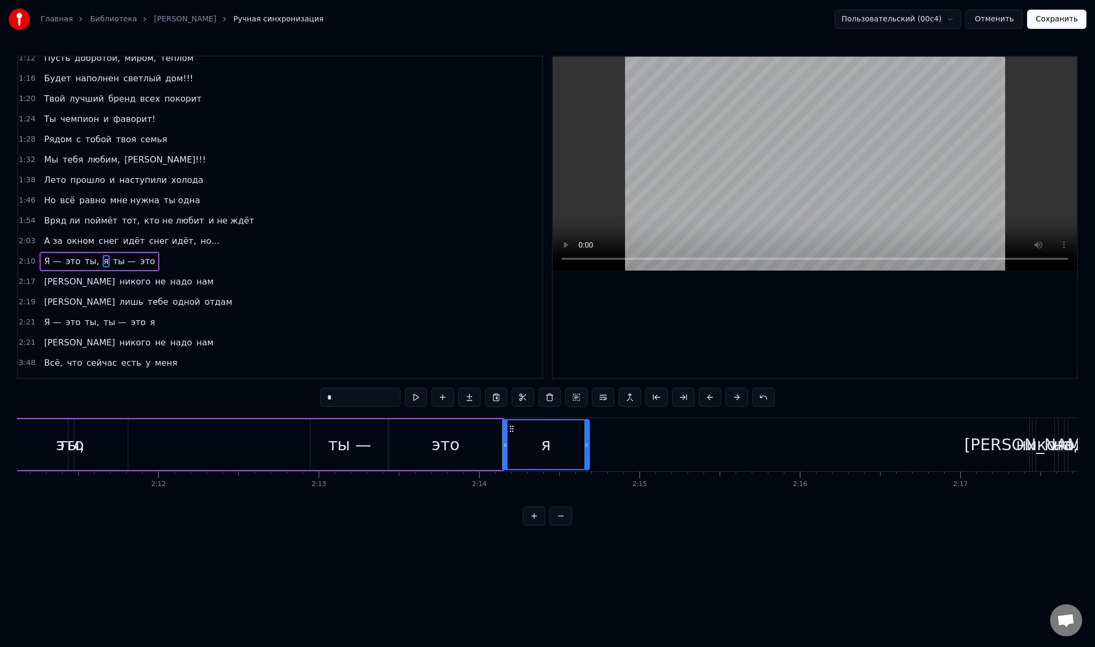
drag, startPoint x: 172, startPoint y: 446, endPoint x: 504, endPoint y: 454, distance: 331.6
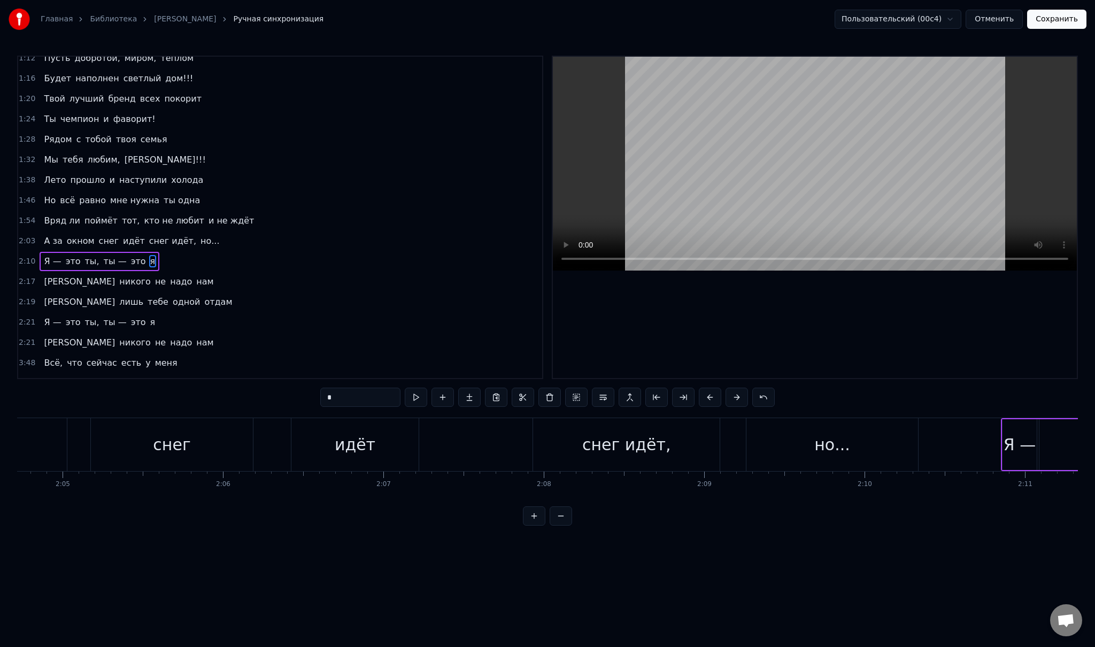
scroll to position [0, 19951]
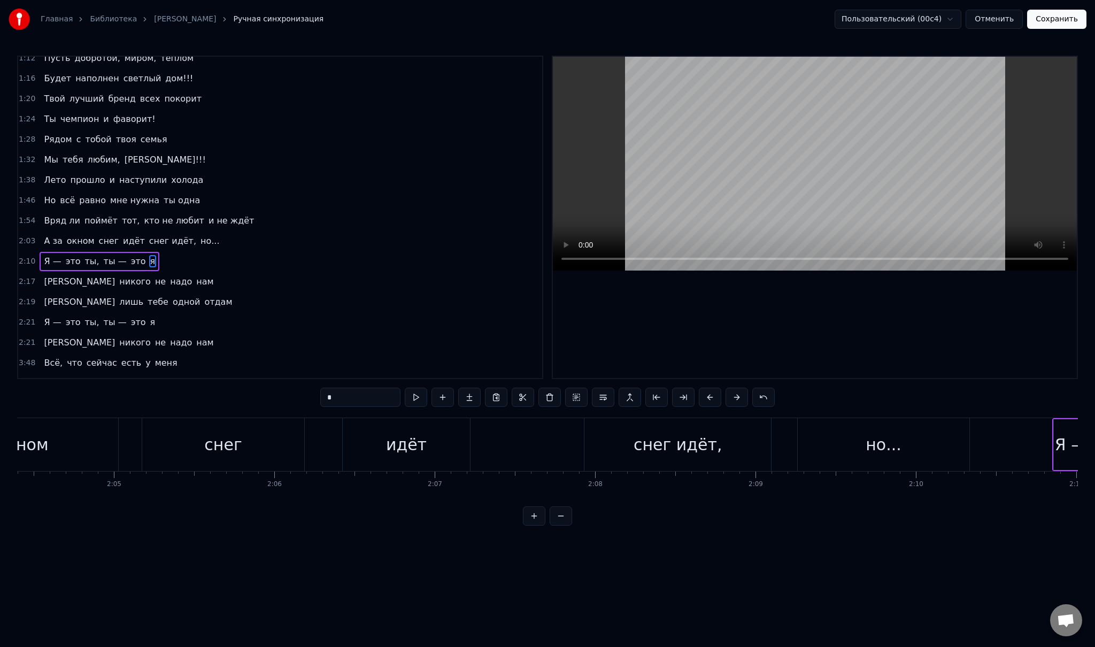
click at [456, 442] on div "идёт" at bounding box center [406, 444] width 127 height 53
type input "****"
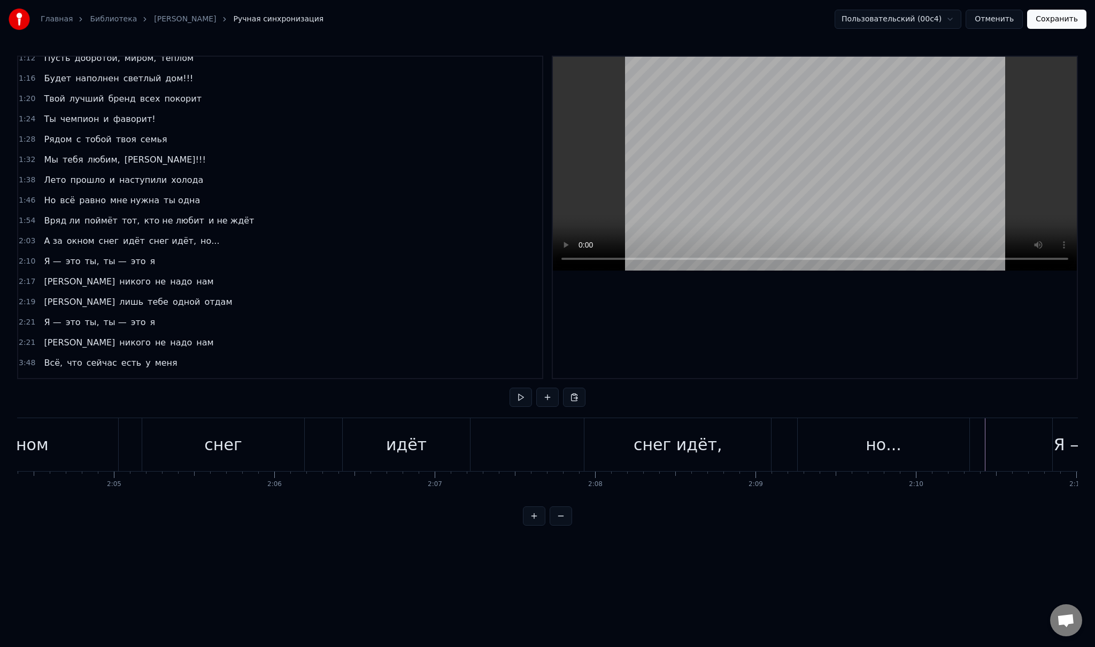
scroll to position [0, 19917]
click at [171, 445] on div "А за окном снег идёт снег идёт, но..." at bounding box center [417, 444] width 1177 height 53
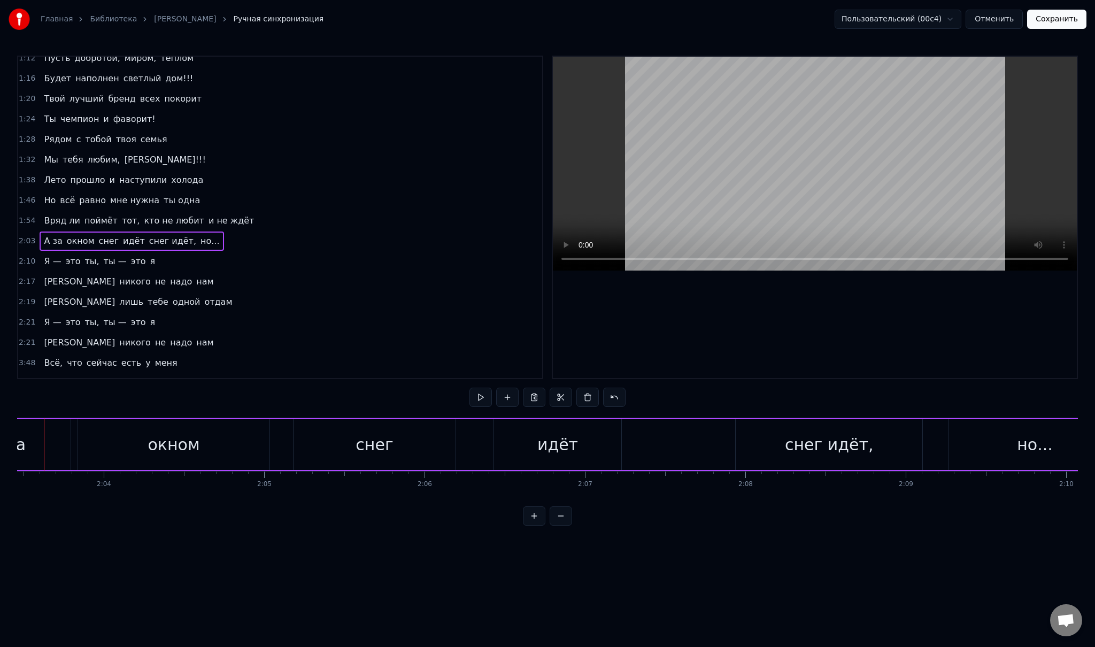
scroll to position [0, 19773]
click at [40, 252] on div "Я — это ты, ты — это я" at bounding box center [100, 261] width 120 height 19
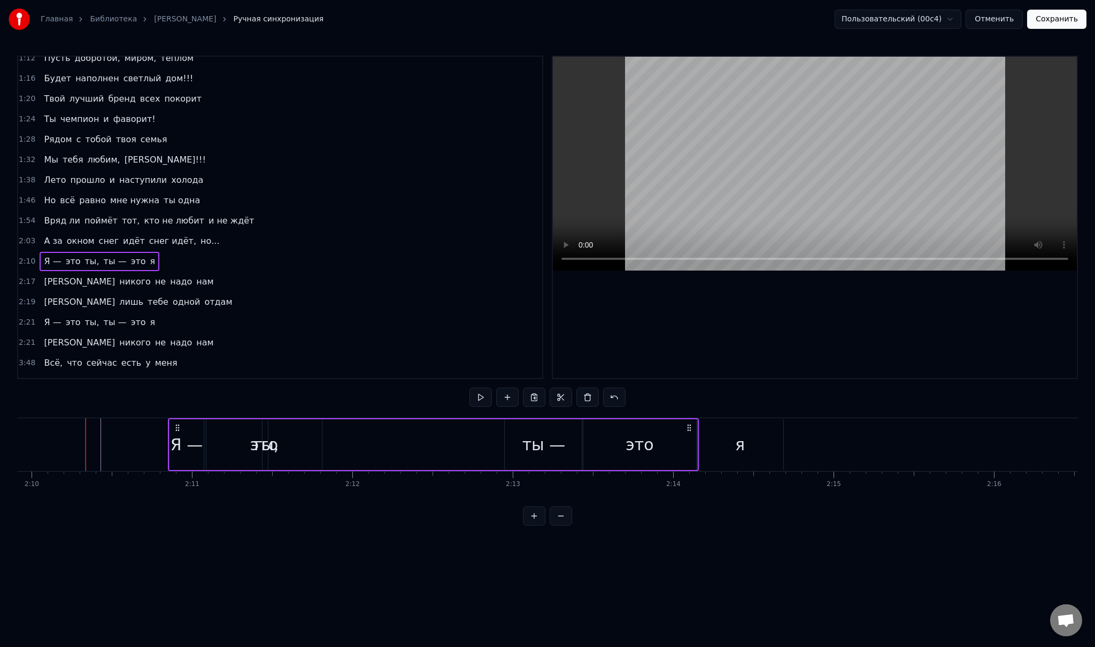
scroll to position [0, 20850]
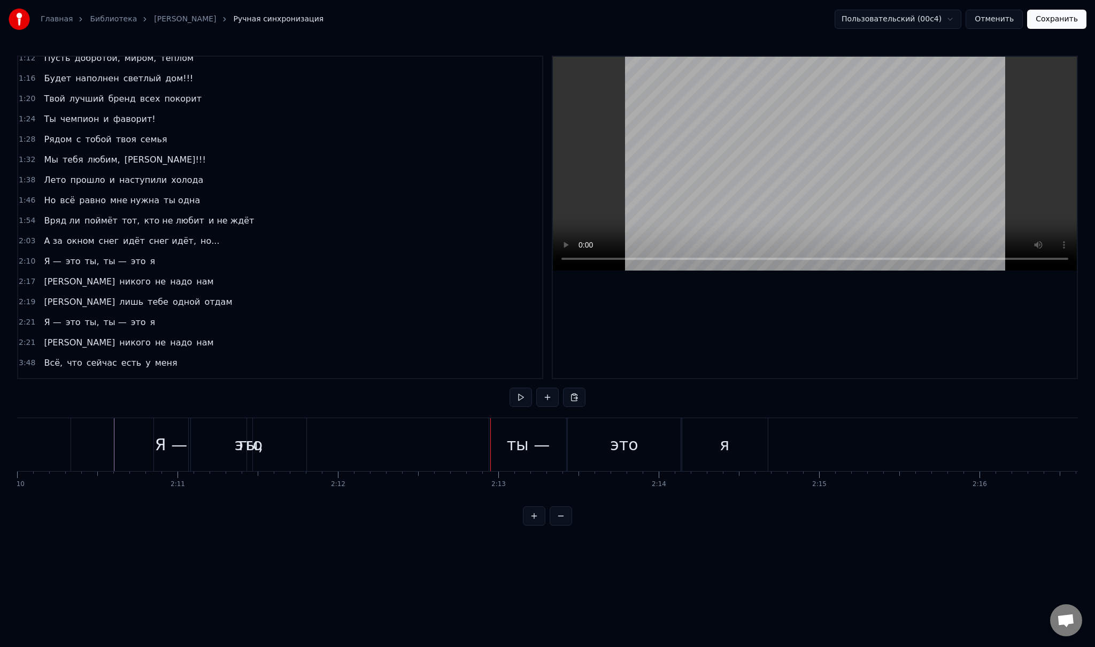
click at [84, 255] on span "ты," at bounding box center [92, 261] width 17 height 12
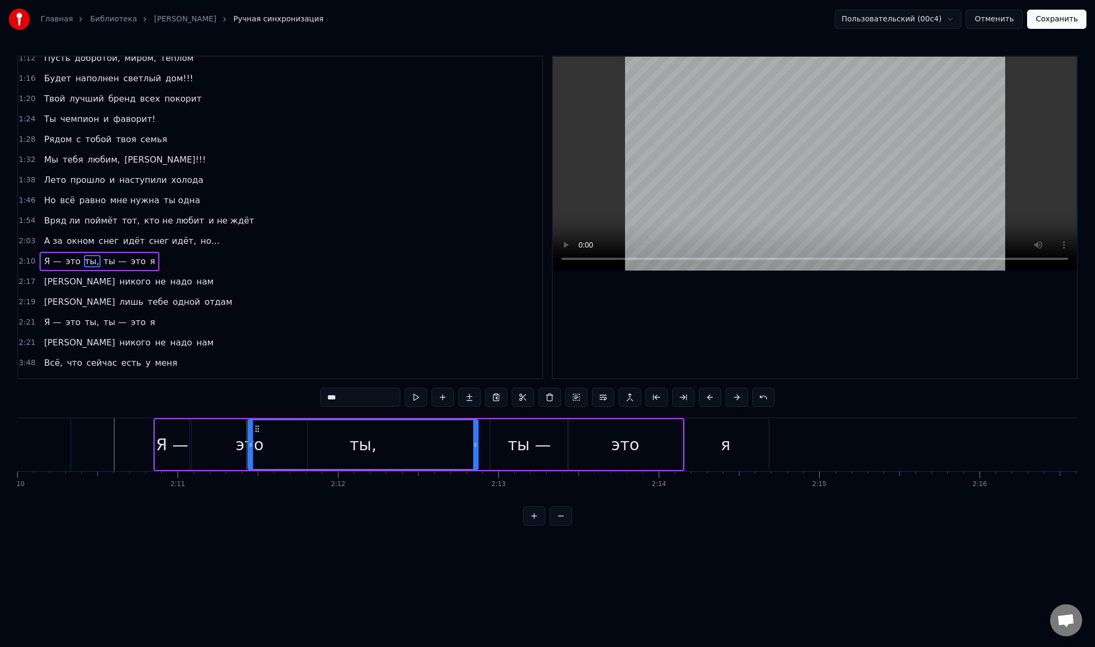
drag, startPoint x: 251, startPoint y: 444, endPoint x: 476, endPoint y: 445, distance: 224.5
click at [476, 445] on icon at bounding box center [475, 445] width 4 height 9
drag, startPoint x: 248, startPoint y: 440, endPoint x: 310, endPoint y: 441, distance: 61.5
click at [310, 441] on icon at bounding box center [312, 445] width 4 height 9
click at [515, 438] on div "ты —" at bounding box center [529, 444] width 43 height 24
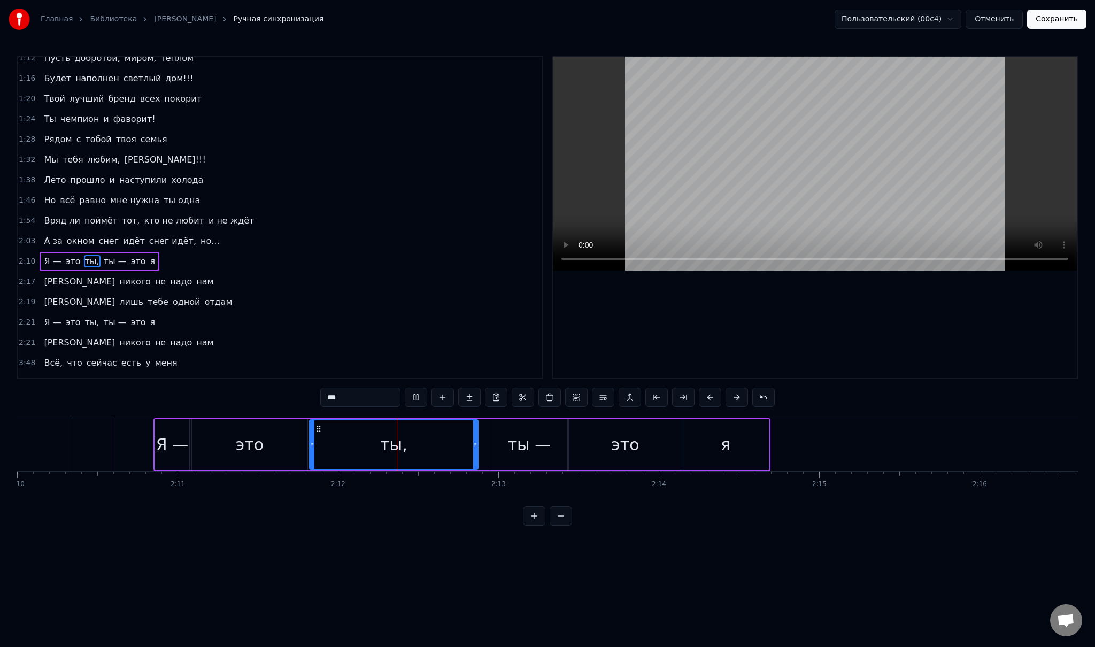
type input "****"
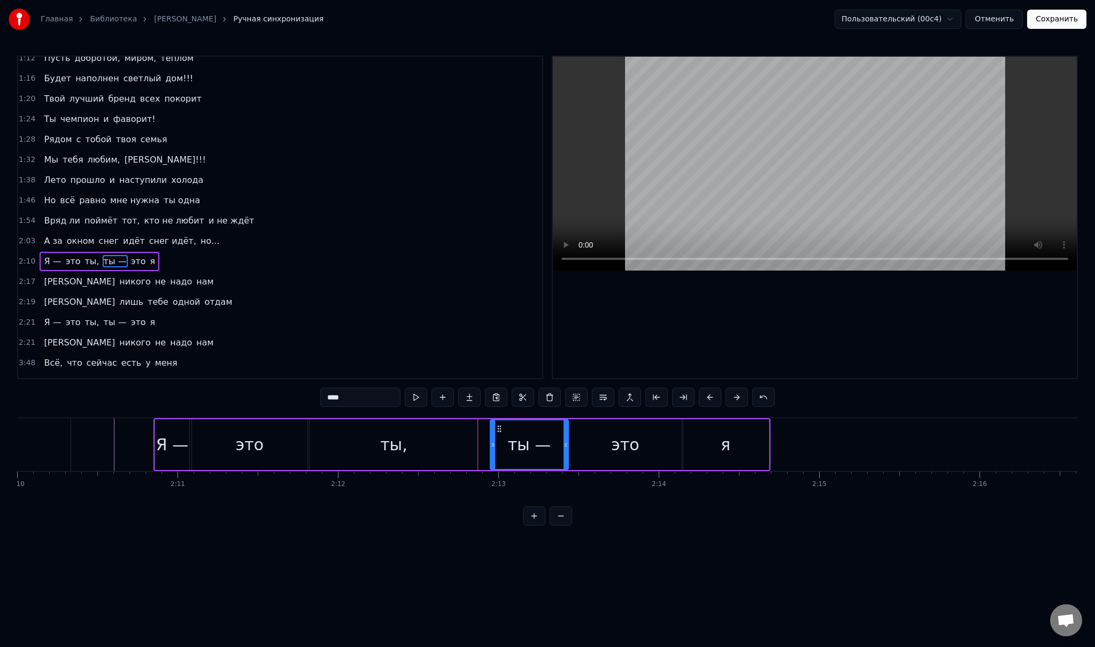
click at [481, 443] on div "Я — это ты, ты — это я" at bounding box center [461, 444] width 617 height 53
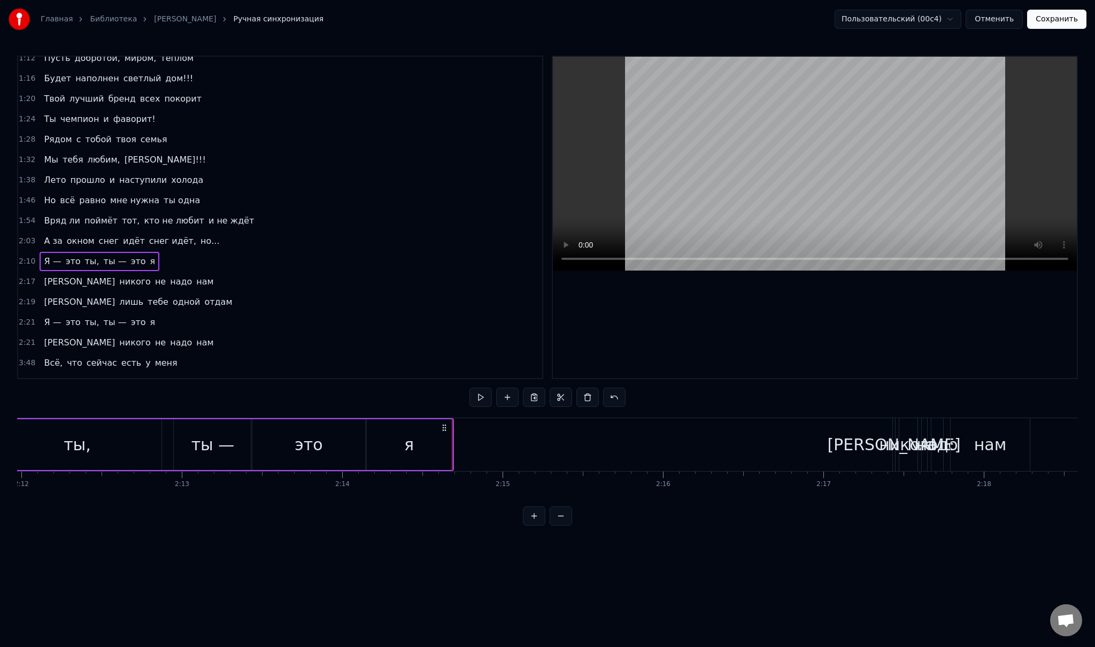
scroll to position [0, 21183]
click at [48, 272] on div "И никого не надо нам" at bounding box center [129, 281] width 178 height 19
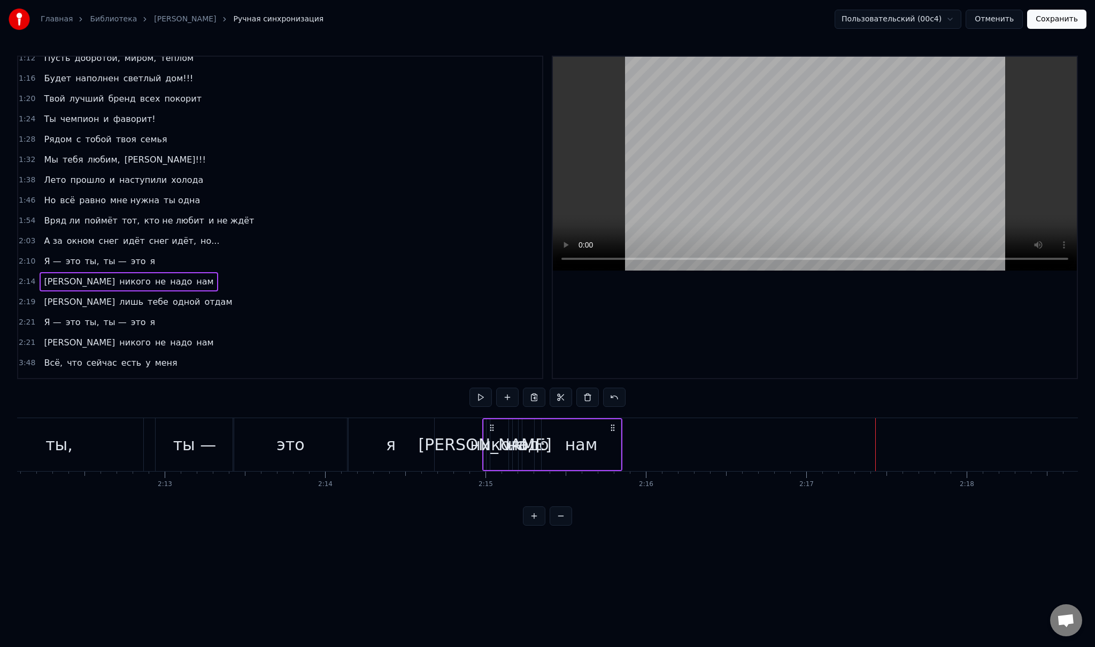
click at [421, 450] on div "я" at bounding box center [390, 444] width 87 height 53
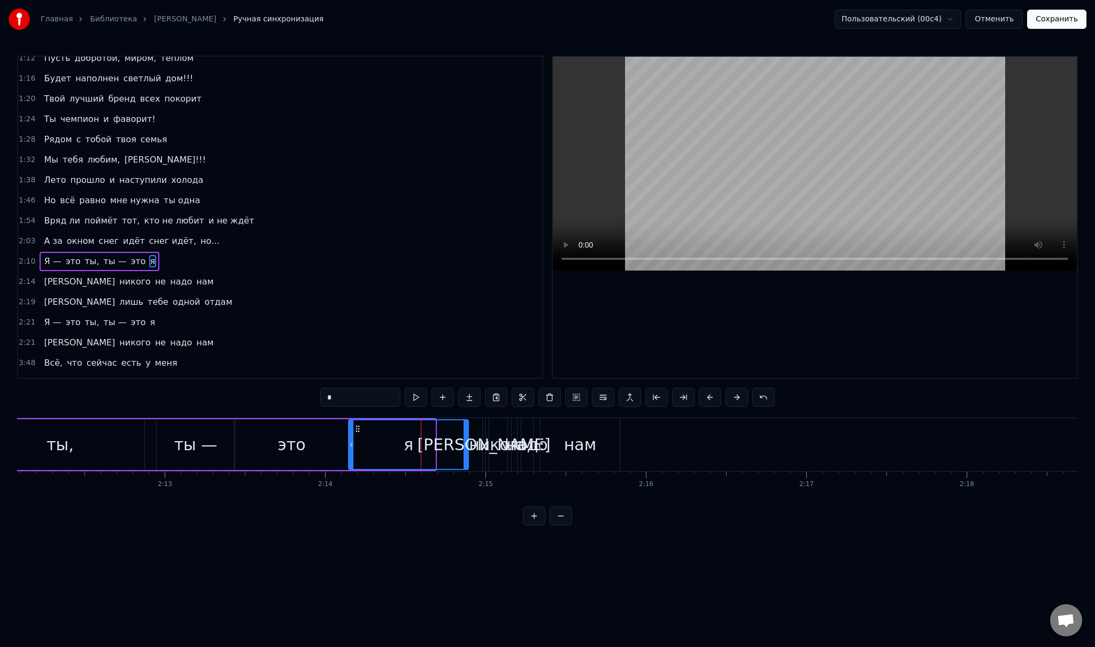
drag, startPoint x: 433, startPoint y: 441, endPoint x: 467, endPoint y: 441, distance: 34.2
click at [466, 441] on icon at bounding box center [466, 445] width 4 height 9
click at [45, 275] on span "[PERSON_NAME]" at bounding box center [79, 281] width 73 height 12
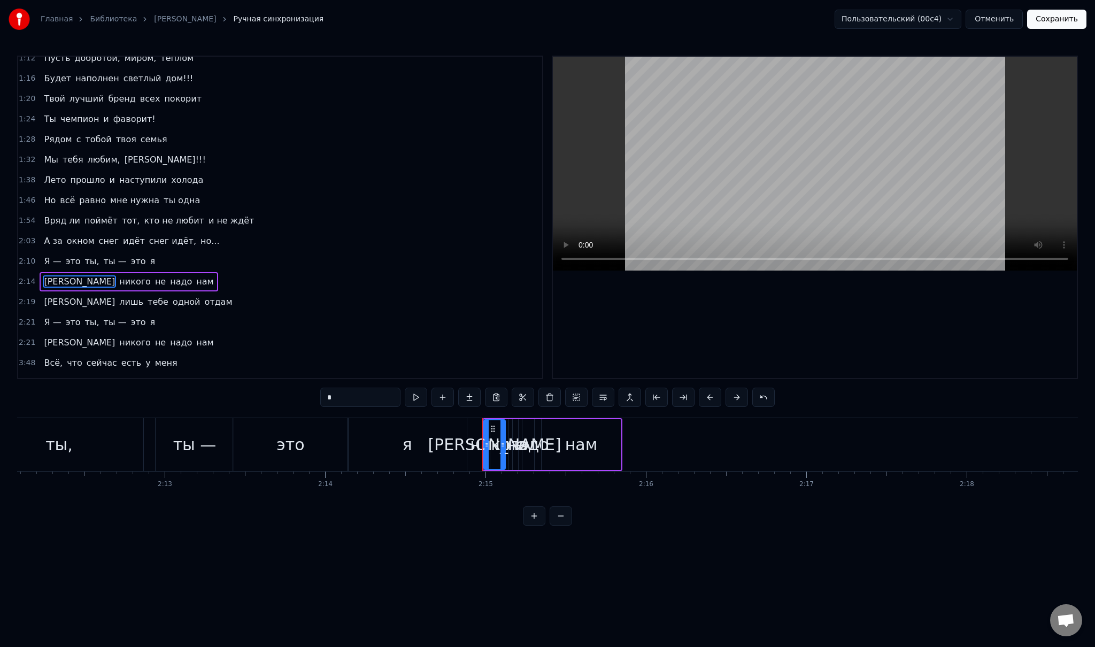
drag, startPoint x: 484, startPoint y: 443, endPoint x: 413, endPoint y: 407, distance: 79.9
click at [504, 441] on icon at bounding box center [502, 445] width 4 height 9
click at [118, 275] on span "никого" at bounding box center [135, 281] width 34 height 12
drag, startPoint x: 507, startPoint y: 441, endPoint x: 584, endPoint y: 451, distance: 77.2
click at [584, 451] on div at bounding box center [583, 444] width 4 height 49
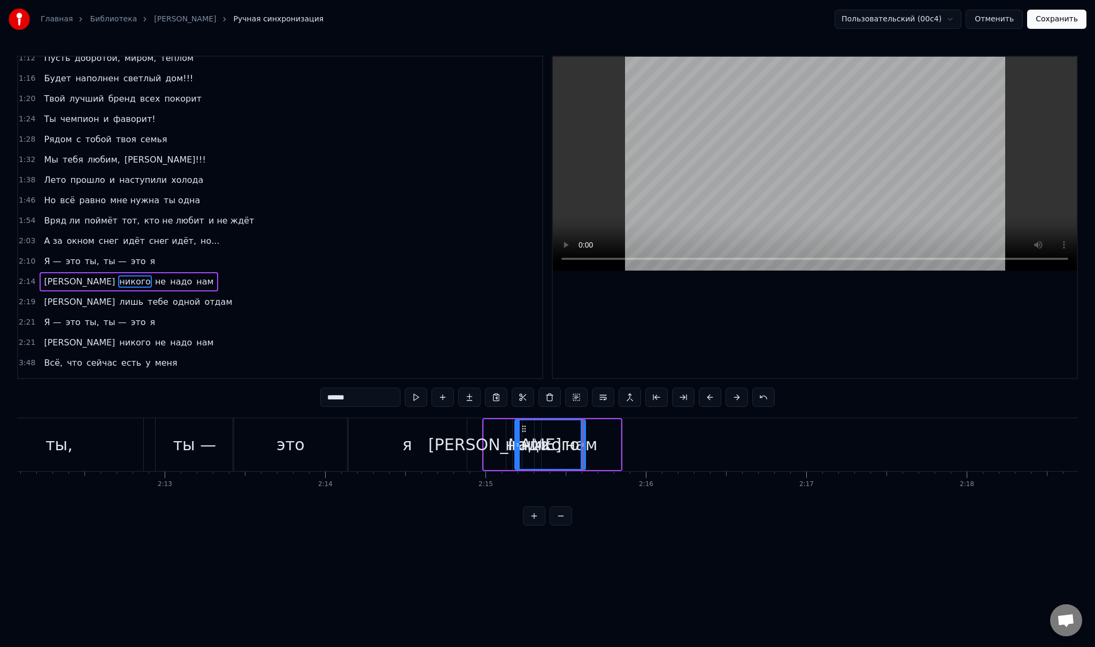
drag, startPoint x: 493, startPoint y: 439, endPoint x: 515, endPoint y: 439, distance: 21.9
click at [169, 275] on span "надо" at bounding box center [181, 281] width 24 height 12
drag, startPoint x: 534, startPoint y: 444, endPoint x: 646, endPoint y: 451, distance: 112.5
click at [645, 451] on div at bounding box center [642, 444] width 4 height 49
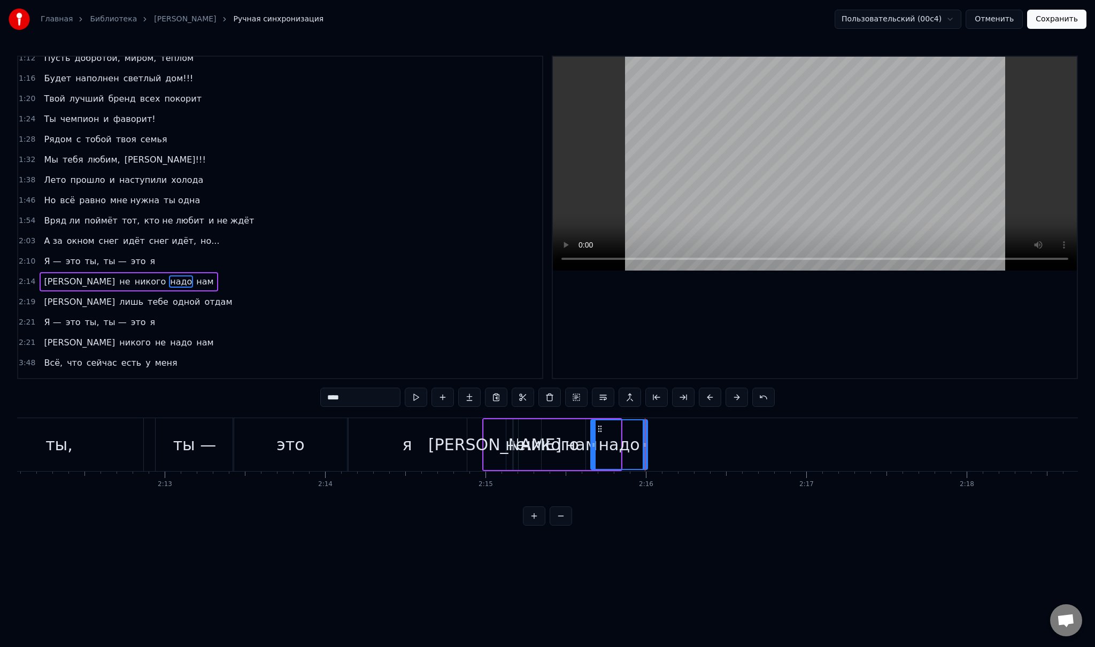
drag, startPoint x: 523, startPoint y: 443, endPoint x: 592, endPoint y: 450, distance: 68.8
click at [327, 393] on input "****" at bounding box center [360, 397] width 80 height 19
click at [299, 393] on div "0:32 Младшая дочь, с детства ты умницей росла 0:41 И много книг с радостью ты п…" at bounding box center [547, 291] width 1061 height 470
click at [169, 275] on span "нам" at bounding box center [178, 281] width 19 height 12
drag, startPoint x: 646, startPoint y: 445, endPoint x: 755, endPoint y: 453, distance: 109.4
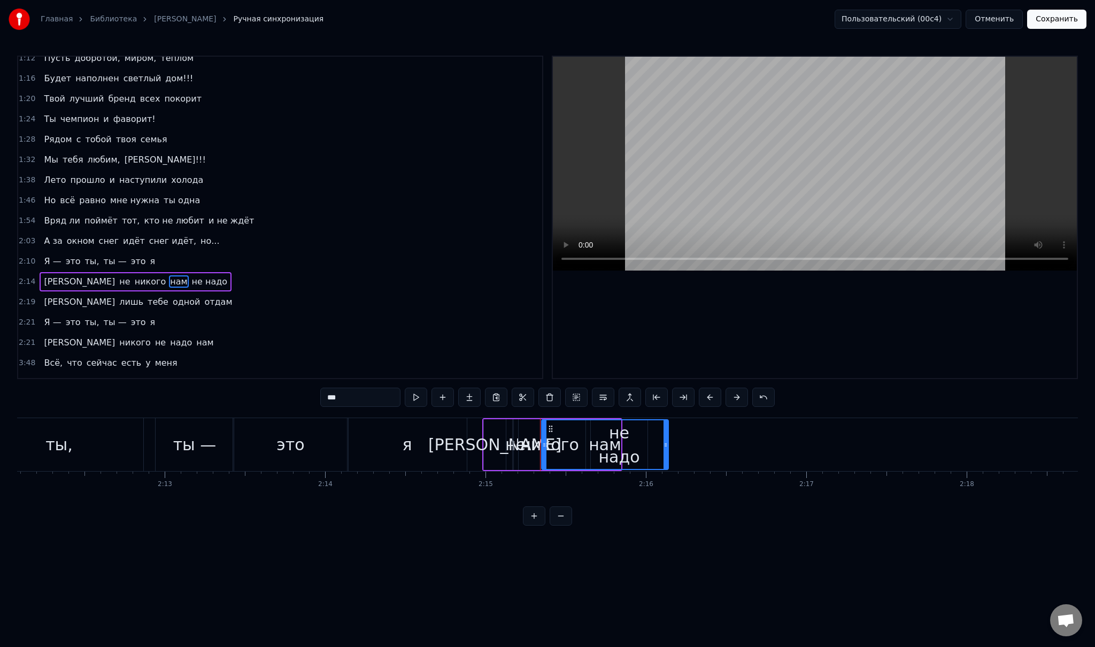
click at [668, 453] on div at bounding box center [665, 444] width 4 height 49
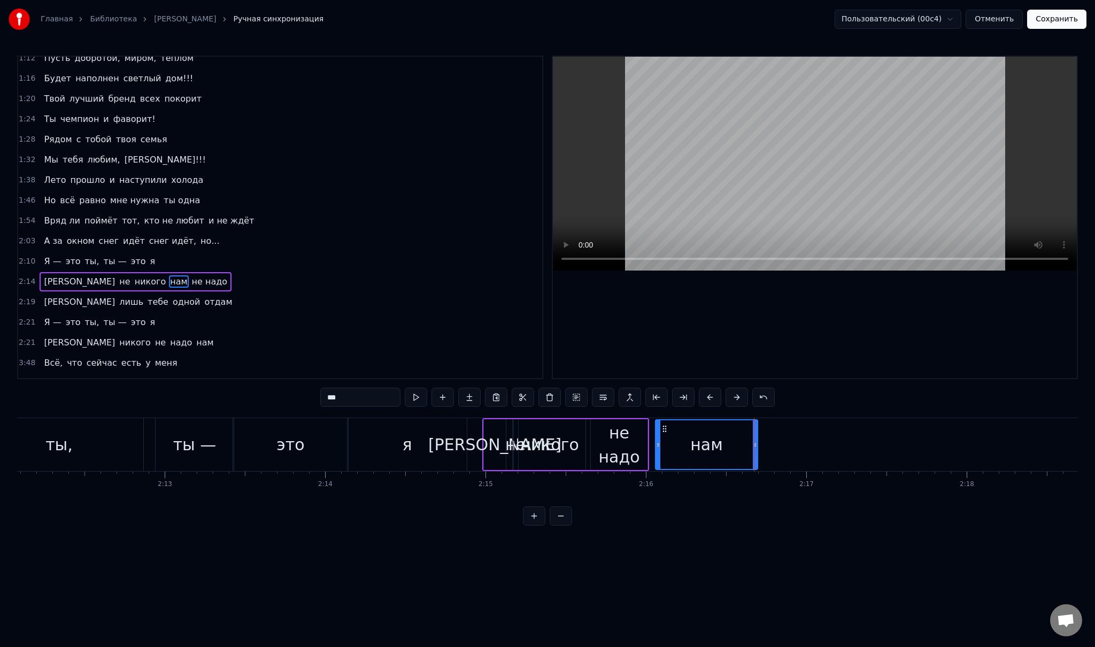
drag, startPoint x: 544, startPoint y: 446, endPoint x: 659, endPoint y: 455, distance: 115.3
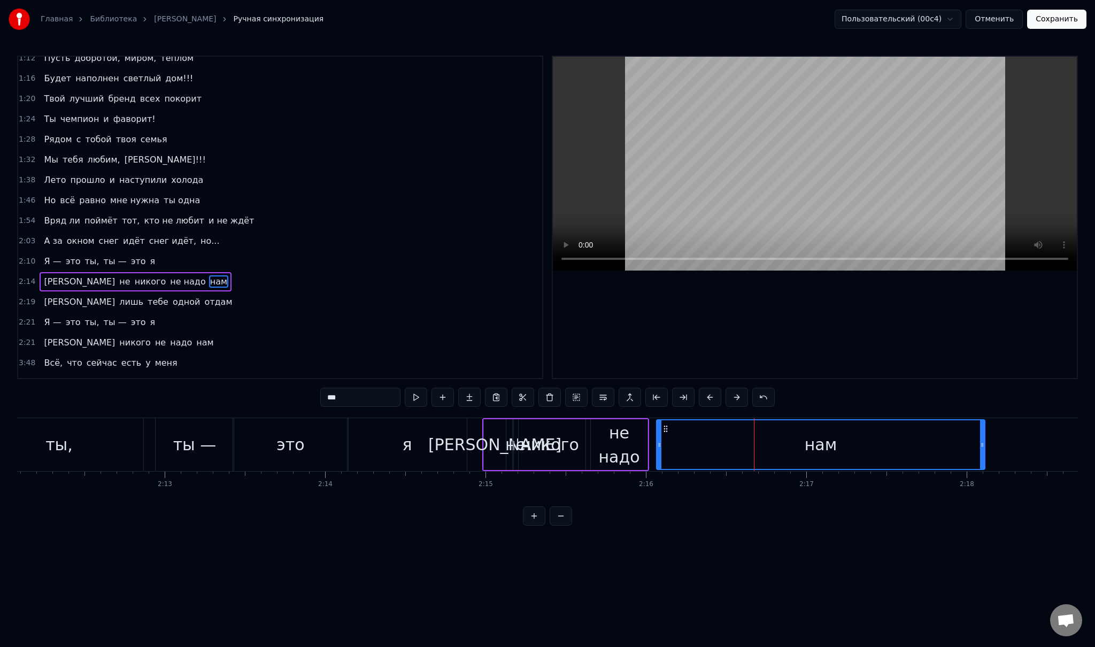
drag, startPoint x: 756, startPoint y: 445, endPoint x: 983, endPoint y: 462, distance: 227.9
click at [983, 462] on div at bounding box center [982, 444] width 4 height 49
drag, startPoint x: 659, startPoint y: 445, endPoint x: 921, endPoint y: 463, distance: 262.6
click at [921, 463] on div at bounding box center [921, 444] width 4 height 49
click at [621, 442] on div "не надо" at bounding box center [619, 445] width 57 height 48
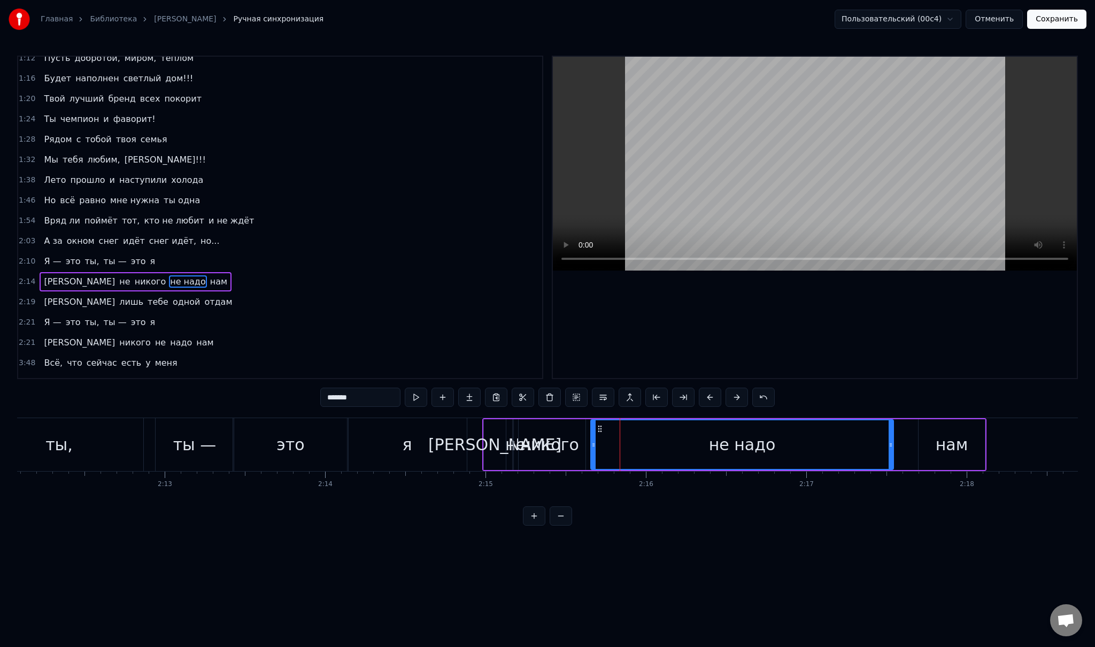
drag, startPoint x: 644, startPoint y: 444, endPoint x: 891, endPoint y: 450, distance: 246.5
click at [891, 450] on div at bounding box center [891, 444] width 4 height 49
drag, startPoint x: 892, startPoint y: 446, endPoint x: 899, endPoint y: 445, distance: 7.0
click at [900, 445] on icon at bounding box center [898, 445] width 4 height 9
click at [591, 442] on div "не надо" at bounding box center [746, 444] width 312 height 51
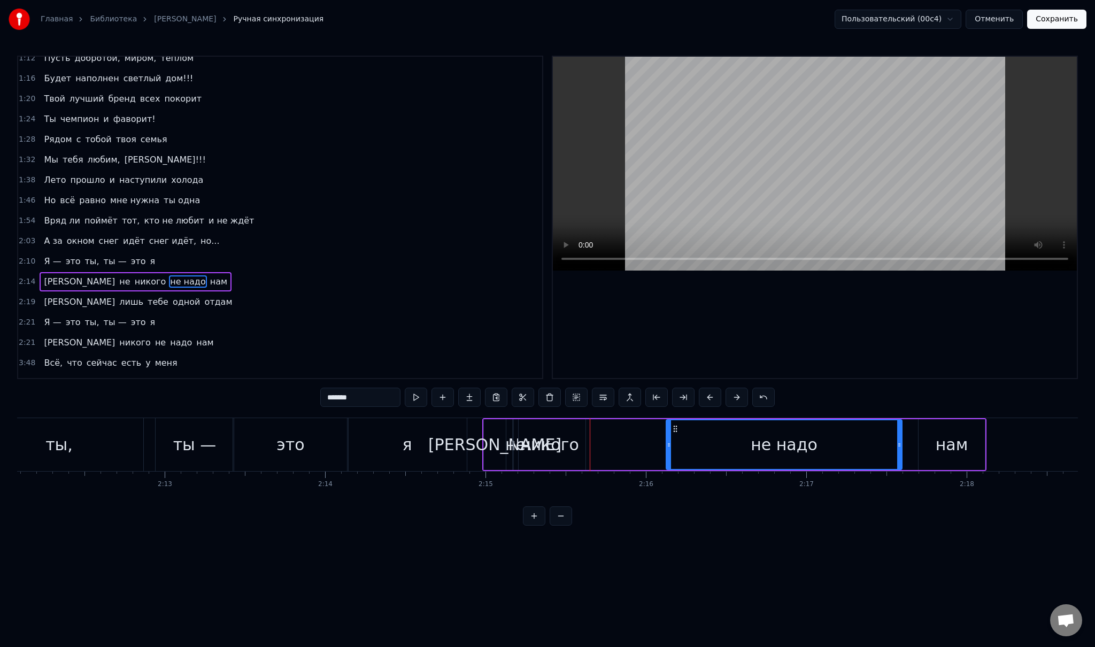
drag, startPoint x: 592, startPoint y: 442, endPoint x: 667, endPoint y: 450, distance: 75.3
click at [667, 450] on div at bounding box center [669, 444] width 4 height 49
click at [551, 444] on div "никого" at bounding box center [549, 444] width 59 height 24
type input "******"
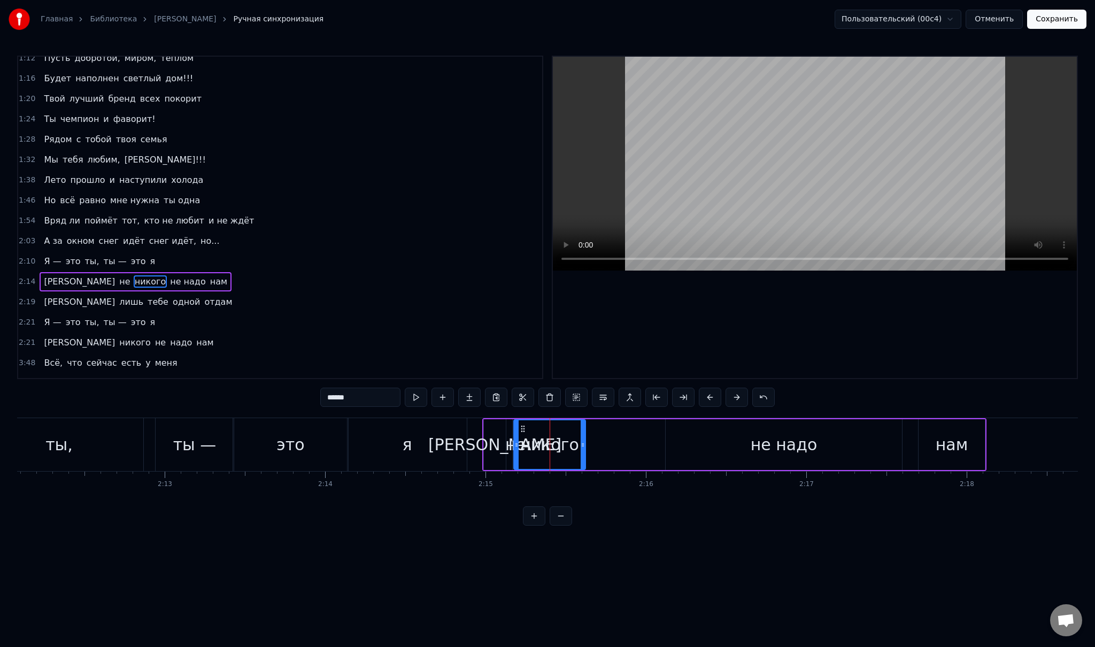
click at [588, 441] on div "И не никого не надо нам" at bounding box center [734, 444] width 504 height 53
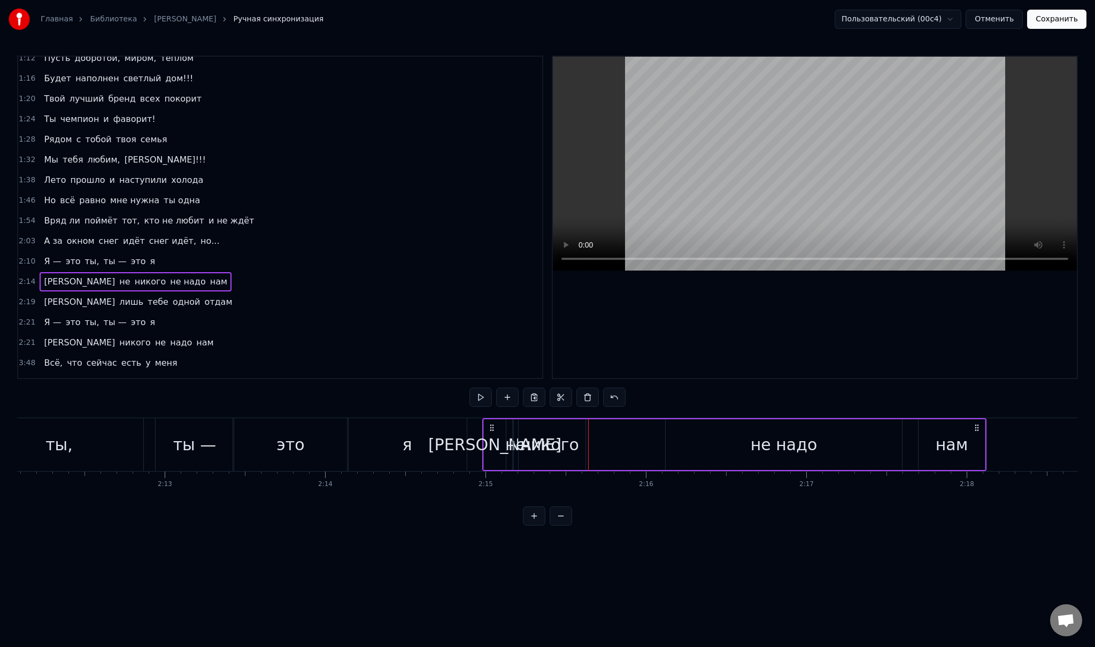
click at [574, 442] on div "никого" at bounding box center [549, 444] width 59 height 24
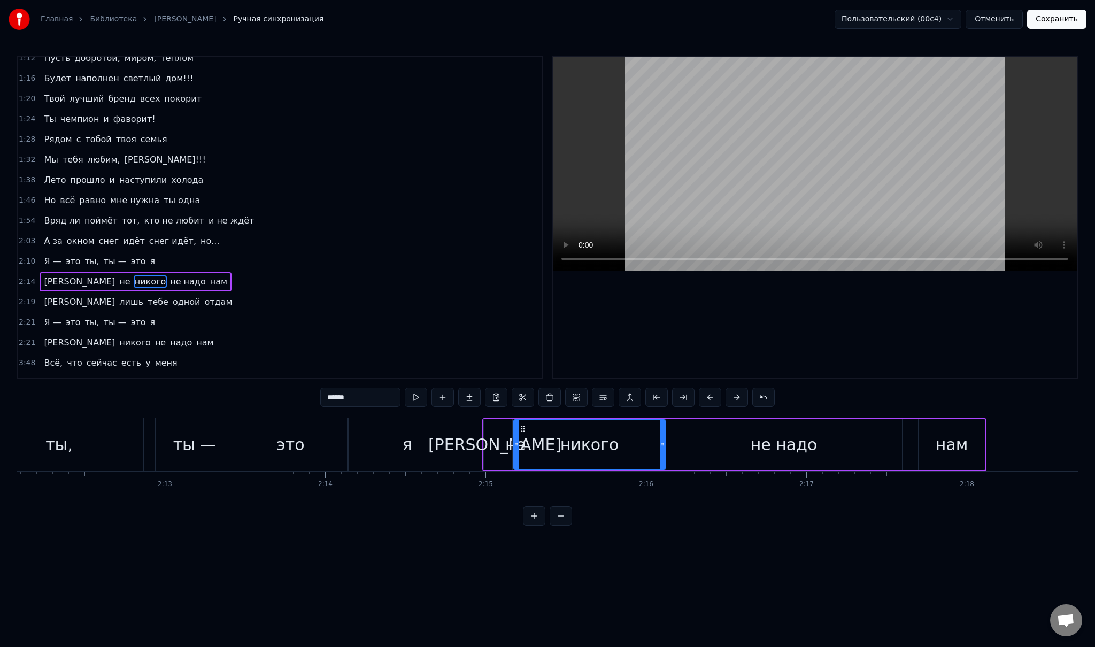
drag, startPoint x: 583, startPoint y: 442, endPoint x: 663, endPoint y: 445, distance: 79.7
click at [663, 445] on icon at bounding box center [662, 445] width 4 height 9
drag, startPoint x: 514, startPoint y: 445, endPoint x: 537, endPoint y: 444, distance: 22.5
click at [537, 444] on icon at bounding box center [536, 445] width 4 height 9
click at [515, 446] on div "не" at bounding box center [515, 444] width 20 height 24
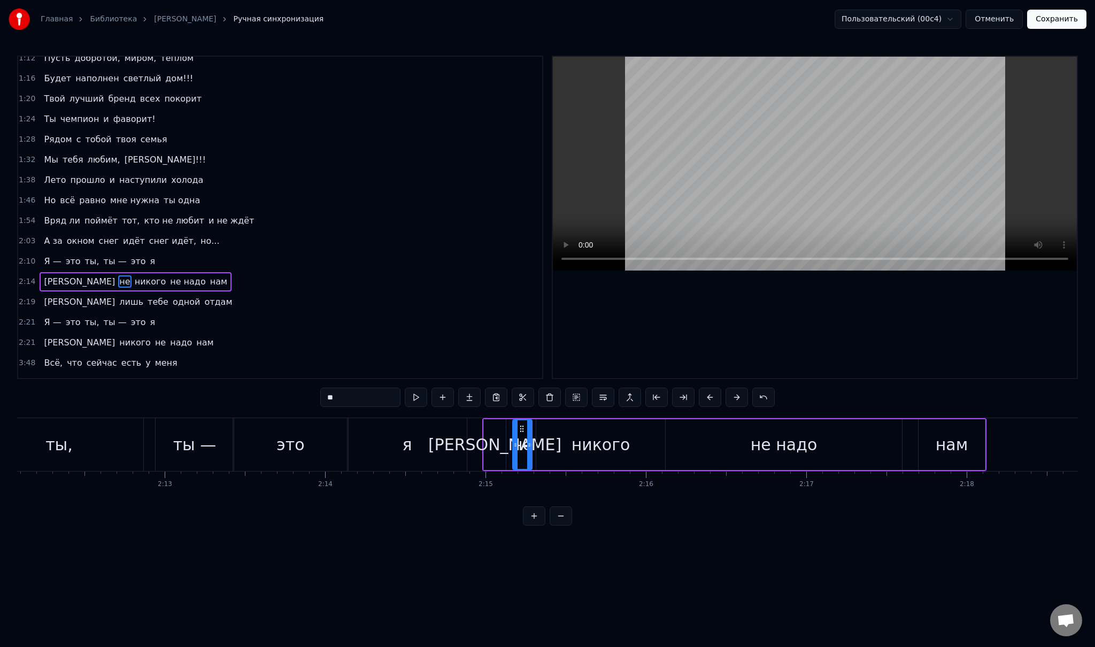
drag, startPoint x: 516, startPoint y: 445, endPoint x: 530, endPoint y: 445, distance: 13.9
click at [530, 445] on icon at bounding box center [529, 445] width 4 height 9
click at [403, 432] on div "я" at bounding box center [407, 444] width 10 height 24
type input "*"
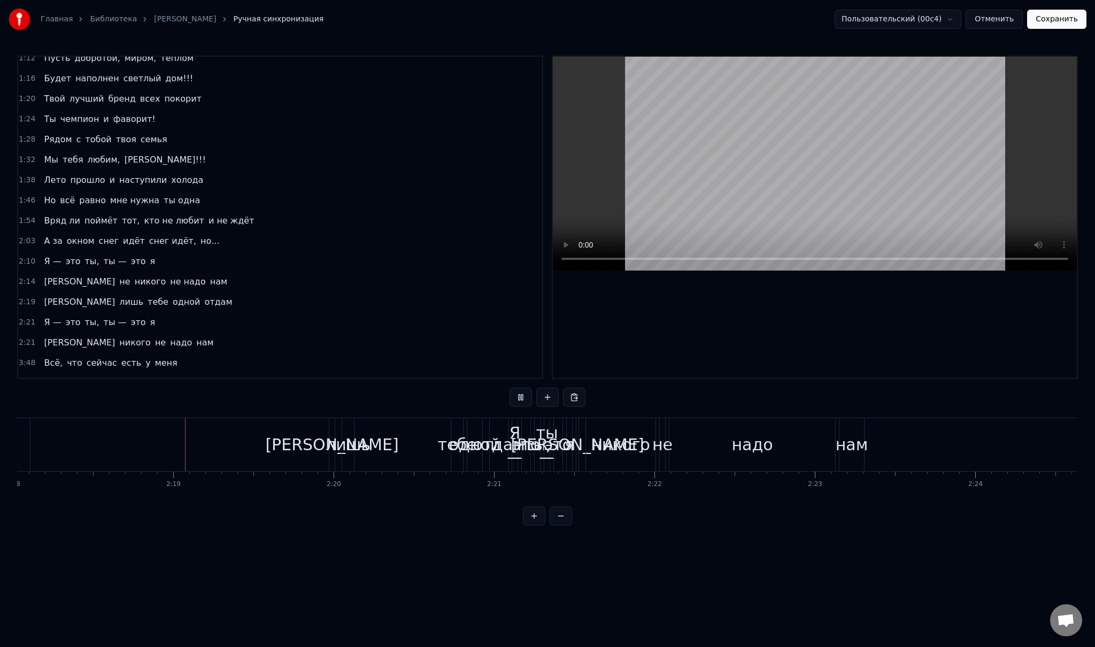
scroll to position [0, 22167]
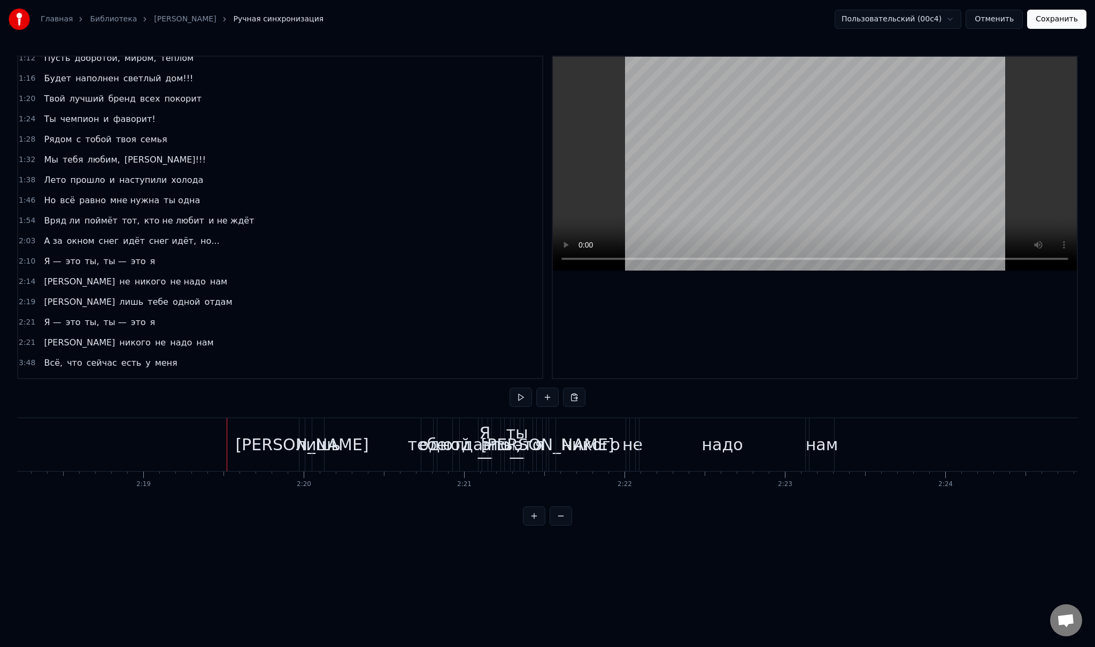
click at [58, 313] on div "Я — это ты, ты — это я" at bounding box center [100, 322] width 120 height 19
click at [60, 296] on div "Я лишь тебе одной отдам" at bounding box center [138, 301] width 197 height 19
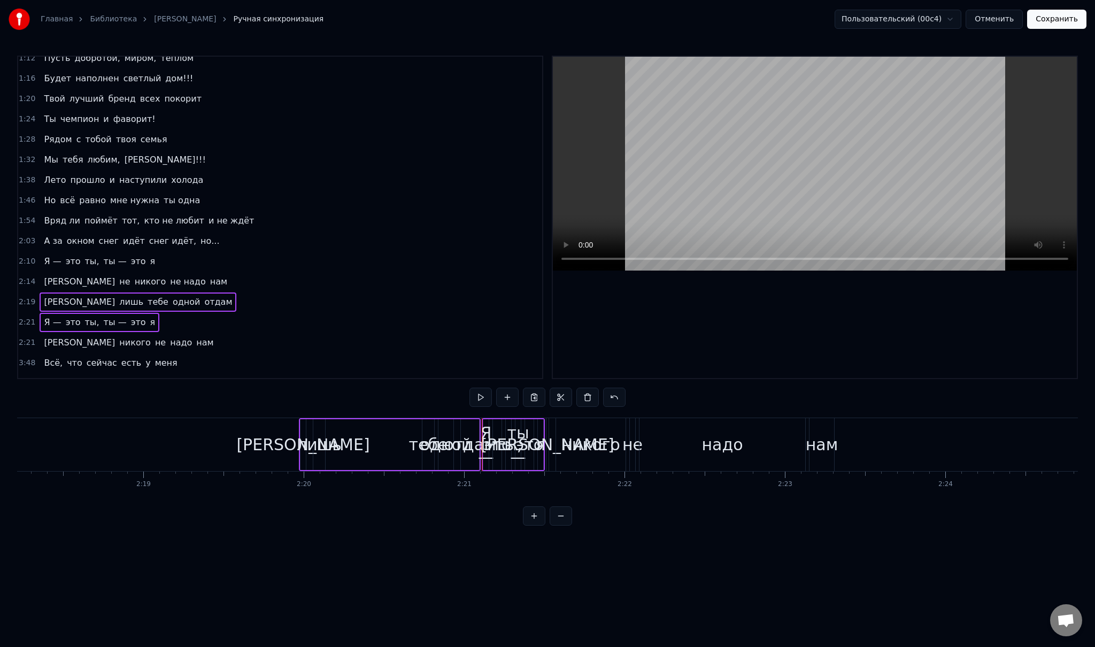
click at [48, 334] on div "И никого не надо нам" at bounding box center [129, 342] width 178 height 19
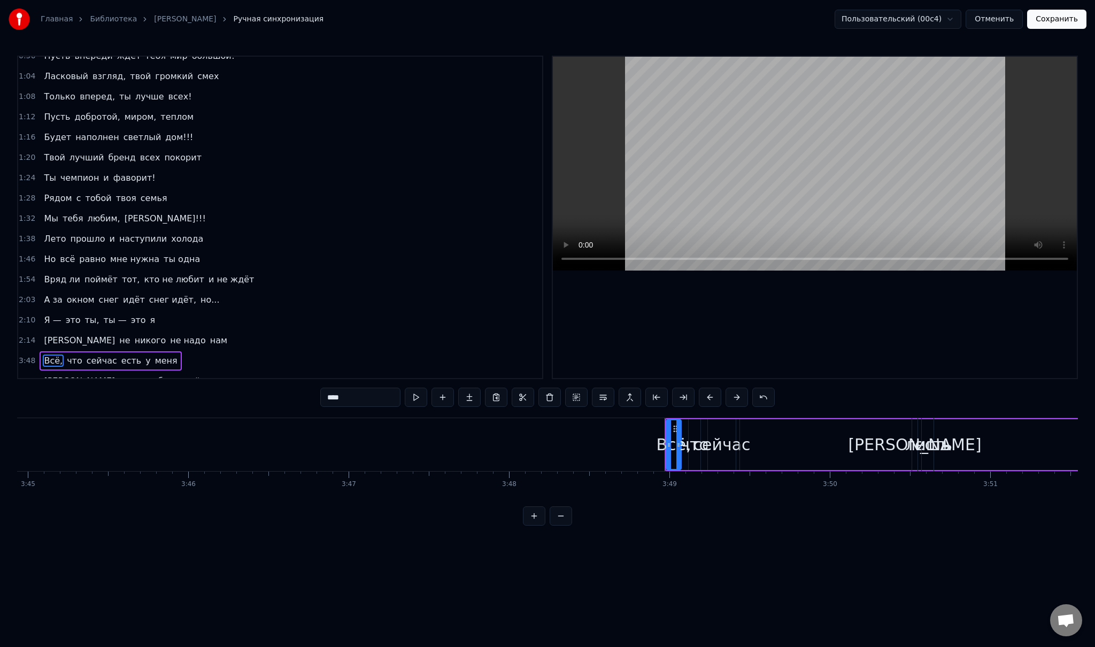
scroll to position [0, 36669]
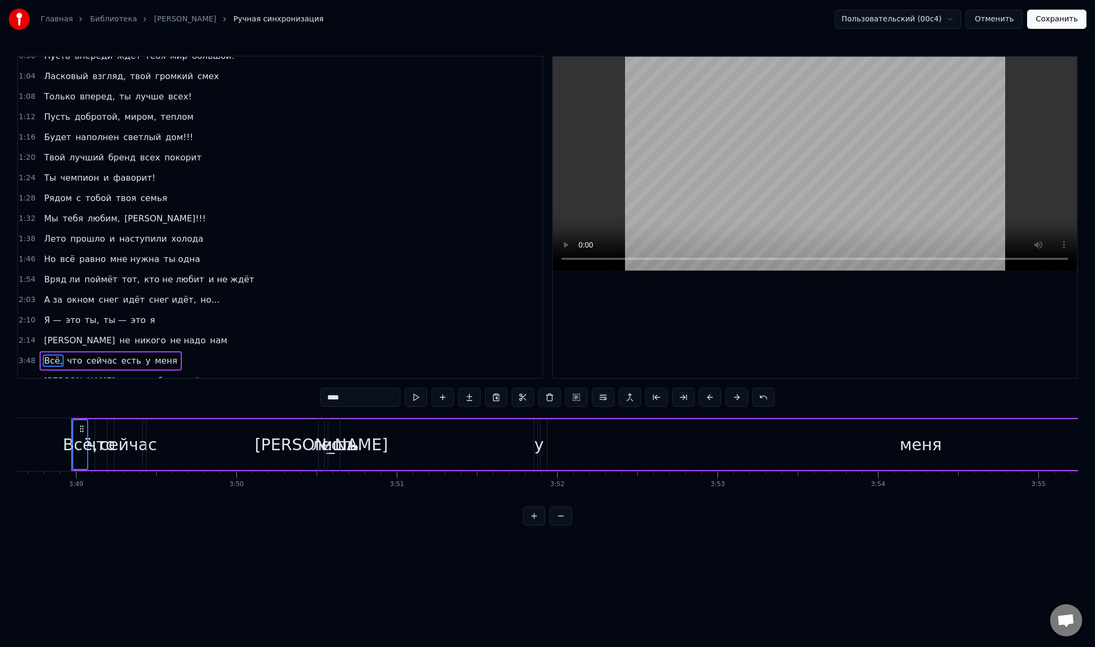
click at [47, 374] on div "Я лишь тебе одной отдам" at bounding box center [138, 381] width 197 height 19
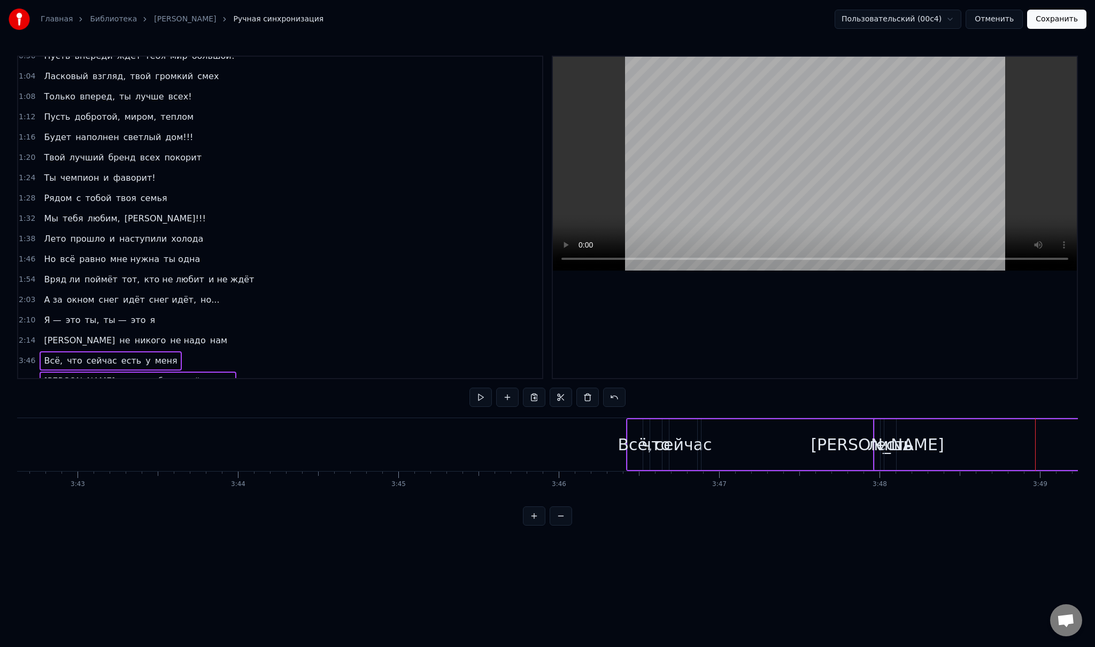
scroll to position [0, 35281]
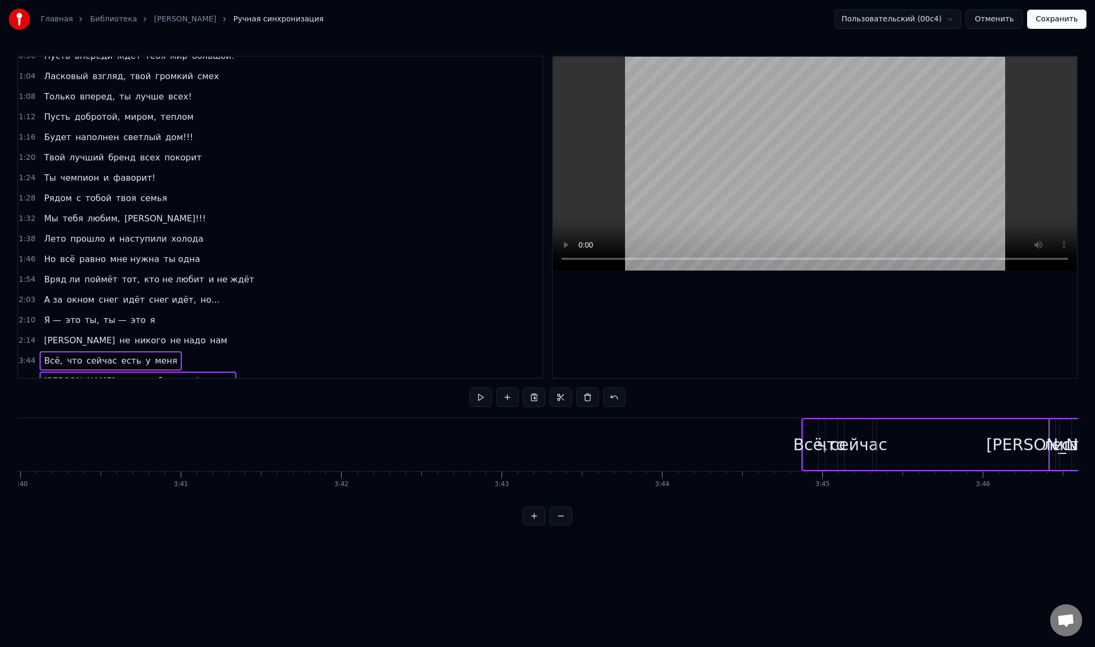
click at [563, 526] on button at bounding box center [561, 515] width 22 height 19
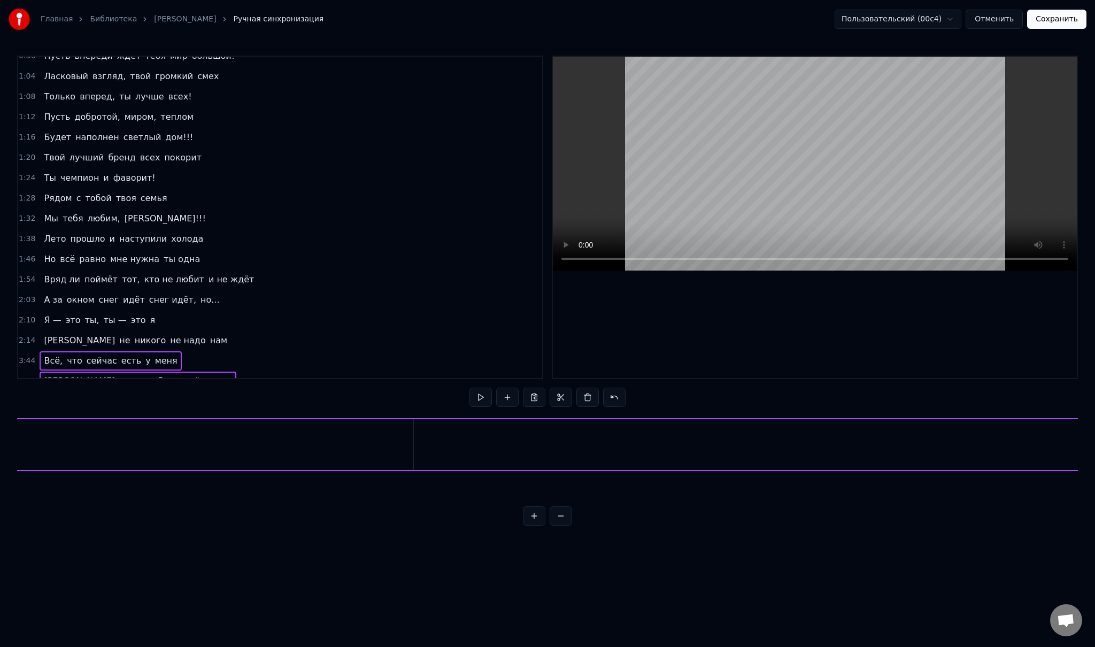
click at [563, 526] on button at bounding box center [561, 515] width 22 height 19
click at [537, 526] on button at bounding box center [534, 515] width 22 height 19
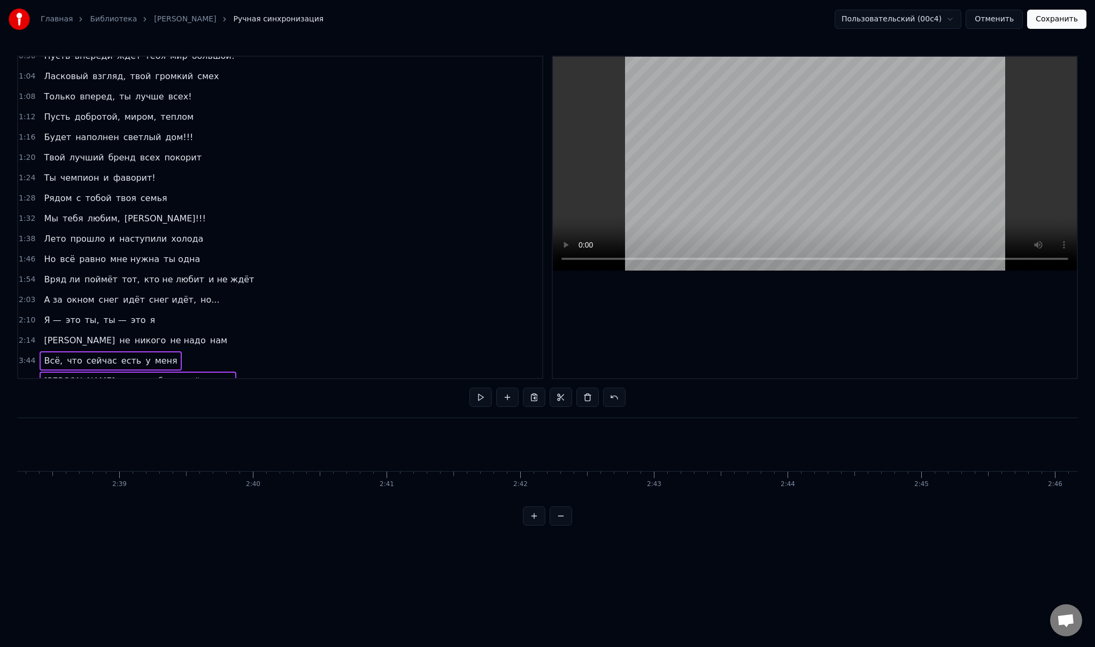
click at [537, 526] on button at bounding box center [534, 515] width 22 height 19
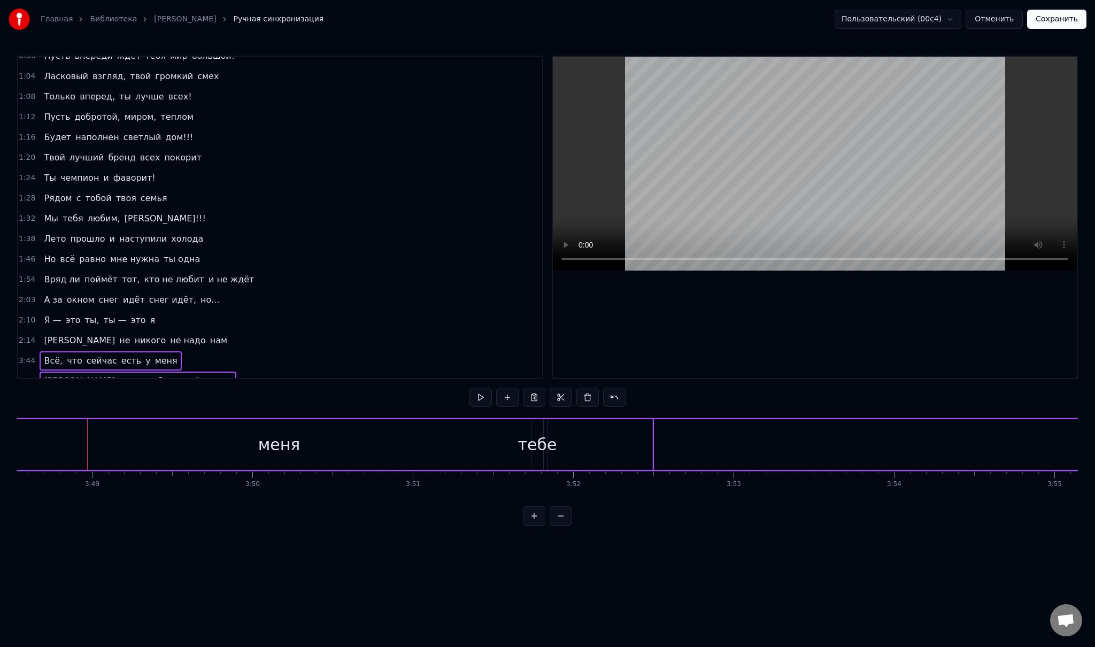
scroll to position [0, 36669]
click at [559, 525] on button at bounding box center [561, 515] width 22 height 19
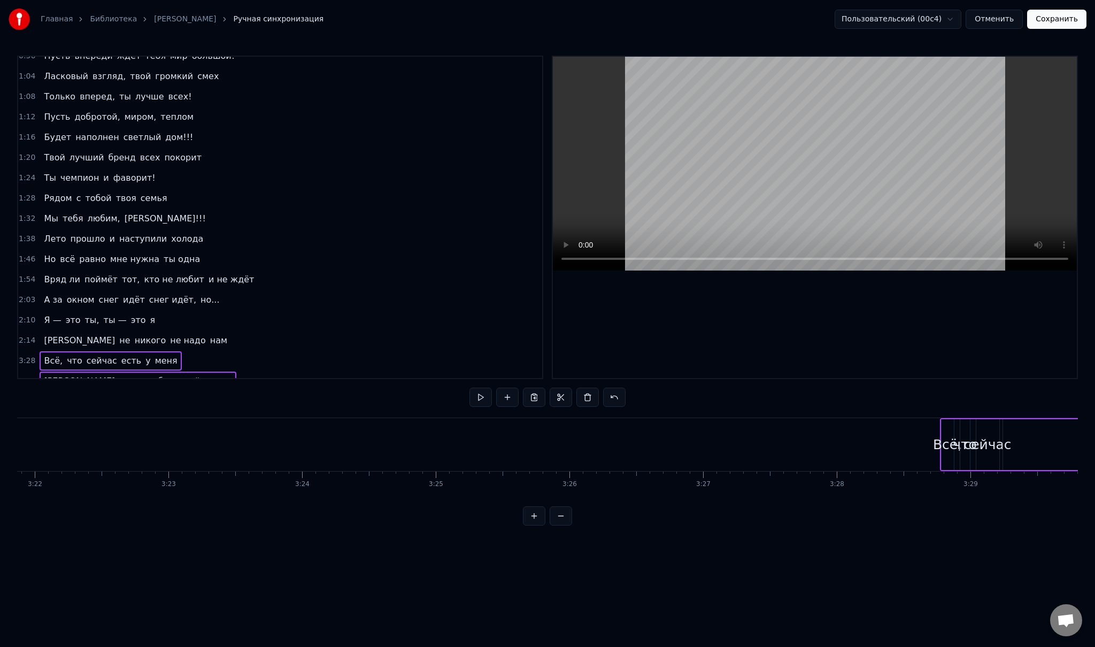
click at [559, 525] on button at bounding box center [561, 515] width 22 height 19
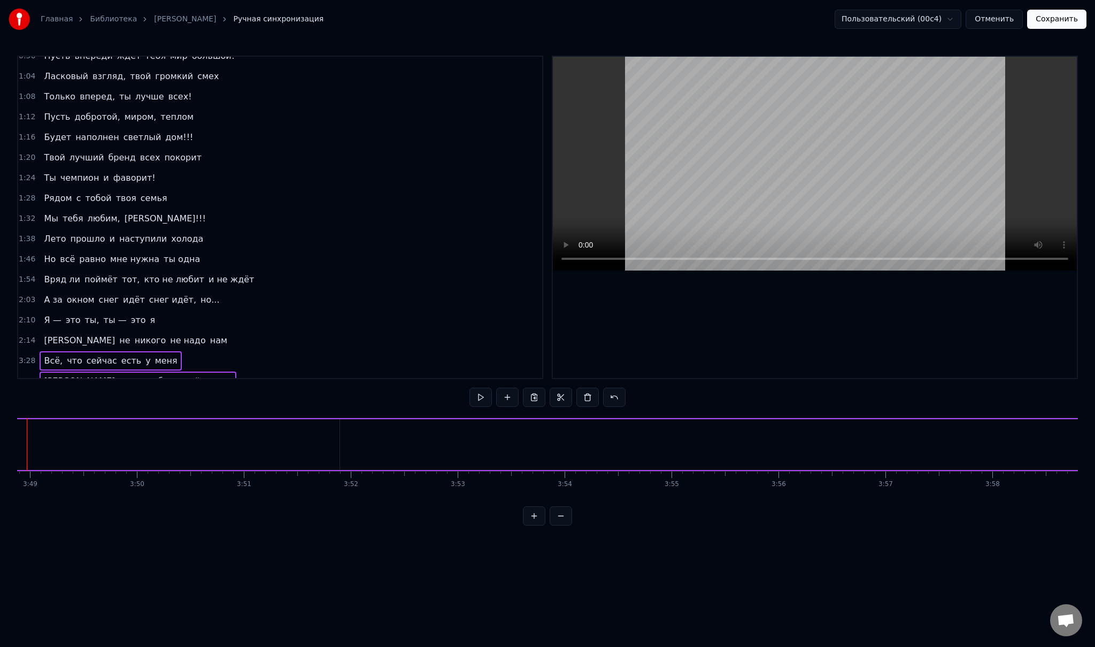
click at [559, 525] on button at bounding box center [561, 515] width 22 height 19
click at [559, 525] on div at bounding box center [547, 515] width 49 height 19
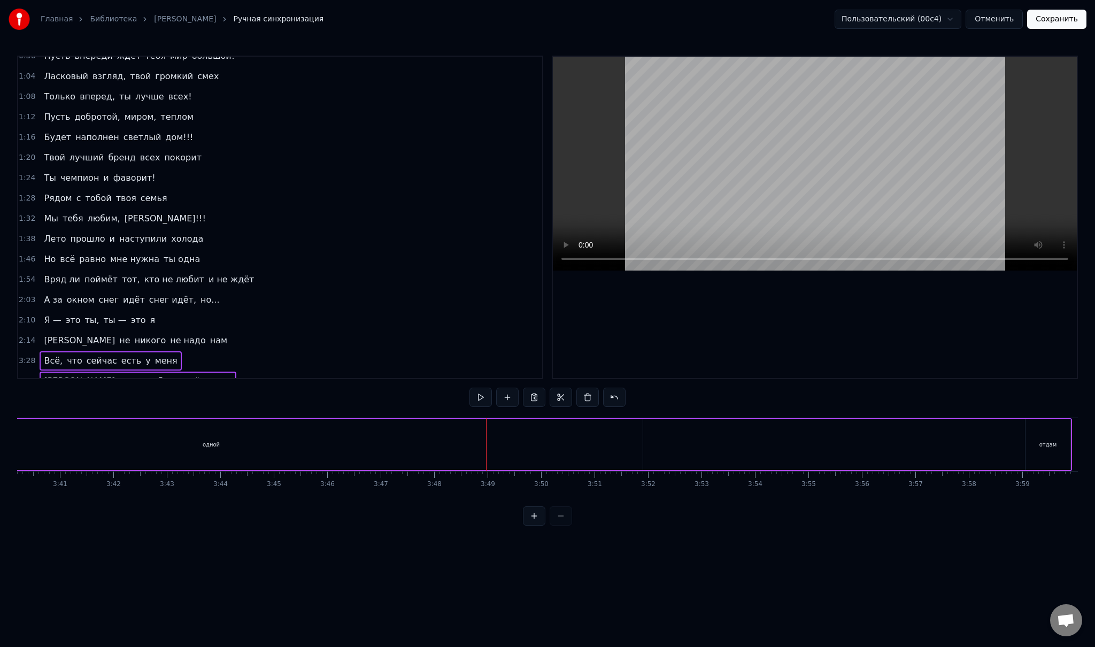
click at [559, 525] on div at bounding box center [547, 515] width 49 height 19
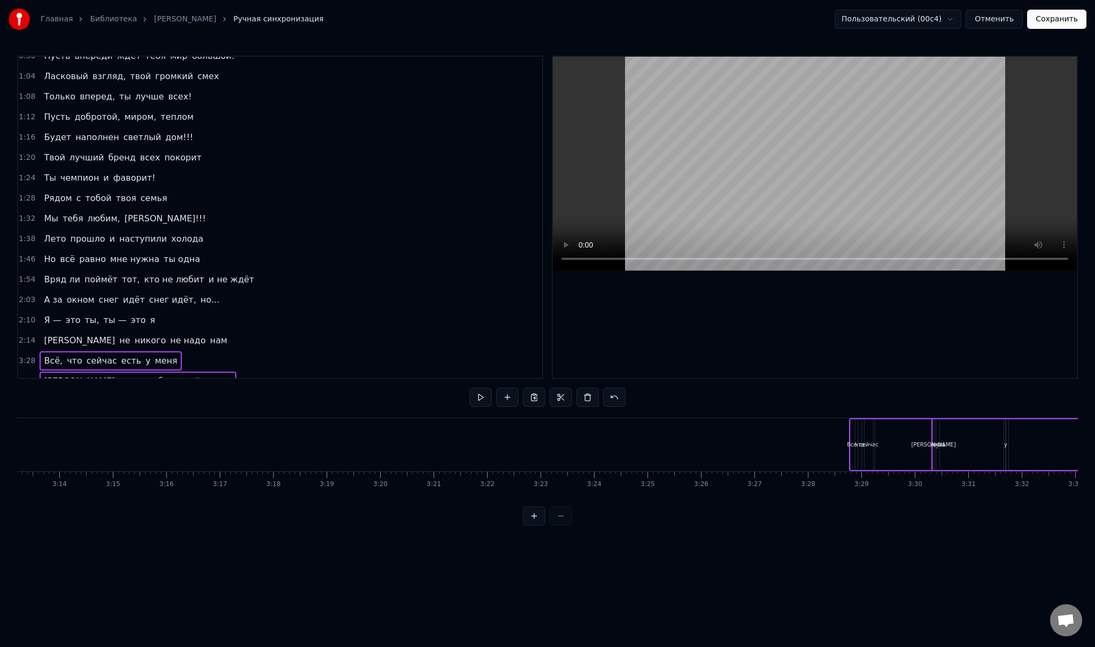
scroll to position [0, 10456]
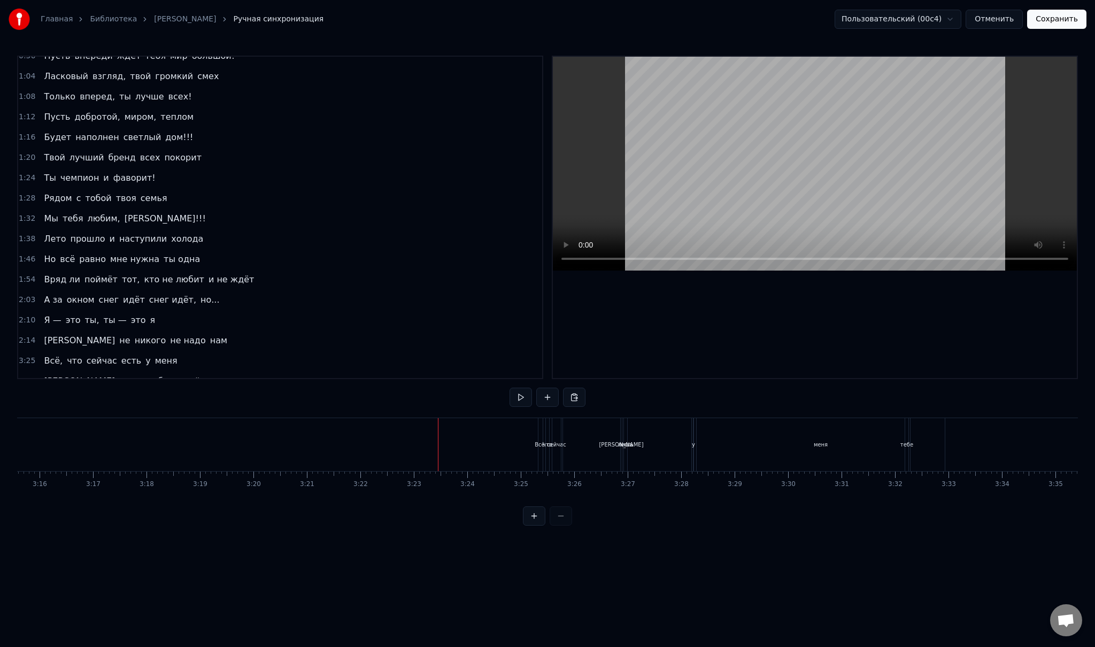
click at [66, 354] on span "что" at bounding box center [75, 360] width 18 height 12
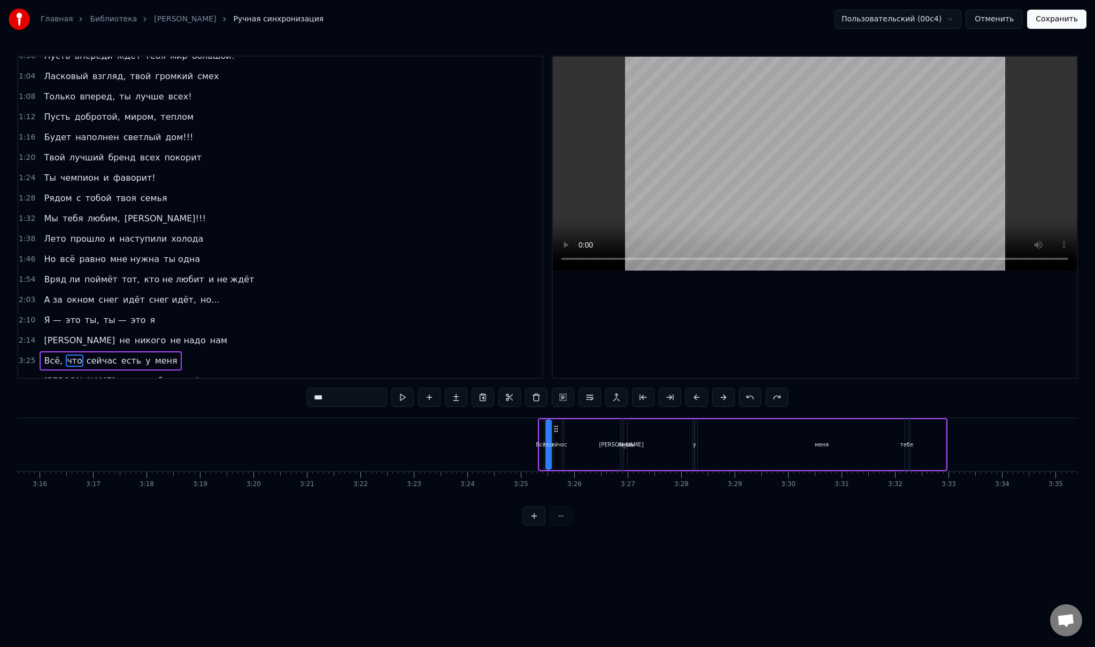
click at [52, 354] on span "Всё," at bounding box center [53, 360] width 21 height 12
type input "****"
click at [58, 355] on div "Всё, что сейчас есть у меня" at bounding box center [111, 360] width 142 height 19
click at [47, 373] on div "Я лишь тебе одной отдам" at bounding box center [138, 381] width 197 height 19
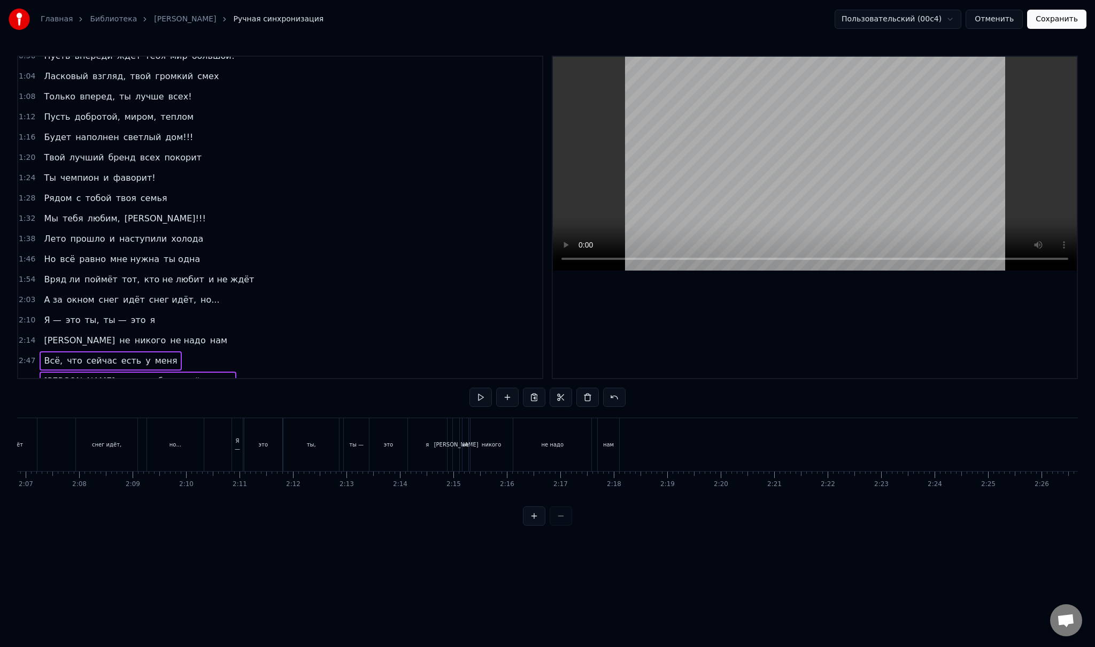
scroll to position [0, 6786]
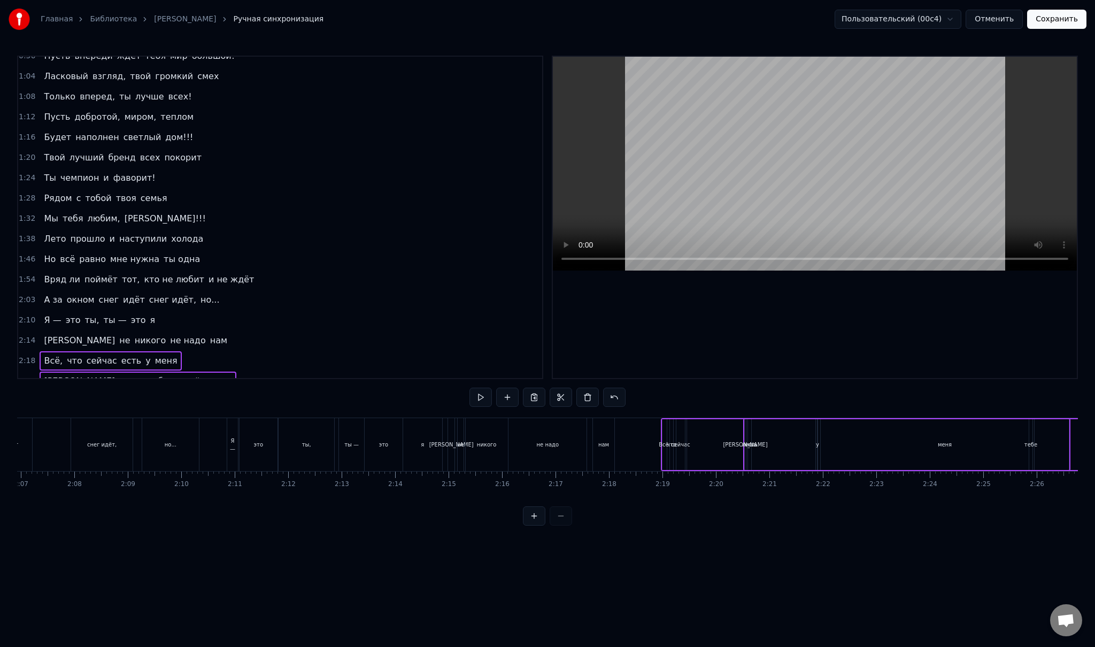
click at [537, 526] on button at bounding box center [534, 515] width 22 height 19
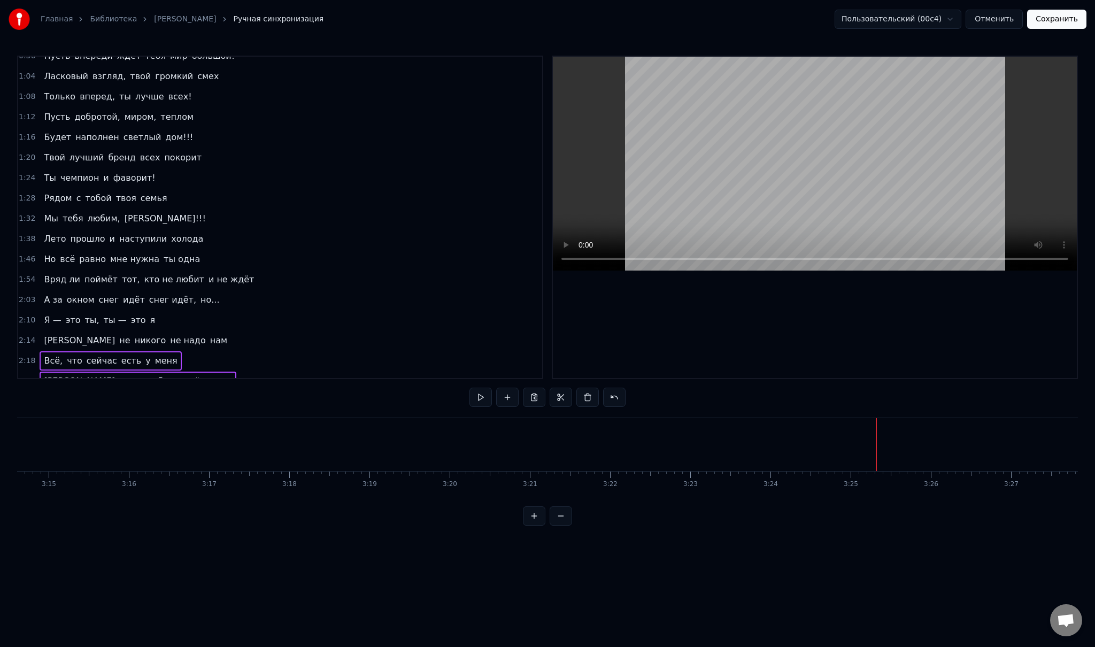
click at [537, 526] on button at bounding box center [534, 515] width 22 height 19
drag, startPoint x: 537, startPoint y: 527, endPoint x: 866, endPoint y: 496, distance: 329.7
click at [823, 499] on div "0:32 Младшая дочь, с детства ты умницей росла 0:41 И много книг с радостью ты п…" at bounding box center [547, 291] width 1061 height 470
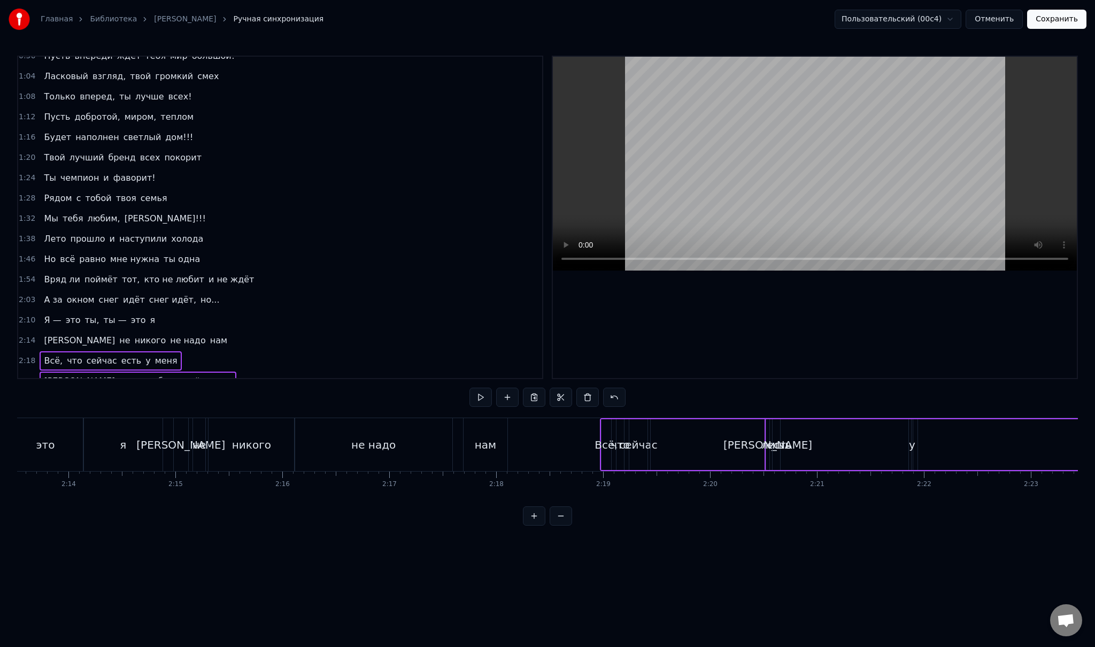
scroll to position [0, 14298]
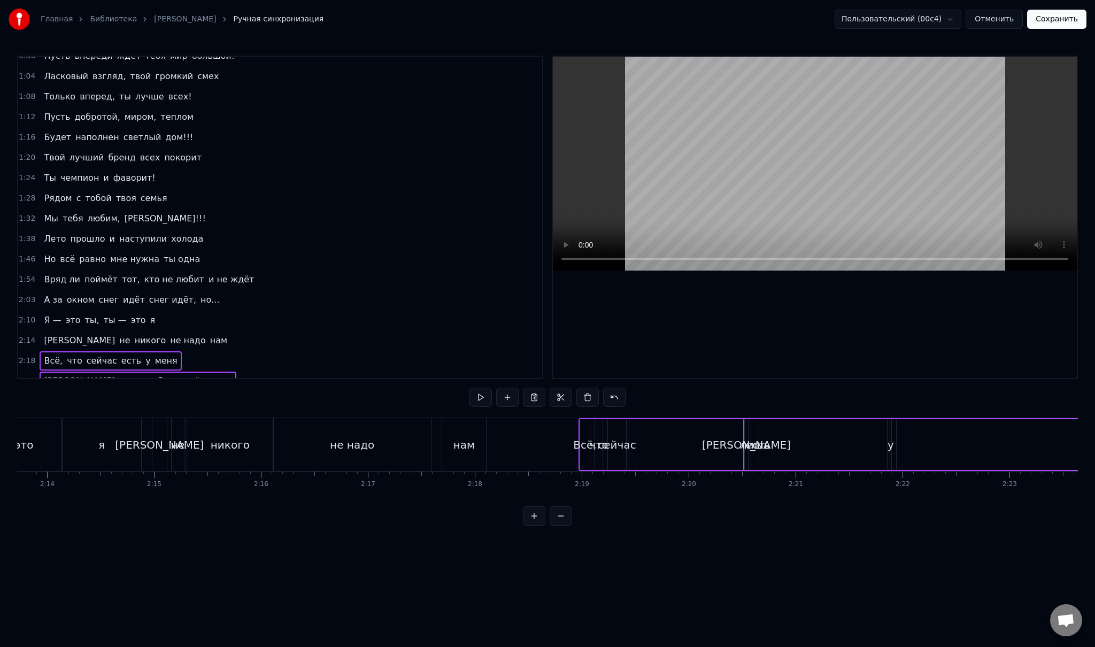
click at [354, 441] on div "не надо" at bounding box center [352, 445] width 44 height 16
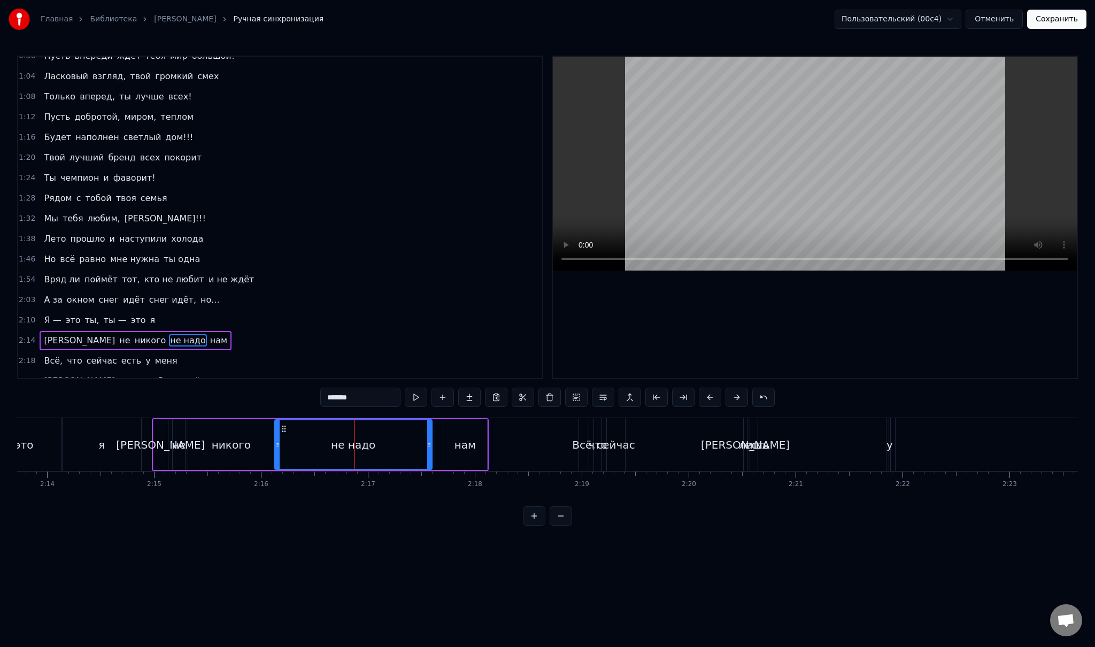
click at [581, 442] on div "Всё," at bounding box center [583, 445] width 23 height 16
type input "****"
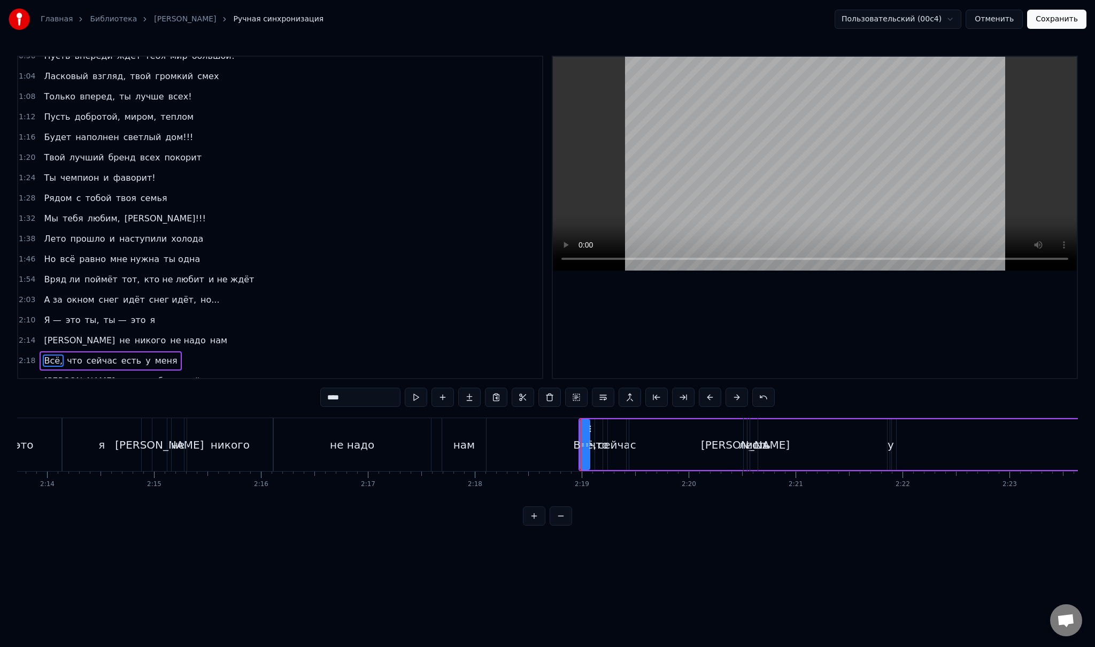
click at [538, 525] on button at bounding box center [534, 515] width 22 height 19
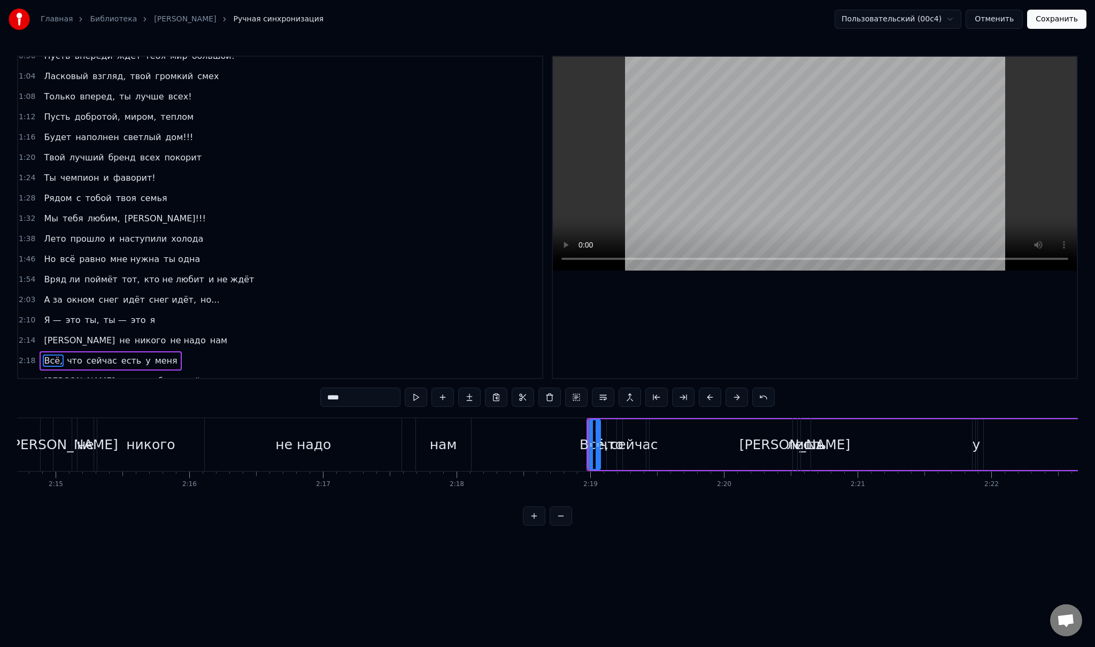
click at [530, 523] on button at bounding box center [534, 515] width 22 height 19
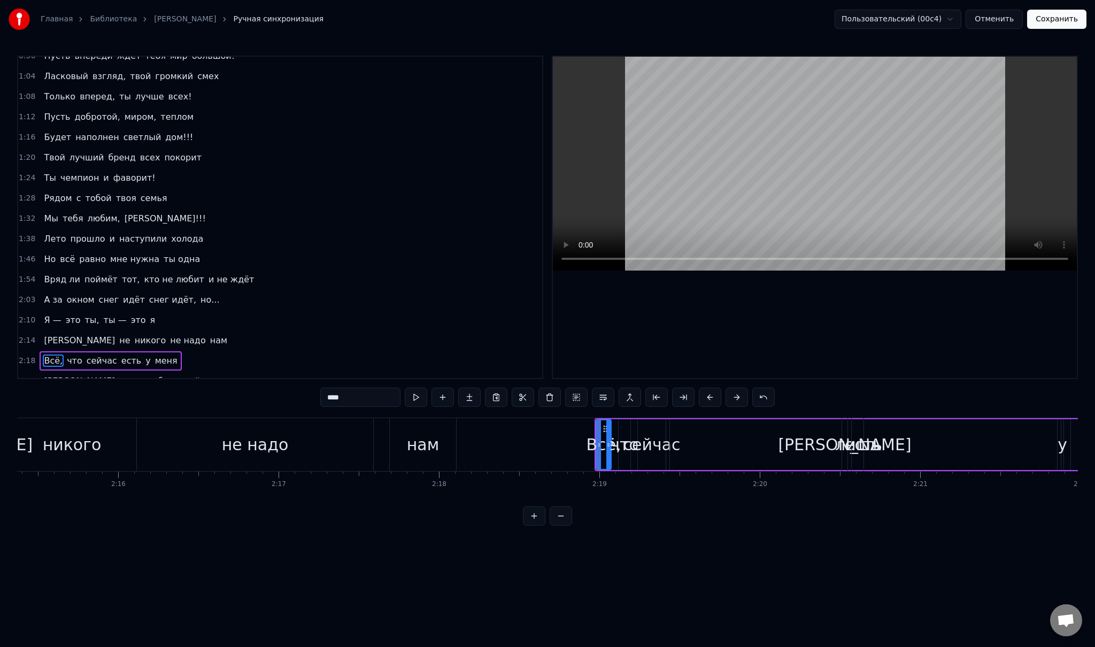
scroll to position [0, 21726]
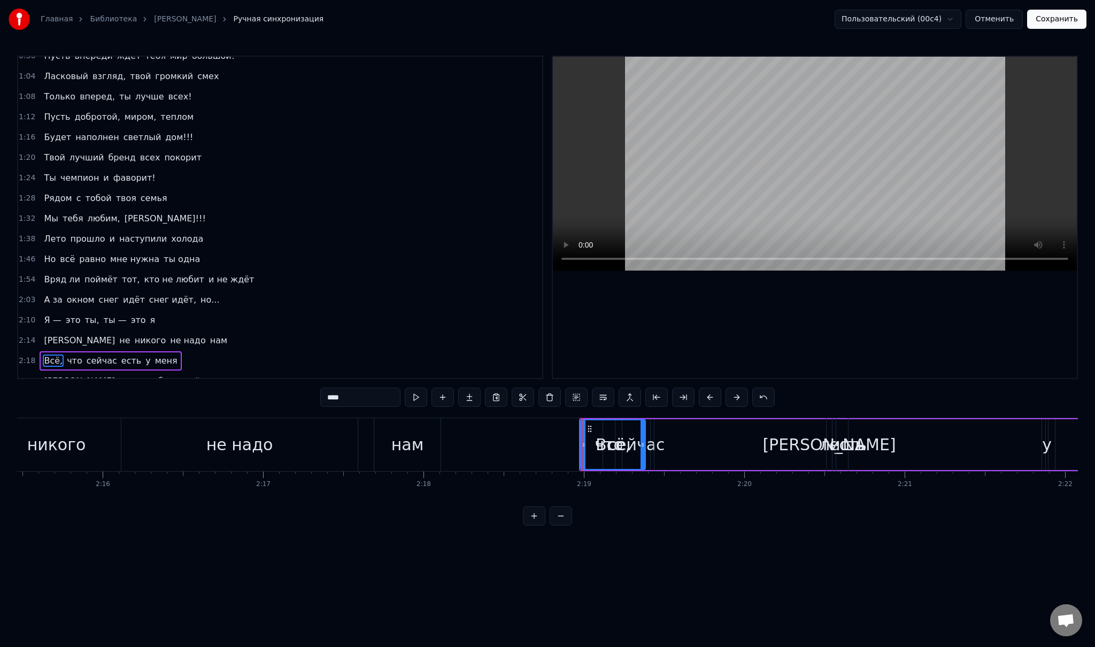
drag, startPoint x: 592, startPoint y: 438, endPoint x: 642, endPoint y: 438, distance: 49.7
click at [642, 438] on div at bounding box center [642, 444] width 4 height 49
click at [523, 506] on button at bounding box center [534, 515] width 22 height 19
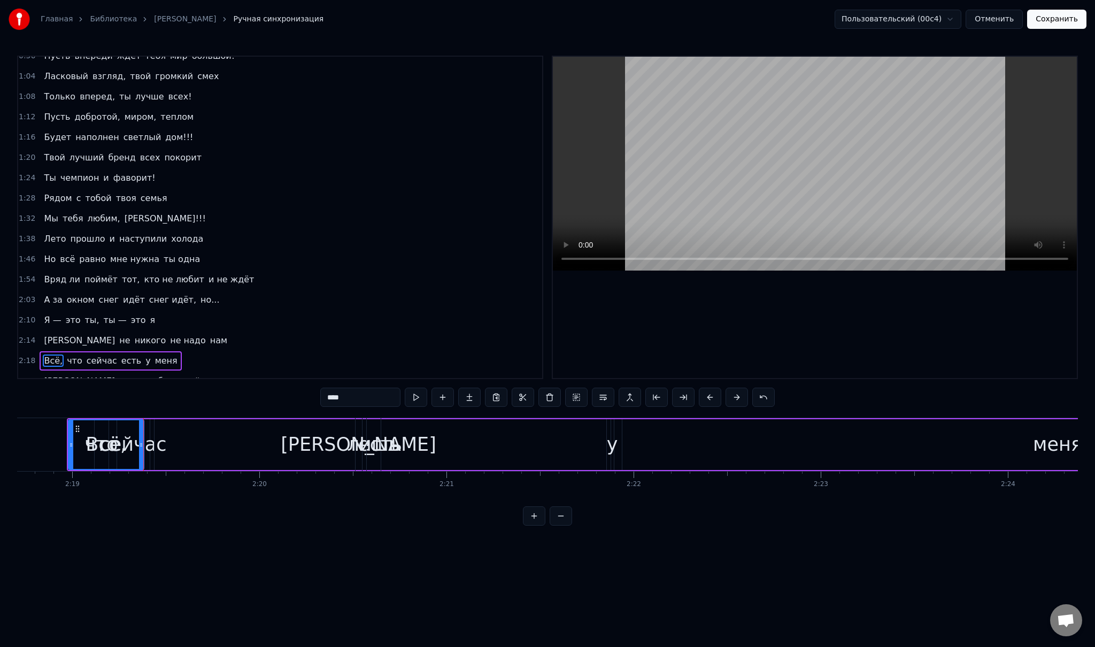
click at [523, 506] on button at bounding box center [534, 515] width 22 height 19
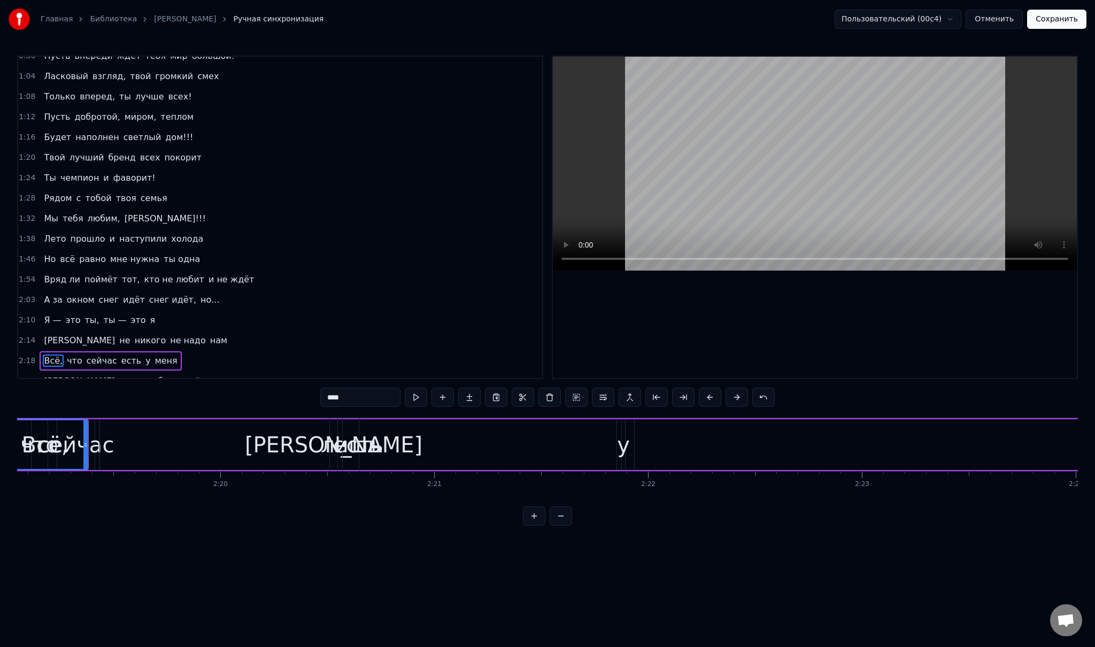
scroll to position [0, 29752]
click at [66, 354] on span "что" at bounding box center [75, 360] width 18 height 12
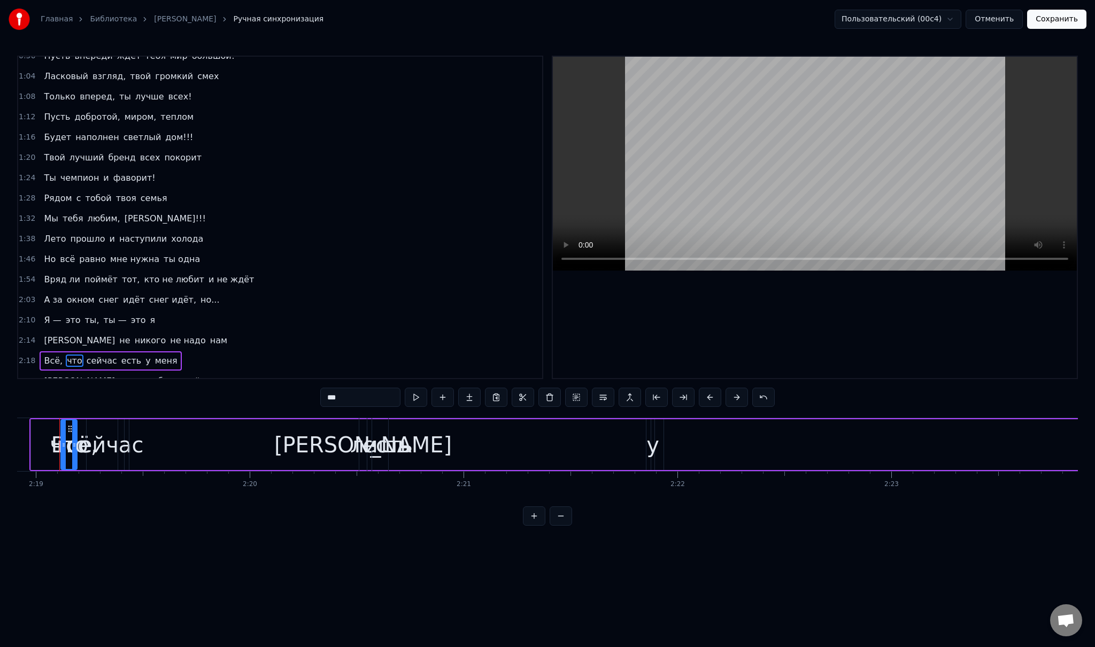
scroll to position [0, 29694]
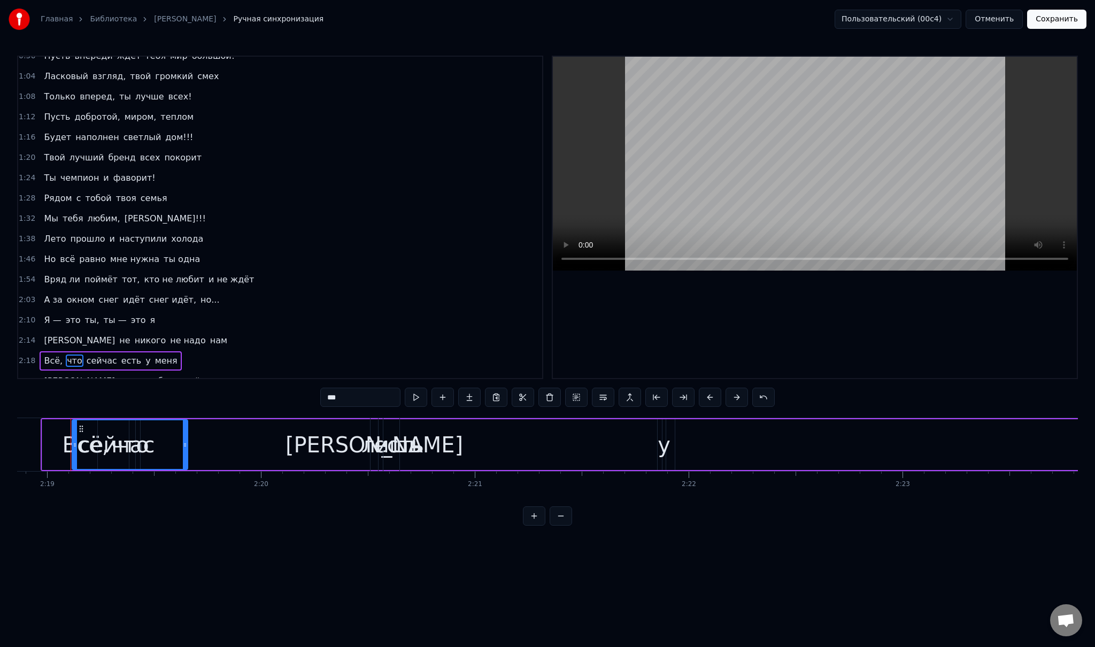
drag, startPoint x: 84, startPoint y: 442, endPoint x: 184, endPoint y: 443, distance: 99.4
click at [184, 443] on icon at bounding box center [185, 445] width 4 height 9
drag, startPoint x: 74, startPoint y: 438, endPoint x: 137, endPoint y: 441, distance: 63.1
click at [133, 441] on icon at bounding box center [134, 445] width 4 height 9
click at [194, 438] on div at bounding box center [193, 444] width 4 height 49
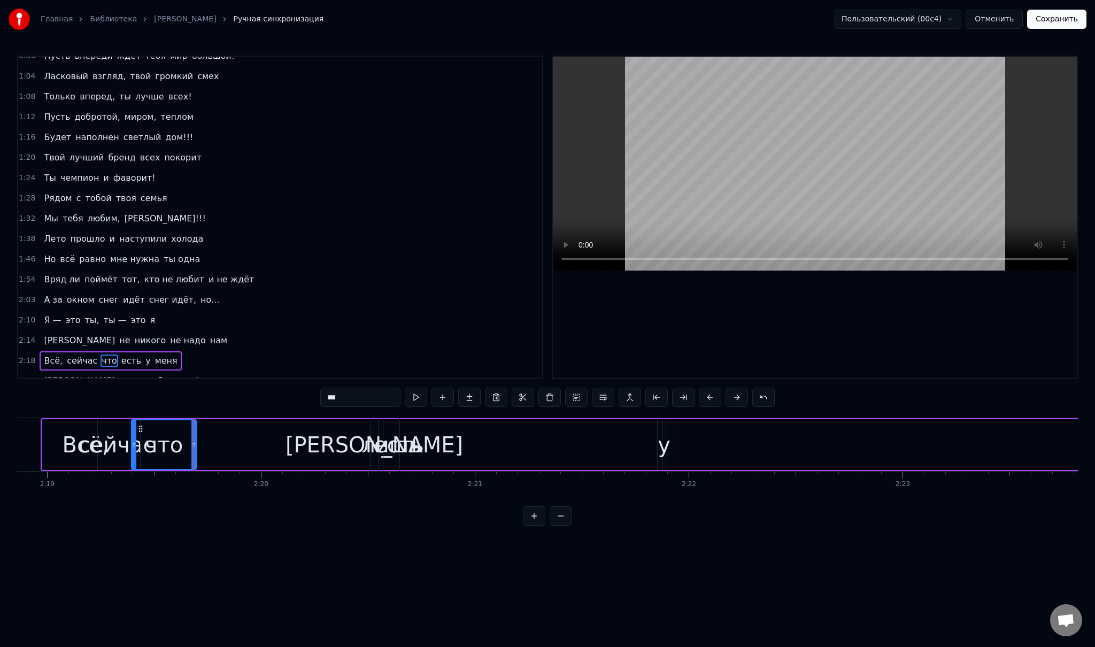
click at [73, 354] on span "сейчас" at bounding box center [82, 360] width 33 height 12
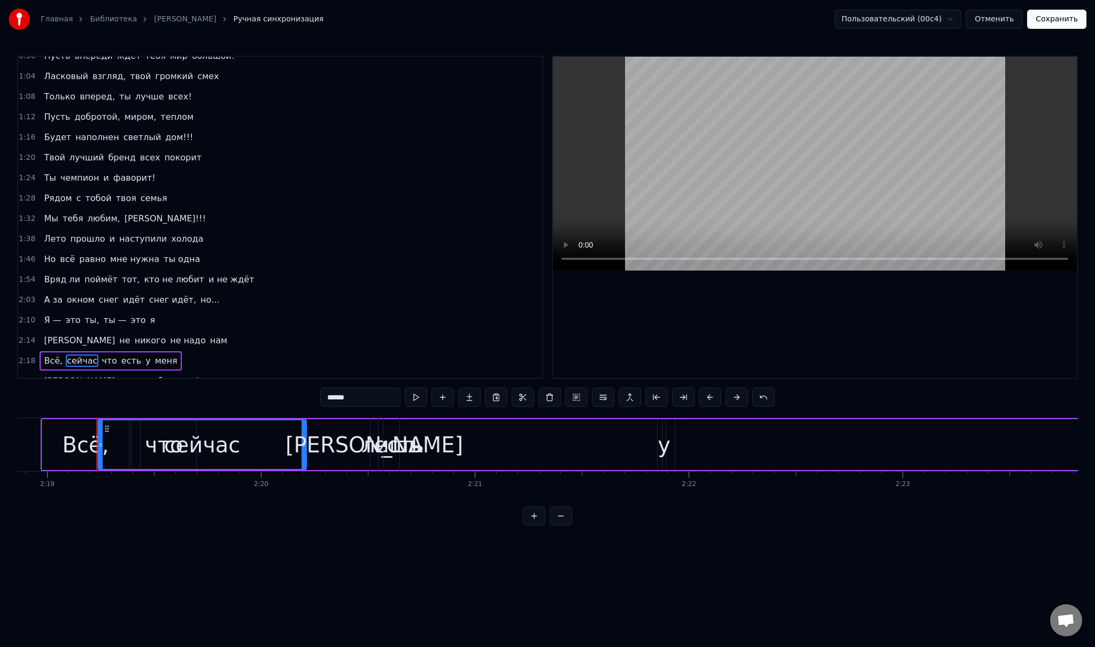
drag, startPoint x: 133, startPoint y: 439, endPoint x: 312, endPoint y: 445, distance: 179.2
click at [306, 445] on div at bounding box center [304, 444] width 4 height 49
drag, startPoint x: 100, startPoint y: 442, endPoint x: 199, endPoint y: 443, distance: 99.4
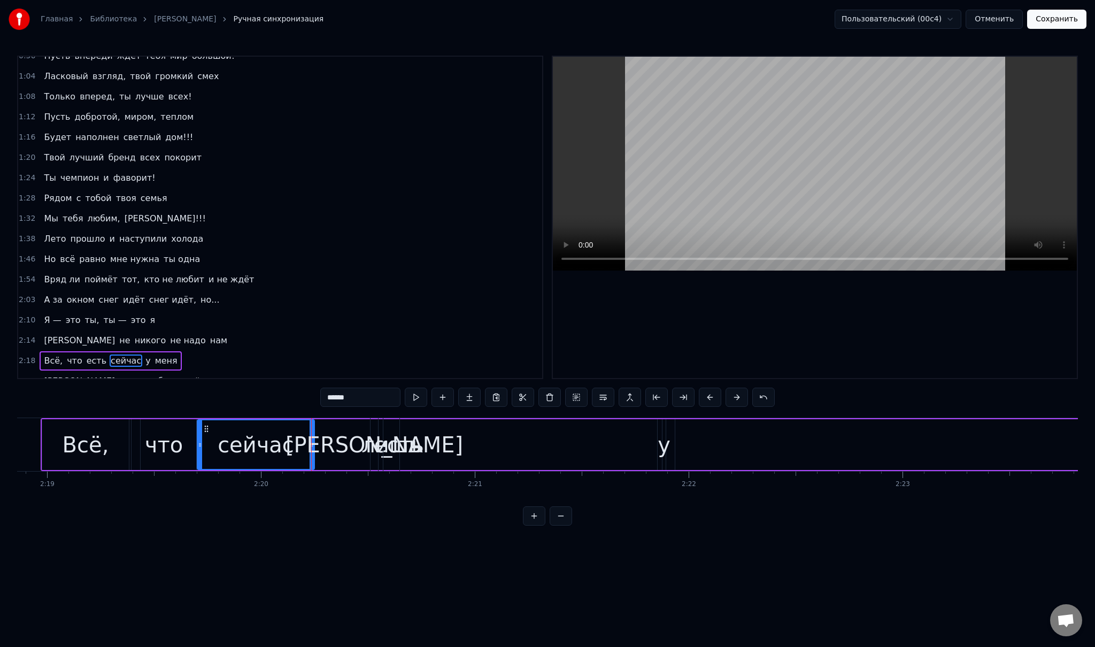
click at [177, 443] on div "есть" at bounding box center [399, 444] width 516 height 51
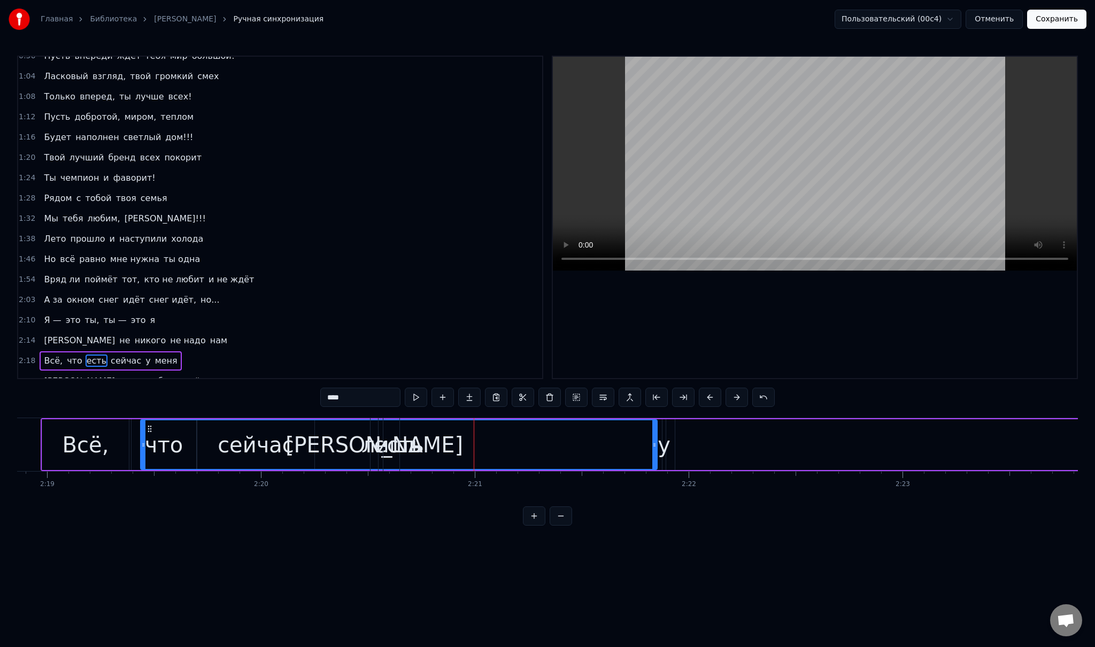
click at [253, 443] on div "есть" at bounding box center [398, 444] width 515 height 49
click at [110, 354] on span "сейчас" at bounding box center [126, 360] width 33 height 12
type input "******"
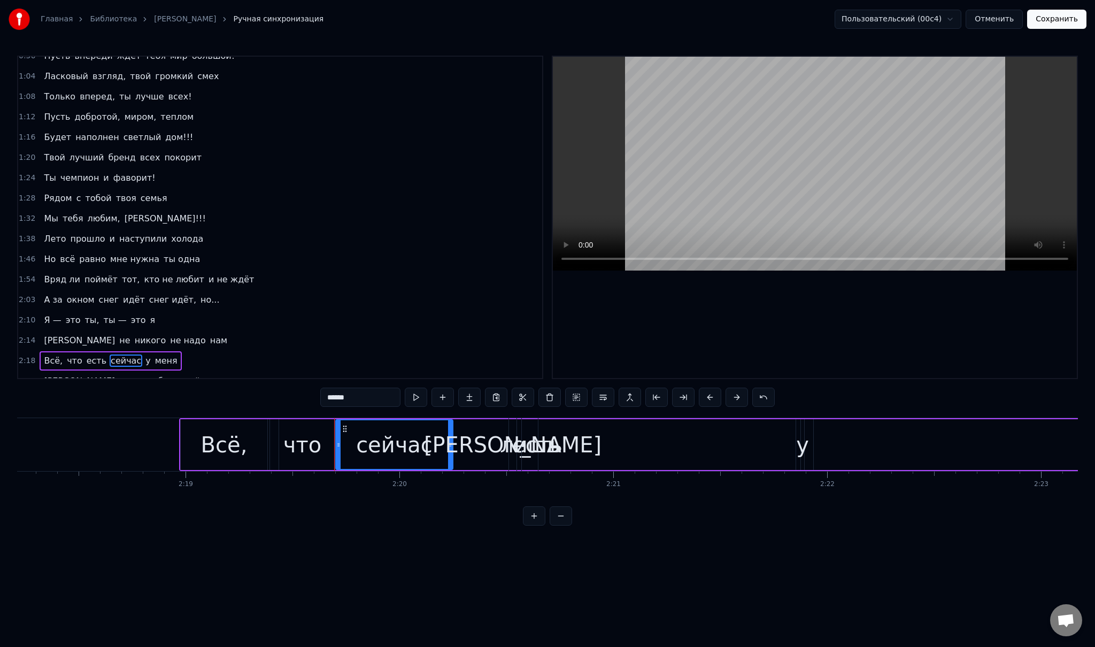
scroll to position [0, 29534]
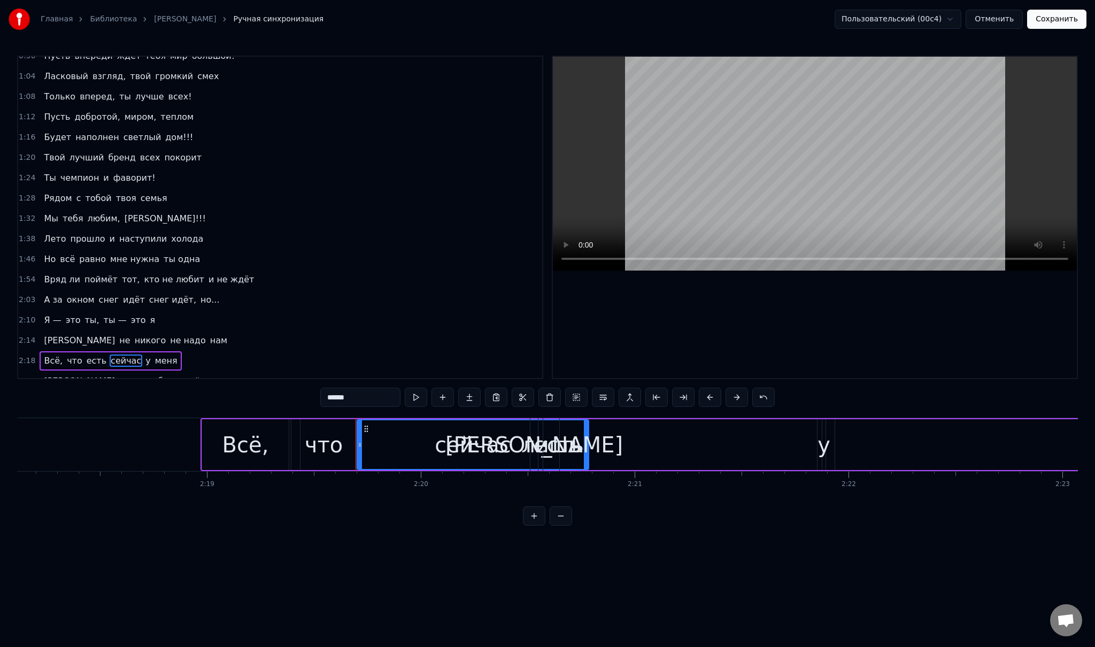
drag, startPoint x: 470, startPoint y: 447, endPoint x: 586, endPoint y: 452, distance: 115.6
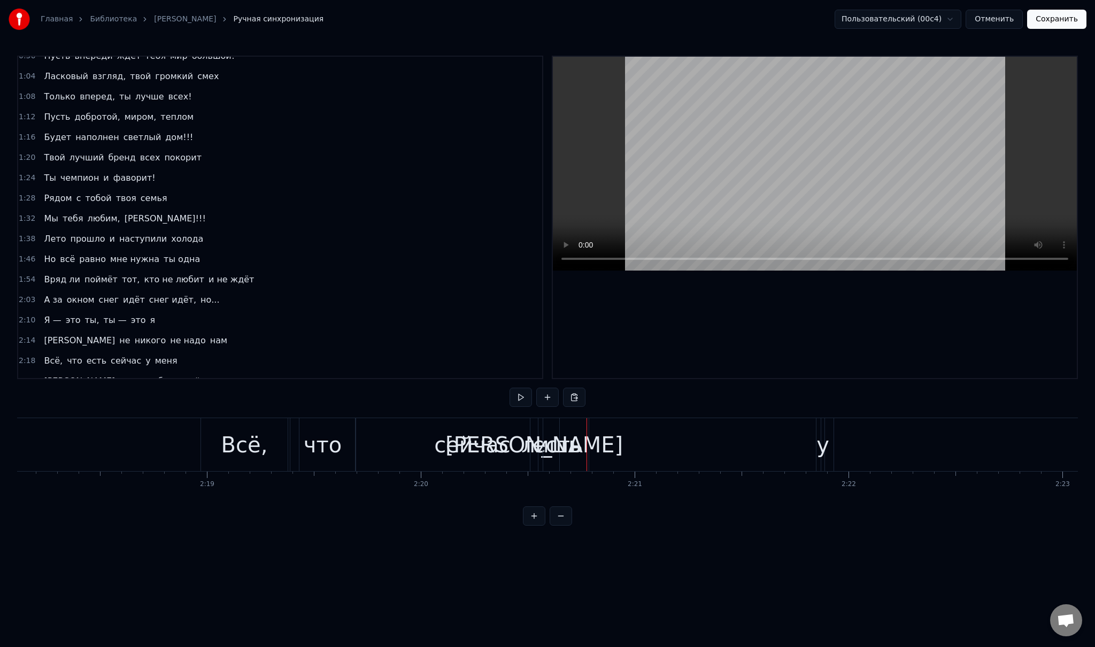
click at [86, 354] on span "есть" at bounding box center [97, 360] width 22 height 12
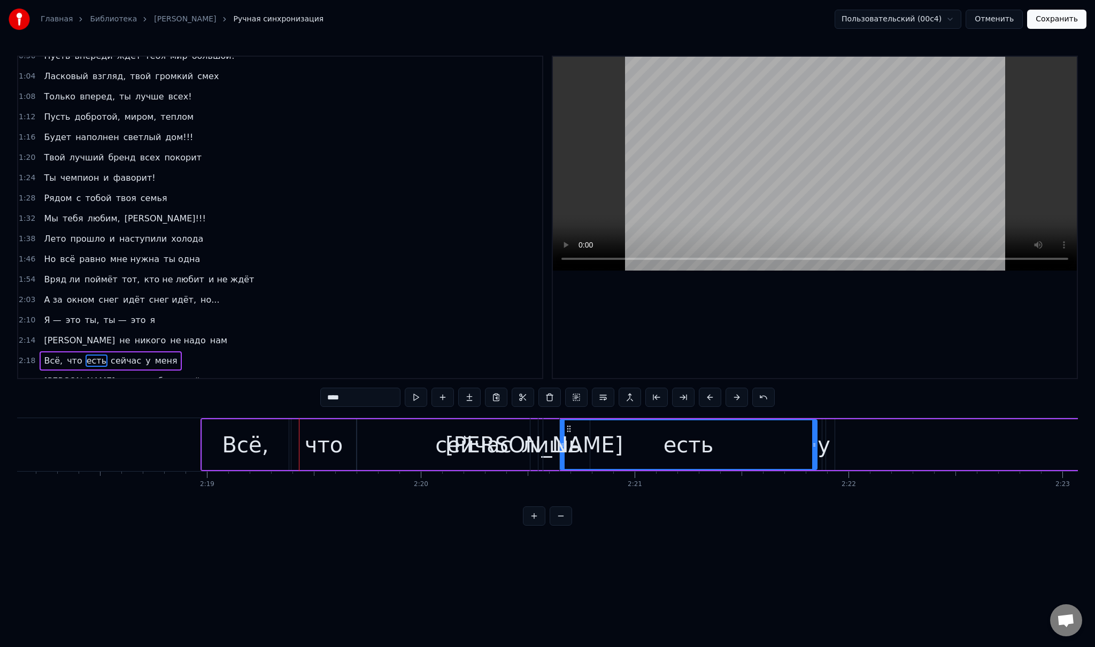
drag, startPoint x: 300, startPoint y: 445, endPoint x: 560, endPoint y: 449, distance: 259.3
drag, startPoint x: 560, startPoint y: 442, endPoint x: 607, endPoint y: 444, distance: 47.1
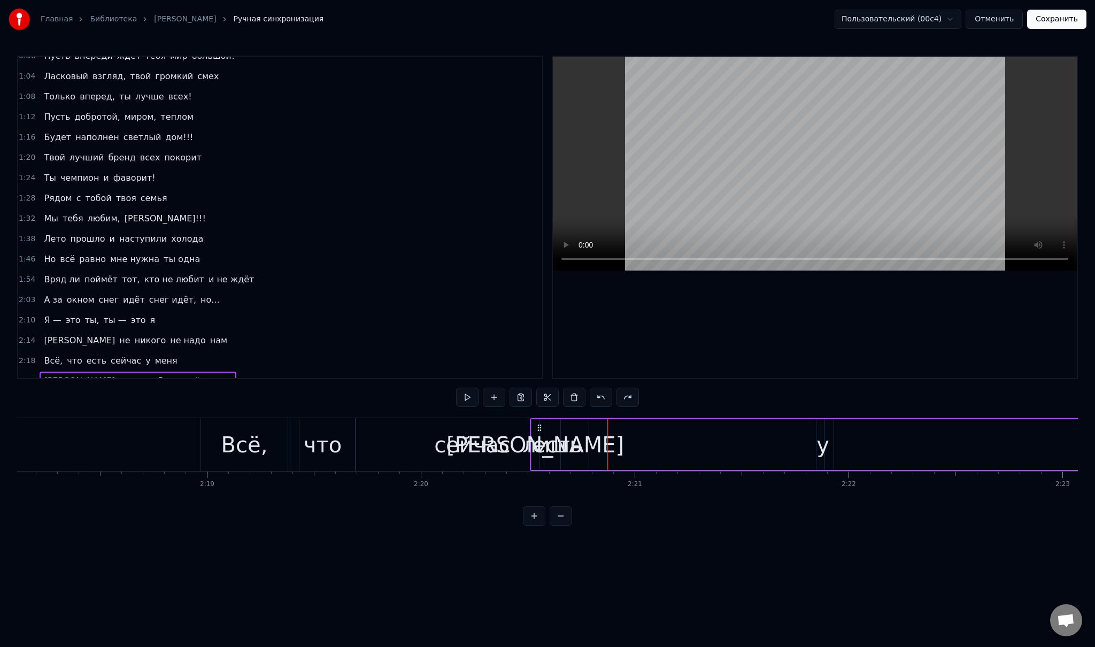
click at [435, 449] on div "сейчас" at bounding box center [472, 444] width 233 height 53
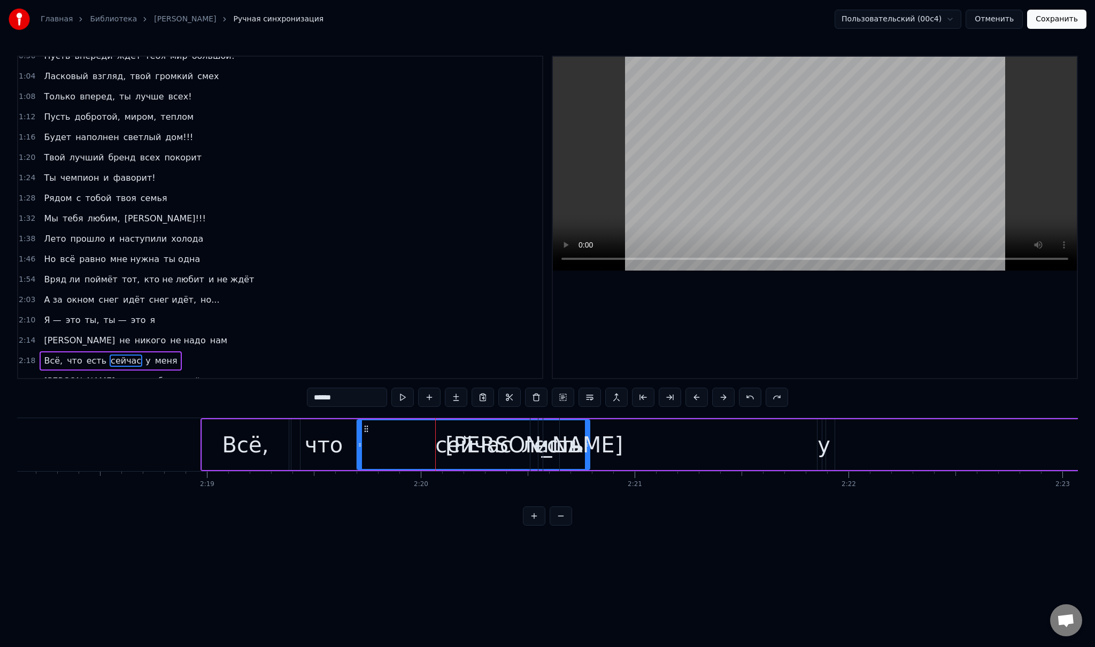
click at [86, 354] on span "есть" at bounding box center [97, 360] width 22 height 12
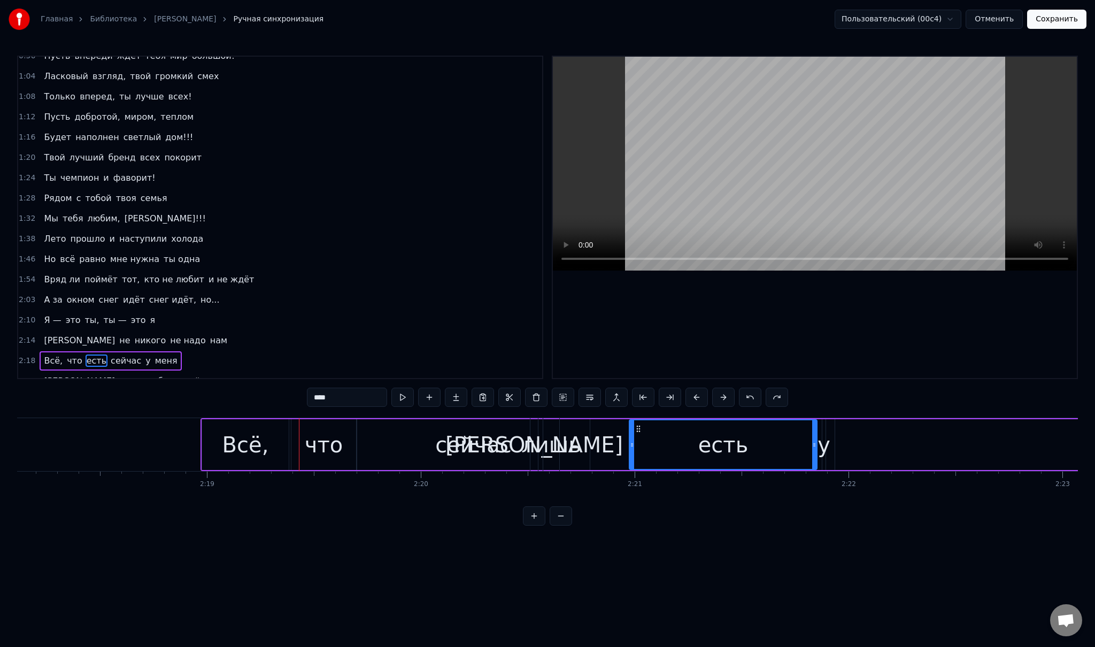
drag, startPoint x: 300, startPoint y: 443, endPoint x: 629, endPoint y: 451, distance: 328.9
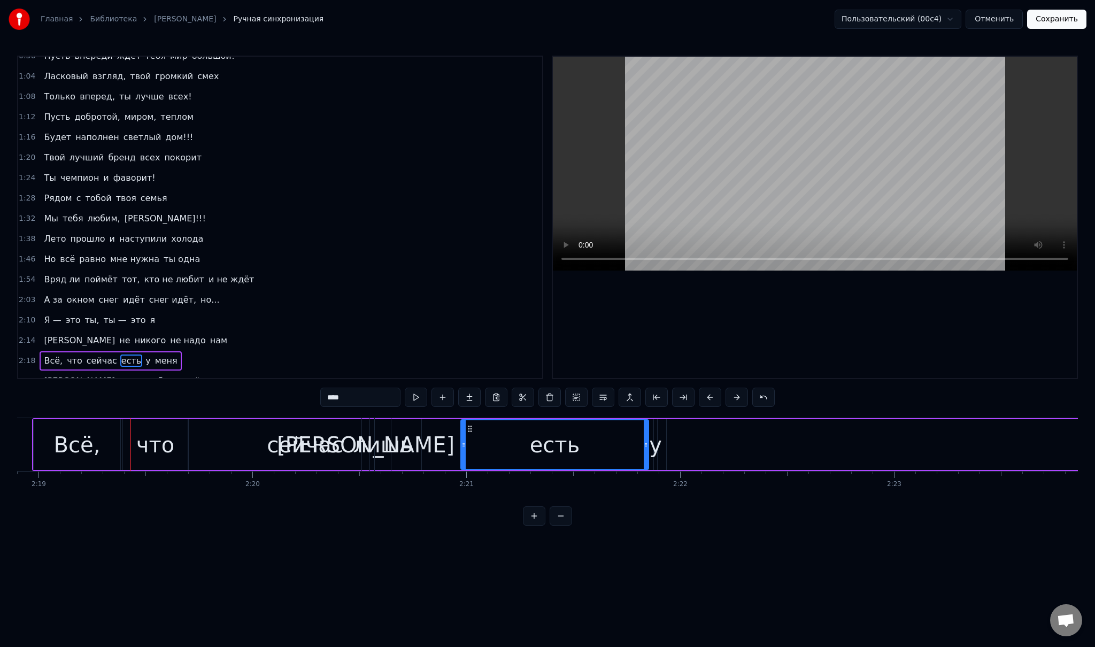
scroll to position [0, 29724]
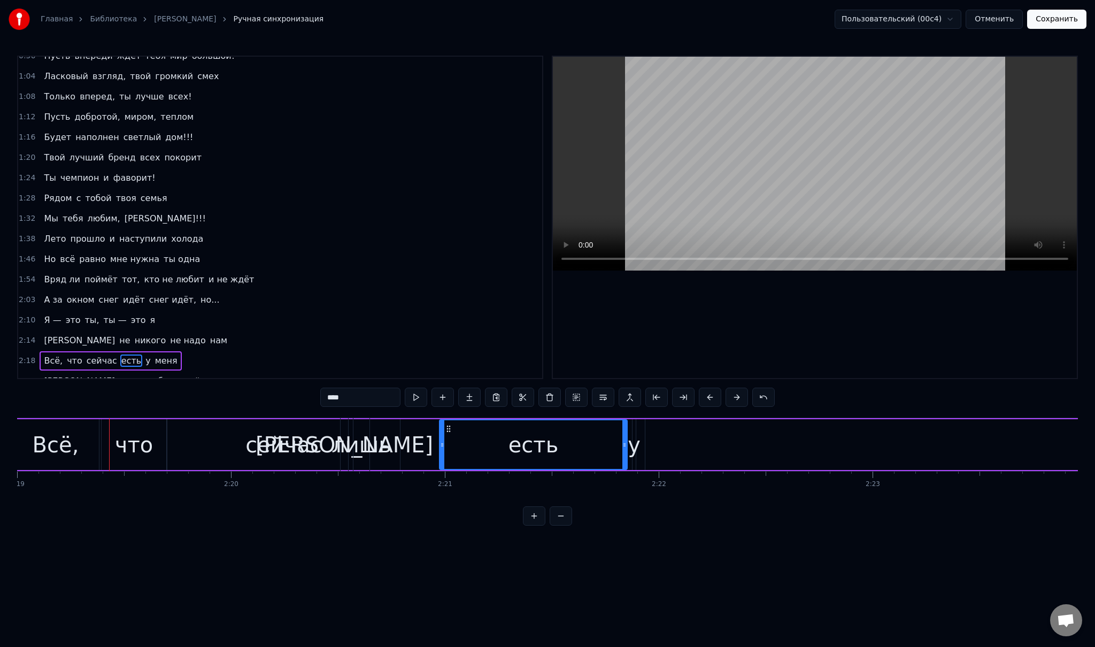
click at [144, 354] on span "у" at bounding box center [147, 360] width 7 height 12
type input "*"
drag, startPoint x: 634, startPoint y: 443, endPoint x: 597, endPoint y: 442, distance: 36.9
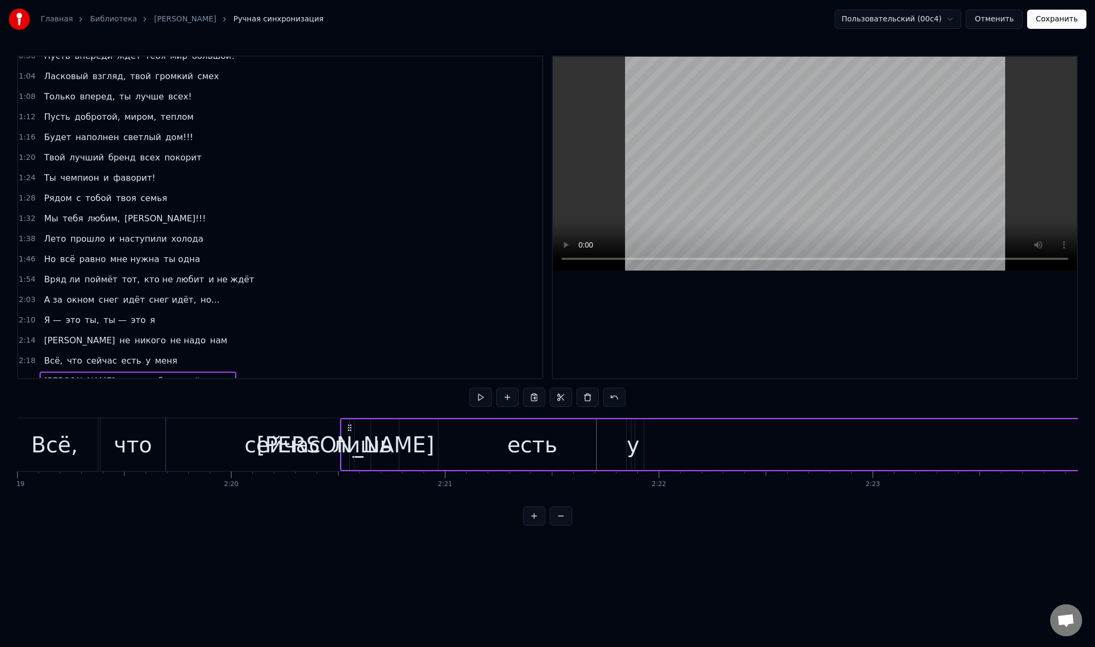
click at [144, 354] on span "у" at bounding box center [147, 360] width 7 height 12
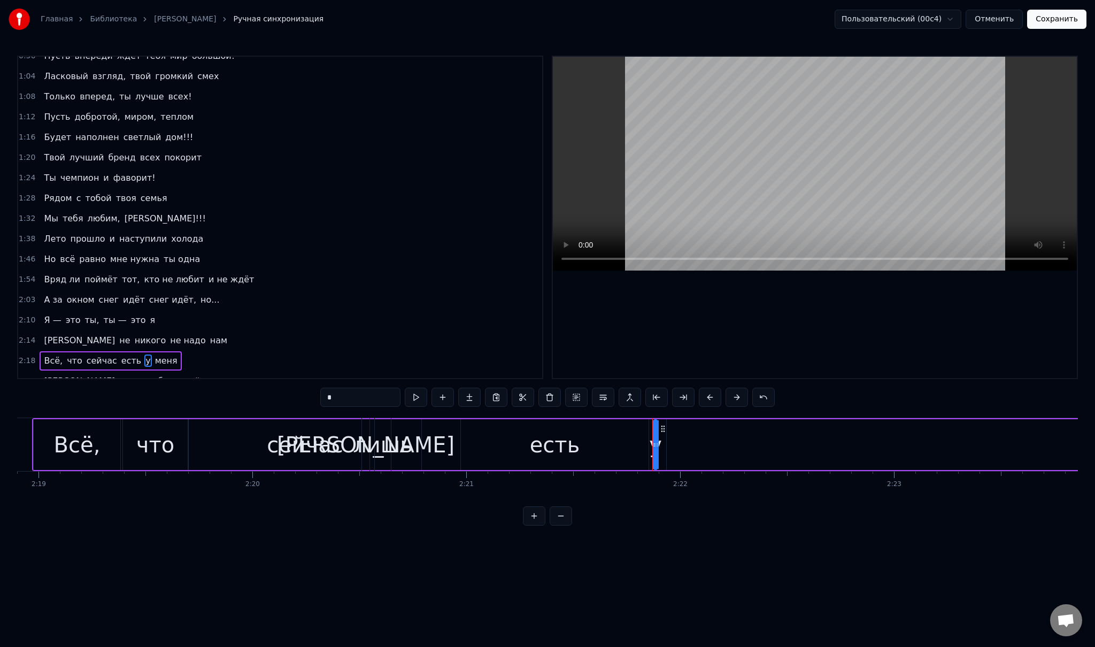
scroll to position [0, 30061]
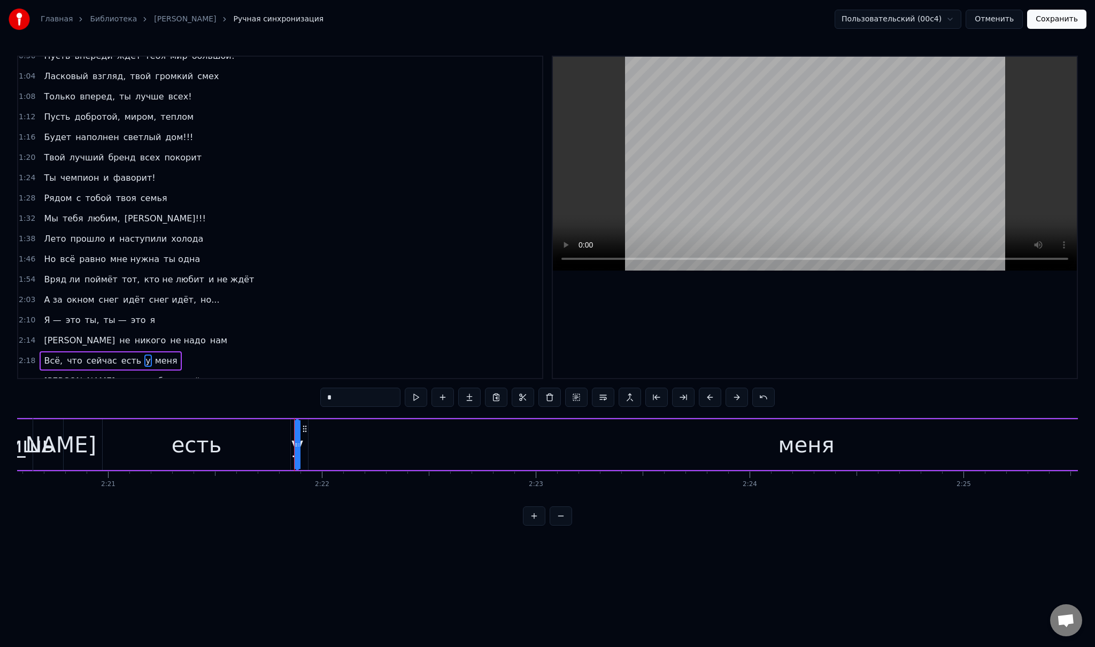
click at [536, 522] on button at bounding box center [534, 515] width 22 height 19
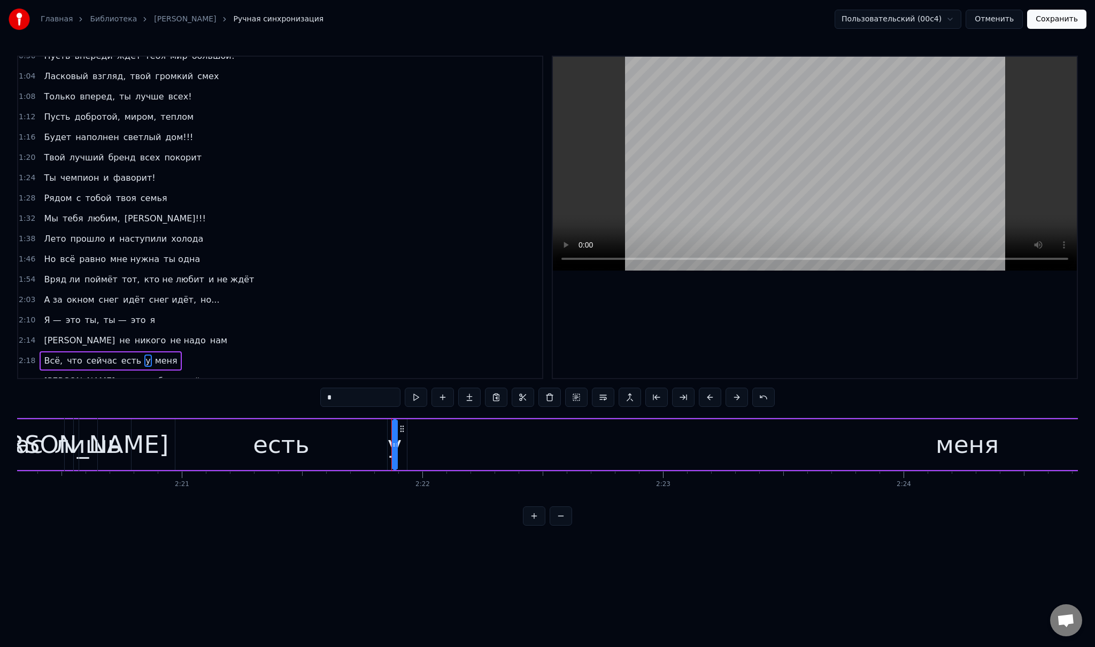
scroll to position [0, 33424]
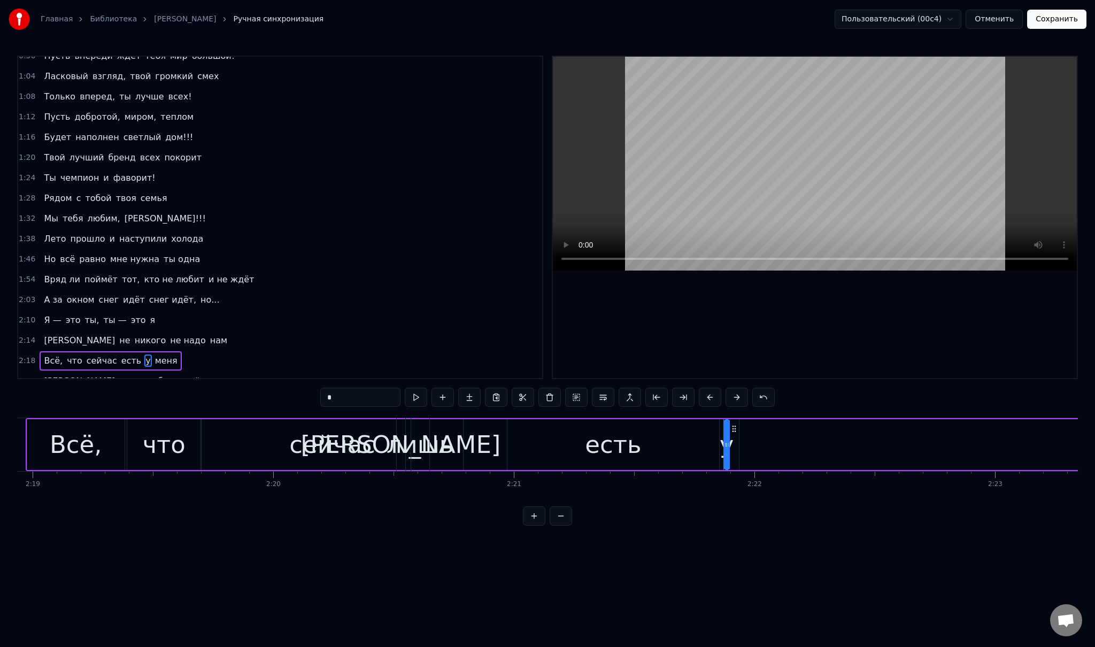
drag, startPoint x: 727, startPoint y: 446, endPoint x: 733, endPoint y: 446, distance: 6.4
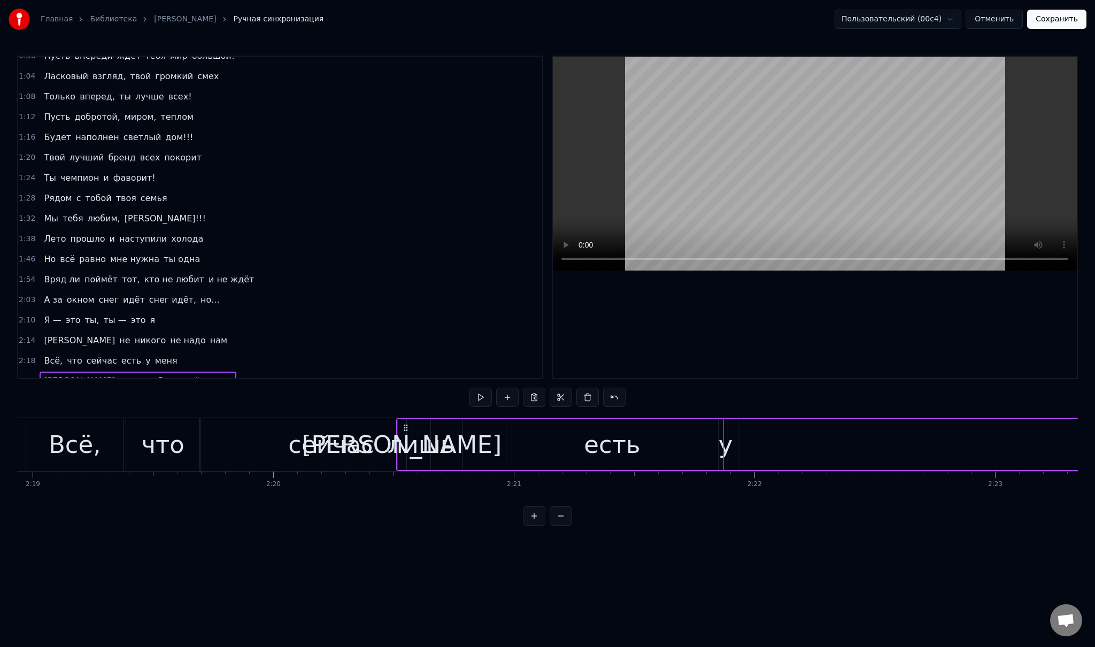
click at [144, 354] on span "у" at bounding box center [147, 360] width 7 height 12
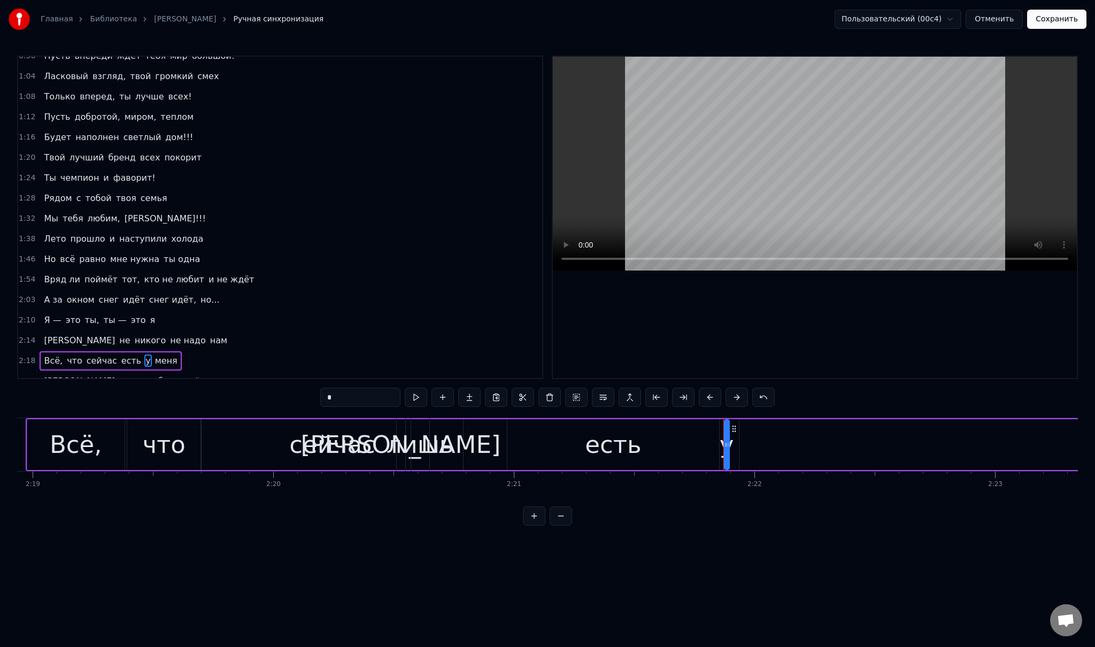
click at [144, 354] on span "у" at bounding box center [147, 360] width 7 height 12
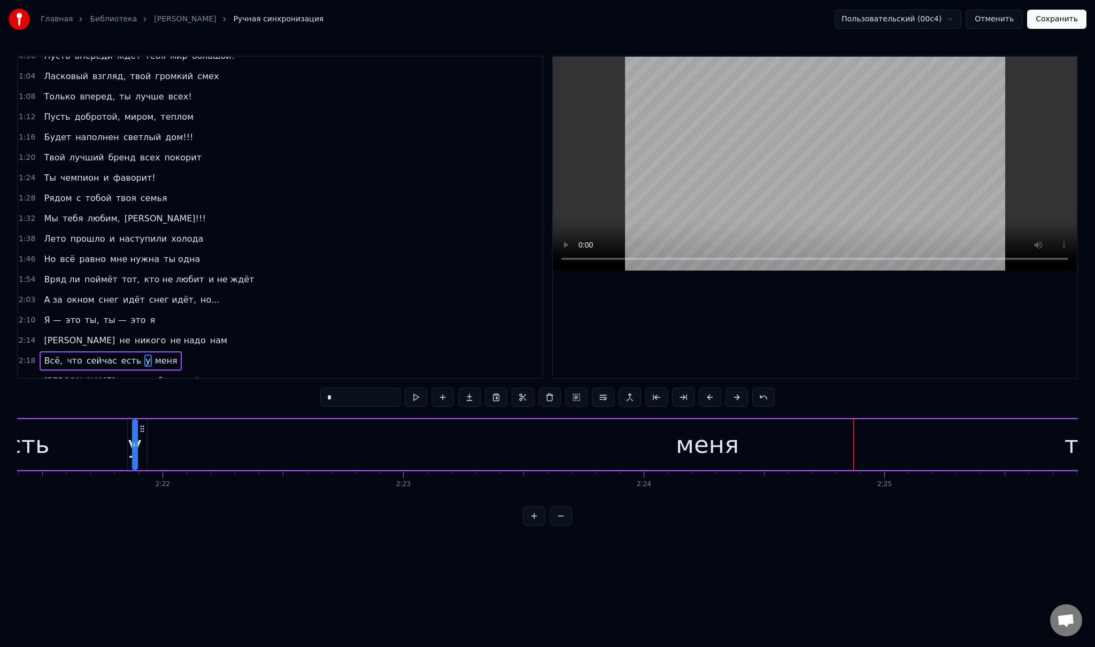
scroll to position [0, 33875]
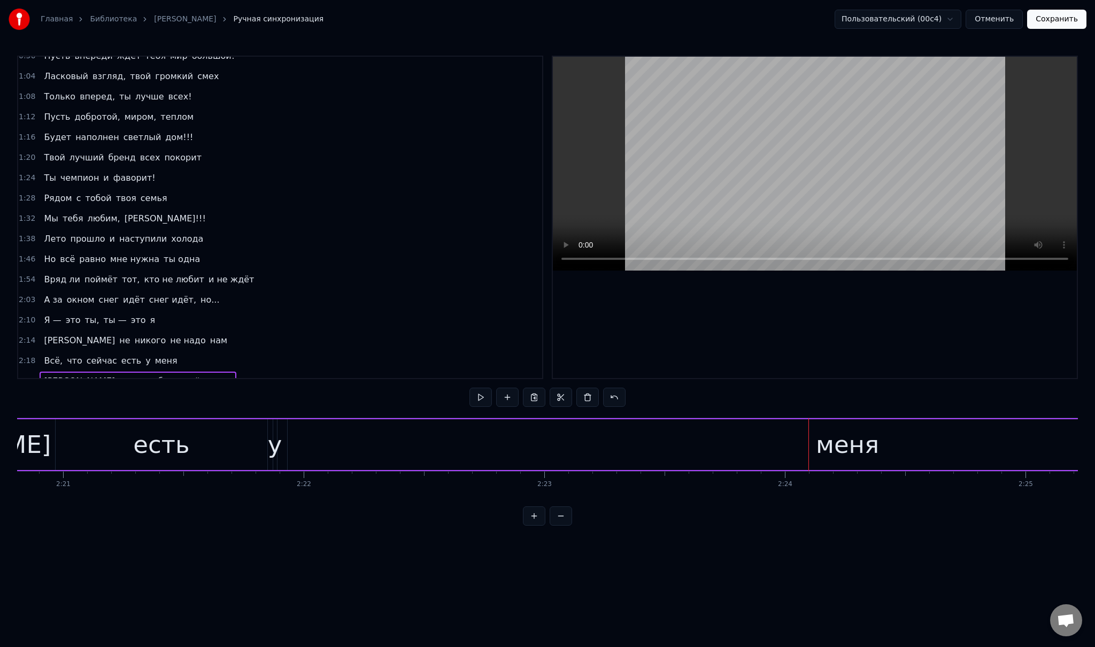
click at [154, 354] on span "меня" at bounding box center [166, 360] width 25 height 12
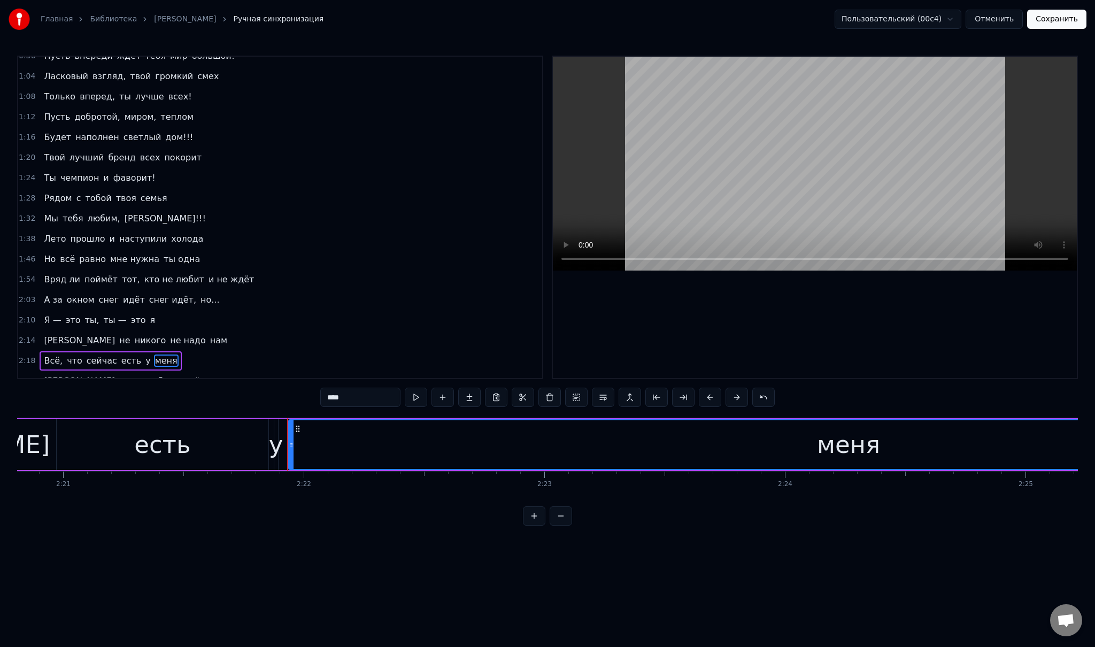
drag, startPoint x: 289, startPoint y: 443, endPoint x: 299, endPoint y: 441, distance: 9.9
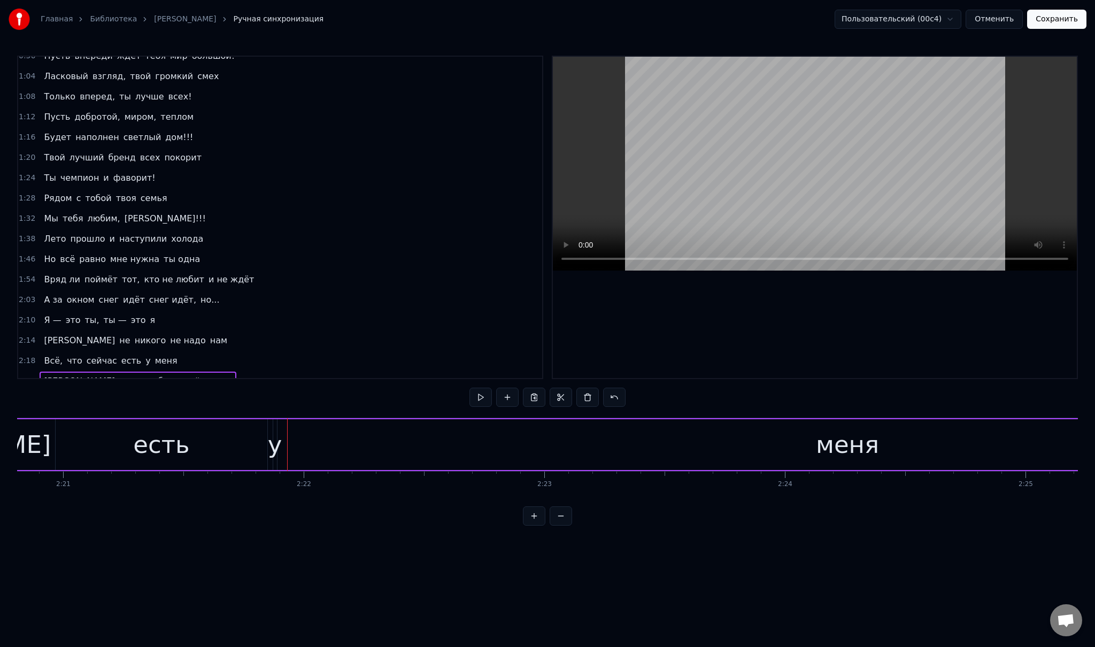
click at [154, 354] on span "меня" at bounding box center [166, 360] width 25 height 12
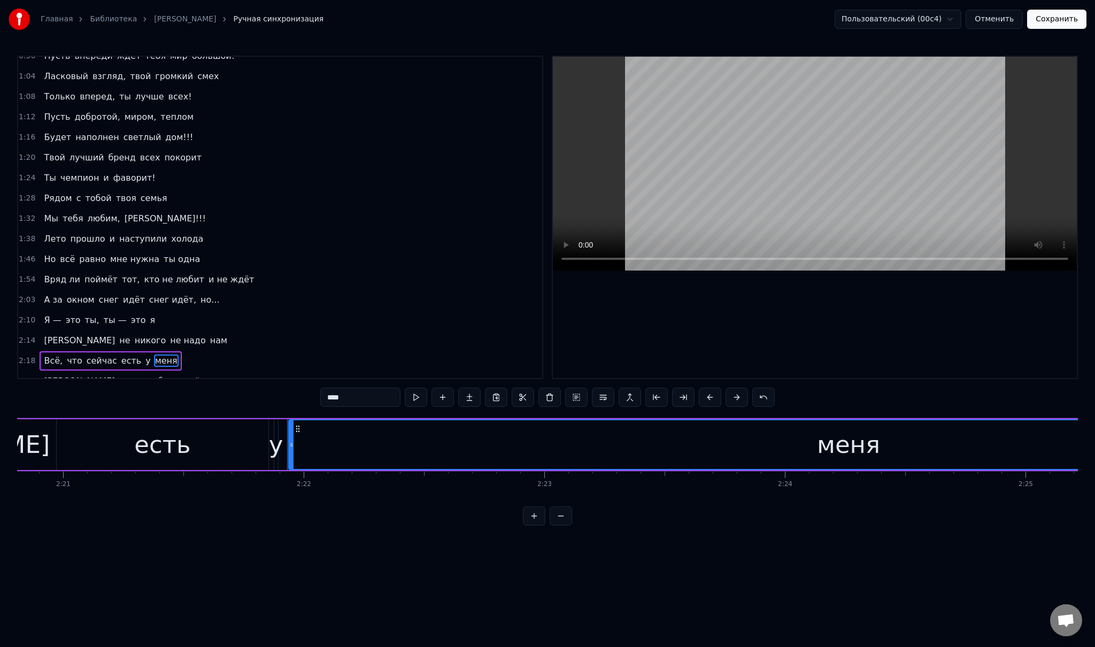
drag, startPoint x: 297, startPoint y: 428, endPoint x: 357, endPoint y: 434, distance: 60.1
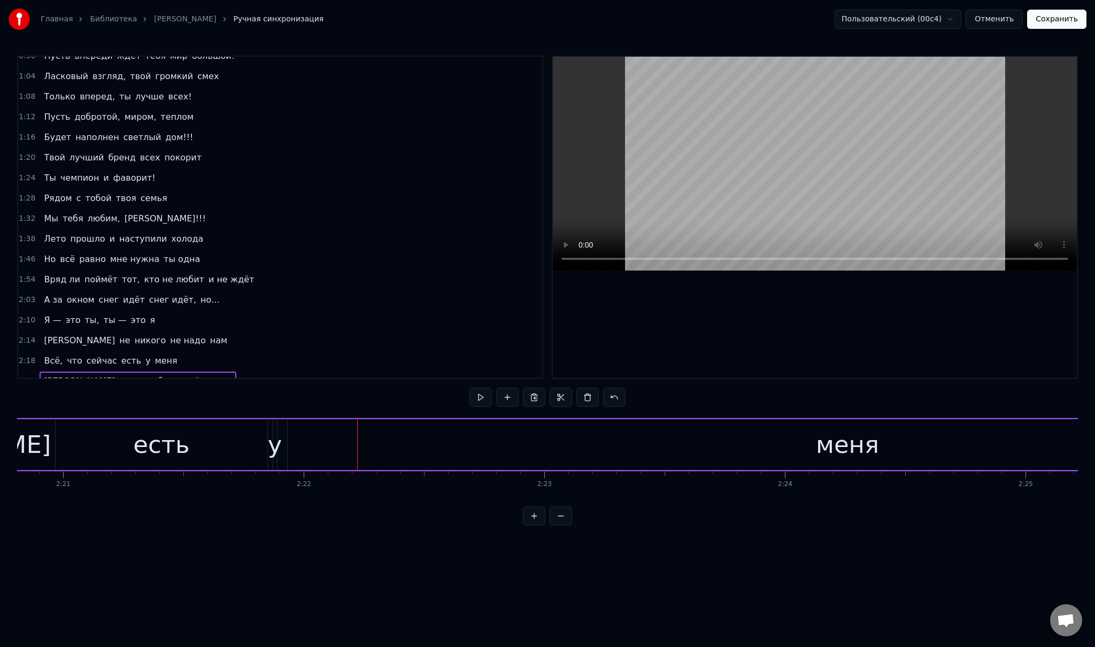
click at [154, 354] on span "меня" at bounding box center [166, 360] width 25 height 12
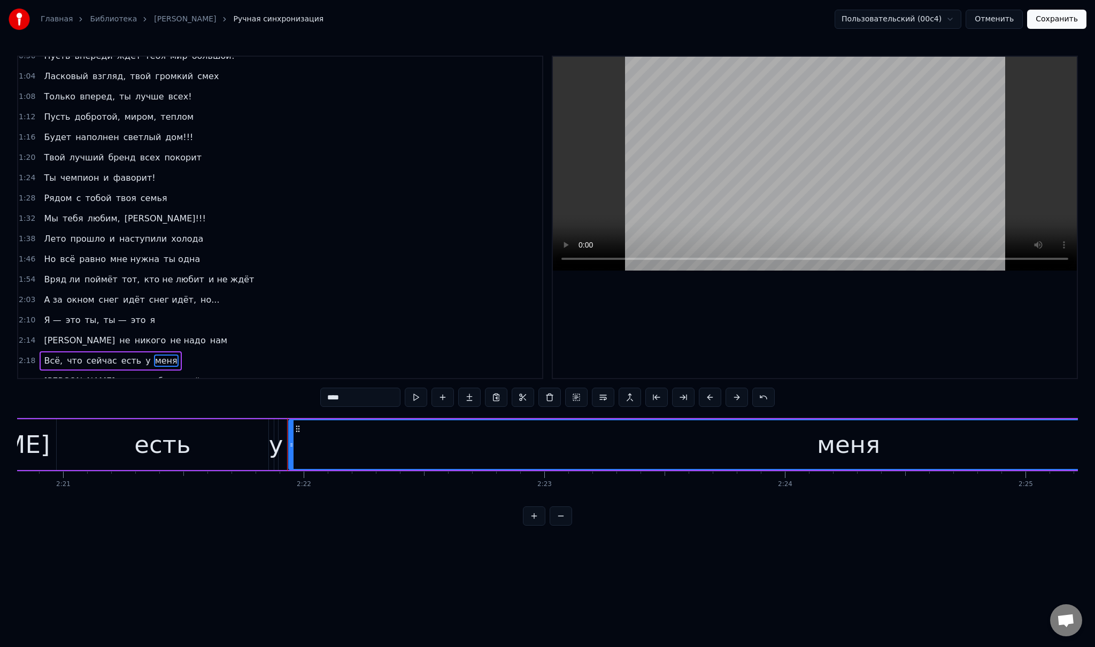
click at [154, 354] on span "меня" at bounding box center [166, 360] width 25 height 12
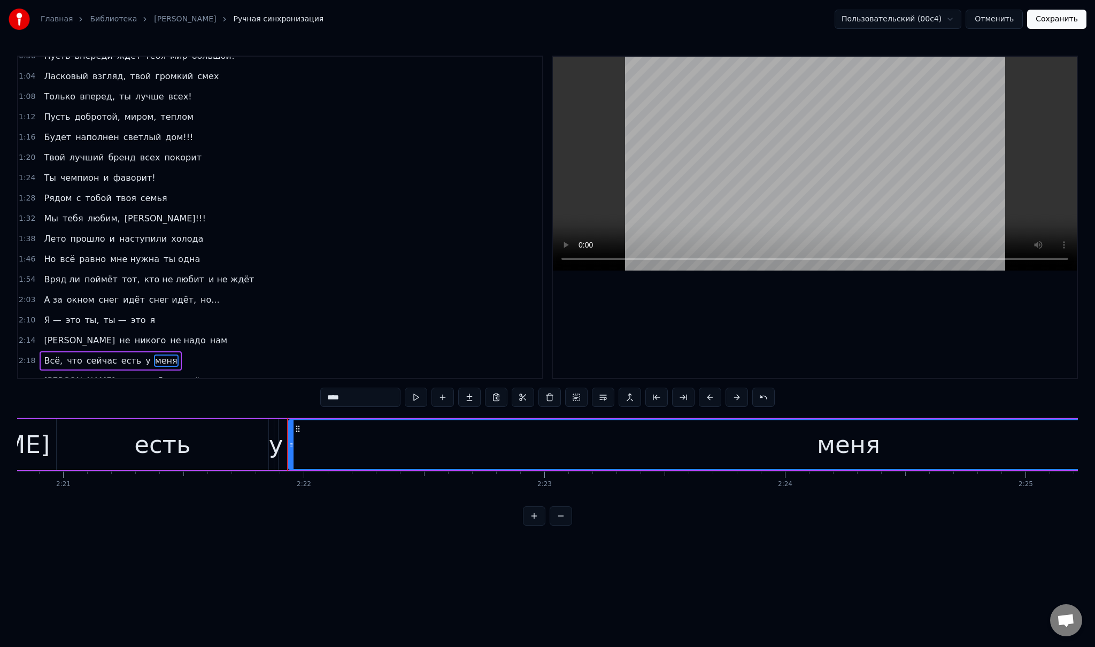
click at [535, 526] on button at bounding box center [534, 515] width 22 height 19
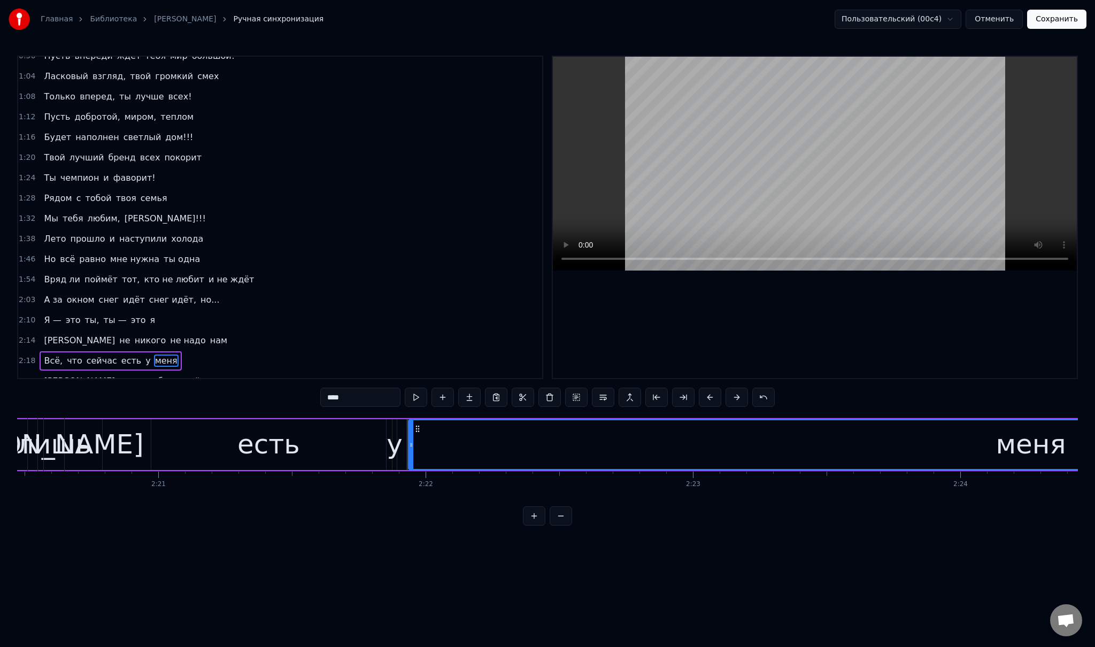
click at [557, 526] on button at bounding box center [561, 515] width 22 height 19
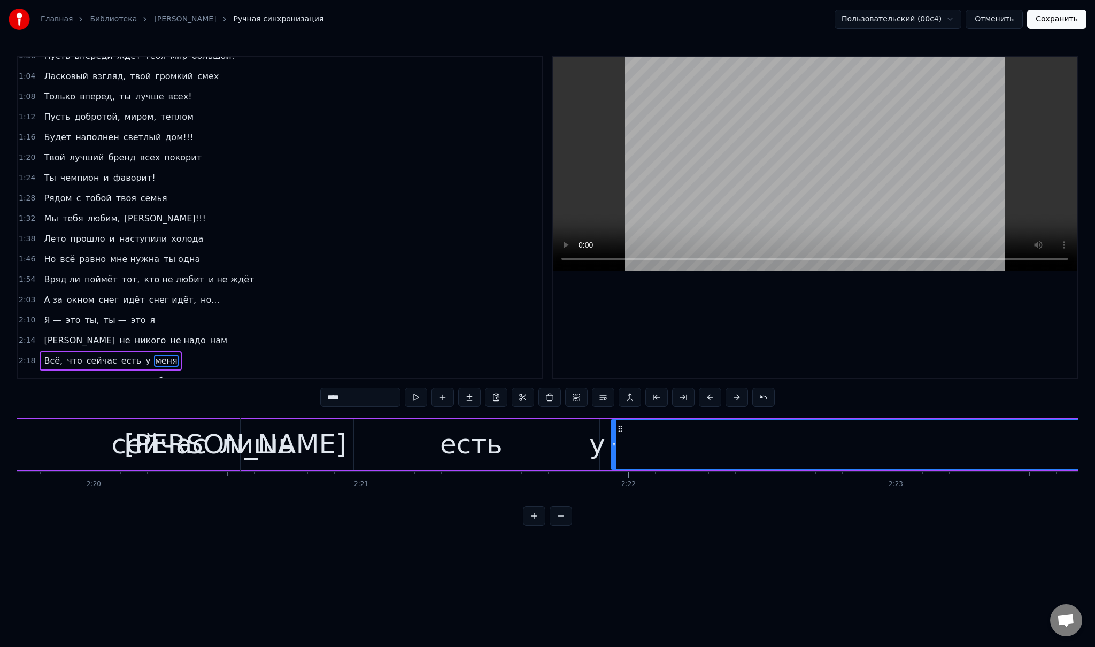
click at [557, 526] on button at bounding box center [561, 515] width 22 height 19
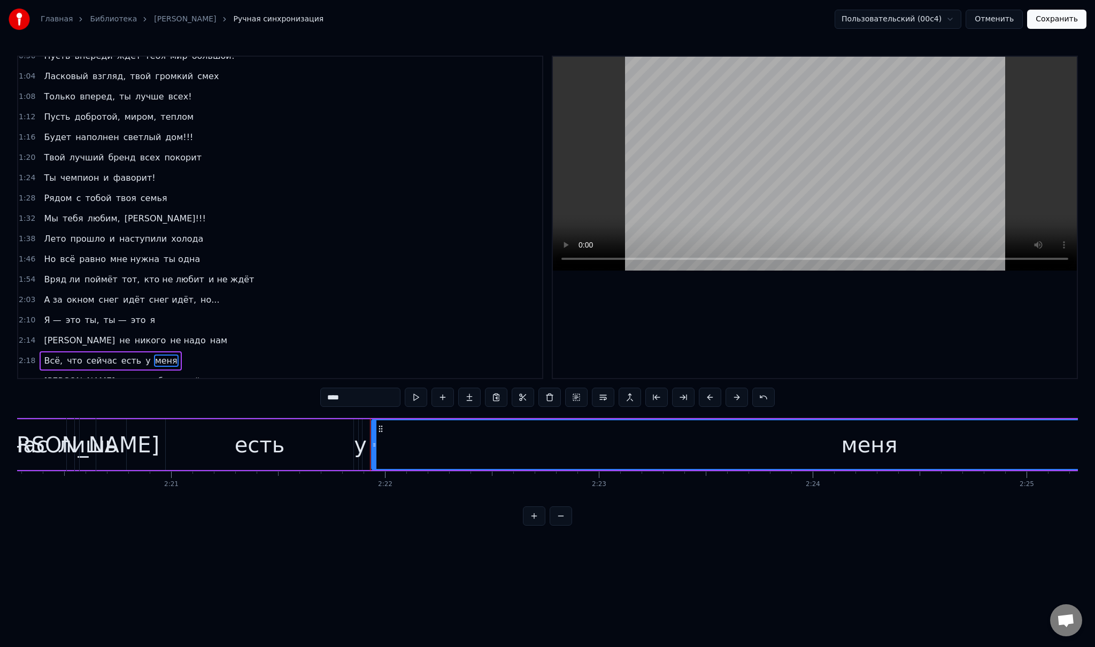
scroll to position [0, 29955]
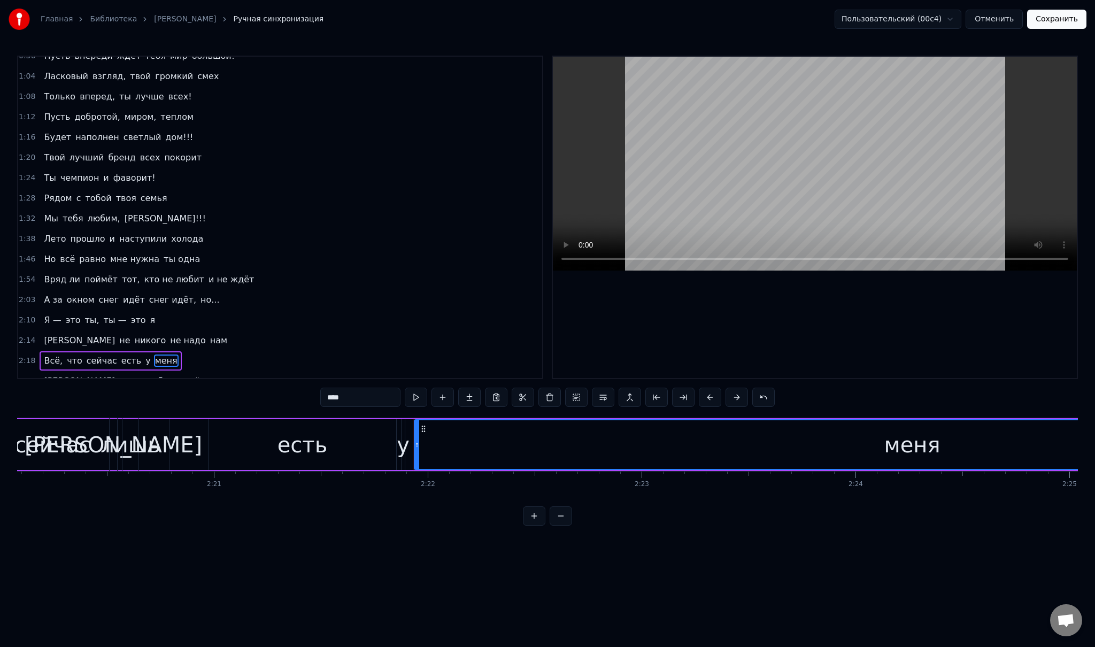
click at [120, 354] on span "есть" at bounding box center [131, 360] width 22 height 12
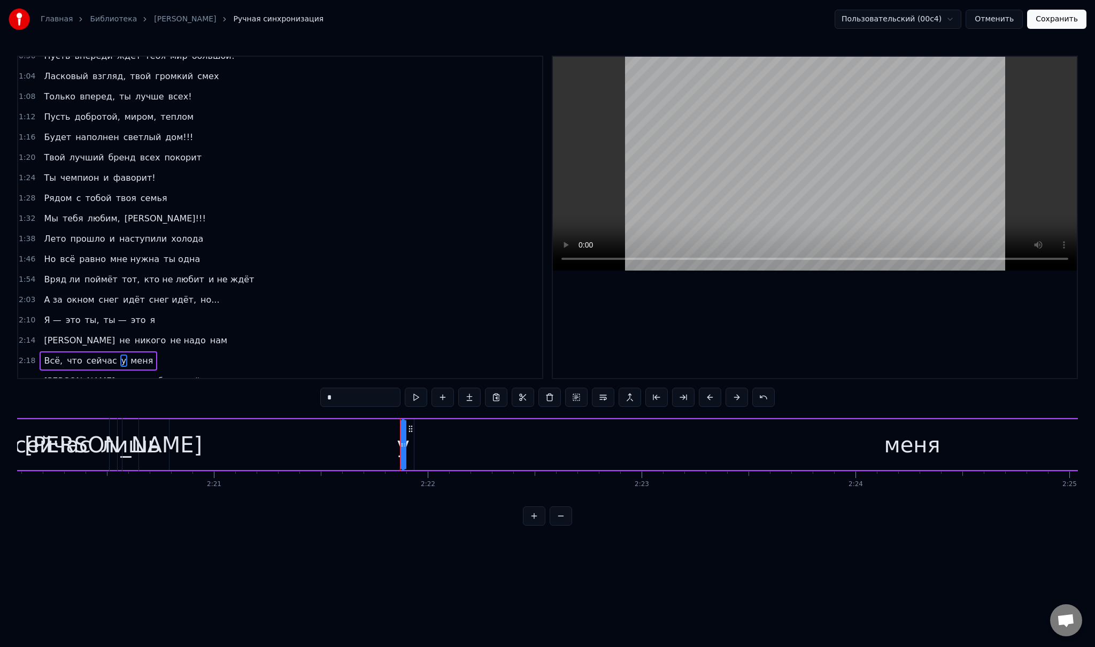
click at [120, 354] on span "у" at bounding box center [123, 360] width 7 height 12
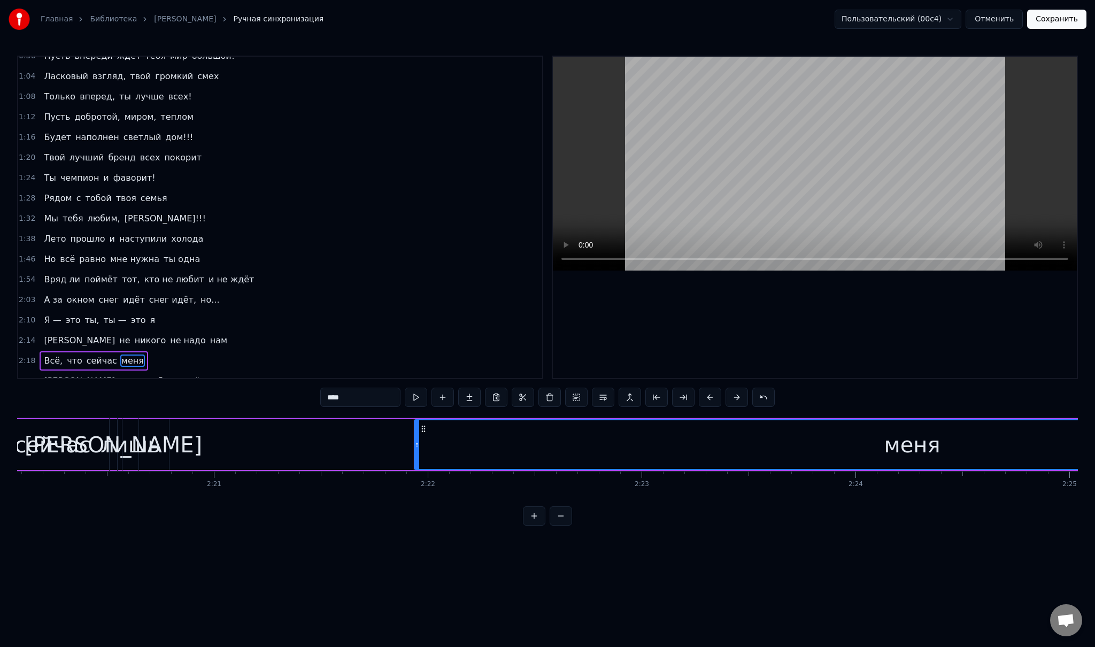
click at [120, 354] on span "меня" at bounding box center [132, 360] width 25 height 12
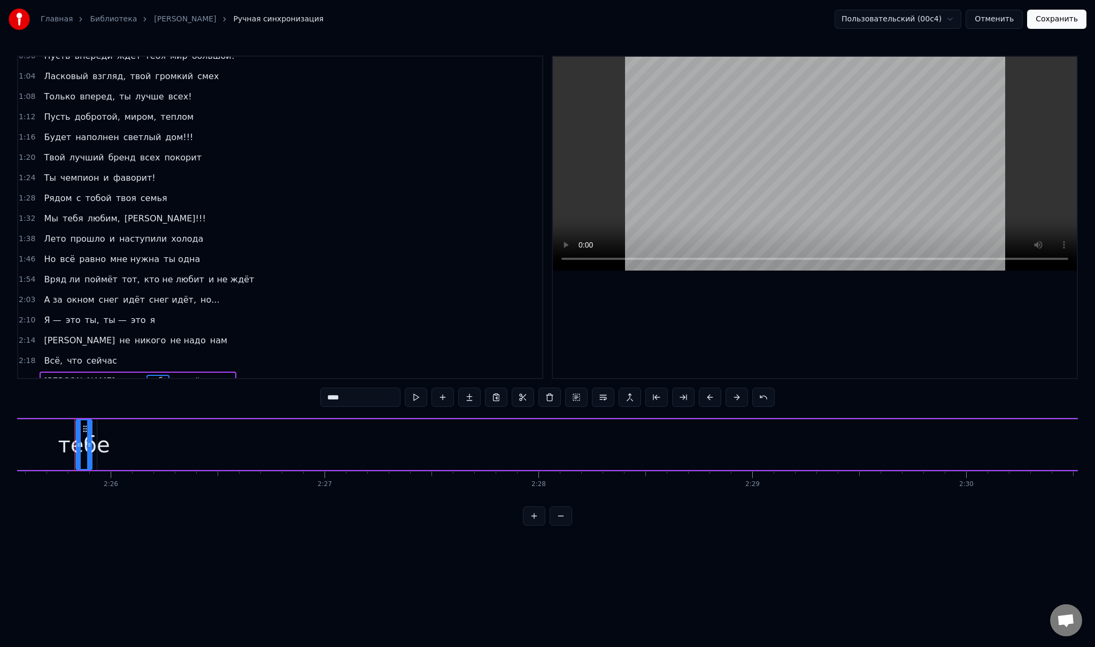
click at [44, 375] on span "[PERSON_NAME]" at bounding box center [79, 381] width 73 height 12
type input "*"
click at [104, 352] on div "Всё, что сейчас" at bounding box center [80, 360] width 81 height 19
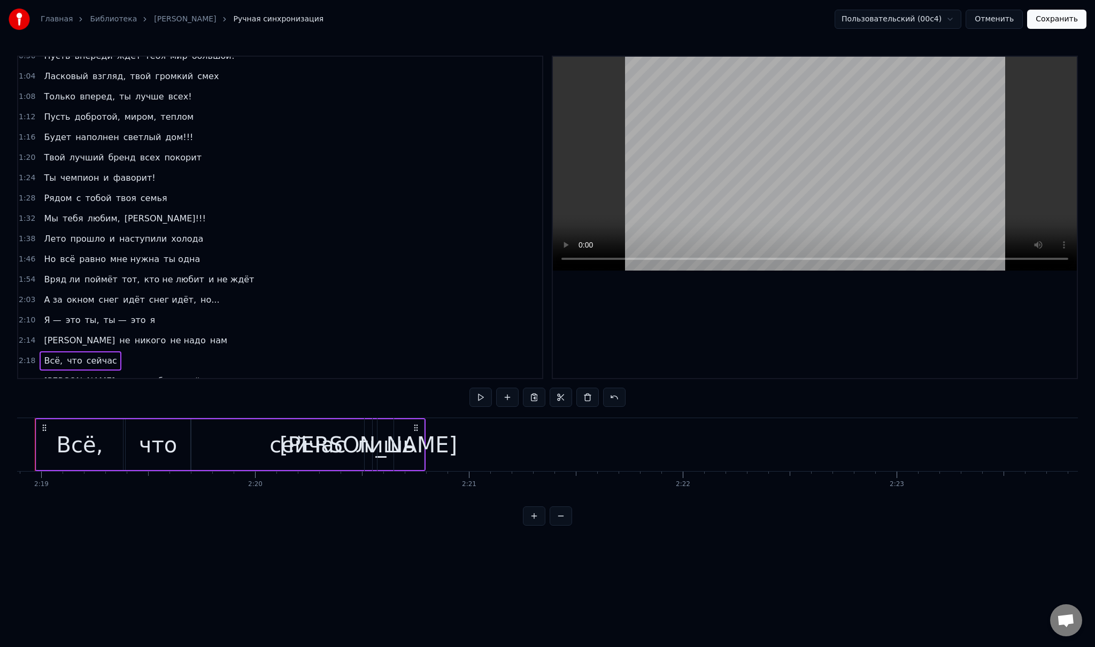
scroll to position [0, 29664]
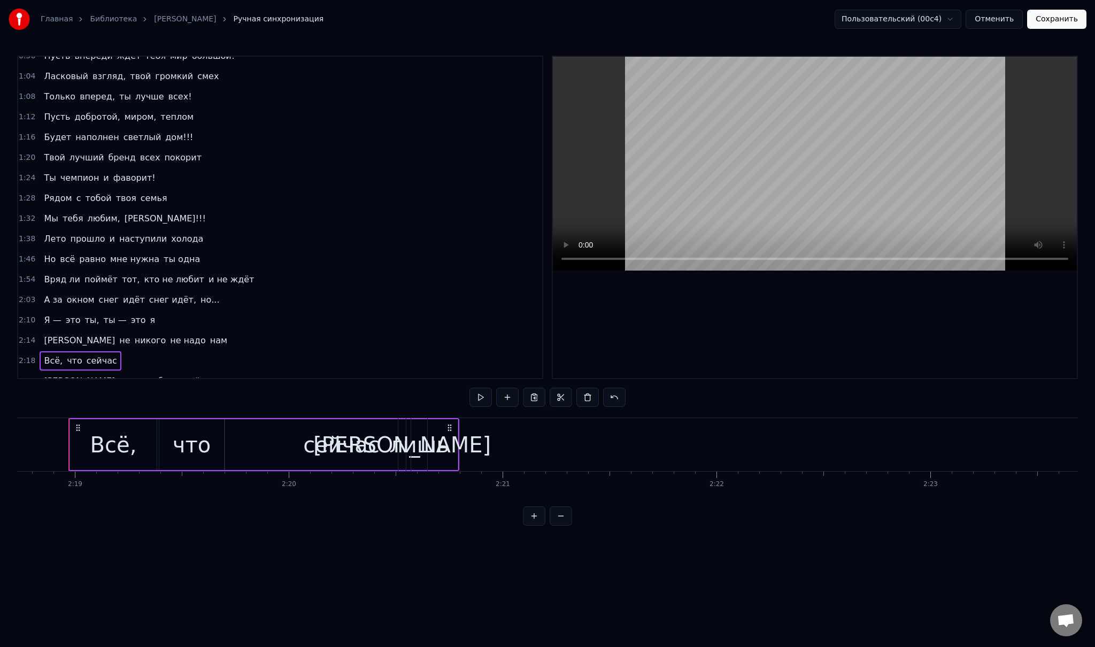
click at [103, 354] on span "сейчас" at bounding box center [102, 360] width 33 height 12
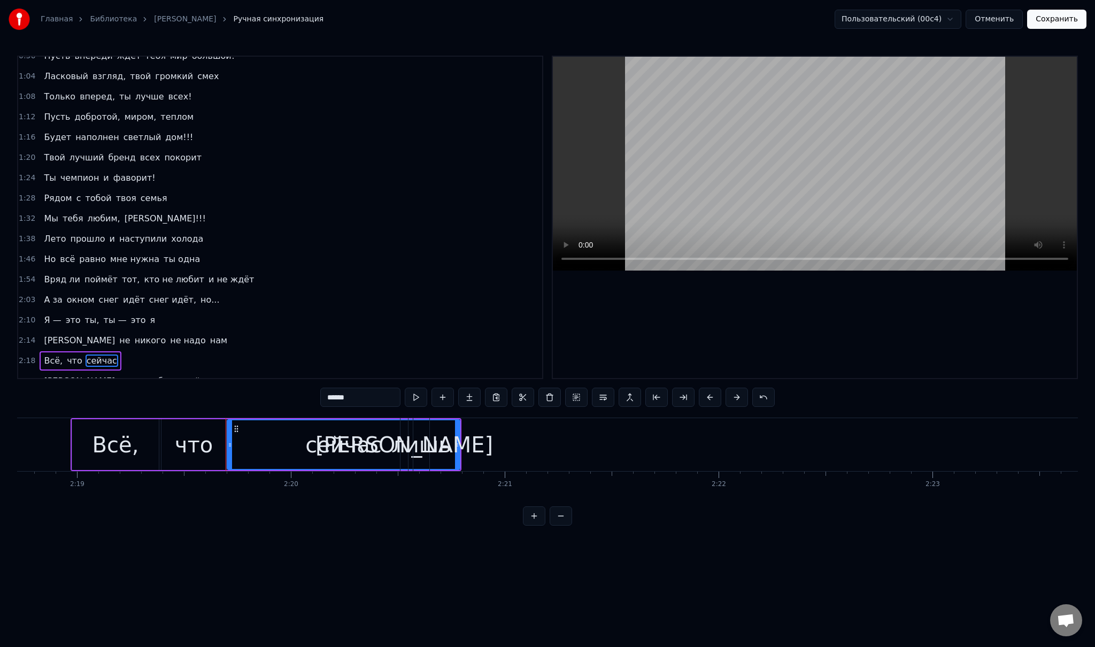
click at [47, 373] on div "Я лишь тебе одной отдам" at bounding box center [138, 381] width 197 height 19
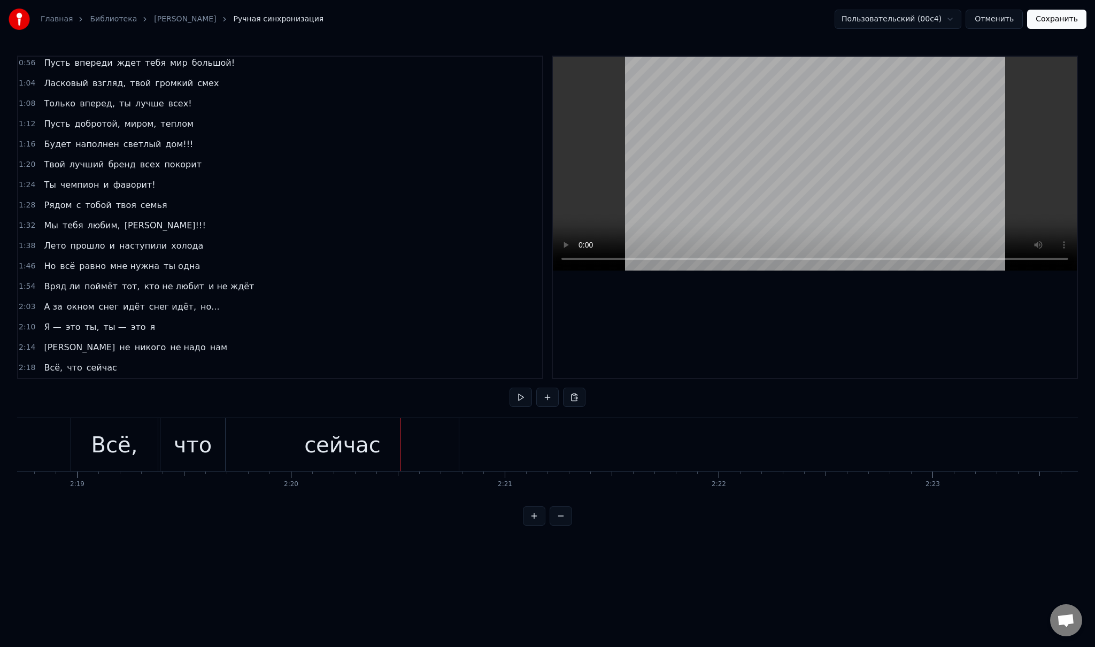
scroll to position [52, 0]
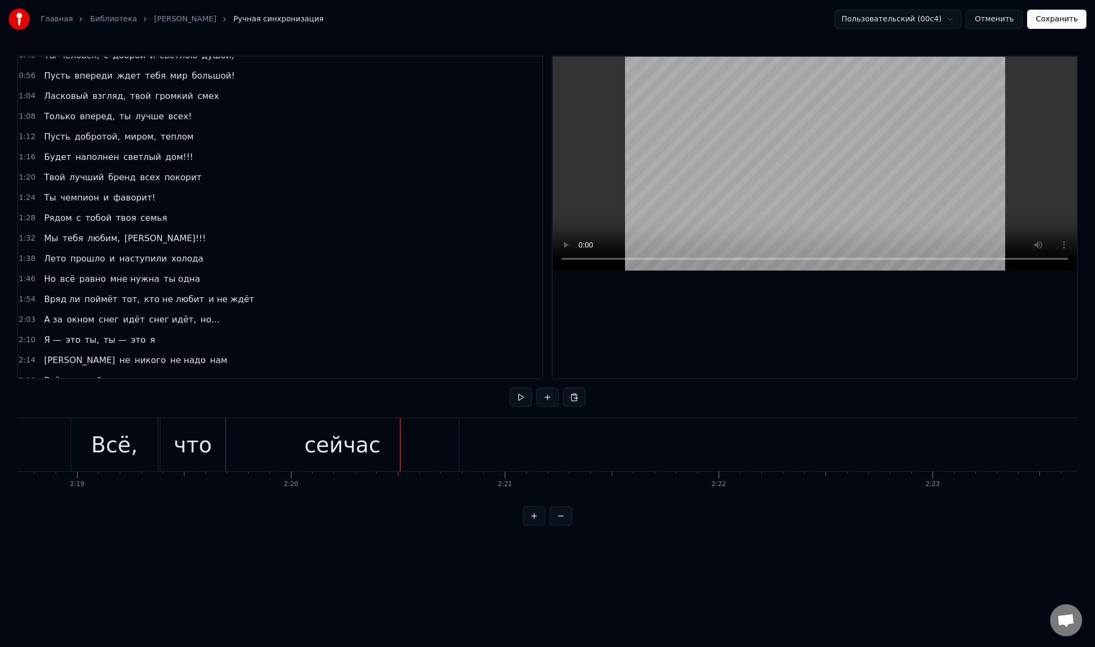
click at [96, 374] on span "сейчас" at bounding box center [102, 380] width 33 height 12
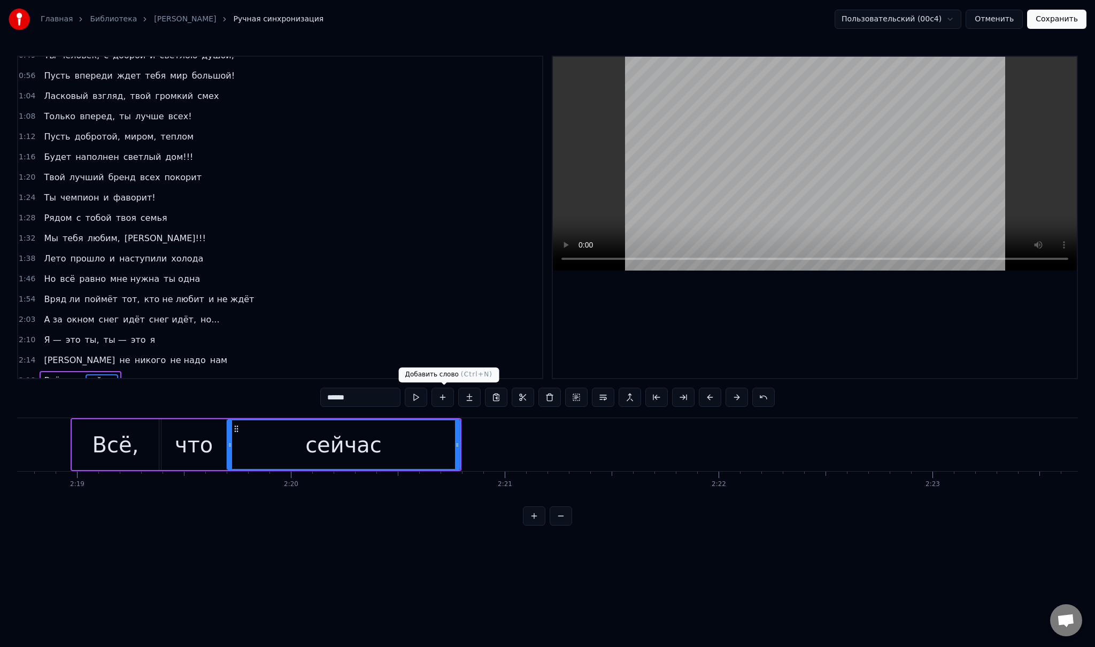
click at [450, 399] on button at bounding box center [442, 397] width 22 height 19
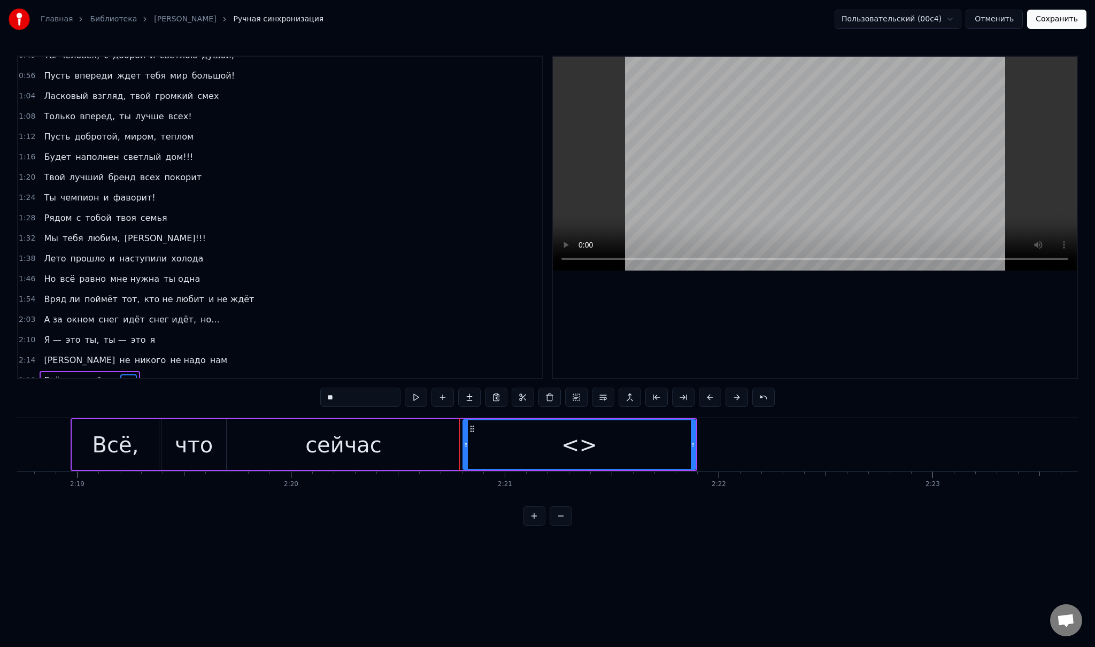
click at [327, 400] on input "**" at bounding box center [360, 397] width 80 height 19
click at [383, 449] on div "сейчас" at bounding box center [343, 444] width 233 height 51
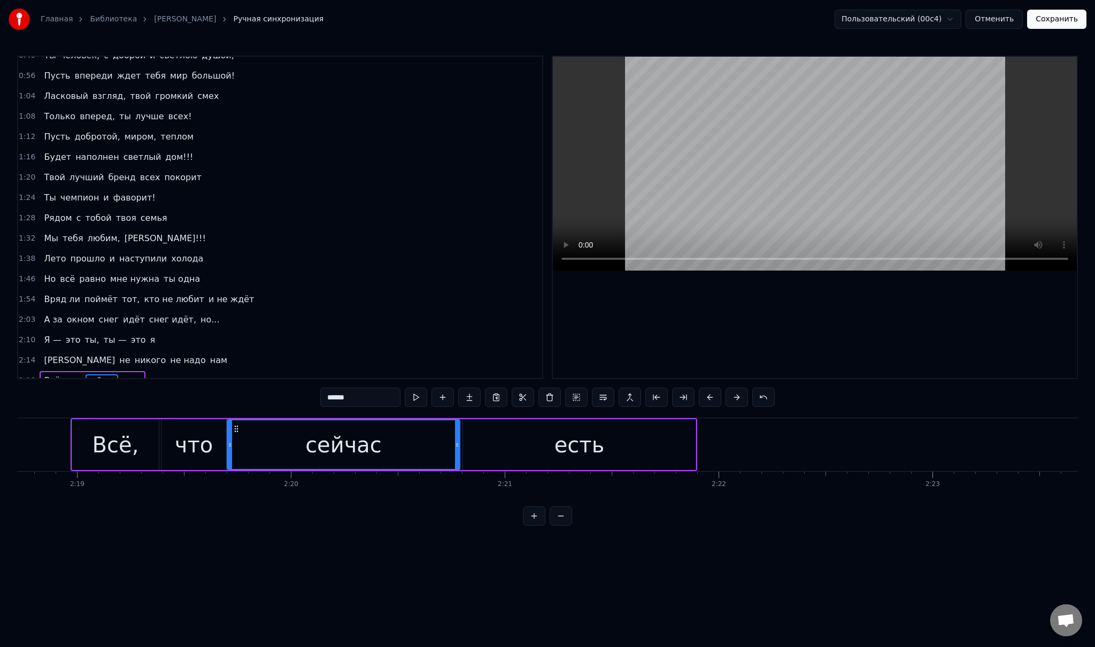
click at [465, 458] on div "есть" at bounding box center [579, 444] width 233 height 51
type input "****"
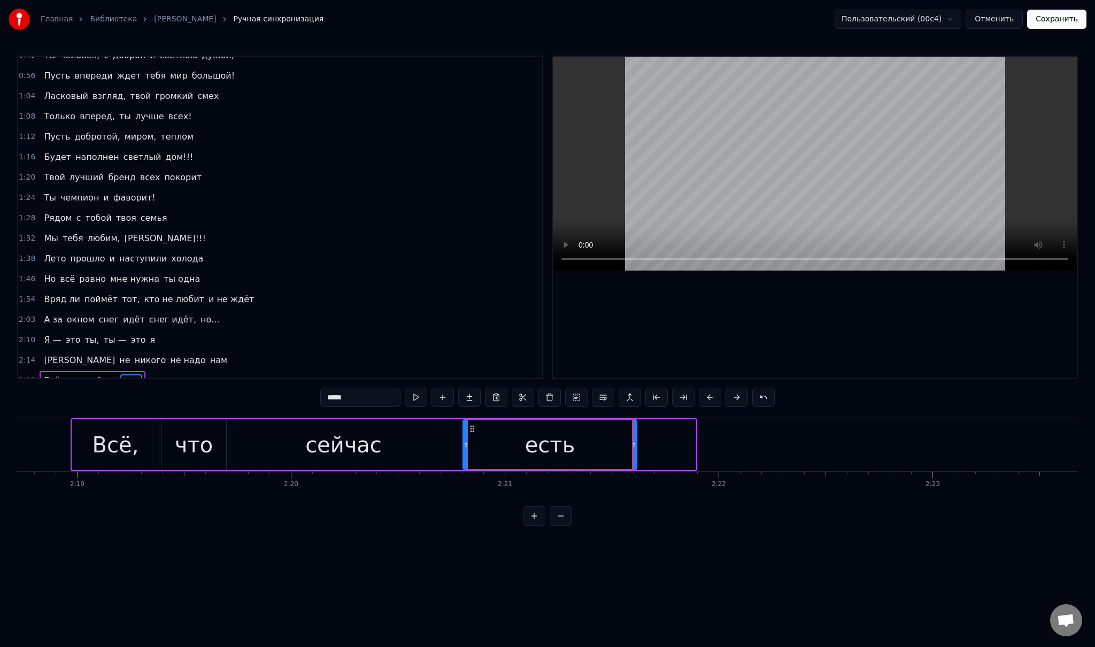
drag, startPoint x: 693, startPoint y: 443, endPoint x: 634, endPoint y: 442, distance: 58.8
click at [634, 442] on icon at bounding box center [634, 445] width 4 height 9
click at [449, 398] on button at bounding box center [442, 397] width 22 height 19
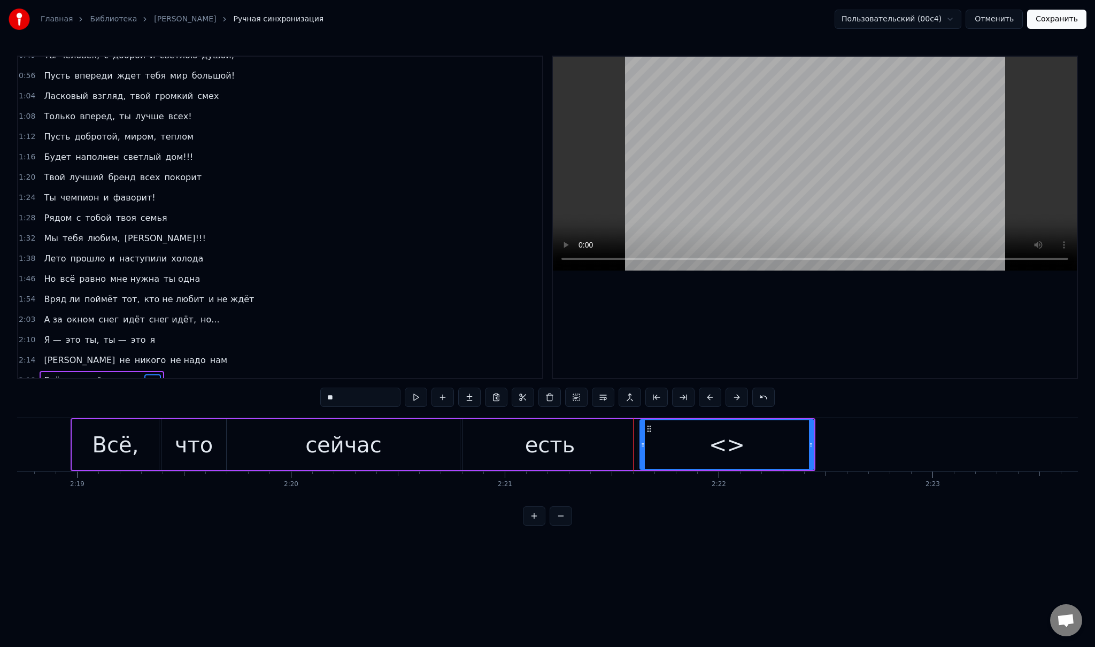
drag, startPoint x: 339, startPoint y: 398, endPoint x: 305, endPoint y: 398, distance: 34.2
click at [305, 398] on div "0:32 Младшая дочь, с детства ты умницей росла 0:41 И много книг с радостью ты п…" at bounding box center [547, 291] width 1061 height 470
type input "******"
drag, startPoint x: 812, startPoint y: 449, endPoint x: 889, endPoint y: 447, distance: 77.5
click at [883, 447] on div at bounding box center [880, 444] width 4 height 49
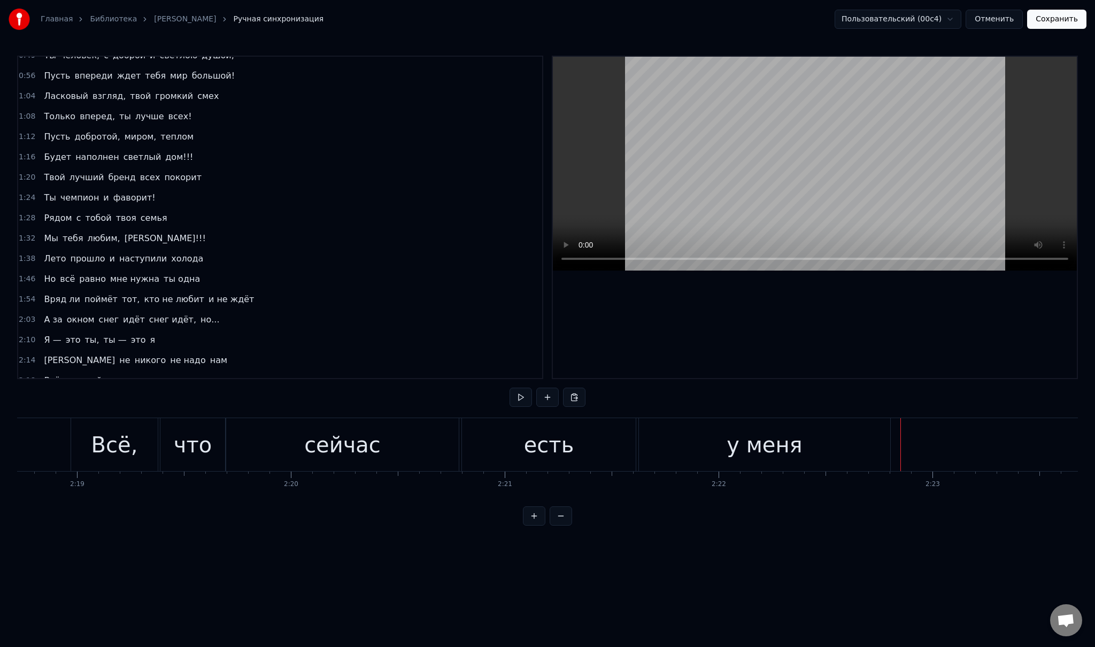
click at [544, 400] on button at bounding box center [547, 397] width 22 height 19
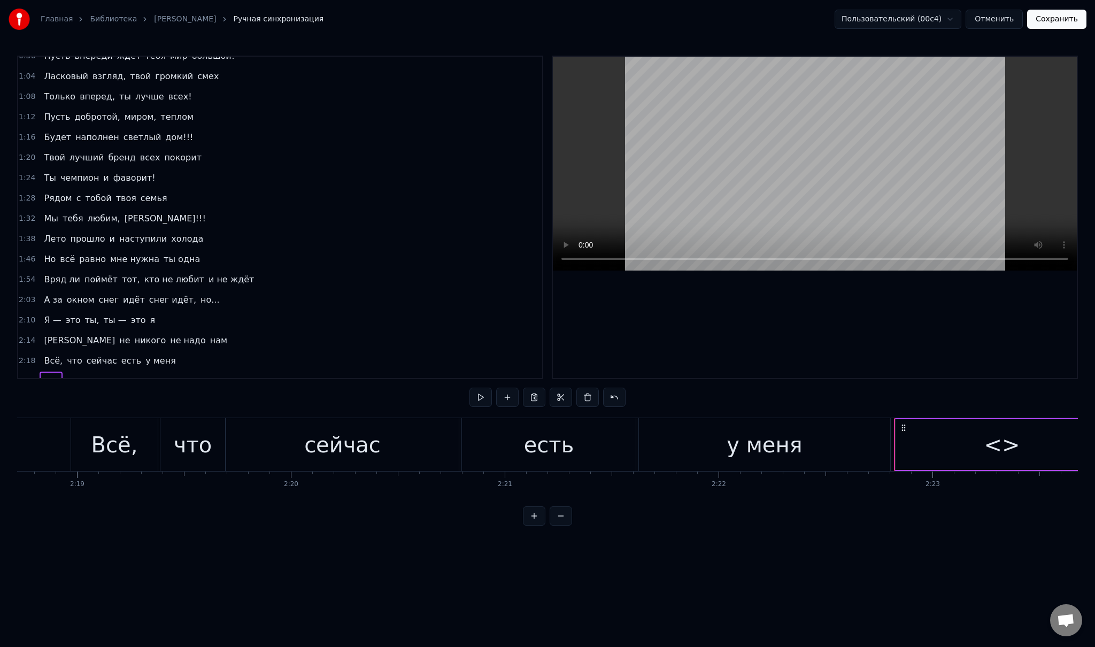
click at [43, 375] on span "<>" at bounding box center [51, 381] width 17 height 12
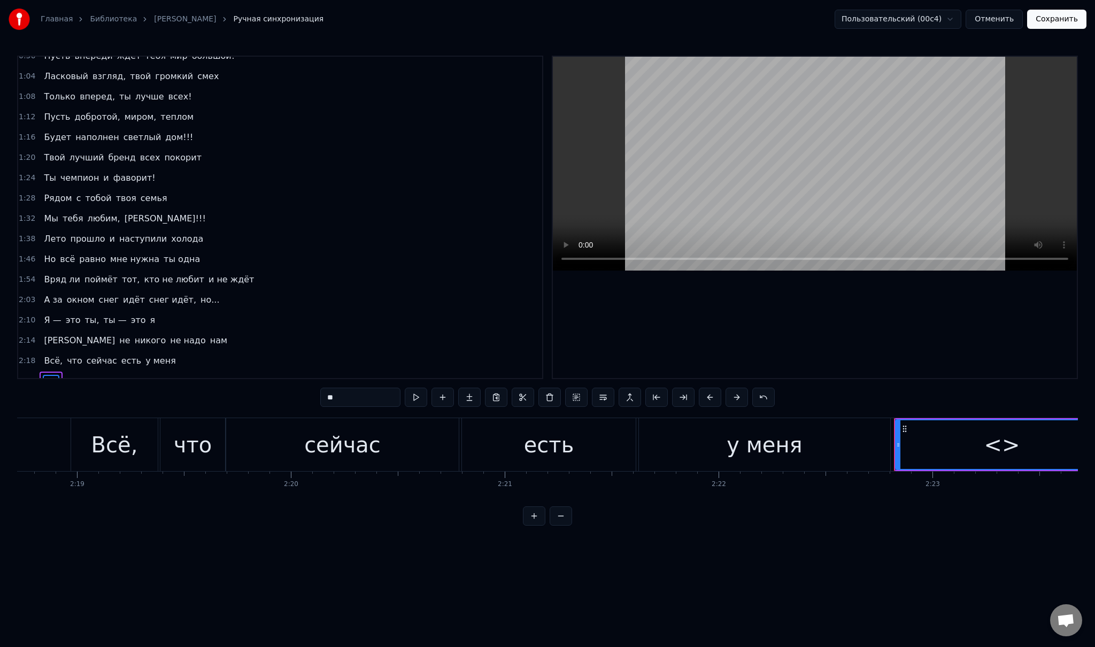
drag, startPoint x: 347, startPoint y: 397, endPoint x: 300, endPoint y: 396, distance: 47.6
click at [300, 396] on div "0:32 Младшая дочь, с детства ты умницей росла 0:41 И много книг с радостью ты п…" at bounding box center [547, 291] width 1061 height 470
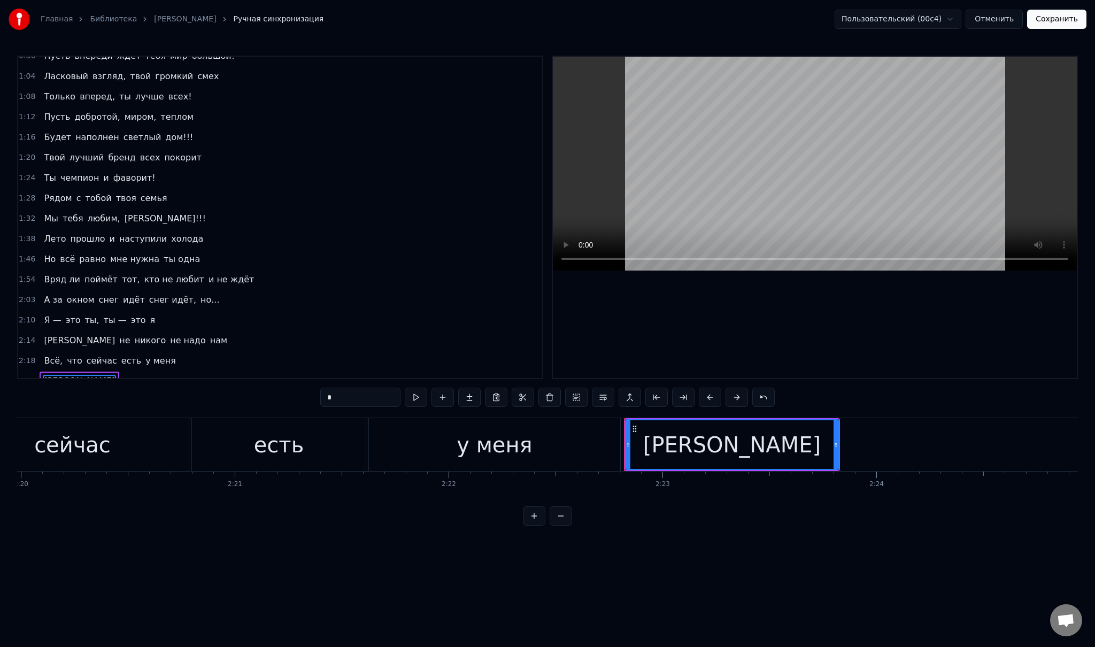
scroll to position [0, 29976]
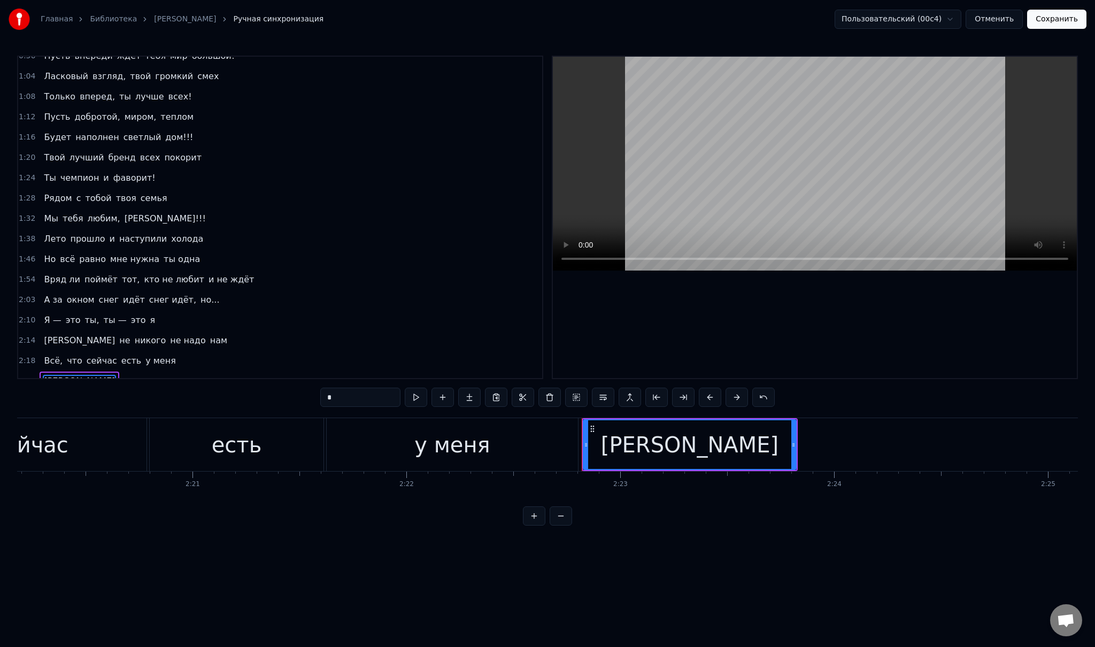
type input "*"
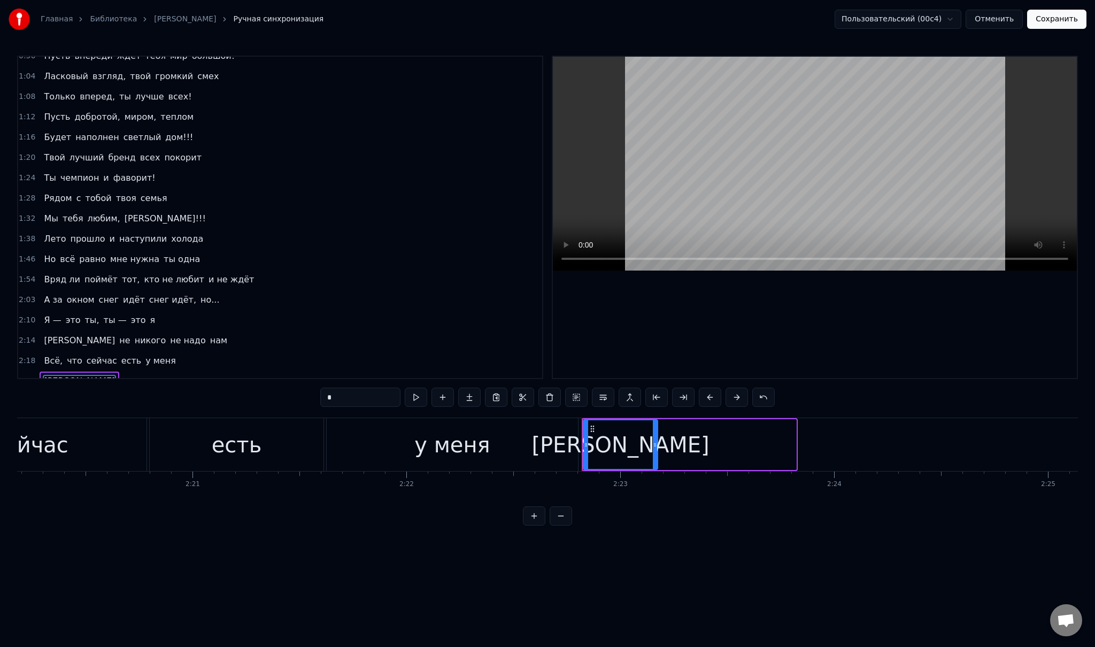
drag, startPoint x: 792, startPoint y: 447, endPoint x: 653, endPoint y: 444, distance: 138.5
click at [653, 444] on icon at bounding box center [655, 445] width 4 height 9
click at [447, 398] on button at bounding box center [442, 397] width 22 height 19
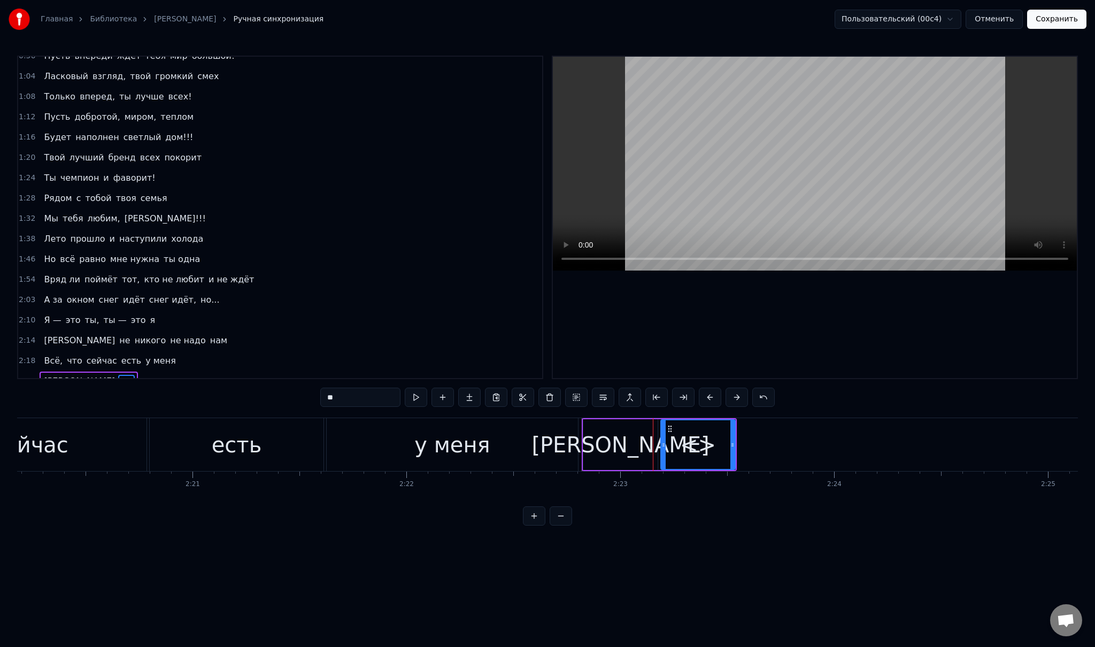
drag, startPoint x: 352, startPoint y: 396, endPoint x: 301, endPoint y: 391, distance: 51.5
click at [302, 391] on div "0:32 Младшая дочь, с детства ты умницей росла 0:41 И много книг с радостью ты п…" at bounding box center [547, 291] width 1061 height 470
type input "****"
click at [441, 398] on button at bounding box center [442, 397] width 22 height 19
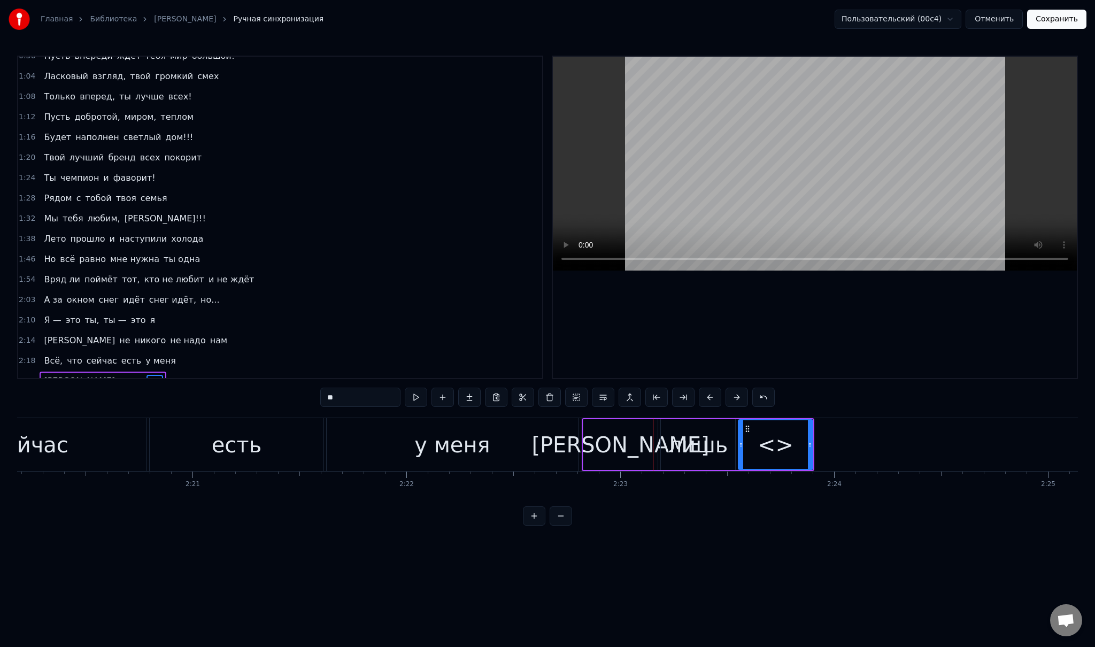
drag, startPoint x: 356, startPoint y: 398, endPoint x: 306, endPoint y: 396, distance: 49.8
click at [306, 396] on div "0:32 Младшая дочь, с детства ты умницей росла 0:41 И много книг с радостью ты п…" at bounding box center [547, 291] width 1061 height 470
type input "****"
click at [440, 398] on button at bounding box center [442, 397] width 22 height 19
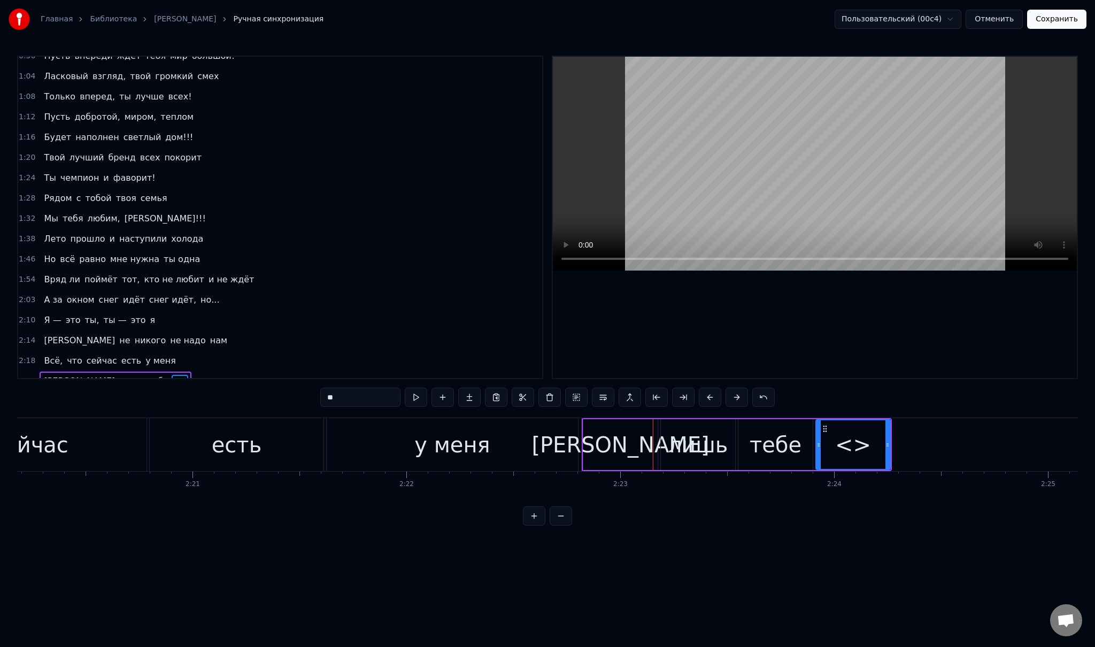
drag, startPoint x: 322, startPoint y: 392, endPoint x: 314, endPoint y: 392, distance: 7.5
click at [314, 392] on div "0:32 Младшая дочь, с детства ты умницей росла 0:41 И много книг с радостью ты п…" at bounding box center [547, 291] width 1061 height 470
type input "*****"
click at [441, 400] on button at bounding box center [442, 397] width 22 height 19
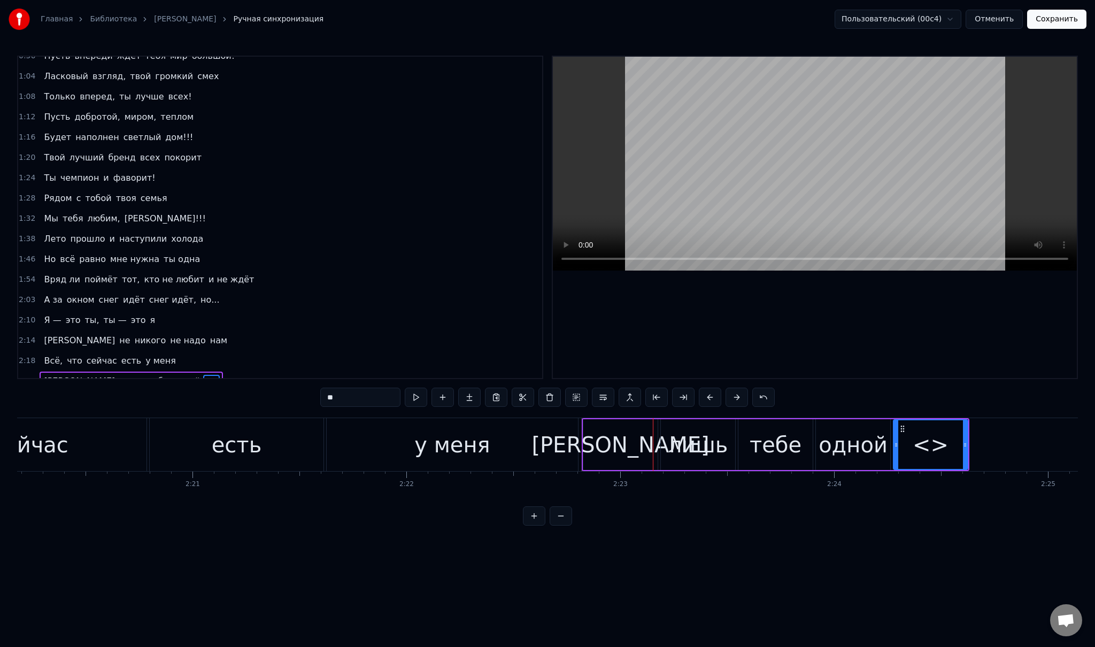
drag, startPoint x: 346, startPoint y: 396, endPoint x: 296, endPoint y: 392, distance: 50.4
click at [296, 392] on div "0:32 Младшая дочь, с детства ты умницей росла 0:41 И много книг с радостью ты п…" at bounding box center [547, 291] width 1061 height 470
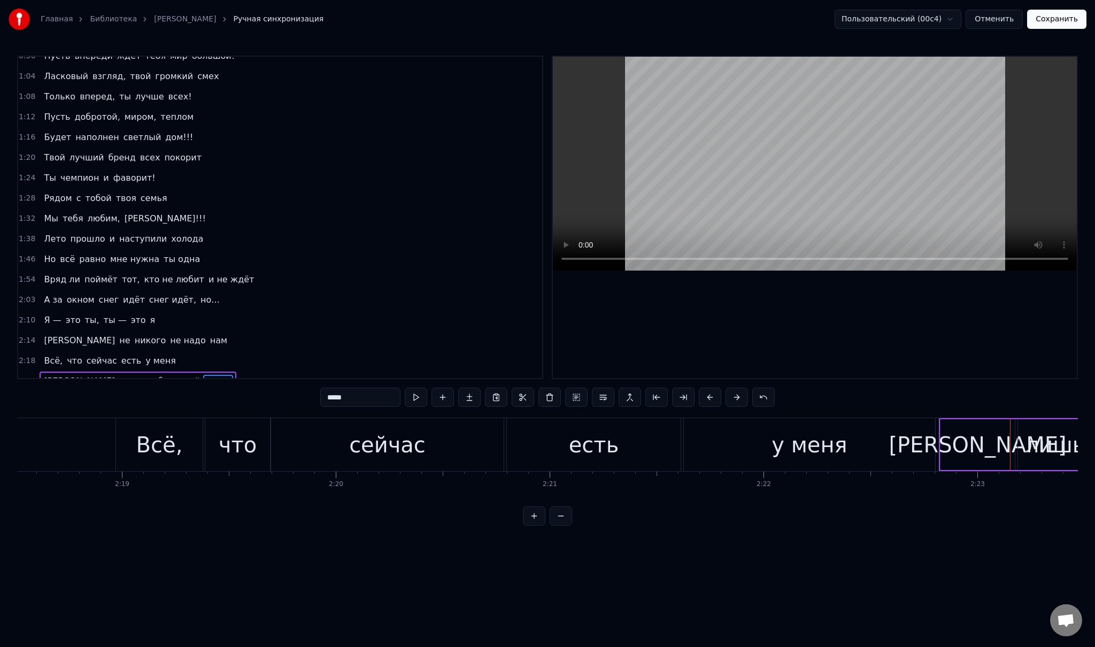
scroll to position [0, 29597]
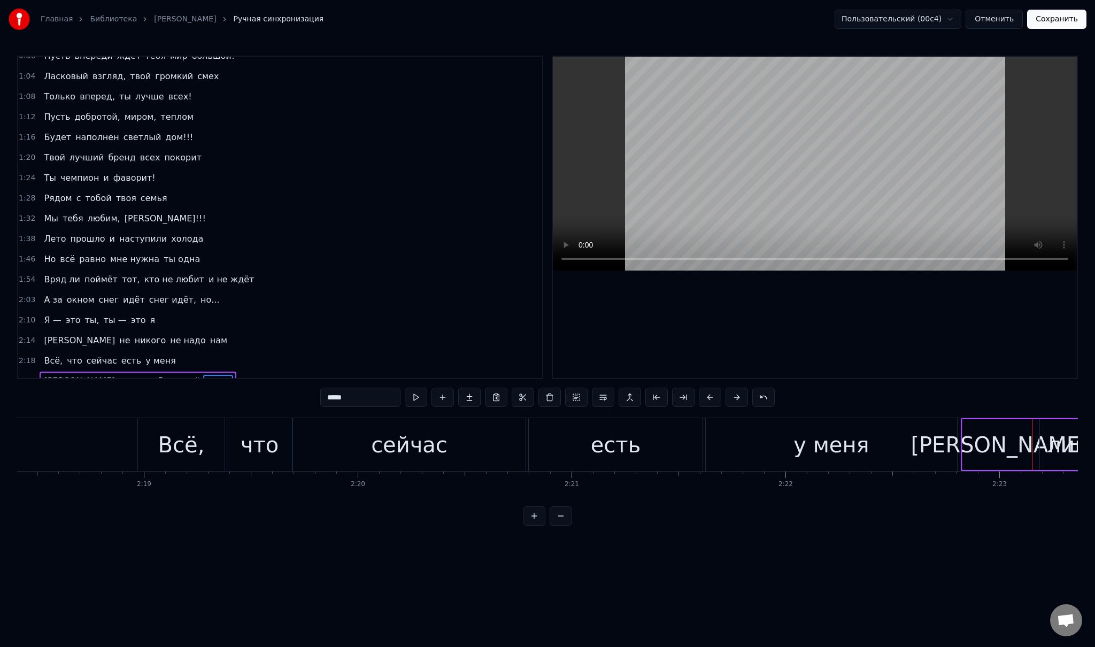
click at [387, 437] on div "сейчас" at bounding box center [409, 445] width 76 height 32
type input "******"
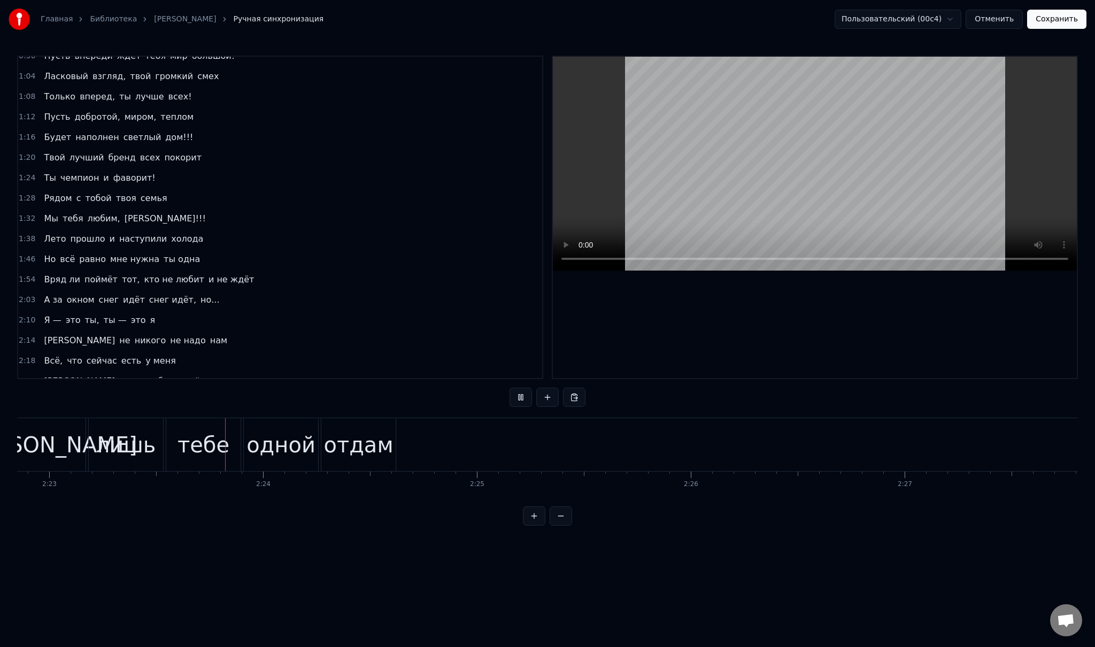
scroll to position [0, 30588]
click at [325, 442] on div "отдам" at bounding box center [317, 445] width 69 height 32
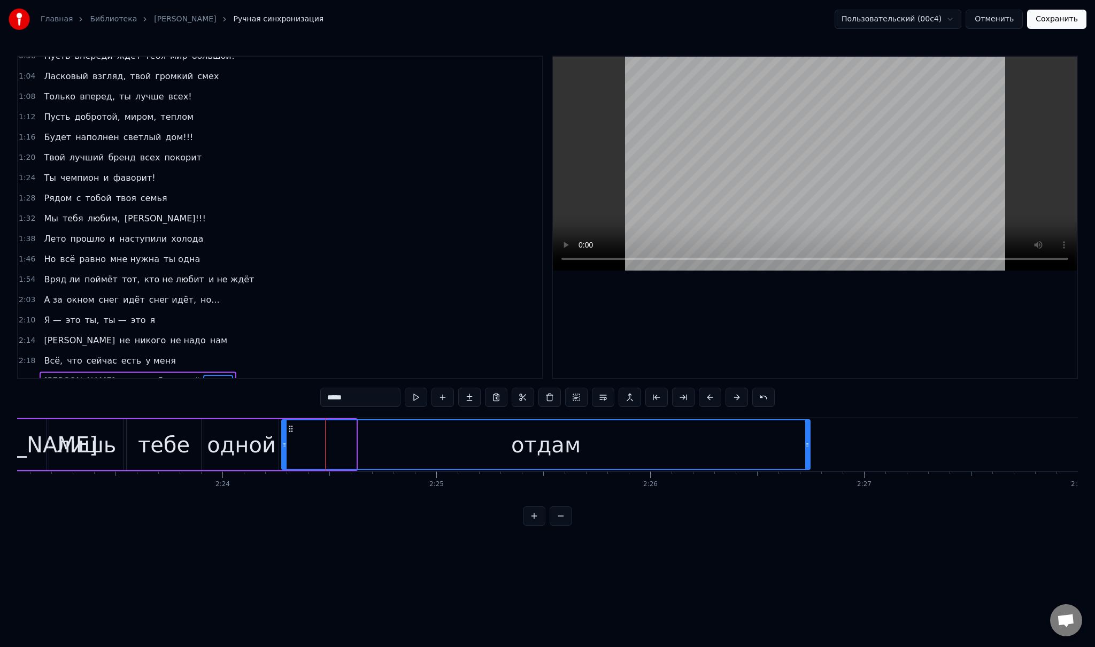
drag, startPoint x: 354, startPoint y: 441, endPoint x: 812, endPoint y: 449, distance: 458.2
click at [809, 449] on div at bounding box center [807, 444] width 4 height 49
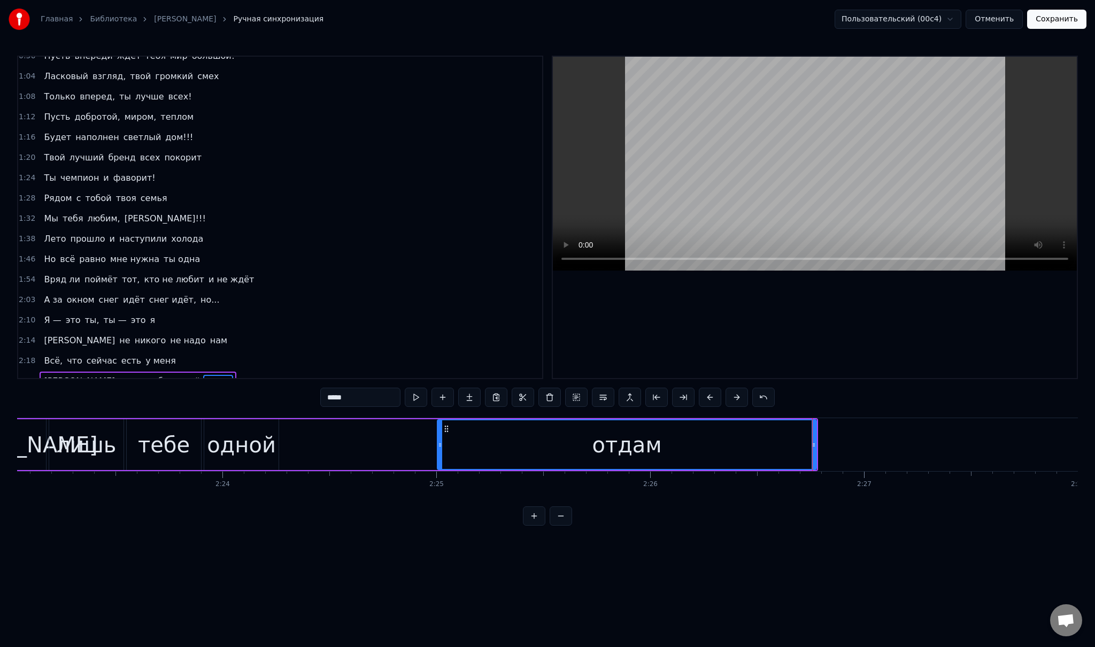
drag, startPoint x: 281, startPoint y: 443, endPoint x: 436, endPoint y: 451, distance: 154.7
click at [438, 451] on div at bounding box center [440, 444] width 4 height 49
click at [216, 444] on div "одной" at bounding box center [241, 445] width 69 height 32
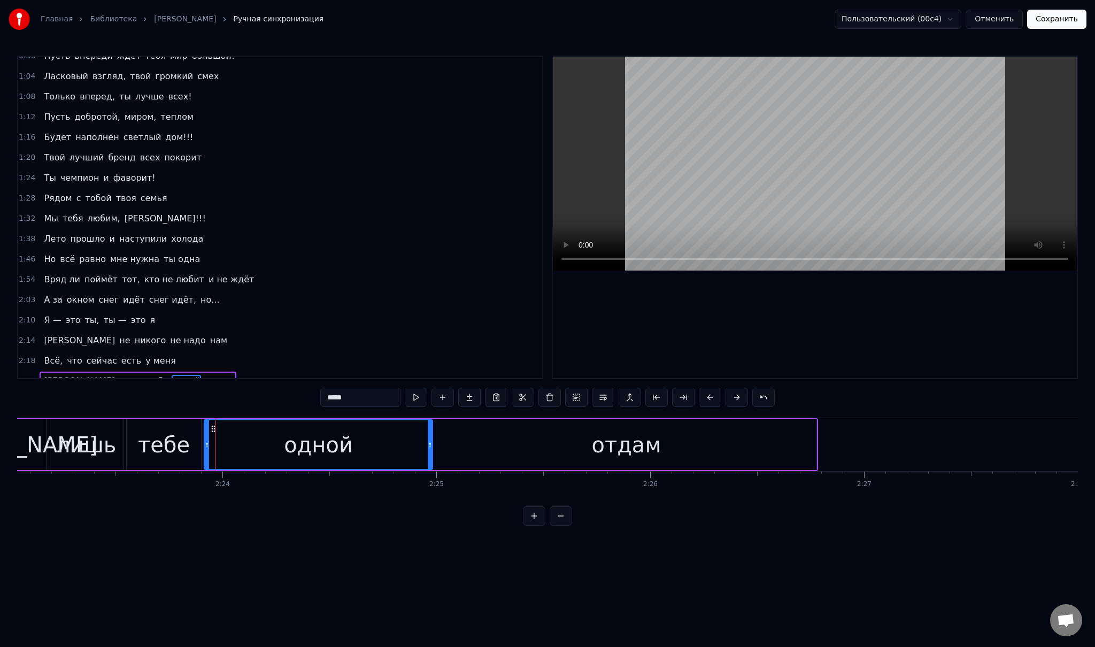
drag, startPoint x: 274, startPoint y: 441, endPoint x: 428, endPoint y: 445, distance: 154.0
click at [428, 445] on icon at bounding box center [430, 445] width 4 height 9
click at [475, 449] on div "отдам" at bounding box center [626, 444] width 380 height 51
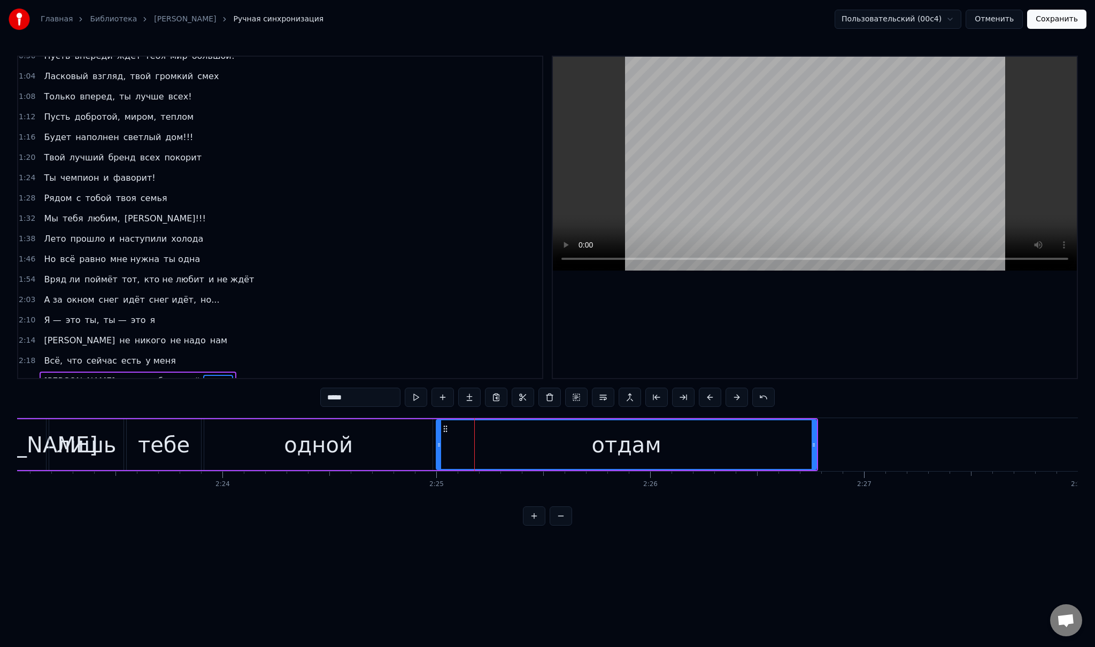
click at [230, 443] on div "одной" at bounding box center [318, 444] width 228 height 51
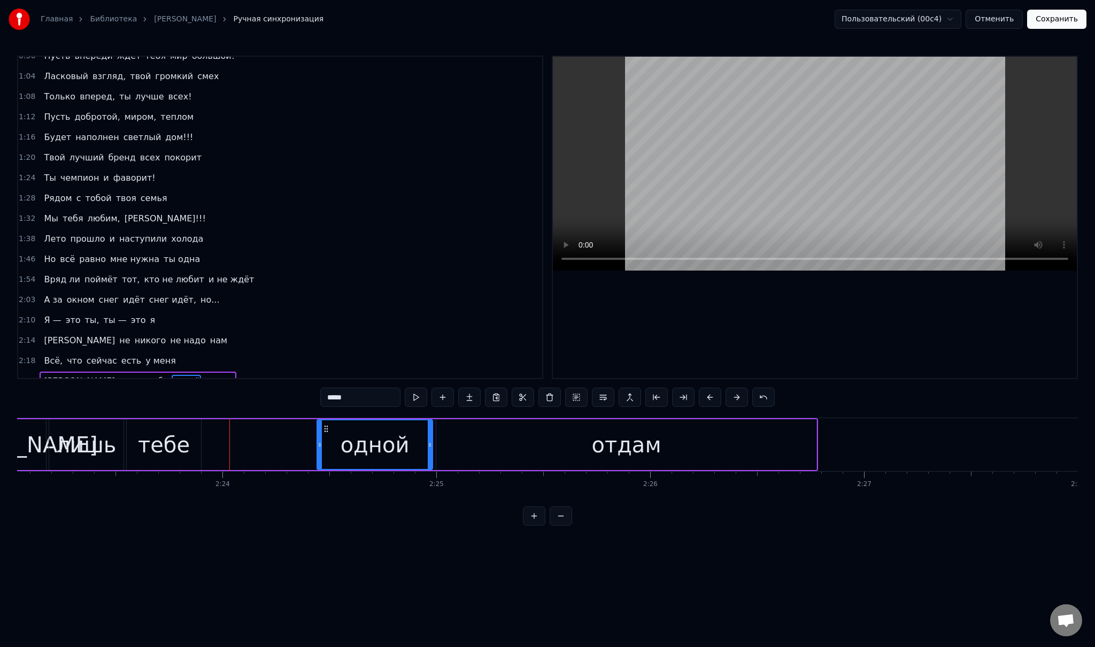
drag, startPoint x: 205, startPoint y: 443, endPoint x: 318, endPoint y: 445, distance: 112.8
click at [318, 445] on icon at bounding box center [320, 445] width 4 height 9
click at [169, 446] on div "тебе" at bounding box center [164, 445] width 52 height 32
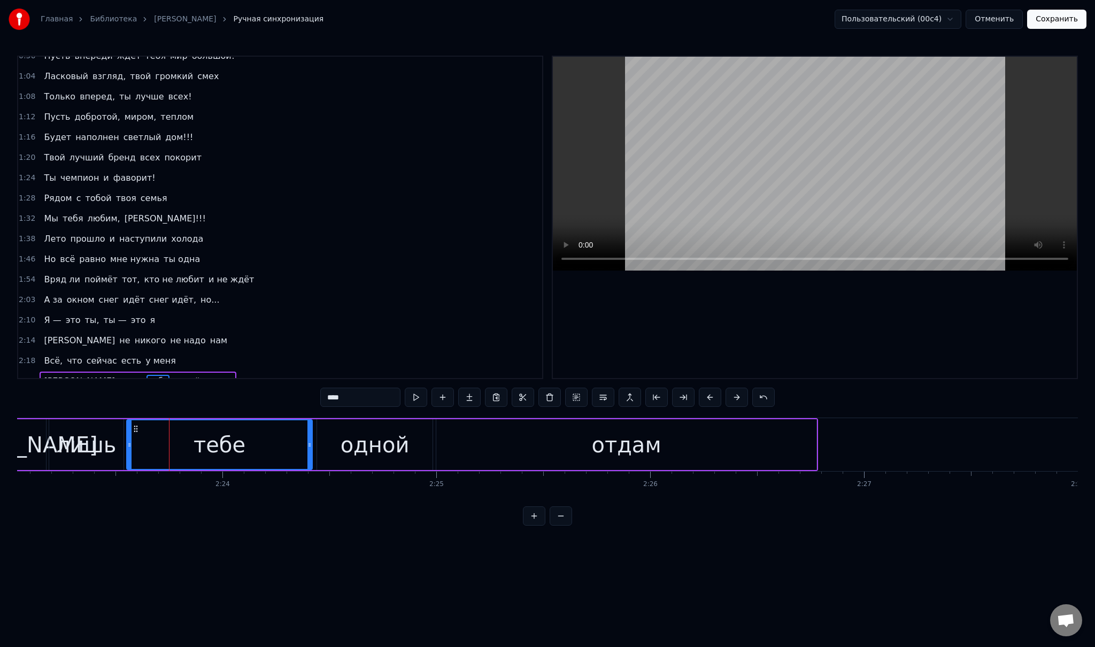
drag, startPoint x: 199, startPoint y: 443, endPoint x: 310, endPoint y: 438, distance: 111.3
click at [310, 438] on div at bounding box center [309, 444] width 4 height 49
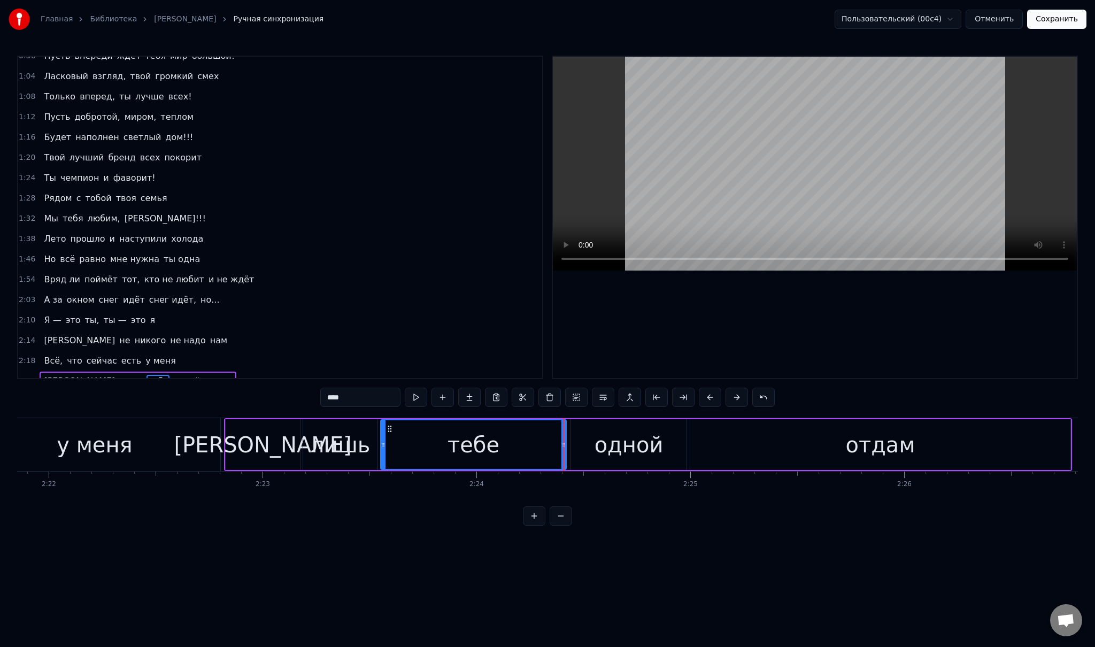
scroll to position [0, 30145]
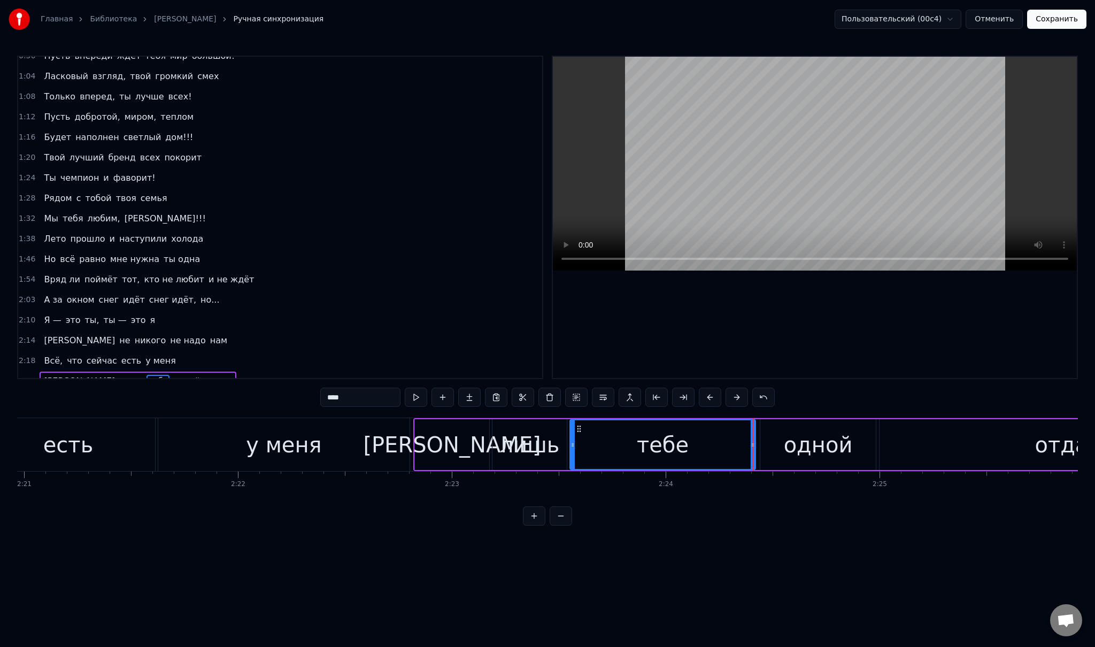
click at [422, 449] on div "[PERSON_NAME]" at bounding box center [452, 444] width 74 height 51
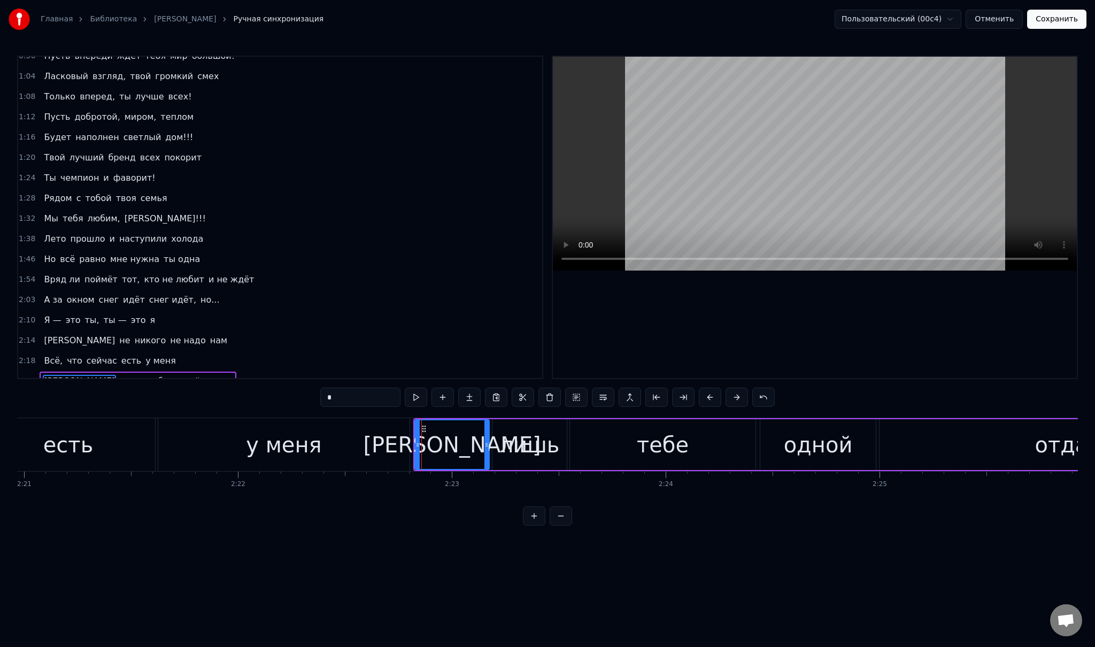
click at [351, 438] on div "у меня" at bounding box center [283, 444] width 251 height 53
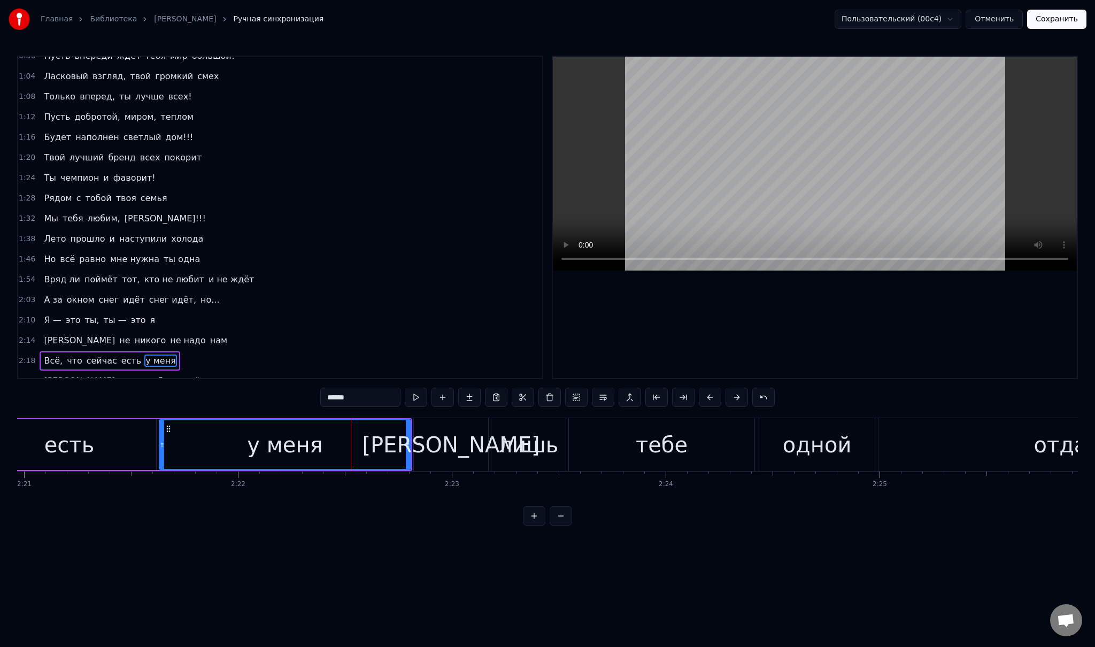
click at [52, 447] on div "есть" at bounding box center [69, 445] width 50 height 32
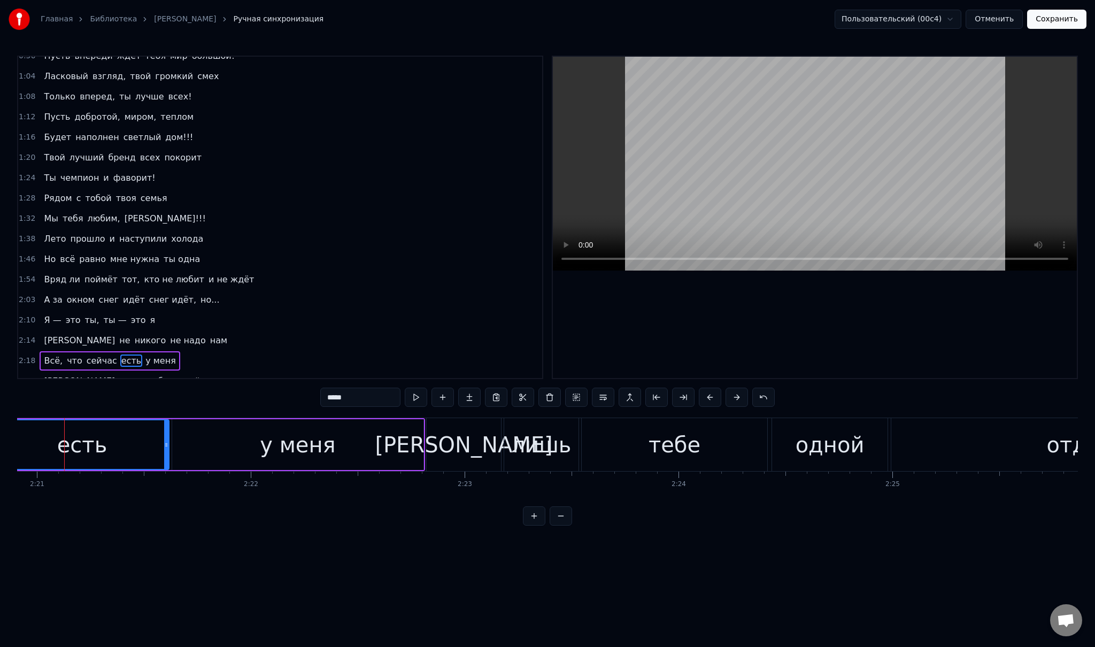
scroll to position [0, 30125]
click at [276, 416] on div "0:32 Младшая дочь, с детства ты умницей росла 0:41 И много книг с радостью ты п…" at bounding box center [547, 291] width 1061 height 470
click at [288, 409] on div "0:32 Младшая дочь, с детства ты умницей росла 0:41 И много книг с радостью ты п…" at bounding box center [547, 291] width 1061 height 470
click at [437, 459] on div "[PERSON_NAME]" at bounding box center [471, 444] width 74 height 53
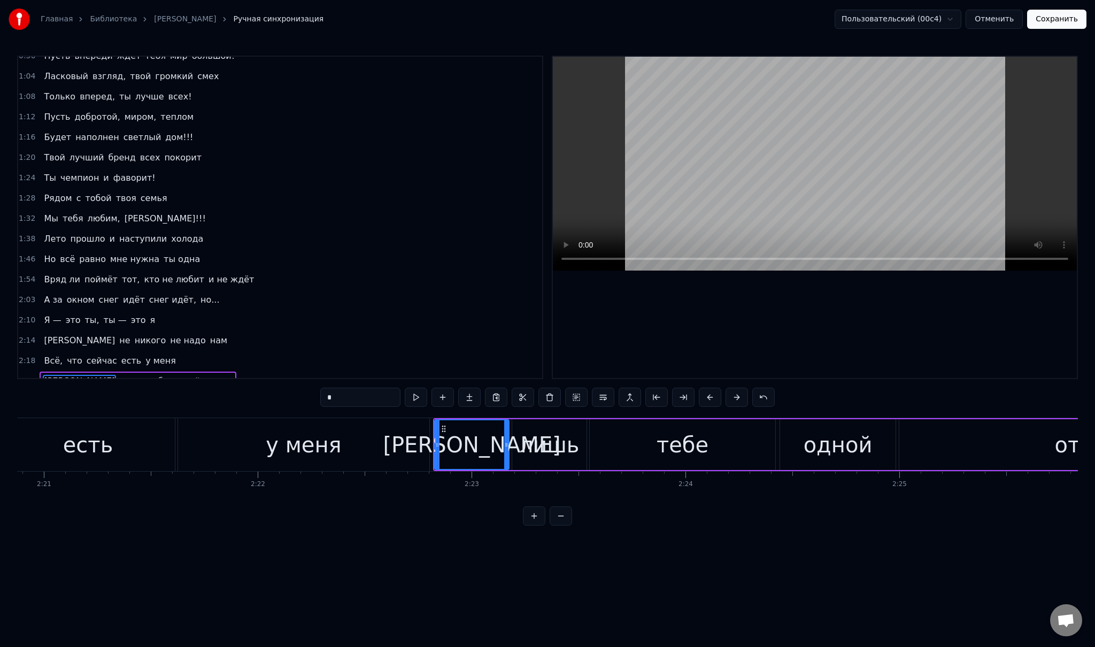
click at [429, 473] on div at bounding box center [429, 473] width 1 height 2
click at [374, 465] on div "у меня" at bounding box center [303, 444] width 251 height 53
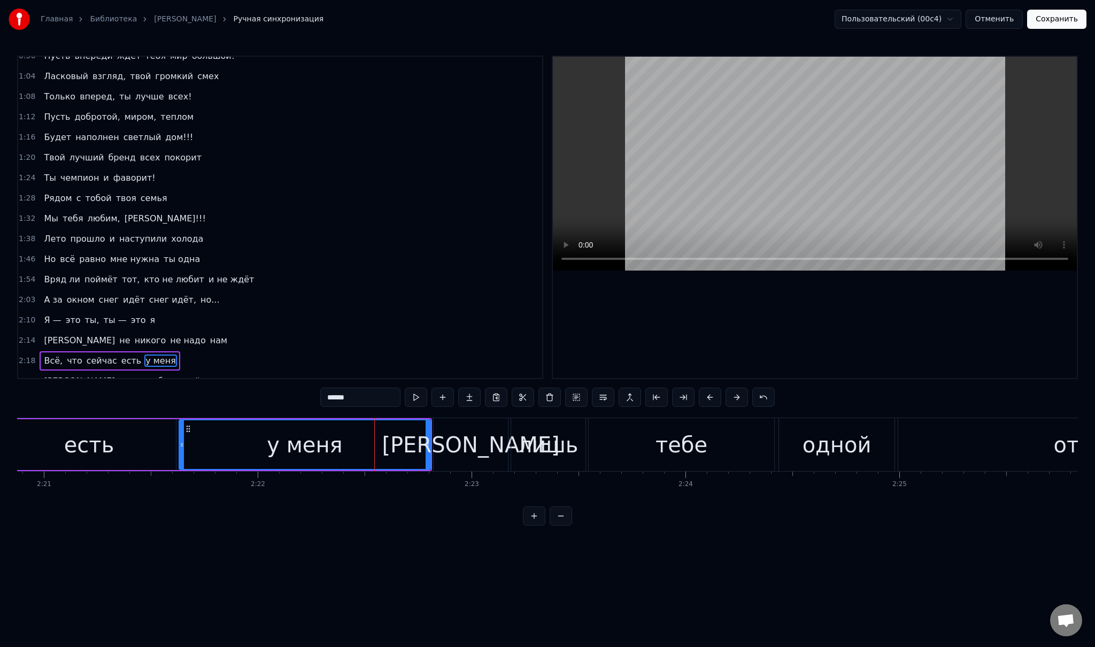
click at [454, 459] on div "[PERSON_NAME]" at bounding box center [471, 444] width 74 height 53
type input "*"
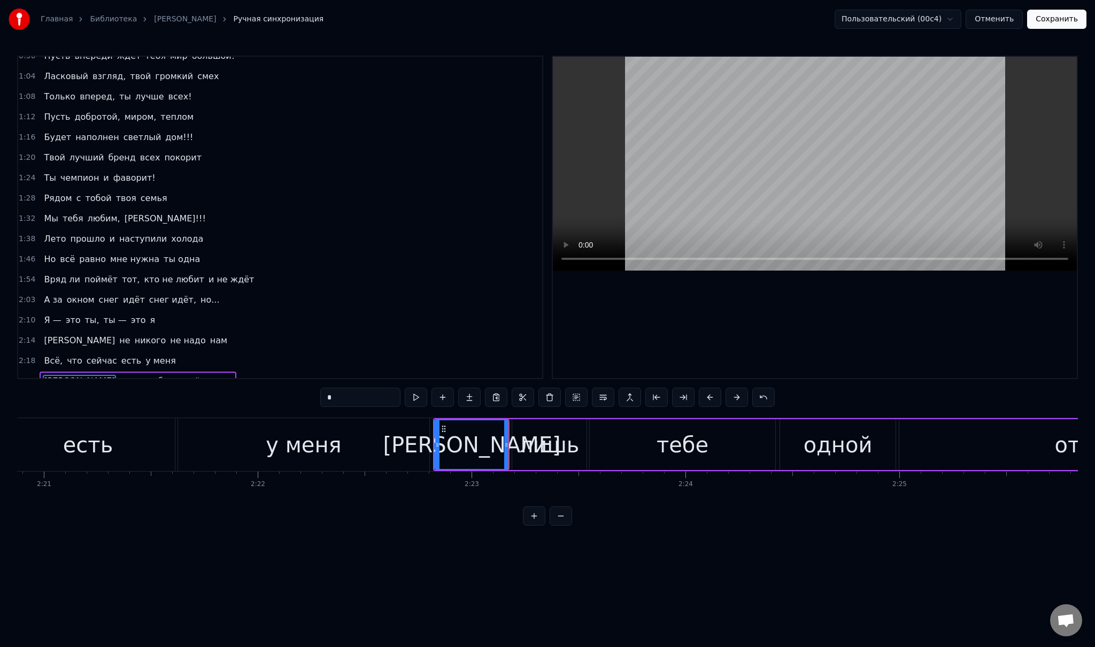
click at [174, 371] on div "2:22 Я лишь тебе одной отдам" at bounding box center [280, 381] width 524 height 20
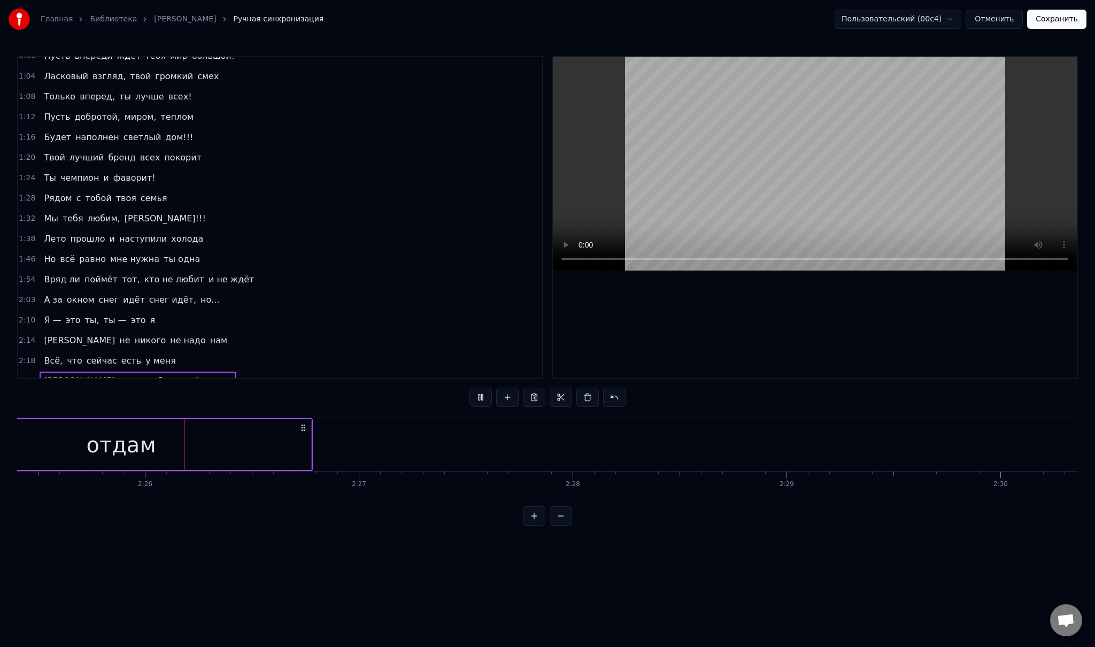
scroll to position [0, 31097]
click at [55, 315] on div "Я — это ты, ты — это я" at bounding box center [100, 320] width 120 height 19
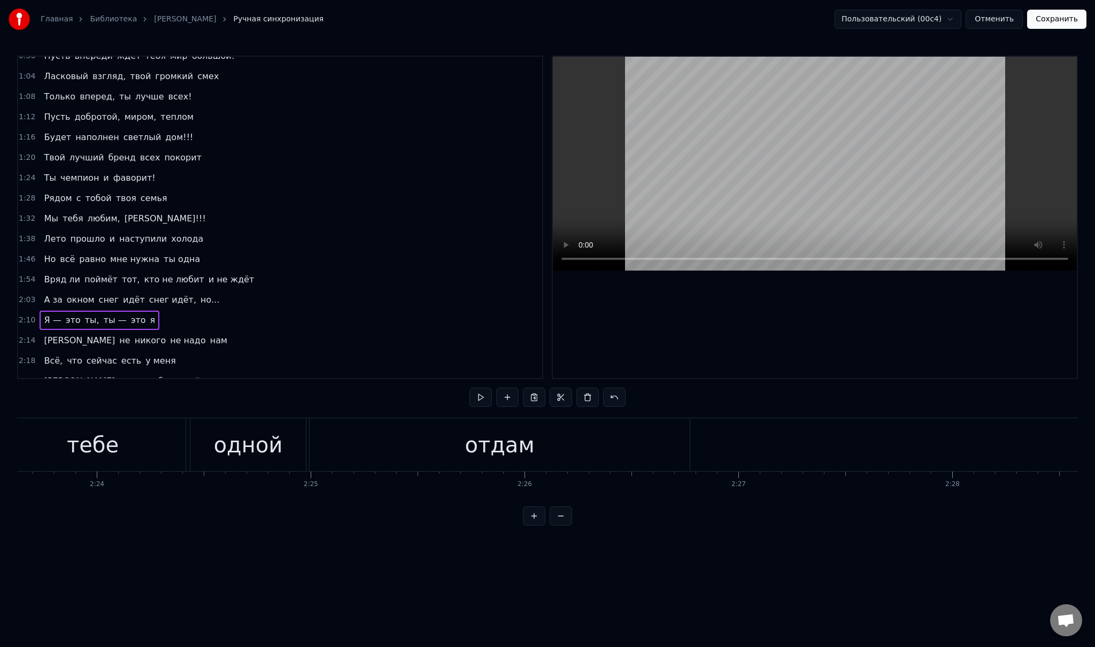
scroll to position [0, 30650]
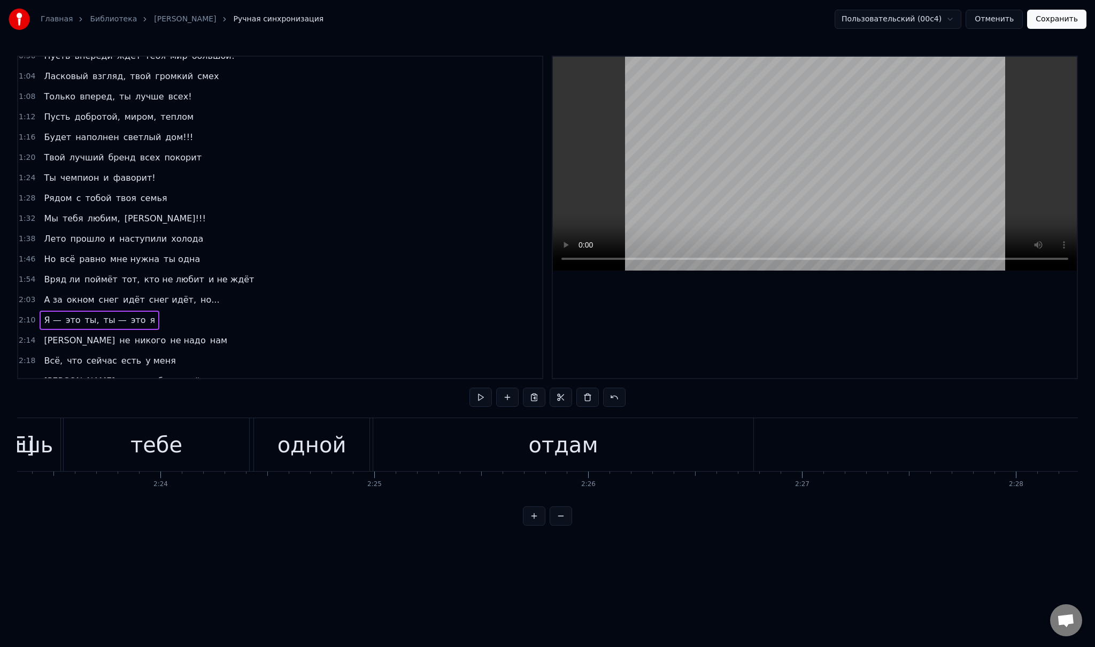
click at [666, 465] on div "отдам" at bounding box center [563, 444] width 380 height 53
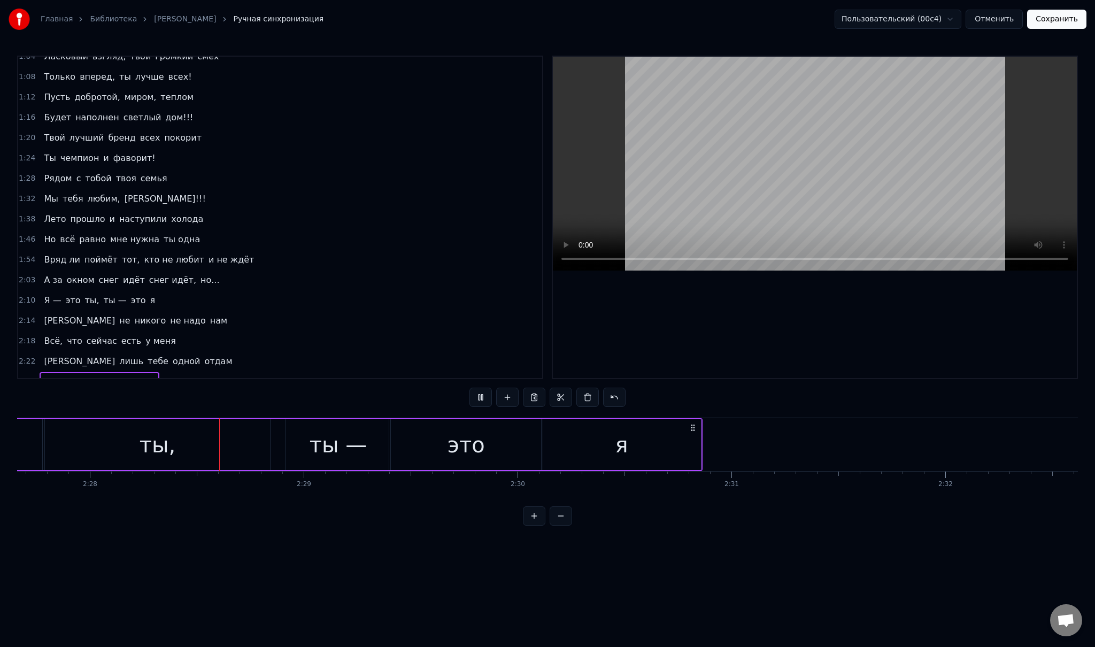
scroll to position [0, 31616]
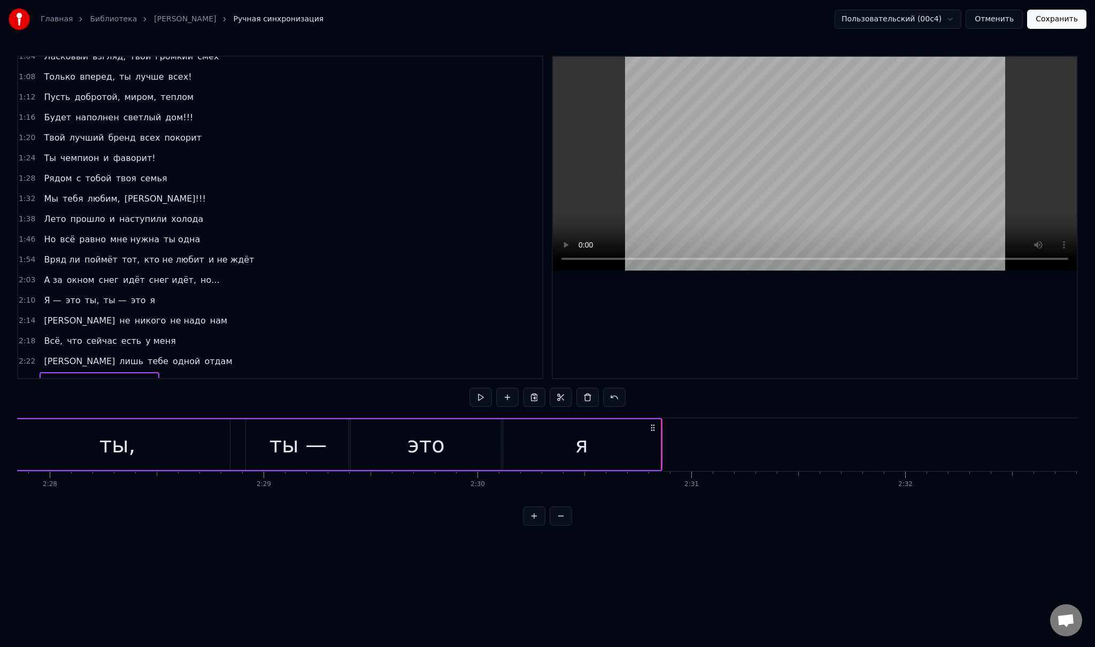
click at [112, 316] on div "И не никого не надо нам" at bounding box center [136, 320] width 192 height 19
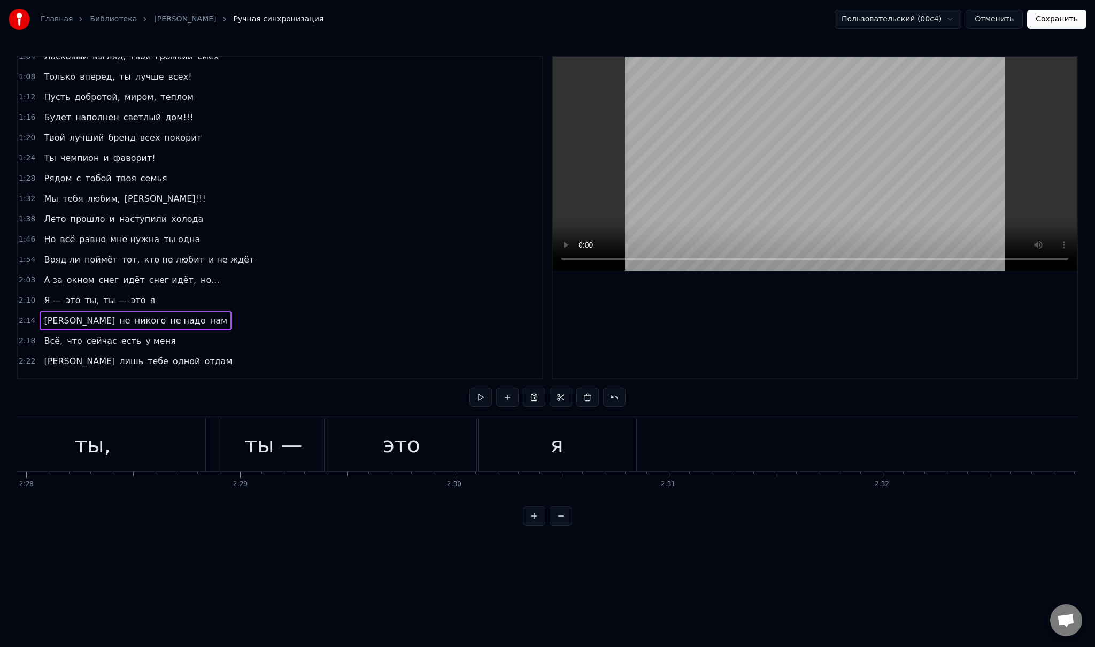
scroll to position [0, 31576]
click at [667, 457] on div "я" at bounding box center [619, 444] width 159 height 53
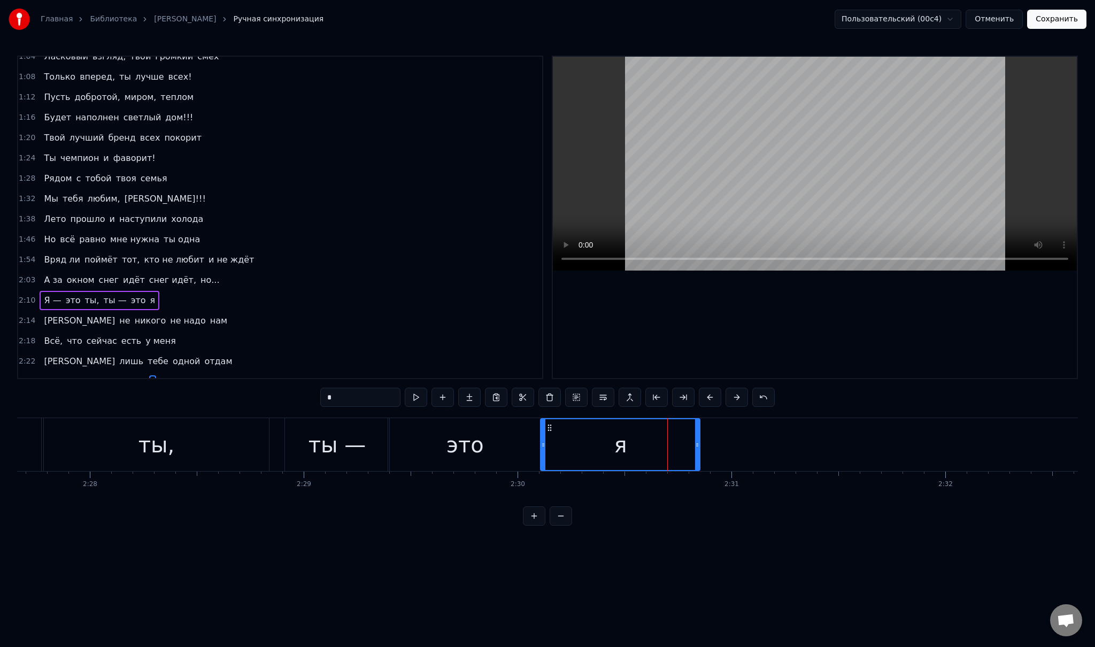
click at [699, 456] on div at bounding box center [697, 444] width 4 height 51
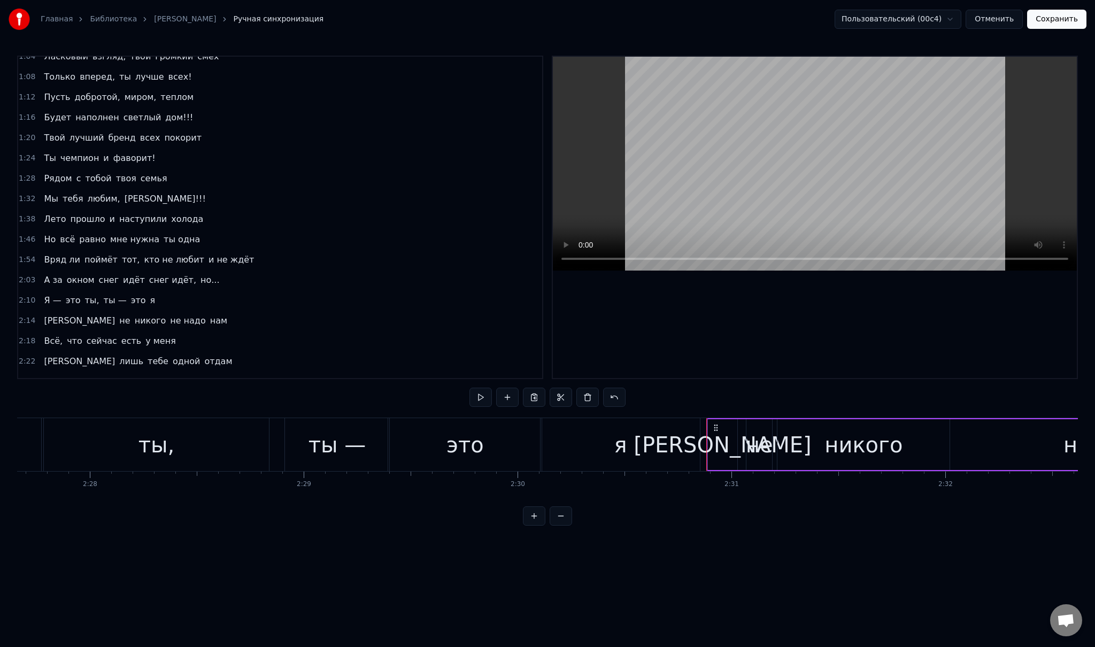
scroll to position [111, 0]
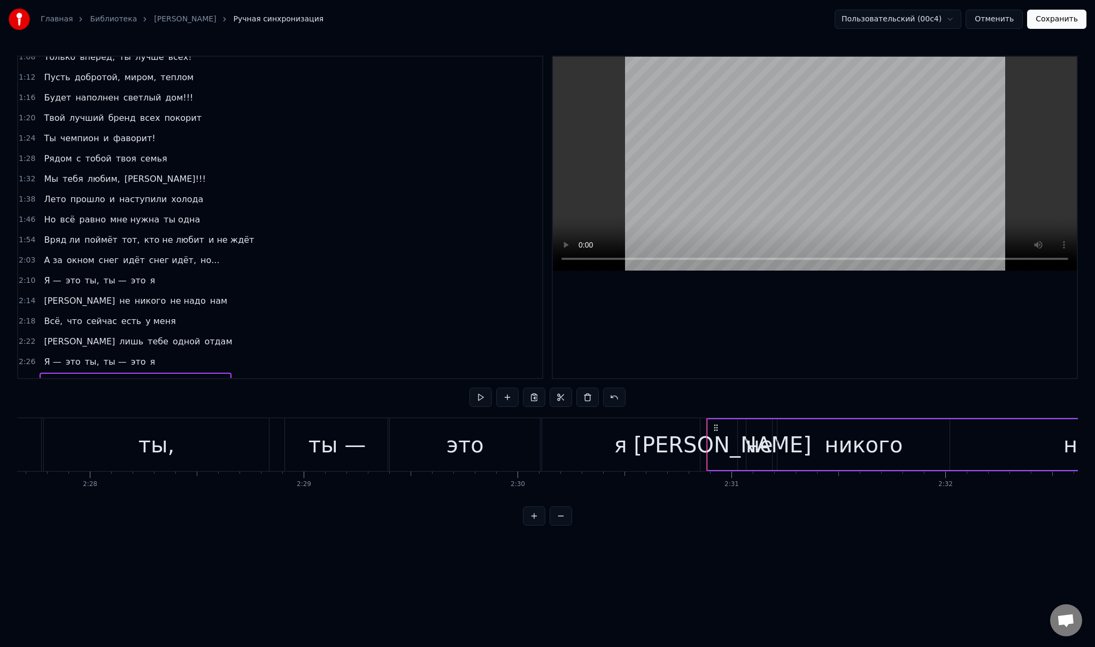
click at [60, 317] on div "Всё, что сейчас есть у меня" at bounding box center [110, 321] width 140 height 19
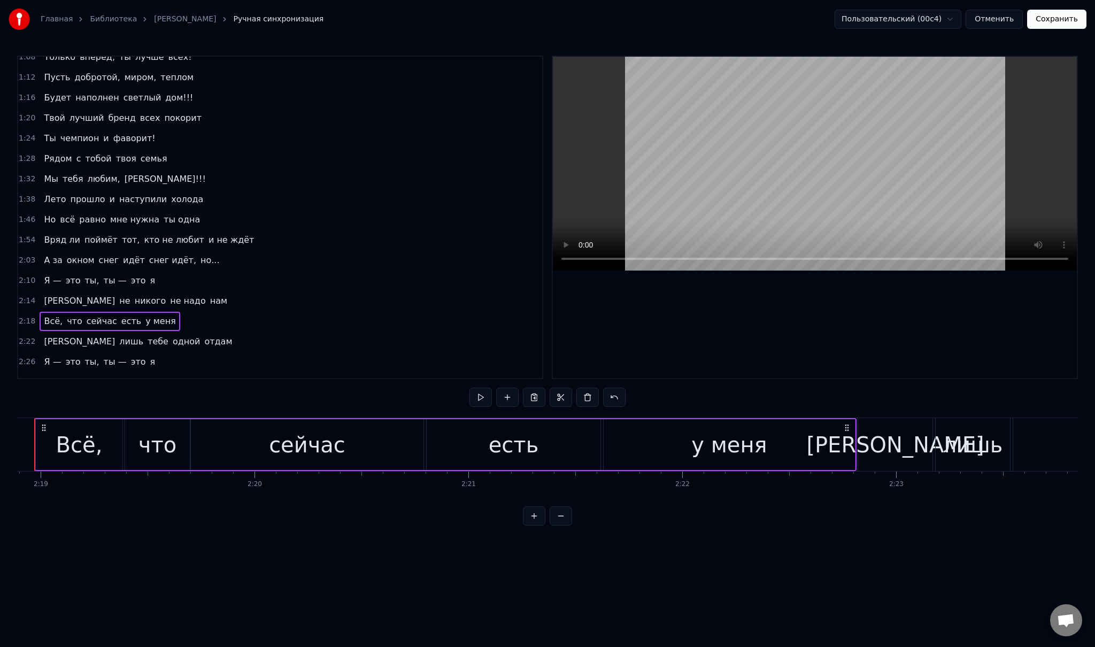
scroll to position [0, 29664]
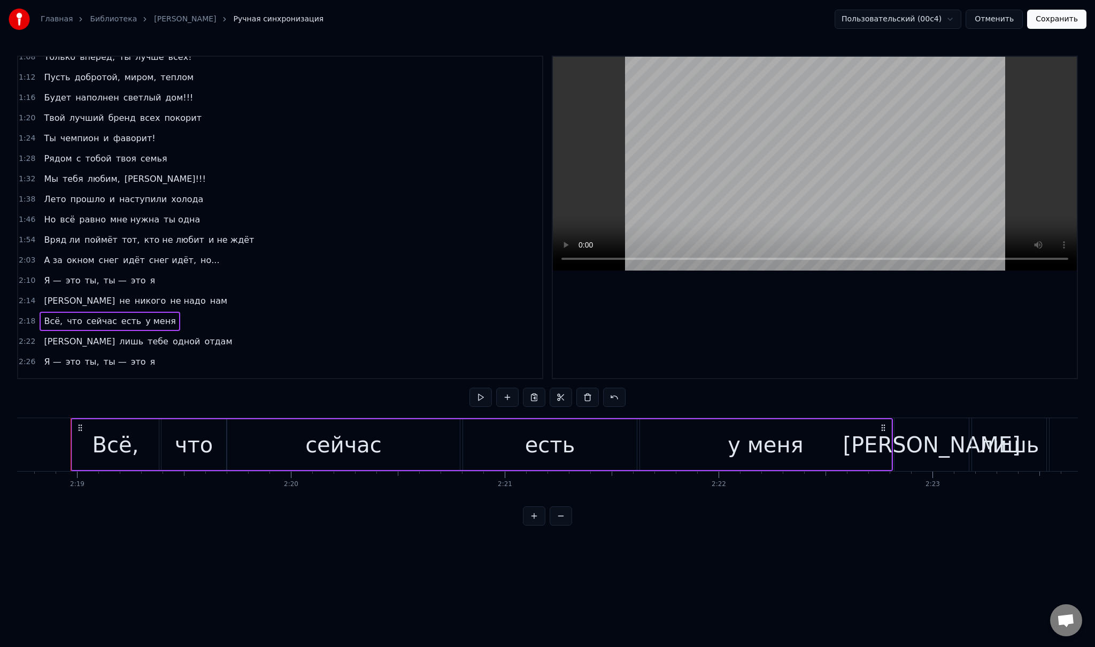
click at [64, 336] on div "Я лишь тебе одной отдам" at bounding box center [138, 341] width 197 height 19
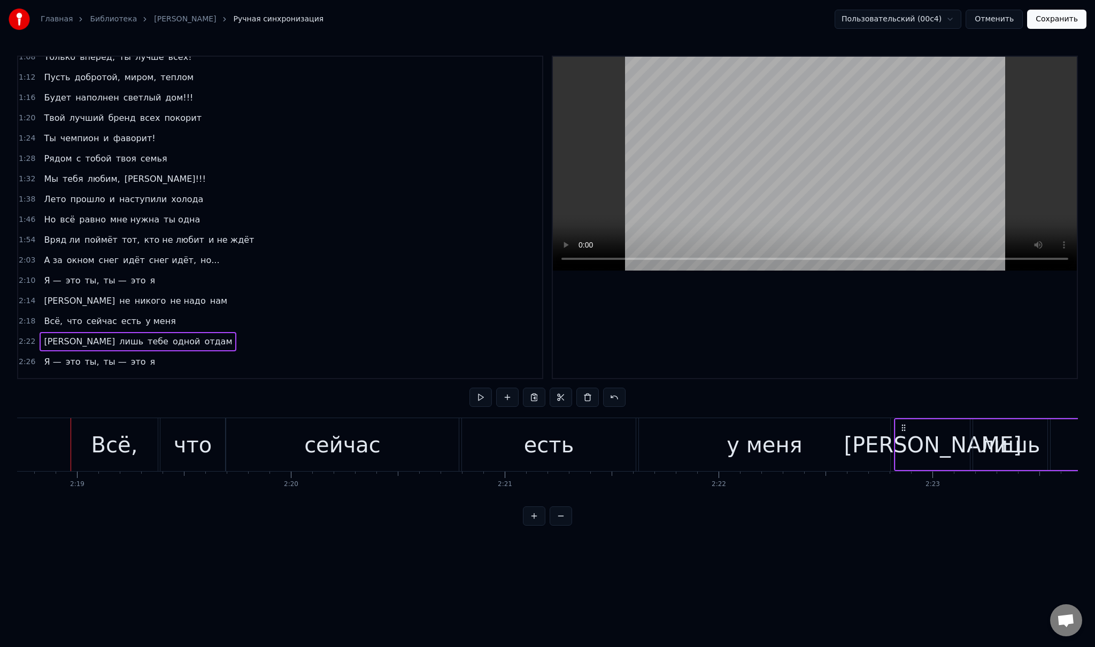
click at [53, 316] on div "Всё, что сейчас есть у меня" at bounding box center [110, 321] width 140 height 19
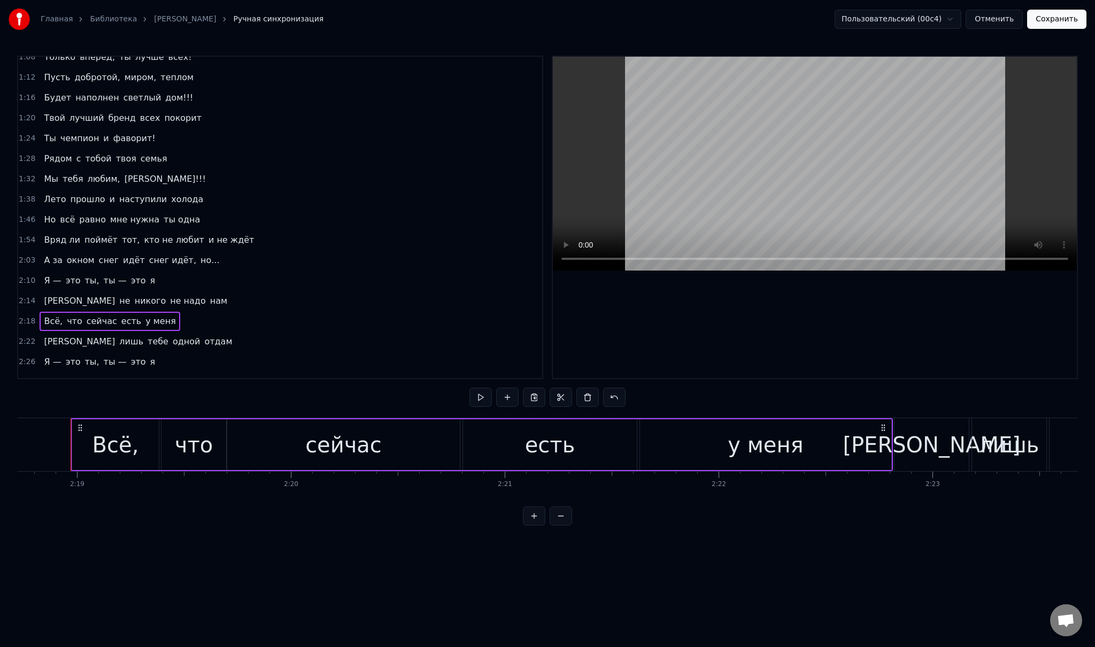
click at [58, 335] on div "Я лишь тебе одной отдам" at bounding box center [138, 341] width 197 height 19
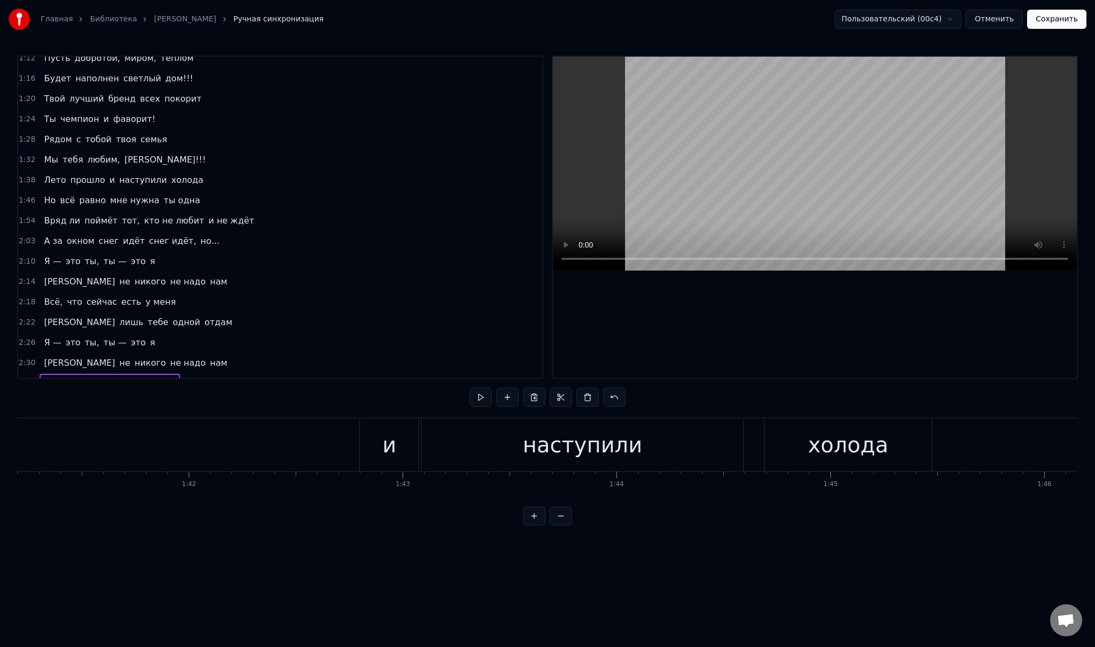
scroll to position [0, 21577]
click at [231, 440] on div "Лето прошло и наступили холода" at bounding box center [293, 444] width 1409 height 53
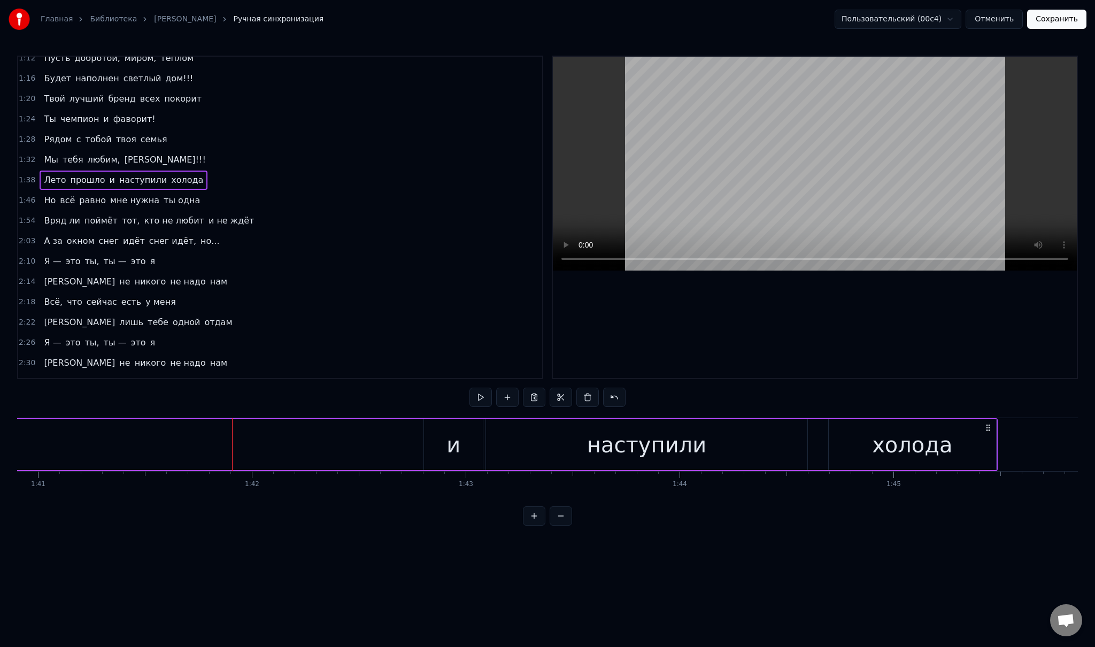
click at [356, 381] on div "0:32 Младшая дочь, с детства ты умницей росла 0:41 И много книг с радостью ты п…" at bounding box center [547, 291] width 1061 height 470
click at [712, 401] on div "0:32 Младшая дочь, с детства ты умницей росла 0:41 И много книг с радостью ты п…" at bounding box center [547, 291] width 1061 height 470
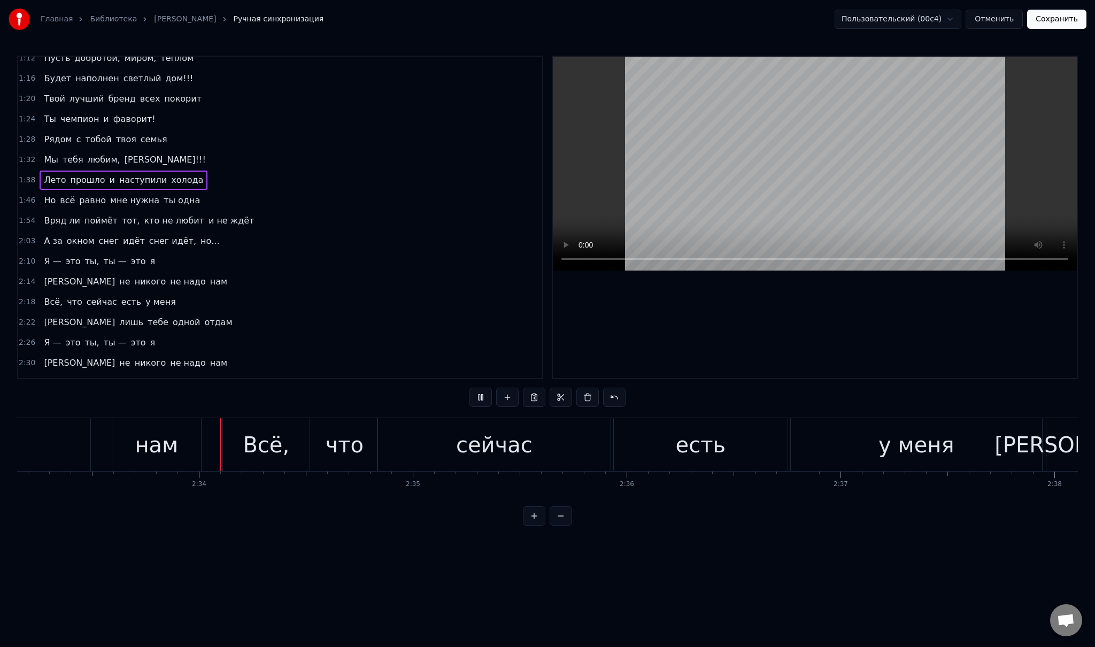
scroll to position [0, 32752]
click at [260, 430] on div "Всё," at bounding box center [264, 445] width 47 height 32
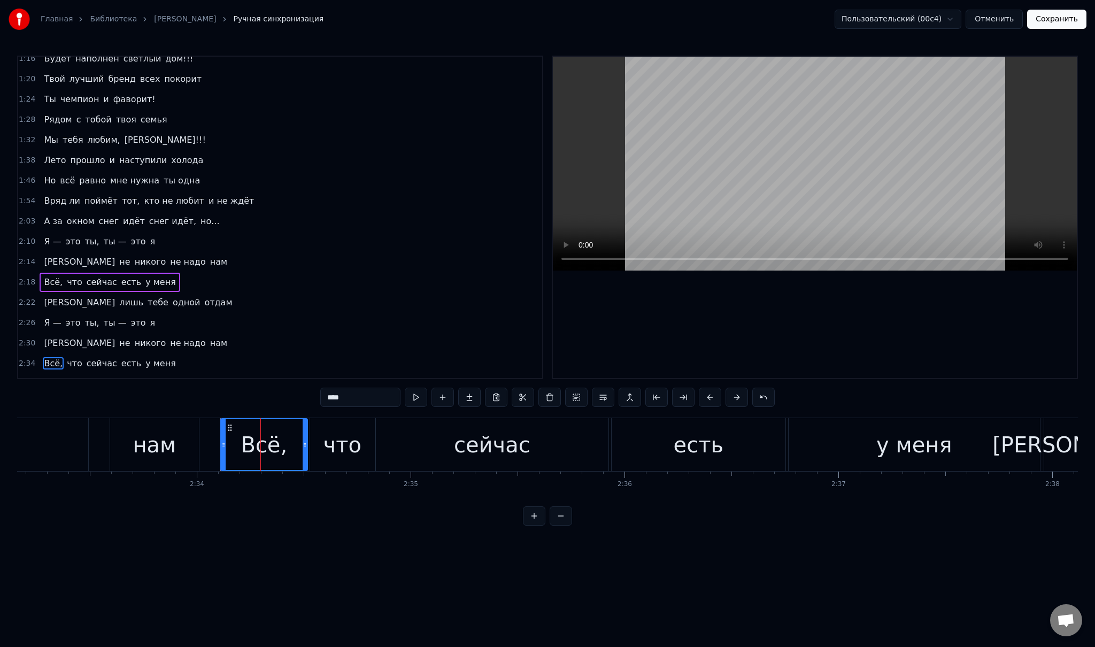
click at [73, 276] on div "Всё, что сейчас есть у меня" at bounding box center [110, 282] width 140 height 19
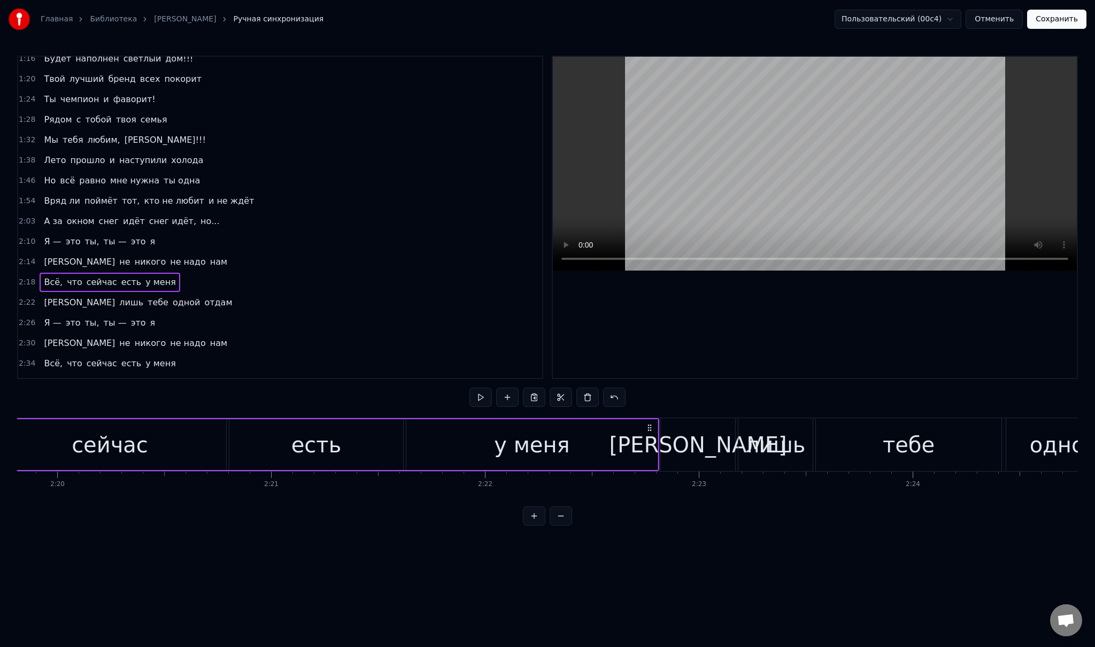
scroll to position [0, 29664]
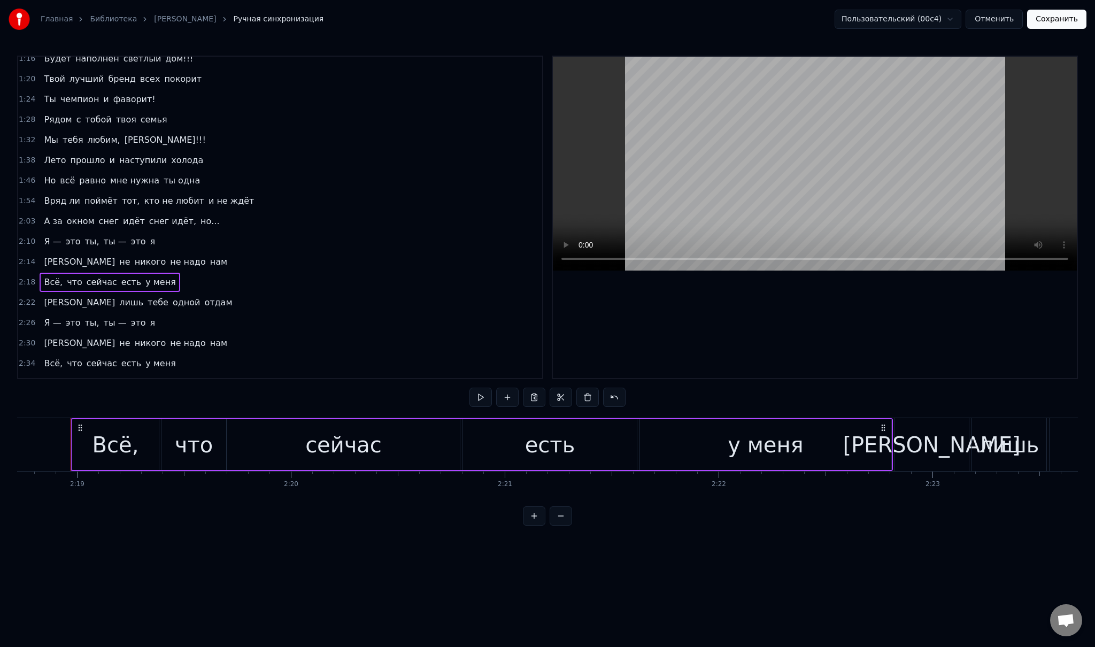
click at [146, 296] on span "тебе" at bounding box center [157, 302] width 23 height 13
click at [118, 296] on span "лишь" at bounding box center [131, 302] width 26 height 12
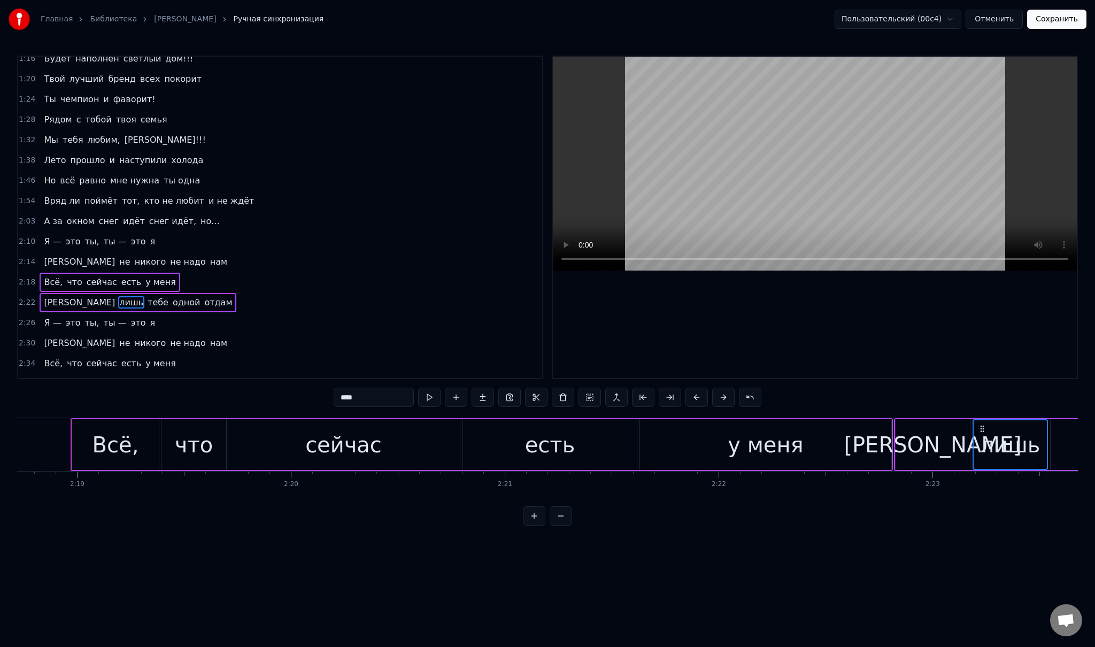
click at [118, 296] on span "лишь" at bounding box center [131, 302] width 26 height 12
click at [57, 313] on div "Я — это ты, ты — это я" at bounding box center [100, 322] width 120 height 19
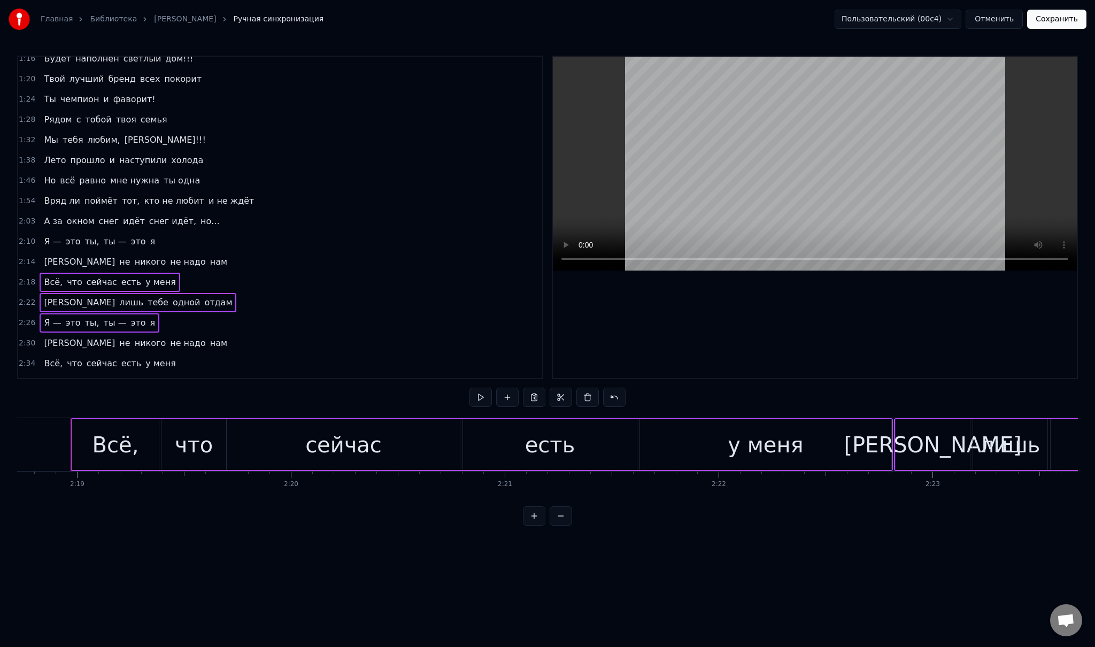
click at [118, 337] on span "не" at bounding box center [124, 343] width 13 height 13
click at [58, 354] on div "Всё, что сейчас есть у меня" at bounding box center [110, 363] width 140 height 19
click at [61, 334] on div "И не никого не надо нам" at bounding box center [136, 343] width 192 height 19
click at [118, 377] on span "лишь" at bounding box center [131, 383] width 26 height 13
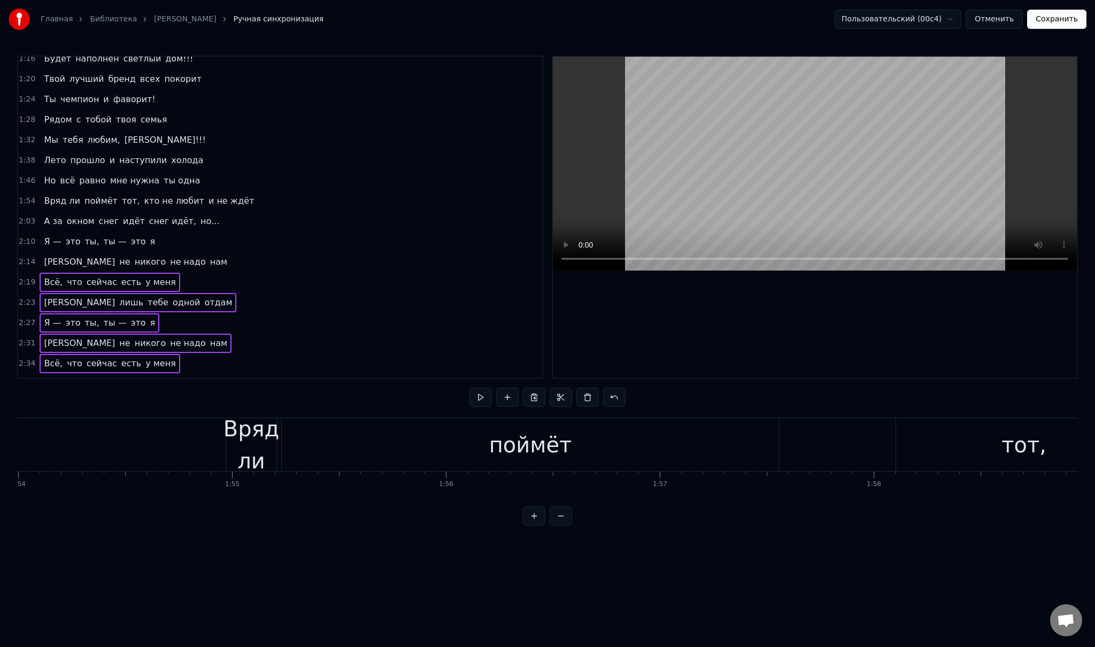
scroll to position [0, 23809]
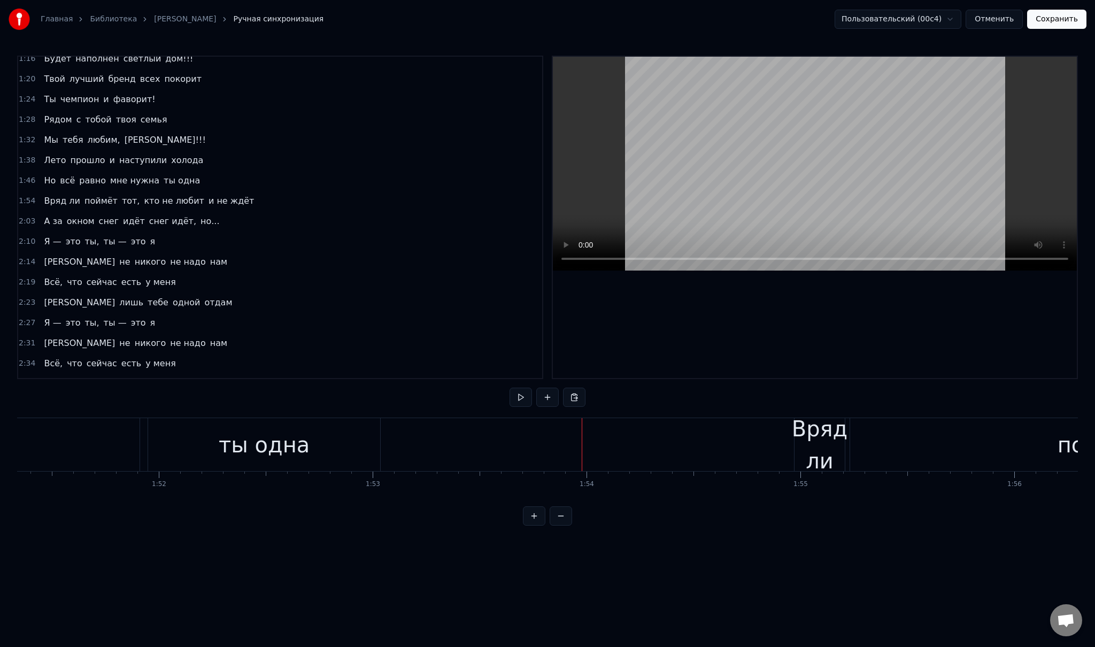
click at [562, 526] on button at bounding box center [561, 515] width 22 height 19
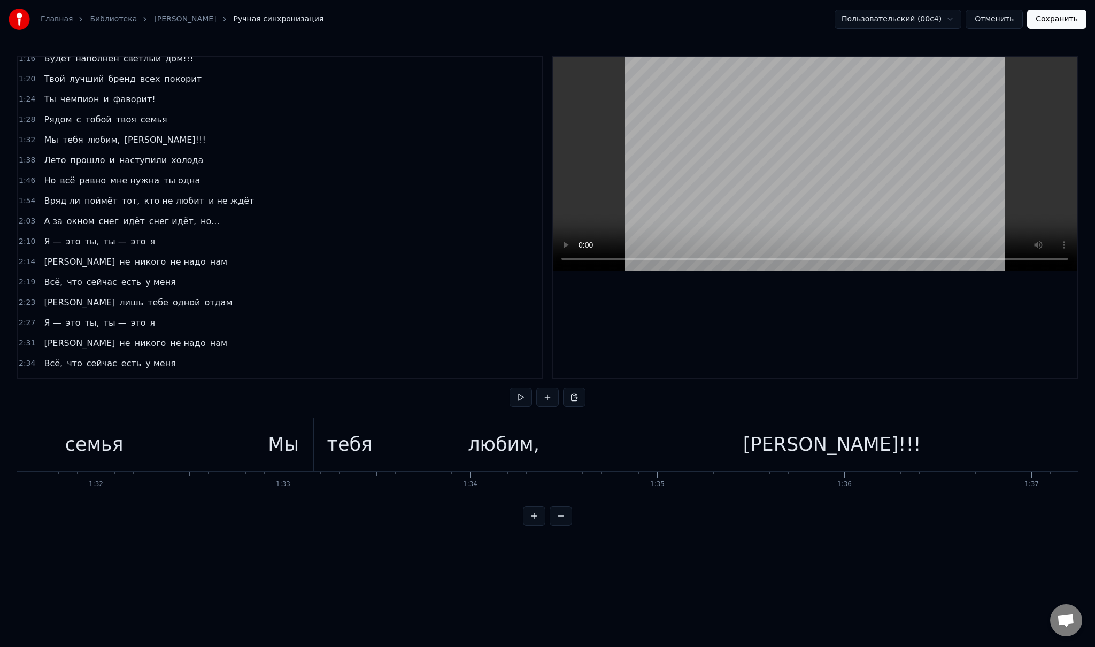
scroll to position [0, 17099]
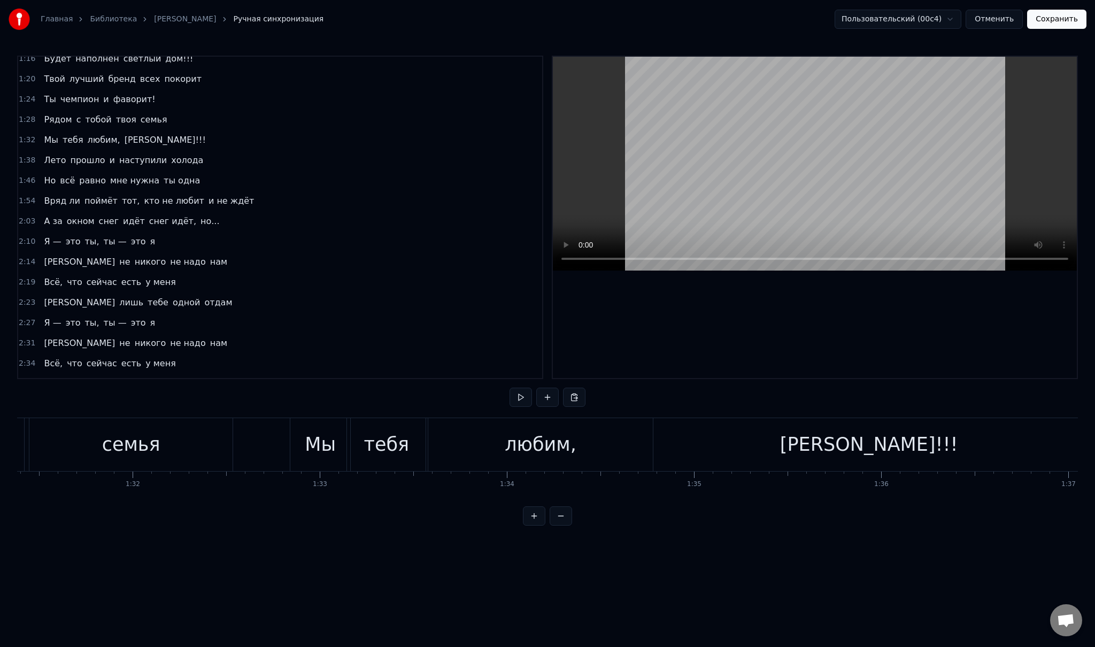
click at [505, 448] on div "любим," at bounding box center [540, 444] width 225 height 53
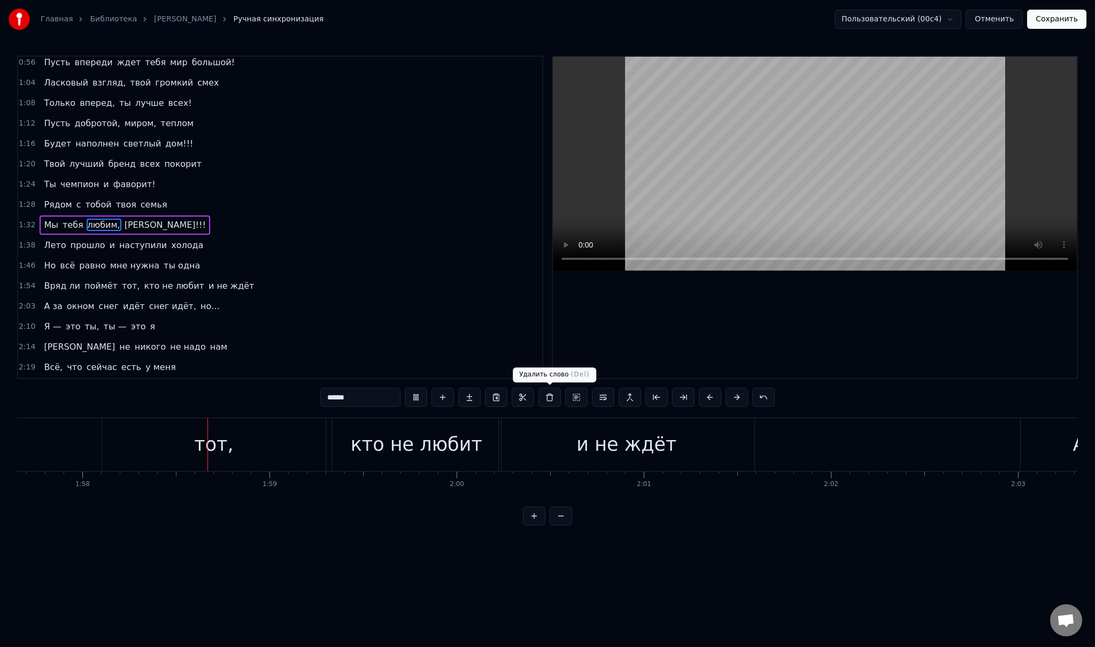
scroll to position [0, 22042]
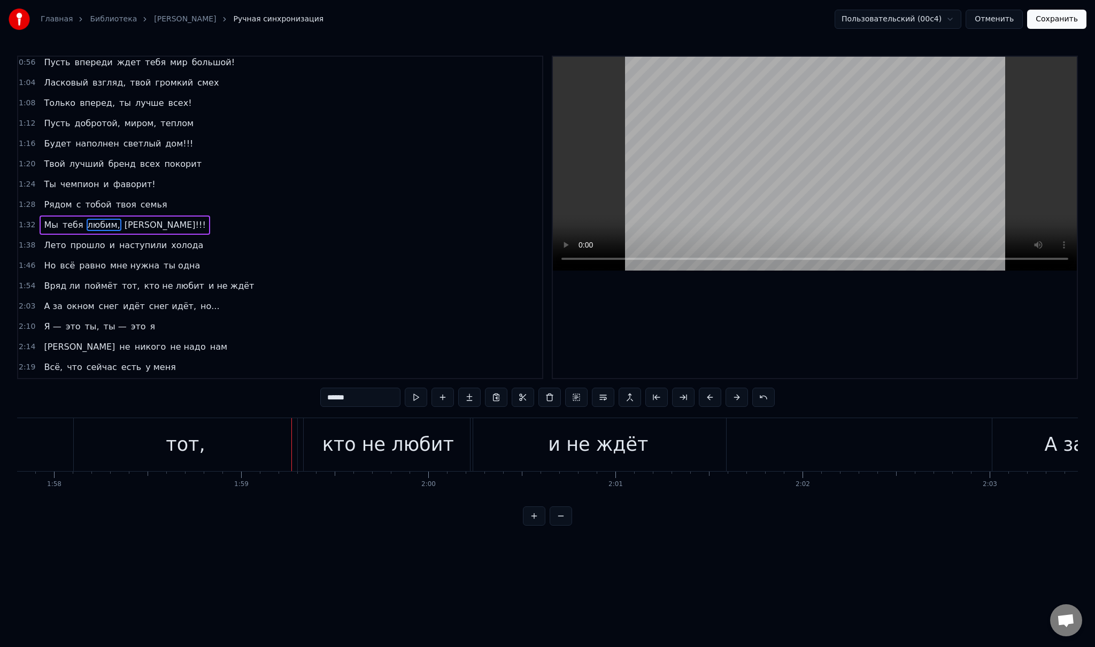
click at [234, 446] on div "тот," at bounding box center [185, 444] width 223 height 53
type input "****"
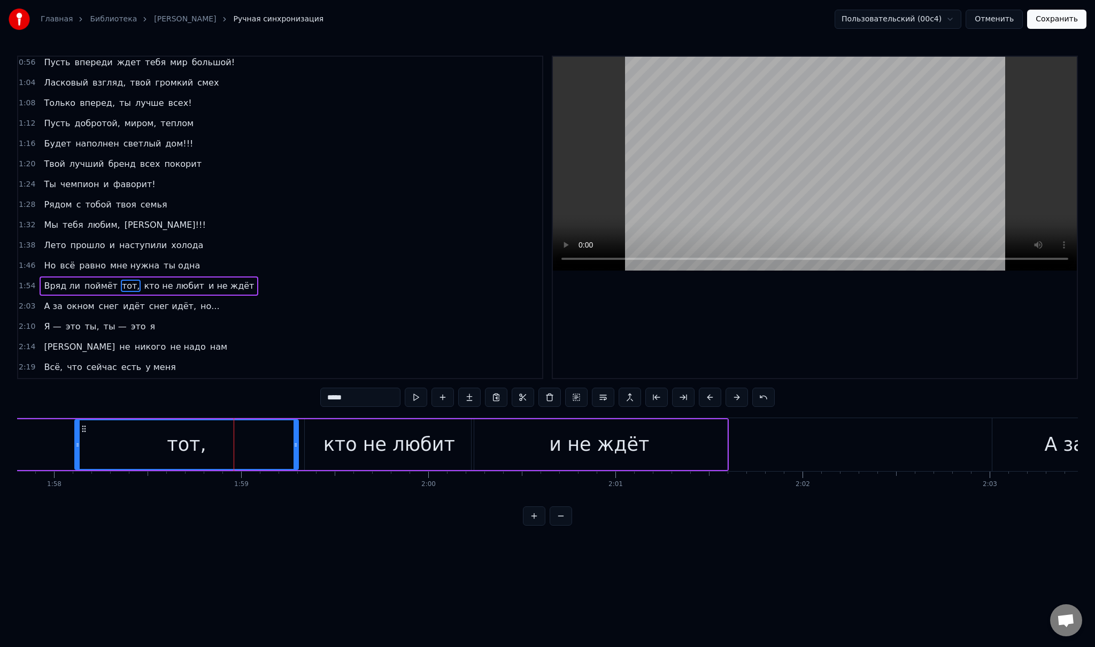
scroll to position [124, 0]
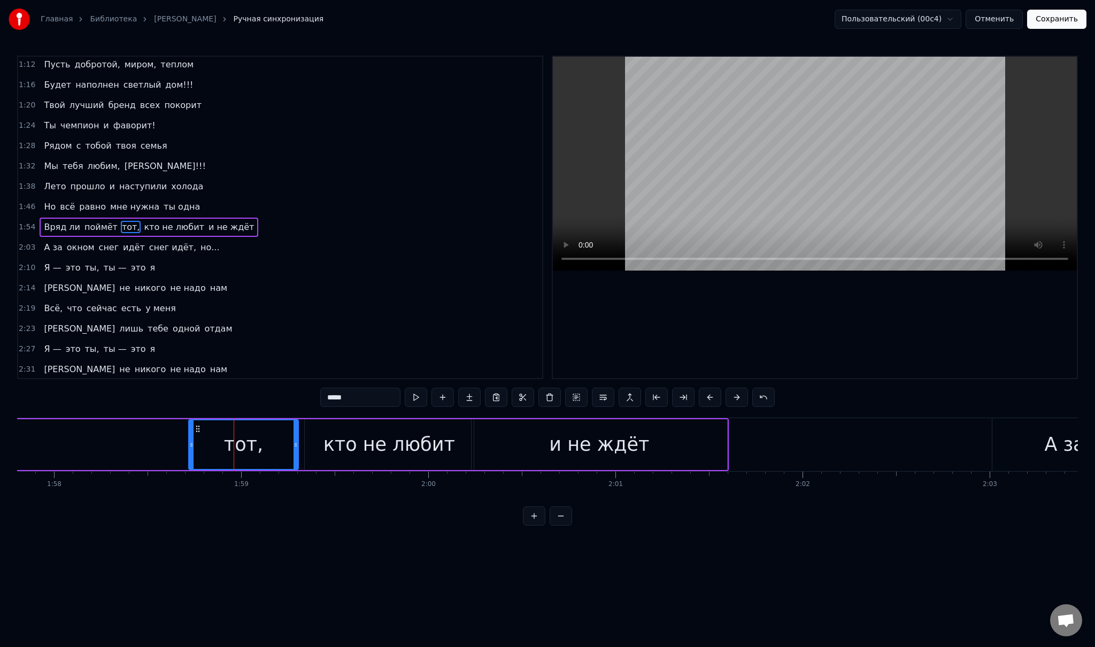
drag, startPoint x: 78, startPoint y: 441, endPoint x: 192, endPoint y: 440, distance: 113.9
click at [192, 441] on icon at bounding box center [191, 445] width 4 height 9
click at [109, 435] on div "Вряд ли поймёт тот, кто не любит и не ждёт" at bounding box center [107, 444] width 1241 height 53
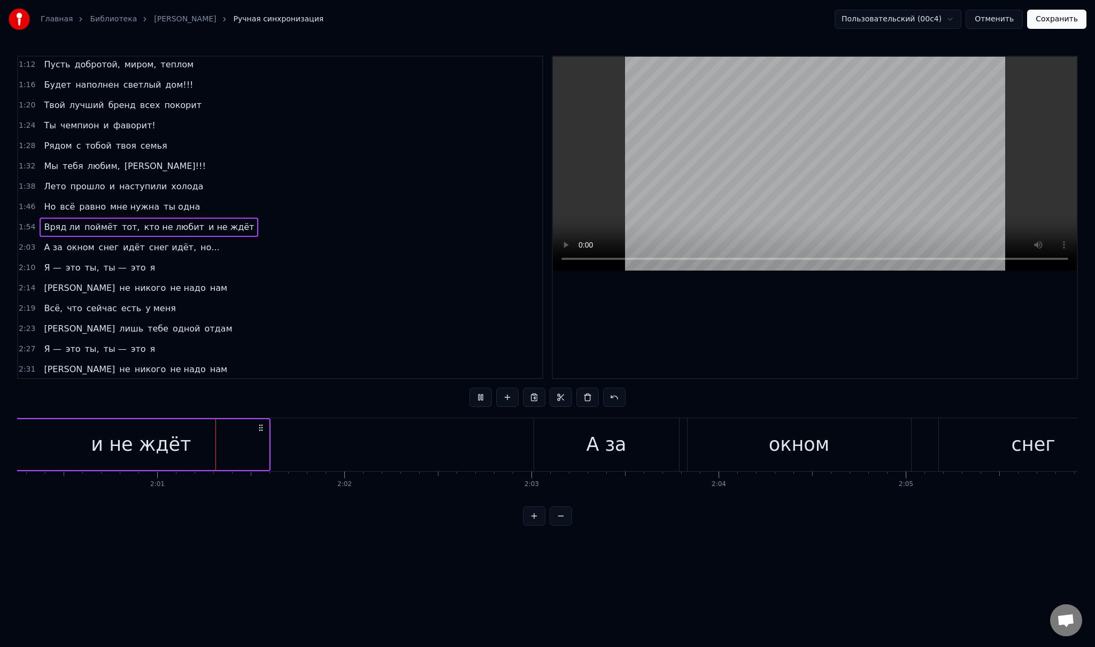
scroll to position [0, 22541]
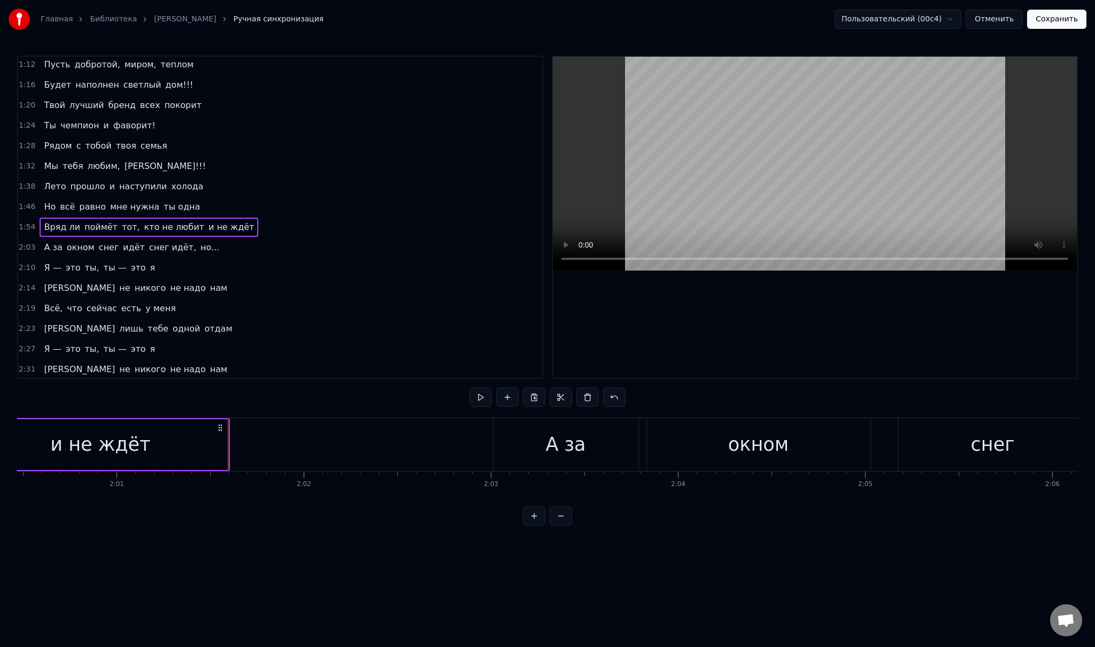
click at [192, 449] on div "и не ждёт" at bounding box center [101, 444] width 256 height 51
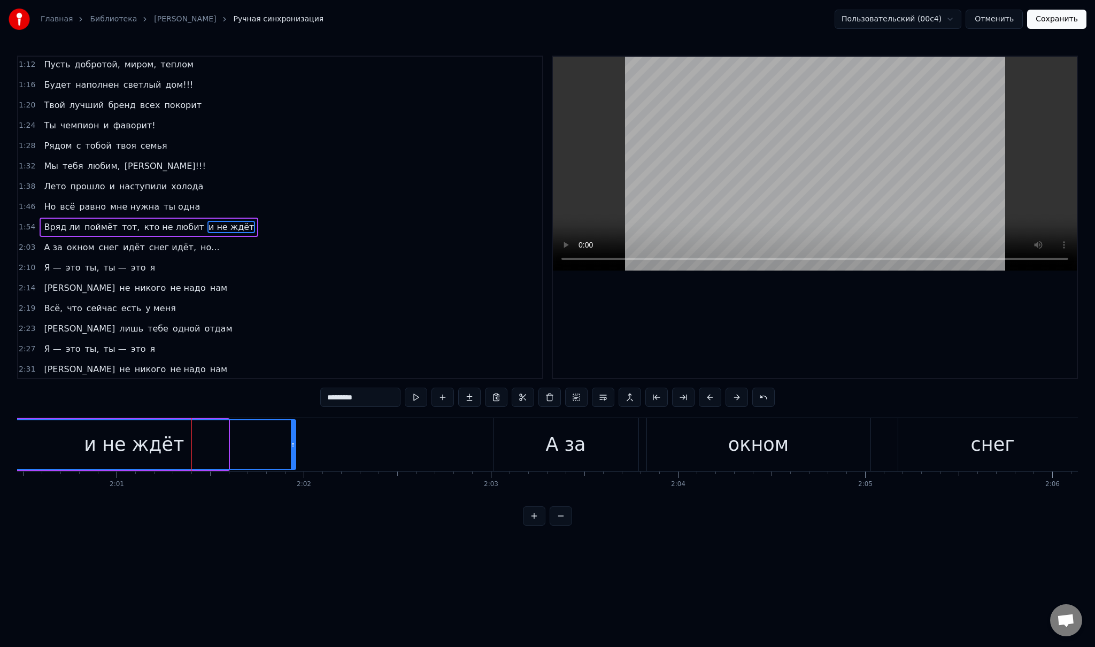
drag, startPoint x: 226, startPoint y: 444, endPoint x: 297, endPoint y: 441, distance: 71.7
click at [295, 441] on icon at bounding box center [293, 445] width 4 height 9
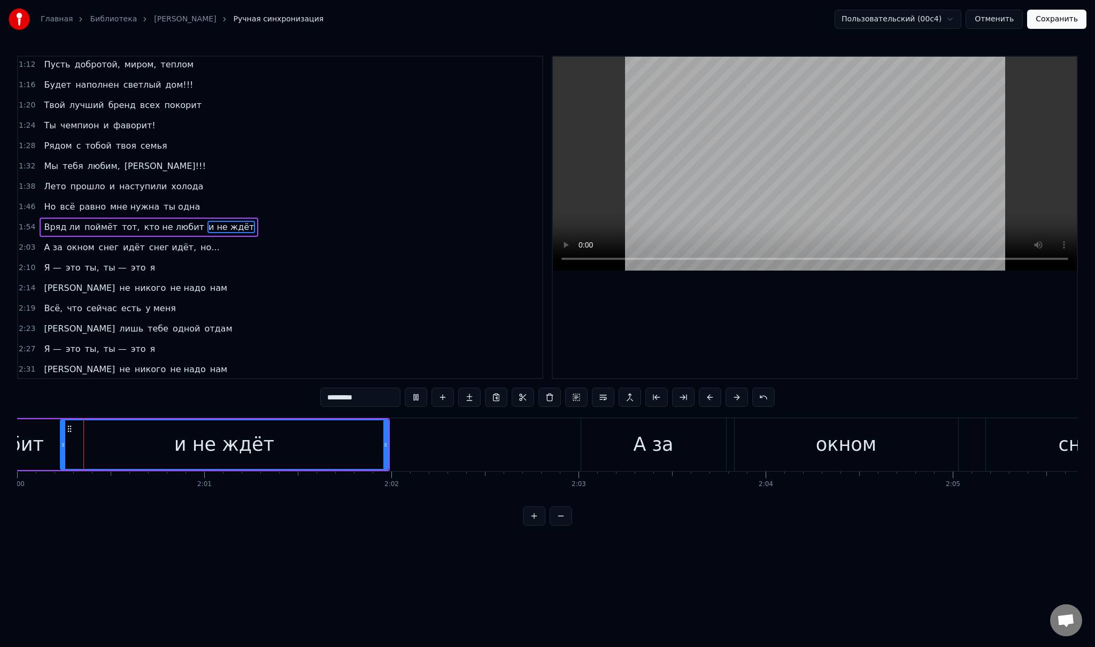
scroll to position [0, 22441]
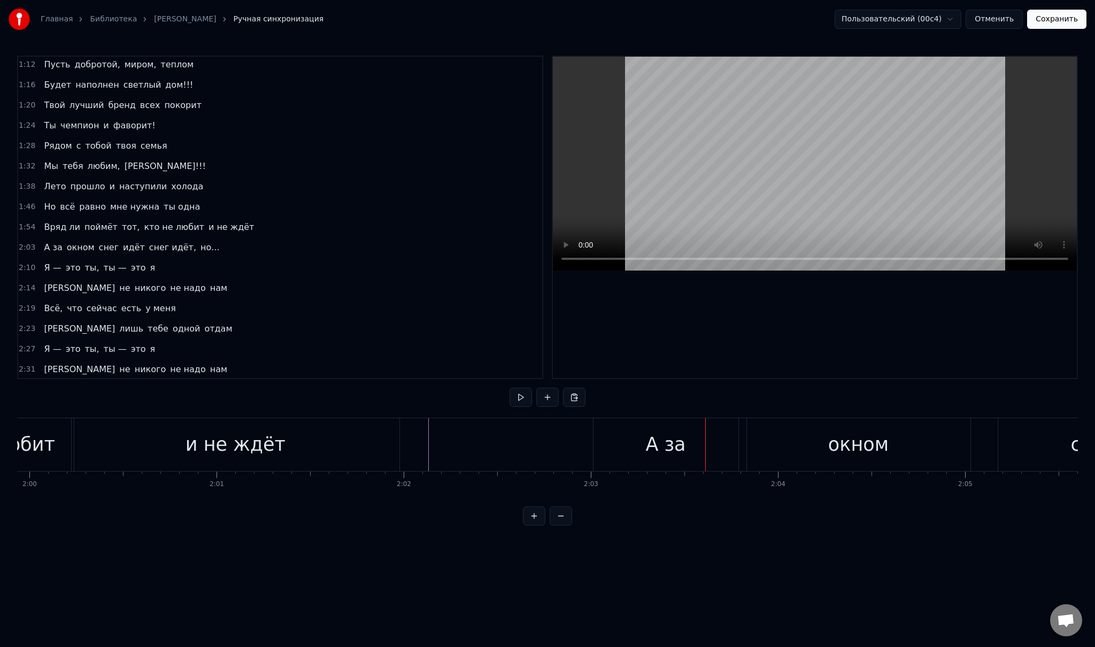
click at [197, 437] on div "и не ждёт" at bounding box center [236, 444] width 100 height 28
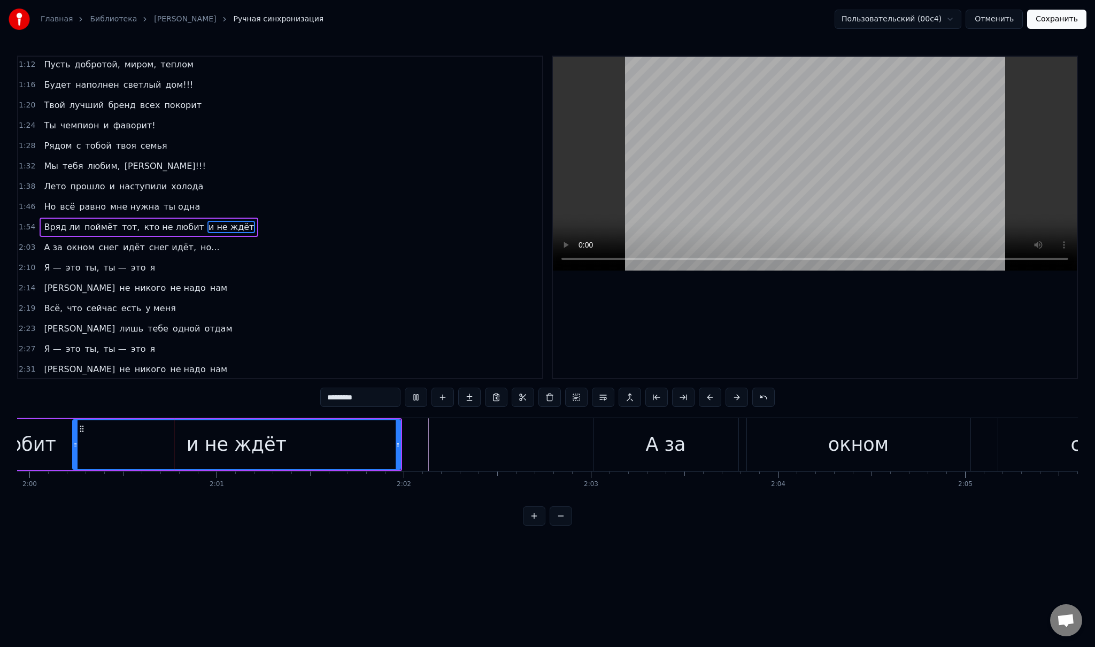
click at [408, 451] on div at bounding box center [33, 444] width 44914 height 53
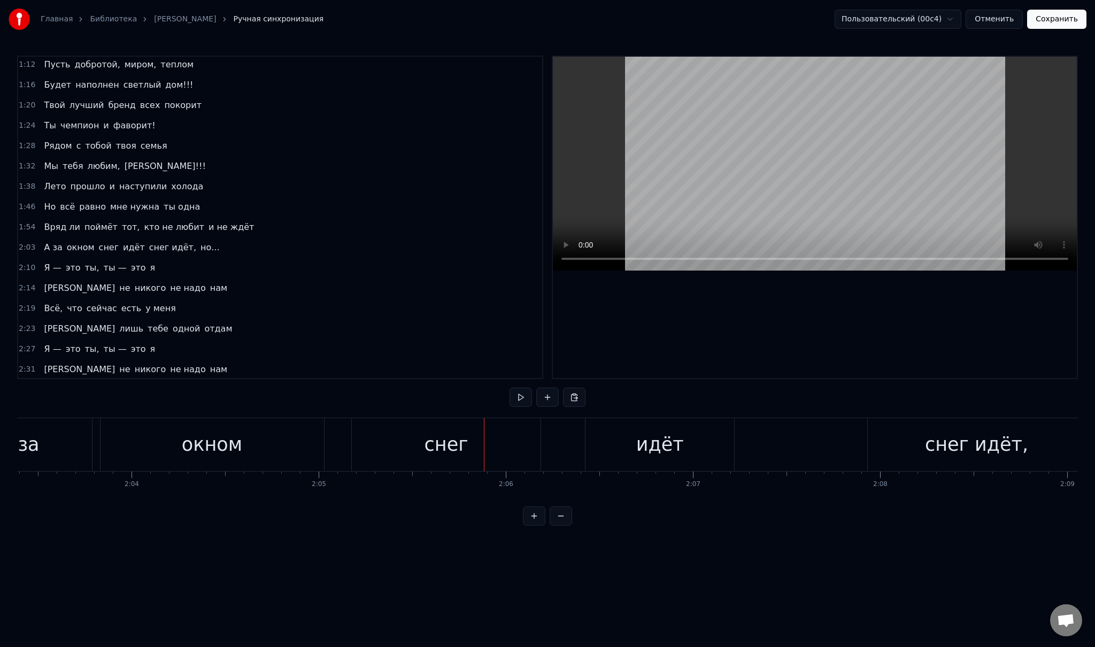
scroll to position [0, 23051]
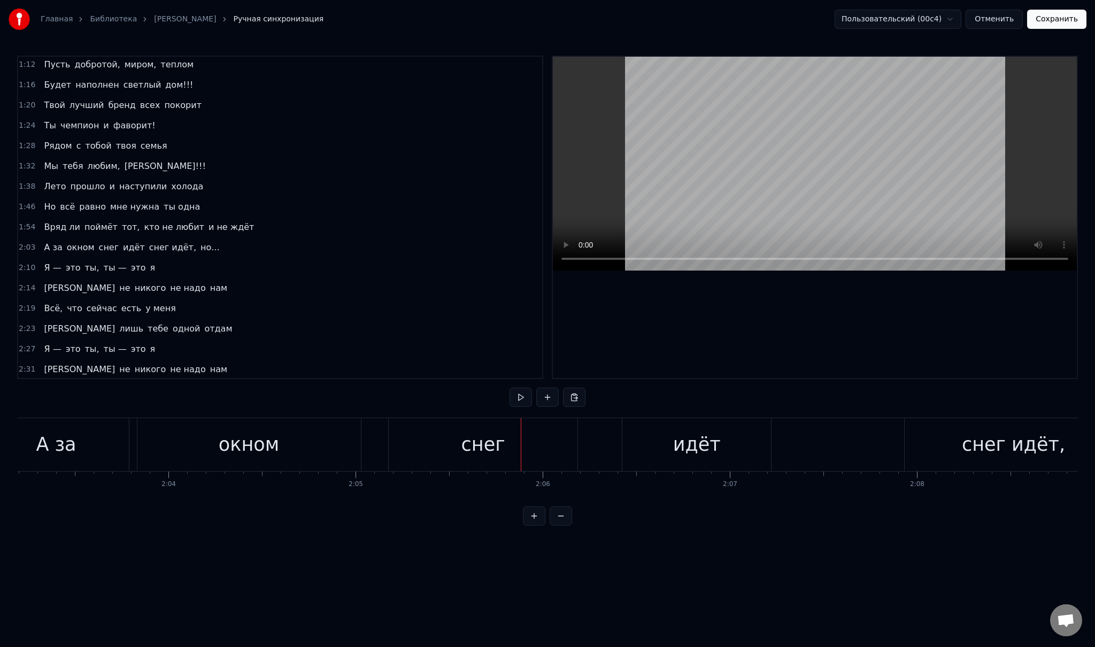
click at [482, 447] on div "снег" at bounding box center [483, 444] width 44 height 28
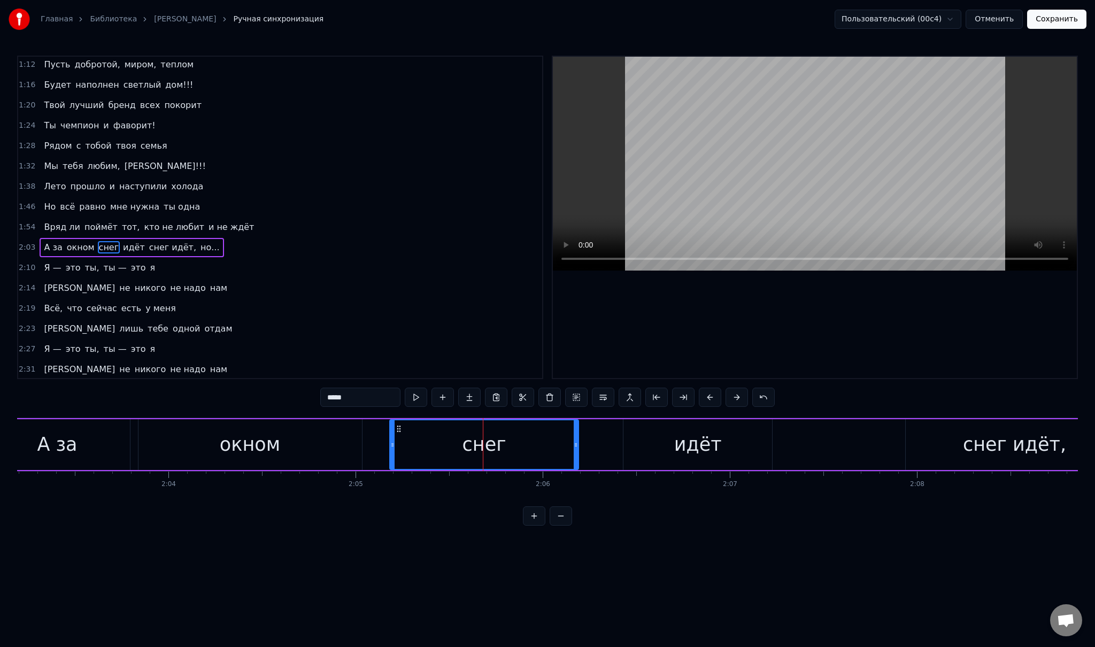
scroll to position [144, 0]
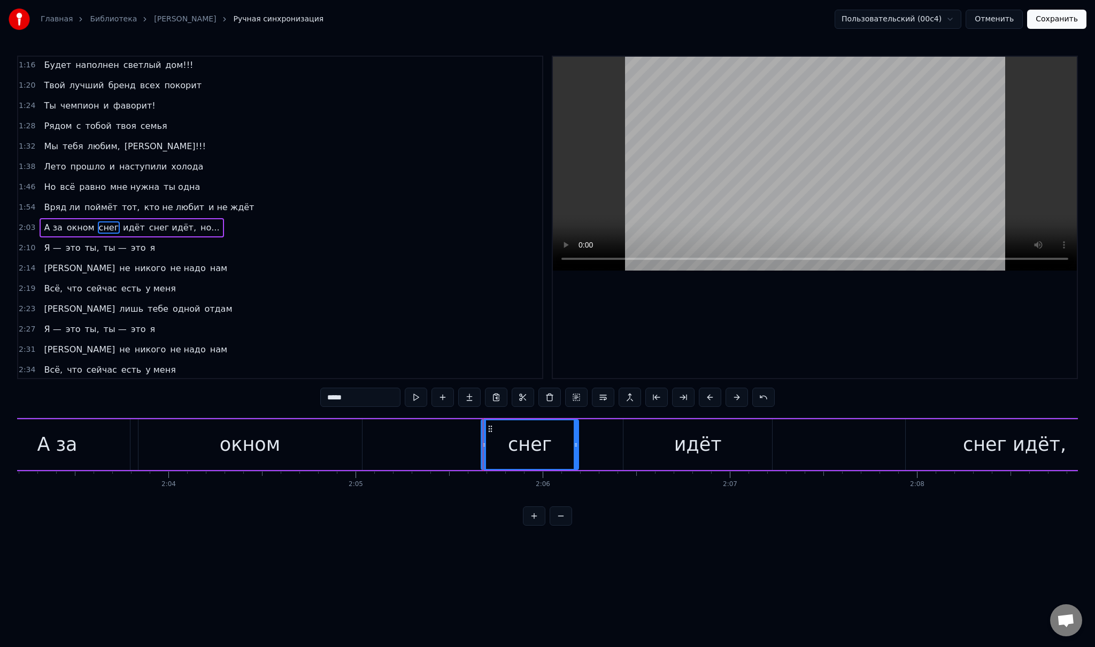
drag, startPoint x: 389, startPoint y: 443, endPoint x: 481, endPoint y: 445, distance: 92.0
click at [482, 445] on icon at bounding box center [484, 445] width 4 height 9
drag, startPoint x: 577, startPoint y: 442, endPoint x: 635, endPoint y: 438, distance: 57.9
click at [635, 438] on div at bounding box center [633, 444] width 4 height 49
click at [668, 441] on div "идёт" at bounding box center [697, 444] width 149 height 51
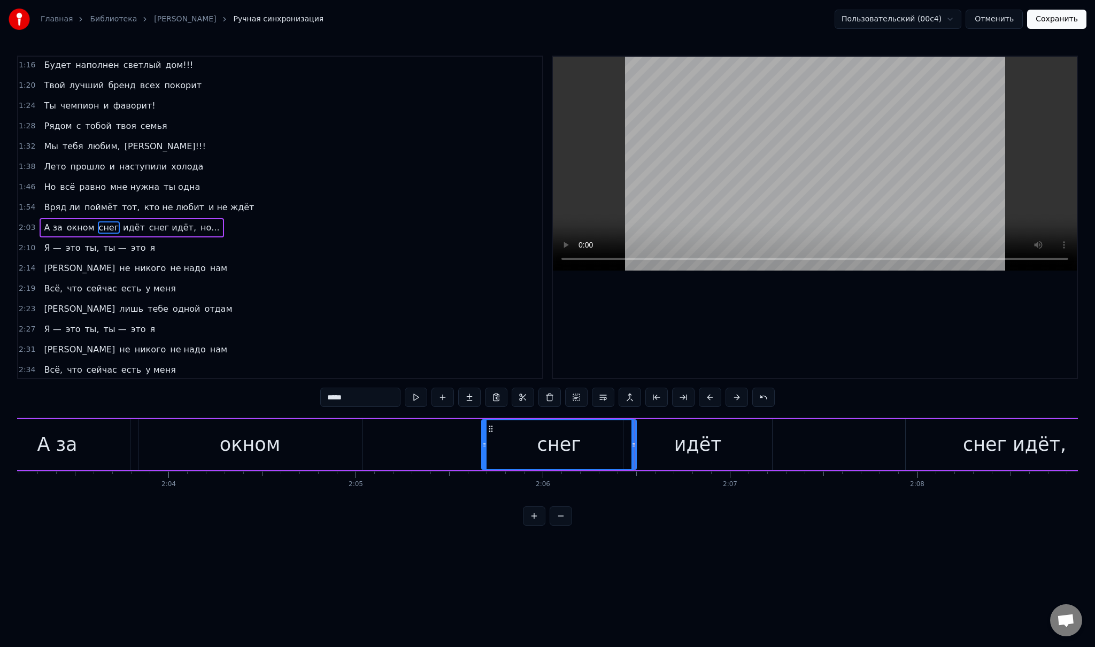
type input "****"
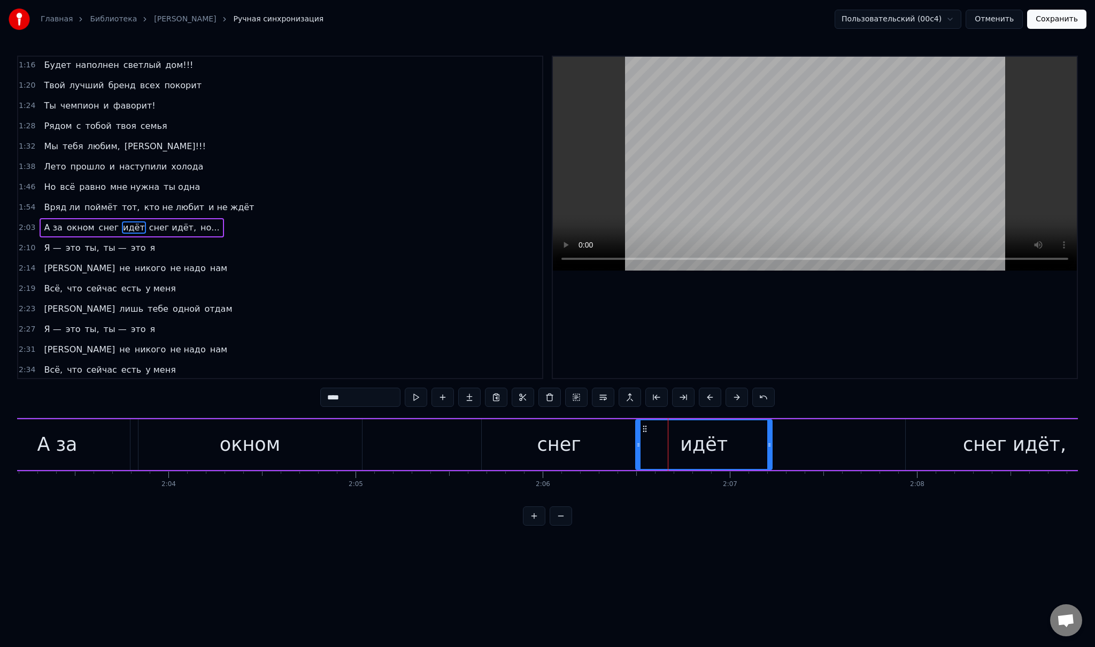
drag, startPoint x: 623, startPoint y: 444, endPoint x: 636, endPoint y: 444, distance: 13.4
click at [637, 444] on icon at bounding box center [639, 445] width 4 height 9
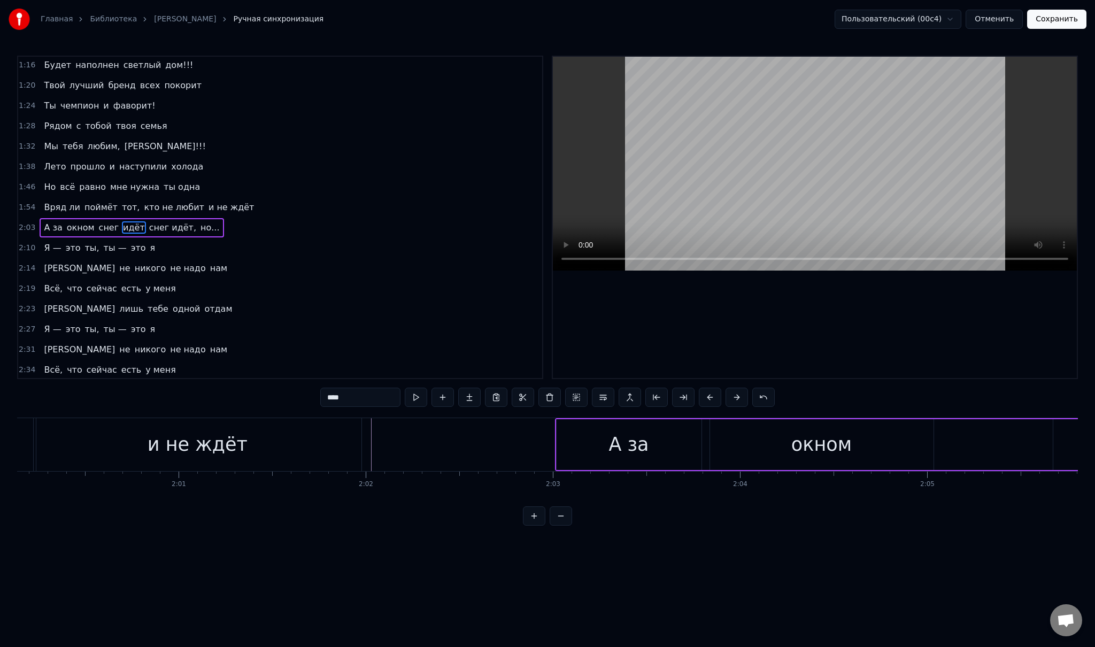
scroll to position [0, 22443]
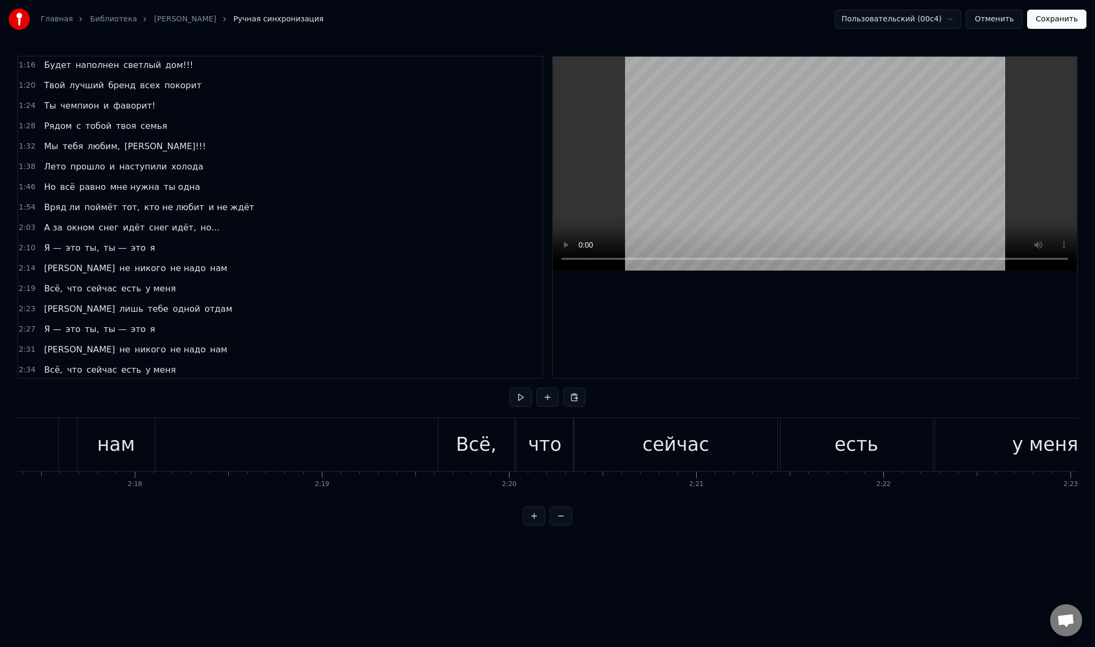
scroll to position [0, 25649]
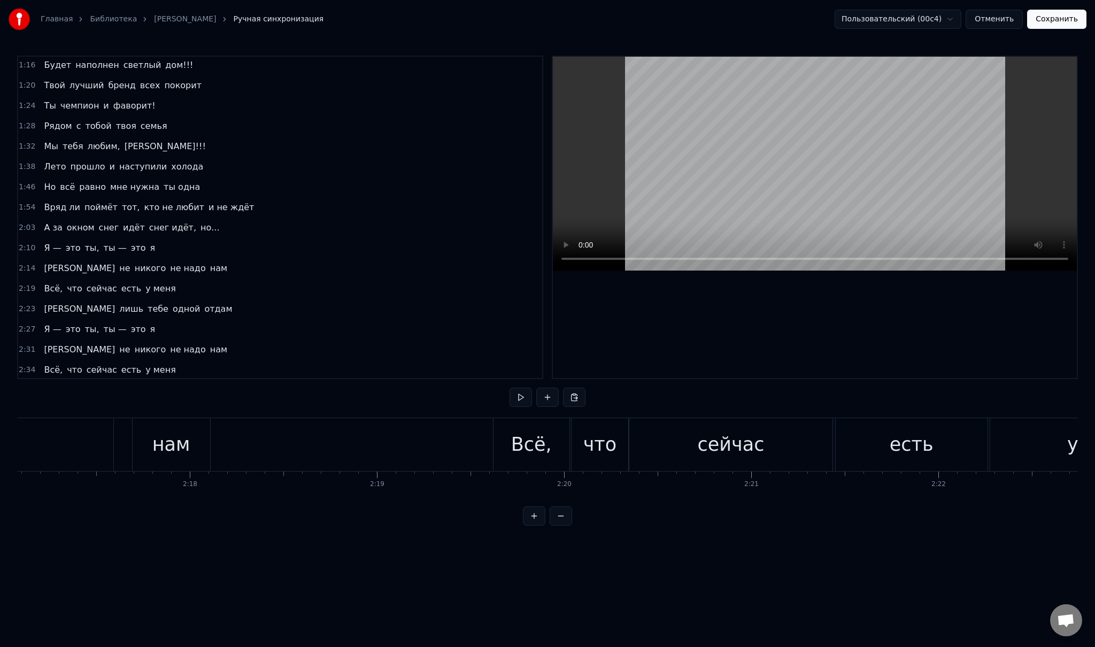
click at [524, 446] on div "Всё," at bounding box center [531, 444] width 41 height 28
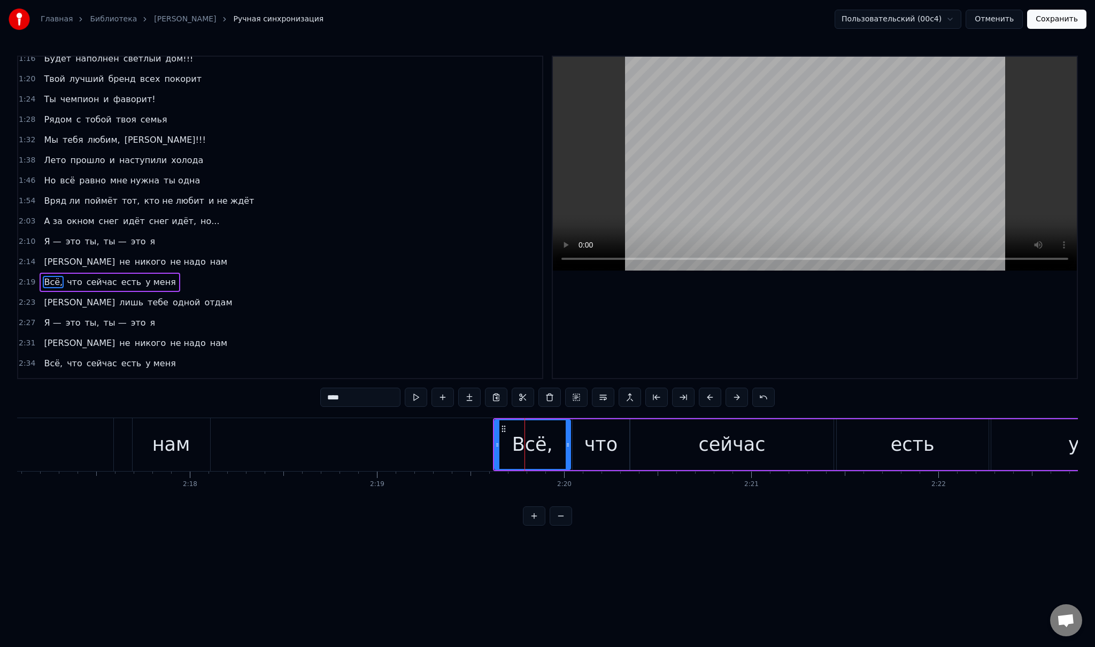
click at [150, 276] on div "Всё, что сейчас есть у меня" at bounding box center [110, 282] width 140 height 19
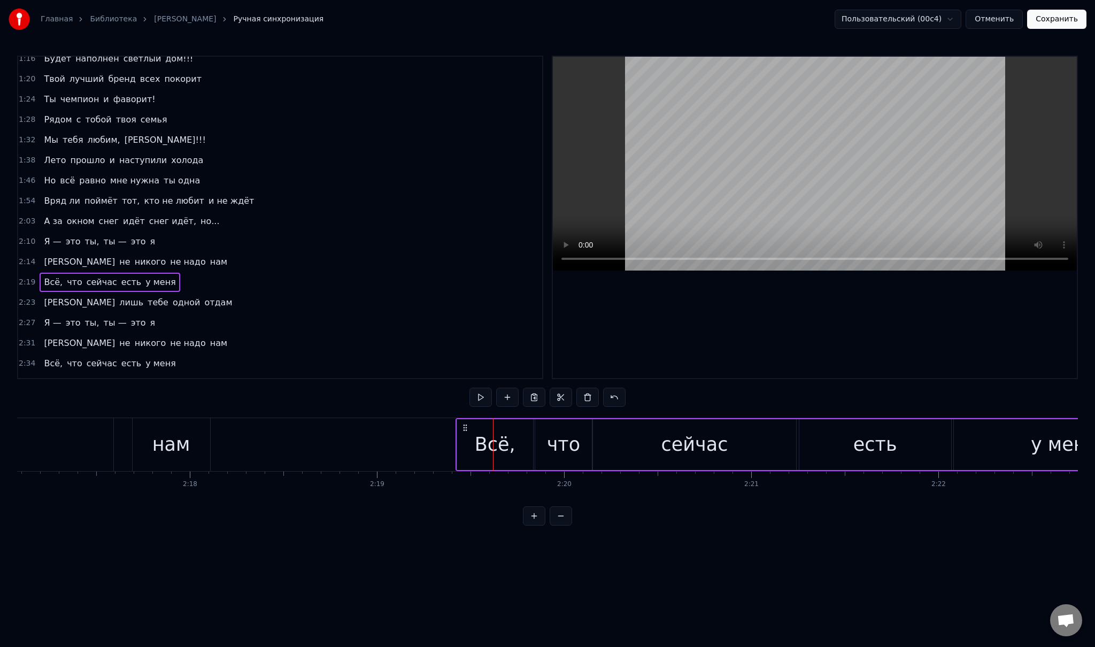
click at [176, 409] on div "0:32 Младшая дочь, с детства ты умницей росла 0:41 И много книг с радостью ты п…" at bounding box center [547, 291] width 1061 height 470
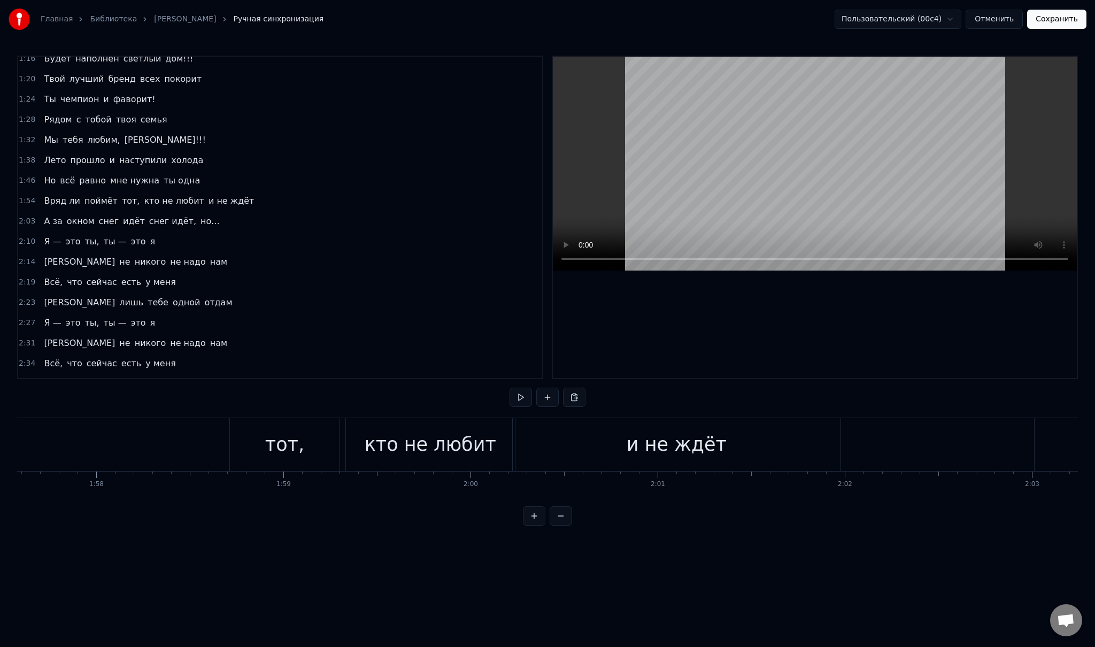
scroll to position [0, 21964]
click at [223, 438] on div "Вряд ли поймёт тот, кто не любит и не ждёт" at bounding box center [223, 444] width 1314 height 53
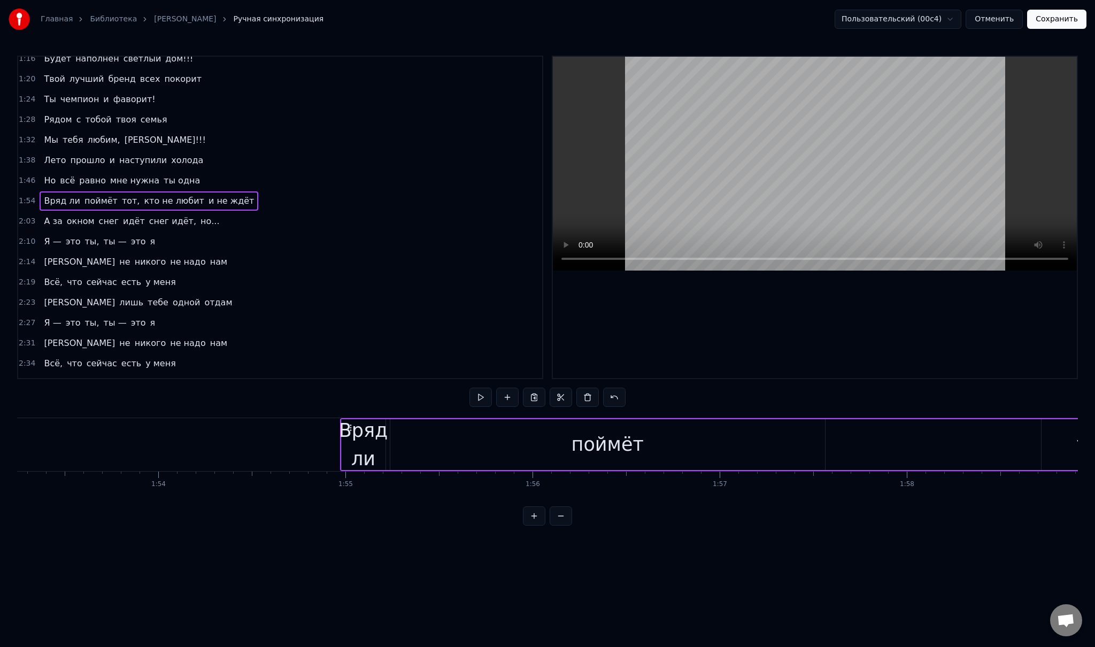
scroll to position [0, 21190]
click at [378, 445] on div "Вряд ли" at bounding box center [363, 444] width 49 height 56
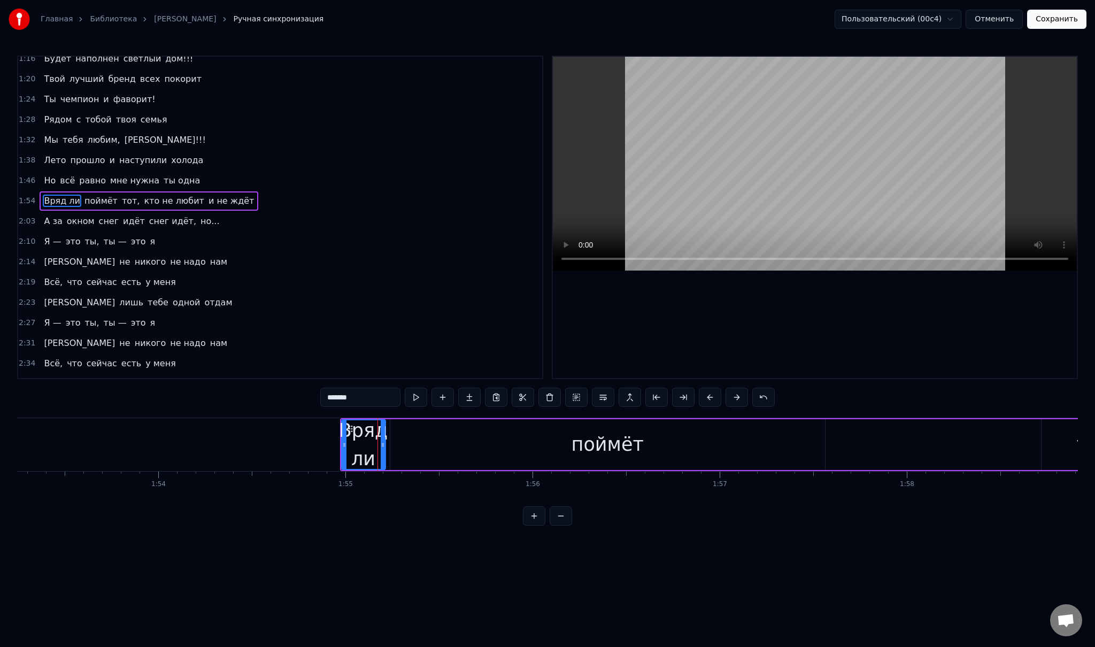
scroll to position [124, 0]
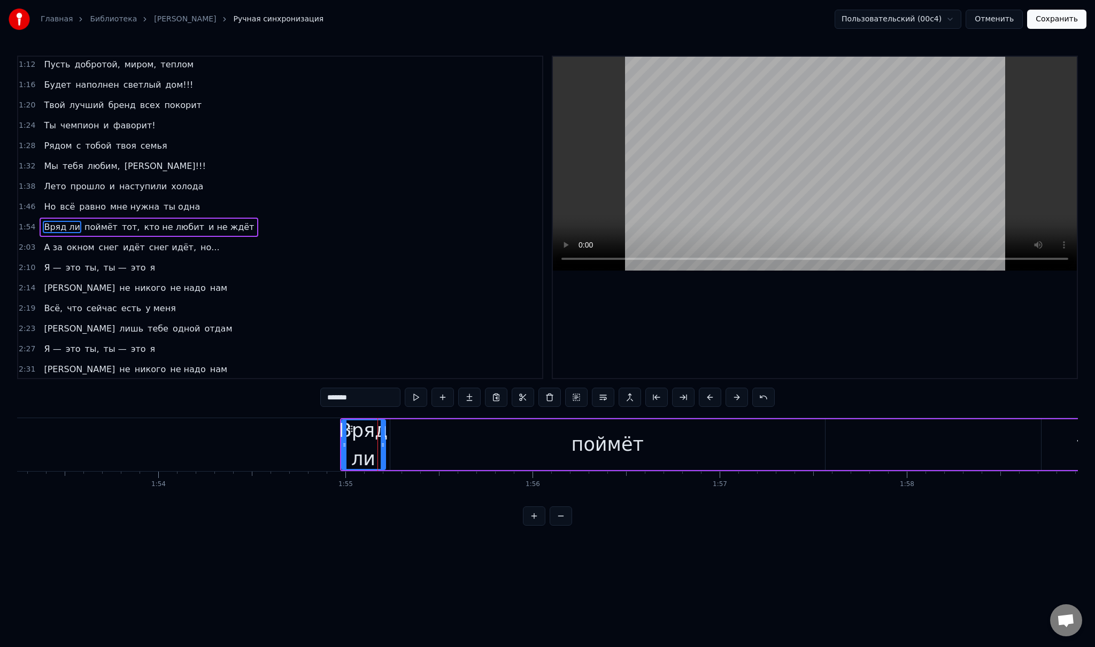
click at [430, 438] on div "поймёт" at bounding box center [607, 444] width 435 height 51
type input "******"
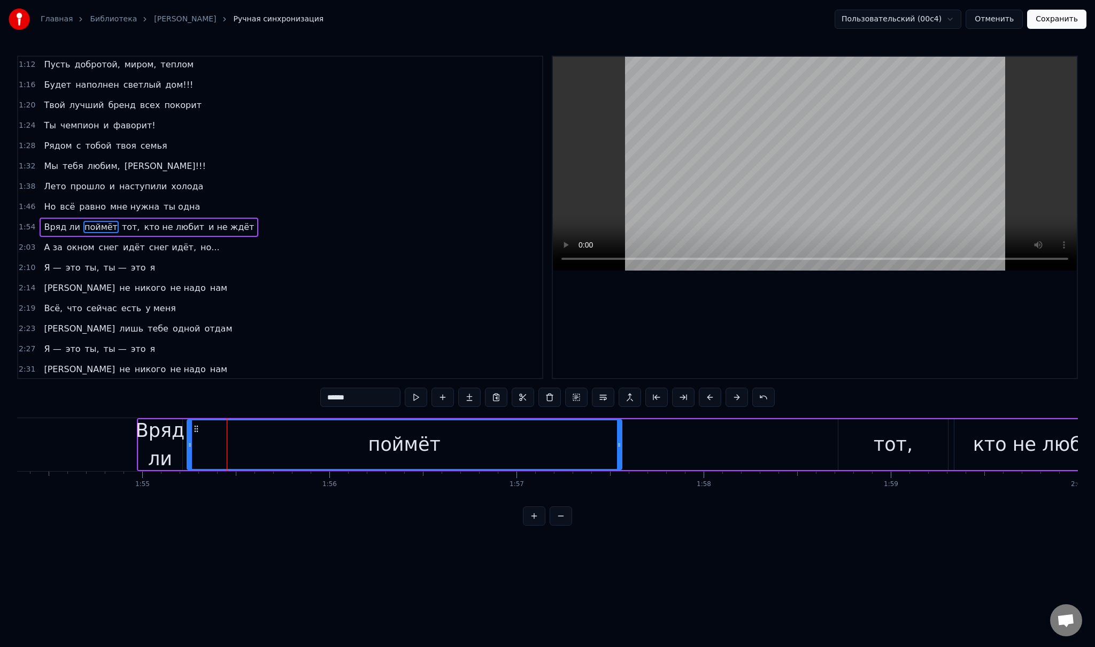
scroll to position [0, 21540]
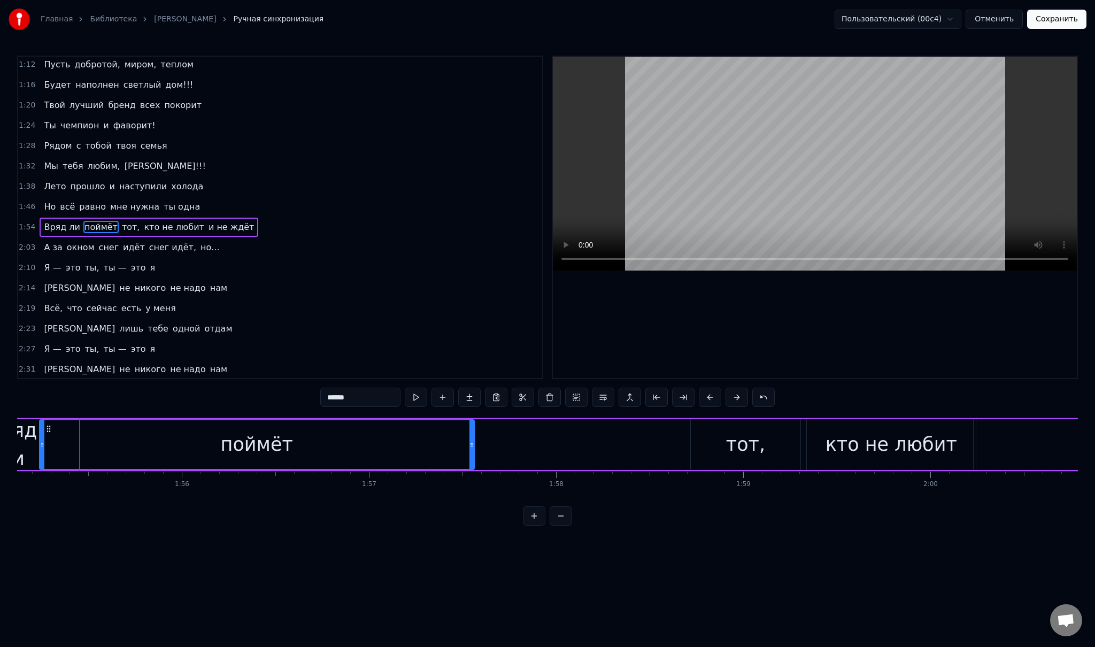
click at [532, 447] on div "Вряд ли поймёт тот, кто не любит и не ждёт" at bounding box center [646, 444] width 1314 height 53
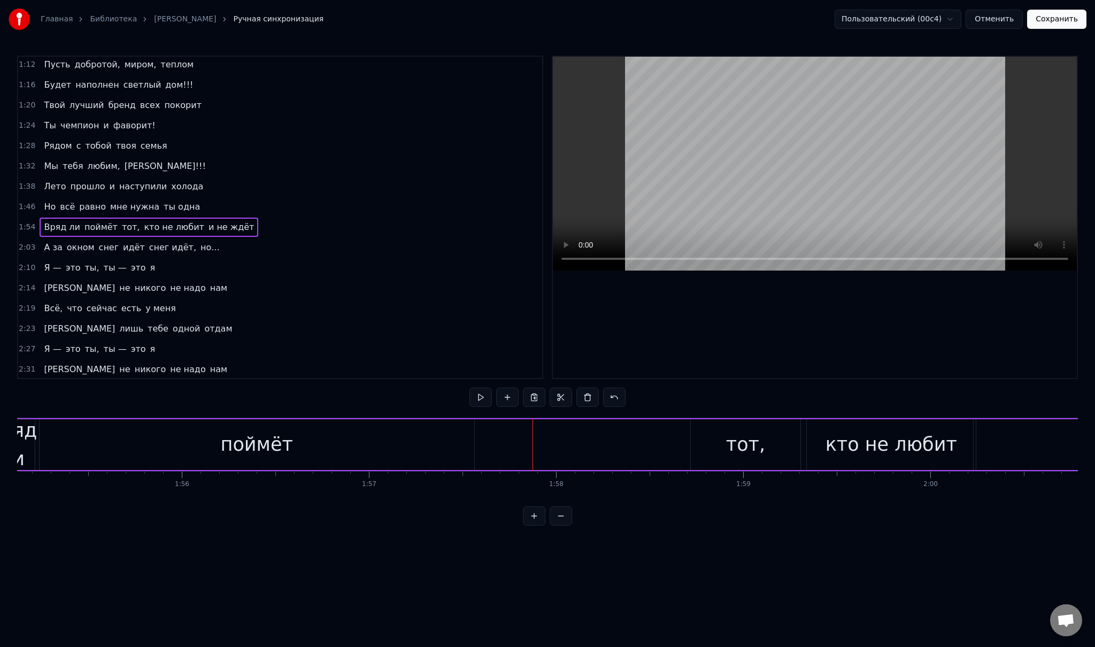
click at [709, 440] on div "тот," at bounding box center [746, 444] width 110 height 51
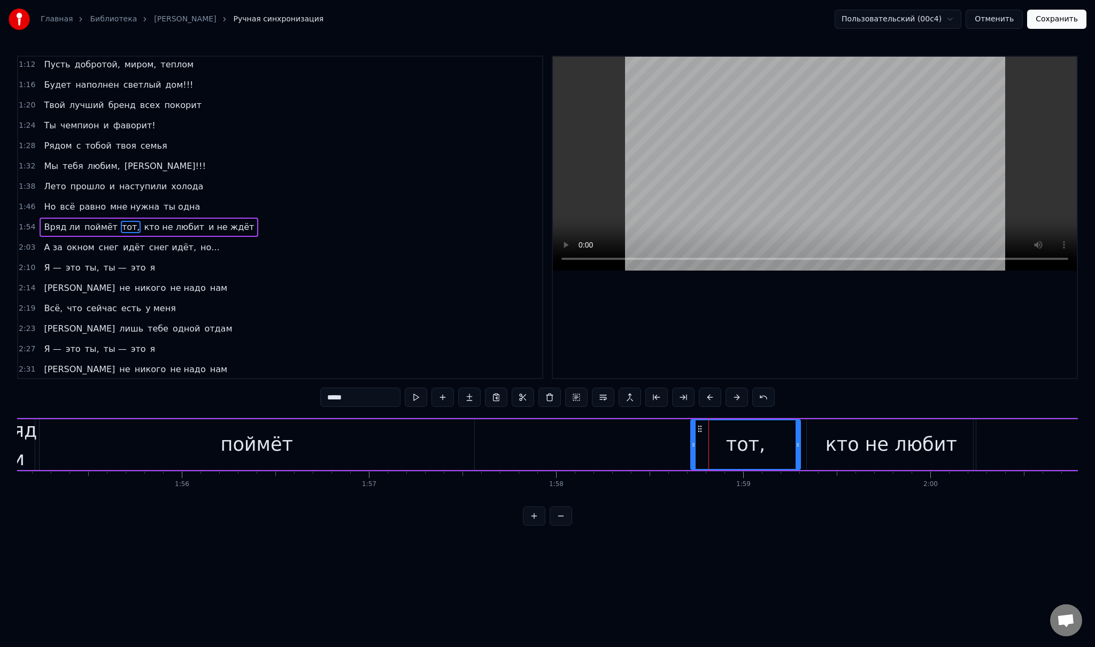
click at [616, 441] on div "Вряд ли поймёт тот, кто не любит и не ждёт" at bounding box center [646, 444] width 1314 height 53
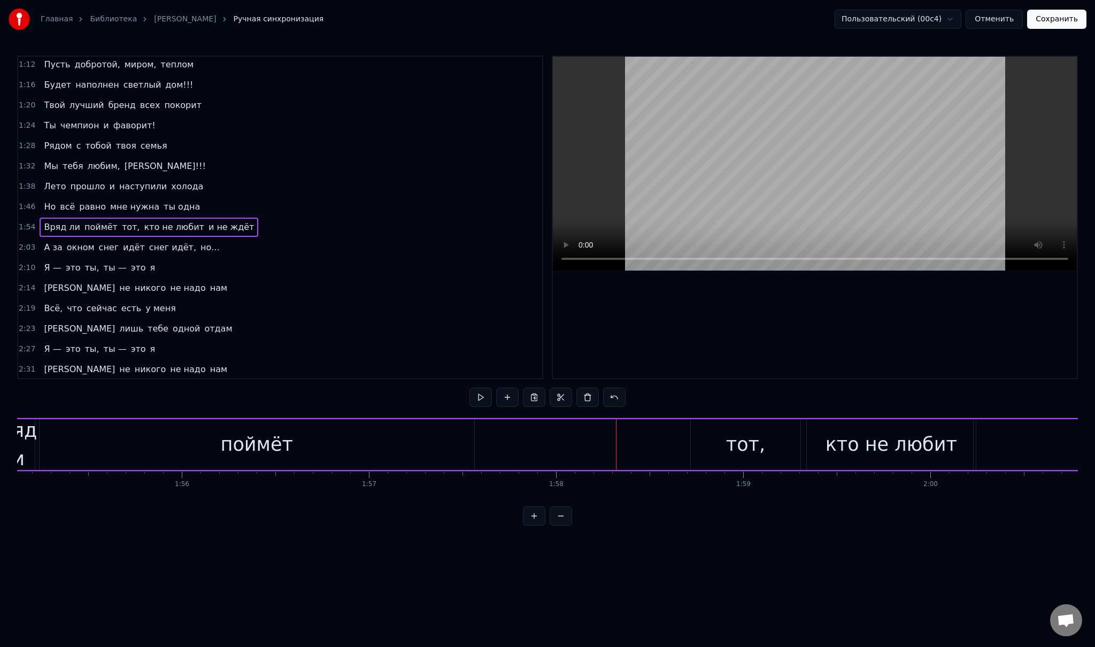
click at [503, 441] on div "Вряд ли поймёт тот, кто не любит и не ждёт" at bounding box center [646, 444] width 1314 height 53
click at [721, 444] on div "тот," at bounding box center [746, 444] width 110 height 51
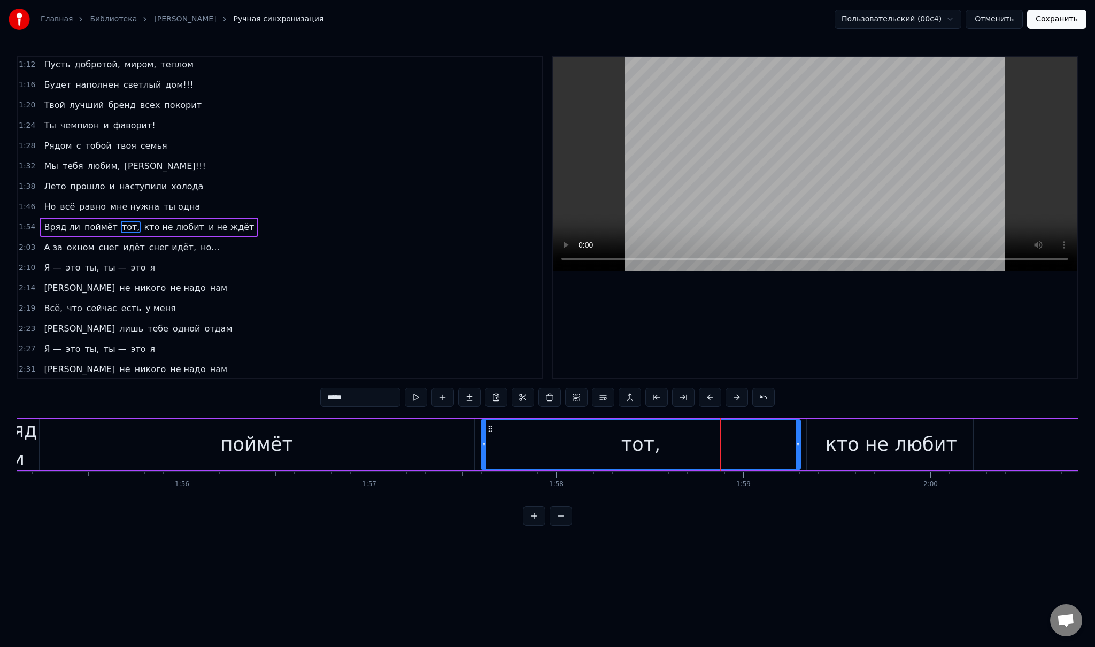
drag, startPoint x: 692, startPoint y: 437, endPoint x: 481, endPoint y: 435, distance: 210.6
click at [482, 435] on div at bounding box center [484, 444] width 4 height 49
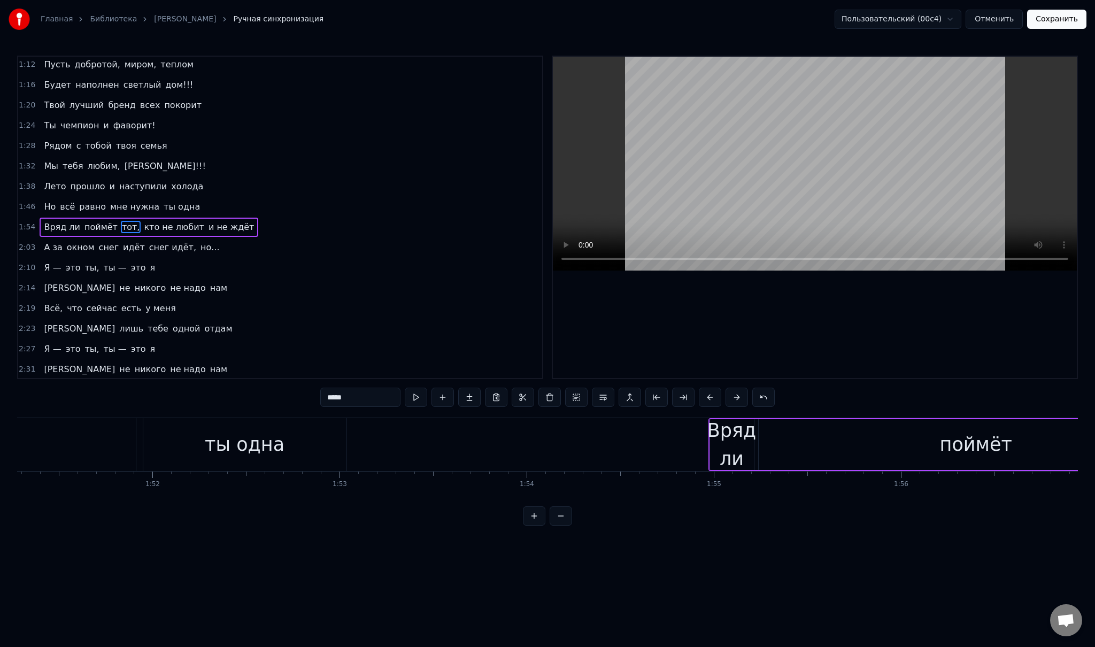
scroll to position [0, 20711]
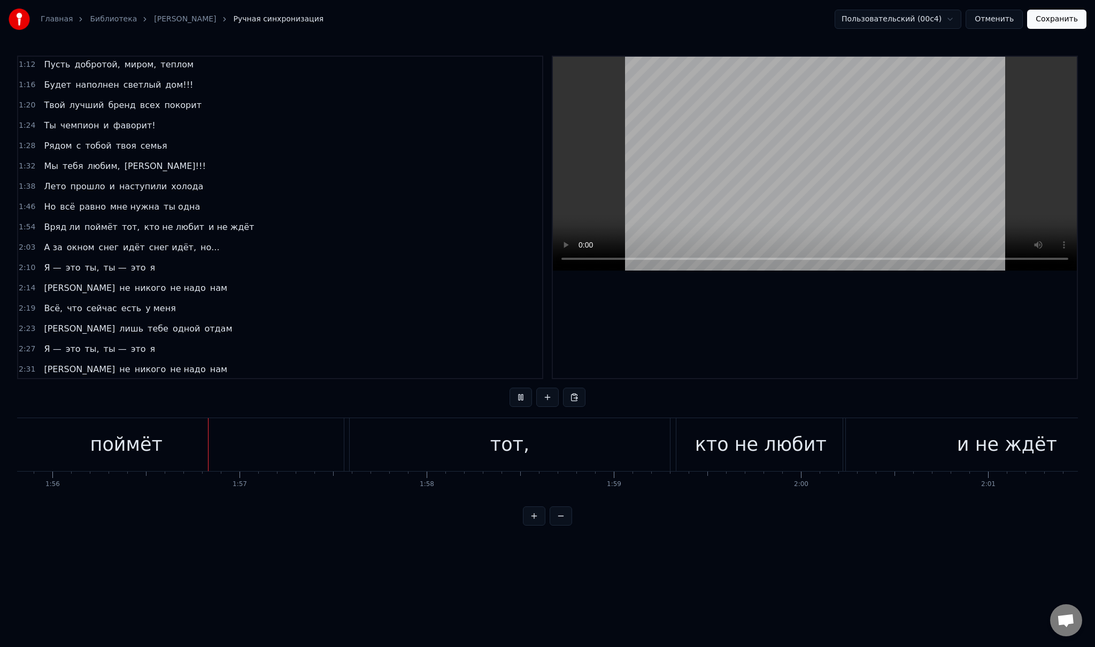
scroll to position [0, 21673]
click at [435, 447] on div "тот," at bounding box center [506, 444] width 320 height 53
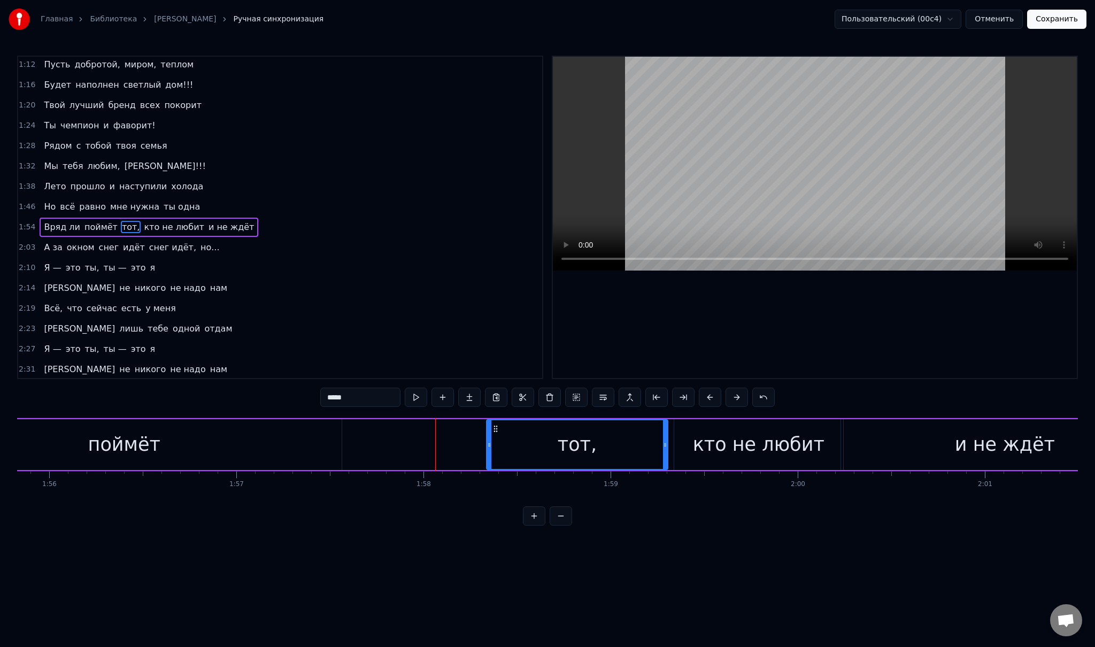
drag, startPoint x: 351, startPoint y: 442, endPoint x: 489, endPoint y: 447, distance: 138.0
click at [489, 447] on icon at bounding box center [489, 445] width 4 height 9
click at [327, 441] on div "поймёт" at bounding box center [124, 444] width 435 height 51
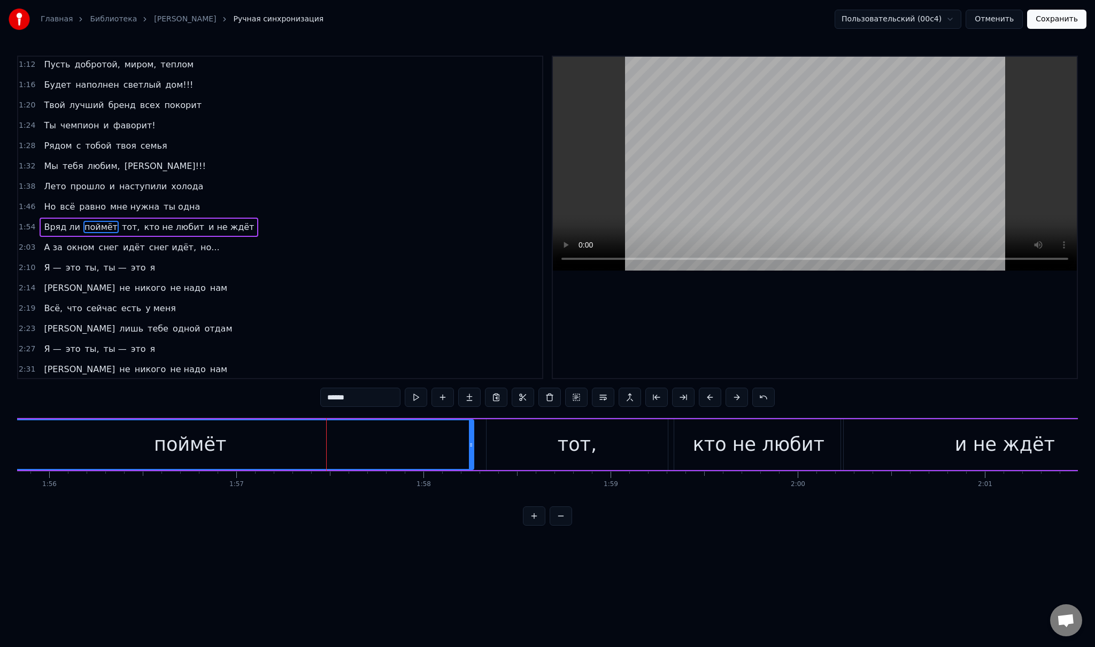
drag, startPoint x: 338, startPoint y: 441, endPoint x: 472, endPoint y: 441, distance: 133.7
click at [472, 441] on icon at bounding box center [471, 445] width 4 height 9
click at [309, 436] on div "поймёт" at bounding box center [192, 444] width 568 height 49
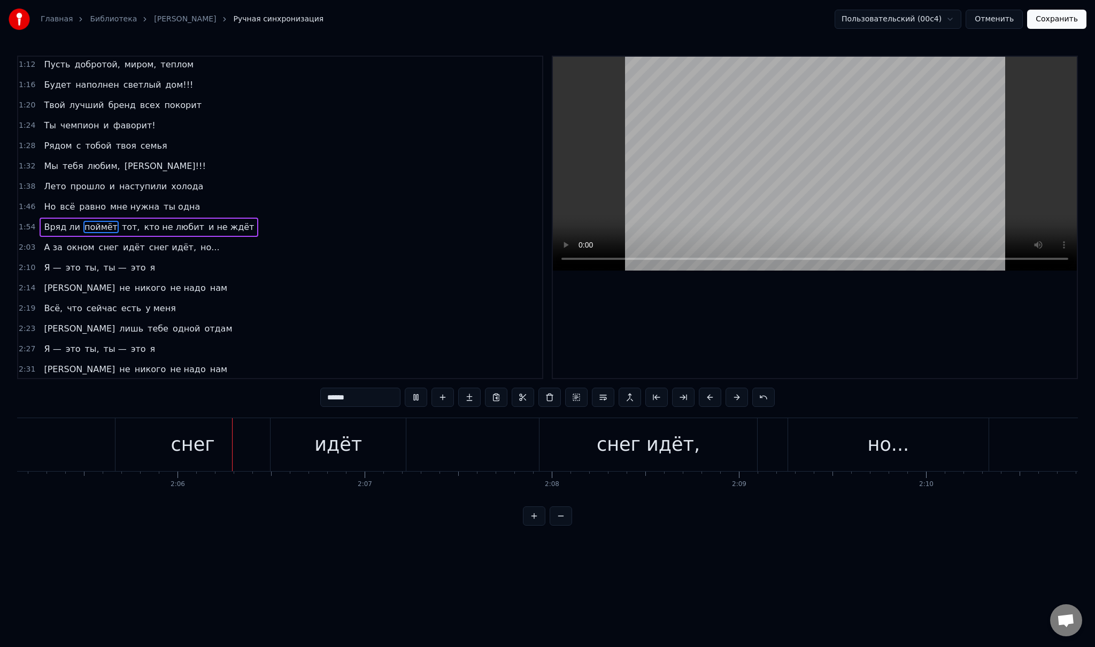
scroll to position [0, 23453]
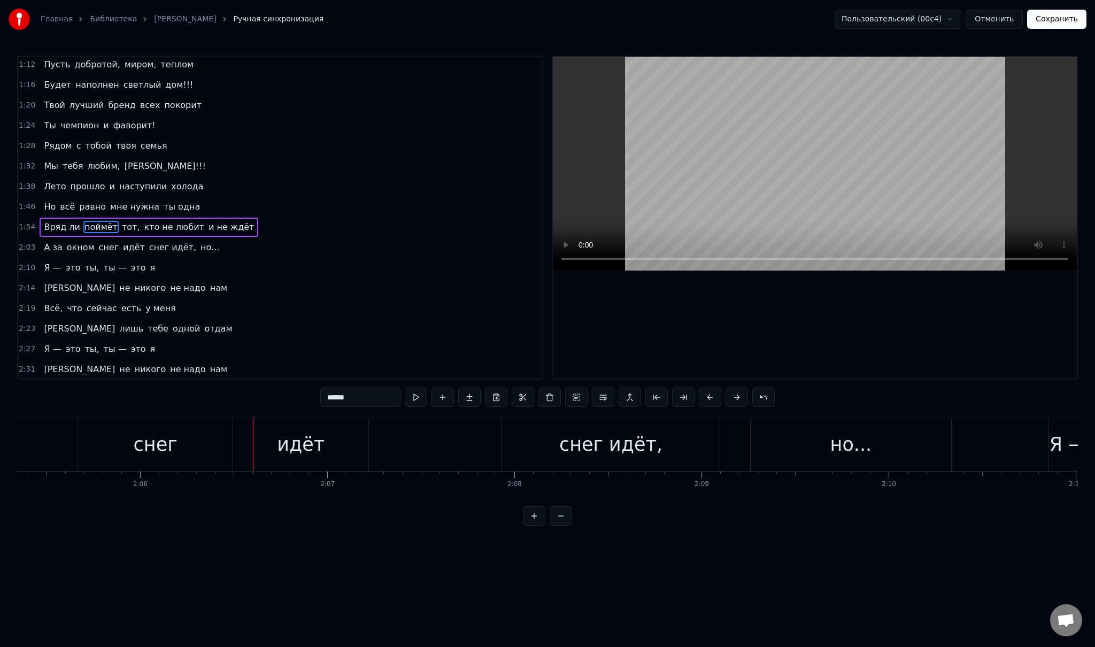
click at [254, 445] on div "идёт" at bounding box center [300, 444] width 135 height 53
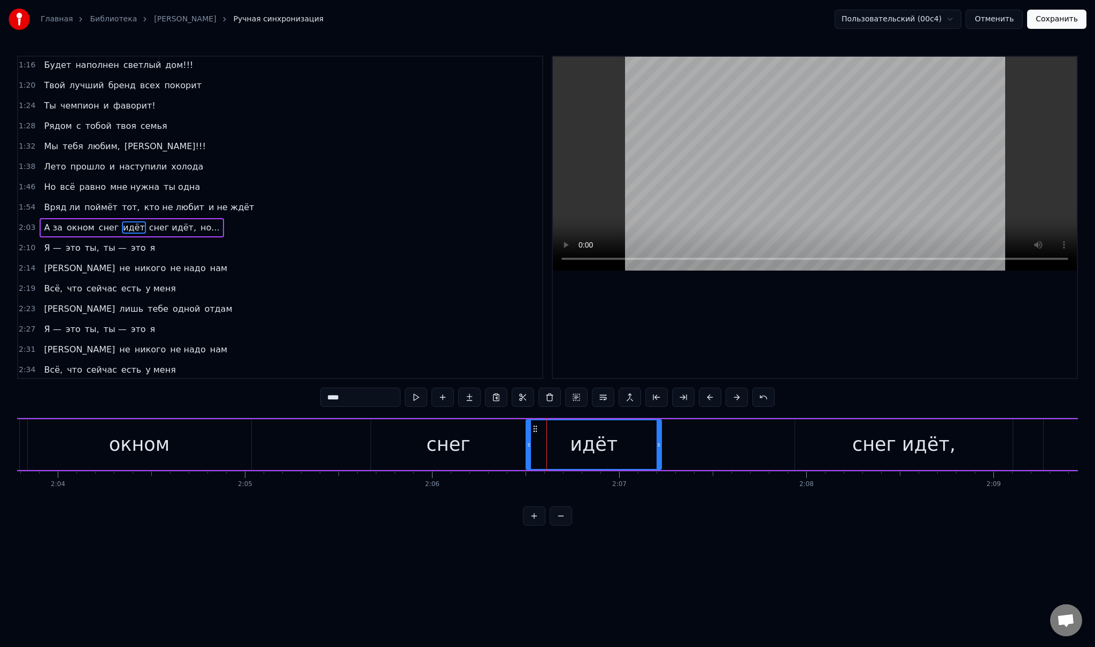
scroll to position [0, 22977]
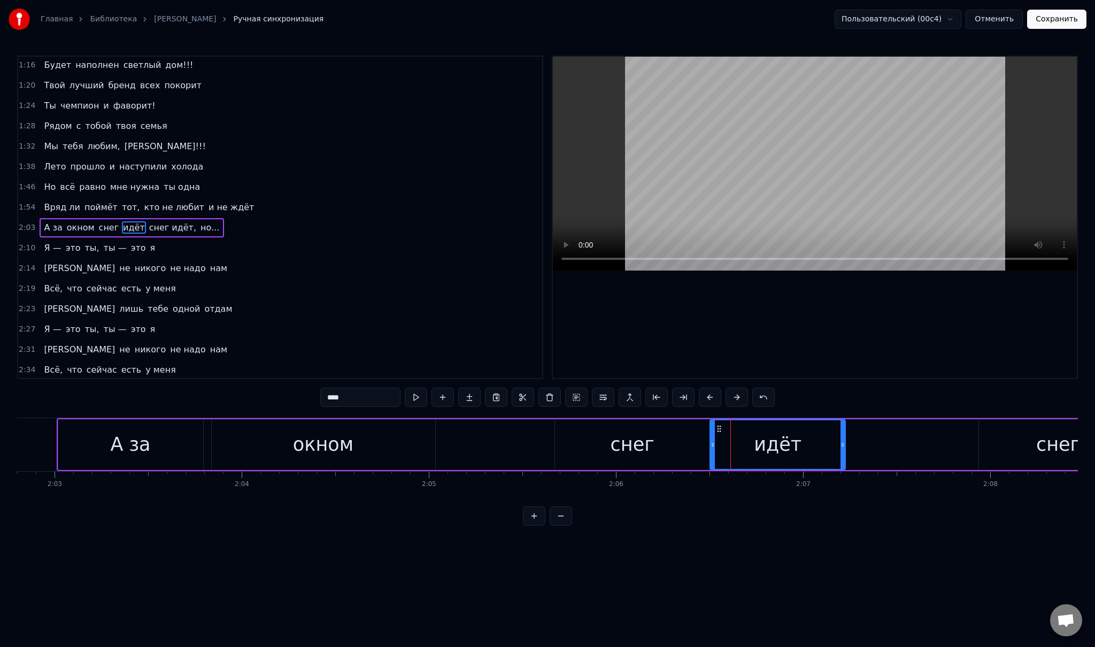
click at [387, 442] on div "окном" at bounding box center [323, 444] width 223 height 51
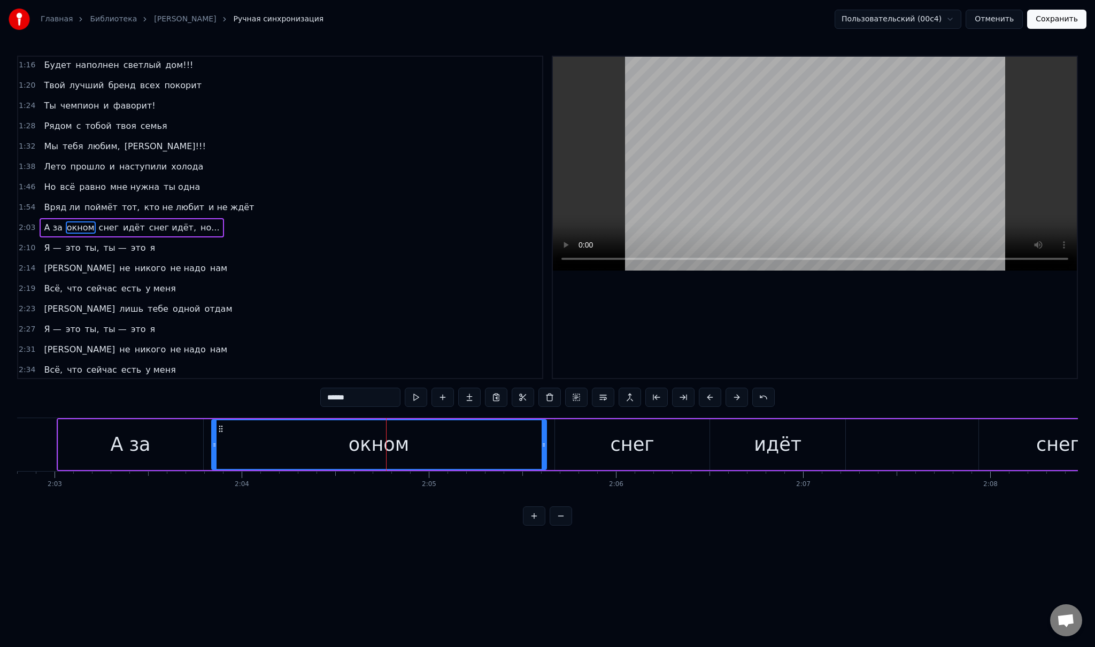
drag, startPoint x: 431, startPoint y: 443, endPoint x: 542, endPoint y: 442, distance: 111.2
click at [542, 442] on icon at bounding box center [544, 445] width 4 height 9
click at [637, 454] on div "снег" at bounding box center [633, 444] width 44 height 28
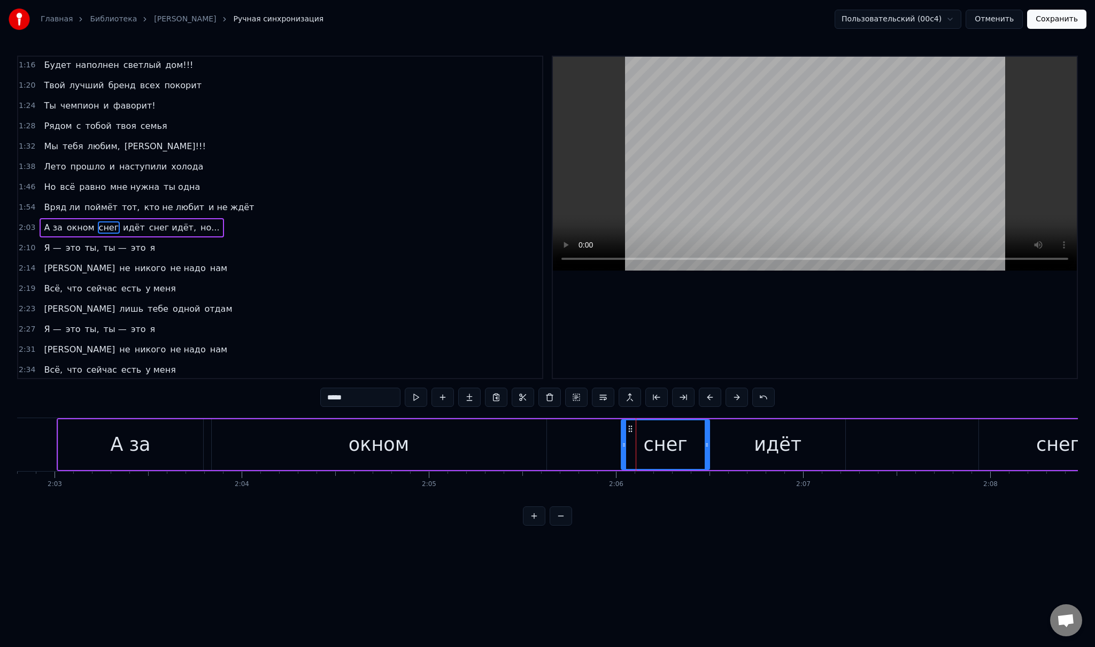
drag, startPoint x: 556, startPoint y: 443, endPoint x: 622, endPoint y: 445, distance: 66.3
click at [622, 445] on icon at bounding box center [624, 445] width 4 height 9
drag, startPoint x: 716, startPoint y: 438, endPoint x: 801, endPoint y: 441, distance: 85.6
click at [773, 432] on div at bounding box center [771, 444] width 4 height 49
click at [807, 442] on div "идёт" at bounding box center [777, 444] width 135 height 51
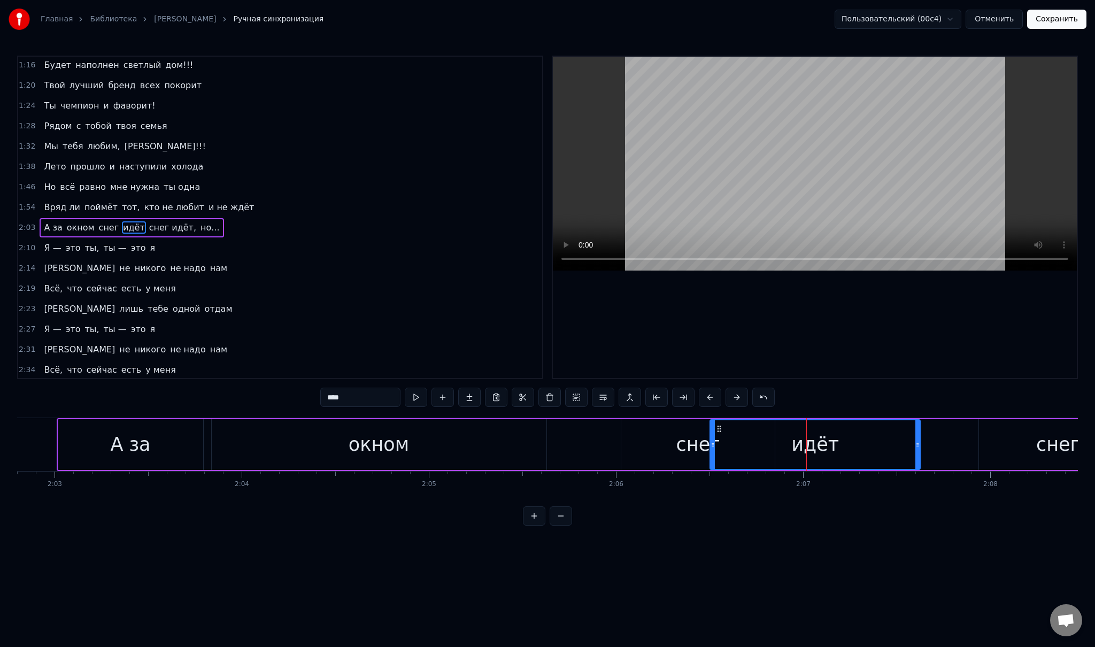
drag, startPoint x: 844, startPoint y: 440, endPoint x: 946, endPoint y: 437, distance: 102.7
click at [920, 437] on div at bounding box center [917, 444] width 4 height 49
drag, startPoint x: 945, startPoint y: 441, endPoint x: 971, endPoint y: 441, distance: 26.2
click at [971, 441] on icon at bounding box center [971, 445] width 4 height 9
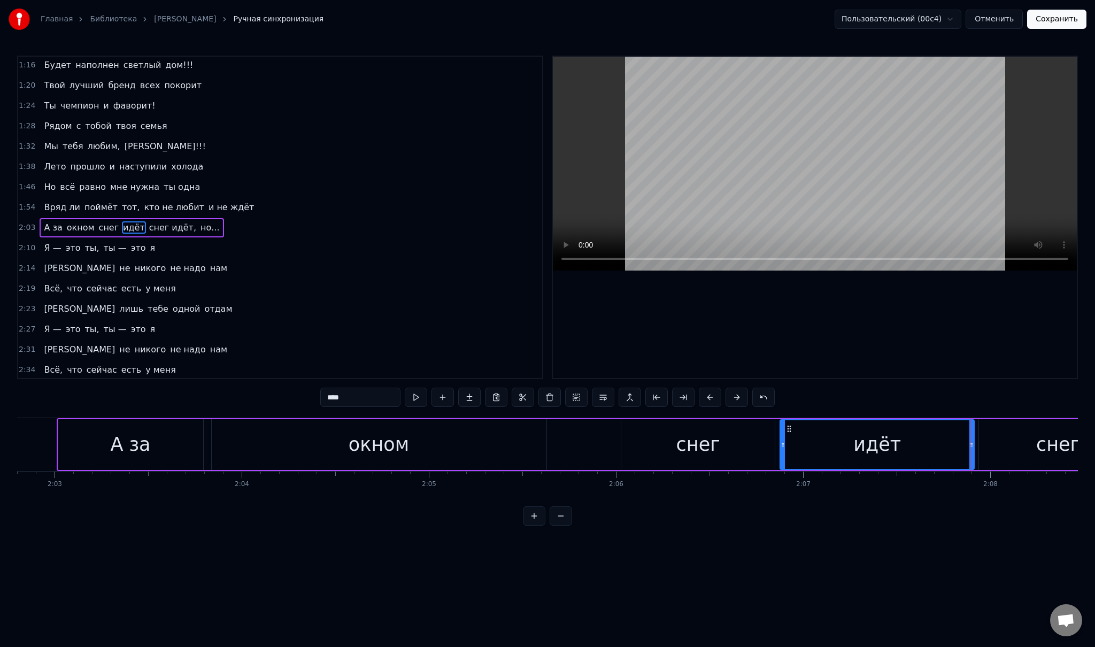
drag, startPoint x: 710, startPoint y: 443, endPoint x: 786, endPoint y: 443, distance: 75.9
click at [785, 443] on icon at bounding box center [783, 445] width 4 height 9
drag, startPoint x: 787, startPoint y: 442, endPoint x: 778, endPoint y: 440, distance: 8.8
click at [779, 441] on icon at bounding box center [781, 445] width 4 height 9
click at [97, 436] on div "А за" at bounding box center [130, 444] width 145 height 51
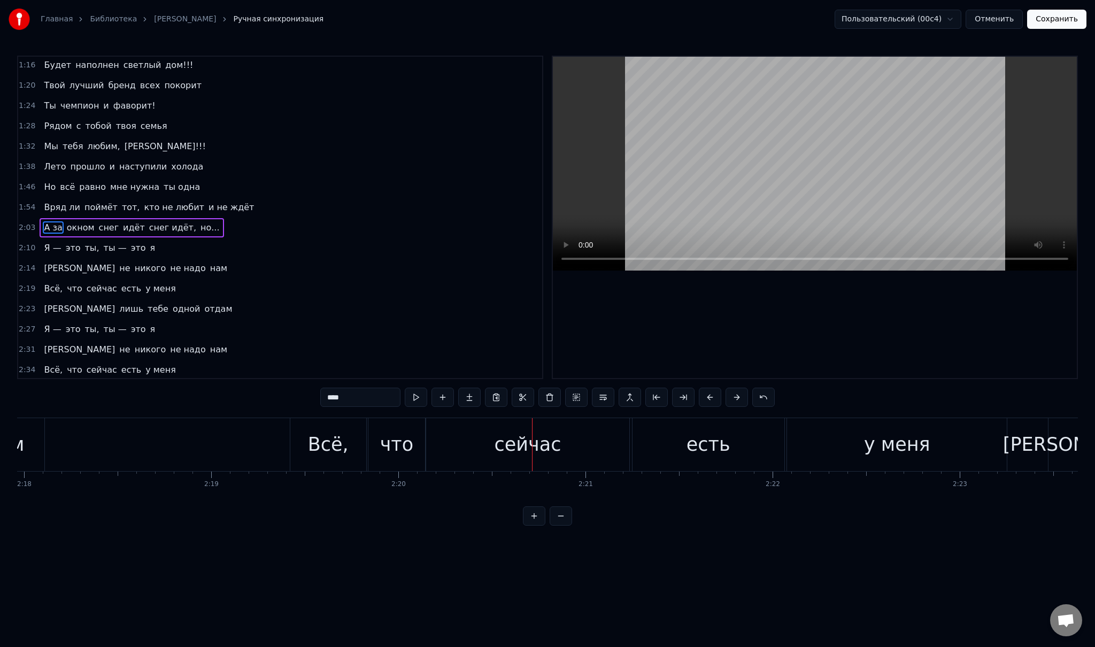
scroll to position [0, 25759]
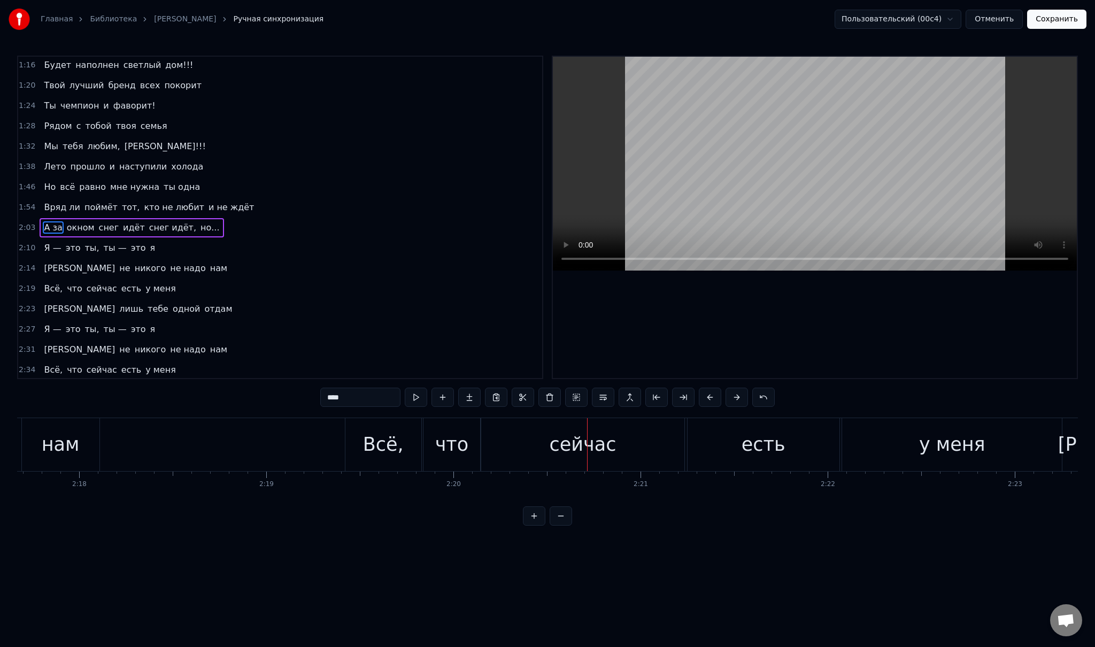
click at [389, 447] on div "Всё," at bounding box center [383, 444] width 41 height 28
type input "****"
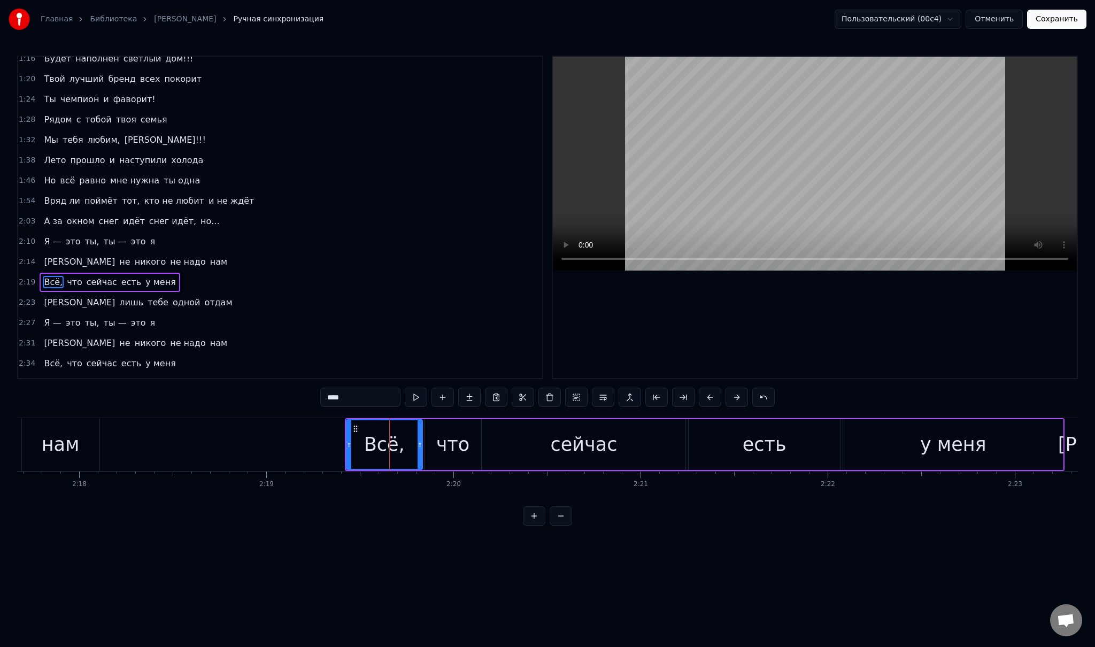
click at [64, 276] on div "Всё, что сейчас есть у меня" at bounding box center [110, 282] width 140 height 19
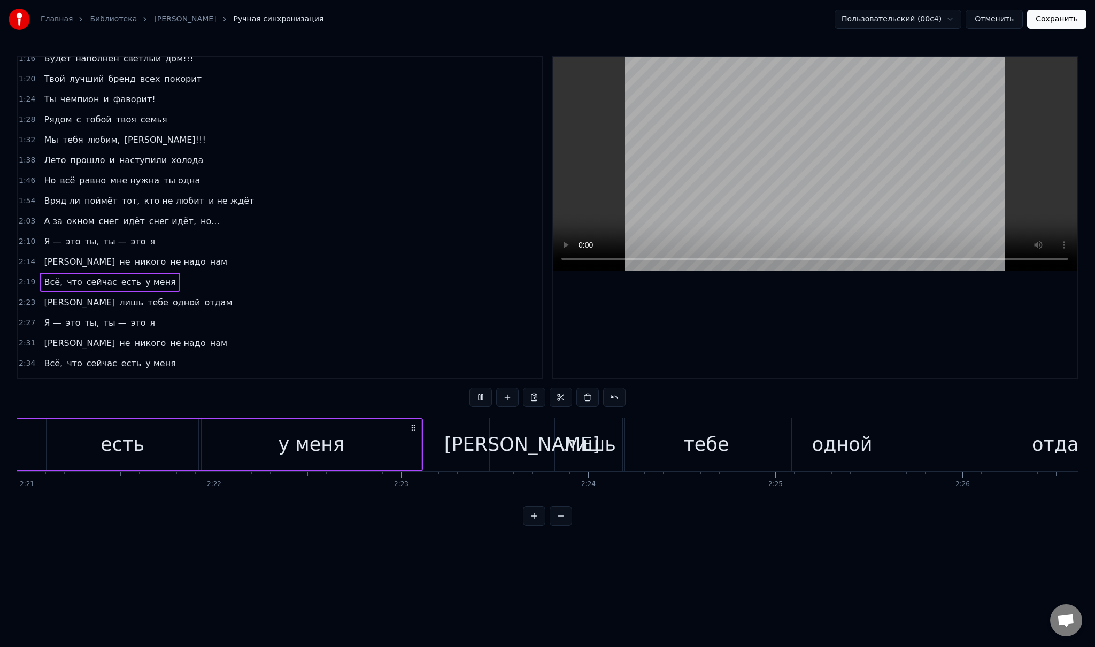
scroll to position [0, 26414]
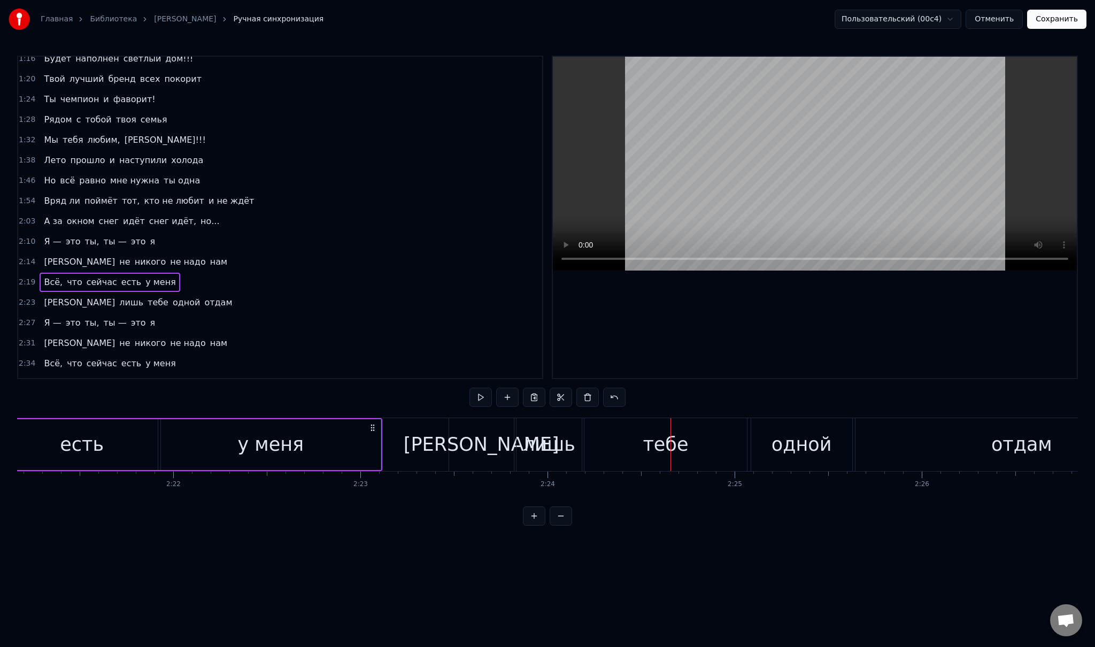
click at [49, 297] on div "Я лишь тебе одной отдам" at bounding box center [138, 302] width 197 height 19
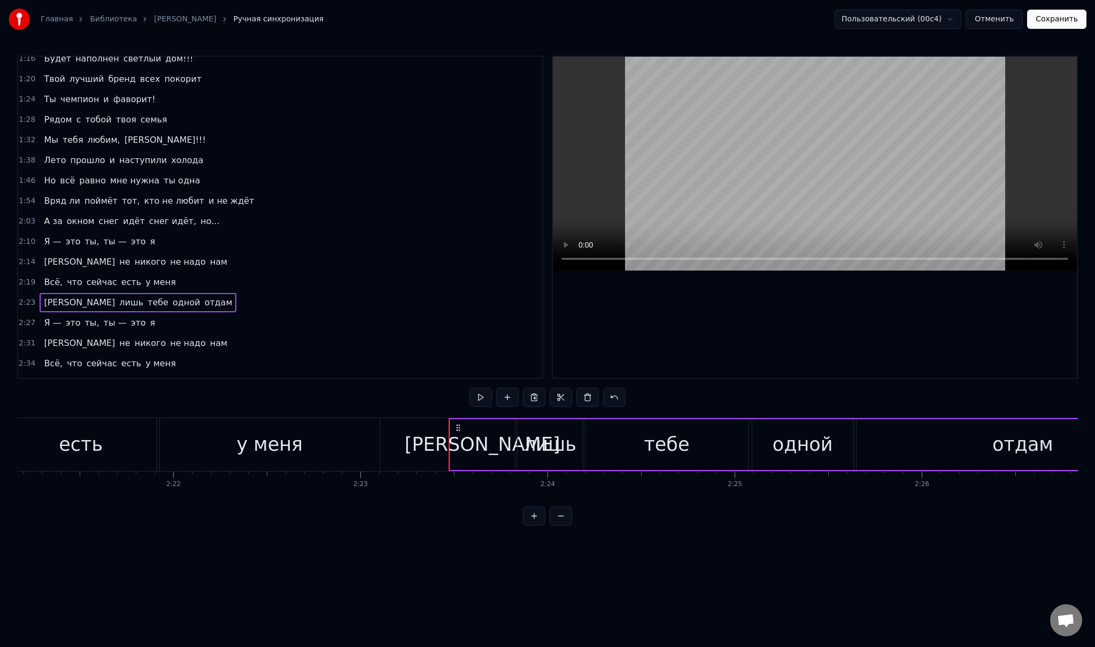
click at [53, 316] on div "Я — это ты, ты — это я" at bounding box center [100, 322] width 120 height 19
click at [48, 336] on div "И не никого не надо нам" at bounding box center [136, 343] width 192 height 19
click at [53, 357] on span "Всё," at bounding box center [53, 363] width 21 height 12
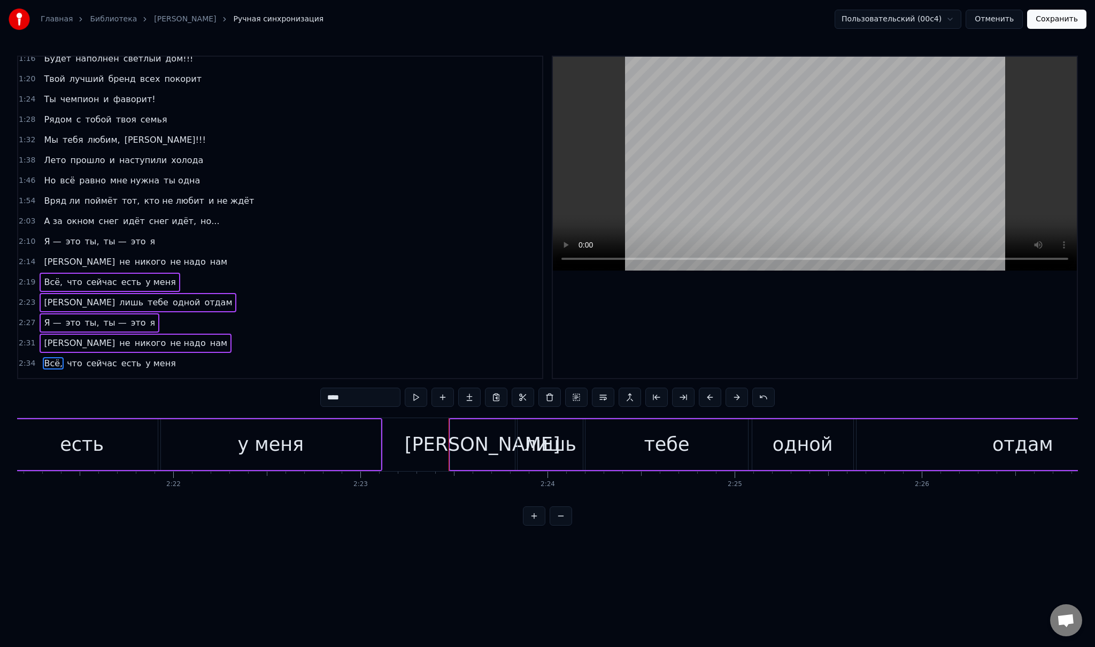
click at [52, 357] on span "Всё," at bounding box center [53, 363] width 21 height 12
click at [45, 377] on span "[PERSON_NAME]" at bounding box center [79, 383] width 73 height 12
click at [47, 357] on span "Всё," at bounding box center [53, 363] width 21 height 12
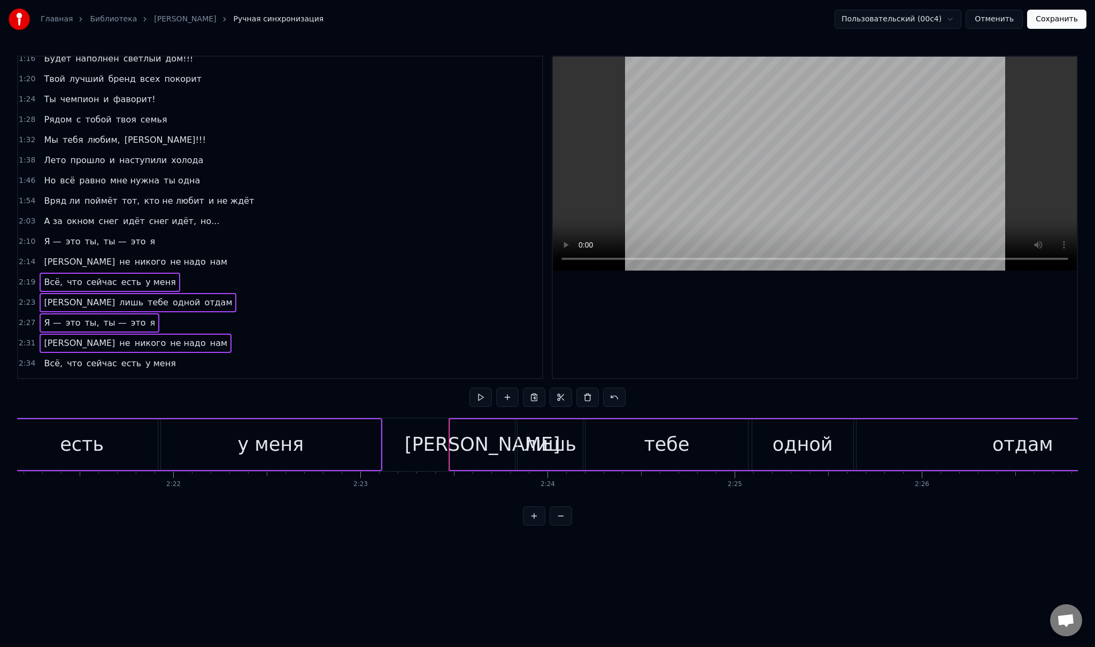
click at [118, 377] on span "лишь" at bounding box center [131, 383] width 26 height 13
click at [54, 356] on div "Всё, что сейчас есть у меня" at bounding box center [110, 363] width 140 height 19
click at [118, 377] on span "лишь" at bounding box center [131, 383] width 26 height 12
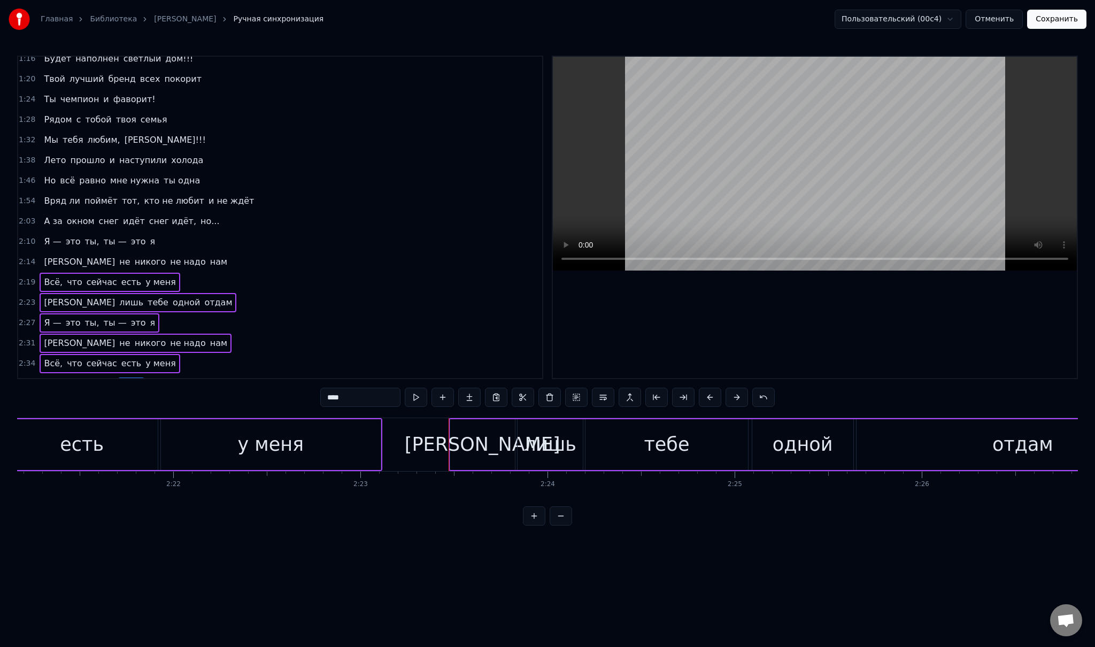
click at [118, 377] on span "лишь" at bounding box center [131, 383] width 26 height 12
click at [68, 375] on div "Я лишь тебе одной отдам" at bounding box center [138, 383] width 197 height 19
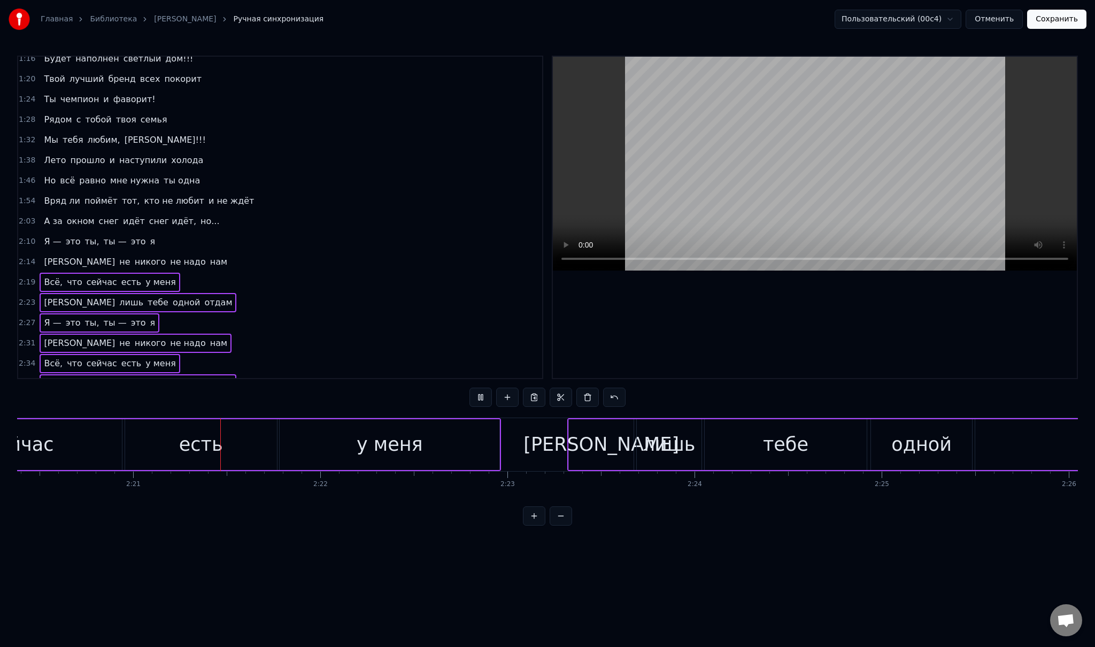
scroll to position [0, 26307]
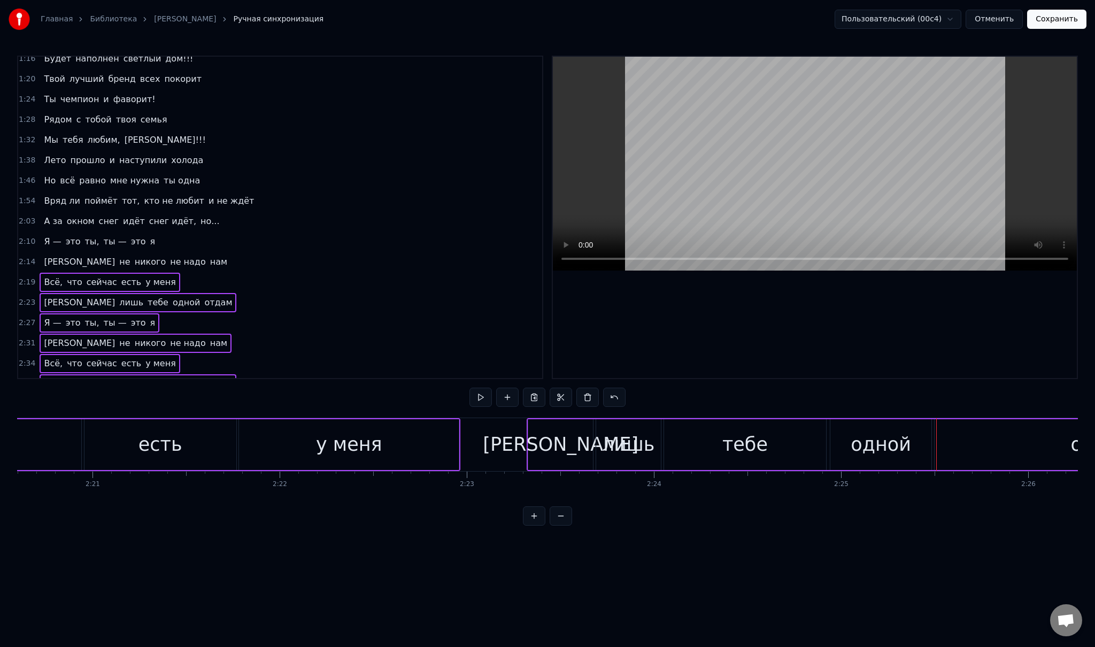
click at [554, 446] on div "[PERSON_NAME]" at bounding box center [561, 444] width 156 height 28
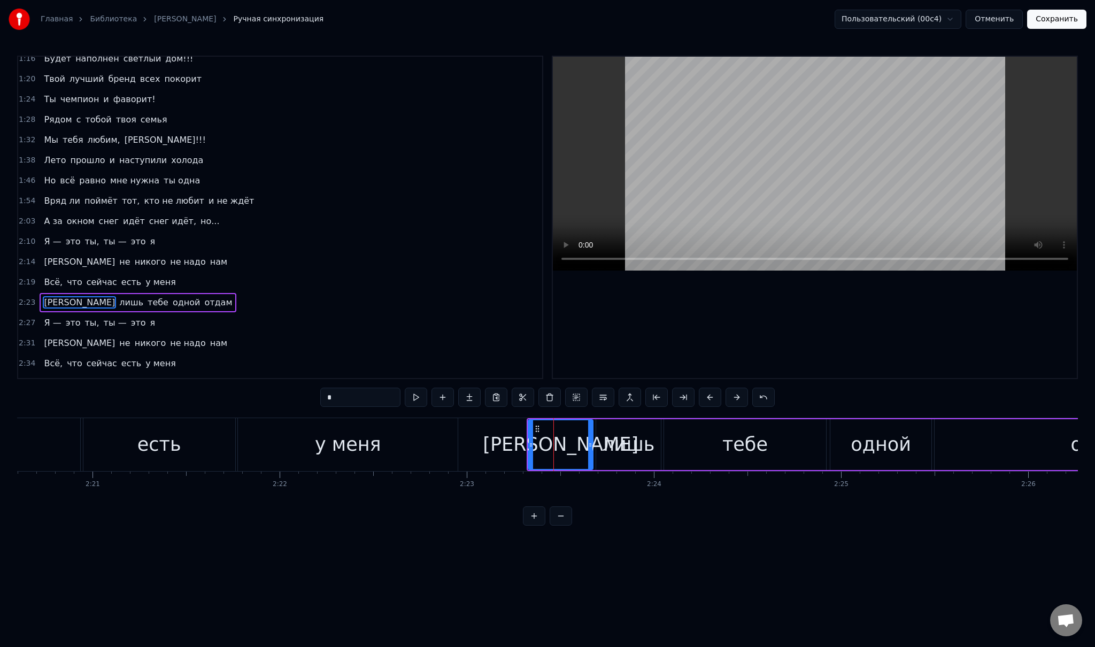
click at [77, 296] on div "Я лишь тебе одной отдам" at bounding box center [138, 302] width 197 height 19
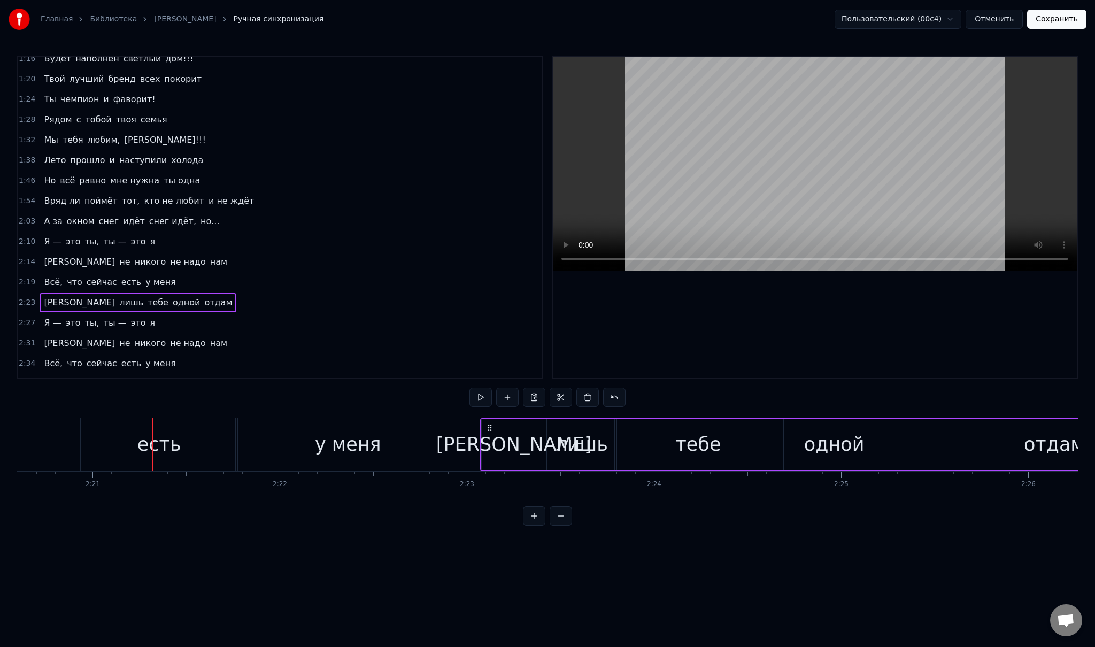
click at [190, 428] on div "есть" at bounding box center [159, 444] width 152 height 53
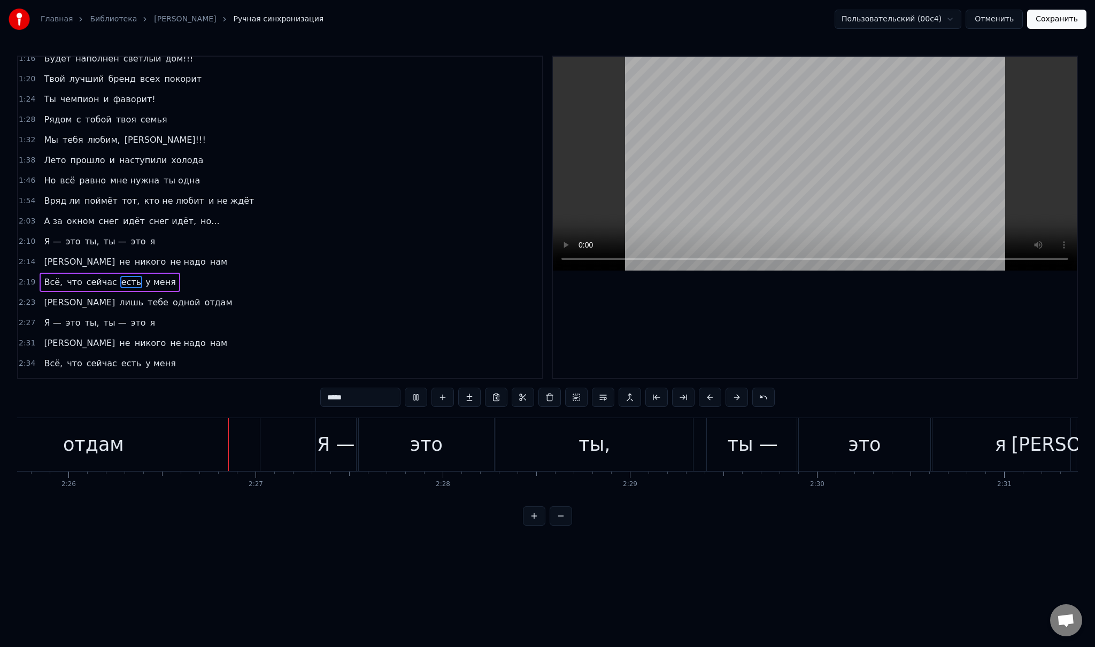
scroll to position [0, 27308]
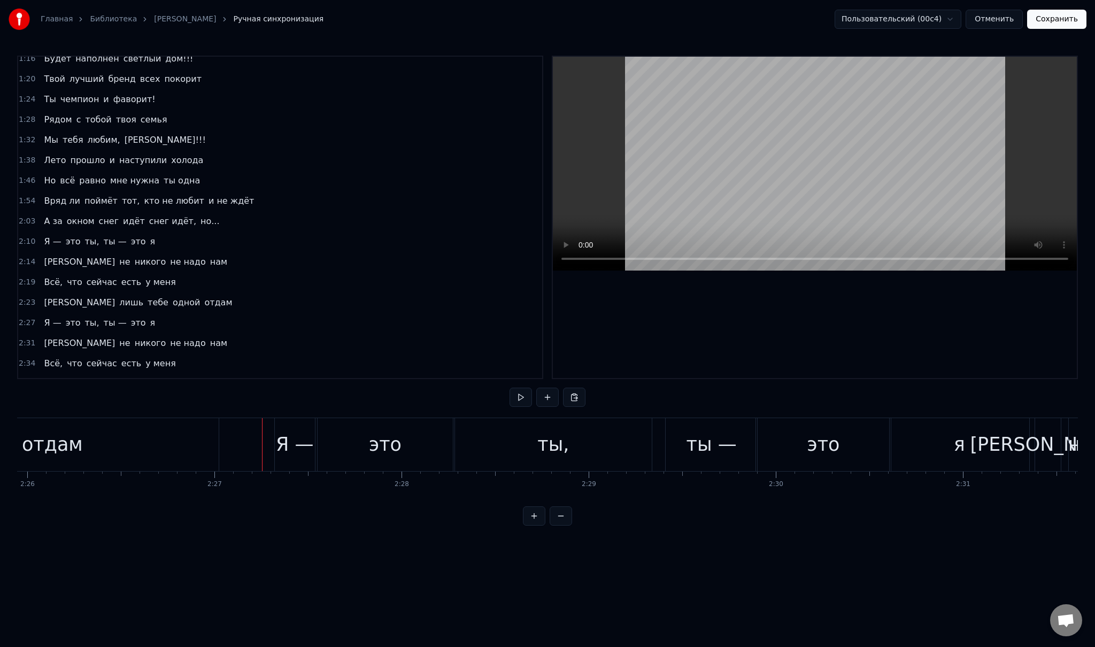
click at [293, 451] on div "Я —" at bounding box center [294, 444] width 37 height 28
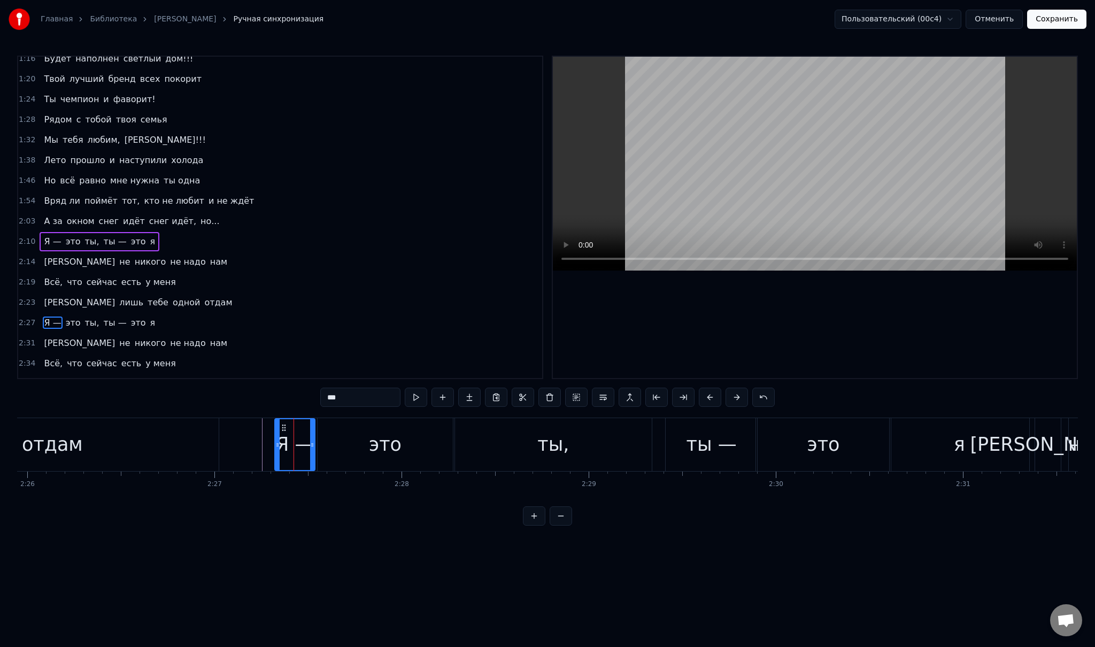
click at [58, 237] on div "Я — это ты, ты — это я" at bounding box center [100, 241] width 120 height 19
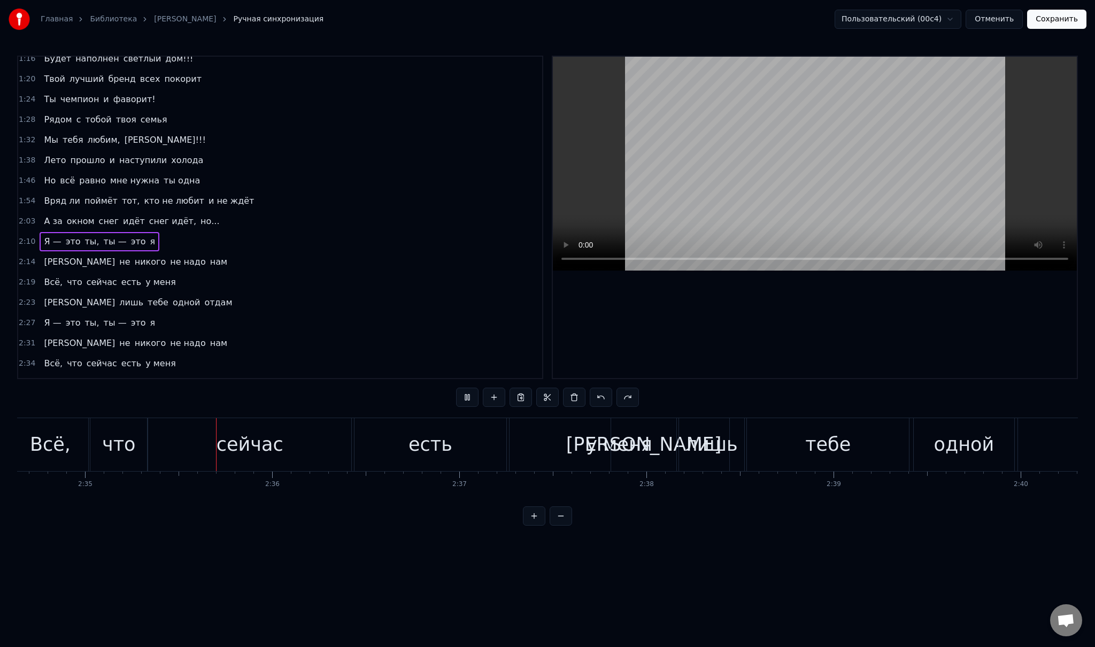
scroll to position [0, 28966]
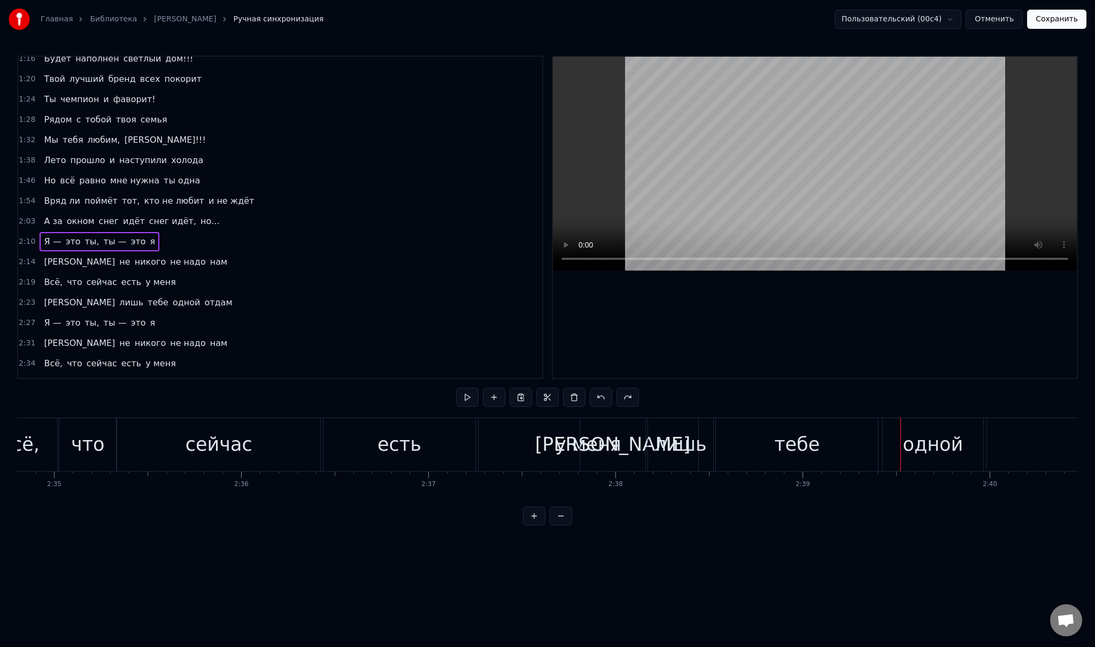
click at [620, 451] on div "[PERSON_NAME]" at bounding box center [612, 444] width 65 height 53
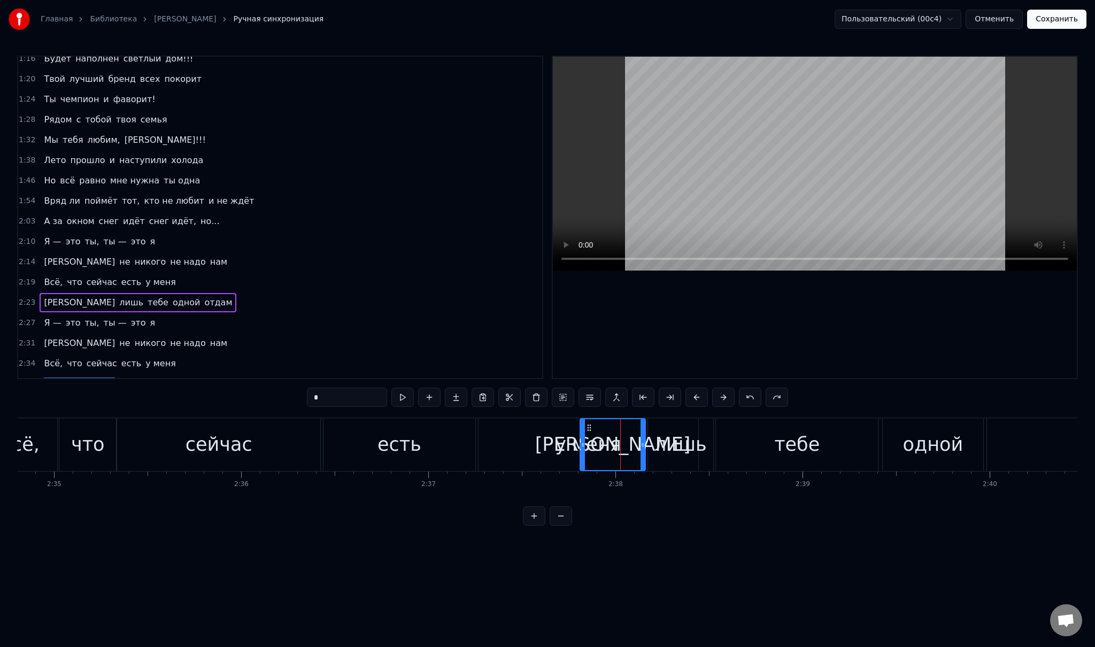
click at [49, 296] on div "Я лишь тебе одной отдам" at bounding box center [138, 302] width 197 height 19
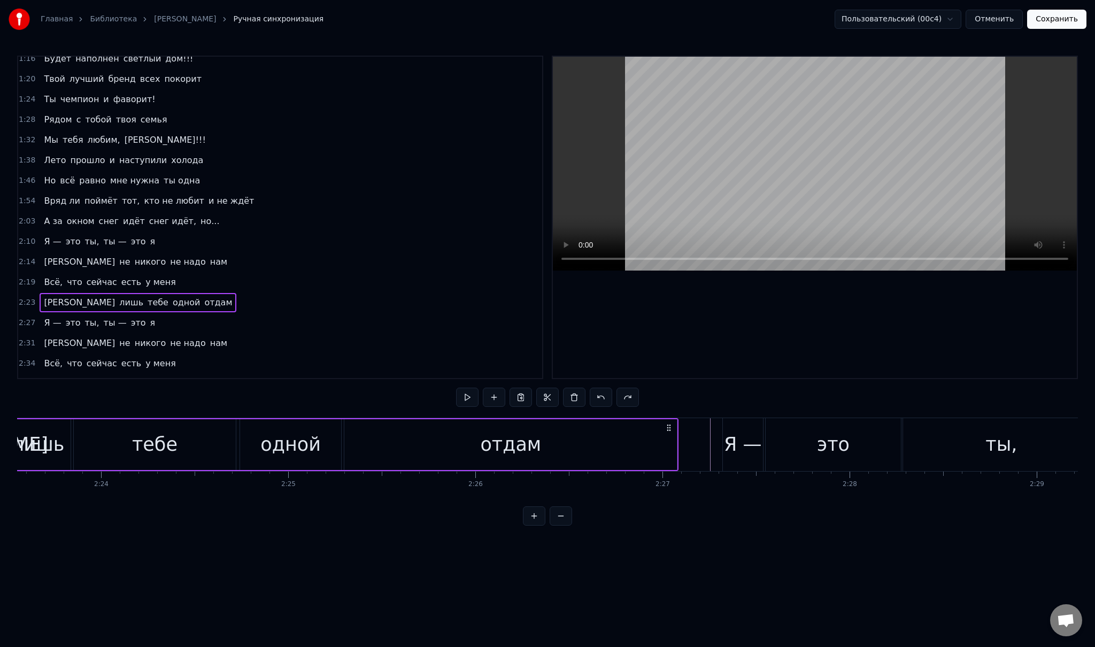
scroll to position [0, 26726]
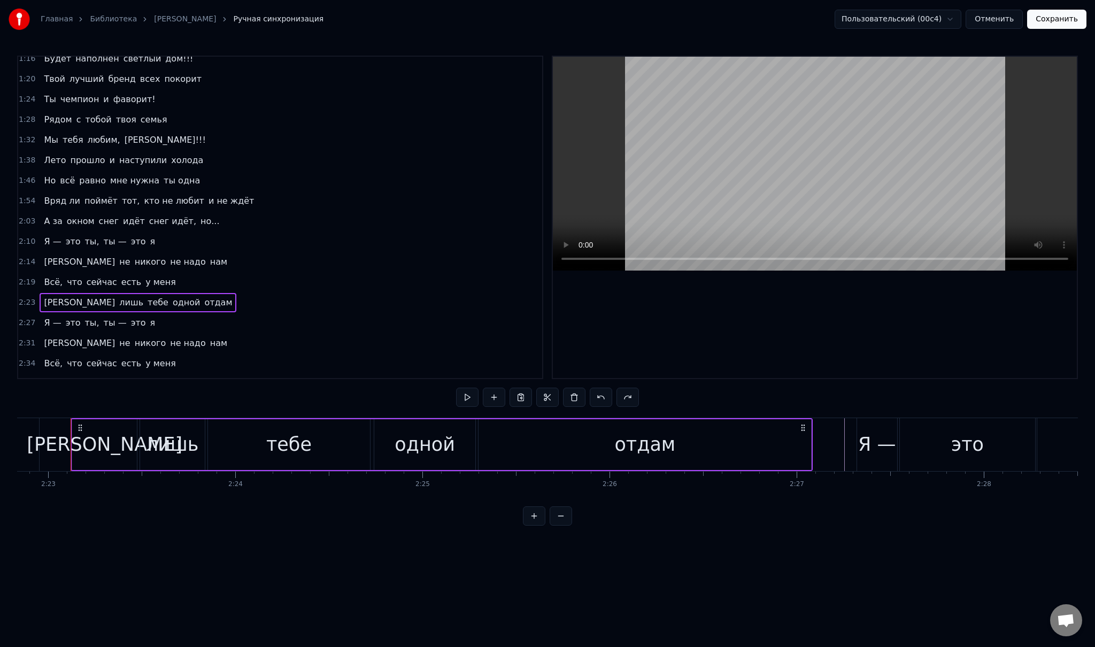
click at [48, 296] on div "Я лишь тебе одной отдам" at bounding box center [138, 302] width 197 height 19
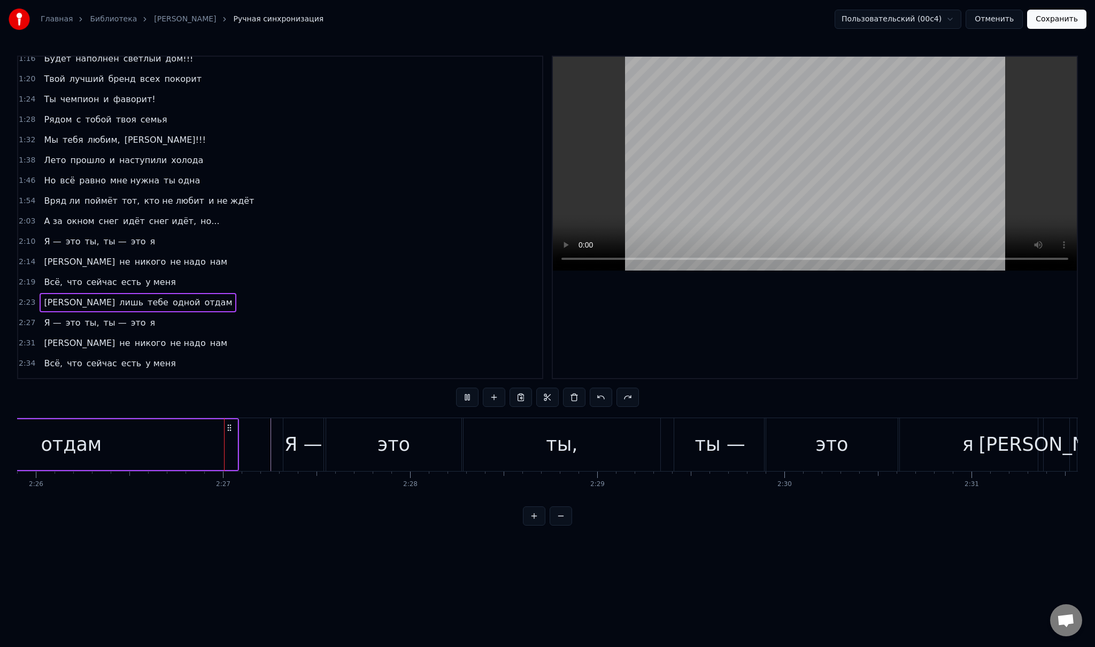
scroll to position [0, 27334]
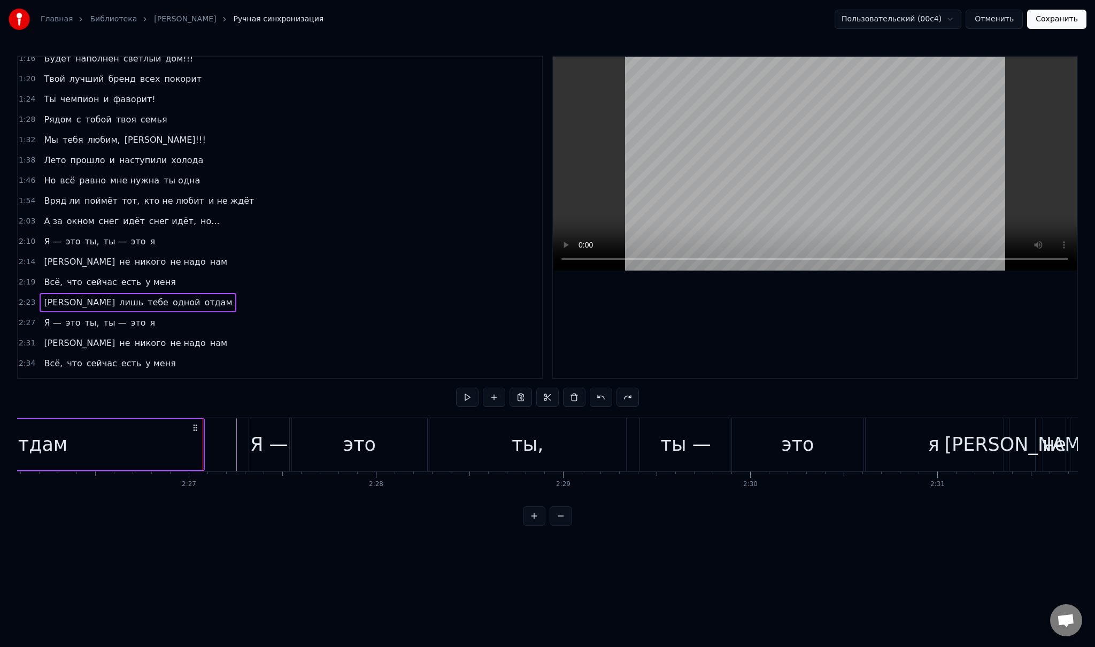
click at [682, 291] on div at bounding box center [815, 217] width 524 height 321
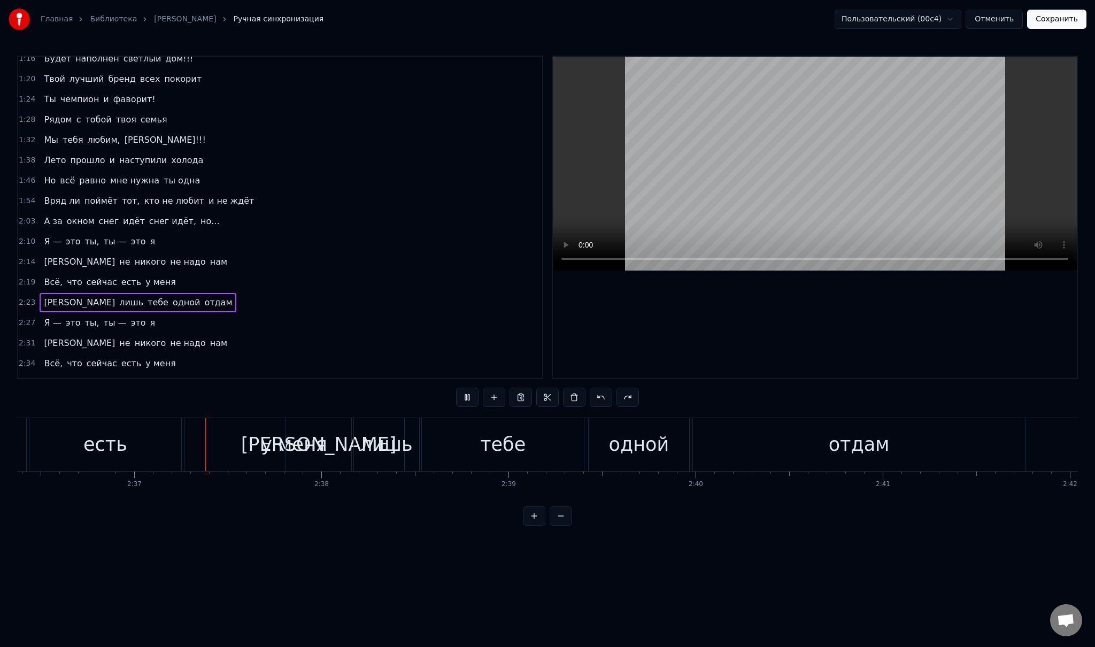
scroll to position [0, 29293]
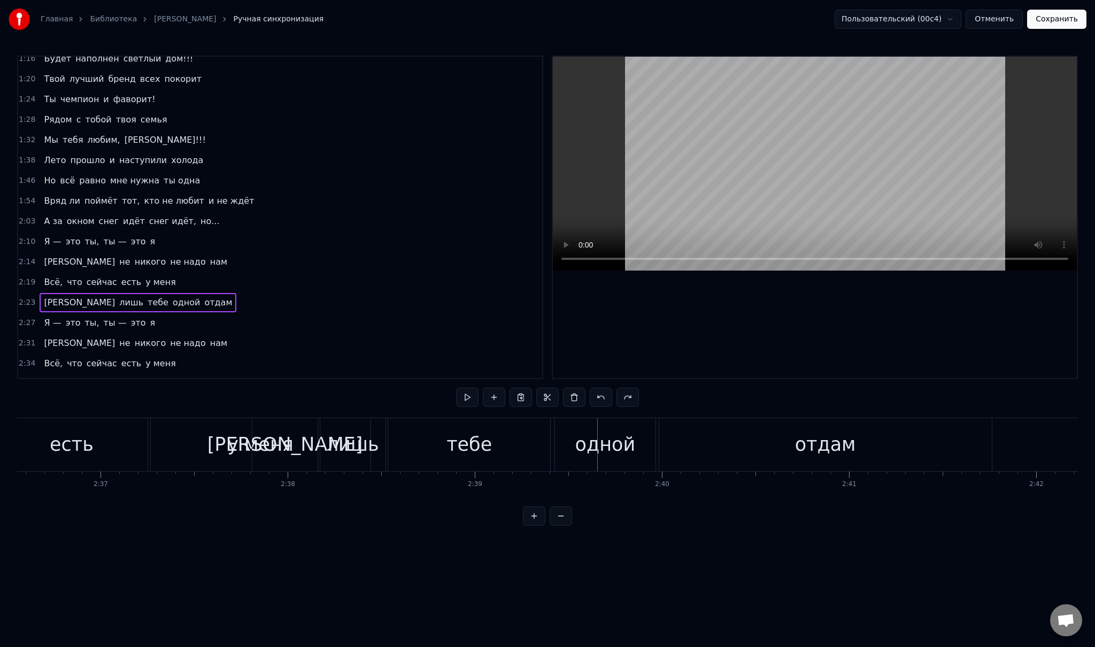
click at [293, 449] on div "[PERSON_NAME]" at bounding box center [284, 444] width 65 height 53
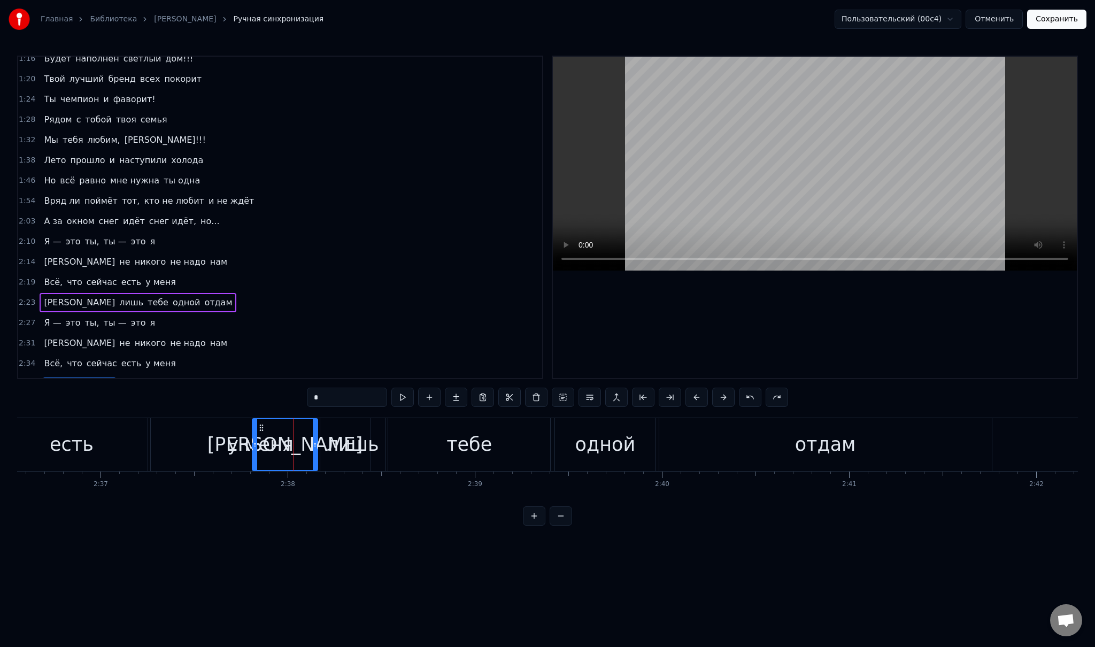
click at [43, 377] on span "[PERSON_NAME]" at bounding box center [79, 383] width 73 height 12
click at [56, 375] on div "Я лишь тебе одной отдам" at bounding box center [138, 383] width 197 height 19
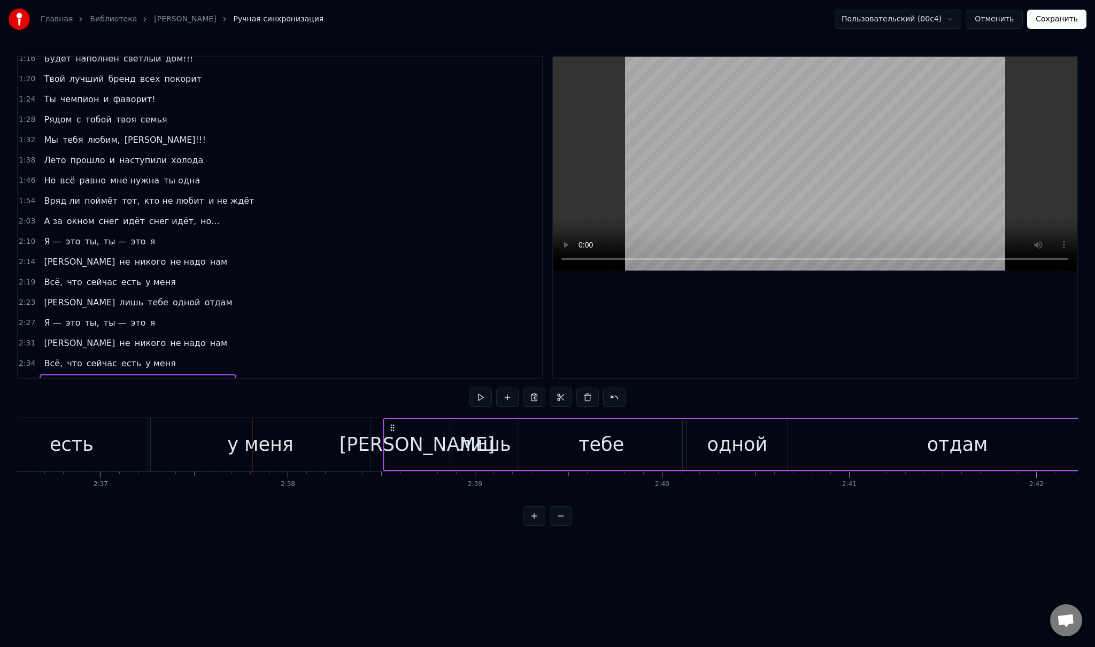
click at [223, 436] on div "у меня" at bounding box center [261, 444] width 220 height 53
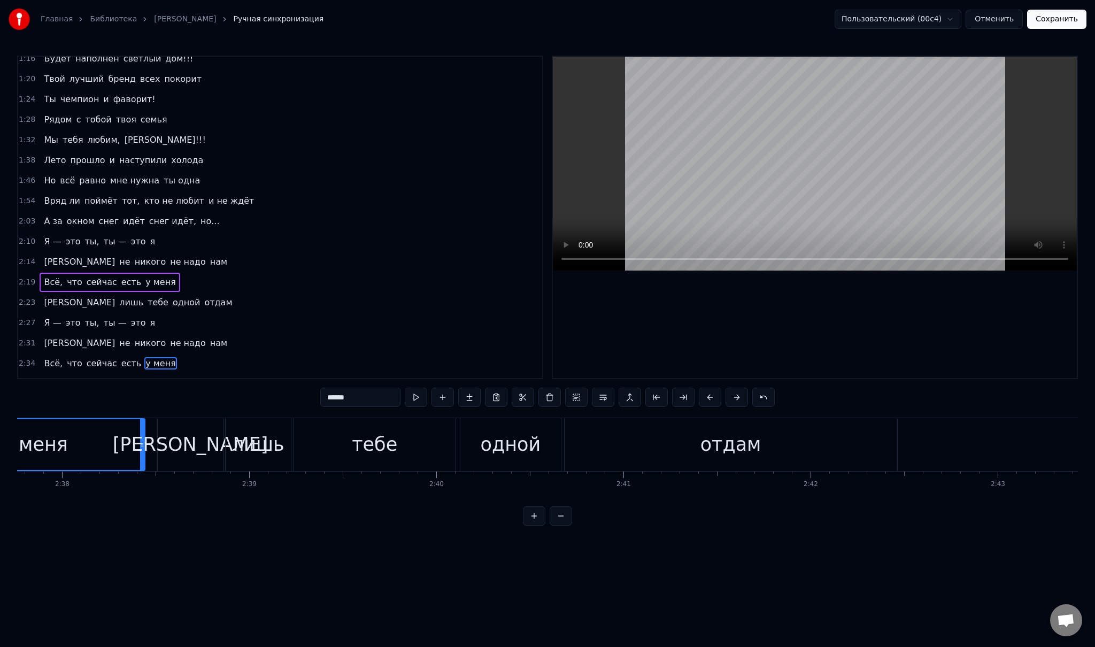
scroll to position [0, 29592]
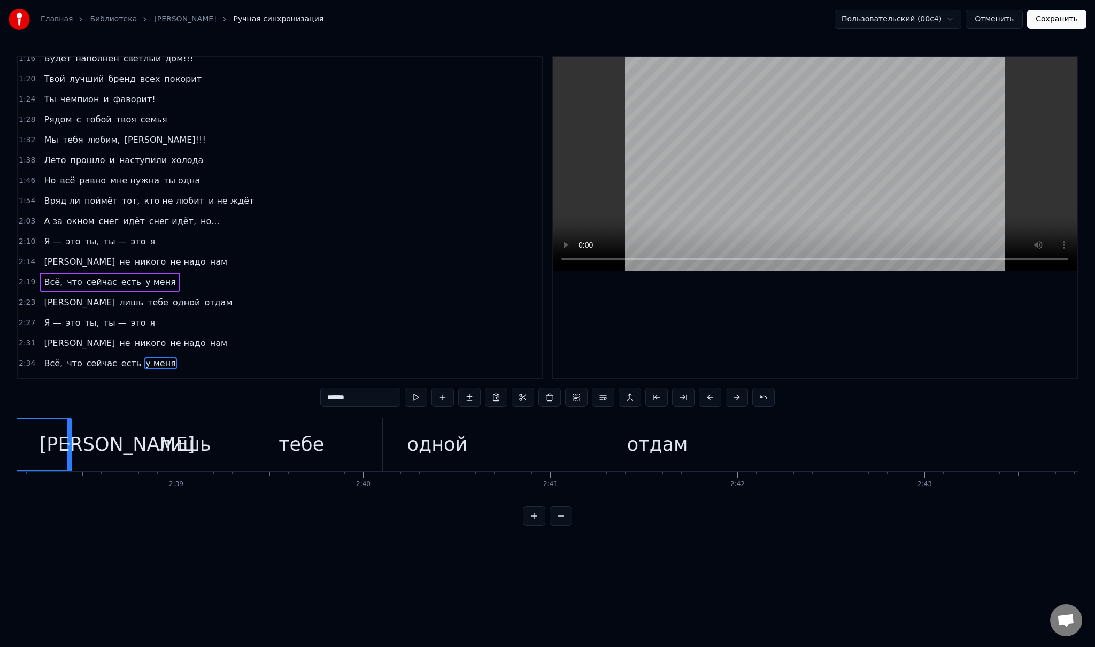
click at [685, 451] on div "отдам" at bounding box center [657, 444] width 333 height 53
type input "*****"
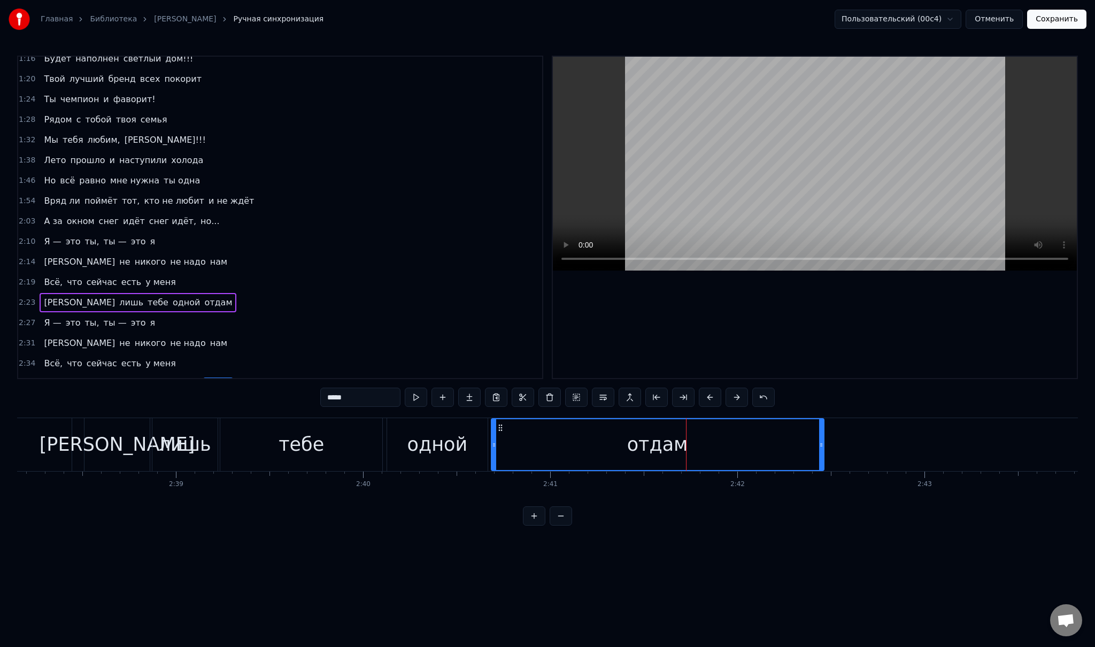
click at [825, 436] on div "Я лишь тебе одной отдам" at bounding box center [455, 444] width 742 height 53
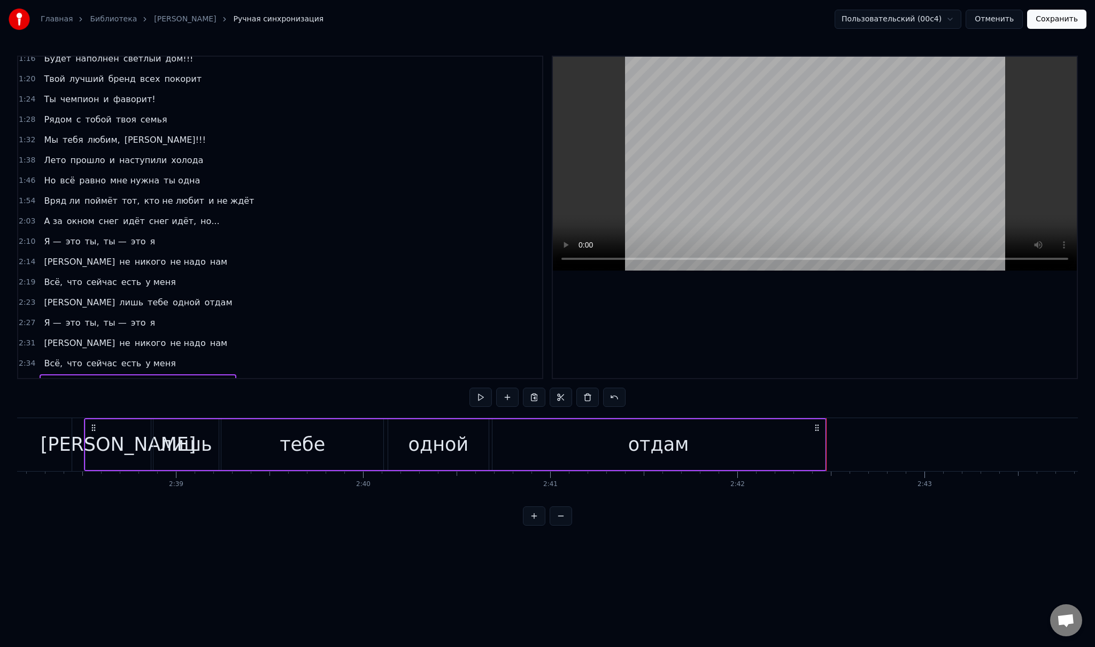
click at [1068, 21] on button "Сохранить" at bounding box center [1056, 19] width 59 height 19
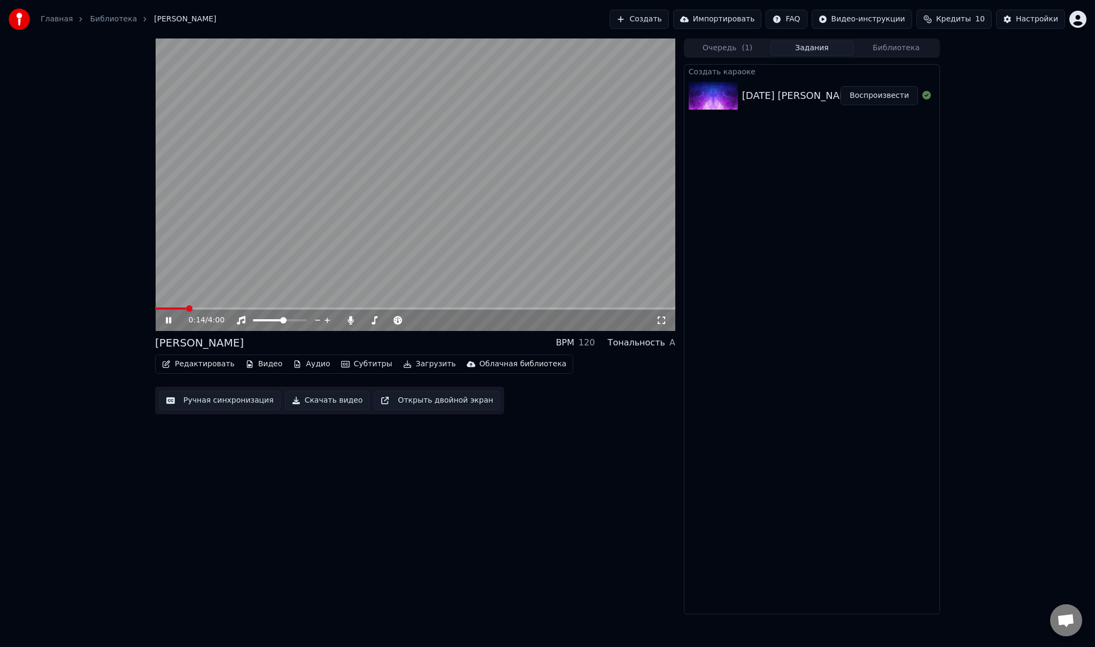
click at [170, 321] on icon at bounding box center [168, 320] width 5 height 6
click at [197, 362] on button "Редактировать" at bounding box center [198, 364] width 81 height 15
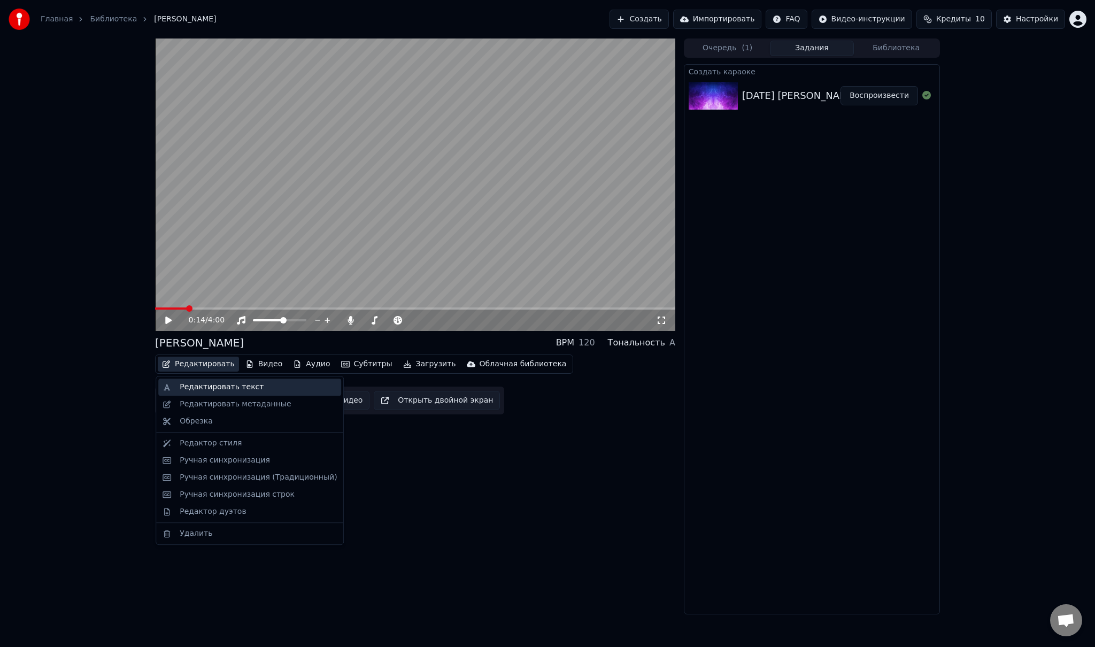
click at [222, 386] on div "Редактировать текст" at bounding box center [222, 387] width 84 height 11
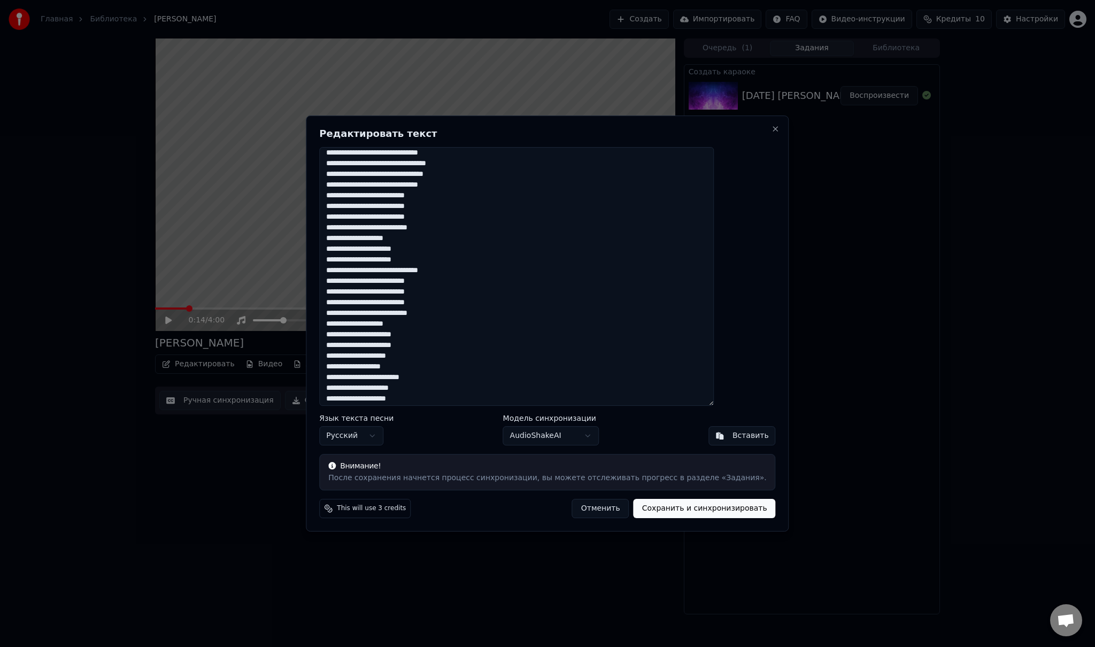
scroll to position [50, 0]
click at [771, 130] on button "Close" at bounding box center [775, 129] width 9 height 9
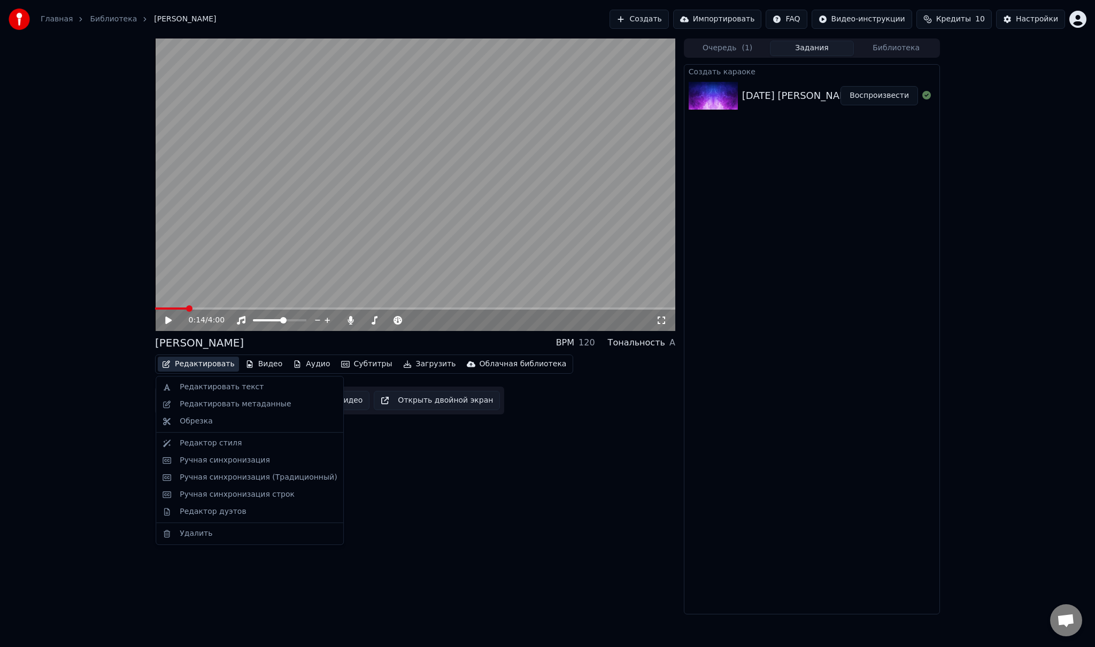
click at [225, 363] on button "Редактировать" at bounding box center [198, 364] width 81 height 15
click at [226, 401] on div "Редактировать метаданные" at bounding box center [235, 404] width 111 height 11
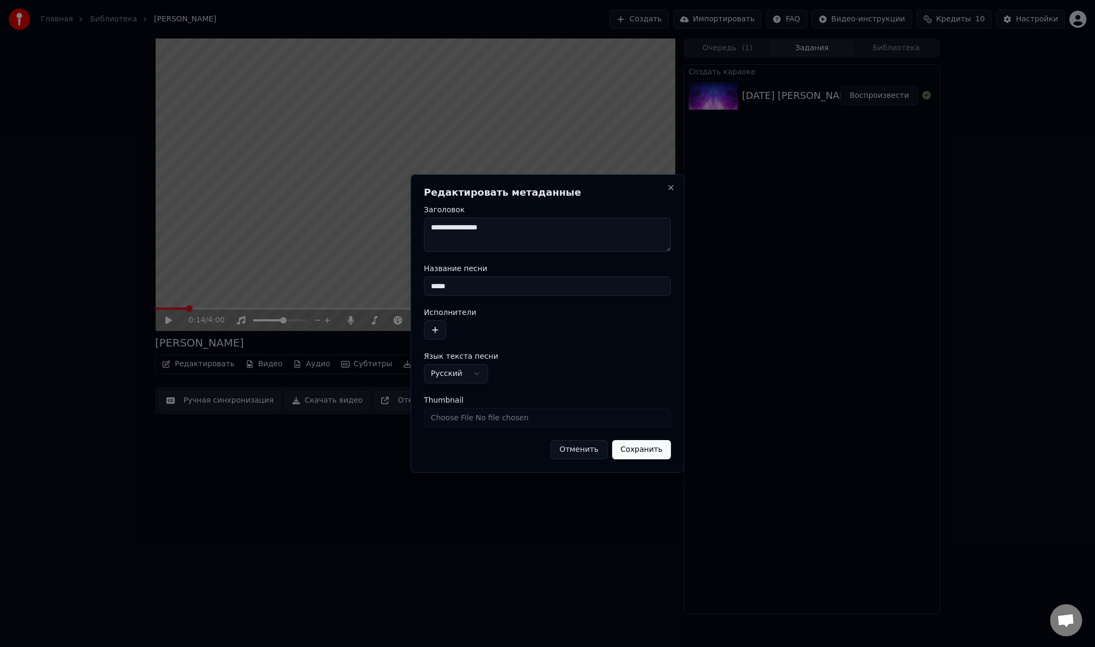
drag, startPoint x: 463, startPoint y: 287, endPoint x: 423, endPoint y: 284, distance: 40.2
click at [423, 284] on div "**********" at bounding box center [548, 323] width 274 height 298
drag, startPoint x: 538, startPoint y: 287, endPoint x: 493, endPoint y: 285, distance: 44.9
click at [493, 285] on input "**********" at bounding box center [547, 285] width 247 height 19
type input "**********"
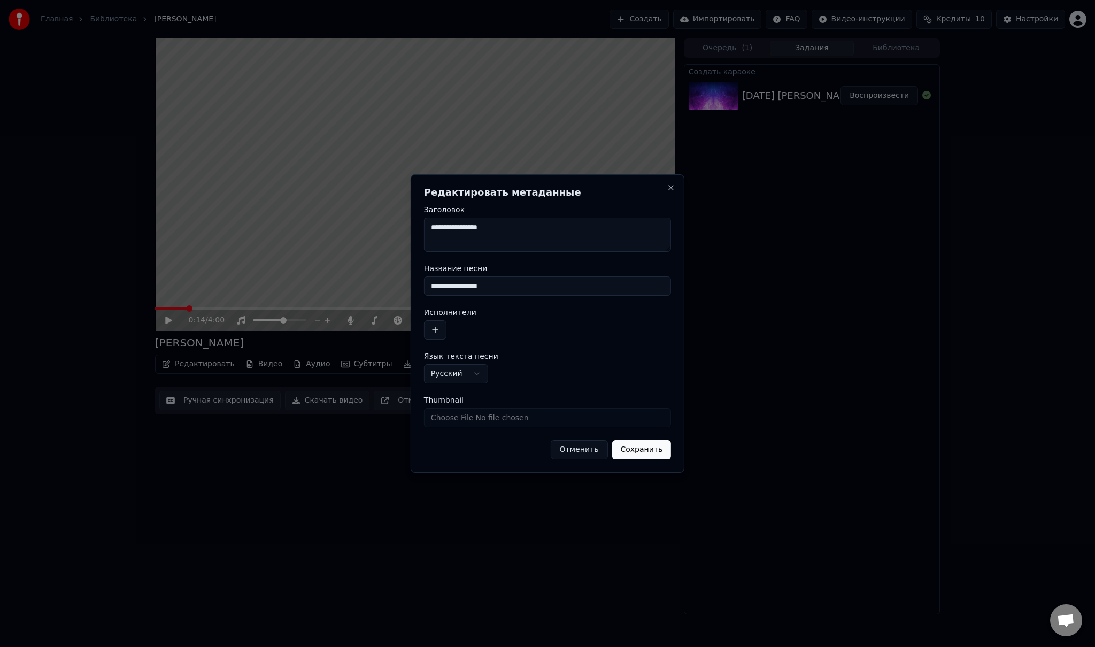
click at [642, 449] on button "Сохранить" at bounding box center [641, 449] width 59 height 19
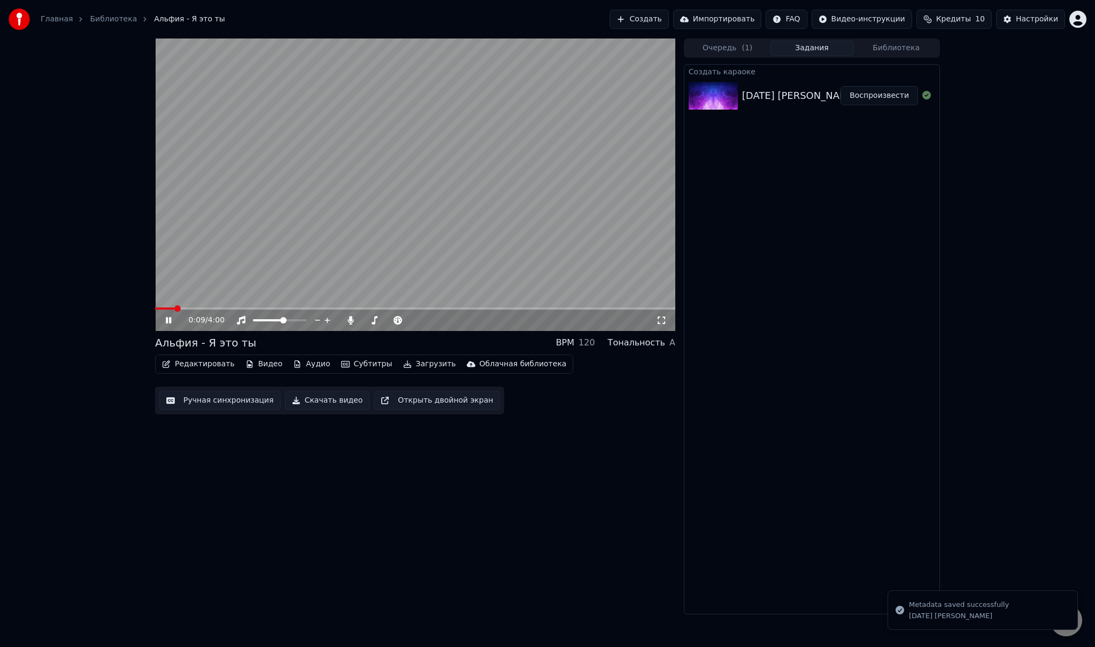
click at [174, 307] on span at bounding box center [164, 308] width 19 height 2
click at [158, 306] on video at bounding box center [415, 184] width 520 height 292
click at [159, 308] on span at bounding box center [157, 308] width 4 height 2
click at [155, 308] on span at bounding box center [158, 308] width 6 height 6
click at [171, 321] on icon at bounding box center [168, 319] width 6 height 7
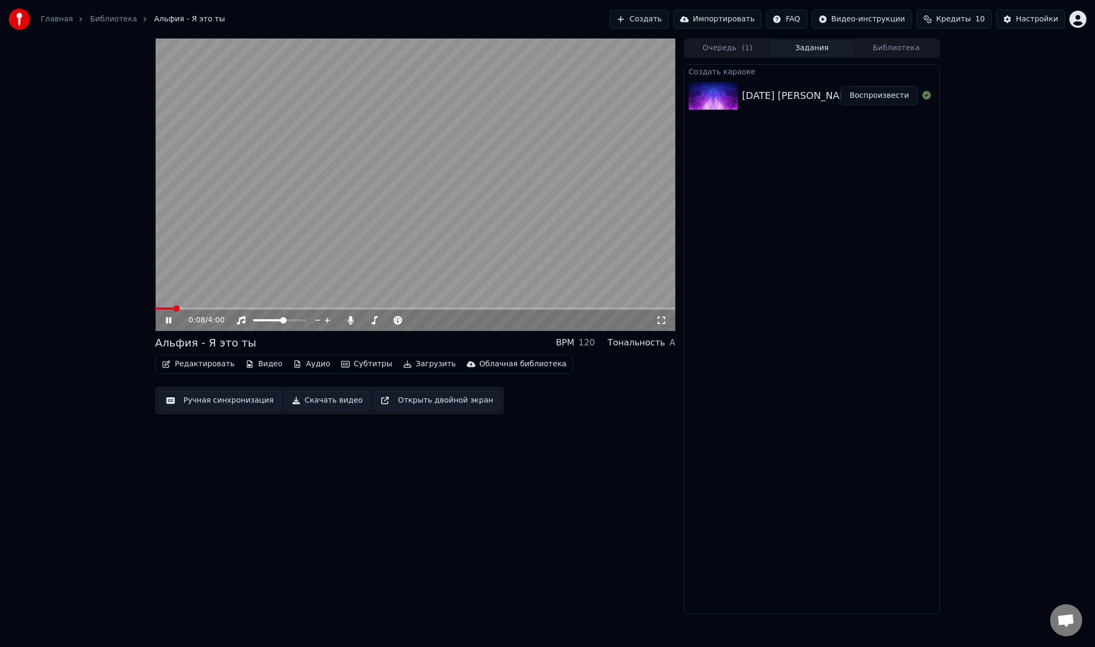
click at [168, 316] on icon at bounding box center [176, 320] width 25 height 9
click at [158, 307] on span at bounding box center [167, 308] width 24 height 2
click at [163, 308] on span at bounding box center [164, 308] width 19 height 2
click at [210, 309] on span at bounding box center [415, 308] width 520 height 2
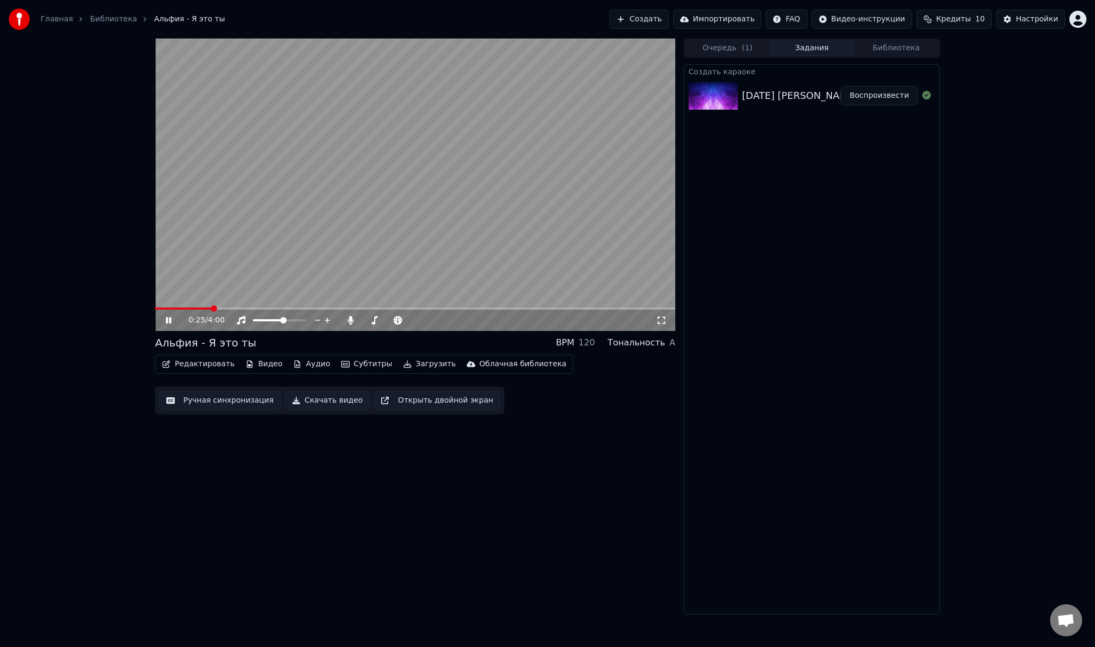
click at [231, 308] on span at bounding box center [415, 308] width 520 height 2
click at [220, 307] on span at bounding box center [187, 308] width 65 height 2
click at [171, 321] on icon at bounding box center [168, 320] width 5 height 6
click at [214, 402] on button "Ручная синхронизация" at bounding box center [219, 400] width 121 height 19
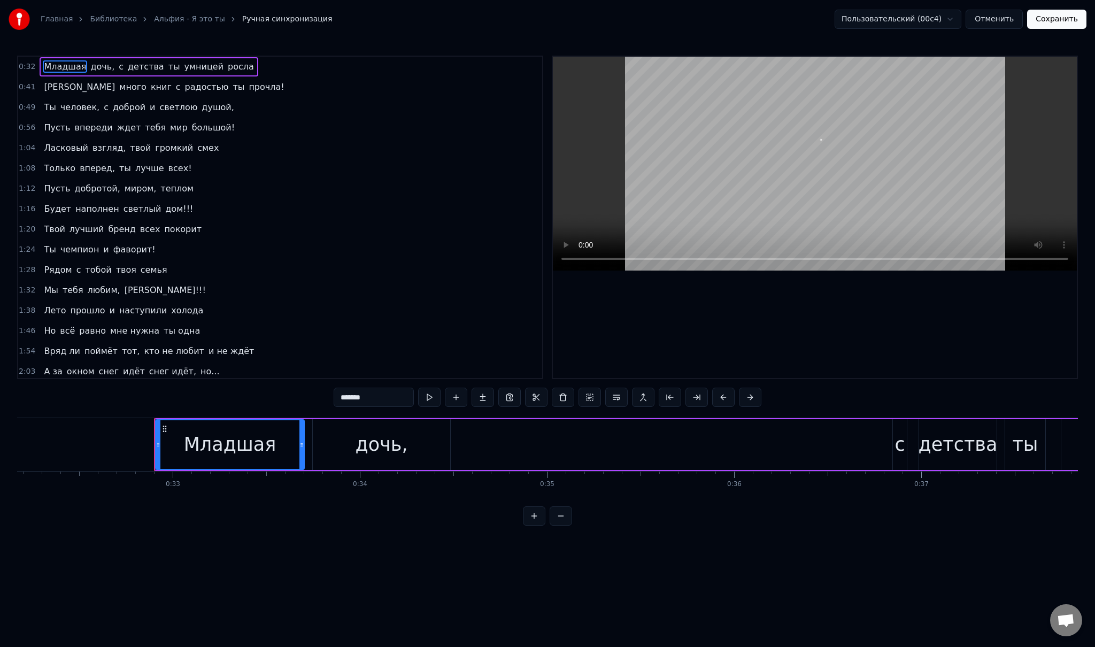
scroll to position [0, 6102]
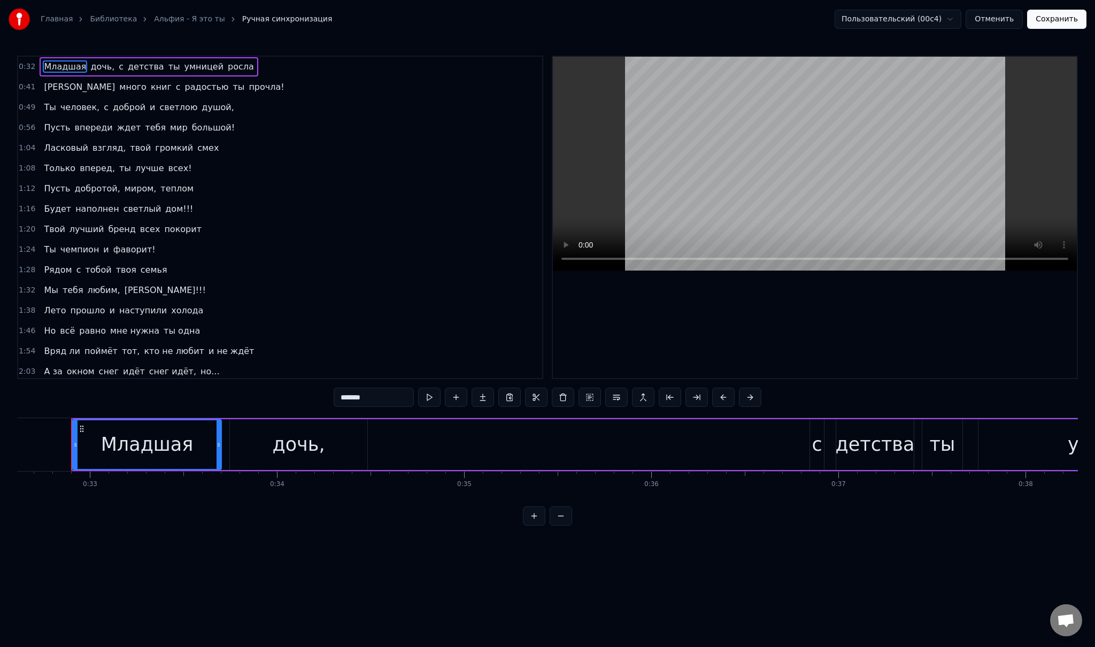
click at [46, 85] on span "[PERSON_NAME]" at bounding box center [79, 87] width 73 height 12
type input "*"
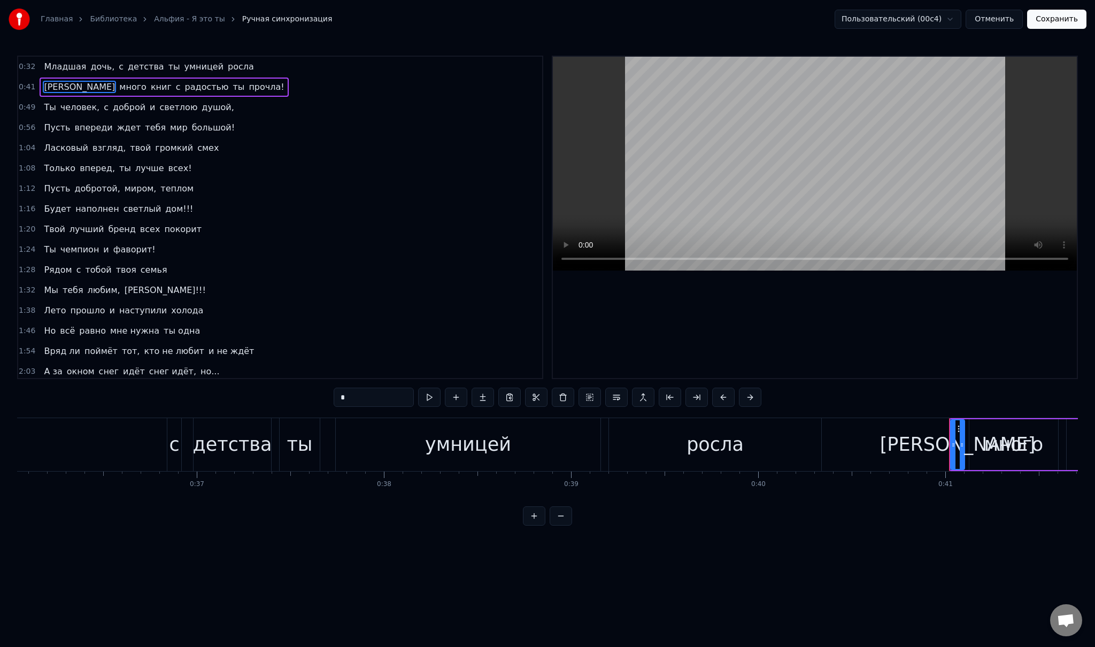
scroll to position [0, 6707]
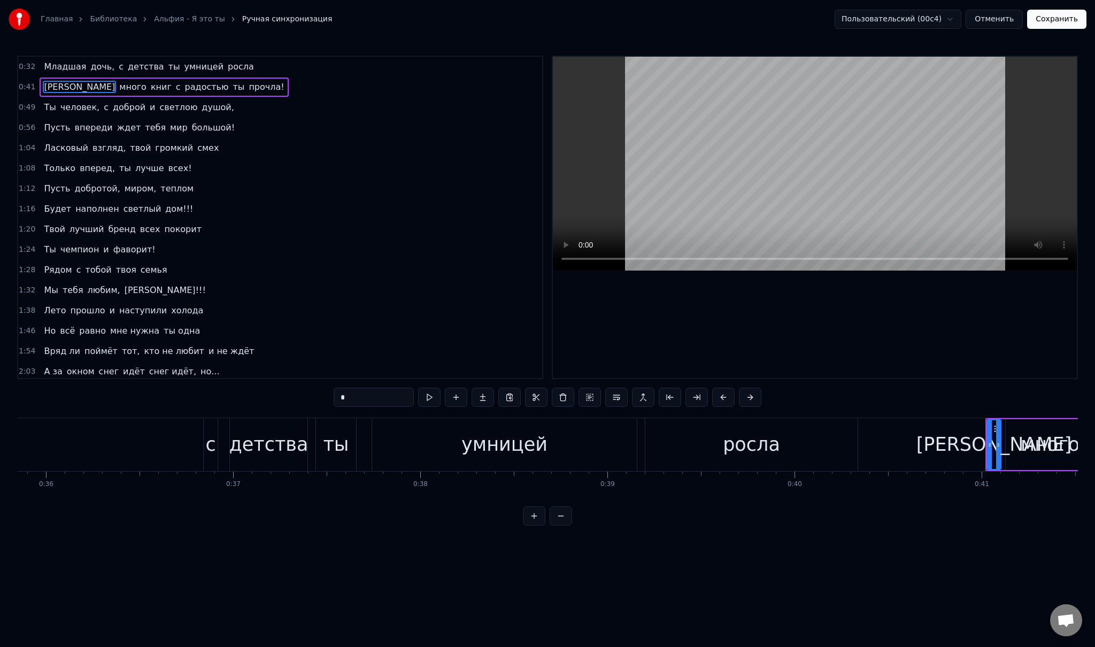
click at [174, 439] on div "Младшая дочь, с детства ты умницей росла" at bounding box center [163, 444] width 1394 height 53
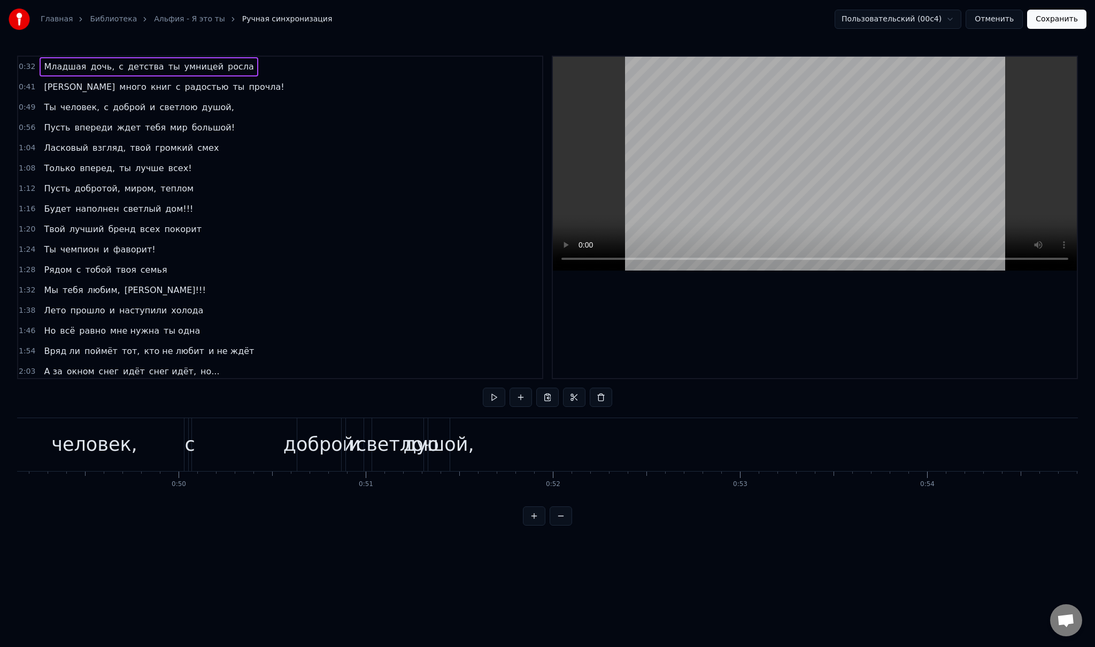
scroll to position [0, 9158]
click at [119, 446] on div "человек," at bounding box center [131, 444] width 86 height 28
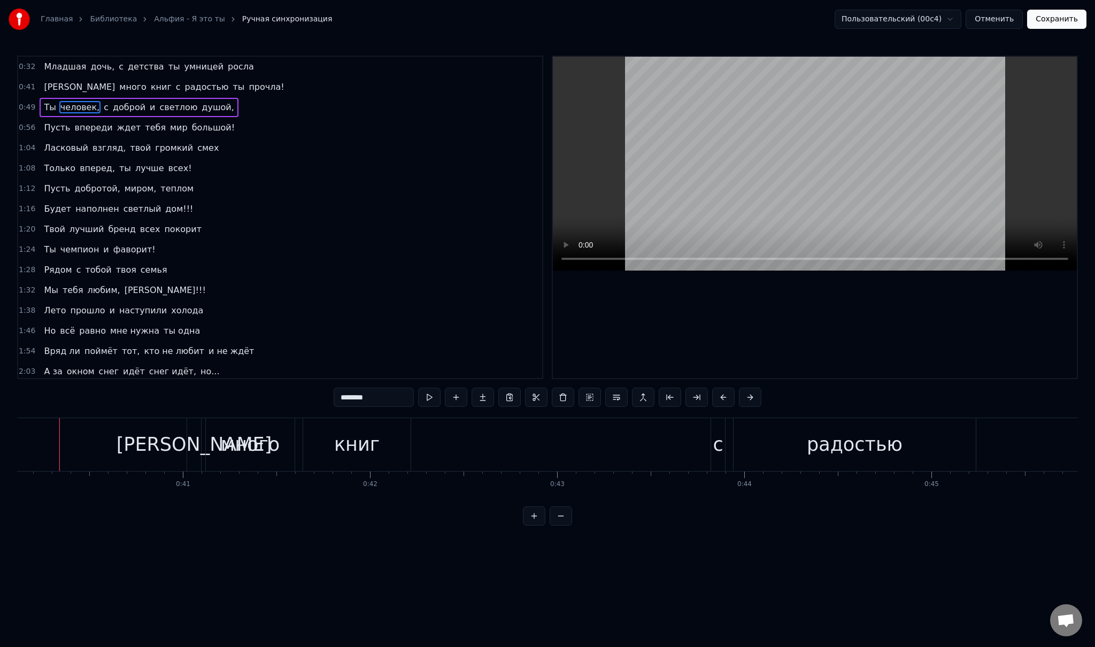
scroll to position [0, 7494]
click at [74, 109] on span "человек," at bounding box center [79, 107] width 41 height 12
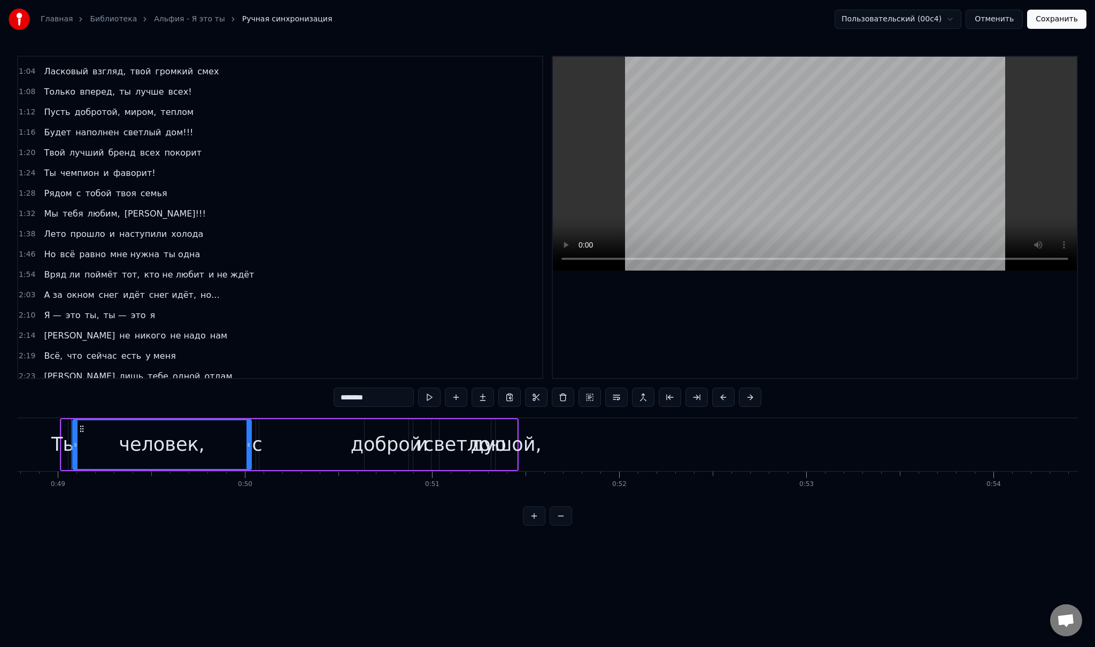
scroll to position [150, 0]
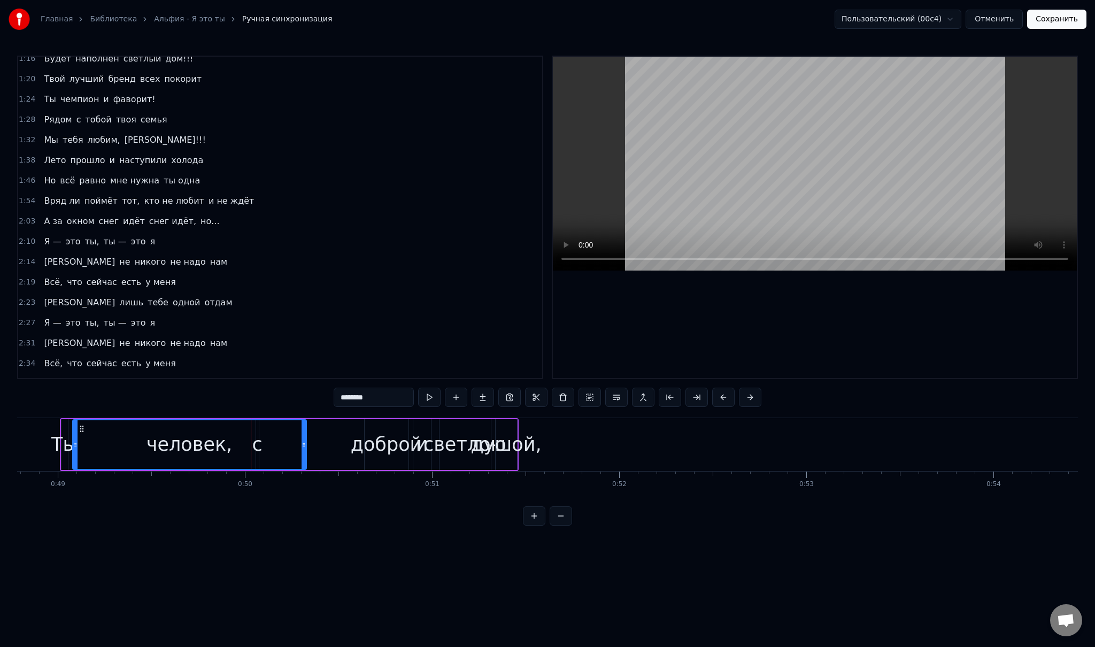
drag, startPoint x: 246, startPoint y: 443, endPoint x: 305, endPoint y: 443, distance: 58.3
click at [305, 443] on icon at bounding box center [304, 445] width 4 height 9
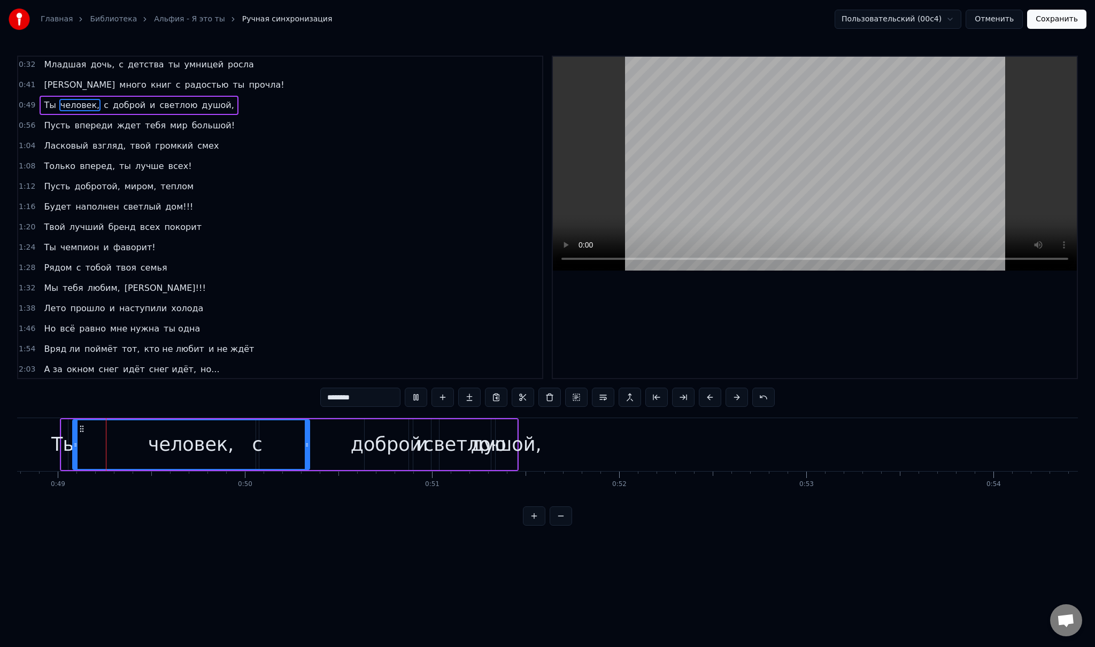
scroll to position [0, 0]
drag, startPoint x: 306, startPoint y: 443, endPoint x: 323, endPoint y: 443, distance: 16.6
click at [320, 443] on icon at bounding box center [318, 445] width 4 height 9
click at [103, 105] on span "с" at bounding box center [106, 107] width 7 height 12
type input "*"
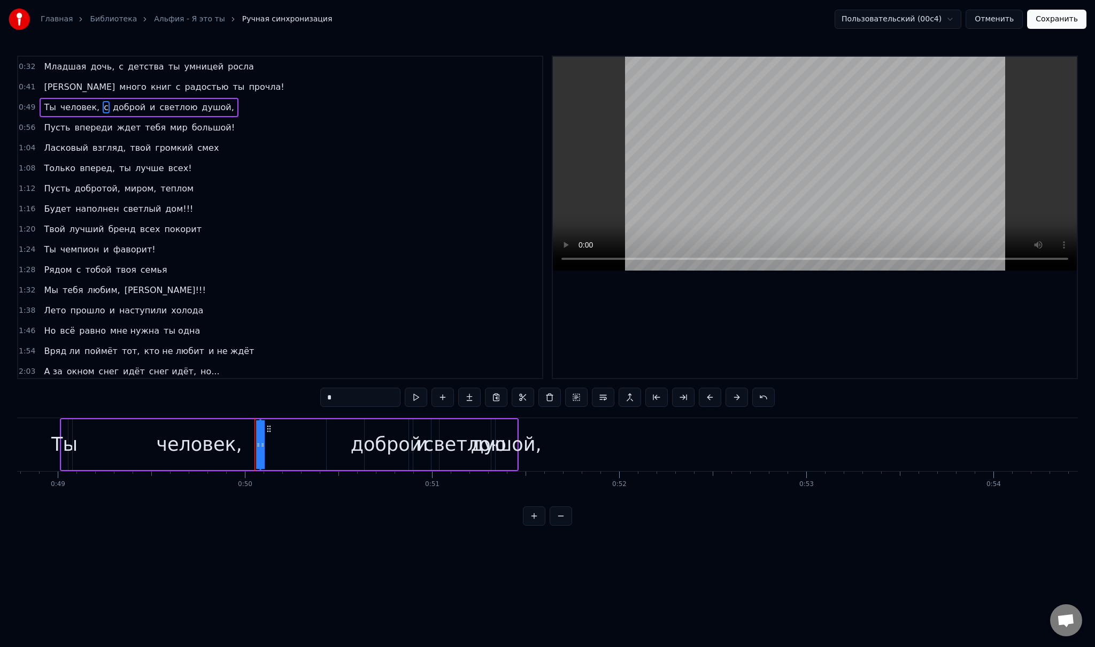
drag, startPoint x: 258, startPoint y: 446, endPoint x: 291, endPoint y: 443, distance: 32.7
click at [291, 443] on div "Ты человек, с доброй и светлою душой," at bounding box center [289, 444] width 459 height 53
click at [103, 106] on span "с" at bounding box center [106, 107] width 7 height 12
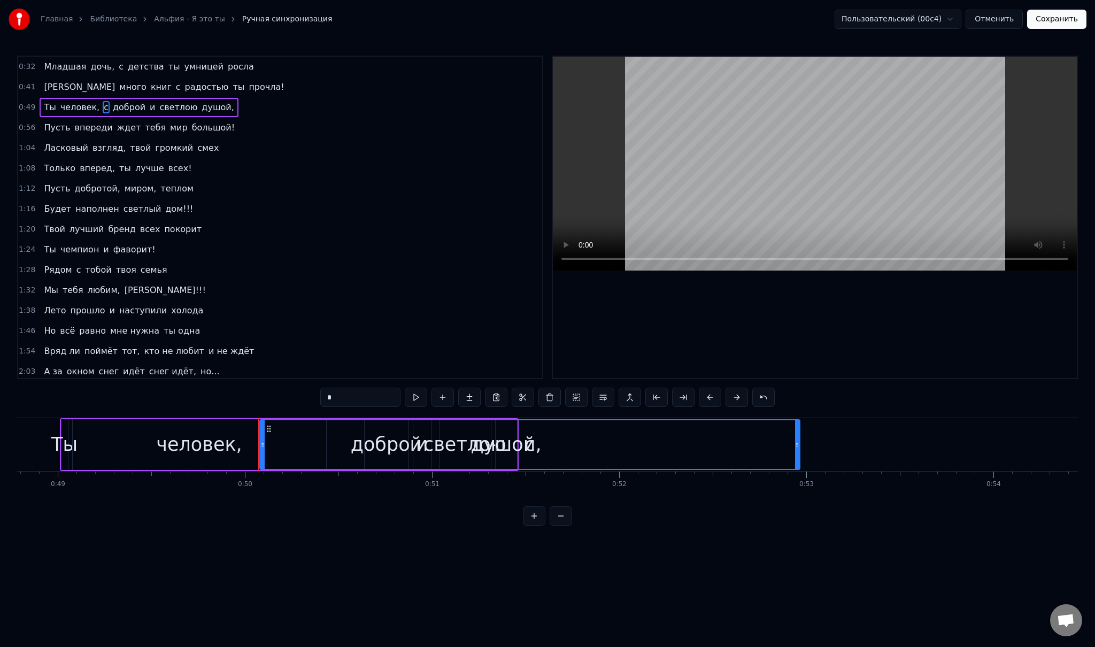
drag, startPoint x: 257, startPoint y: 439, endPoint x: 798, endPoint y: 406, distance: 542.0
click at [798, 406] on div "0:32 Младшая дочь, с детства ты умницей росла 0:41 И много книг с радостью ты п…" at bounding box center [547, 291] width 1061 height 470
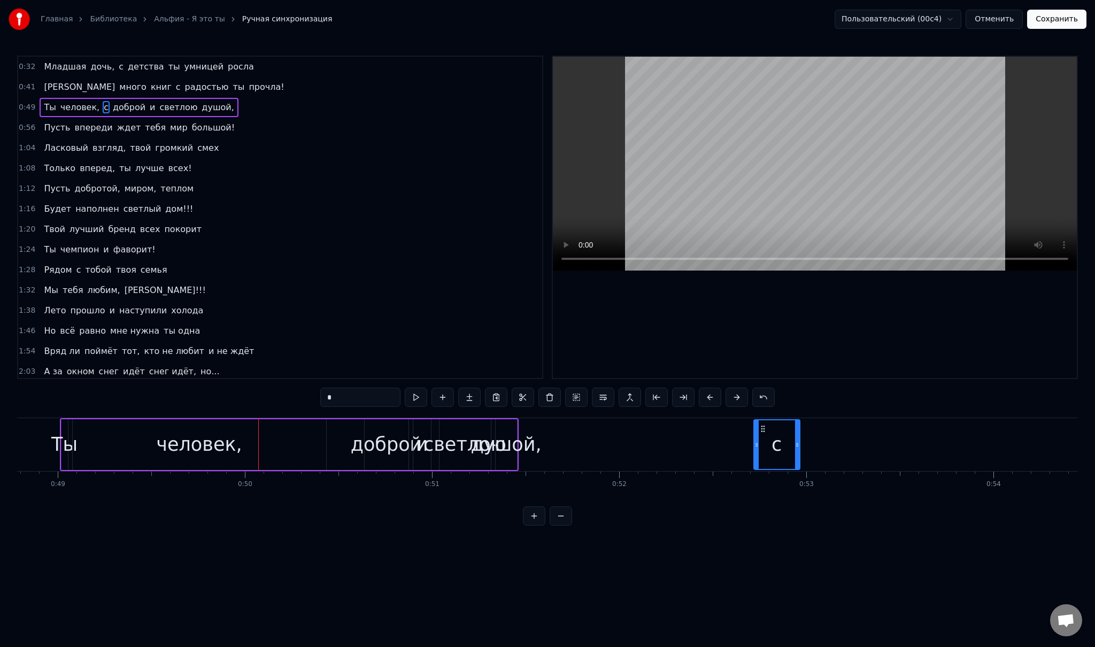
drag, startPoint x: 261, startPoint y: 444, endPoint x: 755, endPoint y: 434, distance: 494.1
drag, startPoint x: 797, startPoint y: 442, endPoint x: 790, endPoint y: 442, distance: 7.0
click at [790, 442] on icon at bounding box center [790, 445] width 4 height 9
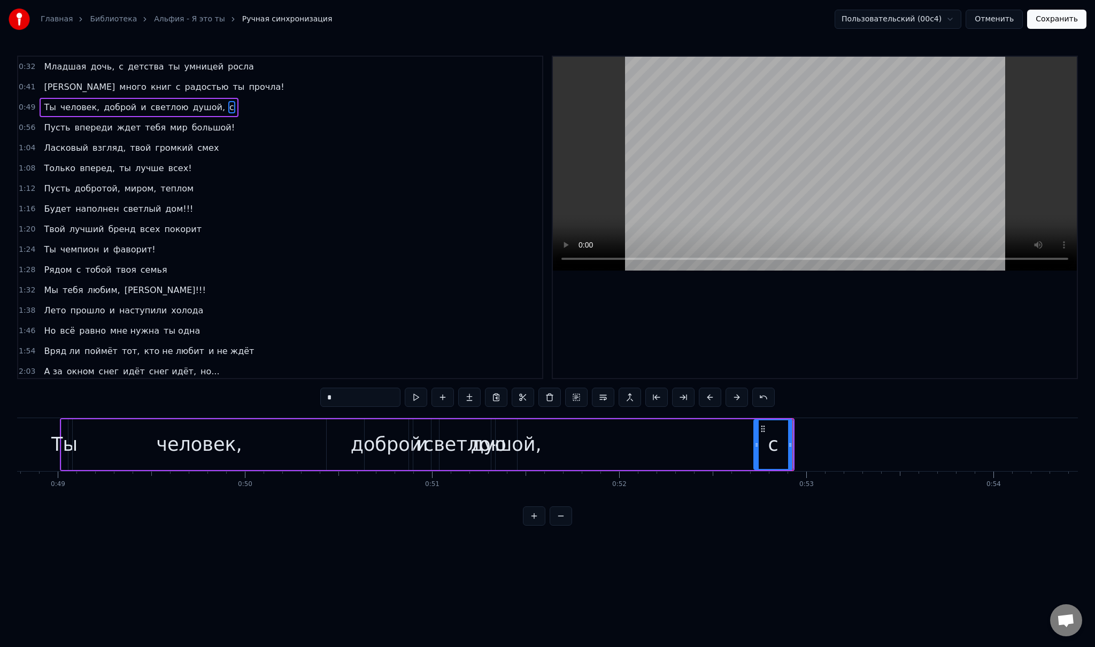
click at [372, 449] on div "доброй" at bounding box center [387, 444] width 72 height 28
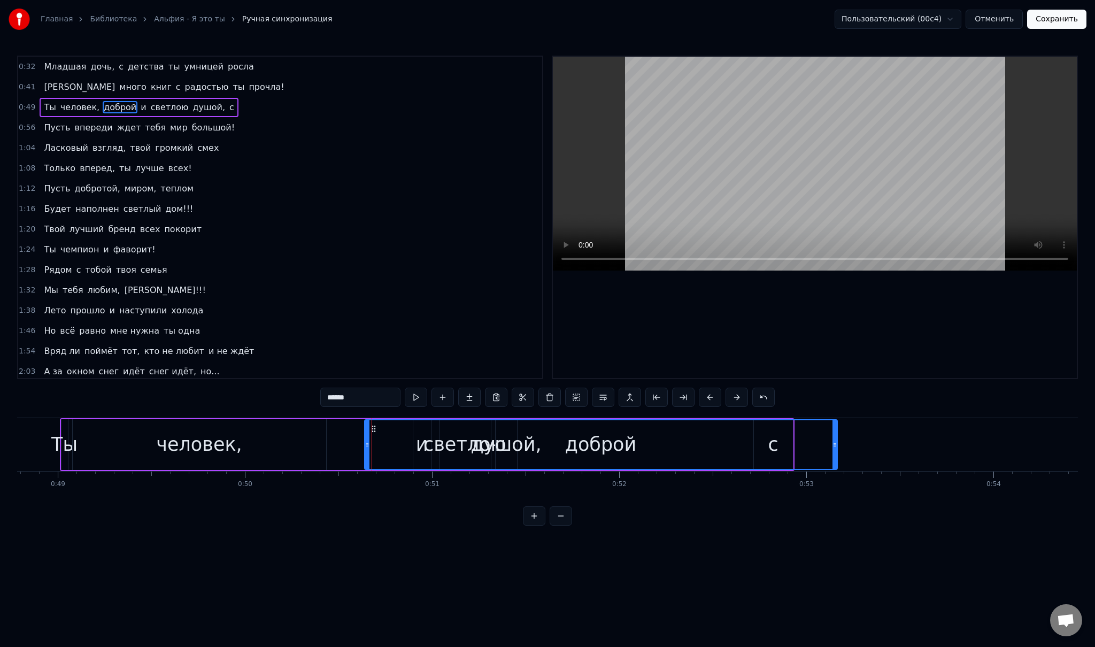
drag, startPoint x: 406, startPoint y: 441, endPoint x: 835, endPoint y: 434, distance: 428.8
click at [835, 434] on div at bounding box center [834, 444] width 4 height 49
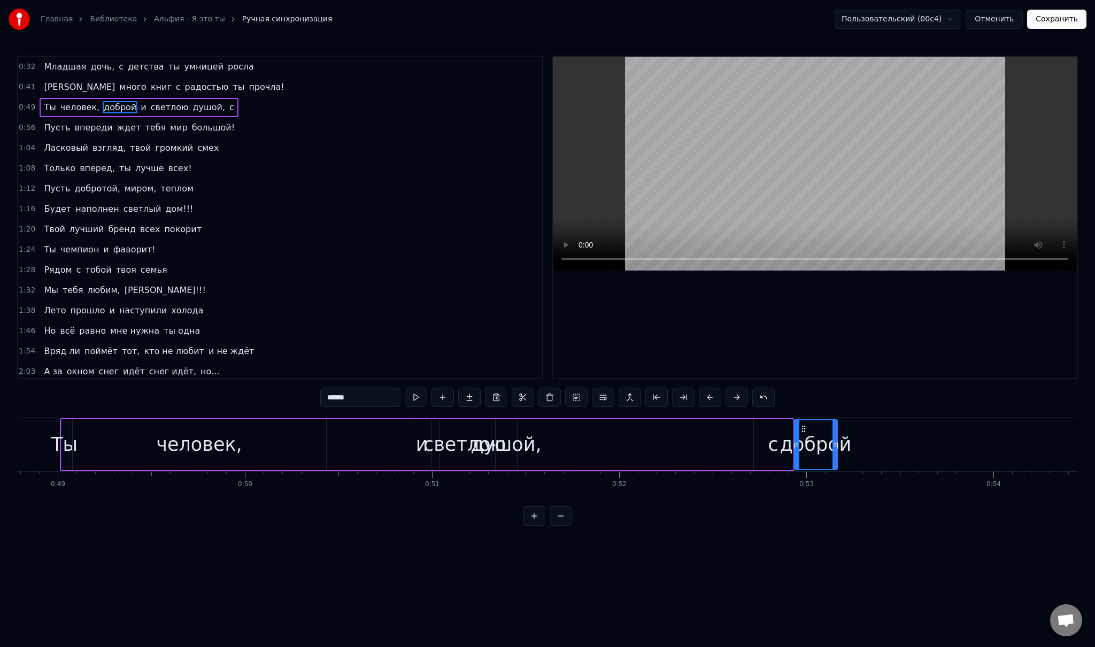
drag, startPoint x: 366, startPoint y: 445, endPoint x: 795, endPoint y: 446, distance: 429.8
click at [155, 110] on span "душой," at bounding box center [172, 107] width 34 height 12
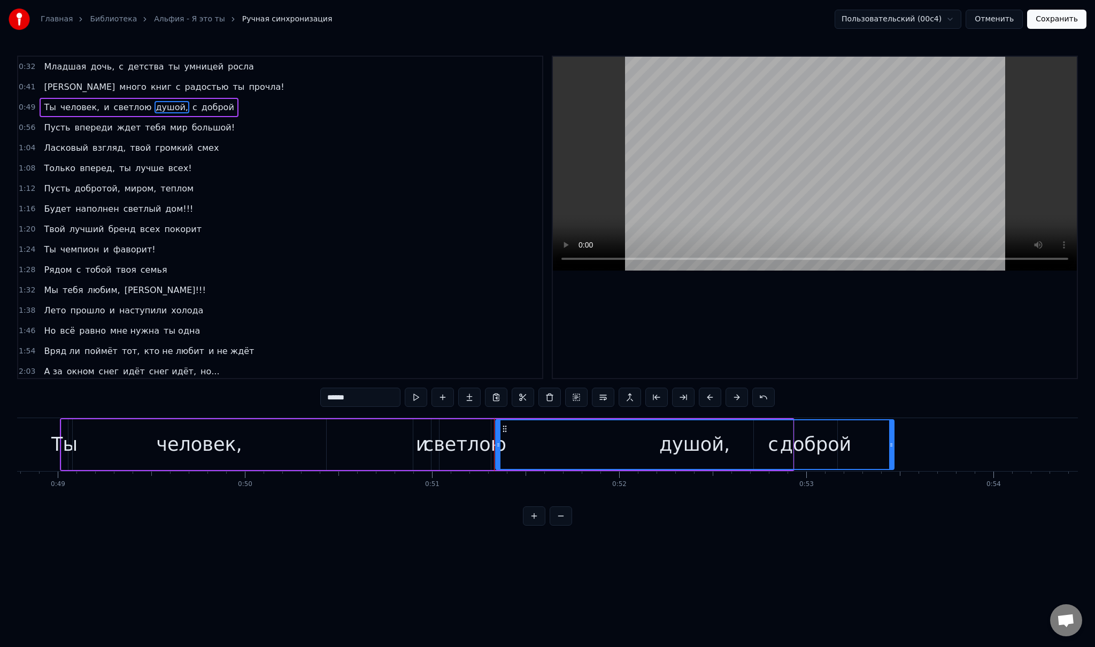
drag, startPoint x: 513, startPoint y: 441, endPoint x: 890, endPoint y: 455, distance: 377.2
click at [890, 455] on div at bounding box center [891, 444] width 4 height 49
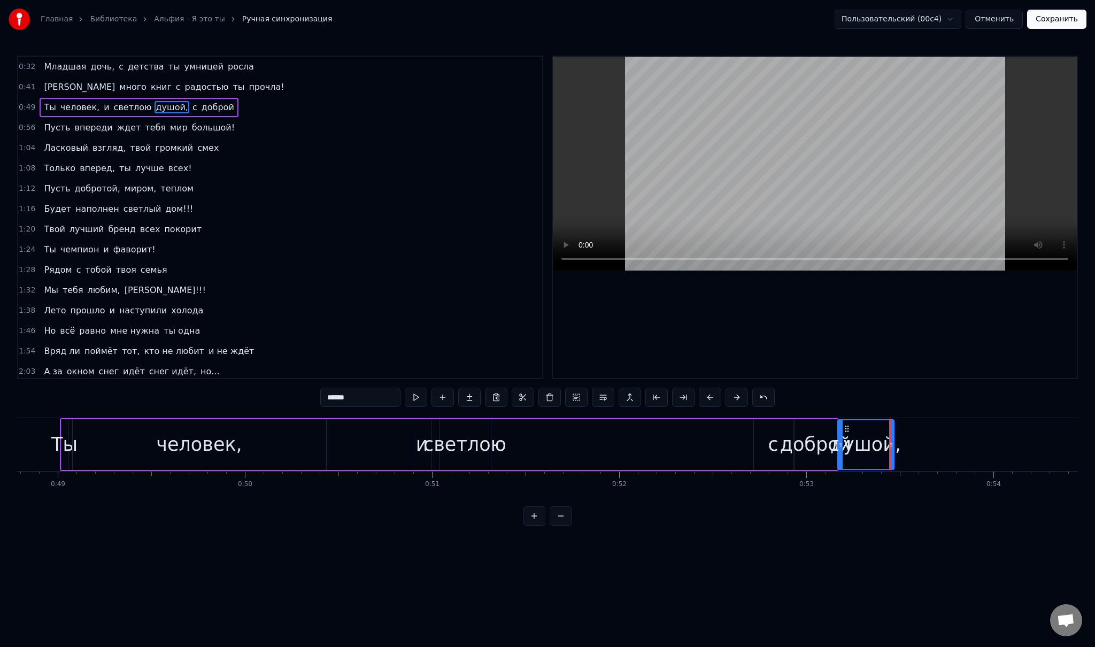
drag, startPoint x: 495, startPoint y: 440, endPoint x: 837, endPoint y: 466, distance: 343.1
drag, startPoint x: 890, startPoint y: 447, endPoint x: 979, endPoint y: 445, distance: 89.3
click at [979, 445] on icon at bounding box center [980, 445] width 4 height 9
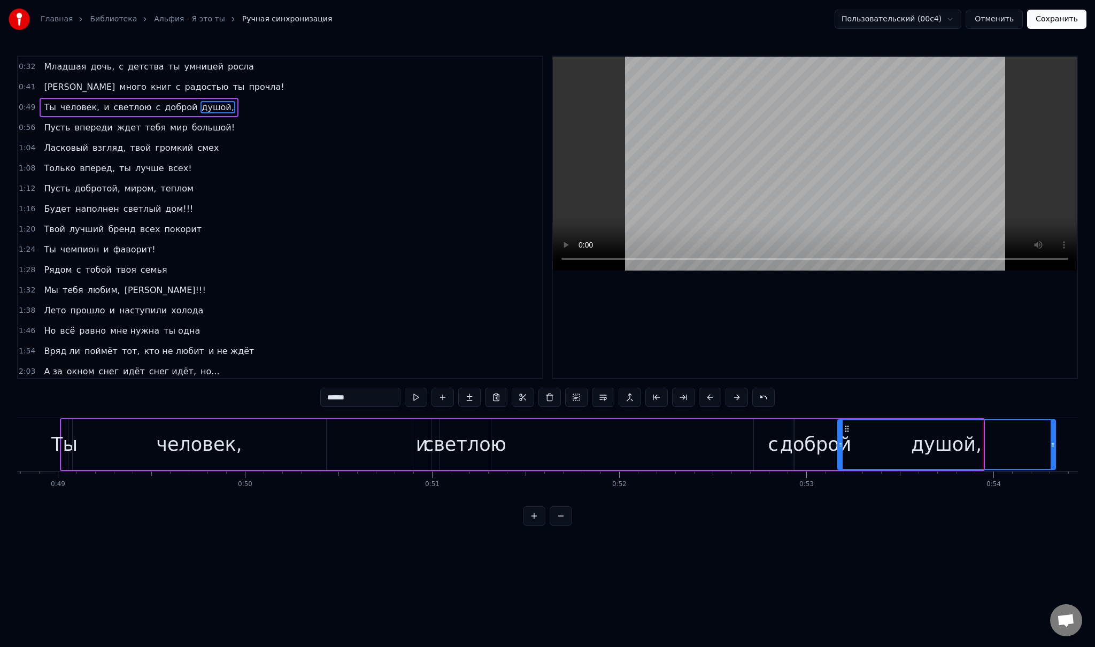
drag, startPoint x: 979, startPoint y: 447, endPoint x: 1052, endPoint y: 447, distance: 72.2
click at [1052, 447] on icon at bounding box center [1053, 445] width 4 height 9
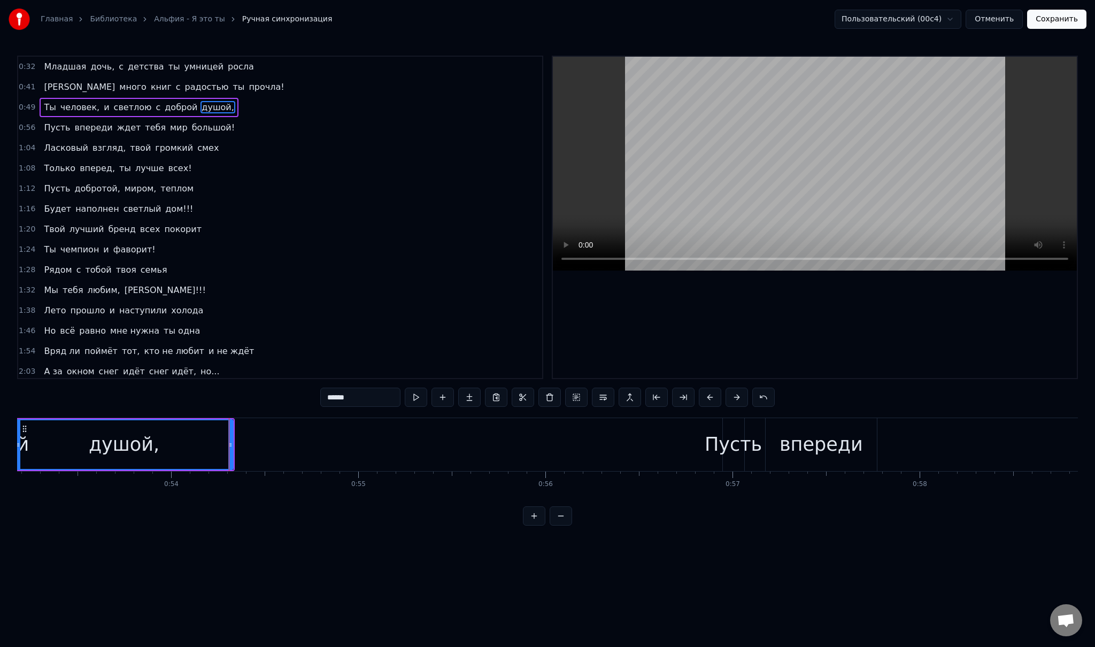
scroll to position [0, 9913]
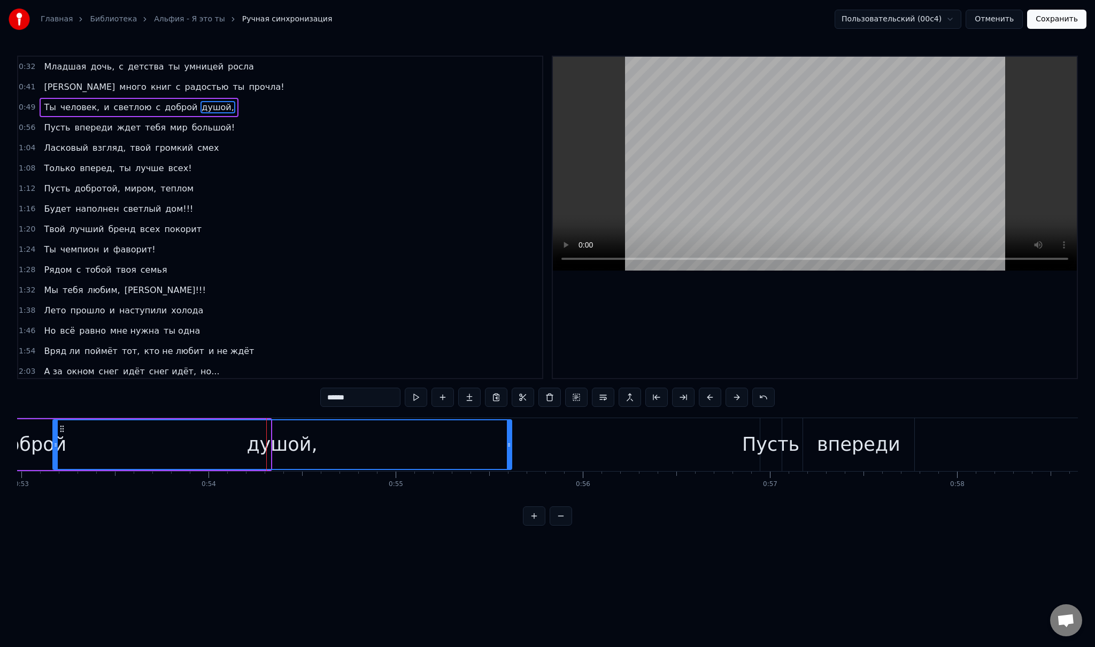
drag, startPoint x: 267, startPoint y: 450, endPoint x: 508, endPoint y: 444, distance: 241.2
click at [508, 444] on div at bounding box center [509, 444] width 4 height 49
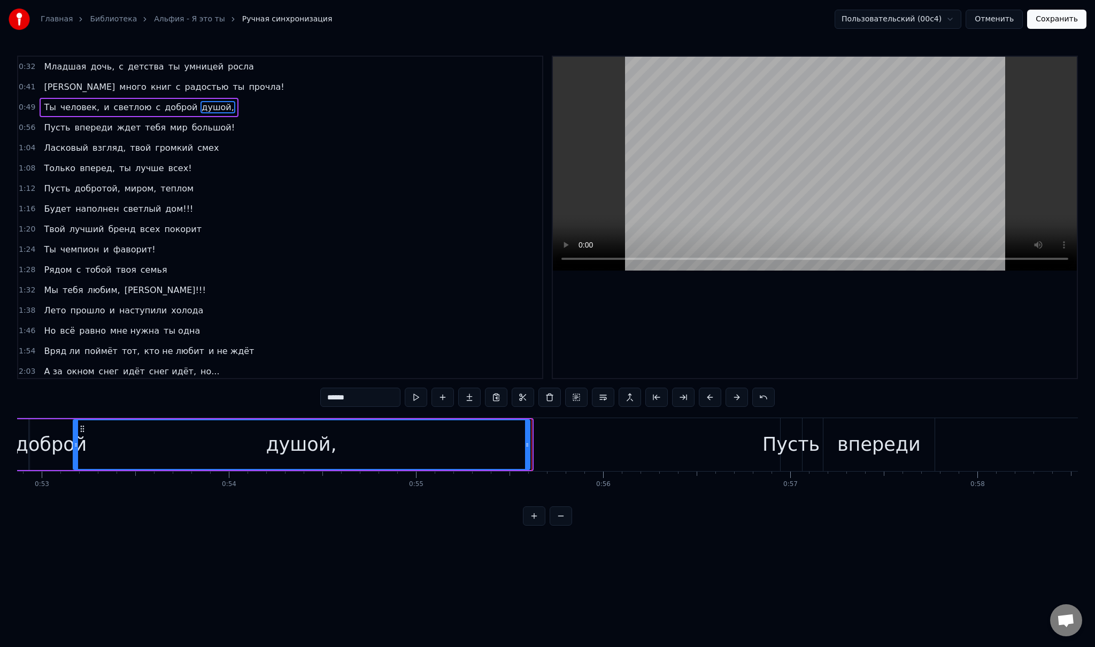
drag, startPoint x: 528, startPoint y: 447, endPoint x: 515, endPoint y: 446, distance: 12.3
click at [525, 446] on icon at bounding box center [527, 445] width 4 height 9
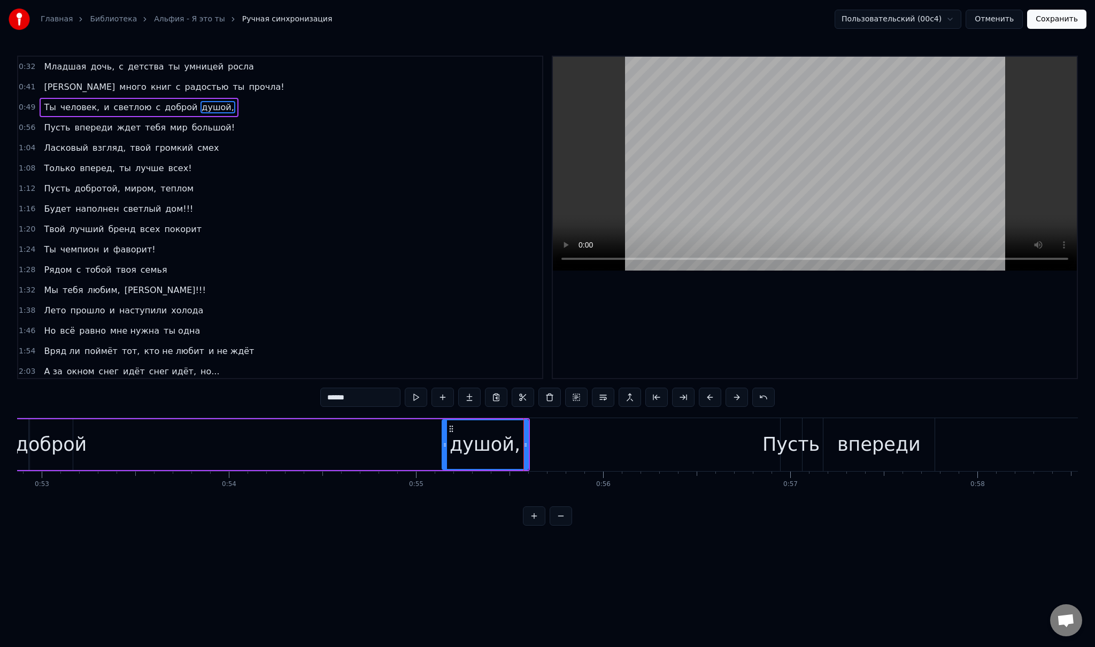
drag, startPoint x: 73, startPoint y: 445, endPoint x: 442, endPoint y: 449, distance: 368.9
click at [443, 449] on div at bounding box center [445, 444] width 4 height 49
drag, startPoint x: 531, startPoint y: 450, endPoint x: 575, endPoint y: 451, distance: 43.9
click at [575, 451] on div at bounding box center [575, 444] width 4 height 49
drag, startPoint x: 575, startPoint y: 451, endPoint x: 663, endPoint y: 458, distance: 88.4
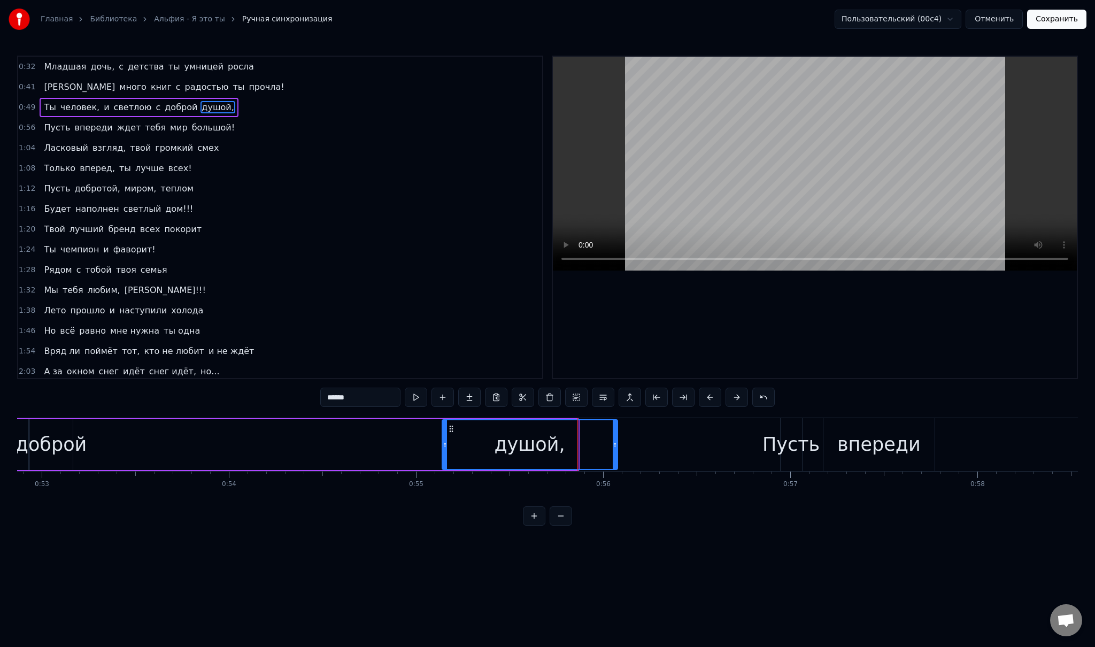
click at [617, 458] on div at bounding box center [615, 444] width 4 height 49
drag, startPoint x: 663, startPoint y: 452, endPoint x: 673, endPoint y: 452, distance: 9.6
click at [666, 452] on div at bounding box center [663, 444] width 4 height 49
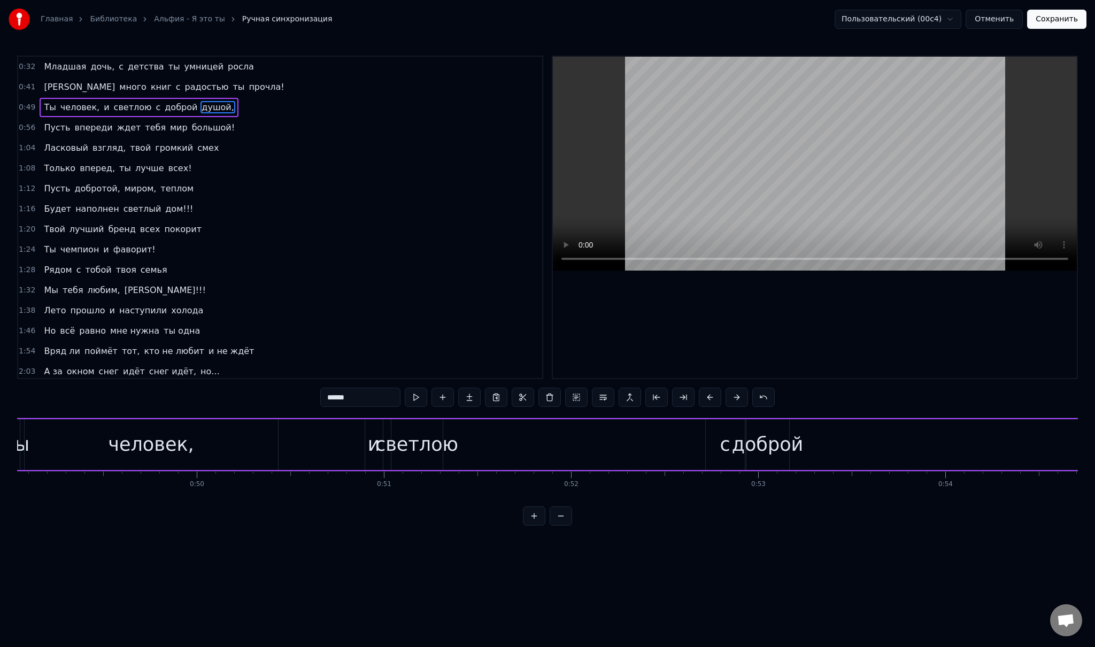
scroll to position [0, 9231]
click at [713, 446] on div "доброй" at bounding box center [713, 444] width 72 height 28
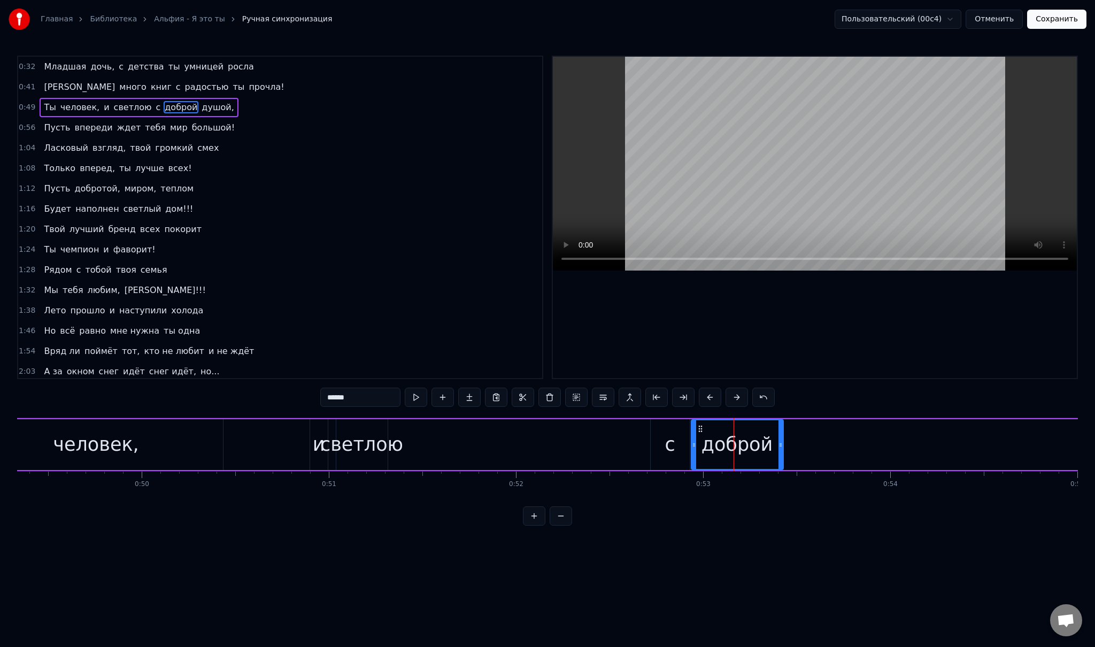
drag, startPoint x: 729, startPoint y: 443, endPoint x: 810, endPoint y: 441, distance: 81.3
click at [783, 441] on icon at bounding box center [780, 445] width 4 height 9
drag, startPoint x: 810, startPoint y: 441, endPoint x: 787, endPoint y: 441, distance: 23.5
click at [789, 441] on icon at bounding box center [791, 445] width 4 height 9
click at [784, 445] on icon at bounding box center [785, 445] width 4 height 9
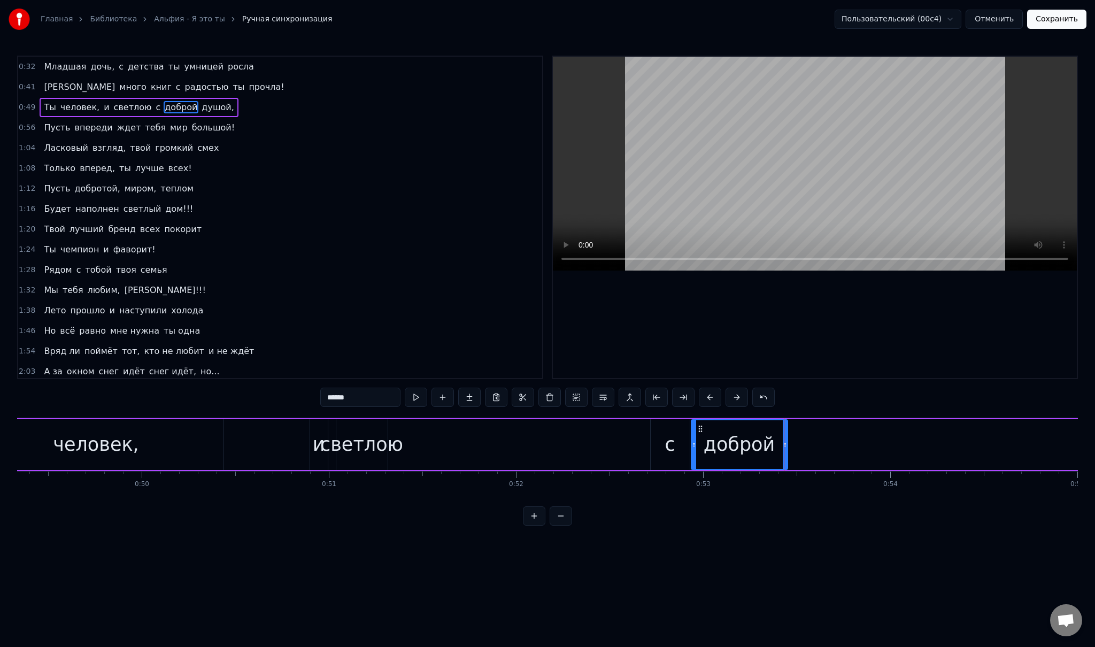
click at [318, 447] on div "и" at bounding box center [319, 444] width 12 height 28
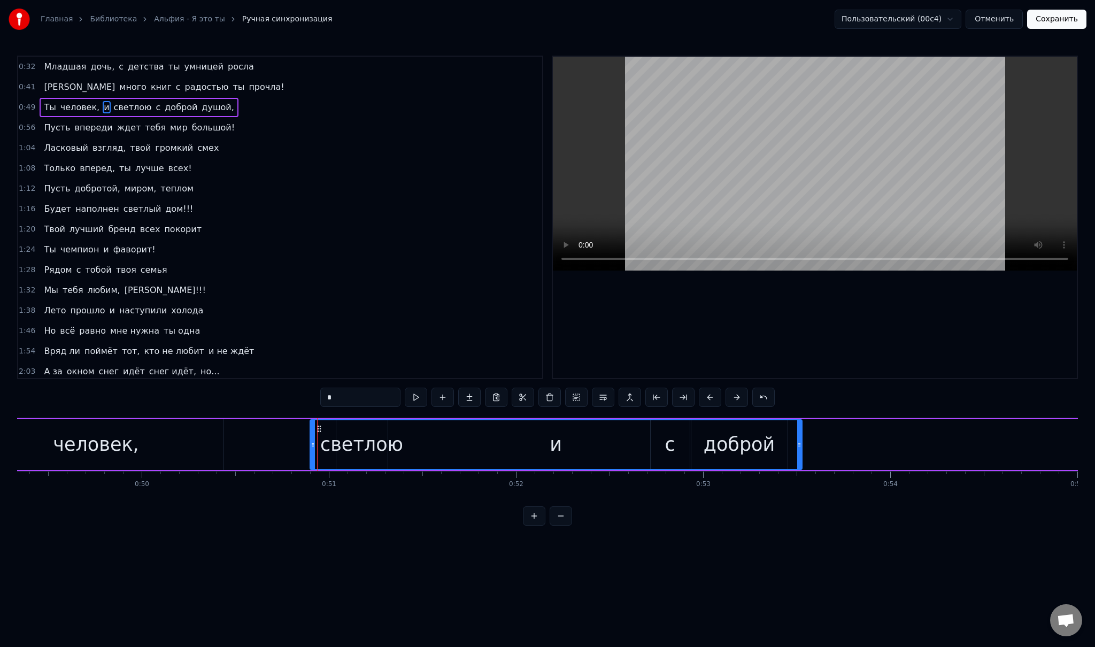
drag, startPoint x: 325, startPoint y: 442, endPoint x: 799, endPoint y: 449, distance: 474.2
click at [799, 449] on div at bounding box center [799, 444] width 4 height 49
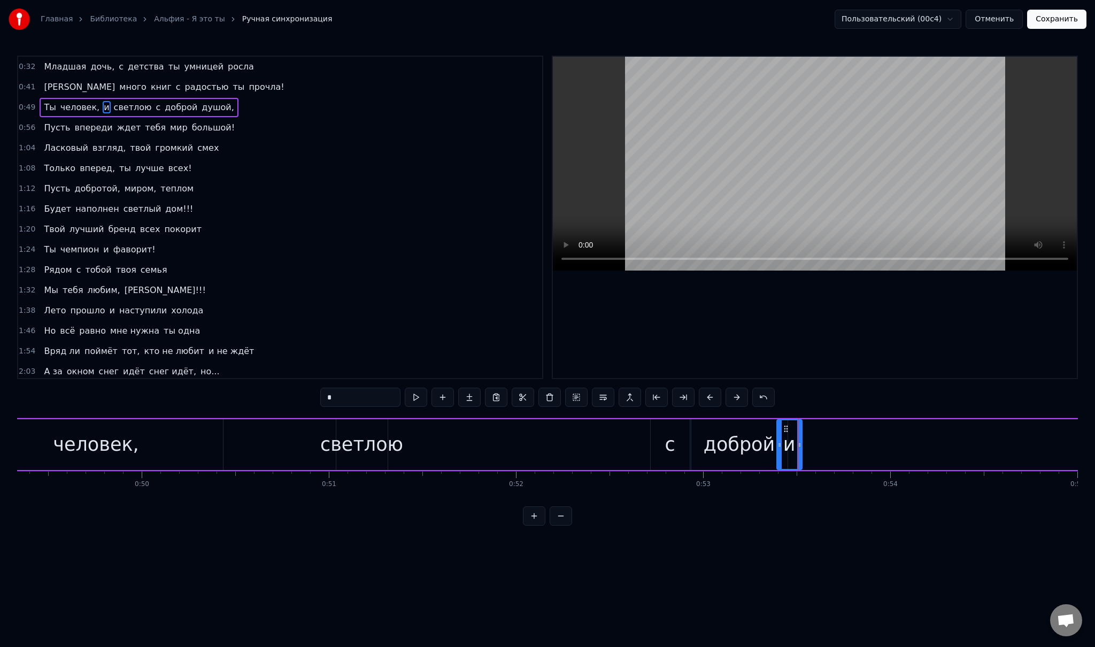
drag, startPoint x: 311, startPoint y: 445, endPoint x: 777, endPoint y: 461, distance: 467.0
click at [803, 446] on icon at bounding box center [802, 445] width 4 height 9
drag, startPoint x: 778, startPoint y: 446, endPoint x: 784, endPoint y: 446, distance: 5.9
click at [784, 446] on icon at bounding box center [785, 445] width 4 height 9
click at [344, 450] on div "светлою" at bounding box center [361, 444] width 83 height 28
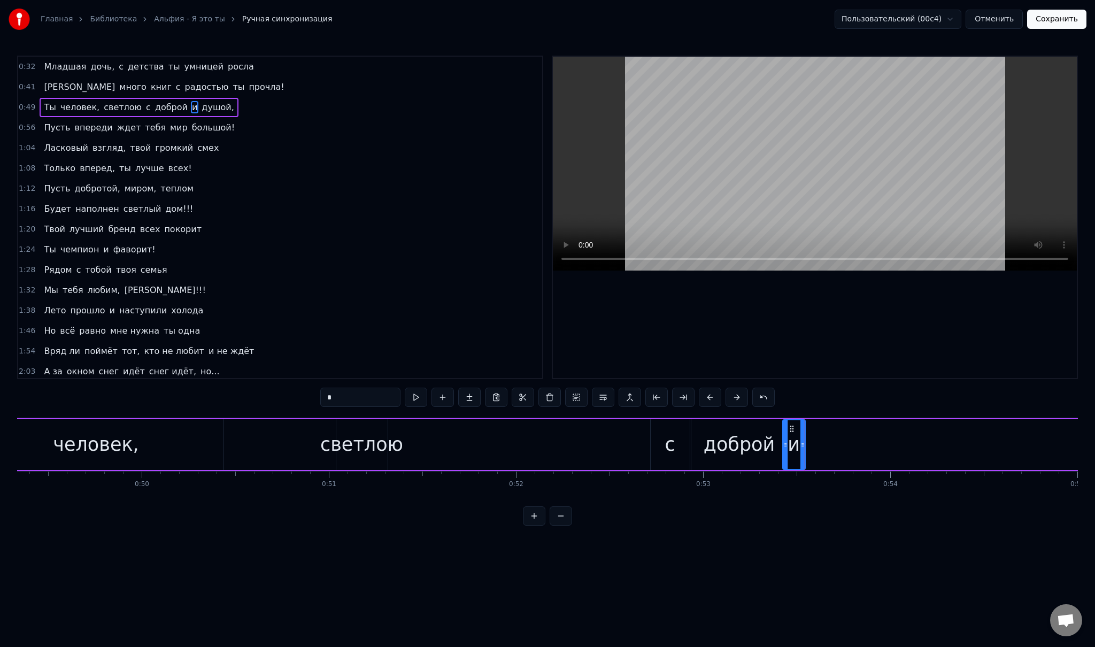
type input "*******"
drag, startPoint x: 520, startPoint y: 442, endPoint x: 785, endPoint y: 443, distance: 265.7
click at [792, 443] on div "Ты человек, светлою с доброй и душой," at bounding box center [648, 444] width 1382 height 53
click at [370, 447] on div "светлою" at bounding box center [361, 444] width 83 height 28
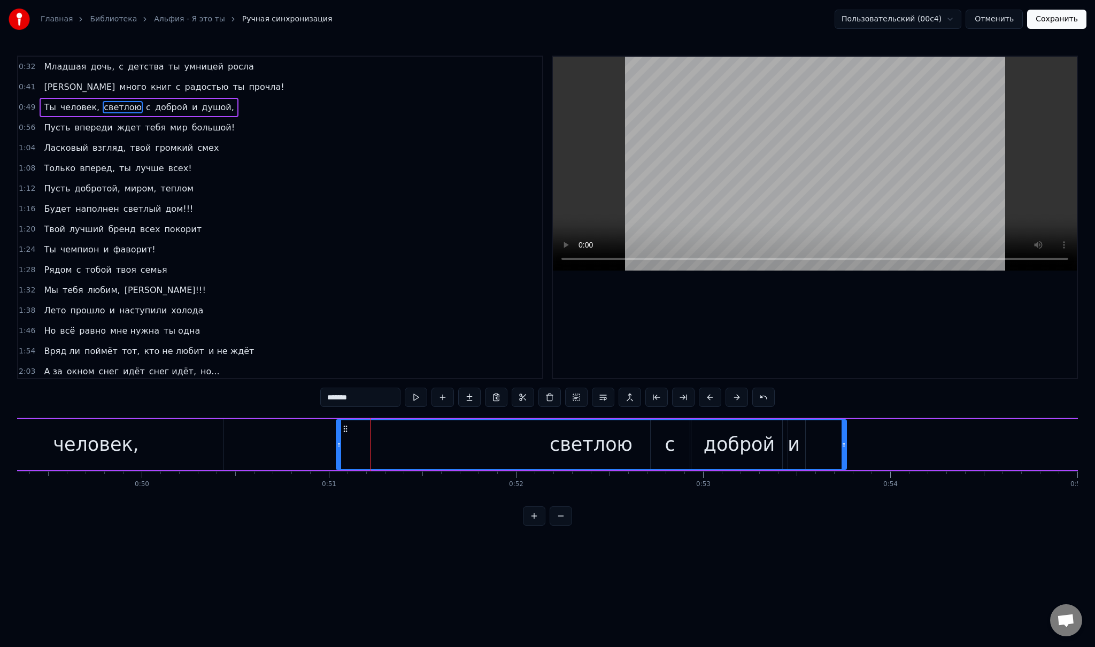
drag, startPoint x: 384, startPoint y: 444, endPoint x: 843, endPoint y: 438, distance: 458.7
click at [843, 438] on div at bounding box center [843, 444] width 4 height 49
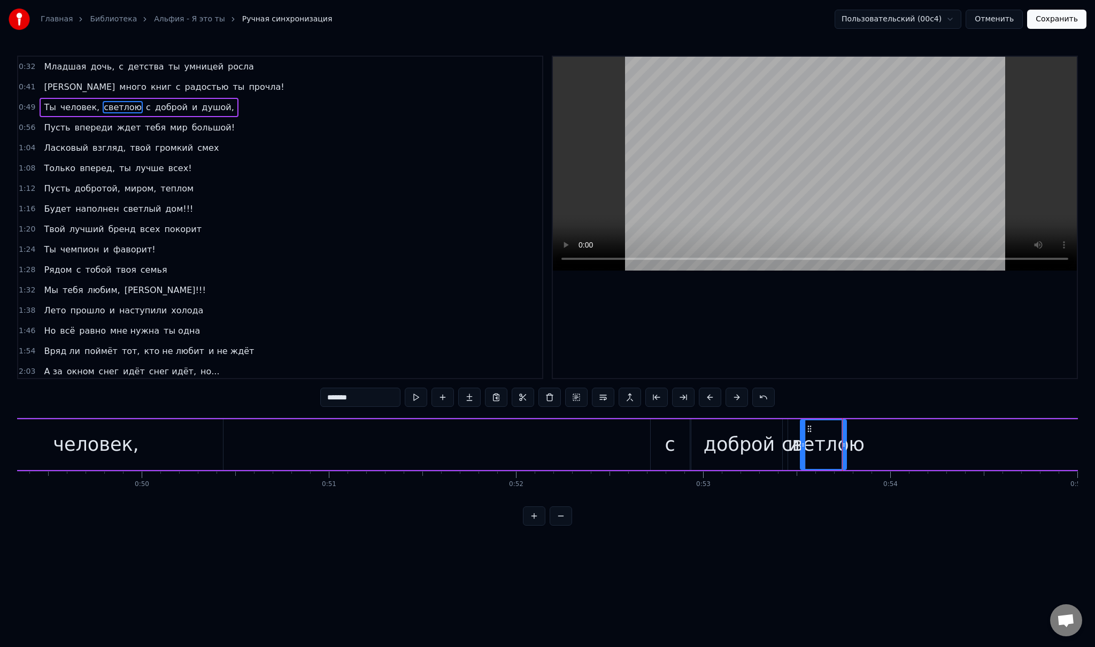
drag, startPoint x: 337, startPoint y: 445, endPoint x: 801, endPoint y: 452, distance: 464.1
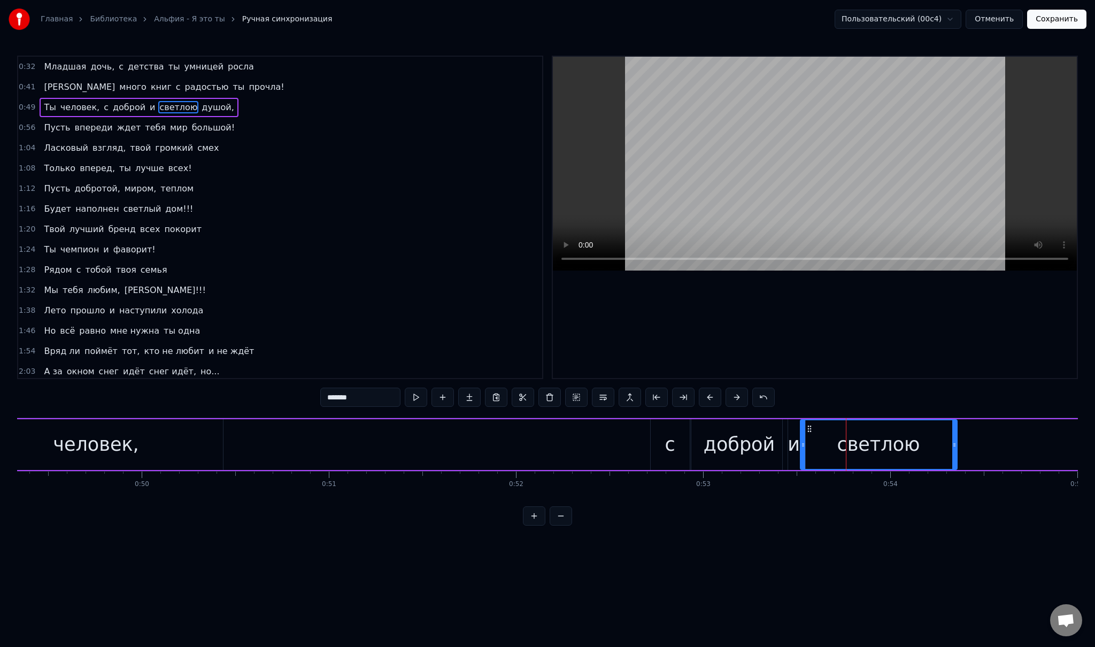
drag, startPoint x: 843, startPoint y: 438, endPoint x: 954, endPoint y: 443, distance: 110.8
click at [954, 443] on div at bounding box center [954, 444] width 4 height 49
drag, startPoint x: 954, startPoint y: 449, endPoint x: 964, endPoint y: 447, distance: 10.8
click at [964, 447] on div at bounding box center [964, 444] width 4 height 49
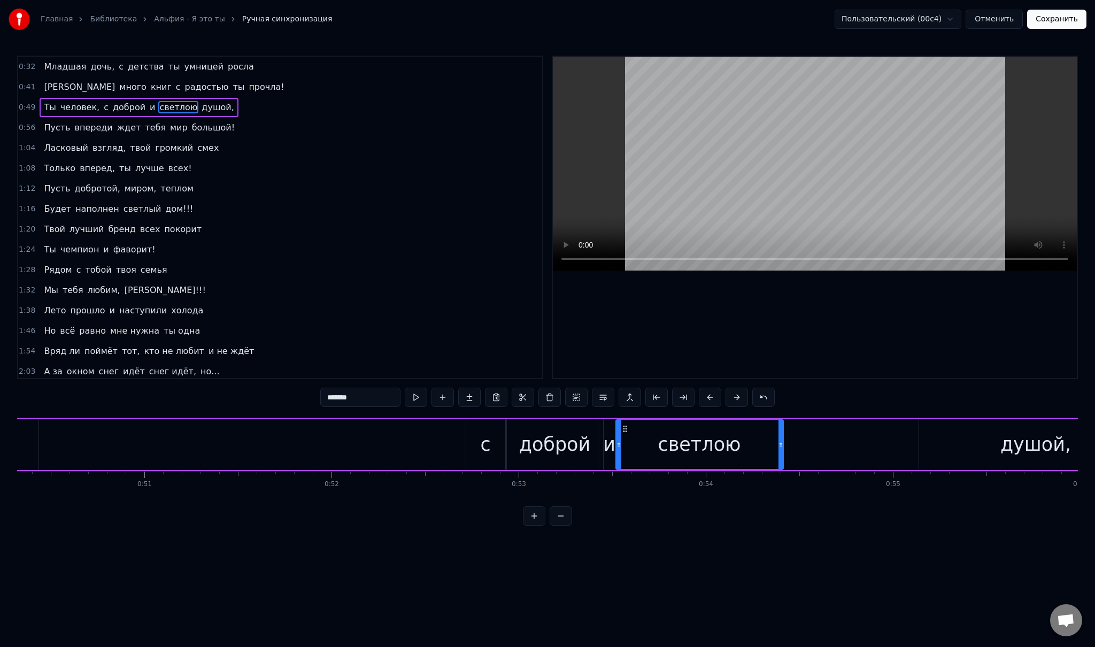
scroll to position [0, 9581]
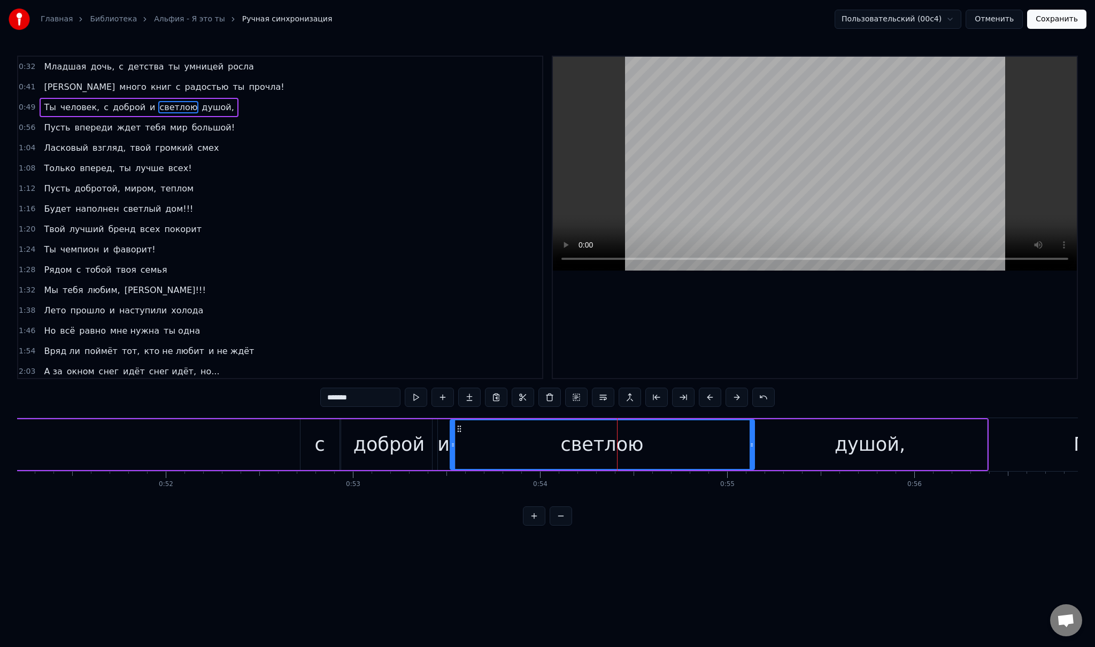
drag, startPoint x: 674, startPoint y: 446, endPoint x: 751, endPoint y: 442, distance: 77.1
click at [751, 442] on icon at bounding box center [752, 445] width 4 height 9
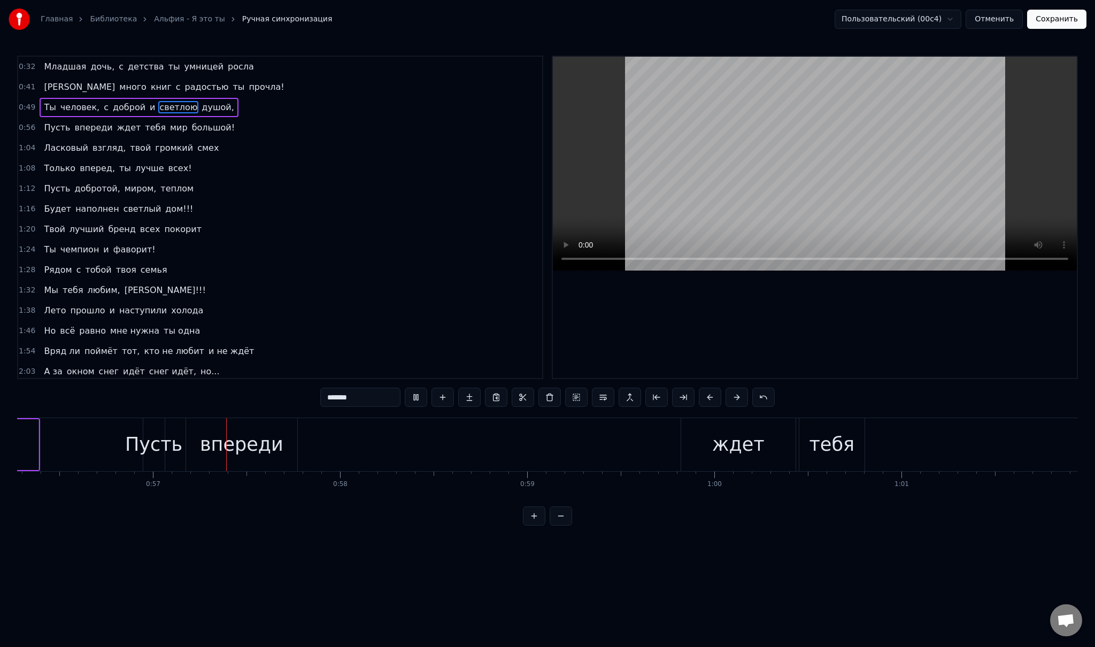
scroll to position [0, 10563]
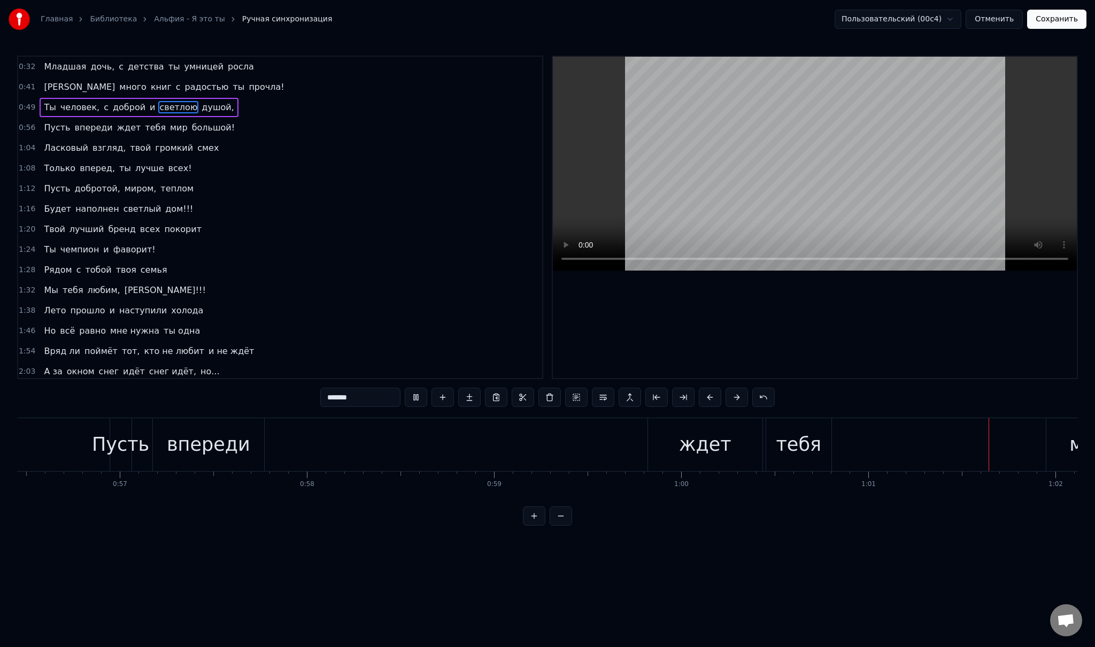
click at [1048, 27] on button "Сохранить" at bounding box center [1056, 19] width 59 height 19
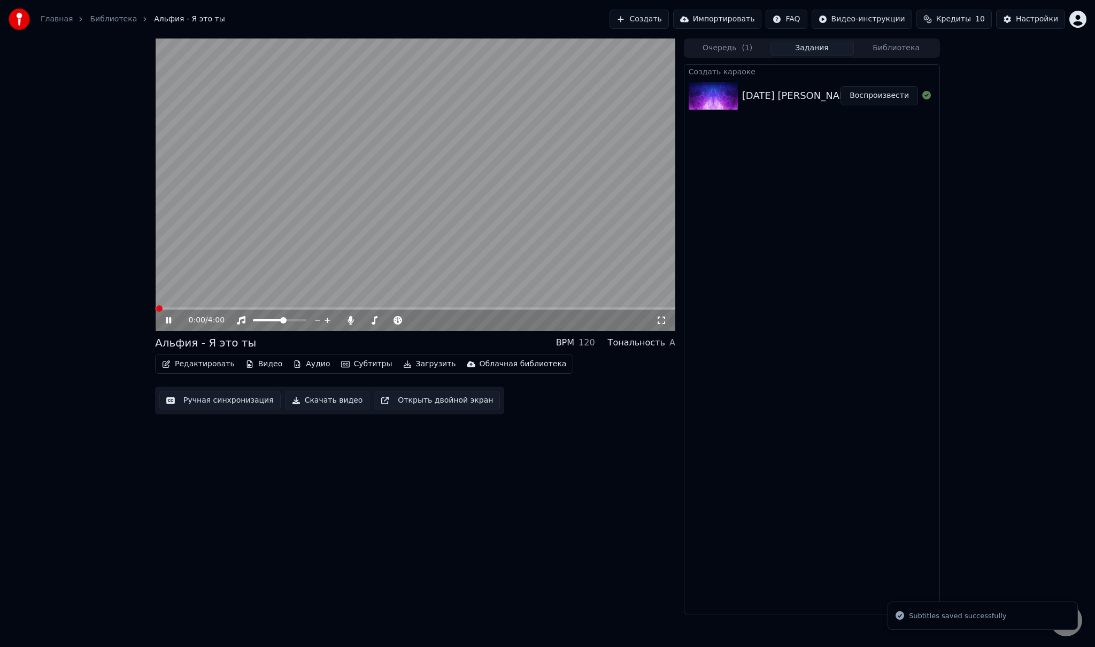
click at [180, 308] on span at bounding box center [415, 308] width 520 height 2
click at [194, 309] on span at bounding box center [415, 308] width 520 height 2
click at [208, 308] on span at bounding box center [415, 308] width 520 height 2
click at [216, 308] on span at bounding box center [415, 308] width 520 height 2
click at [225, 308] on span at bounding box center [415, 308] width 520 height 2
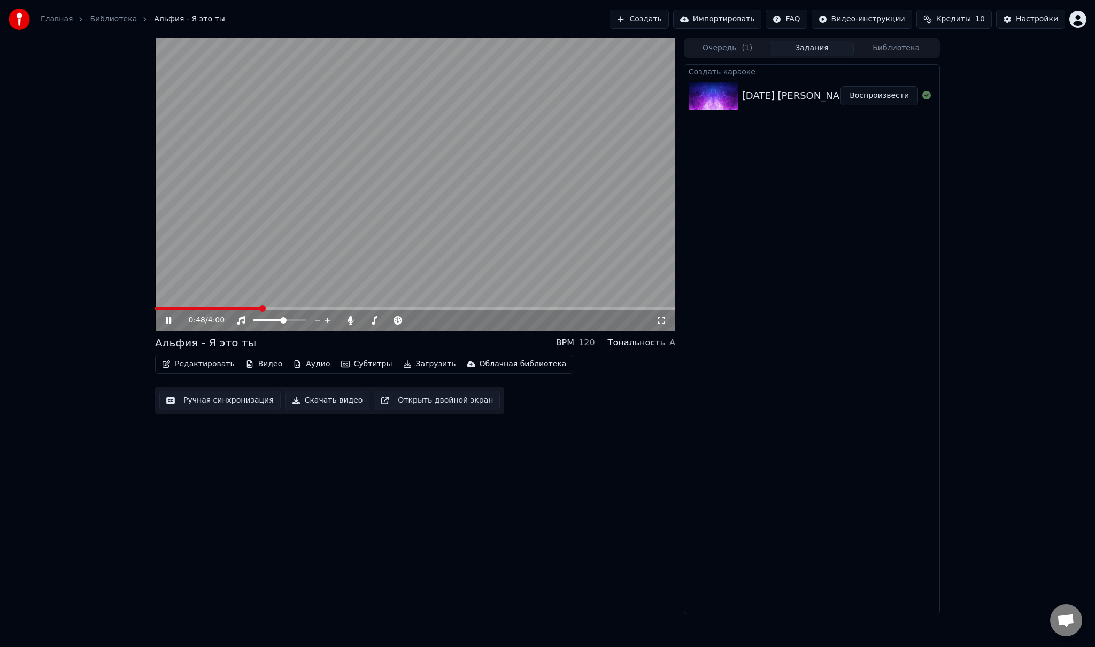
click at [171, 321] on icon at bounding box center [168, 320] width 5 height 6
click at [198, 366] on button "Редактировать" at bounding box center [198, 364] width 81 height 15
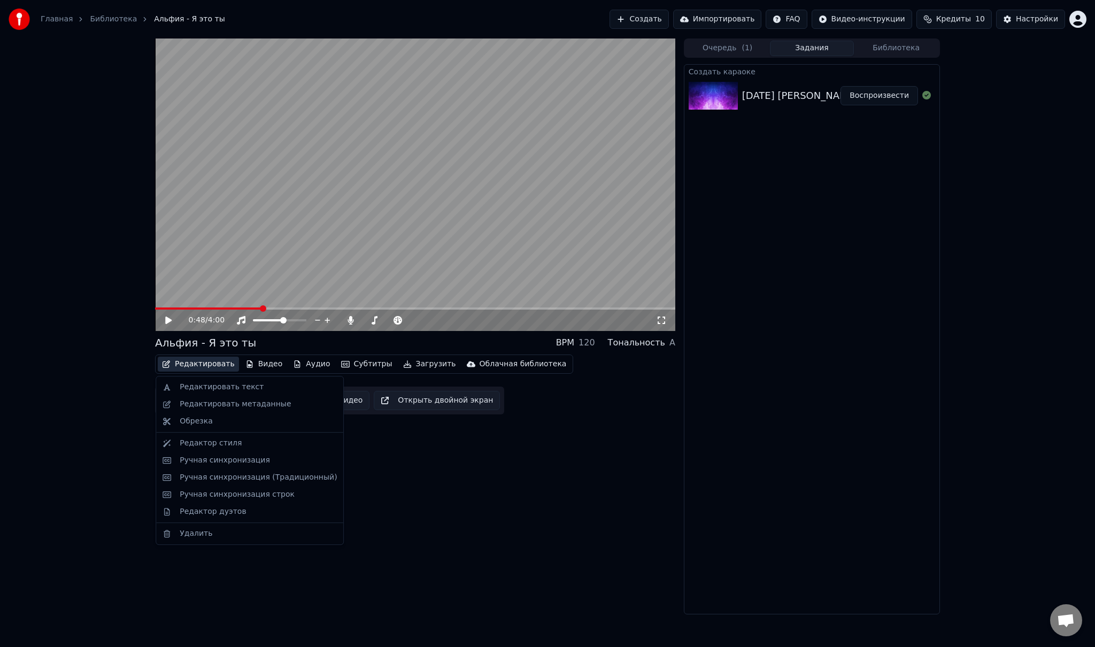
click at [198, 366] on button "Редактировать" at bounding box center [198, 364] width 81 height 15
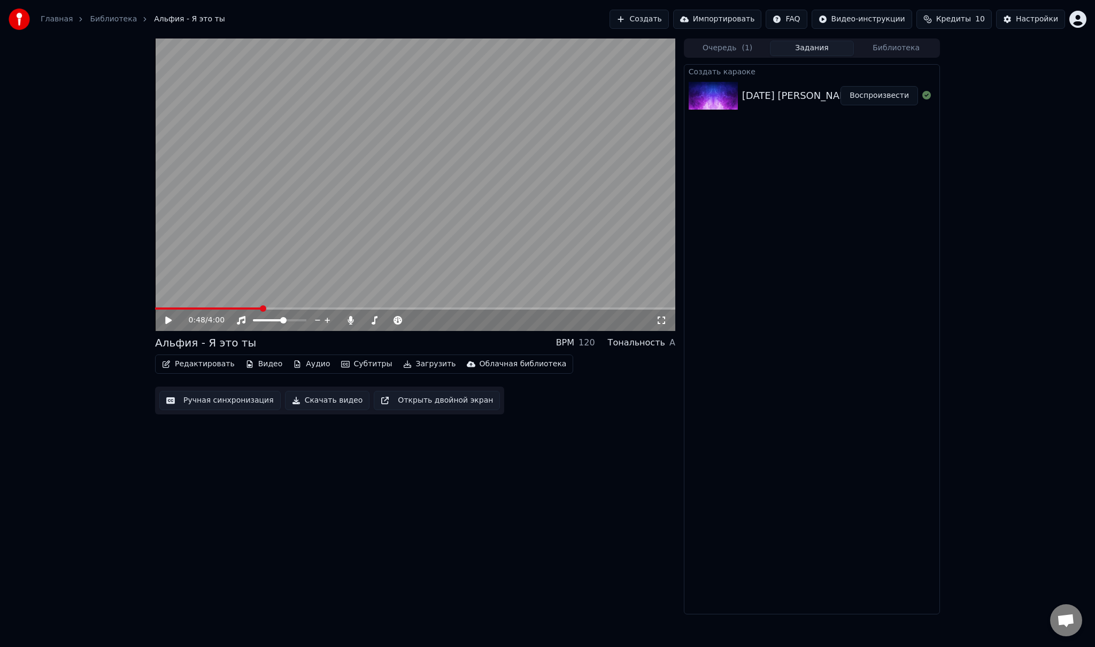
click at [212, 398] on button "Ручная синхронизация" at bounding box center [219, 400] width 121 height 19
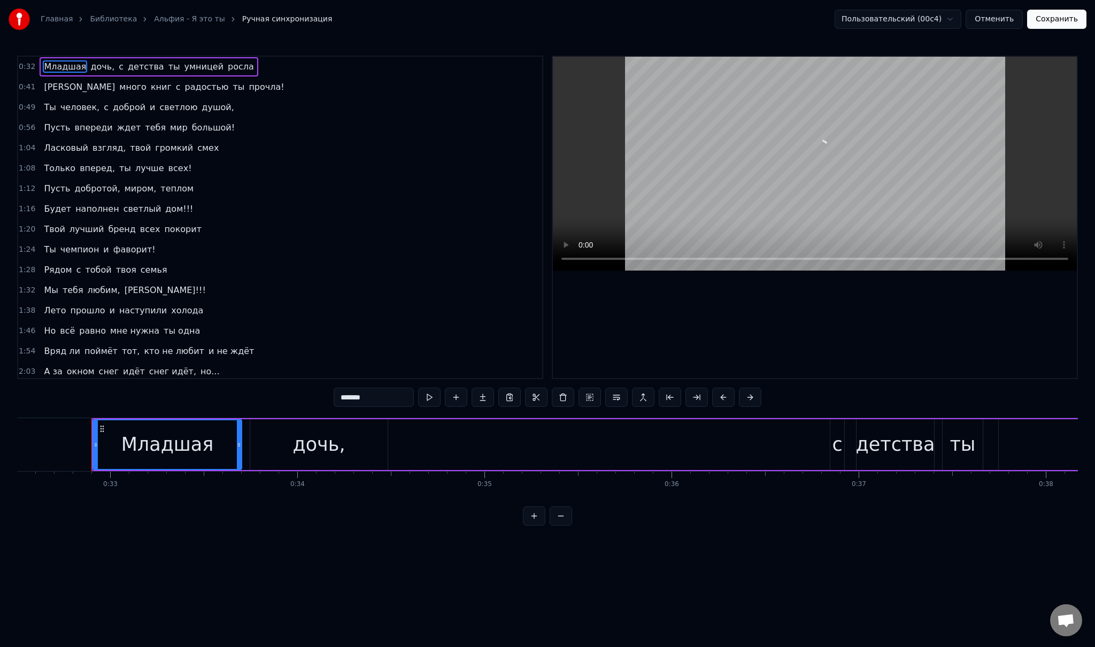
scroll to position [0, 6102]
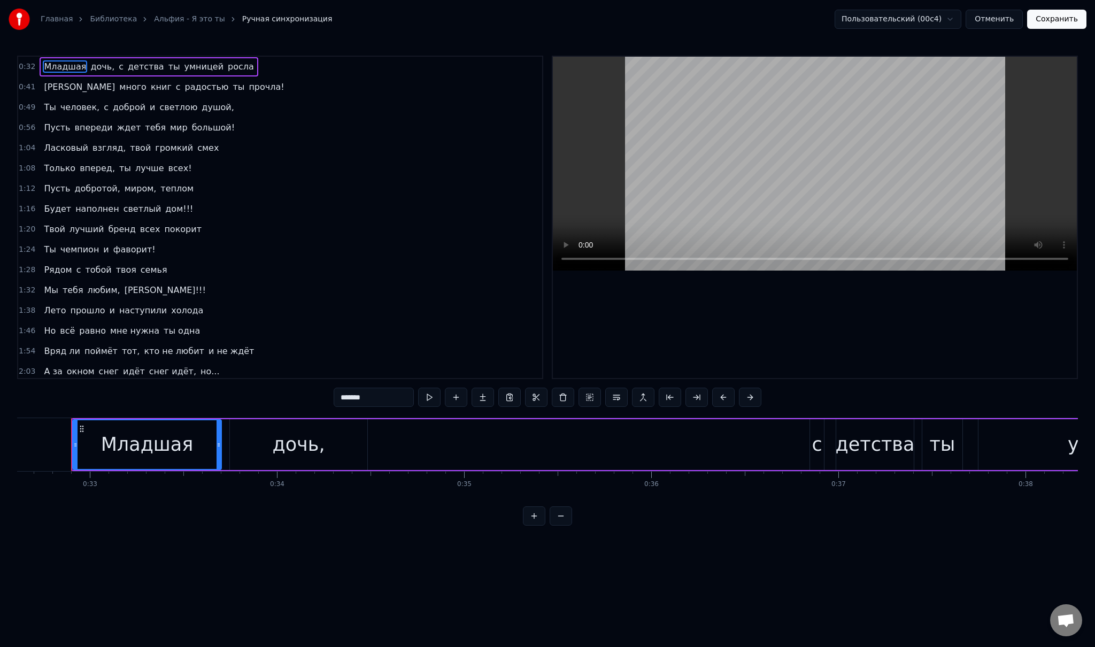
click at [184, 88] on span "радостью" at bounding box center [207, 87] width 46 height 12
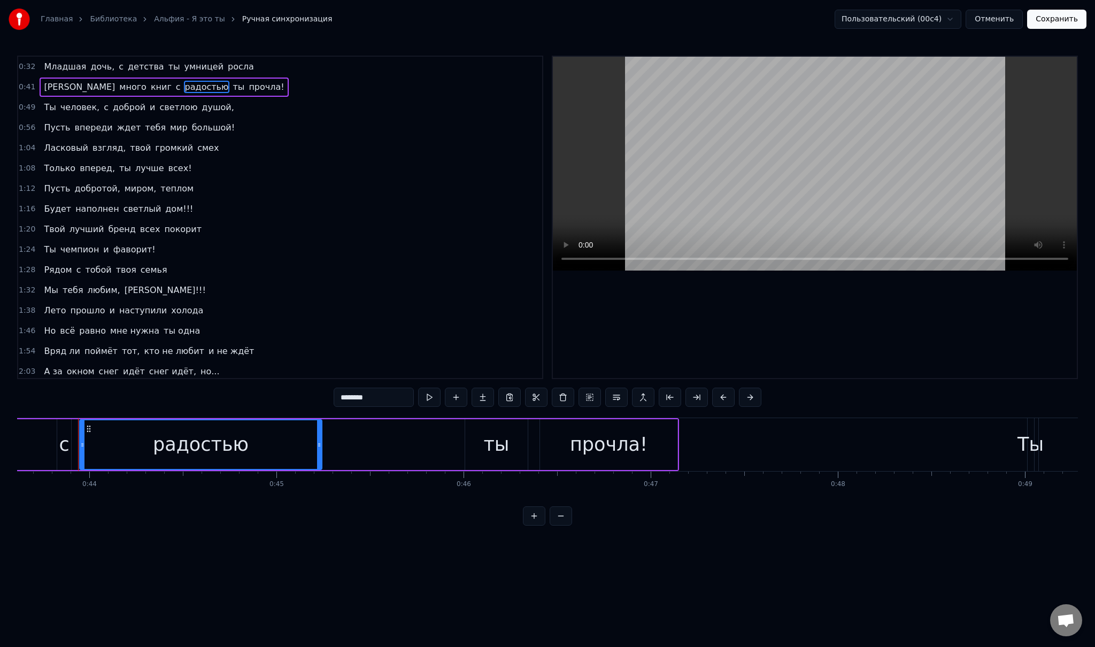
scroll to position [0, 8168]
click at [58, 446] on div "с" at bounding box center [57, 444] width 10 height 28
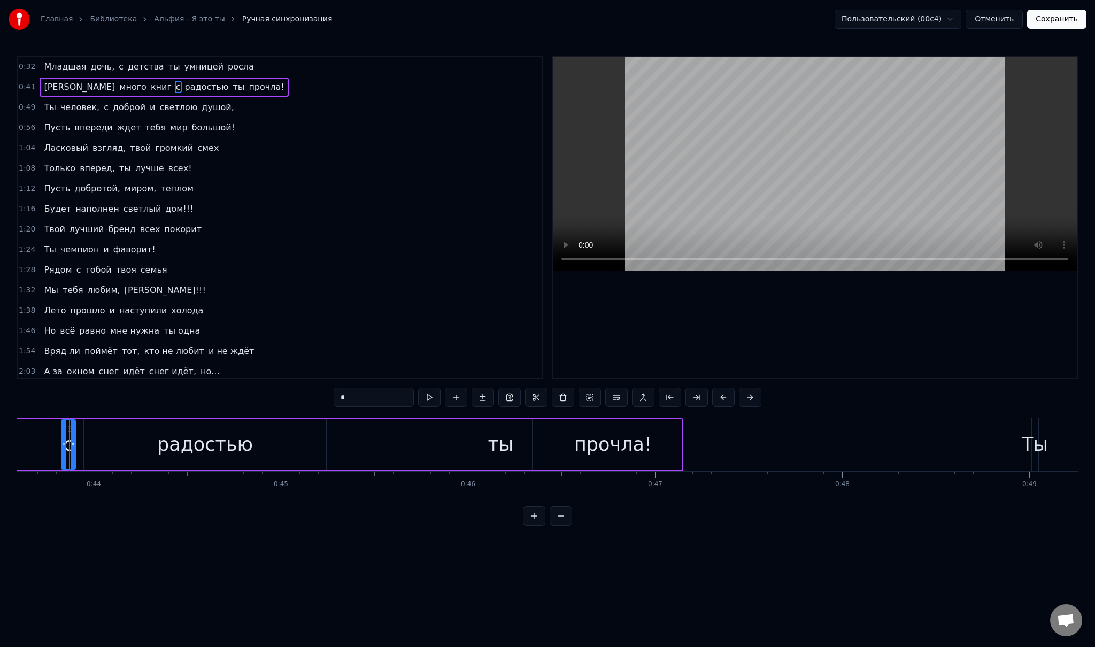
scroll to position [0, 8154]
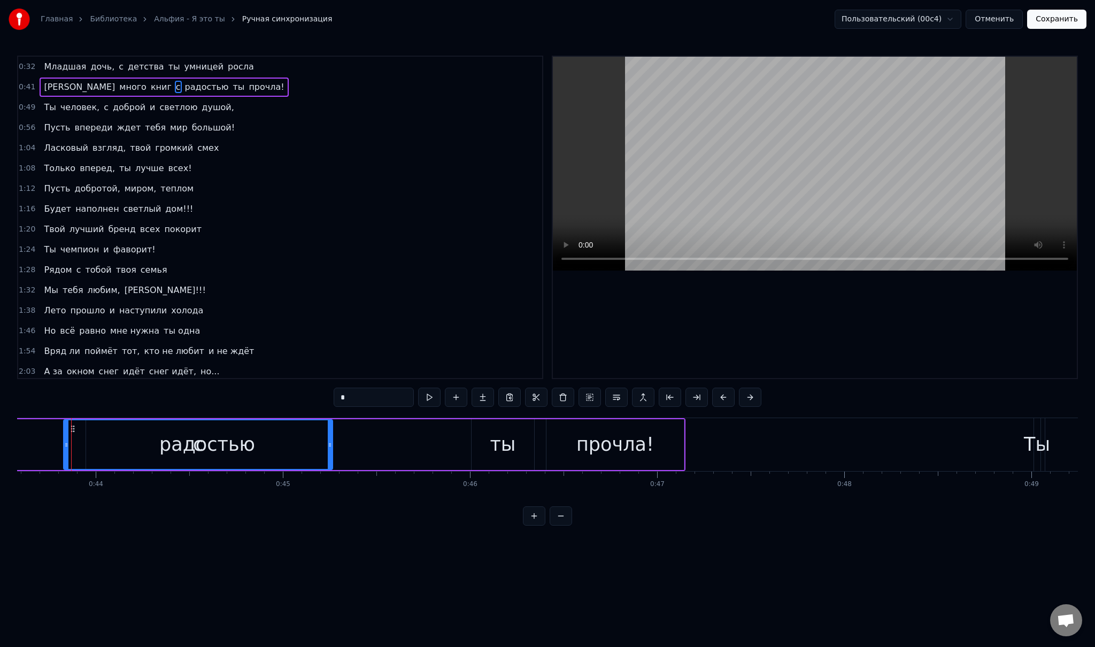
drag, startPoint x: 74, startPoint y: 441, endPoint x: 329, endPoint y: 451, distance: 255.2
click at [329, 451] on div at bounding box center [330, 444] width 4 height 49
click at [356, 395] on input "*" at bounding box center [360, 397] width 80 height 19
click at [230, 88] on span "радостью" at bounding box center [253, 87] width 46 height 12
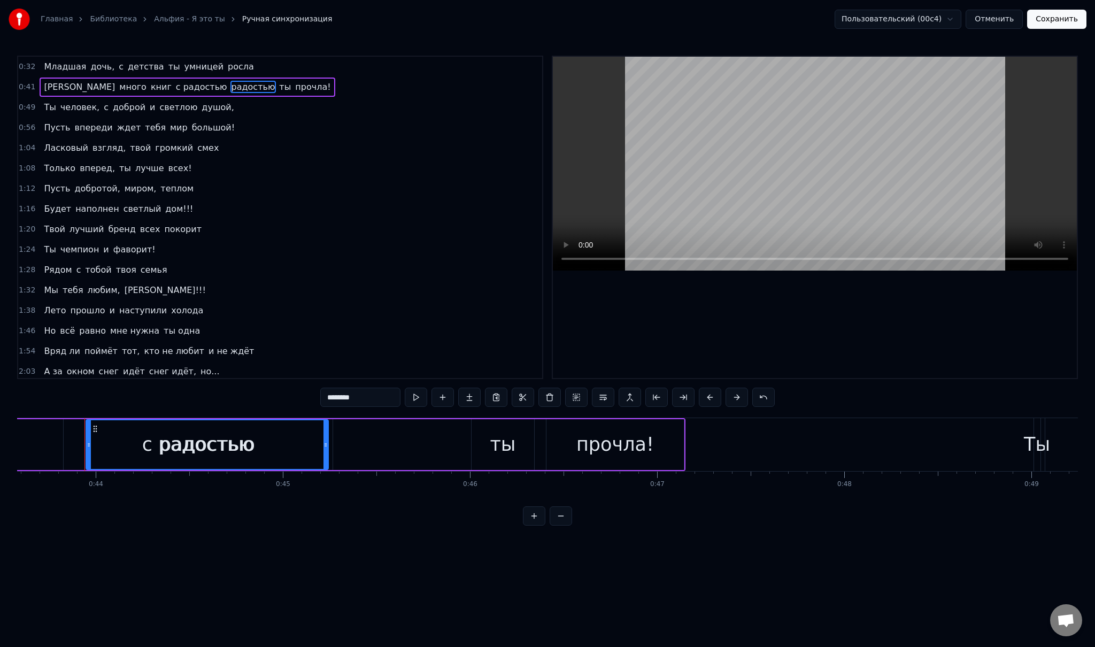
type input "**"
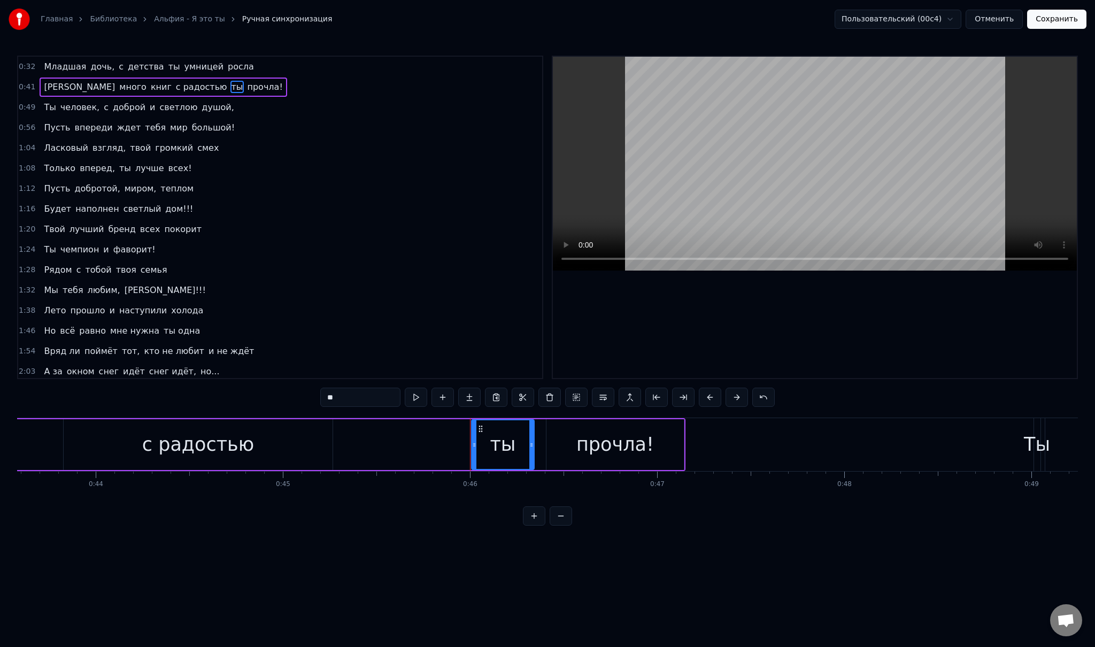
click at [41, 435] on div "И много книг с радостью ты прочла!" at bounding box center [111, 444] width 1147 height 53
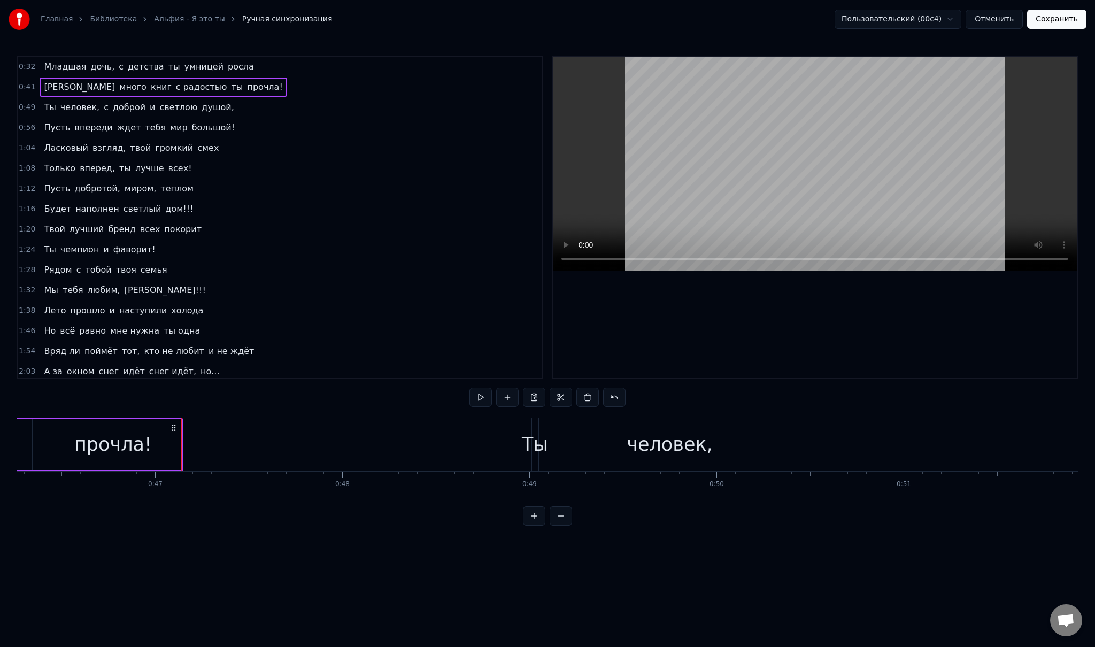
scroll to position [0, 8694]
click at [1060, 26] on button "Сохранить" at bounding box center [1056, 19] width 59 height 19
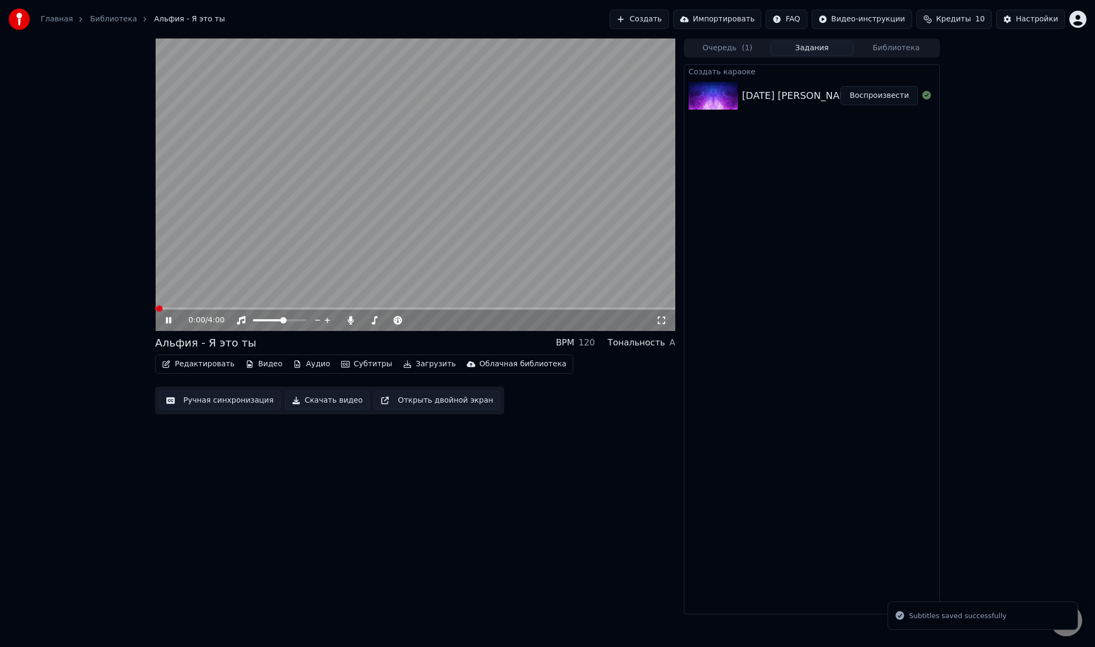
click at [180, 310] on div "0:00 / 4:00" at bounding box center [415, 320] width 520 height 21
click at [189, 309] on span at bounding box center [415, 308] width 520 height 2
click at [201, 308] on span at bounding box center [415, 308] width 520 height 2
click at [213, 308] on span at bounding box center [415, 308] width 520 height 2
click at [221, 308] on span at bounding box center [415, 308] width 520 height 2
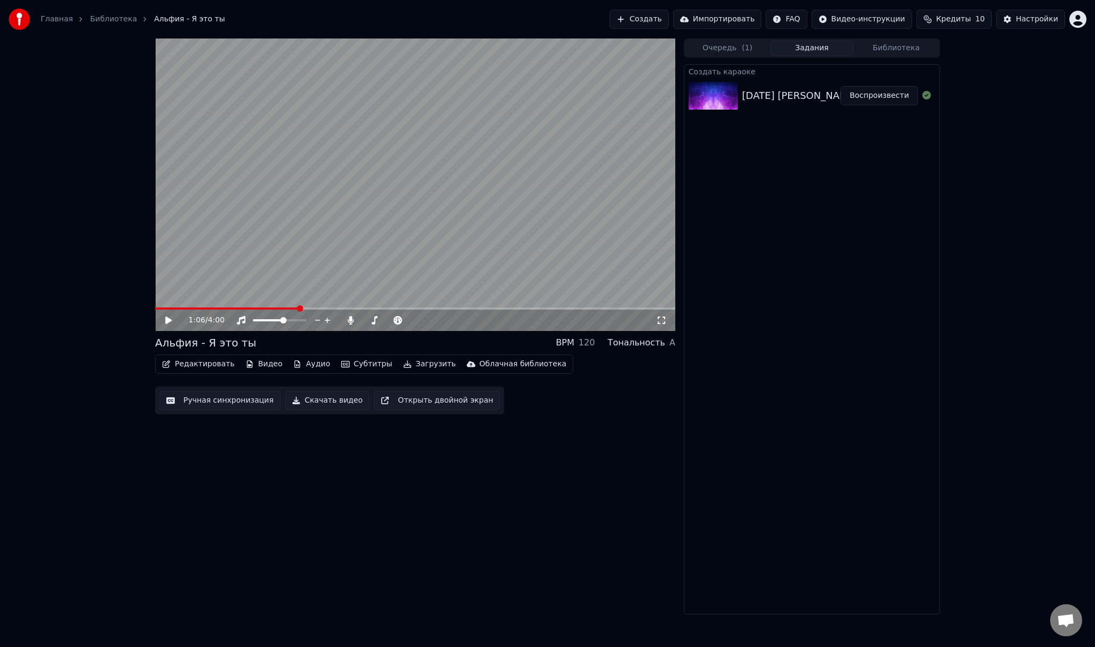
click at [208, 400] on button "Ручная синхронизация" at bounding box center [219, 400] width 121 height 19
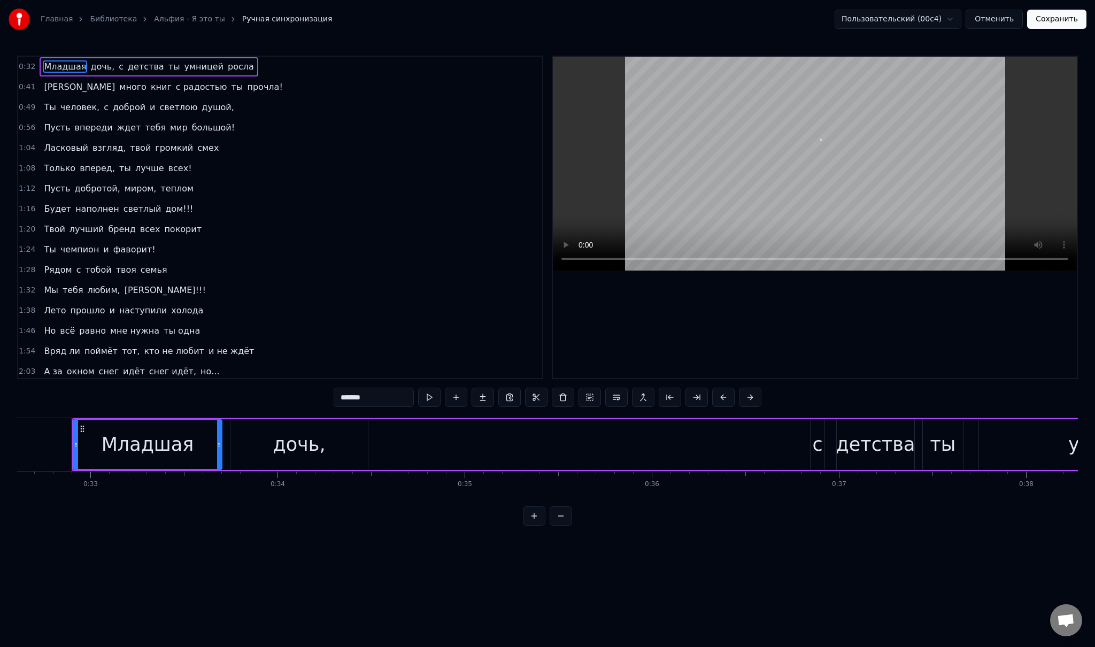
scroll to position [0, 6102]
click at [96, 126] on span "впереди" at bounding box center [94, 127] width 40 height 12
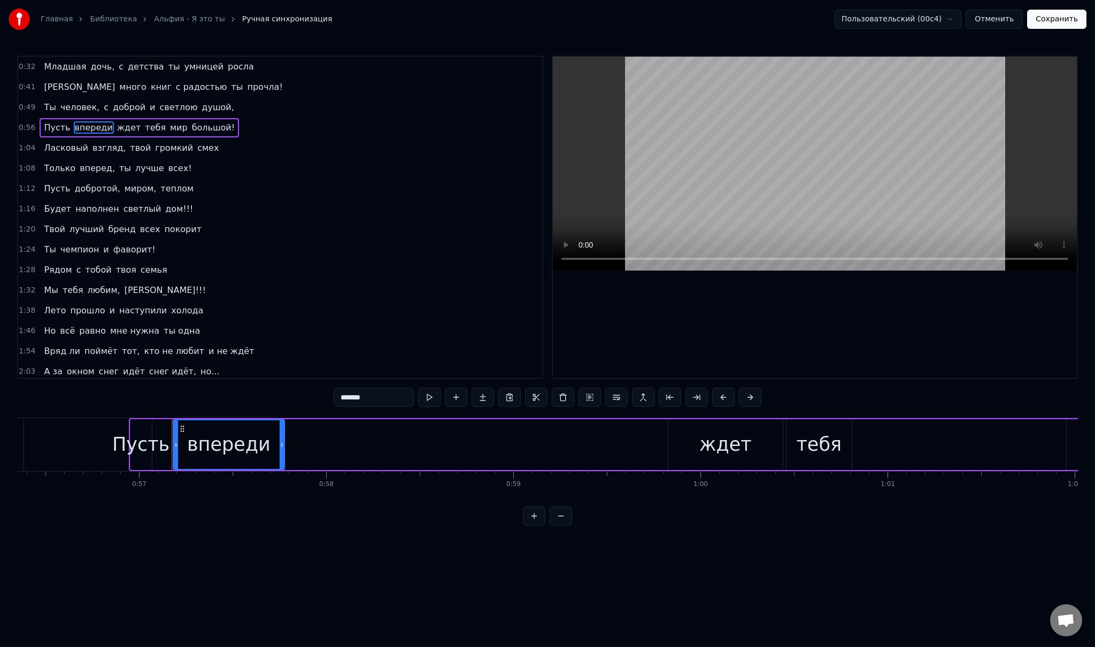
click at [116, 126] on span "ждет" at bounding box center [129, 127] width 26 height 12
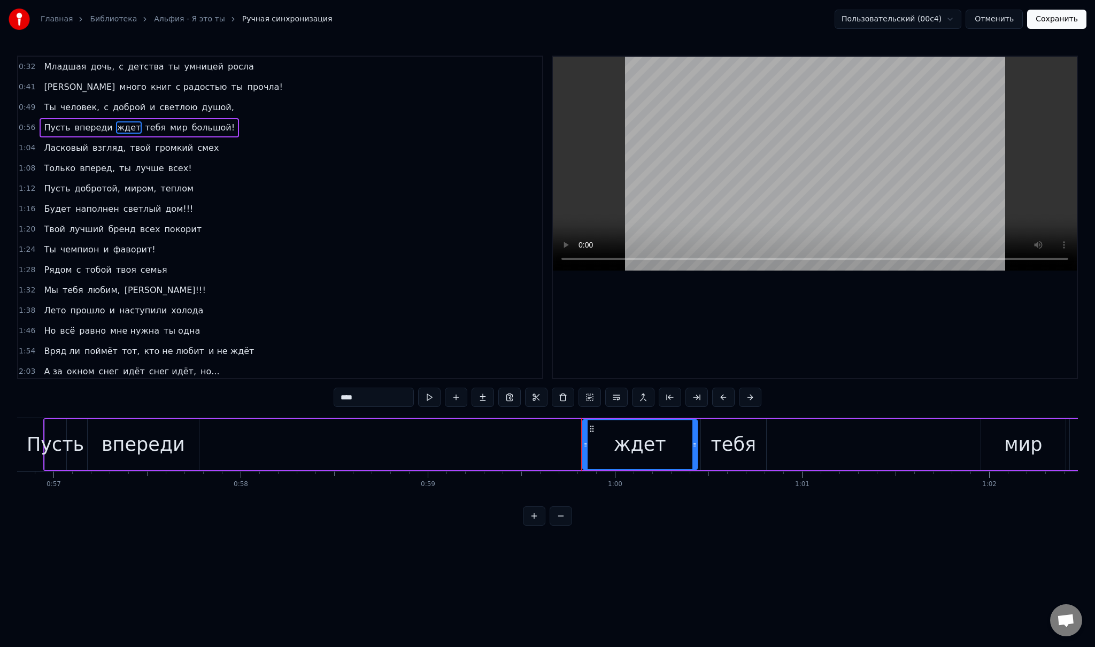
scroll to position [0, 10644]
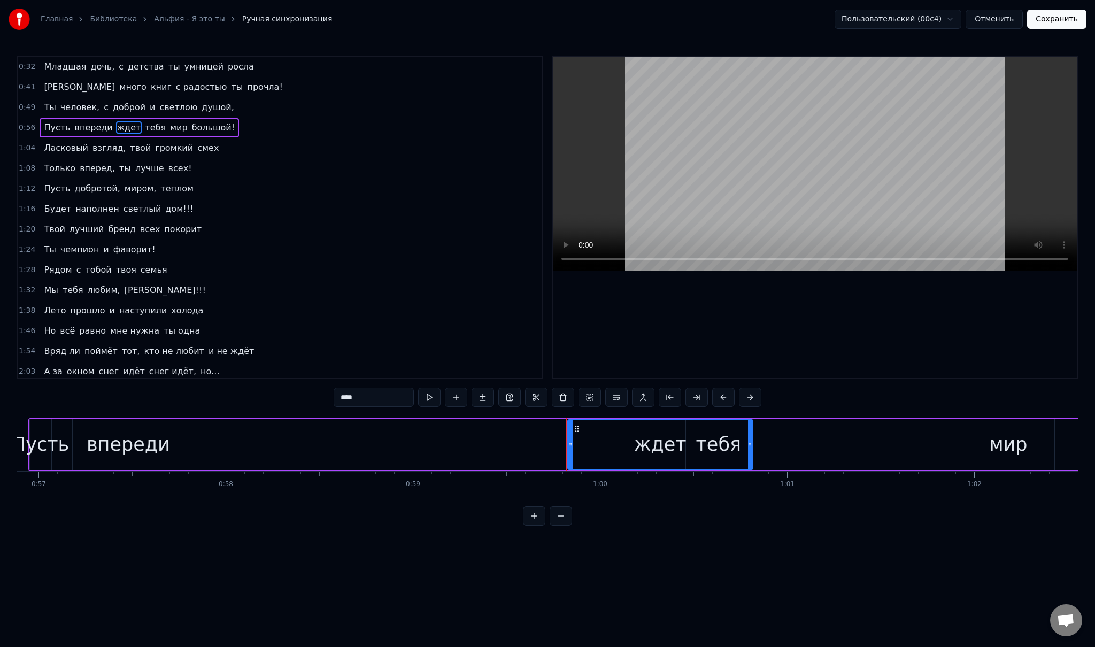
drag, startPoint x: 681, startPoint y: 443, endPoint x: 751, endPoint y: 446, distance: 70.7
click at [751, 446] on icon at bounding box center [750, 445] width 4 height 9
click at [357, 393] on input "****" at bounding box center [360, 397] width 80 height 19
click at [167, 125] on span "тебя" at bounding box center [178, 127] width 23 height 12
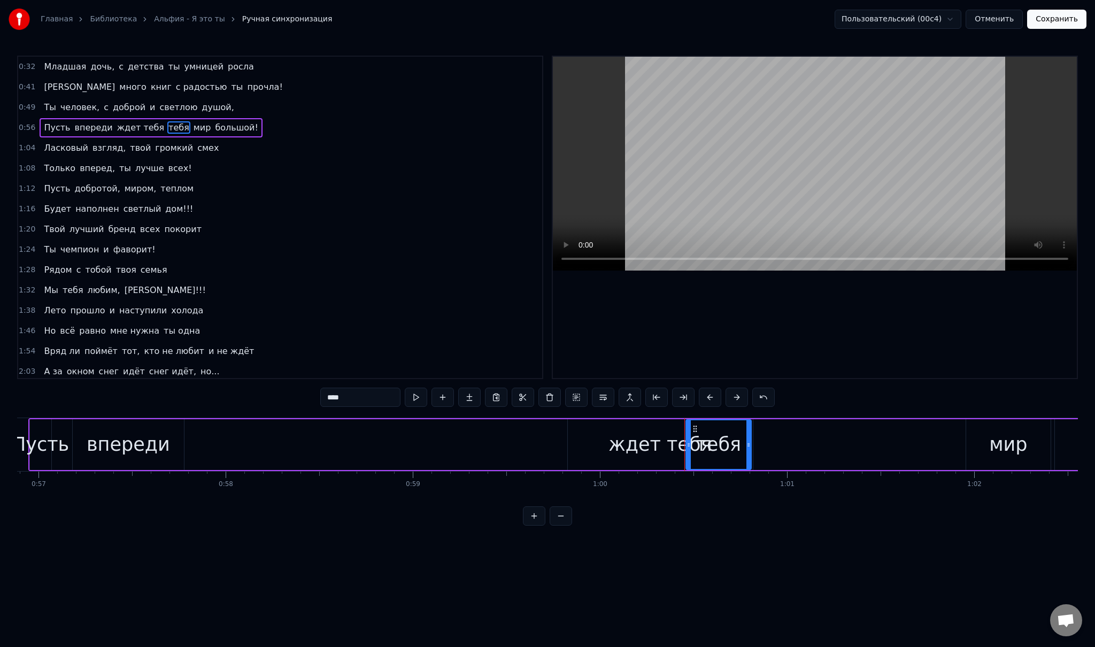
type input "***"
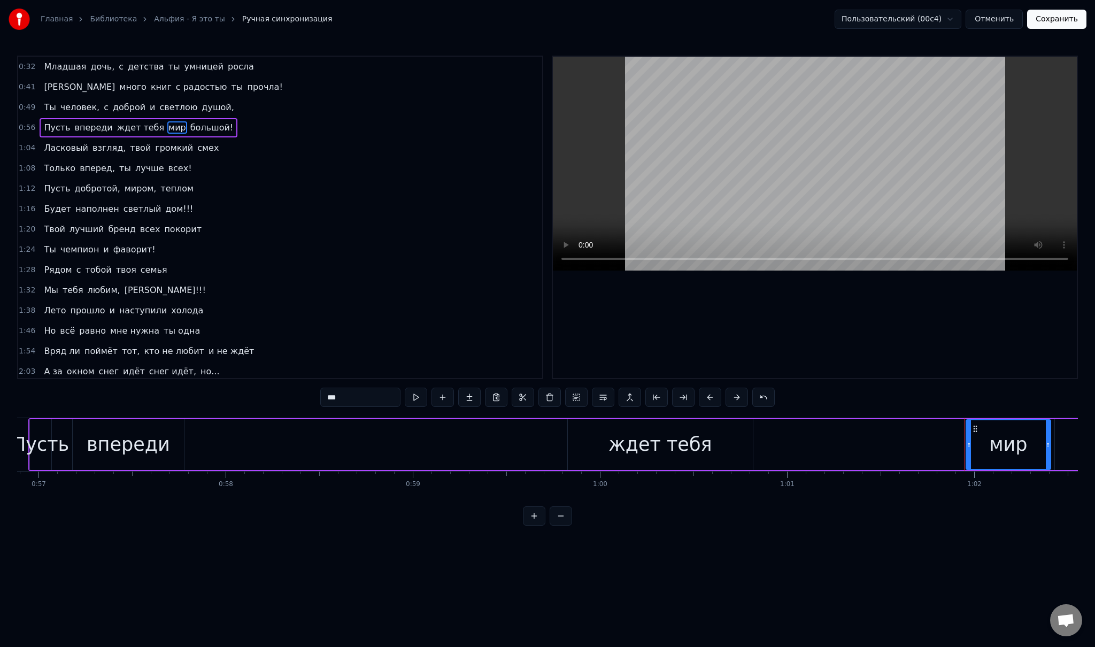
click at [549, 441] on div "Пусть впереди ждет тебя мир большой!" at bounding box center [694, 444] width 1332 height 53
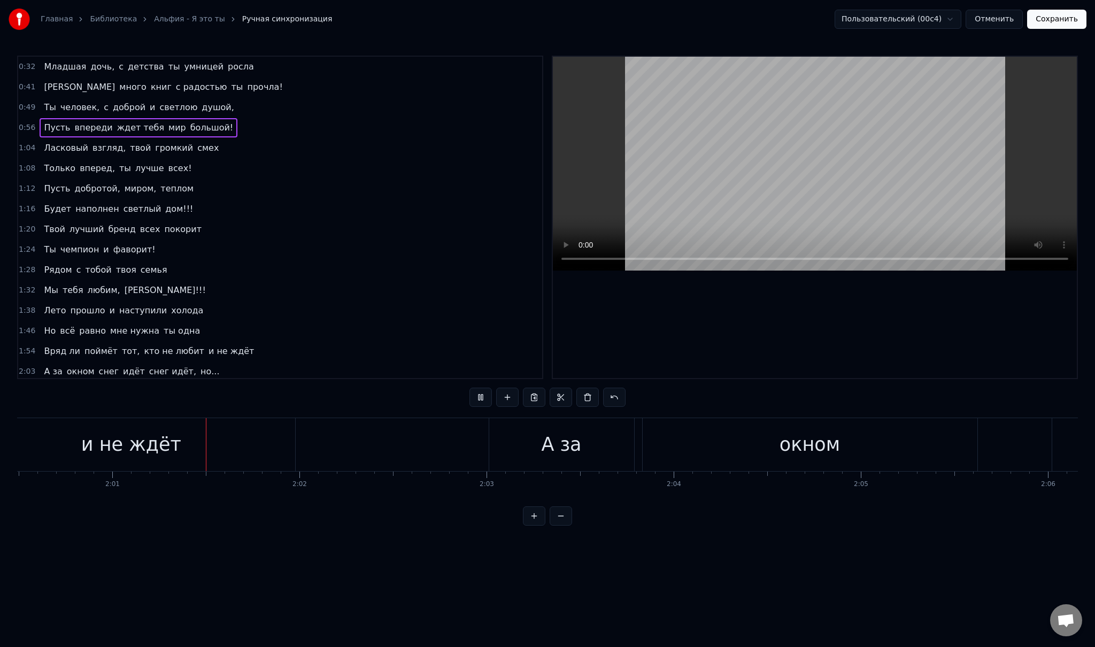
scroll to position [0, 22548]
click at [1053, 21] on button "Сохранить" at bounding box center [1056, 19] width 59 height 19
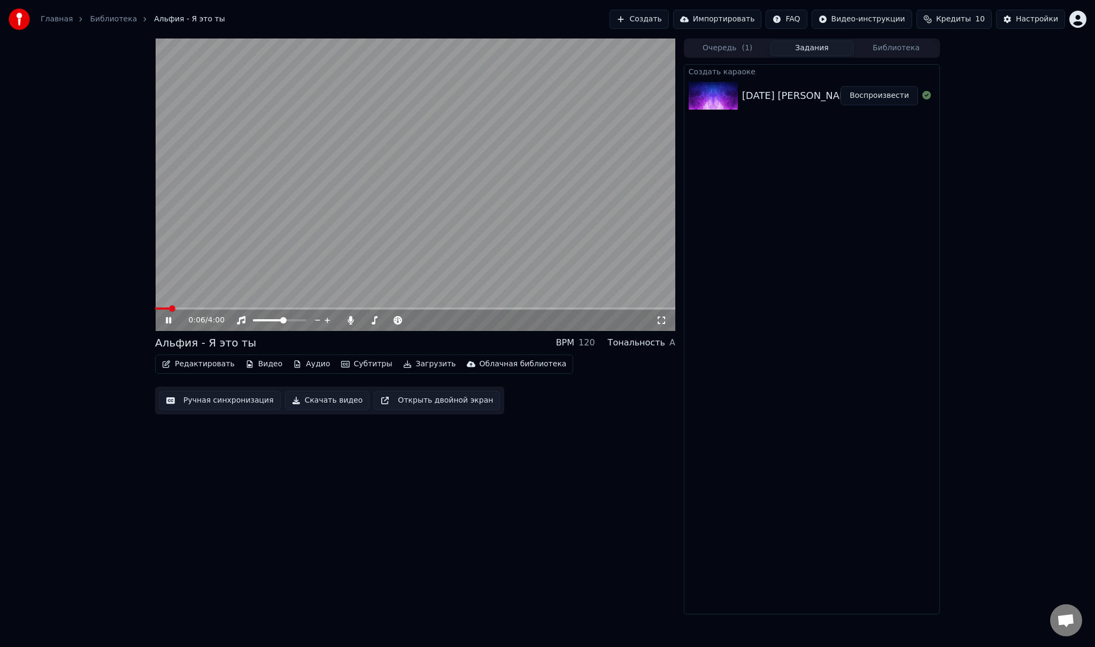
click at [172, 321] on icon at bounding box center [176, 320] width 25 height 9
click at [167, 320] on icon at bounding box center [168, 319] width 6 height 7
click at [190, 308] on span at bounding box center [415, 308] width 520 height 2
click at [213, 308] on span at bounding box center [415, 308] width 520 height 2
click at [227, 310] on span at bounding box center [415, 308] width 520 height 2
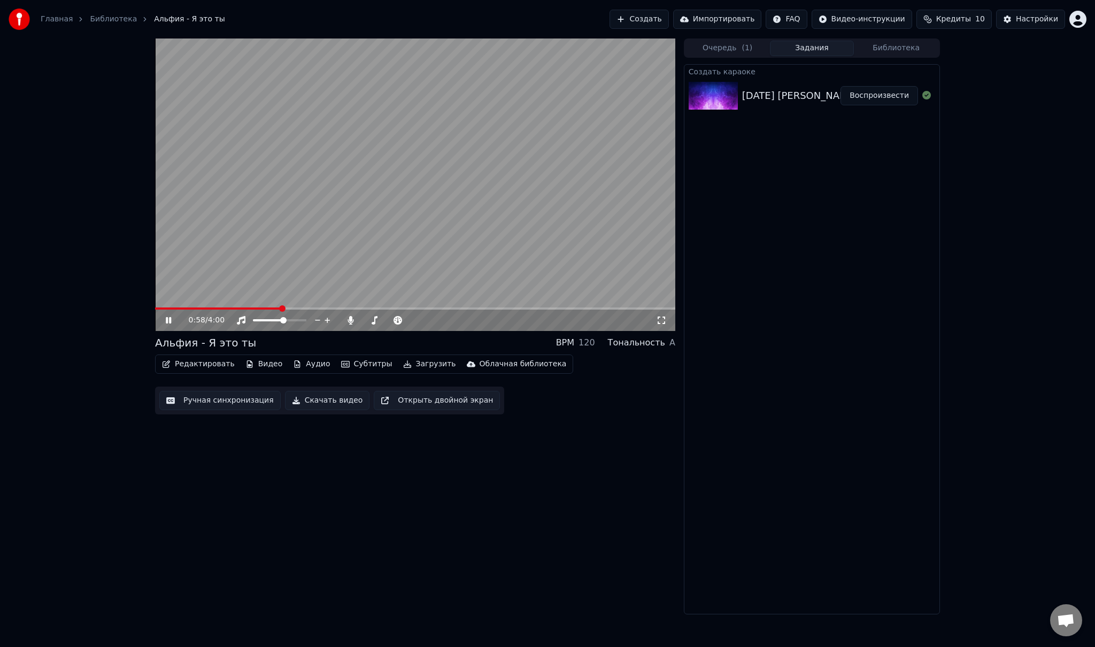
click at [170, 319] on icon at bounding box center [168, 320] width 5 height 6
click at [169, 319] on icon at bounding box center [168, 319] width 6 height 7
click at [169, 318] on icon at bounding box center [168, 320] width 5 height 6
click at [248, 441] on div "2:46 / 4:00 Альфия - Я это ты BPM 120 Тональность A Редактировать Видео Аудио С…" at bounding box center [415, 326] width 520 height 576
click at [308, 401] on button "Скачать видео" at bounding box center [327, 400] width 85 height 19
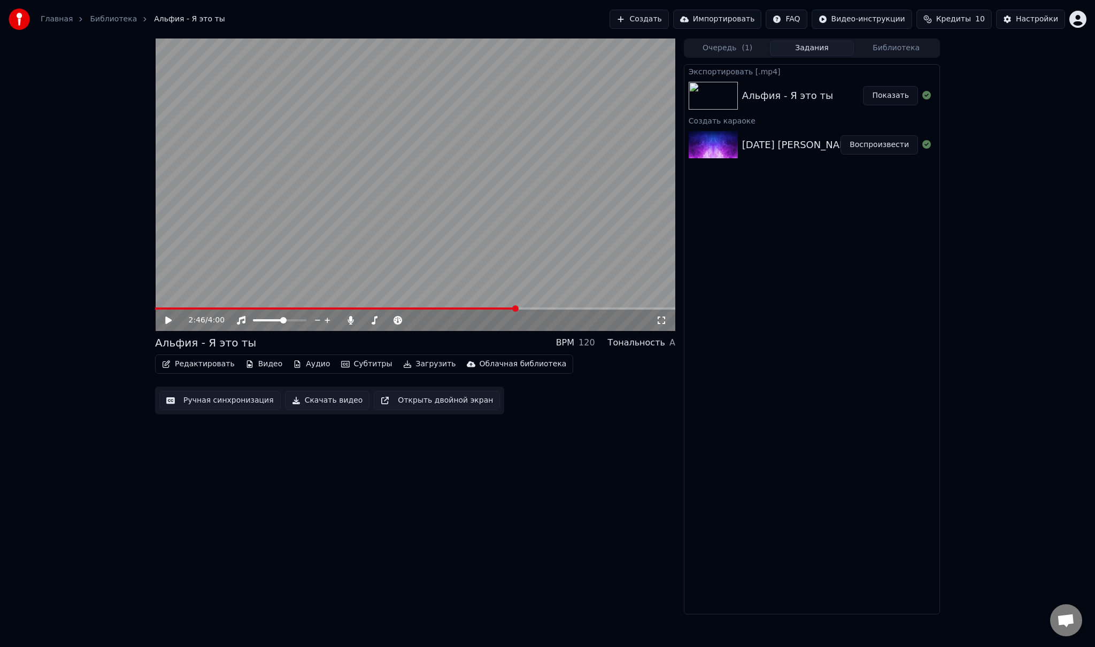
click at [887, 92] on button "Показать" at bounding box center [890, 95] width 55 height 19
click at [16, 19] on img at bounding box center [19, 19] width 21 height 21
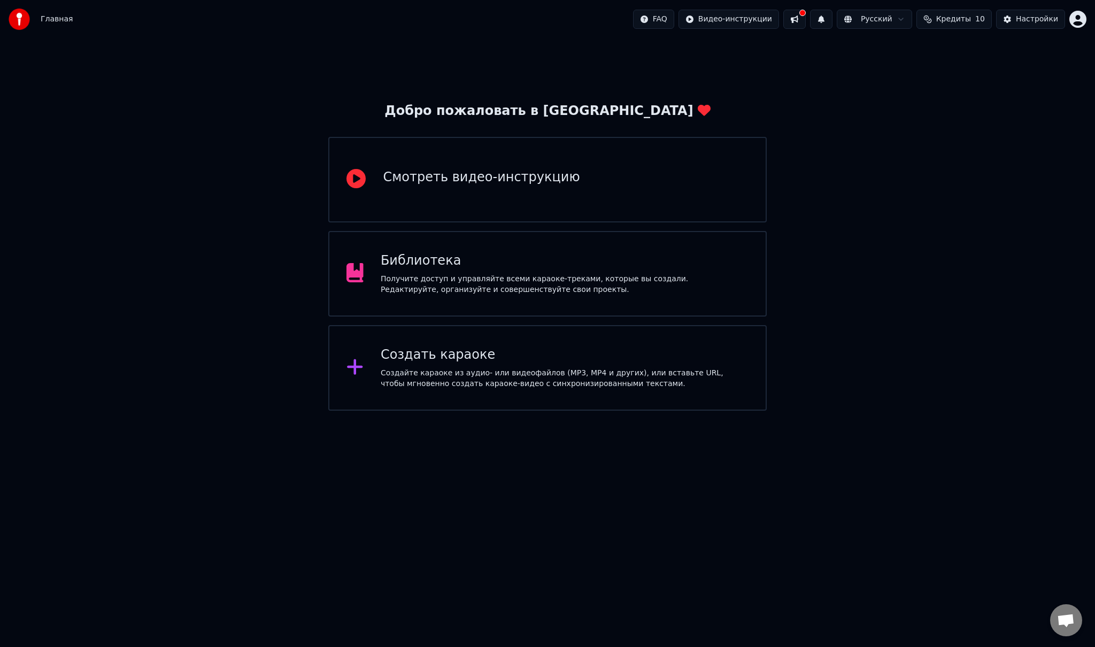
click at [421, 359] on div "Создать караоке" at bounding box center [565, 354] width 368 height 17
click at [490, 358] on div "Создать караоке" at bounding box center [565, 354] width 368 height 17
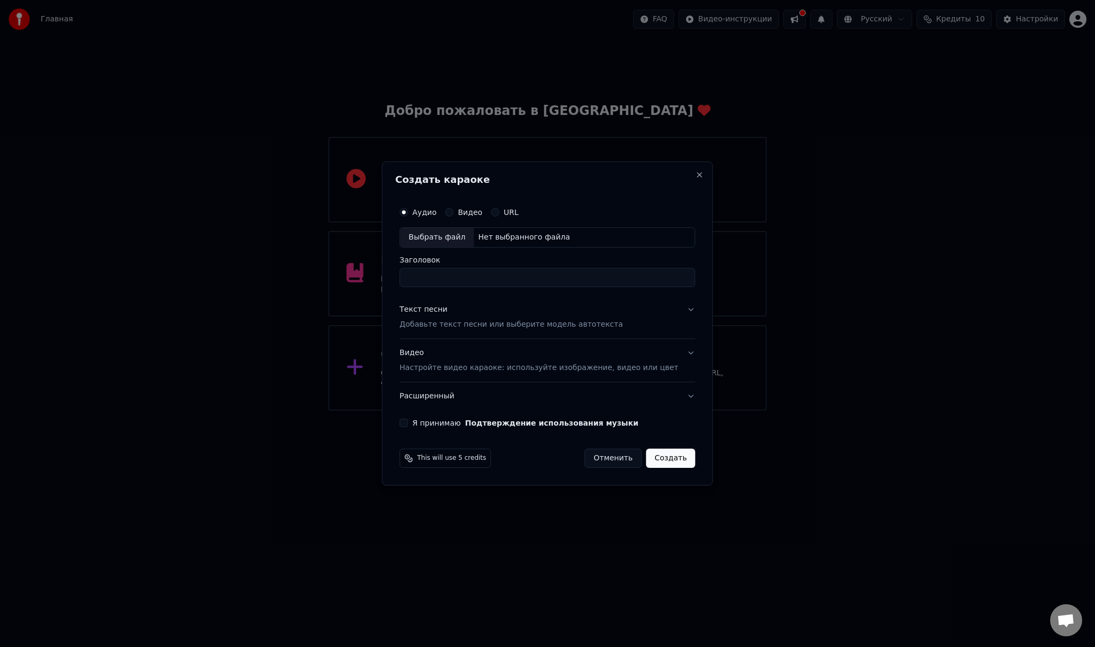
click at [477, 280] on input "Заголовок" at bounding box center [547, 277] width 296 height 19
click at [462, 236] on div "Выбрать файл" at bounding box center [437, 237] width 74 height 19
click at [454, 235] on div "Выбрать файл" at bounding box center [437, 237] width 74 height 19
type input "*******"
click at [473, 323] on p "Добавьте текст песни или выберите модель автотекста" at bounding box center [510, 324] width 223 height 11
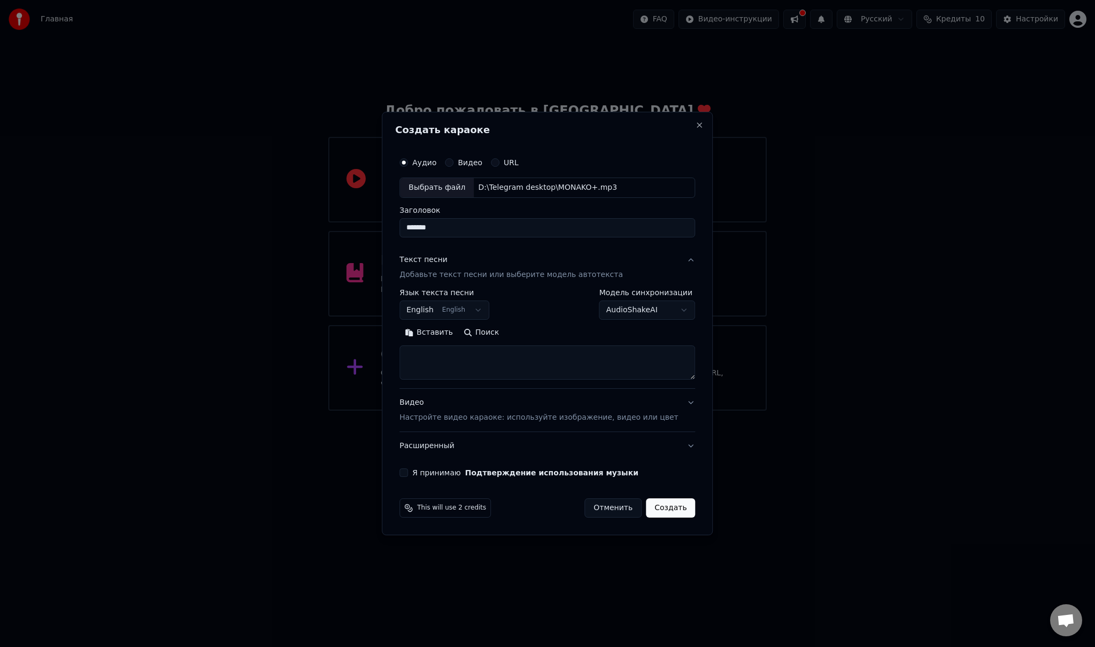
click at [469, 355] on textarea at bounding box center [547, 362] width 296 height 34
paste textarea "**********"
click at [535, 335] on button "Развернуть" at bounding box center [538, 332] width 67 height 17
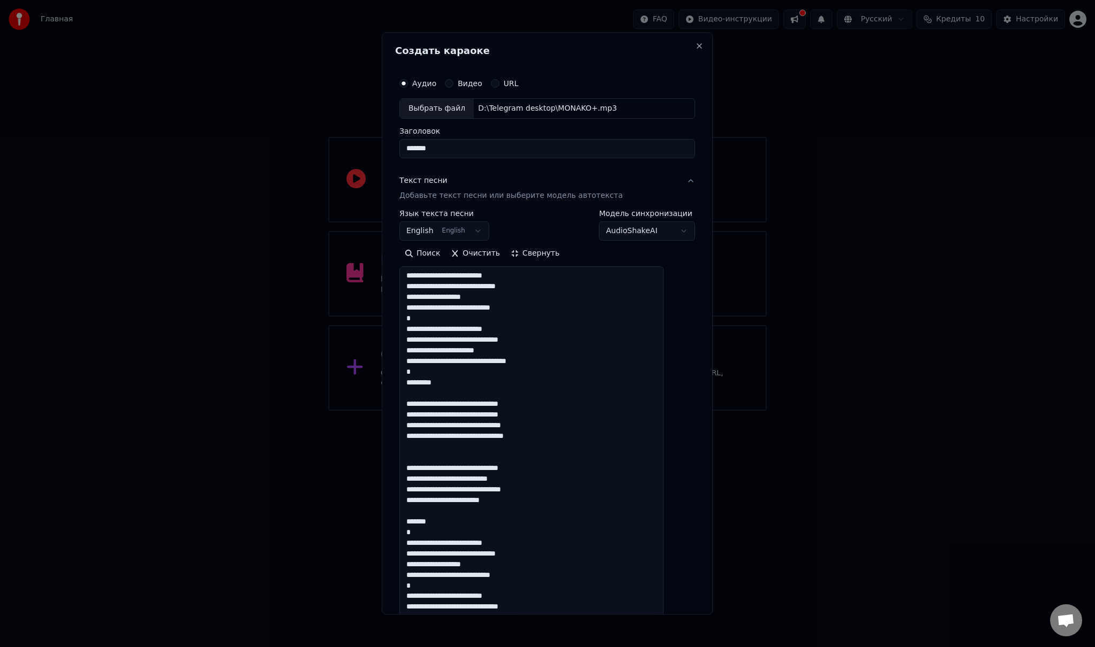
scroll to position [0, 0]
drag, startPoint x: 451, startPoint y: 380, endPoint x: 416, endPoint y: 380, distance: 34.7
click at [416, 380] on textarea "**********" at bounding box center [531, 452] width 264 height 372
drag, startPoint x: 427, startPoint y: 521, endPoint x: 413, endPoint y: 519, distance: 14.6
click at [414, 519] on textarea "**********" at bounding box center [531, 452] width 264 height 372
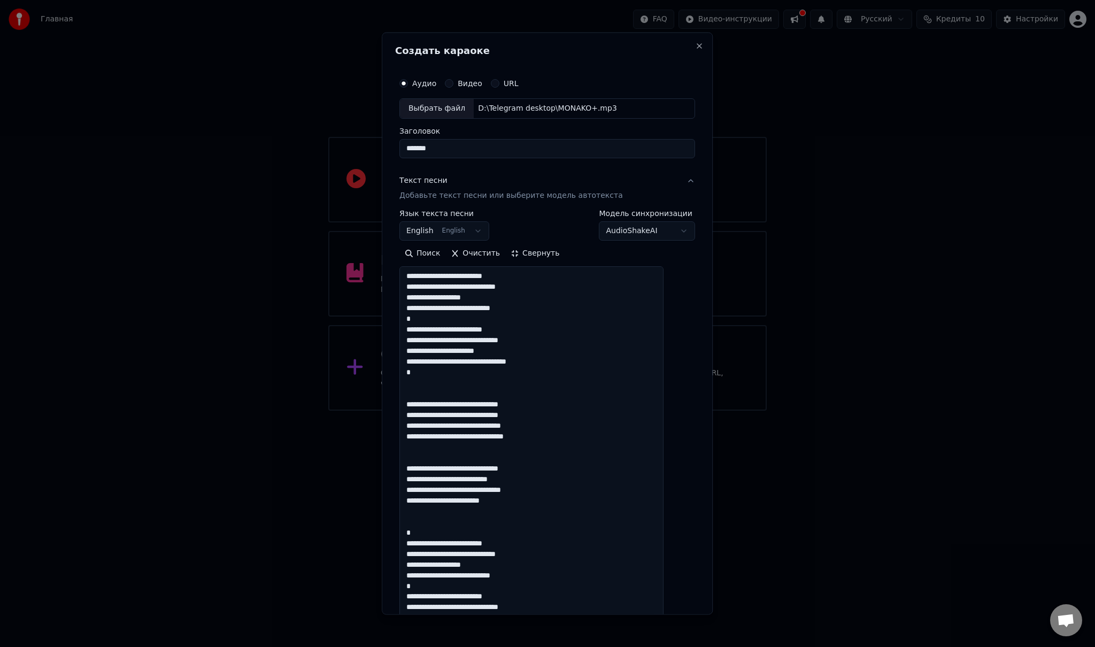
type textarea "**********"
drag, startPoint x: 473, startPoint y: 149, endPoint x: 413, endPoint y: 148, distance: 59.9
click at [413, 148] on input "*******" at bounding box center [547, 147] width 296 height 19
type input "*"
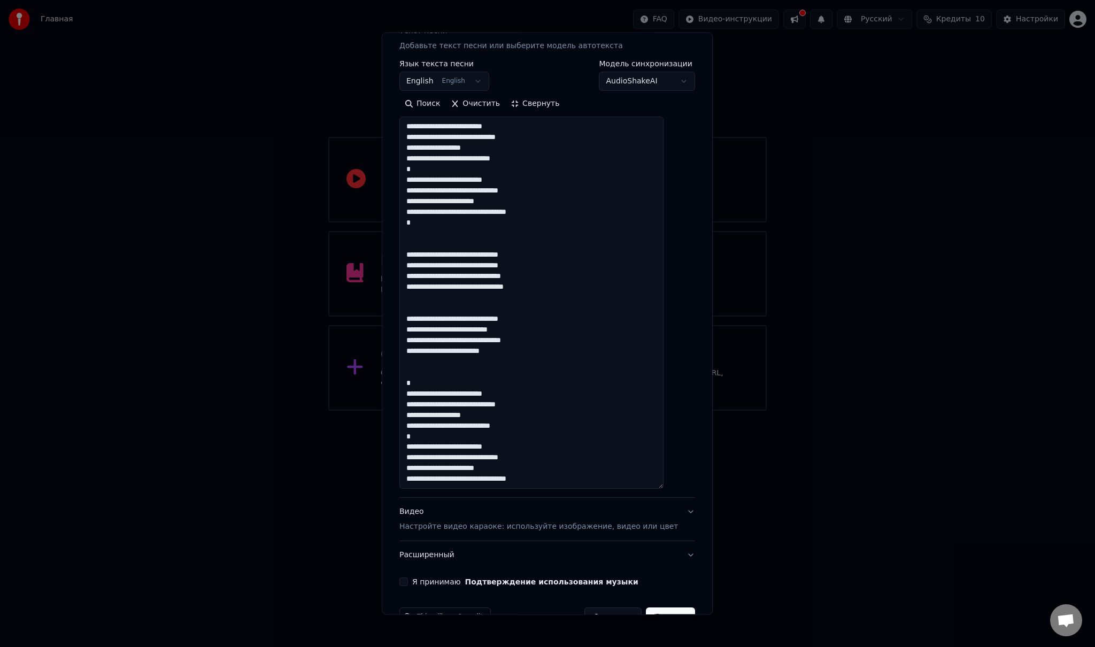
scroll to position [178, 0]
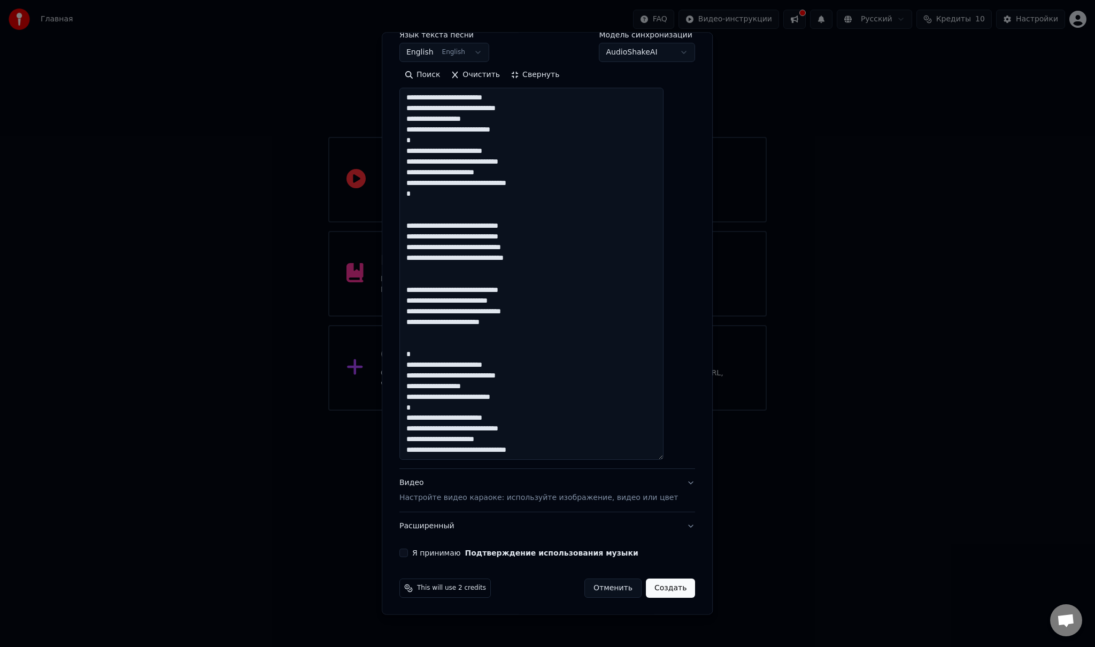
type input "**********"
click at [461, 490] on div "Видео Настройте видео караоке: используйте изображение, видео или цвет" at bounding box center [538, 490] width 279 height 26
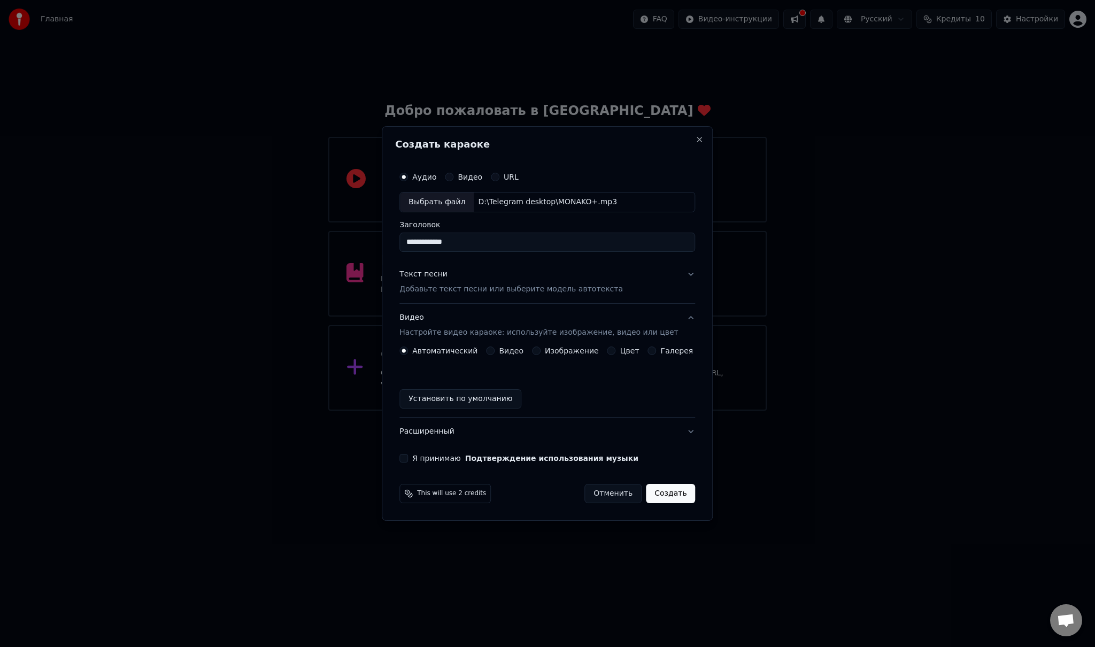
click at [506, 351] on label "Видео" at bounding box center [511, 350] width 25 height 7
click at [495, 351] on button "Видео" at bounding box center [490, 350] width 9 height 9
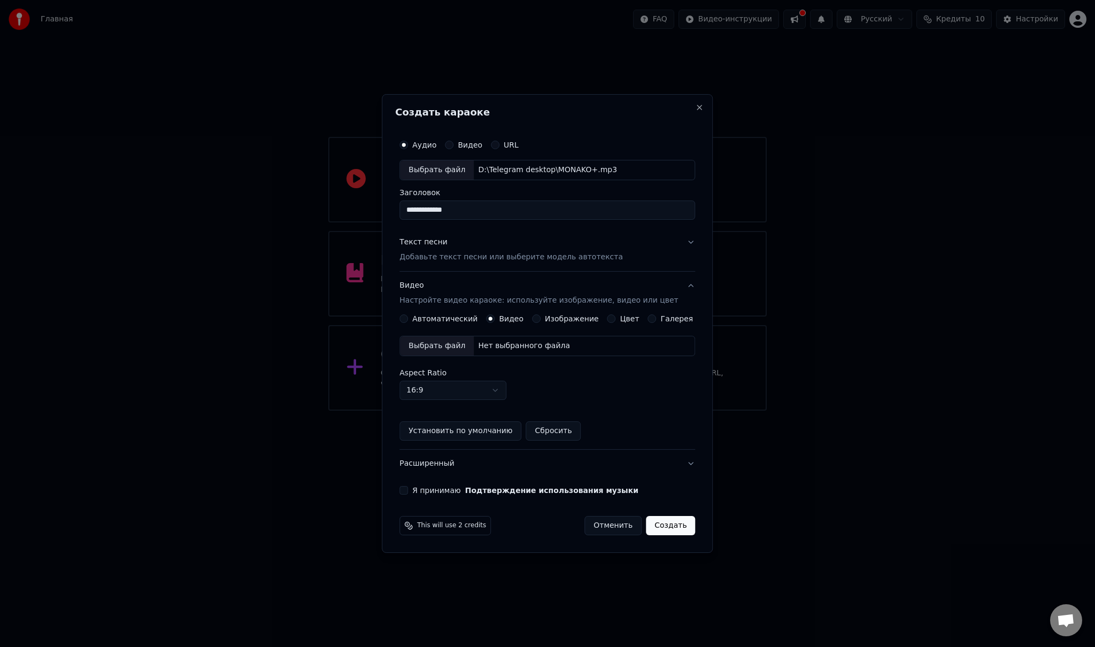
click at [461, 342] on div "Выбрать файл" at bounding box center [437, 345] width 74 height 19
click at [408, 487] on button "Я принимаю Подтверждение использования музыки" at bounding box center [403, 490] width 9 height 9
click at [659, 526] on button "Создать" at bounding box center [670, 525] width 49 height 19
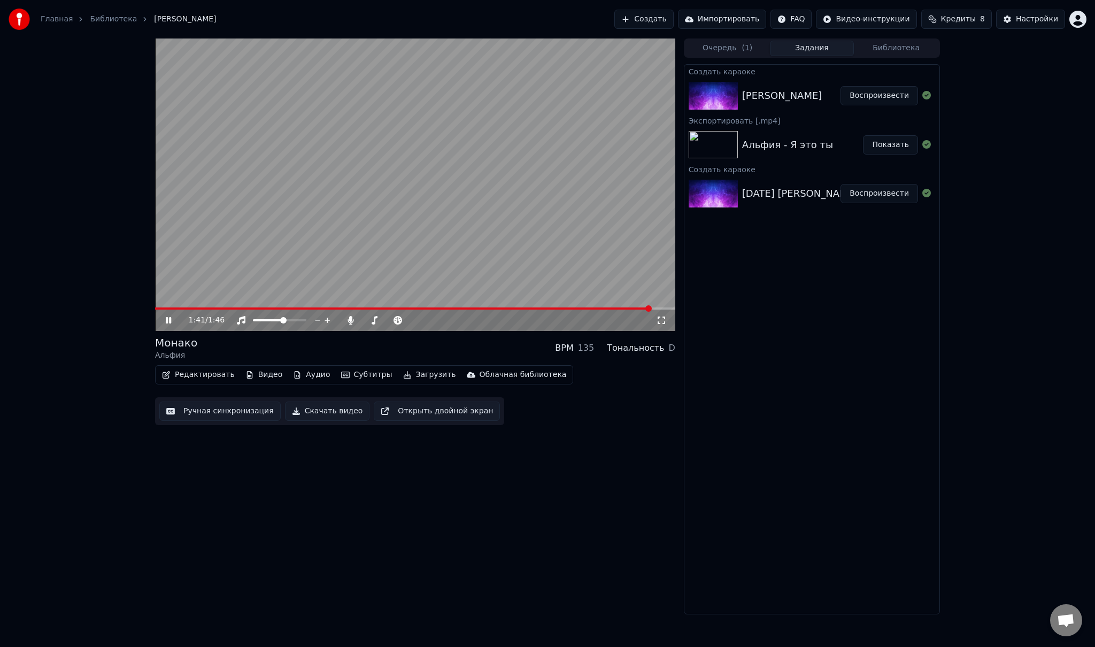
click at [169, 322] on icon at bounding box center [168, 320] width 5 height 6
click at [215, 410] on button "Ручная синхронизация" at bounding box center [219, 410] width 121 height 19
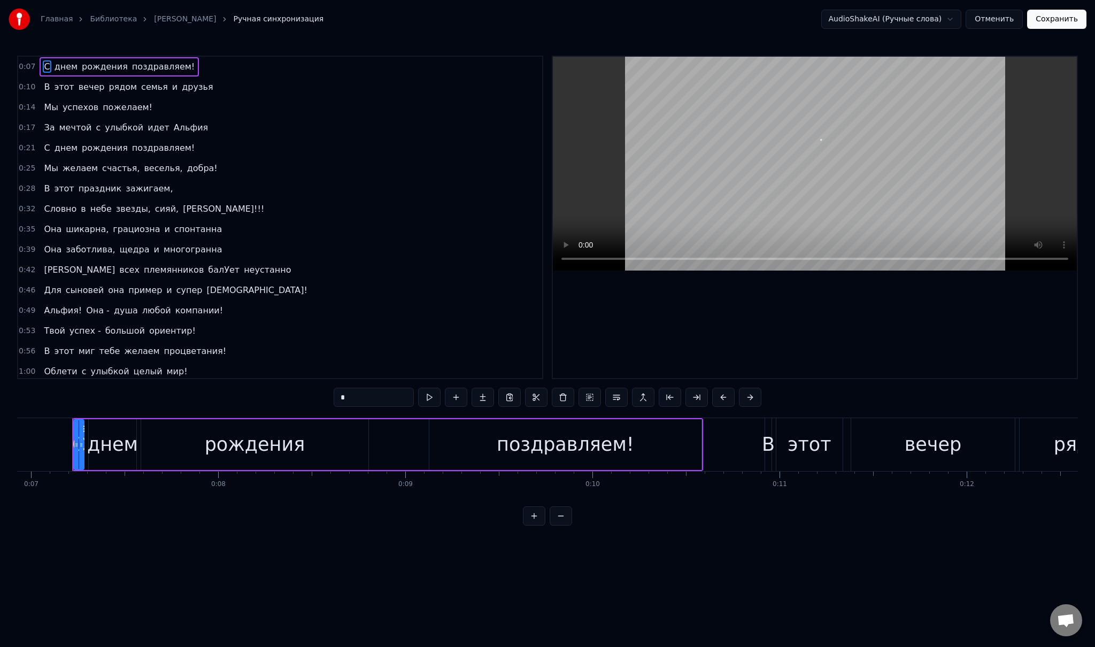
scroll to position [0, 1297]
click at [1047, 21] on button "Сохранить" at bounding box center [1056, 19] width 59 height 19
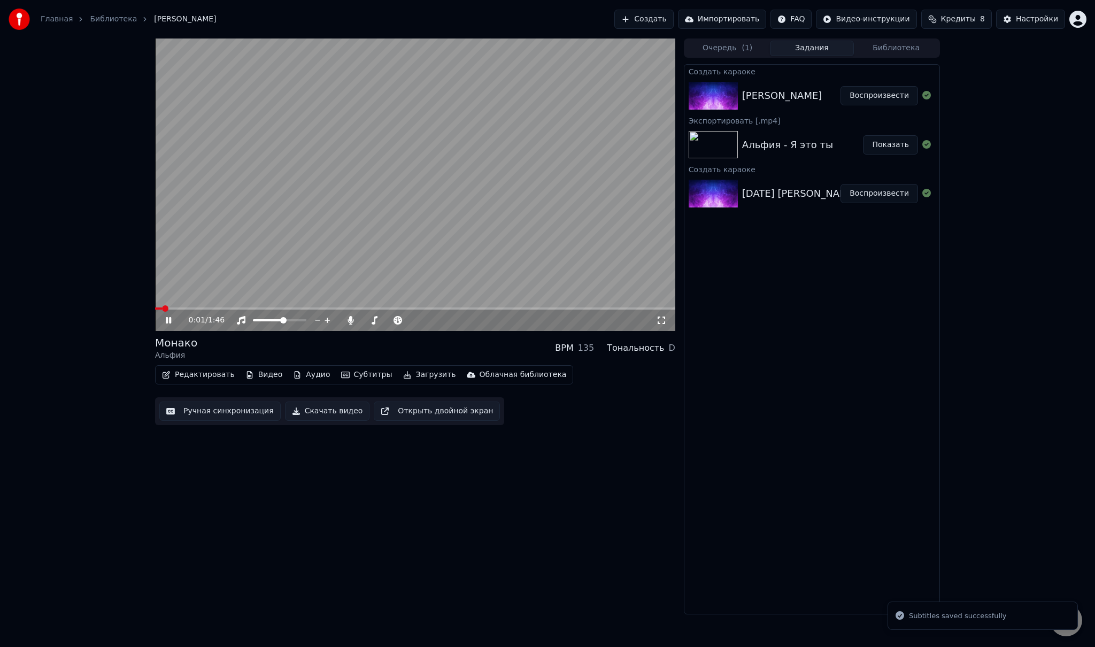
click at [169, 321] on icon at bounding box center [176, 320] width 25 height 9
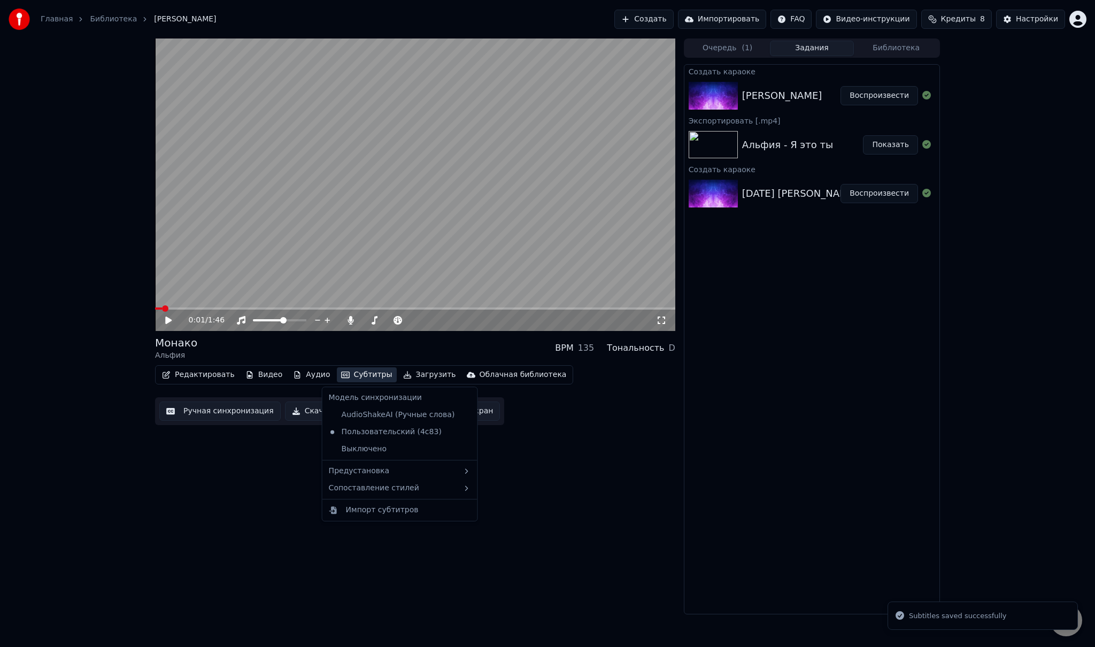
click at [362, 376] on button "Субтитры" at bounding box center [367, 374] width 60 height 15
click at [425, 487] on div "Сопоставление стилей" at bounding box center [400, 488] width 151 height 17
click at [545, 452] on div "0:01 / 1:46 Монако Альфия BPM 135 Тональность D Редактировать Видео Аудио Субти…" at bounding box center [415, 326] width 520 height 576
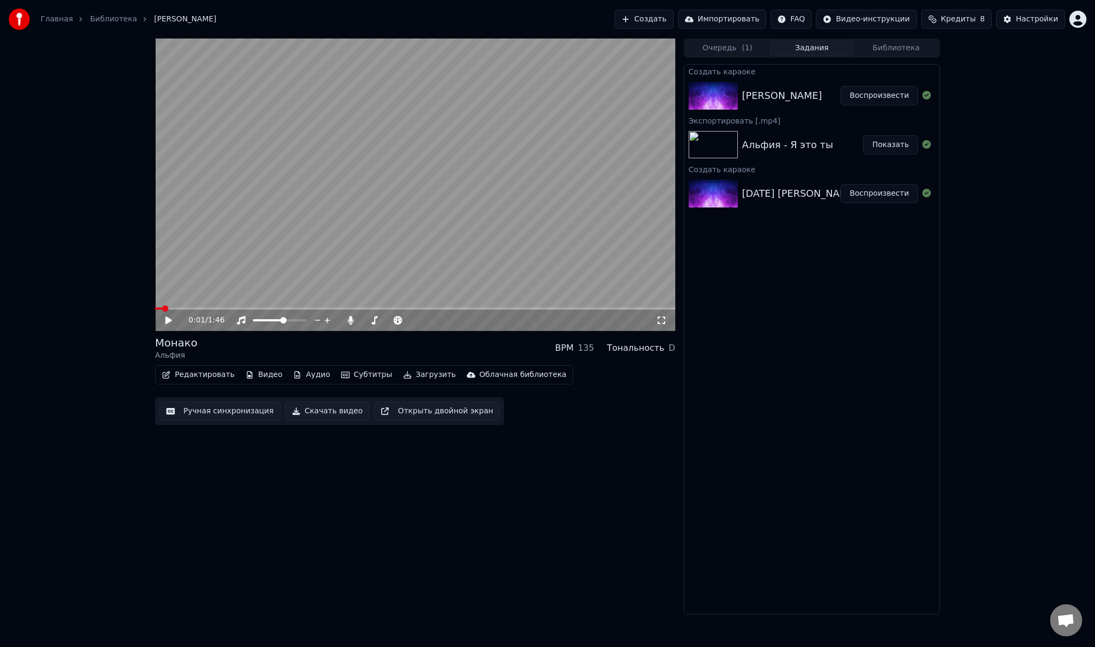
click at [169, 316] on icon at bounding box center [176, 320] width 25 height 9
click at [222, 306] on video at bounding box center [415, 184] width 520 height 292
click at [226, 308] on span at bounding box center [415, 308] width 520 height 2
click at [173, 316] on icon at bounding box center [176, 320] width 25 height 9
click at [168, 316] on icon at bounding box center [176, 320] width 25 height 9
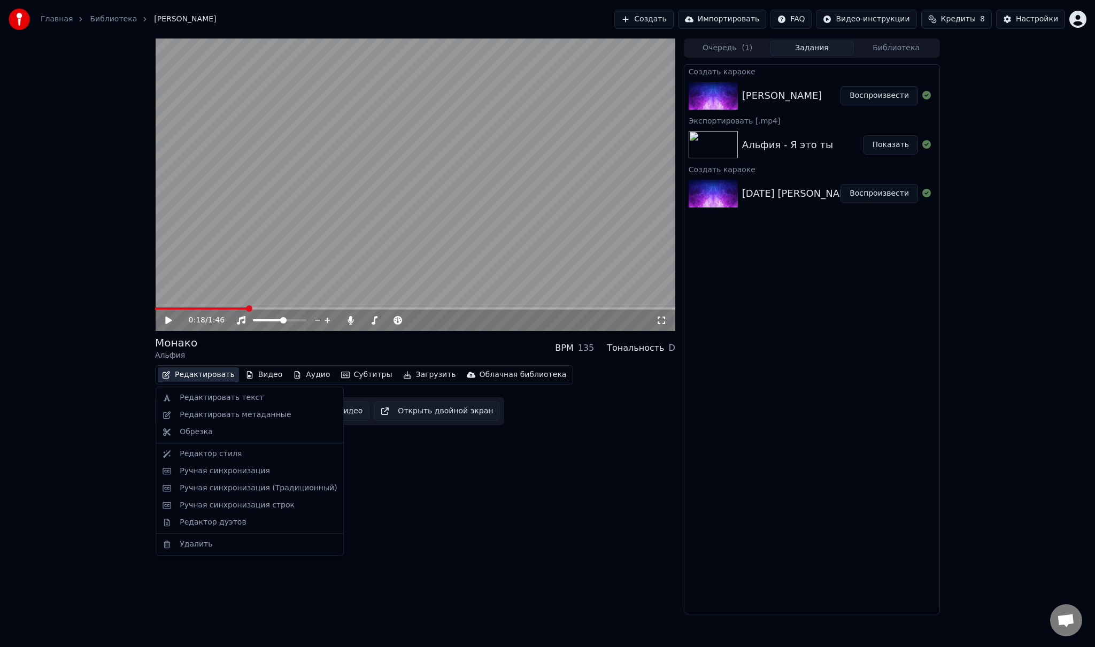
click at [196, 374] on button "Редактировать" at bounding box center [198, 374] width 81 height 15
click at [241, 451] on div "Редактор стиля" at bounding box center [258, 454] width 157 height 11
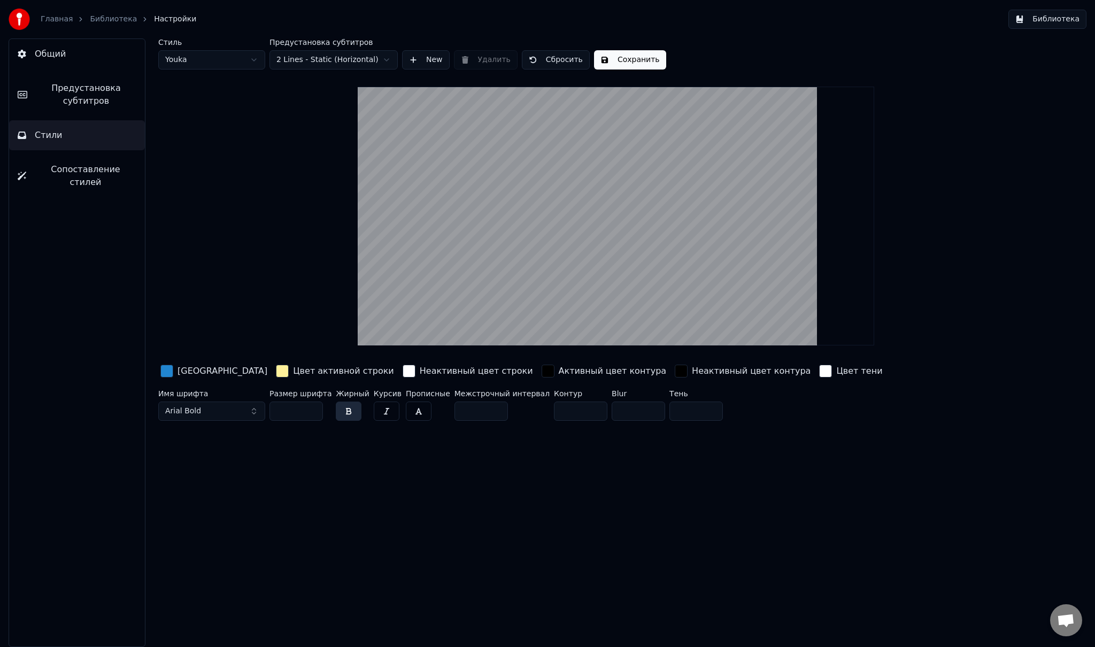
click at [163, 369] on div "button" at bounding box center [166, 371] width 13 height 13
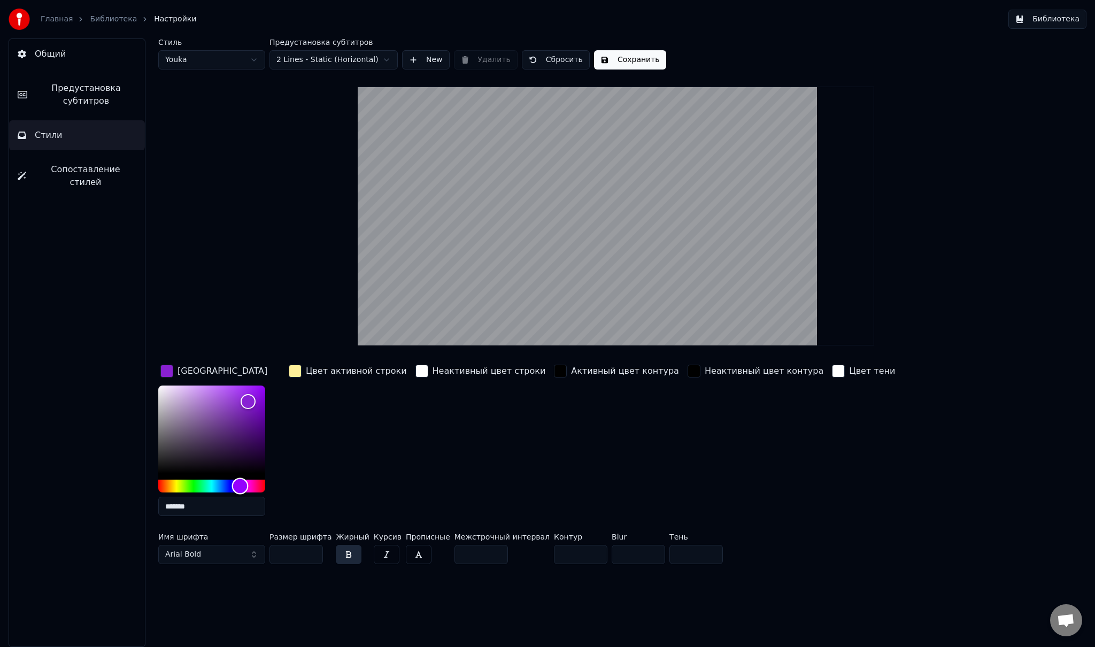
type input "*******"
click at [240, 485] on div "Hue" at bounding box center [211, 486] width 107 height 13
click at [616, 60] on button "Сохранить" at bounding box center [630, 59] width 72 height 19
click at [616, 62] on button "Готово" at bounding box center [622, 59] width 57 height 19
click at [622, 59] on button "Сохранить" at bounding box center [630, 59] width 72 height 19
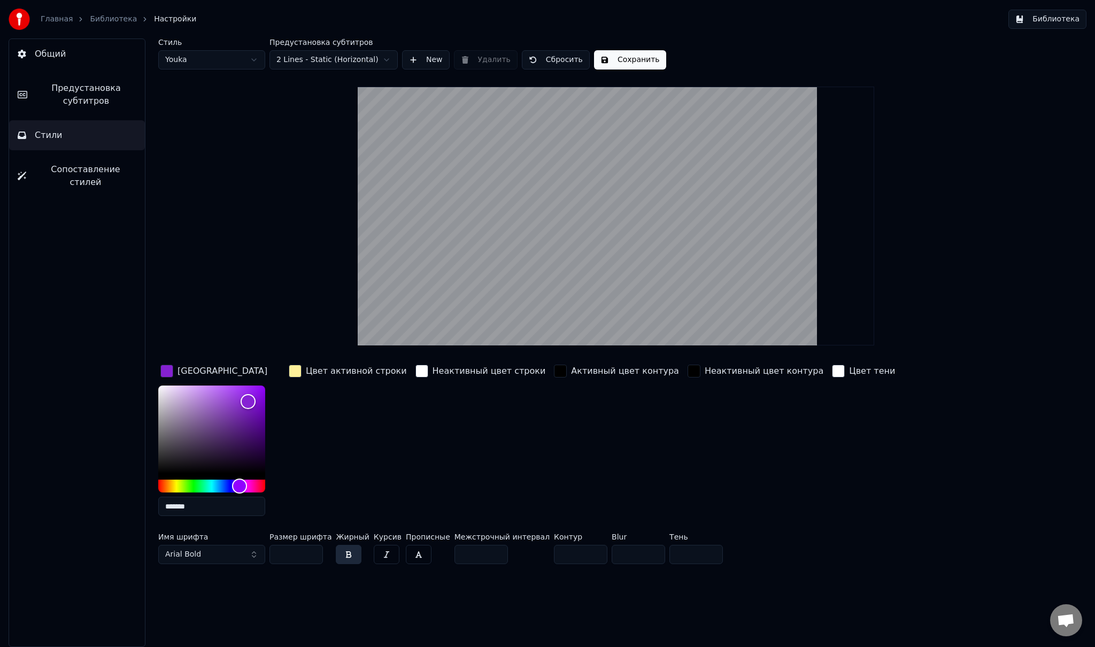
click at [109, 20] on link "Библиотека" at bounding box center [113, 19] width 47 height 11
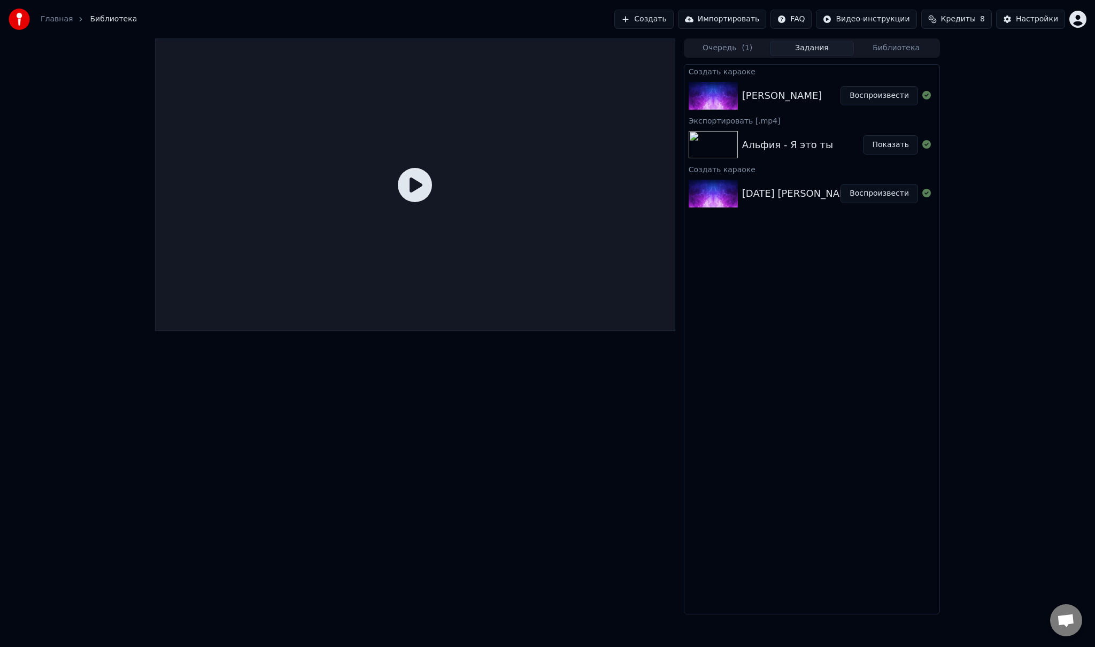
click at [771, 110] on div "Альфия Монако Воспроизвести" at bounding box center [811, 96] width 255 height 36
click at [419, 186] on icon at bounding box center [415, 185] width 34 height 34
click at [868, 95] on button "Воспроизвести" at bounding box center [879, 95] width 78 height 19
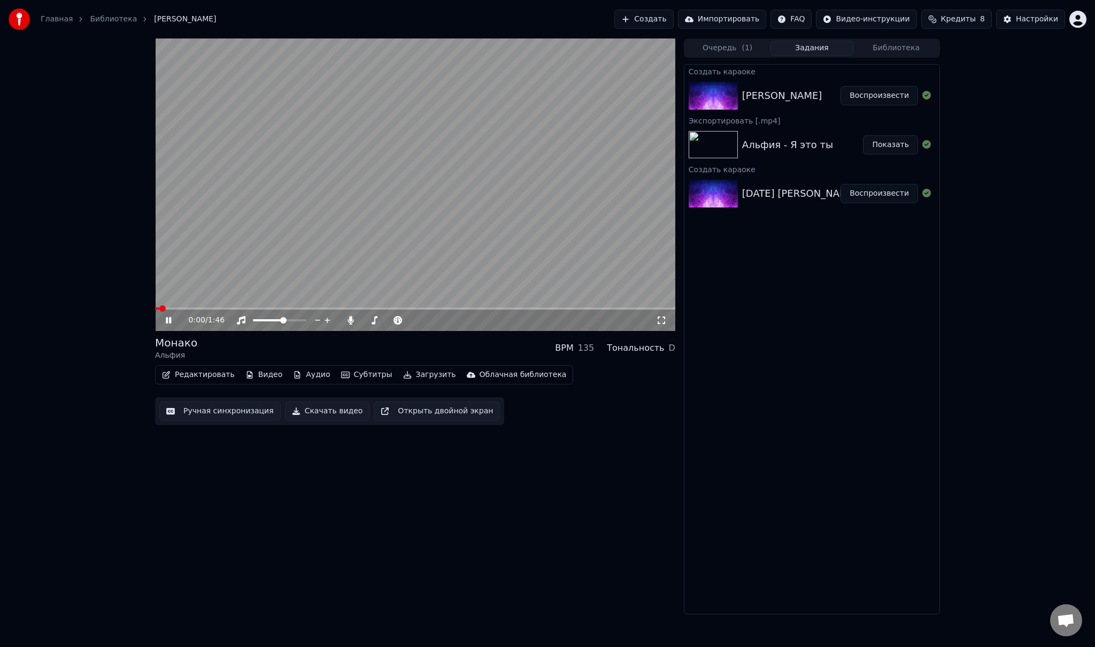
click at [191, 308] on span at bounding box center [415, 308] width 520 height 2
click at [542, 308] on span at bounding box center [415, 308] width 520 height 2
click at [603, 308] on span at bounding box center [415, 308] width 520 height 2
click at [577, 307] on span at bounding box center [383, 308] width 457 height 2
click at [169, 319] on icon at bounding box center [168, 320] width 5 height 6
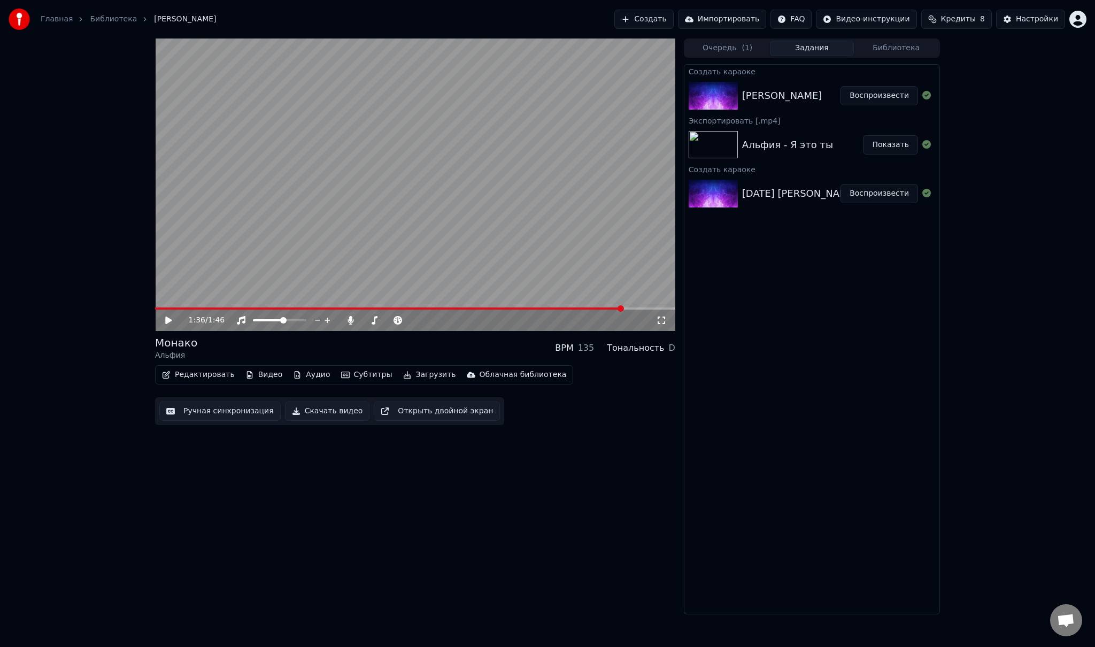
click at [162, 307] on video at bounding box center [415, 184] width 520 height 292
click at [160, 307] on span at bounding box center [157, 308] width 5 height 2
click at [167, 320] on icon at bounding box center [168, 320] width 5 height 6
click at [291, 409] on button "Скачать видео" at bounding box center [327, 410] width 85 height 19
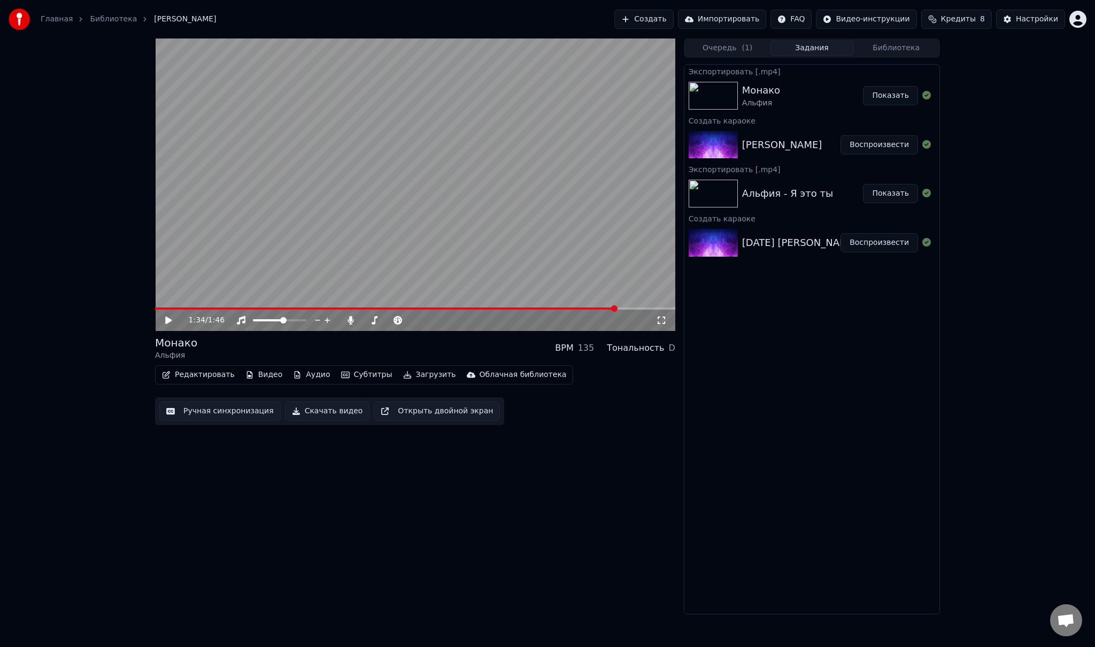
click at [206, 588] on div "1:34 / 1:46 Монако Альфия BPM 135 Тональность D Редактировать Видео Аудио Субти…" at bounding box center [415, 326] width 520 height 576
click at [47, 21] on link "Главная" at bounding box center [57, 19] width 32 height 11
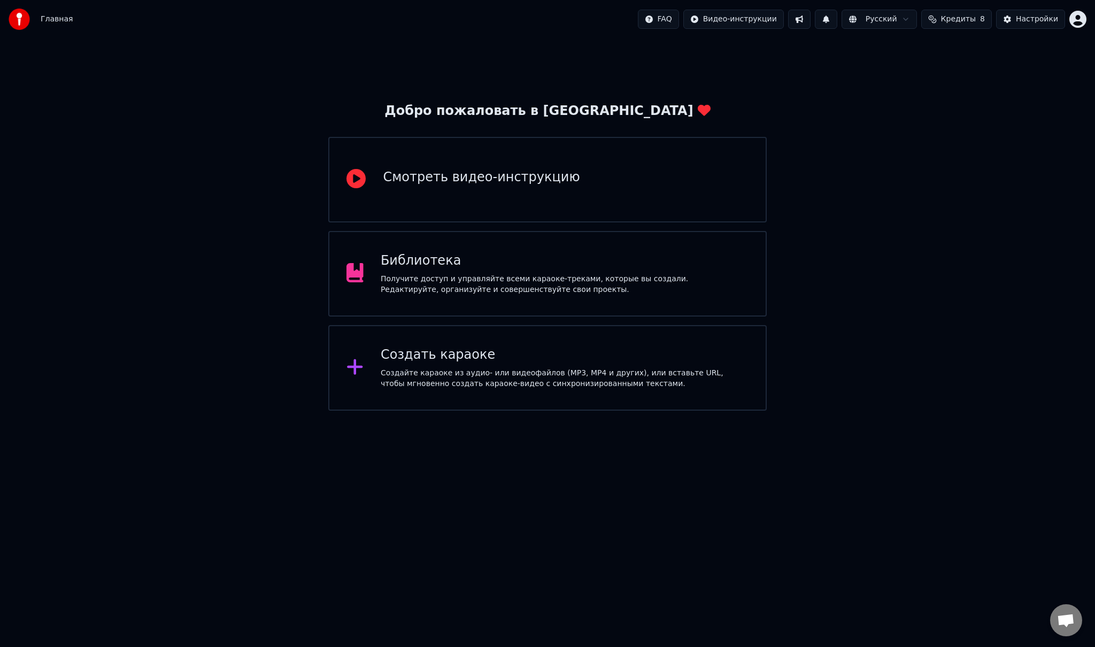
click at [462, 372] on div "Создайте караоке из аудио- или видеофайлов (MP3, MP4 и других), или вставьте UR…" at bounding box center [565, 378] width 368 height 21
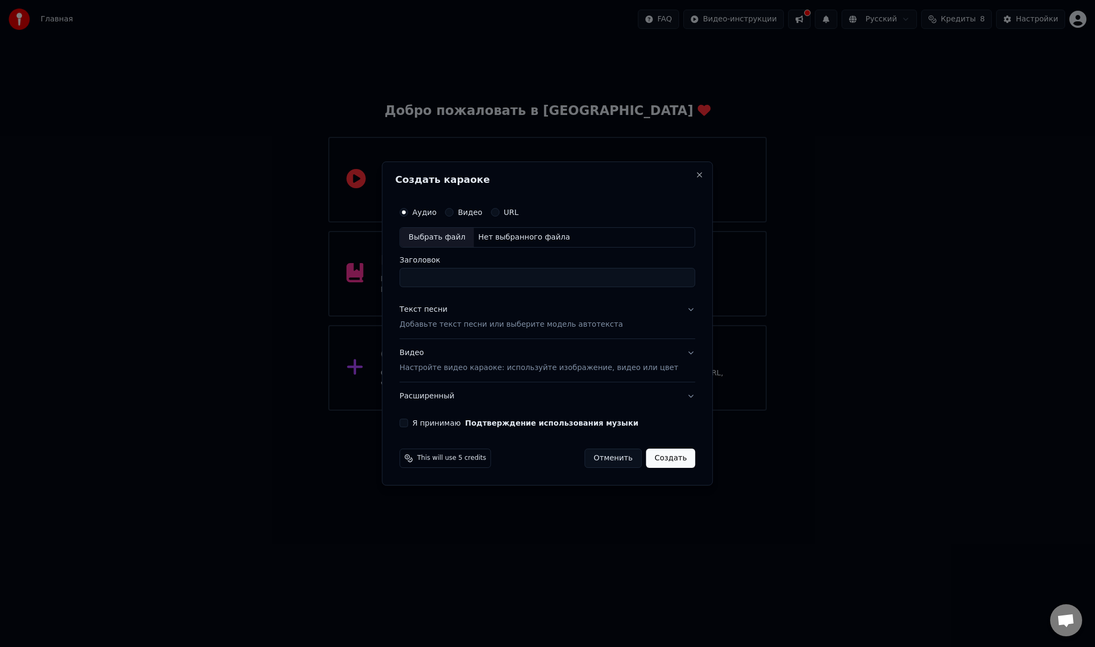
click at [461, 240] on div "Выбрать файл" at bounding box center [437, 237] width 74 height 19
drag, startPoint x: 489, startPoint y: 281, endPoint x: 421, endPoint y: 279, distance: 67.4
click at [421, 279] on input "**********" at bounding box center [547, 277] width 296 height 19
type input "**********"
click at [457, 327] on p "Добавьте текст песни или выберите модель автотекста" at bounding box center [510, 324] width 223 height 11
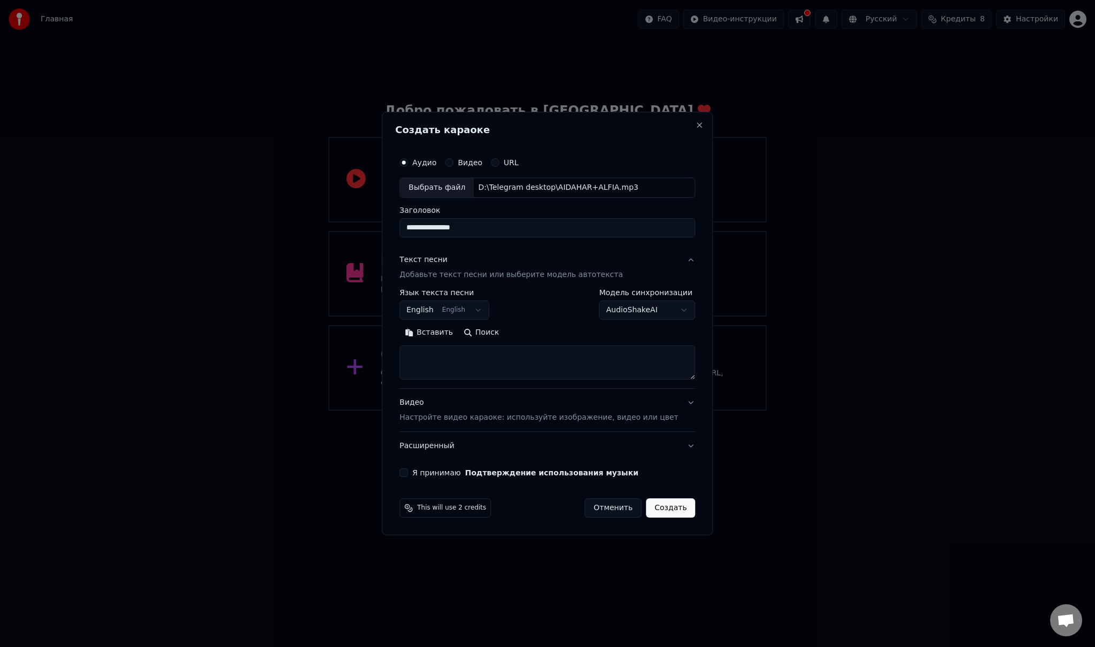
click at [467, 360] on textarea at bounding box center [547, 362] width 296 height 34
paste textarea "**********"
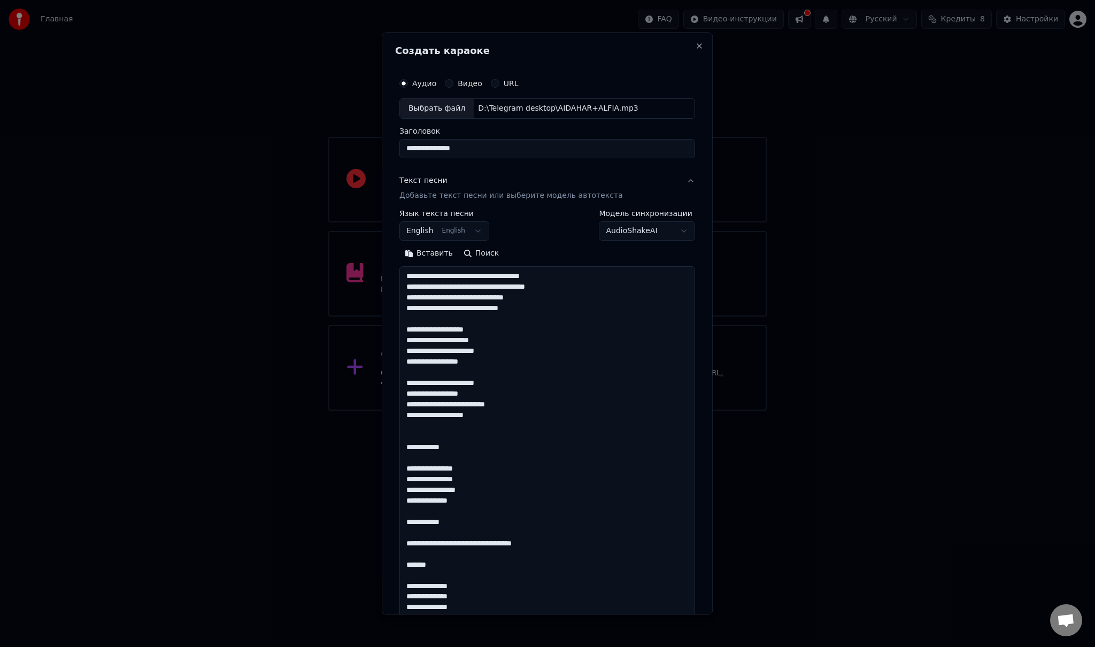
scroll to position [376, 0]
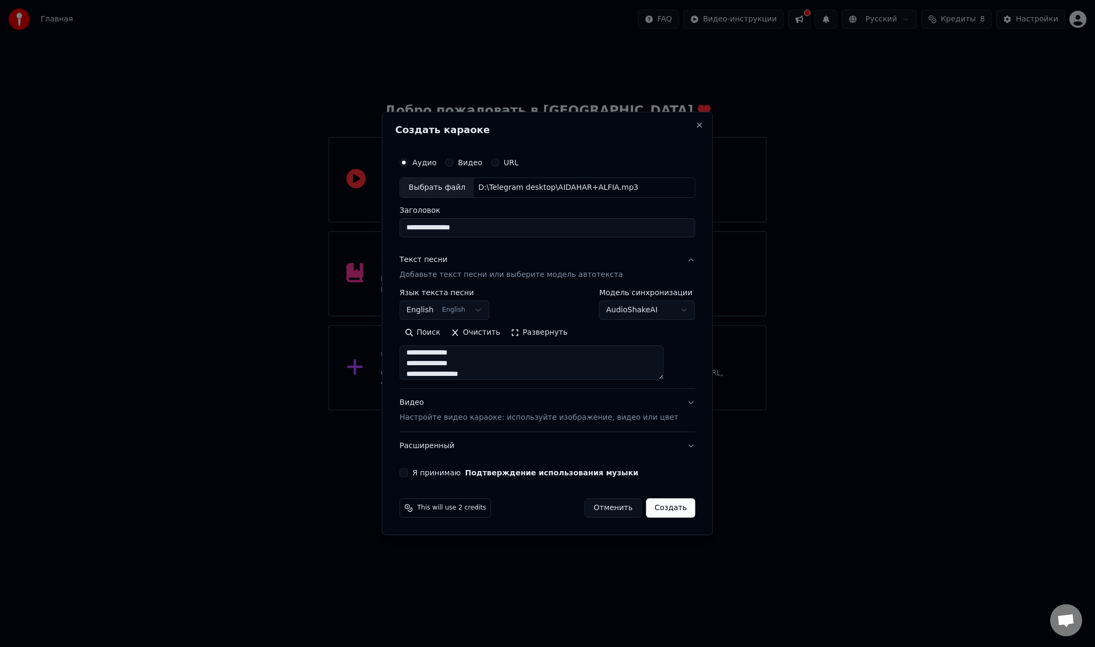
click at [552, 331] on button "Развернуть" at bounding box center [538, 332] width 67 height 17
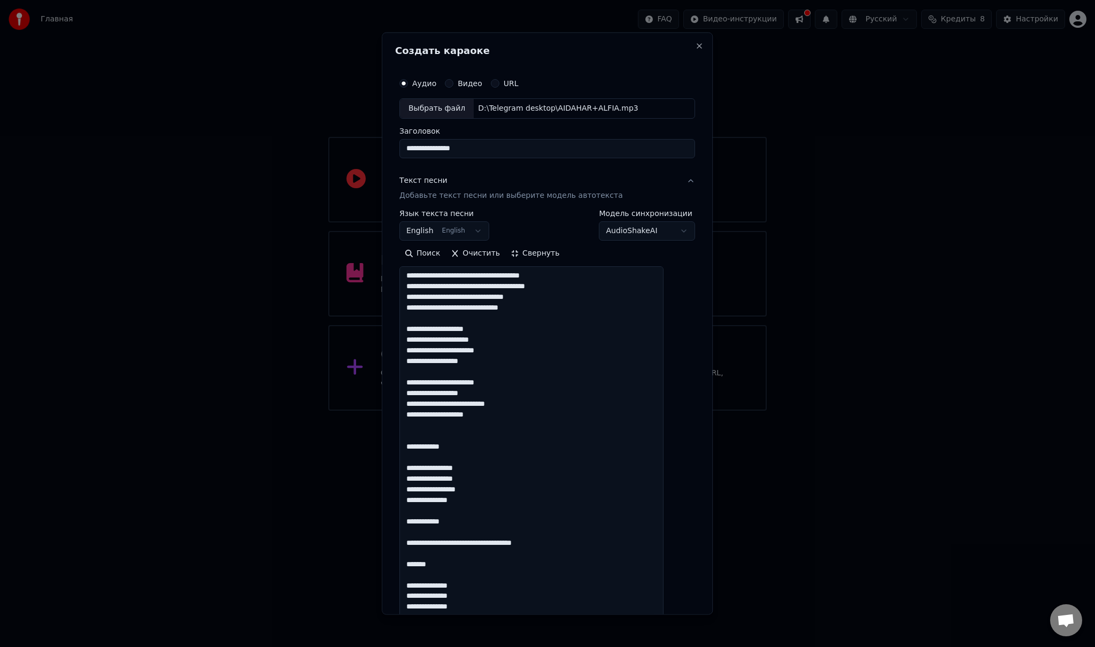
scroll to position [0, 0]
drag, startPoint x: 413, startPoint y: 451, endPoint x: 406, endPoint y: 451, distance: 6.9
click at [406, 451] on div "**********" at bounding box center [547, 425] width 304 height 714
drag, startPoint x: 443, startPoint y: 565, endPoint x: 410, endPoint y: 562, distance: 33.2
click at [408, 567] on div "**********" at bounding box center [547, 425] width 304 height 714
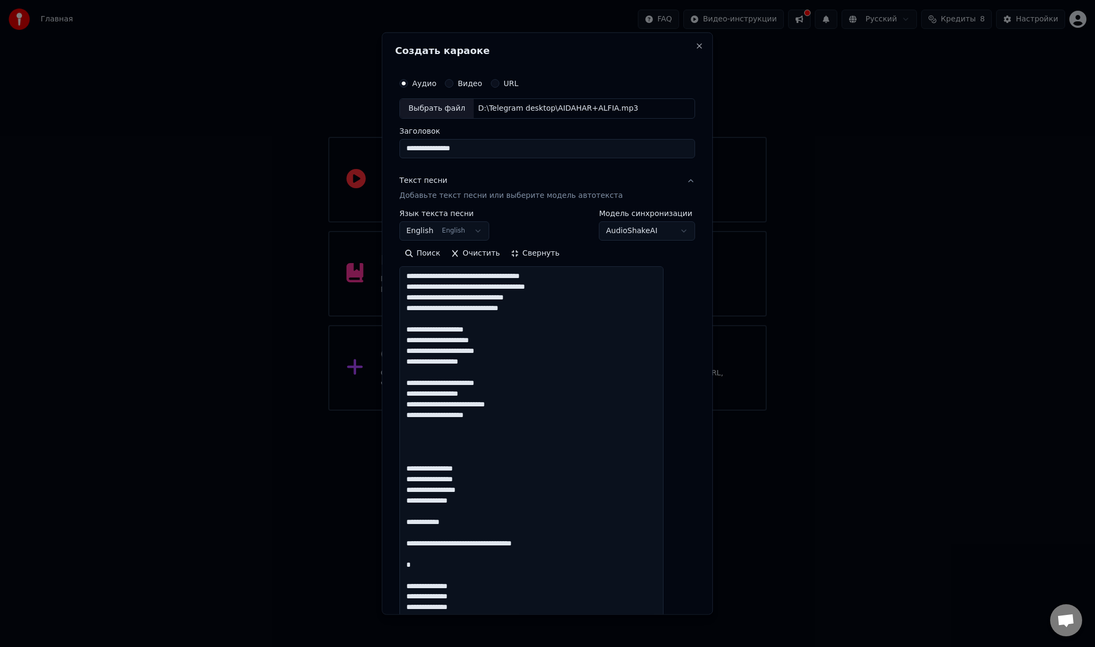
drag, startPoint x: 463, startPoint y: 522, endPoint x: 418, endPoint y: 521, distance: 45.5
click at [418, 521] on textarea "**********" at bounding box center [531, 473] width 264 height 415
click at [407, 563] on div "**********" at bounding box center [547, 425] width 304 height 714
click at [419, 562] on textarea "**********" at bounding box center [531, 473] width 264 height 415
click at [419, 563] on textarea "**********" at bounding box center [531, 473] width 264 height 415
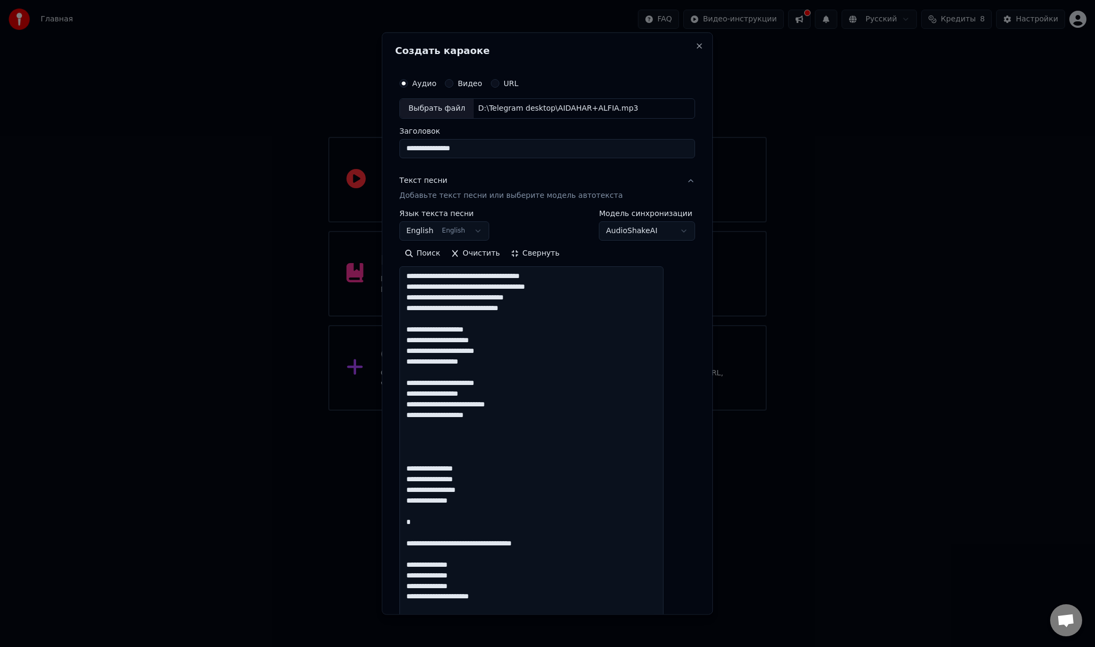
click at [416, 539] on textarea "**********" at bounding box center [531, 473] width 264 height 415
click at [417, 466] on textarea "**********" at bounding box center [531, 473] width 264 height 415
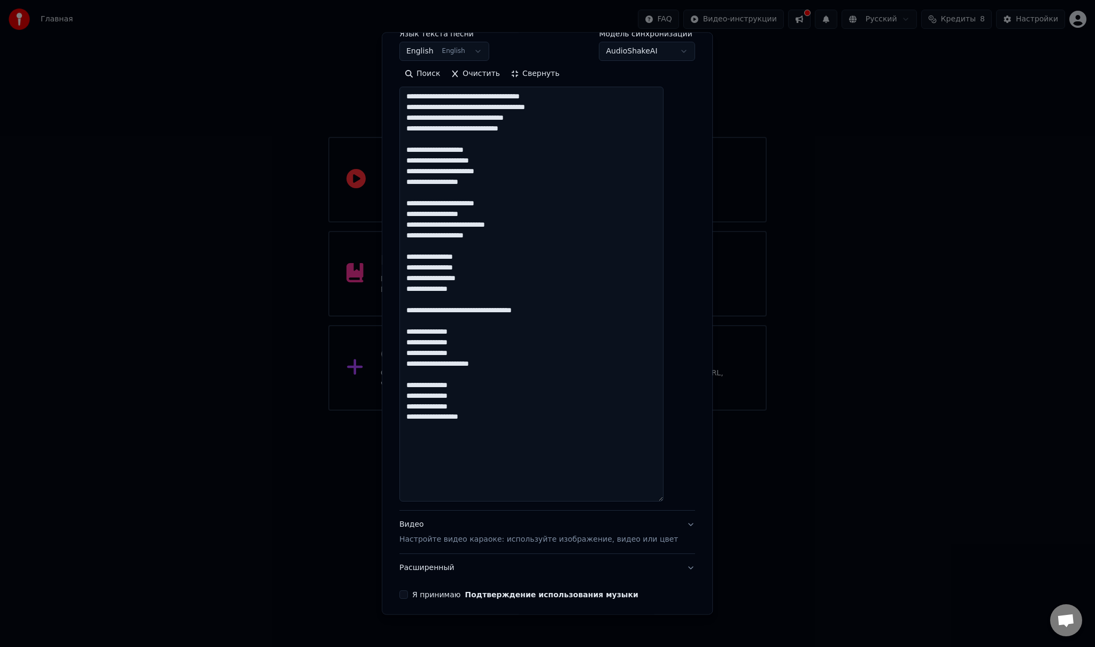
scroll to position [214, 0]
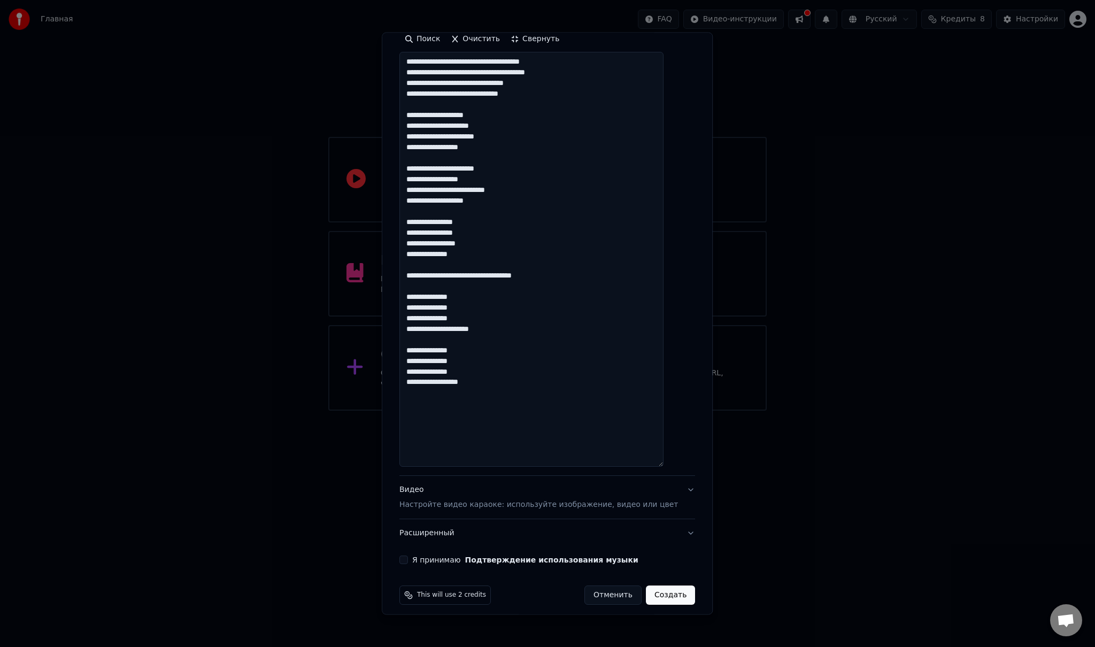
type textarea "**********"
click at [449, 498] on div "Видео Настройте видео караоке: используйте изображение, видео или цвет" at bounding box center [538, 497] width 279 height 26
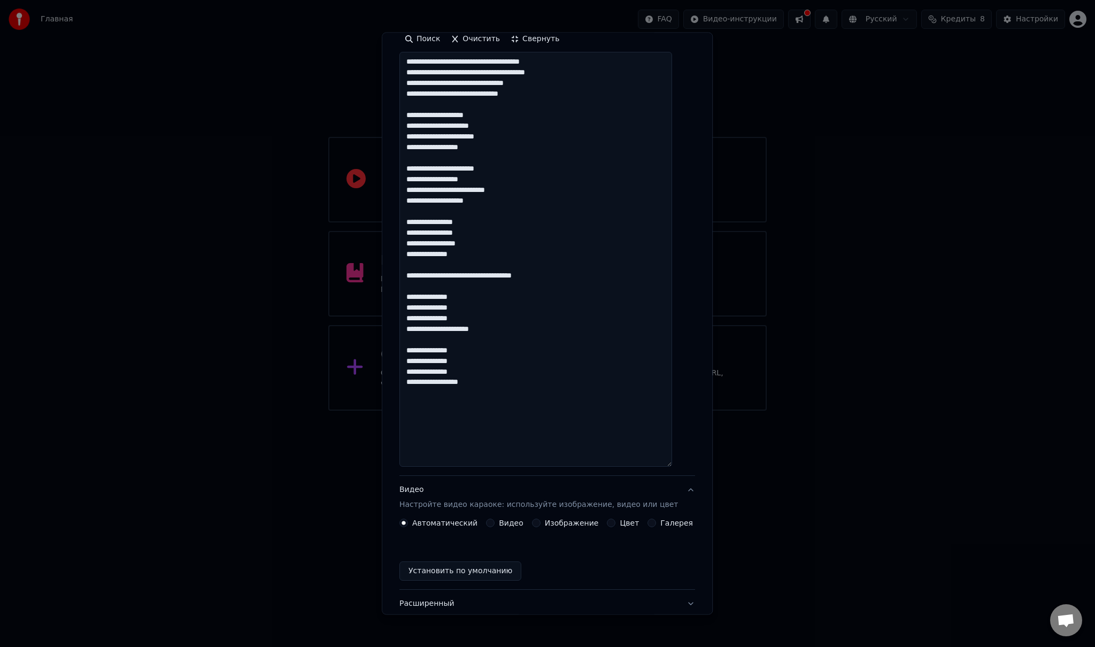
scroll to position [0, 0]
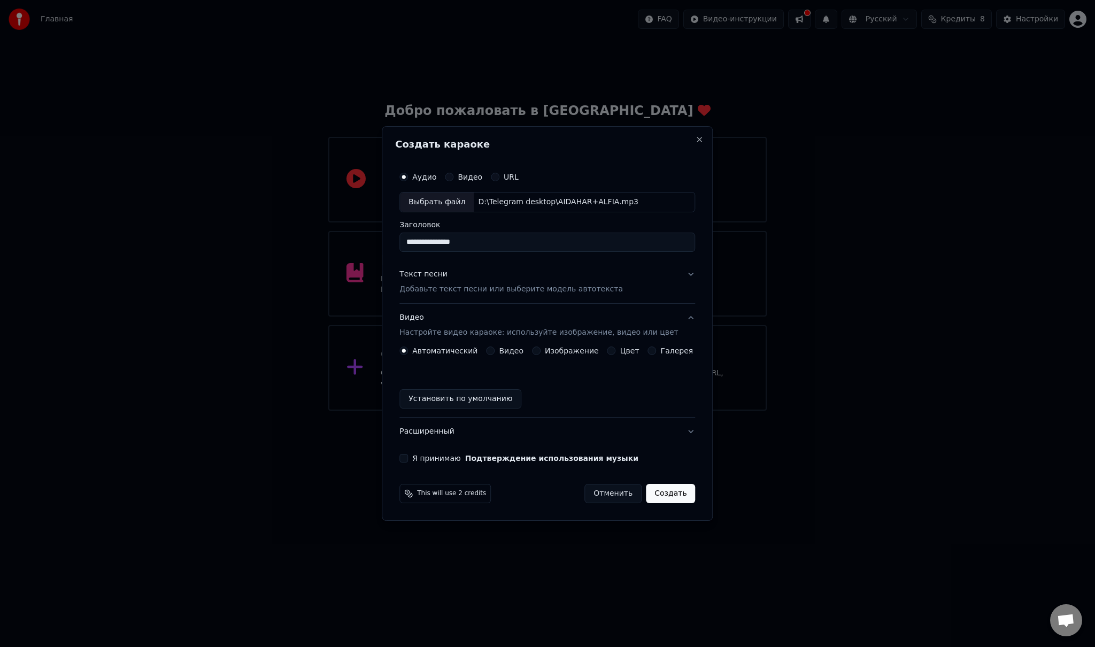
click at [511, 350] on label "Видео" at bounding box center [511, 350] width 25 height 7
click at [495, 350] on button "Видео" at bounding box center [490, 350] width 9 height 9
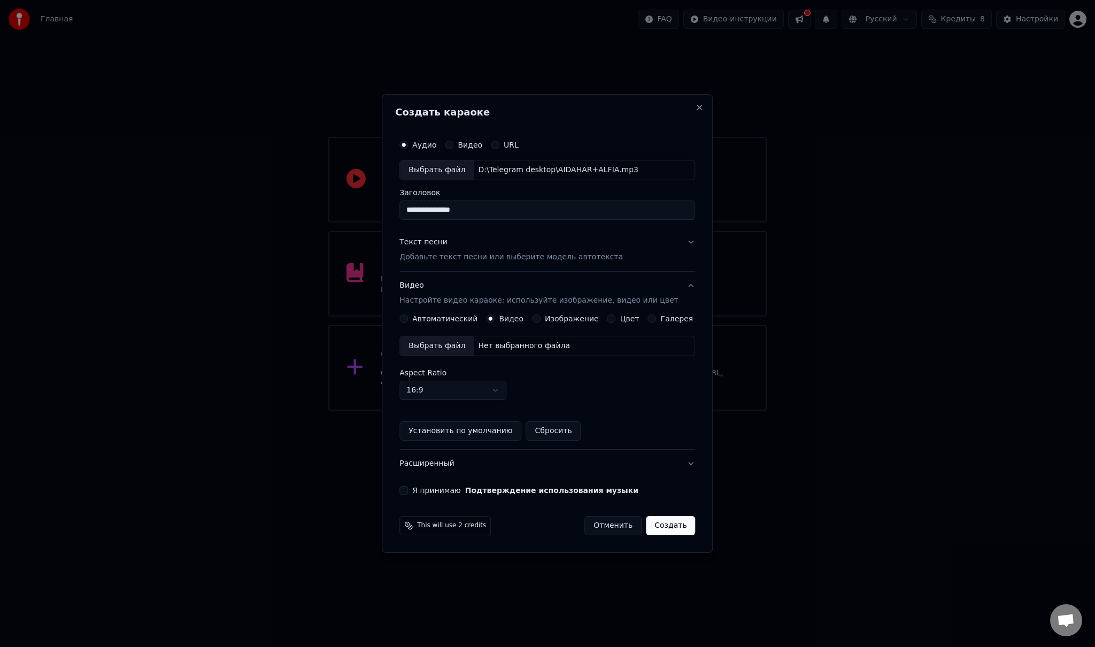
type button "video"
click at [452, 347] on div "Выбрать файл" at bounding box center [437, 345] width 74 height 19
click at [408, 489] on button "Я принимаю Подтверждение использования музыки" at bounding box center [403, 490] width 9 height 9
click at [655, 524] on button "Создать" at bounding box center [670, 525] width 49 height 19
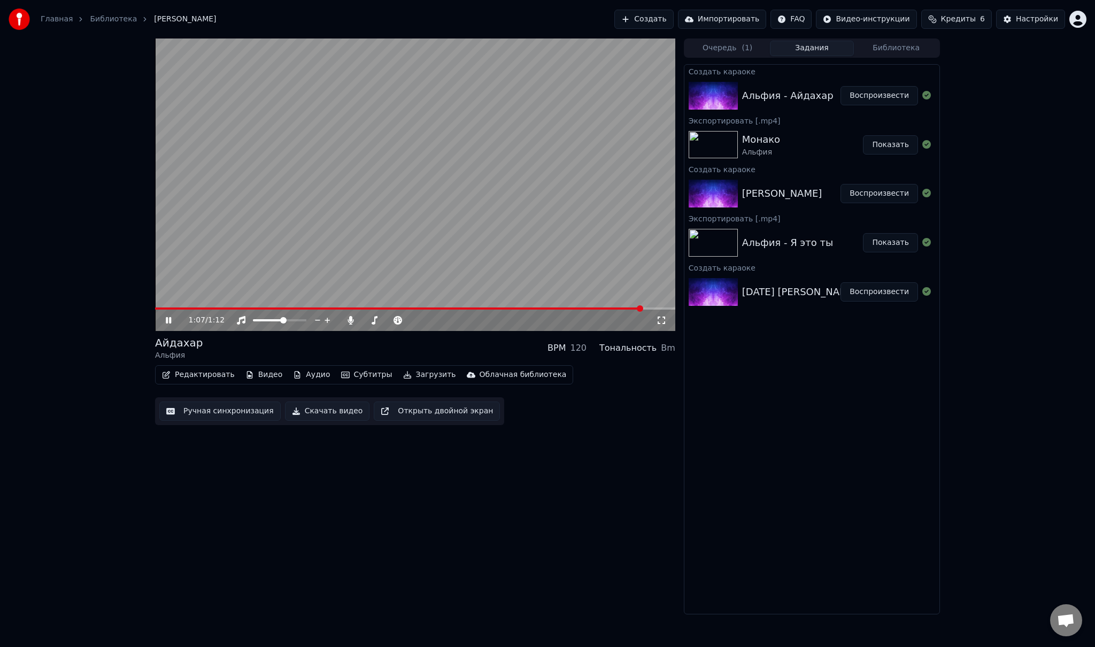
click at [168, 320] on icon at bounding box center [176, 320] width 25 height 9
click at [158, 307] on span at bounding box center [399, 308] width 488 height 2
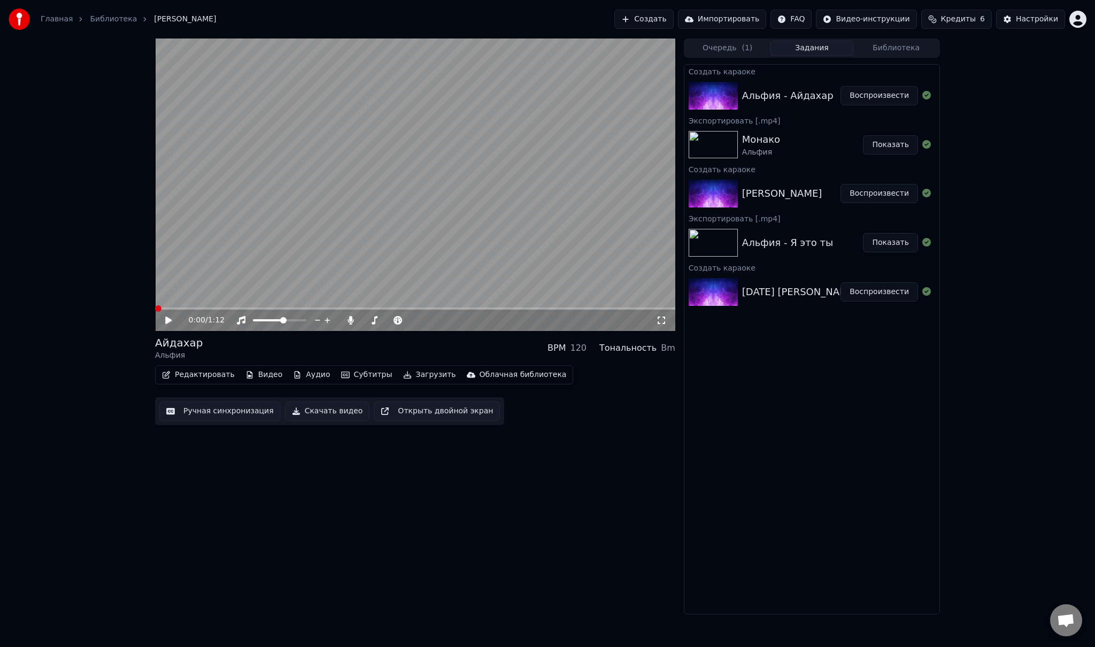
click at [167, 319] on icon at bounding box center [168, 319] width 6 height 7
click at [167, 319] on icon at bounding box center [168, 320] width 5 height 6
click at [167, 319] on icon at bounding box center [168, 319] width 6 height 7
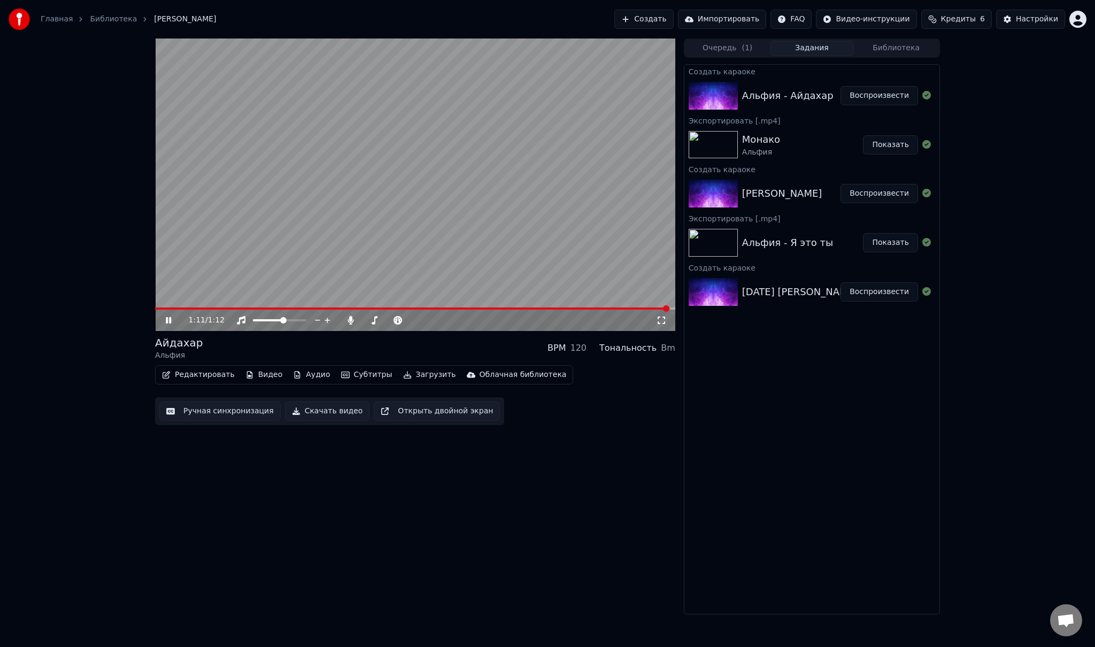
click at [170, 319] on icon at bounding box center [168, 320] width 5 height 6
click at [197, 373] on button "Редактировать" at bounding box center [198, 374] width 81 height 15
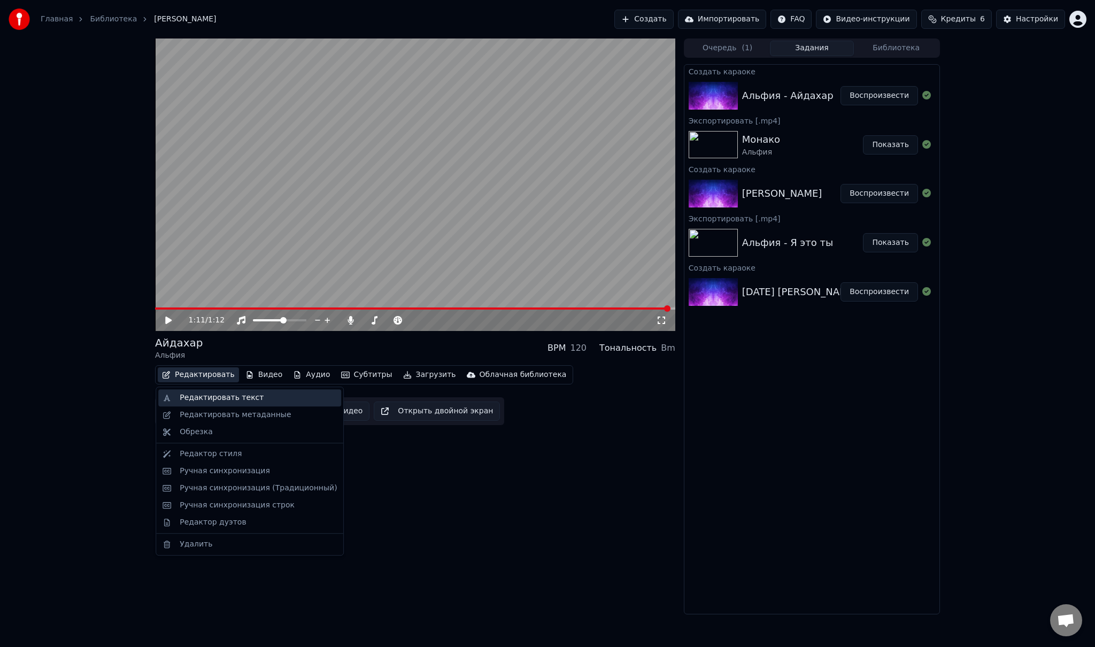
click at [204, 393] on div "Редактировать текст" at bounding box center [222, 397] width 84 height 11
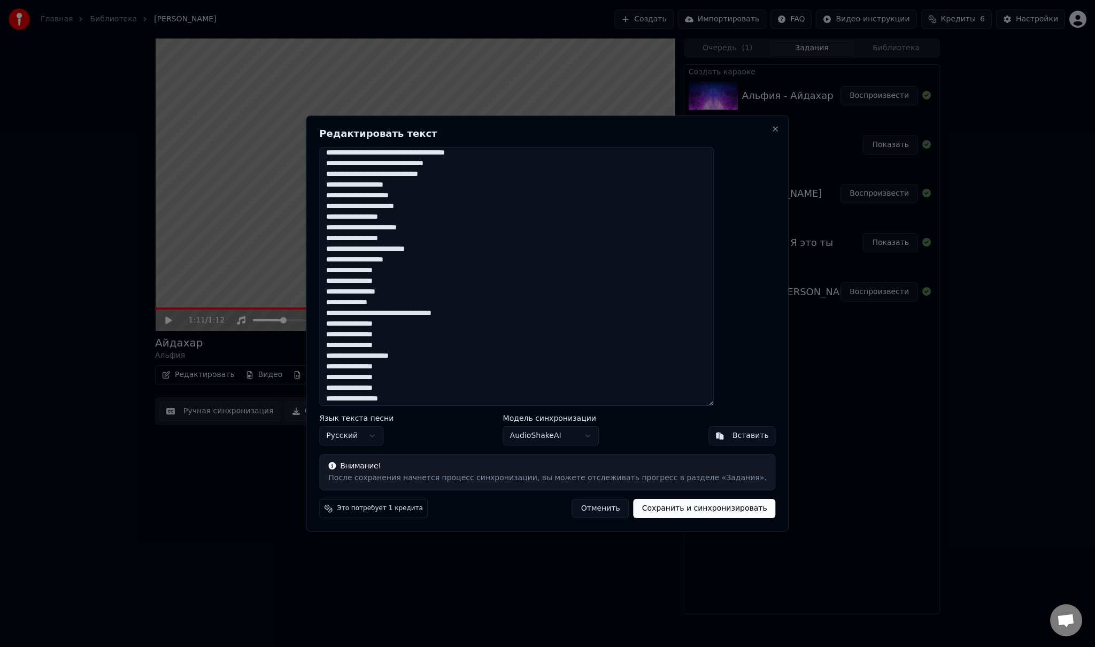
scroll to position [18, 0]
click at [771, 128] on button "Close" at bounding box center [775, 129] width 9 height 9
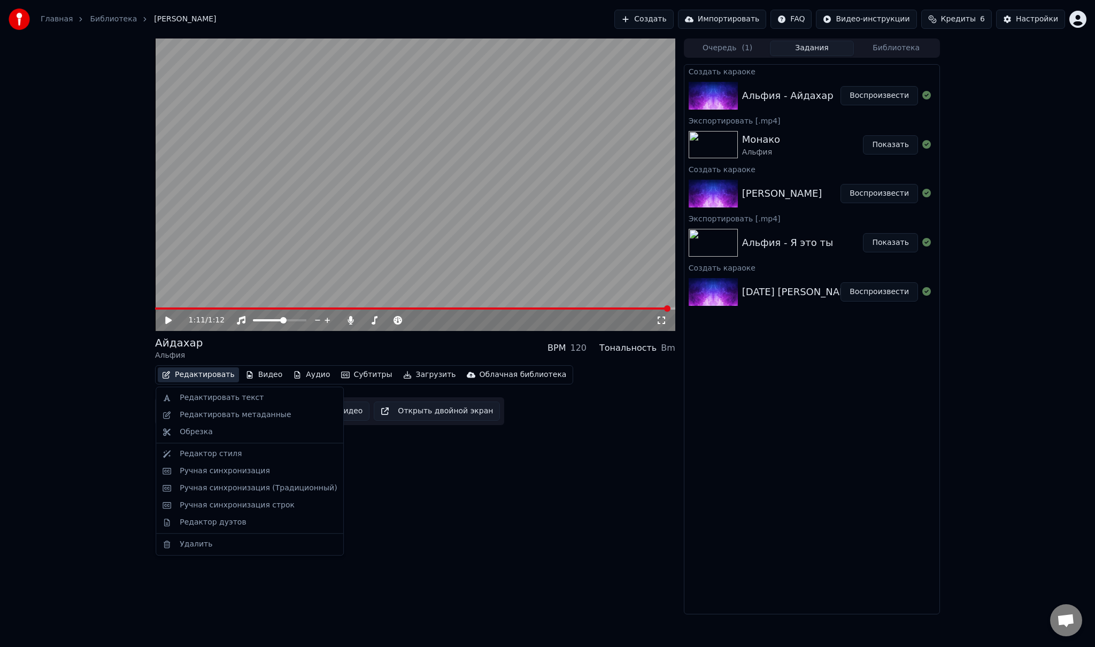
click at [190, 374] on button "Редактировать" at bounding box center [198, 374] width 81 height 15
click at [203, 416] on div "Редактировать метаданные" at bounding box center [235, 415] width 111 height 11
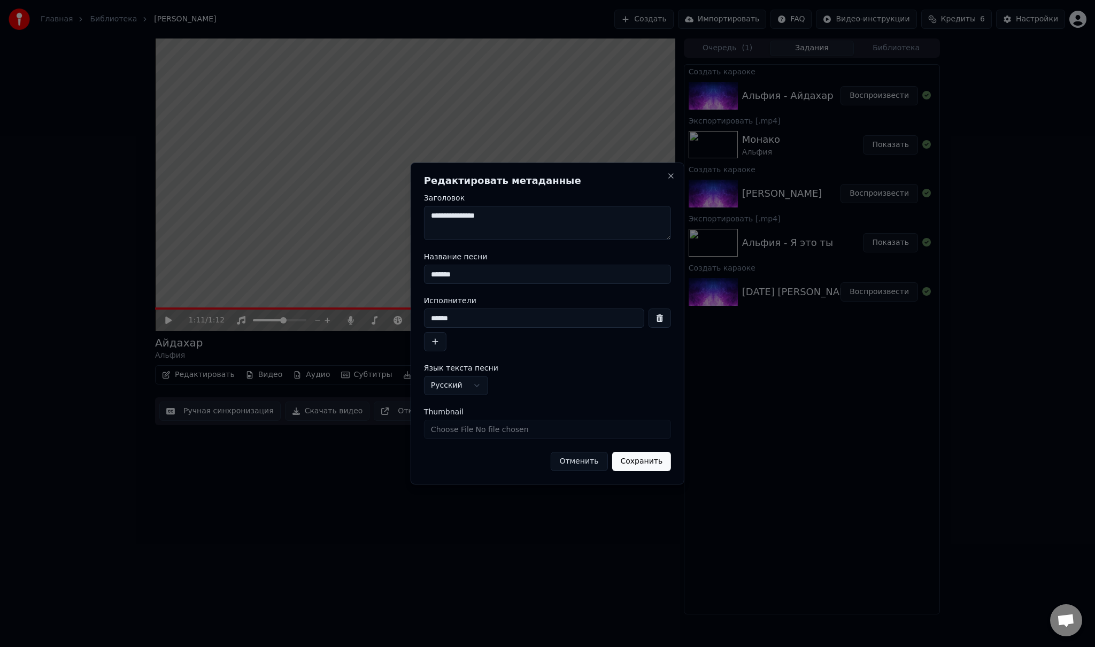
drag, startPoint x: 498, startPoint y: 215, endPoint x: 426, endPoint y: 220, distance: 72.3
click at [426, 220] on textarea "**********" at bounding box center [547, 223] width 247 height 34
type textarea "**********"
click at [637, 464] on button "Сохранить" at bounding box center [641, 461] width 59 height 19
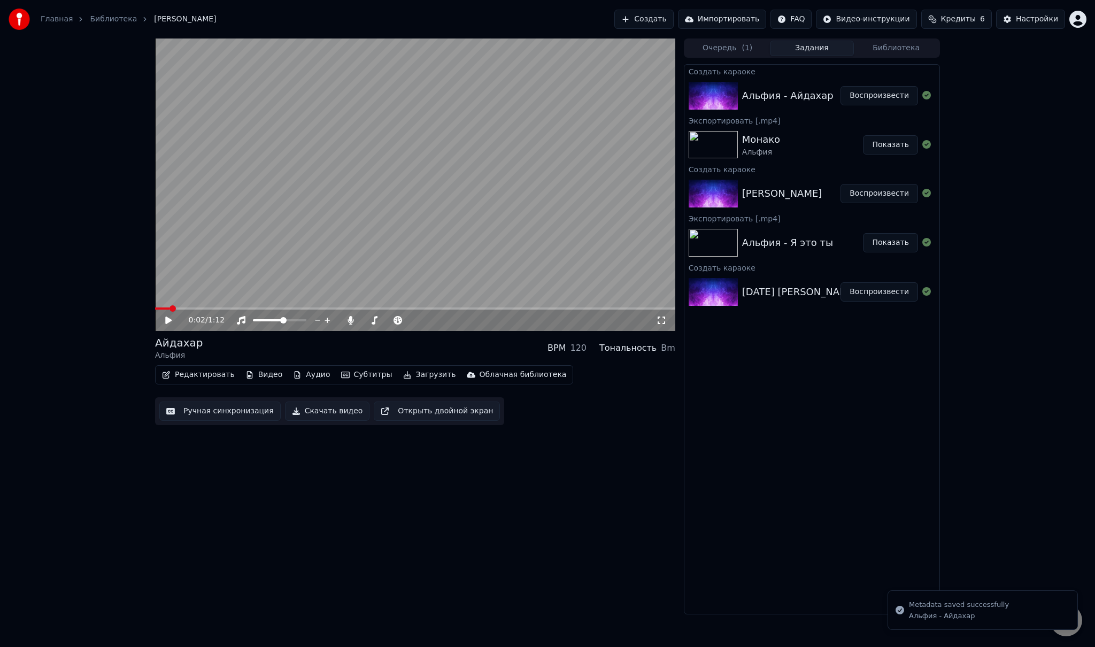
click at [169, 307] on span at bounding box center [162, 308] width 14 height 2
click at [168, 320] on icon at bounding box center [168, 319] width 6 height 7
click at [160, 307] on video at bounding box center [415, 184] width 520 height 292
click at [160, 308] on span at bounding box center [164, 308] width 19 height 2
click at [165, 313] on div "0:01 / 1:12" at bounding box center [415, 320] width 520 height 21
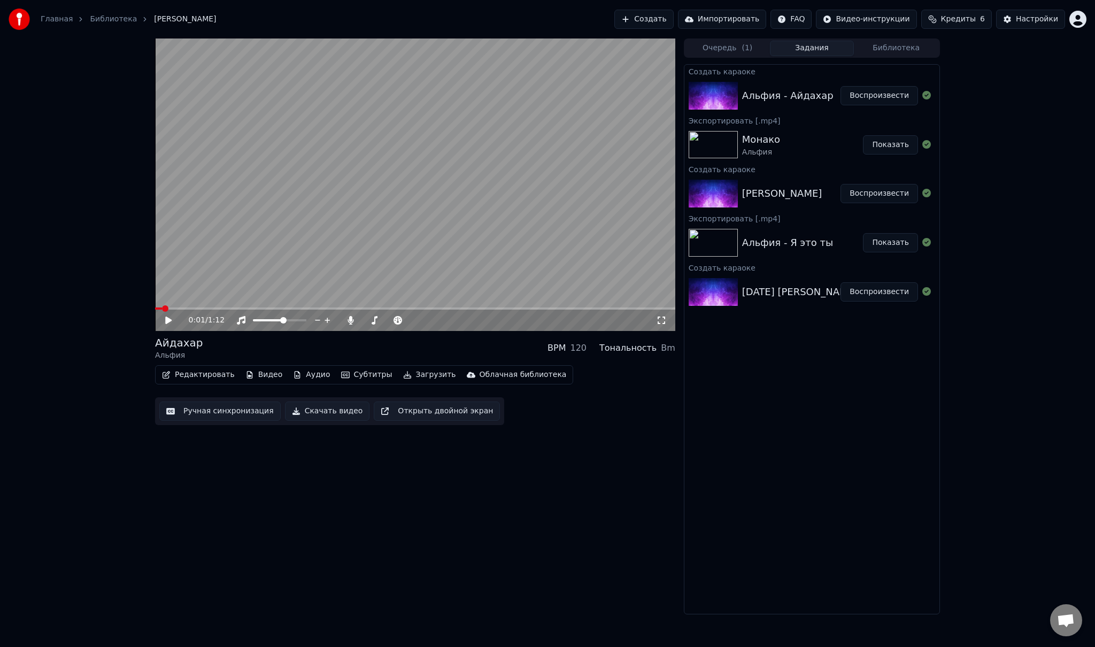
click at [166, 319] on icon at bounding box center [168, 319] width 6 height 7
click at [166, 319] on icon at bounding box center [168, 320] width 5 height 6
click at [192, 374] on button "Редактировать" at bounding box center [198, 374] width 81 height 15
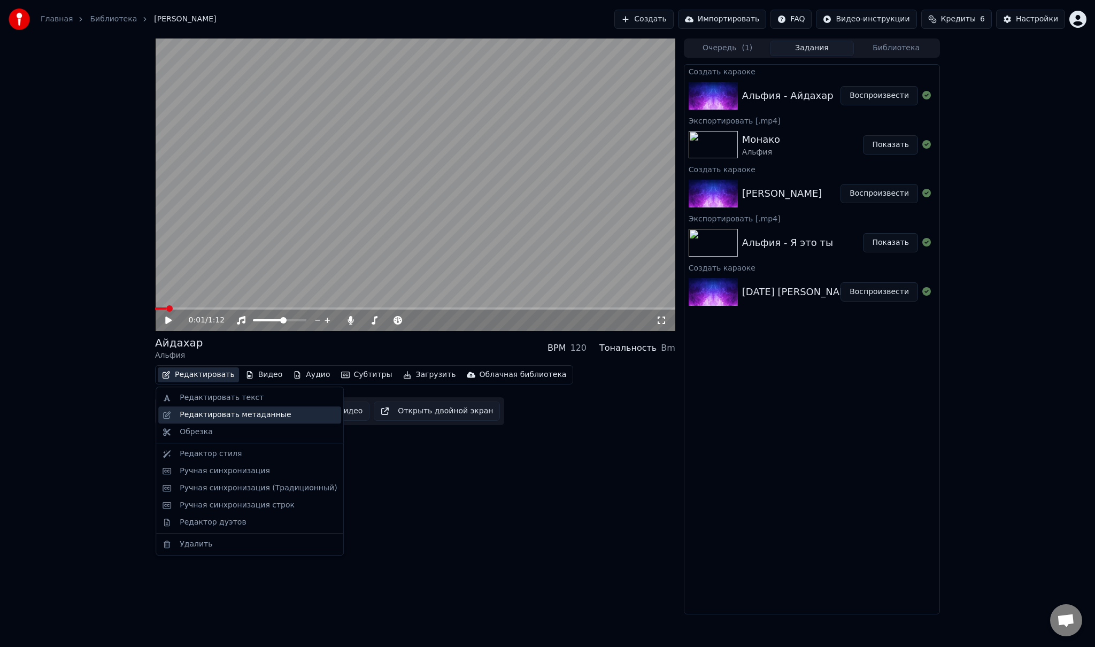
click at [218, 412] on div "Редактировать метаданные" at bounding box center [235, 415] width 111 height 11
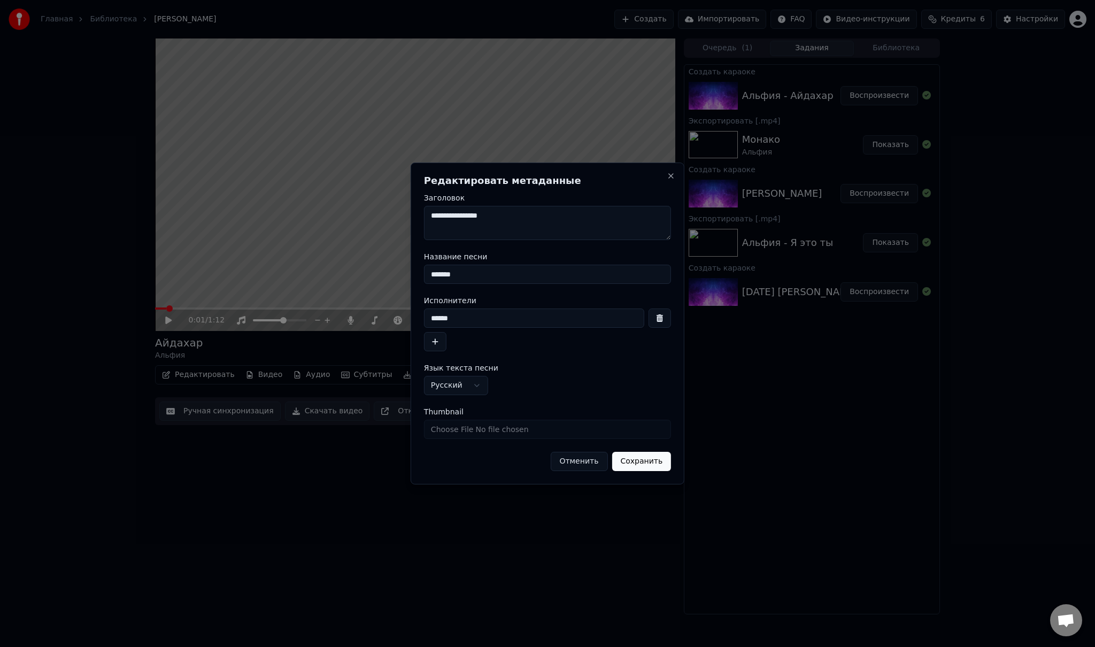
click at [653, 464] on button "Сохранить" at bounding box center [641, 461] width 59 height 19
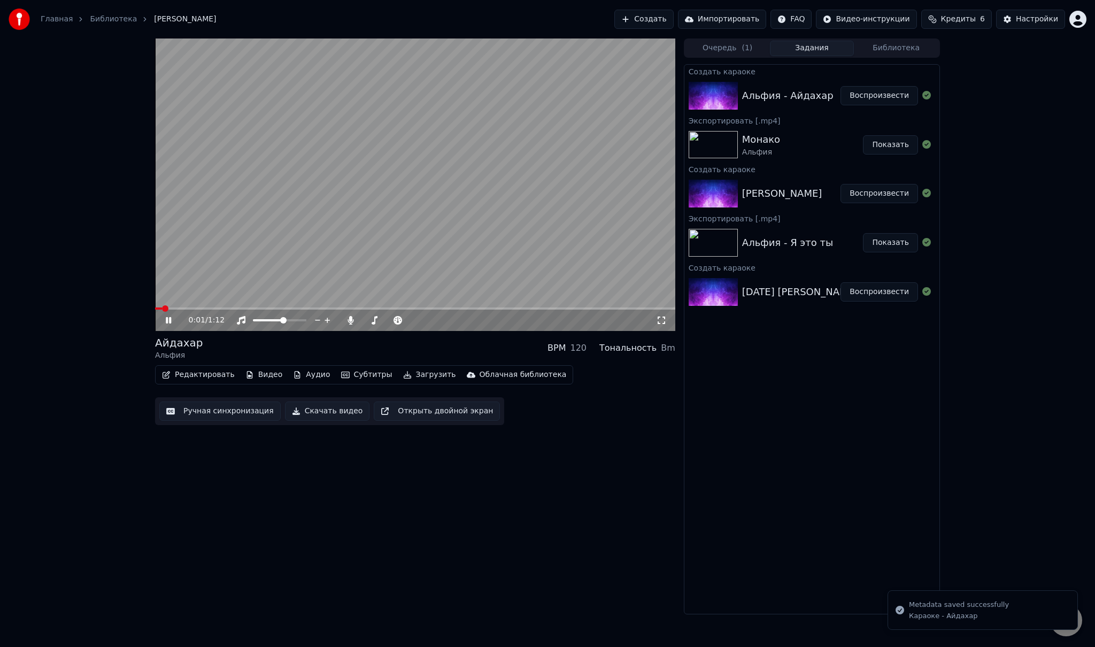
click at [161, 308] on span at bounding box center [158, 308] width 7 height 2
click at [159, 308] on span at bounding box center [161, 308] width 12 height 2
click at [161, 308] on span at bounding box center [159, 308] width 9 height 2
click at [155, 308] on span at bounding box center [158, 308] width 7 height 2
click at [167, 318] on icon at bounding box center [168, 320] width 5 height 6
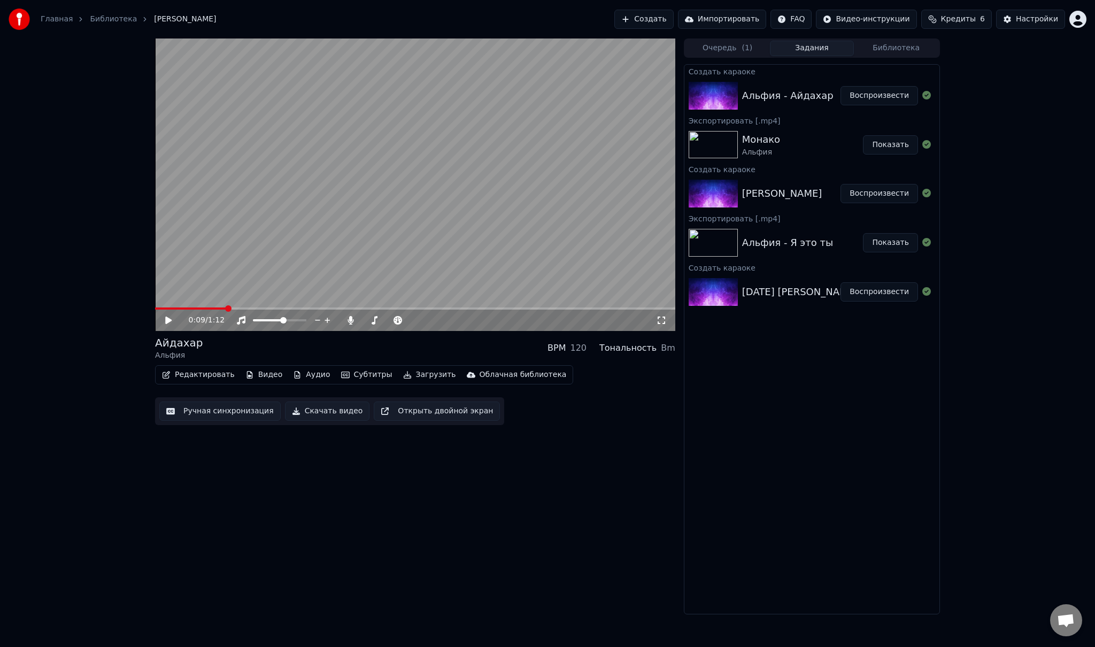
click at [318, 412] on button "Скачать видео" at bounding box center [327, 410] width 85 height 19
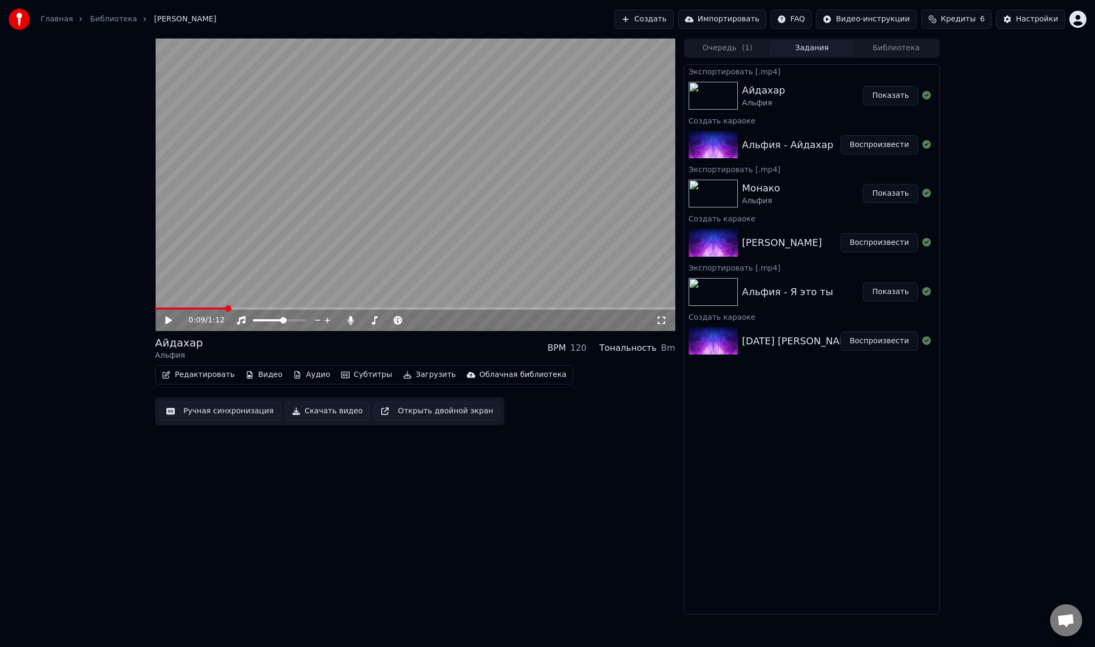
click at [105, 471] on div "0:09 / 1:12 Айдахар Альфия BPM 120 Тональность Bm Редактировать Видео Аудио Суб…" at bounding box center [547, 326] width 1095 height 576
click at [20, 19] on img at bounding box center [19, 19] width 21 height 21
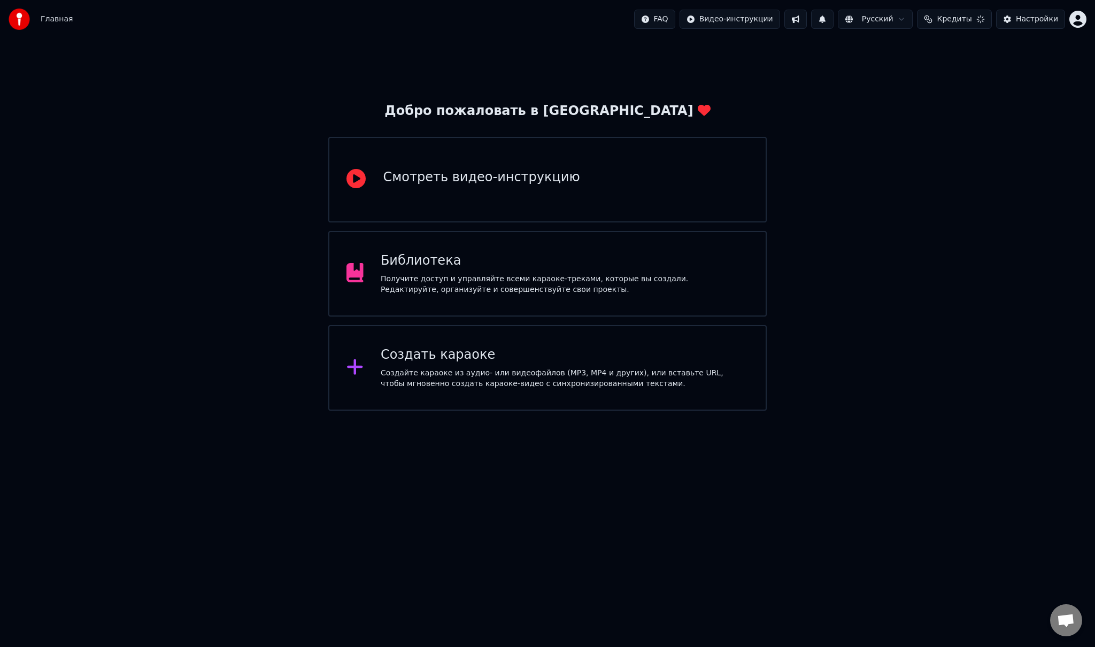
click at [437, 344] on div "Создать караоке Создайте караоке из аудио- или видеофайлов (MP3, MP4 и других),…" at bounding box center [547, 368] width 438 height 86
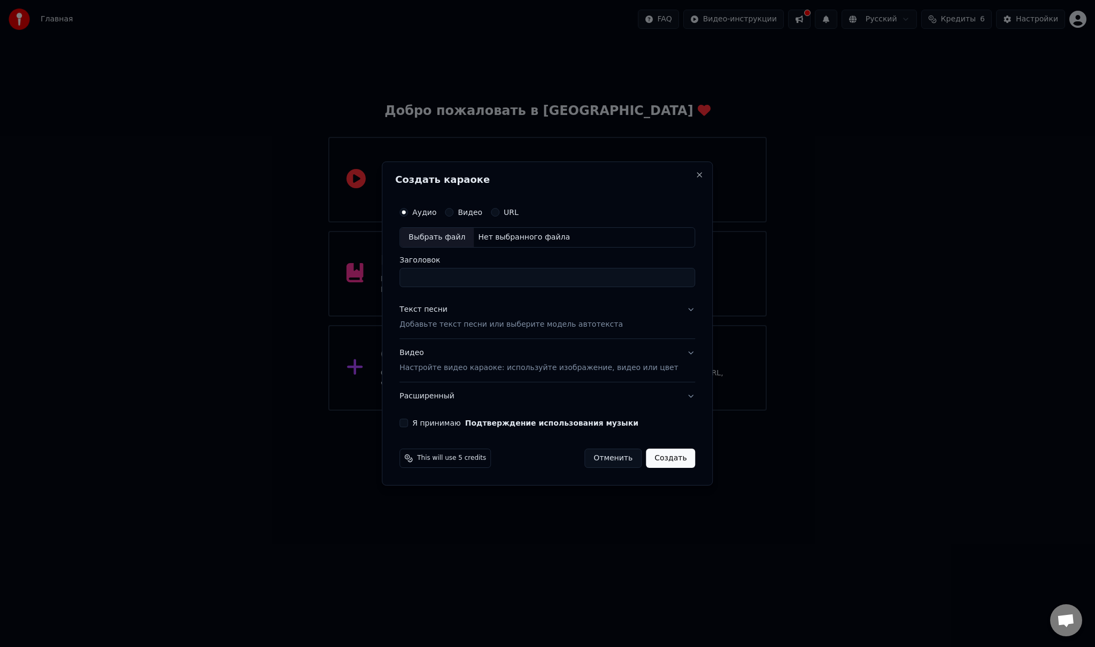
click at [460, 274] on input "Заголовок" at bounding box center [547, 277] width 296 height 19
click at [454, 242] on div "Выбрать файл" at bounding box center [437, 237] width 74 height 19
drag, startPoint x: 540, startPoint y: 280, endPoint x: 366, endPoint y: 269, distance: 175.1
click at [366, 269] on body "**********" at bounding box center [547, 205] width 1095 height 411
type input "**********"
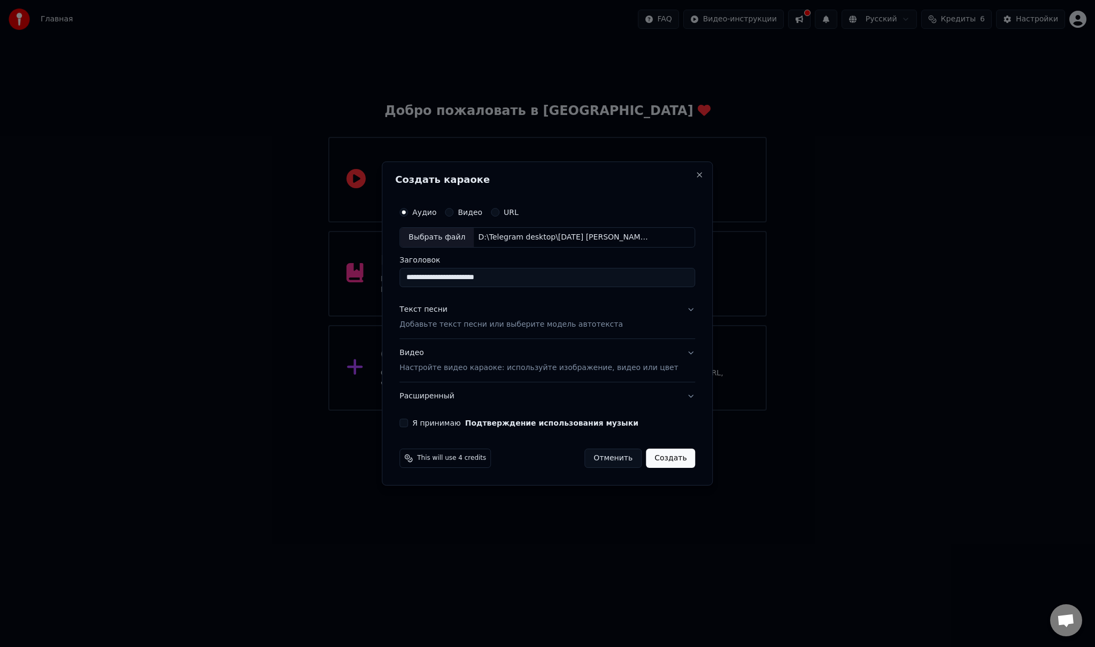
click at [456, 327] on p "Добавьте текст песни или выберите модель автотекста" at bounding box center [510, 324] width 223 height 11
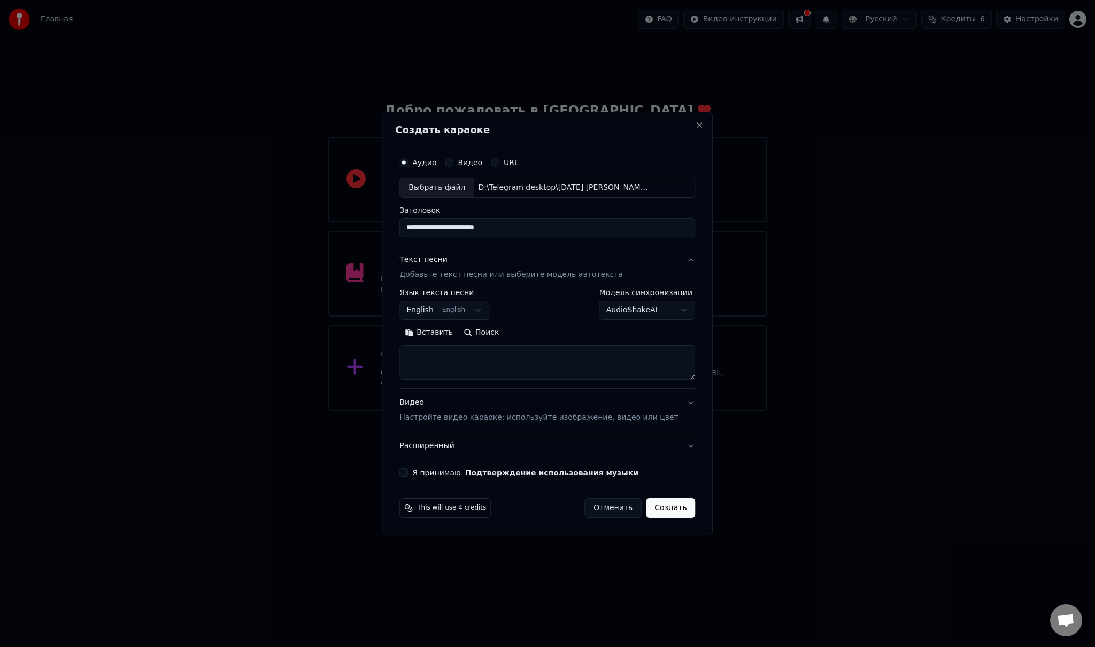
click at [473, 365] on textarea at bounding box center [547, 362] width 296 height 34
paste textarea "**********"
click at [541, 334] on button "Развернуть" at bounding box center [538, 332] width 67 height 17
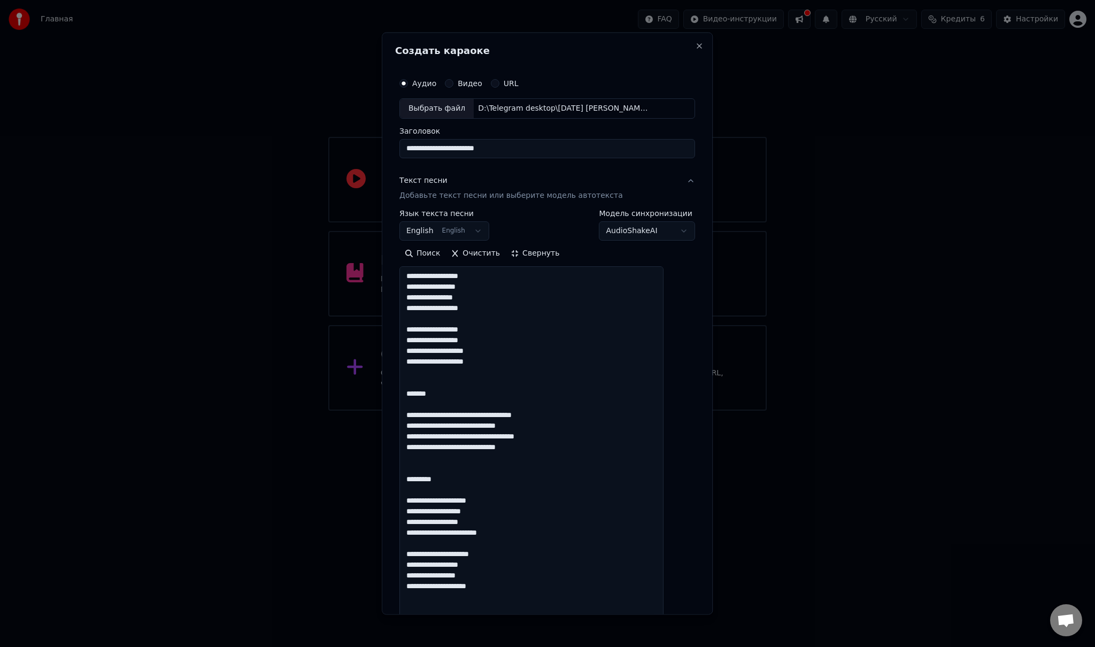
drag, startPoint x: 449, startPoint y: 479, endPoint x: 411, endPoint y: 481, distance: 38.0
click at [413, 481] on textarea "**********" at bounding box center [531, 473] width 264 height 415
click at [398, 386] on div "**********" at bounding box center [547, 324] width 331 height 582
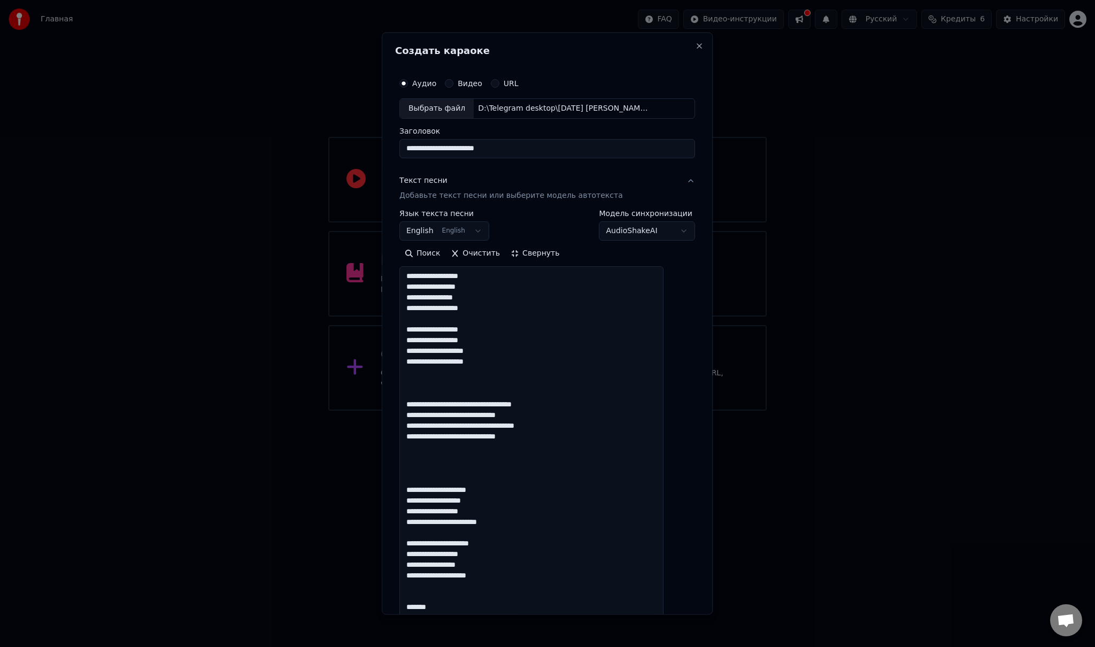
click at [420, 403] on textarea "**********" at bounding box center [531, 473] width 264 height 415
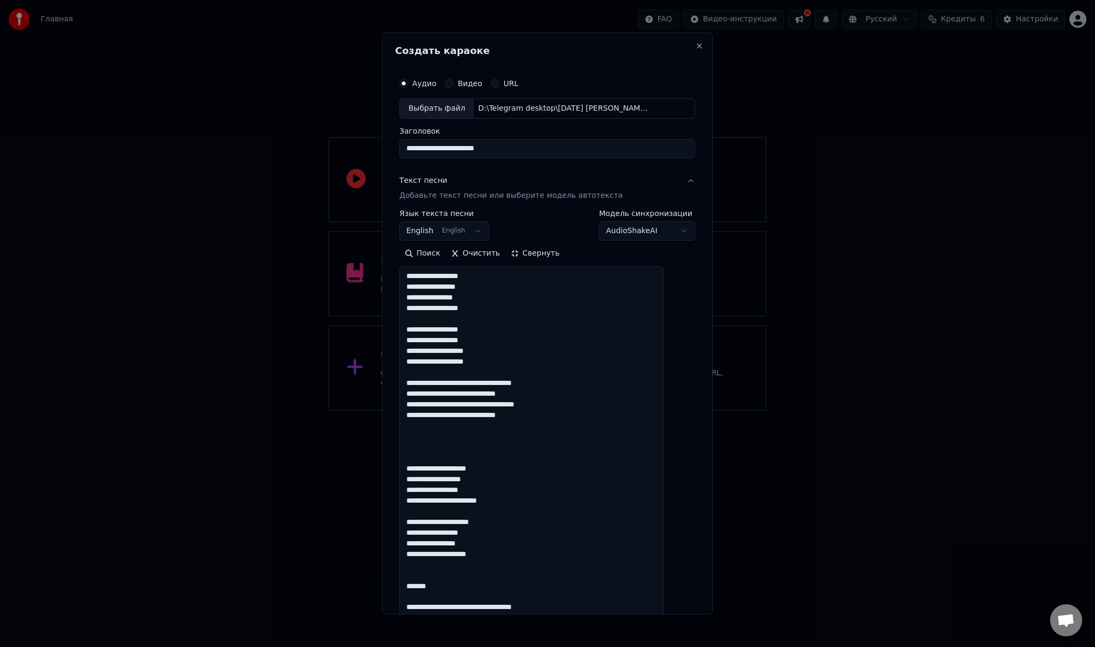
click at [418, 466] on textarea "**********" at bounding box center [531, 473] width 264 height 415
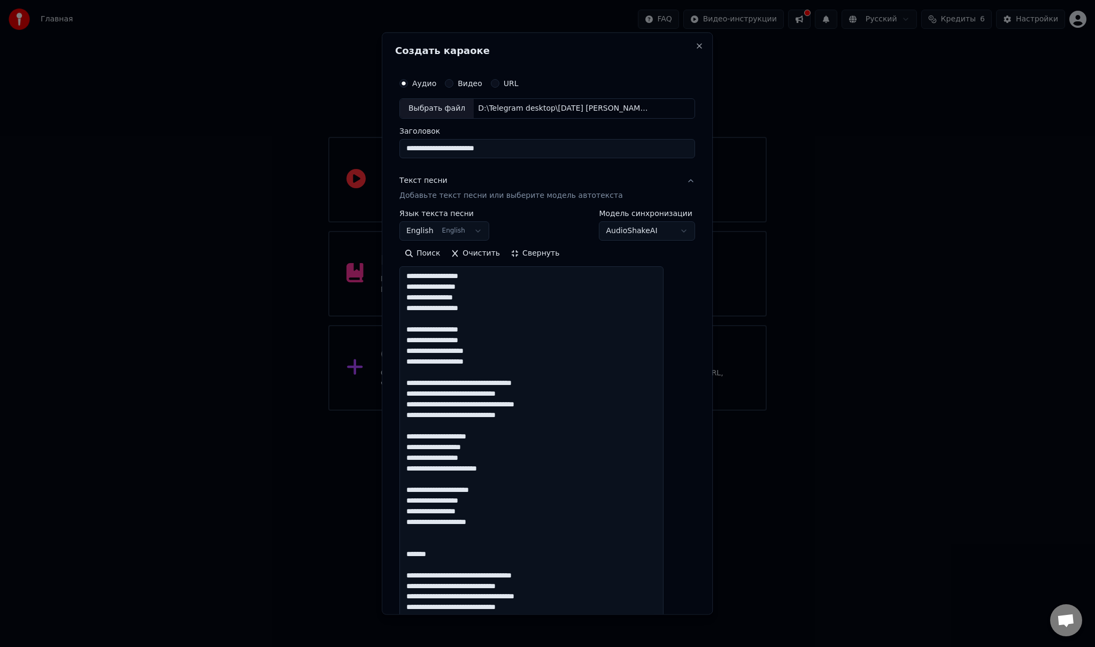
drag, startPoint x: 448, startPoint y: 553, endPoint x: 405, endPoint y: 553, distance: 43.3
click at [405, 553] on div "**********" at bounding box center [547, 324] width 331 height 582
click at [419, 573] on textarea "**********" at bounding box center [531, 473] width 264 height 415
type textarea "**********"
click at [541, 254] on button "Свернуть" at bounding box center [534, 252] width 59 height 17
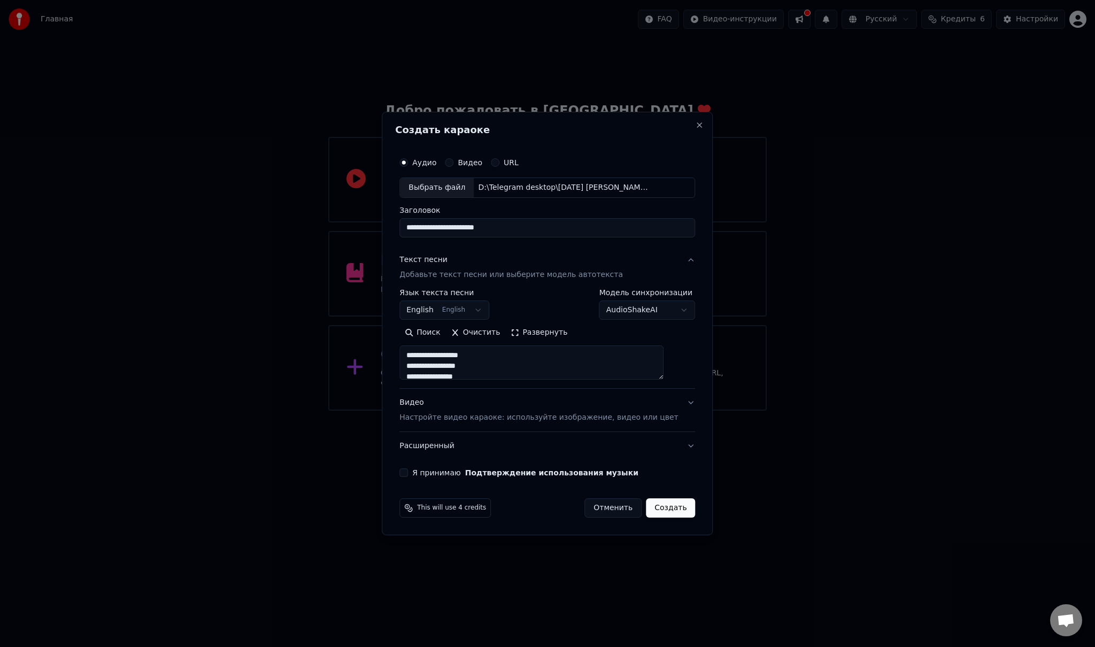
click at [480, 417] on p "Настройте видео караоке: используйте изображение, видео или цвет" at bounding box center [538, 417] width 279 height 11
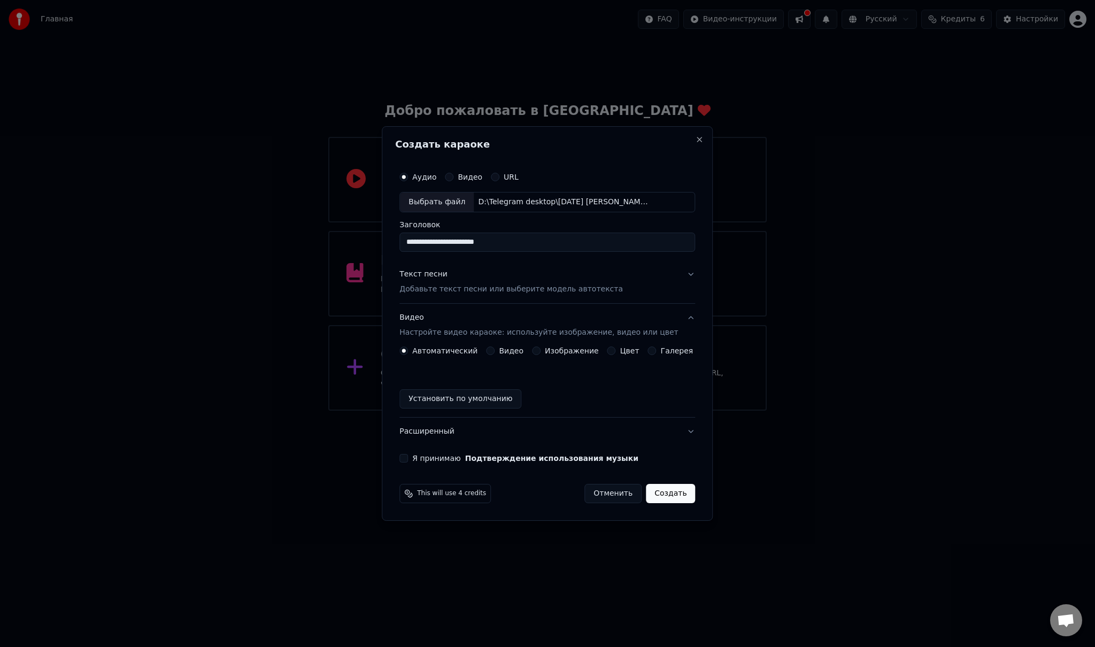
click at [495, 351] on button "Видео" at bounding box center [490, 350] width 9 height 9
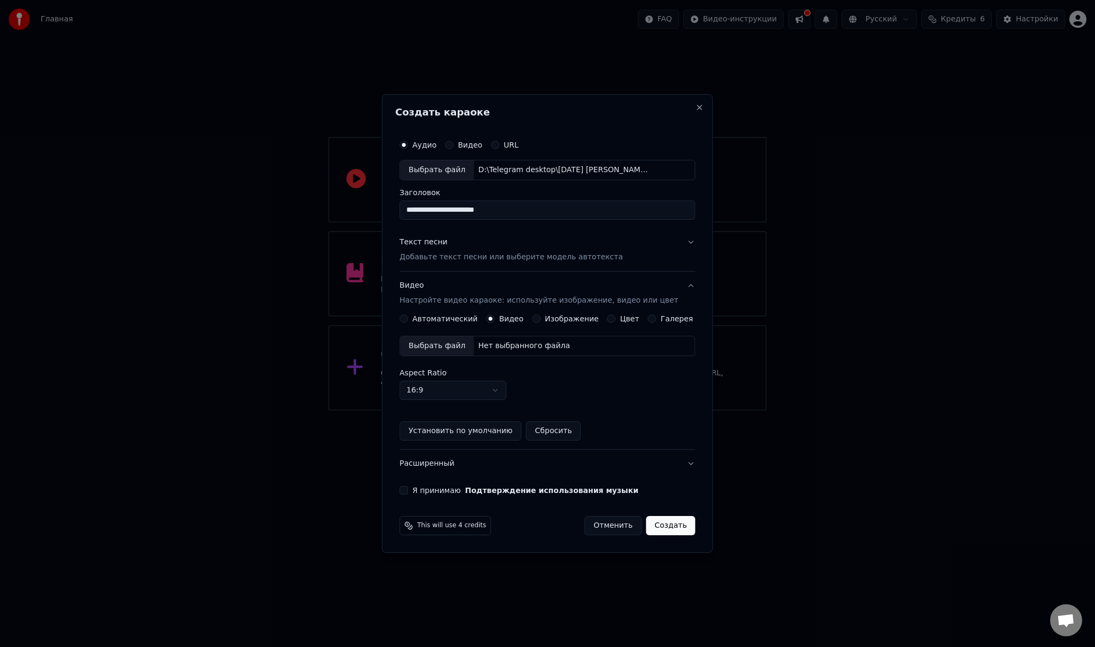
click at [449, 347] on div "Выбрать файл" at bounding box center [437, 345] width 74 height 19
click at [454, 343] on div "Выбрать файл" at bounding box center [437, 345] width 74 height 19
click at [408, 490] on button "Я принимаю Подтверждение использования музыки" at bounding box center [403, 490] width 9 height 9
click at [660, 525] on button "Создать" at bounding box center [670, 525] width 49 height 19
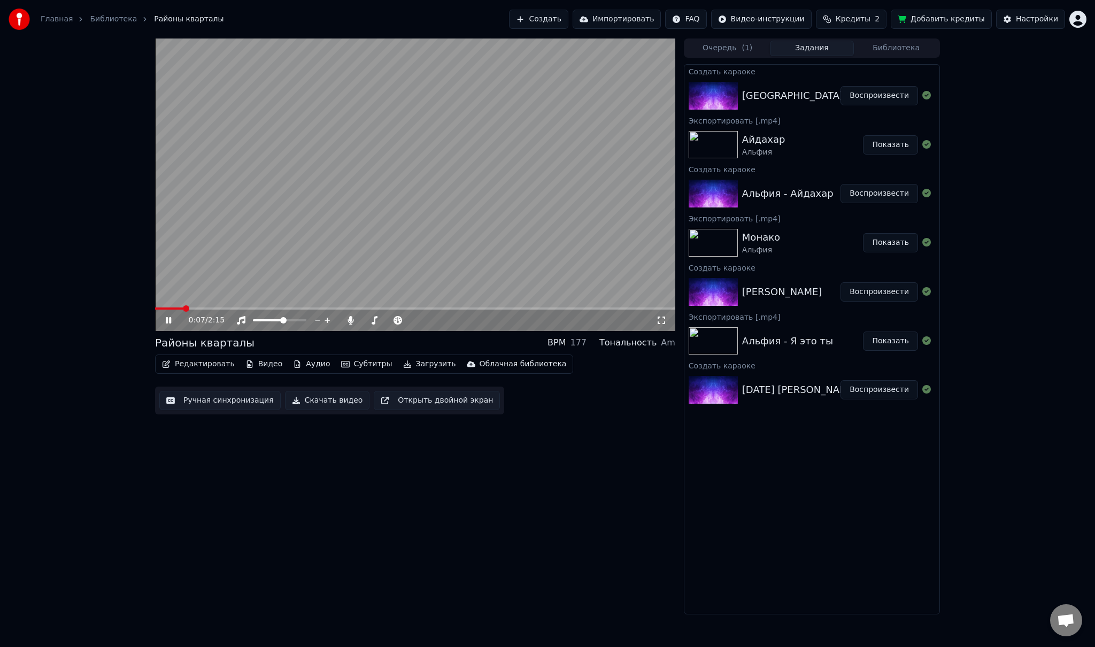
click at [212, 308] on span at bounding box center [415, 308] width 520 height 2
click at [240, 308] on span at bounding box center [415, 308] width 520 height 2
click at [172, 321] on icon at bounding box center [176, 320] width 25 height 9
click at [170, 307] on span at bounding box center [163, 308] width 16 height 2
click at [203, 308] on span at bounding box center [415, 308] width 520 height 2
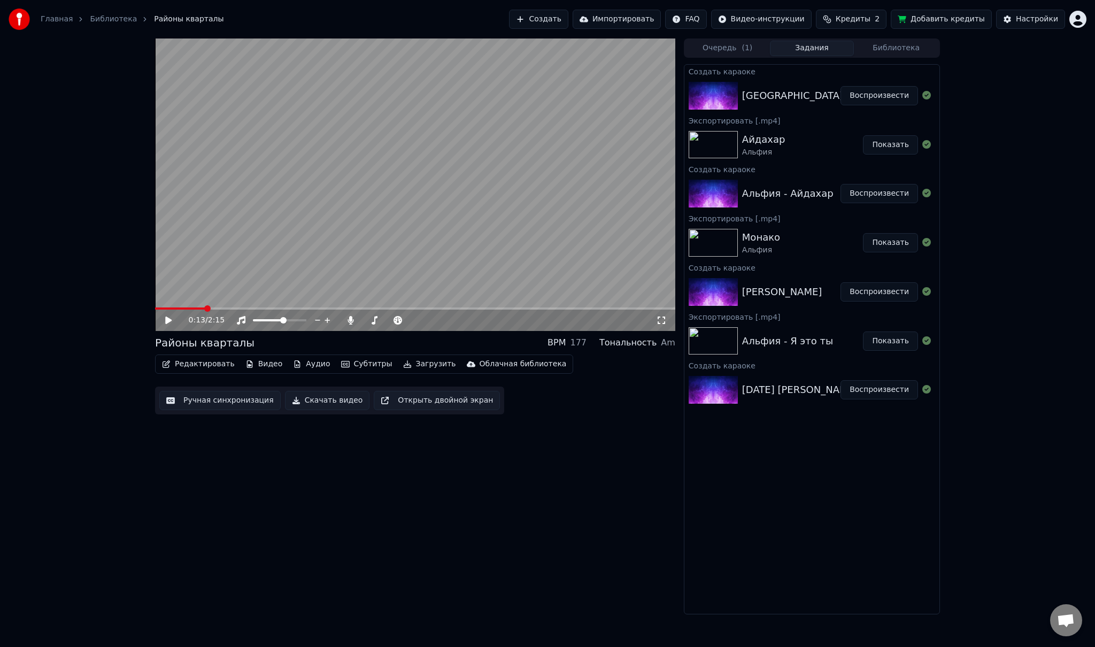
click at [169, 320] on icon at bounding box center [168, 319] width 6 height 7
click at [167, 320] on icon at bounding box center [168, 320] width 5 height 6
click at [217, 400] on button "Ручная синхронизация" at bounding box center [219, 400] width 121 height 19
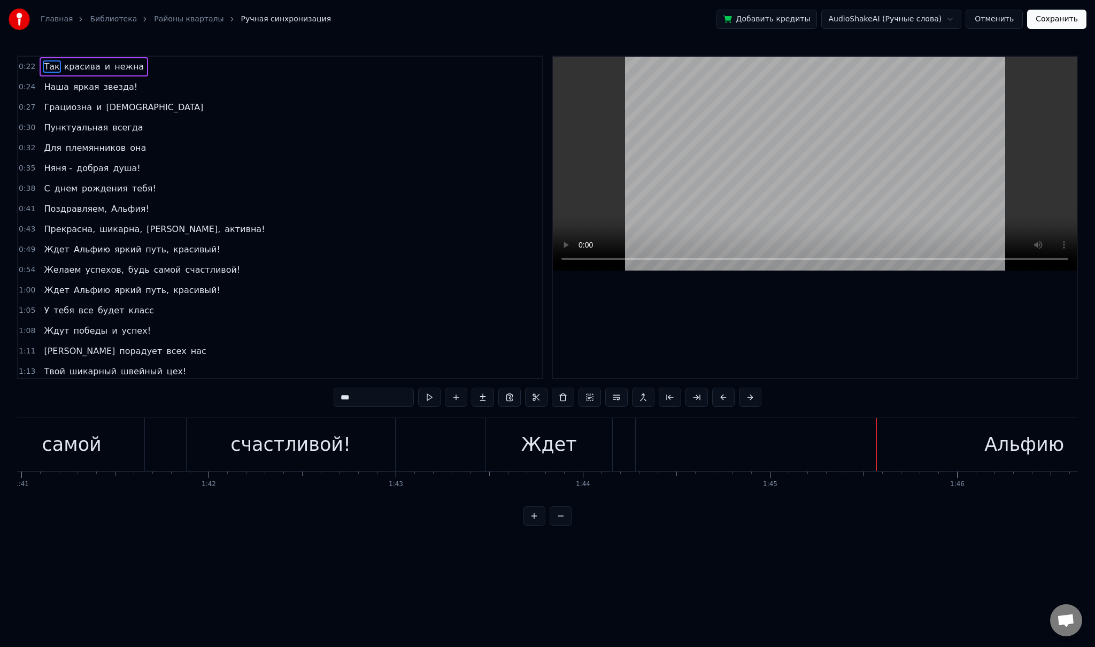
scroll to position [0, 18904]
click at [695, 445] on div "Альфию" at bounding box center [1013, 444] width 777 height 53
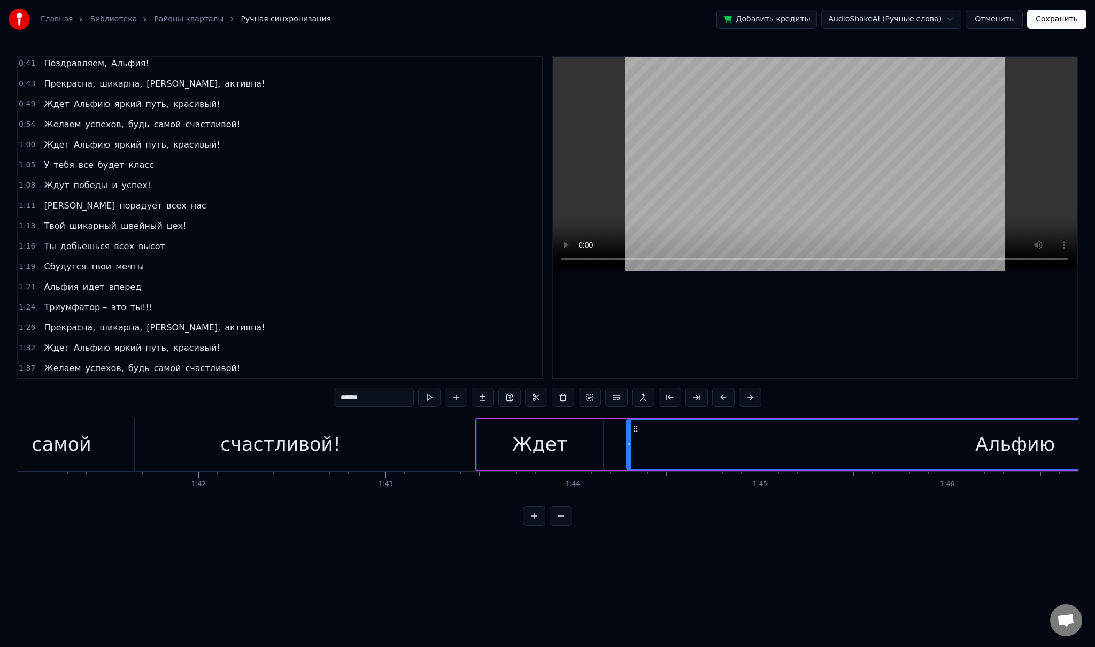
scroll to position [150, 0]
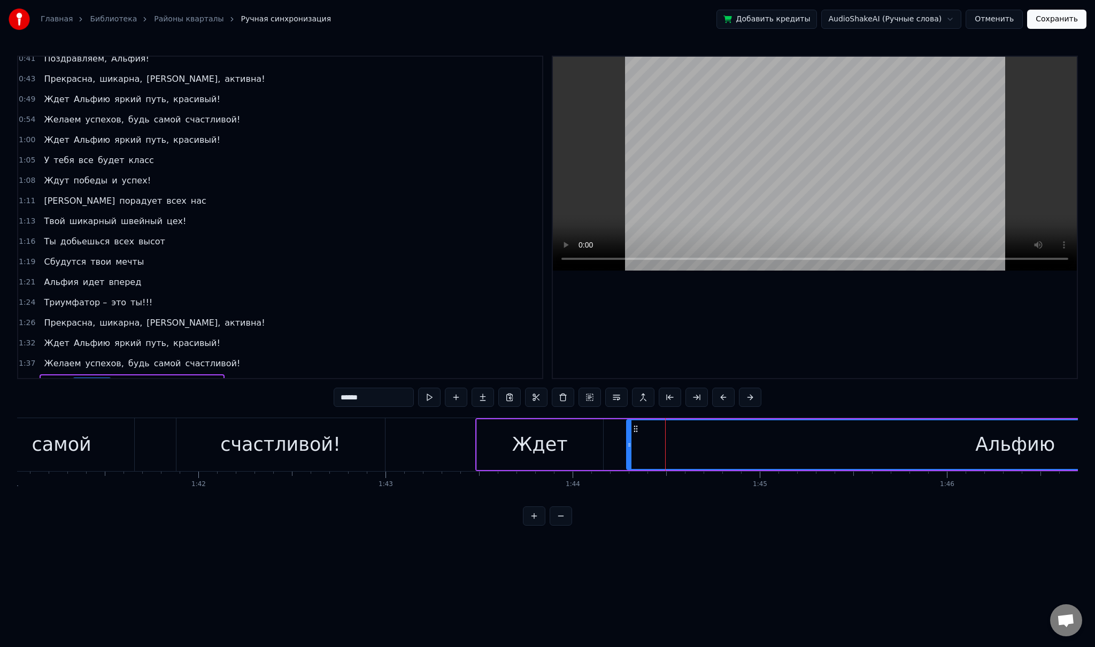
click at [995, 449] on div "Альфию" at bounding box center [1015, 444] width 80 height 28
click at [80, 377] on span "Альфию" at bounding box center [92, 383] width 38 height 12
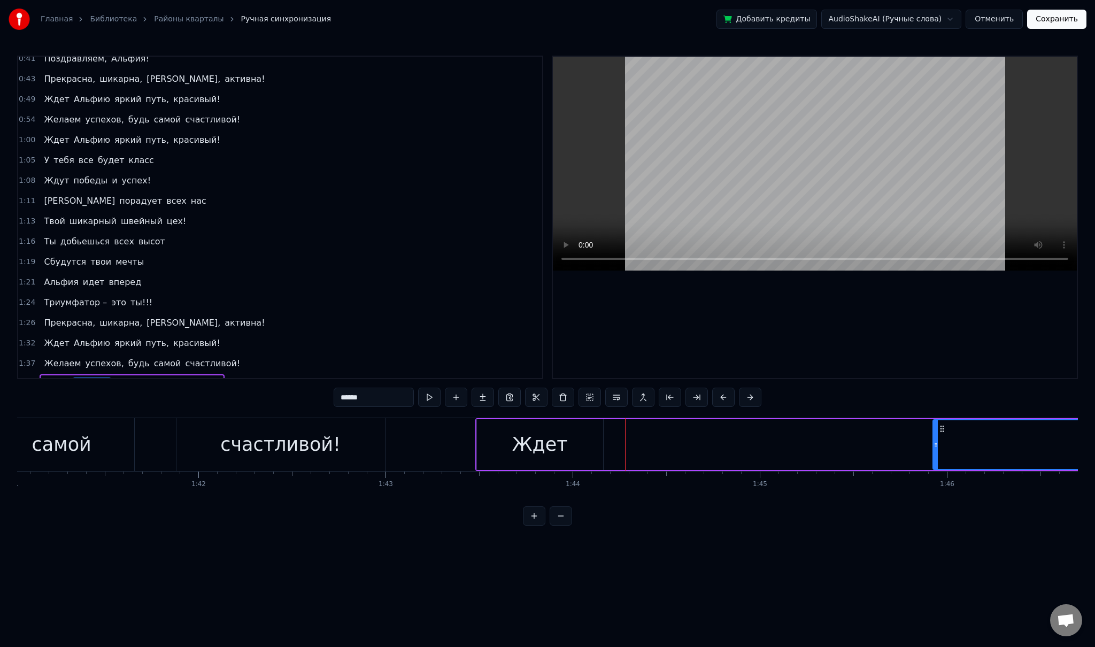
drag, startPoint x: 627, startPoint y: 447, endPoint x: 933, endPoint y: 454, distance: 306.4
click at [933, 454] on div at bounding box center [935, 444] width 4 height 49
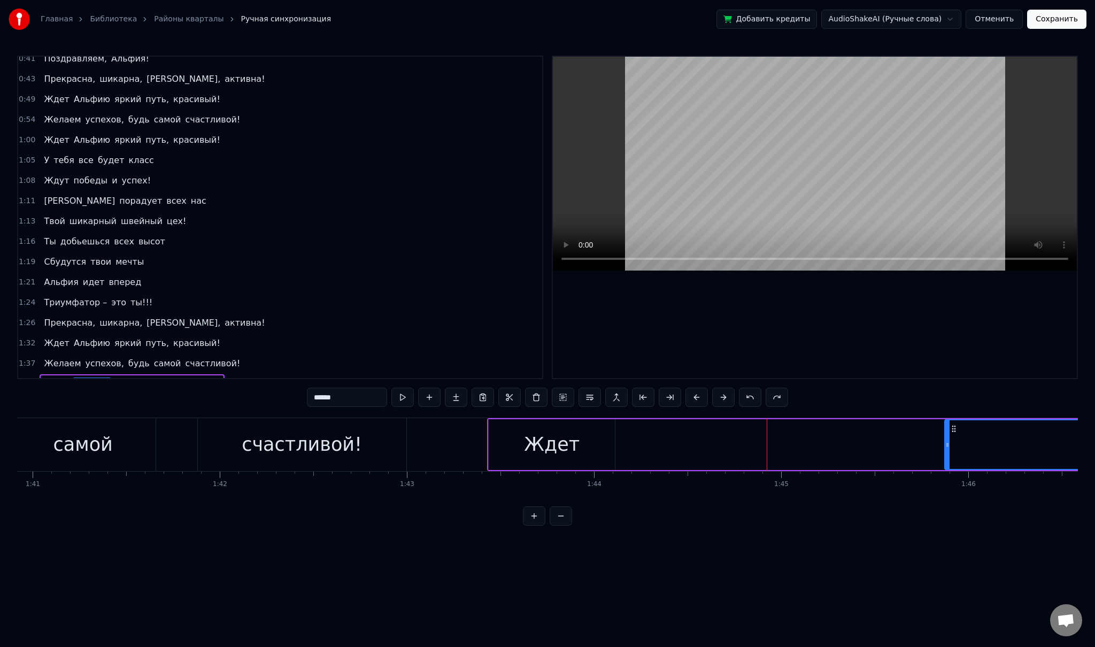
click at [498, 439] on div "Ждет" at bounding box center [552, 444] width 126 height 51
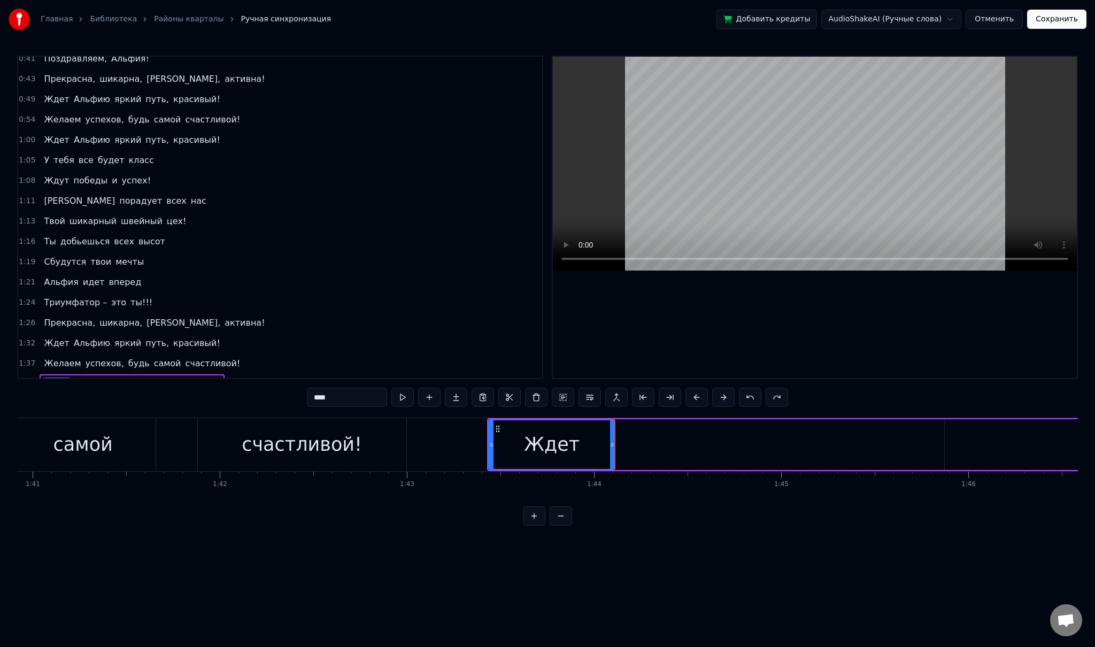
click at [85, 377] on span "Альфию" at bounding box center [92, 383] width 38 height 12
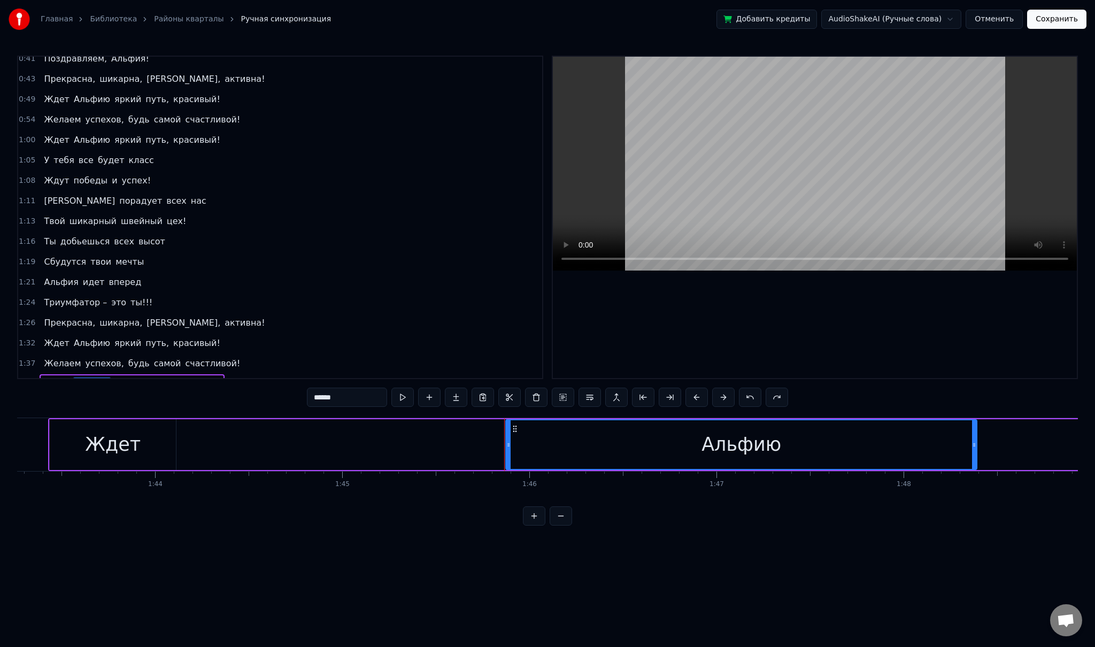
scroll to position [0, 19269]
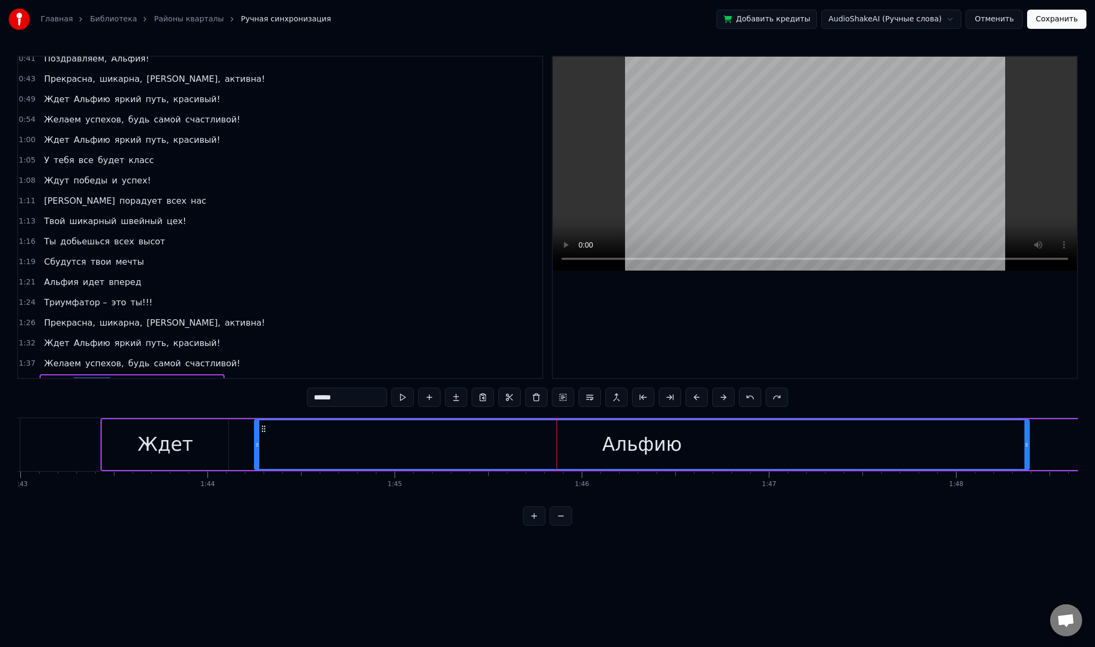
drag, startPoint x: 558, startPoint y: 436, endPoint x: 254, endPoint y: 431, distance: 303.7
click at [255, 431] on div at bounding box center [257, 444] width 4 height 49
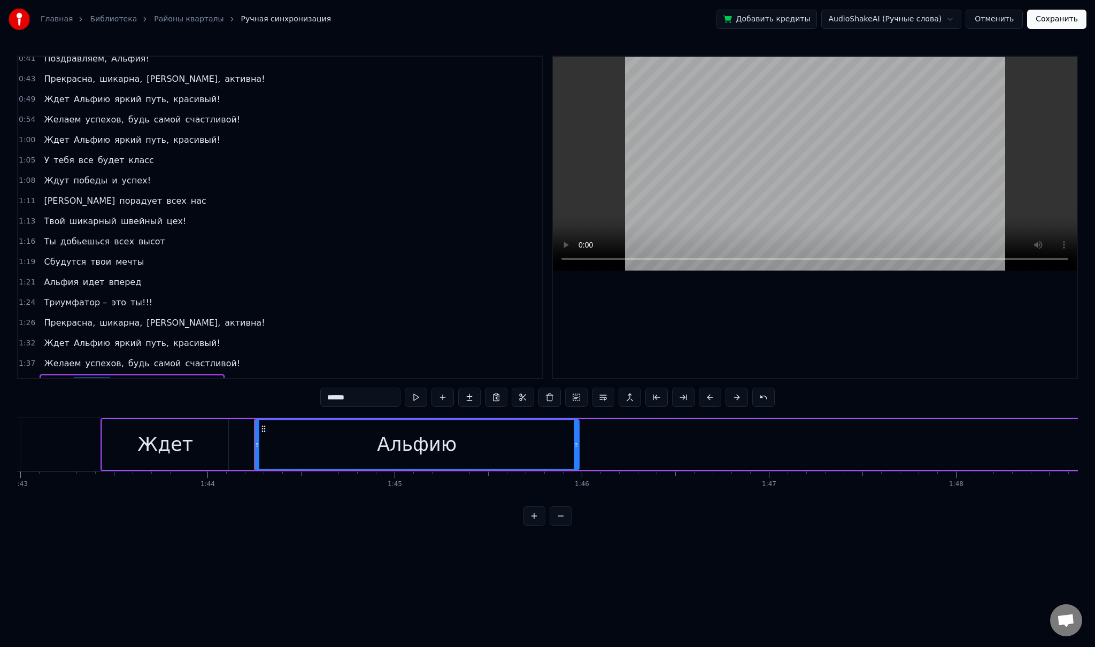
drag, startPoint x: 1025, startPoint y: 439, endPoint x: 575, endPoint y: 417, distance: 450.7
click at [575, 417] on div "0:22 Так красива и нежна 0:24 Наша яркая звезда! 0:27 Грациозна и мудра 0:30 Пу…" at bounding box center [547, 291] width 1061 height 470
drag, startPoint x: 575, startPoint y: 445, endPoint x: 516, endPoint y: 442, distance: 58.9
click at [516, 442] on icon at bounding box center [517, 445] width 4 height 9
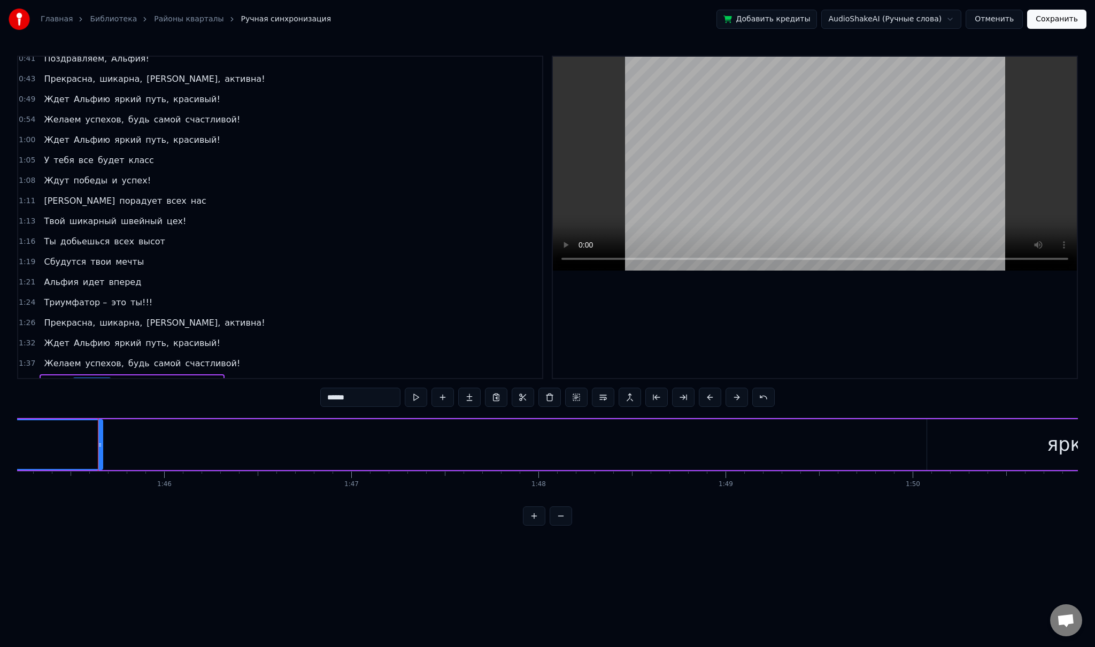
scroll to position [0, 19718]
click at [965, 445] on div "яркий" at bounding box center [1044, 444] width 298 height 51
type input "*****"
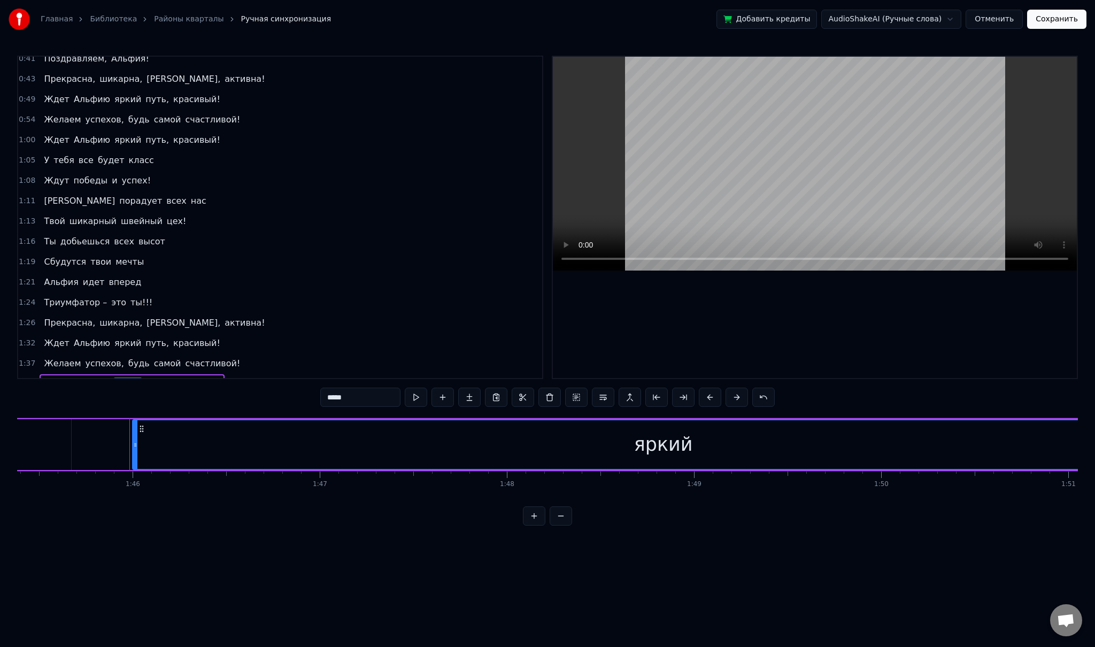
drag, startPoint x: 898, startPoint y: 446, endPoint x: 135, endPoint y: 435, distance: 763.0
click at [135, 435] on div at bounding box center [135, 444] width 4 height 49
click at [565, 526] on button at bounding box center [561, 515] width 22 height 19
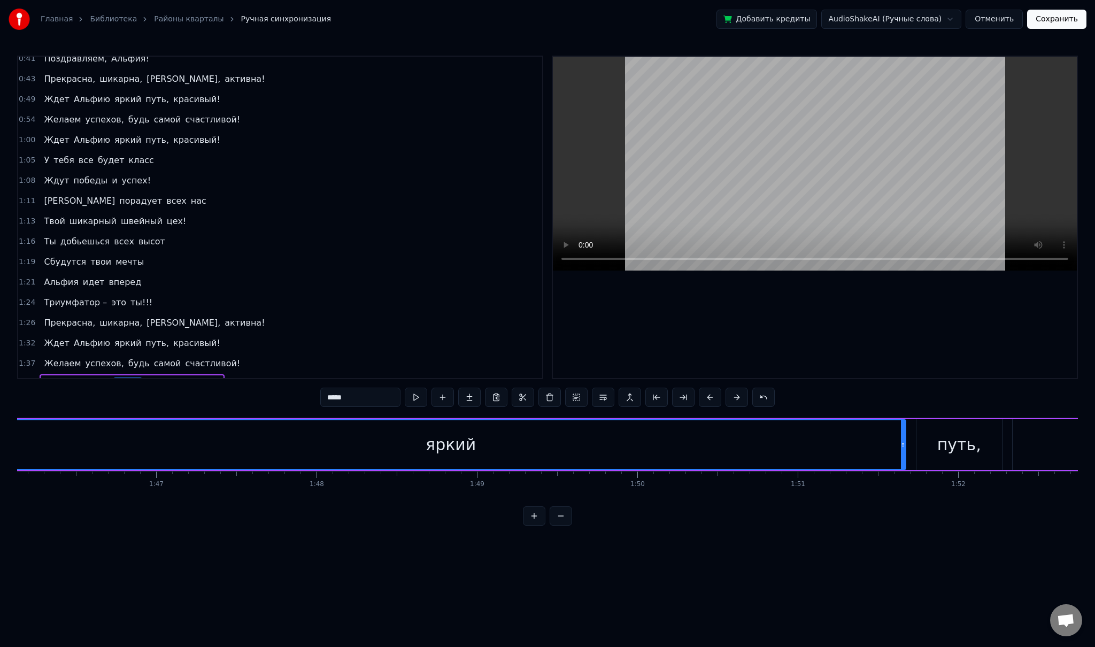
scroll to position [0, 16944]
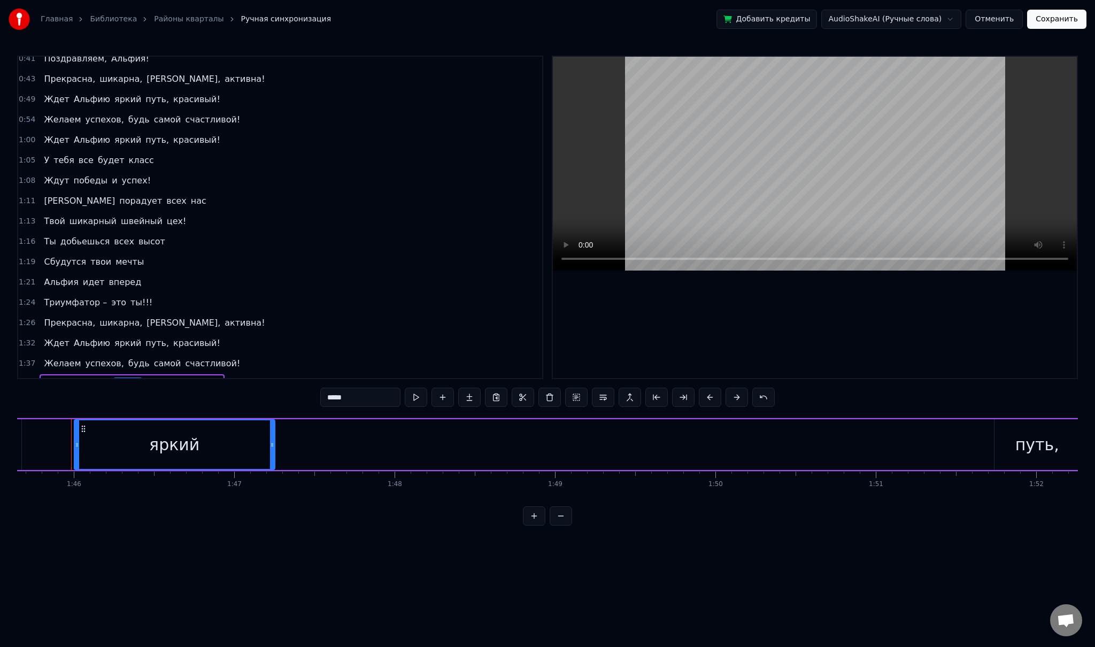
drag, startPoint x: 982, startPoint y: 442, endPoint x: 410, endPoint y: 455, distance: 571.7
click at [356, 453] on div "яркий" at bounding box center [529, 444] width 910 height 51
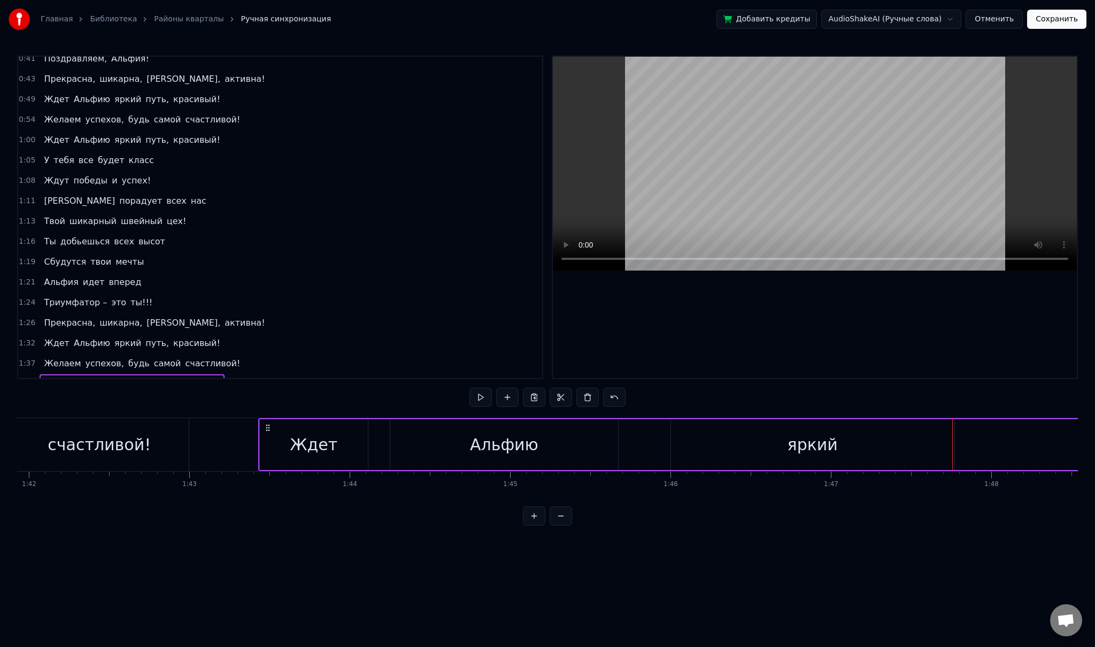
scroll to position [0, 16276]
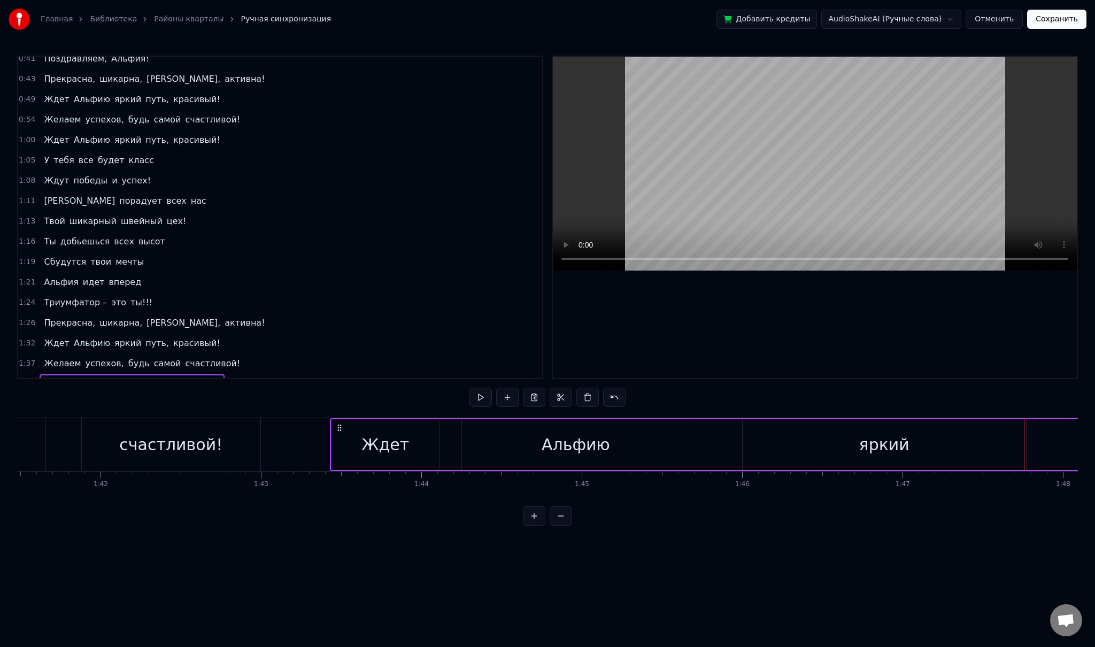
click at [661, 452] on div "Альфию" at bounding box center [576, 444] width 228 height 51
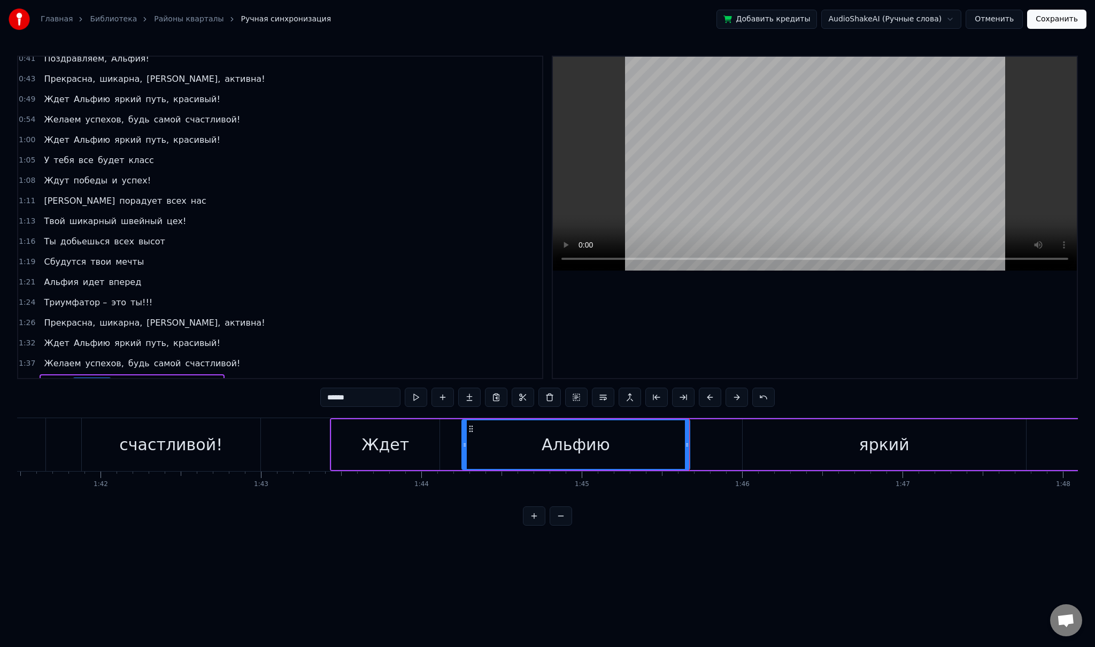
click at [864, 454] on div "яркий" at bounding box center [884, 444] width 50 height 24
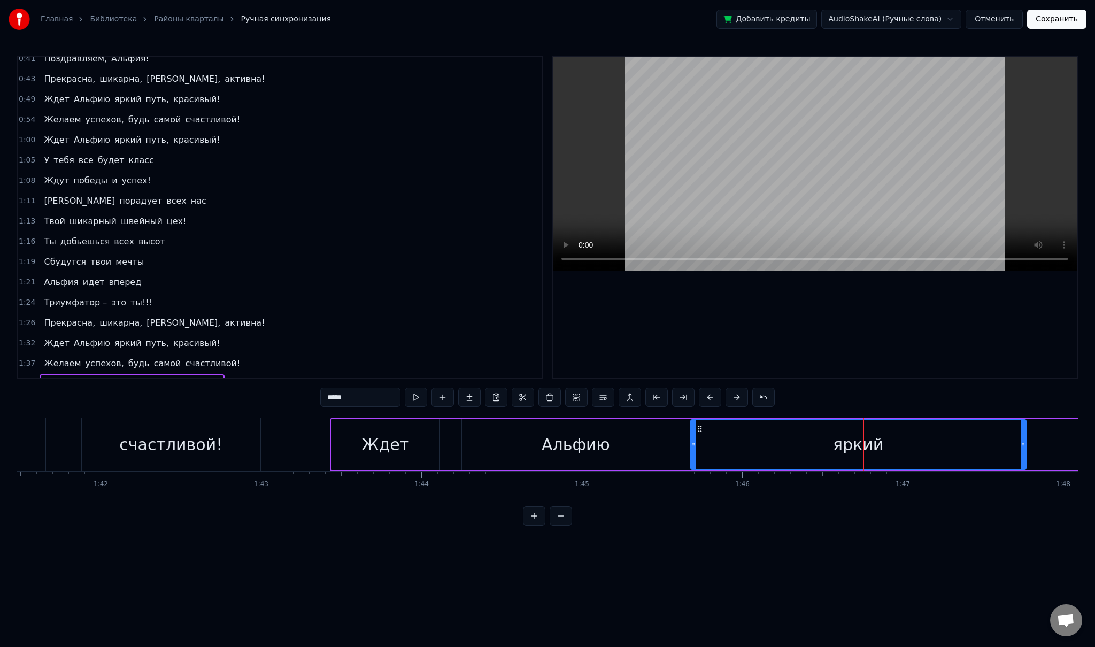
drag, startPoint x: 744, startPoint y: 445, endPoint x: 692, endPoint y: 444, distance: 51.9
click at [692, 444] on icon at bounding box center [693, 445] width 4 height 9
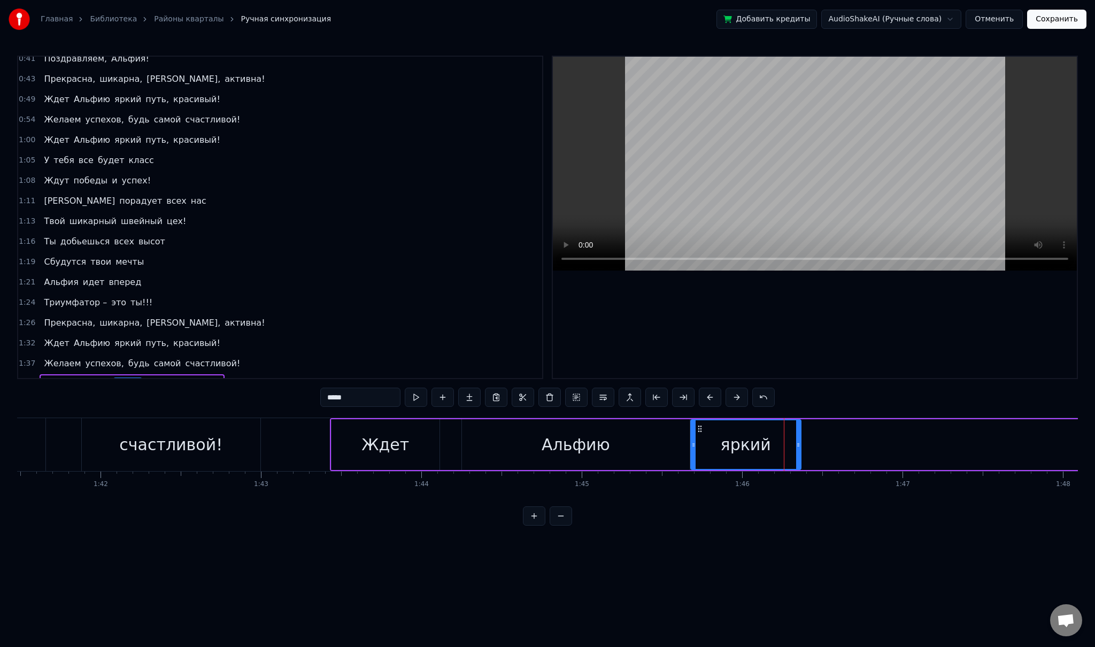
drag, startPoint x: 1022, startPoint y: 443, endPoint x: 797, endPoint y: 443, distance: 225.6
click at [797, 443] on icon at bounding box center [798, 445] width 4 height 9
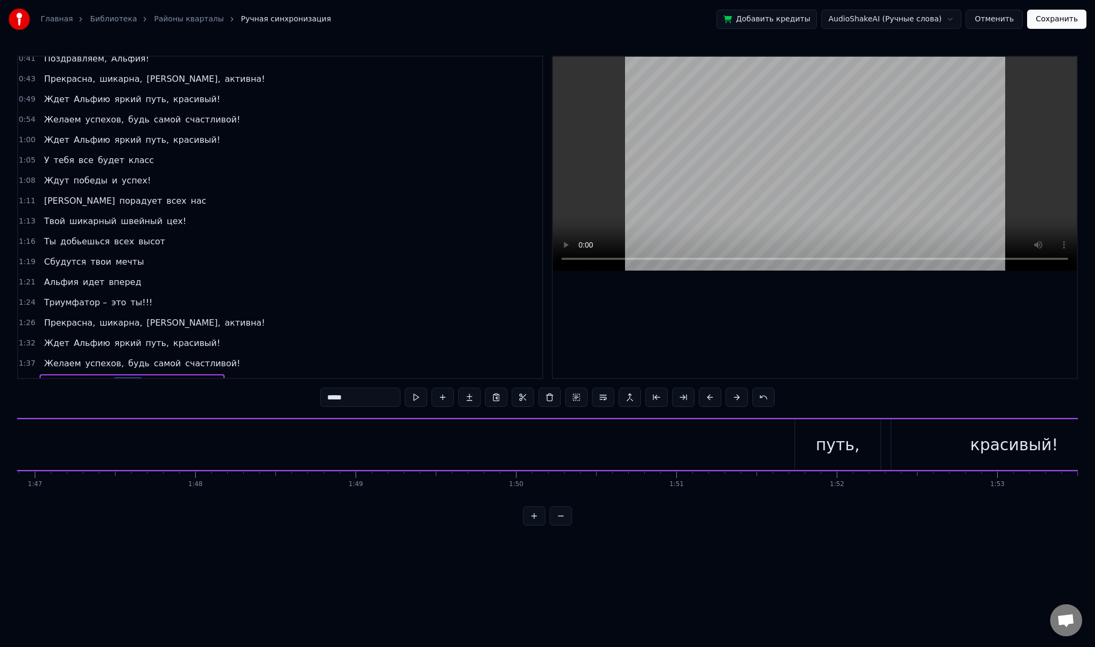
scroll to position [0, 17062]
click at [897, 451] on div "путь," at bounding box center [919, 444] width 86 height 51
type input "*****"
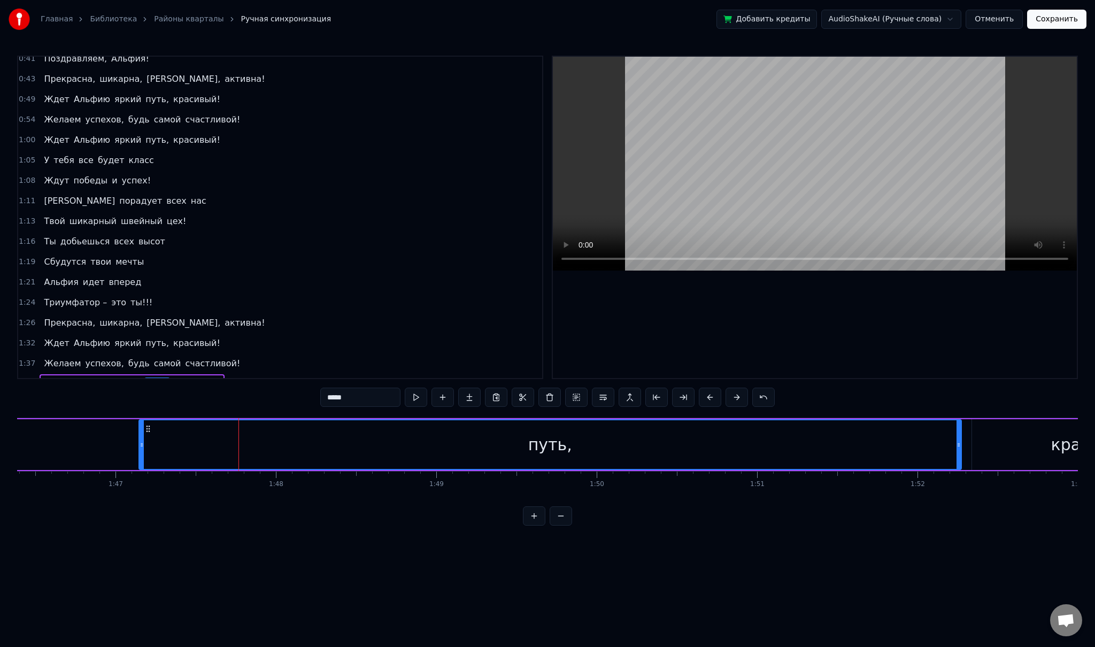
drag, startPoint x: 876, startPoint y: 446, endPoint x: 122, endPoint y: 430, distance: 754.0
click at [140, 430] on div at bounding box center [142, 444] width 4 height 49
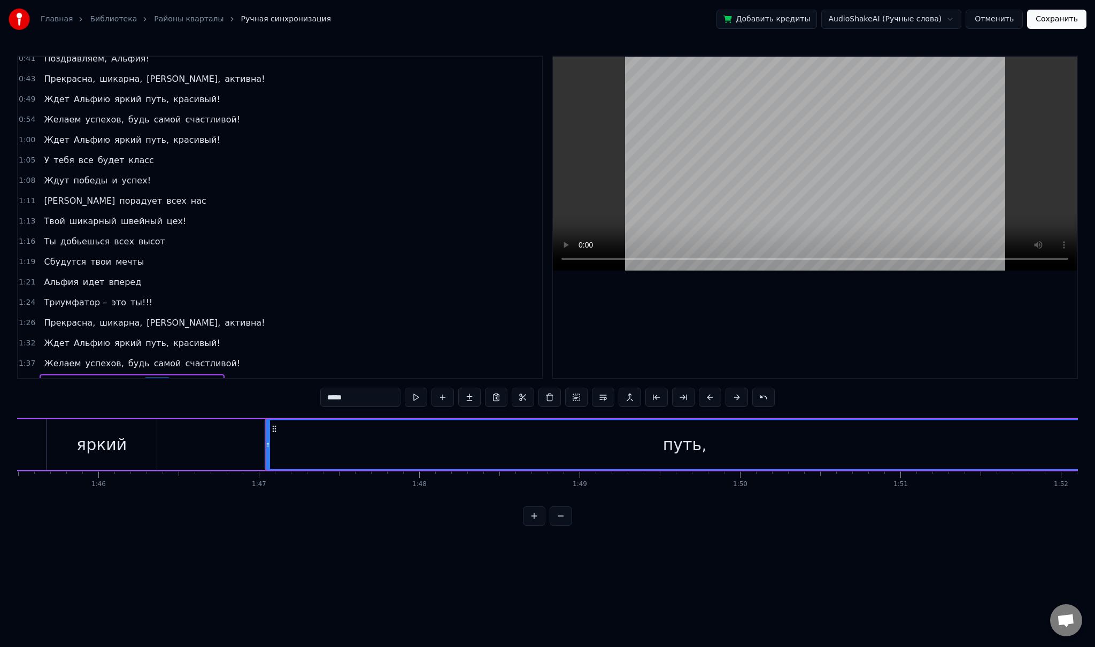
scroll to position [0, 16848]
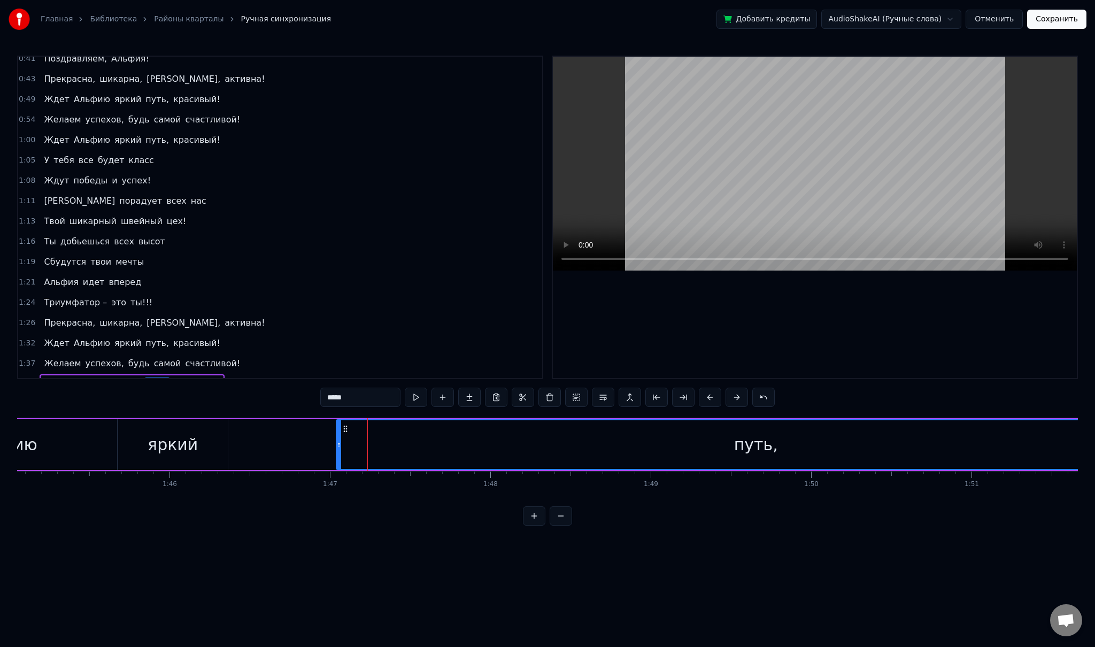
click at [251, 444] on div "Ждет Альфию яркий путь, красивый!" at bounding box center [595, 444] width 1677 height 53
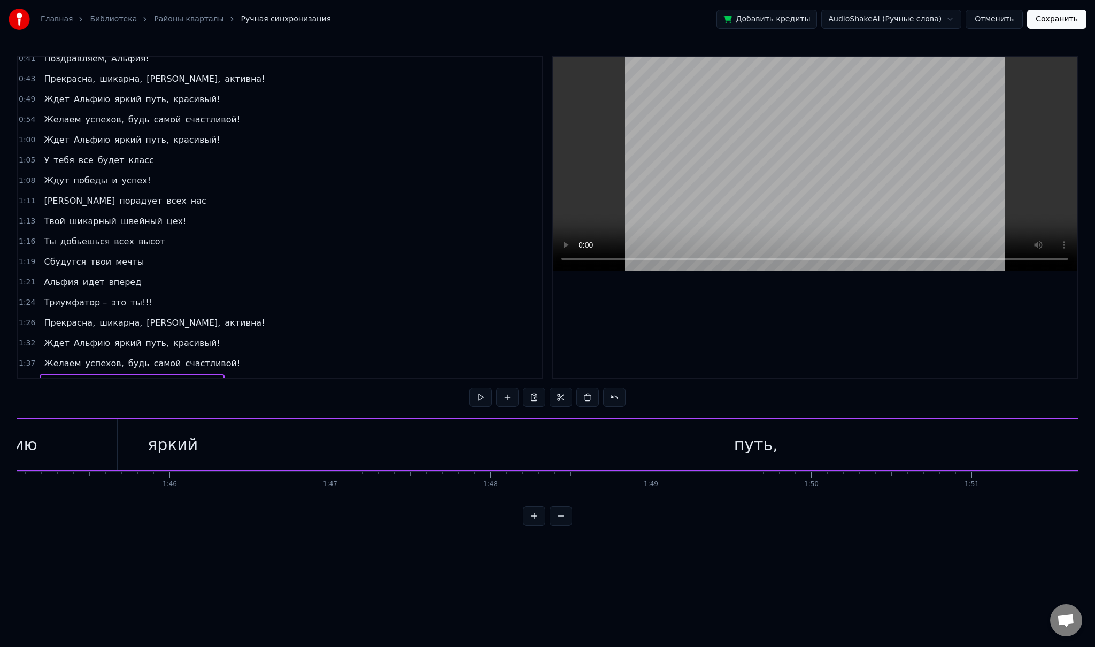
click at [363, 445] on div "путь," at bounding box center [755, 444] width 839 height 51
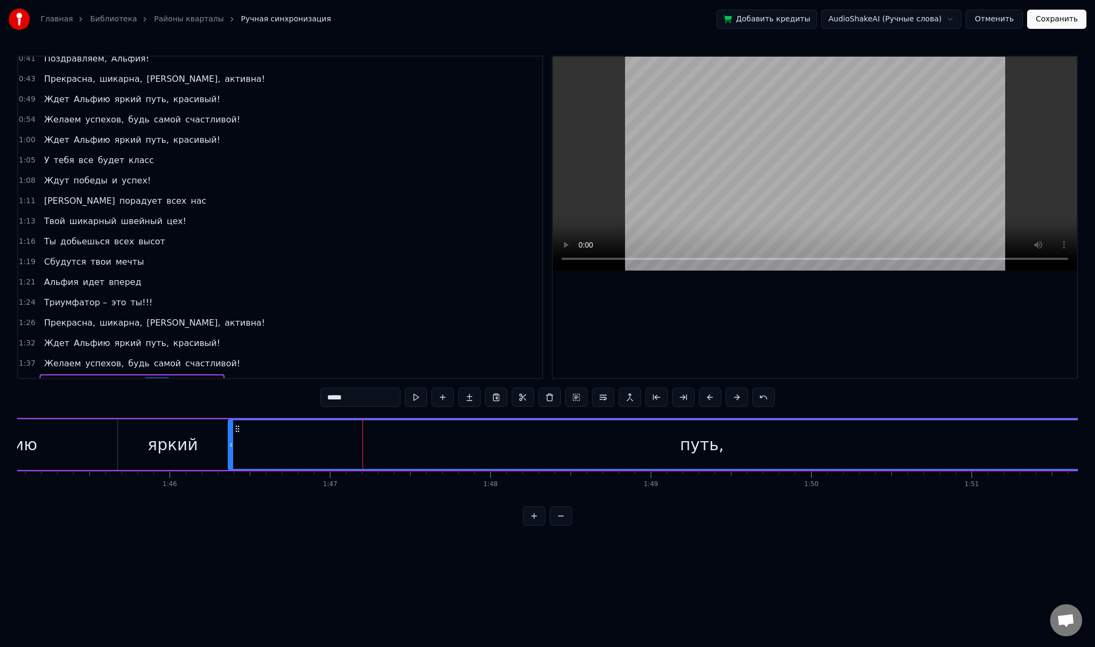
drag, startPoint x: 337, startPoint y: 443, endPoint x: 229, endPoint y: 443, distance: 108.0
click at [229, 443] on icon at bounding box center [231, 445] width 4 height 9
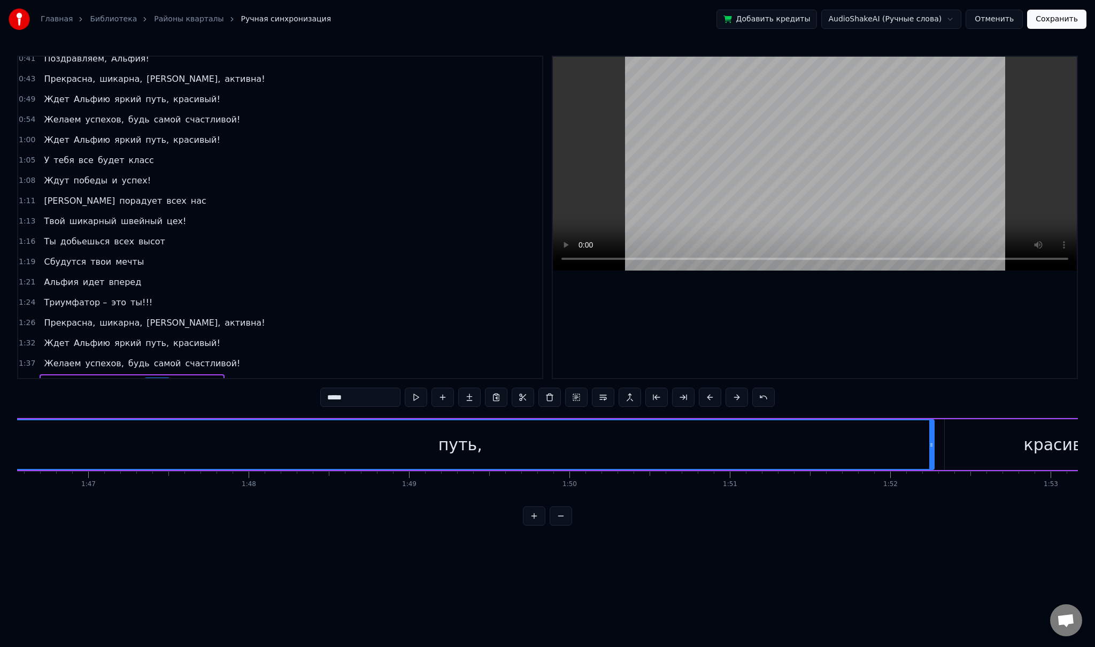
scroll to position [0, 17081]
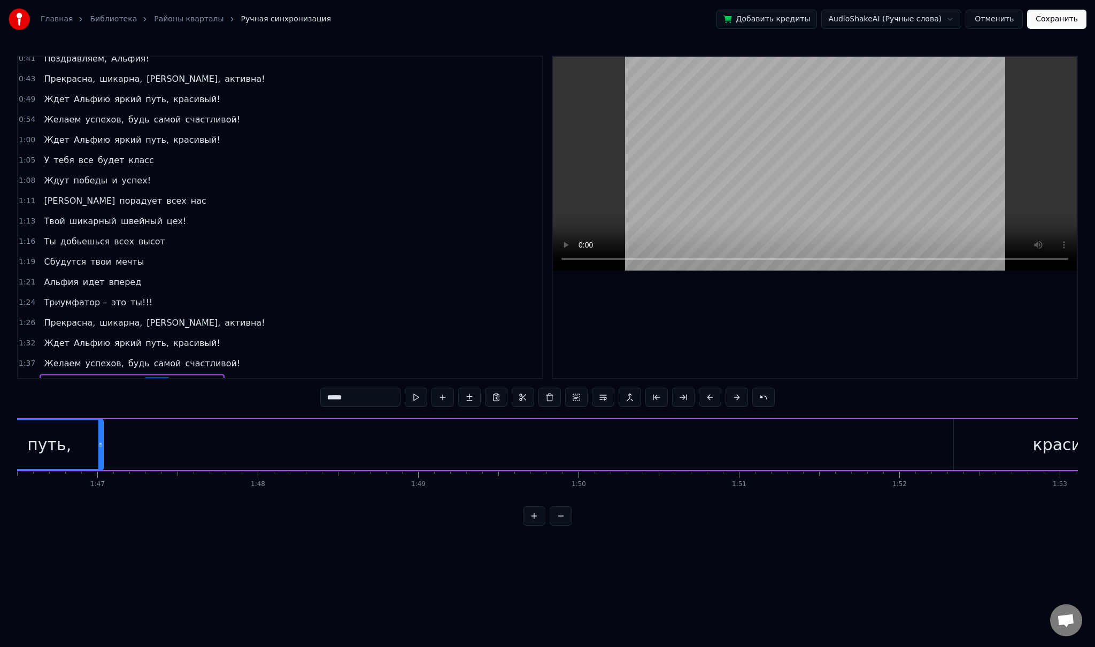
drag, startPoint x: 939, startPoint y: 444, endPoint x: 165, endPoint y: 465, distance: 773.9
click at [98, 458] on div at bounding box center [100, 444] width 4 height 49
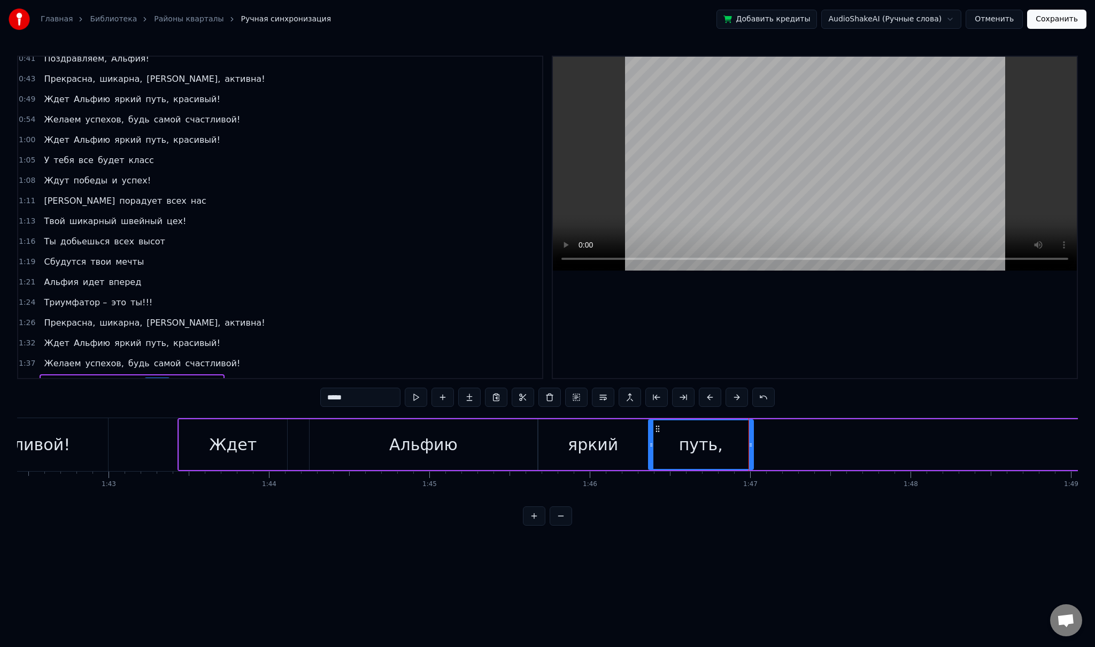
scroll to position [0, 16338]
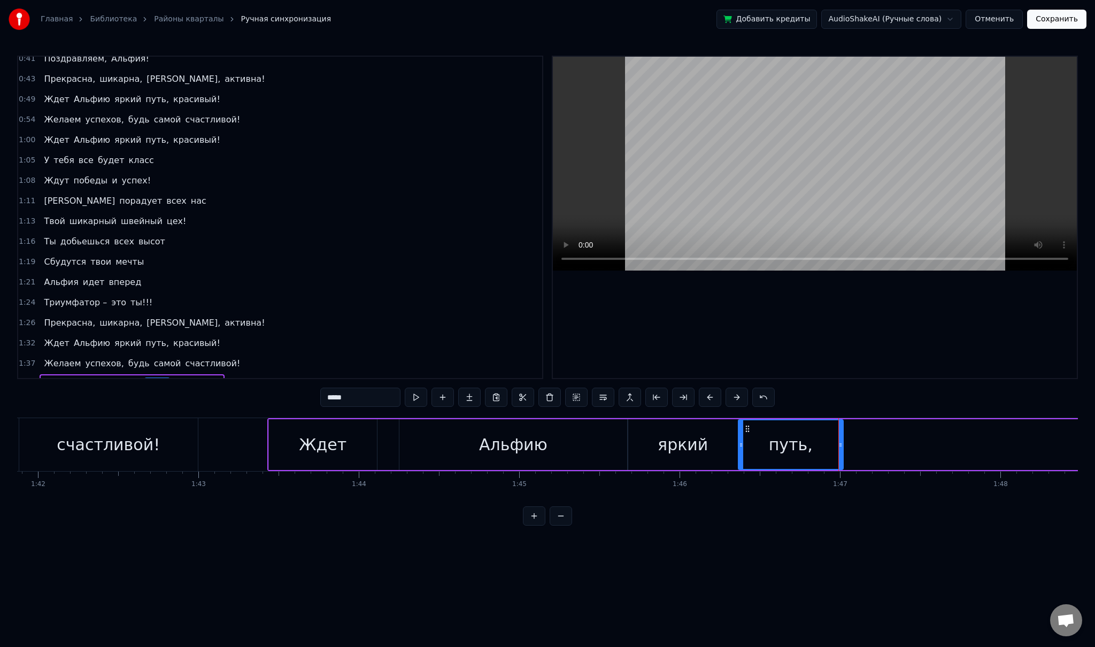
click at [678, 444] on div "яркий" at bounding box center [683, 444] width 50 height 24
click at [752, 434] on div "путь," at bounding box center [790, 444] width 105 height 51
drag, startPoint x: 838, startPoint y: 447, endPoint x: 831, endPoint y: 447, distance: 6.9
click at [832, 447] on icon at bounding box center [834, 445] width 4 height 9
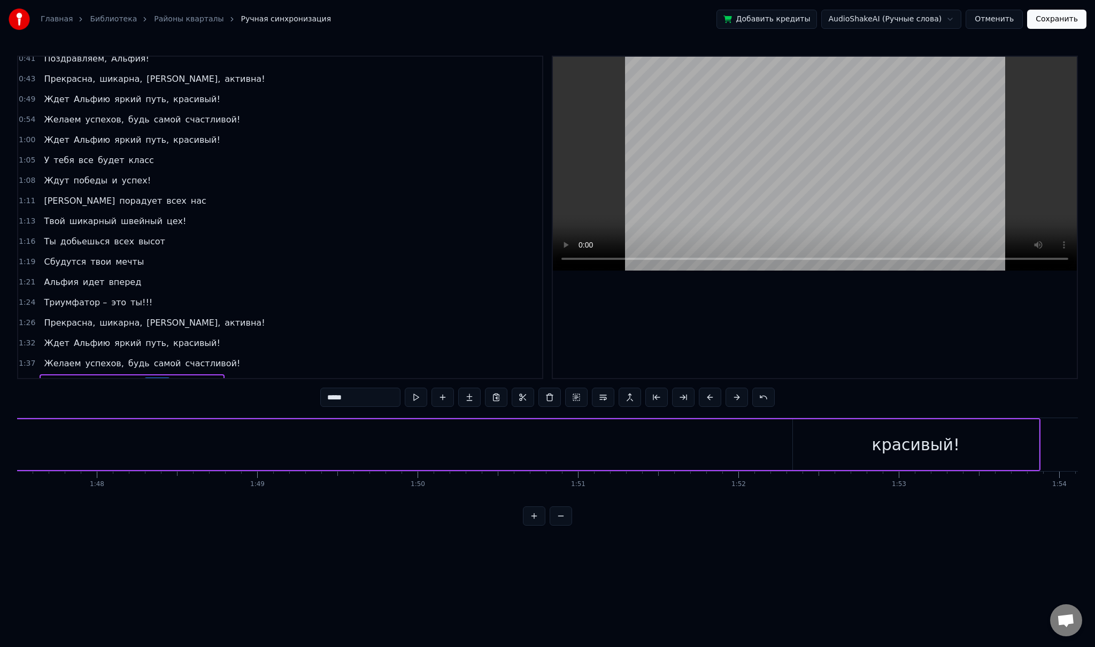
scroll to position [0, 17223]
click at [909, 451] on div "красивый!" at bounding box center [934, 444] width 88 height 24
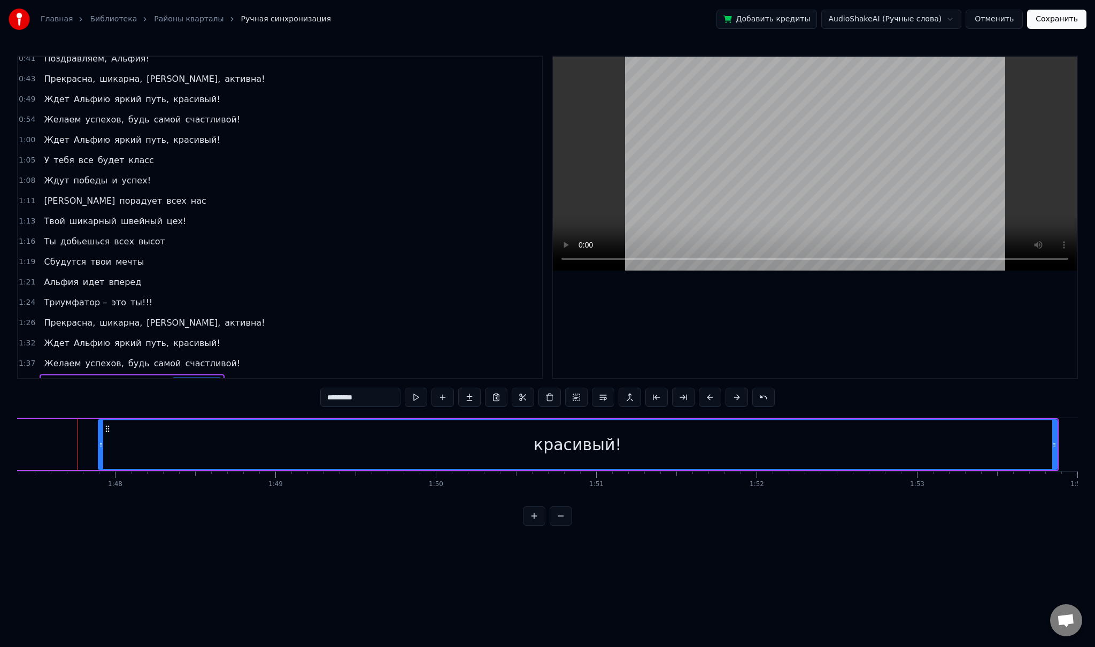
drag, startPoint x: 814, startPoint y: 446, endPoint x: 101, endPoint y: 459, distance: 712.8
click at [101, 459] on div at bounding box center [101, 444] width 4 height 49
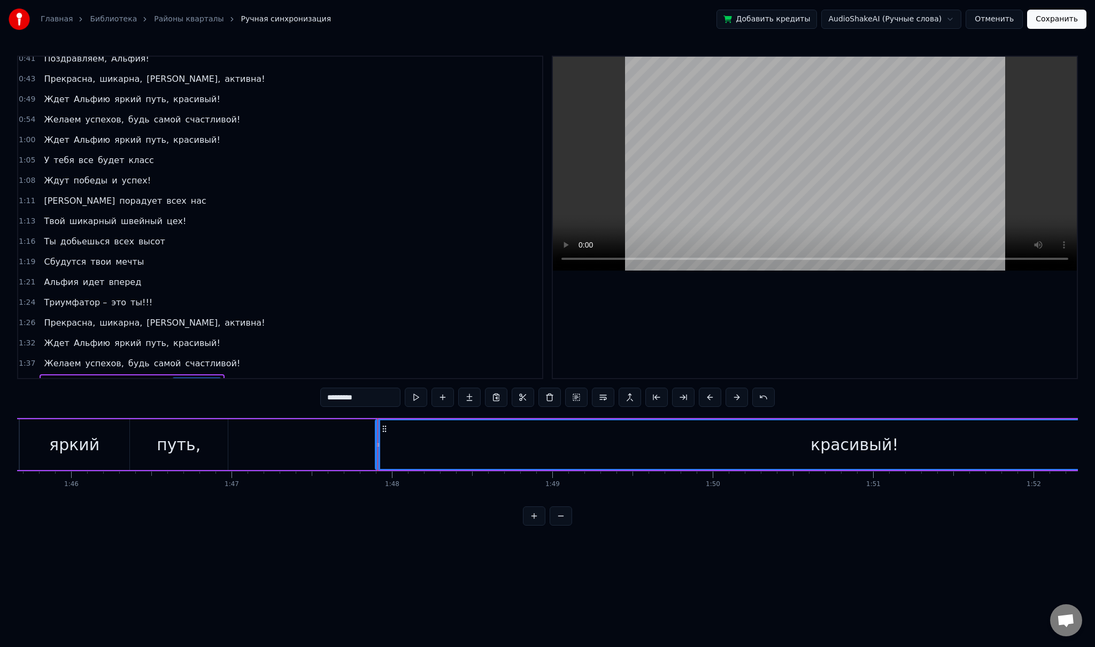
scroll to position [0, 16911]
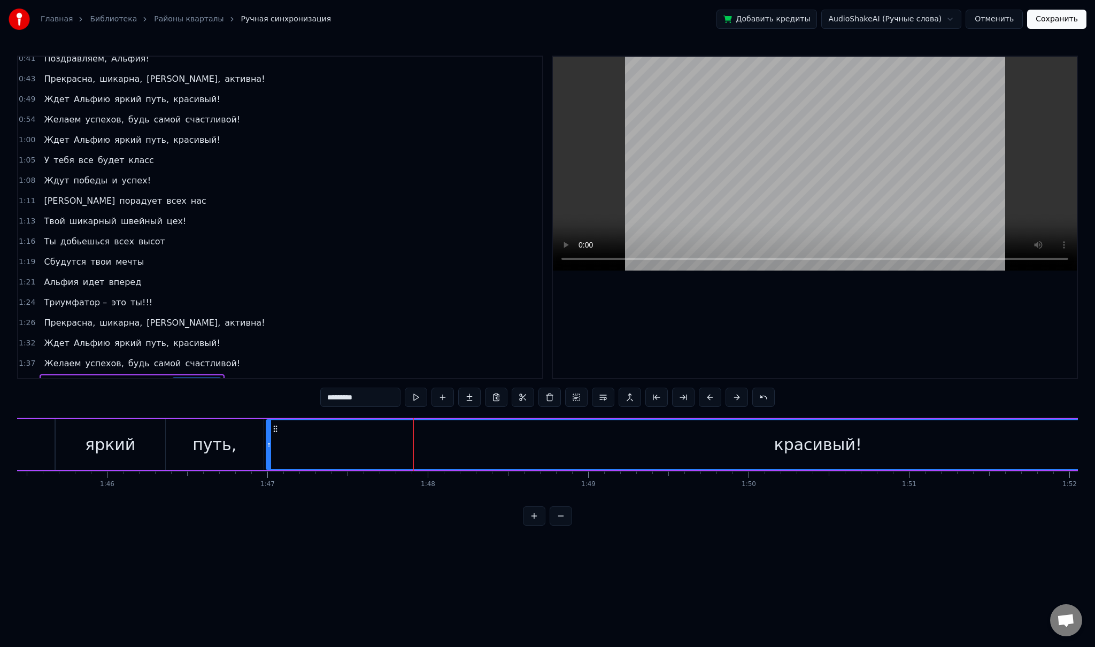
drag, startPoint x: 412, startPoint y: 447, endPoint x: 267, endPoint y: 454, distance: 145.1
click at [267, 454] on div at bounding box center [269, 444] width 4 height 49
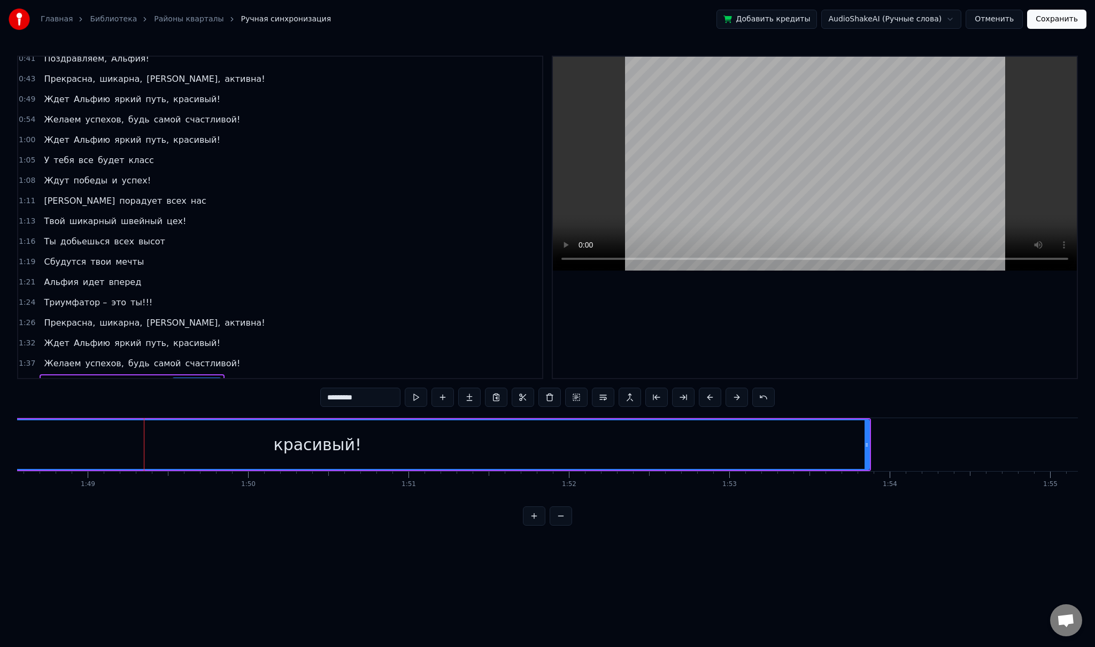
scroll to position [0, 17421]
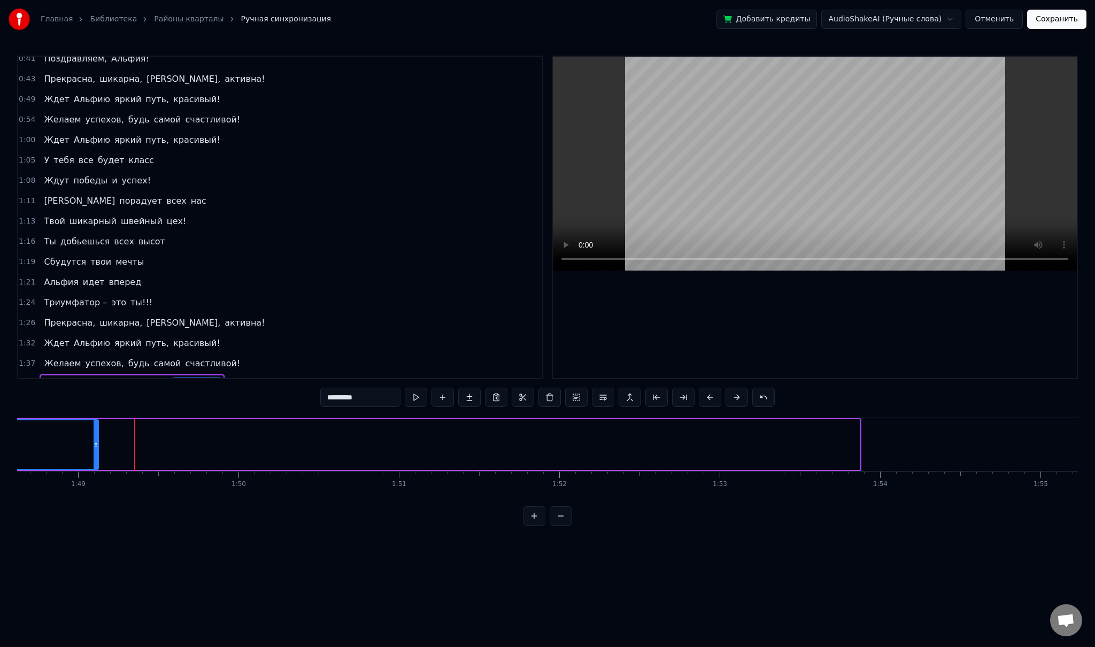
drag, startPoint x: 855, startPoint y: 449, endPoint x: 94, endPoint y: 435, distance: 761.4
click at [94, 435] on div at bounding box center [96, 444] width 4 height 49
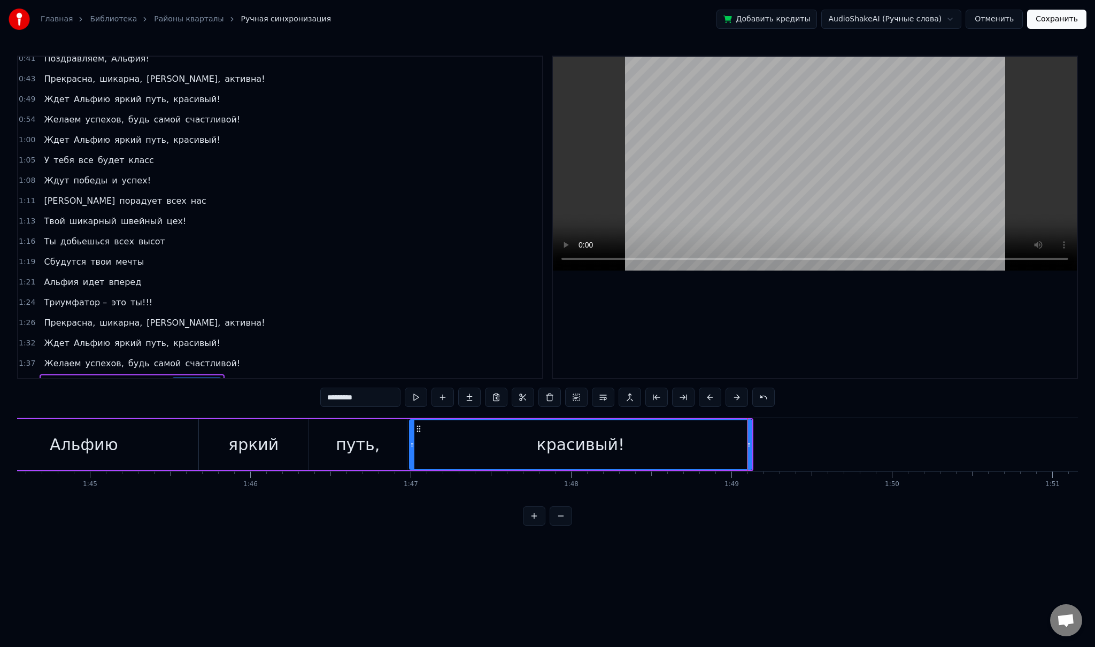
scroll to position [0, 16705]
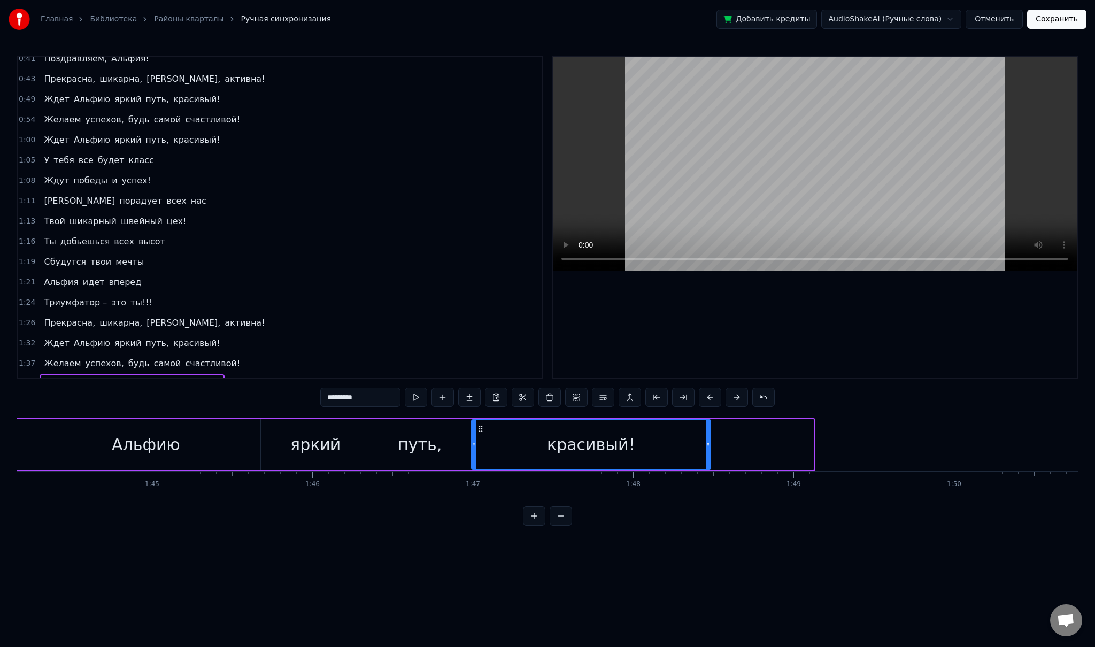
drag, startPoint x: 811, startPoint y: 449, endPoint x: 710, endPoint y: 442, distance: 101.2
click at [710, 442] on div at bounding box center [708, 444] width 4 height 49
click at [716, 442] on icon at bounding box center [715, 445] width 4 height 9
click at [53, 377] on span "Ждет" at bounding box center [56, 383] width 27 height 12
type input "****"
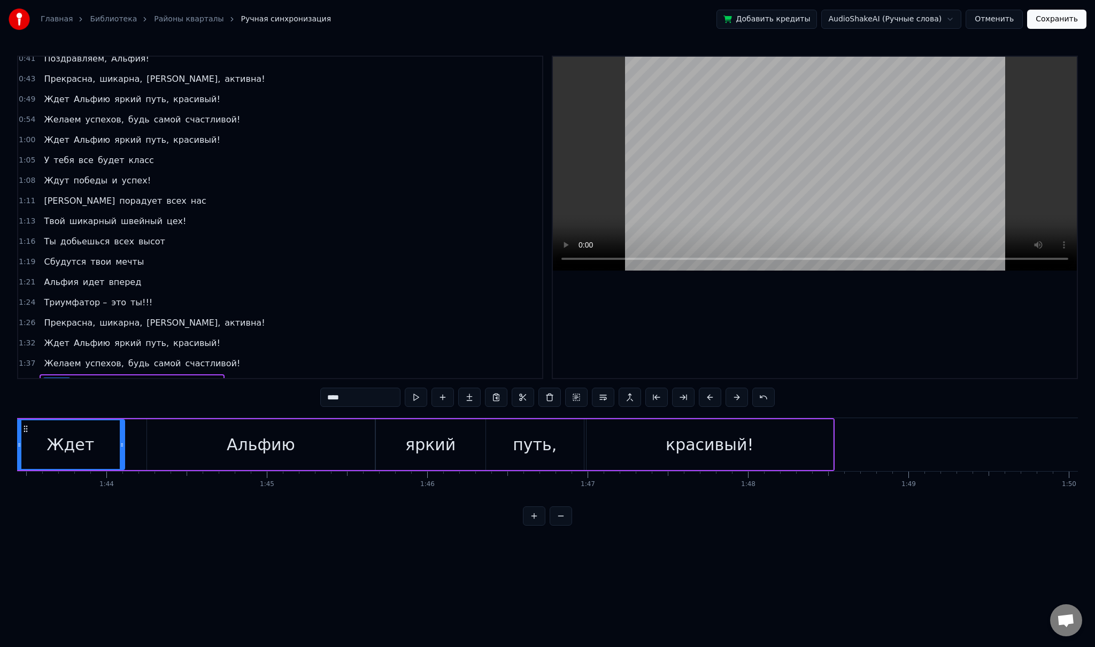
scroll to position [0, 16534]
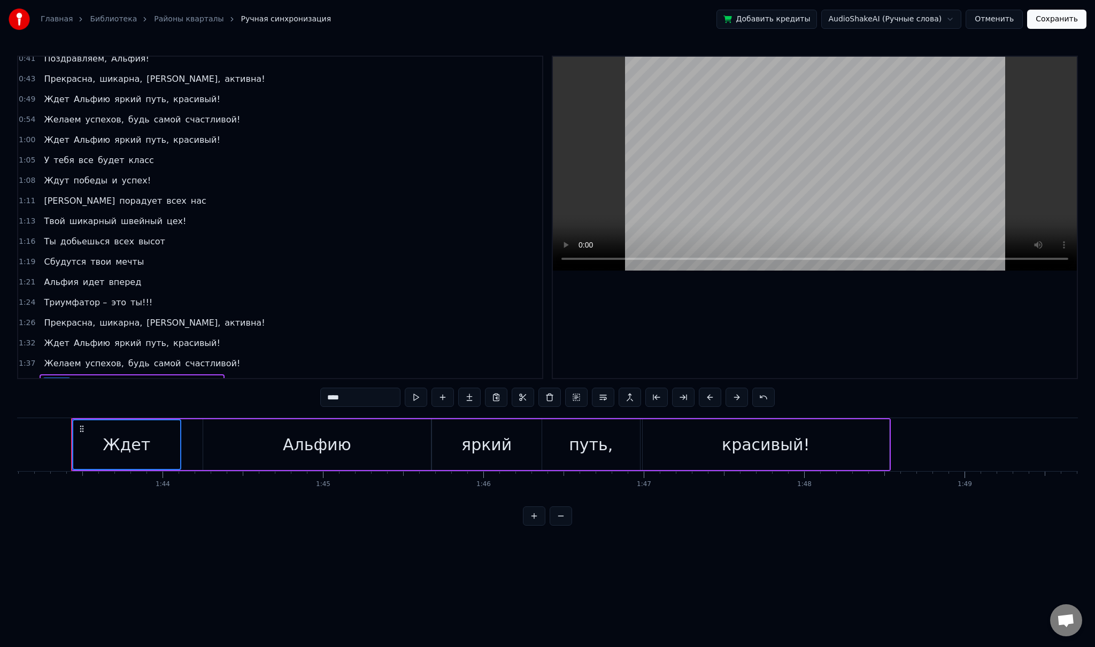
click at [75, 377] on span "Альфию" at bounding box center [92, 383] width 38 height 12
click at [113, 377] on span "яркий" at bounding box center [127, 383] width 29 height 12
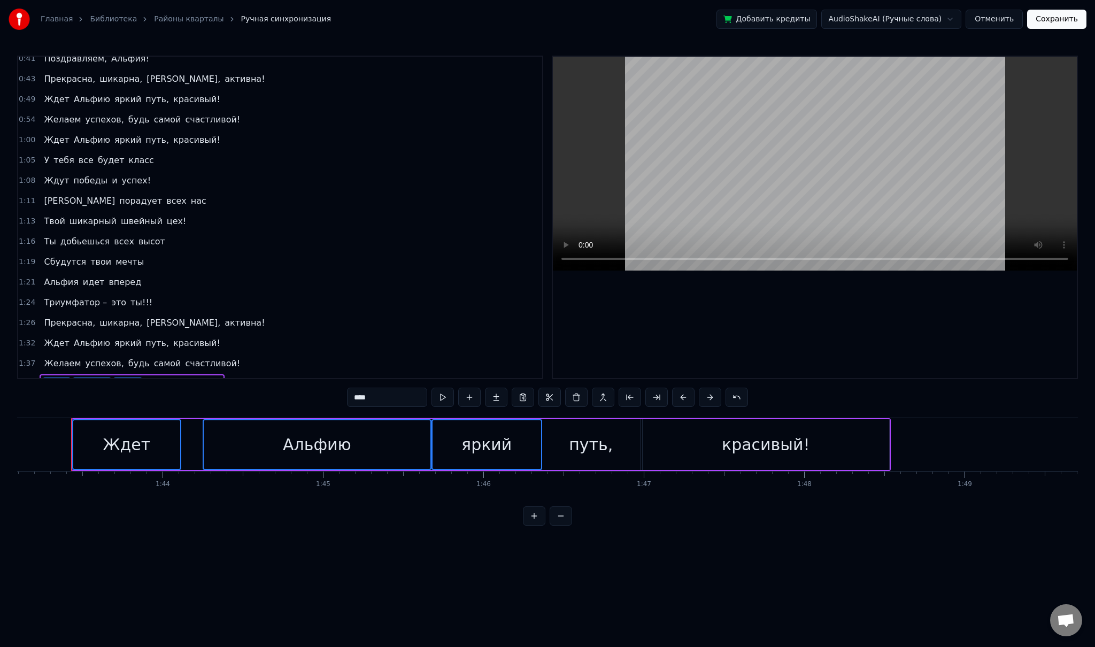
click at [144, 377] on span "путь," at bounding box center [157, 383] width 26 height 12
click at [172, 377] on span "красивый!" at bounding box center [196, 383] width 49 height 12
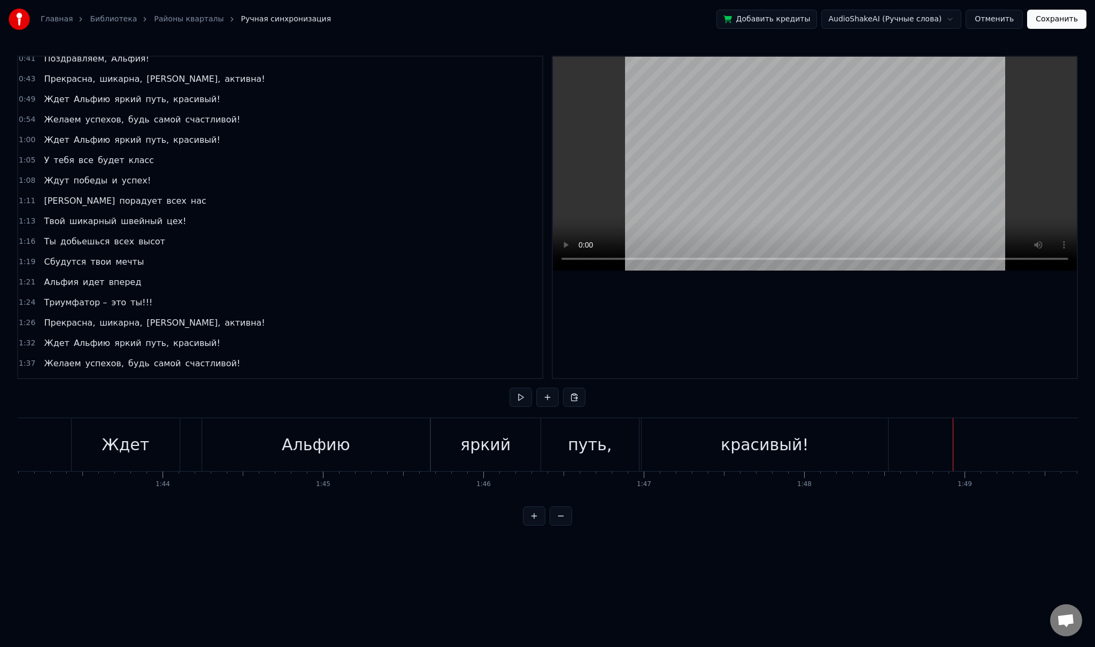
click at [49, 377] on span "Ждет" at bounding box center [56, 383] width 27 height 12
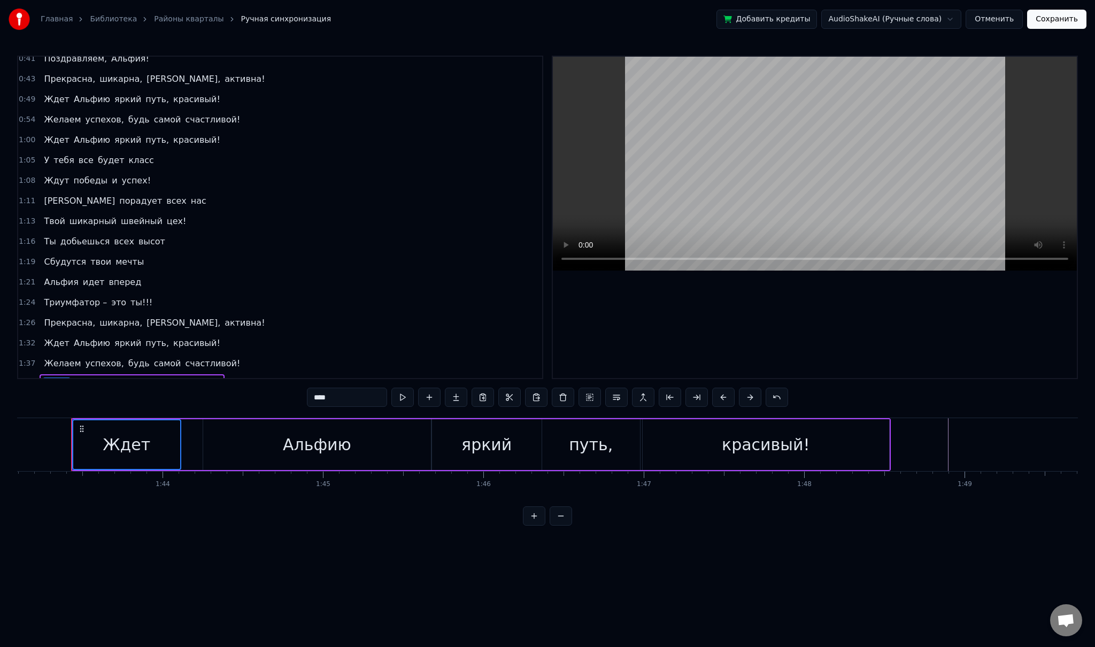
click at [74, 377] on span "Альфию" at bounding box center [92, 383] width 38 height 12
click at [122, 377] on span "яркий" at bounding box center [127, 383] width 29 height 12
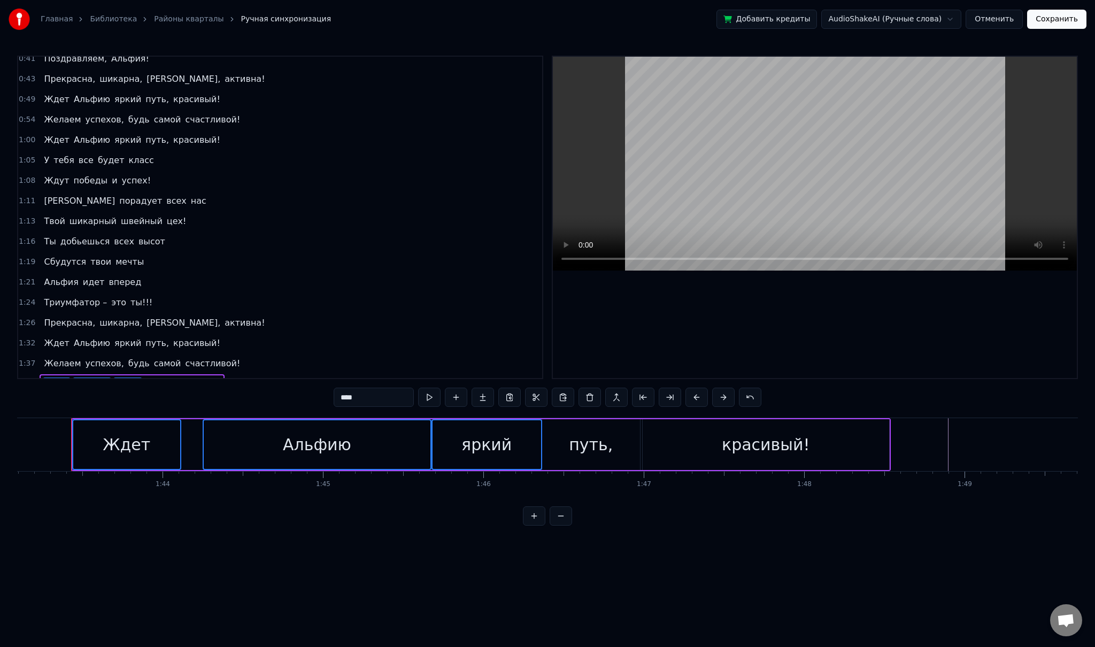
click at [144, 377] on span "путь," at bounding box center [157, 383] width 26 height 12
click at [172, 377] on span "красивый!" at bounding box center [196, 383] width 49 height 12
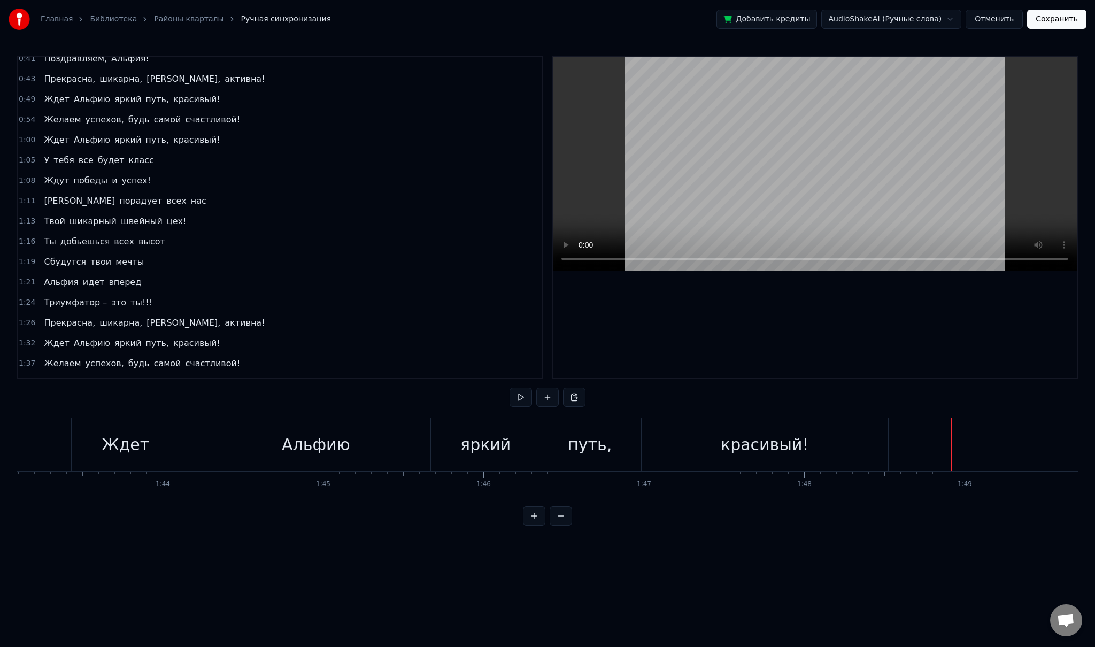
click at [189, 374] on div "Ждет Альфию яркий путь, красивый!" at bounding box center [132, 383] width 184 height 19
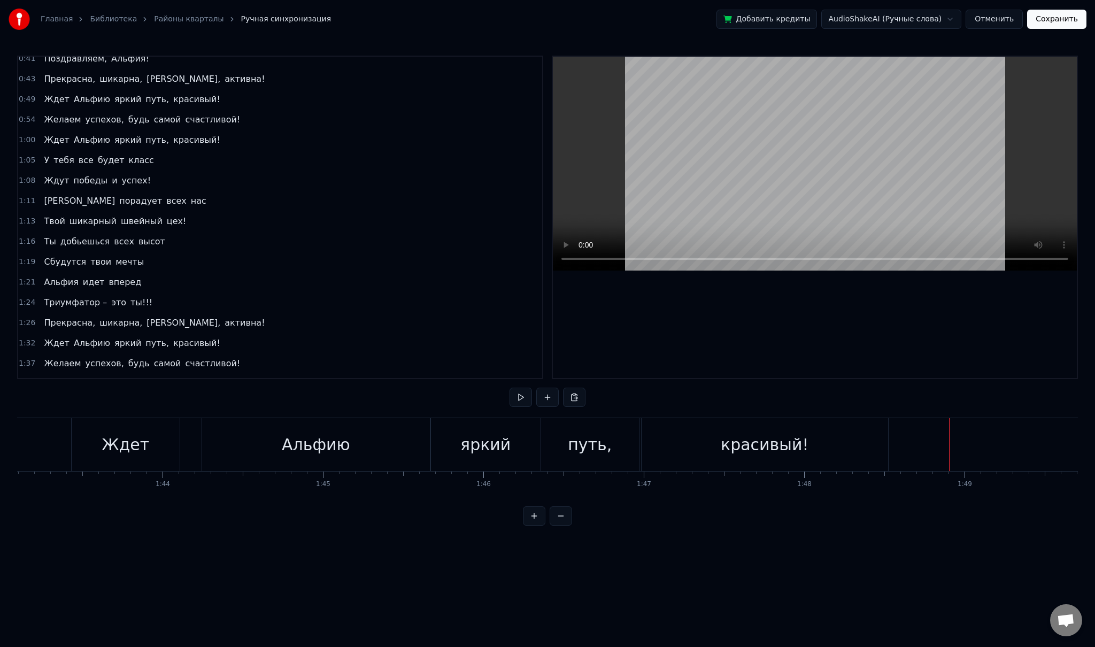
click at [55, 377] on span "Ждет" at bounding box center [56, 383] width 27 height 12
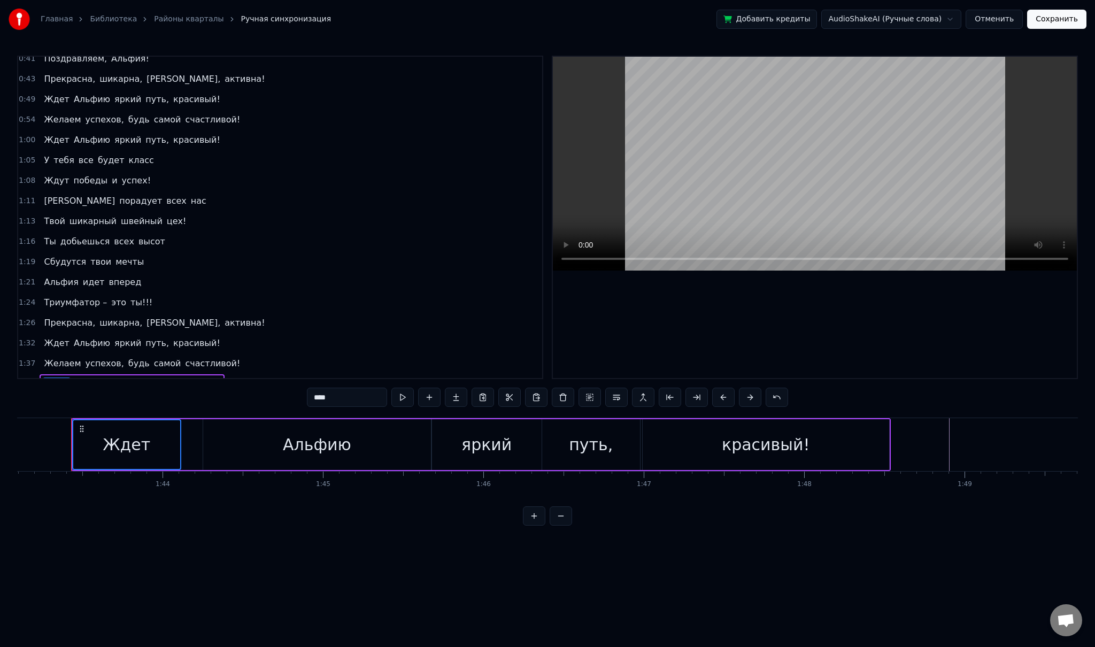
click at [74, 377] on span "Альфию" at bounding box center [92, 383] width 38 height 12
click at [113, 377] on span "яркий" at bounding box center [127, 383] width 29 height 12
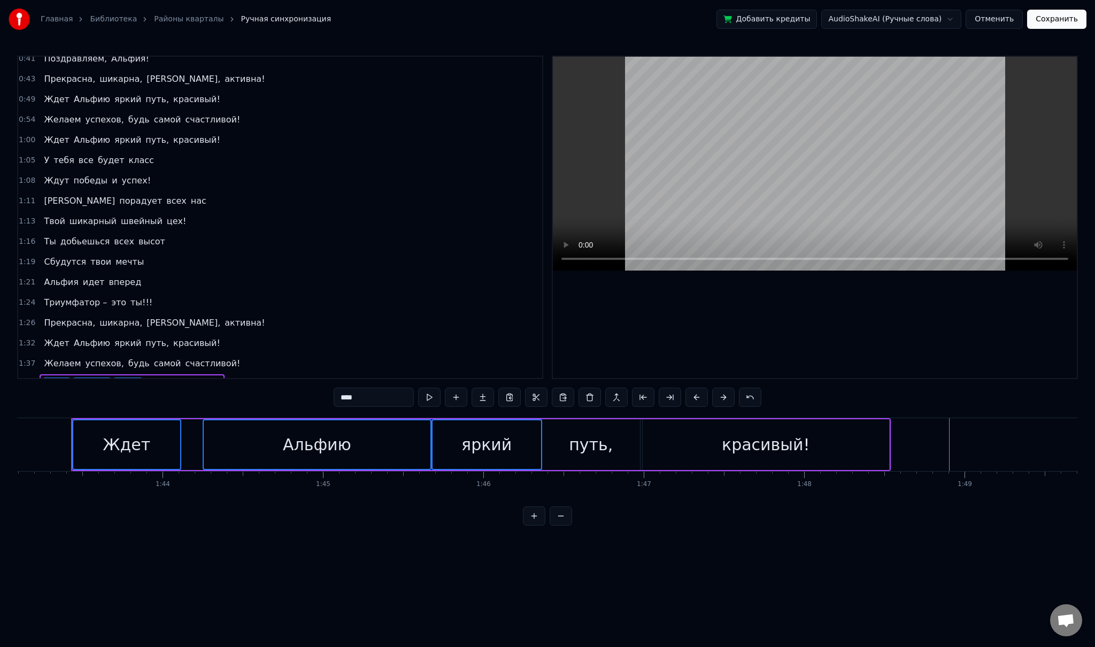
click at [144, 377] on span "путь," at bounding box center [157, 383] width 26 height 12
click at [172, 377] on span "красивый!" at bounding box center [196, 383] width 49 height 12
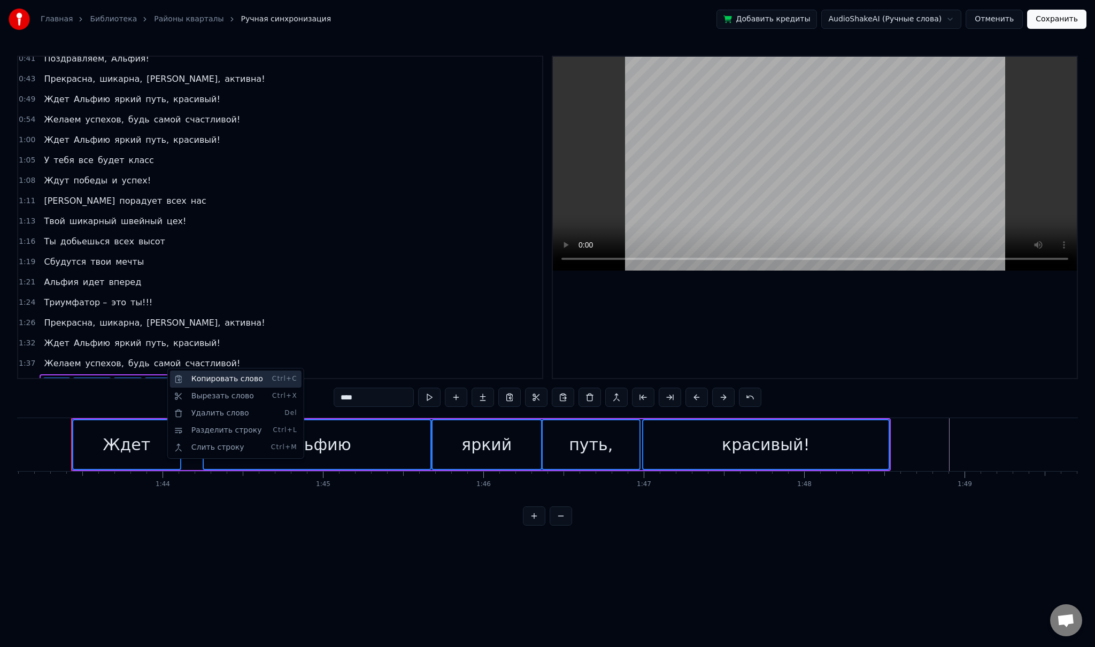
click at [205, 380] on div "Копировать слово Ctrl+C" at bounding box center [236, 378] width 132 height 17
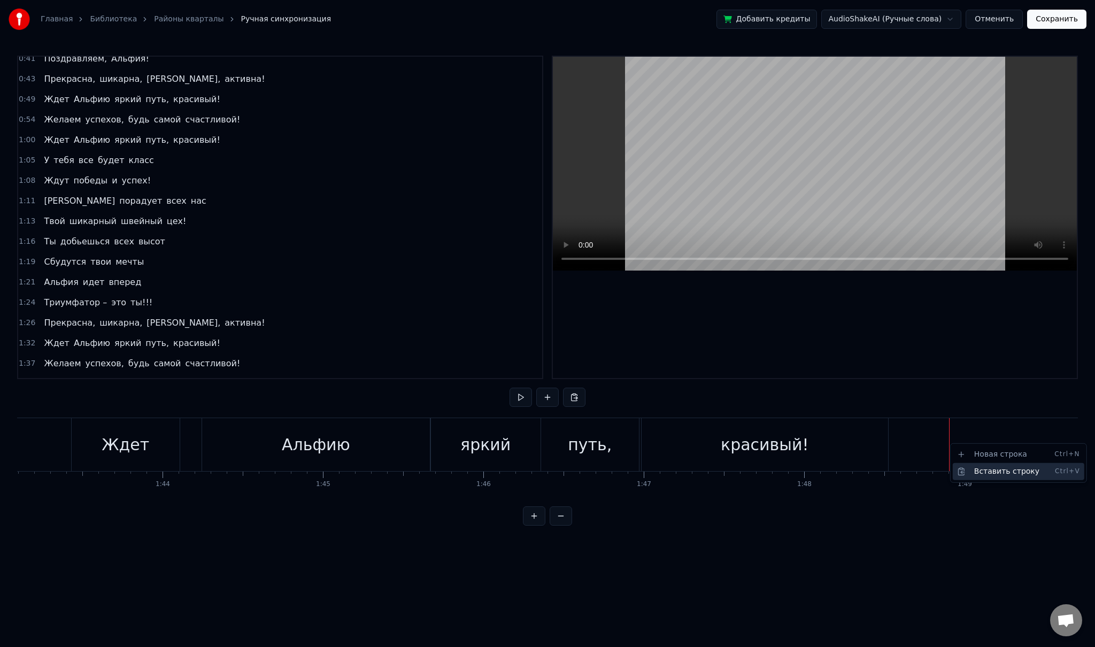
click at [976, 467] on div "Вставить строку Ctrl+V" at bounding box center [1019, 471] width 132 height 17
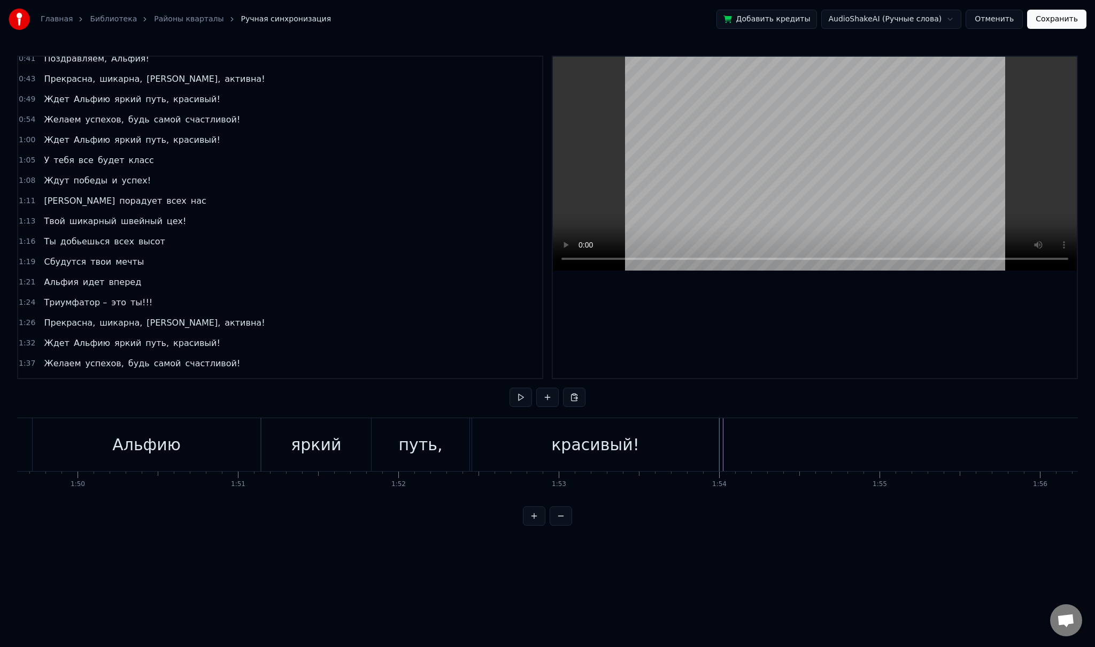
scroll to position [0, 17733]
click at [559, 441] on div "красивый!" at bounding box center [443, 444] width 246 height 53
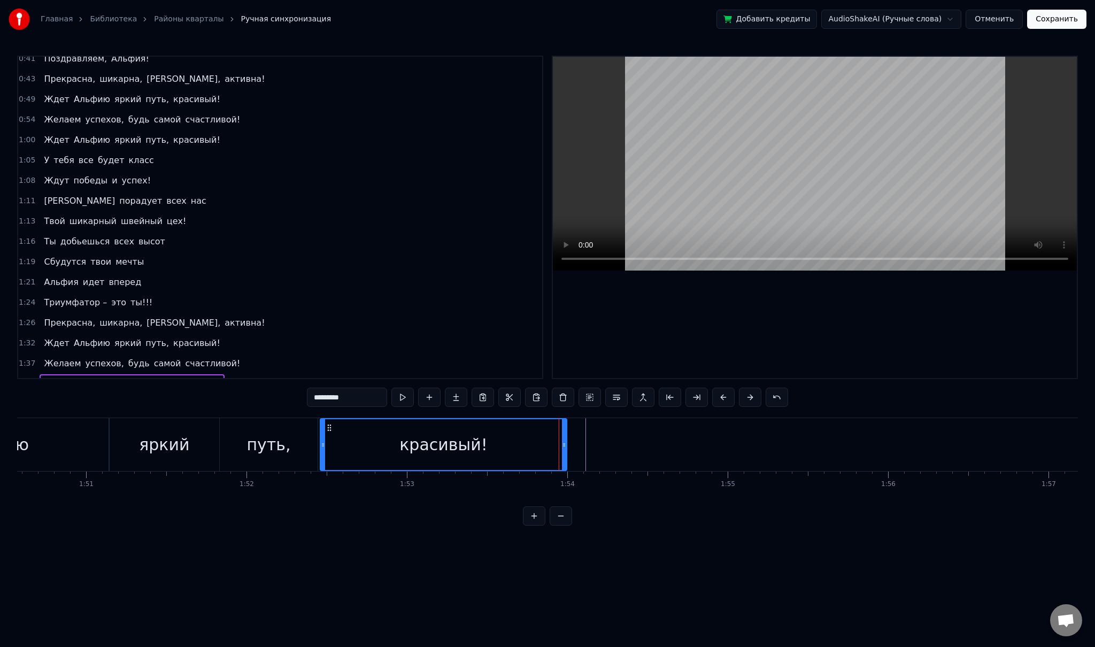
scroll to position [170, 0]
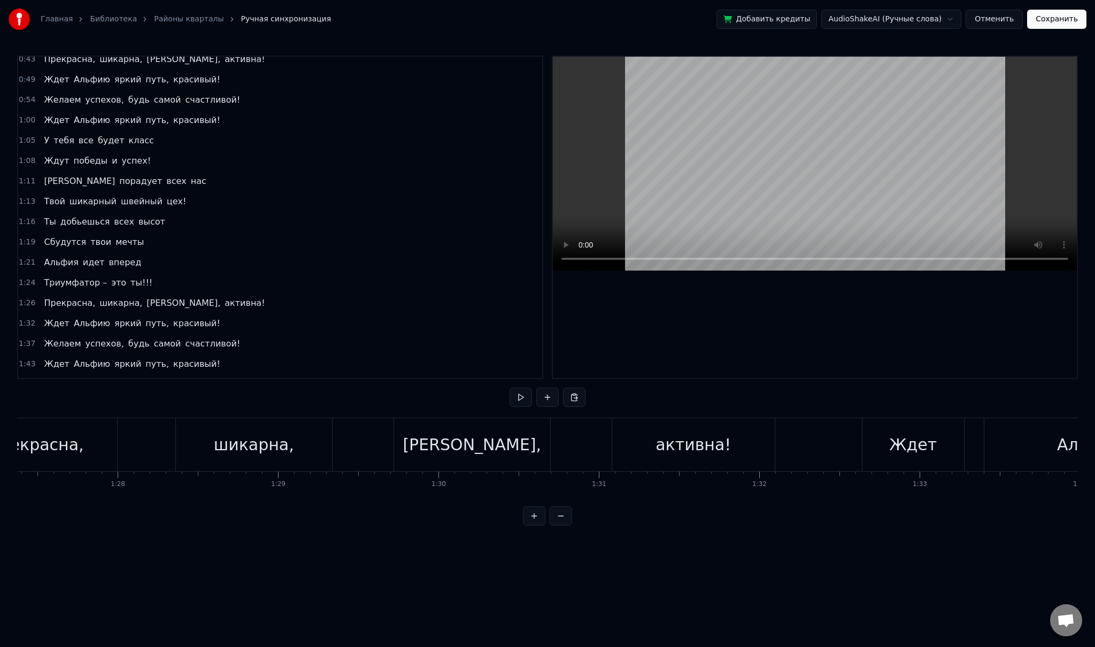
scroll to position [0, 13557]
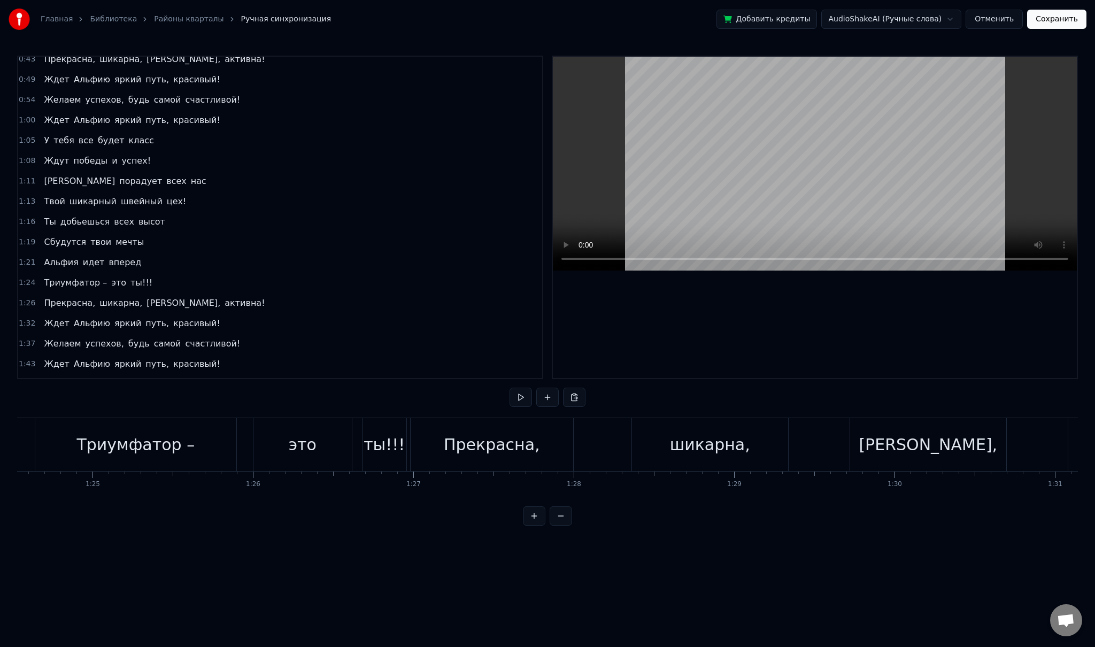
click at [746, 453] on div "шикарна," at bounding box center [710, 444] width 156 height 53
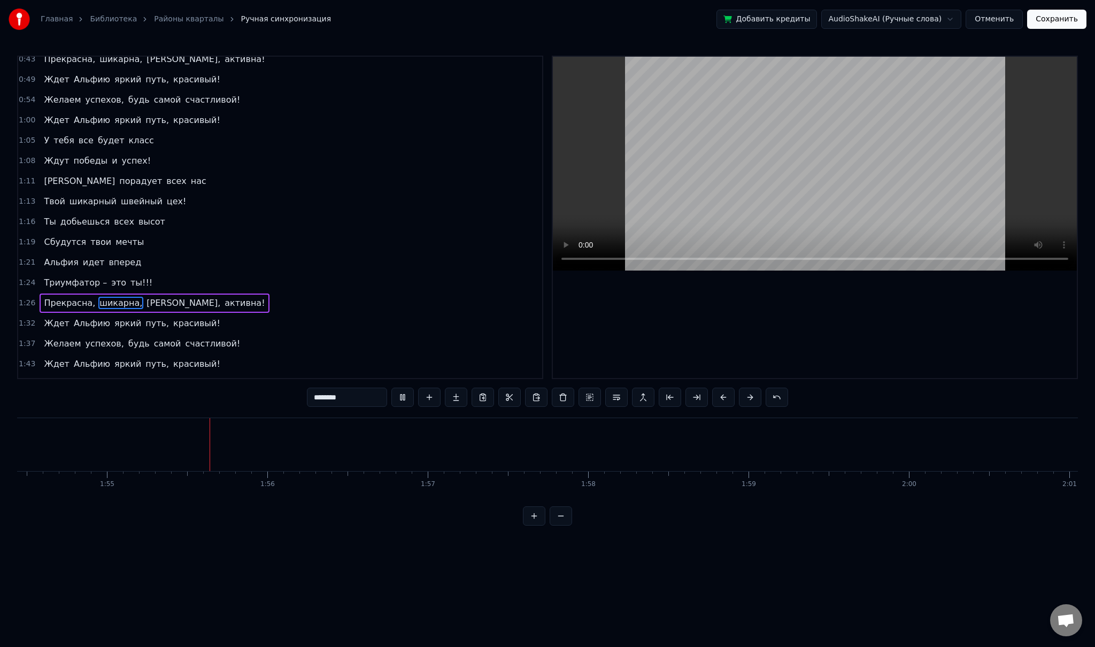
scroll to position [0, 18385]
click at [1053, 19] on button "Сохранить" at bounding box center [1056, 19] width 59 height 19
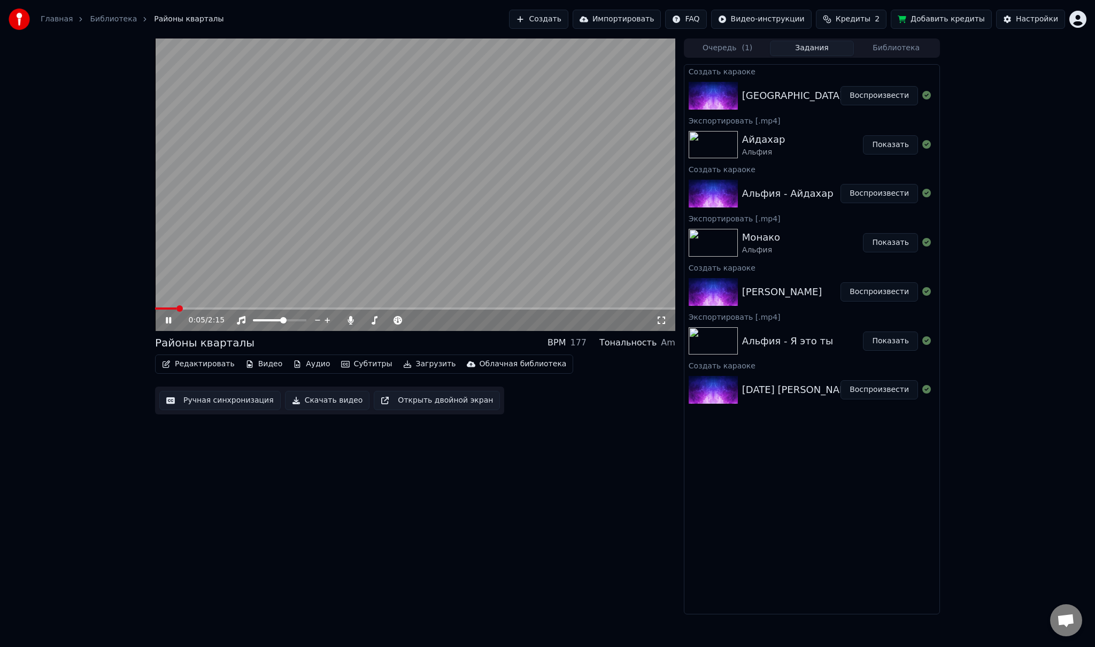
click at [191, 307] on span at bounding box center [415, 308] width 520 height 2
click at [212, 306] on video at bounding box center [415, 184] width 520 height 292
click at [228, 309] on span at bounding box center [415, 308] width 520 height 2
click at [295, 307] on span at bounding box center [415, 308] width 520 height 2
click at [168, 320] on icon at bounding box center [168, 319] width 6 height 7
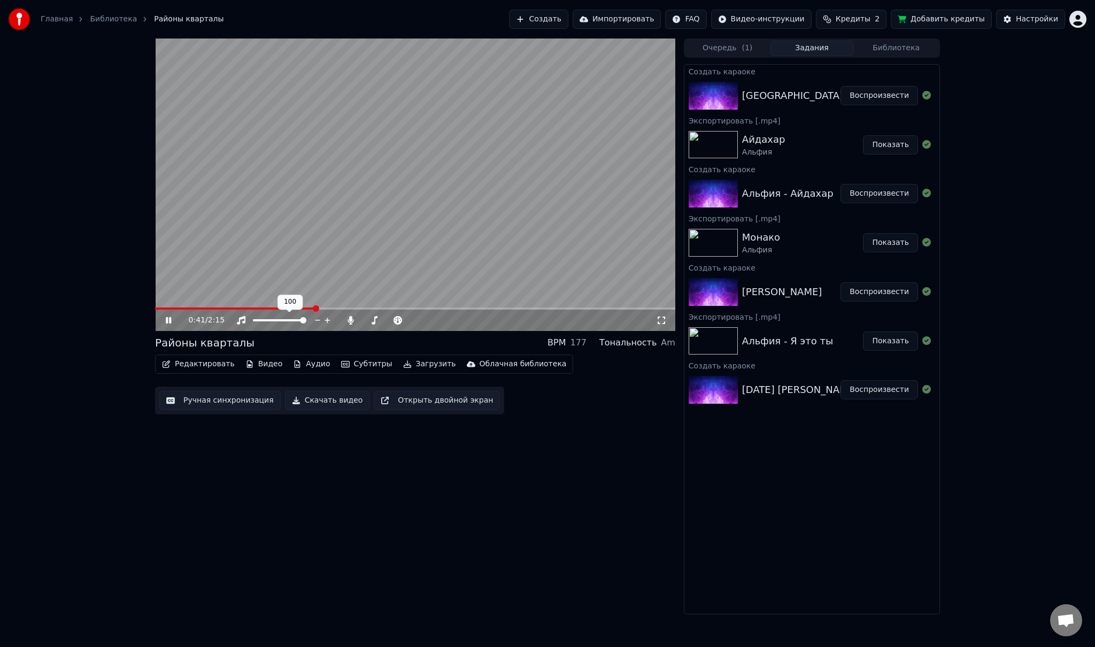
click at [306, 321] on span at bounding box center [279, 320] width 53 height 2
click at [580, 311] on div "0:45 / 2:15" at bounding box center [415, 320] width 520 height 21
click at [586, 308] on span at bounding box center [415, 308] width 520 height 2
click at [639, 308] on span at bounding box center [415, 308] width 520 height 2
click at [164, 322] on icon at bounding box center [176, 320] width 25 height 9
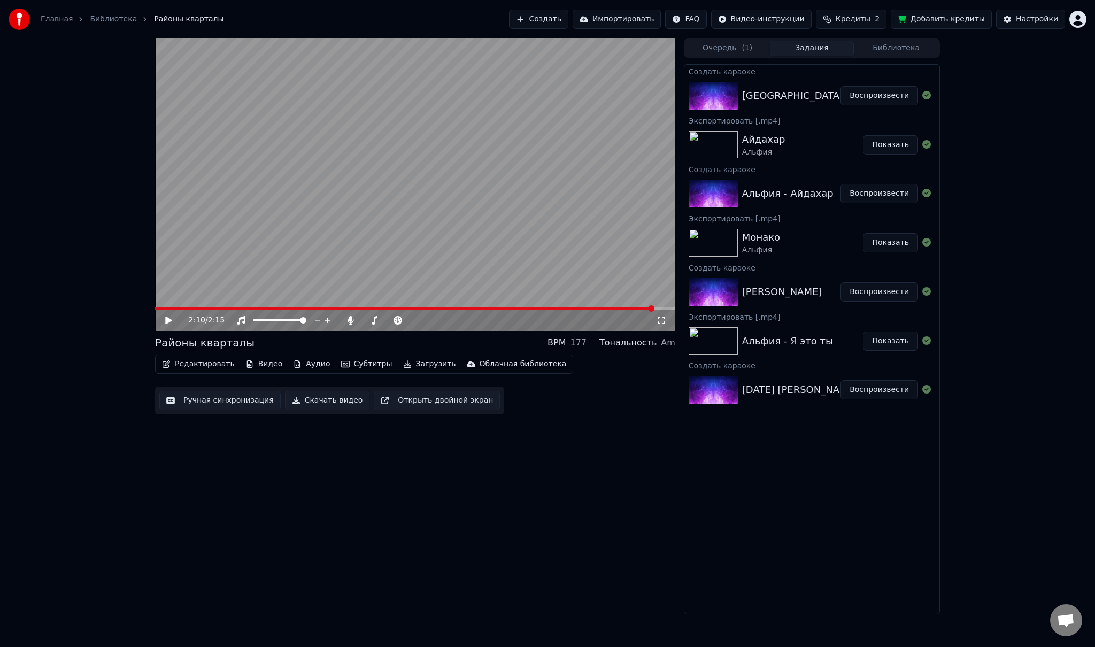
click at [311, 399] on button "Скачать видео" at bounding box center [327, 400] width 85 height 19
